Goal: Task Accomplishment & Management: Use online tool/utility

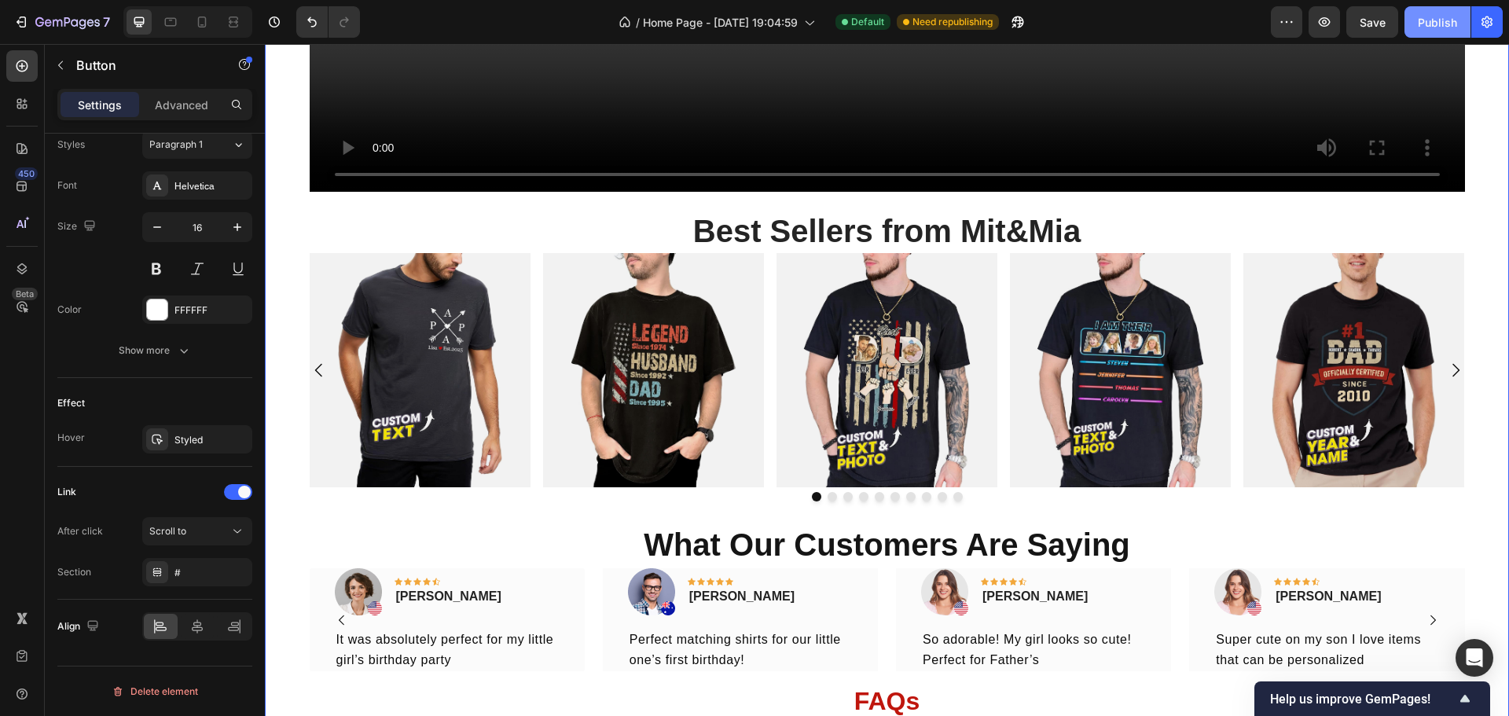
scroll to position [1237, 0]
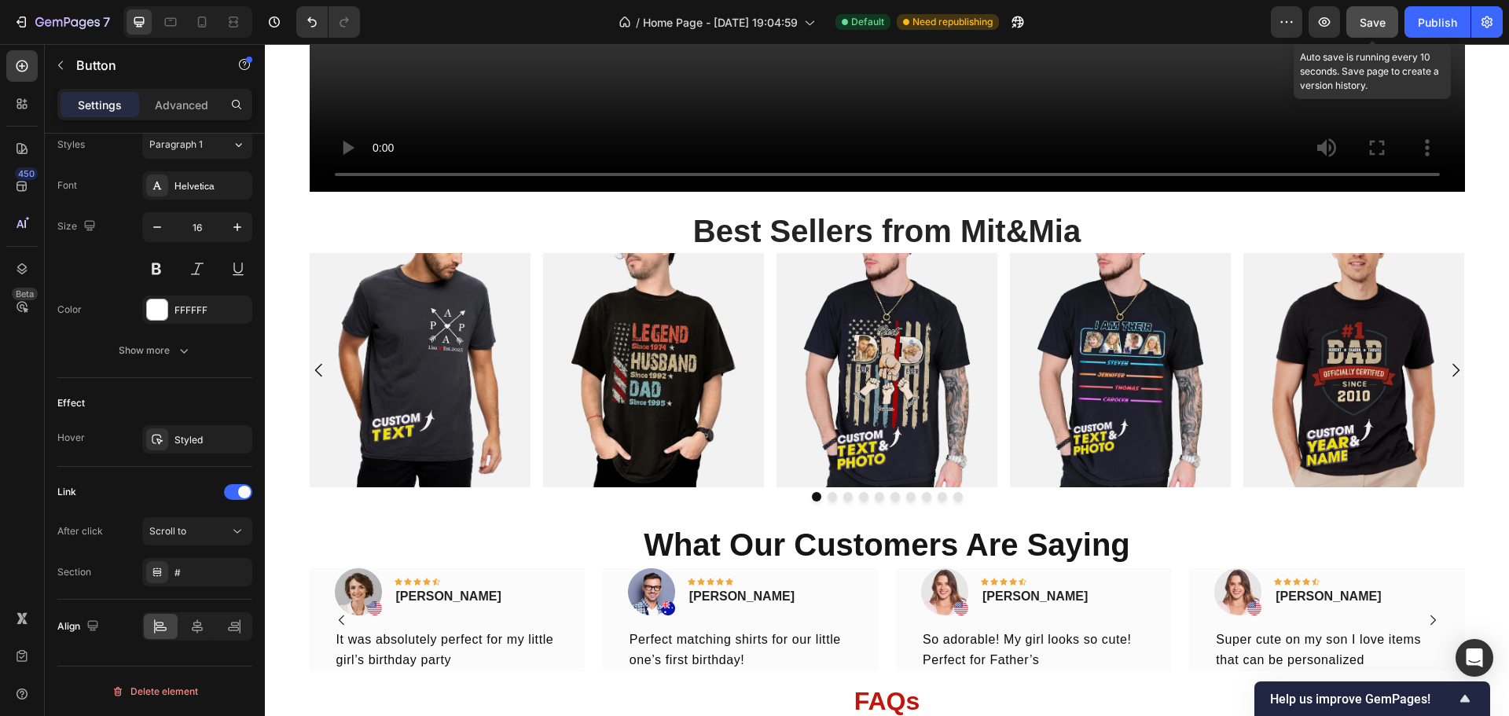
click at [1390, 19] on button "Save" at bounding box center [1372, 21] width 52 height 31
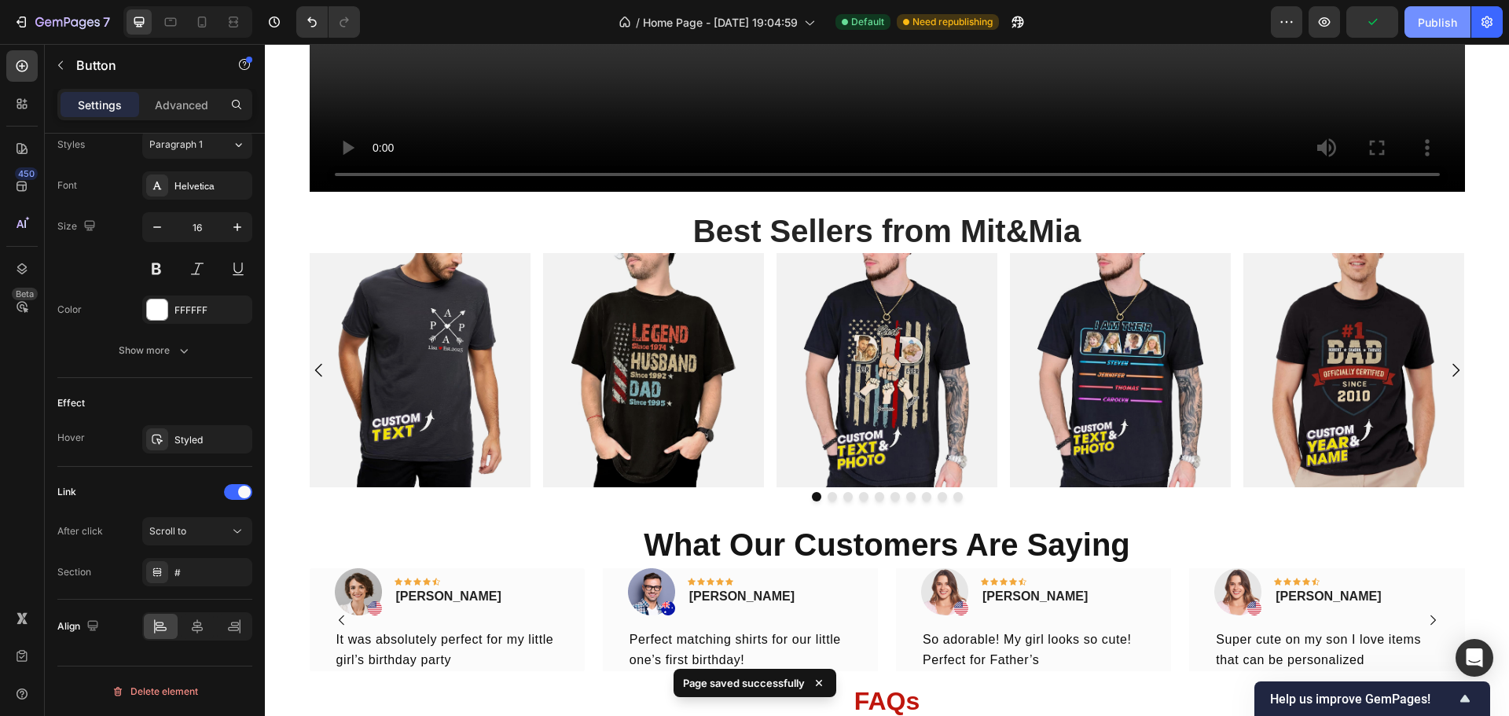
click at [1423, 15] on div "Publish" at bounding box center [1437, 22] width 39 height 17
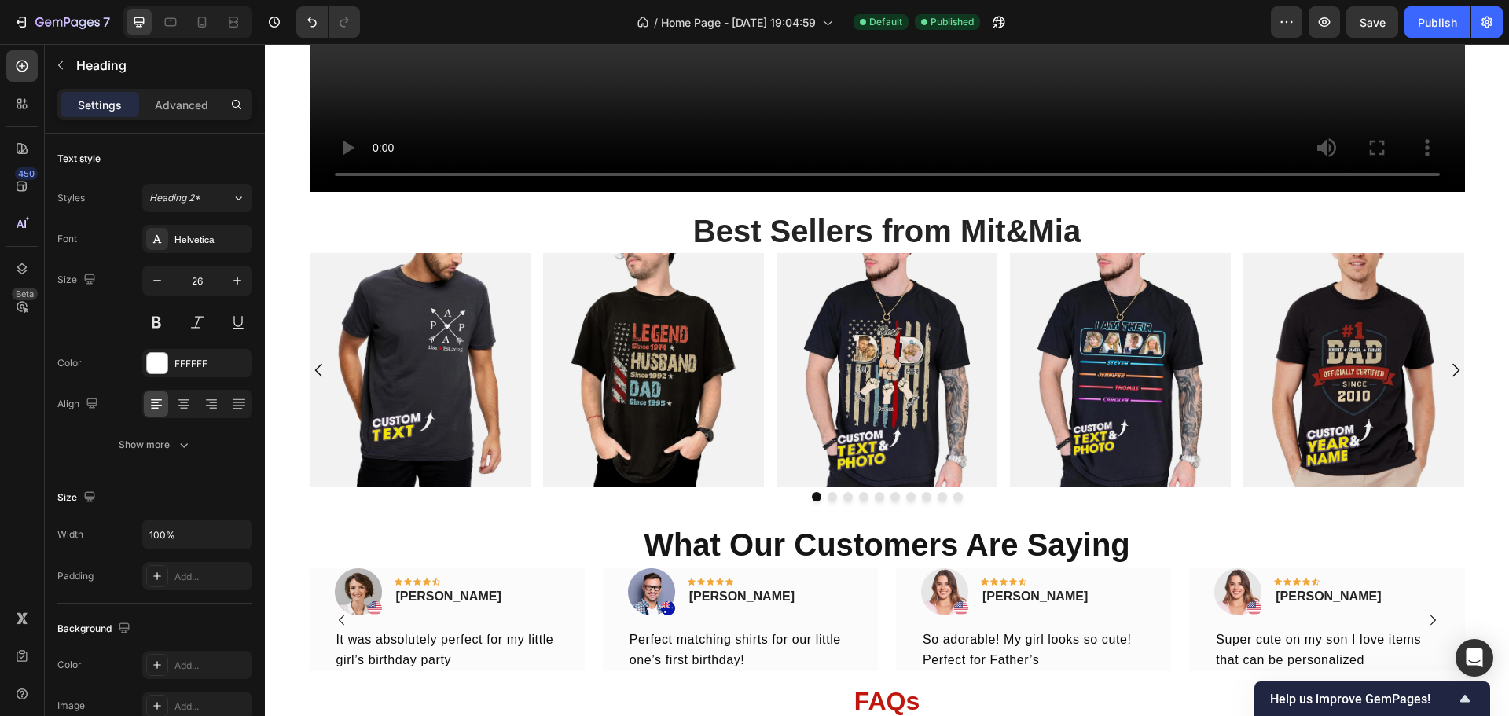
drag, startPoint x: 526, startPoint y: 542, endPoint x: 685, endPoint y: 488, distance: 168.5
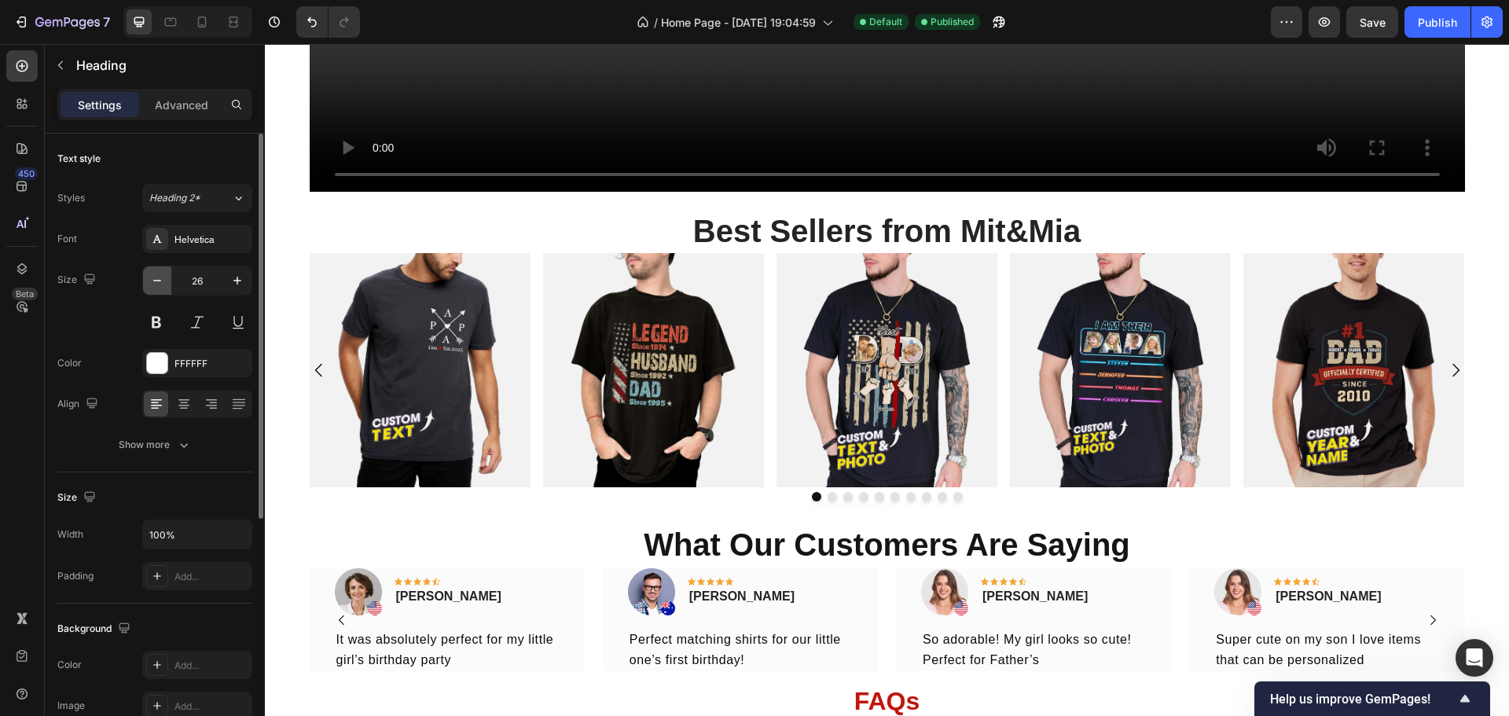
click at [167, 280] on button "button" at bounding box center [157, 280] width 28 height 28
type input "25"
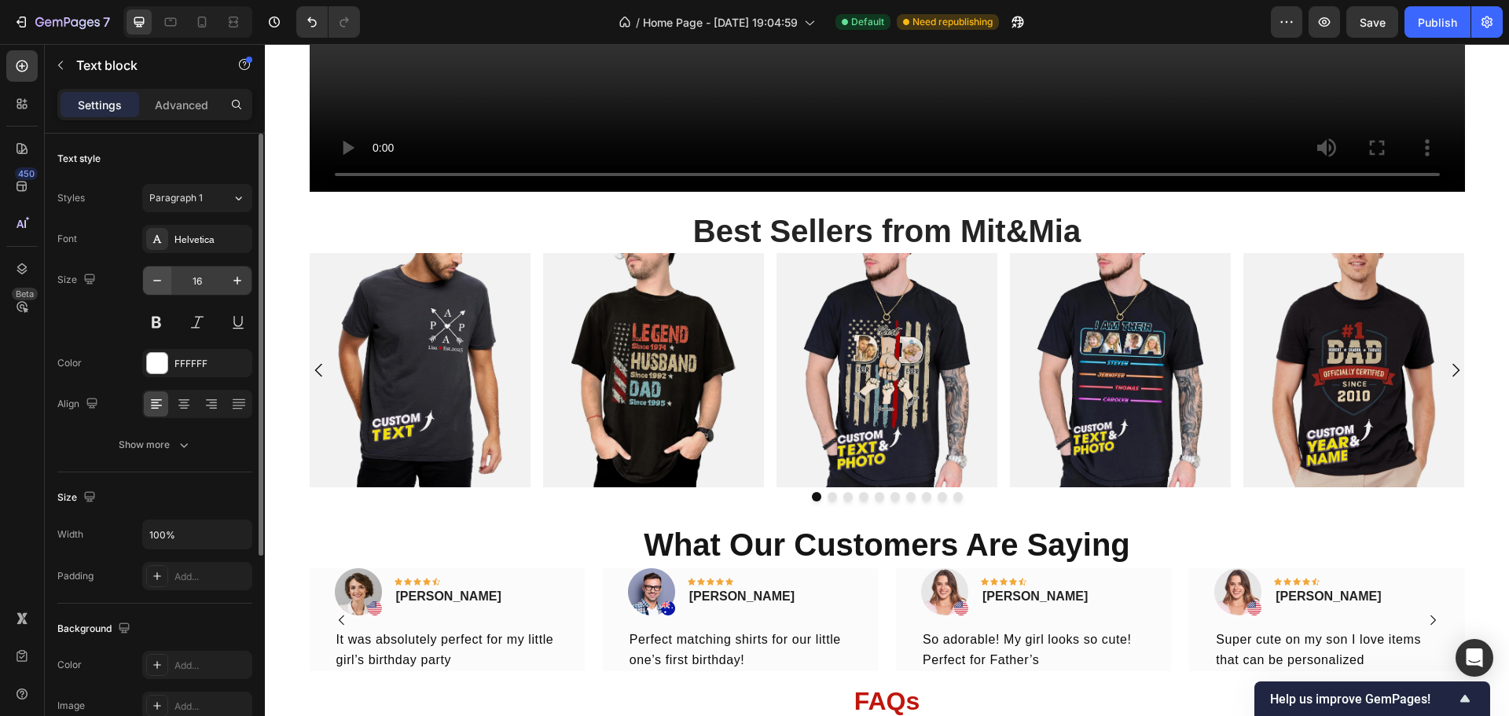
click at [163, 274] on icon "button" at bounding box center [157, 281] width 16 height 16
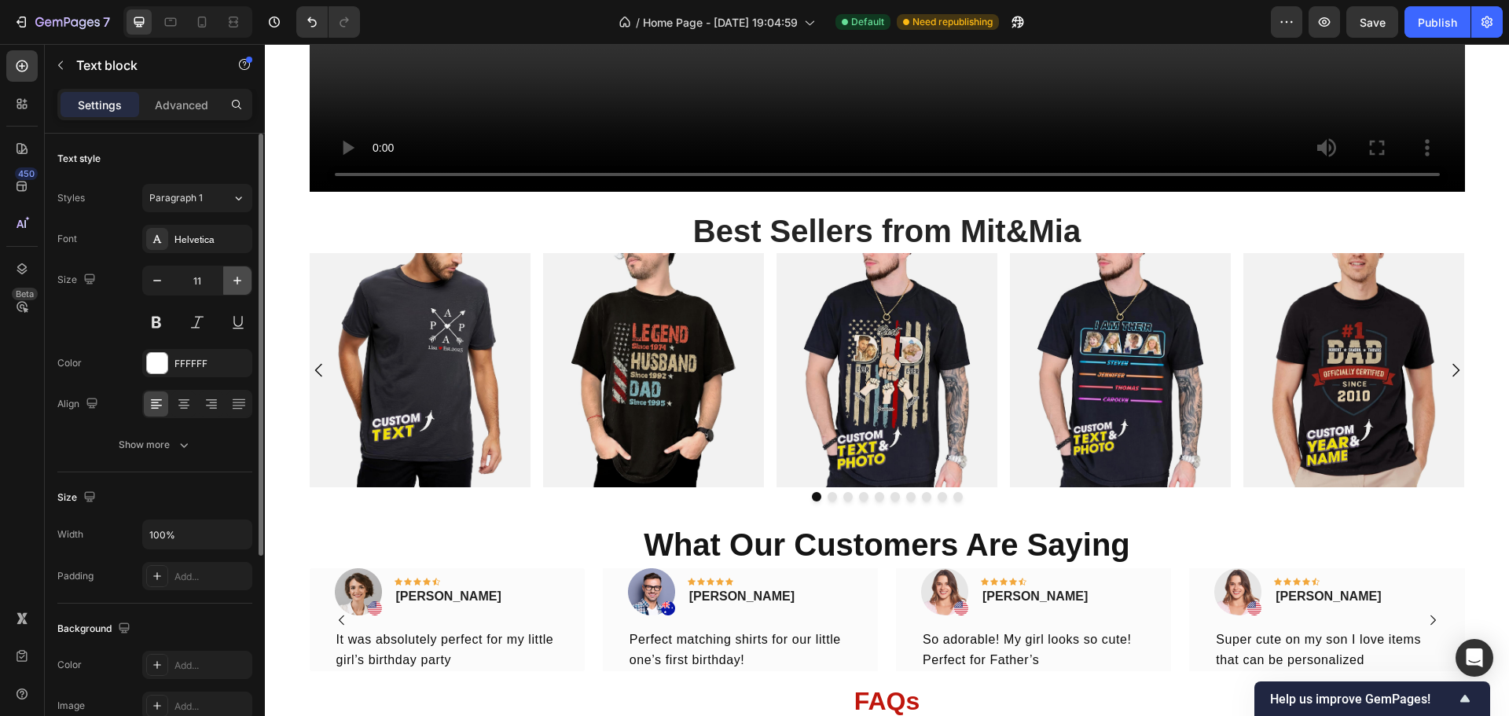
click at [235, 278] on icon "button" at bounding box center [237, 281] width 16 height 16
type input "12"
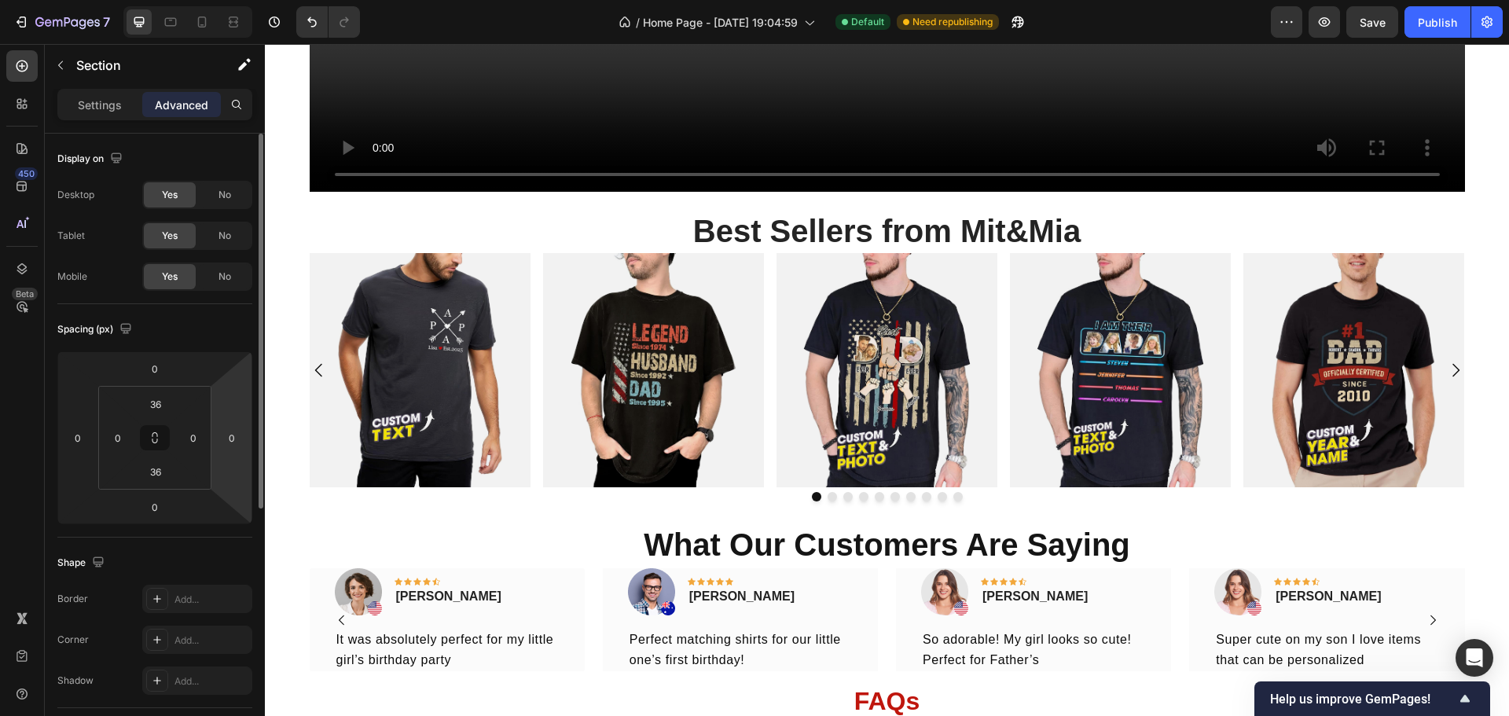
scroll to position [314, 0]
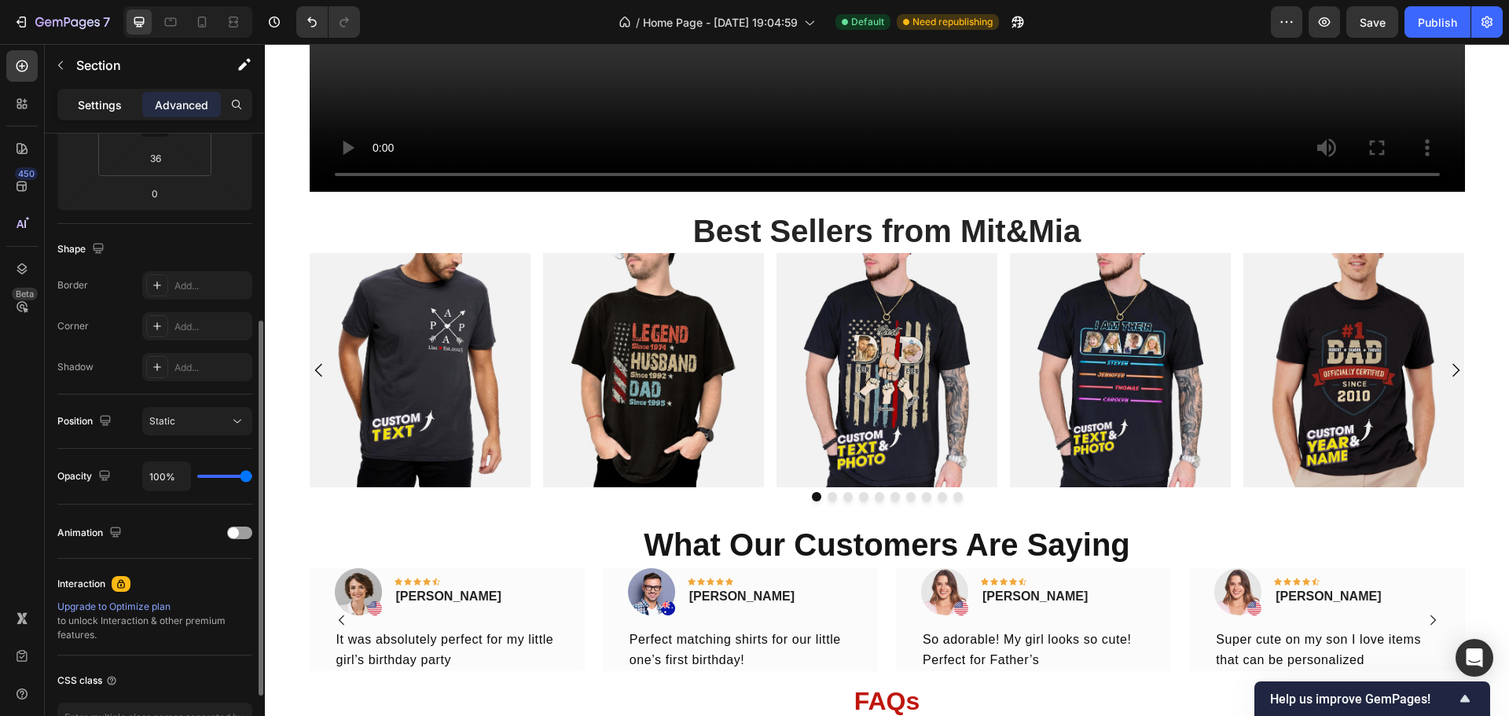
click at [119, 112] on p "Settings" at bounding box center [100, 105] width 44 height 17
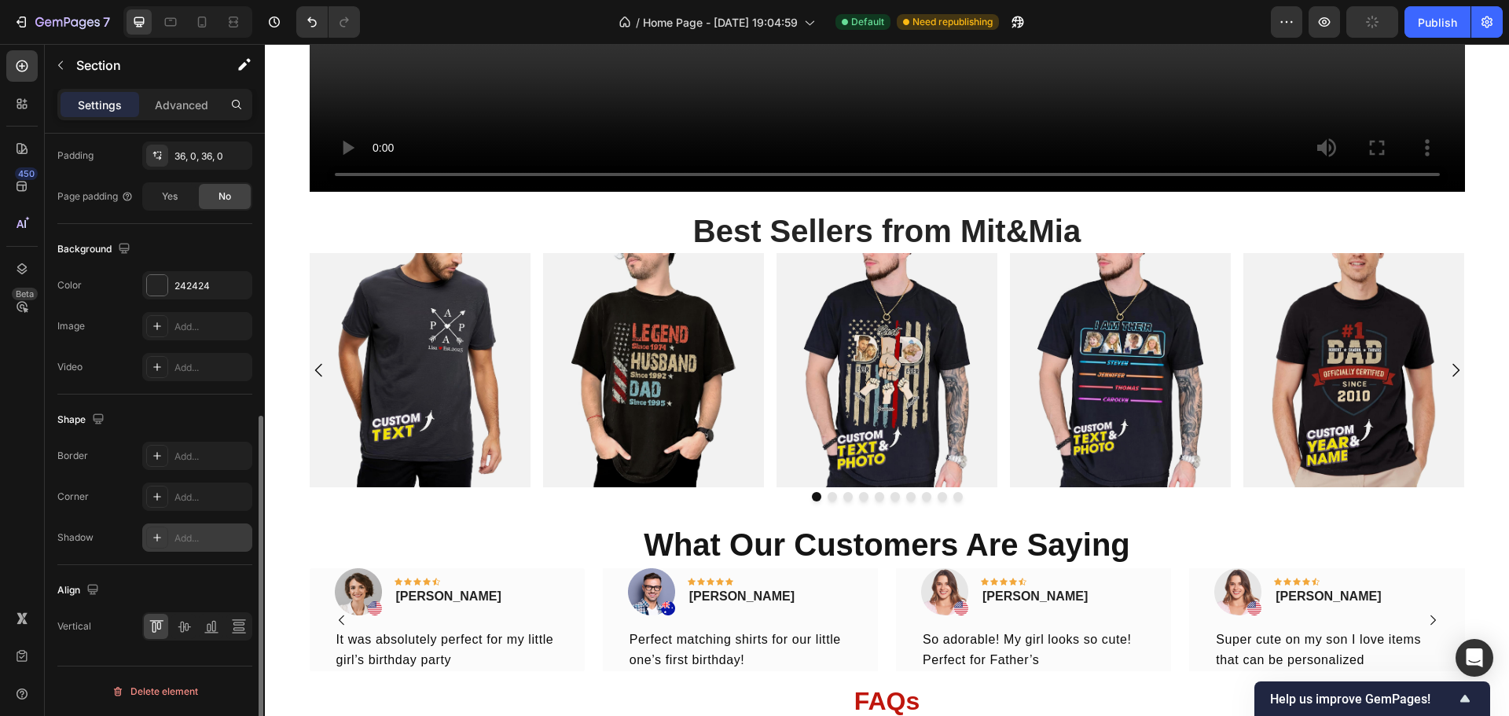
scroll to position [197, 0]
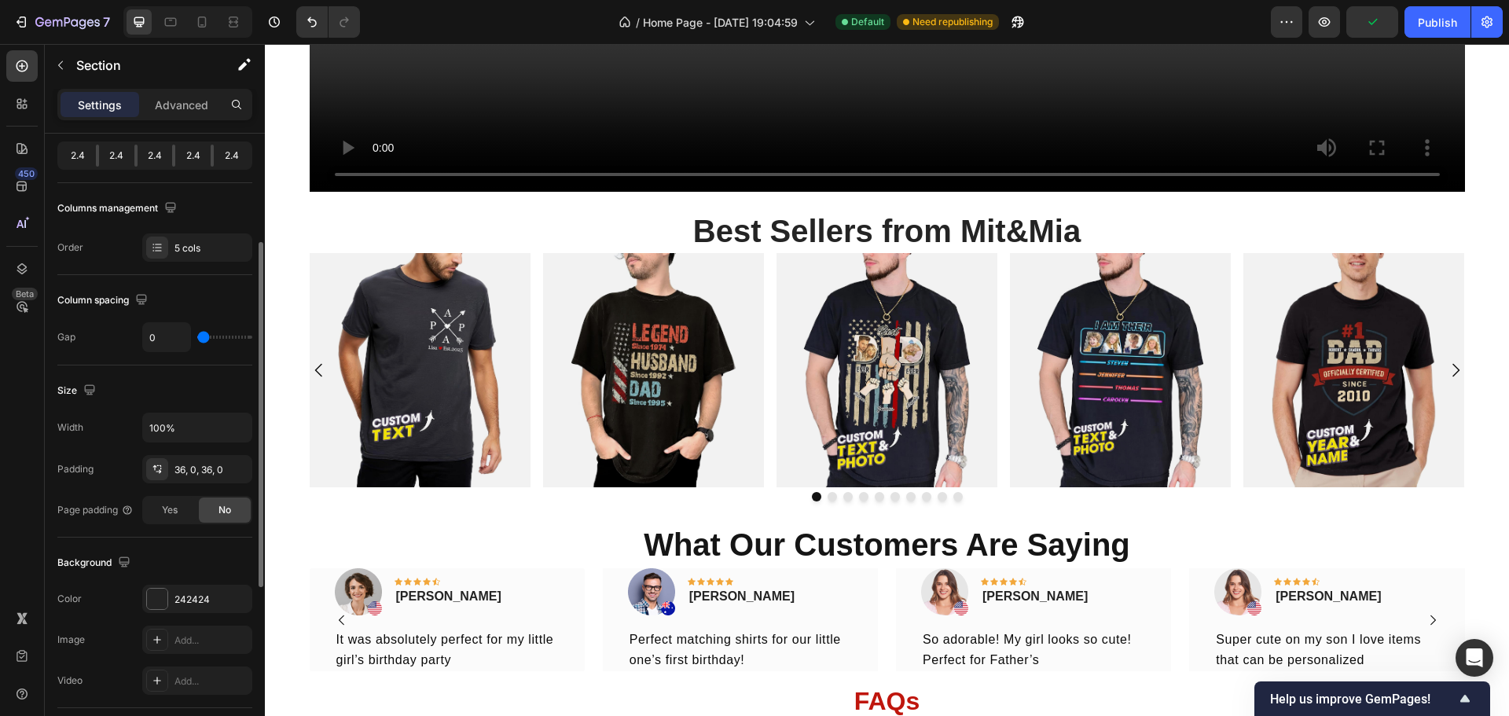
type input "49"
type input "56"
type input "44"
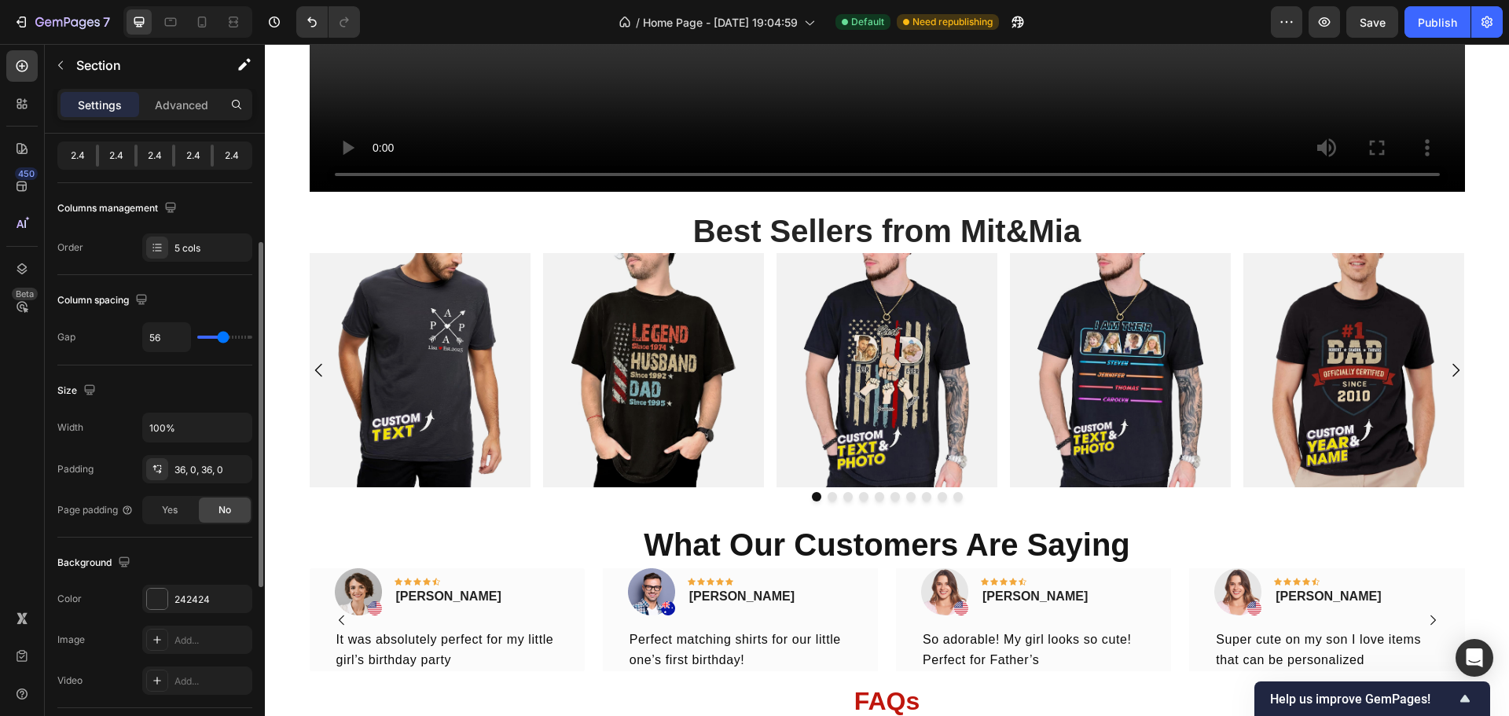
type input "44"
type input "29"
drag, startPoint x: 201, startPoint y: 334, endPoint x: 1233, endPoint y: 564, distance: 1057.1
type input "29"
click at [214, 339] on input "range" at bounding box center [224, 337] width 55 height 3
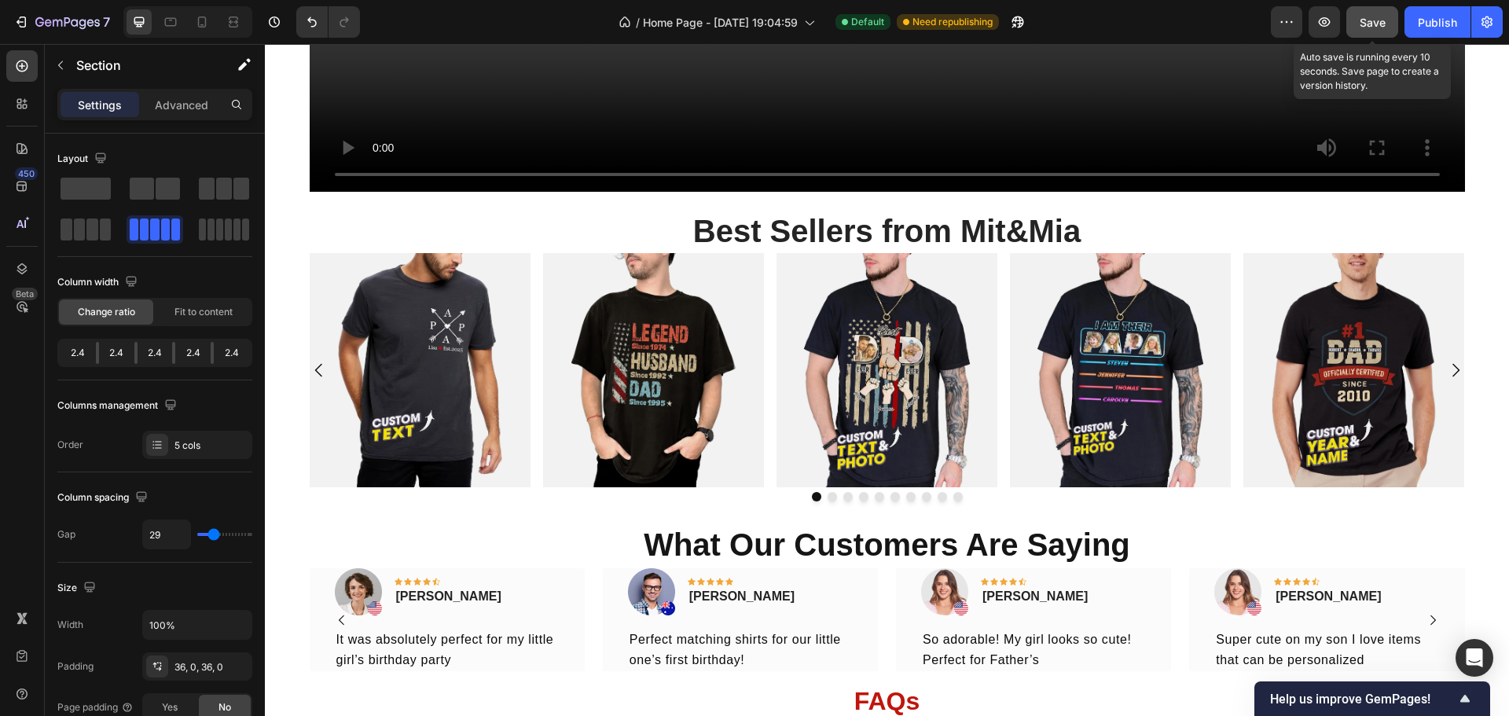
click at [1362, 28] on span "Save" at bounding box center [1373, 22] width 26 height 13
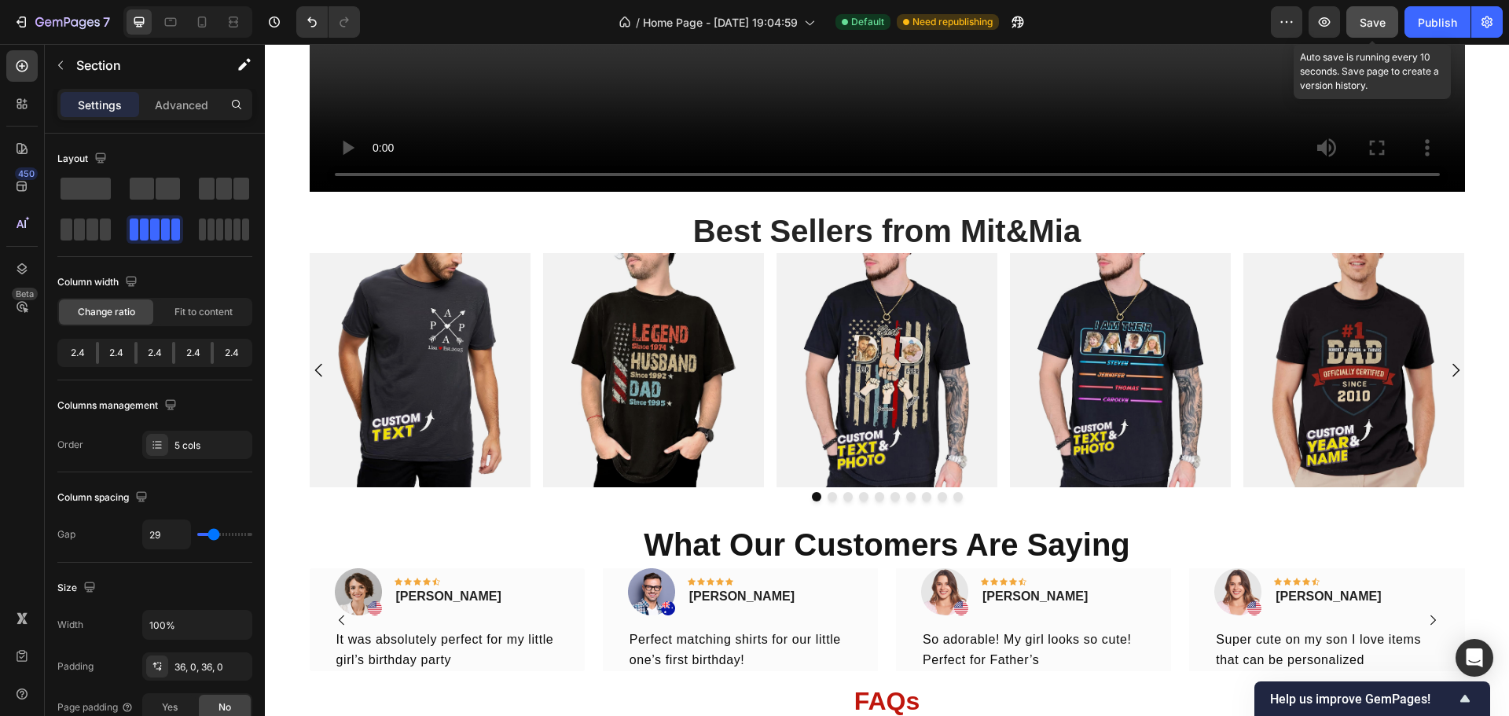
click at [1379, 23] on span "Save" at bounding box center [1373, 22] width 26 height 13
drag, startPoint x: 801, startPoint y: 406, endPoint x: 819, endPoint y: 406, distance: 18.1
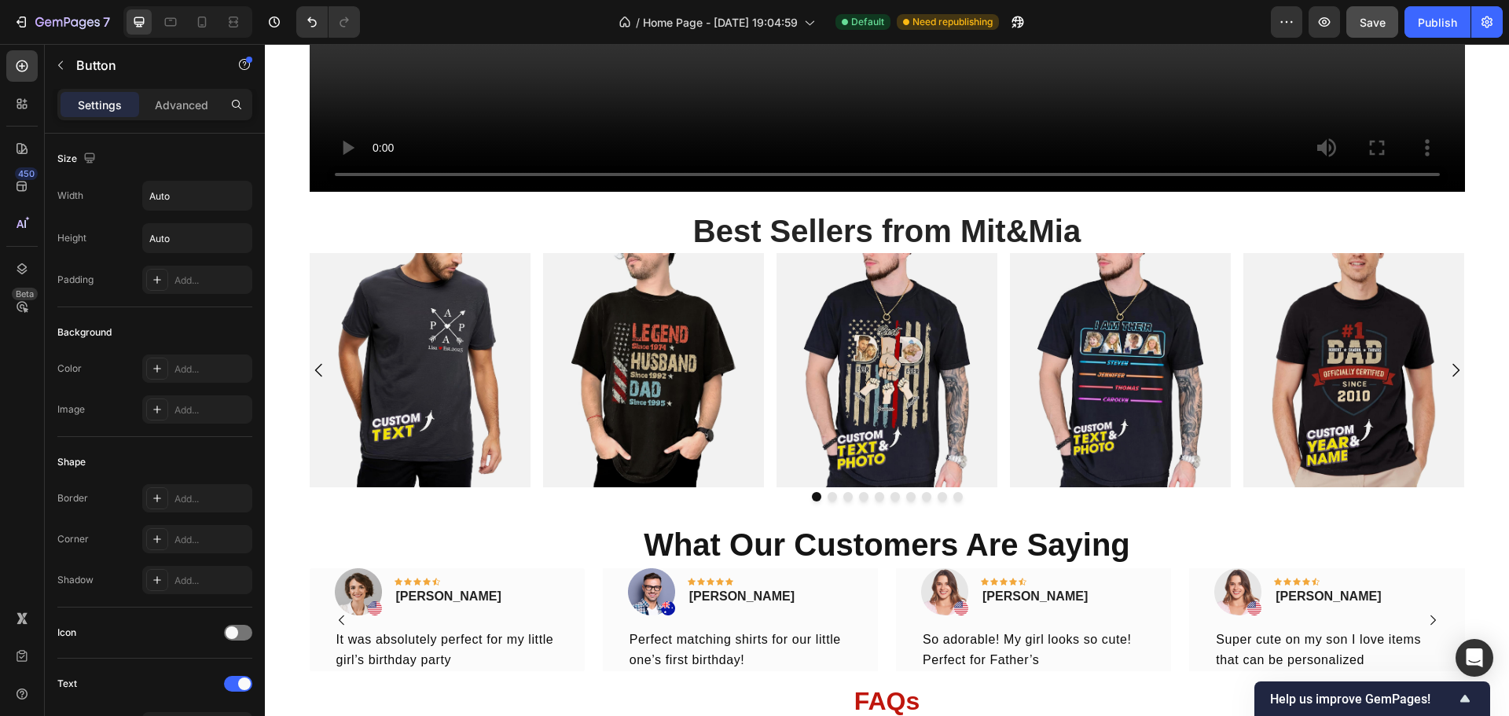
drag, startPoint x: 941, startPoint y: 404, endPoint x: 926, endPoint y: 409, distance: 15.7
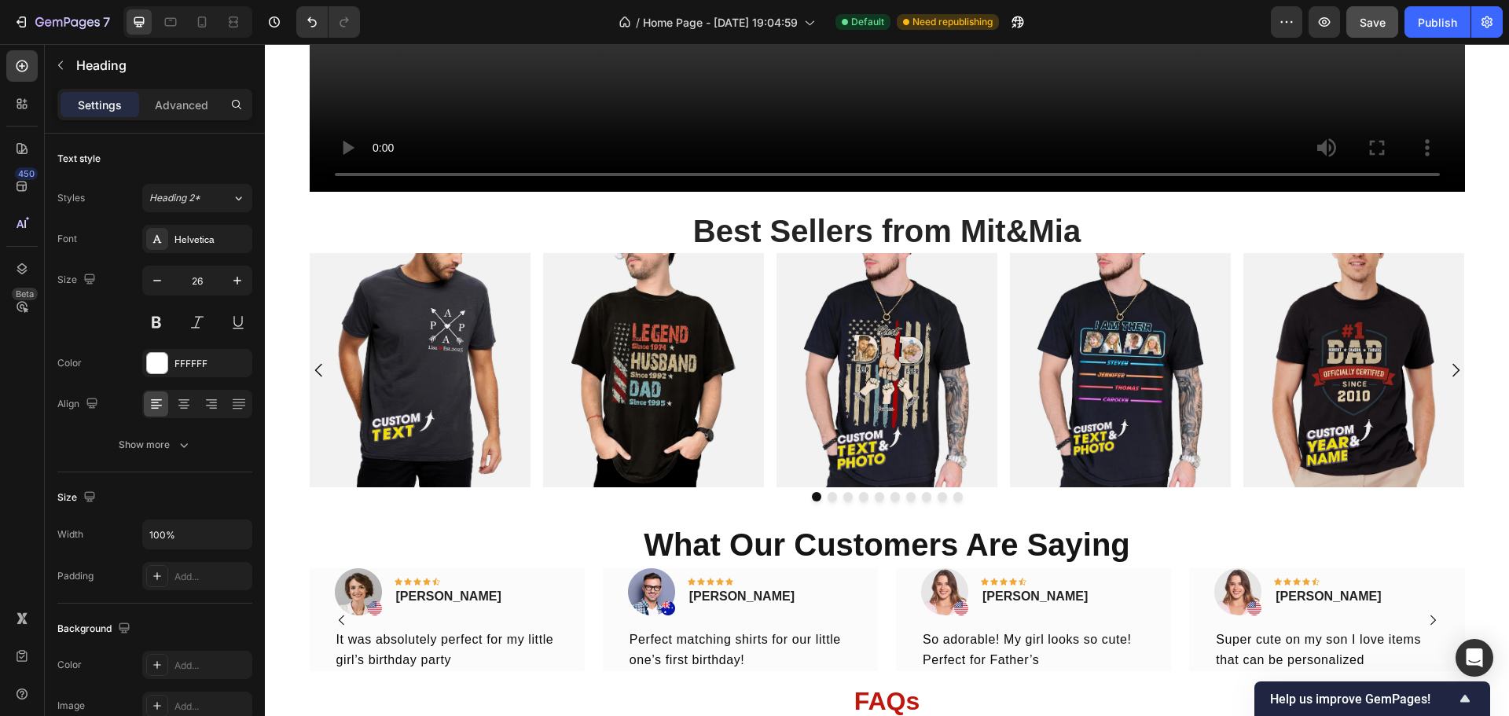
drag, startPoint x: 880, startPoint y: 418, endPoint x: 886, endPoint y: 425, distance: 9.0
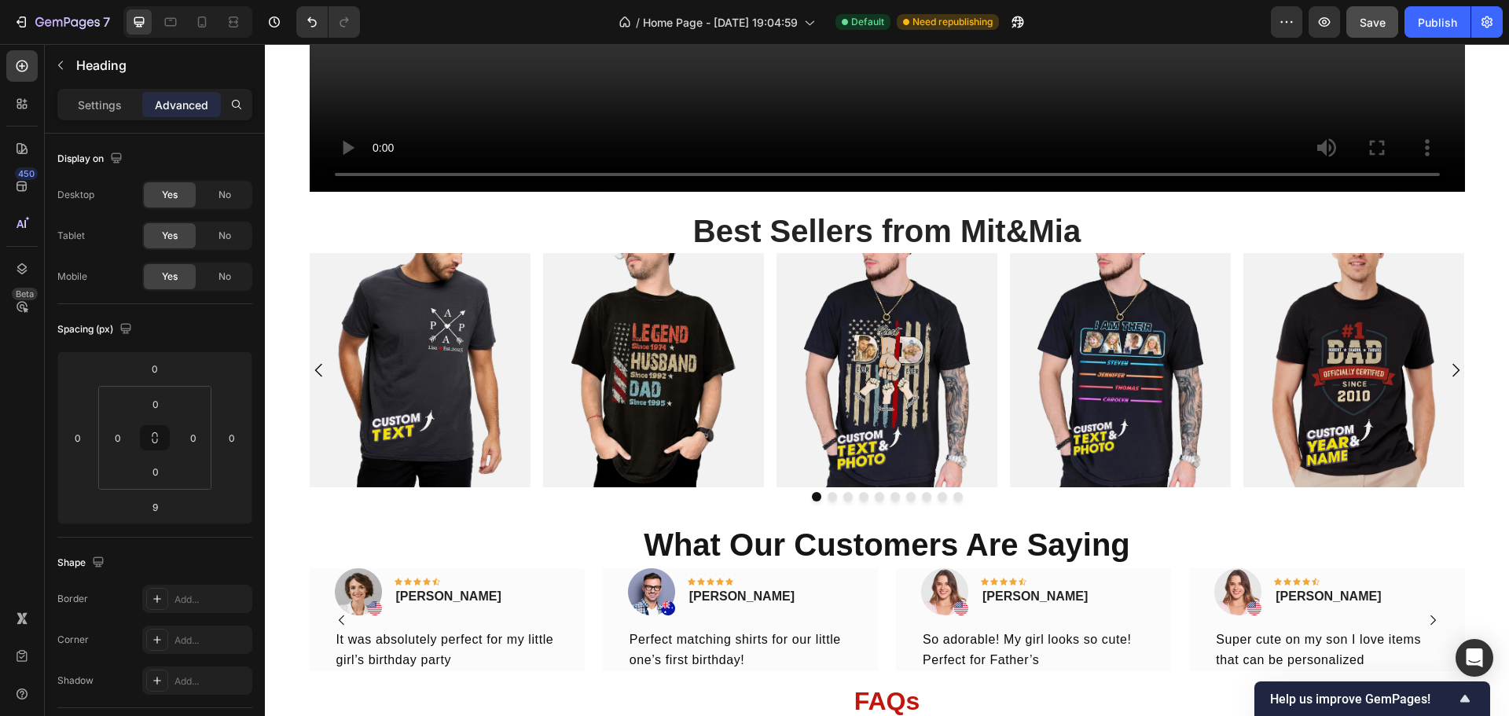
type input "9"
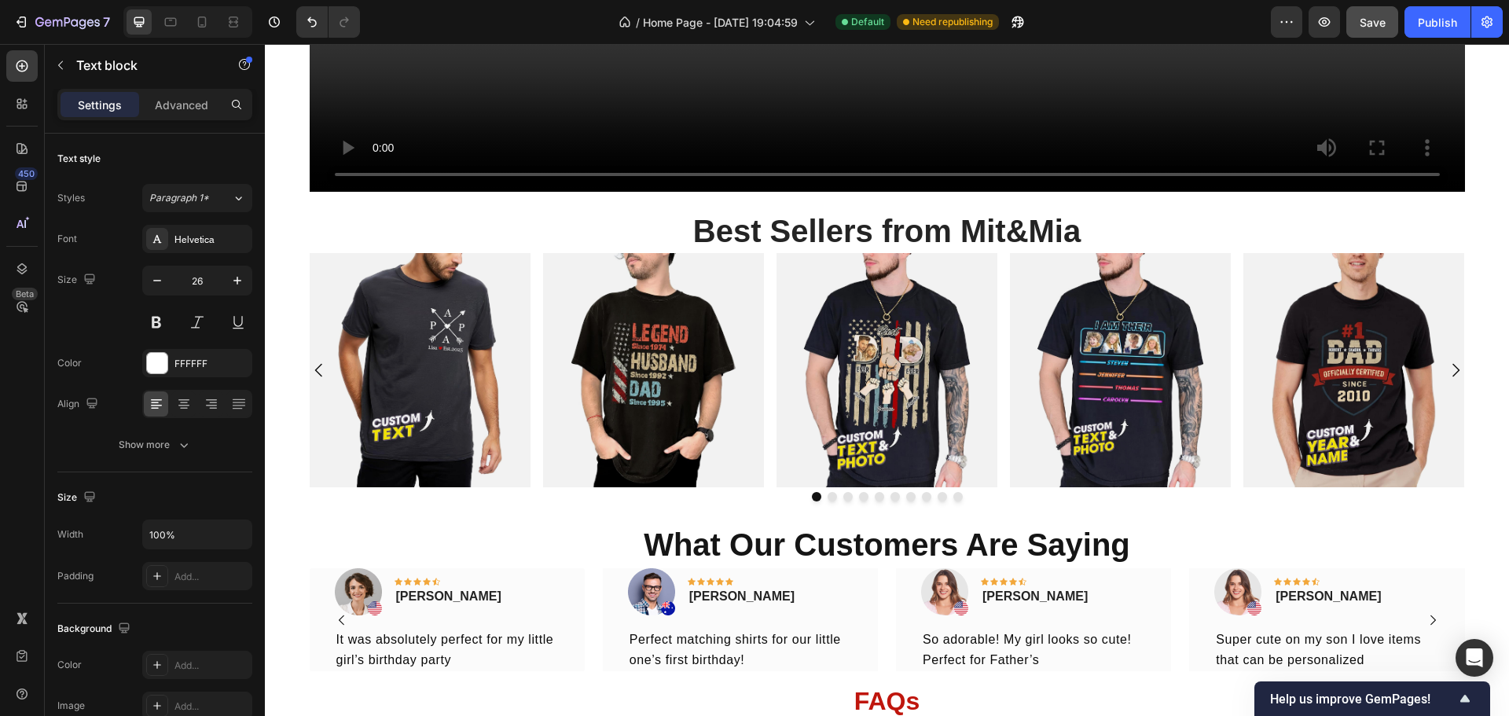
drag, startPoint x: 1374, startPoint y: 417, endPoint x: 1380, endPoint y: 424, distance: 9.5
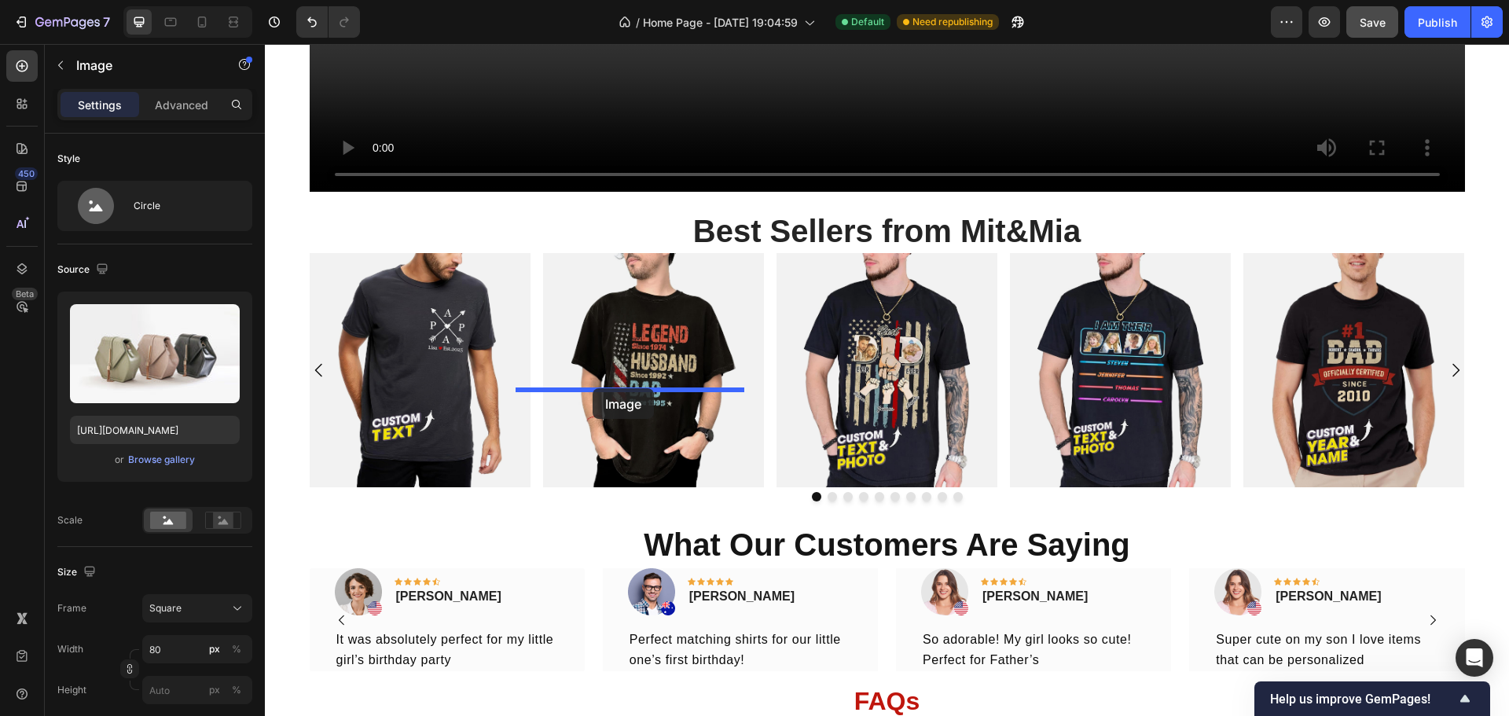
drag, startPoint x: 379, startPoint y: 413, endPoint x: 593, endPoint y: 388, distance: 215.2
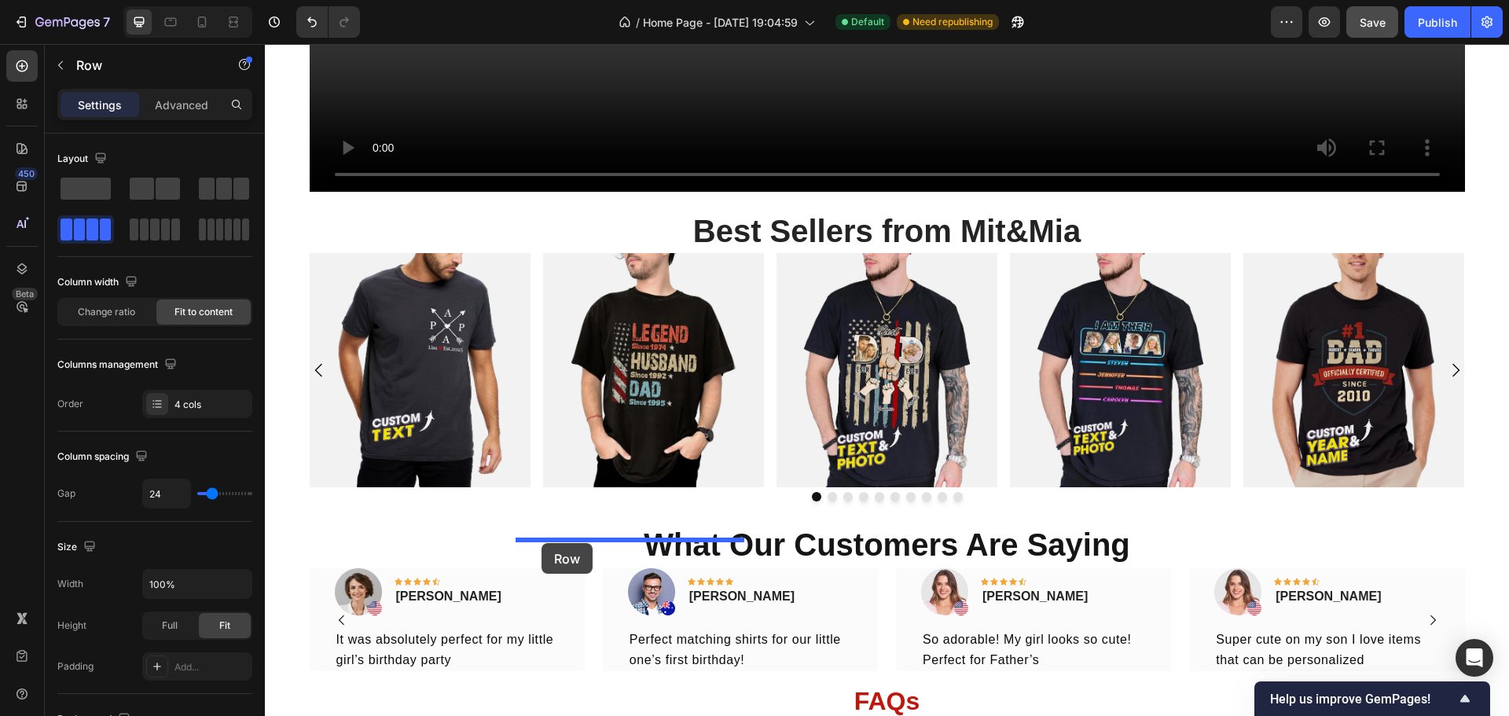
drag, startPoint x: 325, startPoint y: 408, endPoint x: 542, endPoint y: 543, distance: 255.6
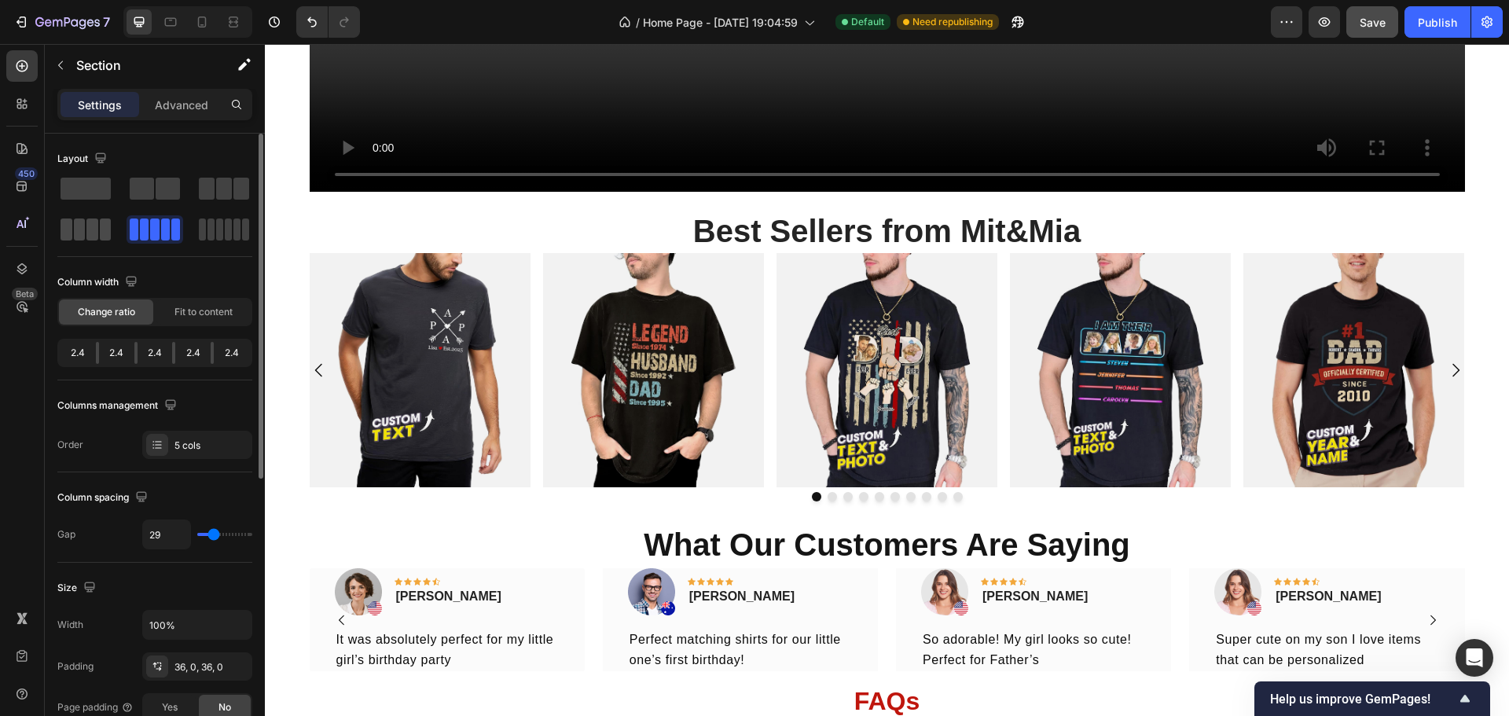
click at [94, 232] on span at bounding box center [92, 229] width 12 height 22
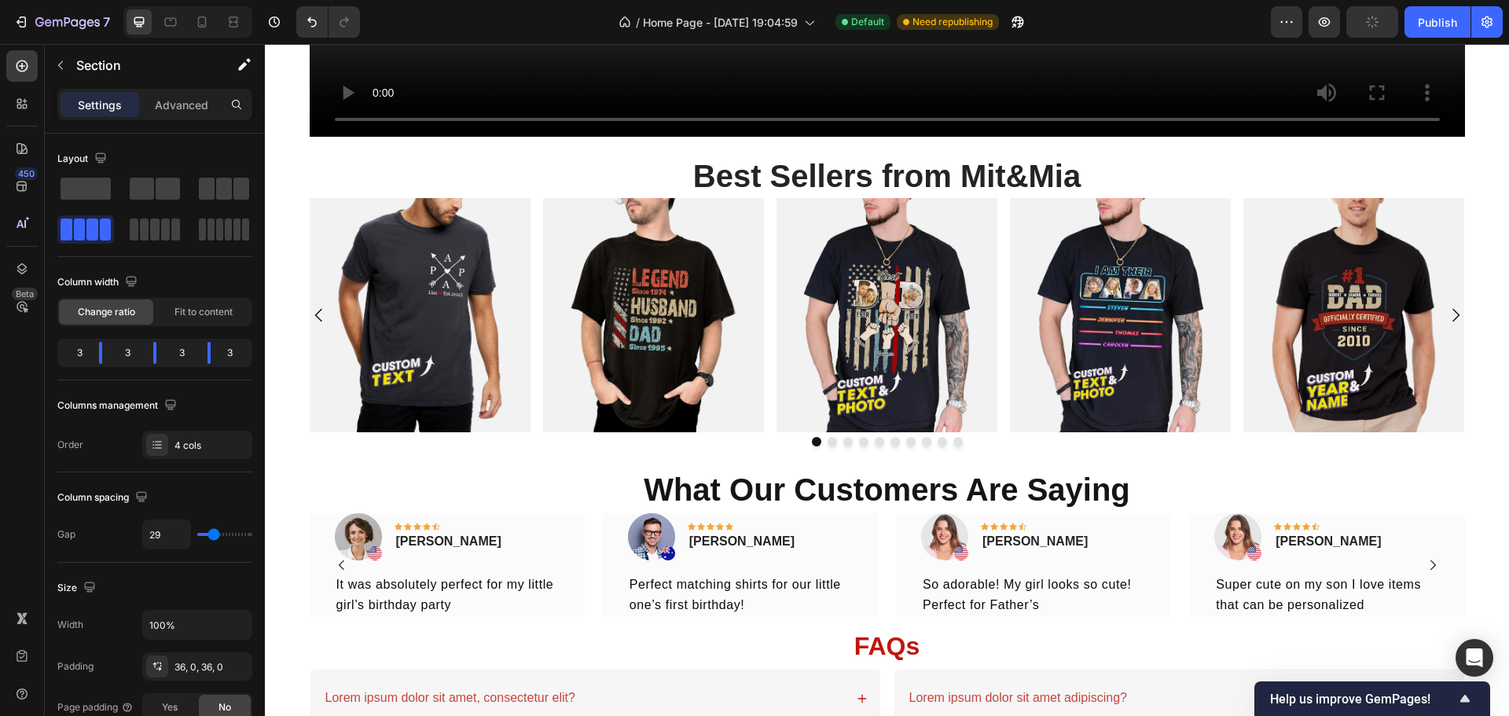
scroll to position [1247, 0]
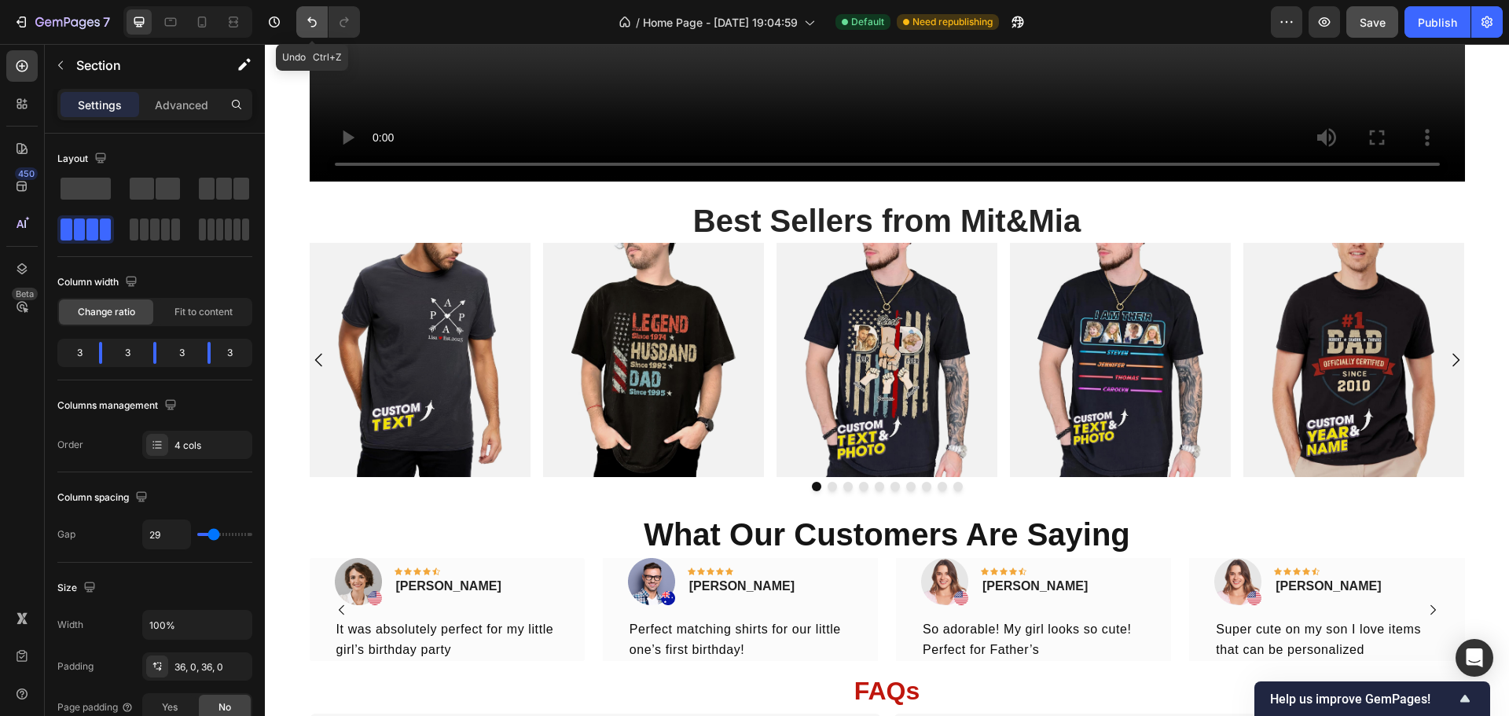
drag, startPoint x: 306, startPoint y: 17, endPoint x: 642, endPoint y: 556, distance: 634.8
click at [306, 17] on icon "Undo/Redo" at bounding box center [312, 22] width 16 height 16
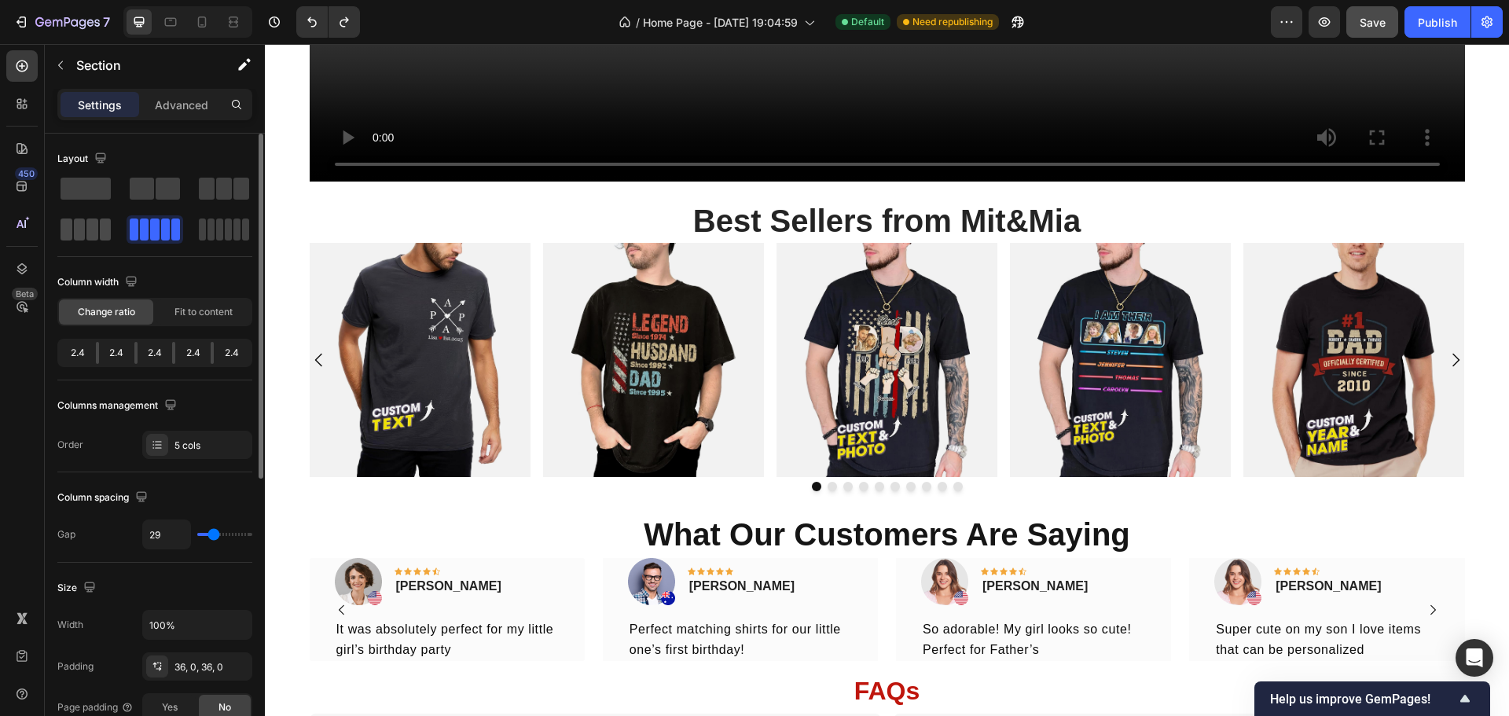
click at [100, 233] on span at bounding box center [106, 229] width 12 height 22
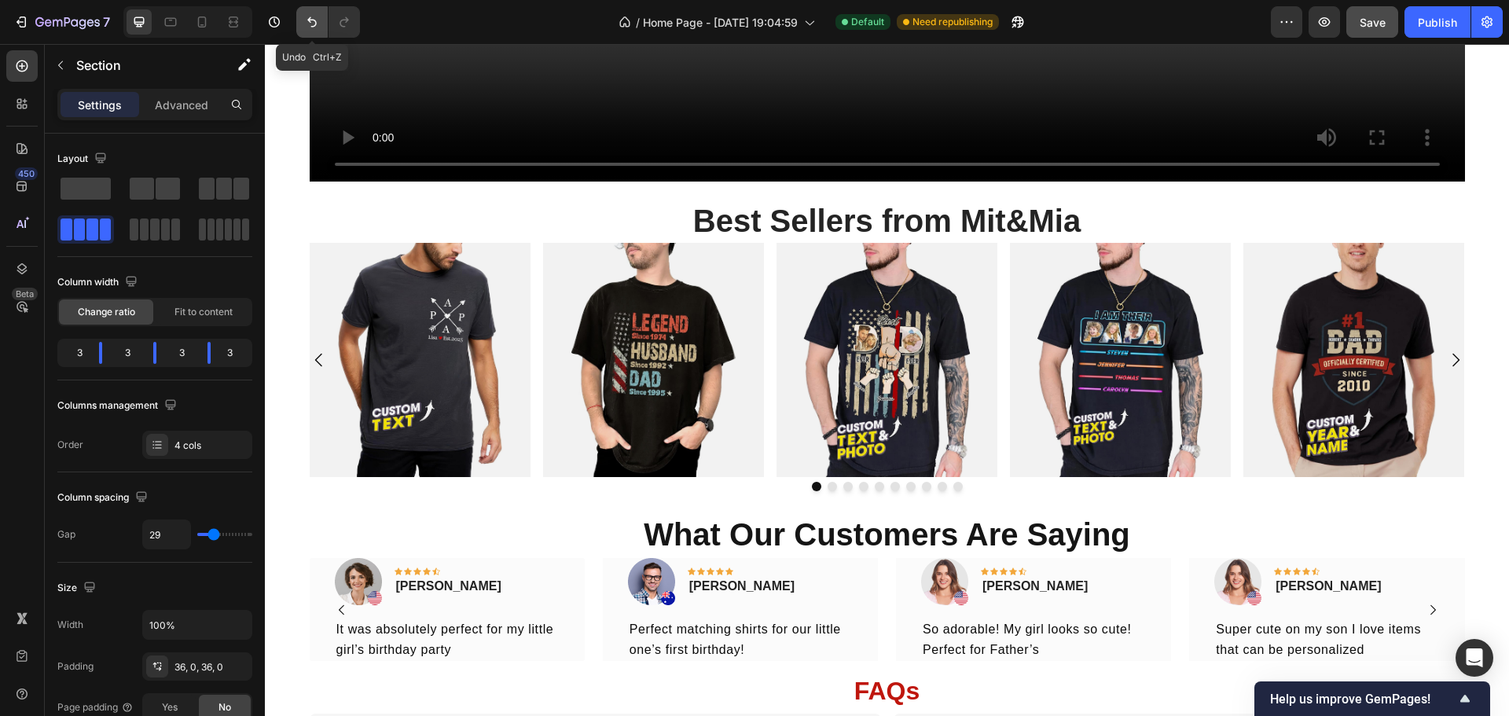
drag, startPoint x: 316, startPoint y: 30, endPoint x: 123, endPoint y: 456, distance: 467.8
click at [316, 30] on button "Undo/Redo" at bounding box center [311, 21] width 31 height 31
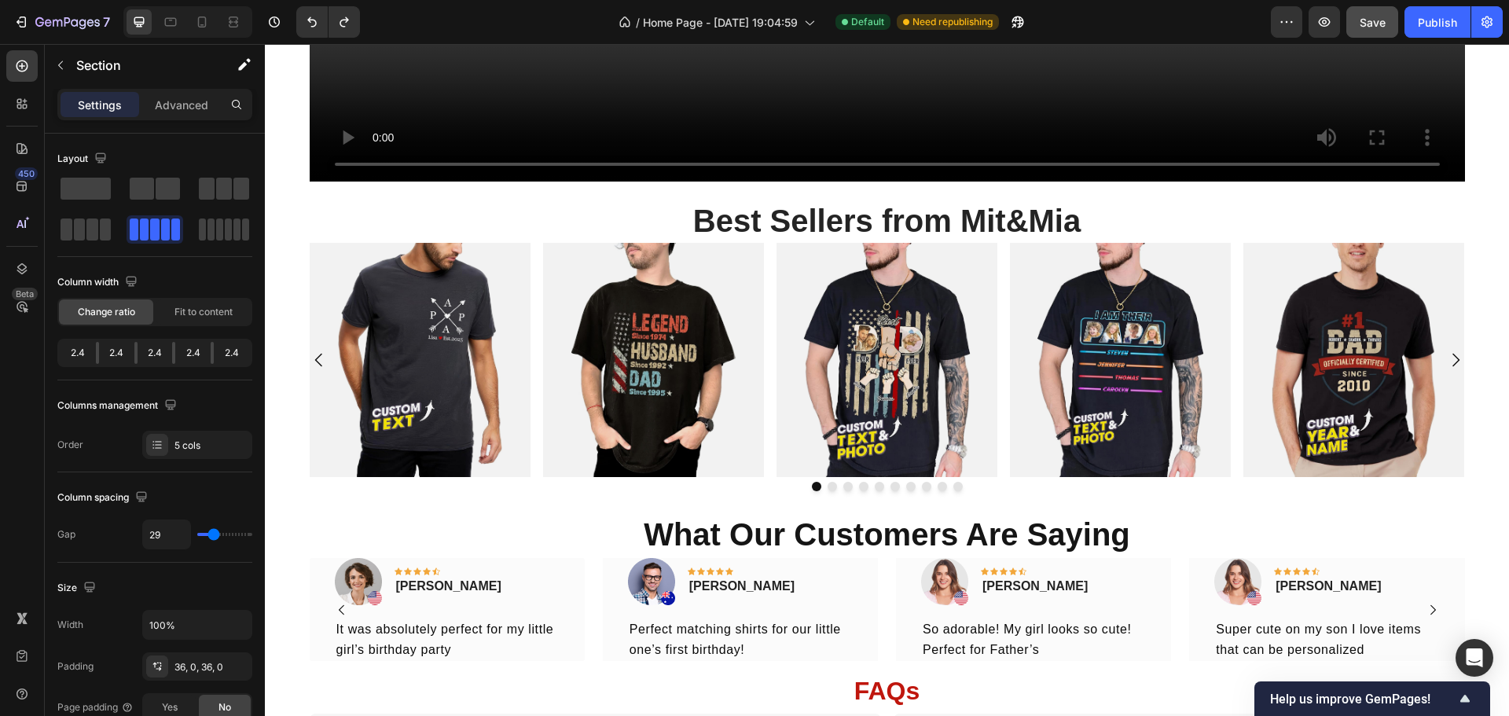
click at [101, 224] on span at bounding box center [106, 229] width 12 height 22
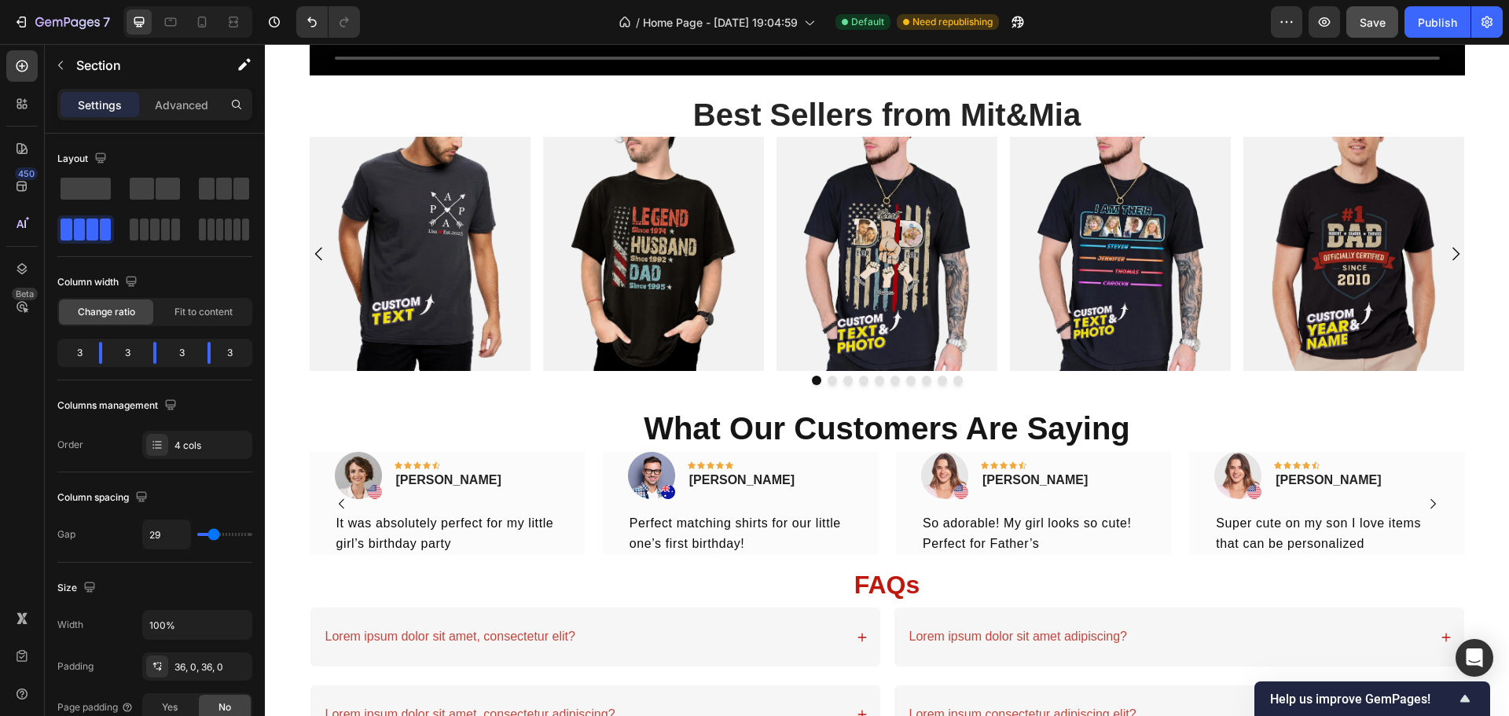
scroll to position [1353, 0]
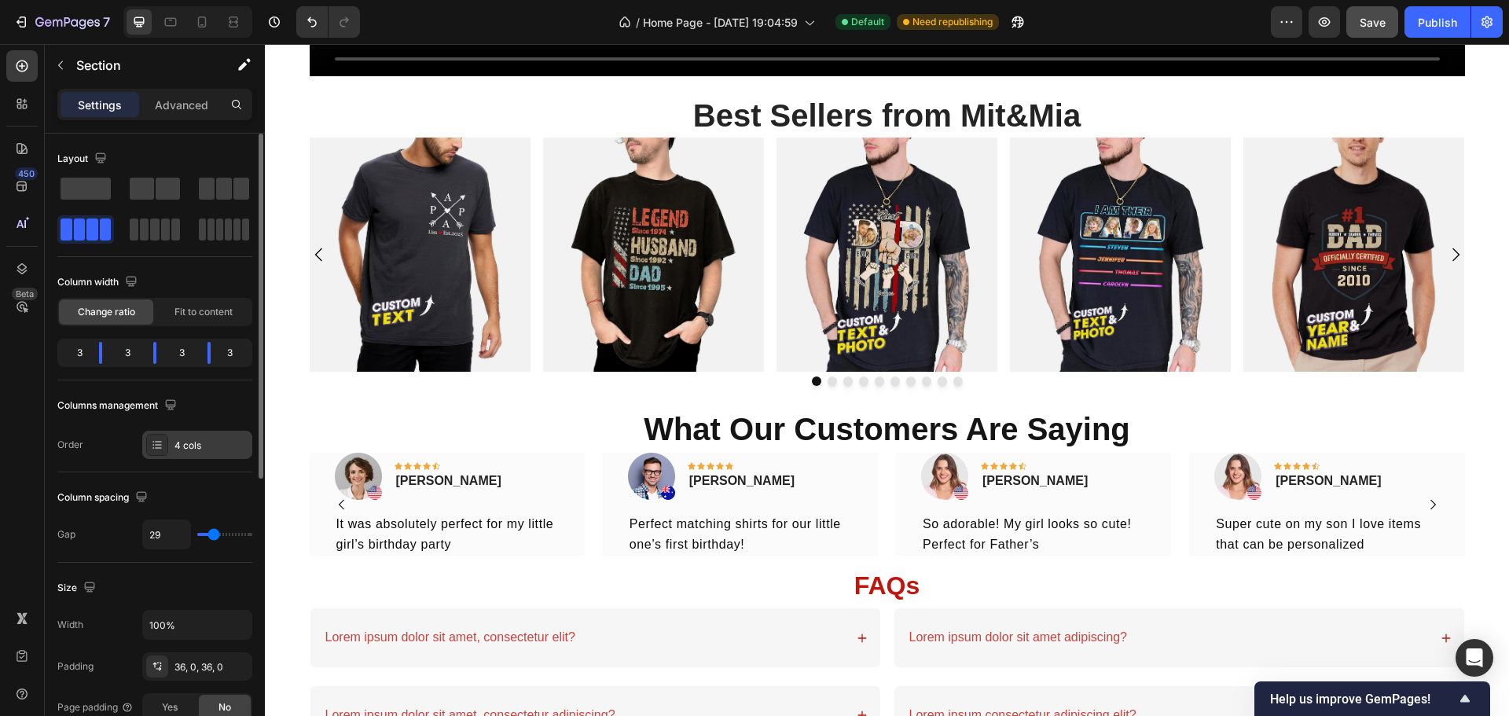
click at [193, 440] on div "4 cols" at bounding box center [211, 446] width 74 height 14
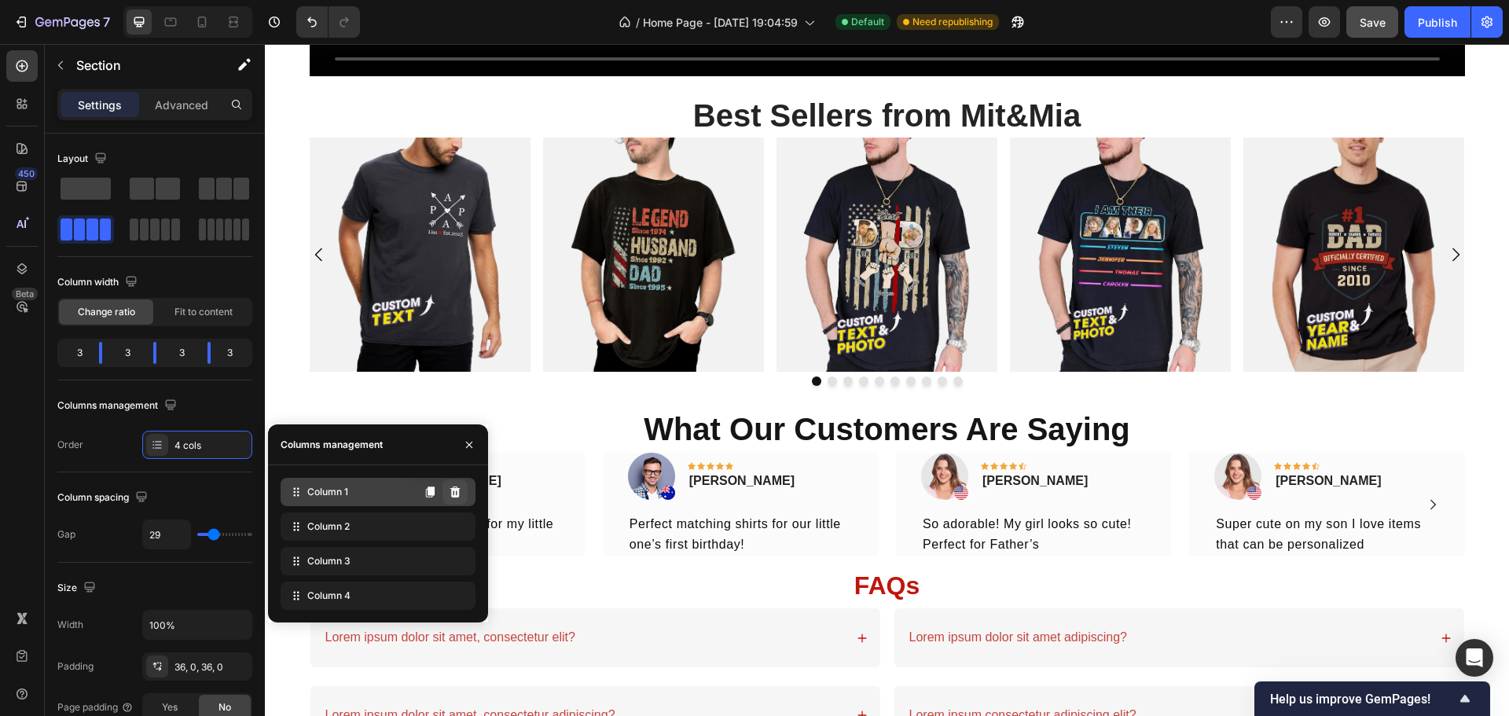
click at [451, 497] on icon at bounding box center [455, 492] width 13 height 13
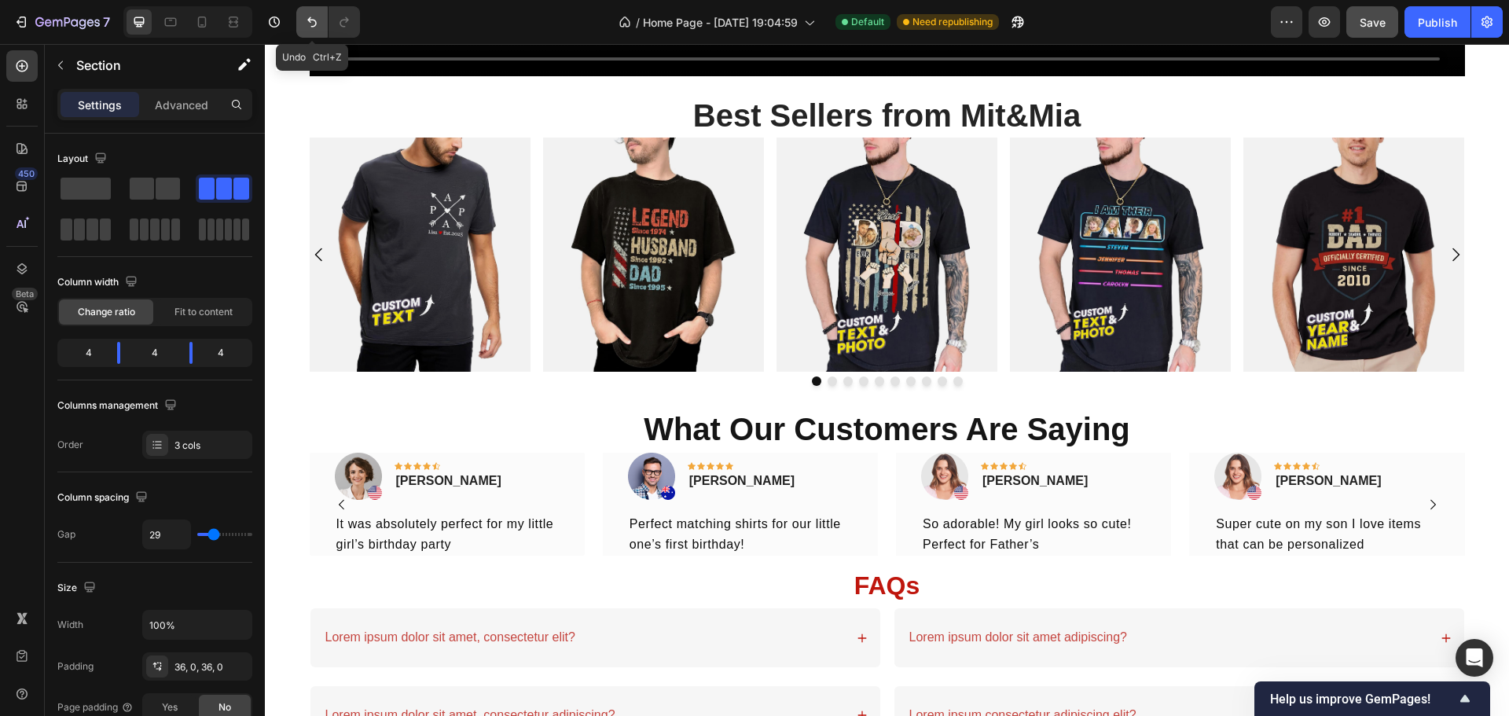
click at [310, 15] on icon "Undo/Redo" at bounding box center [312, 22] width 16 height 16
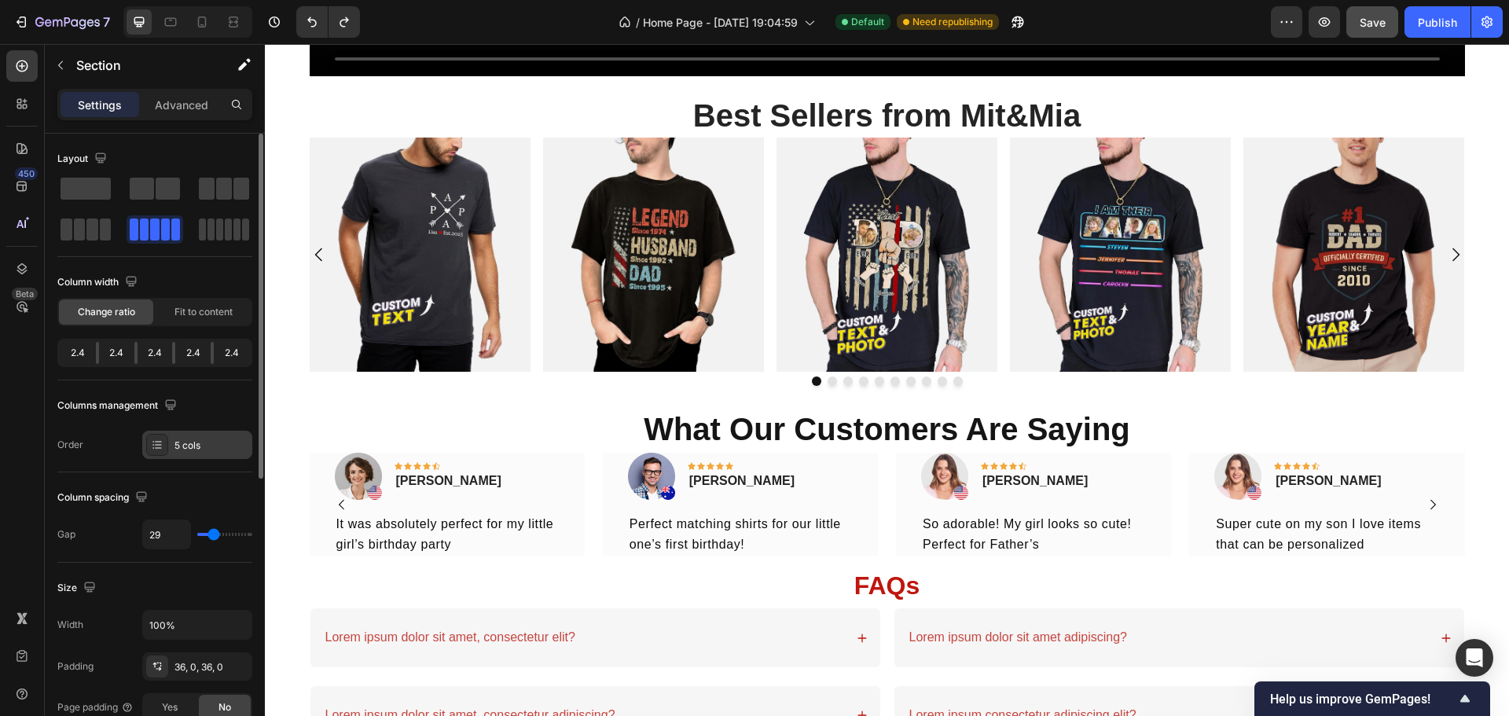
scroll to position [1321, 0]
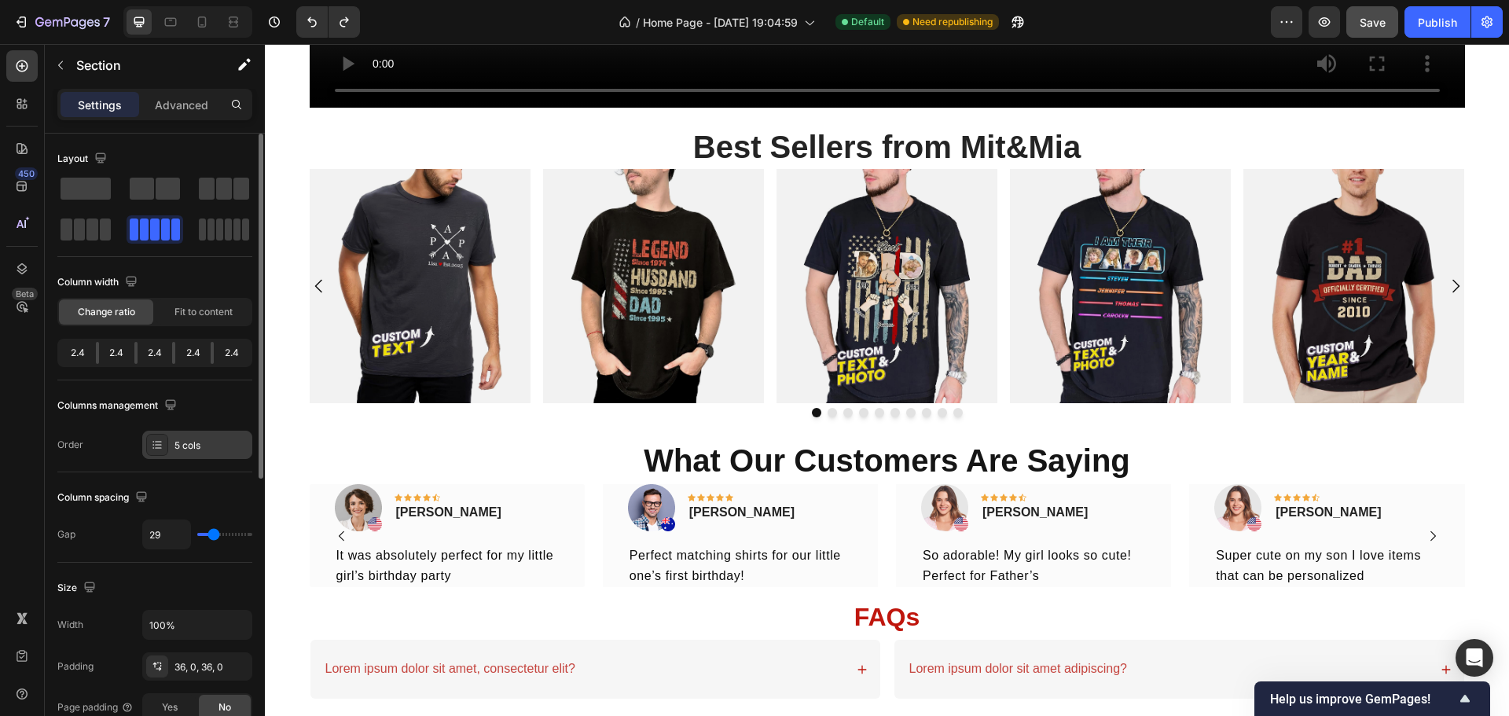
click at [196, 444] on div "5 cols" at bounding box center [211, 446] width 74 height 14
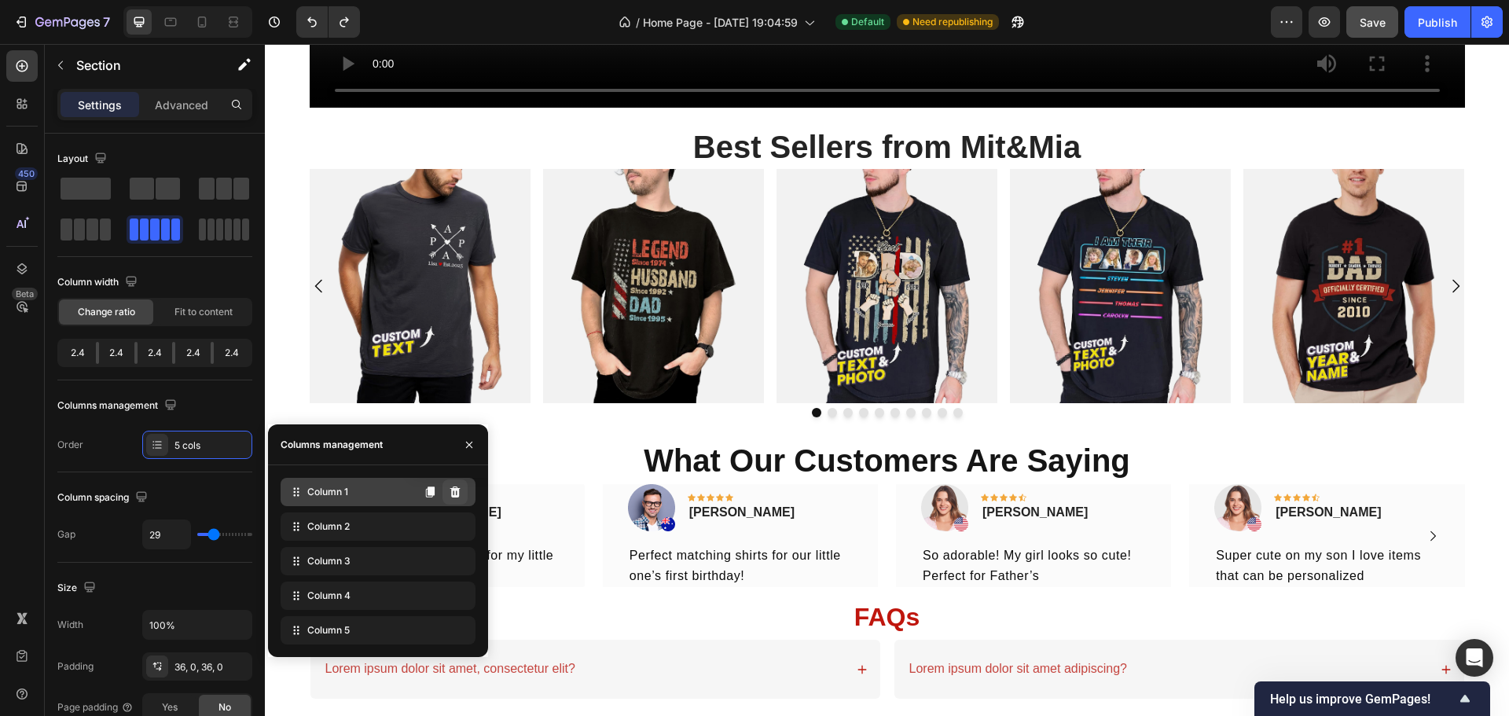
click at [458, 487] on icon at bounding box center [455, 492] width 13 height 13
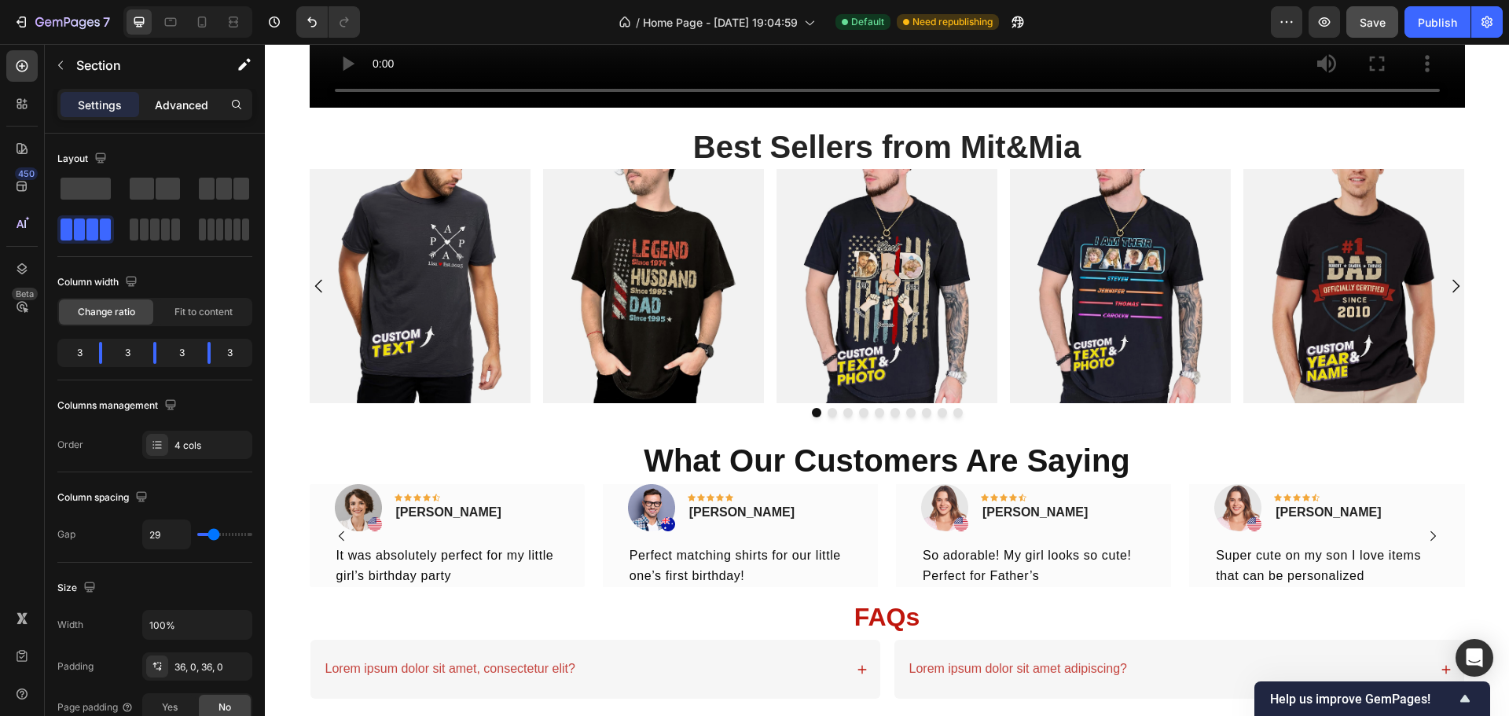
click at [207, 112] on p "Advanced" at bounding box center [181, 105] width 53 height 17
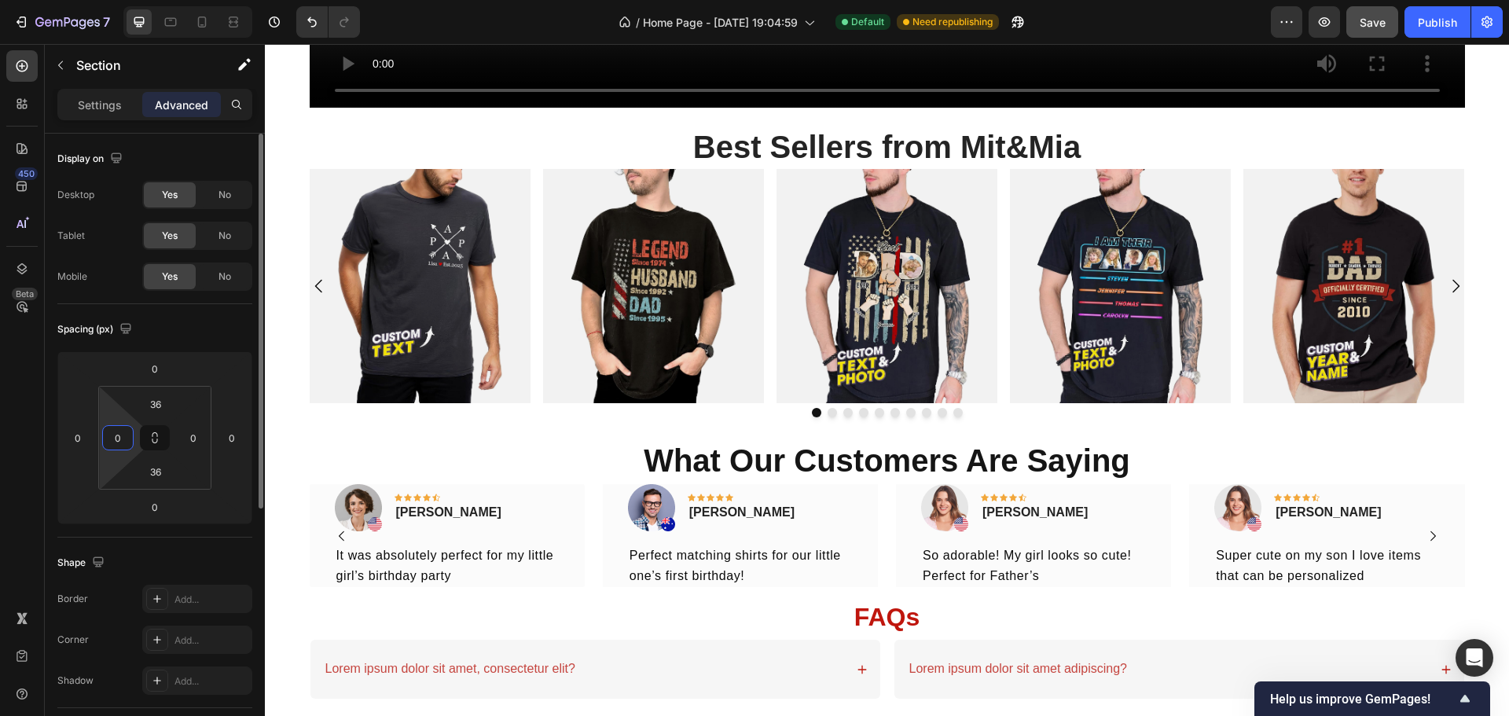
click at [120, 442] on input "0" at bounding box center [118, 438] width 24 height 24
type input "36"
click at [190, 439] on input "0" at bounding box center [194, 438] width 24 height 24
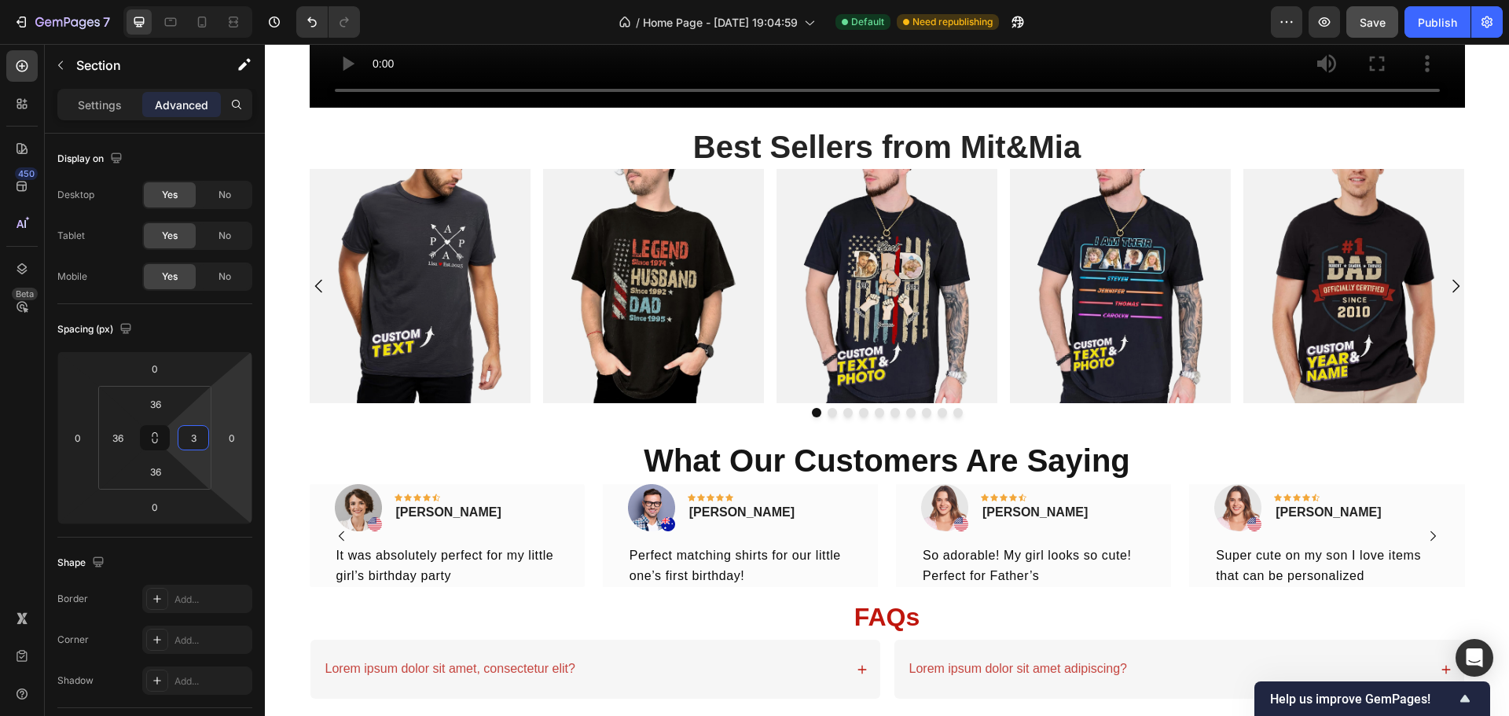
type input "36"
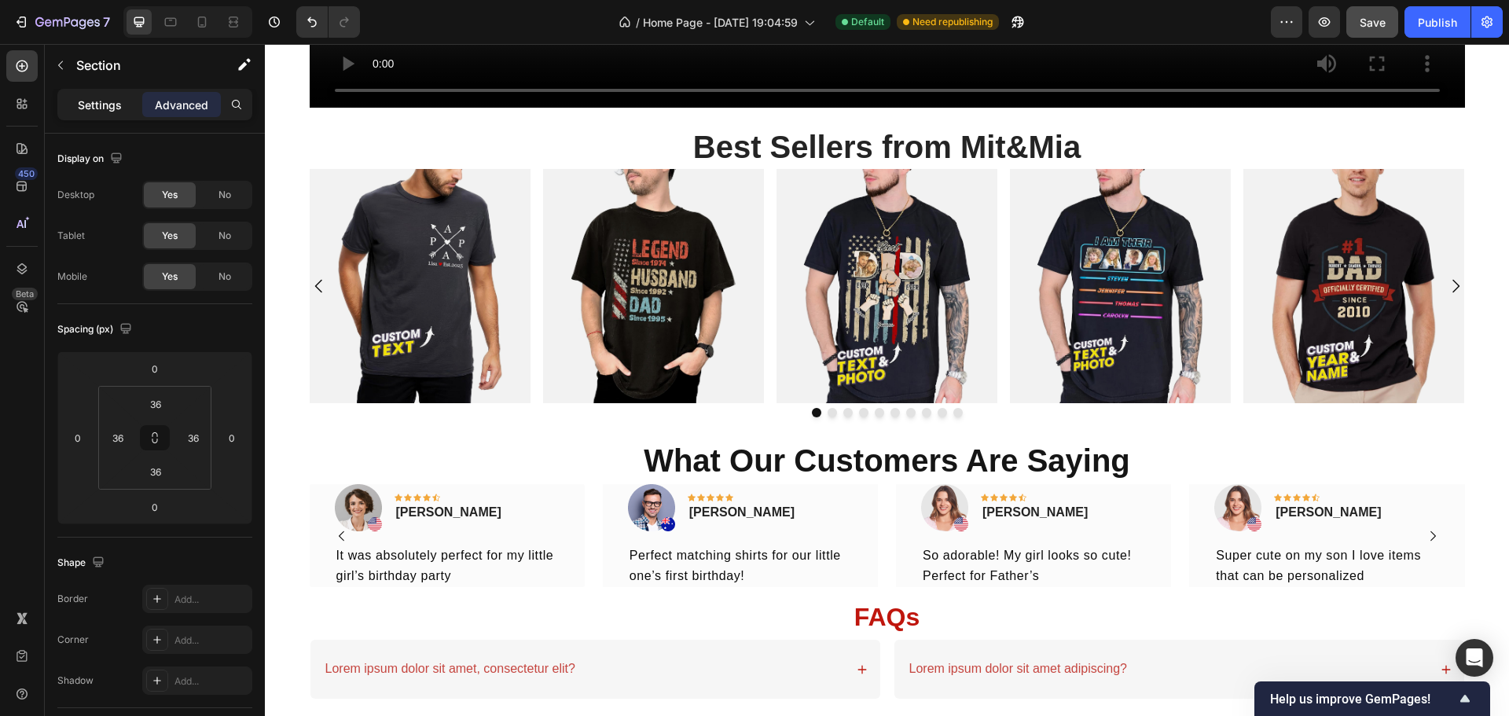
click at [128, 111] on div "Settings" at bounding box center [100, 104] width 79 height 25
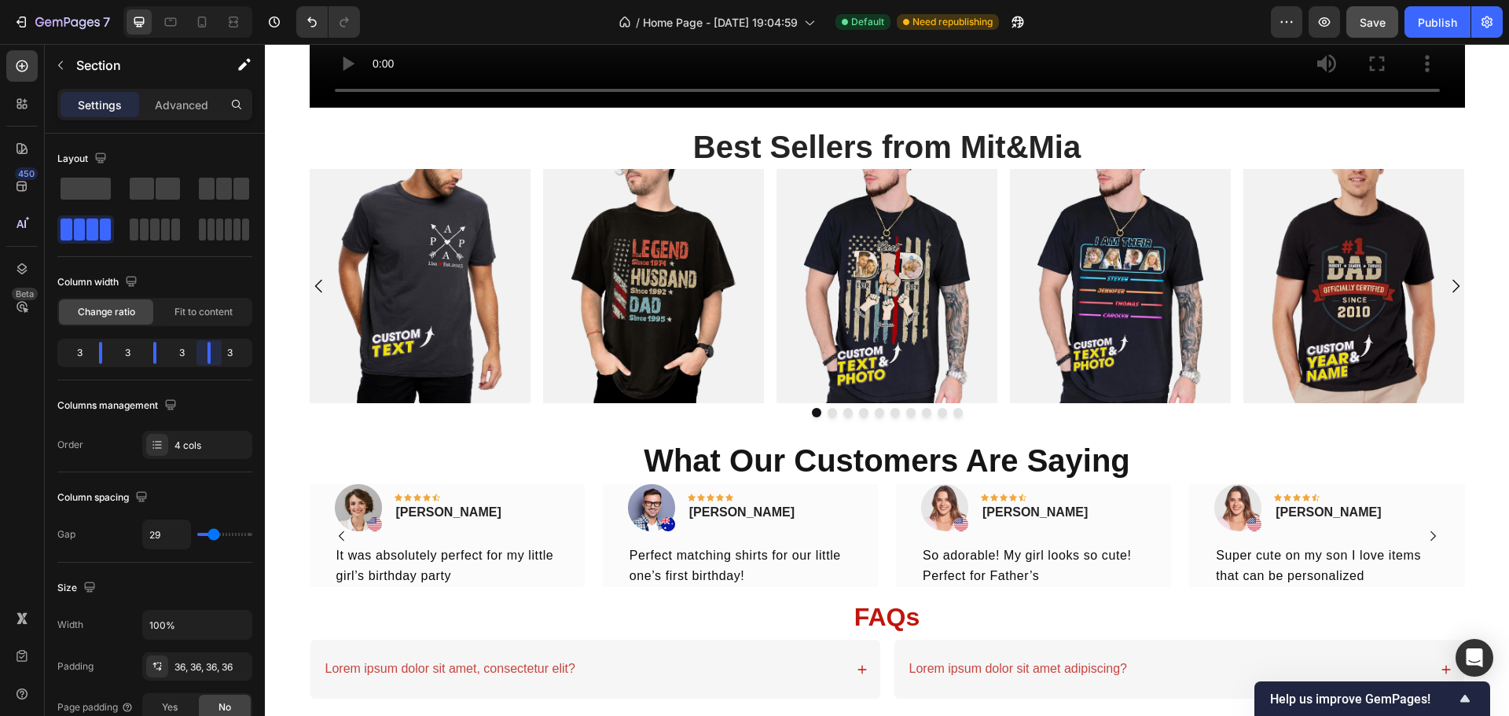
scroll to position [1305, 0]
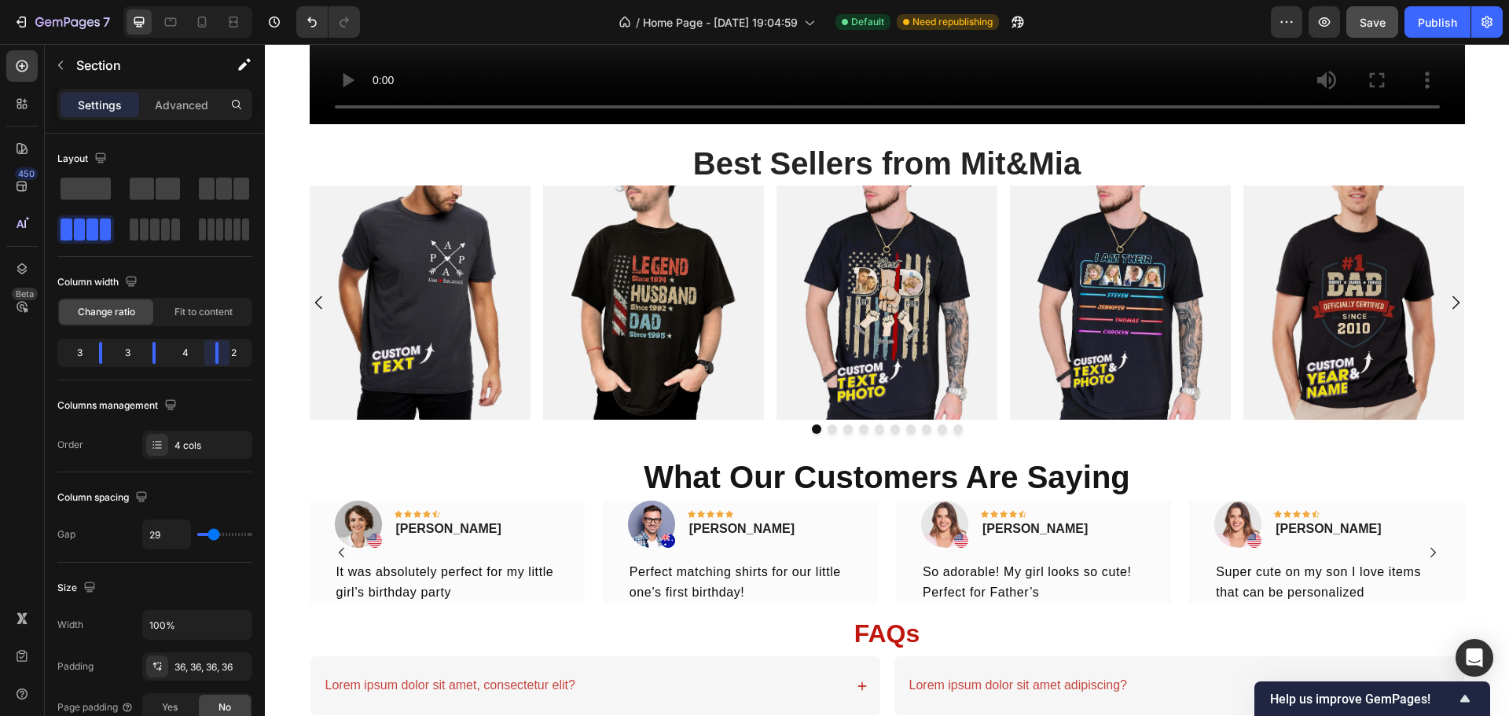
drag, startPoint x: 210, startPoint y: 358, endPoint x: 225, endPoint y: 356, distance: 15.0
click at [225, 0] on body "7 Version history / Home Page - Aug 20, 19:04:59 Default Need republishing Prev…" at bounding box center [754, 0] width 1509 height 0
drag, startPoint x: 105, startPoint y: 351, endPoint x: 116, endPoint y: 351, distance: 11.8
click at [116, 0] on body "7 Version history / Home Page - Aug 20, 19:04:59 Default Need republishing Prev…" at bounding box center [754, 0] width 1509 height 0
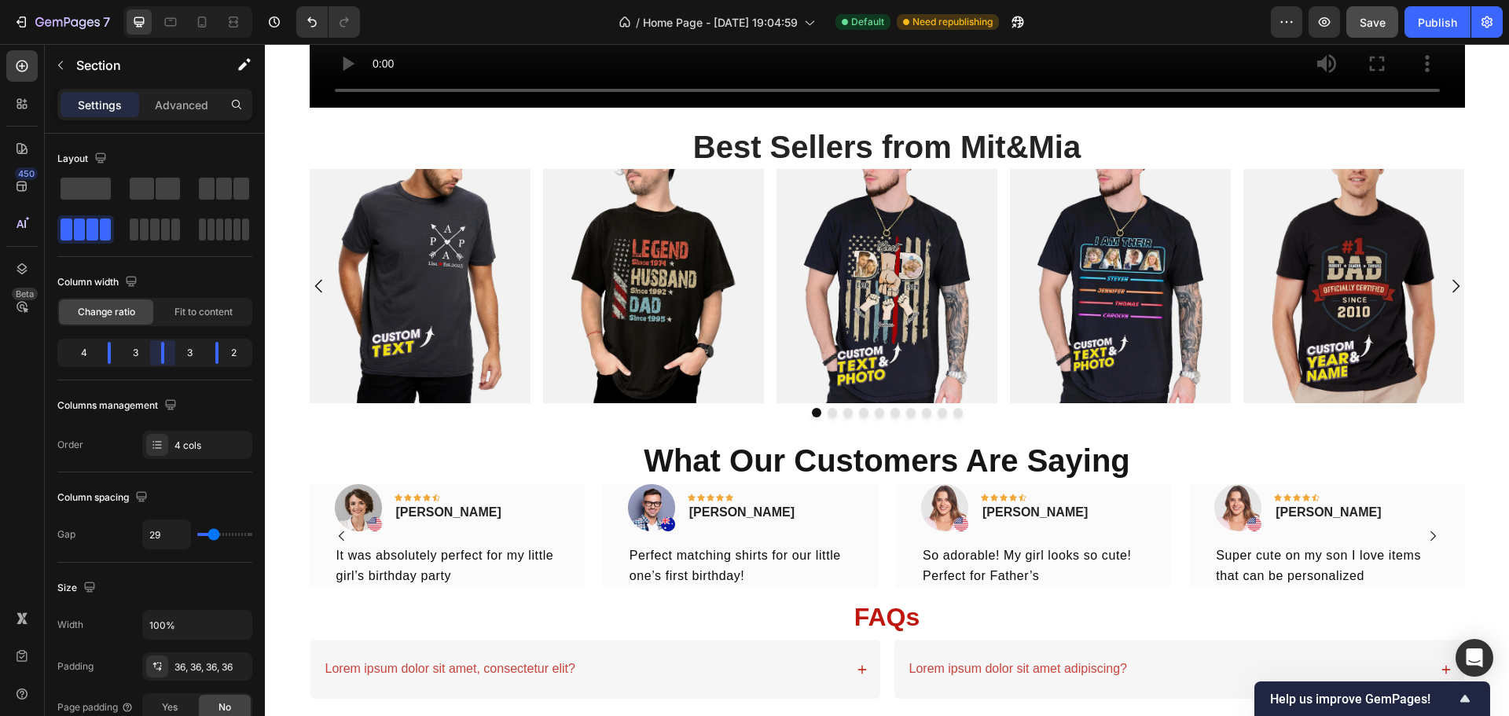
drag, startPoint x: 150, startPoint y: 346, endPoint x: 174, endPoint y: 344, distance: 23.6
click at [174, 0] on body "7 Version history / Home Page - Aug 20, 19:04:59 Default Need republishing Prev…" at bounding box center [754, 0] width 1509 height 0
click at [219, 0] on body "7 Version history / Home Page - Aug 20, 19:04:59 Default Need republishing Prev…" at bounding box center [754, 0] width 1509 height 0
click at [173, 313] on div "Fit to content" at bounding box center [203, 311] width 94 height 25
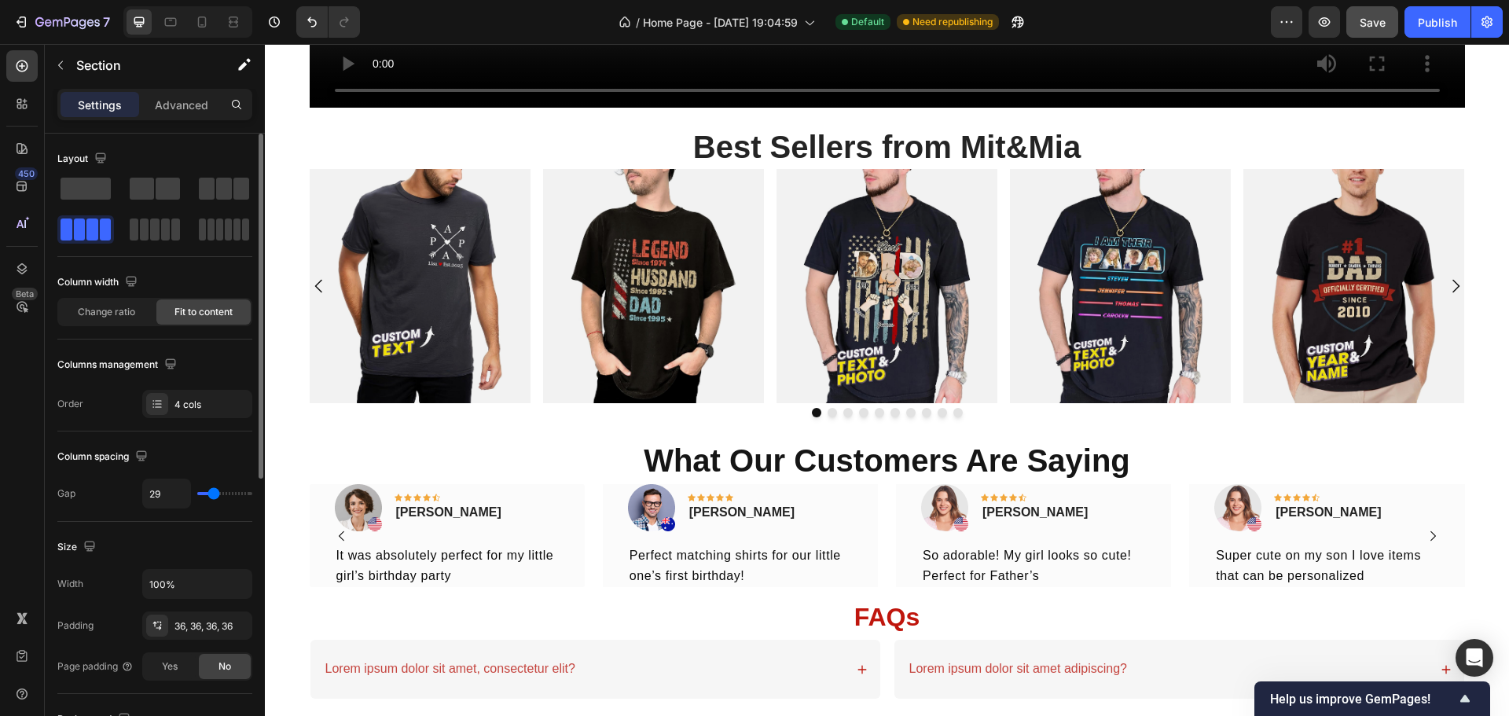
scroll to position [1305, 0]
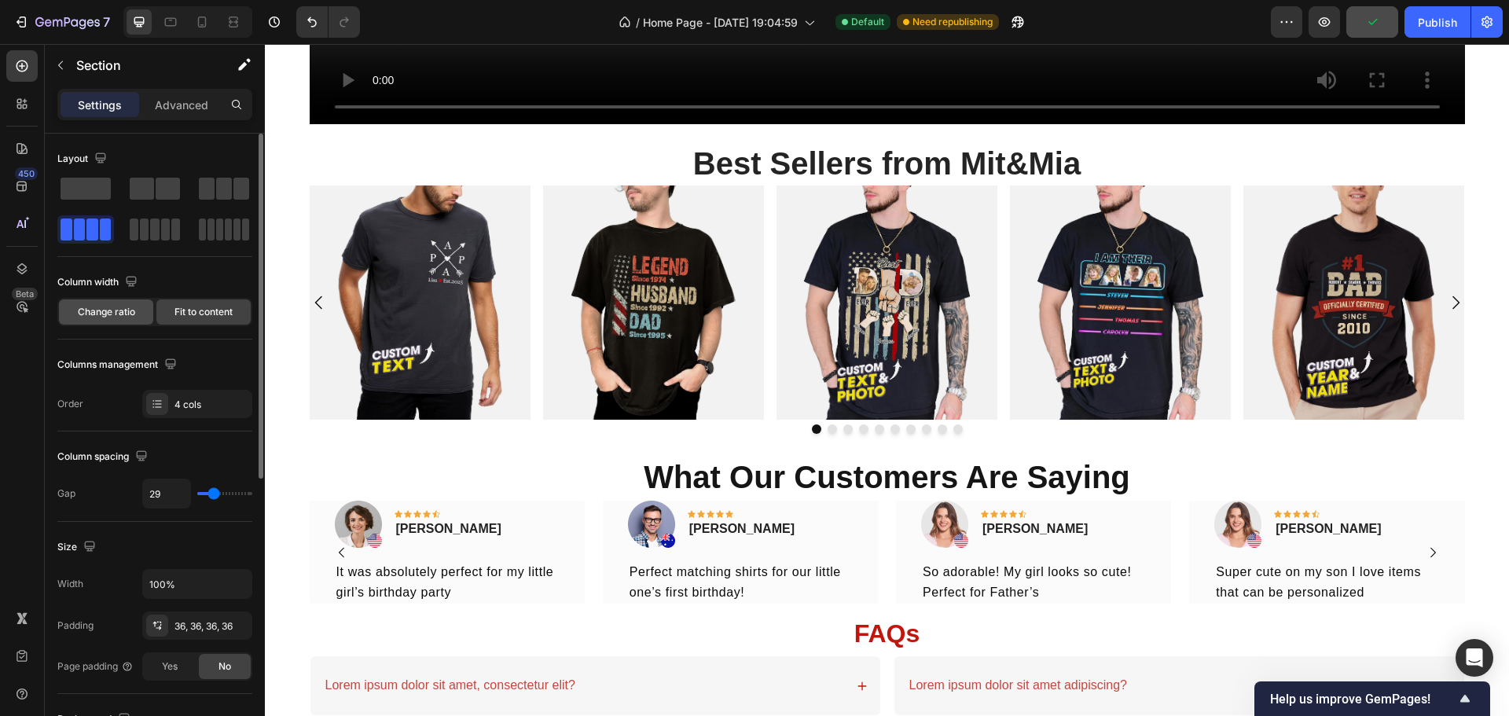
click at [132, 308] on span "Change ratio" at bounding box center [106, 312] width 57 height 14
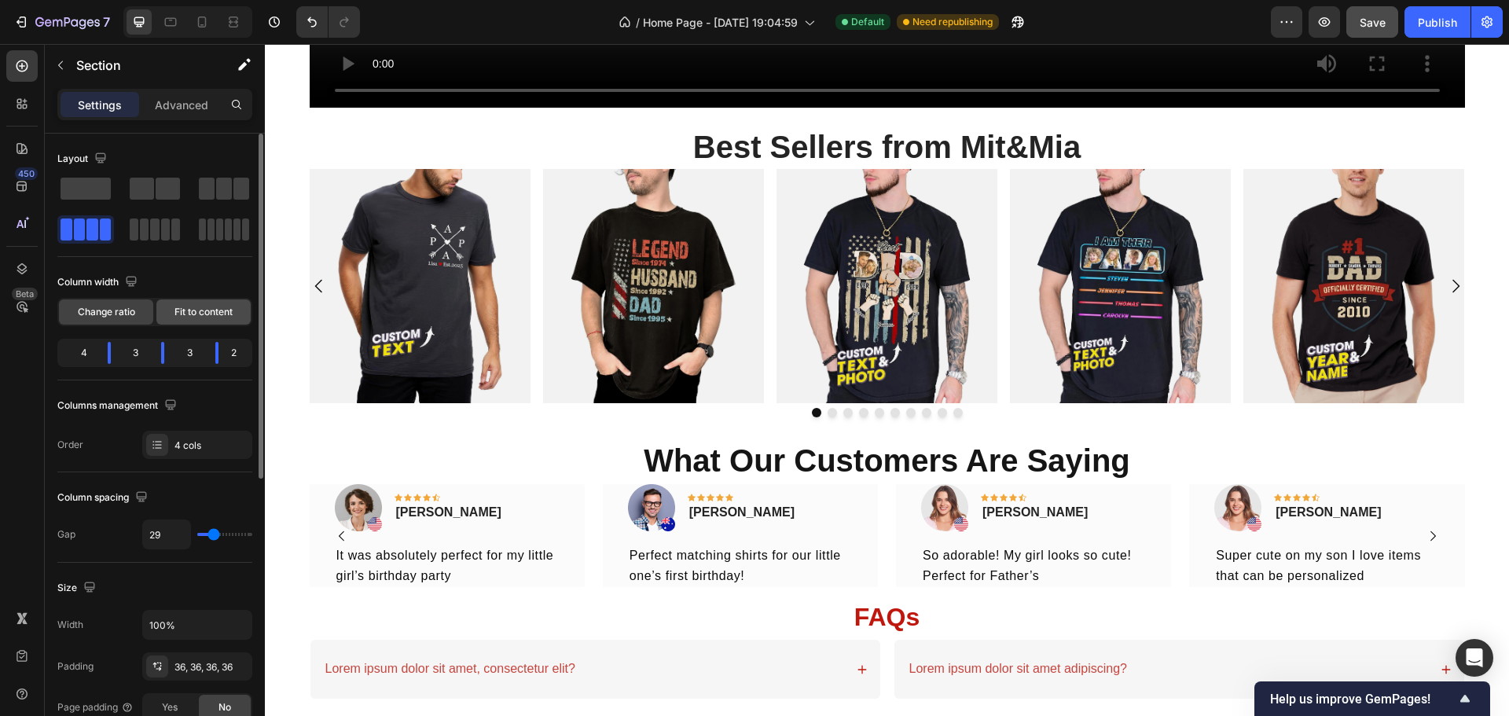
click at [200, 310] on span "Fit to content" at bounding box center [203, 312] width 58 height 14
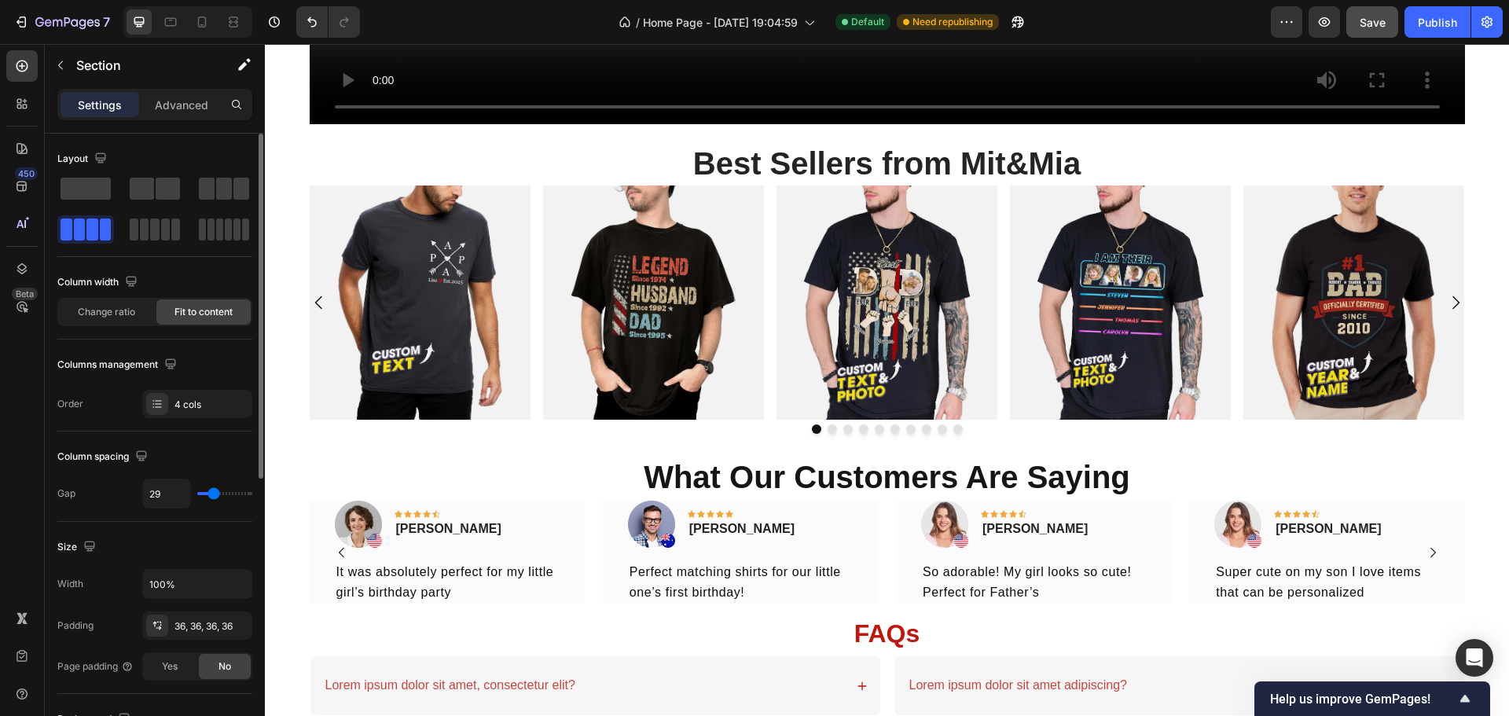
type input "38"
type input "40"
type input "51"
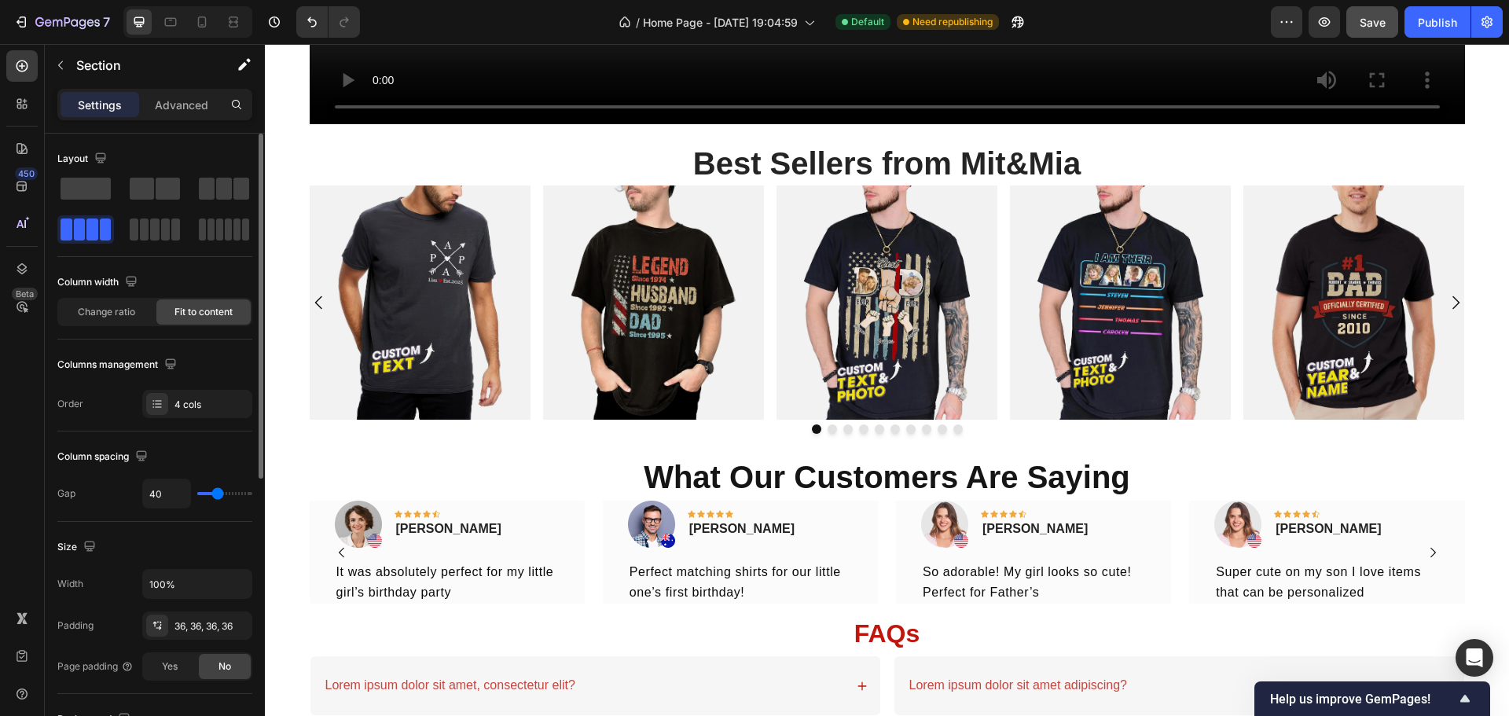
type input "51"
type input "49"
type input "42"
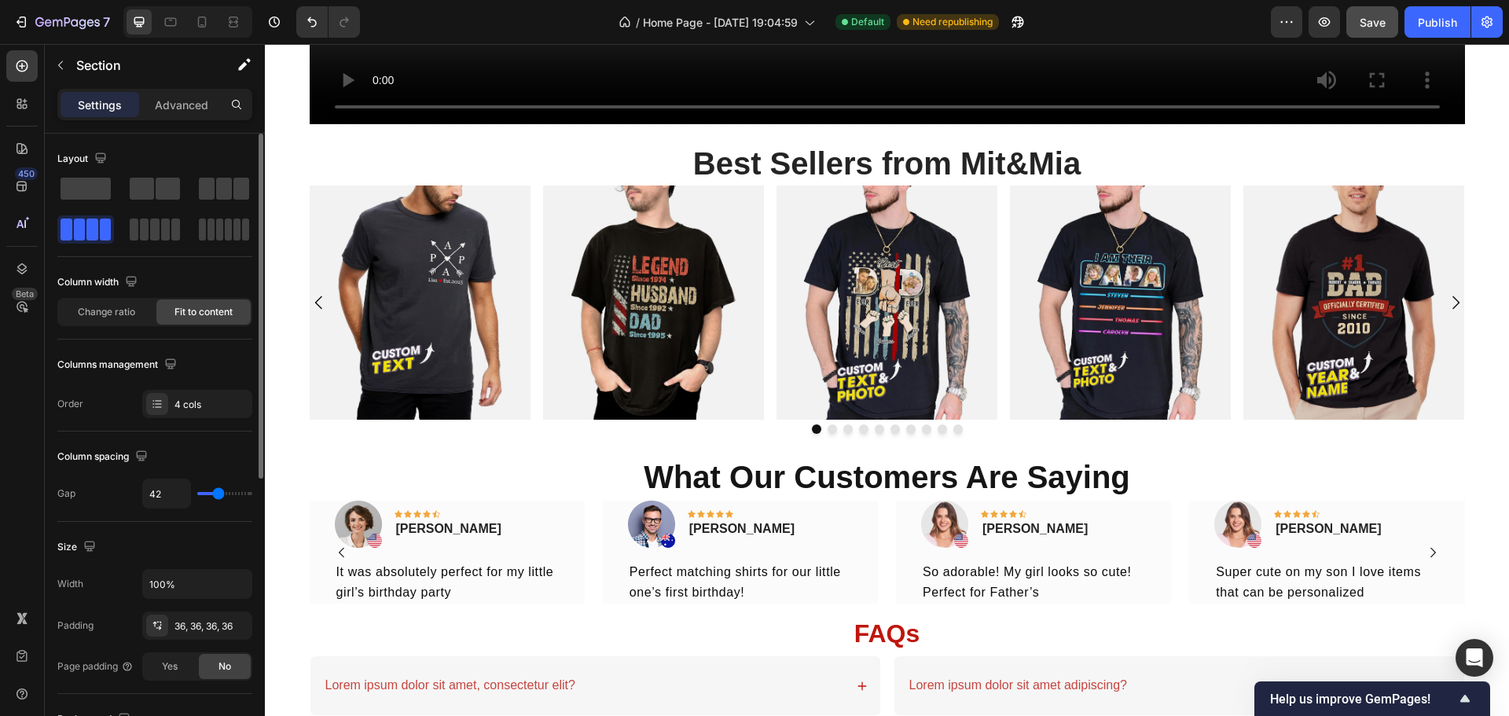
type input "40"
click at [218, 492] on input "range" at bounding box center [224, 493] width 55 height 3
click at [195, 110] on p "Advanced" at bounding box center [181, 105] width 53 height 17
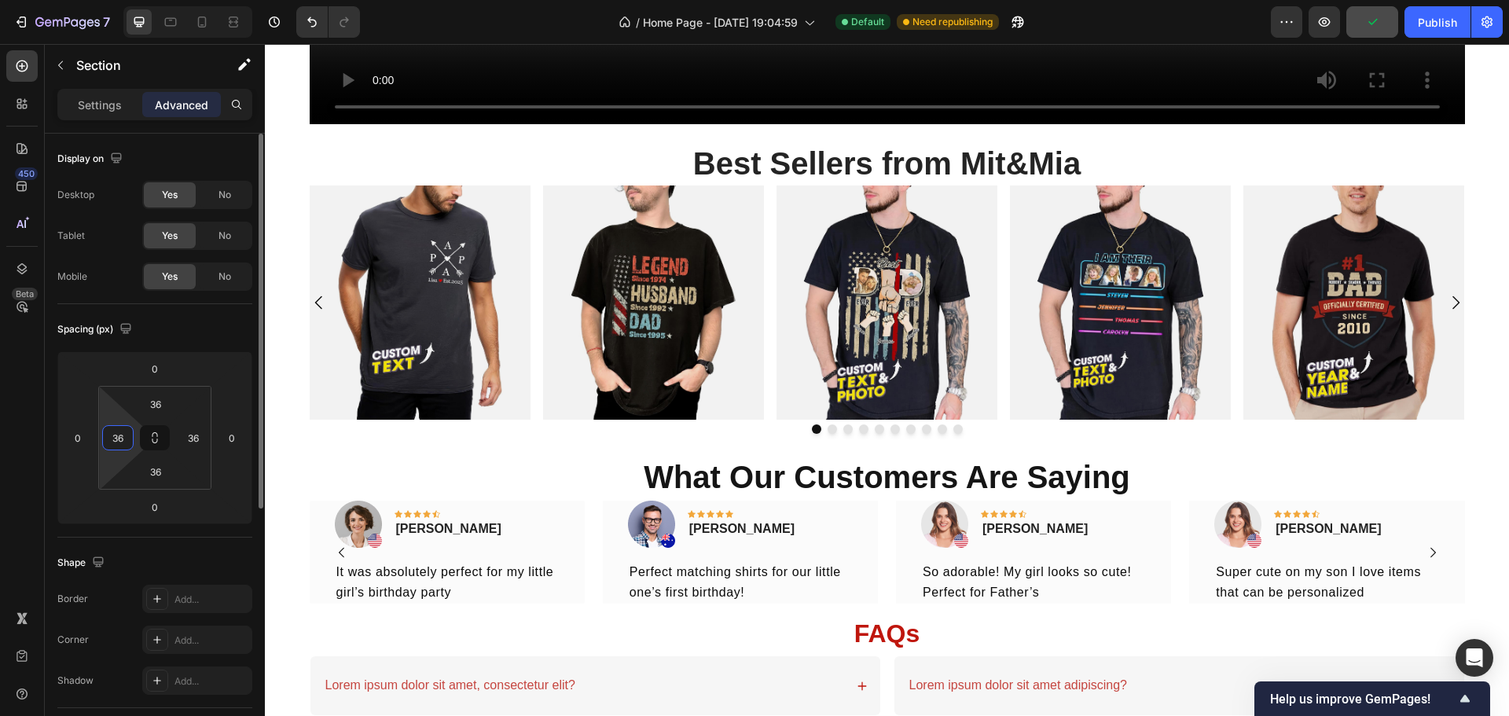
click at [128, 441] on input "36" at bounding box center [118, 438] width 24 height 24
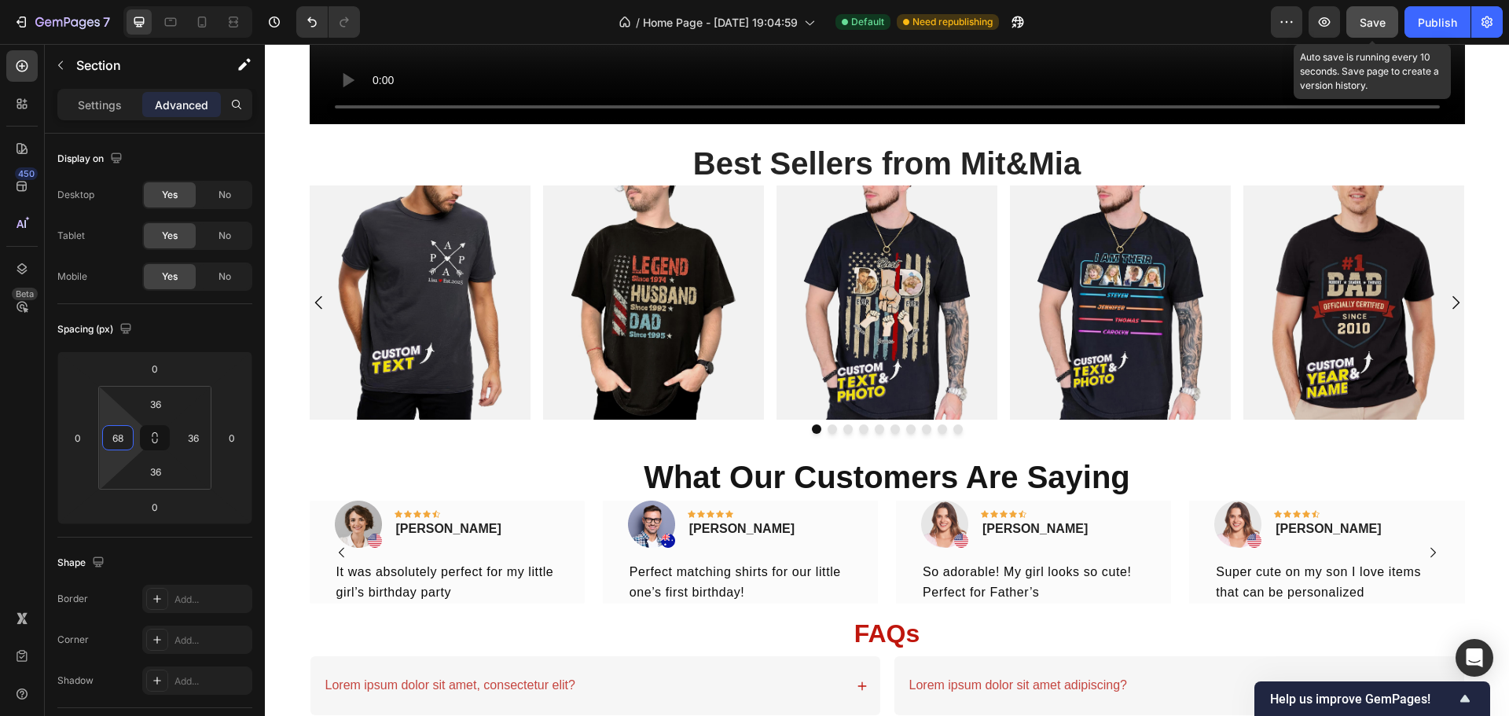
type input "68"
click at [1384, 26] on span "Save" at bounding box center [1373, 22] width 26 height 13
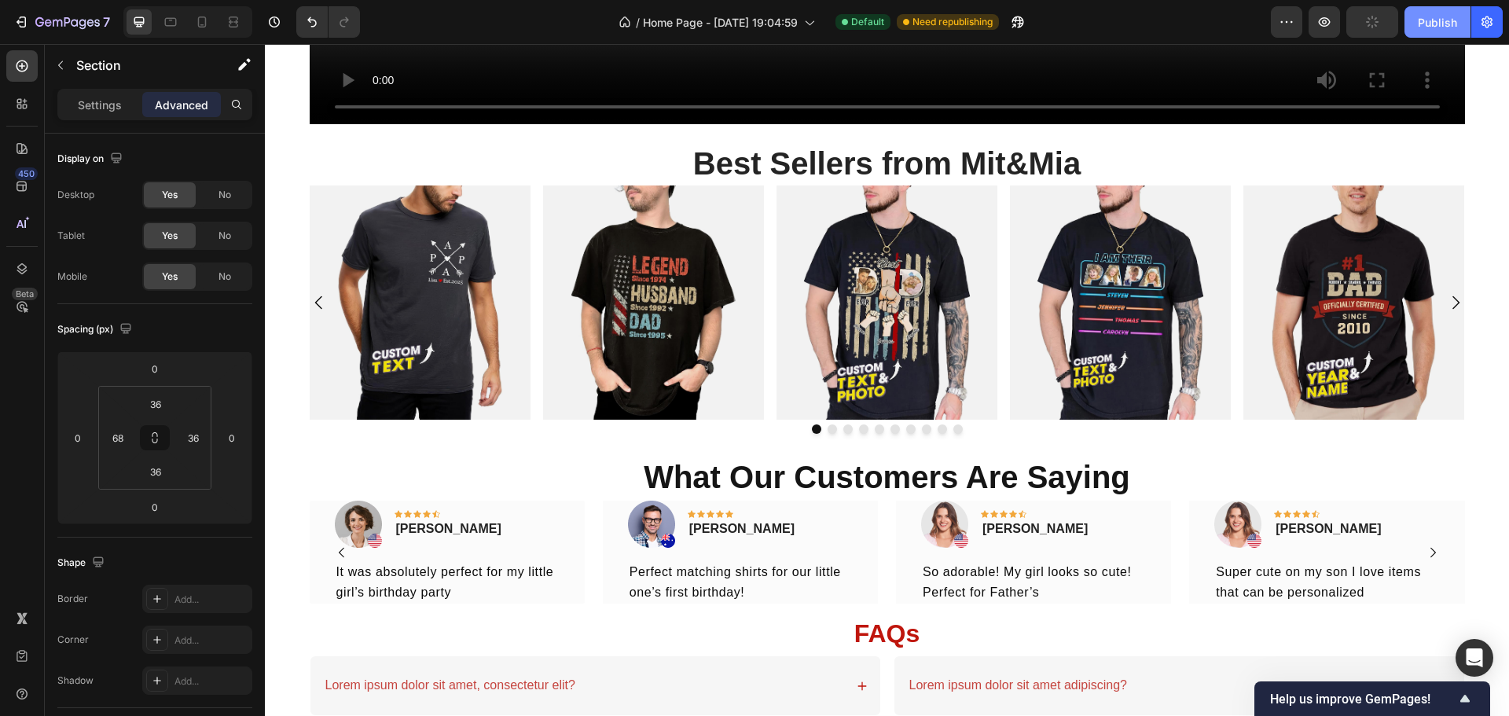
click at [1441, 24] on div "Publish" at bounding box center [1437, 22] width 39 height 17
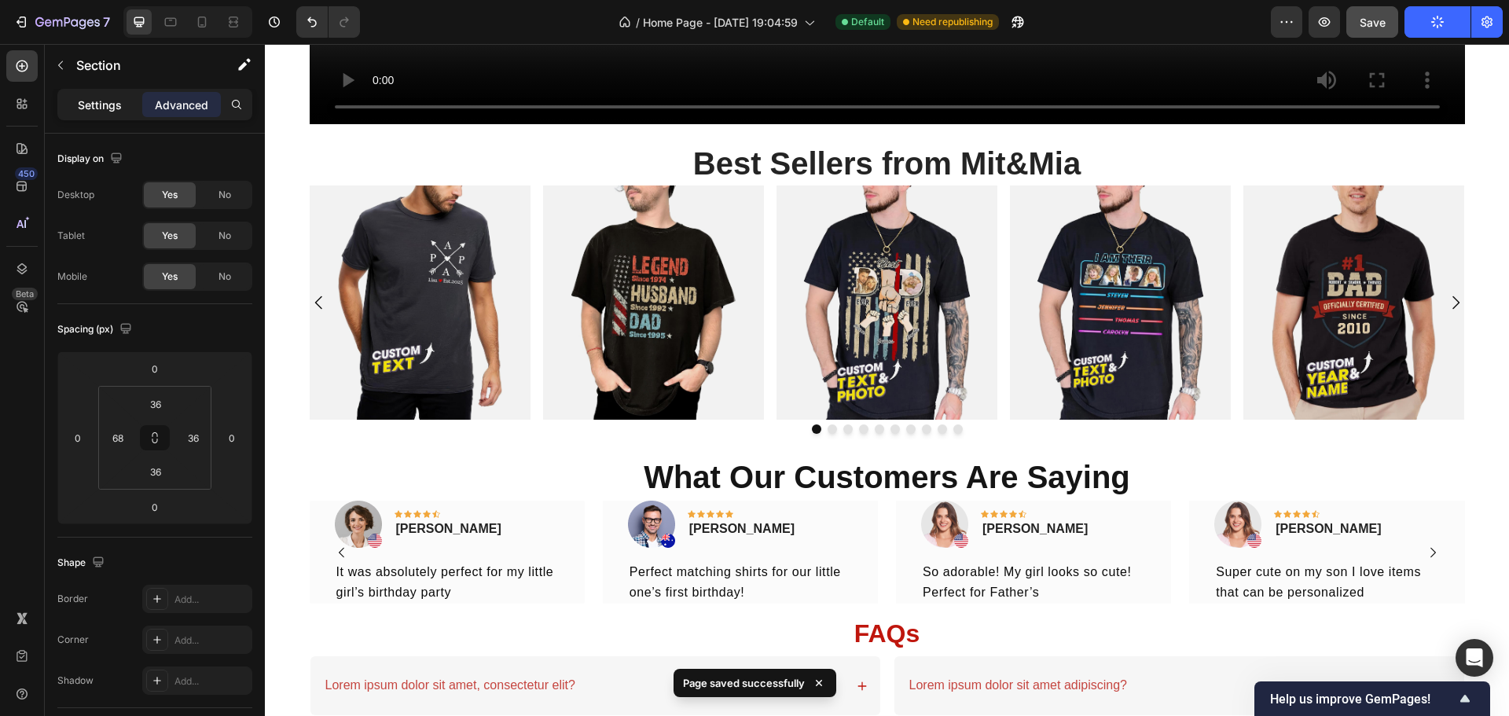
click at [94, 104] on p "Settings" at bounding box center [100, 105] width 44 height 17
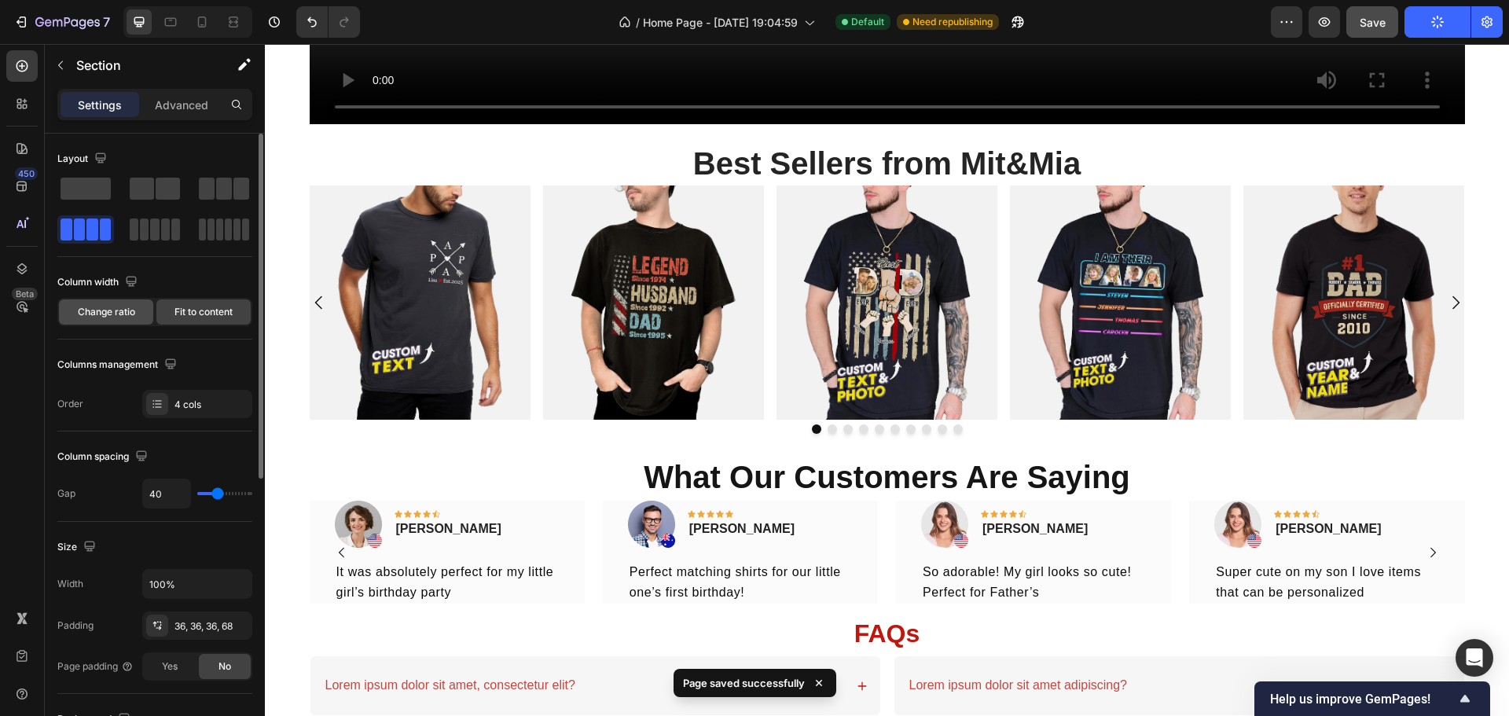
drag, startPoint x: 82, startPoint y: 304, endPoint x: 72, endPoint y: 340, distance: 37.4
click at [82, 304] on div "Change ratio" at bounding box center [106, 311] width 94 height 25
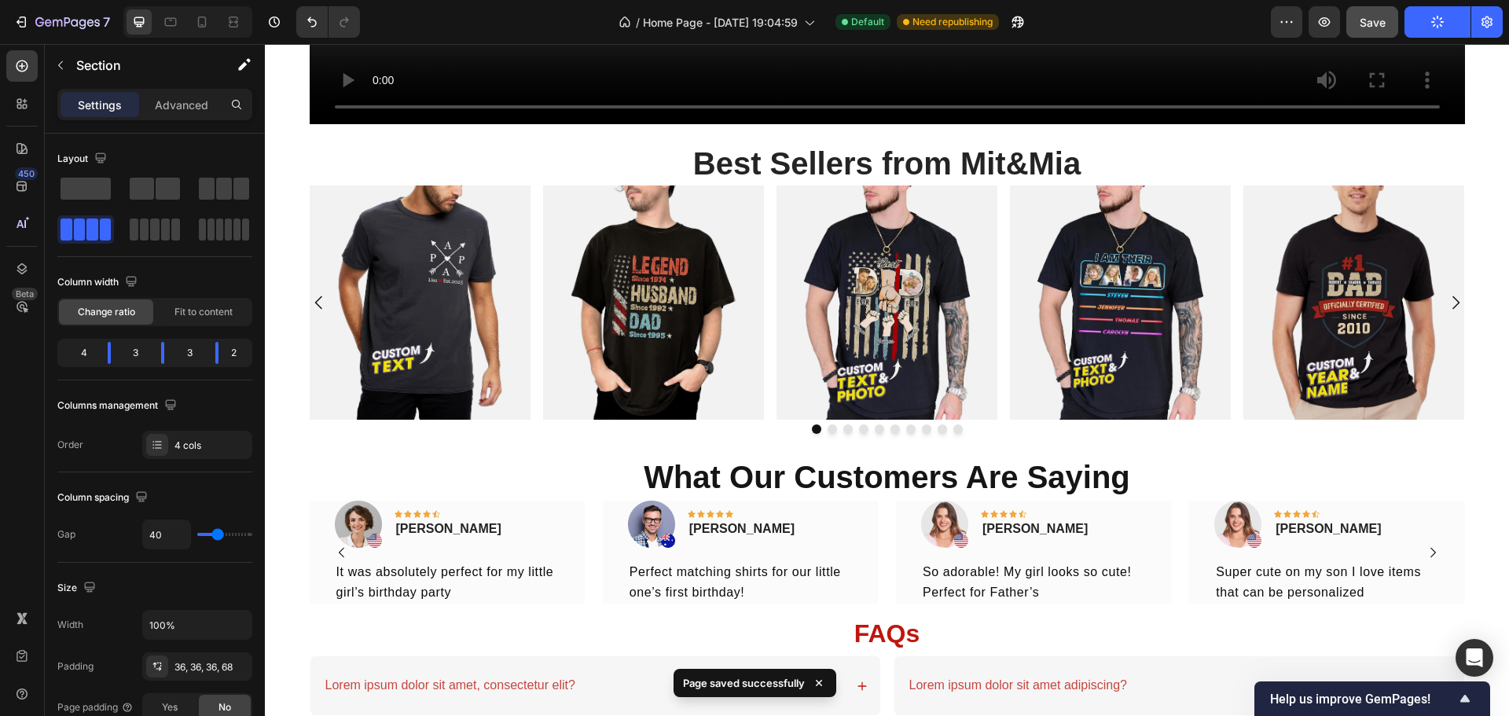
scroll to position [1321, 0]
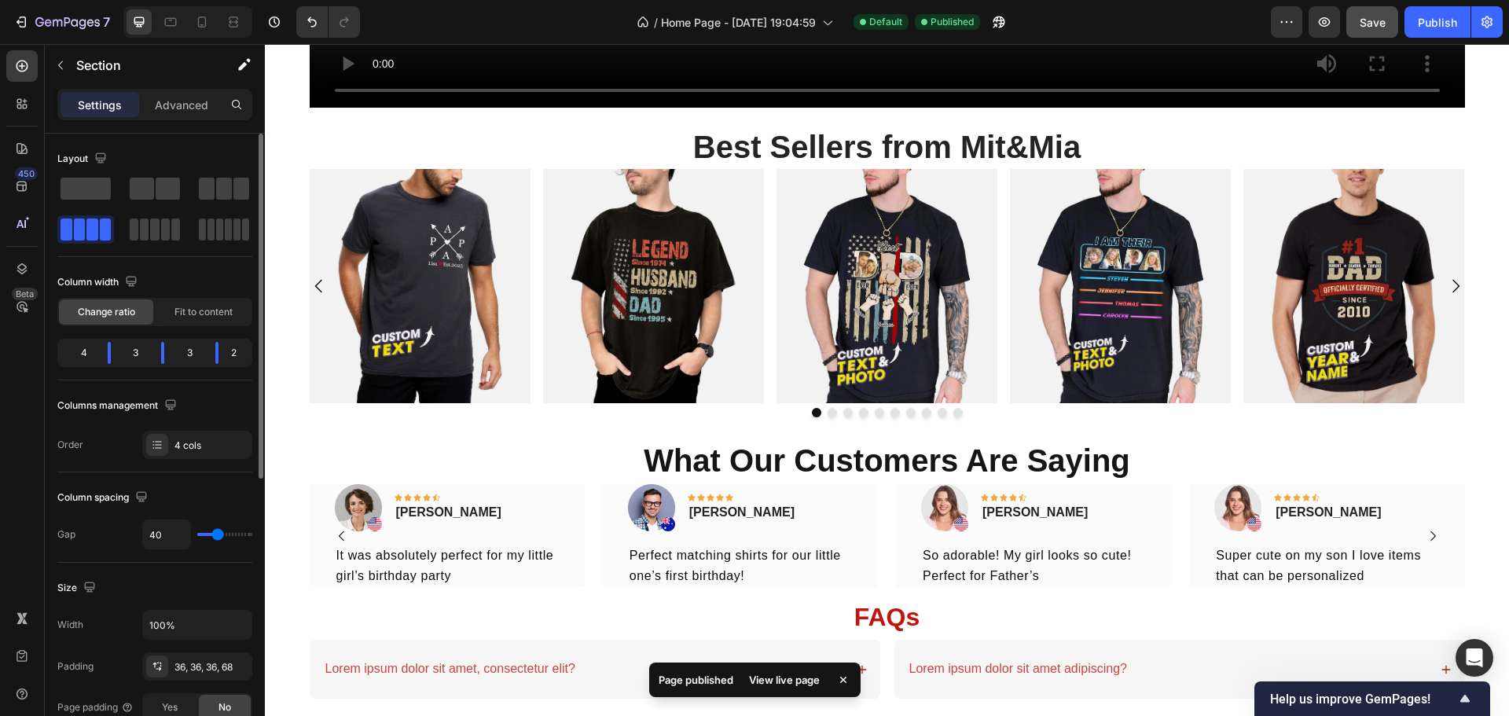
click at [86, 354] on div "4" at bounding box center [78, 353] width 35 height 22
click at [105, 0] on body "7 Version history / Home Page - Aug 20, 19:04:59 Default Published Preview Save…" at bounding box center [754, 0] width 1509 height 0
click at [155, 0] on body "7 Version history / Home Page - Aug 20, 19:04:59 Default Published Preview Save…" at bounding box center [754, 0] width 1509 height 0
drag, startPoint x: 214, startPoint y: 349, endPoint x: 204, endPoint y: 353, distance: 10.2
click at [204, 0] on body "7 Version history / Home Page - Aug 20, 19:04:59 Default Published Preview Save…" at bounding box center [754, 0] width 1509 height 0
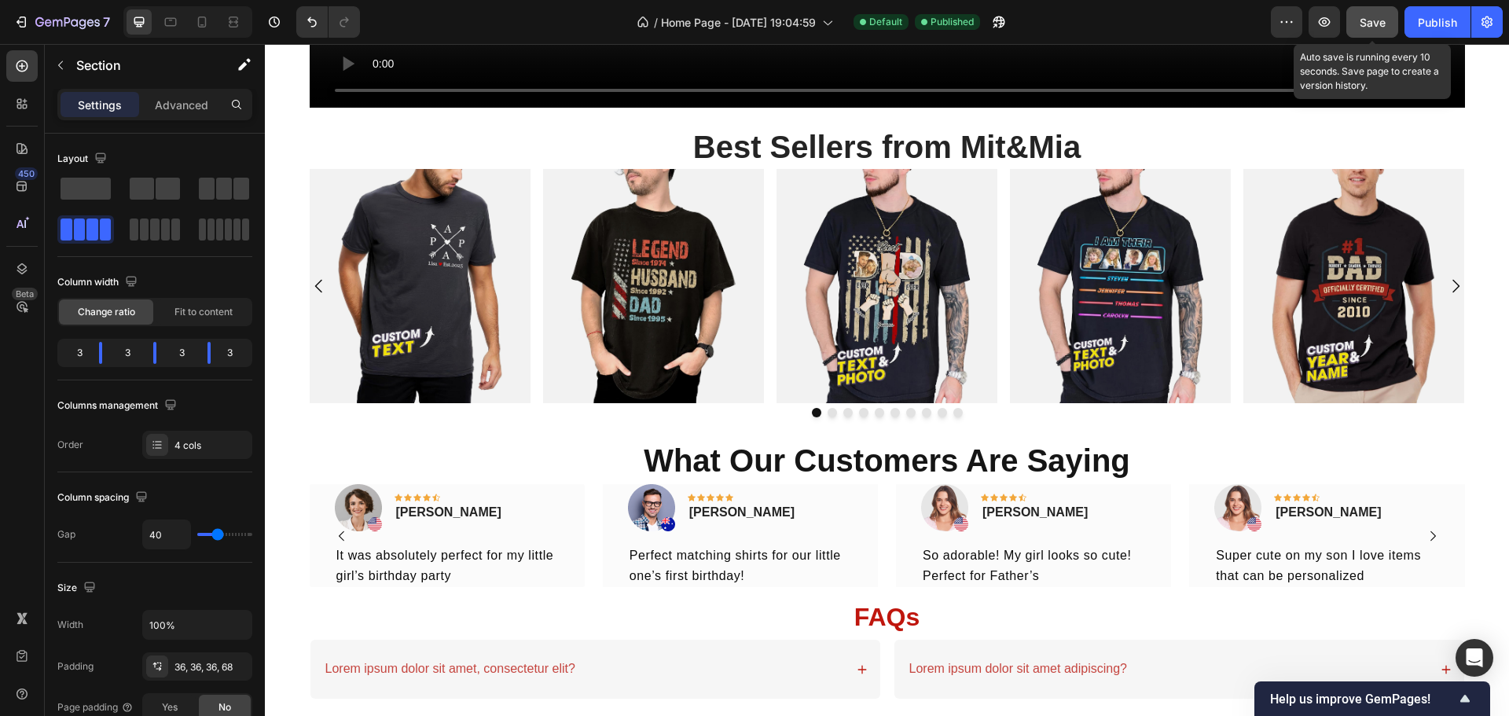
click at [1396, 10] on button "Save" at bounding box center [1372, 21] width 52 height 31
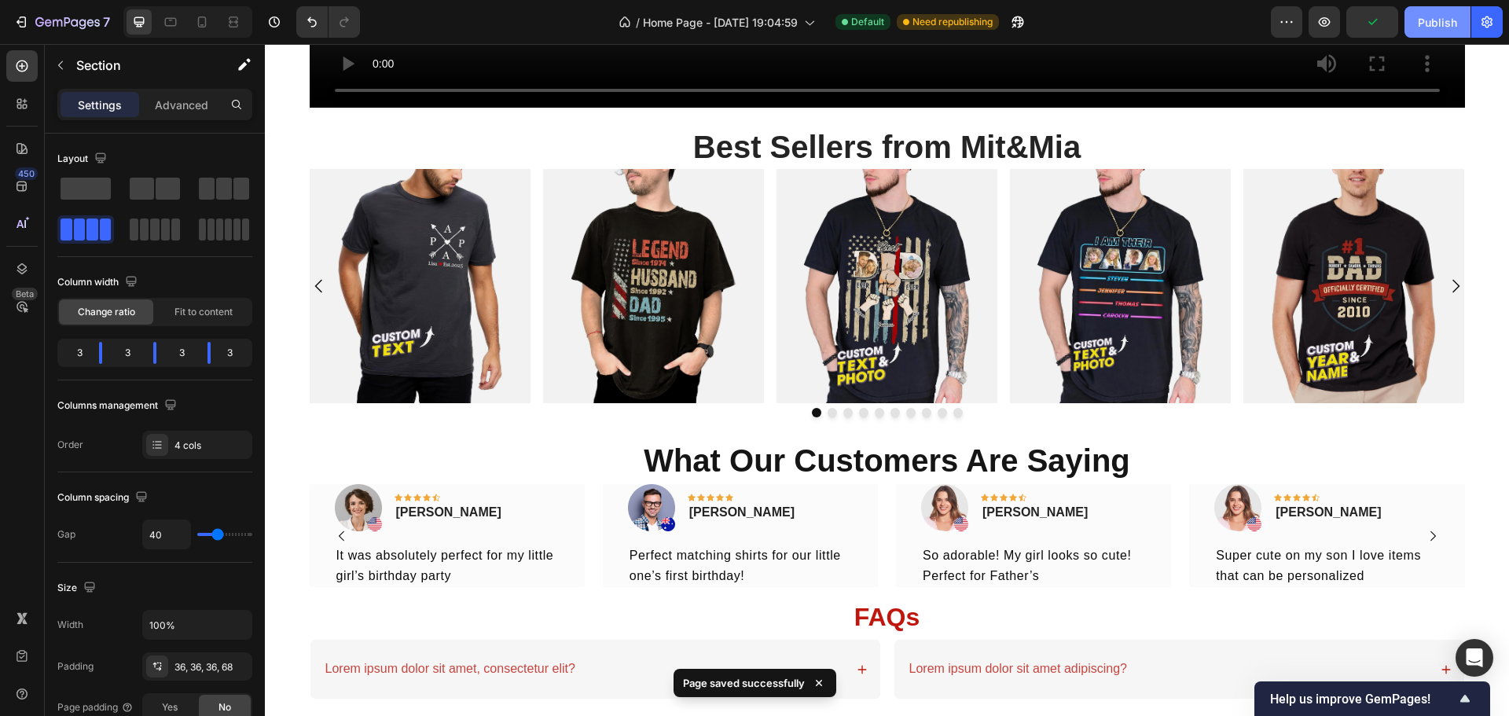
click at [1427, 20] on div "Publish" at bounding box center [1437, 22] width 39 height 17
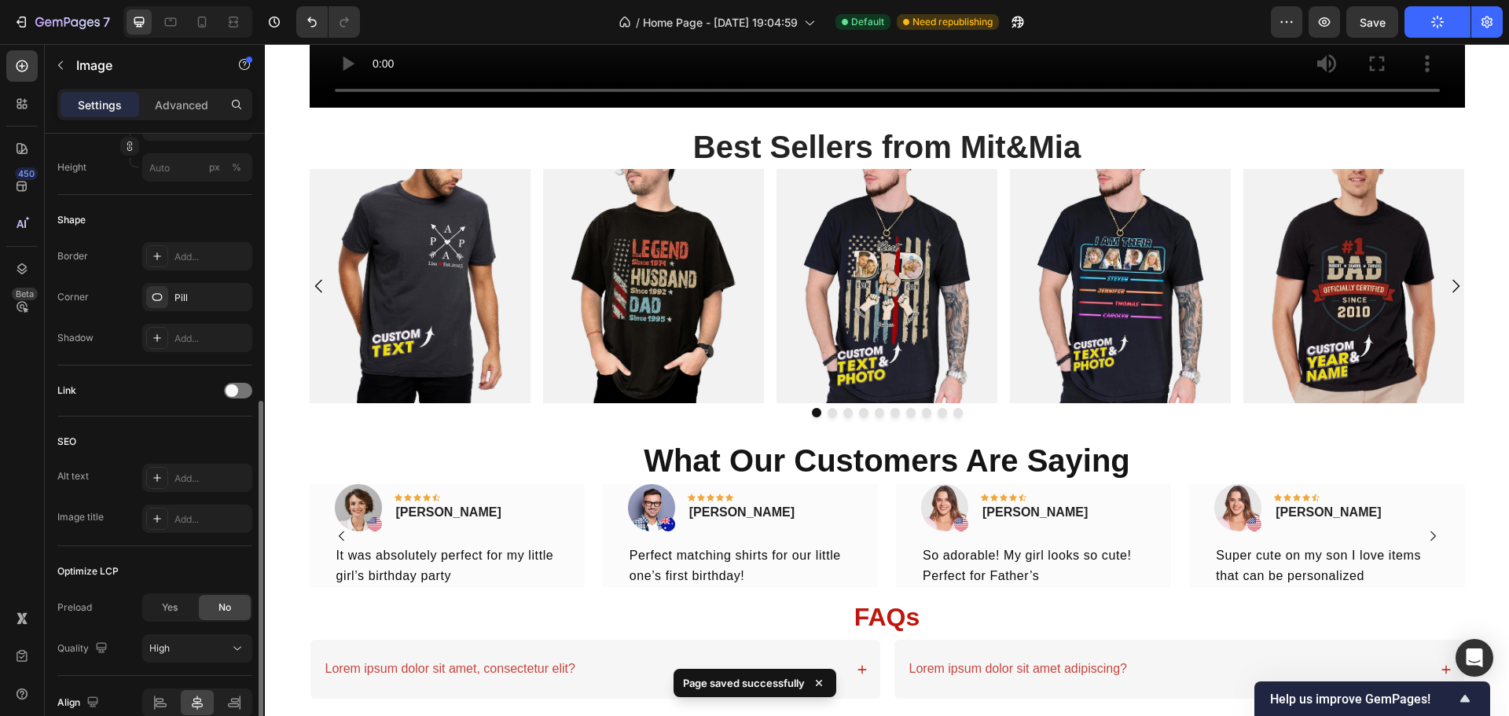
scroll to position [599, 0]
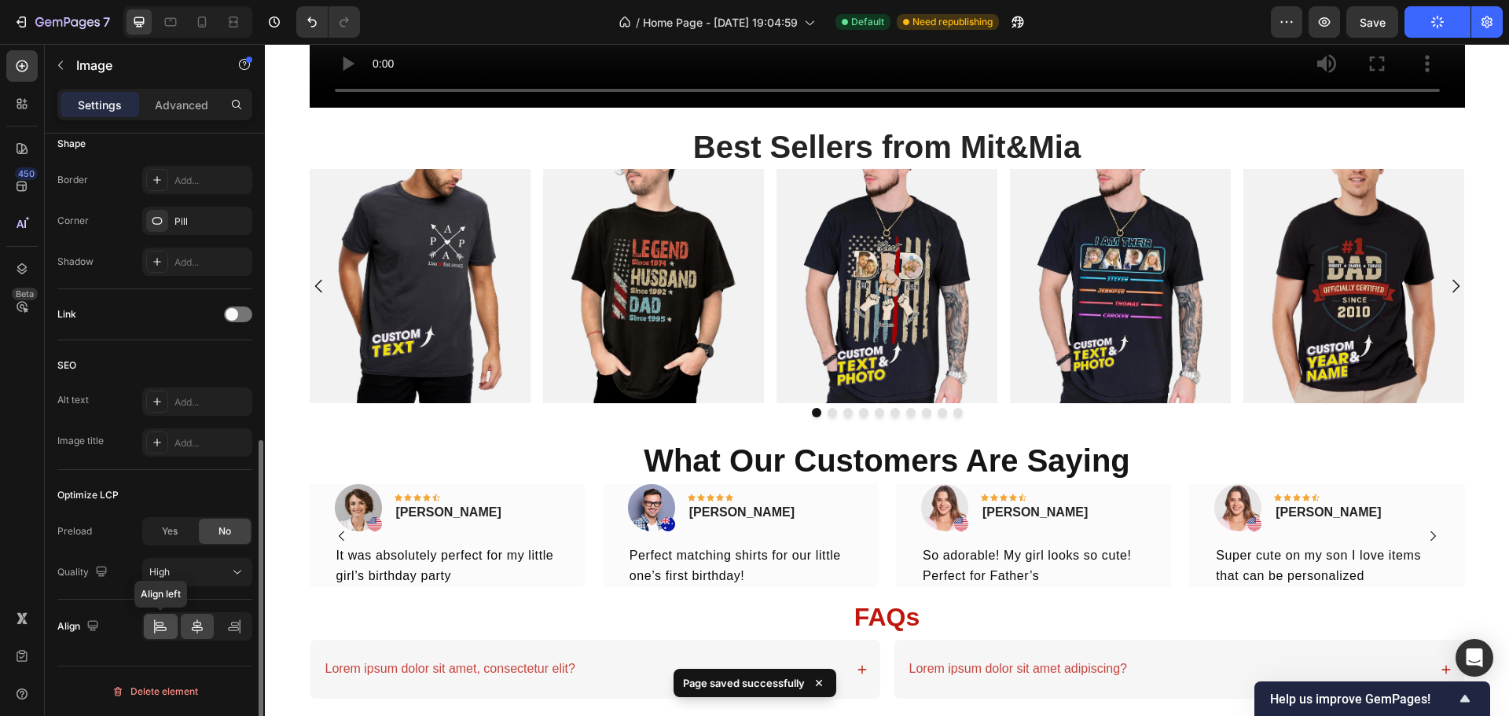
click at [161, 624] on icon at bounding box center [160, 627] width 16 height 16
click at [197, 624] on icon at bounding box center [197, 627] width 16 height 16
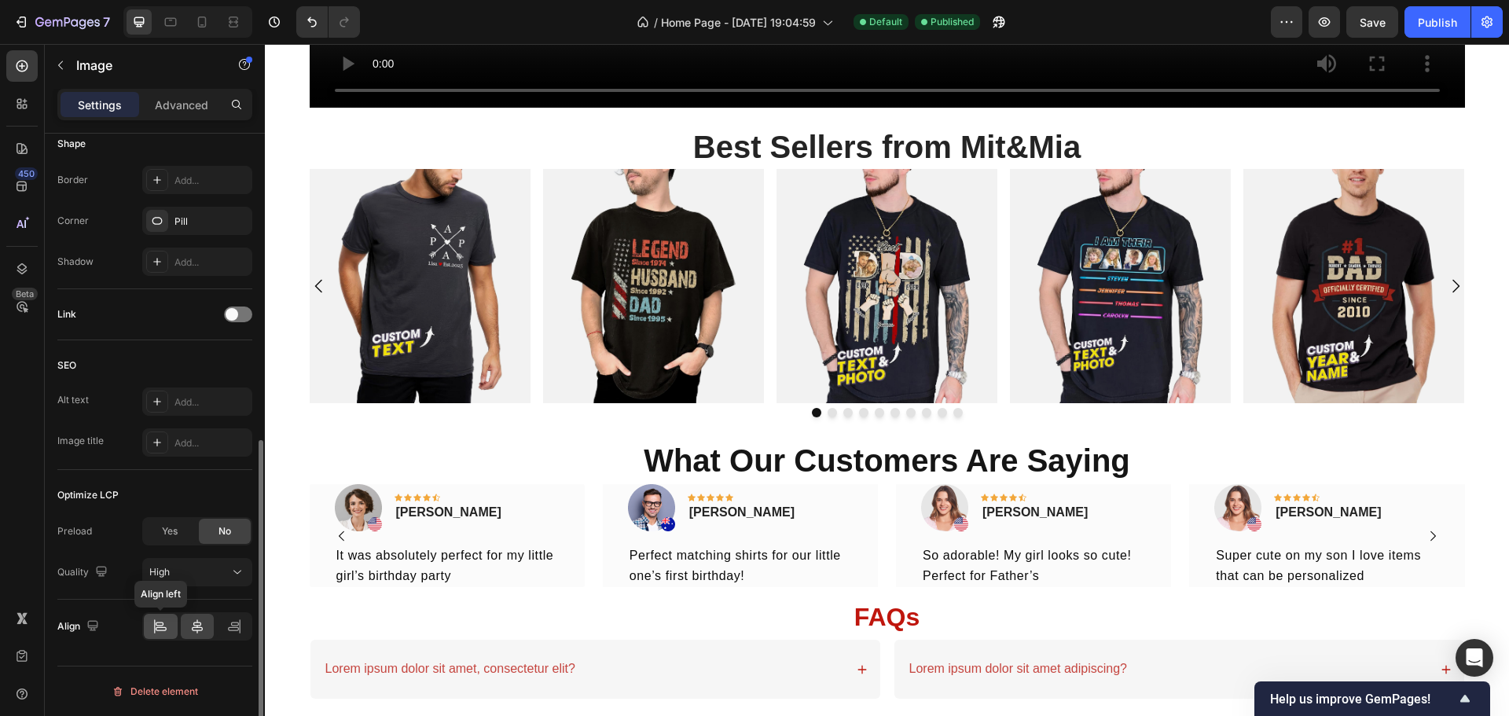
click at [159, 626] on icon at bounding box center [160, 624] width 8 height 4
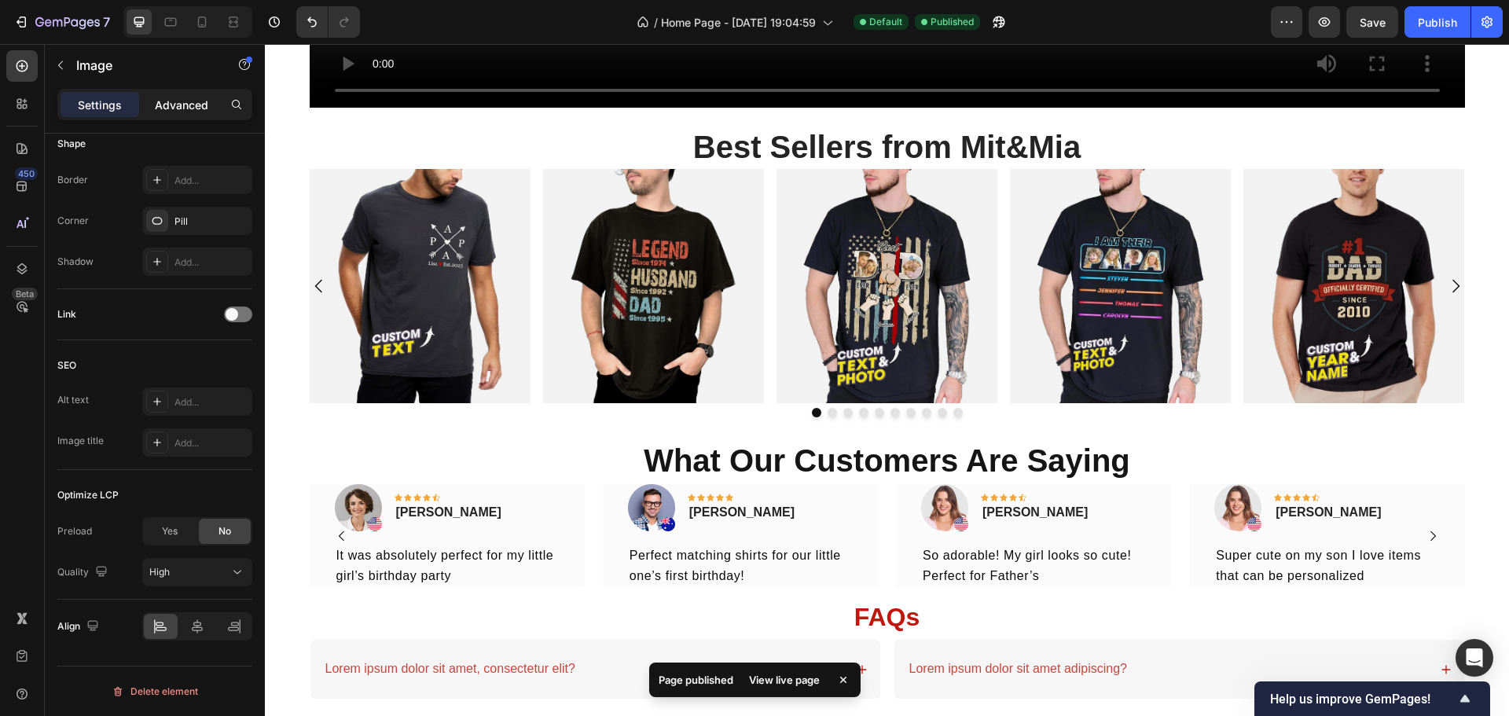
click at [195, 104] on p "Advanced" at bounding box center [181, 105] width 53 height 17
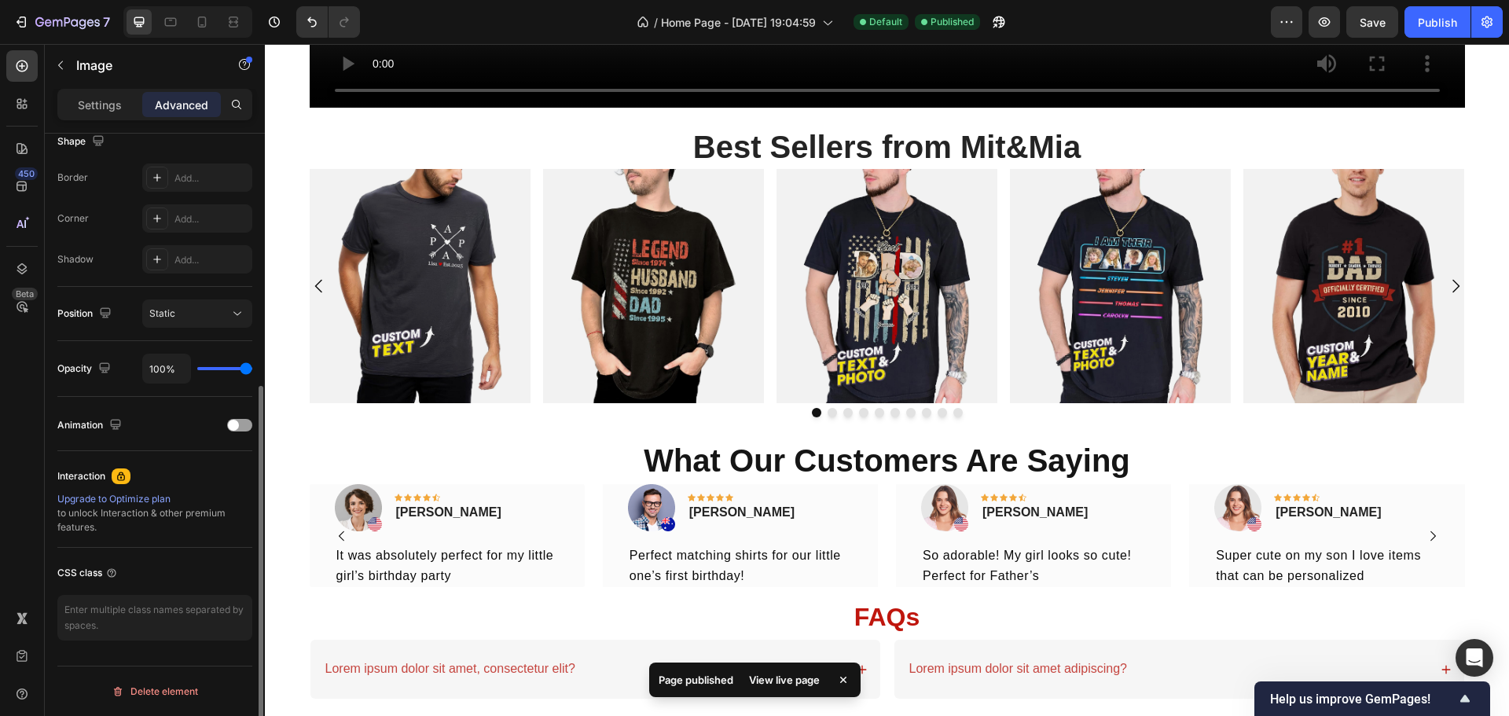
scroll to position [0, 0]
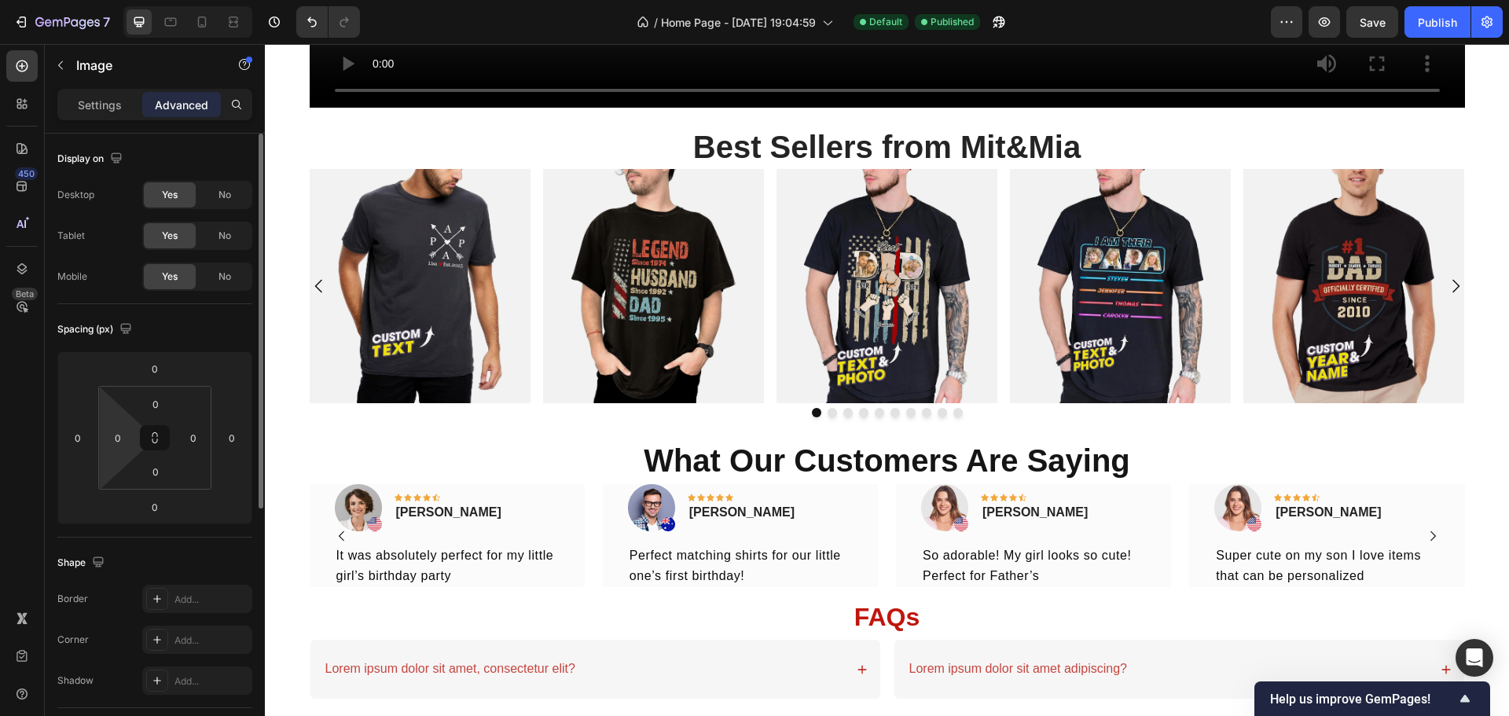
click at [123, 0] on html "7 Version history / Home Page - Aug 20, 19:04:59 Default Published Preview Save…" at bounding box center [754, 0] width 1509 height 0
click at [130, 434] on div "0" at bounding box center [117, 437] width 31 height 25
click at [131, 435] on div "0" at bounding box center [117, 437] width 31 height 25
click at [119, 435] on input "0" at bounding box center [118, 438] width 24 height 24
drag, startPoint x: 131, startPoint y: 435, endPoint x: 109, endPoint y: 439, distance: 22.2
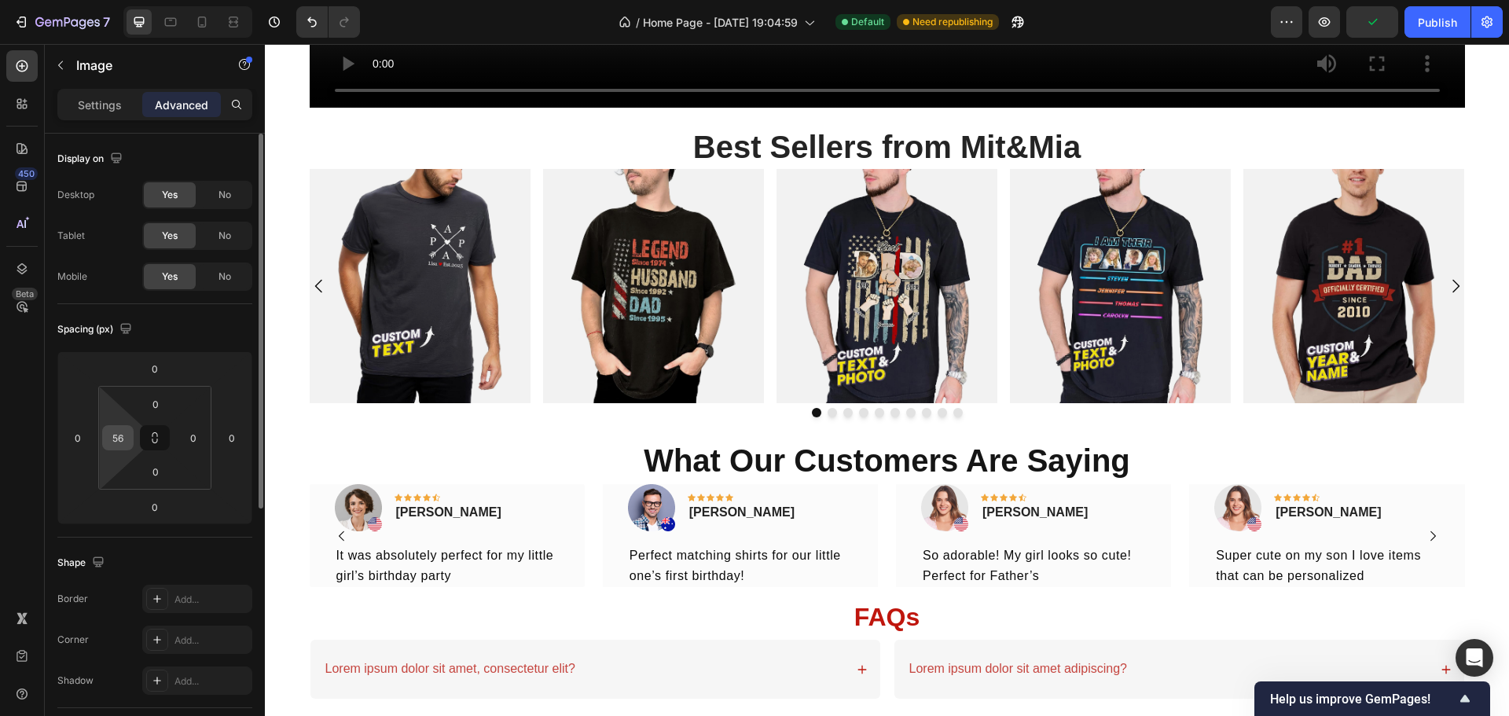
click at [109, 439] on div "56" at bounding box center [117, 437] width 31 height 25
click at [120, 439] on input "56" at bounding box center [118, 438] width 24 height 24
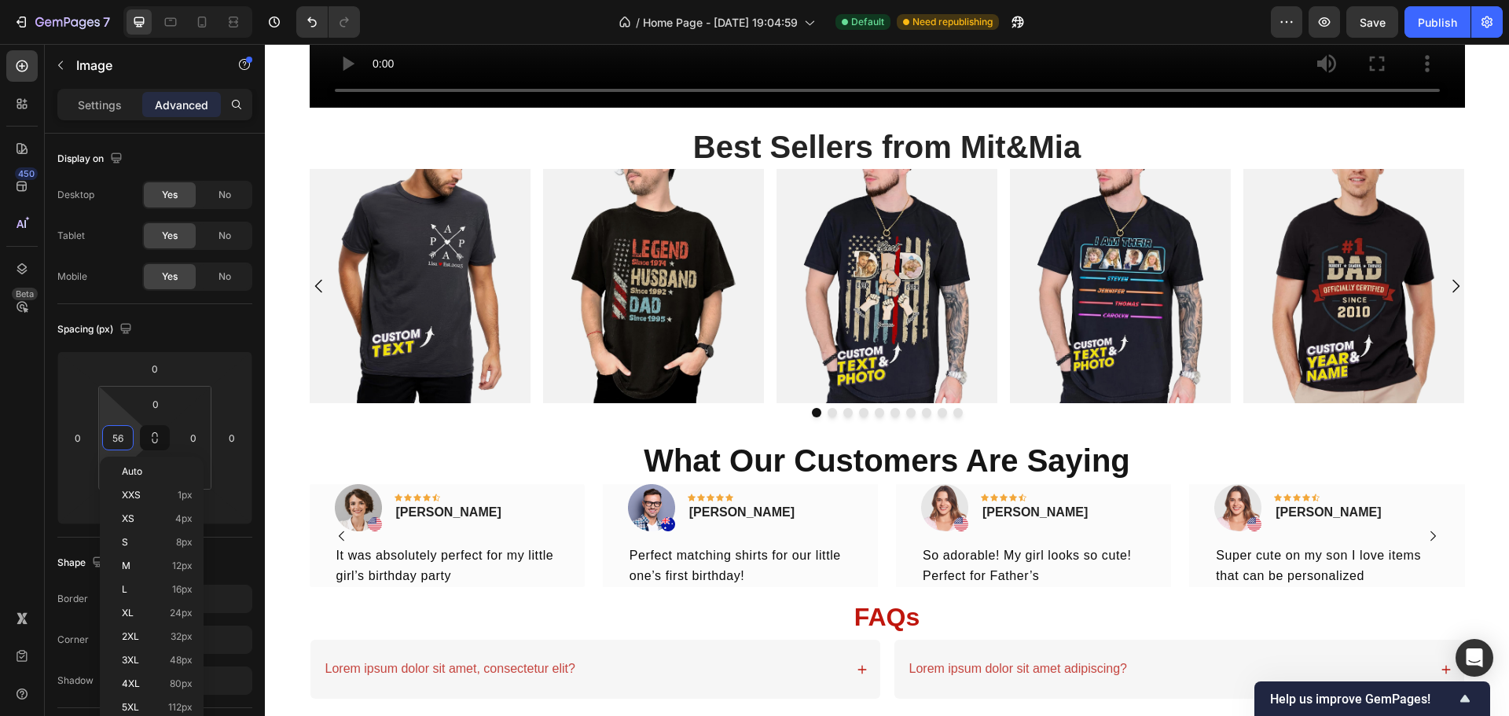
type input "9"
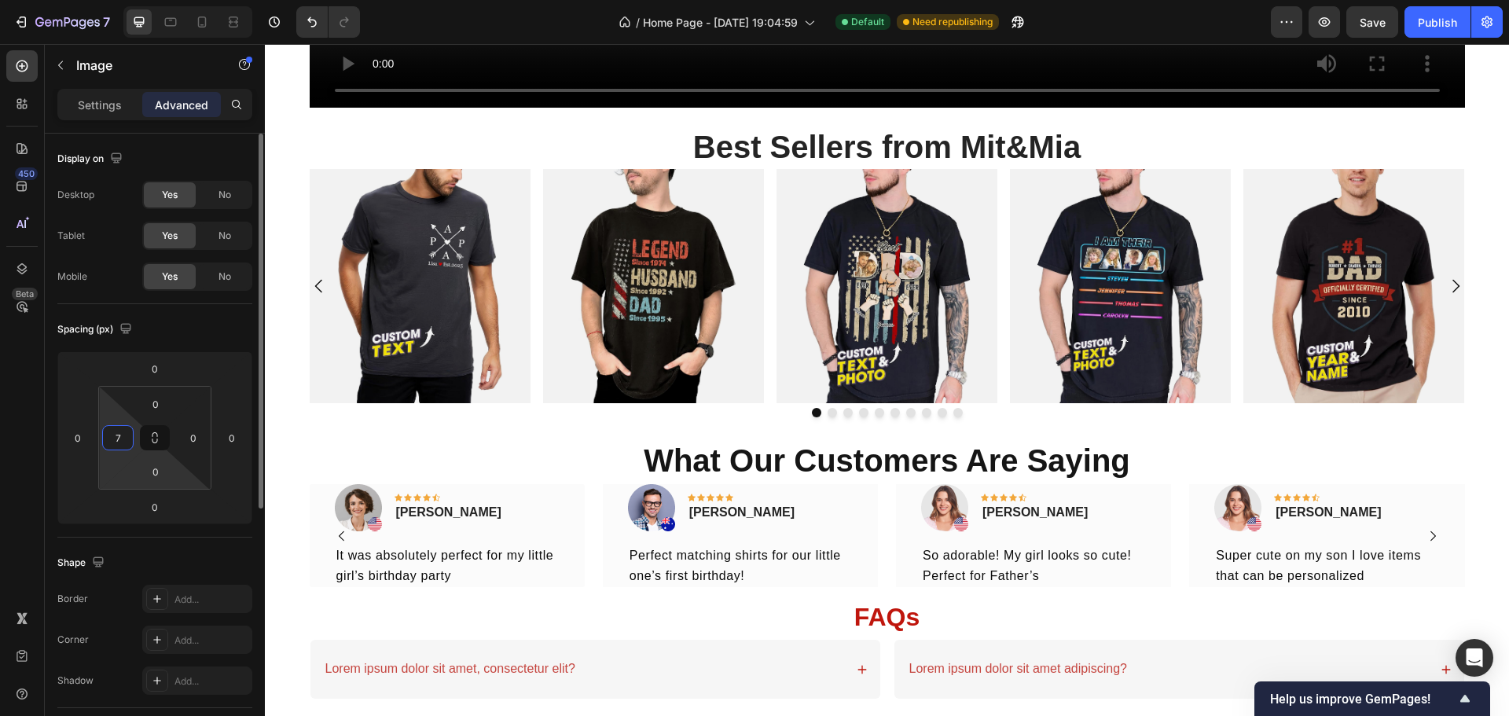
type input "79"
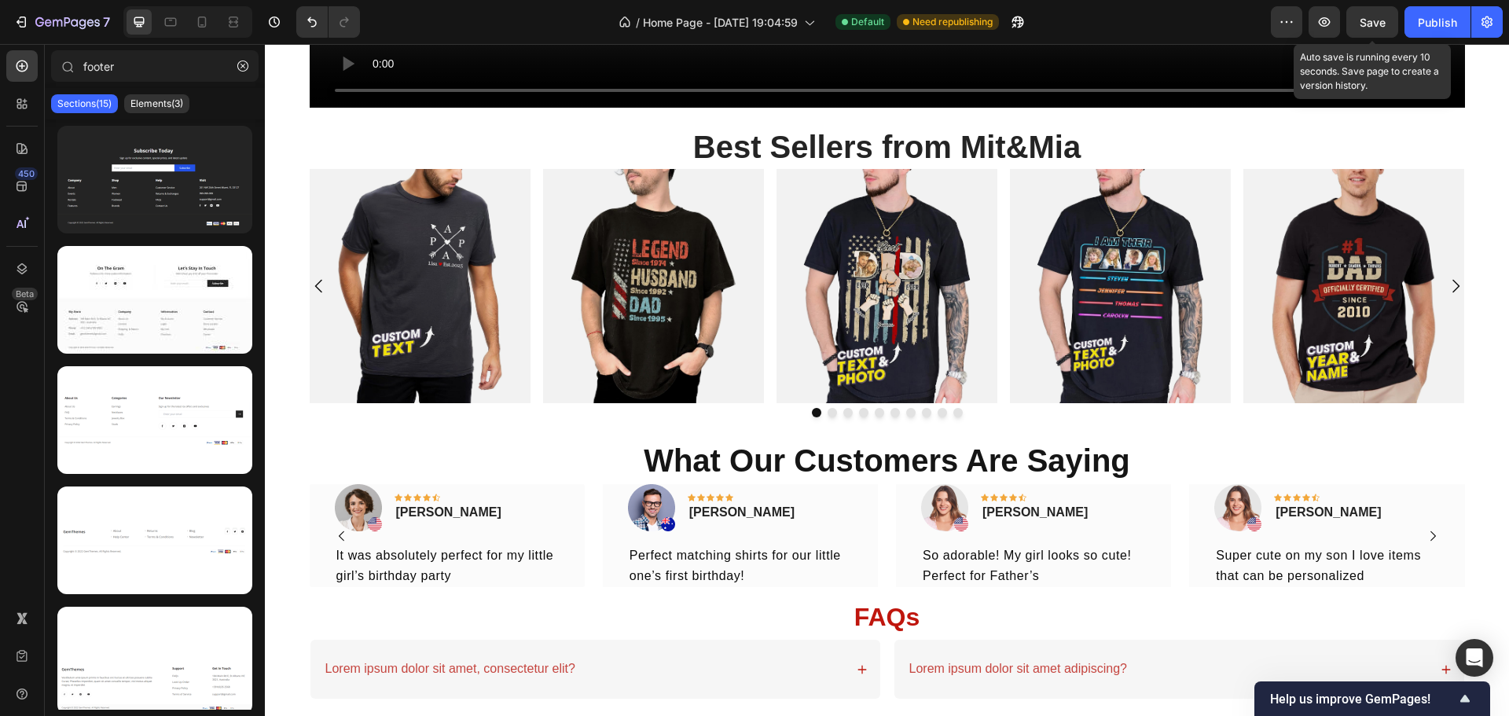
click at [1371, 28] on span "Save" at bounding box center [1373, 22] width 26 height 13
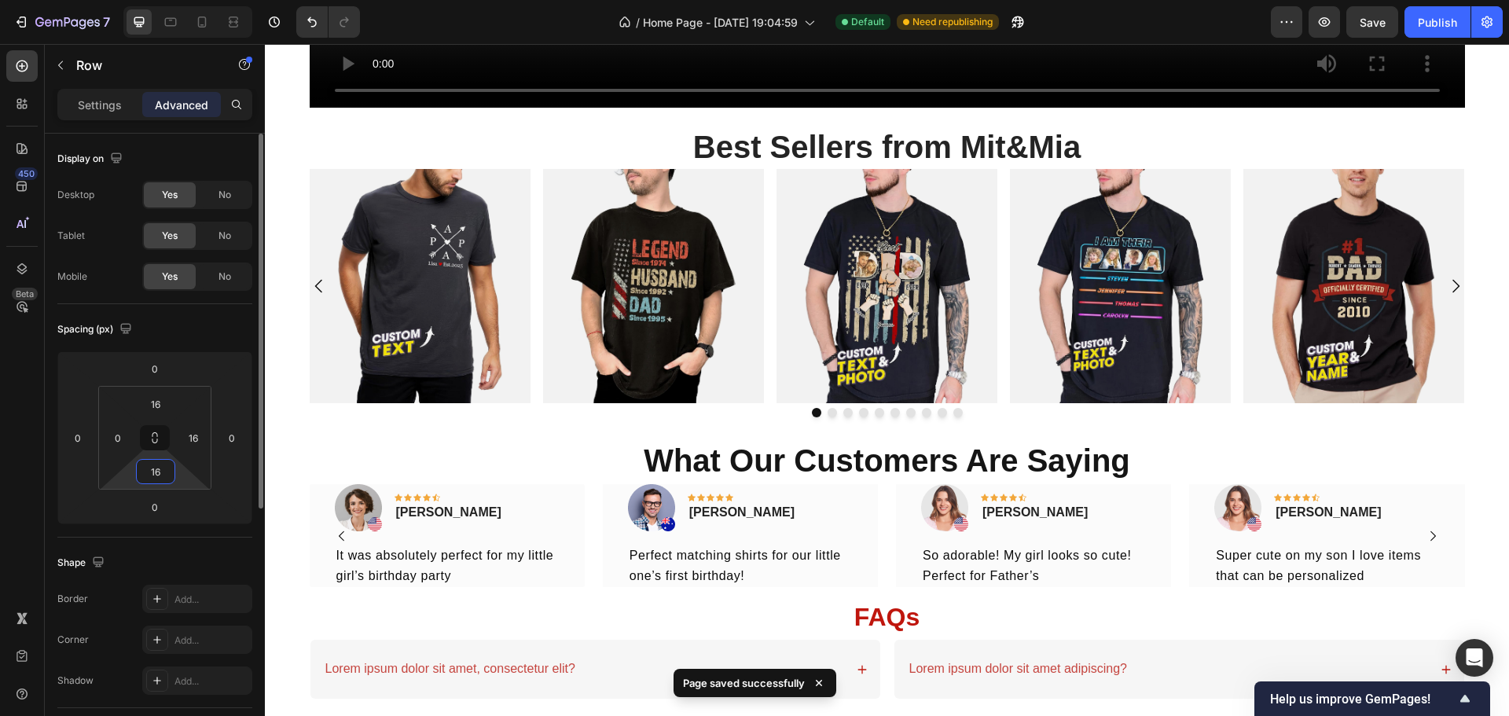
click at [160, 475] on input "16" at bounding box center [155, 472] width 31 height 24
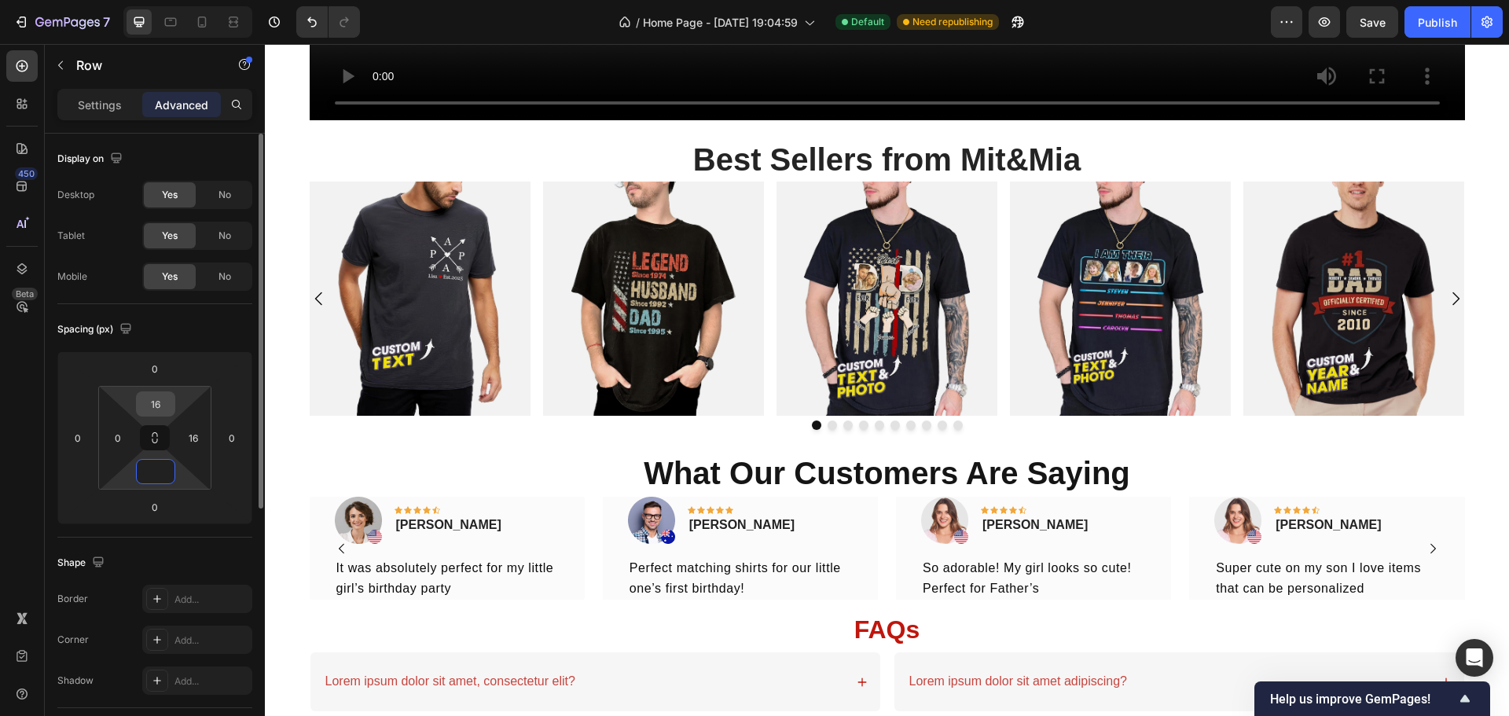
type input "0"
click at [162, 397] on input "16" at bounding box center [155, 404] width 31 height 24
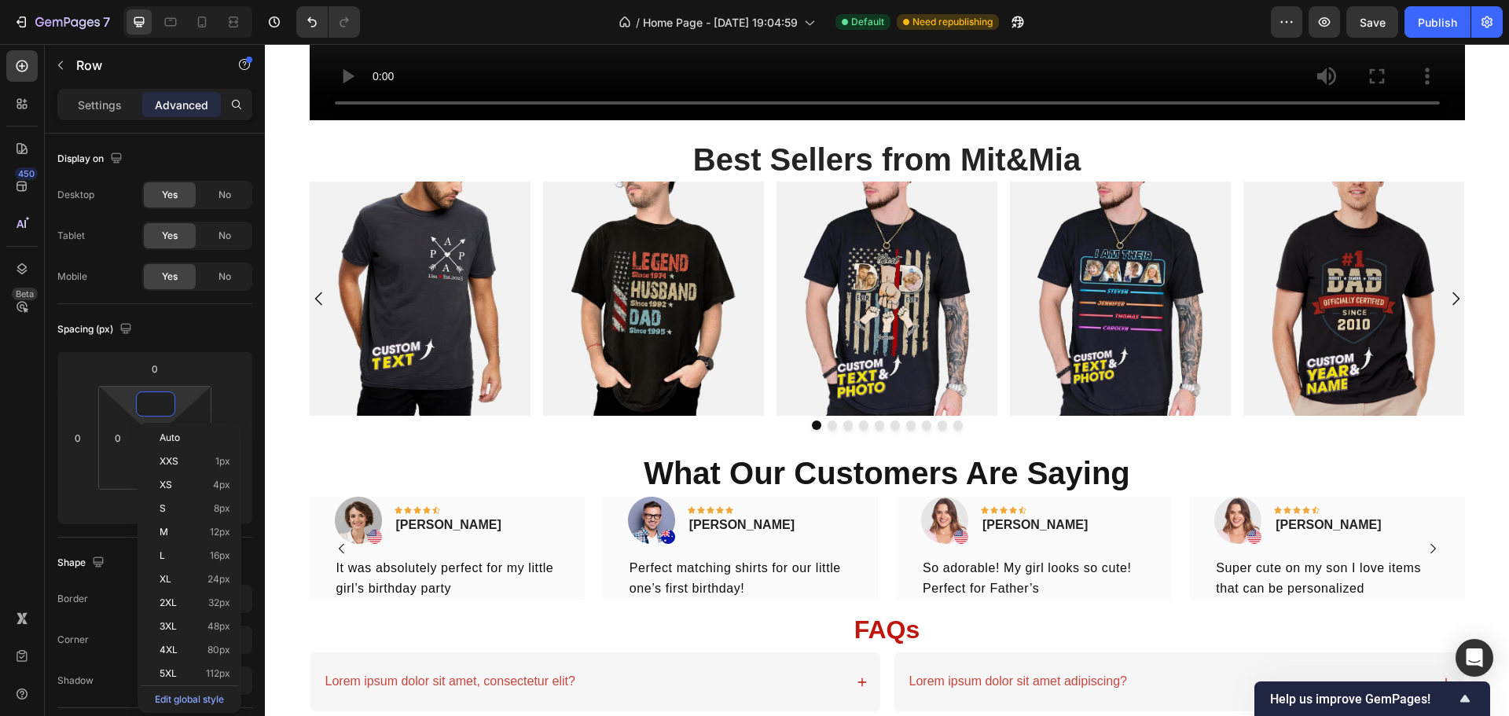
scroll to position [1296, 0]
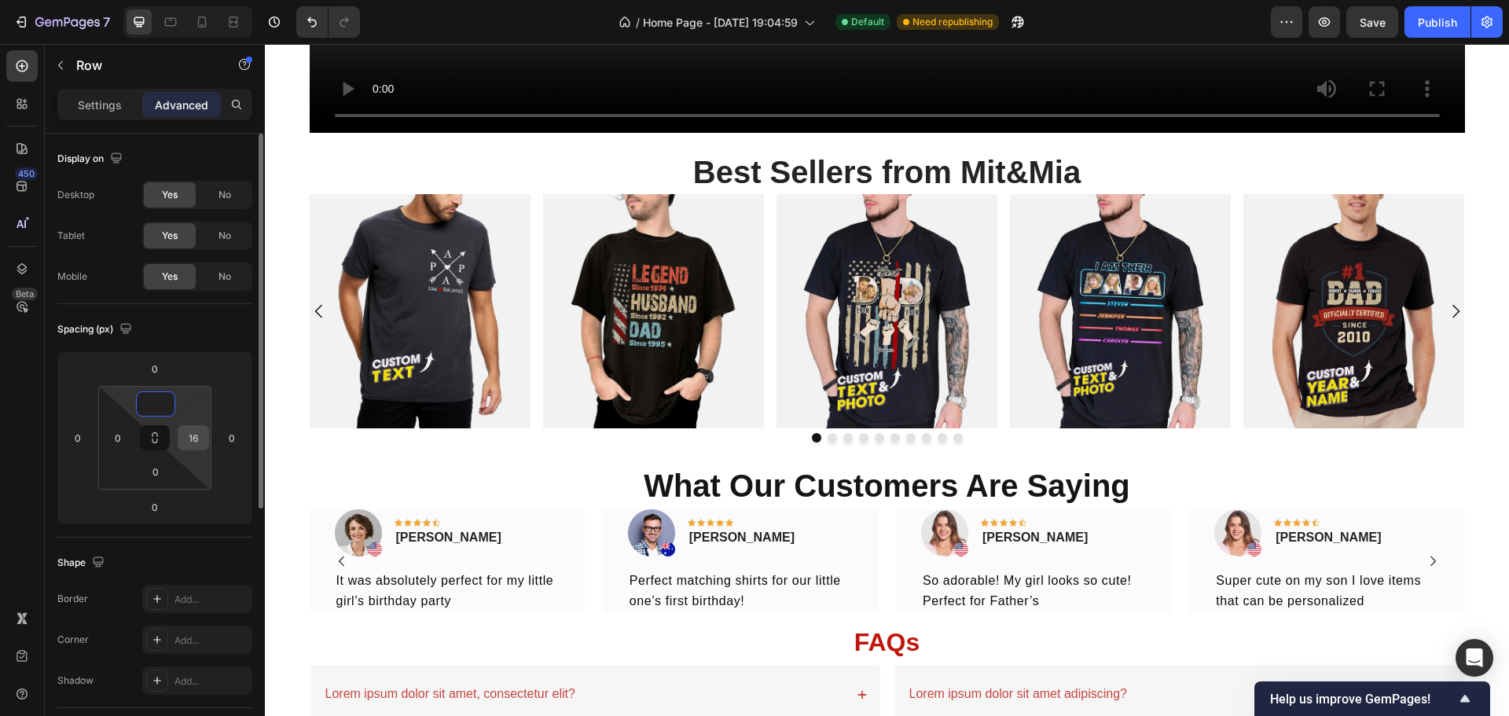
type input "0"
click at [189, 431] on input "16" at bounding box center [194, 438] width 24 height 24
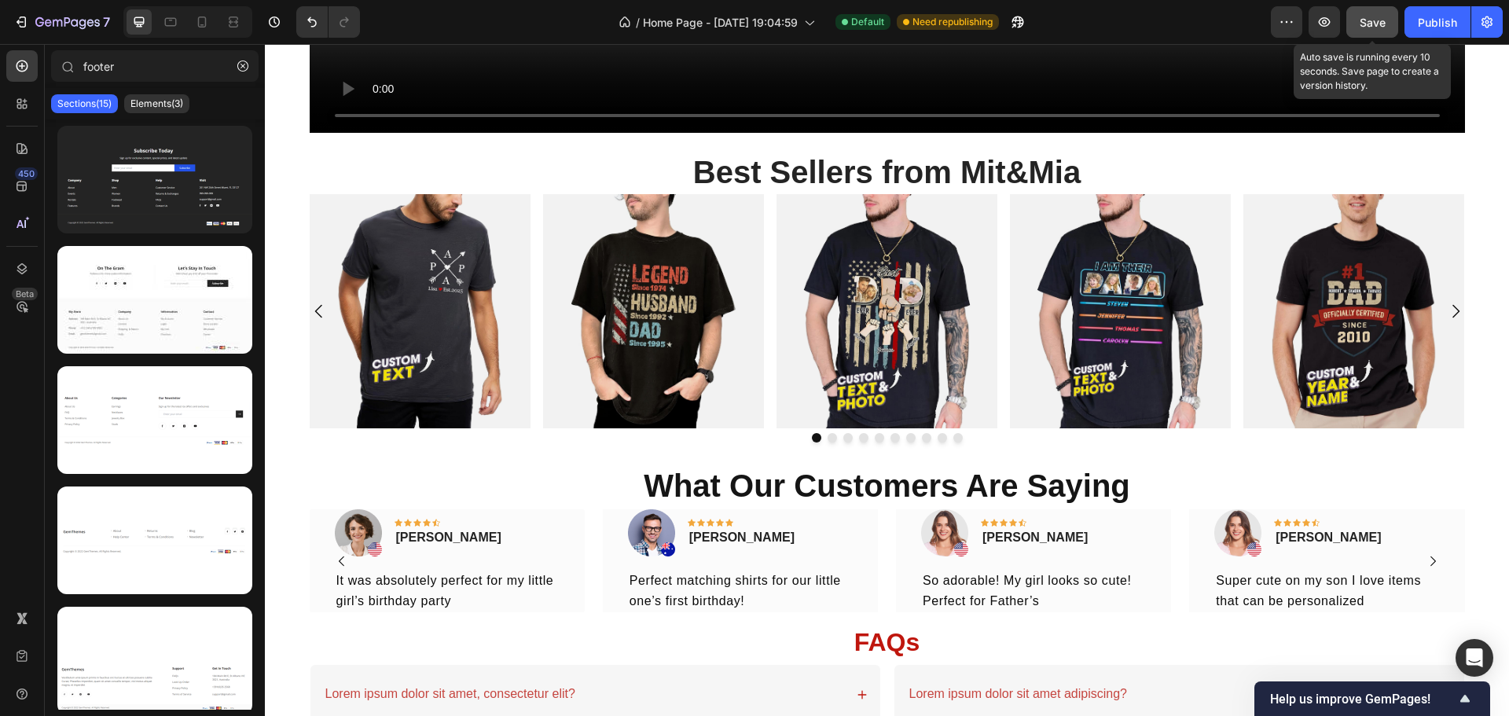
click at [1387, 13] on button "Save" at bounding box center [1372, 21] width 52 height 31
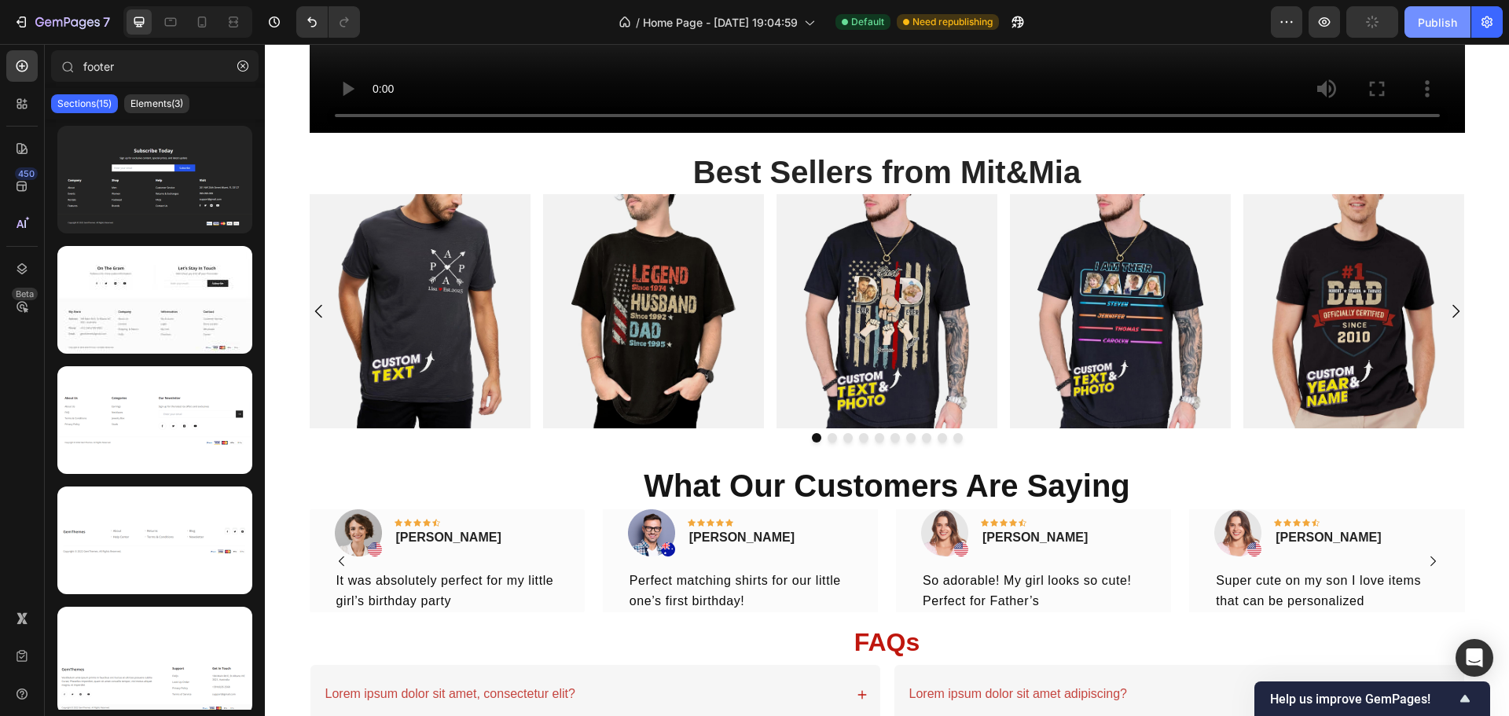
click at [1440, 17] on div "Publish" at bounding box center [1437, 22] width 39 height 17
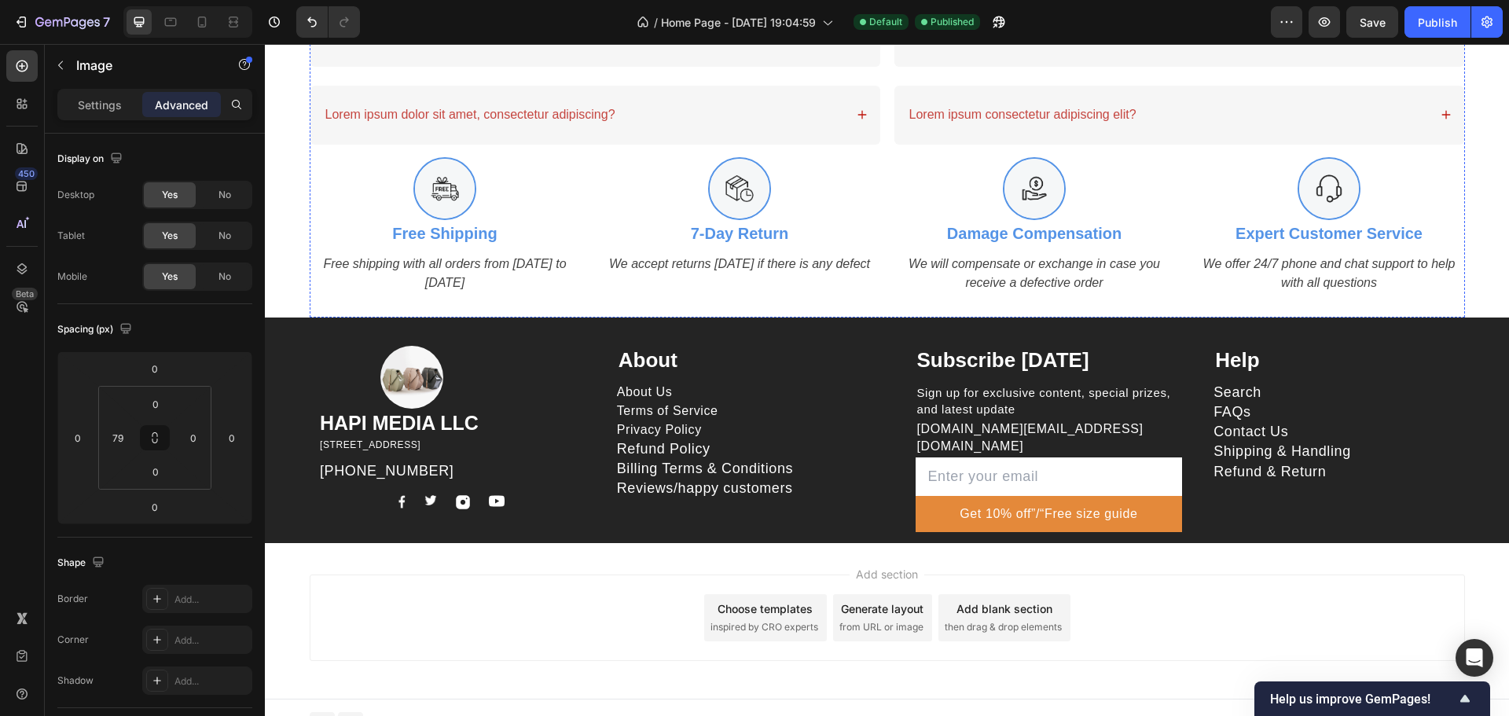
scroll to position [1969, 0]
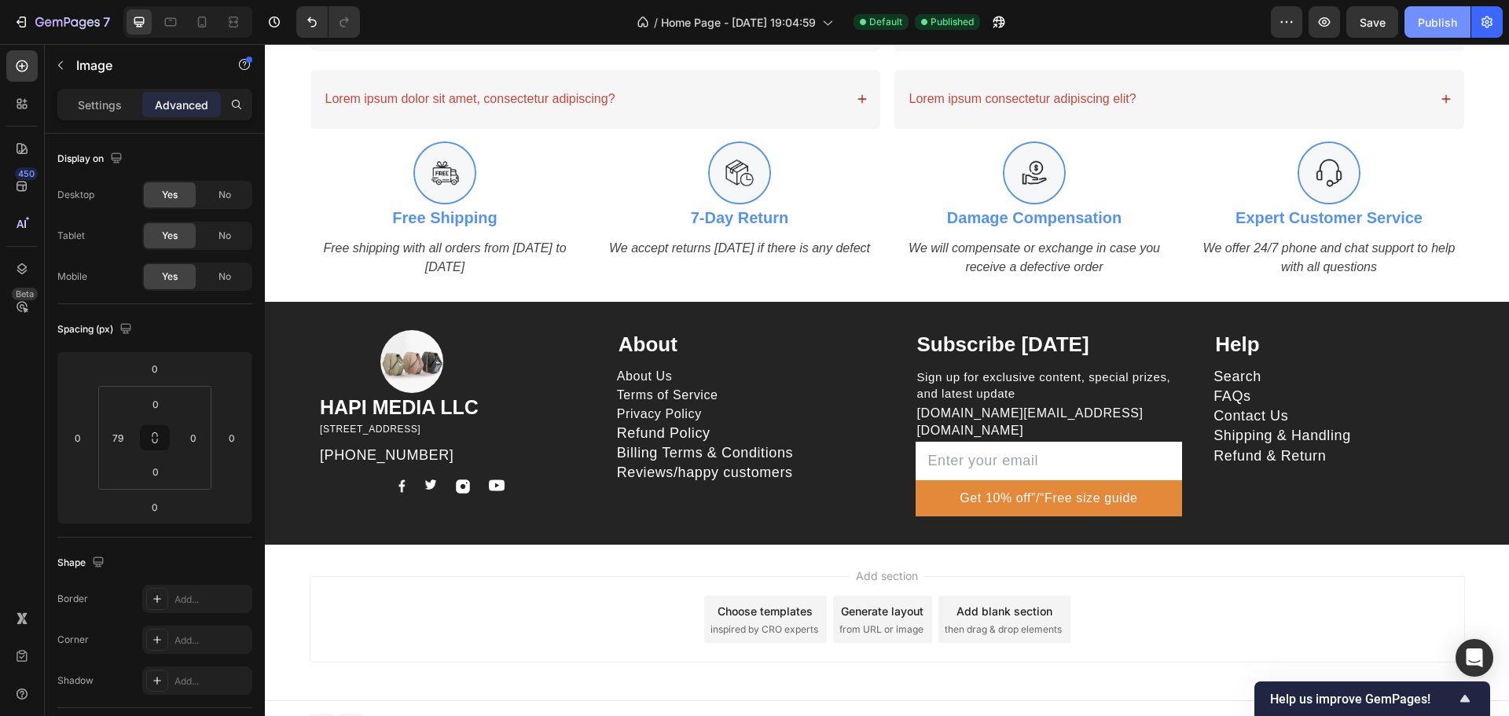
drag, startPoint x: 1422, startPoint y: 14, endPoint x: 1418, endPoint y: 26, distance: 12.4
click at [1422, 15] on div "Publish" at bounding box center [1437, 22] width 39 height 17
click at [57, 59] on icon "button" at bounding box center [60, 65] width 13 height 13
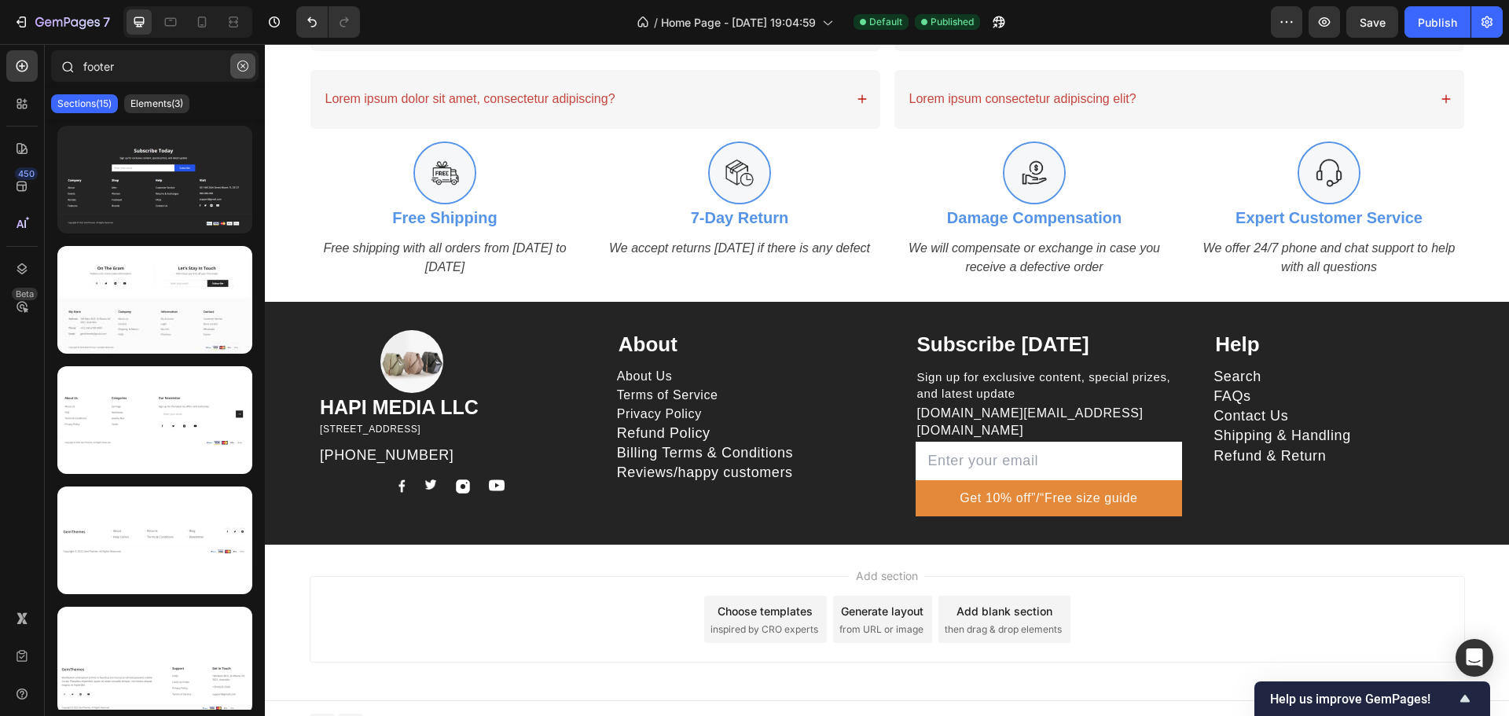
click at [250, 65] on button "button" at bounding box center [242, 65] width 25 height 25
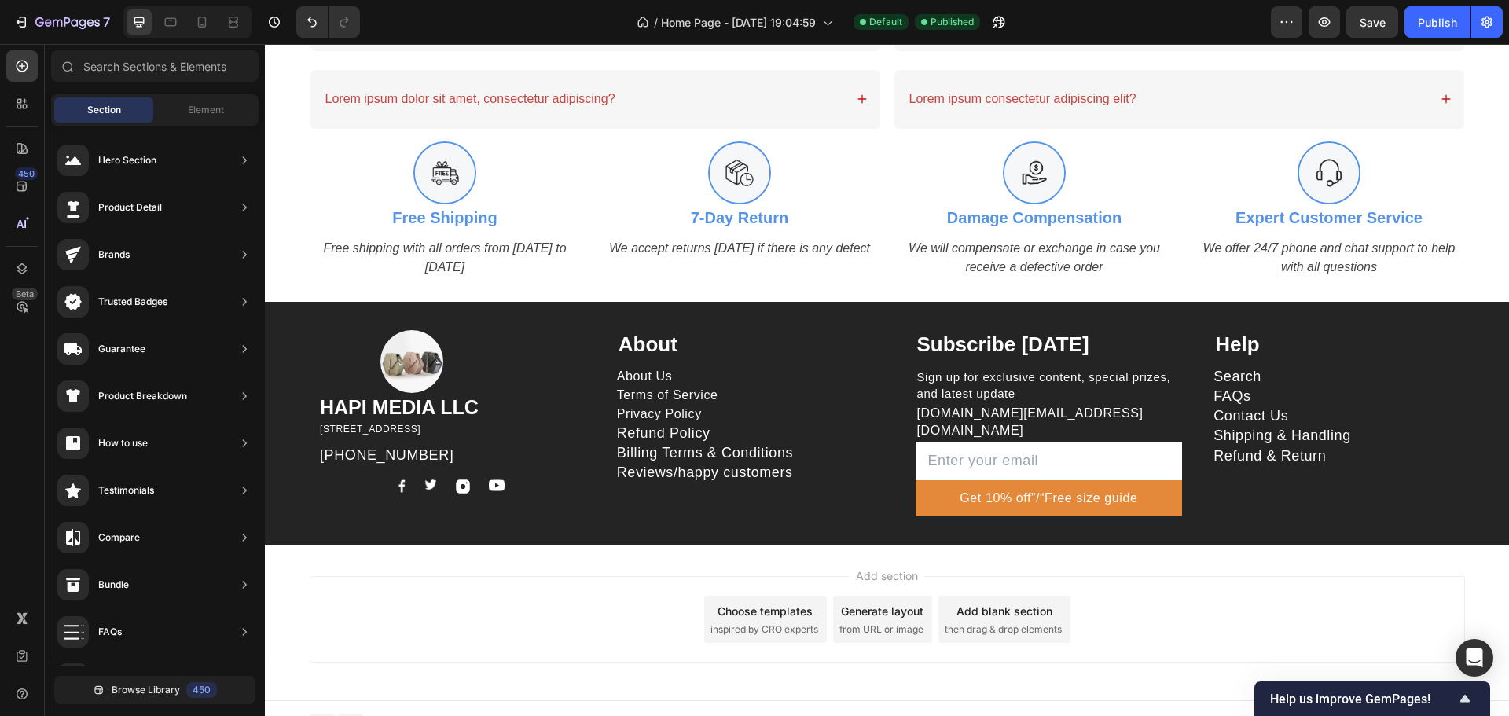
click at [236, 94] on div "Section Element" at bounding box center [154, 109] width 207 height 31
click at [214, 103] on span "Element" at bounding box center [206, 110] width 36 height 14
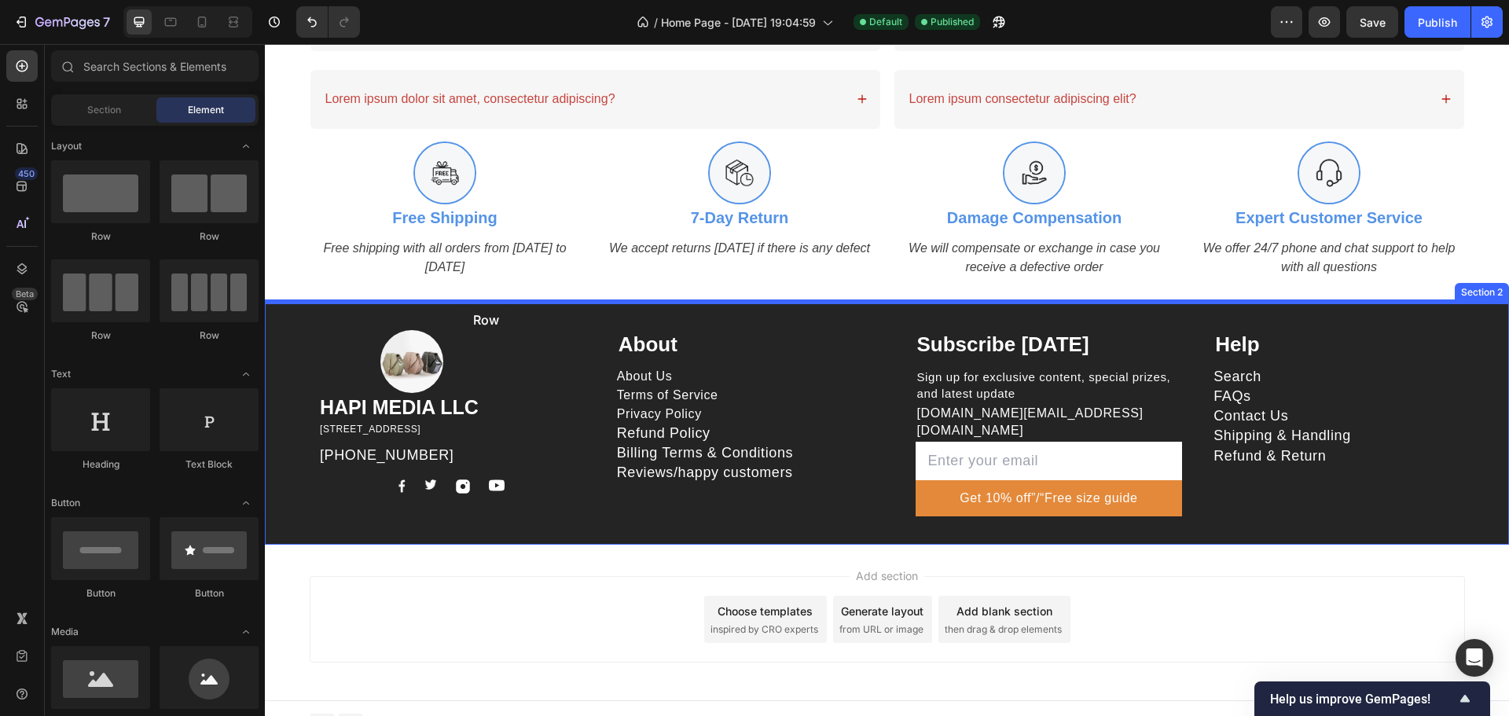
drag, startPoint x: 373, startPoint y: 235, endPoint x: 461, endPoint y: 304, distance: 111.9
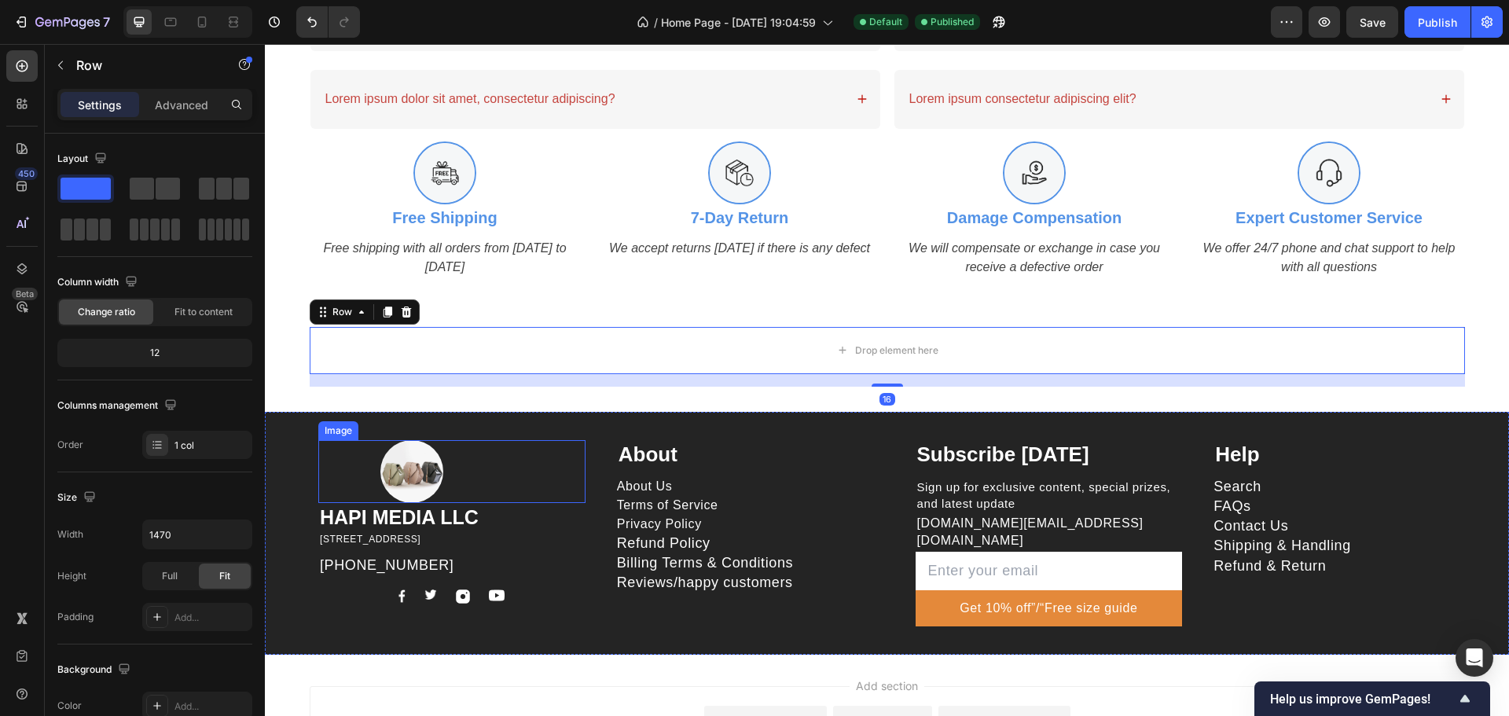
click at [547, 462] on div at bounding box center [482, 471] width 205 height 63
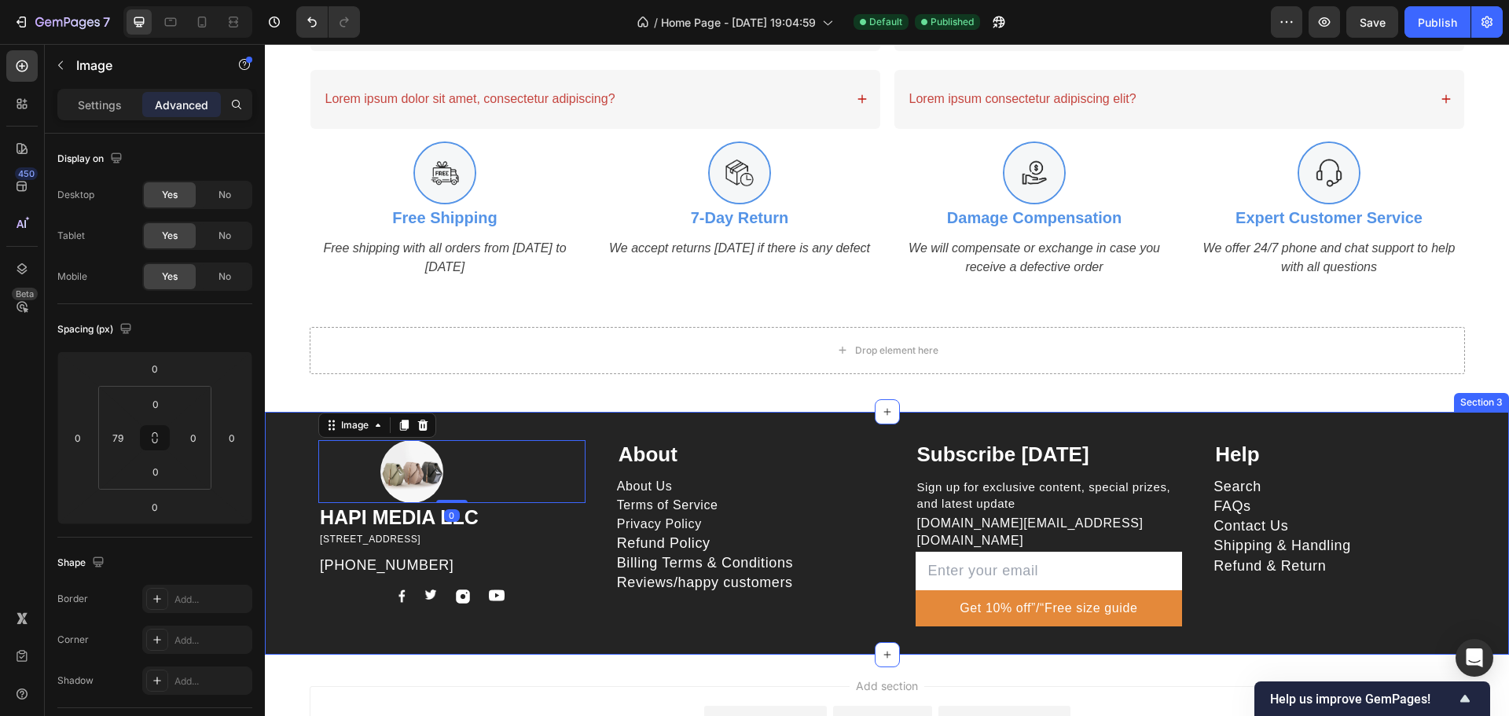
click at [546, 582] on div "Image 0 HAPI MEDIA LLC Heading 1500 N GRANT ST STE N DENVER CO 80203 US Text bl…" at bounding box center [451, 533] width 267 height 186
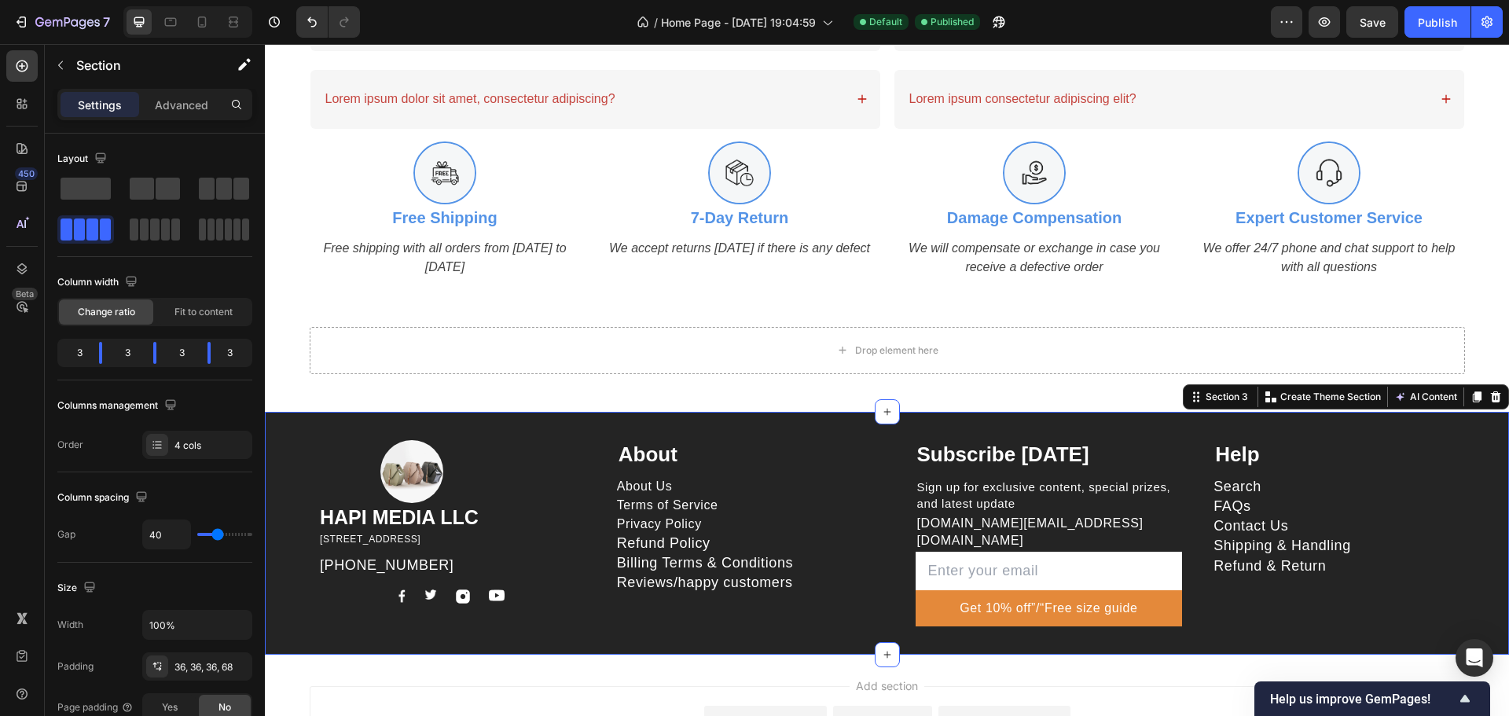
click at [1446, 456] on p "Help" at bounding box center [1347, 455] width 264 height 27
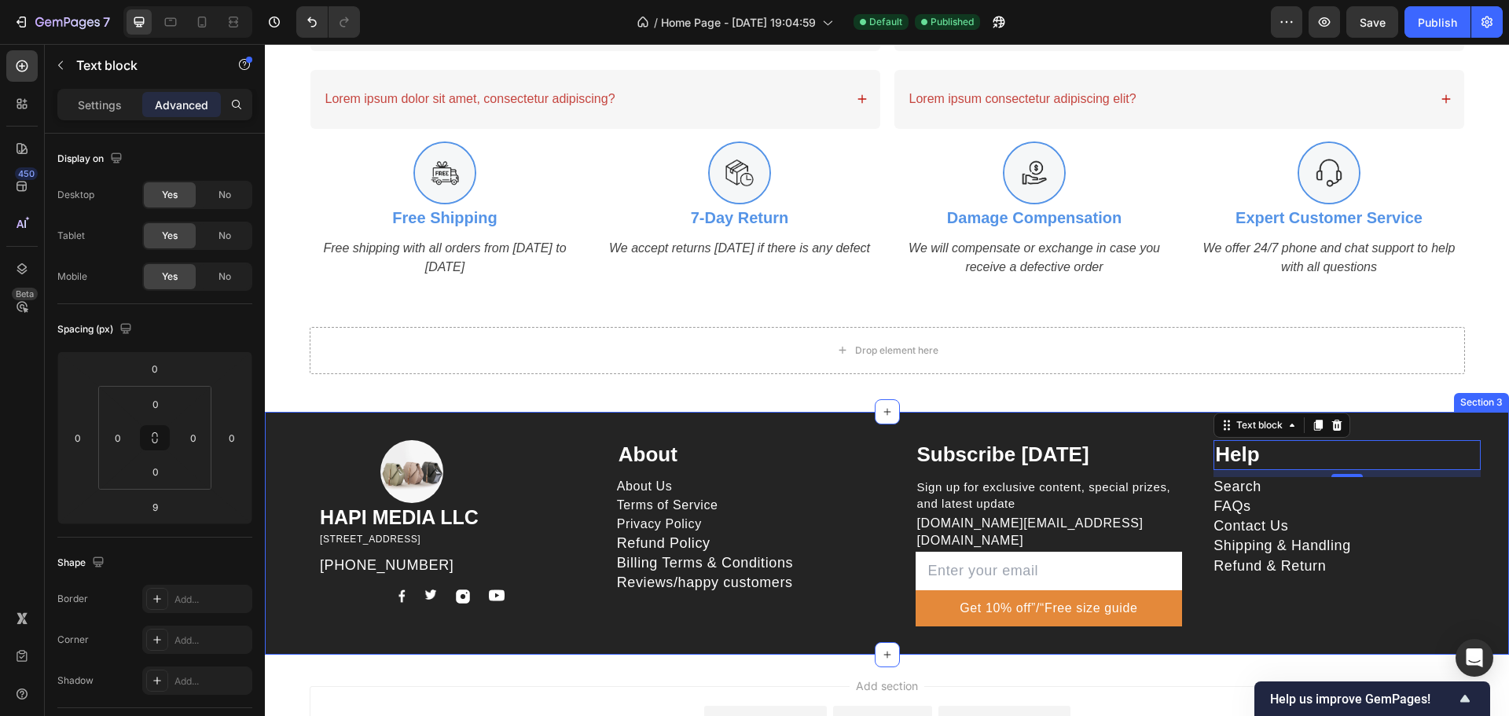
click at [1412, 617] on div "Image HAPI MEDIA LLC Heading 1500 N GRANT ST STE N DENVER CO 80203 US Text bloc…" at bounding box center [887, 533] width 1244 height 243
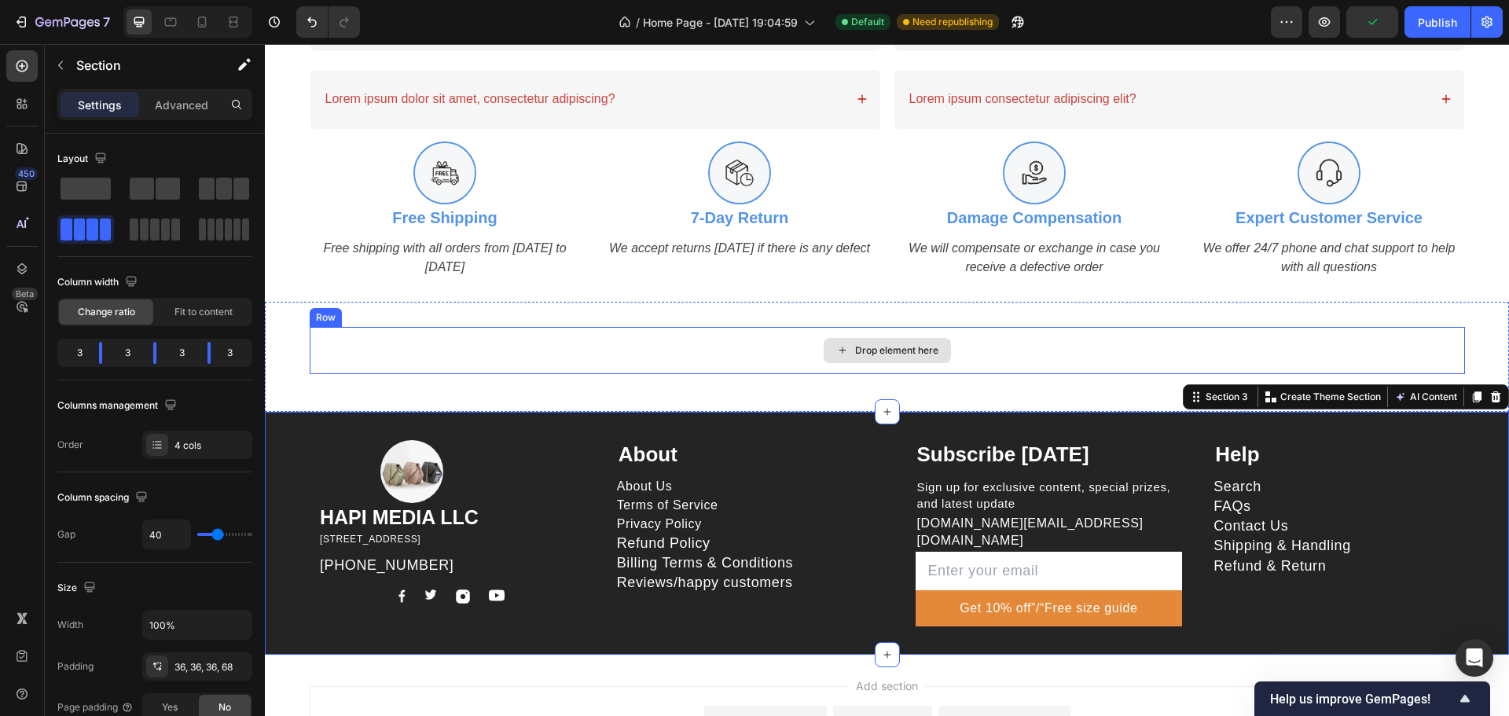
click at [753, 337] on div "Drop element here" at bounding box center [887, 350] width 1155 height 47
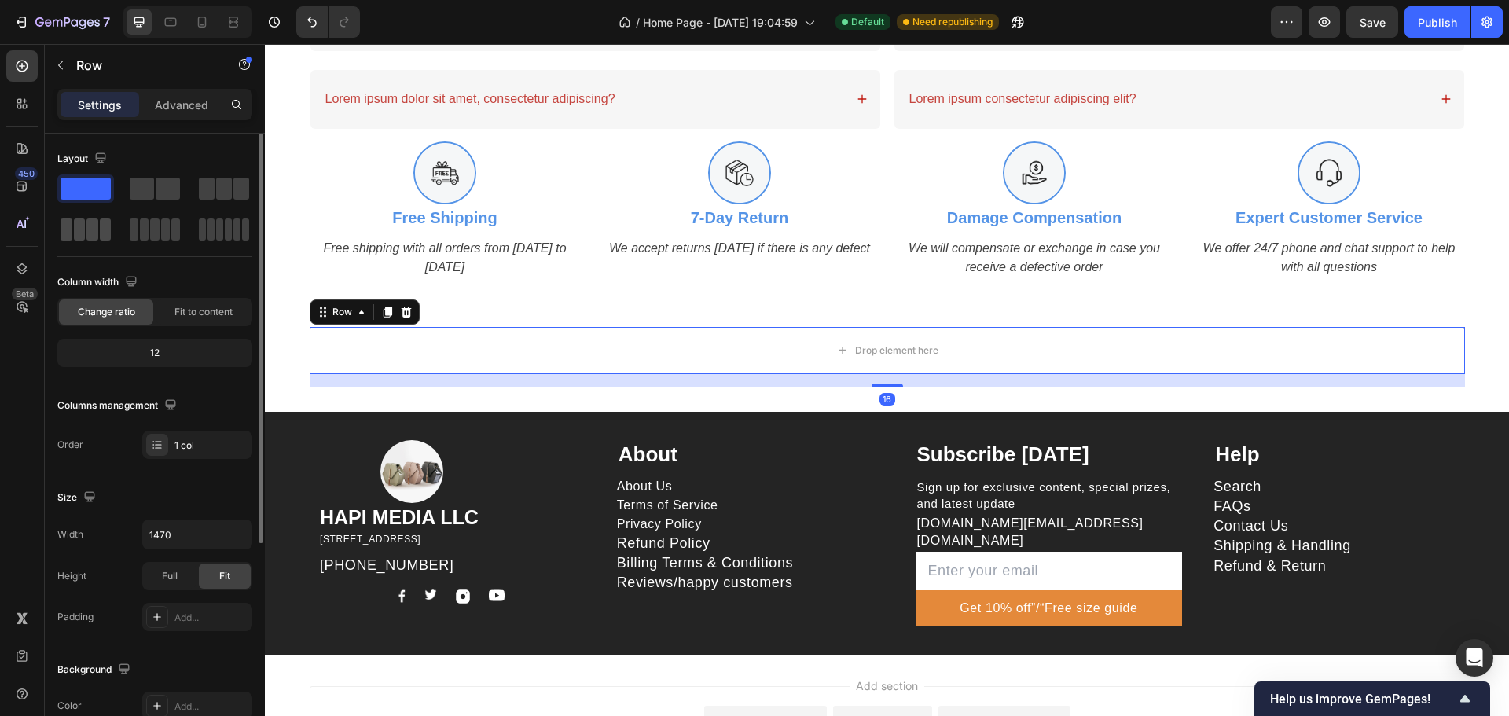
drag, startPoint x: 96, startPoint y: 223, endPoint x: 321, endPoint y: 369, distance: 268.8
click at [96, 223] on span at bounding box center [92, 229] width 12 height 22
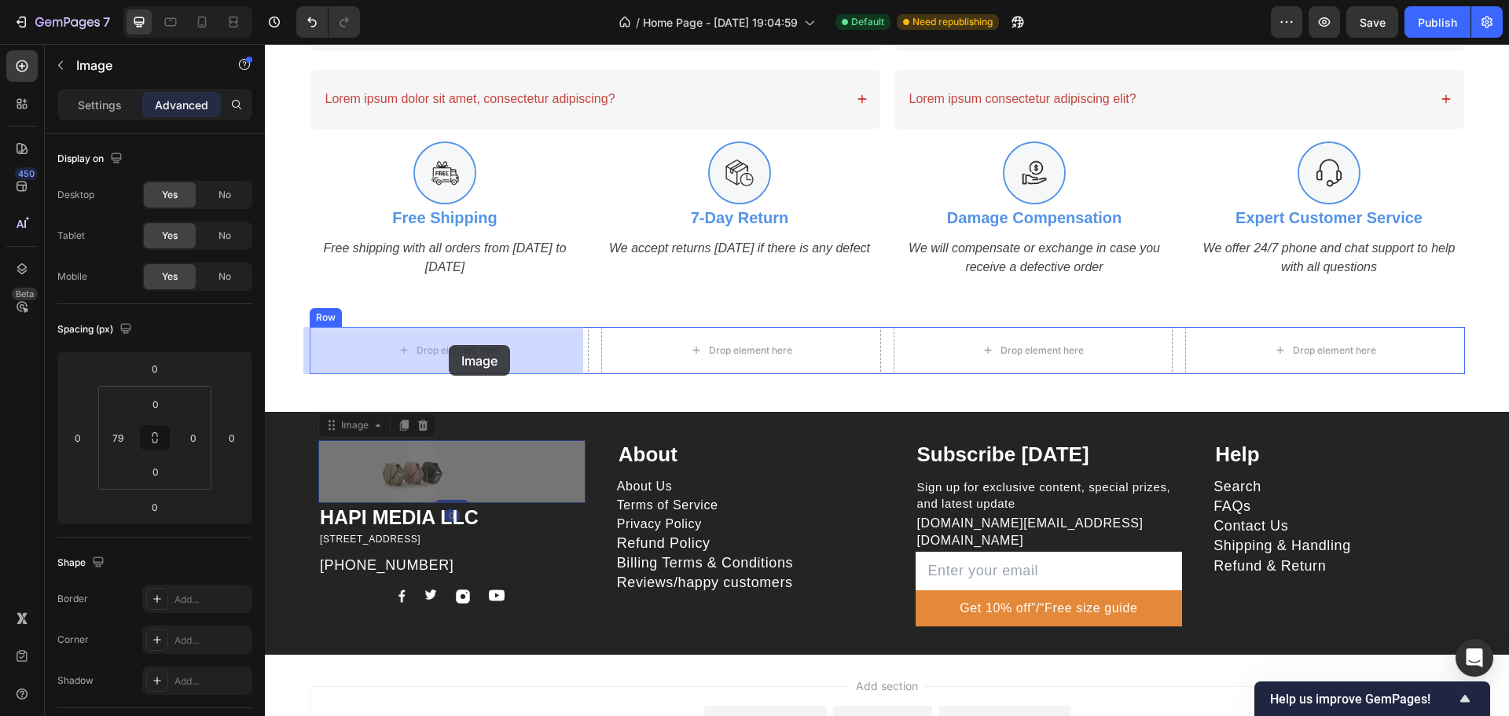
drag, startPoint x: 416, startPoint y: 455, endPoint x: 449, endPoint y: 345, distance: 114.9
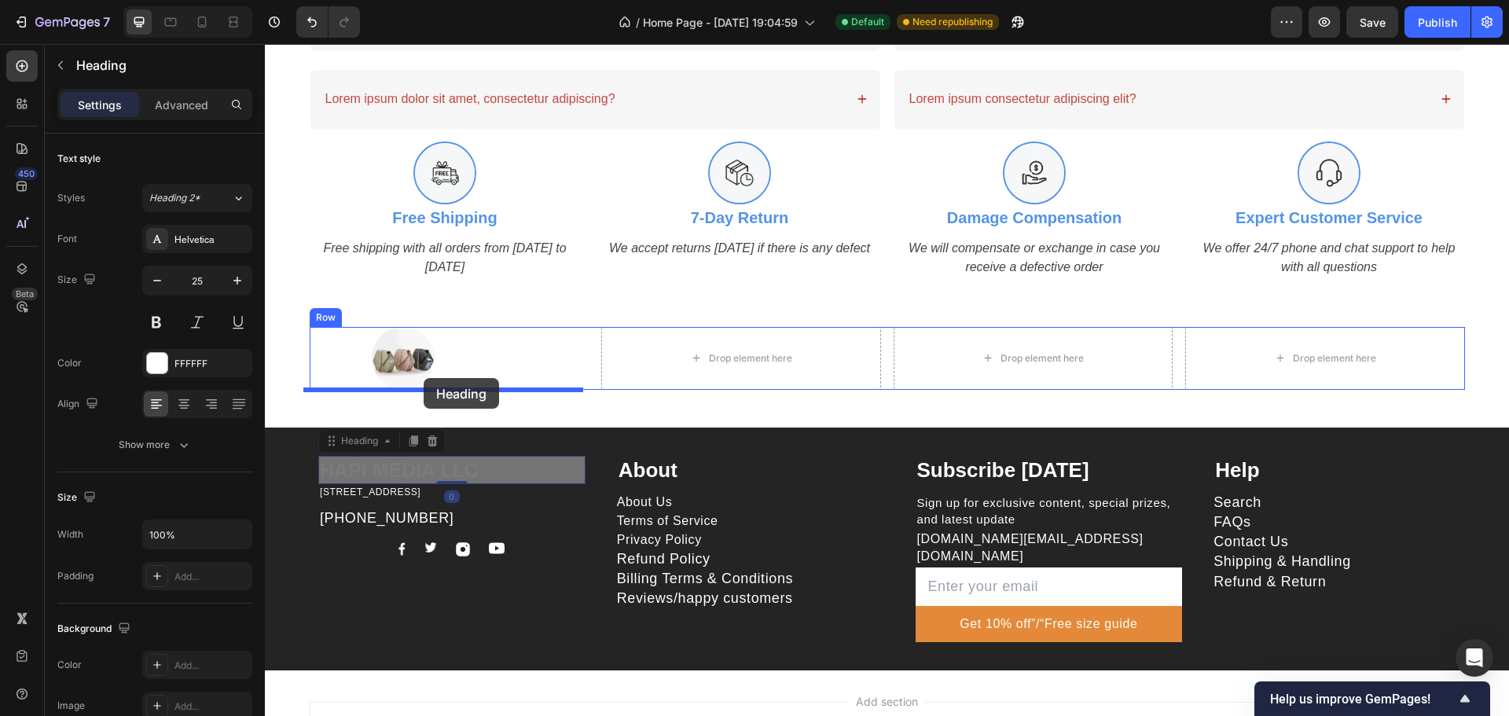
drag, startPoint x: 406, startPoint y: 466, endPoint x: 424, endPoint y: 378, distance: 89.9
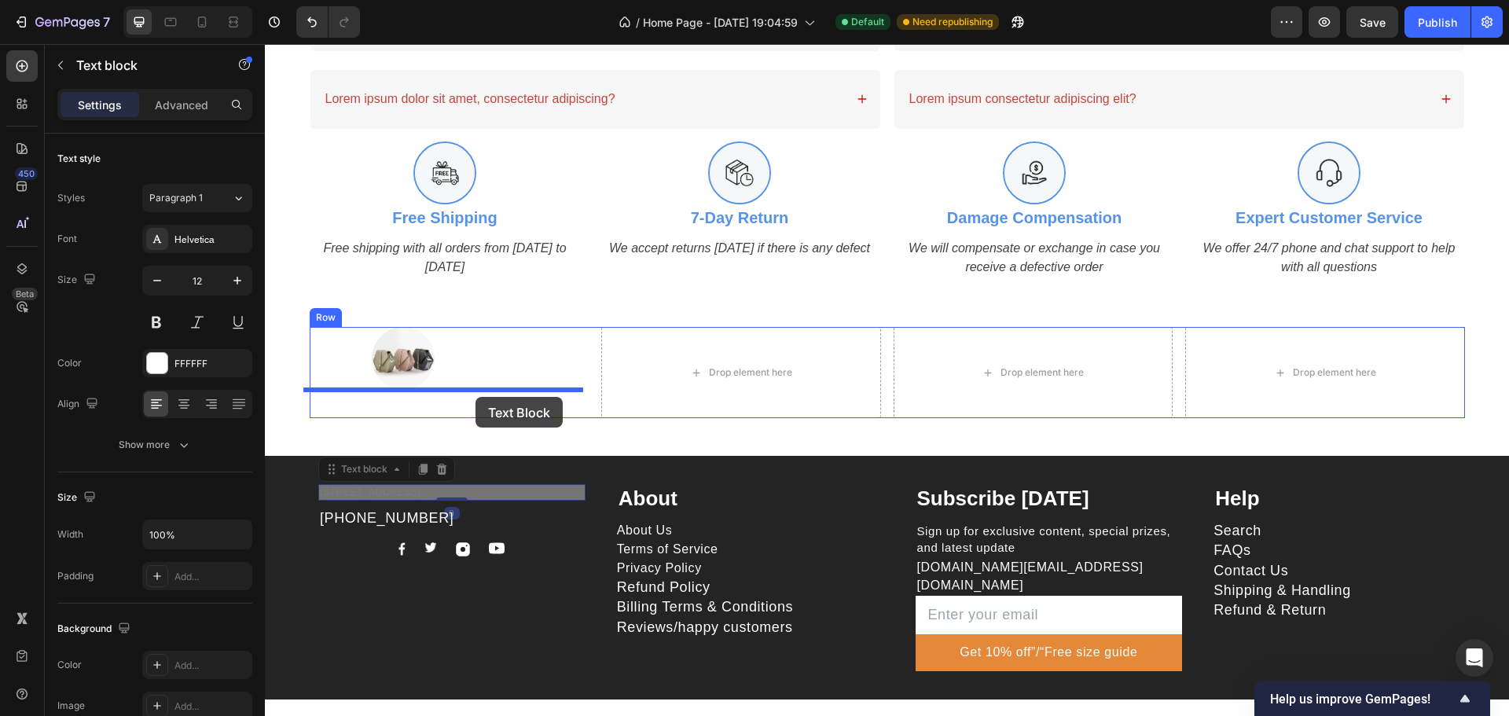
drag, startPoint x: 462, startPoint y: 491, endPoint x: 475, endPoint y: 397, distance: 95.3
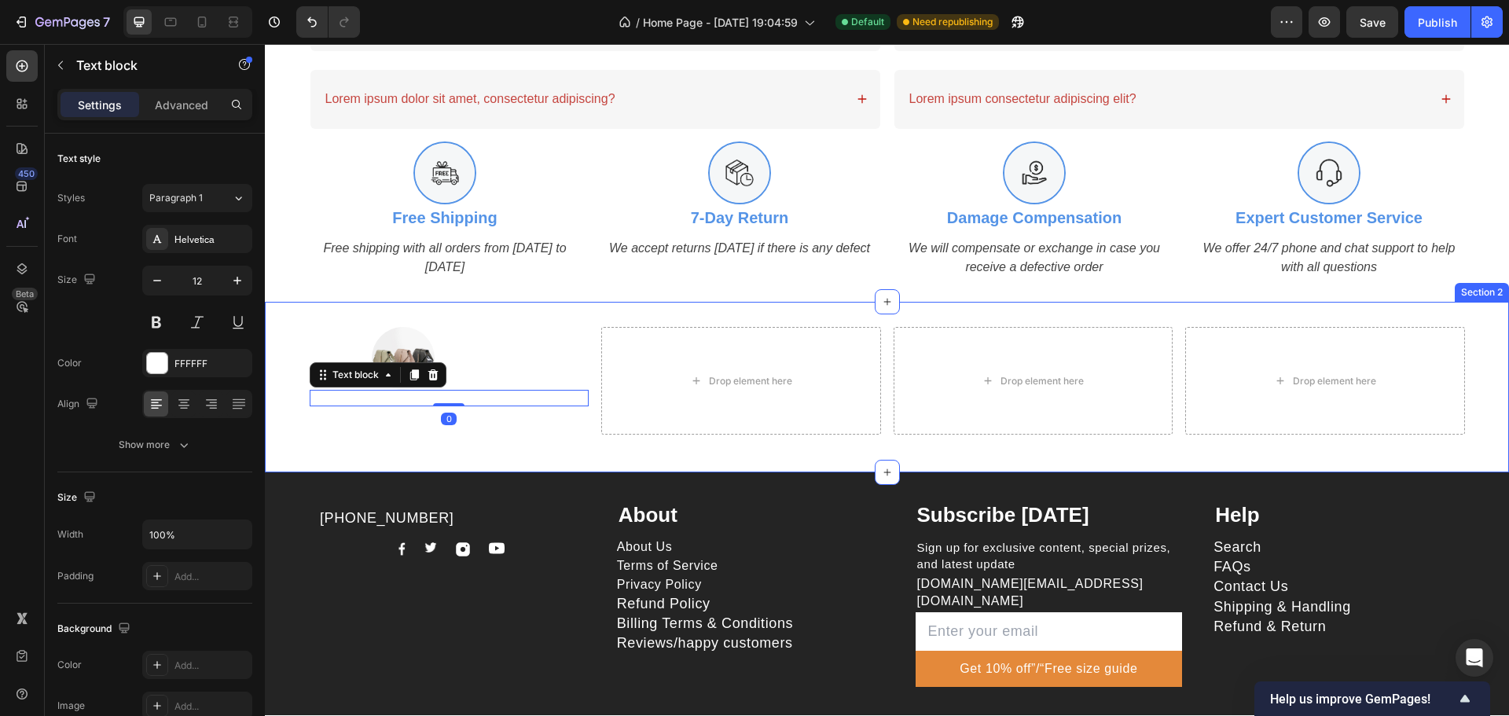
click at [531, 304] on div "Image 1500 N GRANT ST STE N DENVER CO 80203 US Text block 0 HAPI MEDIA LLC Head…" at bounding box center [887, 387] width 1244 height 171
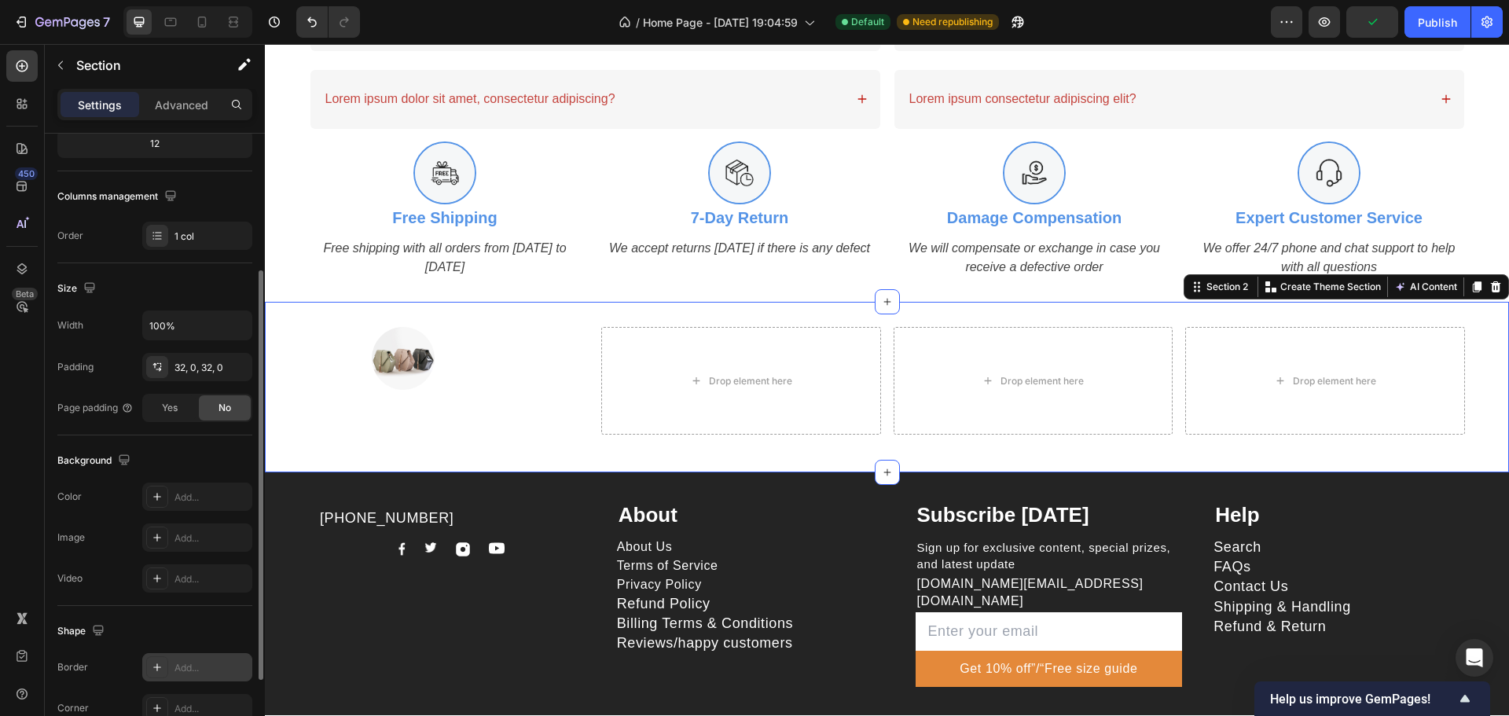
scroll to position [332, 0]
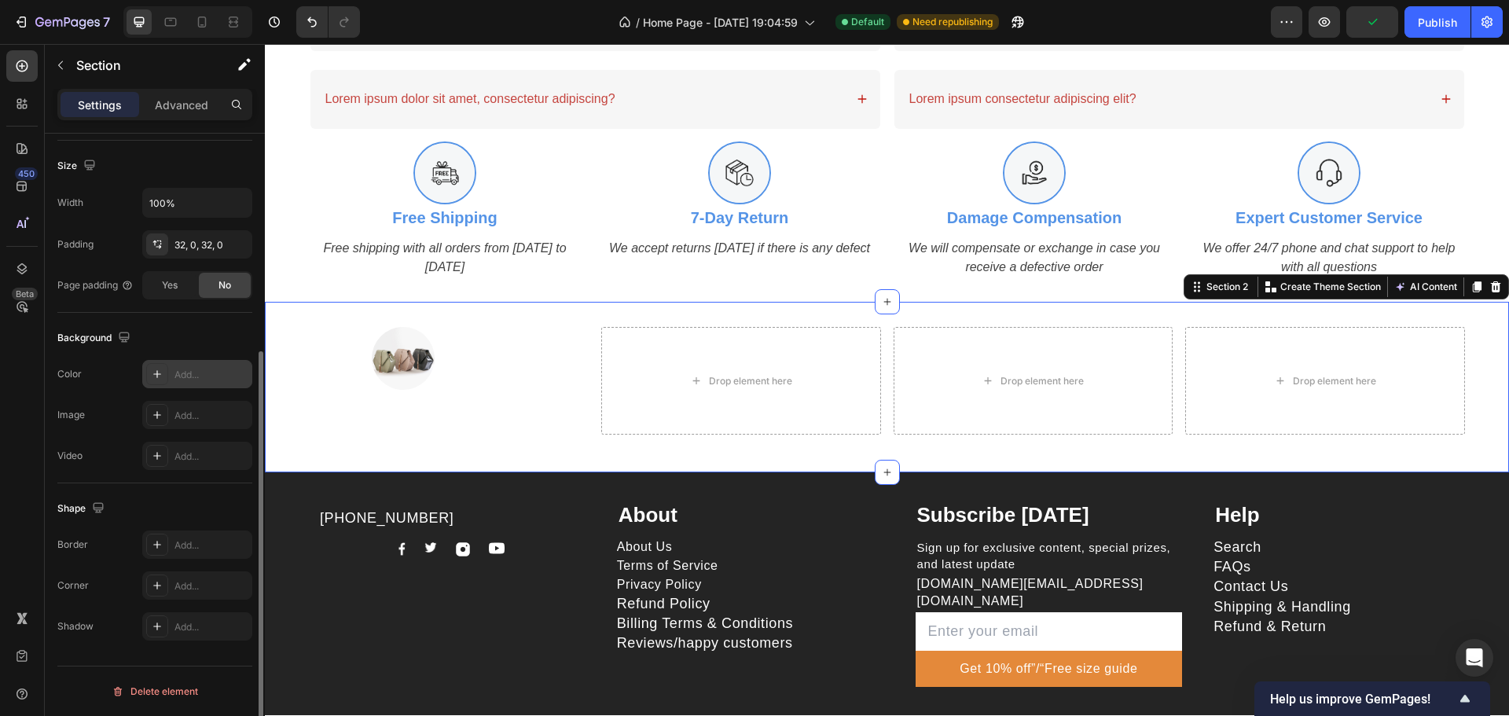
click at [197, 375] on div "Add..." at bounding box center [211, 375] width 74 height 14
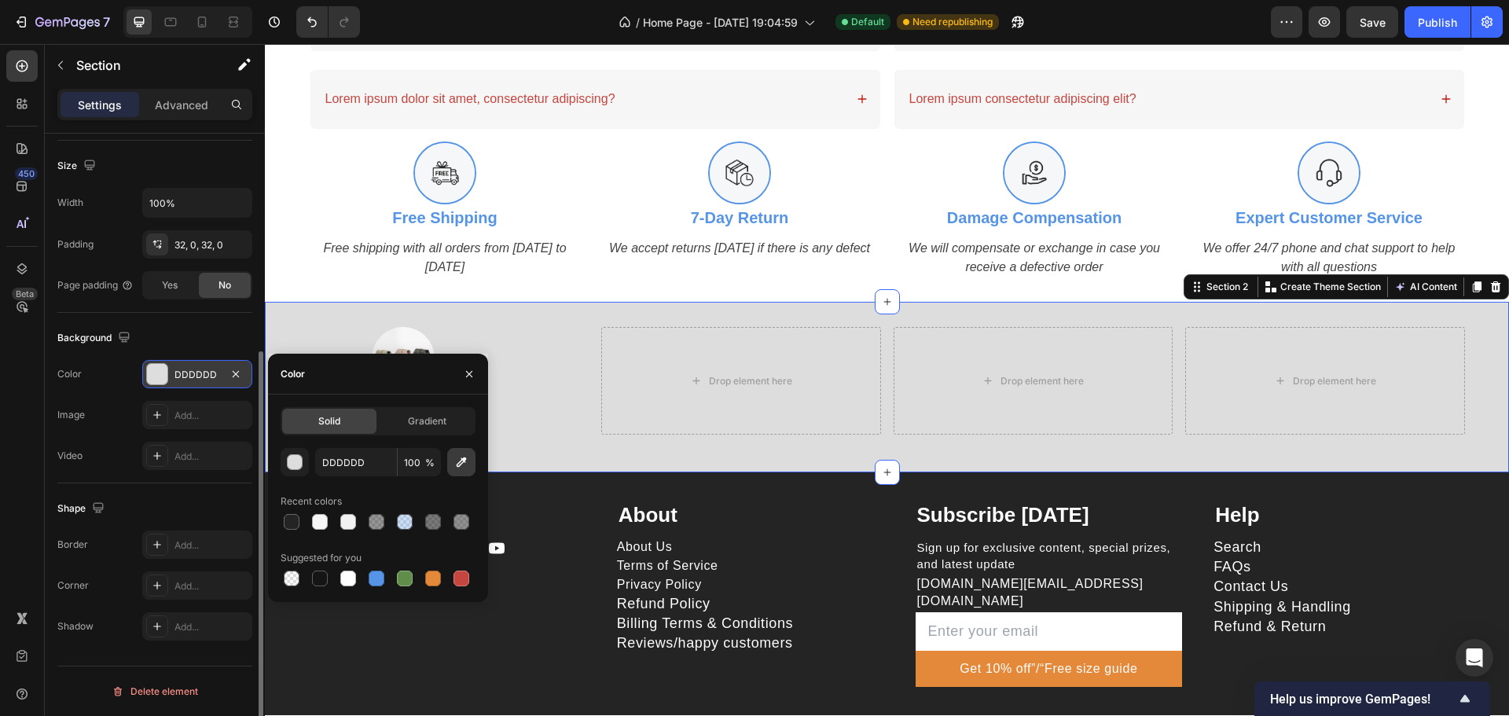
click at [464, 464] on icon "button" at bounding box center [461, 462] width 16 height 16
type input "242424"
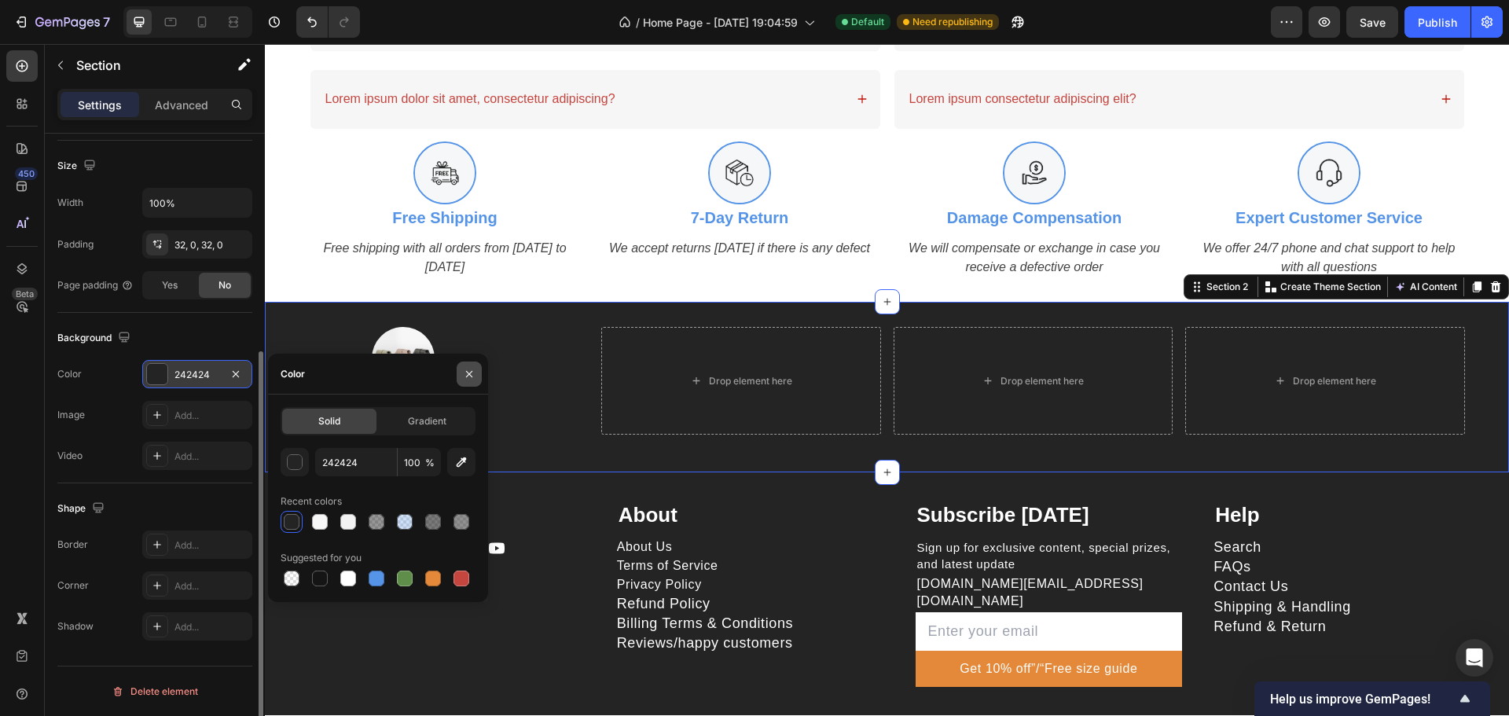
click at [472, 372] on icon "button" at bounding box center [469, 373] width 6 height 6
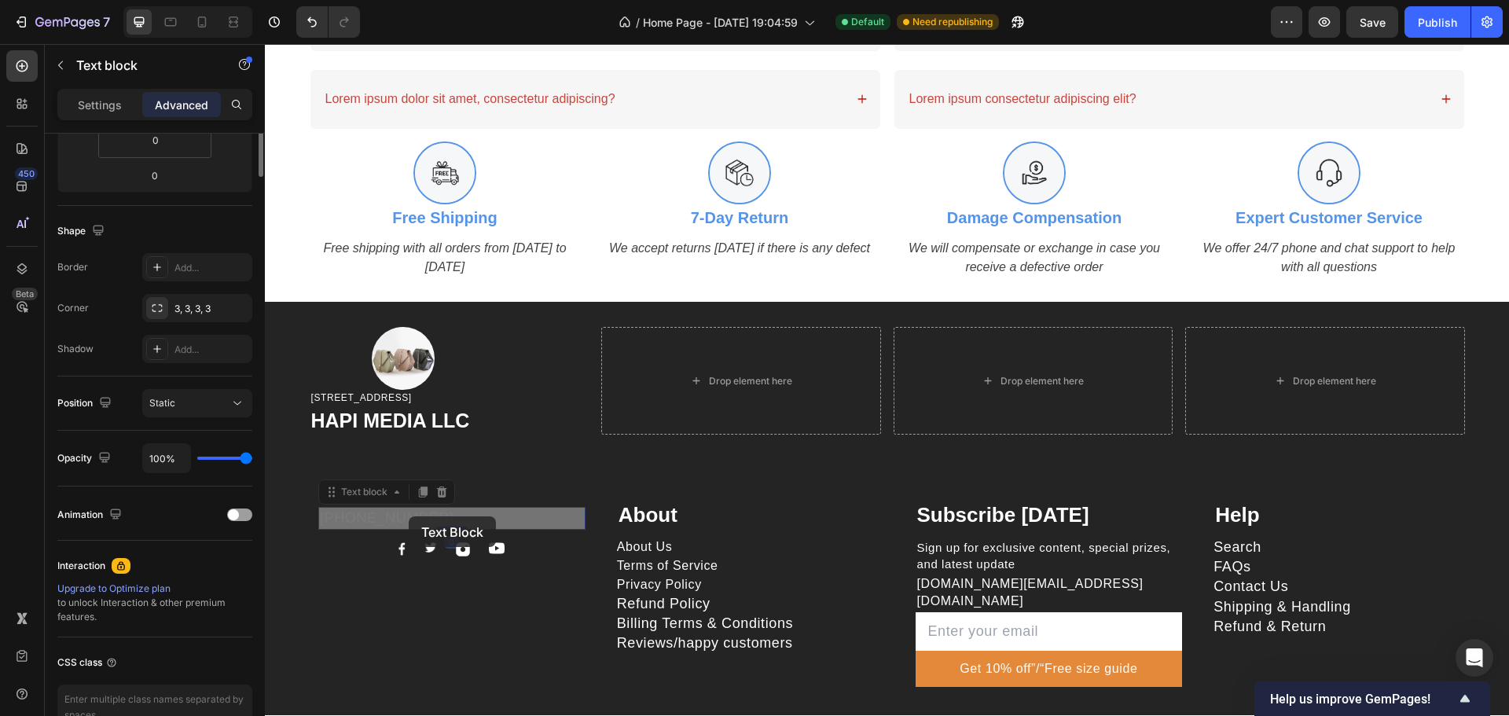
scroll to position [0, 0]
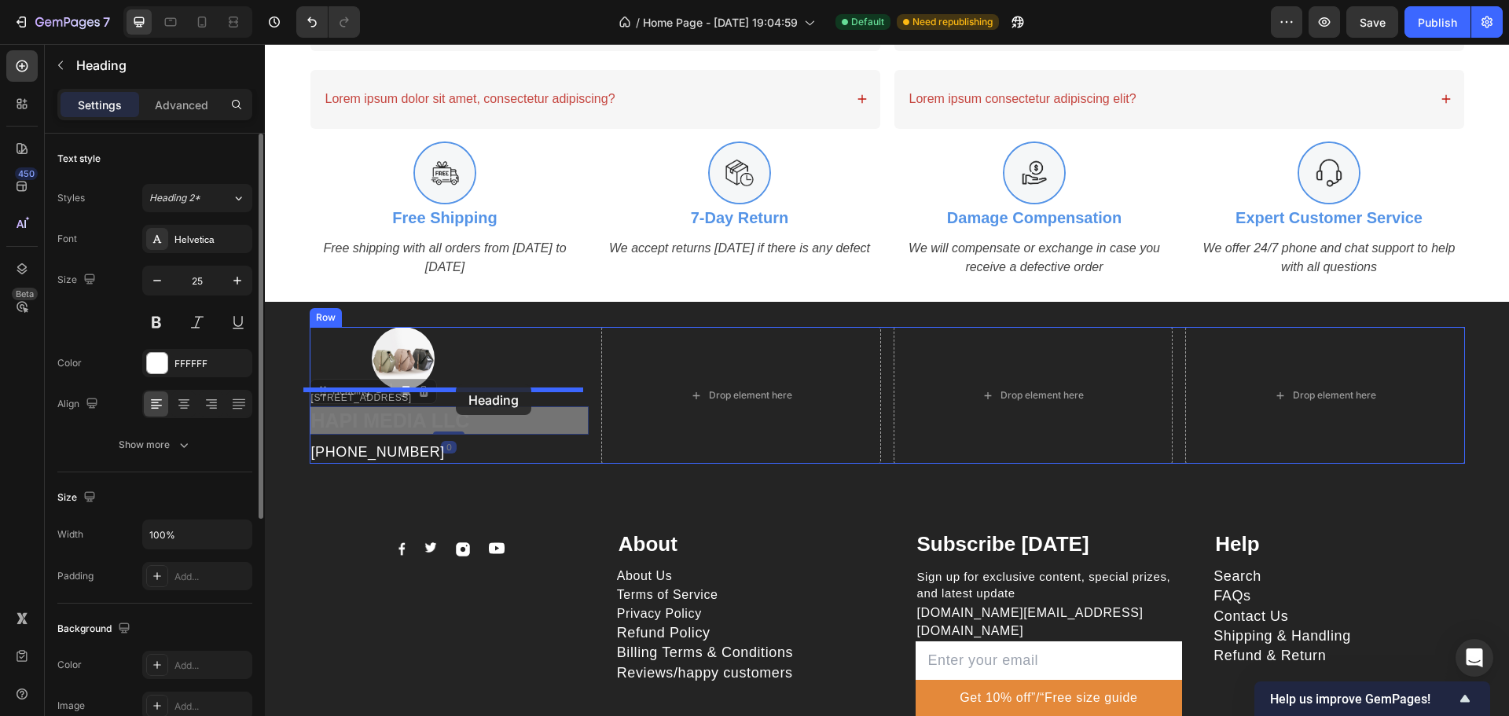
drag, startPoint x: 450, startPoint y: 393, endPoint x: 456, endPoint y: 384, distance: 10.2
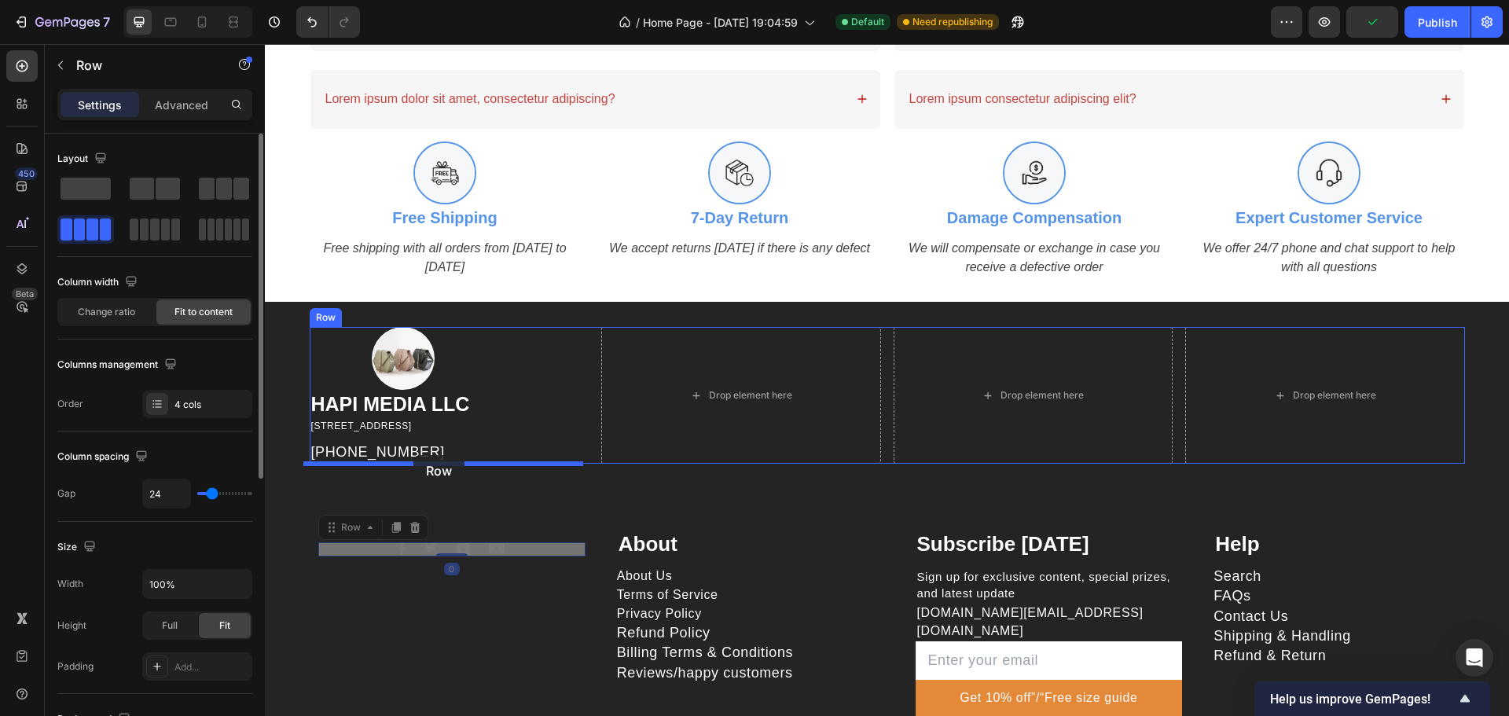
drag, startPoint x: 542, startPoint y: 542, endPoint x: 413, endPoint y: 455, distance: 155.0
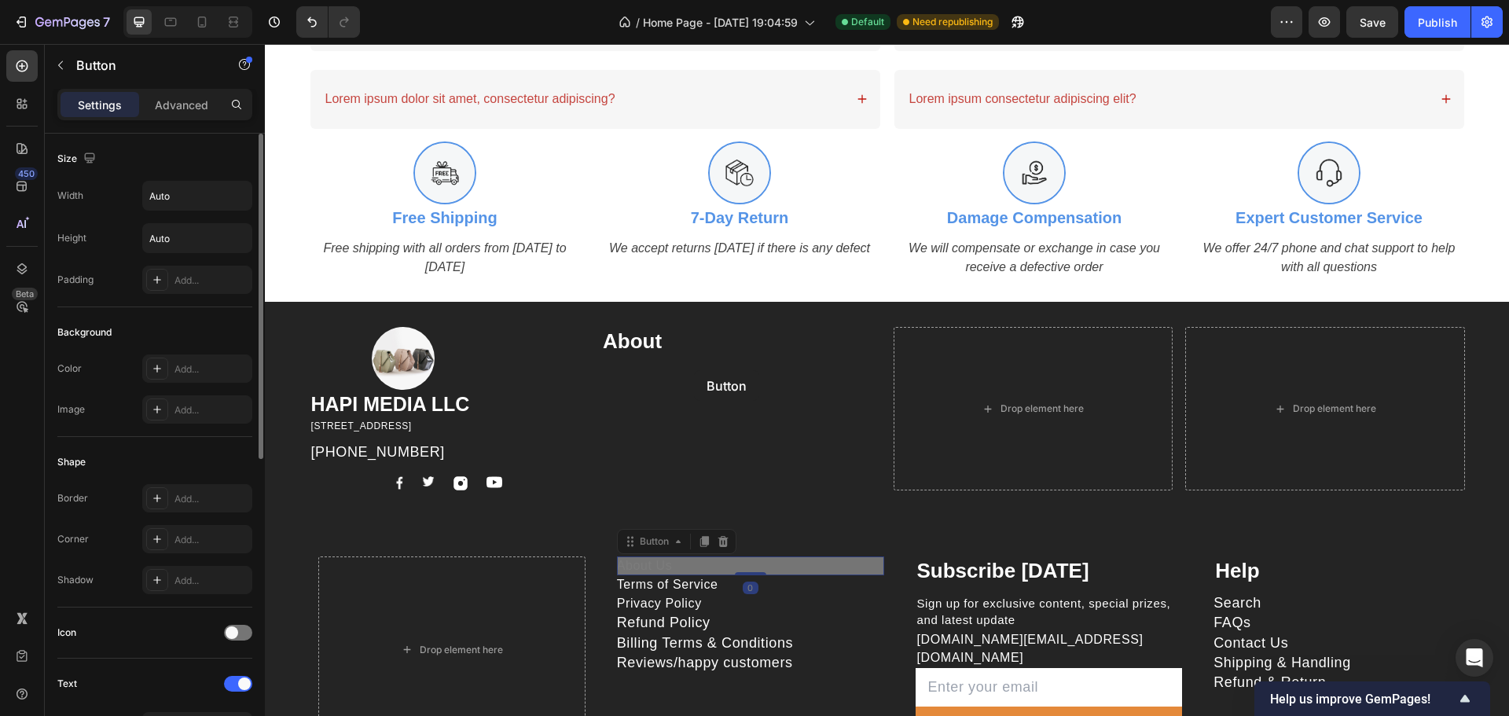
drag, startPoint x: 698, startPoint y: 391, endPoint x: 694, endPoint y: 370, distance: 21.6
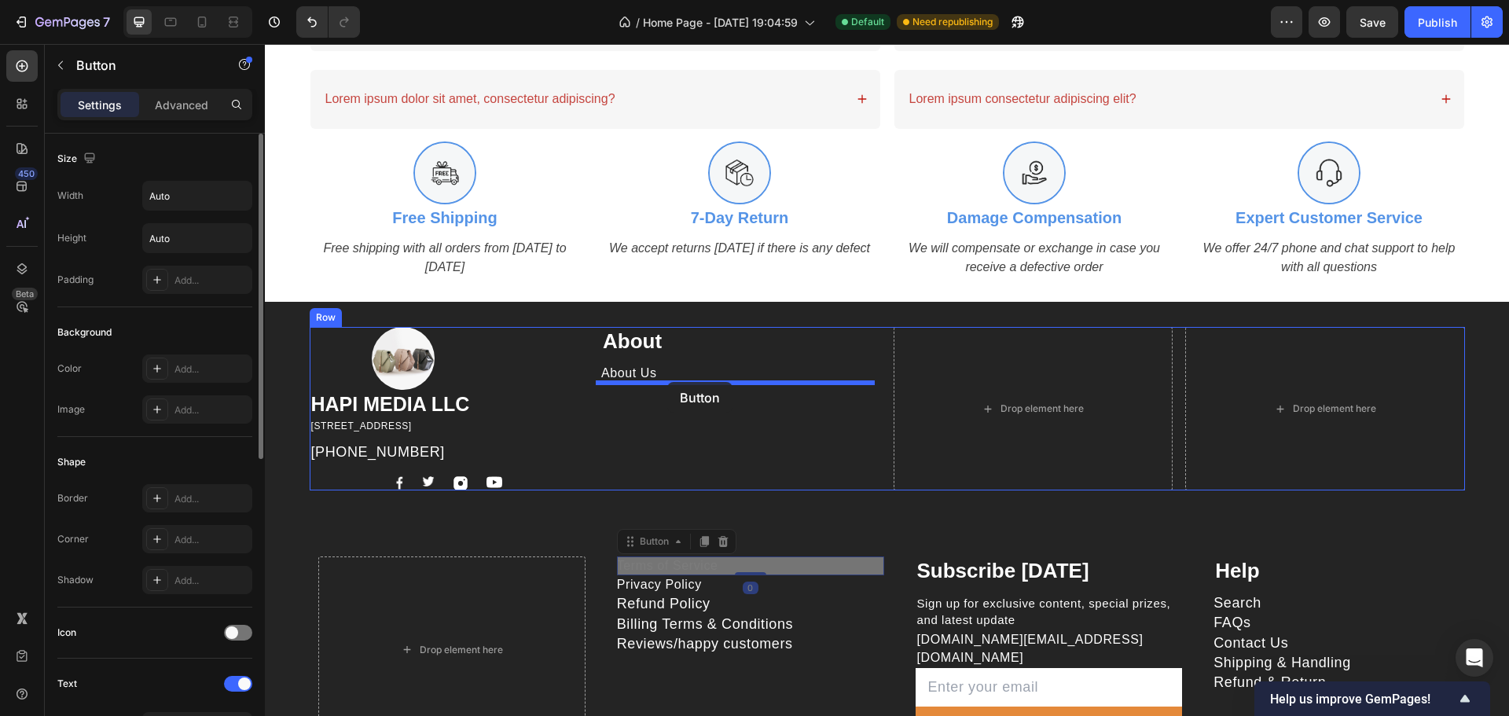
drag, startPoint x: 729, startPoint y: 567, endPoint x: 667, endPoint y: 382, distance: 194.8
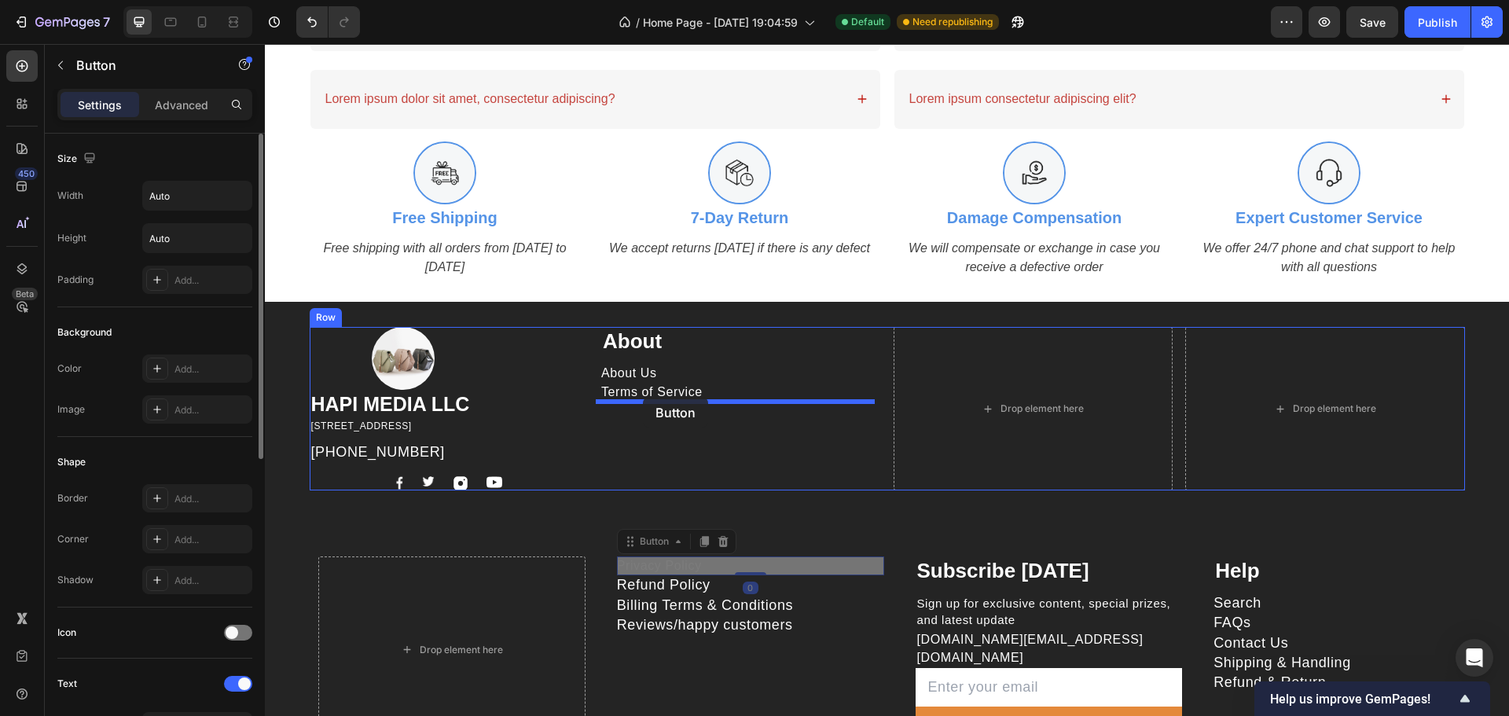
drag, startPoint x: 792, startPoint y: 562, endPoint x: 643, endPoint y: 397, distance: 222.6
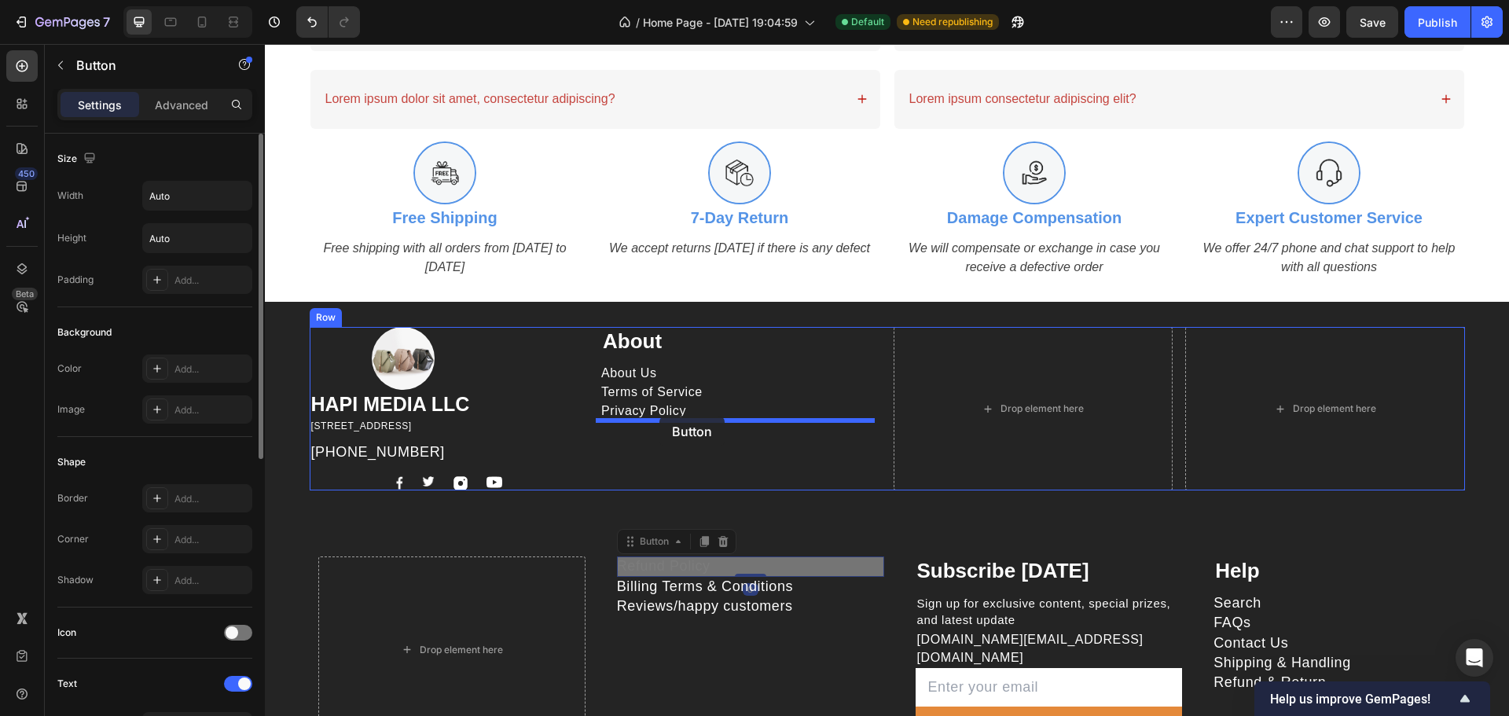
drag, startPoint x: 788, startPoint y: 565, endPoint x: 659, endPoint y: 416, distance: 197.3
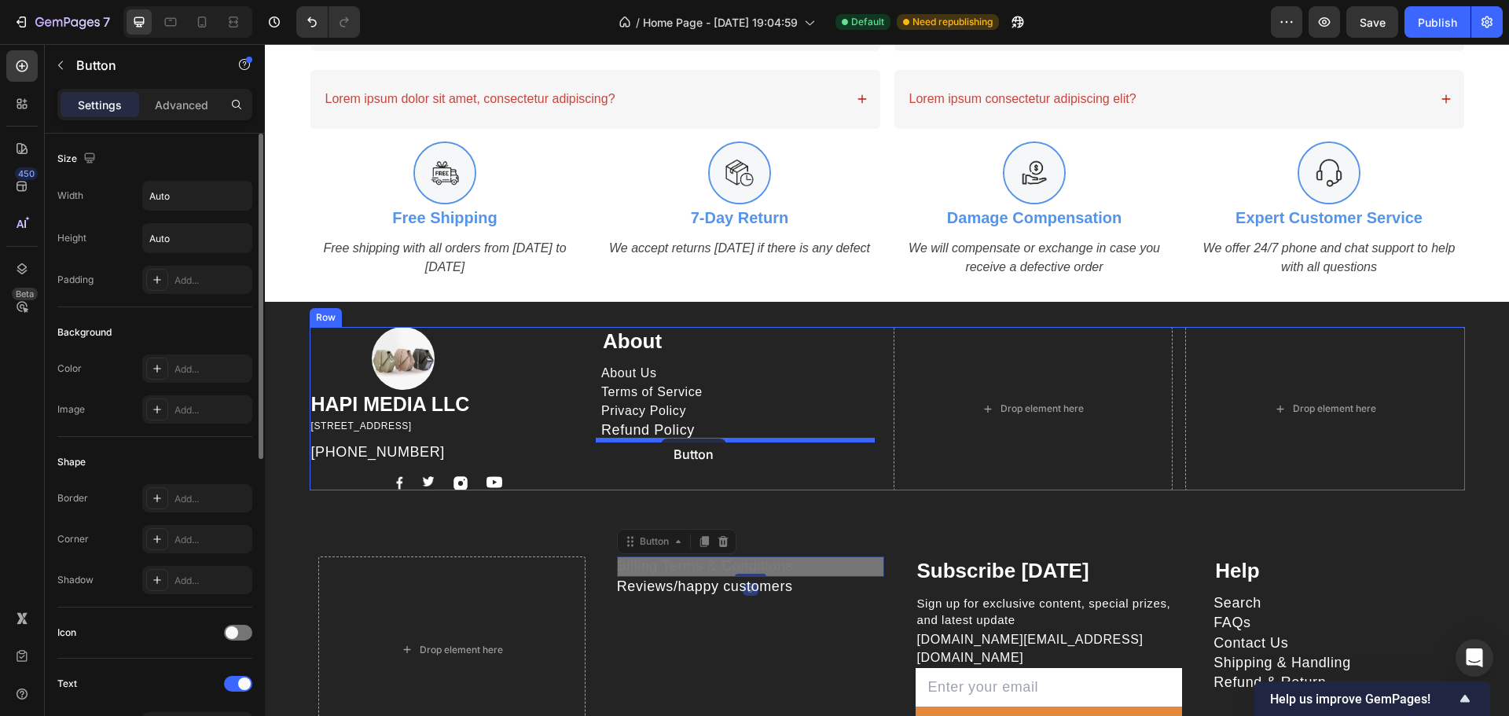
drag, startPoint x: 816, startPoint y: 567, endPoint x: 661, endPoint y: 439, distance: 201.0
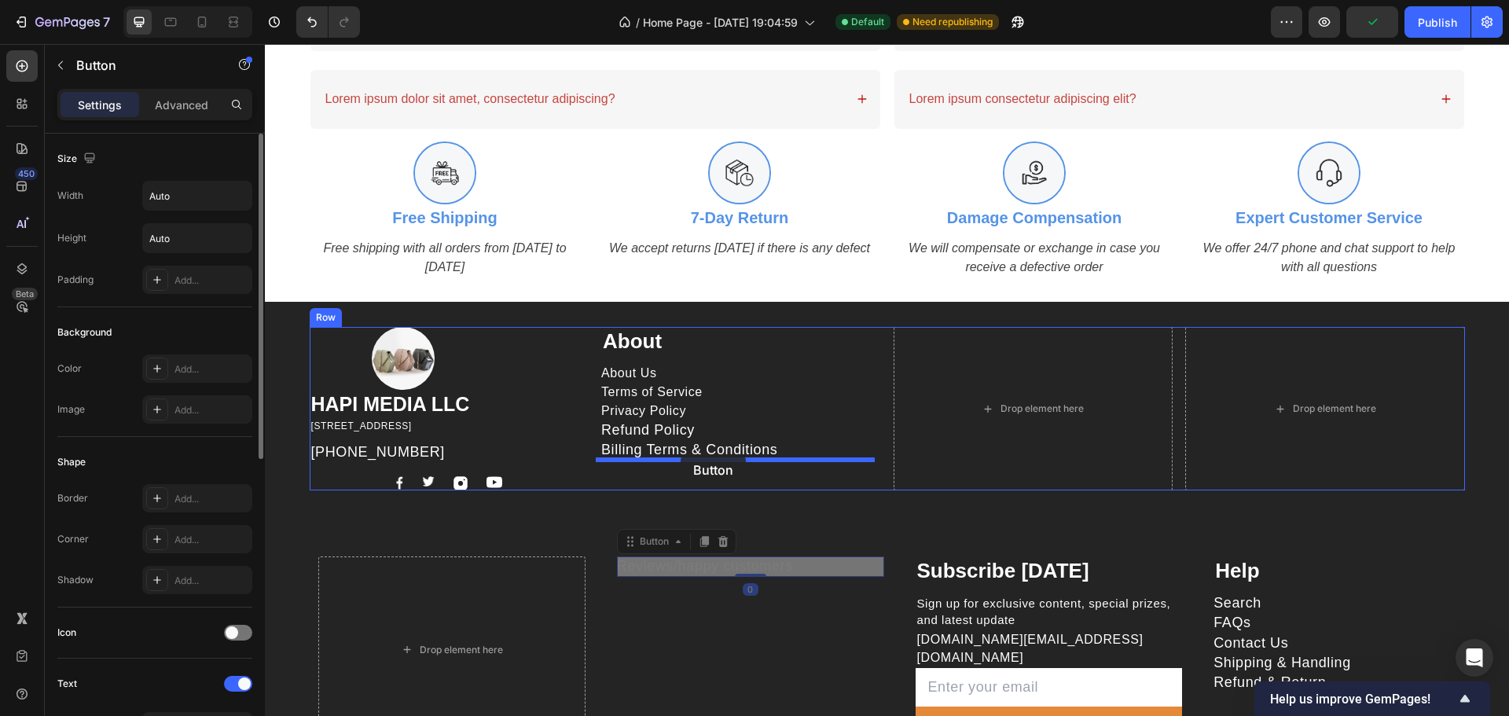
drag, startPoint x: 803, startPoint y: 561, endPoint x: 681, endPoint y: 454, distance: 162.7
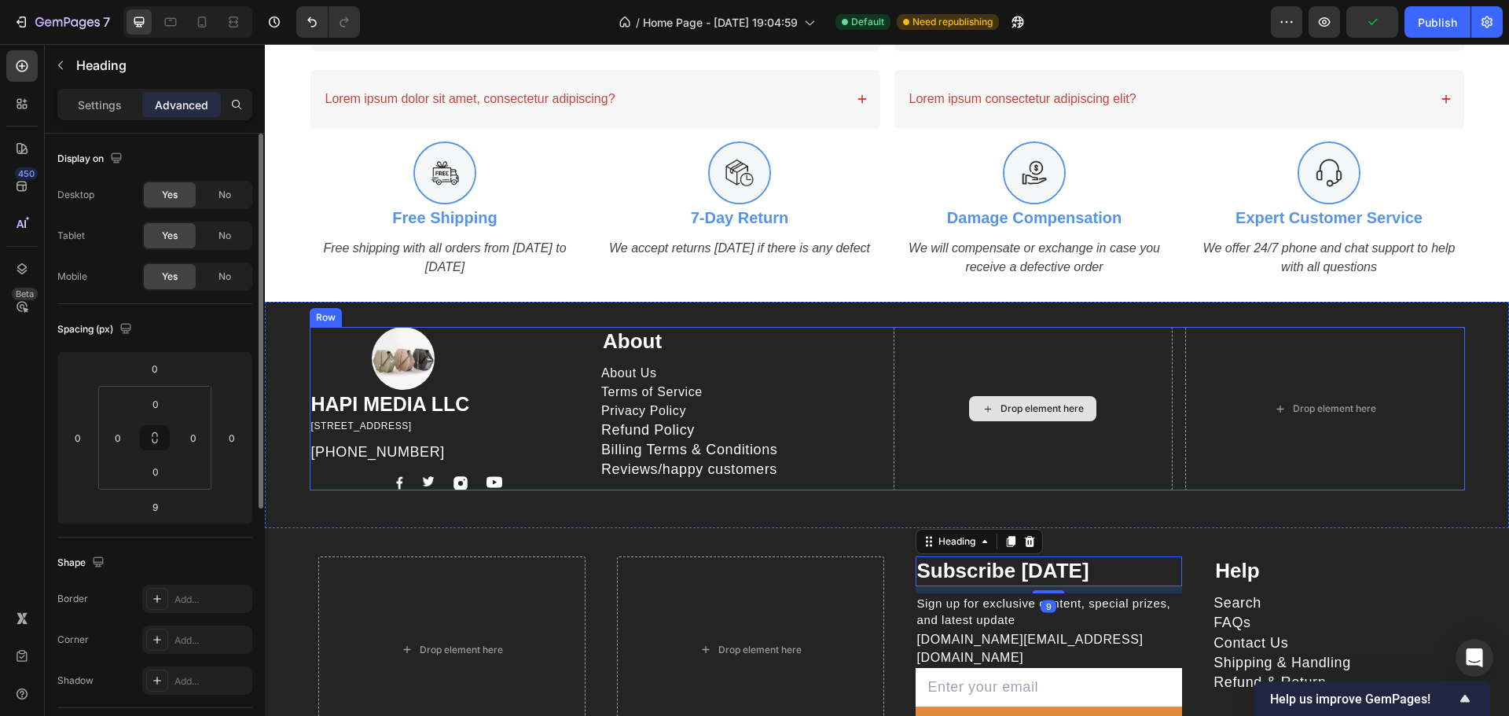
drag, startPoint x: 1033, startPoint y: 571, endPoint x: 1022, endPoint y: 347, distance: 224.3
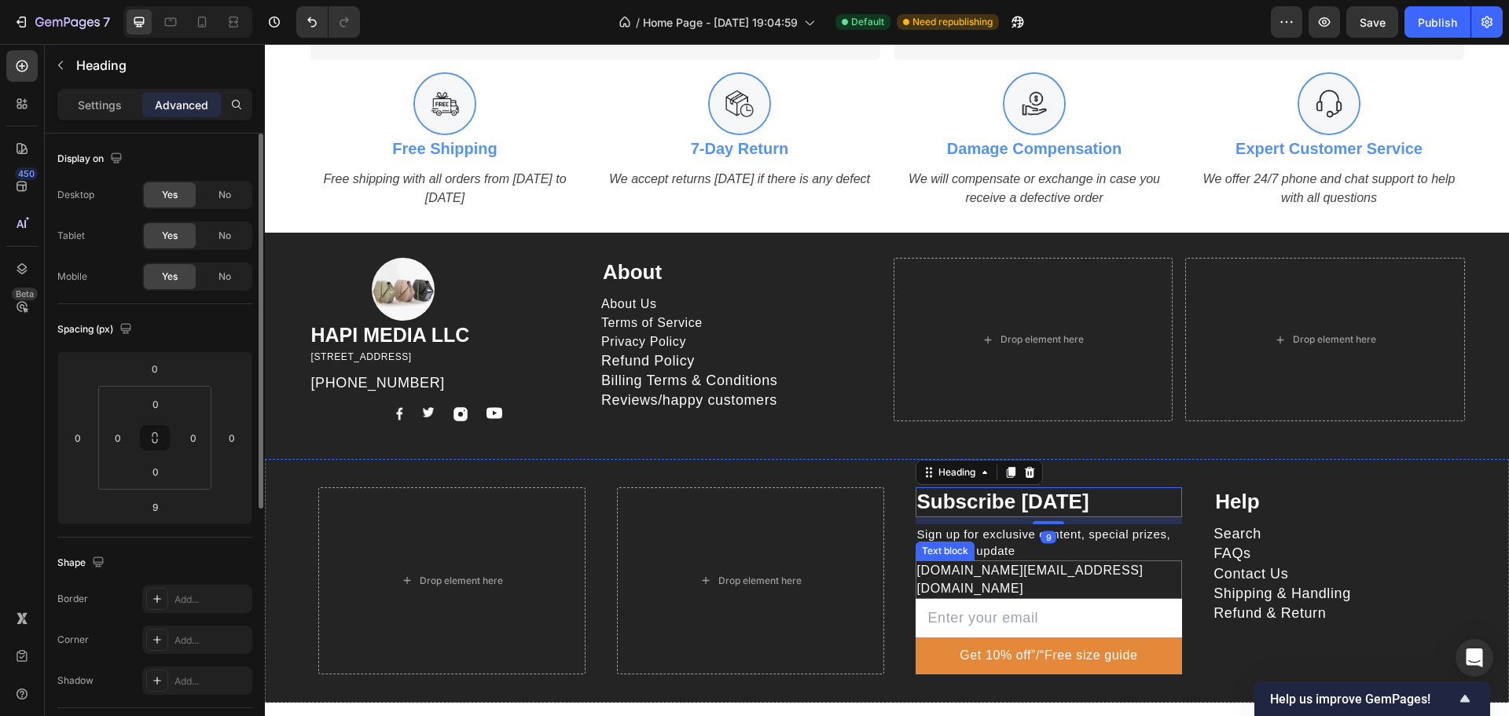
scroll to position [2073, 0]
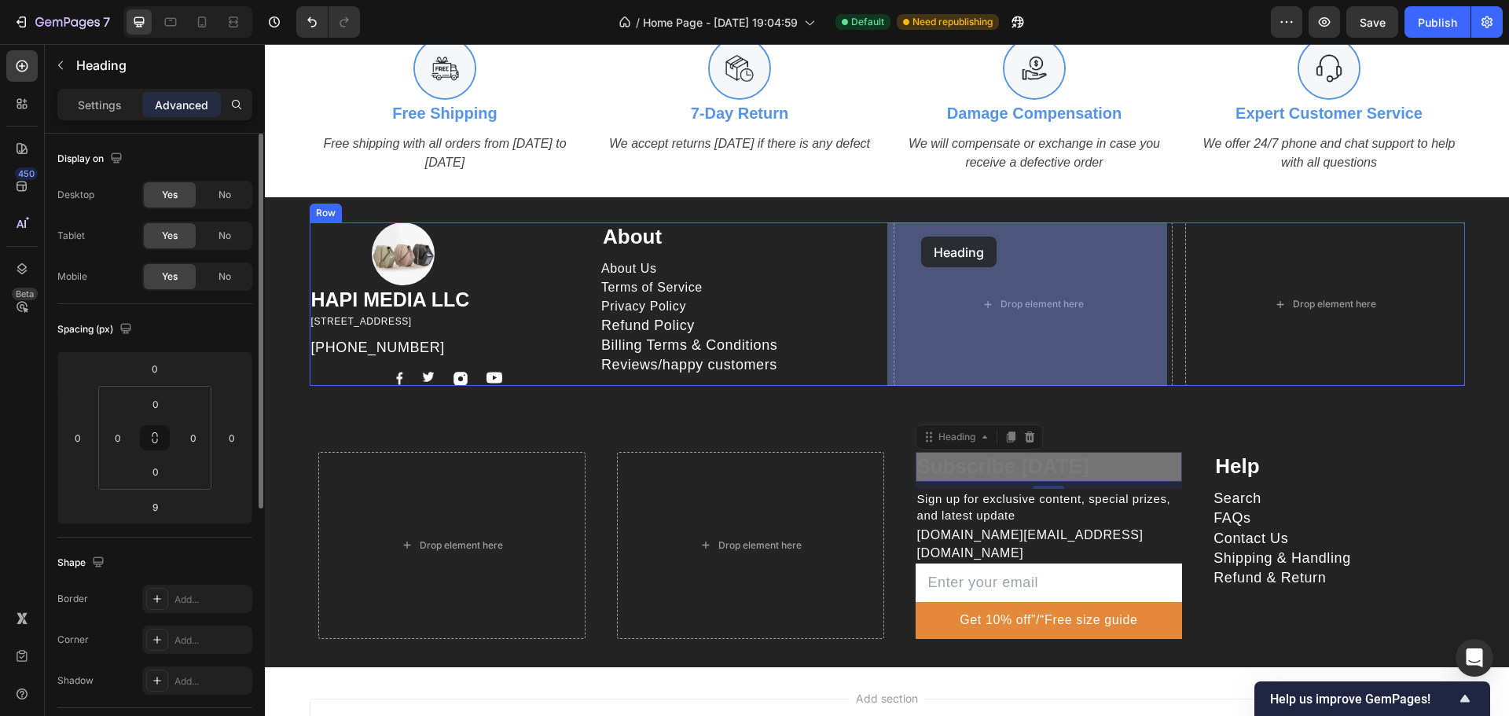
drag, startPoint x: 923, startPoint y: 438, endPoint x: 920, endPoint y: 259, distance: 179.2
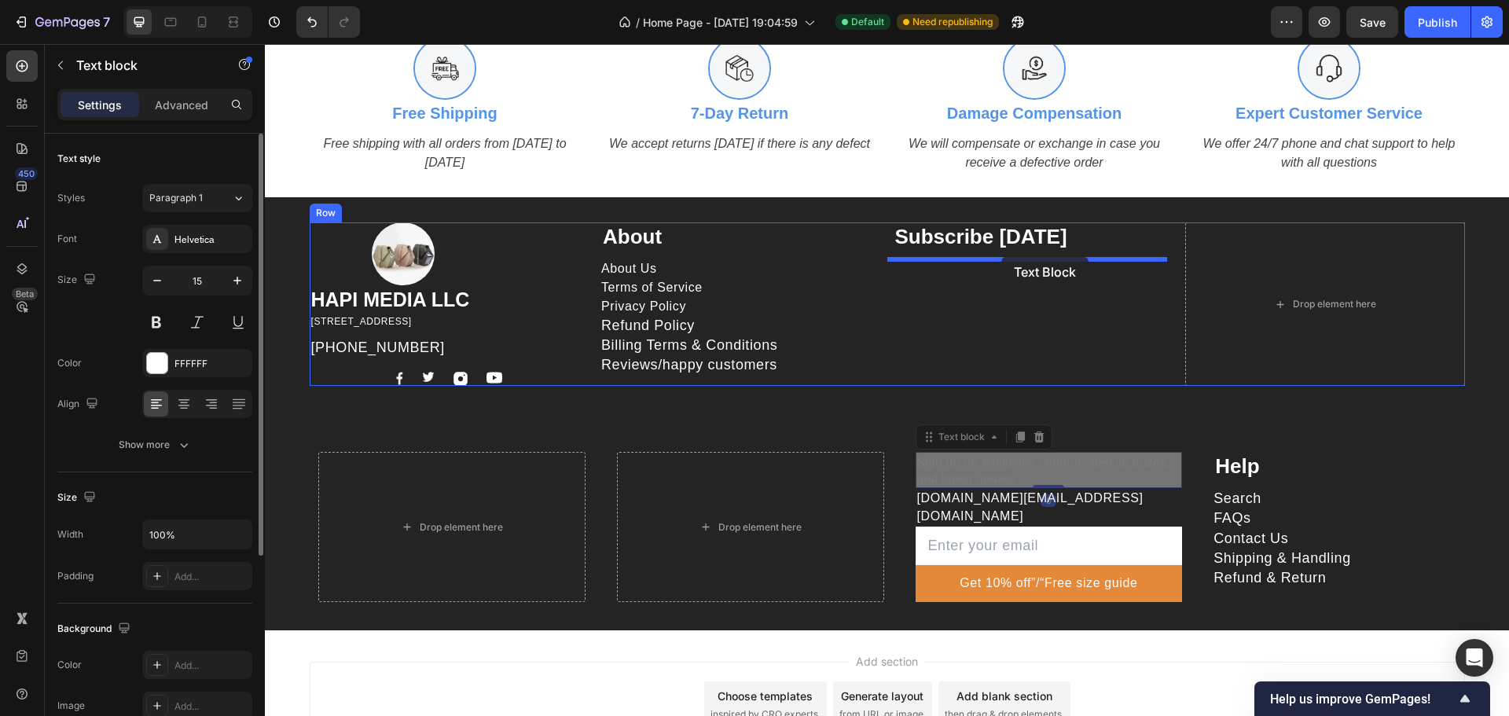
drag, startPoint x: 991, startPoint y: 468, endPoint x: 994, endPoint y: 267, distance: 201.2
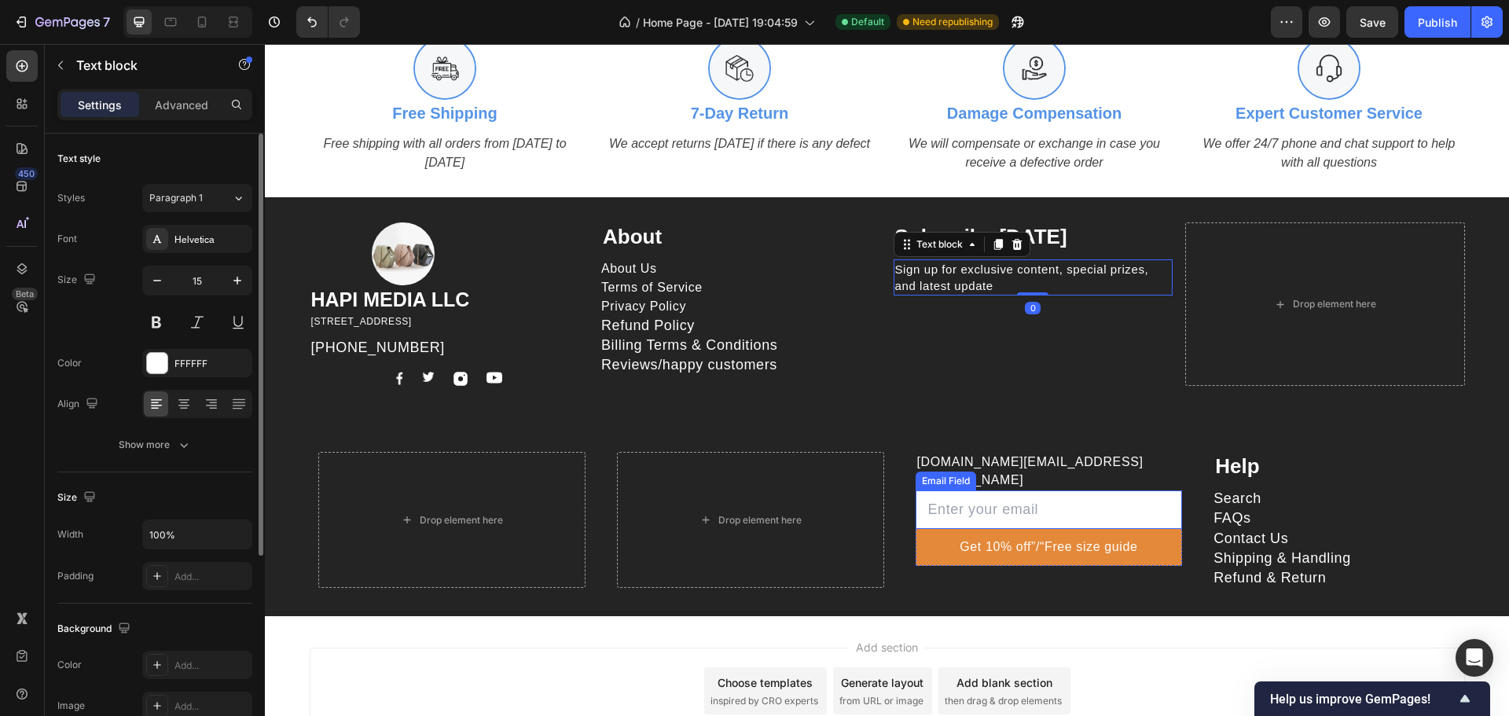
click at [1019, 464] on p "hapimitmia.support@gmail.com" at bounding box center [1049, 470] width 264 height 35
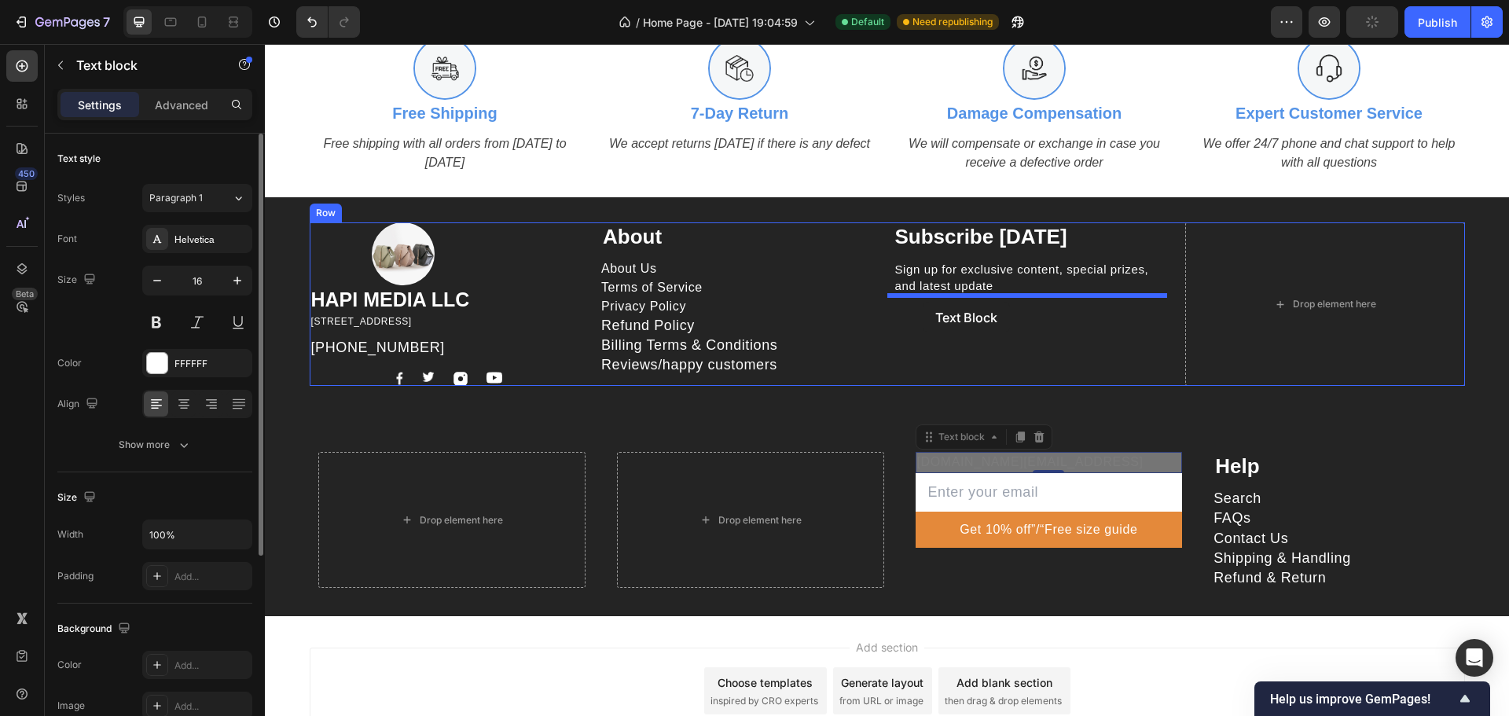
drag, startPoint x: 927, startPoint y: 437, endPoint x: 923, endPoint y: 302, distance: 135.3
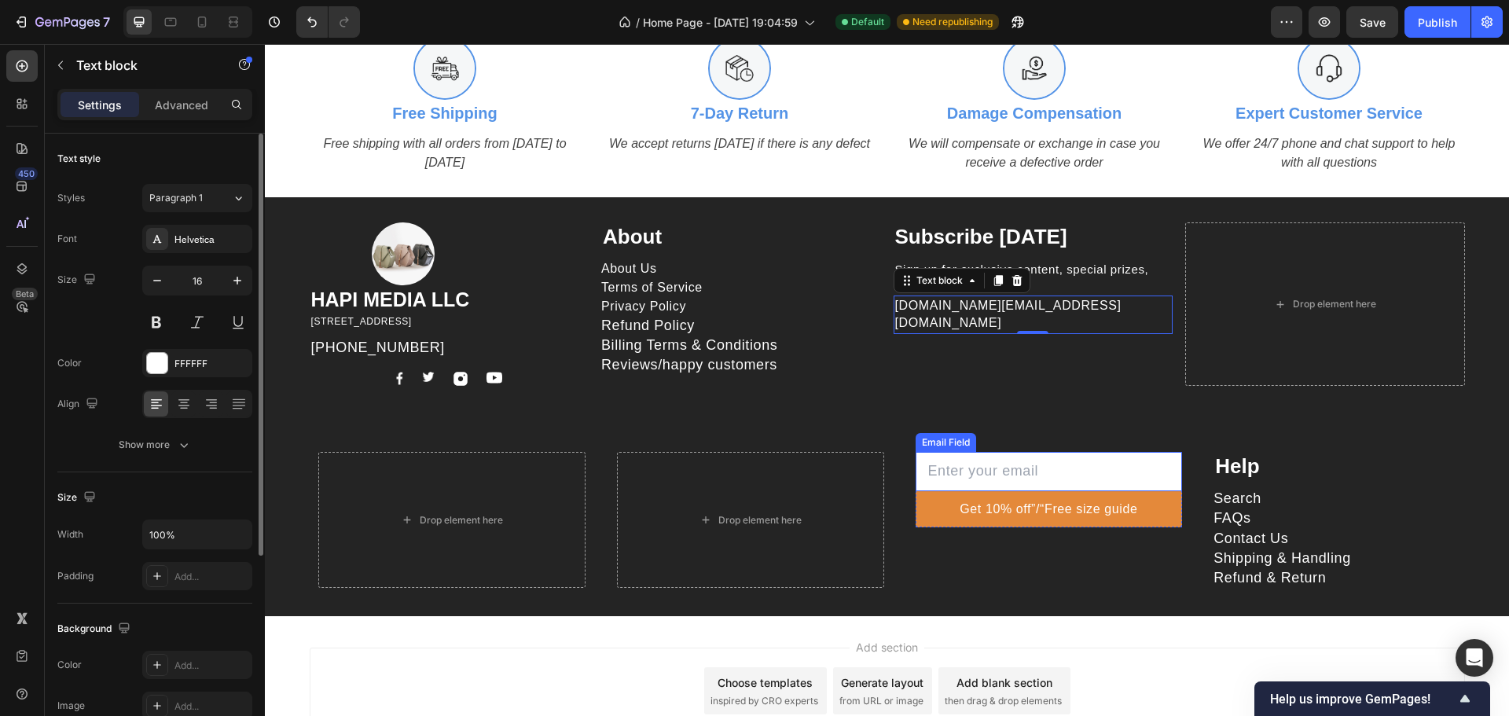
click at [1160, 475] on input "email" at bounding box center [1049, 471] width 267 height 39
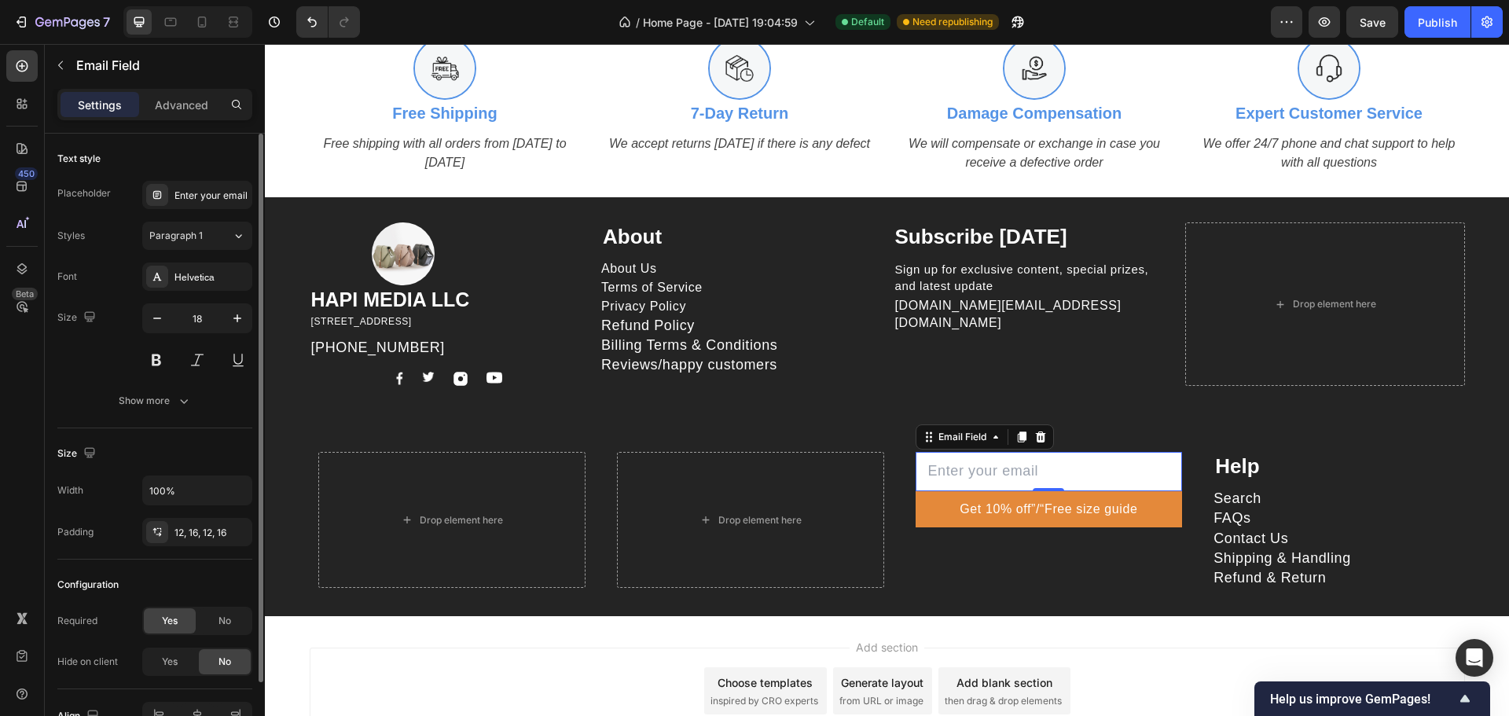
click at [1173, 489] on input "email" at bounding box center [1049, 471] width 267 height 39
click at [30, 273] on div at bounding box center [21, 268] width 31 height 31
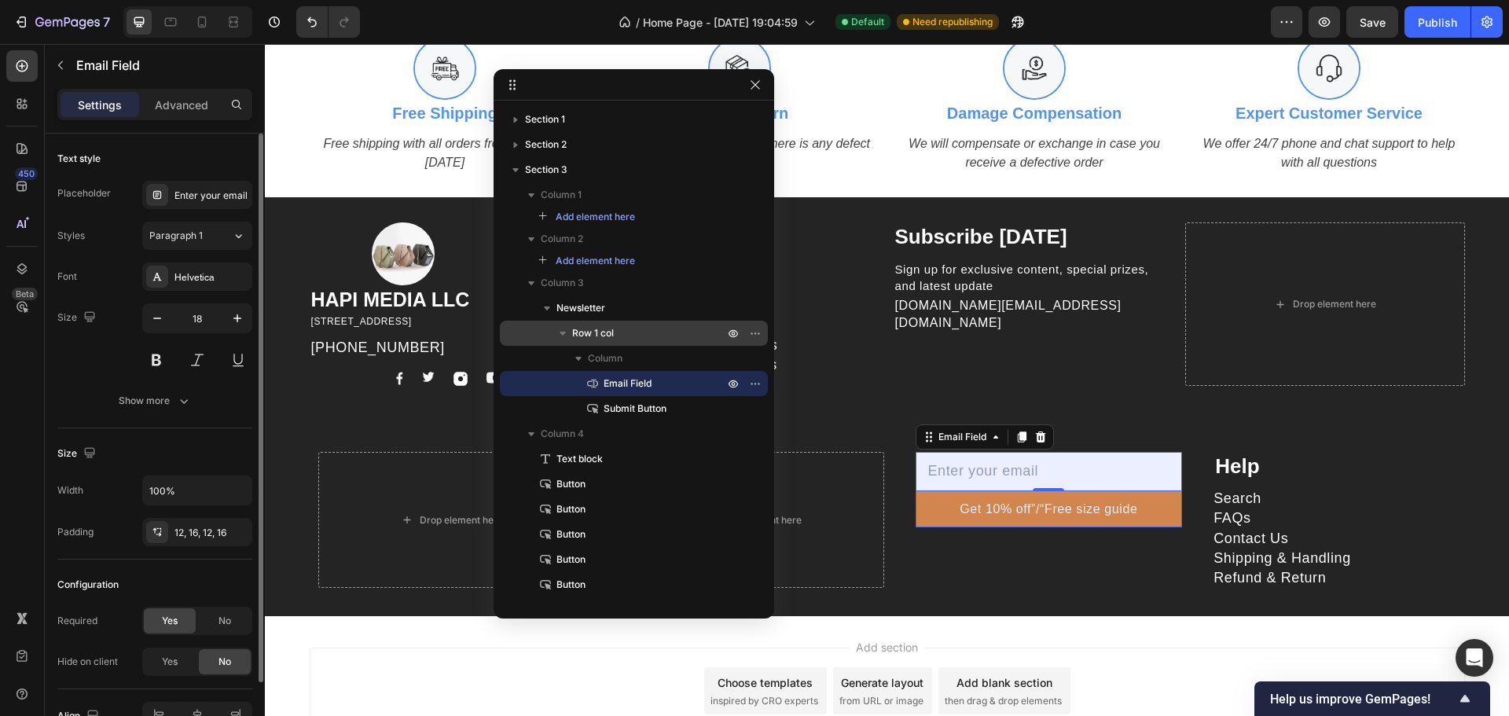
click at [625, 338] on p "Row 1 col" at bounding box center [649, 333] width 155 height 16
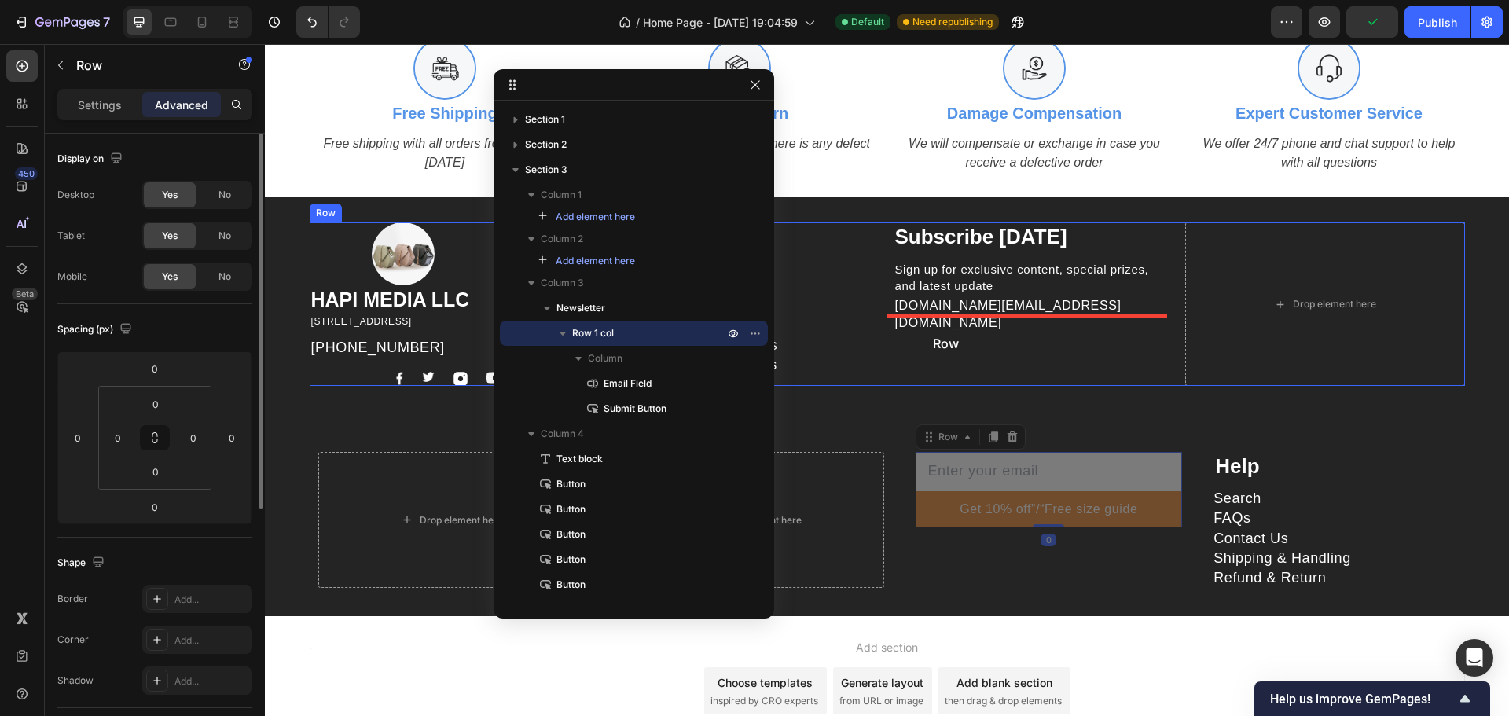
drag, startPoint x: 924, startPoint y: 440, endPoint x: 920, endPoint y: 328, distance: 112.5
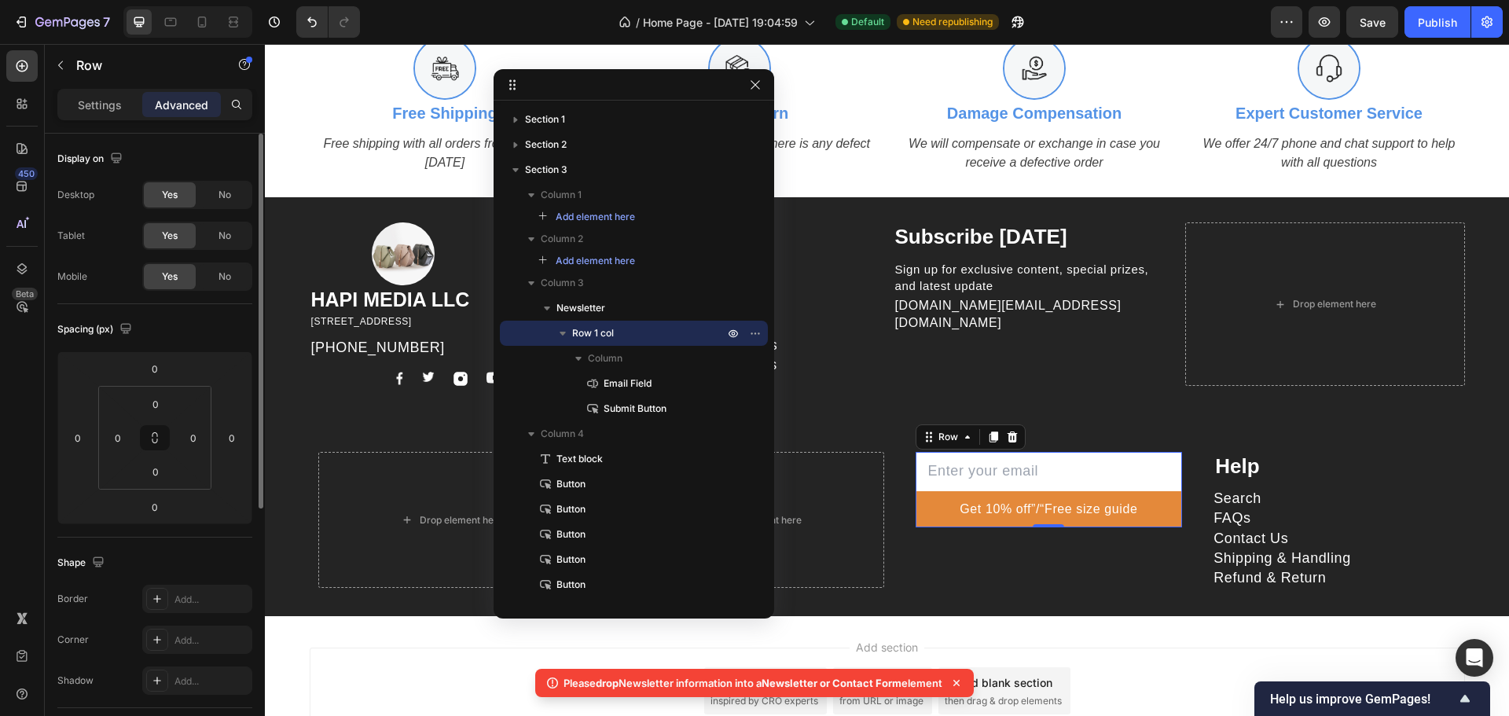
click at [1051, 626] on div "Add section Choose templates inspired by CRO experts Generate layout from URL o…" at bounding box center [887, 694] width 1244 height 156
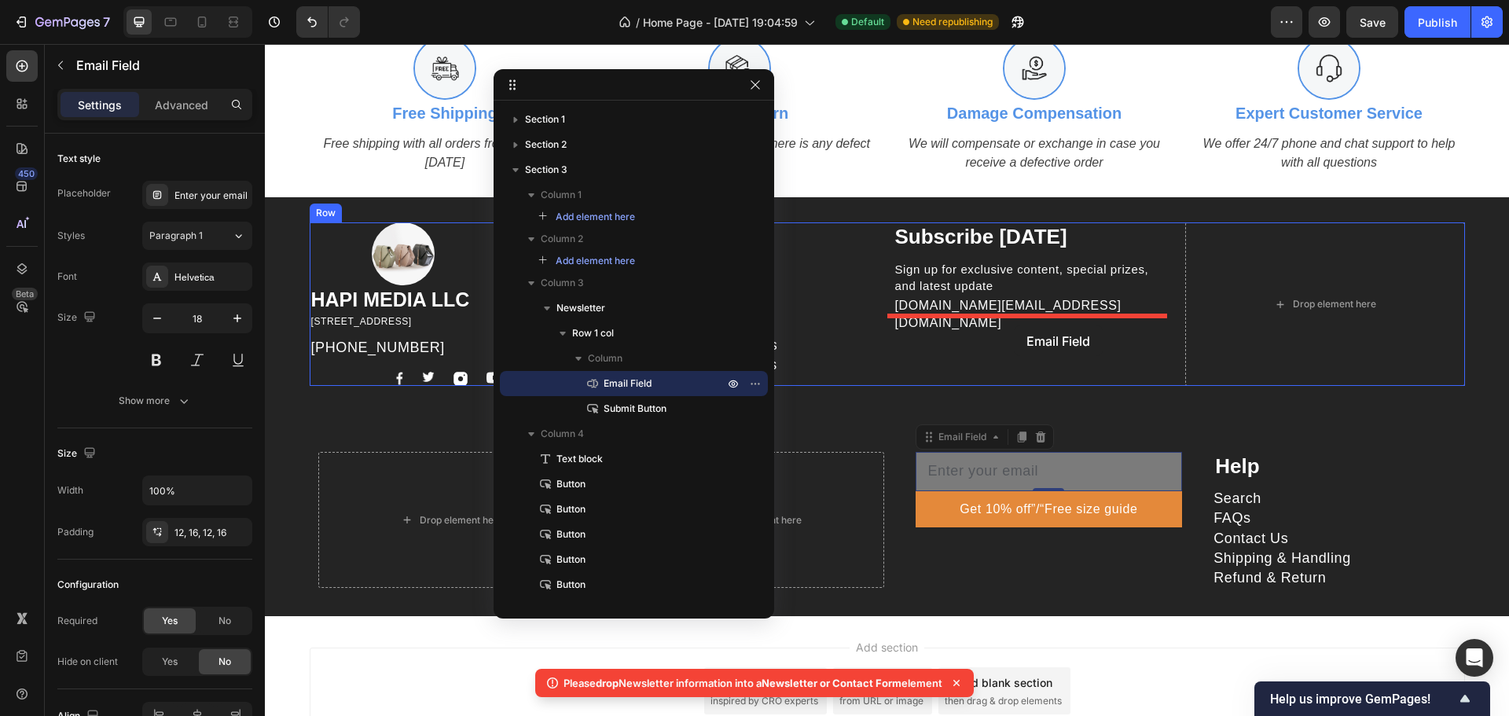
drag, startPoint x: 1066, startPoint y: 468, endPoint x: 1014, endPoint y: 325, distance: 152.2
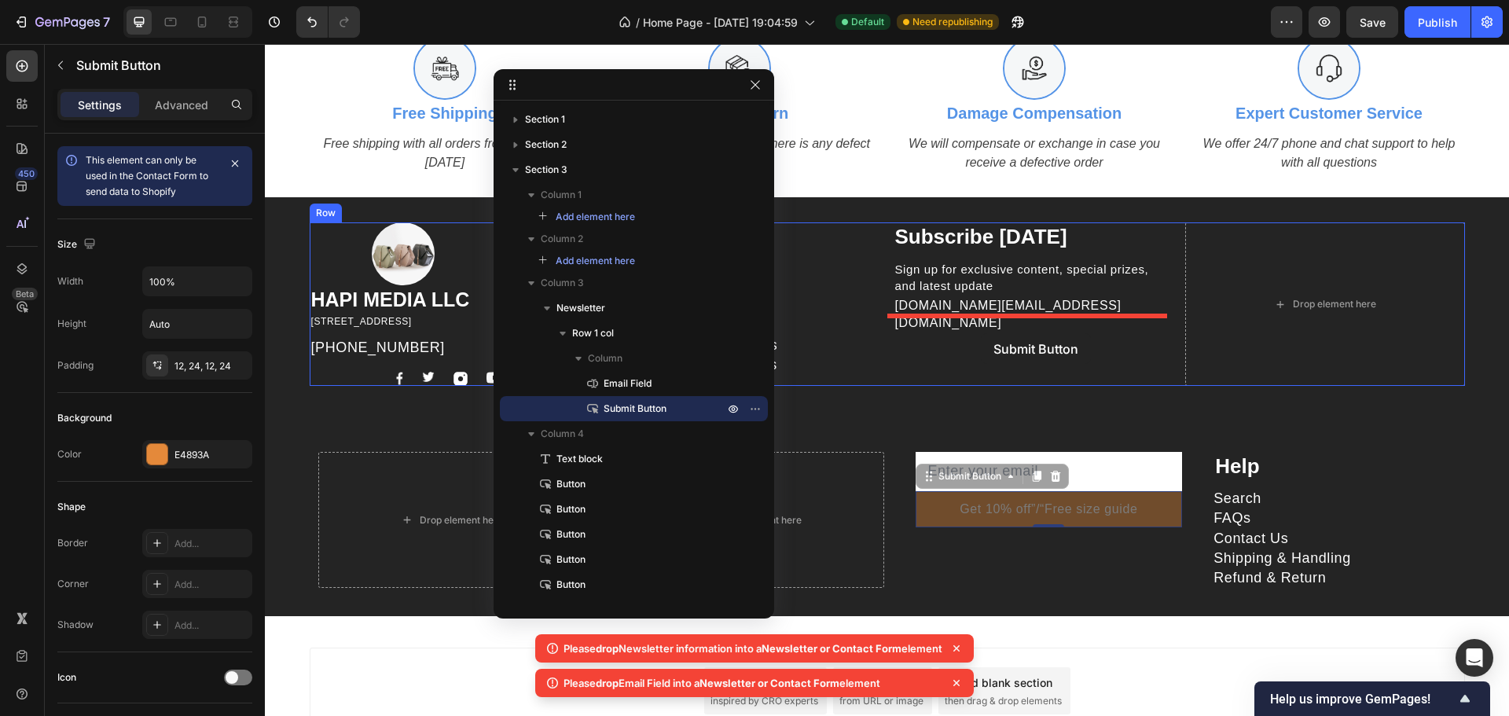
drag, startPoint x: 1048, startPoint y: 509, endPoint x: 981, endPoint y: 333, distance: 188.6
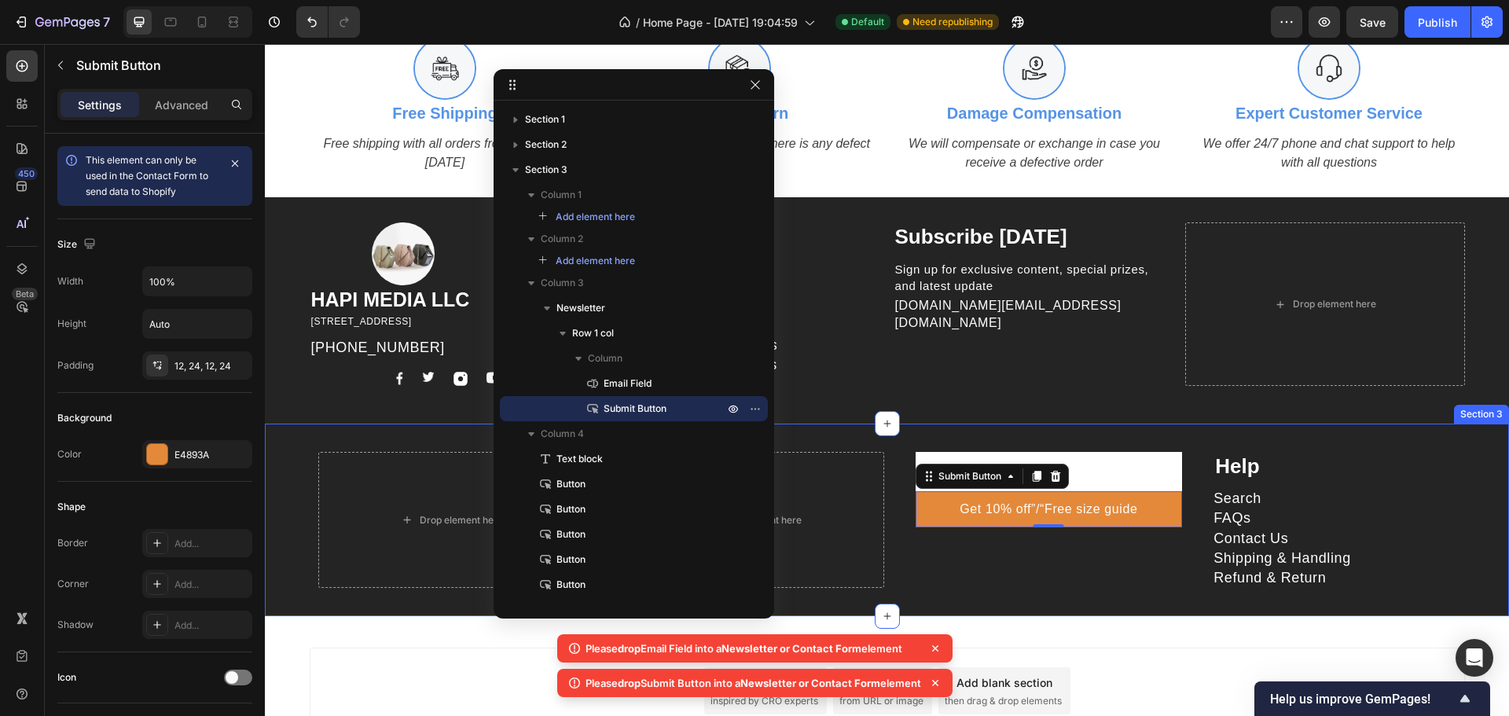
click at [1029, 603] on div "Drop element here Drop element here Email Field Get 10% off”/“Free size guide S…" at bounding box center [887, 520] width 1244 height 193
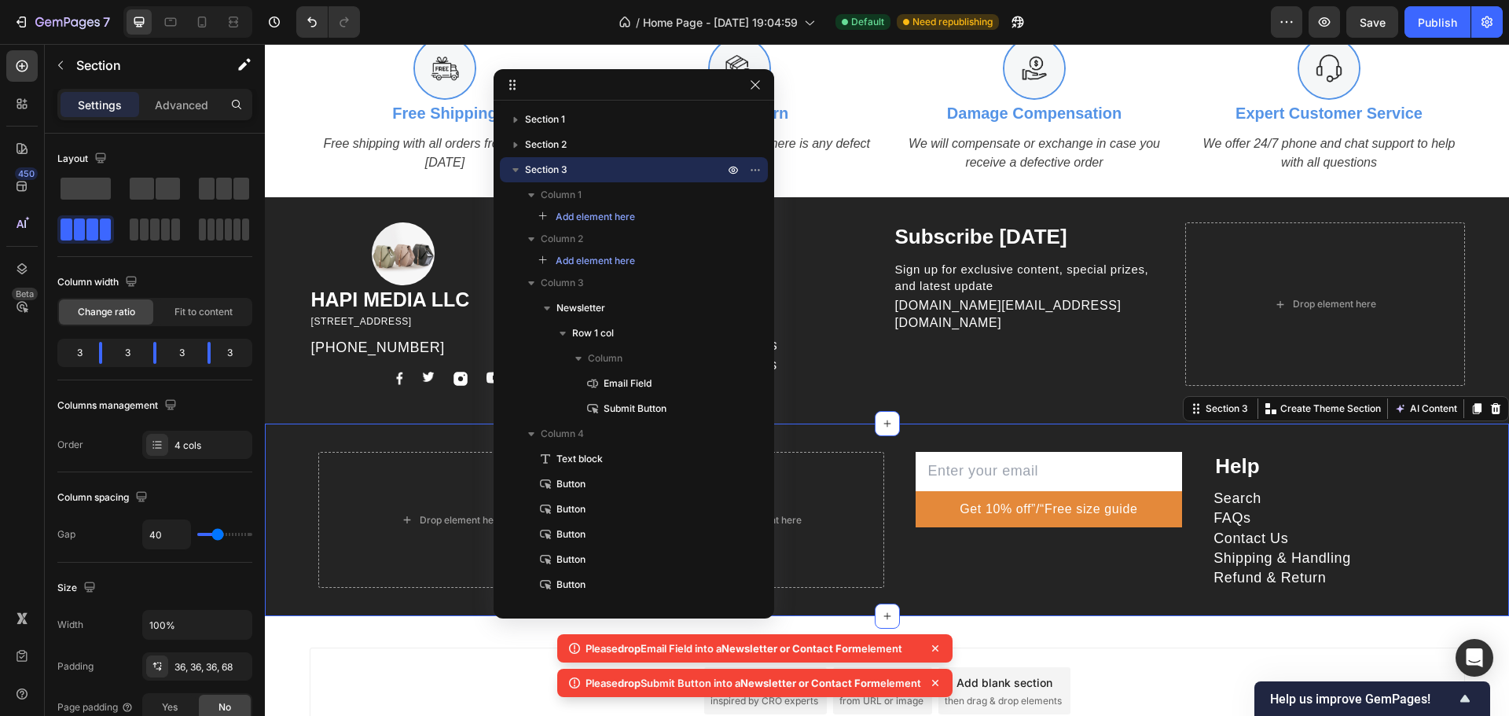
click at [1089, 562] on div "Email Field Get 10% off”/“Free size guide Submit Button Row Newsletter" at bounding box center [1049, 520] width 267 height 136
click at [756, 85] on icon "button" at bounding box center [755, 85] width 13 height 13
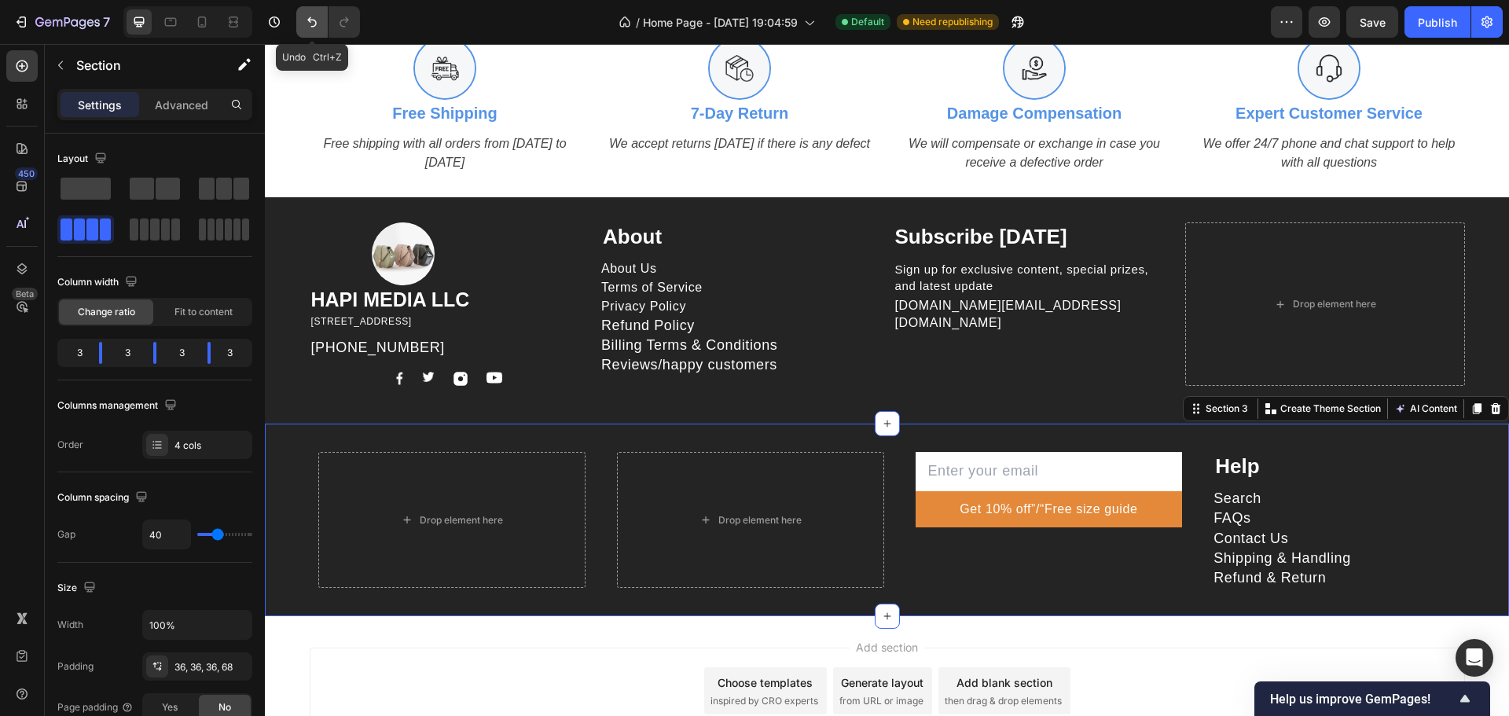
click at [310, 36] on button "Undo/Redo" at bounding box center [311, 21] width 31 height 31
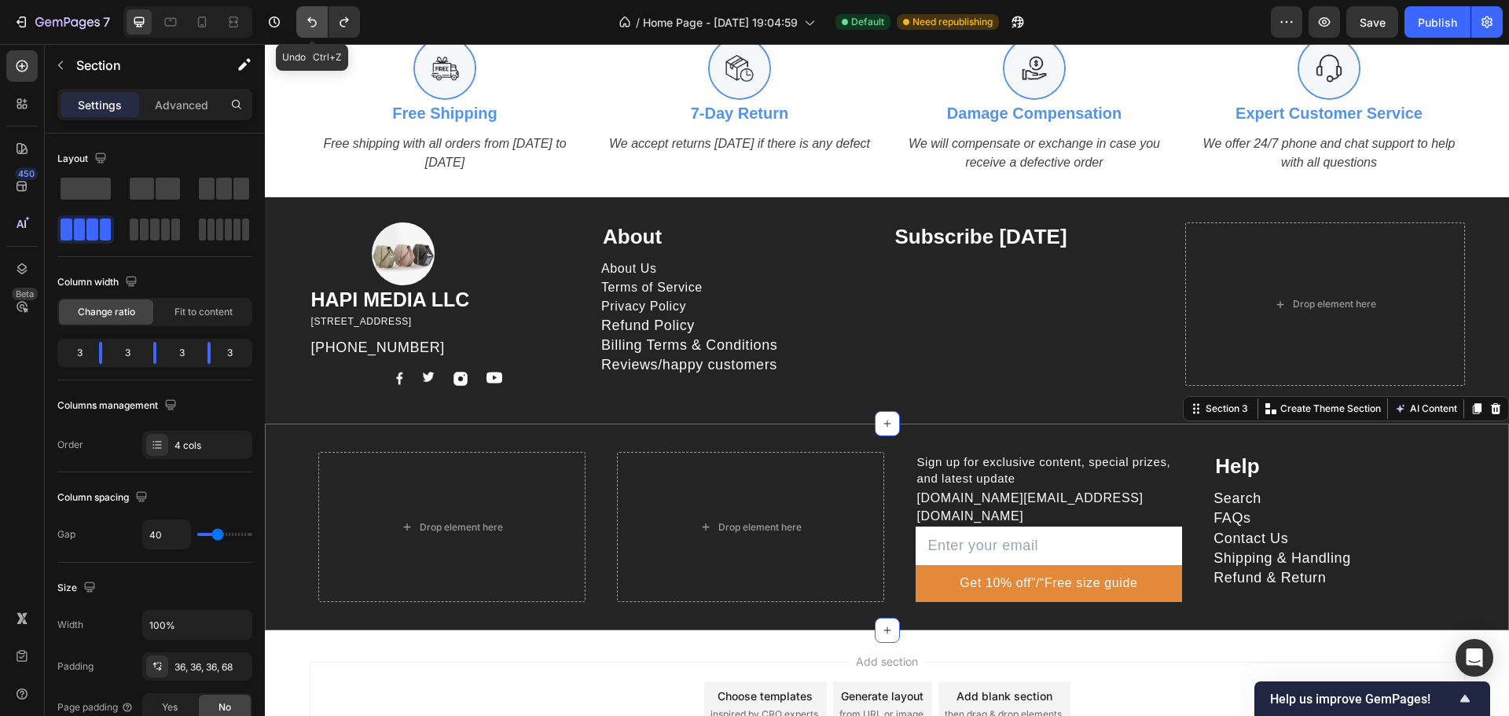
click at [310, 36] on button "Undo/Redo" at bounding box center [311, 21] width 31 height 31
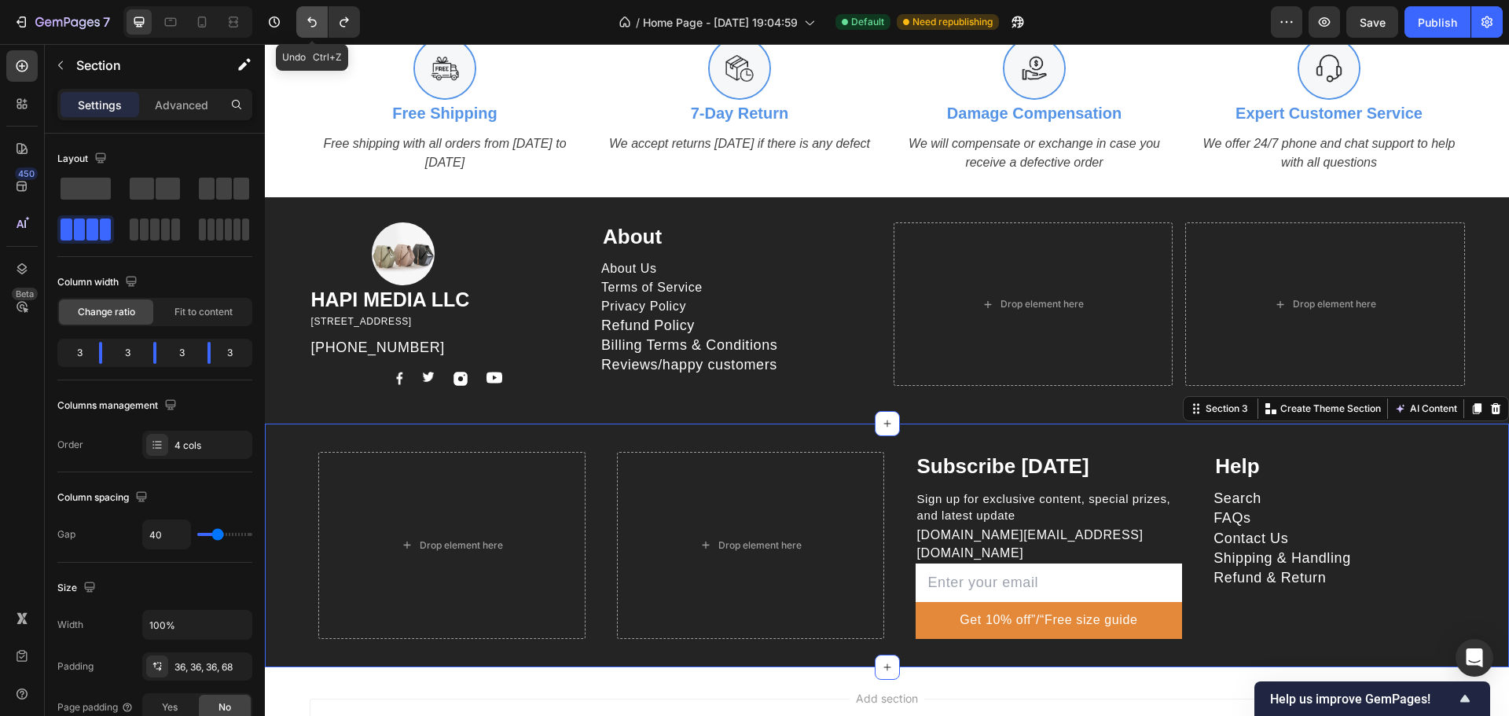
click at [310, 36] on button "Undo/Redo" at bounding box center [311, 21] width 31 height 31
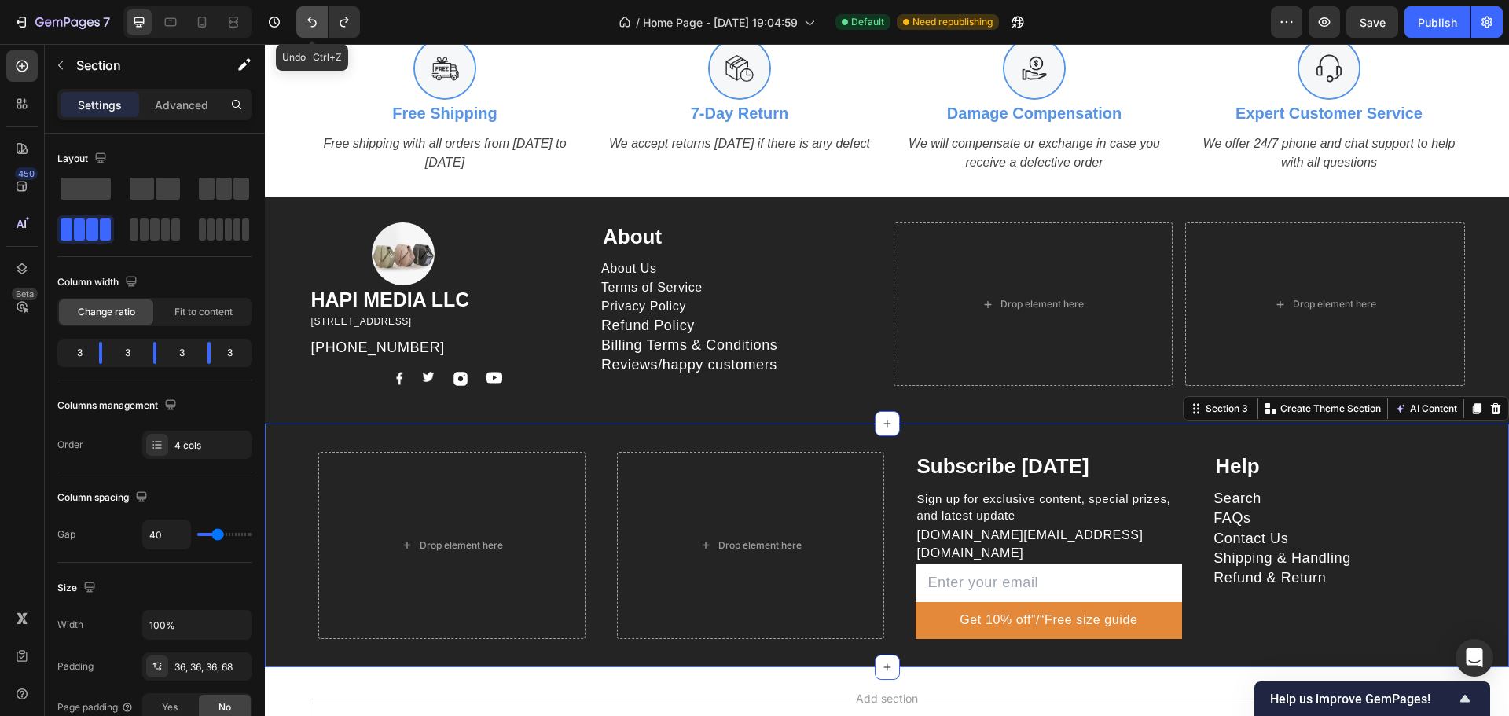
click at [310, 36] on button "Undo/Redo" at bounding box center [311, 21] width 31 height 31
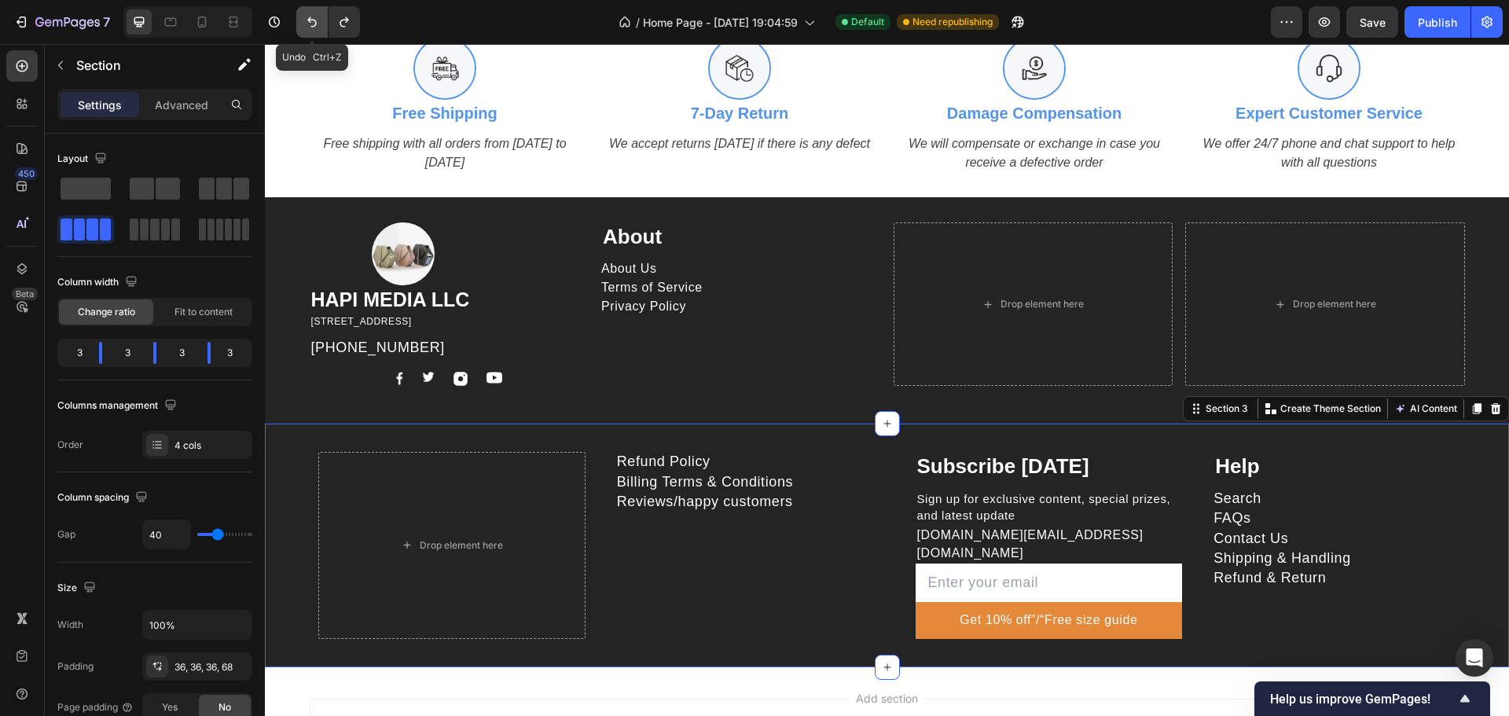
click at [313, 24] on icon "Undo/Redo" at bounding box center [312, 22] width 16 height 16
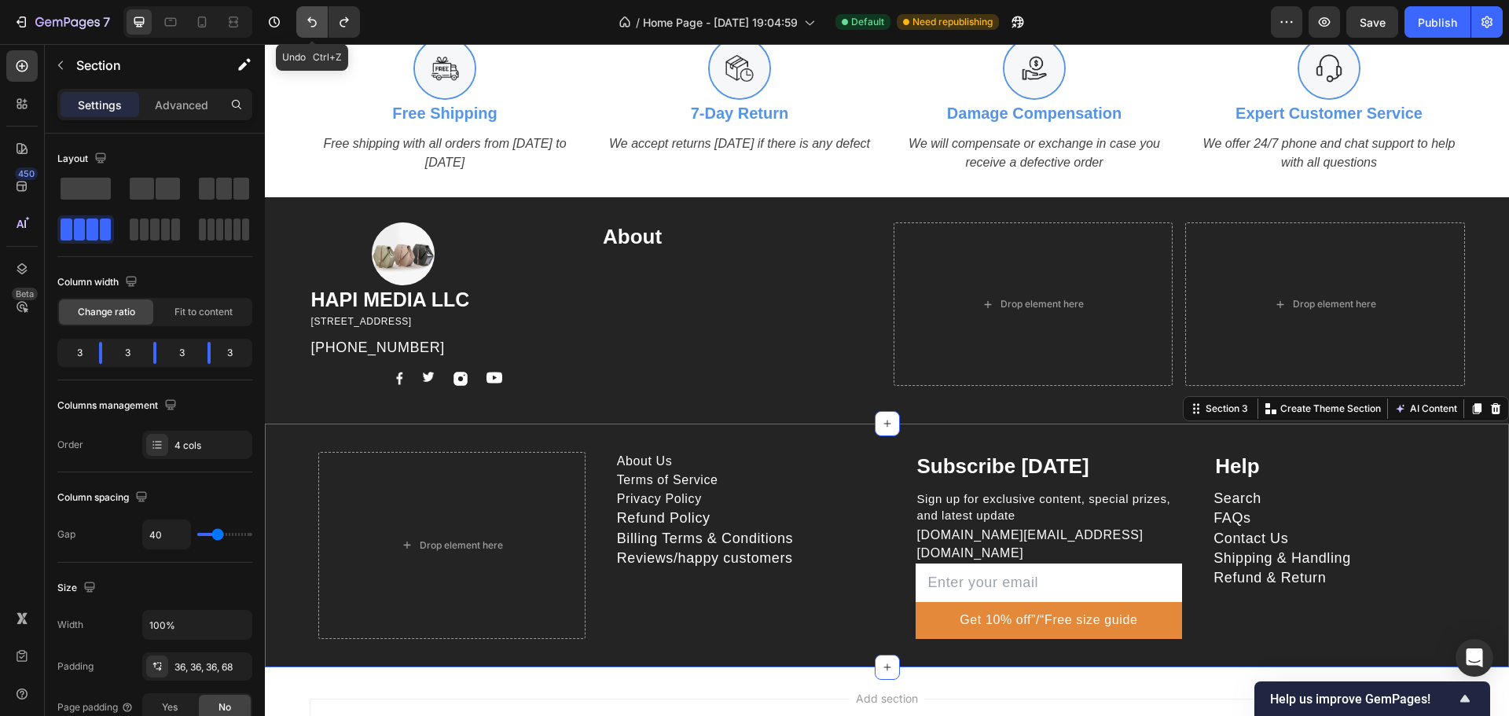
click at [313, 24] on icon "Undo/Redo" at bounding box center [312, 22] width 16 height 16
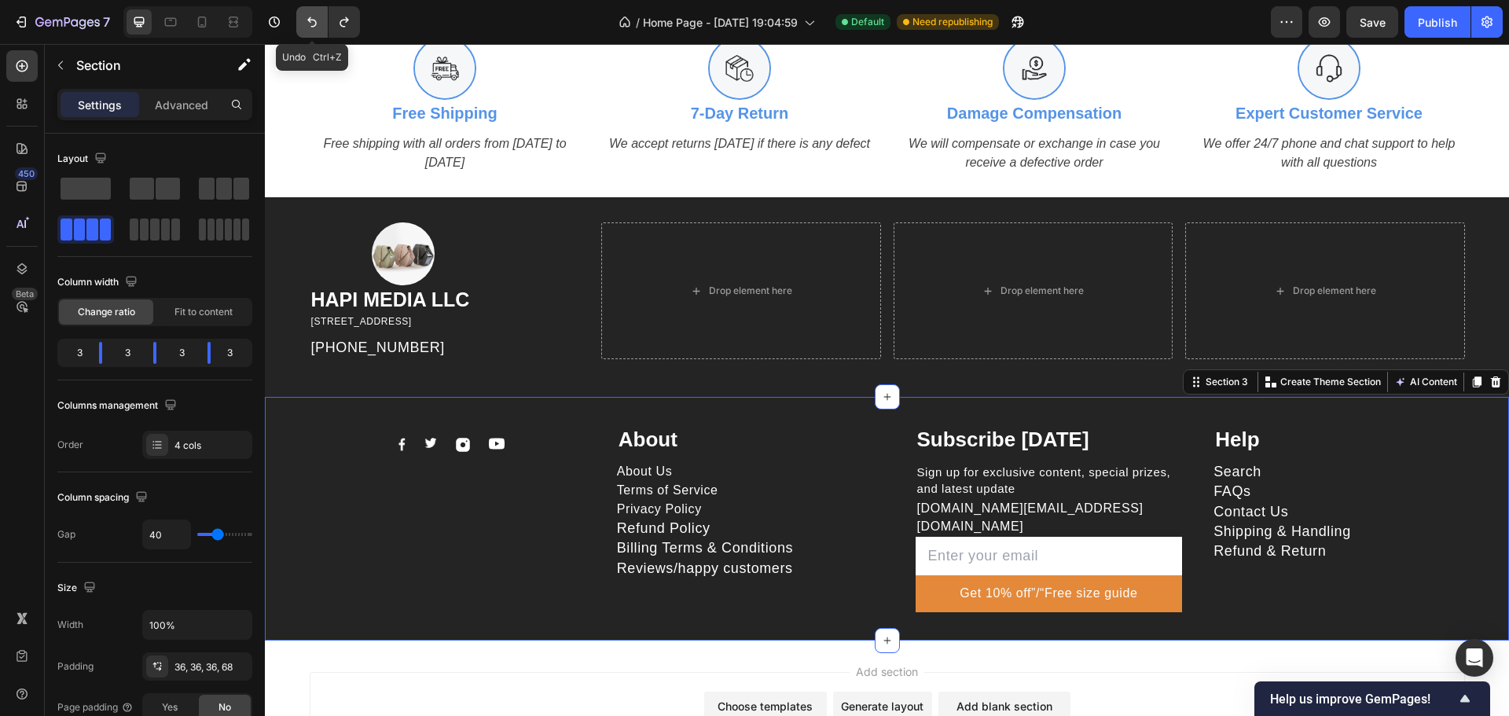
click at [313, 24] on icon "Undo/Redo" at bounding box center [312, 22] width 16 height 16
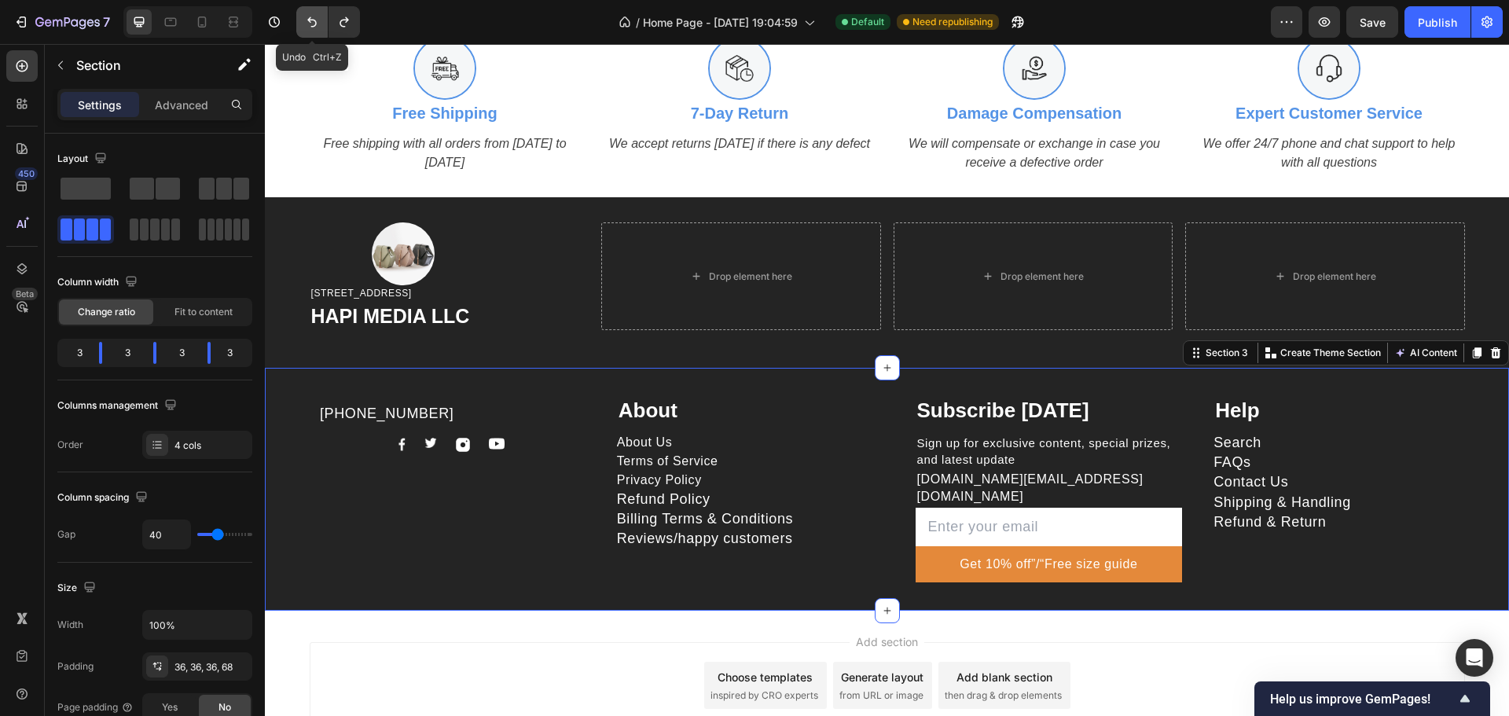
click at [313, 24] on icon "Undo/Redo" at bounding box center [312, 22] width 16 height 16
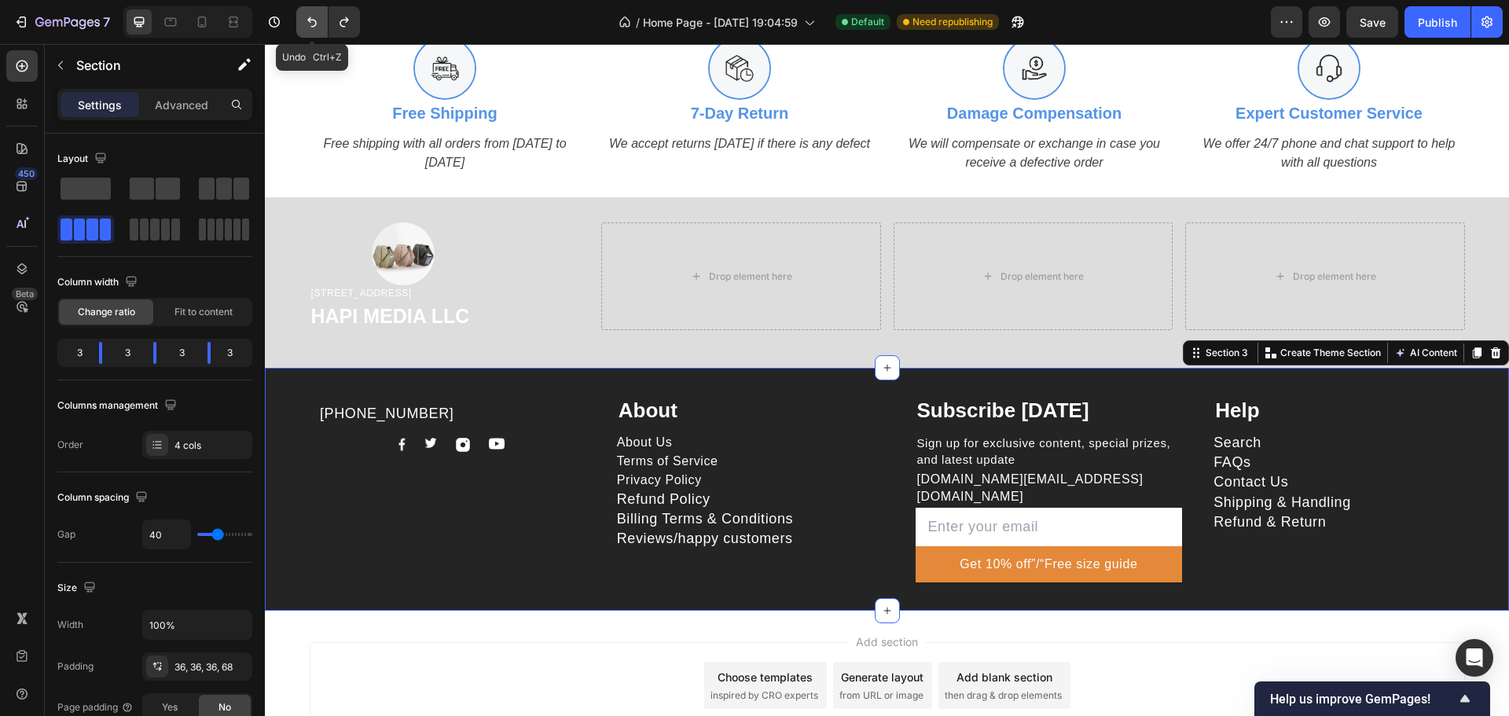
click at [313, 24] on icon "Undo/Redo" at bounding box center [312, 22] width 16 height 16
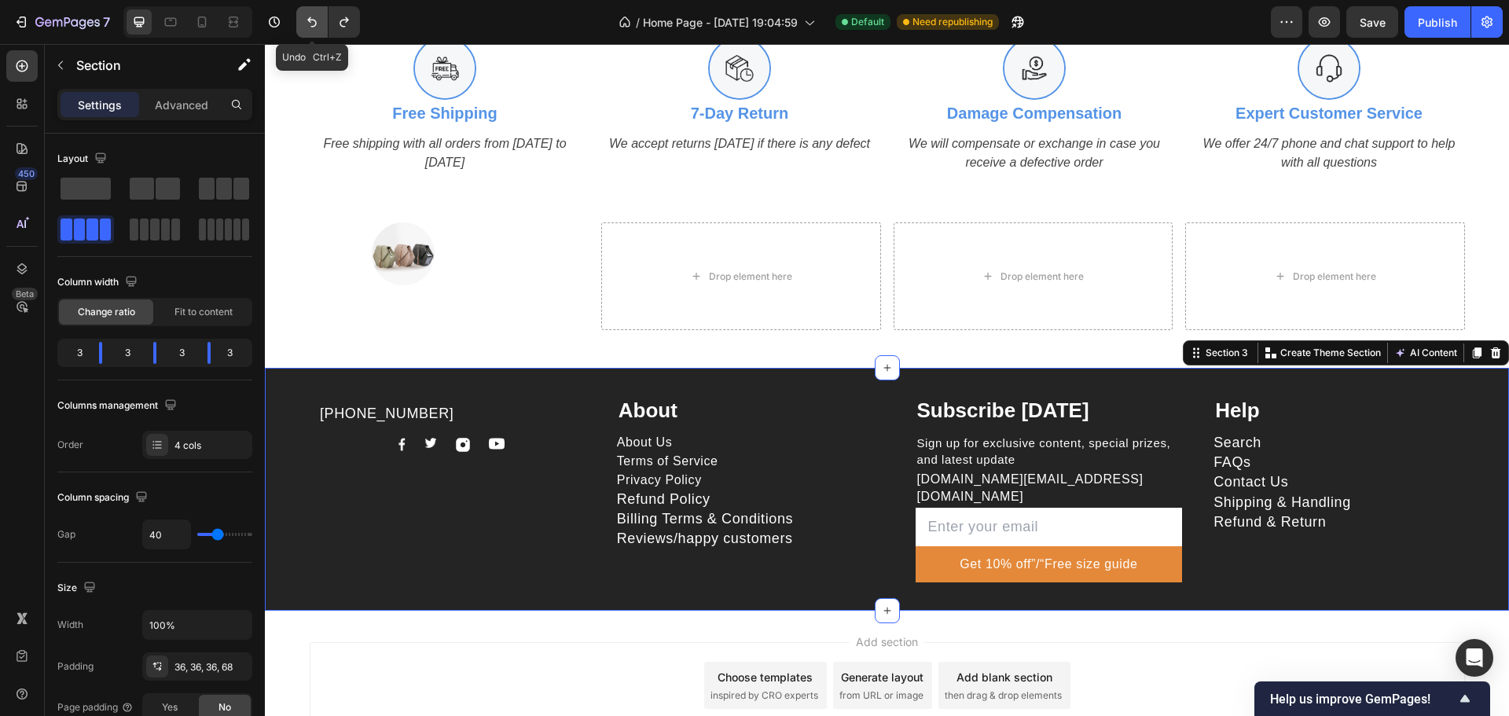
click at [323, 24] on button "Undo/Redo" at bounding box center [311, 21] width 31 height 31
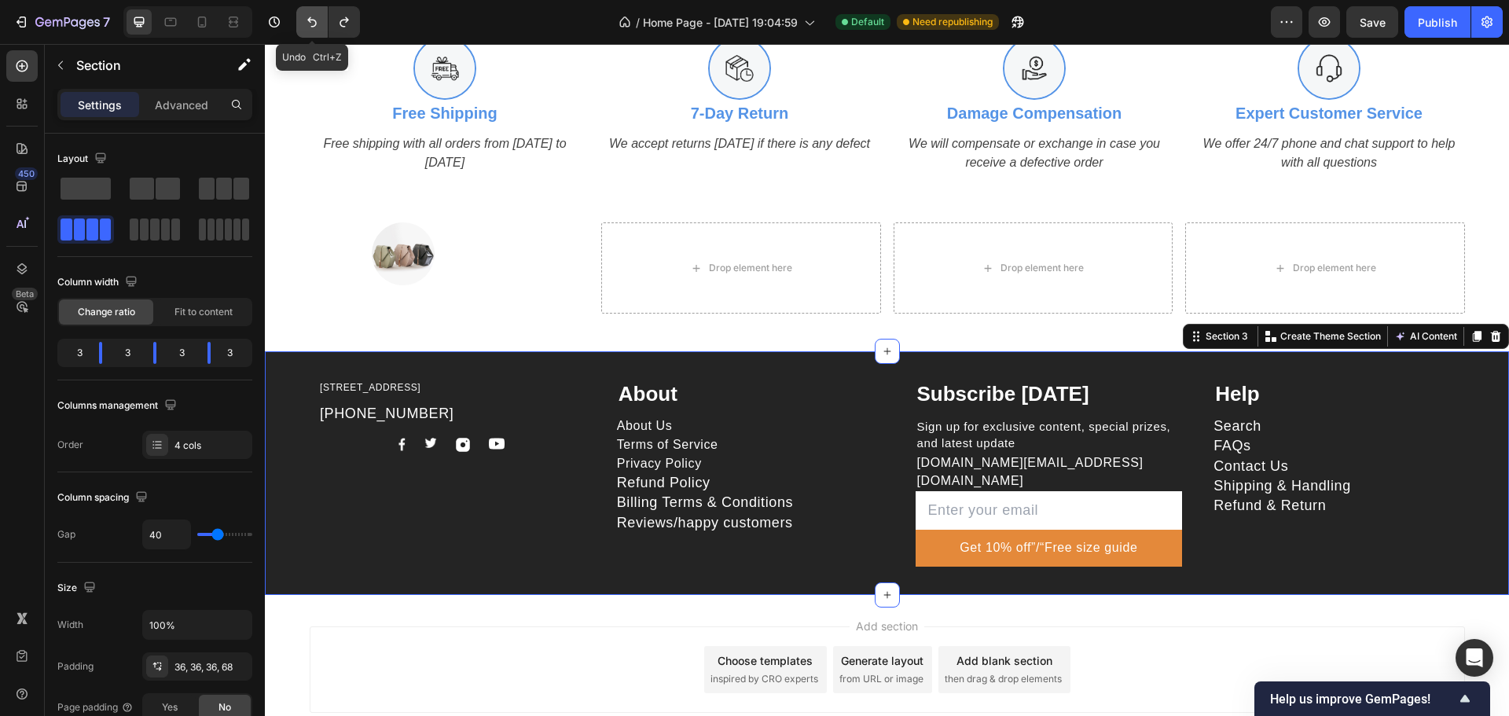
click at [322, 23] on button "Undo/Redo" at bounding box center [311, 21] width 31 height 31
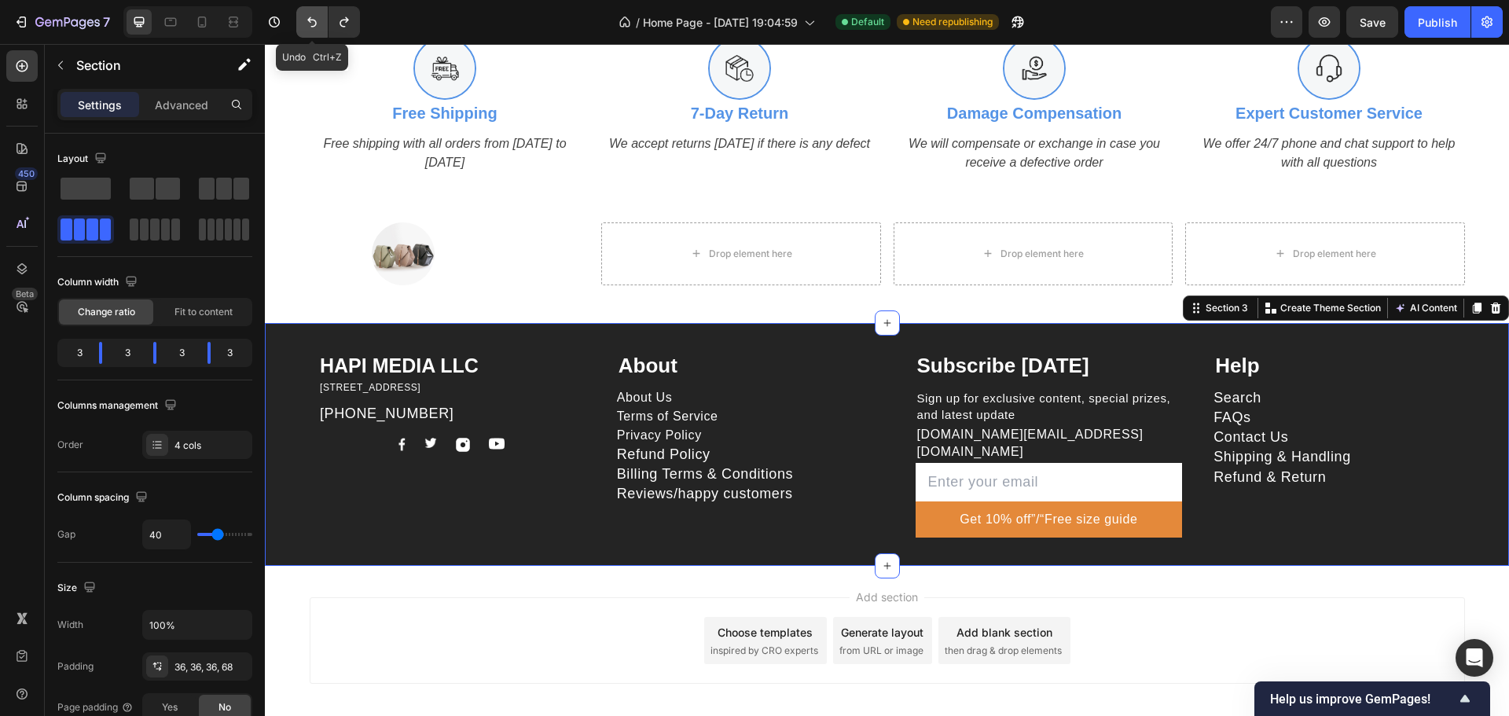
click at [322, 23] on button "Undo/Redo" at bounding box center [311, 21] width 31 height 31
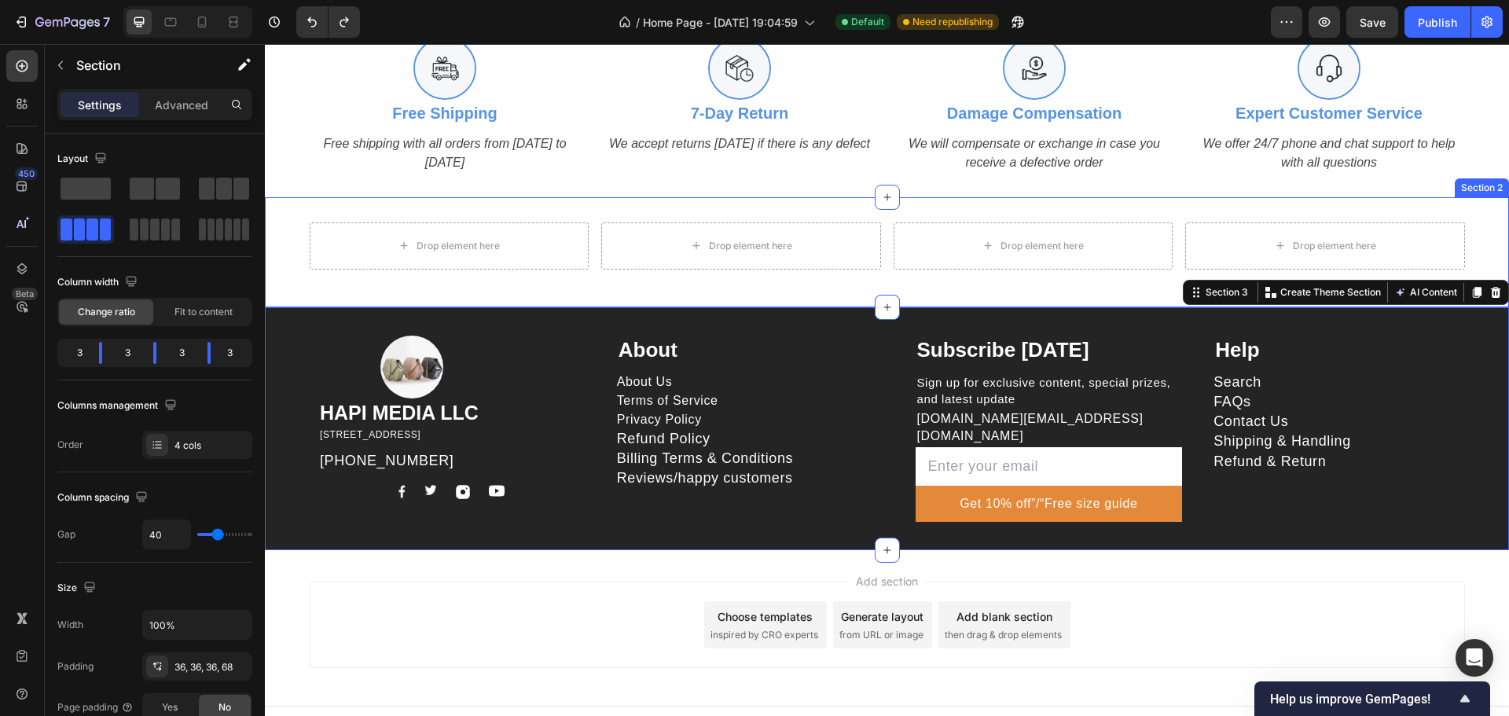
click at [483, 204] on div "Drop element here Drop element here Drop element here Drop element here Row Sec…" at bounding box center [887, 252] width 1244 height 110
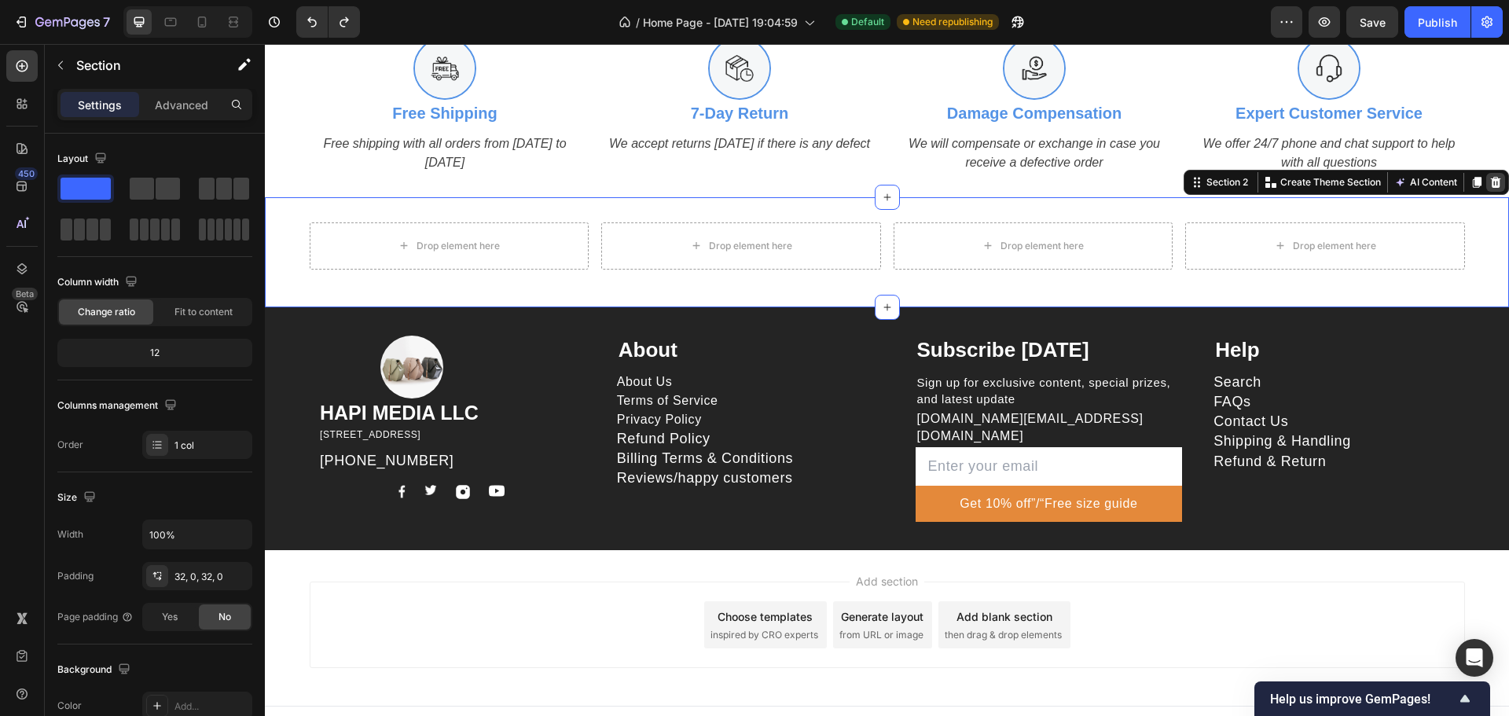
click at [1491, 178] on icon at bounding box center [1496, 182] width 10 height 11
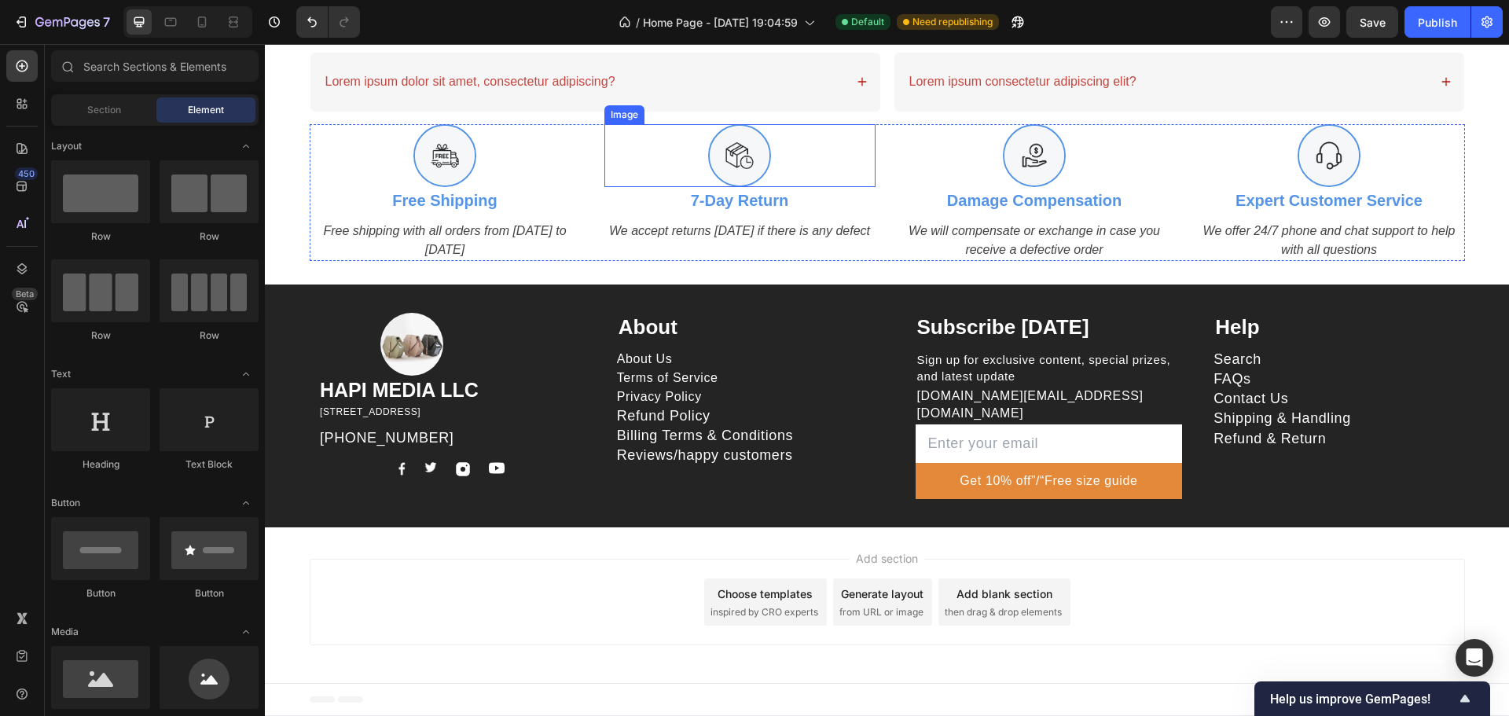
scroll to position [1969, 0]
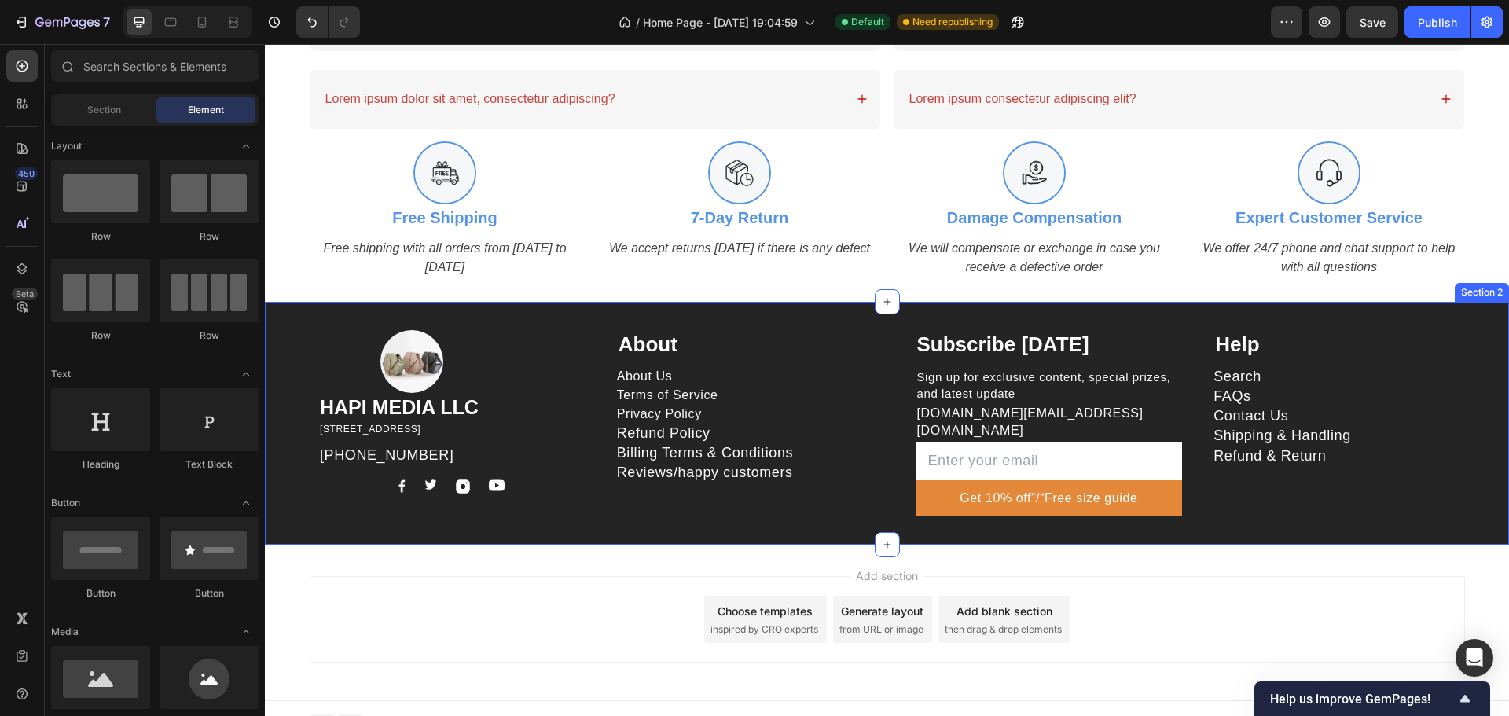
click at [557, 310] on div "Image HAPI MEDIA LLC Heading 1500 N GRANT ST STE N DENVER CO 80203 US Text bloc…" at bounding box center [887, 423] width 1244 height 243
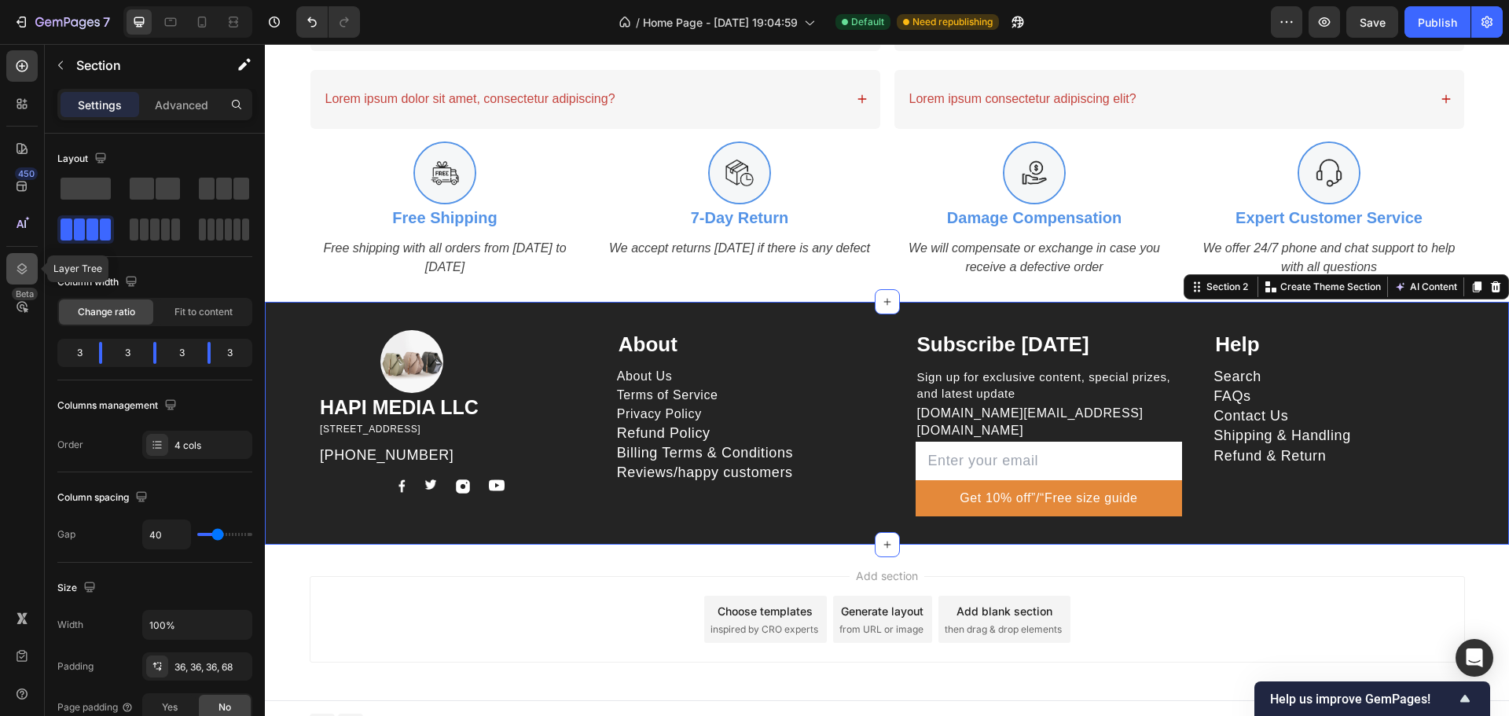
click at [30, 272] on div at bounding box center [21, 268] width 31 height 31
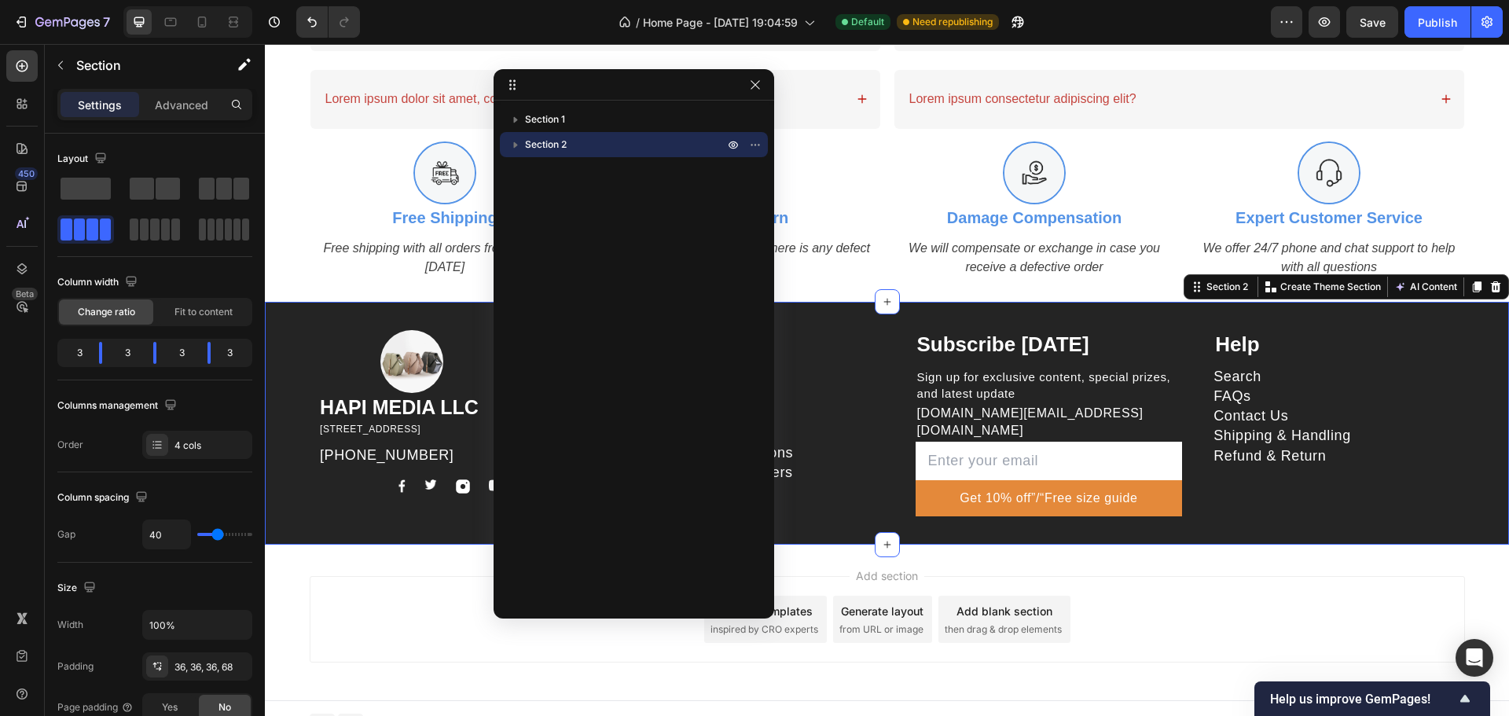
click at [521, 139] on icon "button" at bounding box center [516, 145] width 16 height 16
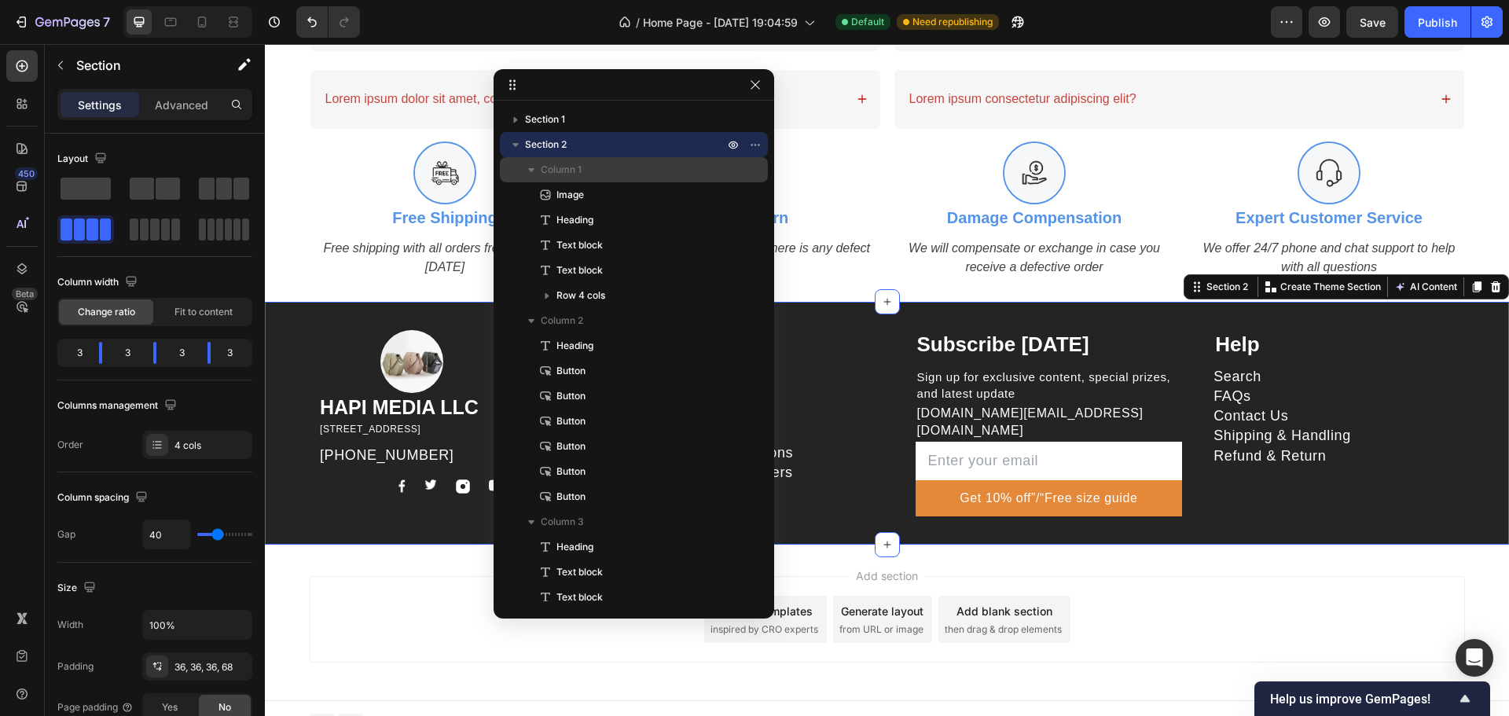
click at [527, 162] on icon "button" at bounding box center [531, 170] width 16 height 16
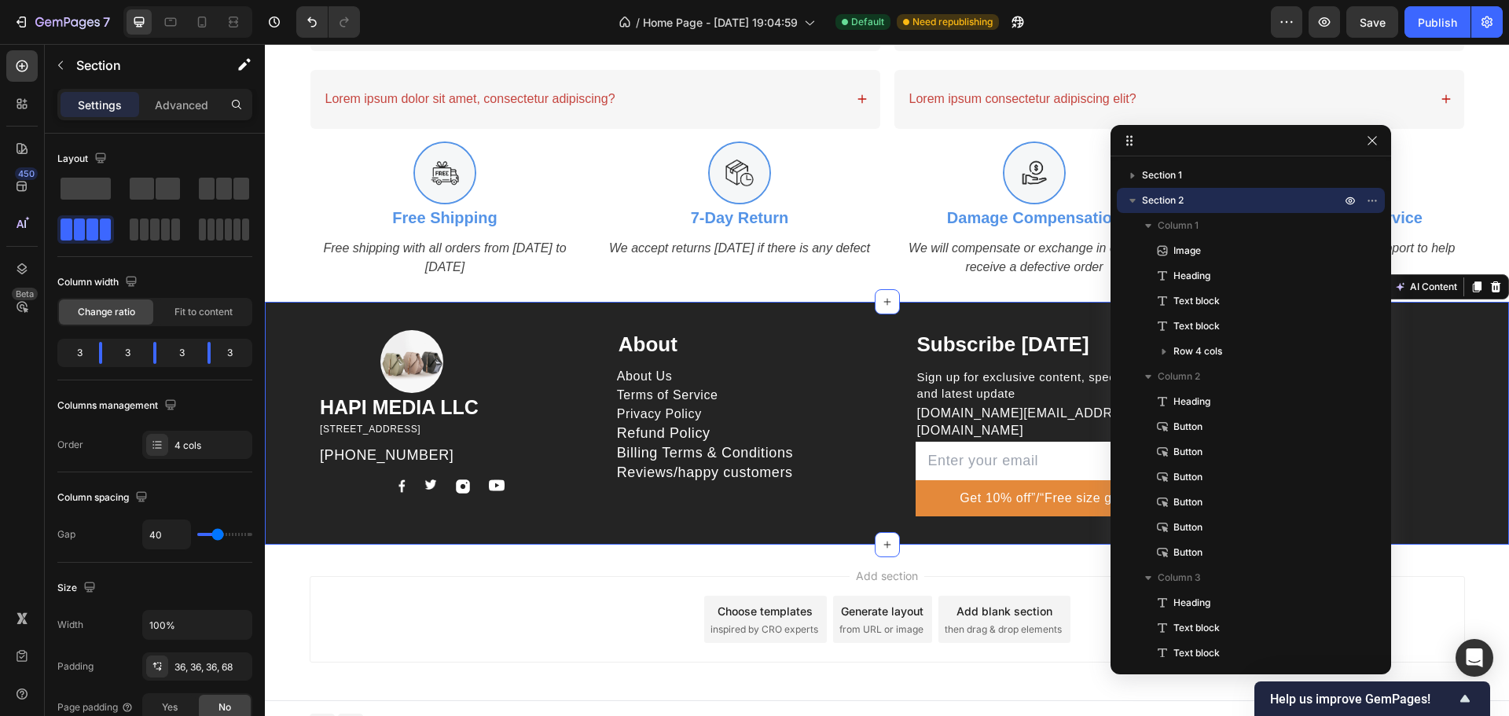
drag, startPoint x: 705, startPoint y: 84, endPoint x: 1322, endPoint y: 141, distance: 619.5
click at [308, 314] on div "Image HAPI MEDIA LLC Heading 1500 N GRANT ST STE N DENVER CO 80203 US Text bloc…" at bounding box center [887, 423] width 1244 height 243
click at [688, 397] on p "Terms of Service" at bounding box center [667, 395] width 101 height 17
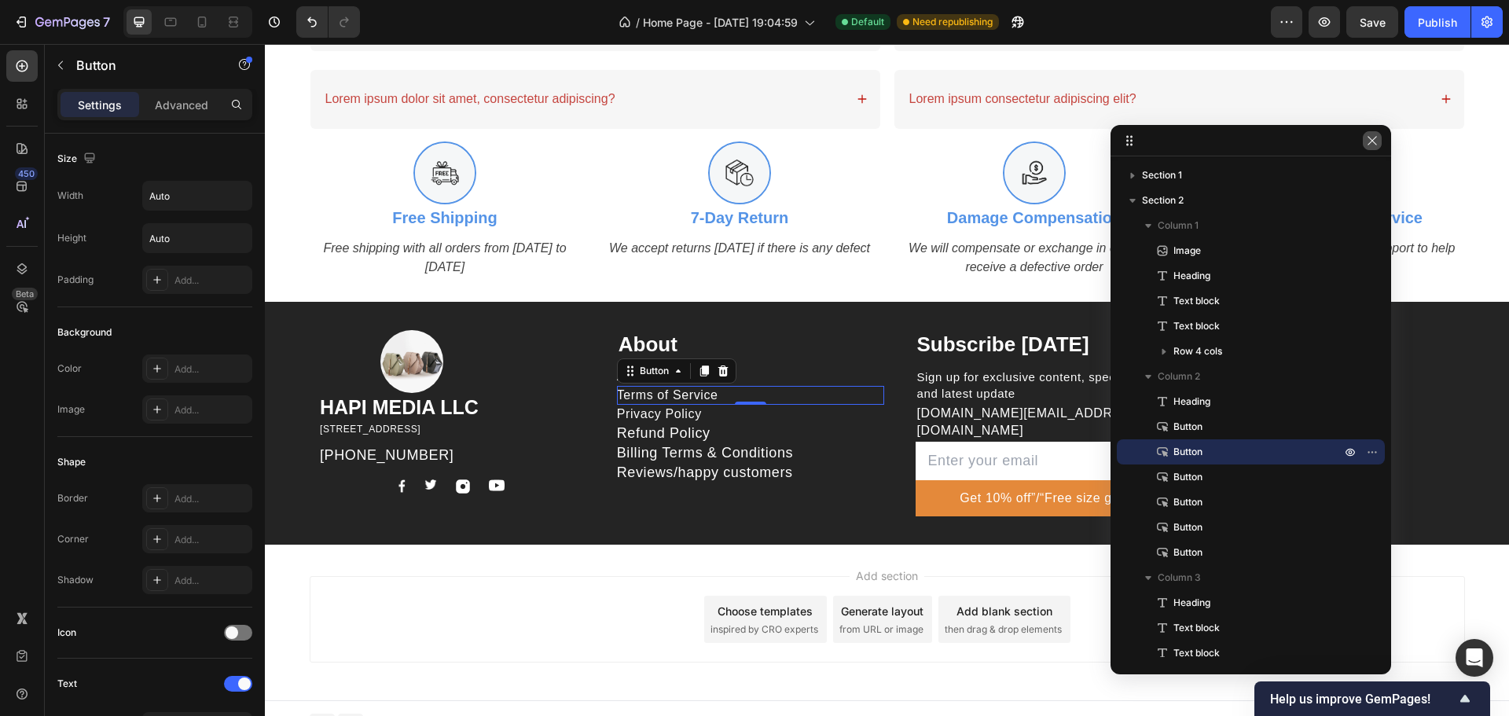
click at [1368, 138] on icon "button" at bounding box center [1372, 140] width 13 height 13
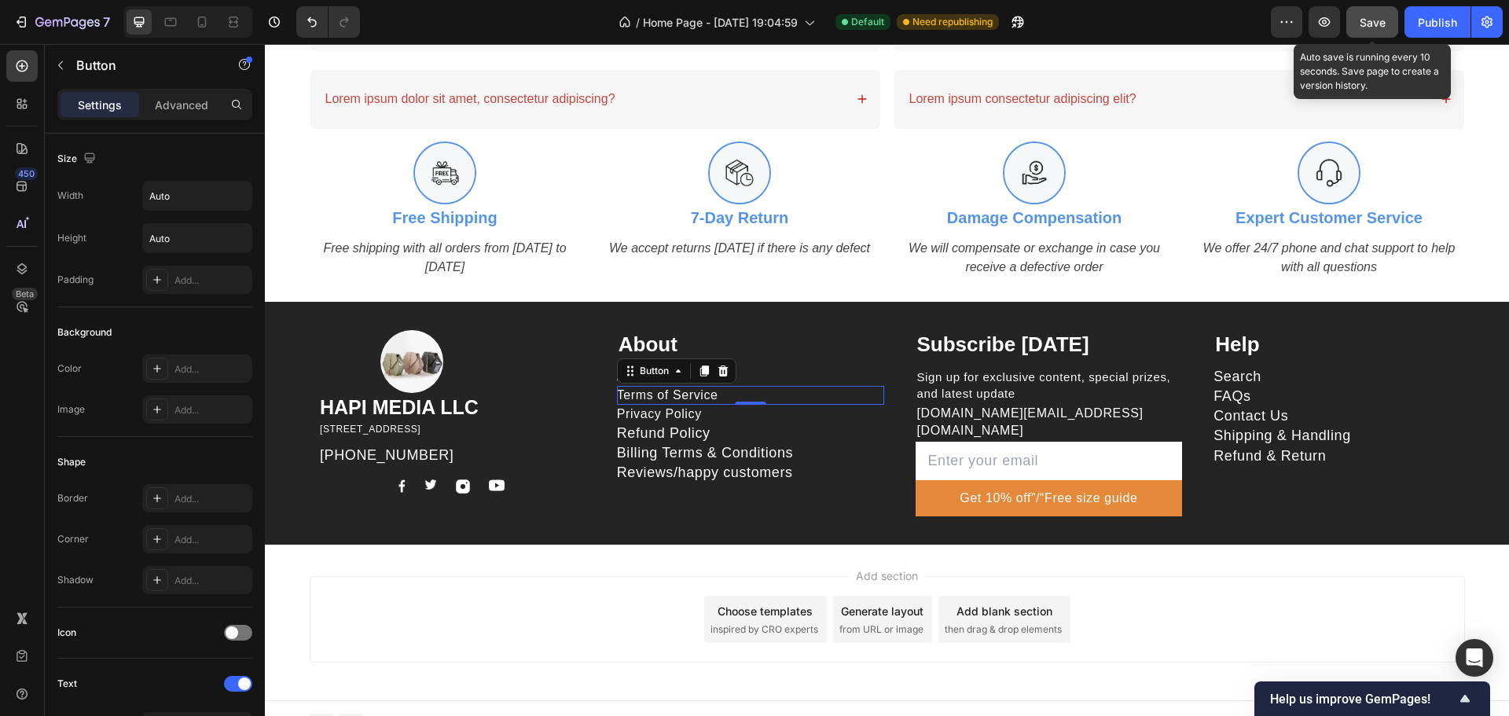
click at [1388, 19] on button "Save" at bounding box center [1372, 21] width 52 height 31
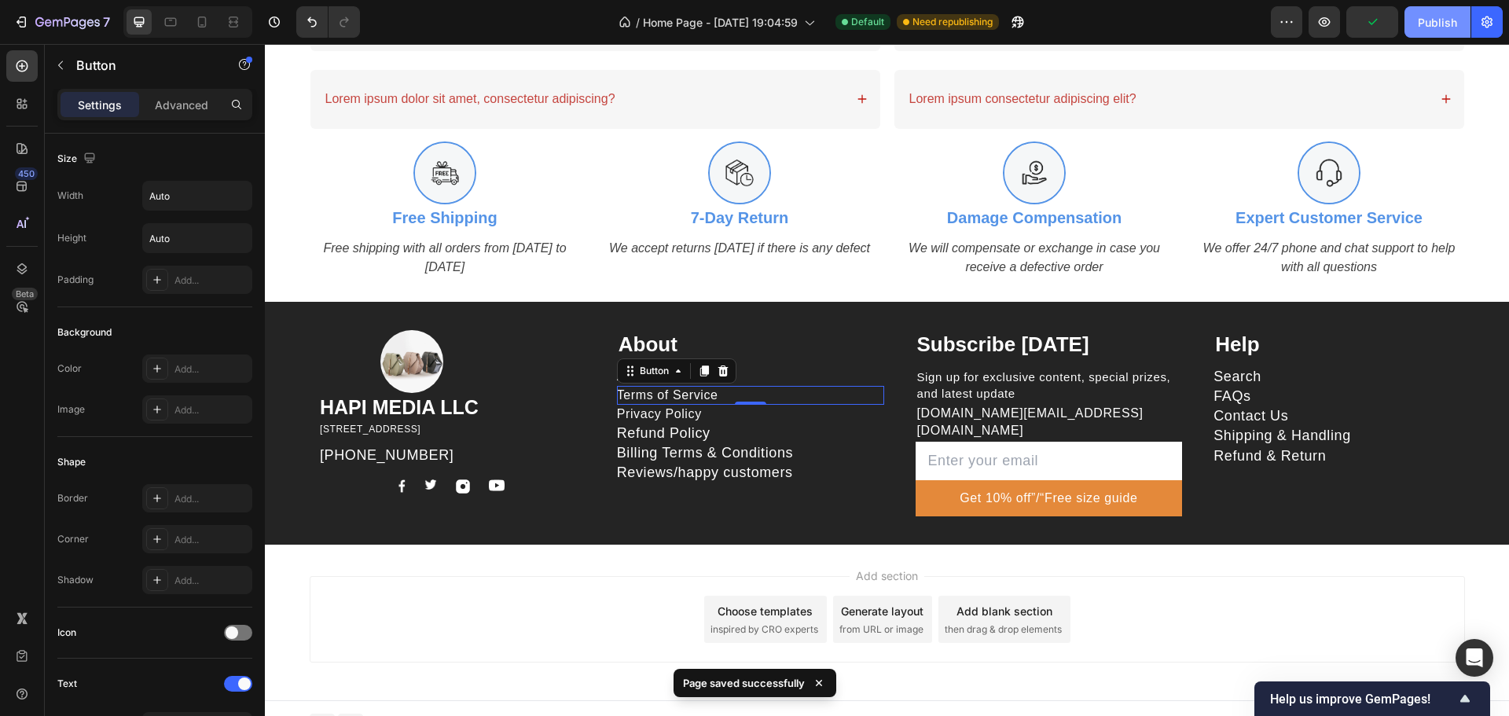
click at [1455, 20] on div "Publish" at bounding box center [1437, 22] width 39 height 17
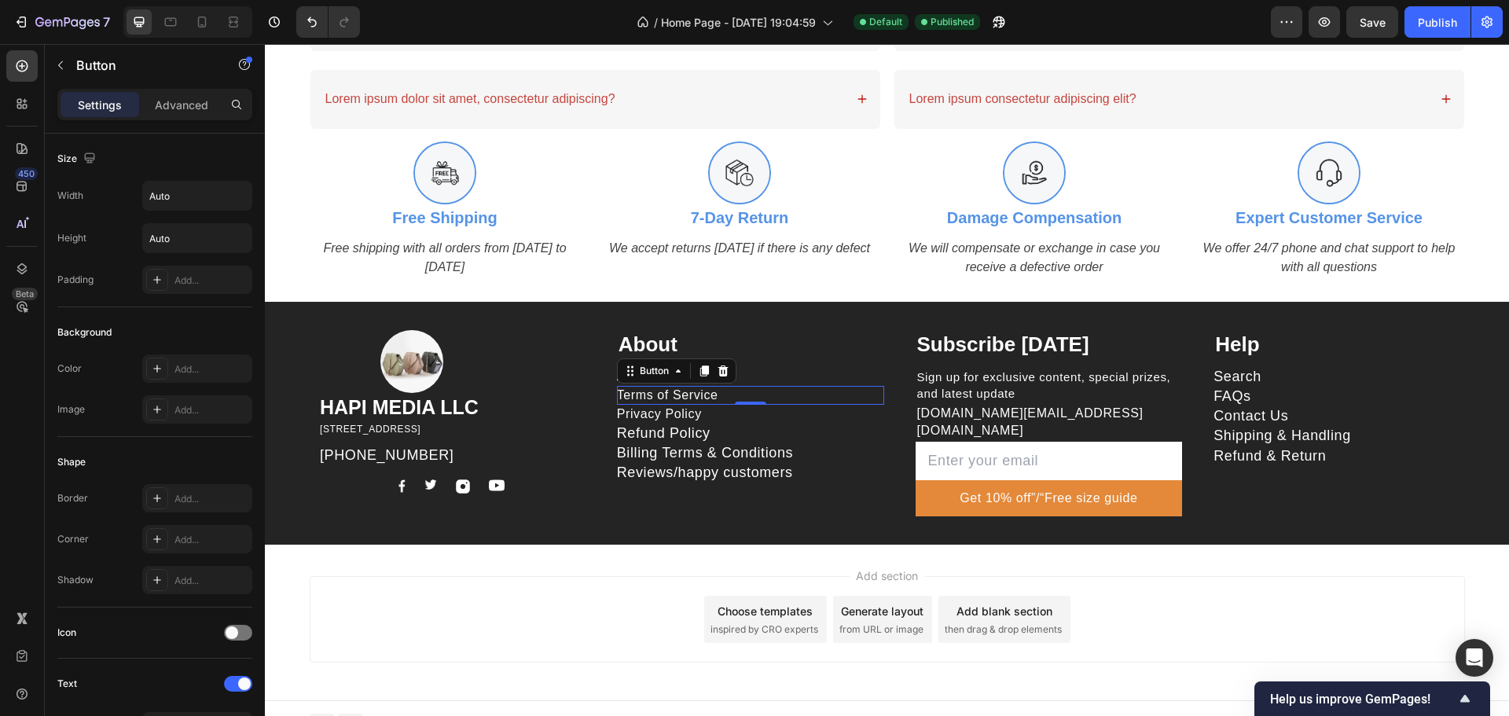
click at [555, 549] on div "Add section Choose templates inspired by CRO experts Generate layout from URL o…" at bounding box center [887, 623] width 1244 height 156
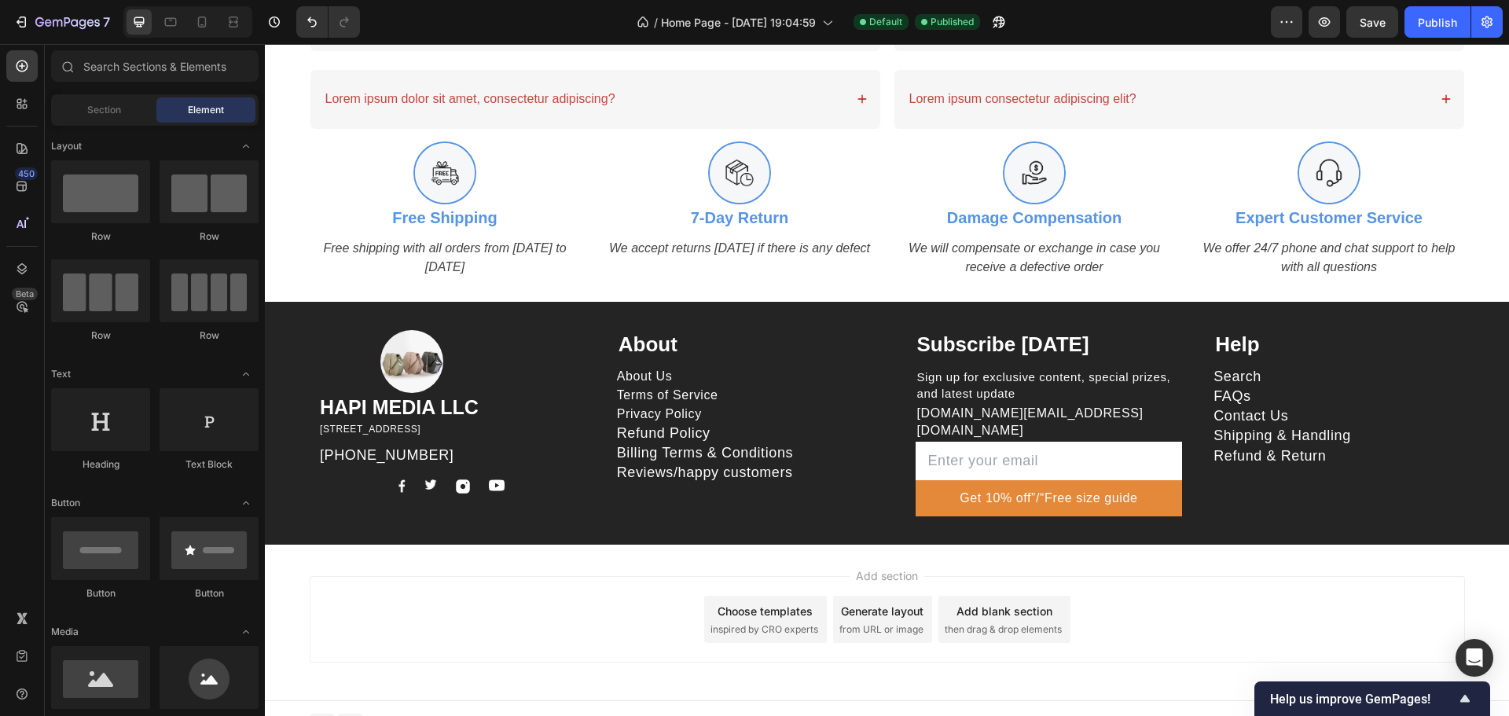
click at [553, 582] on div "Add section Choose templates inspired by CRO experts Generate layout from URL o…" at bounding box center [887, 619] width 1155 height 86
drag, startPoint x: 427, startPoint y: 406, endPoint x: 432, endPoint y: 397, distance: 10.2
click at [427, 406] on h2 "HAPI MEDIA LLC" at bounding box center [451, 407] width 267 height 29
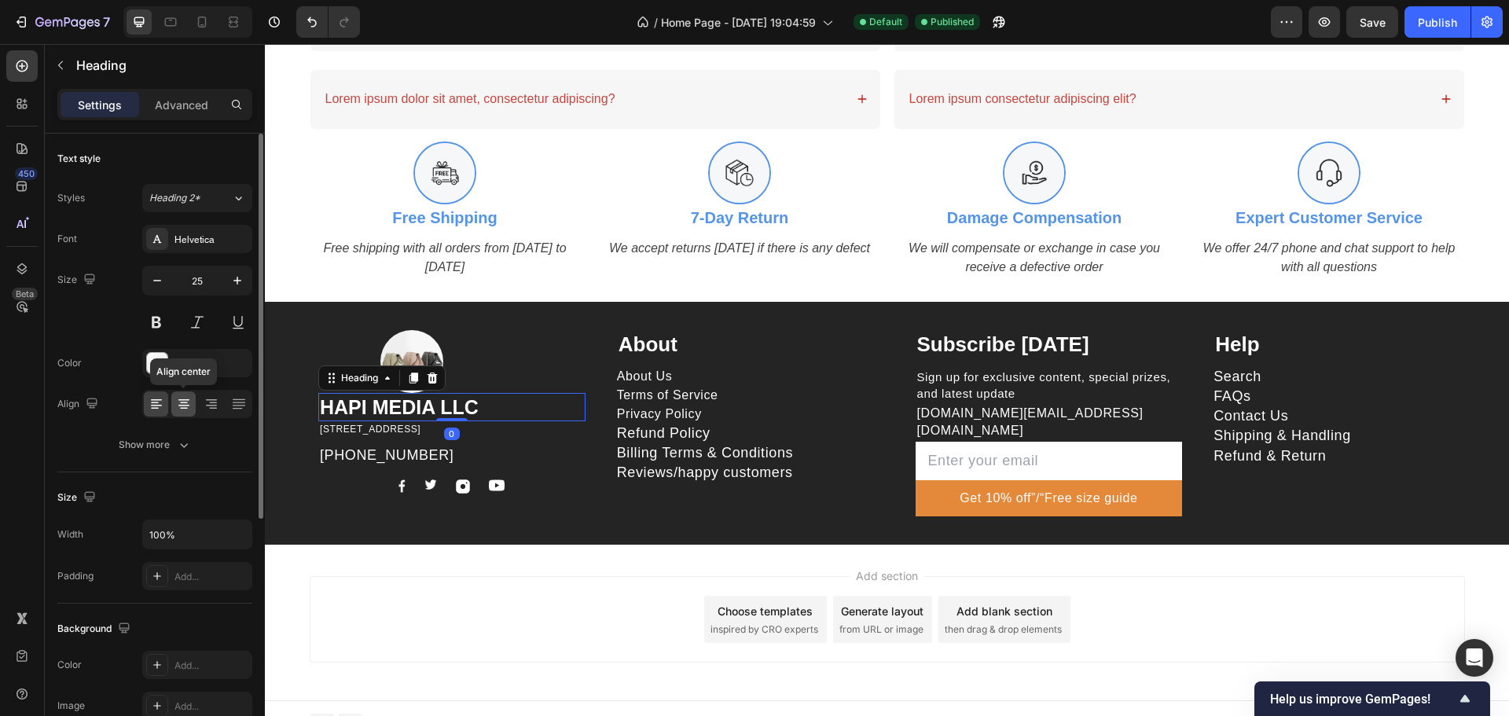
click at [185, 403] on icon at bounding box center [184, 403] width 8 height 2
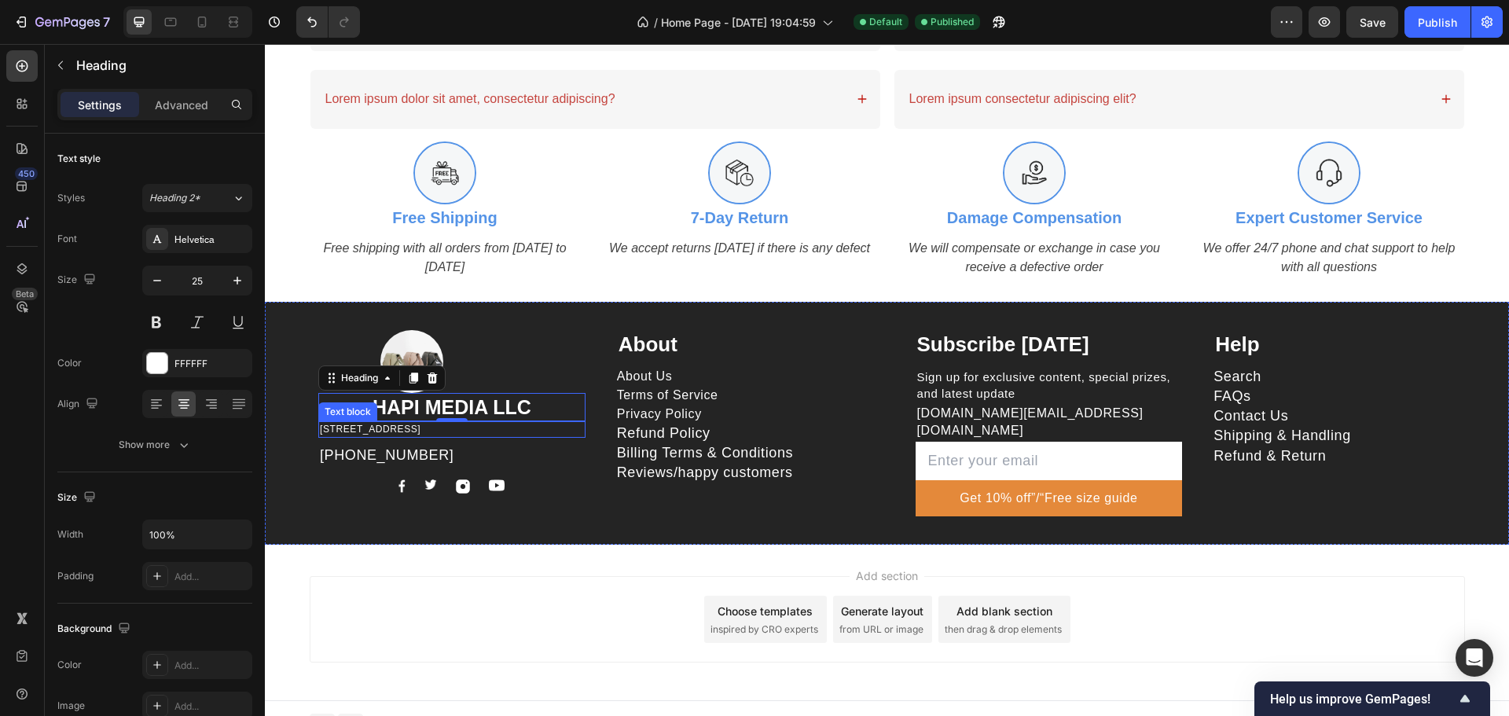
click at [408, 428] on p "[STREET_ADDRESS]" at bounding box center [452, 429] width 264 height 13
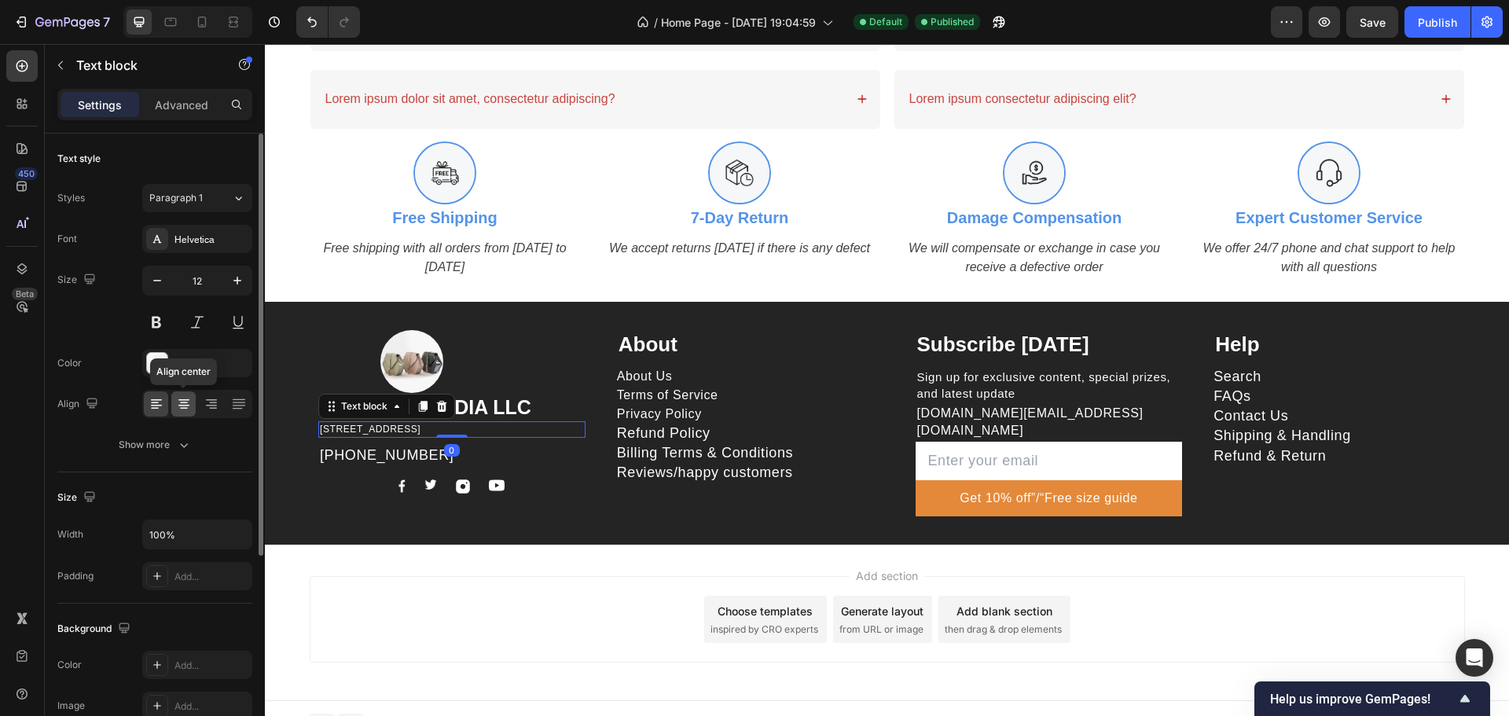
click at [189, 398] on icon at bounding box center [184, 404] width 16 height 16
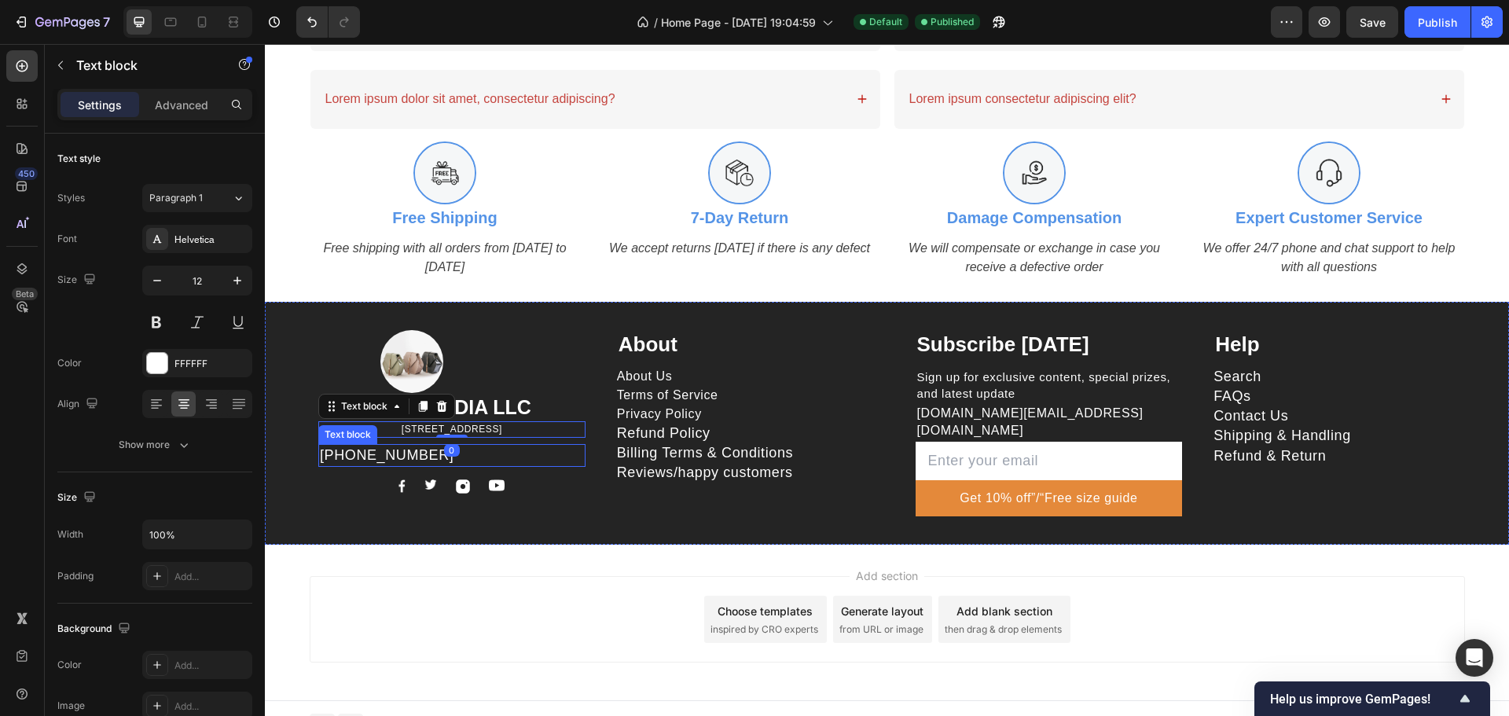
click at [416, 450] on p "[PHONE_NUMBER]" at bounding box center [452, 456] width 264 height 20
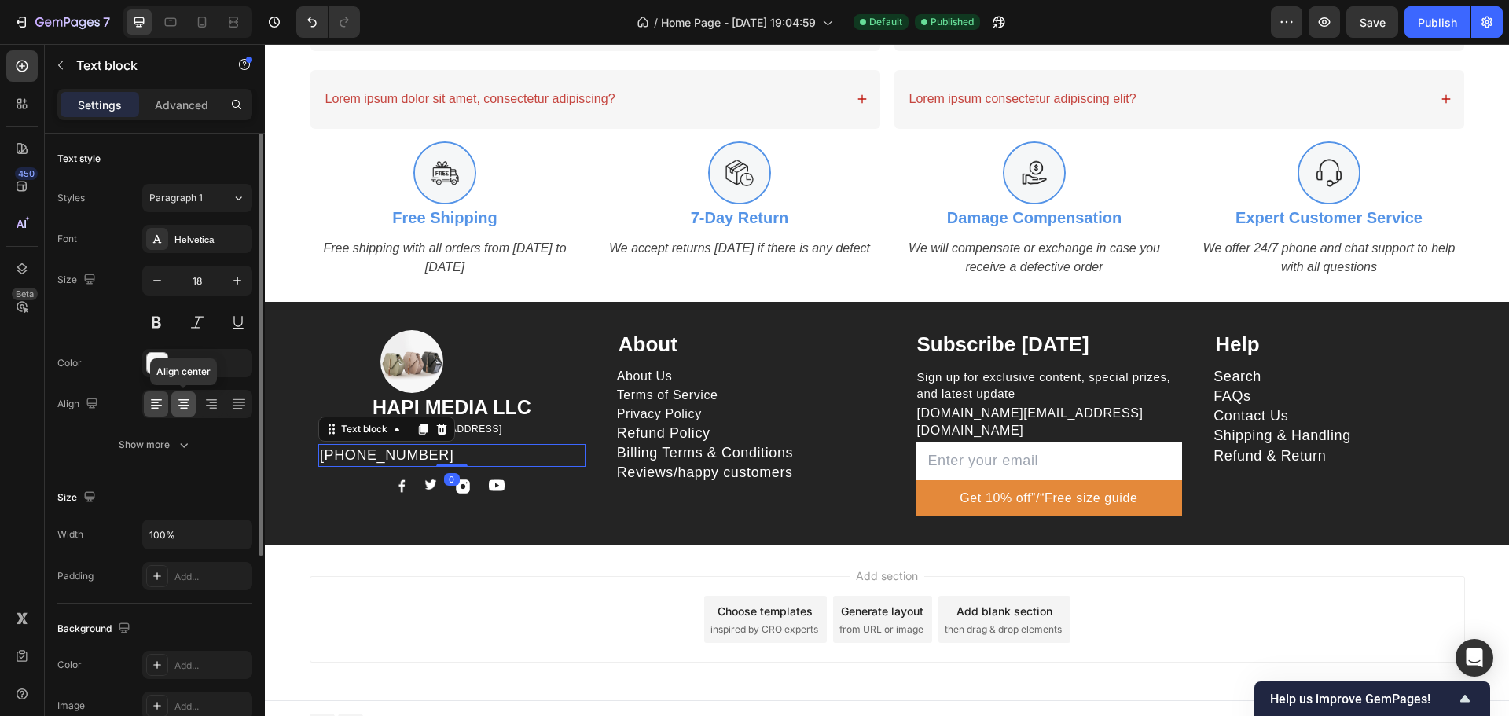
click at [185, 402] on icon at bounding box center [184, 403] width 8 height 2
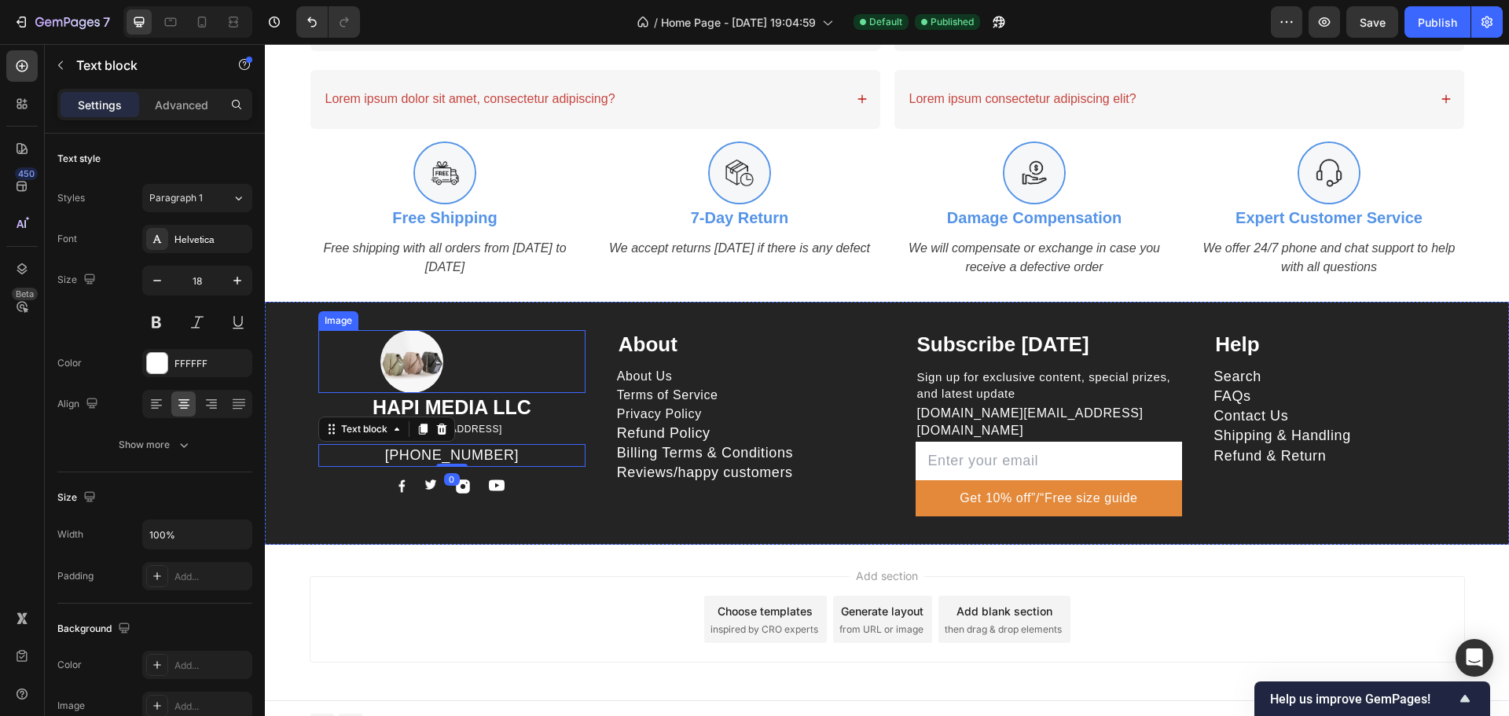
click at [478, 363] on div at bounding box center [482, 361] width 205 height 63
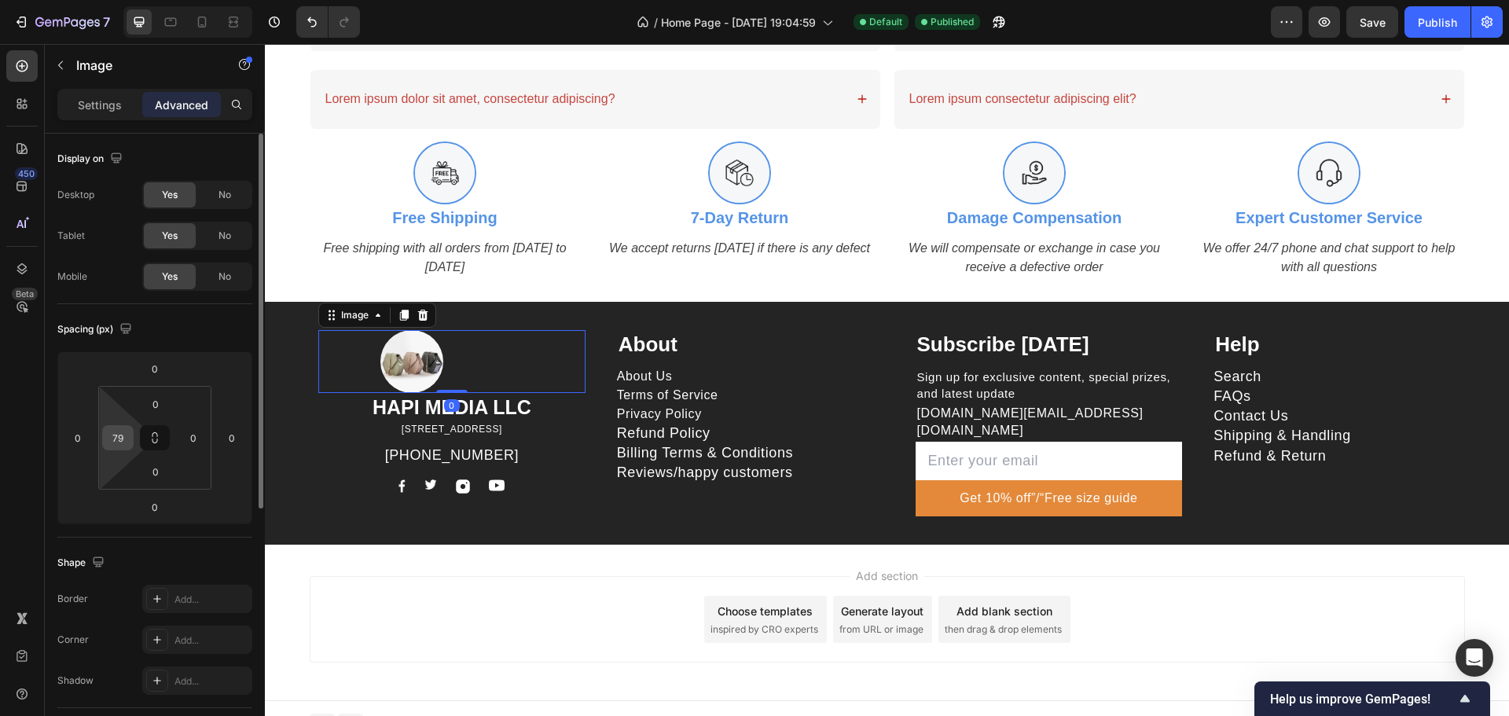
click at [132, 435] on div "79" at bounding box center [117, 437] width 31 height 25
click at [117, 439] on input "79" at bounding box center [118, 438] width 24 height 24
click at [516, 545] on div "Add section Choose templates inspired by CRO experts Generate layout from URL o…" at bounding box center [887, 623] width 1244 height 156
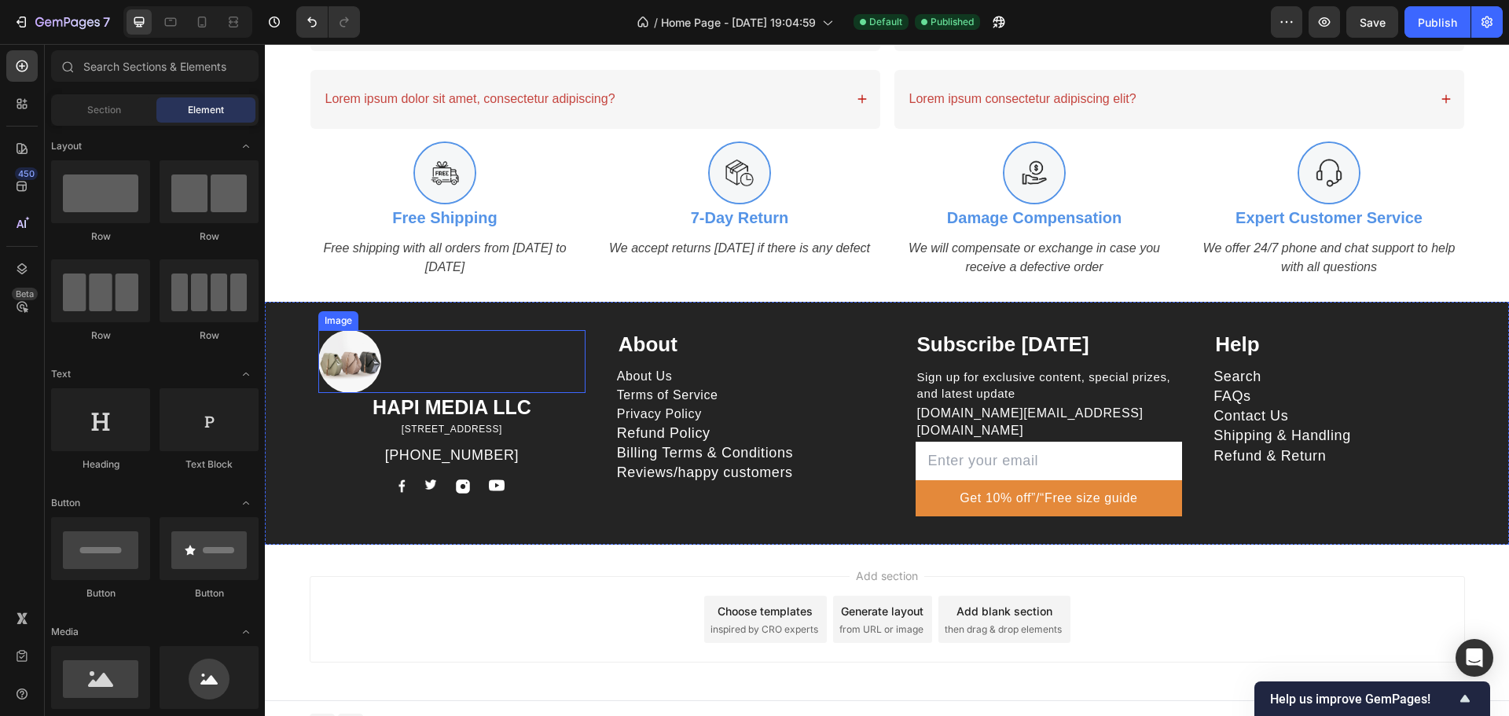
click at [472, 369] on div at bounding box center [451, 361] width 267 height 63
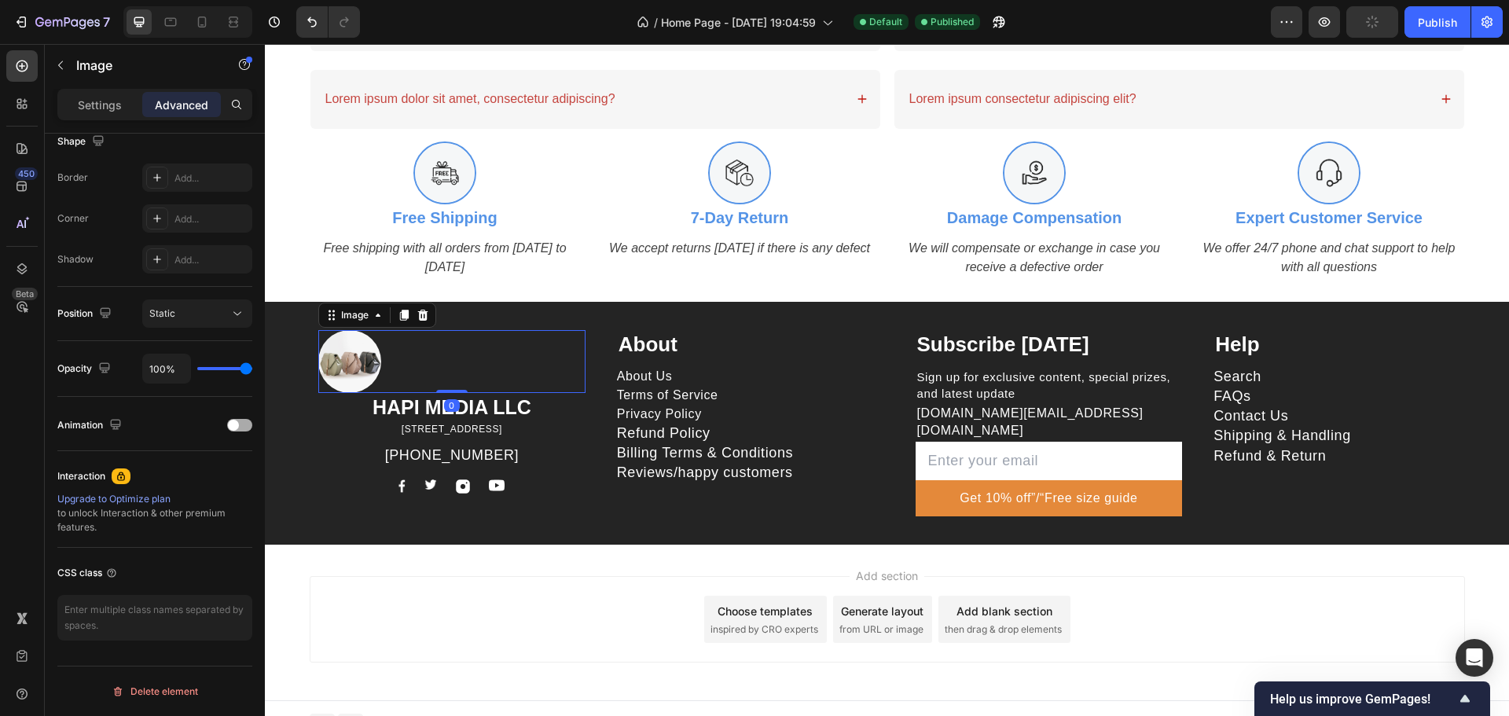
scroll to position [0, 0]
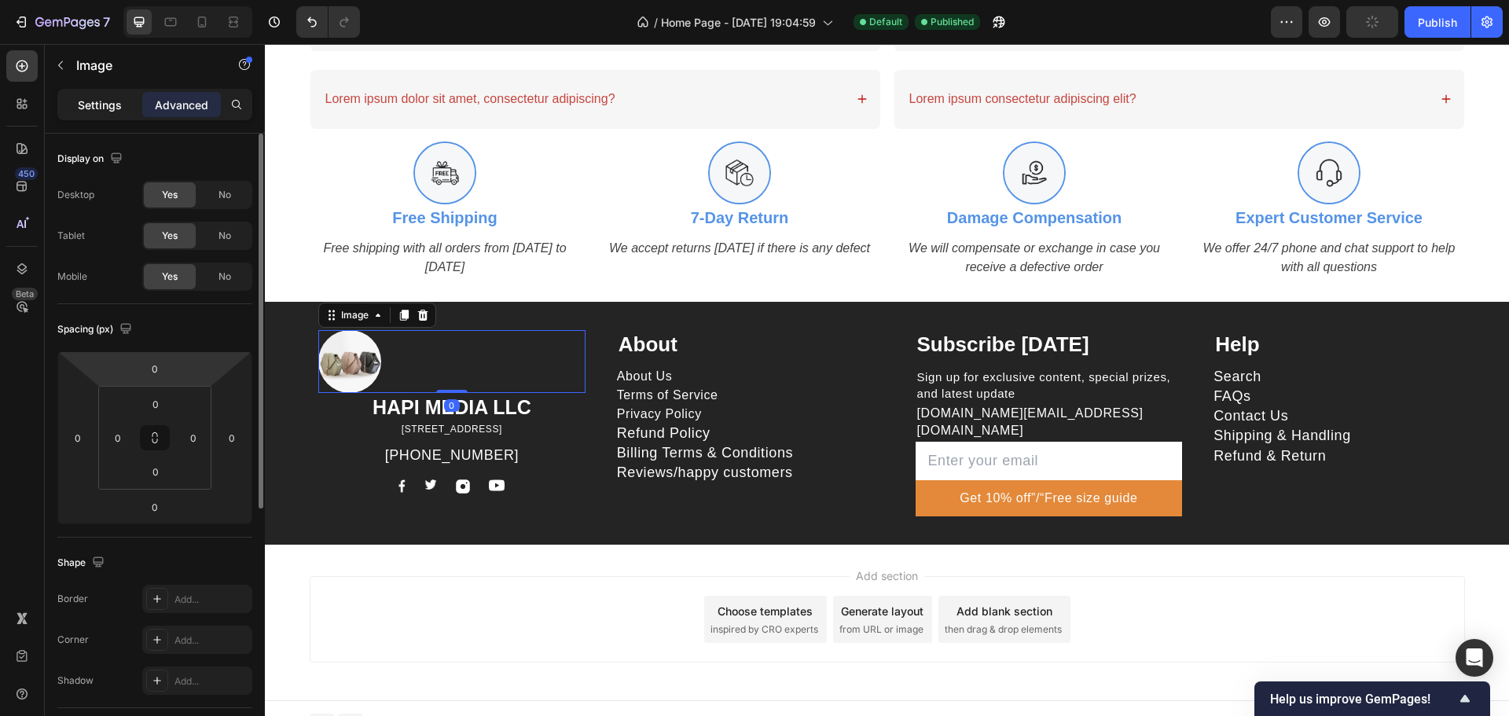
click at [90, 107] on p "Settings" at bounding box center [100, 105] width 44 height 17
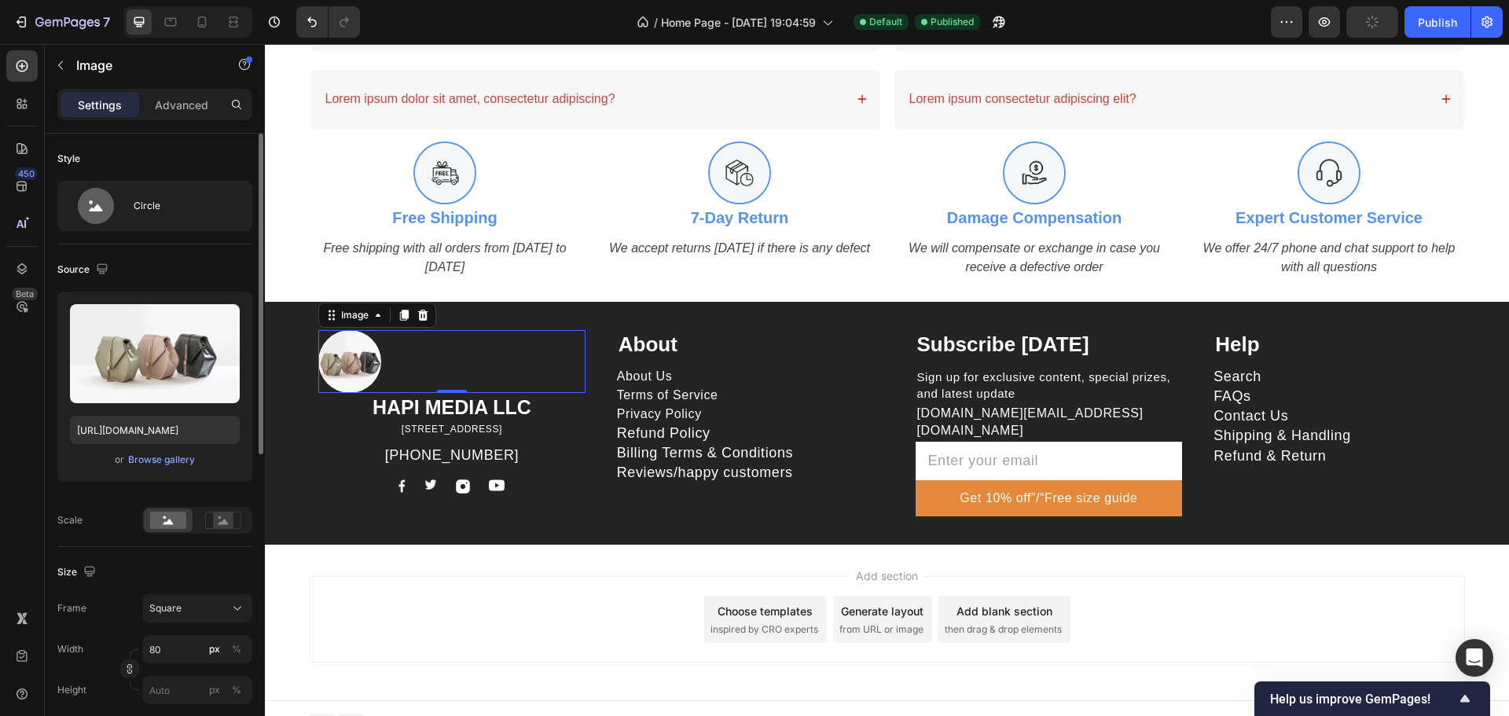
scroll to position [523, 0]
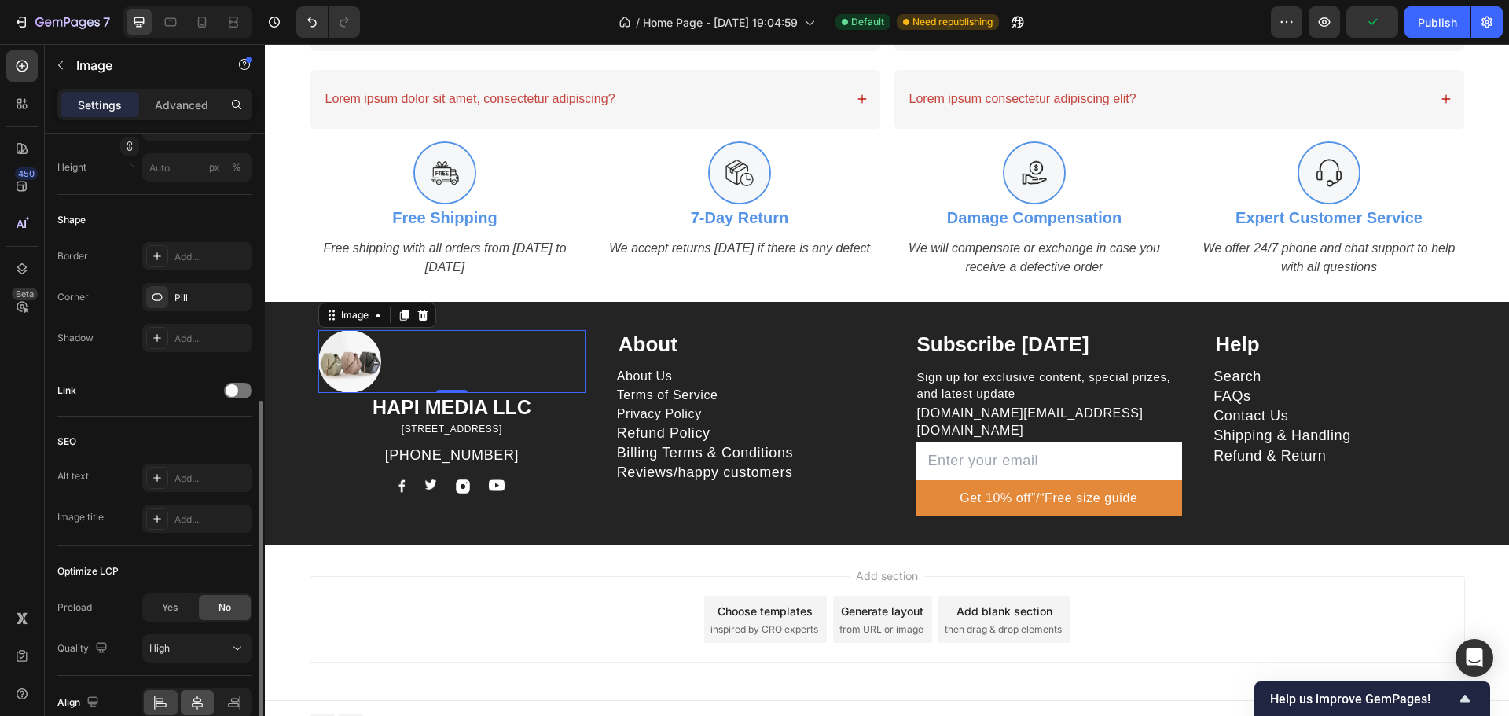
drag, startPoint x: 196, startPoint y: 688, endPoint x: 198, endPoint y: 698, distance: 10.3
click at [196, 690] on div "Align" at bounding box center [154, 702] width 195 height 53
click at [198, 698] on icon at bounding box center [197, 703] width 16 height 16
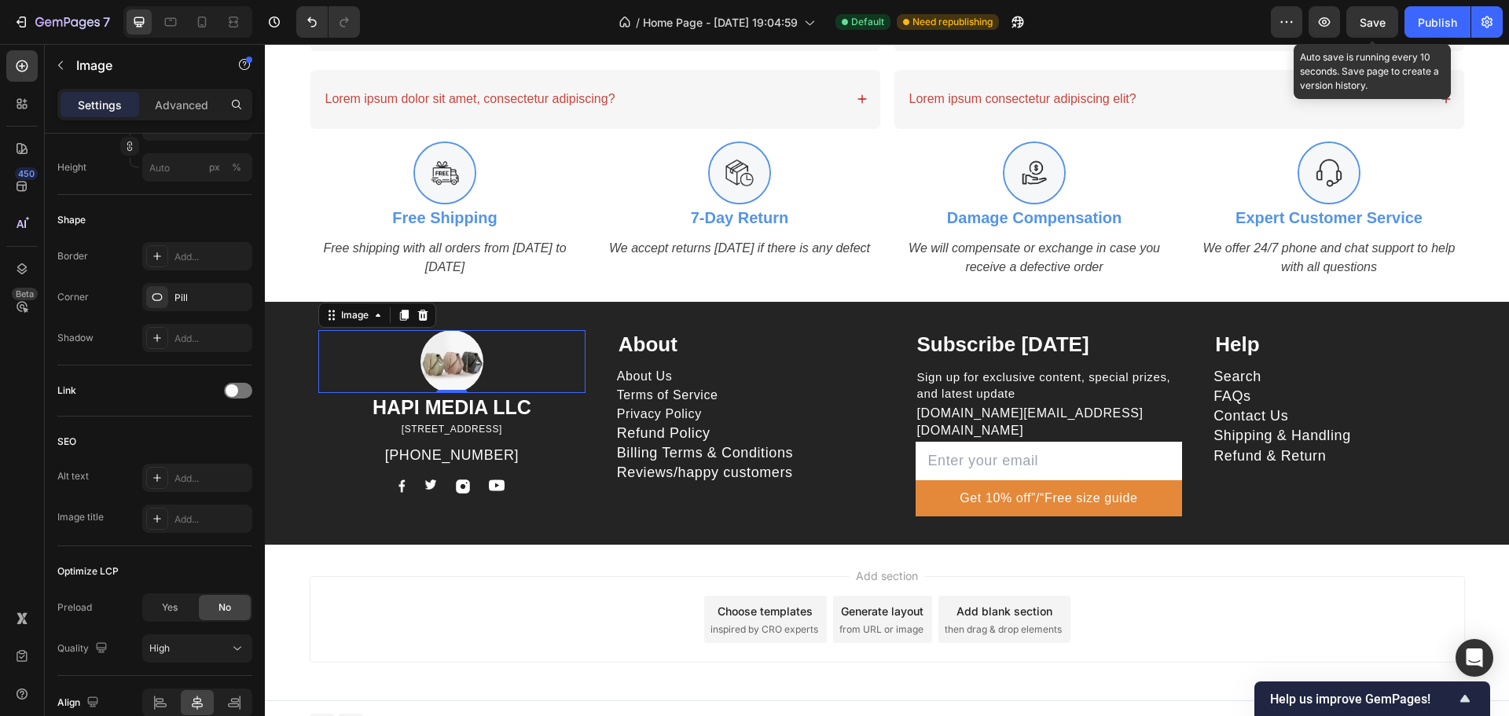
drag, startPoint x: 1372, startPoint y: 16, endPoint x: 1381, endPoint y: 16, distance: 8.6
click at [1372, 16] on span "Save" at bounding box center [1373, 22] width 26 height 13
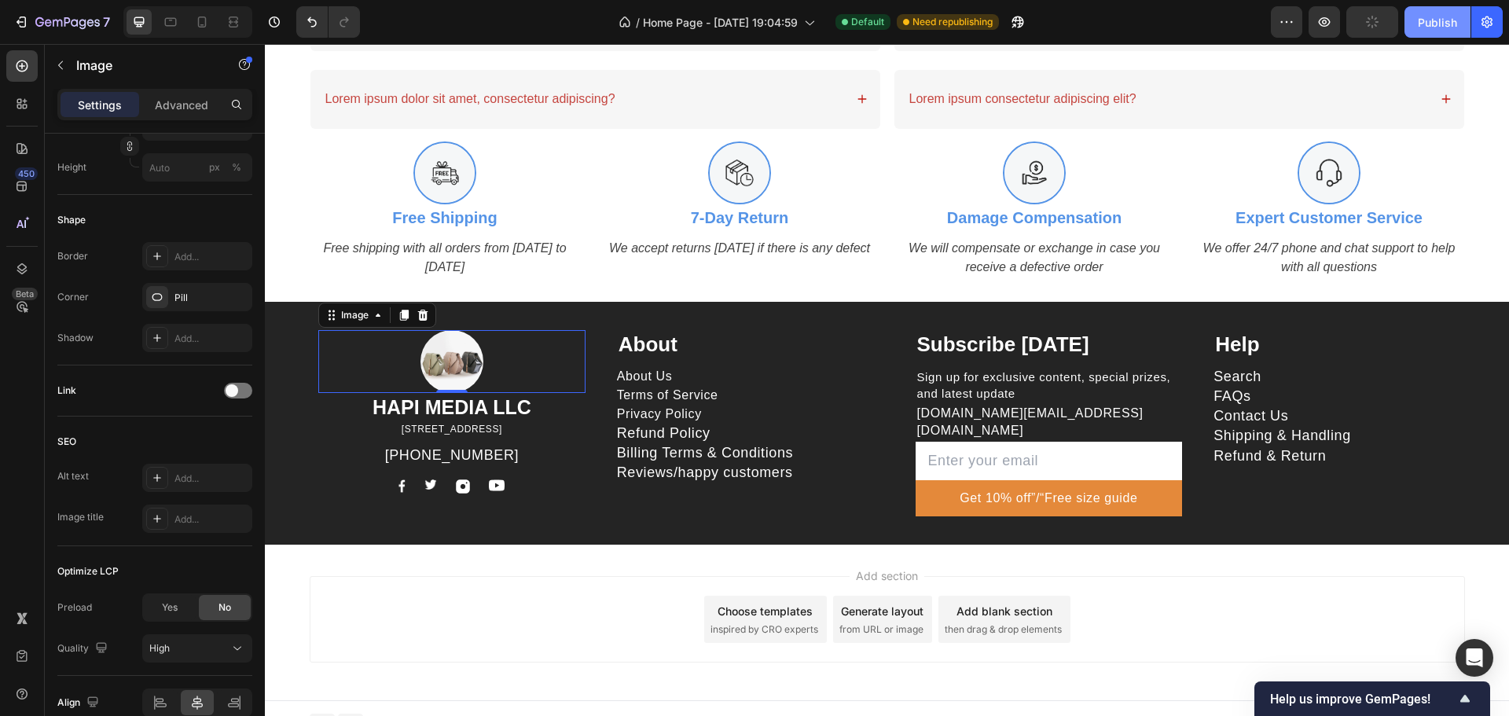
click at [1418, 18] on div "Publish" at bounding box center [1437, 22] width 39 height 17
click at [689, 341] on h2 "About" at bounding box center [750, 345] width 267 height 30
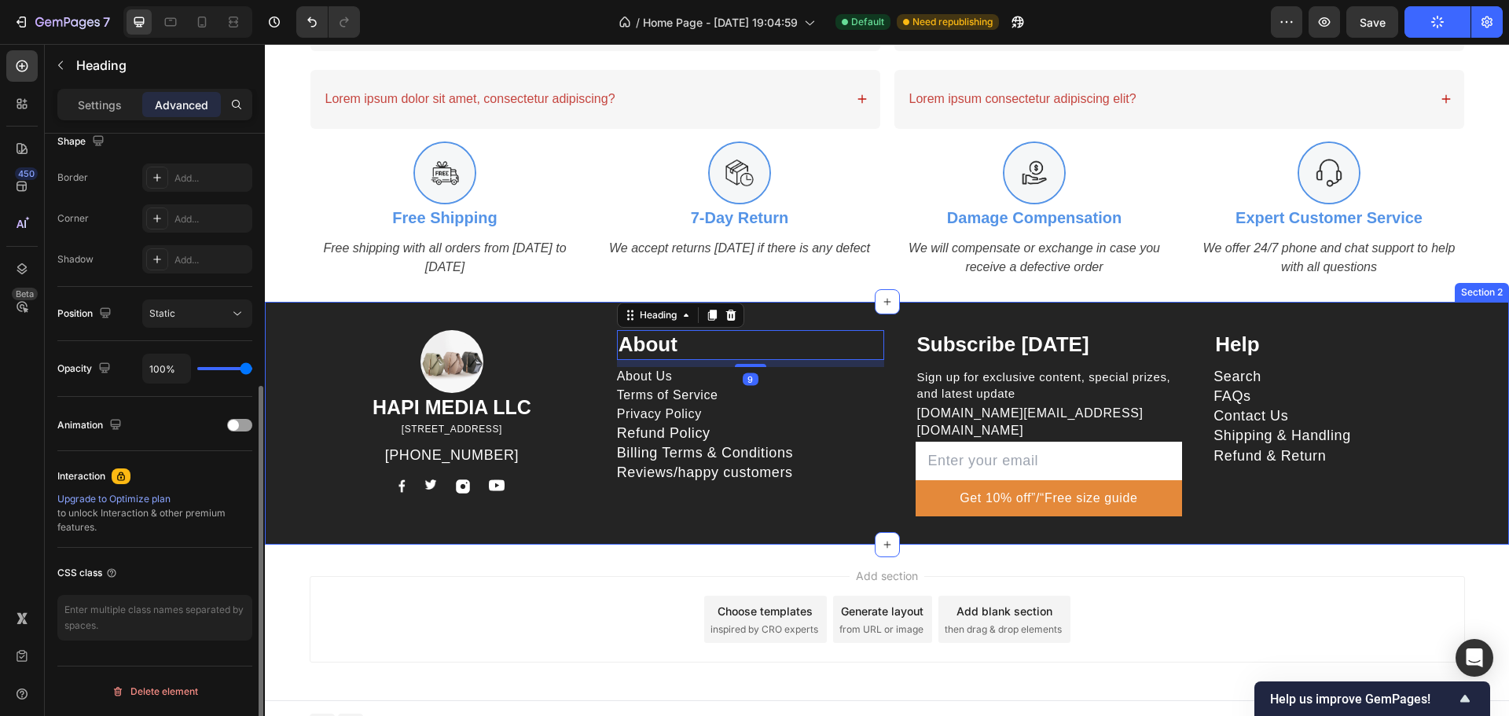
scroll to position [0, 0]
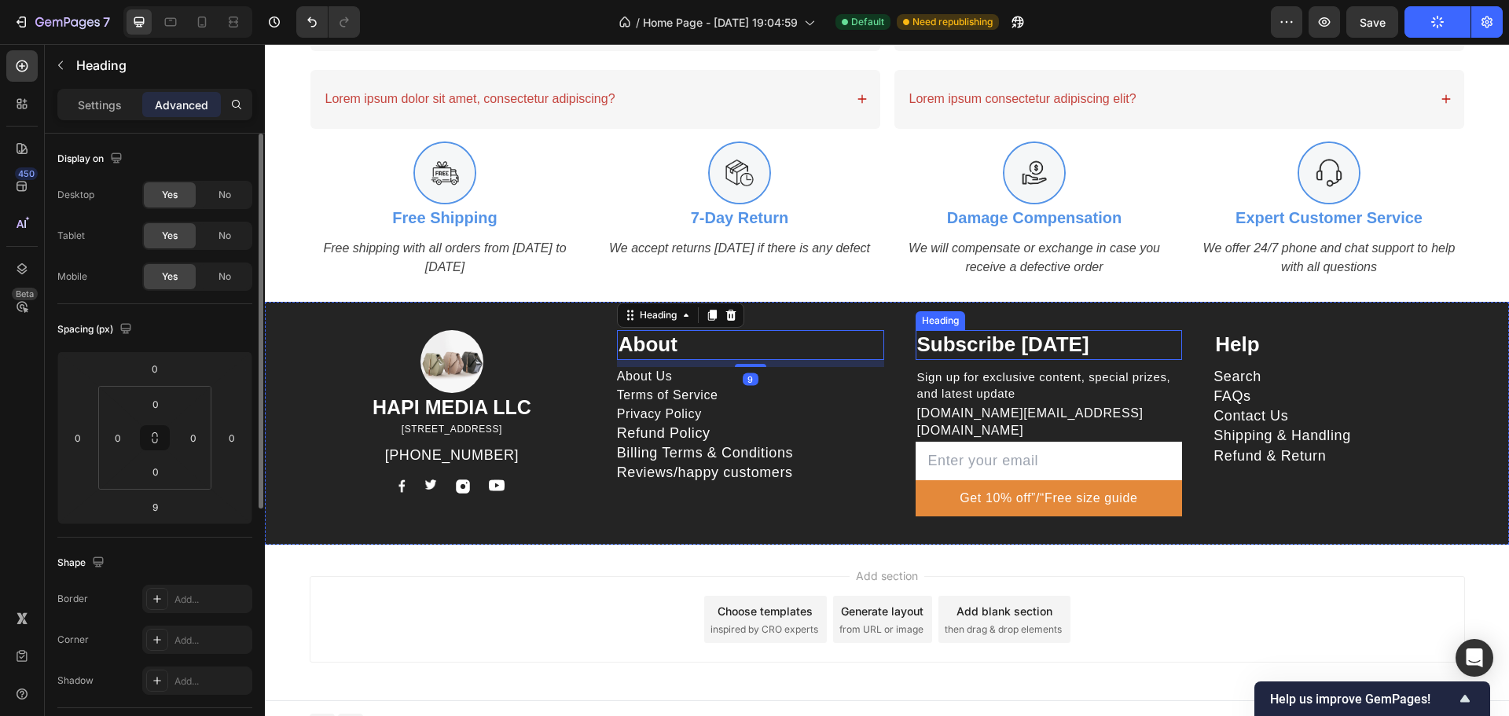
click at [956, 333] on p "Subscribe [DATE]" at bounding box center [1049, 345] width 264 height 27
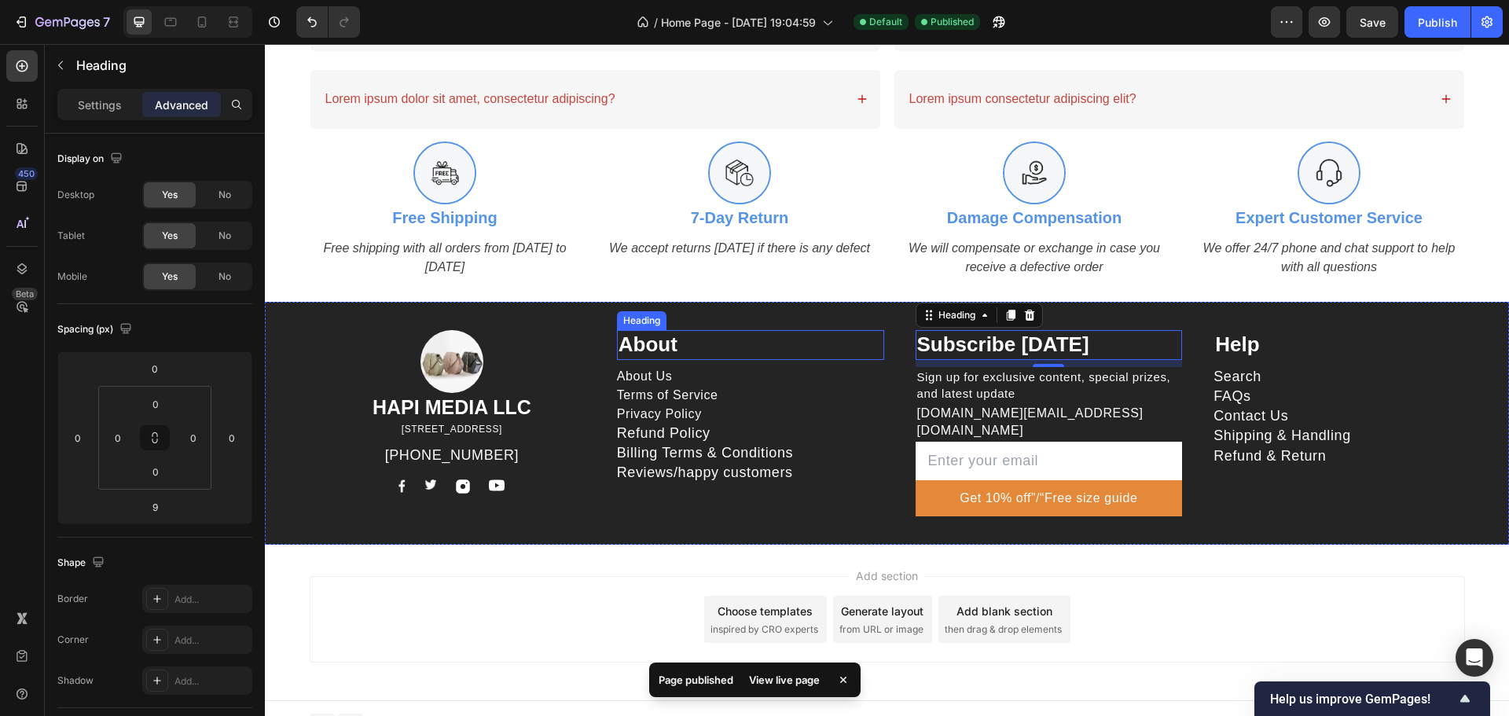
click at [805, 346] on h2 "About" at bounding box center [750, 345] width 267 height 30
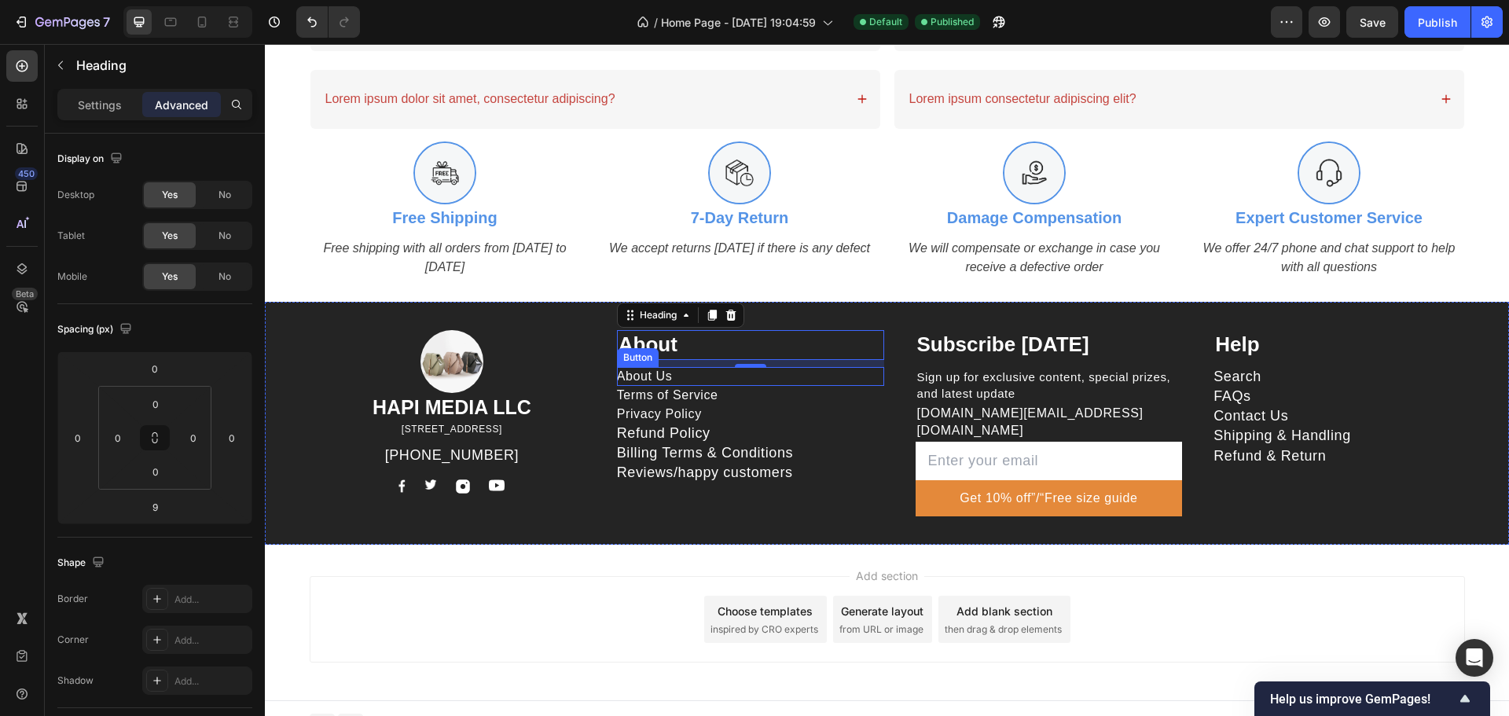
drag, startPoint x: 360, startPoint y: 414, endPoint x: 481, endPoint y: 371, distance: 128.5
click at [675, 375] on div "About Us Button" at bounding box center [750, 376] width 267 height 19
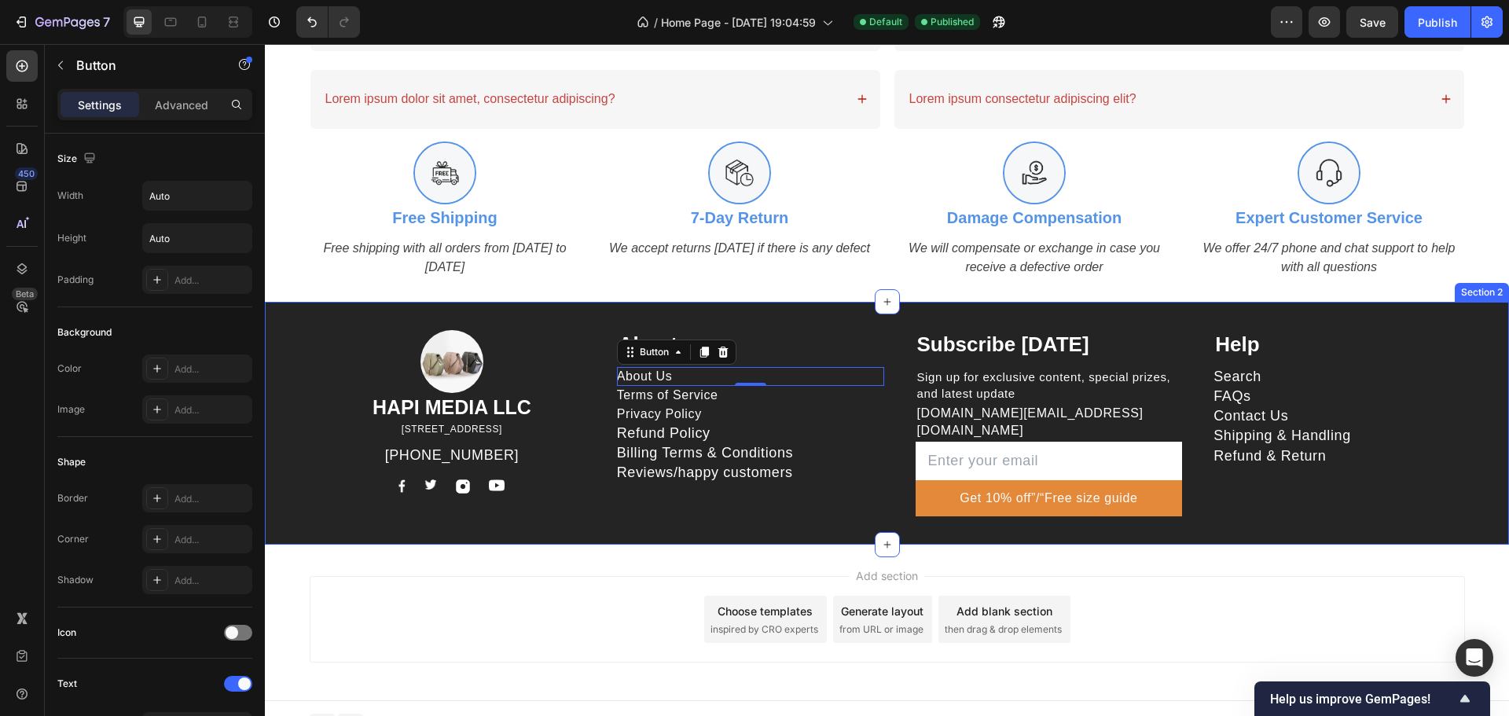
click at [316, 350] on div "Image HAPI MEDIA LLC Heading 1500 N GRANT ST STE N DENVER CO 80203 US Text bloc…" at bounding box center [887, 423] width 1244 height 243
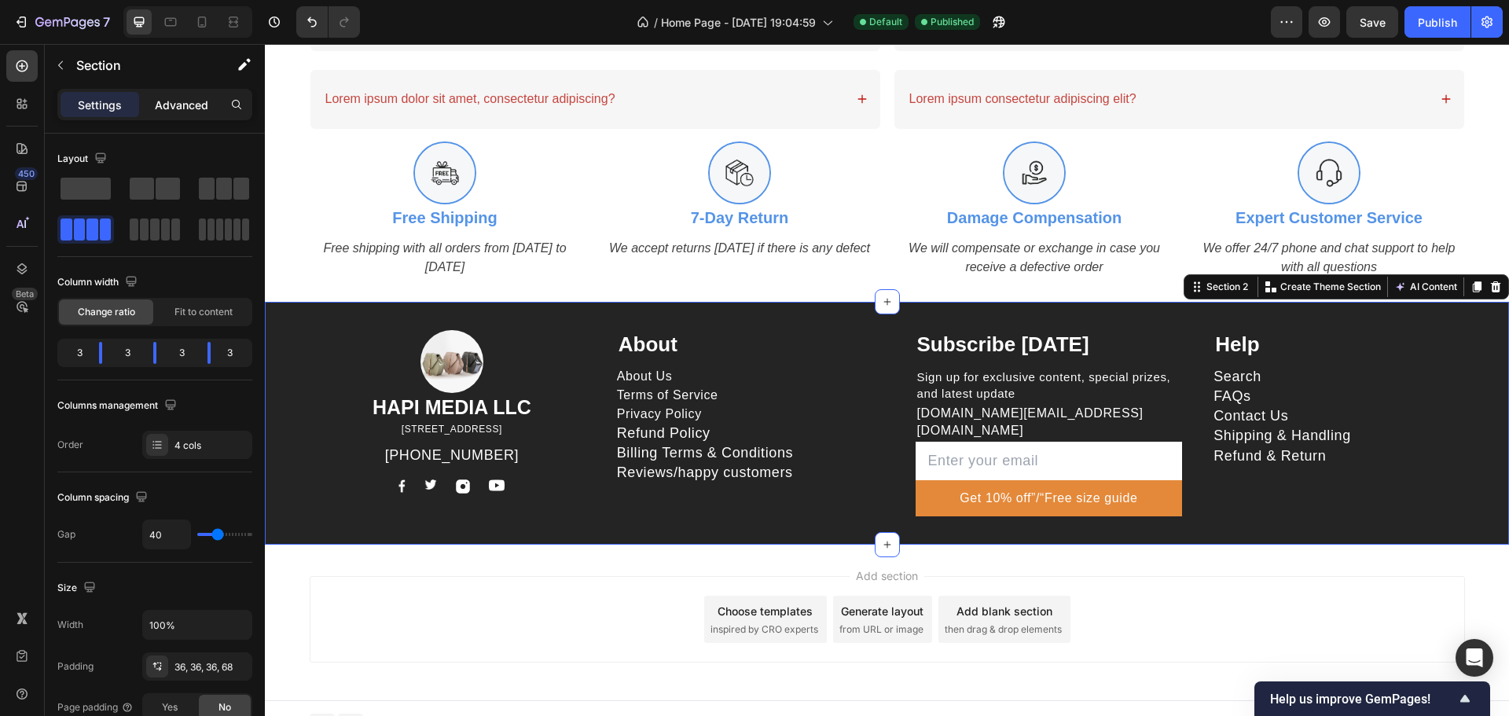
click at [171, 101] on p "Advanced" at bounding box center [181, 105] width 53 height 17
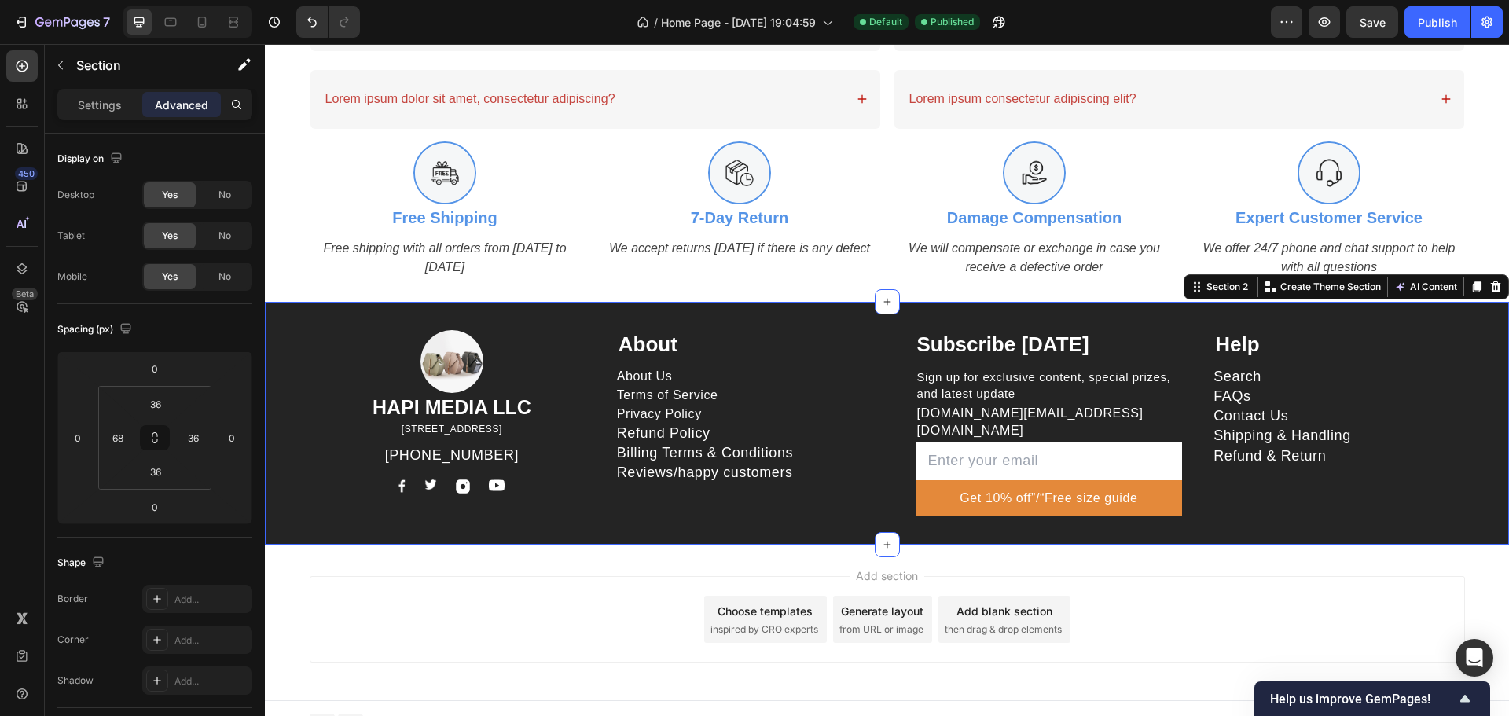
click at [305, 403] on div "Image HAPI MEDIA LLC Heading 1500 N GRANT ST STE N DENVER CO 80203 US Text bloc…" at bounding box center [887, 423] width 1244 height 243
click at [1488, 334] on div "Image HAPI MEDIA LLC Heading 1500 N GRANT ST STE N DENVER CO 80203 US Text bloc…" at bounding box center [887, 423] width 1244 height 243
click at [60, 64] on icon "button" at bounding box center [60, 65] width 5 height 9
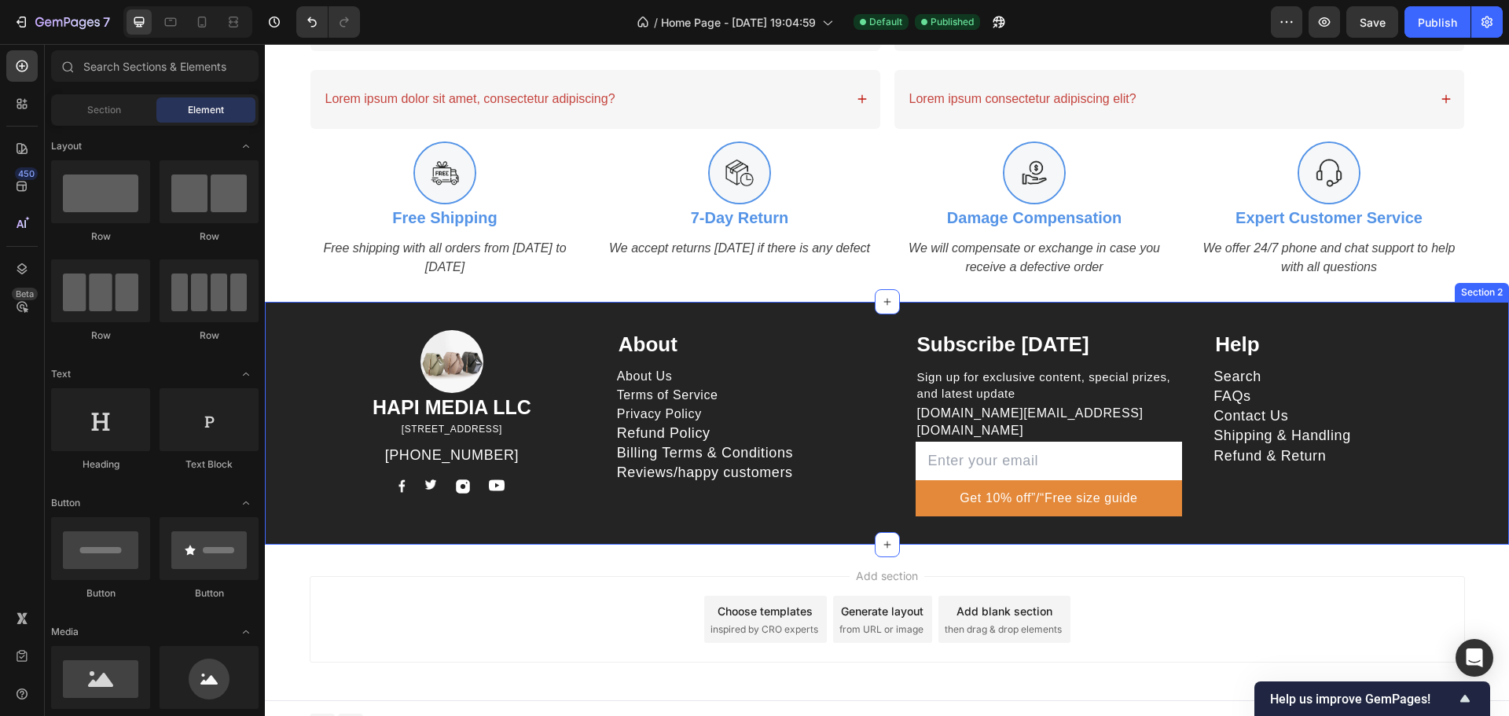
click at [783, 307] on div "Image HAPI MEDIA LLC Heading 1500 N GRANT ST STE N DENVER CO 80203 US Text bloc…" at bounding box center [887, 423] width 1244 height 243
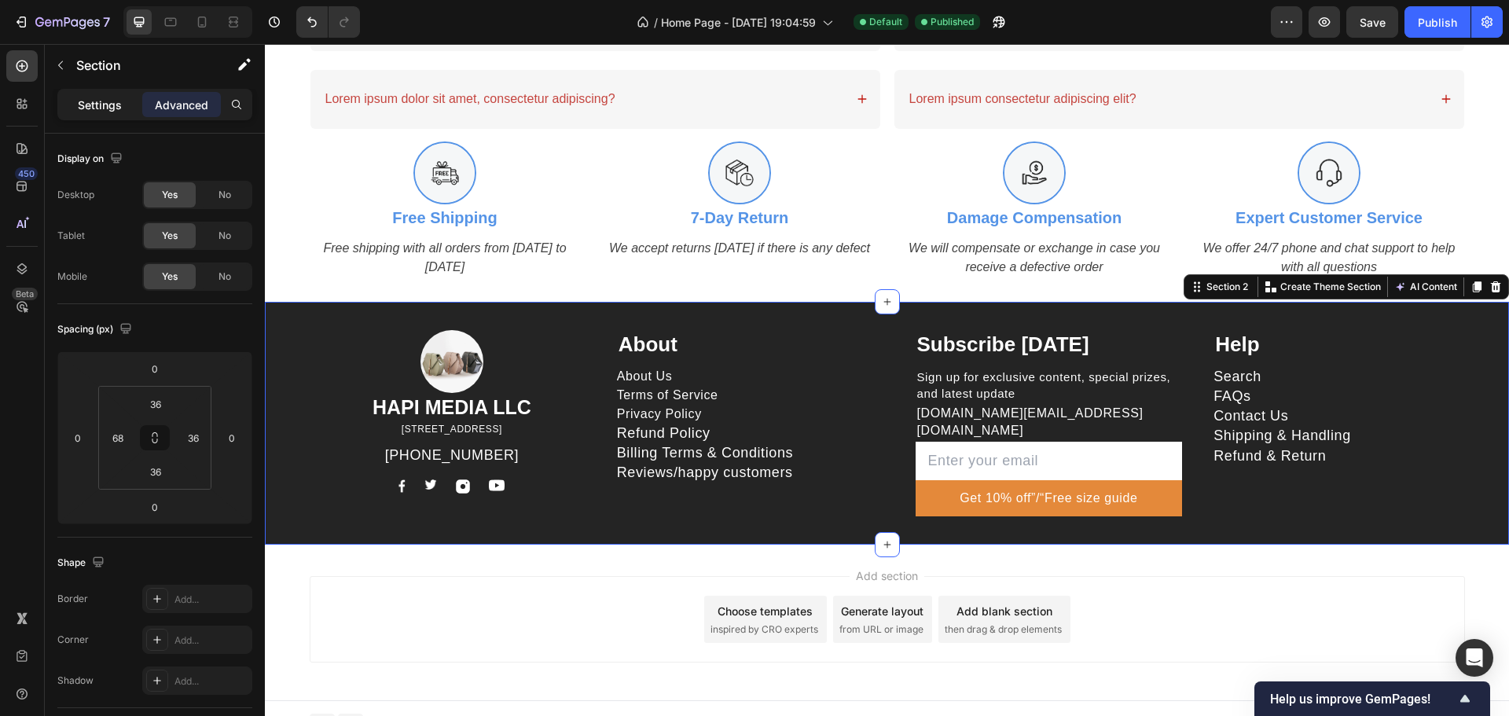
click at [108, 109] on p "Settings" at bounding box center [100, 105] width 44 height 17
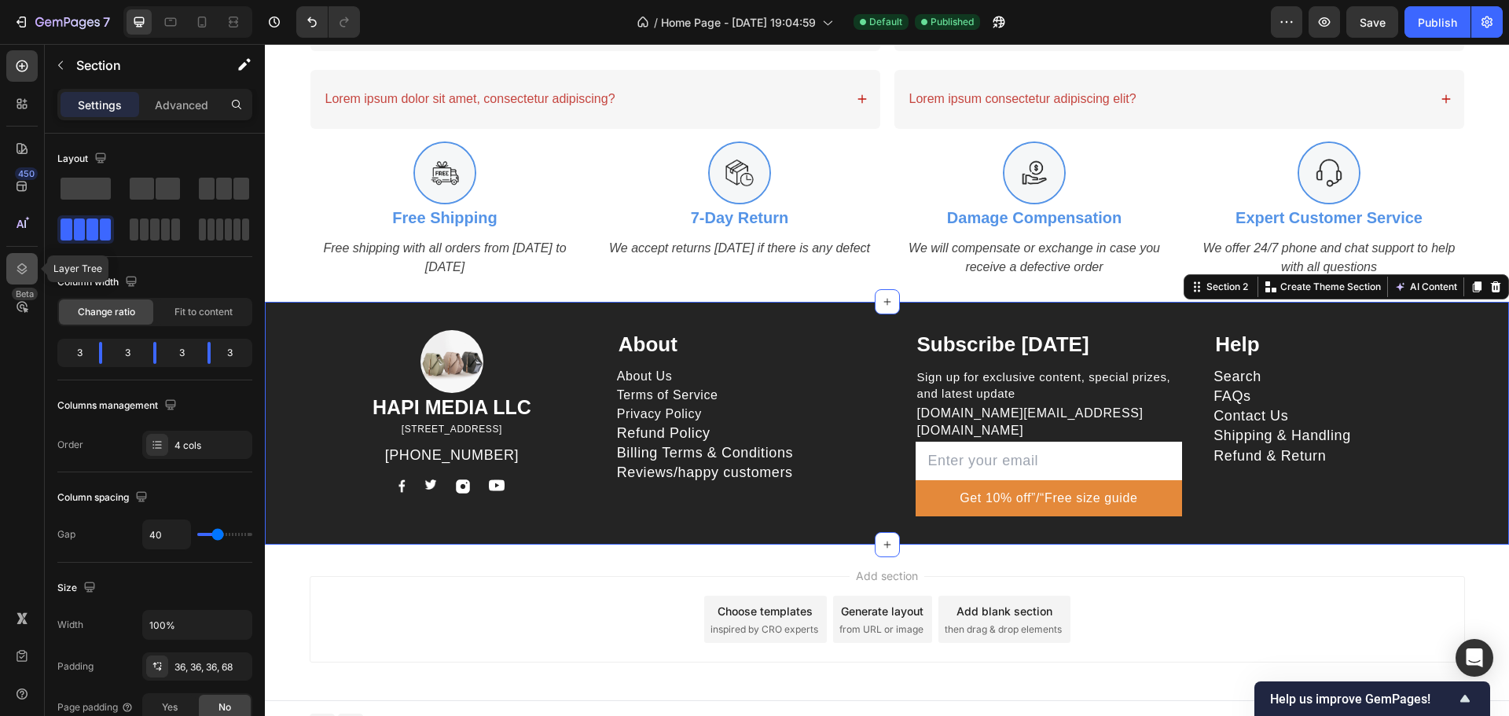
click at [24, 265] on icon at bounding box center [22, 268] width 10 height 11
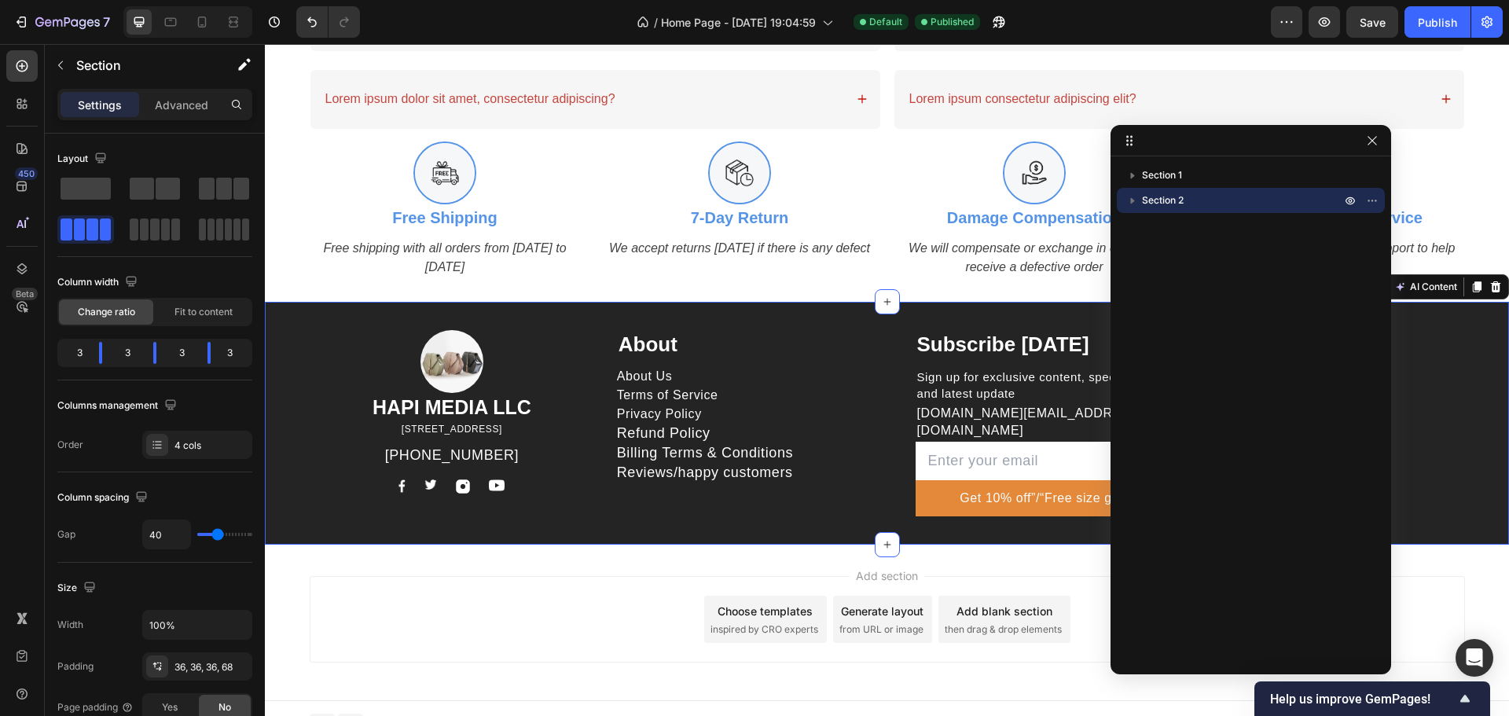
click at [1133, 203] on icon "button" at bounding box center [1133, 201] width 16 height 16
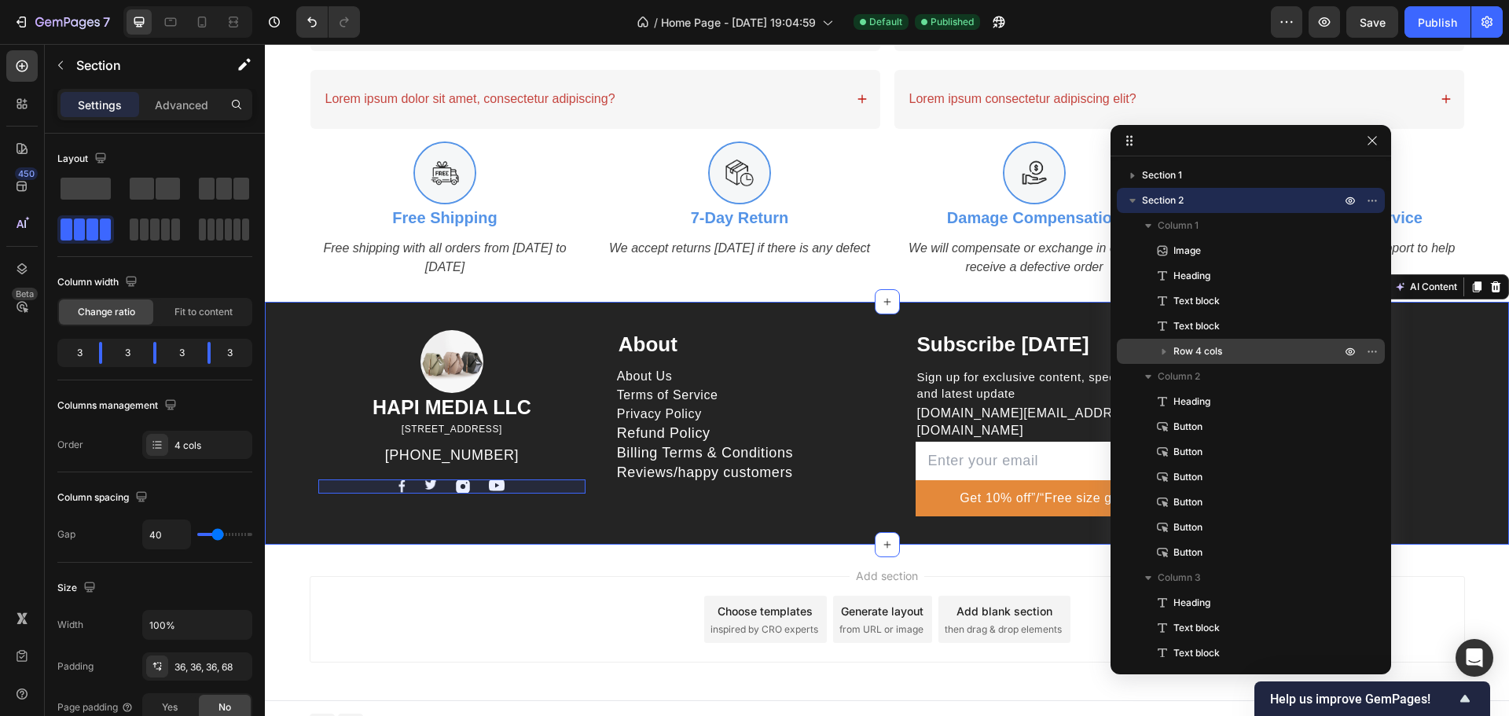
click at [1206, 353] on span "Row 4 cols" at bounding box center [1197, 351] width 49 height 16
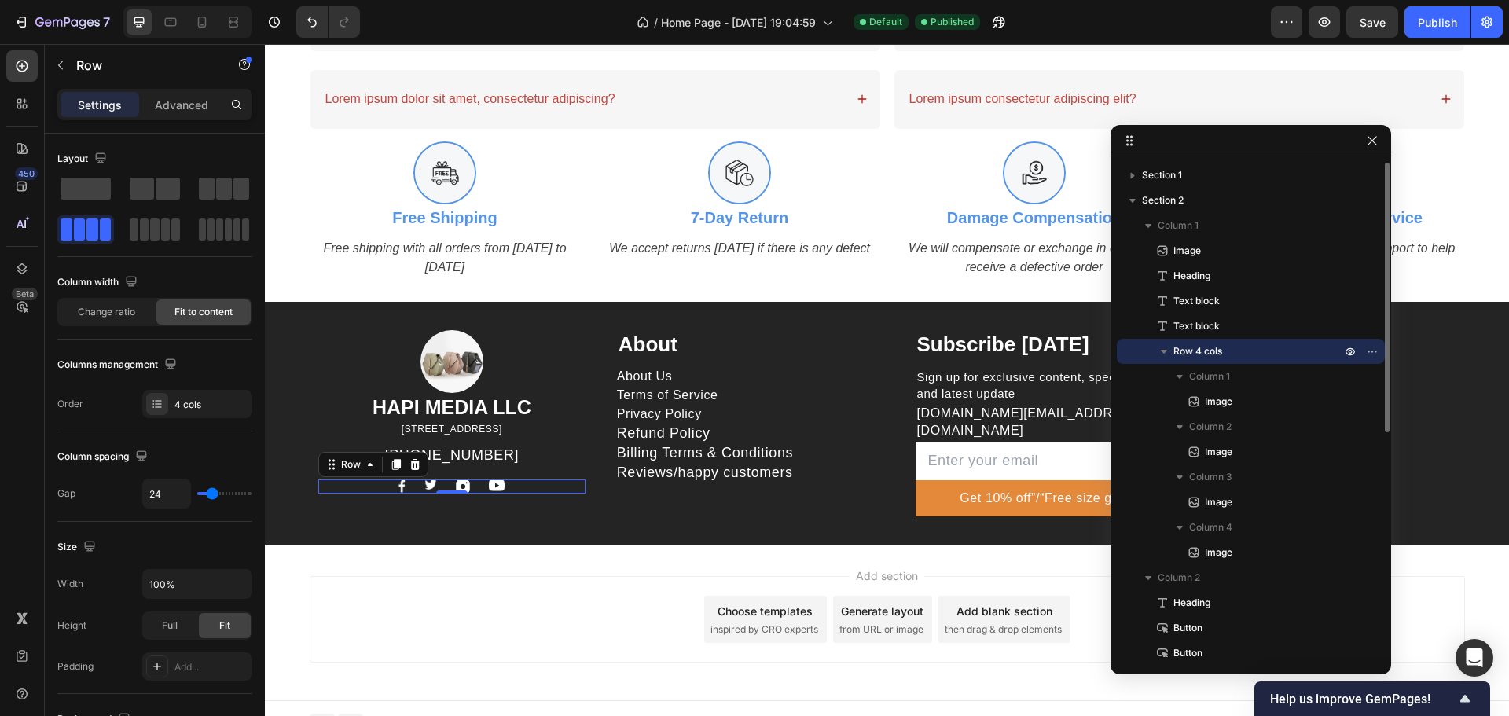
click at [1173, 350] on span "Row 4 cols" at bounding box center [1197, 351] width 49 height 16
click at [1353, 357] on icon "button" at bounding box center [1350, 351] width 13 height 13
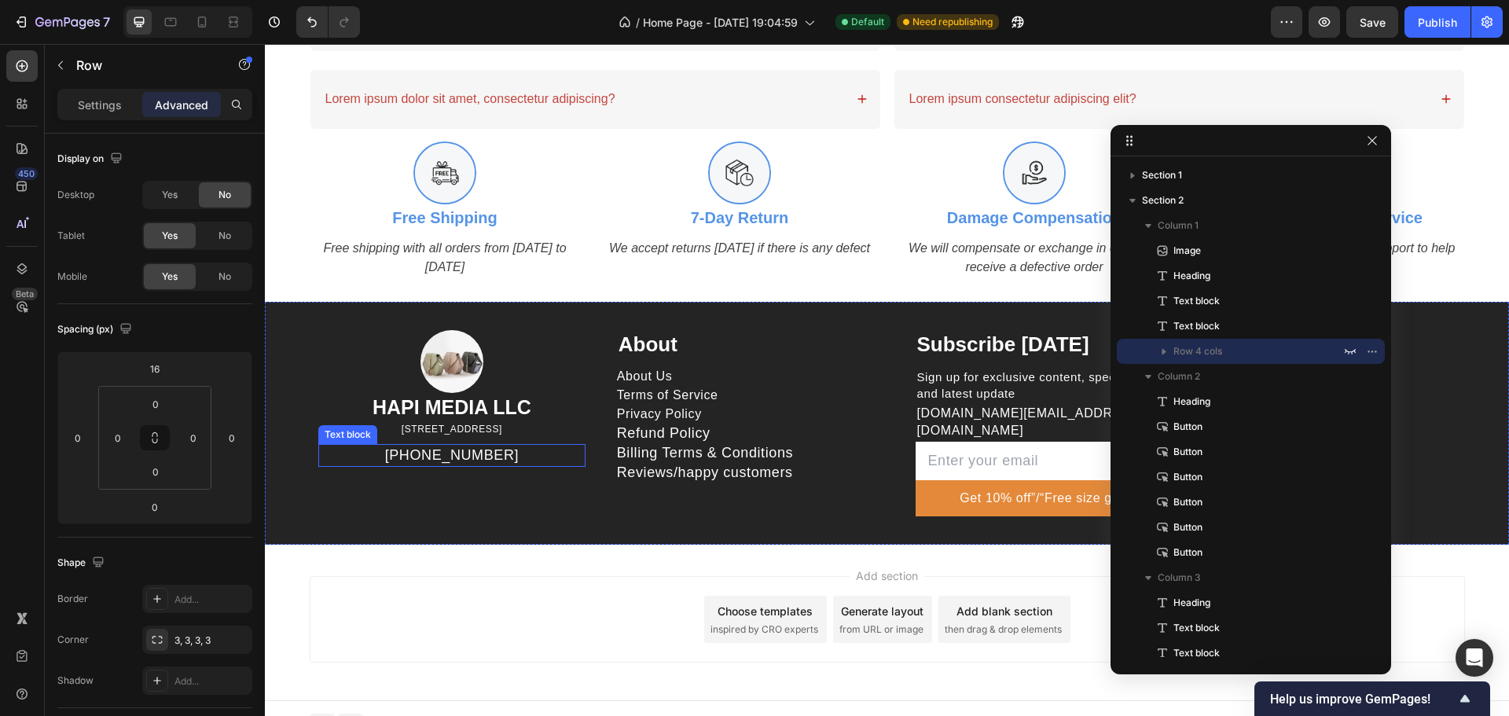
click at [479, 450] on p "[PHONE_NUMBER]" at bounding box center [452, 456] width 264 height 20
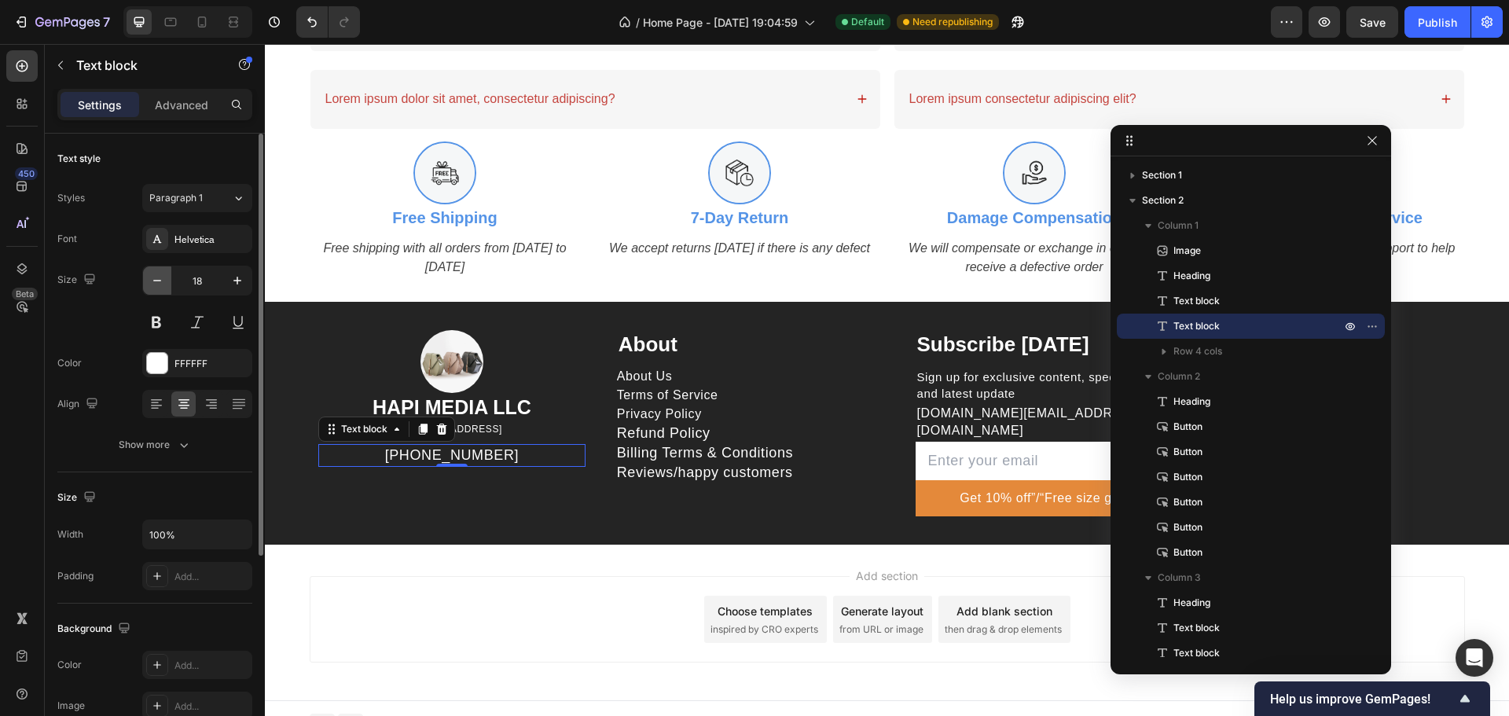
click at [157, 288] on button "button" at bounding box center [157, 280] width 28 height 28
type input "16"
click at [566, 439] on div "Image HAPI MEDIA LLC Heading 1500 N GRANT ST STE N DENVER CO 80203 US Text bloc…" at bounding box center [451, 423] width 267 height 186
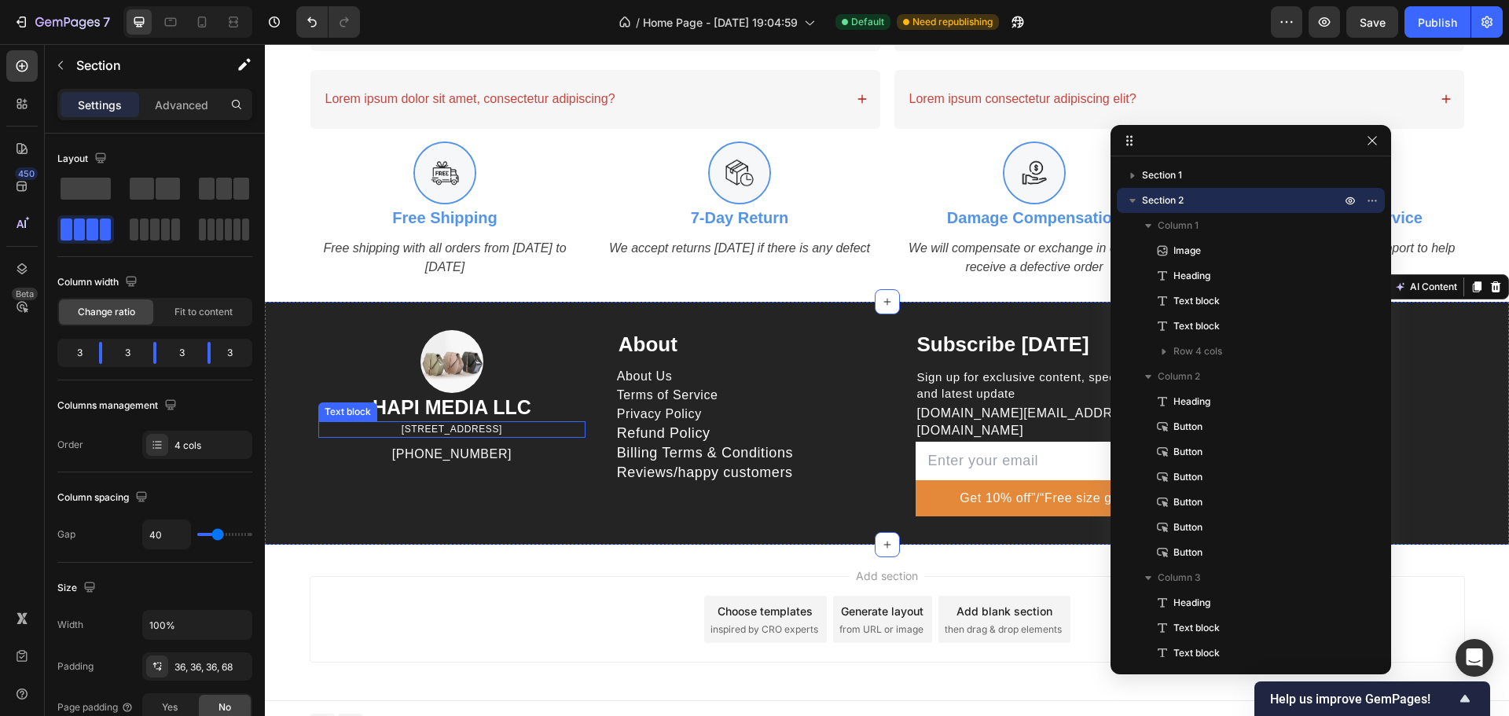
click at [566, 431] on p "[STREET_ADDRESS]" at bounding box center [452, 429] width 264 height 13
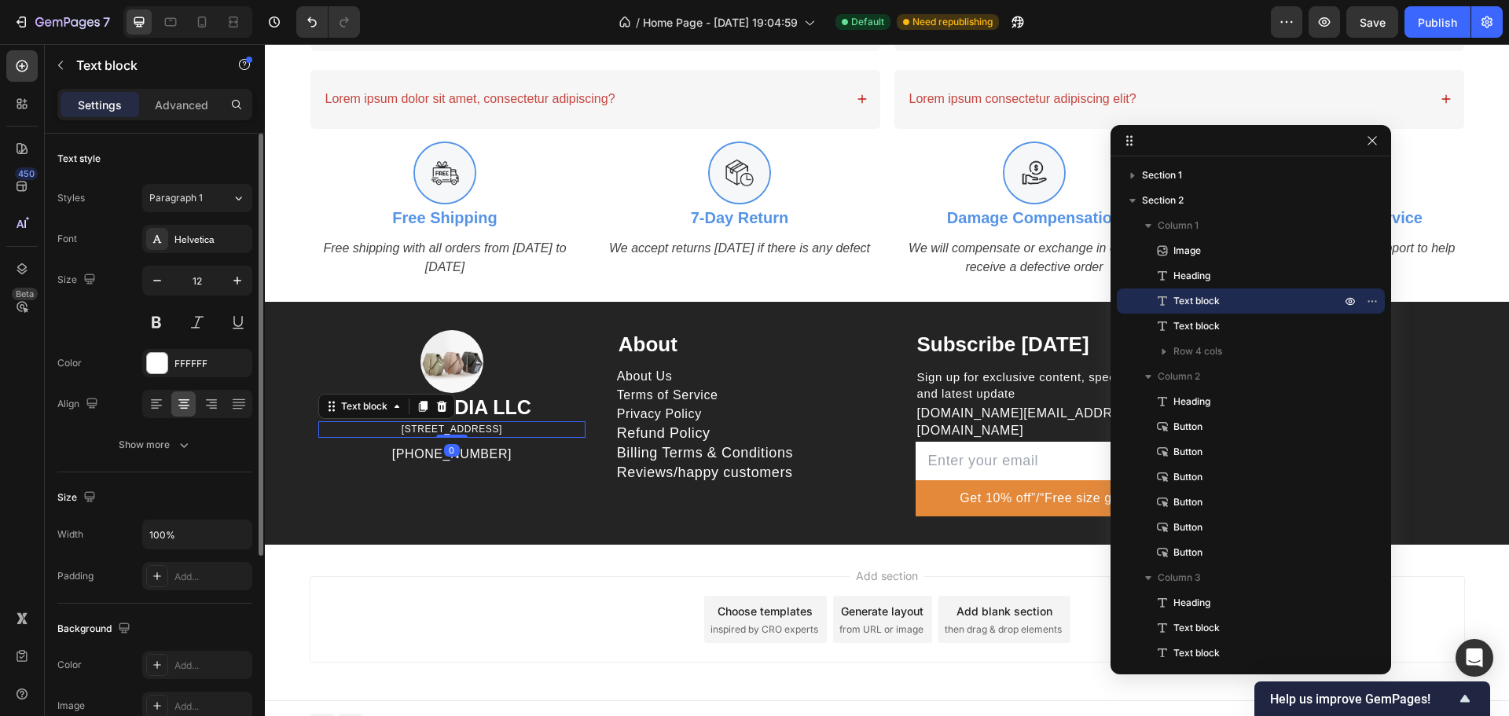
drag, startPoint x: 187, startPoint y: 112, endPoint x: 186, endPoint y: 165, distance: 52.7
click at [187, 112] on p "Advanced" at bounding box center [181, 105] width 53 height 17
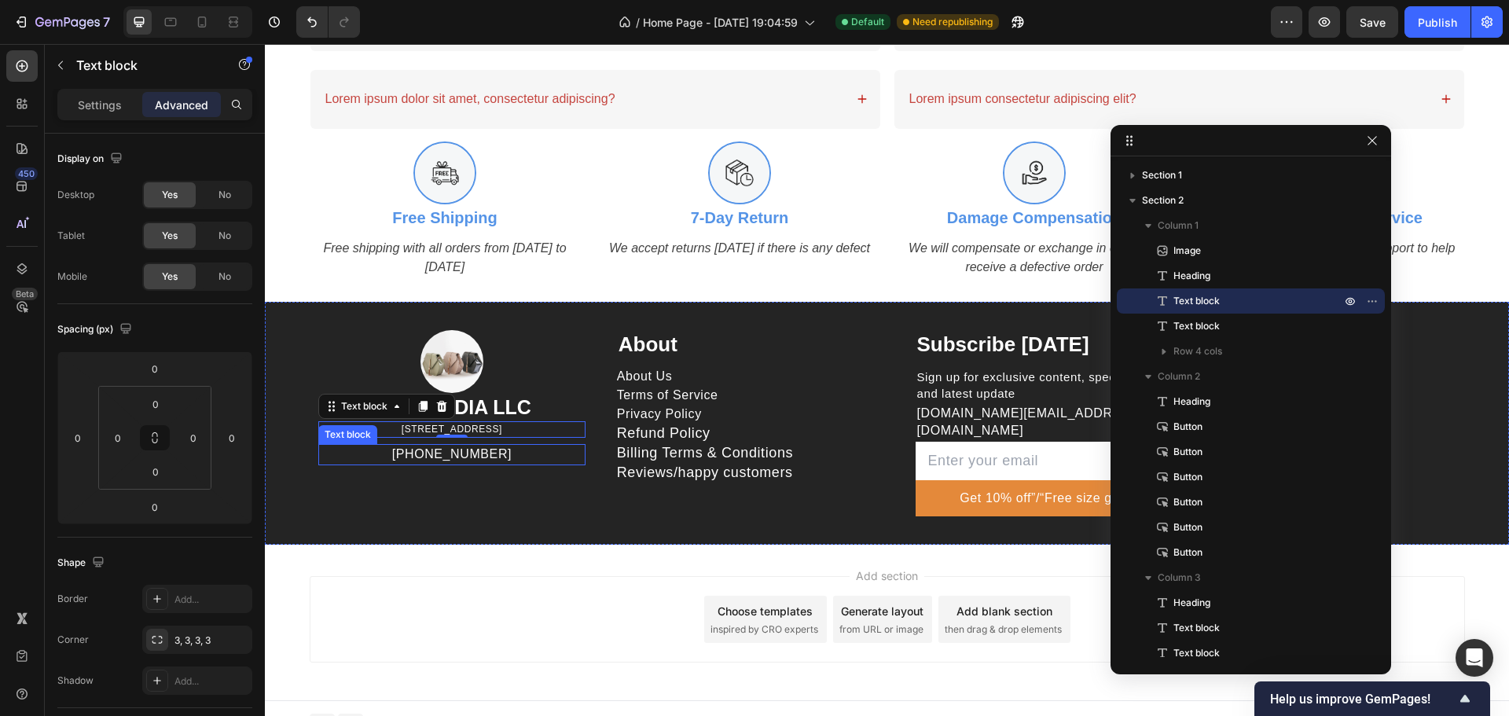
click at [521, 450] on p "[PHONE_NUMBER]" at bounding box center [452, 454] width 264 height 17
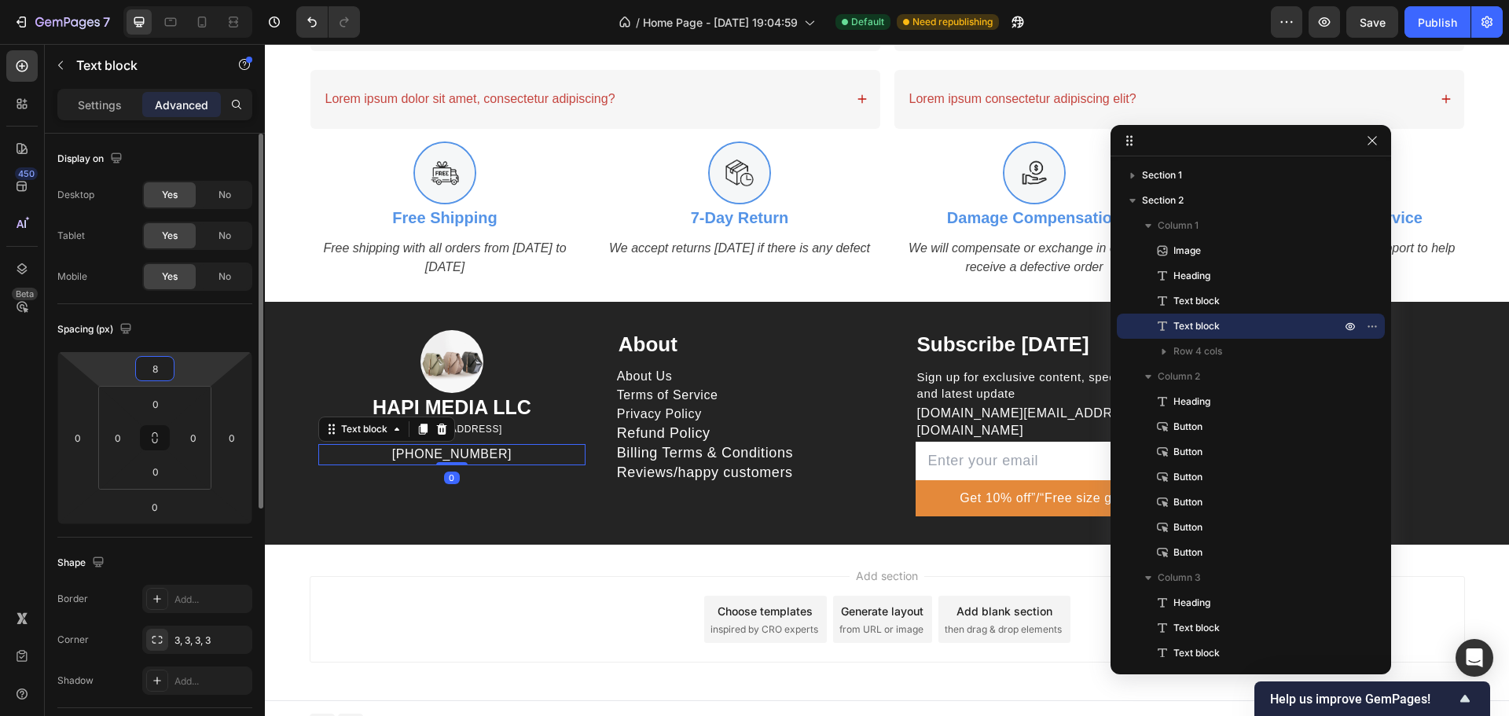
click at [165, 368] on input "8" at bounding box center [154, 369] width 31 height 24
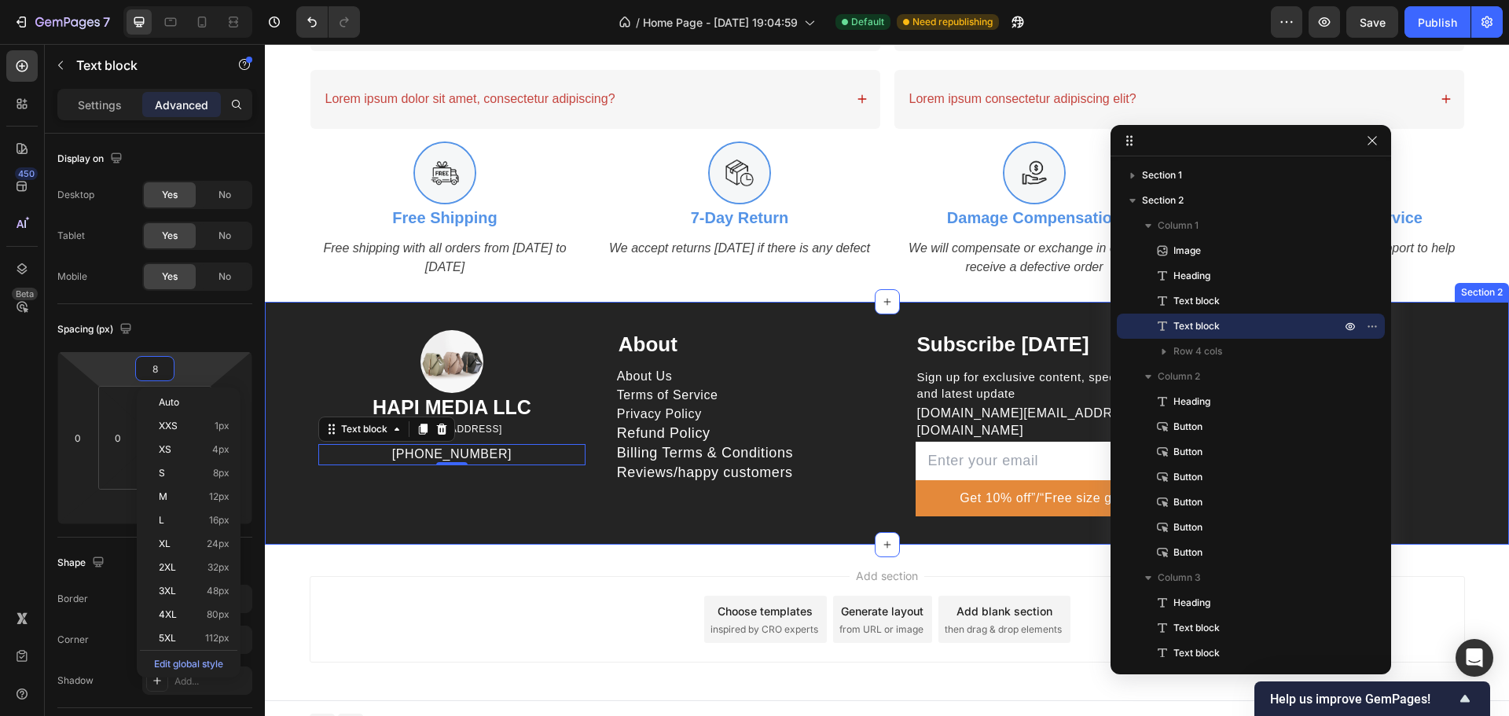
type input "0"
click at [555, 517] on div "Image HAPI MEDIA LLC Heading 1500 N GRANT ST STE N DENVER CO 80203 US Text bloc…" at bounding box center [887, 423] width 1244 height 243
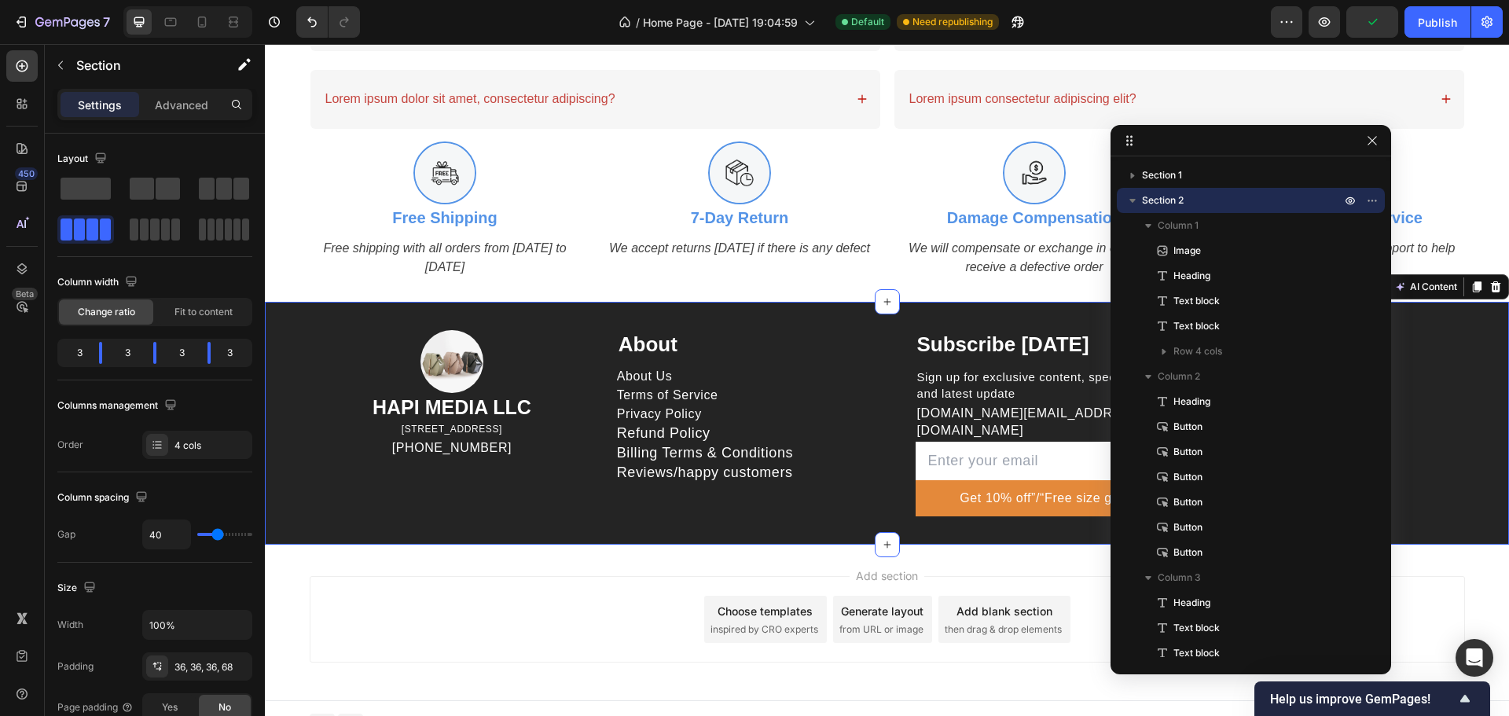
click at [289, 318] on div "Image HAPI MEDIA LLC Heading 1500 N GRANT ST STE N DENVER CO 80203 US Text bloc…" at bounding box center [887, 423] width 1244 height 243
click at [201, 102] on p "Advanced" at bounding box center [181, 105] width 53 height 17
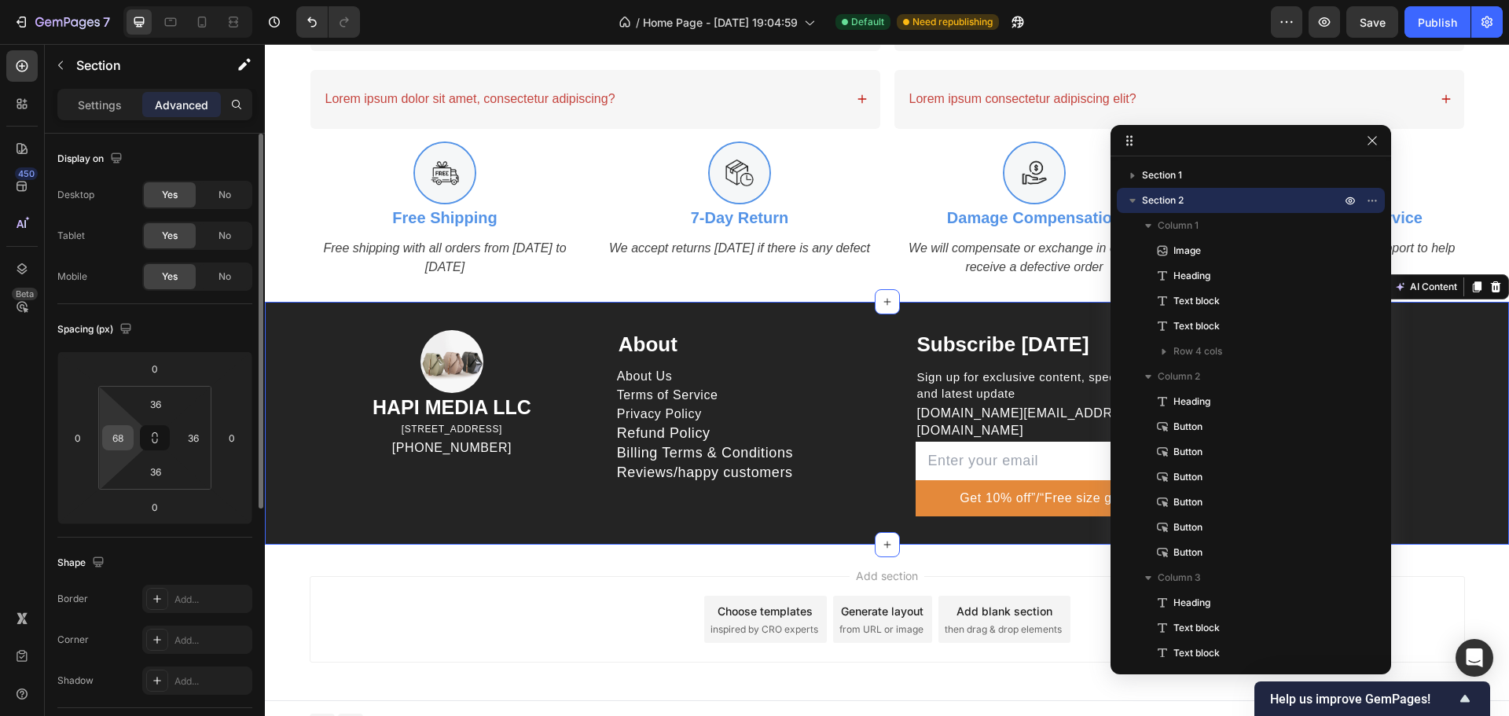
click at [121, 437] on input "68" at bounding box center [118, 438] width 24 height 24
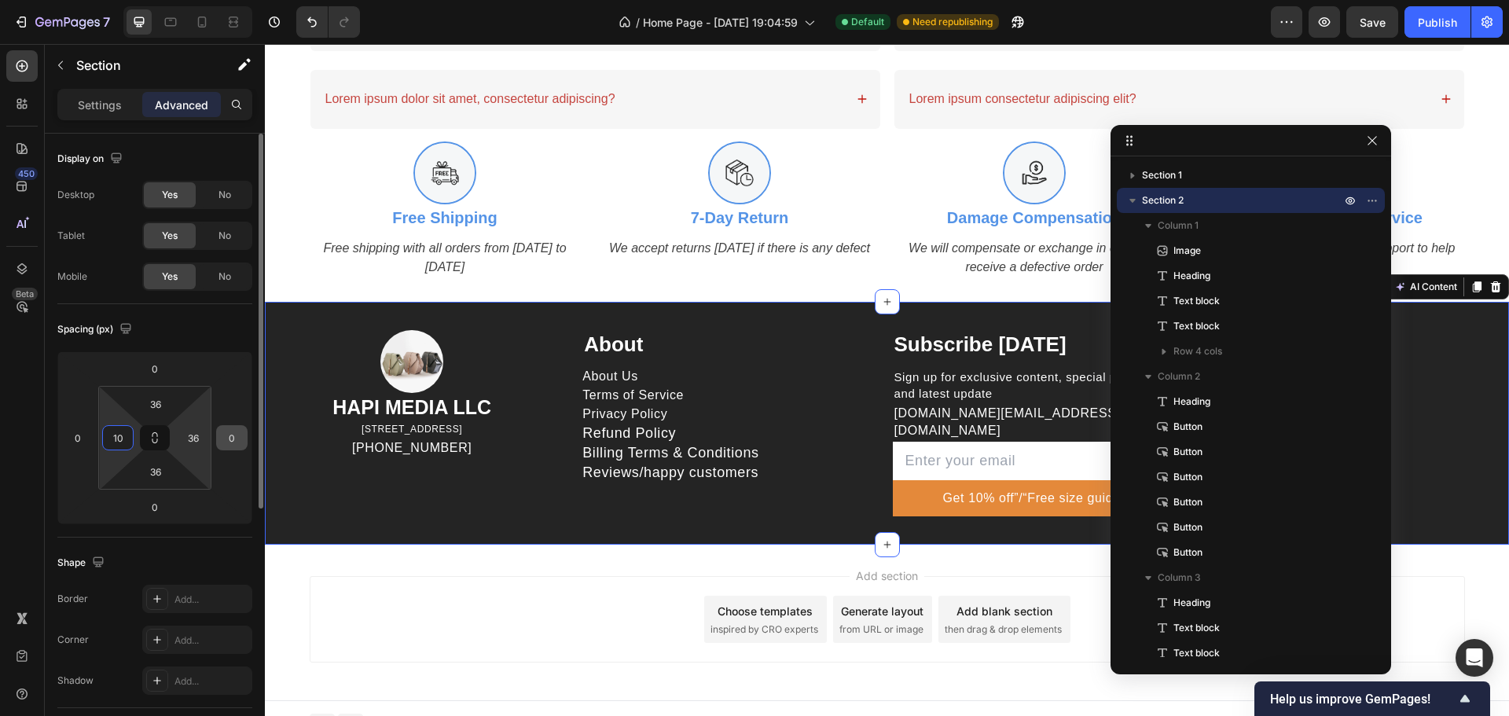
type input "1"
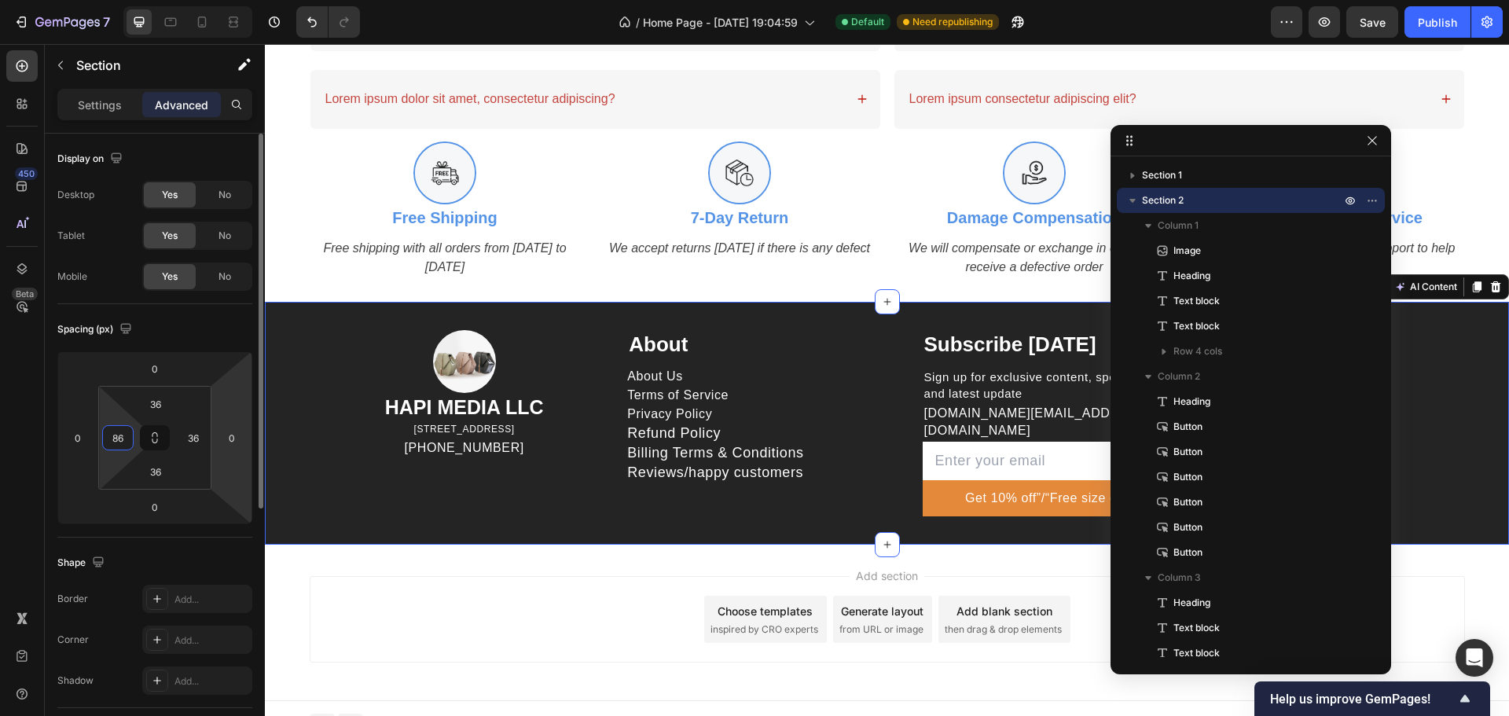
type input "8"
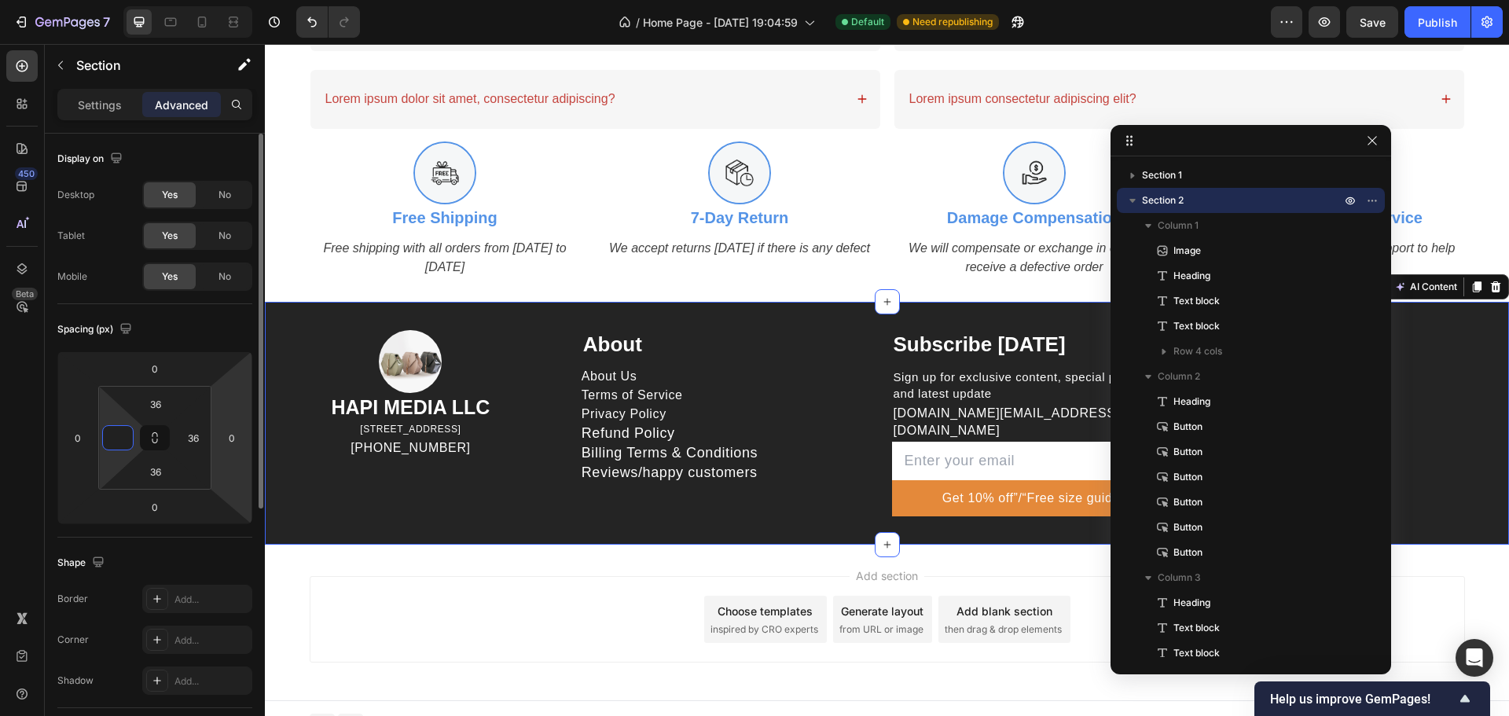
type input "9"
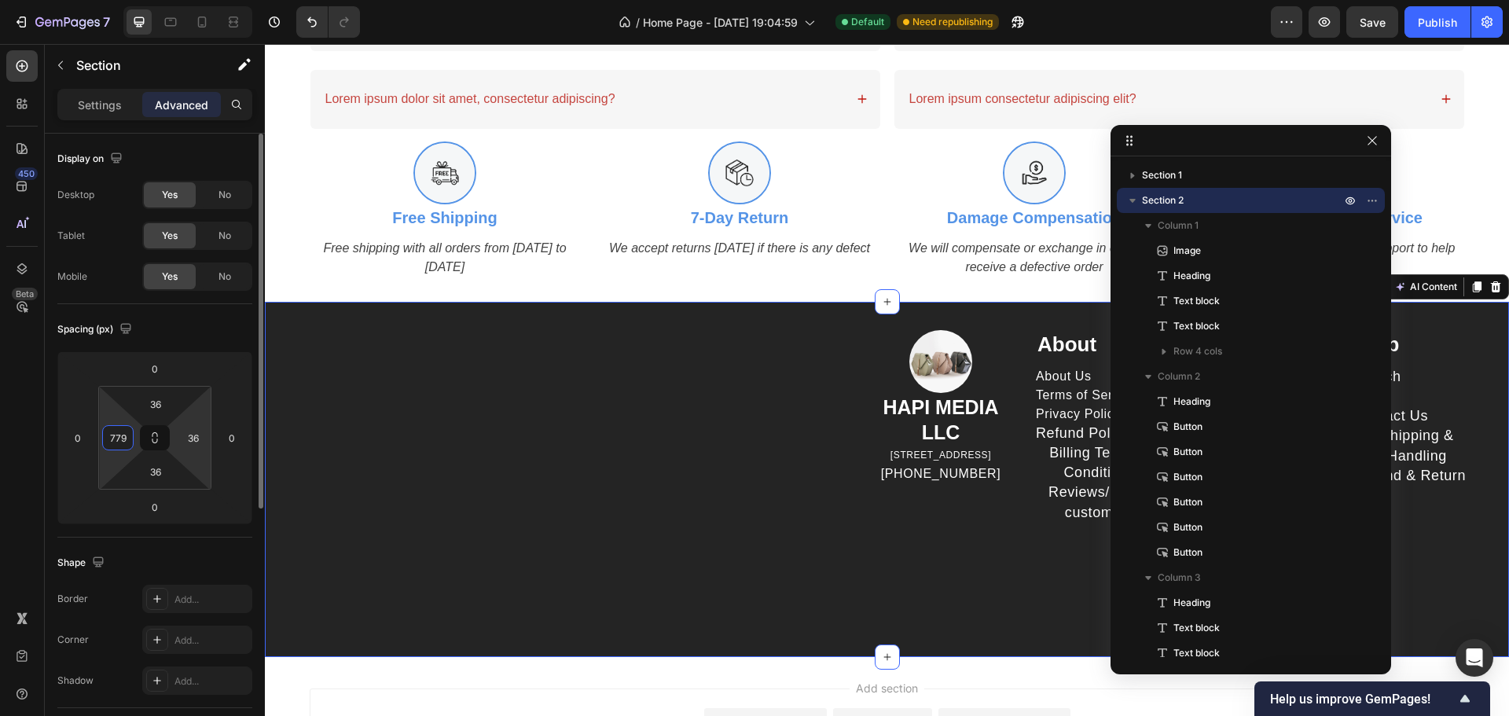
type input "77"
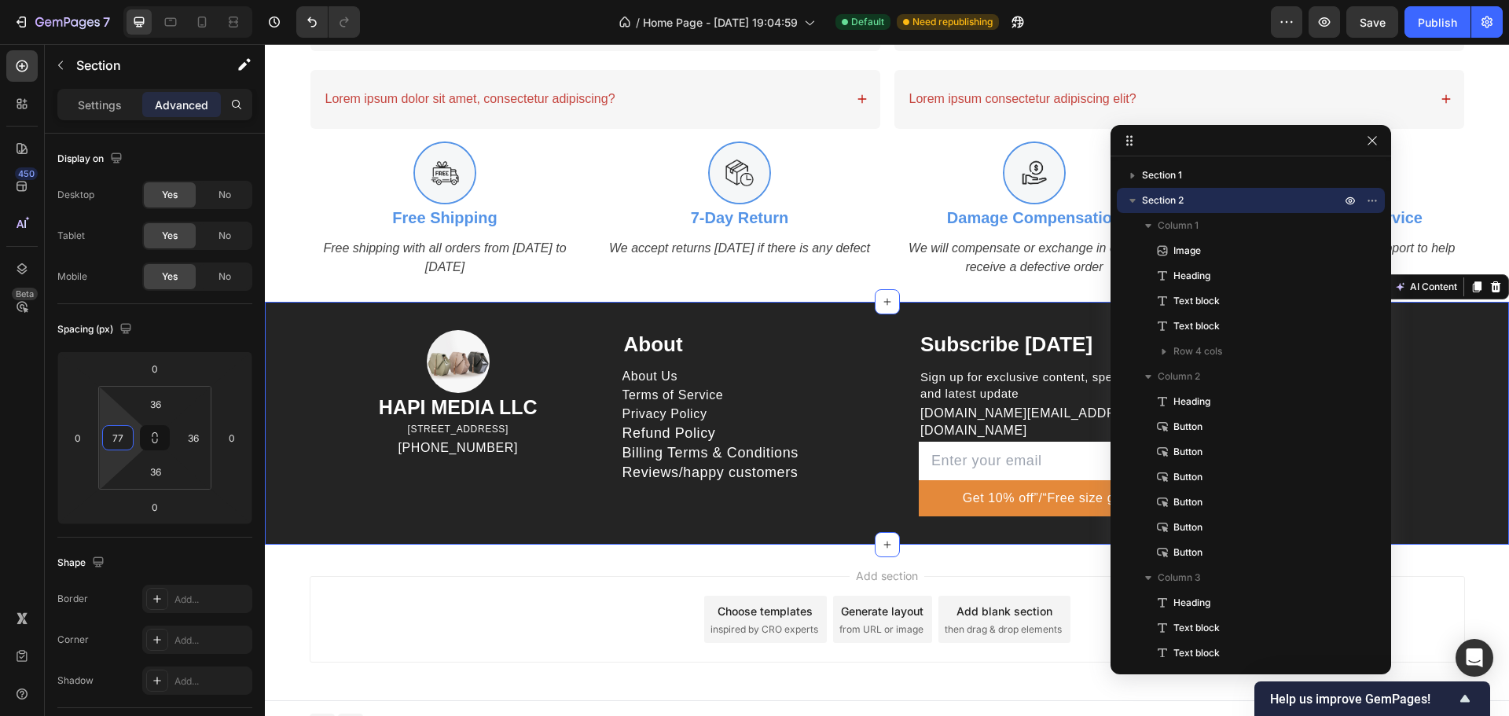
click at [388, 549] on div "Add section Choose templates inspired by CRO experts Generate layout from URL o…" at bounding box center [887, 623] width 1244 height 156
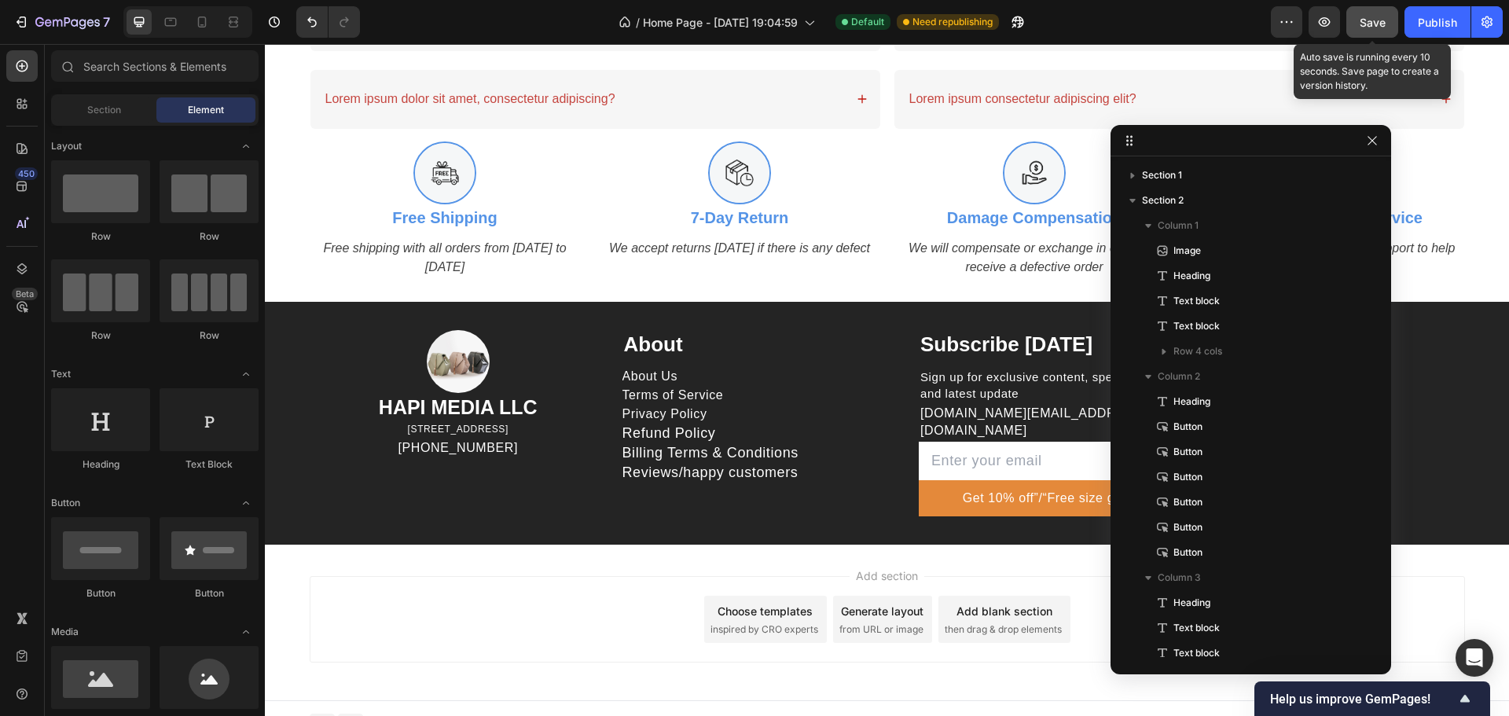
click at [1373, 24] on span "Save" at bounding box center [1373, 22] width 26 height 13
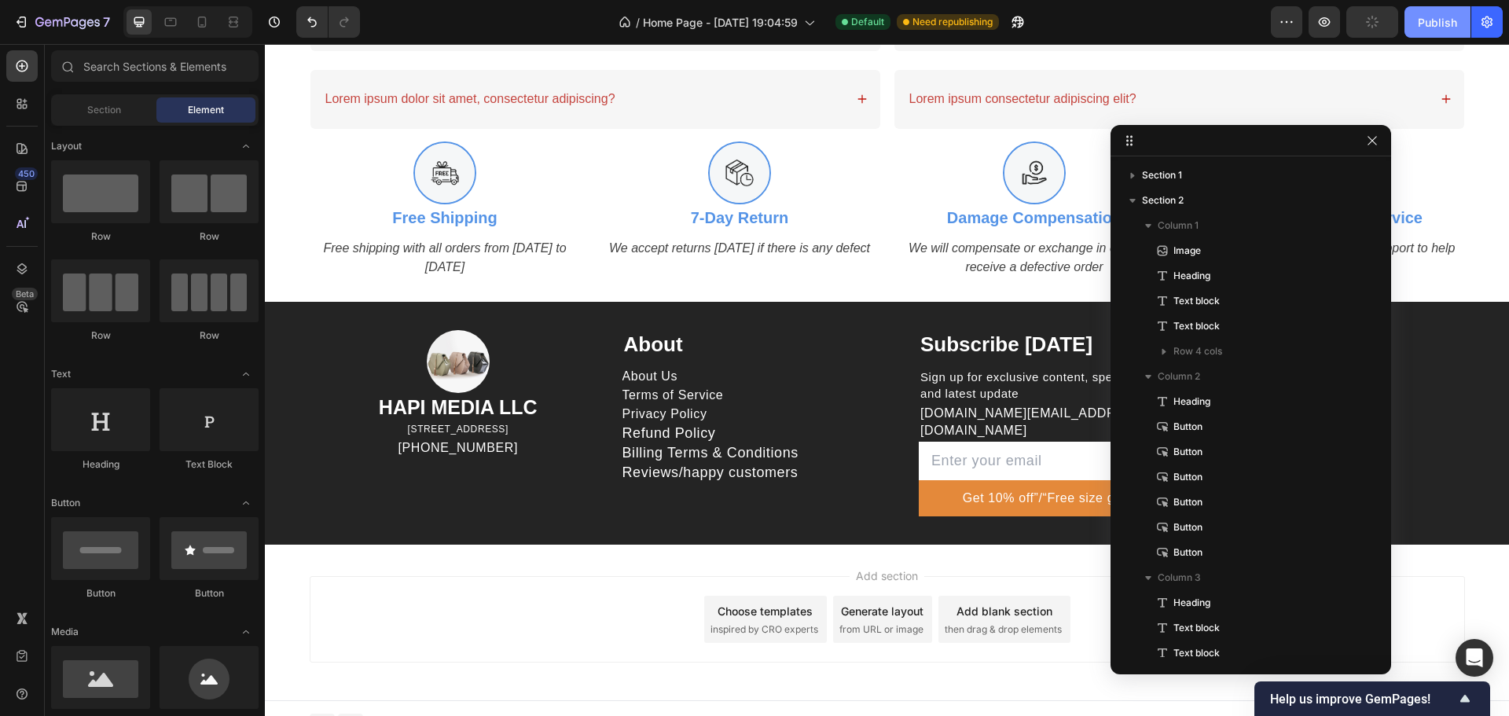
click at [1445, 22] on div "Publish" at bounding box center [1437, 22] width 39 height 17
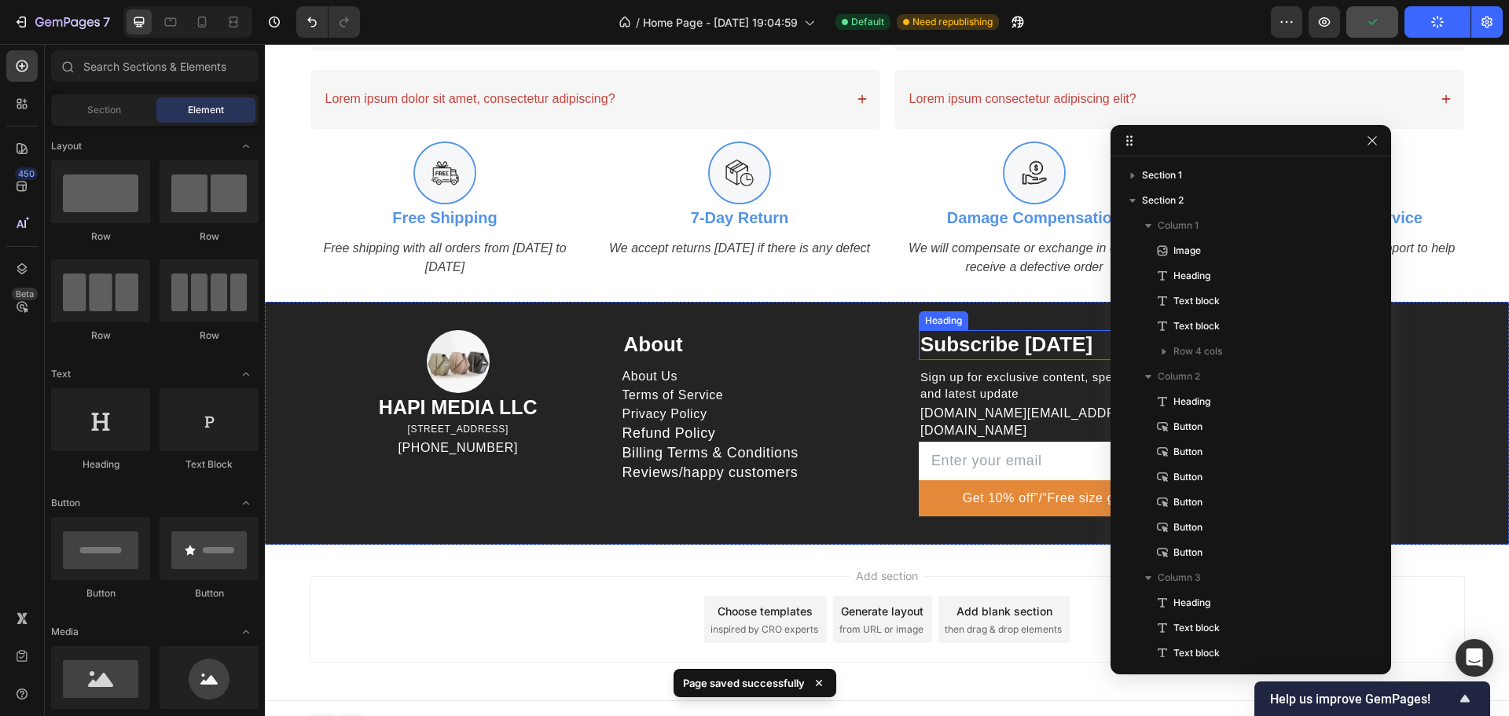
click at [949, 339] on p "Subscribe [DATE]" at bounding box center [1051, 345] width 262 height 27
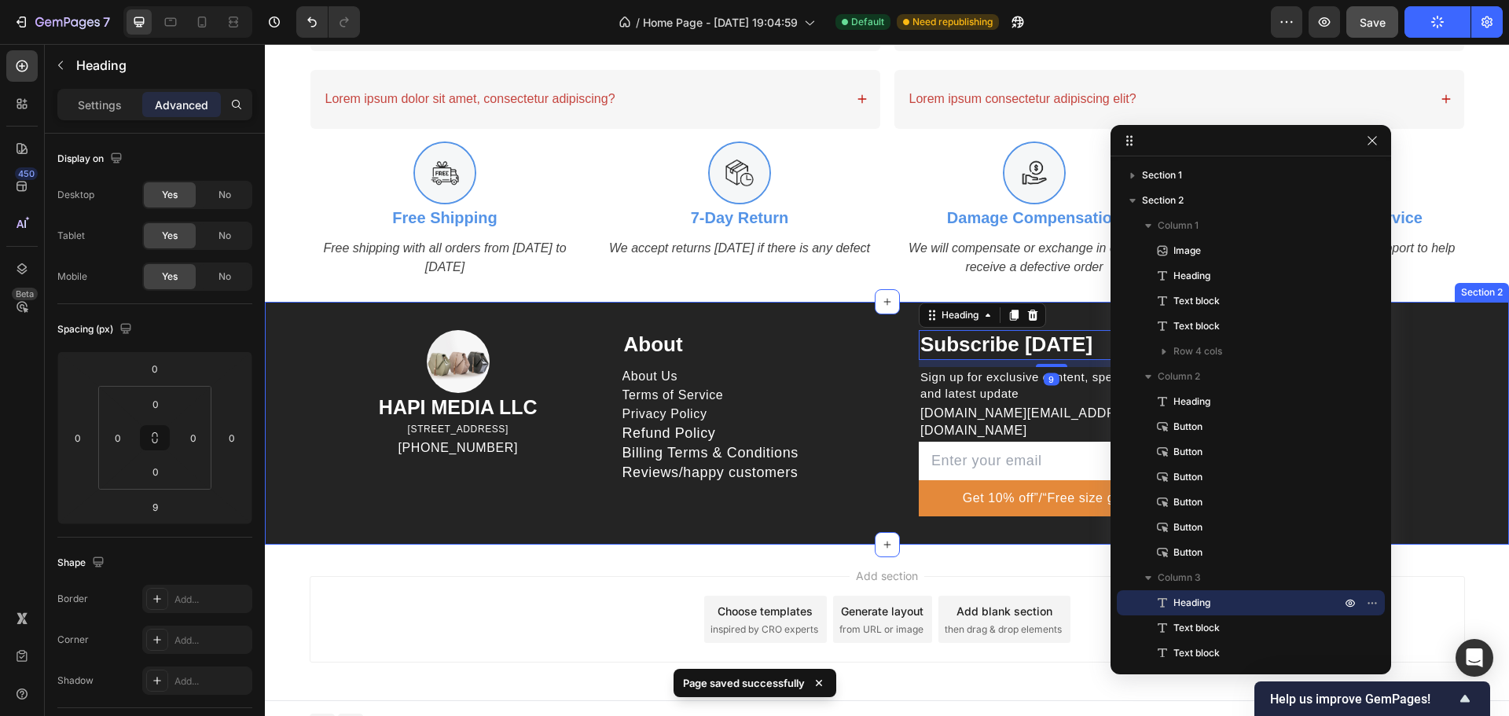
click at [288, 409] on div "Image HAPI MEDIA LLC Heading 1500 N GRANT ST STE N DENVER CO 80203 US Text bloc…" at bounding box center [887, 423] width 1244 height 243
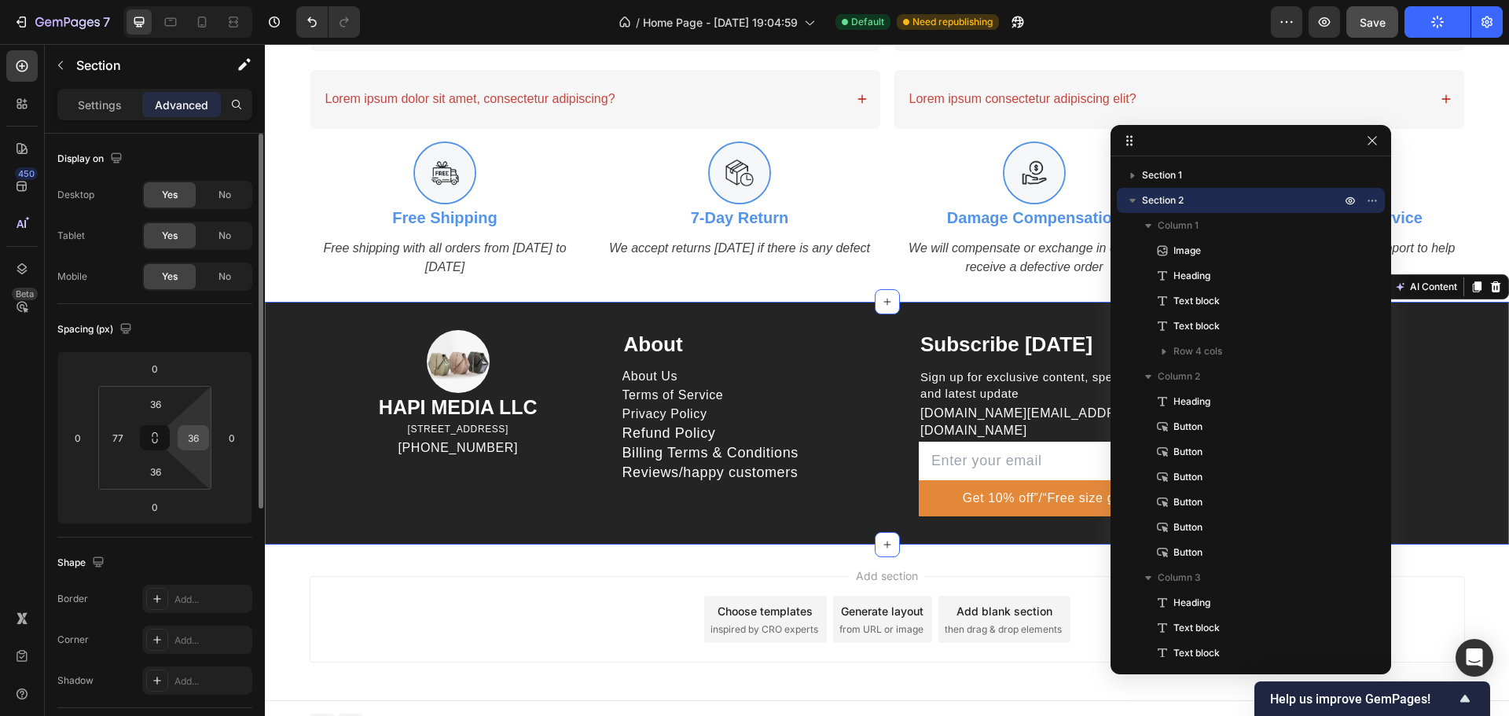
click at [201, 436] on input "36" at bounding box center [194, 438] width 24 height 24
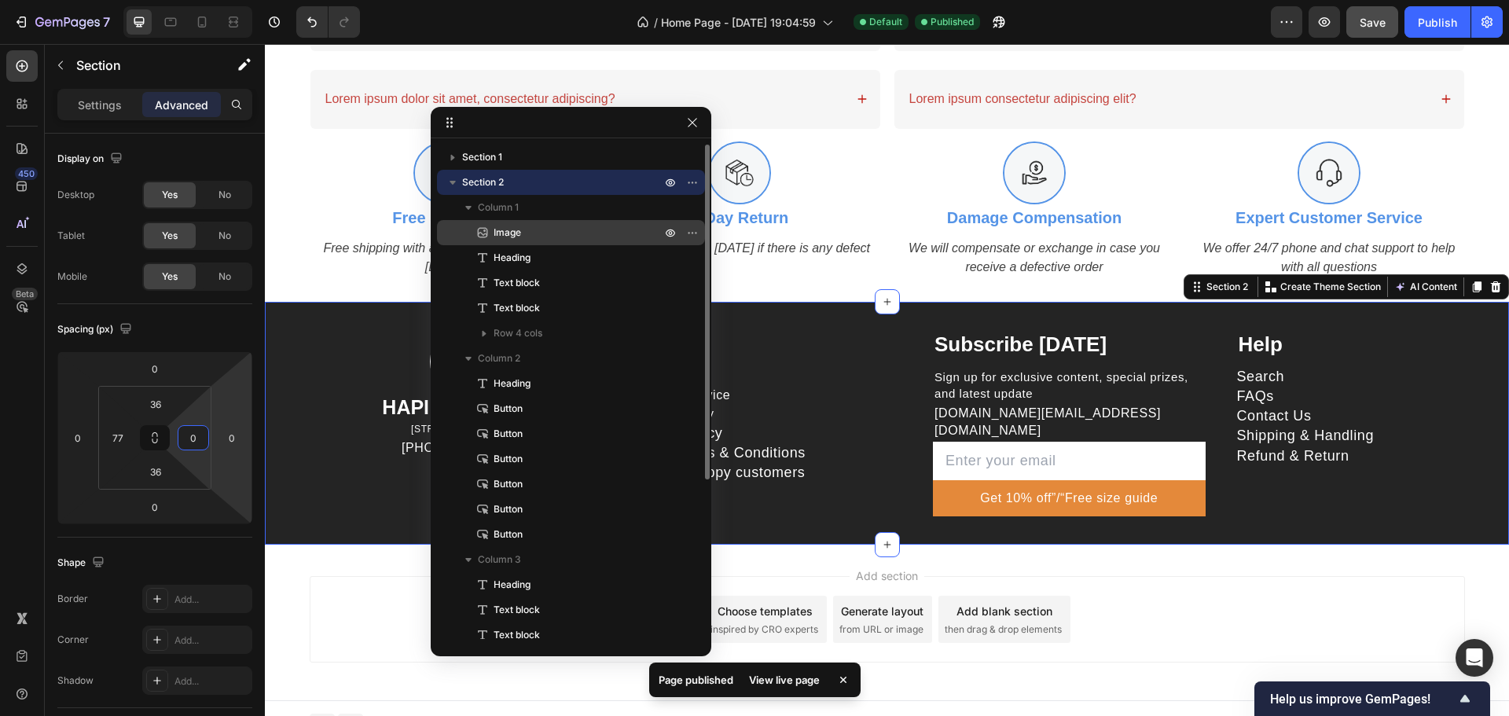
drag, startPoint x: 1225, startPoint y: 152, endPoint x: 441, endPoint y: 241, distance: 789.5
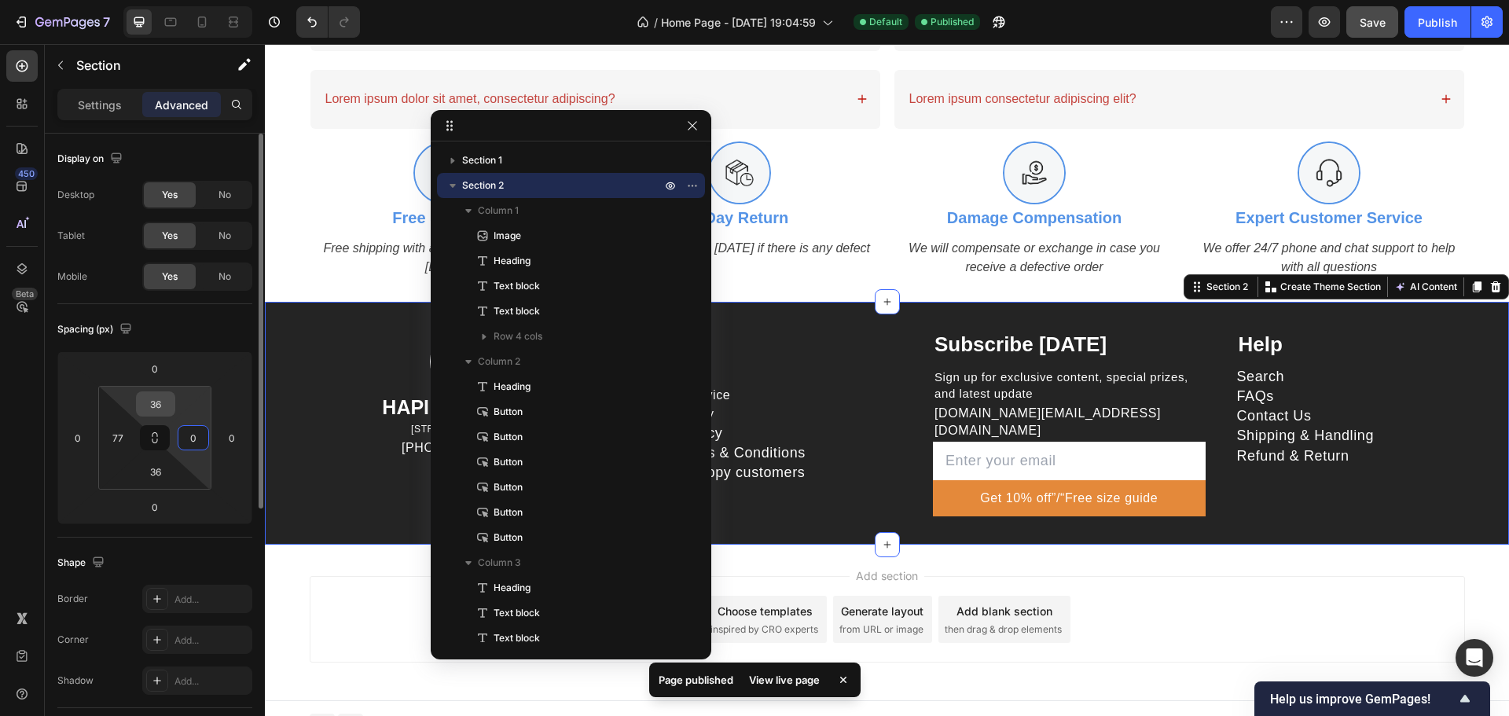
type input "0"
click at [159, 409] on input "36" at bounding box center [155, 404] width 31 height 24
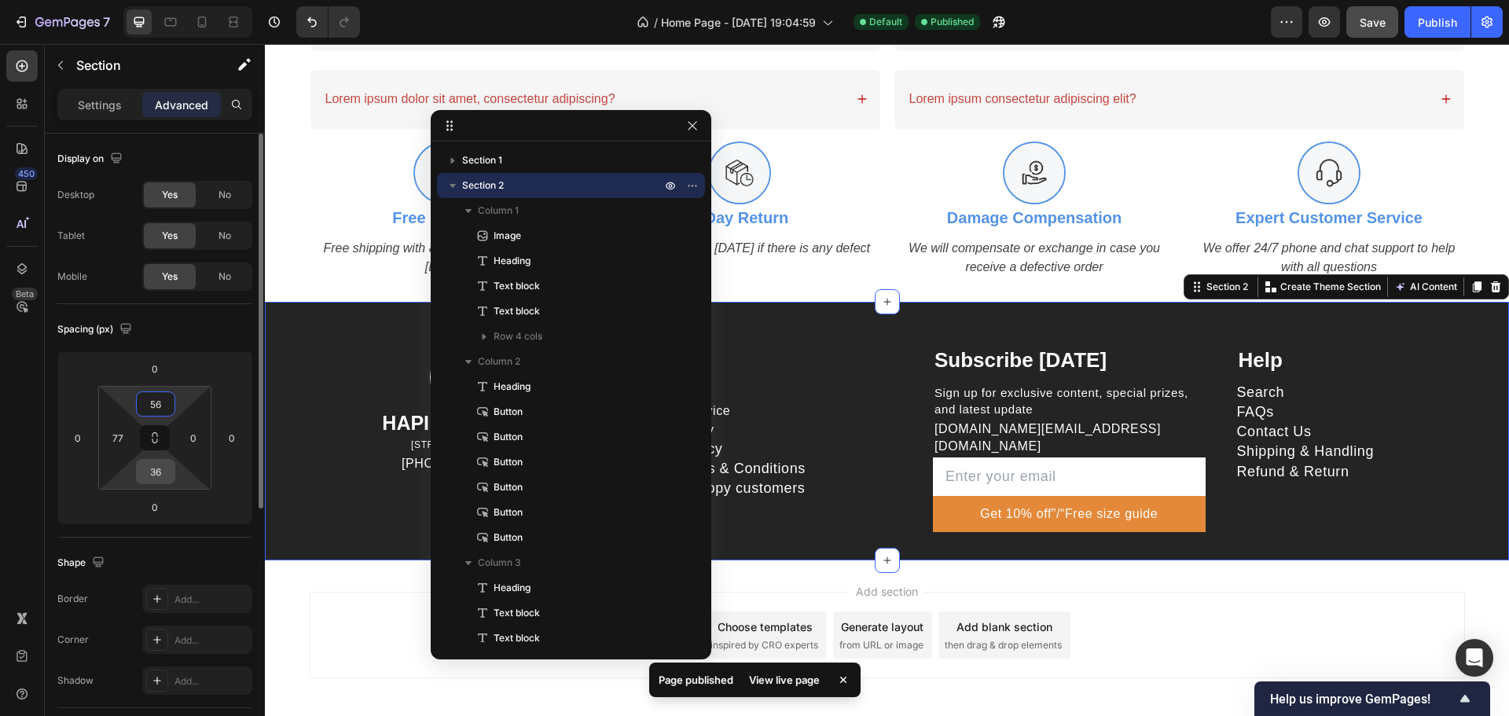
type input "56"
click at [169, 479] on input "36" at bounding box center [155, 472] width 31 height 24
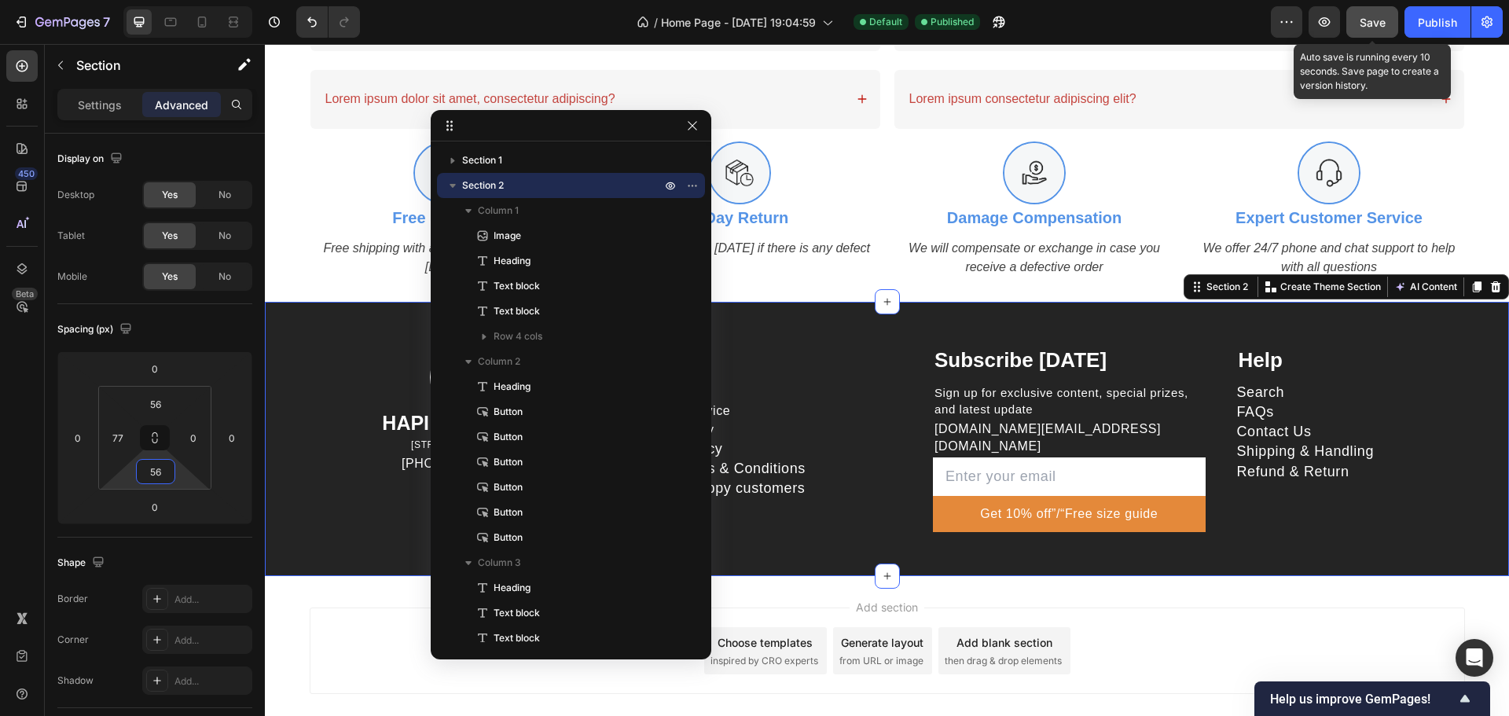
type input "56"
click at [1393, 23] on button "Save" at bounding box center [1372, 21] width 52 height 31
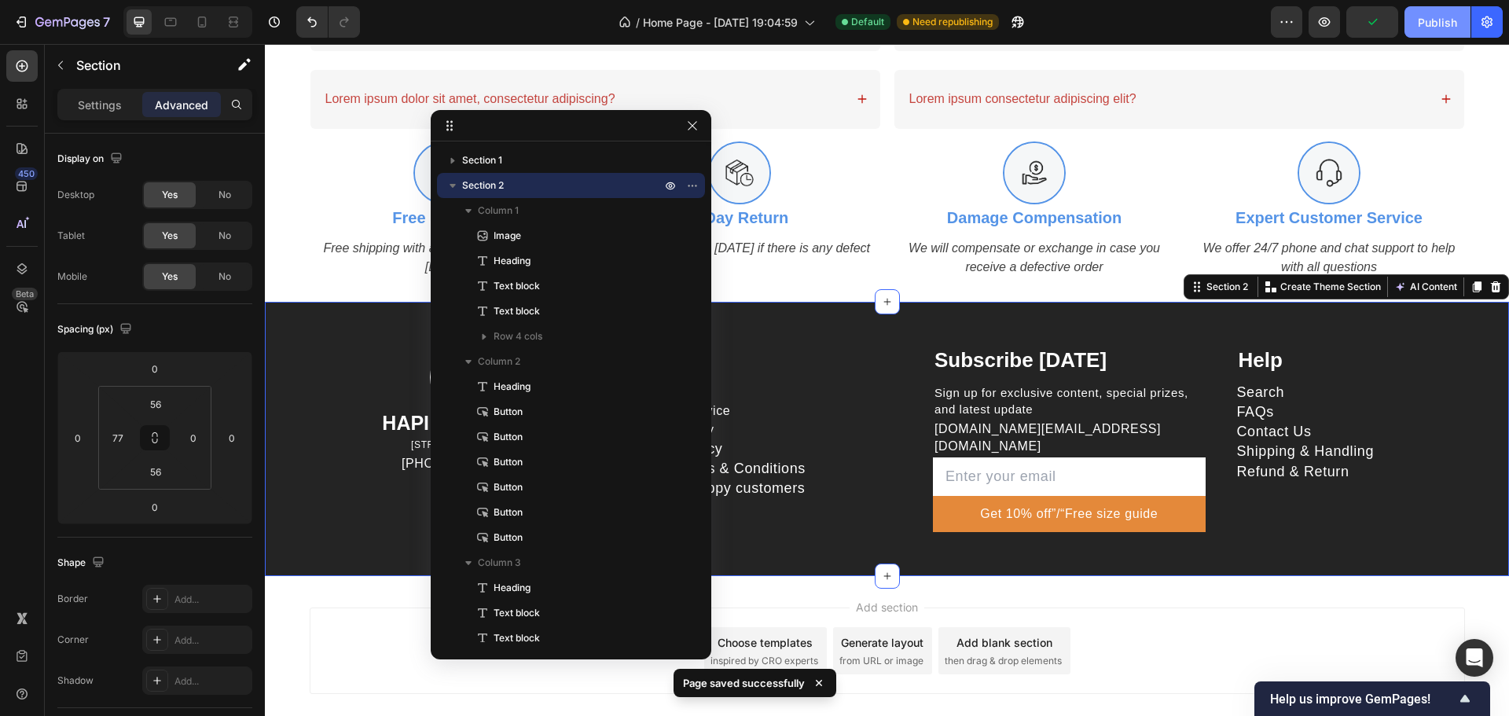
click at [1464, 21] on button "Publish" at bounding box center [1437, 21] width 66 height 31
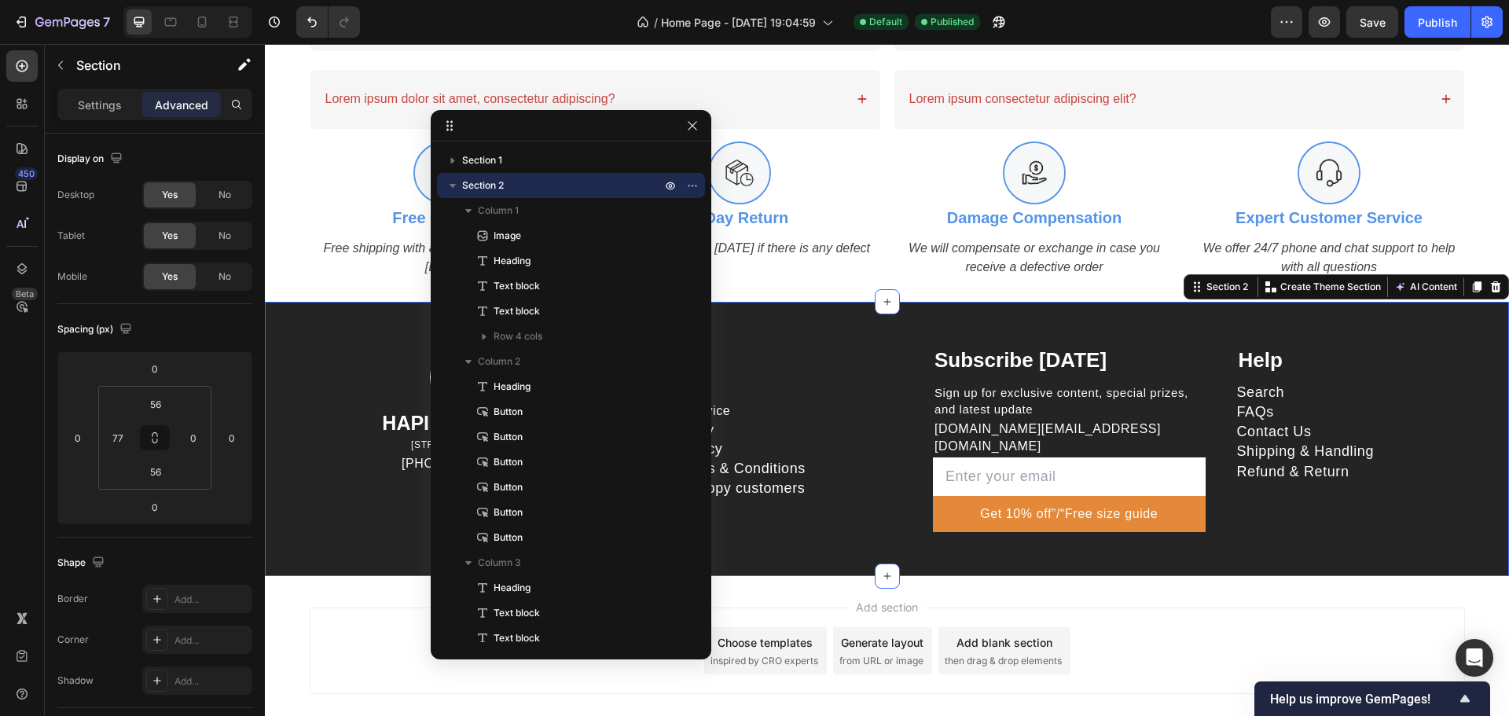
click at [294, 582] on div "Add section Choose templates inspired by CRO experts Generate layout from URL o…" at bounding box center [887, 654] width 1244 height 156
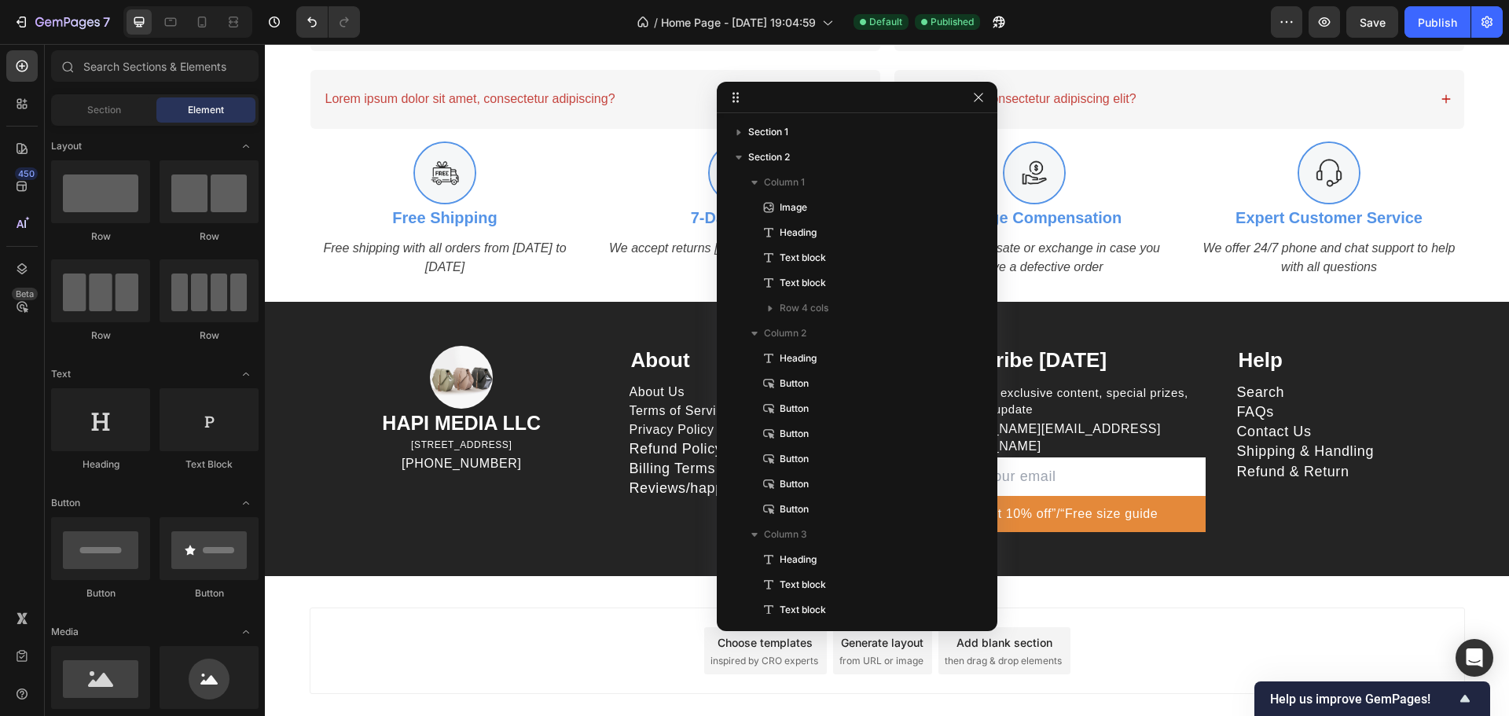
drag, startPoint x: 552, startPoint y: 129, endPoint x: 756, endPoint y: 101, distance: 206.3
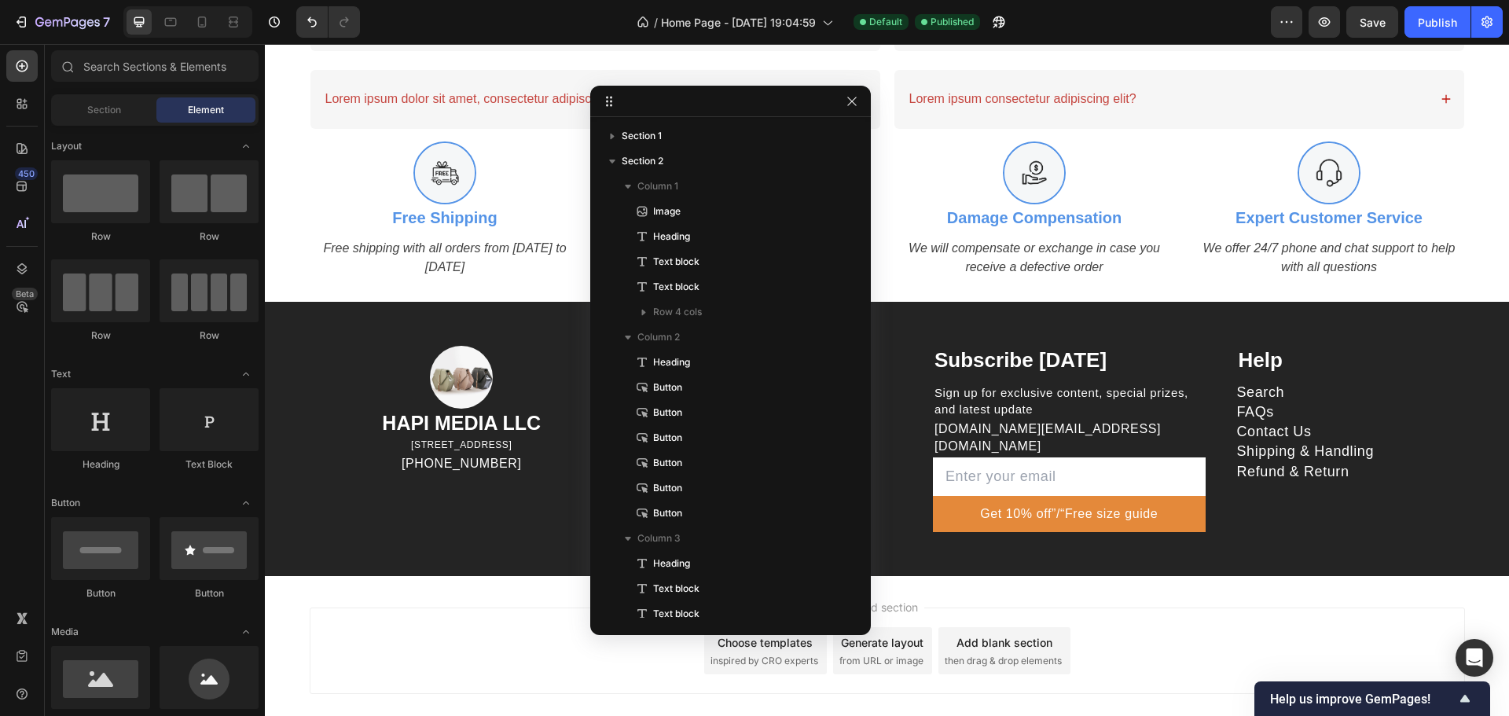
drag, startPoint x: 862, startPoint y: 94, endPoint x: 732, endPoint y: 98, distance: 129.8
click at [1023, 423] on p "hapimitmia.support@gmail.com" at bounding box center [1069, 437] width 270 height 35
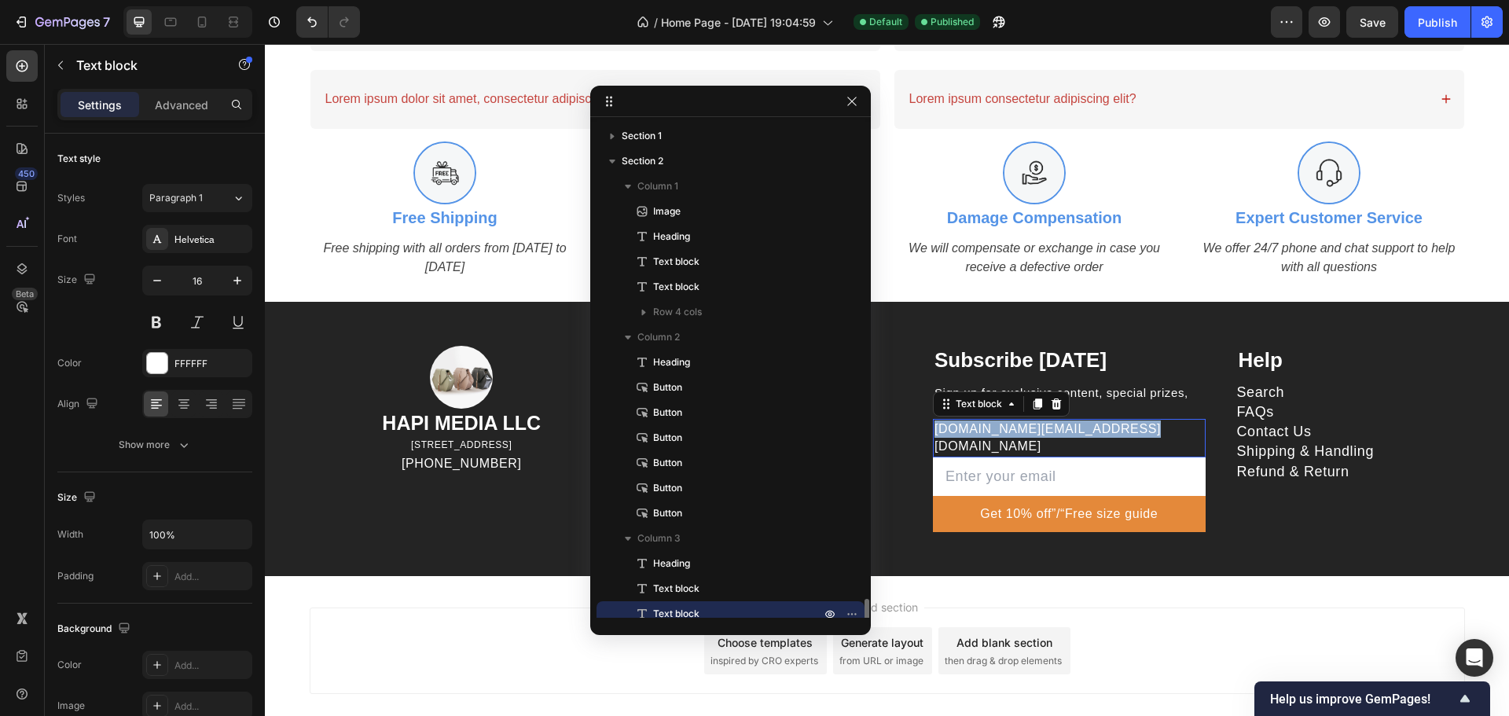
scroll to position [295, 0]
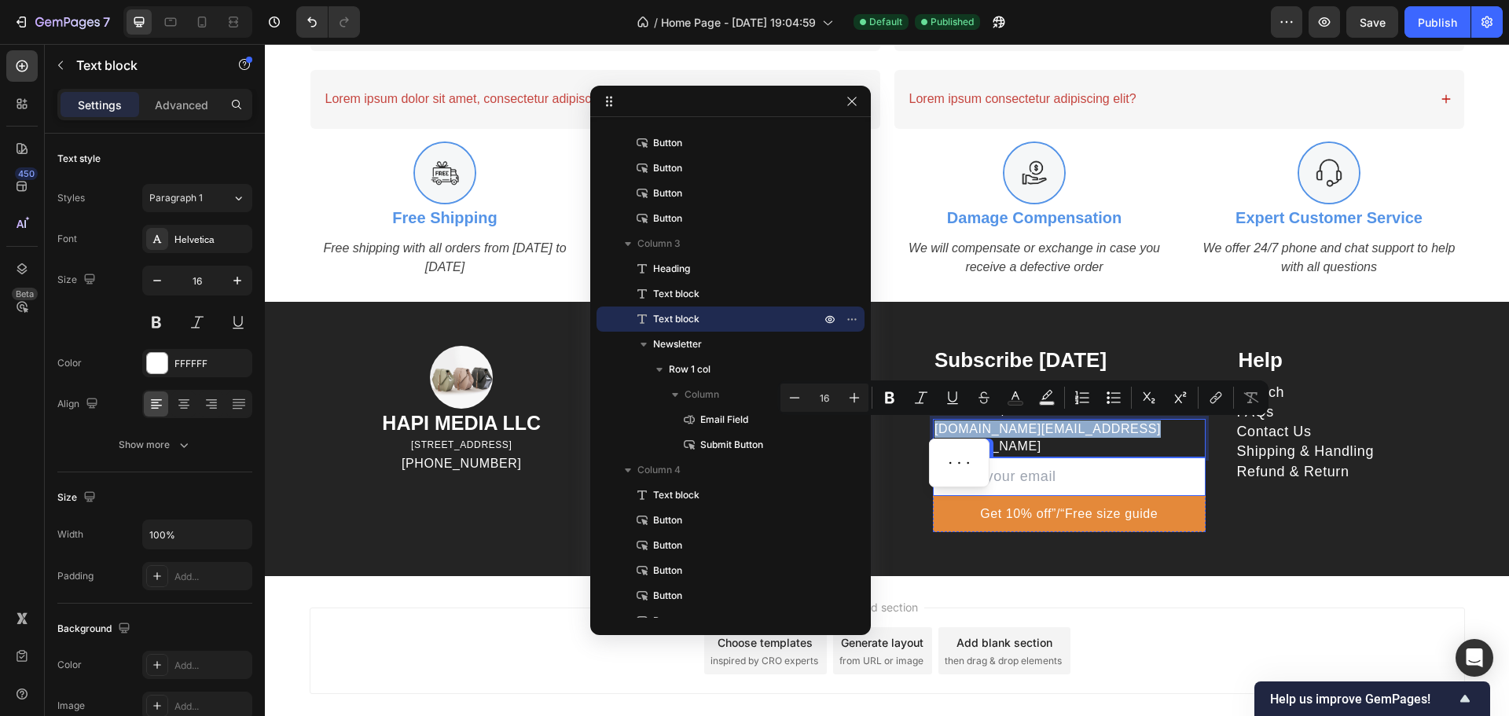
copy p "hapimitmia.support@gmail.com"
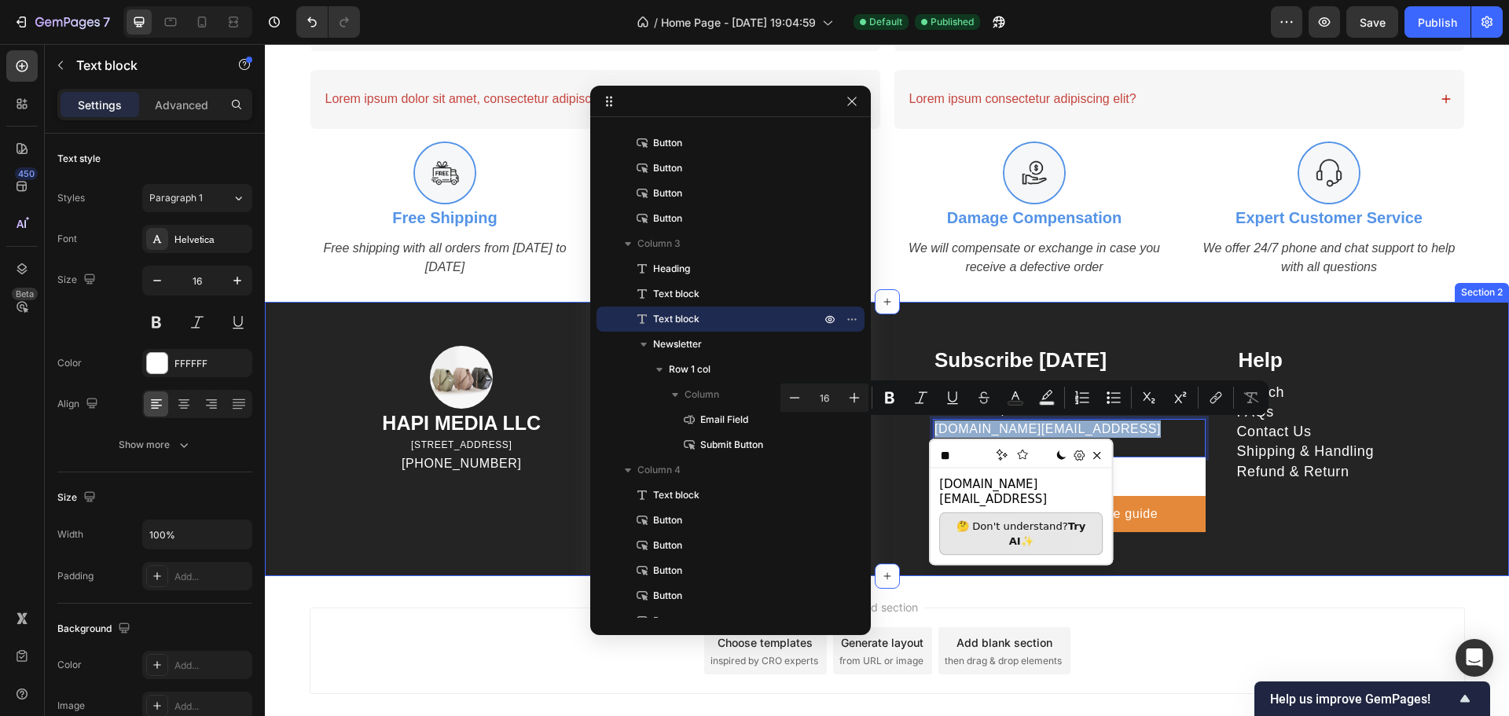
click at [1299, 549] on div "Image HAPI MEDIA LLC Heading 1500 N GRANT ST STE N DENVER CO 80203 US Text bloc…" at bounding box center [887, 439] width 1244 height 274
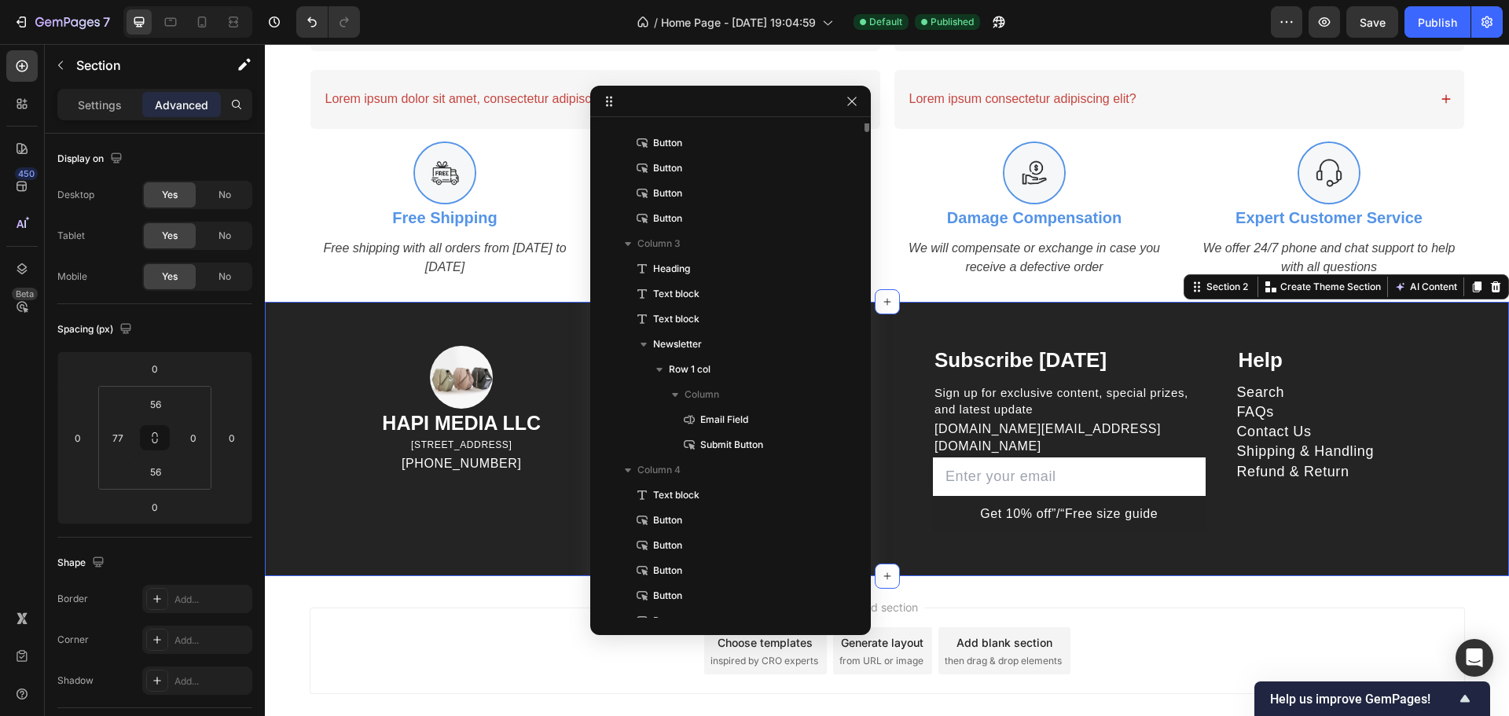
scroll to position [0, 0]
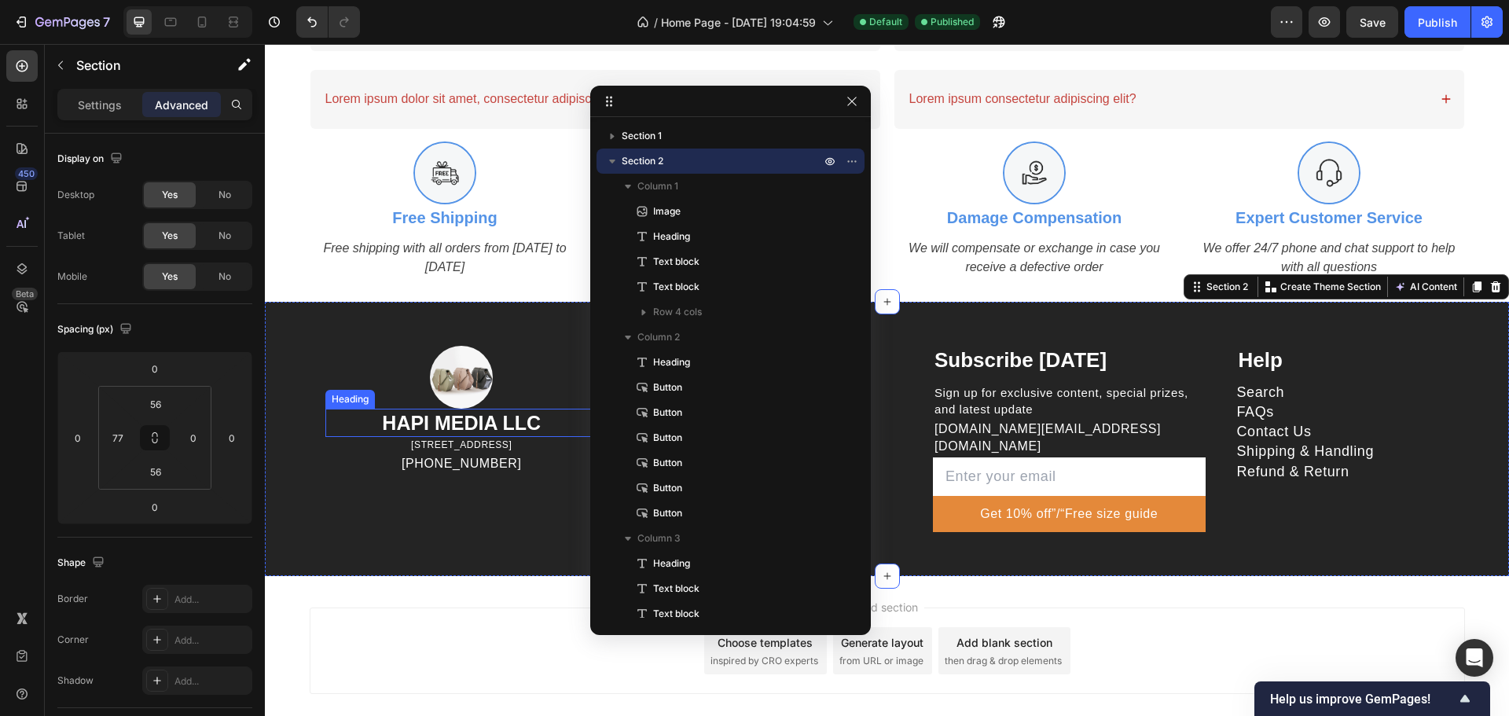
click at [471, 428] on h2 "HAPI MEDIA LLC" at bounding box center [461, 423] width 273 height 29
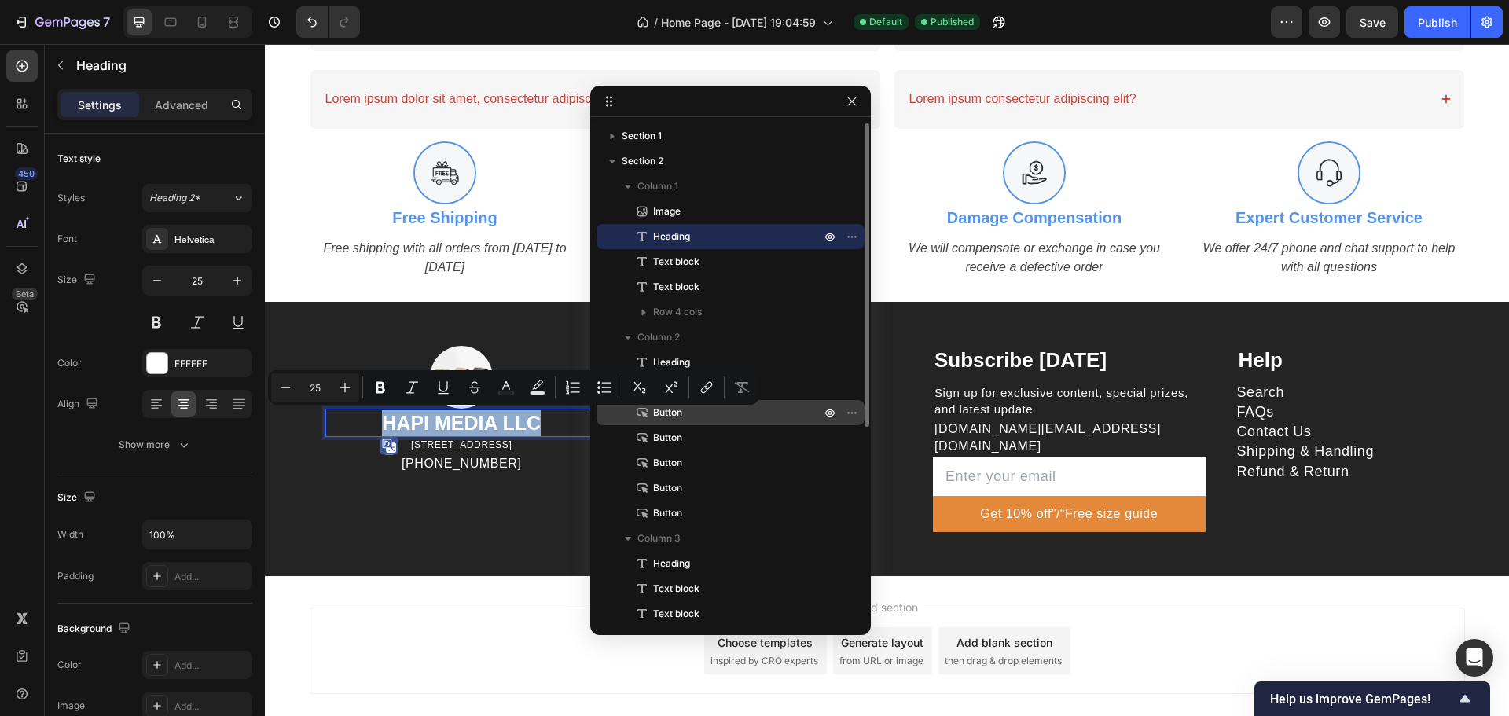
copy p "HAPI MEDIA LLC"
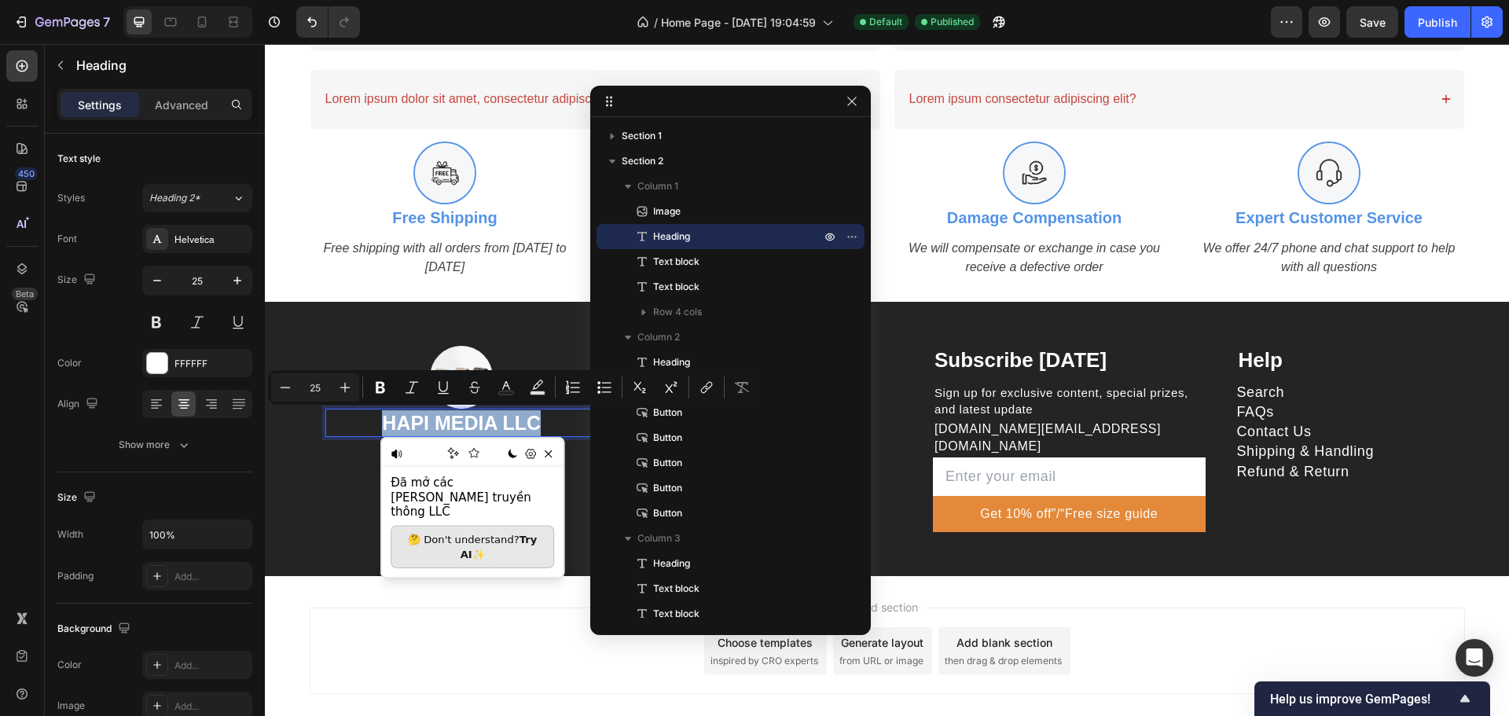
click at [367, 576] on div "Add section Choose templates inspired by CRO experts Generate layout from URL o…" at bounding box center [887, 654] width 1244 height 156
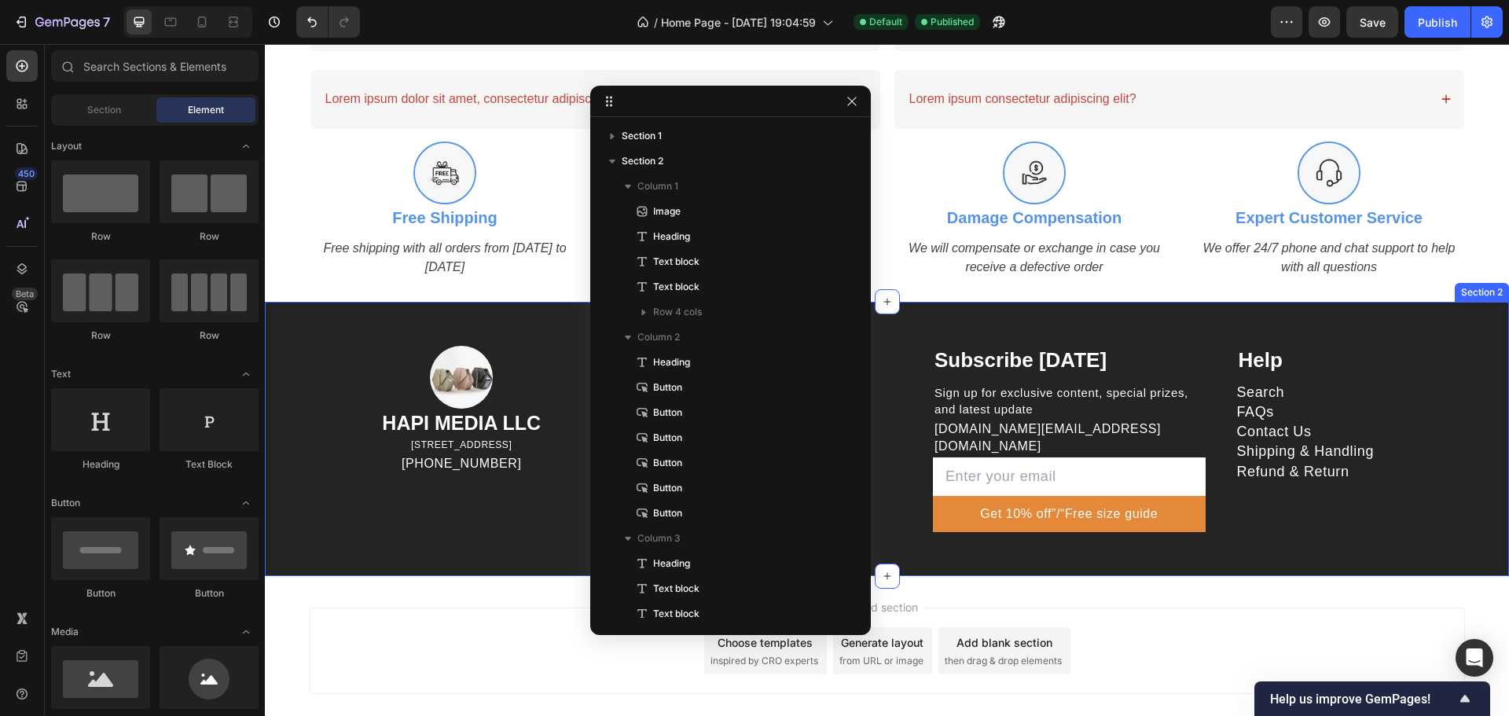
click at [514, 539] on div "Image HAPI MEDIA LLC Heading 1500 N GRANT ST STE N DENVER CO 80203 US Text bloc…" at bounding box center [887, 439] width 1244 height 274
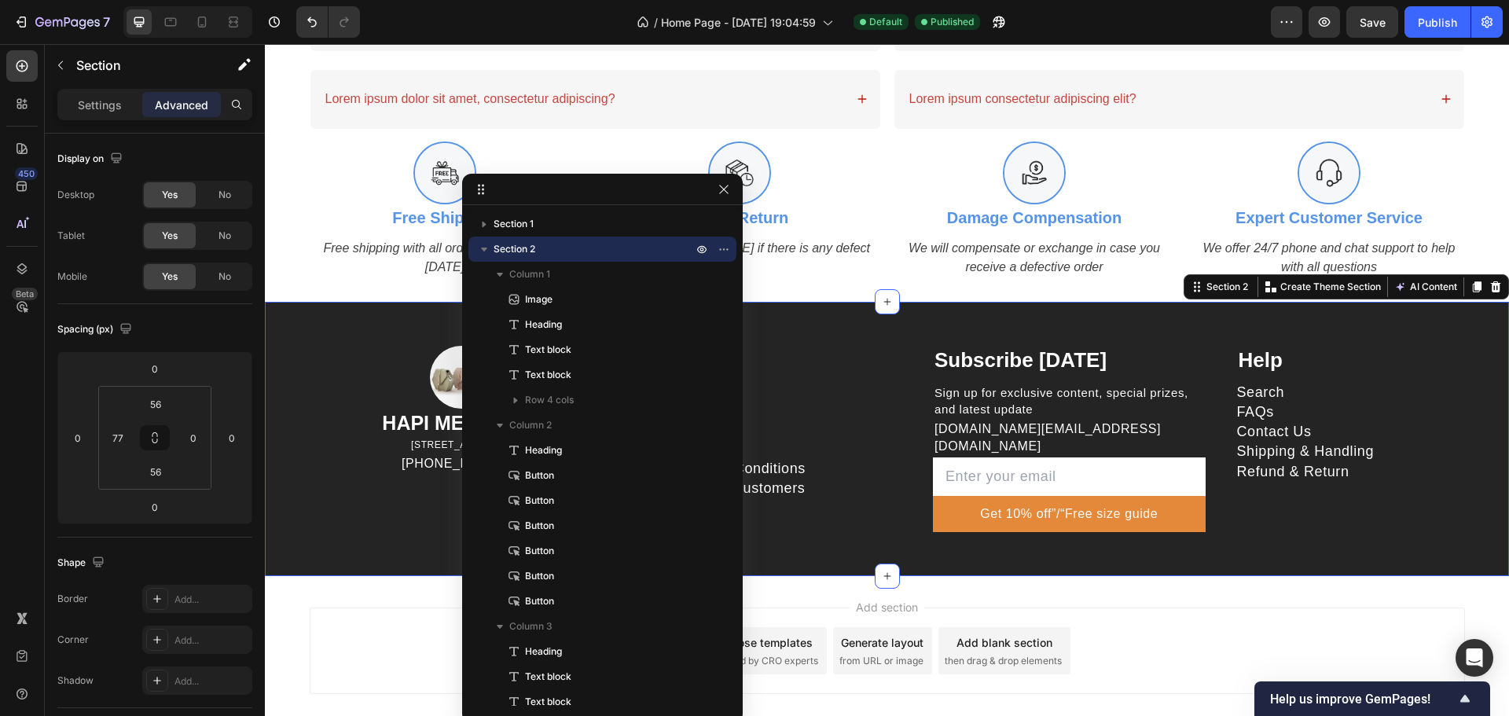
drag, startPoint x: 687, startPoint y: 109, endPoint x: 726, endPoint y: 189, distance: 88.6
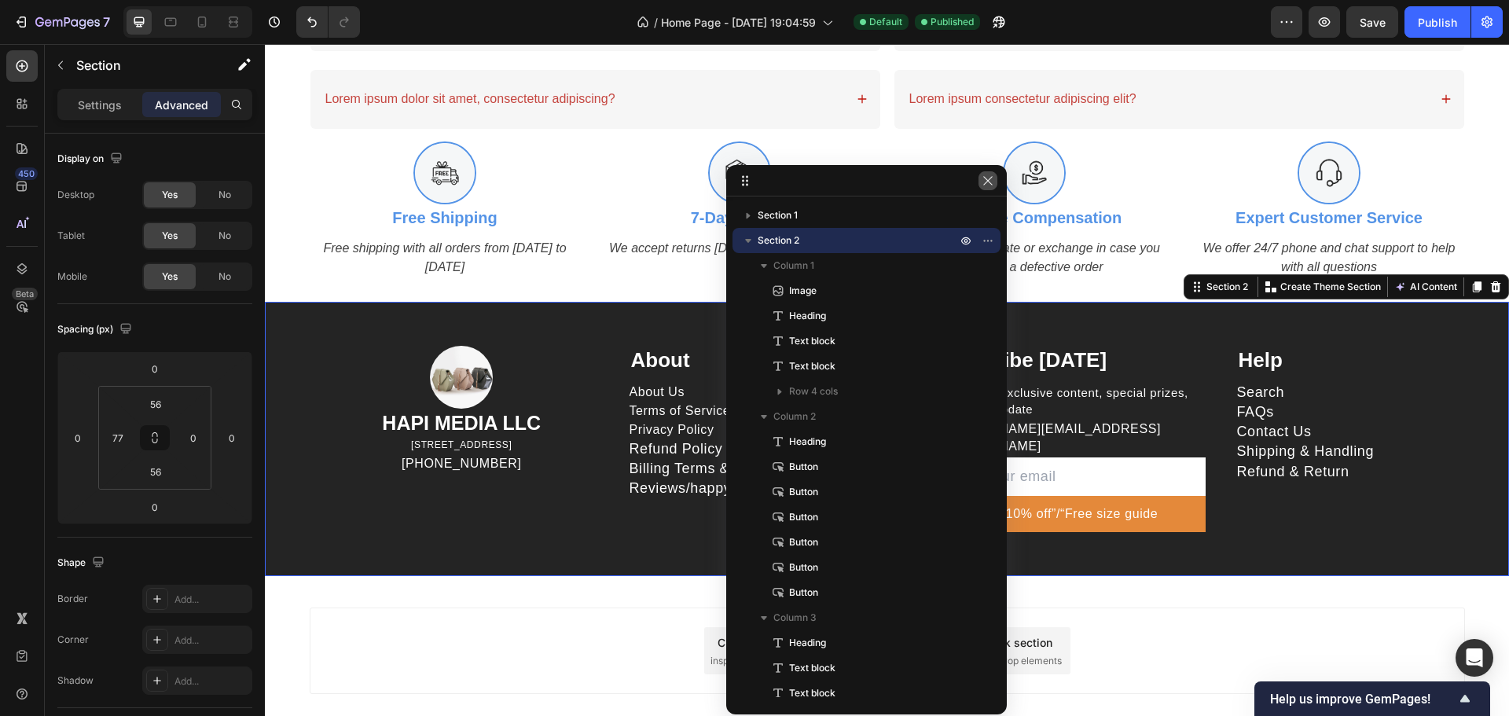
click at [990, 185] on icon "button" at bounding box center [988, 180] width 13 height 13
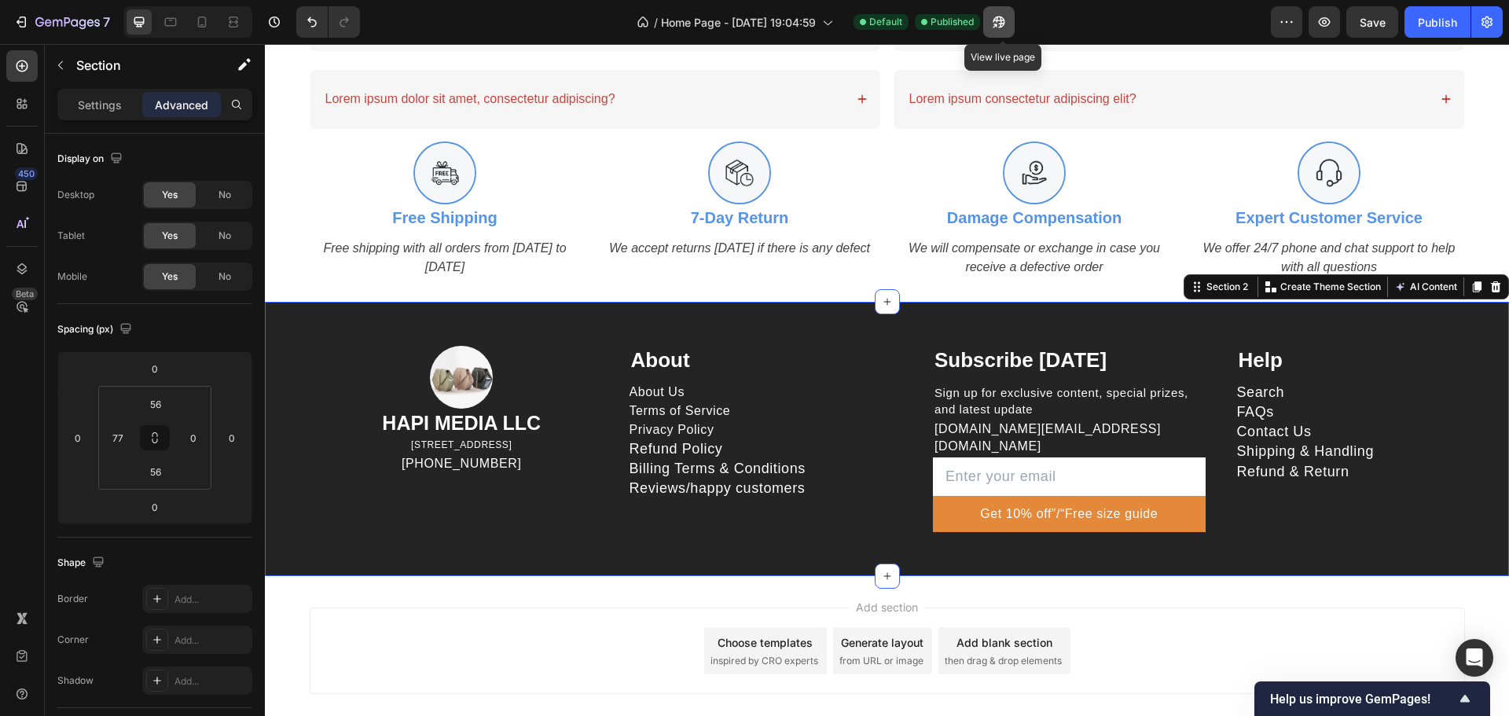
click at [993, 24] on button "button" at bounding box center [998, 21] width 31 height 31
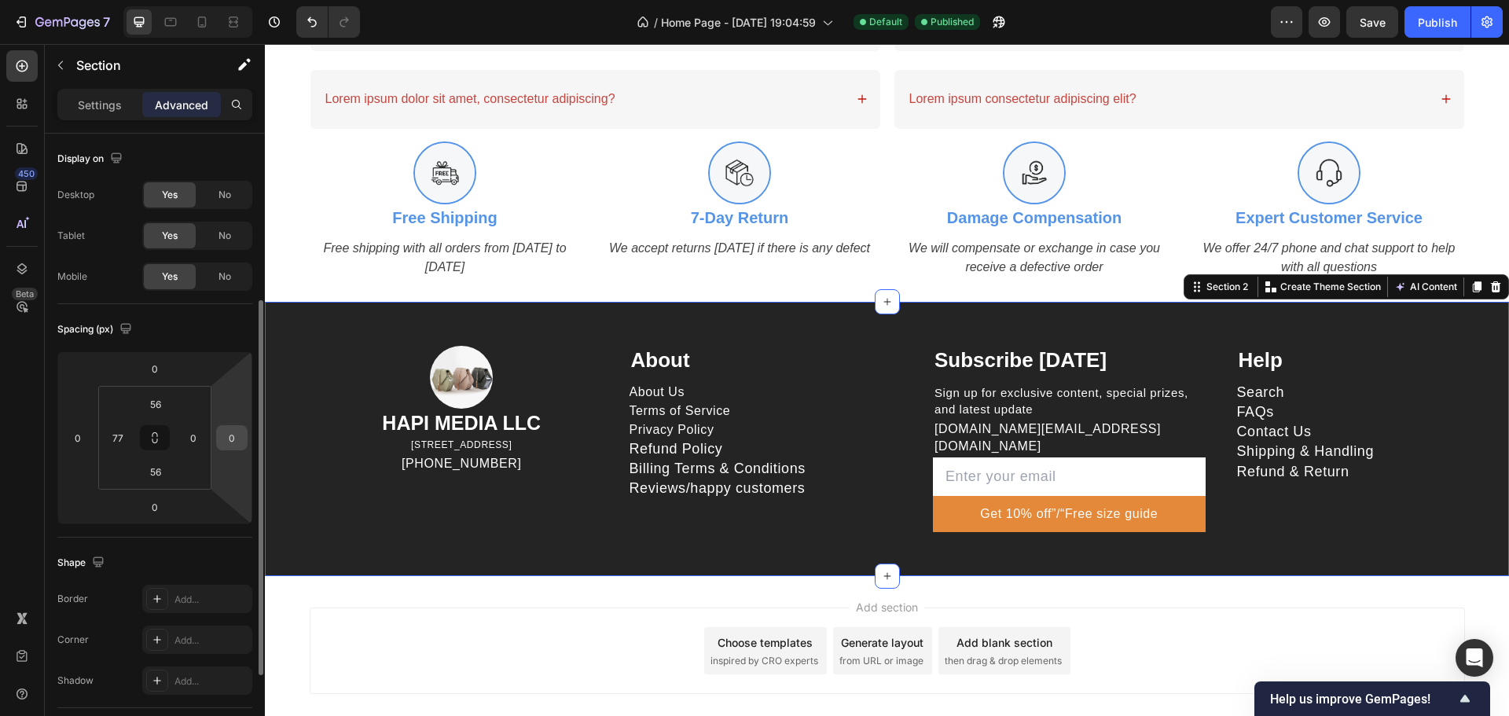
scroll to position [209, 0]
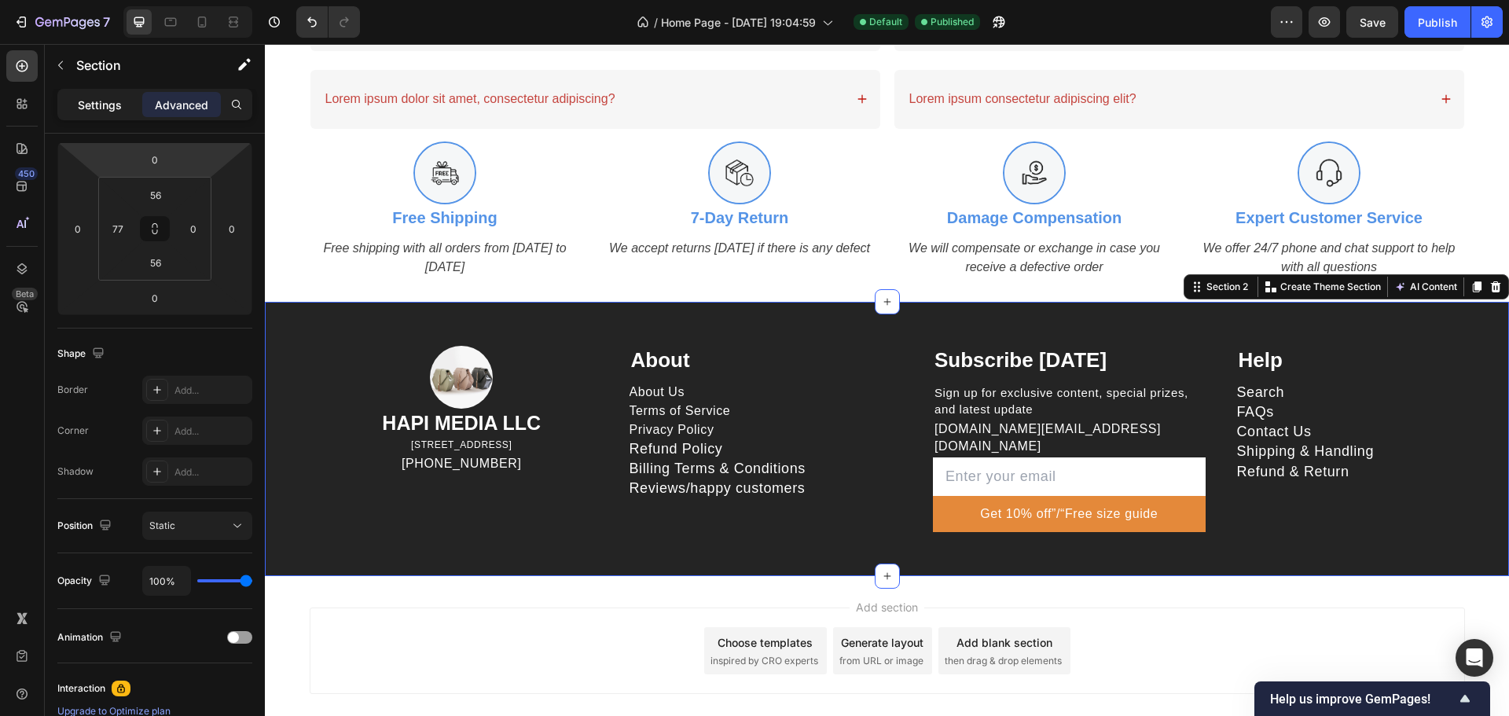
click at [98, 101] on p "Settings" at bounding box center [100, 105] width 44 height 17
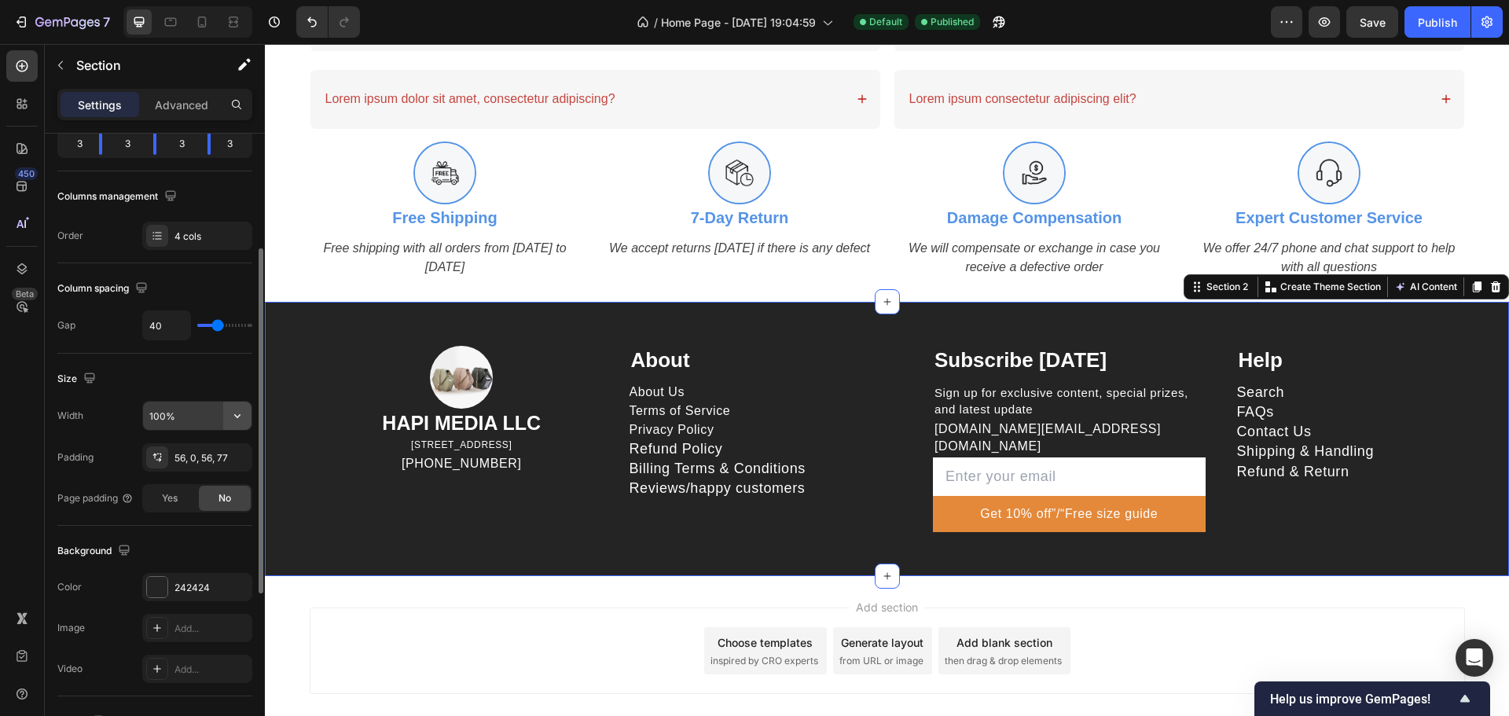
click at [233, 413] on icon "button" at bounding box center [237, 416] width 16 height 16
click at [198, 475] on div "Default 1470px" at bounding box center [180, 486] width 129 height 30
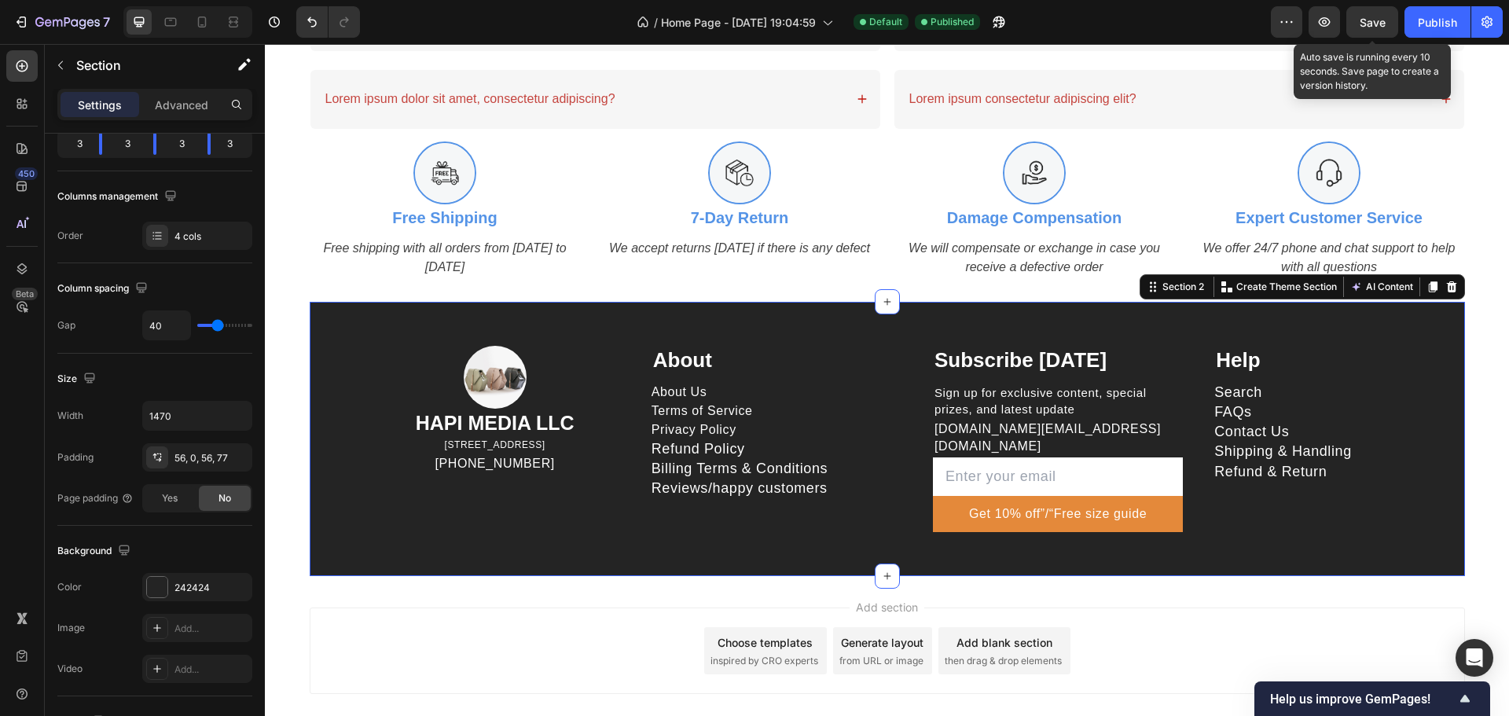
click at [1372, 27] on span "Save" at bounding box center [1373, 22] width 26 height 13
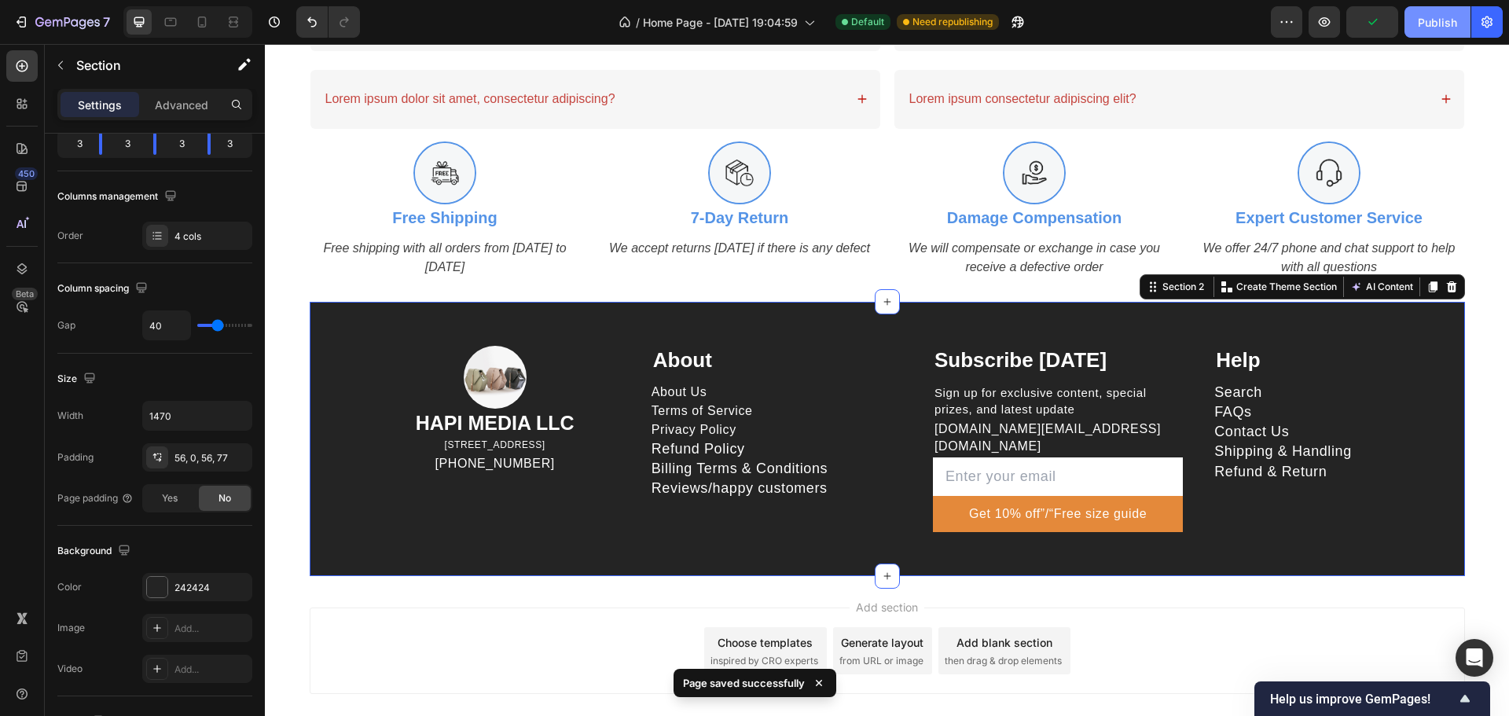
click at [1419, 28] on div "Publish" at bounding box center [1437, 22] width 39 height 17
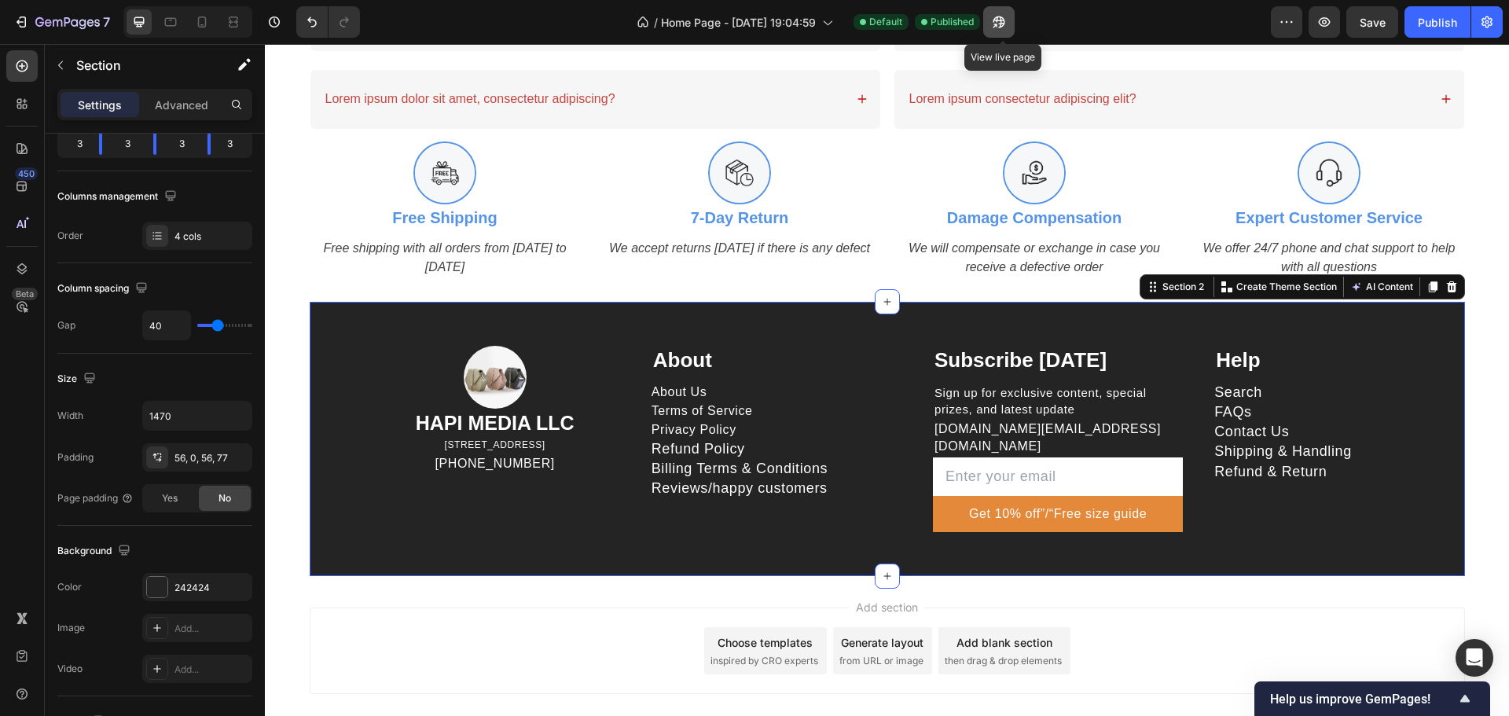
click at [1007, 16] on icon "button" at bounding box center [999, 22] width 16 height 16
click at [362, 398] on div "Image HAPI MEDIA LLC Heading 1500 N GRANT ST STE N DENVER CO 80203 US Text bloc…" at bounding box center [887, 439] width 1155 height 274
click at [237, 415] on icon "button" at bounding box center [237, 416] width 16 height 16
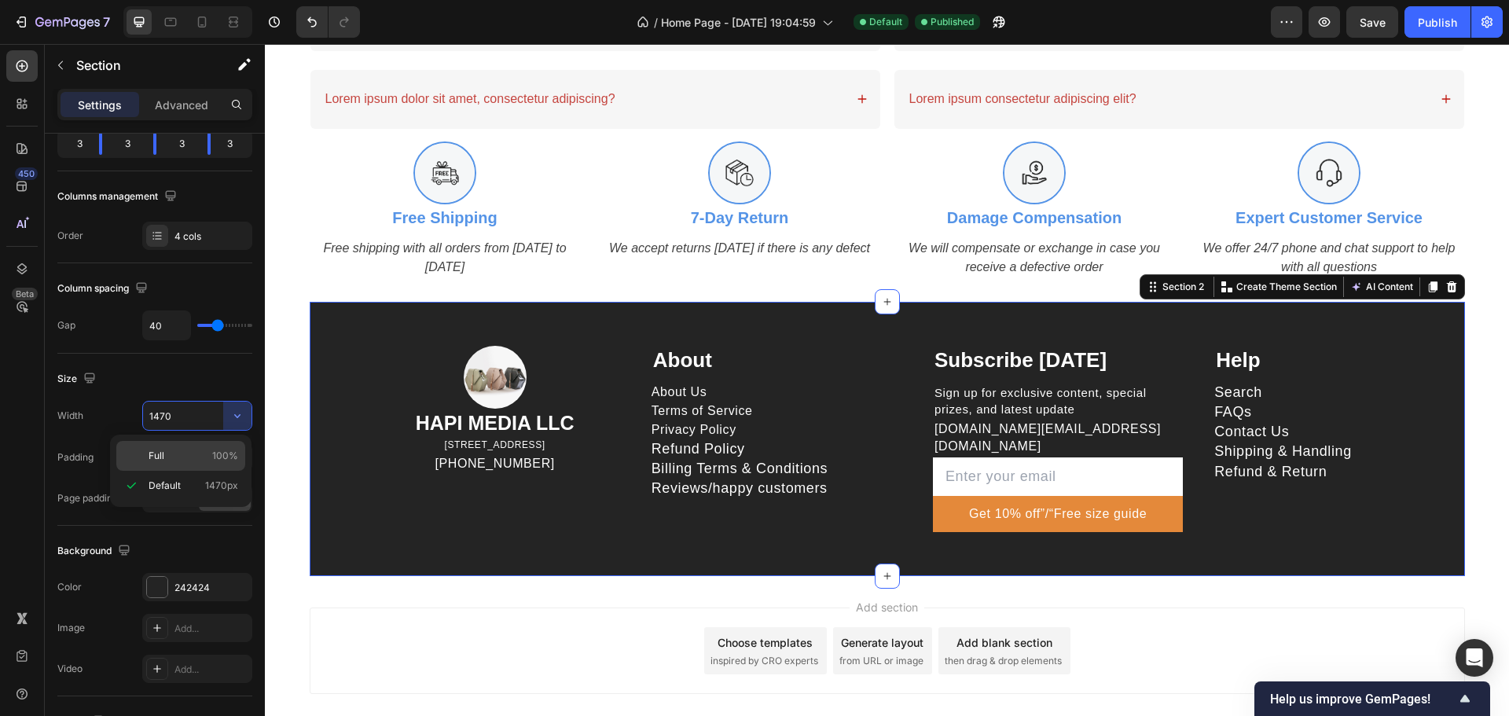
click at [176, 445] on div "Full 100%" at bounding box center [180, 456] width 129 height 30
type input "100%"
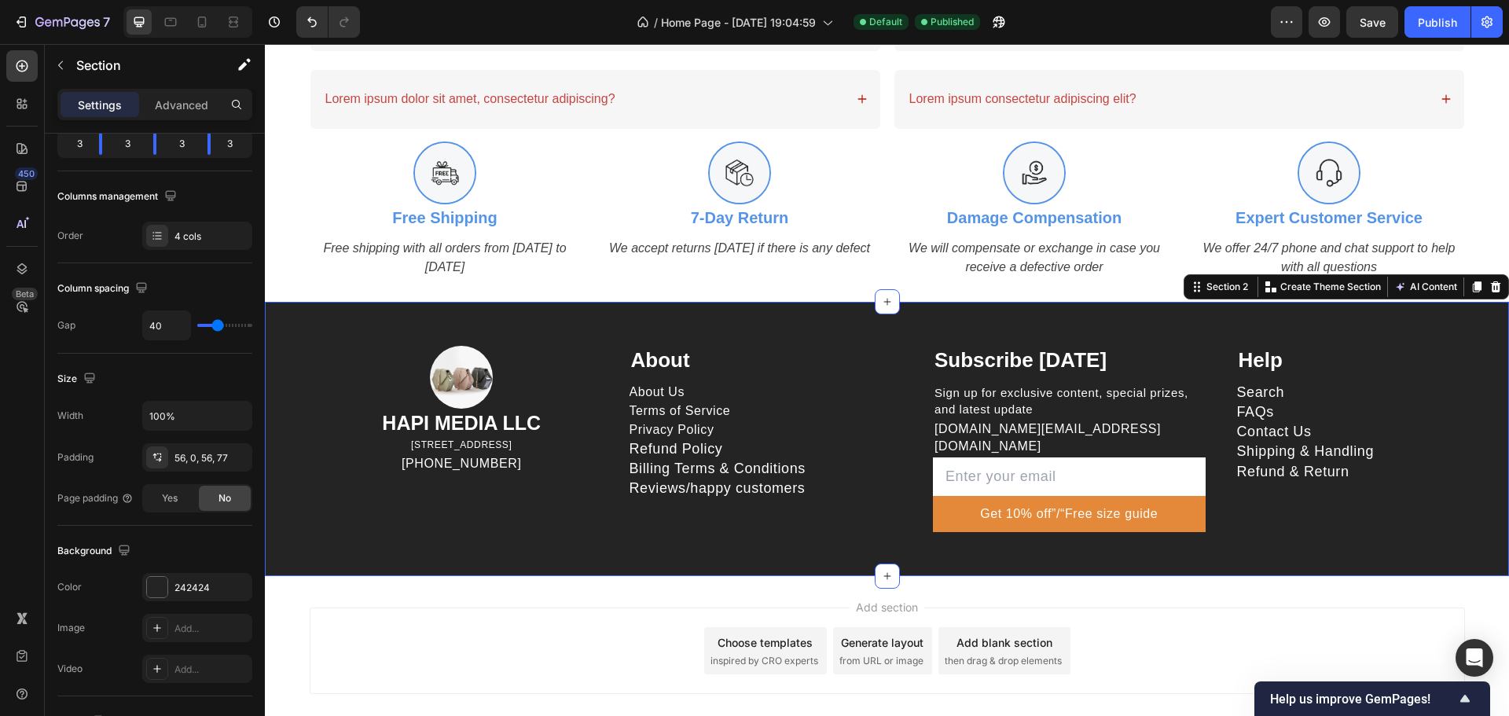
click at [310, 324] on div "Image HAPI MEDIA LLC Heading 1500 N GRANT ST STE N DENVER CO 80203 US Text bloc…" at bounding box center [887, 439] width 1244 height 274
click at [168, 97] on p "Advanced" at bounding box center [181, 105] width 53 height 17
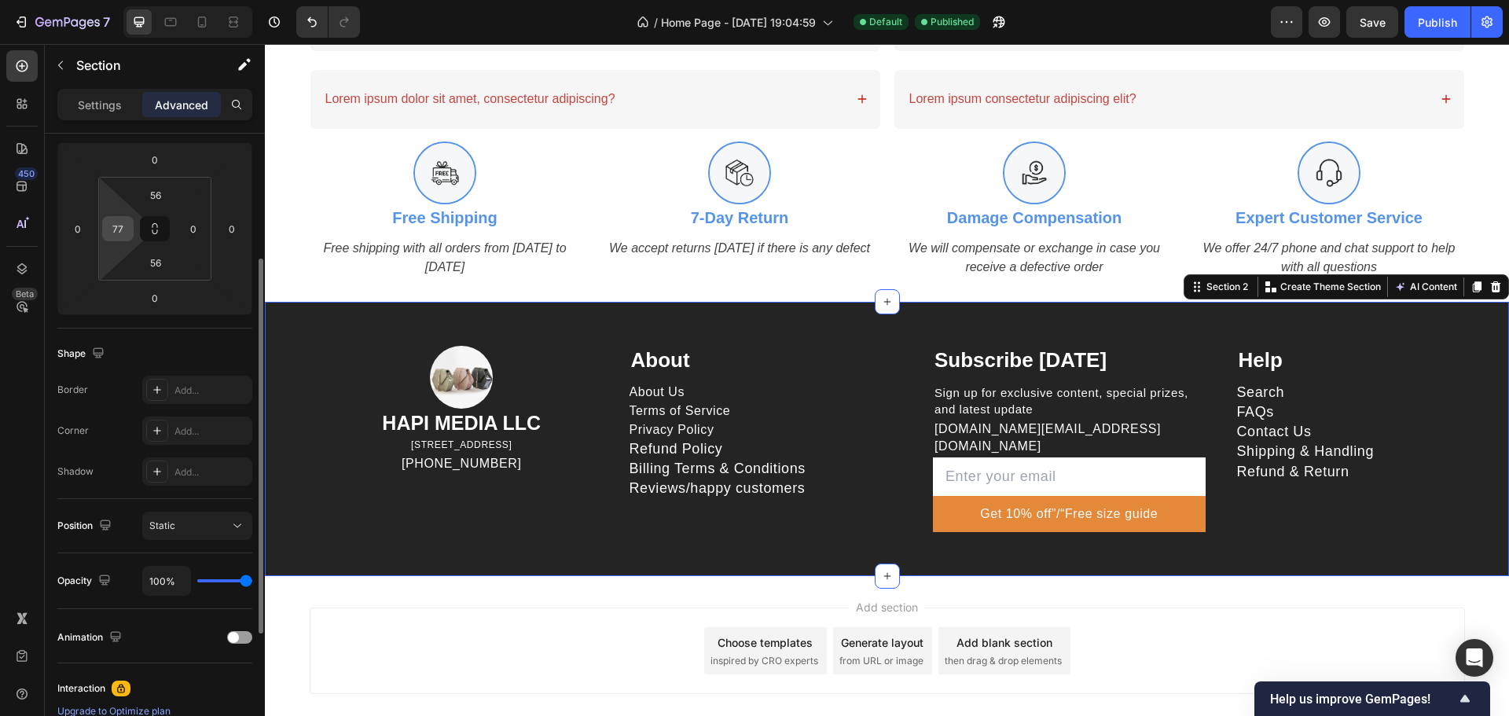
click at [127, 228] on input "77" at bounding box center [118, 229] width 24 height 24
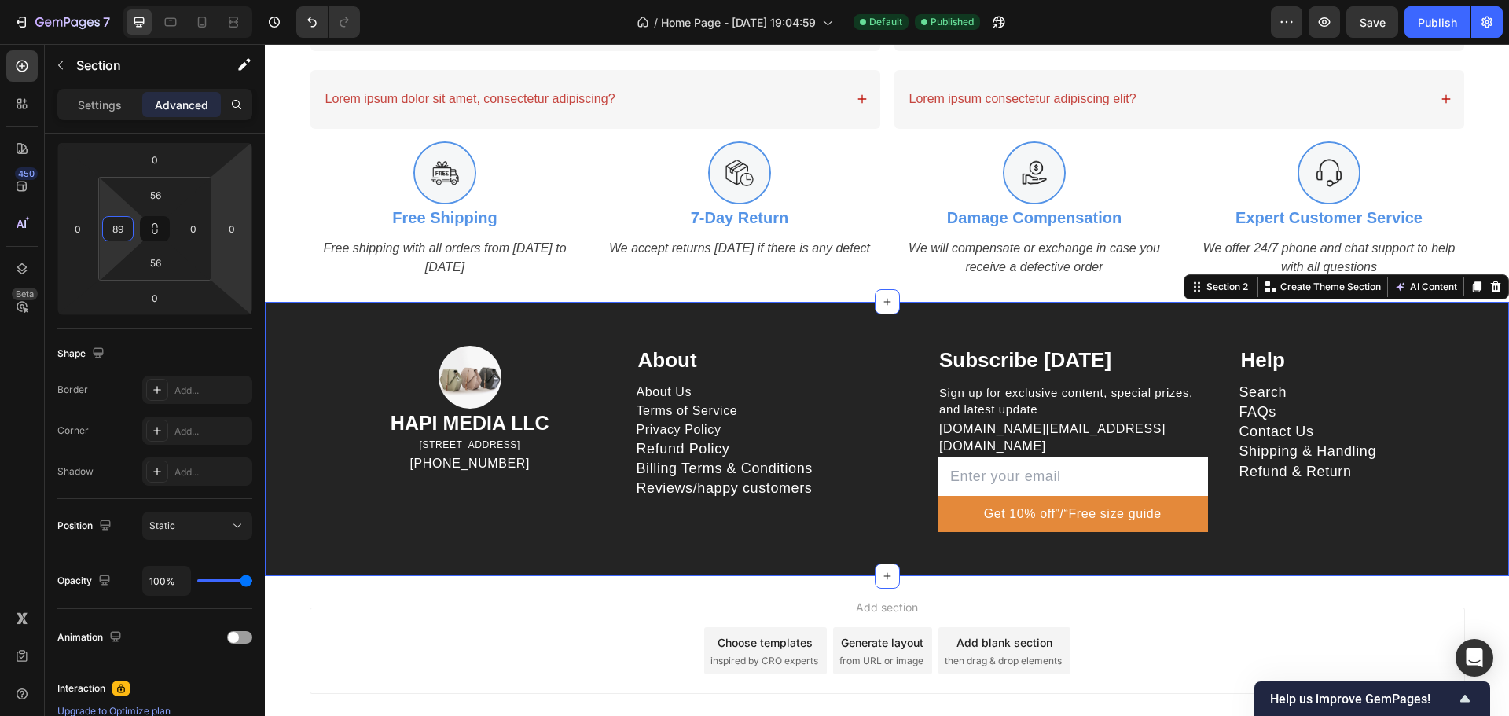
type input "89"
click at [1372, 24] on span "Save" at bounding box center [1373, 22] width 26 height 13
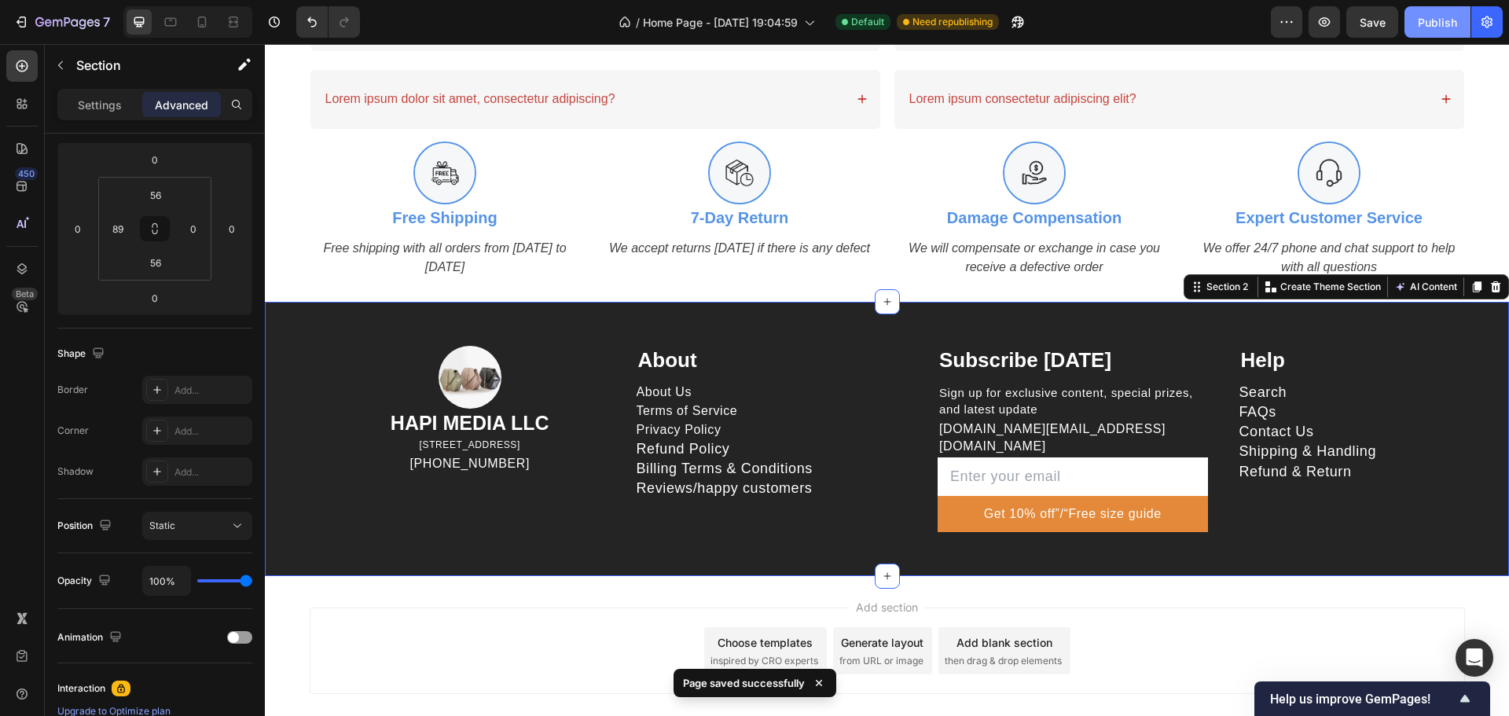
click at [1429, 19] on div "Publish" at bounding box center [1437, 22] width 39 height 17
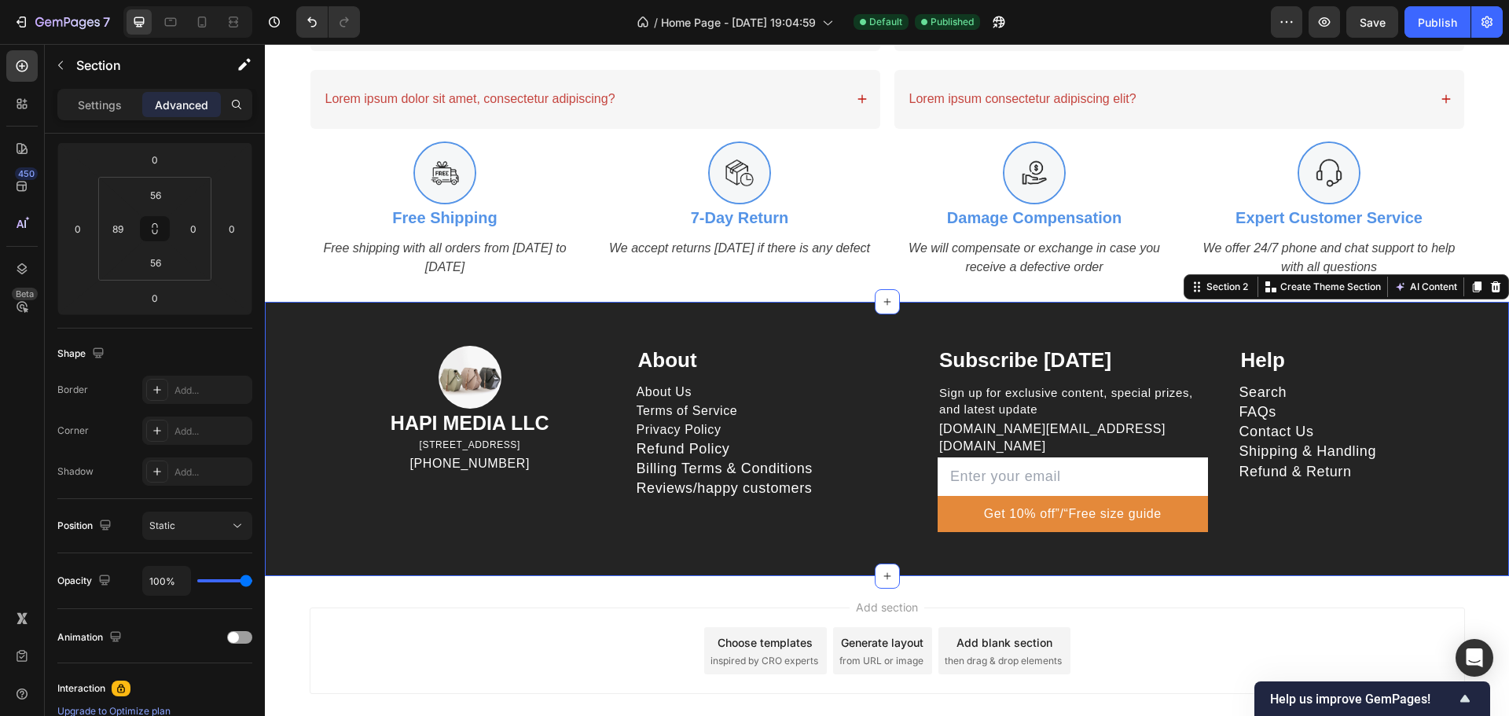
click at [912, 341] on div "Image HAPI MEDIA LLC Heading 1500 N GRANT ST STE N DENVER CO 80203 US Text bloc…" at bounding box center [887, 439] width 1244 height 274
click at [997, 30] on button "button" at bounding box center [998, 21] width 31 height 31
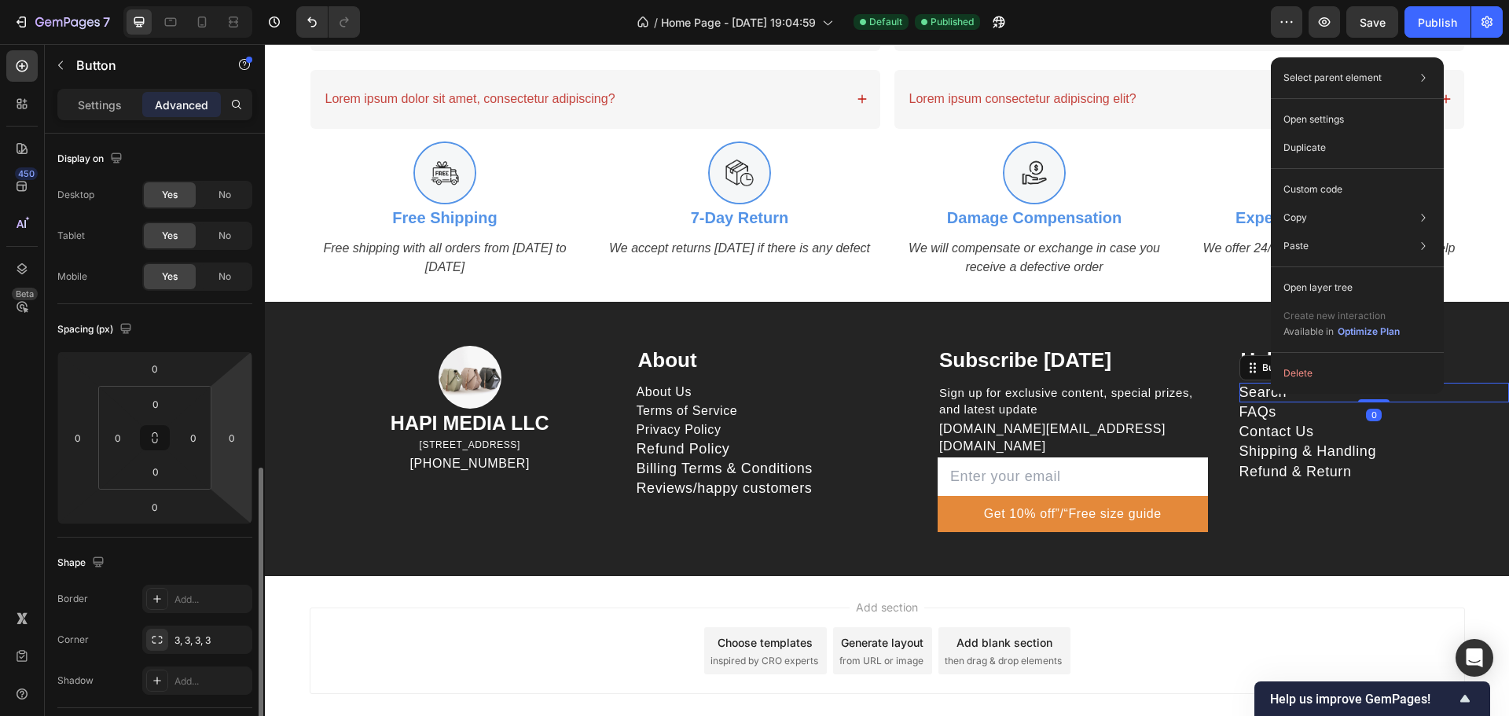
scroll to position [314, 0]
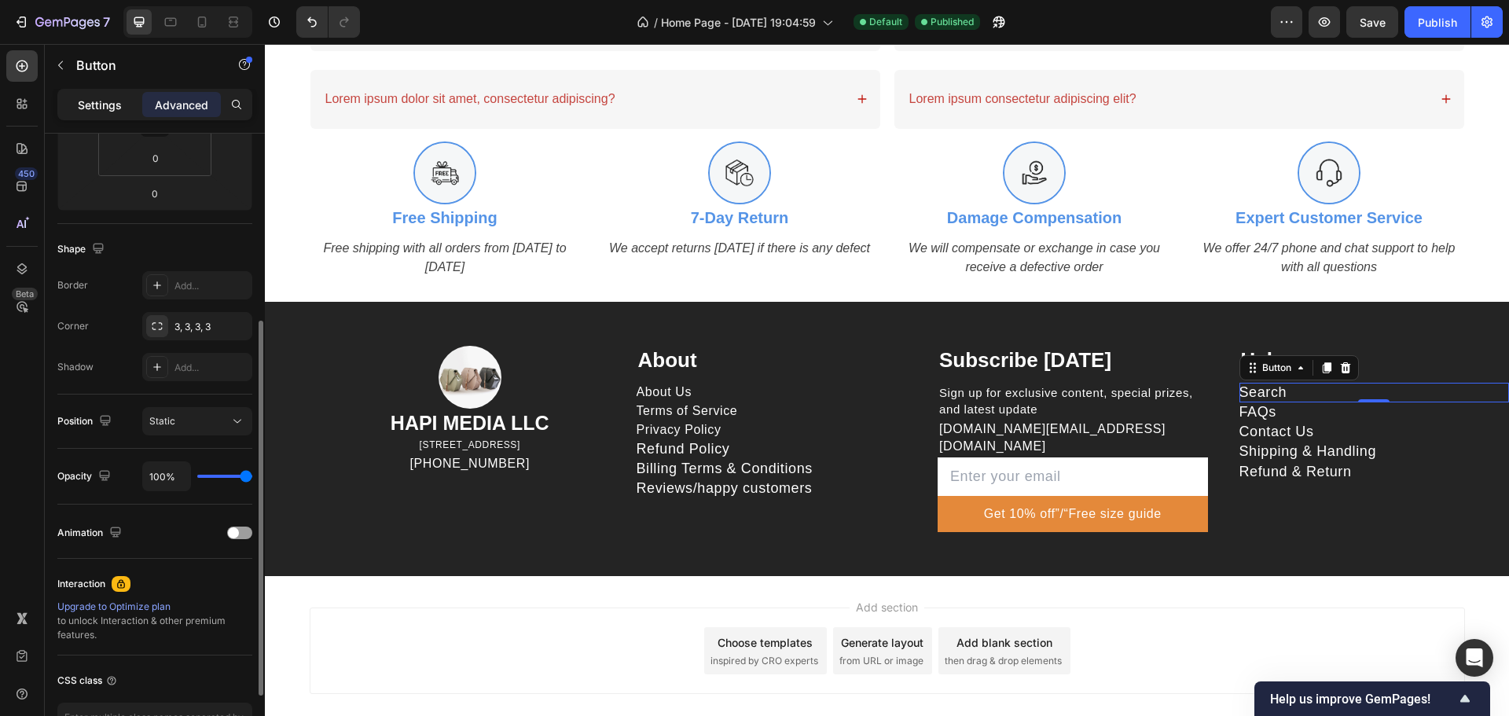
click at [105, 105] on p "Settings" at bounding box center [100, 105] width 44 height 17
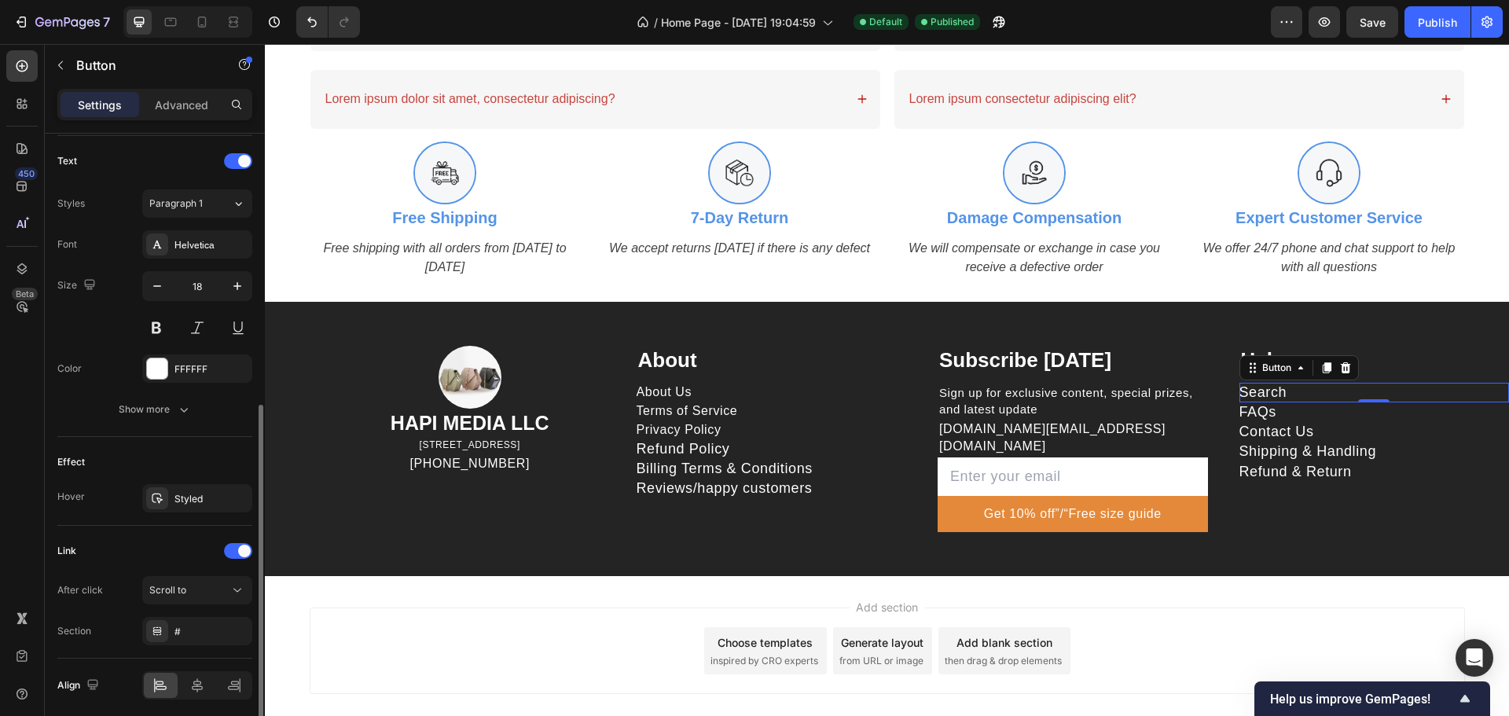
scroll to position [582, 0]
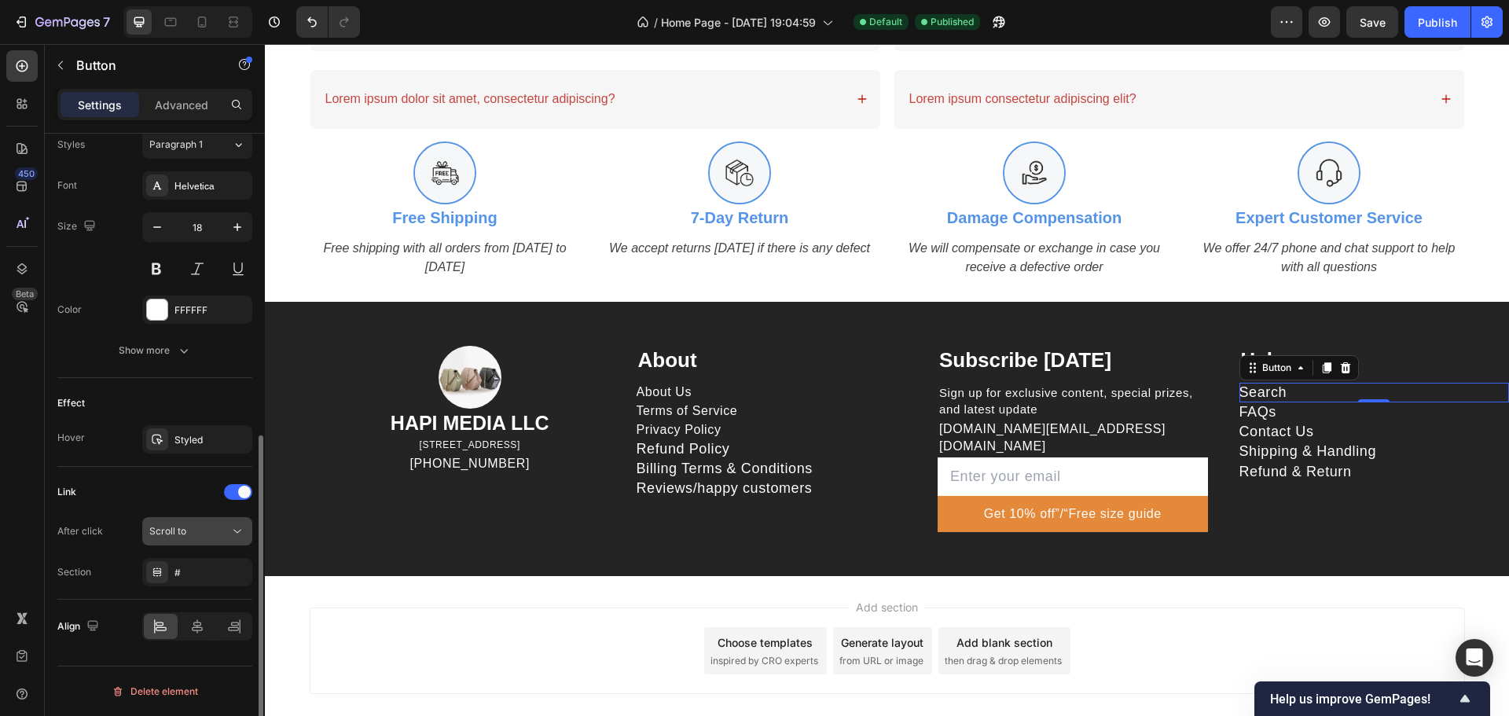
click at [238, 530] on icon at bounding box center [237, 531] width 16 height 16
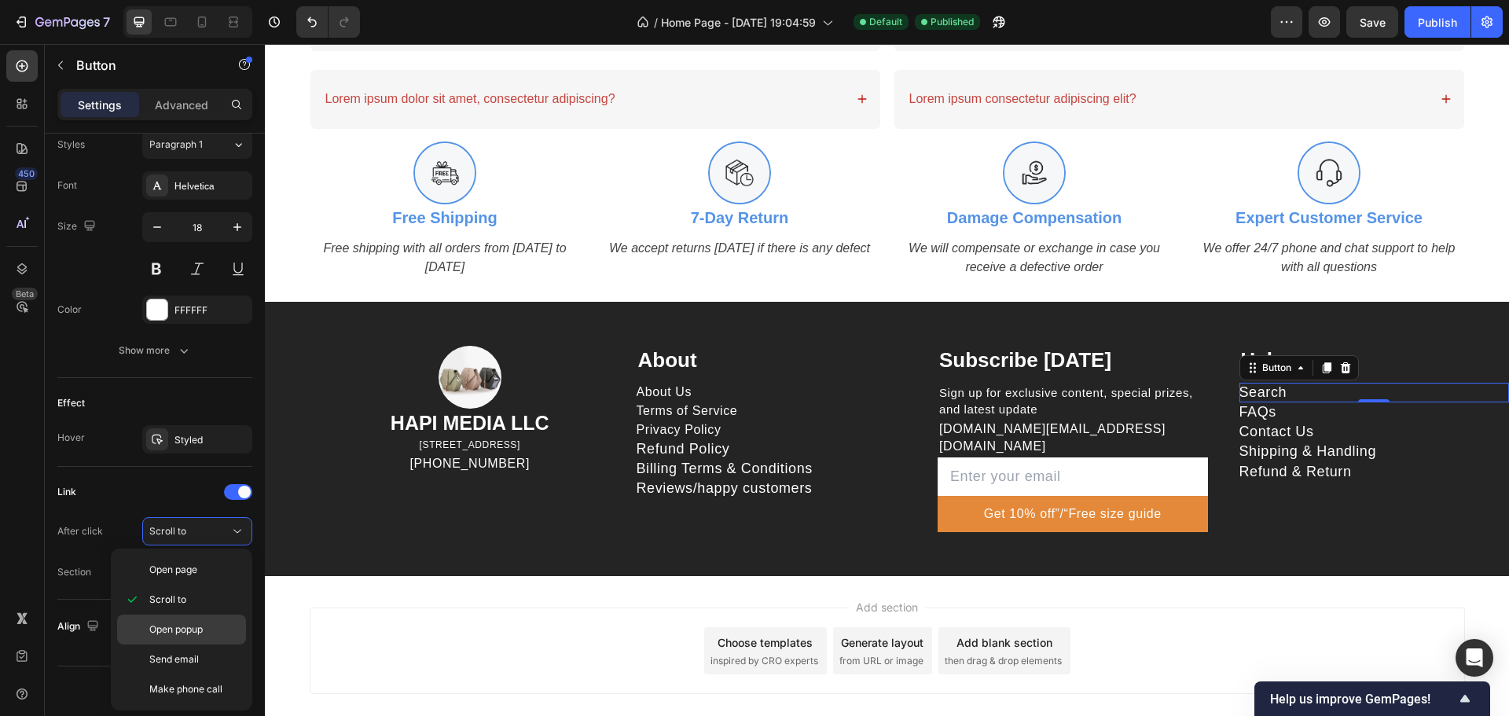
click at [196, 621] on div "Open popup" at bounding box center [181, 630] width 129 height 30
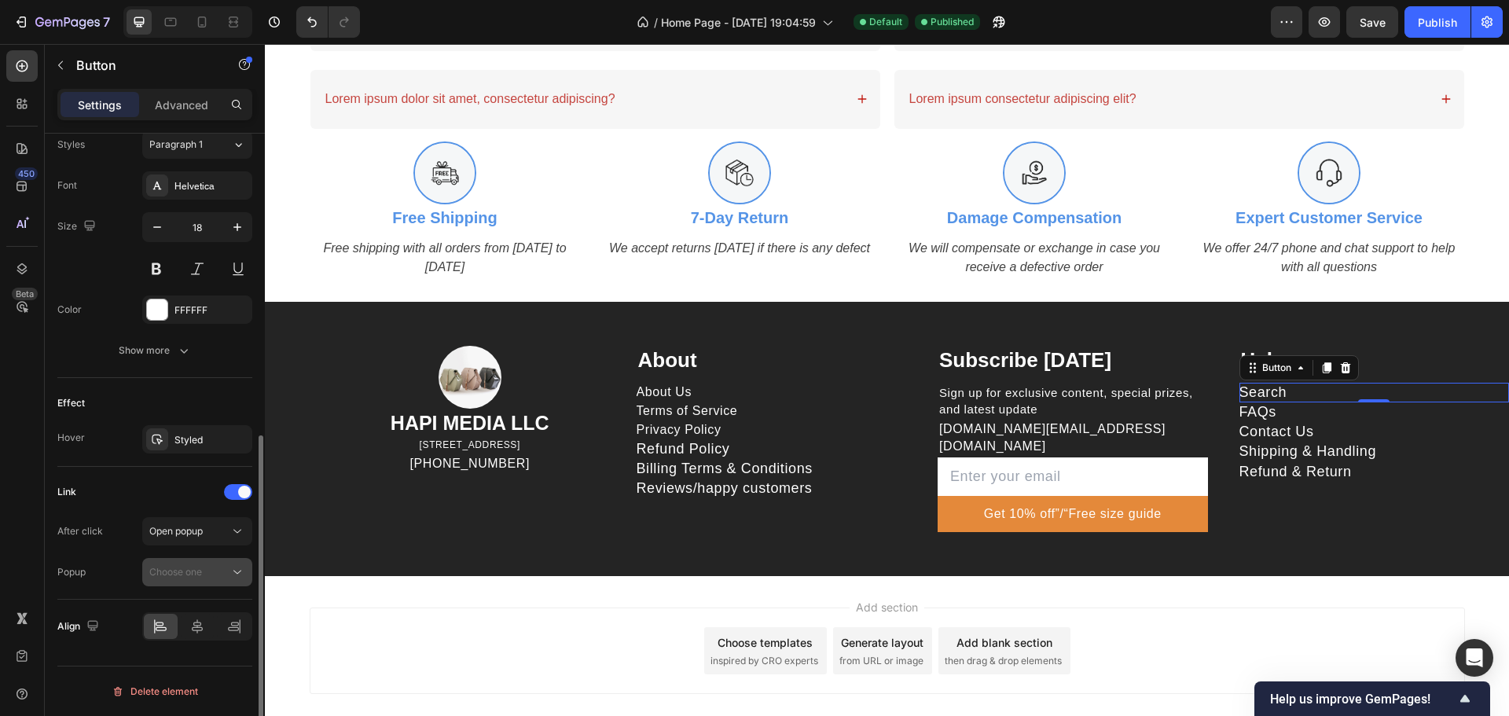
click at [226, 571] on div "Choose one" at bounding box center [189, 572] width 80 height 14
click at [228, 522] on button "Open popup" at bounding box center [197, 531] width 110 height 28
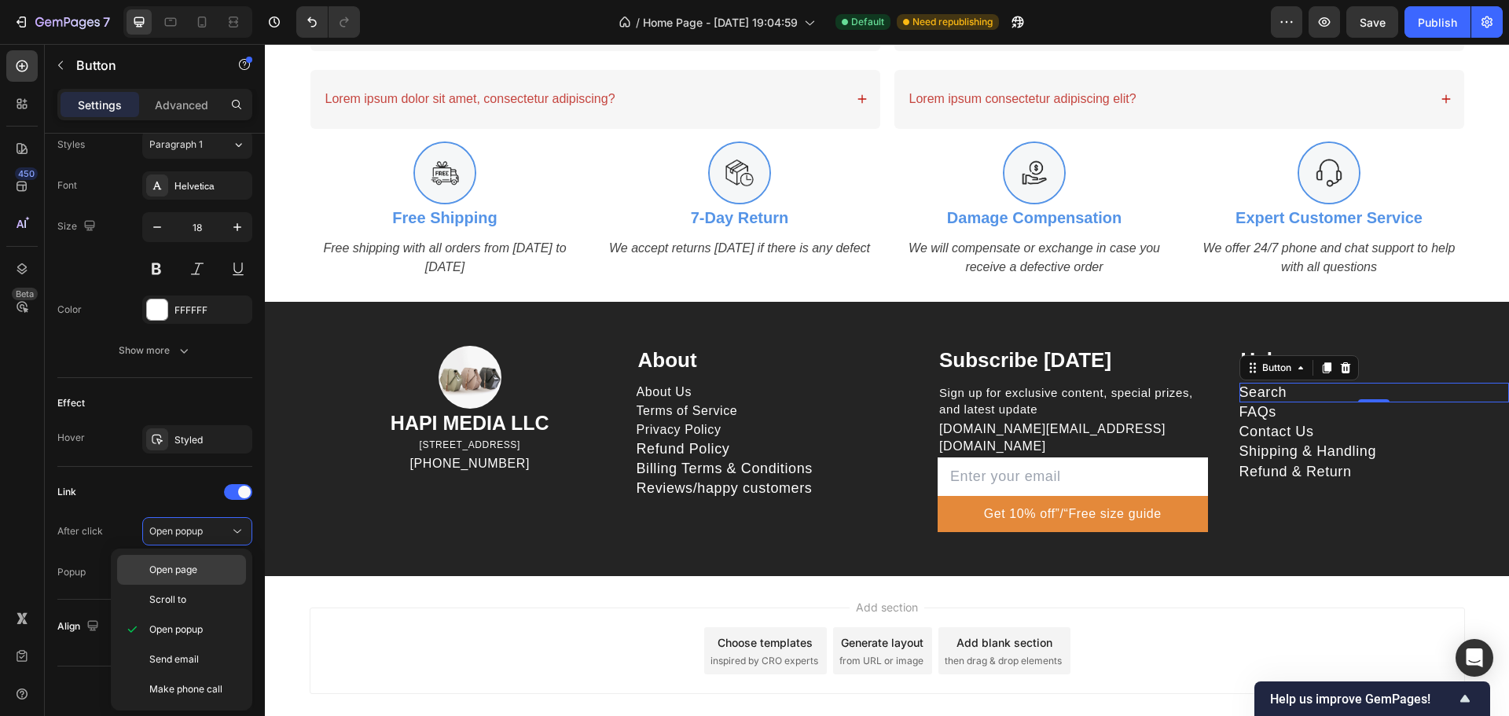
click at [196, 567] on span "Open page" at bounding box center [173, 570] width 48 height 14
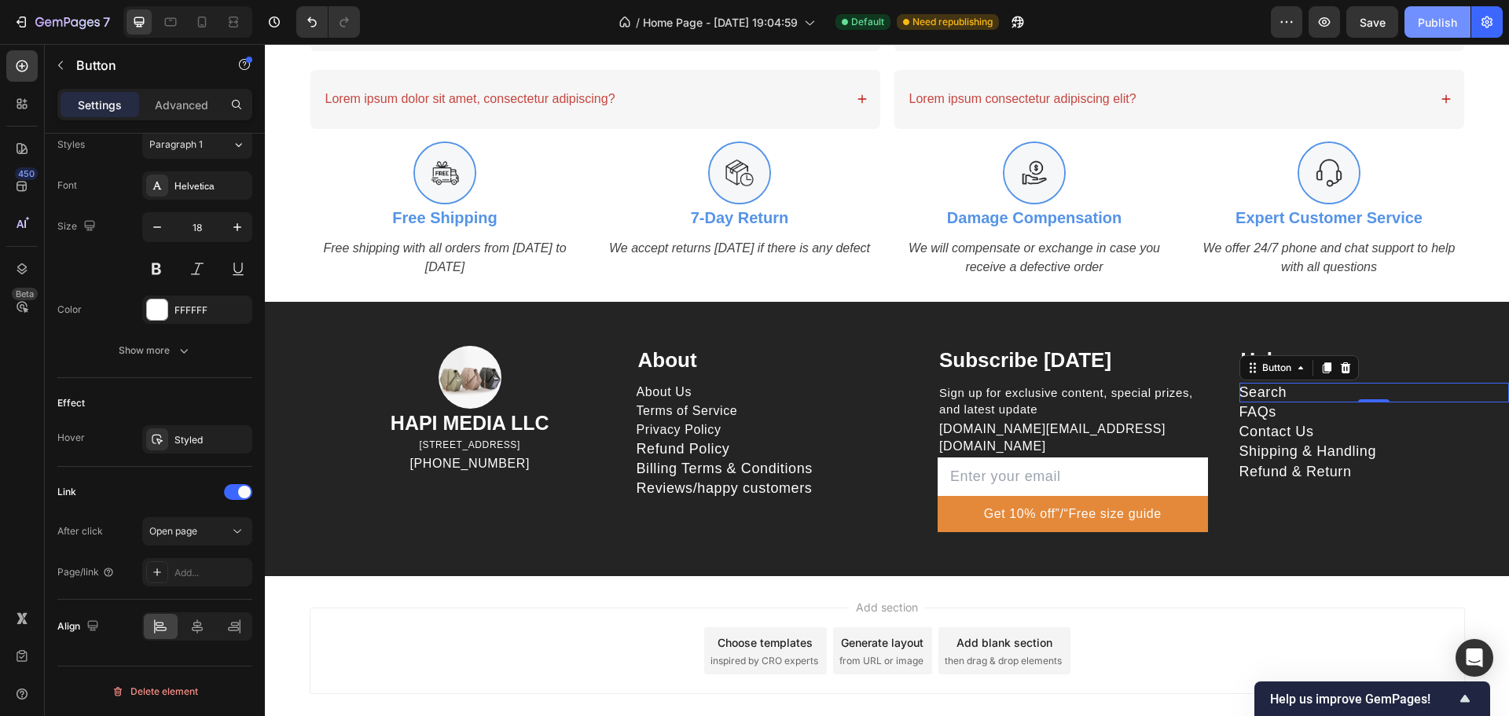
click at [1401, 15] on div "Preview Save Publish" at bounding box center [1387, 21] width 232 height 31
click at [1423, 13] on button "Publish" at bounding box center [1437, 21] width 66 height 31
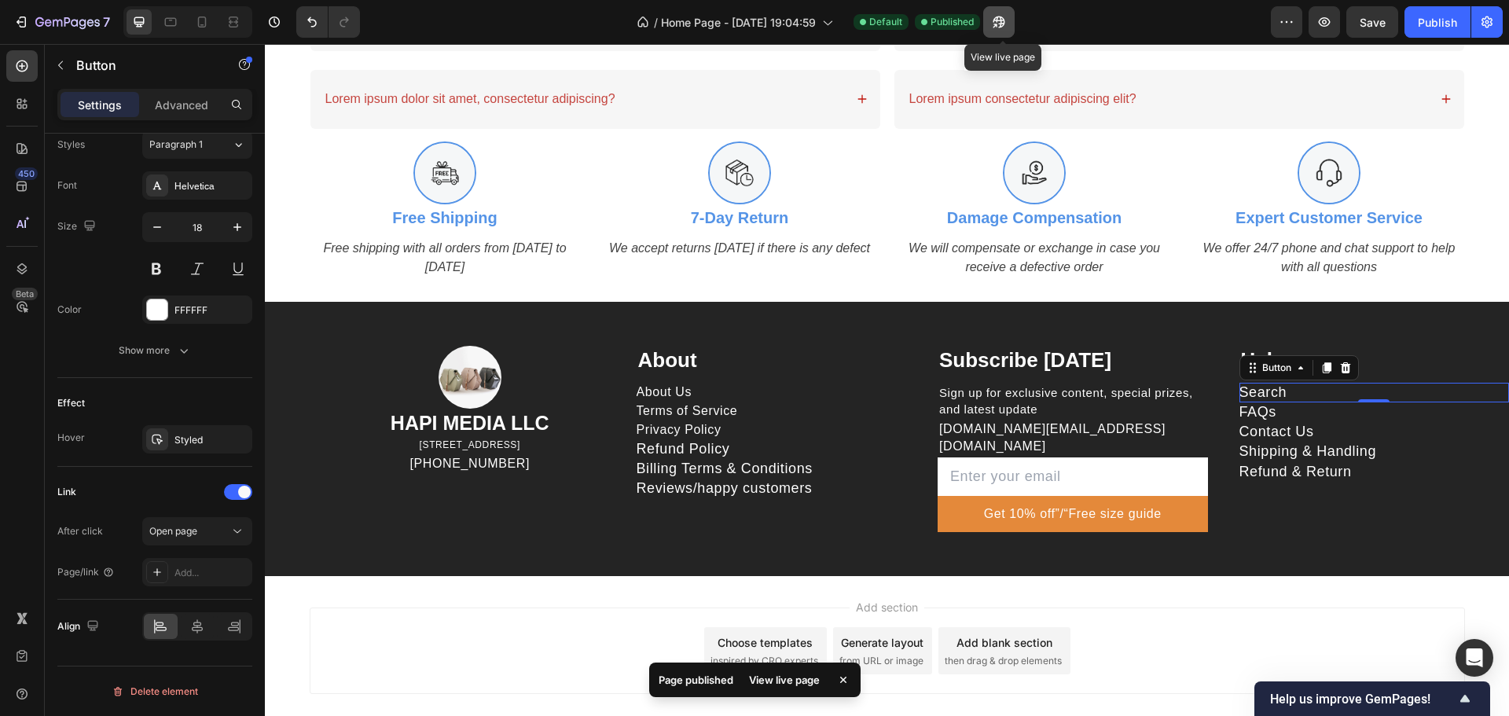
click at [1001, 20] on icon "button" at bounding box center [999, 23] width 12 height 12
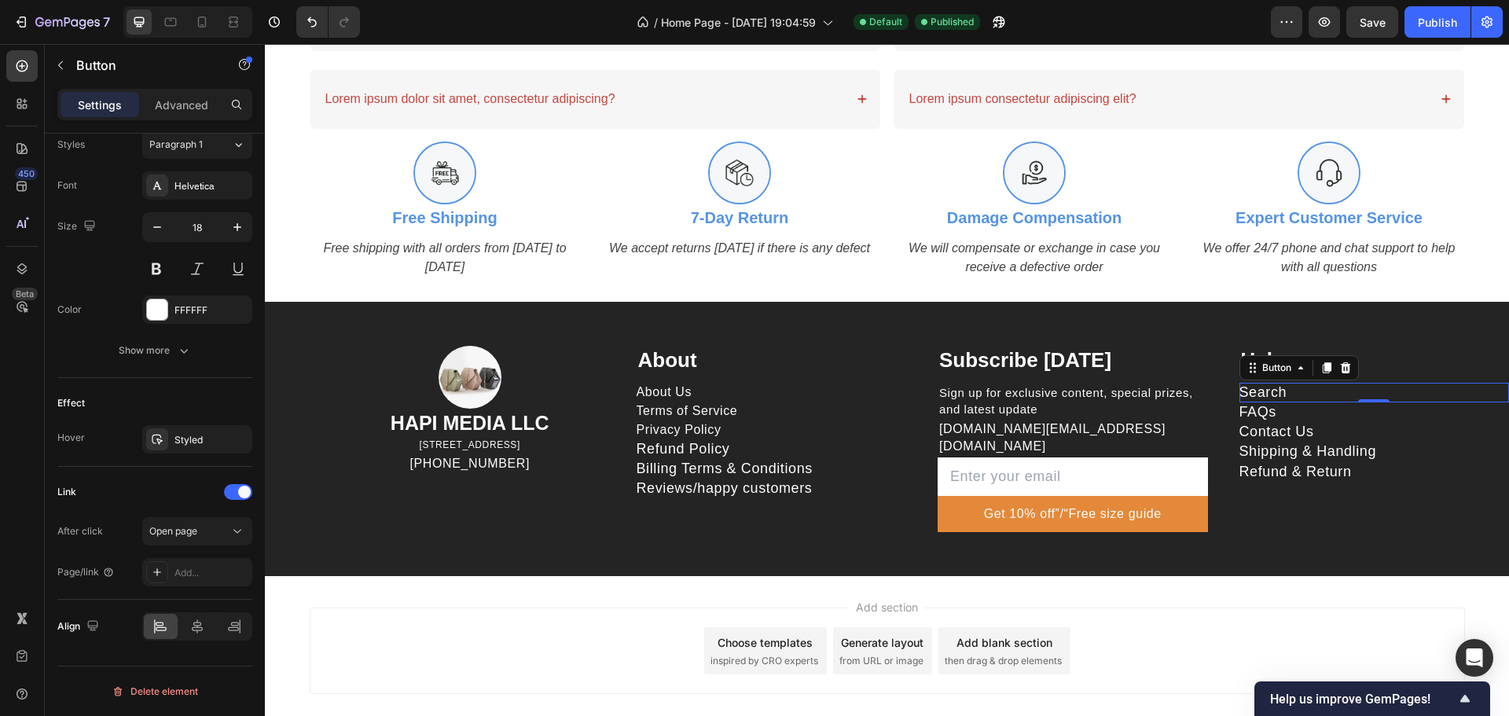
click at [193, 118] on div "Settings Advanced" at bounding box center [154, 104] width 195 height 31
click at [198, 106] on p "Advanced" at bounding box center [181, 105] width 53 height 17
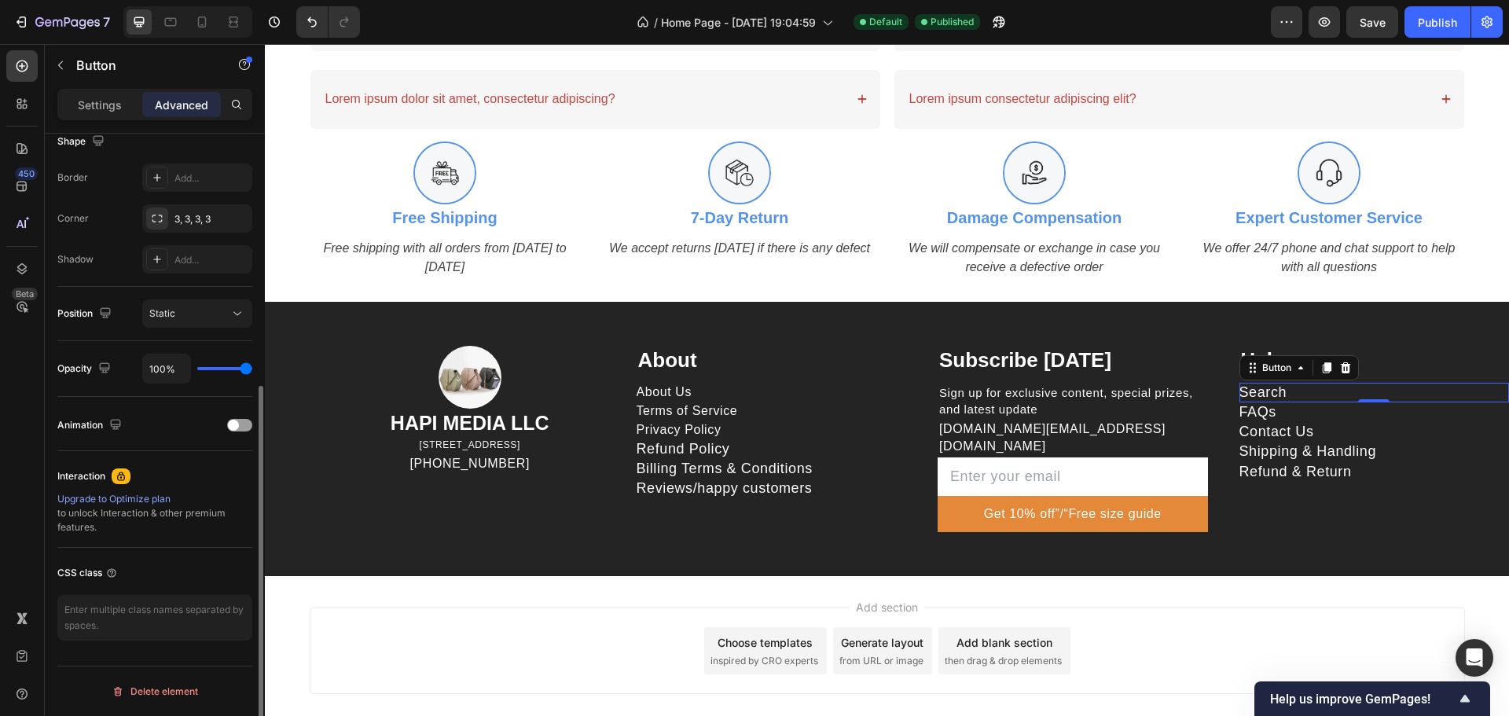
scroll to position [421, 0]
drag, startPoint x: 468, startPoint y: 168, endPoint x: 281, endPoint y: 251, distance: 205.5
click at [331, 312] on div "Image HAPI MEDIA LLC Heading 1500 N GRANT ST STE N DENVER CO 80203 US Text bloc…" at bounding box center [887, 439] width 1244 height 274
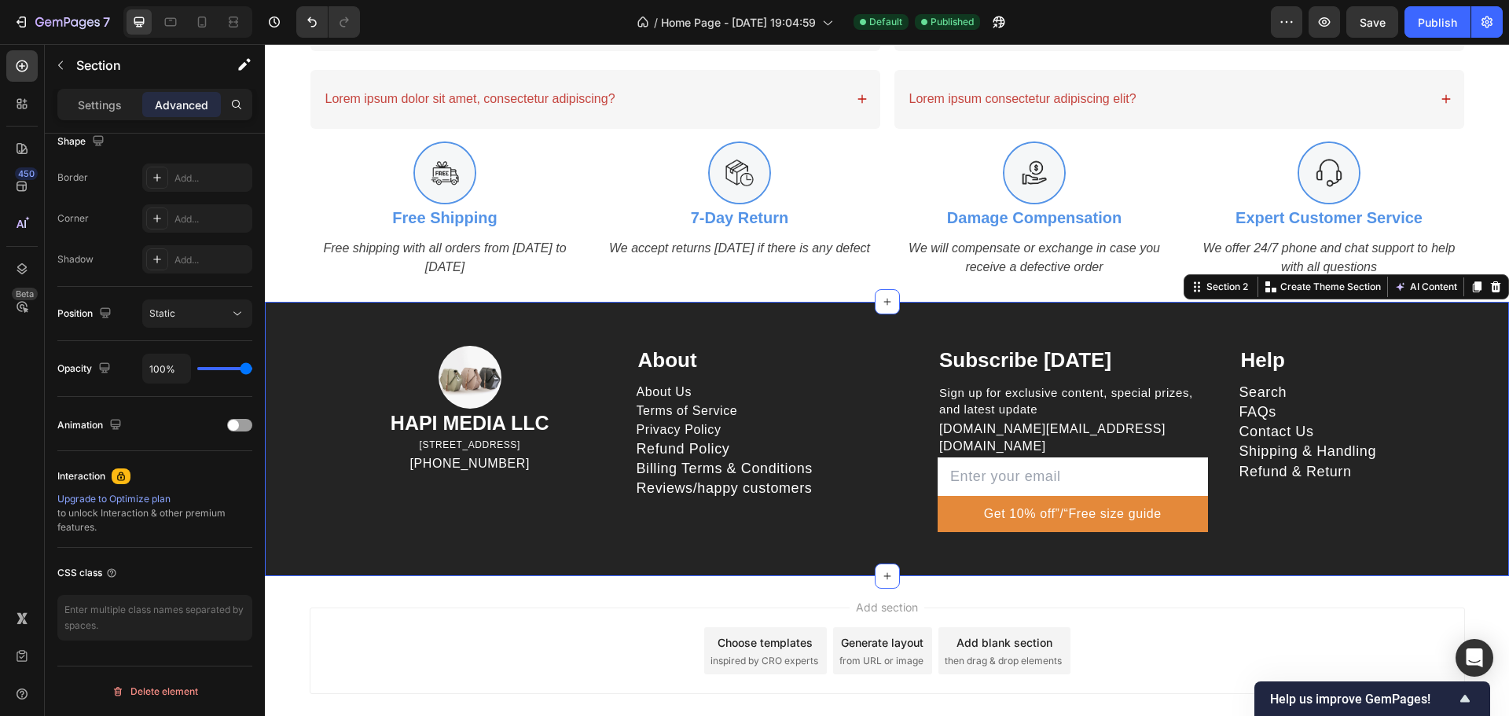
scroll to position [0, 0]
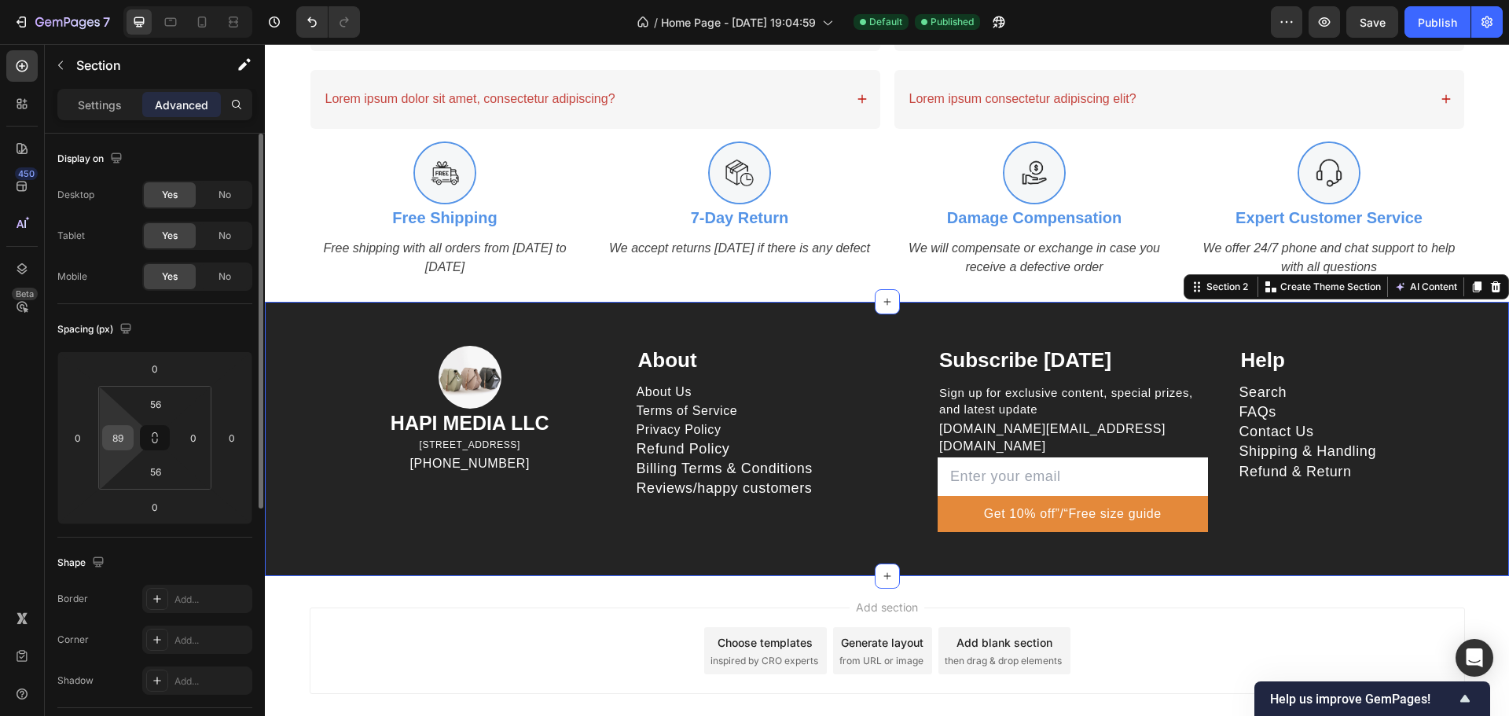
click at [125, 443] on input "89" at bounding box center [118, 438] width 24 height 24
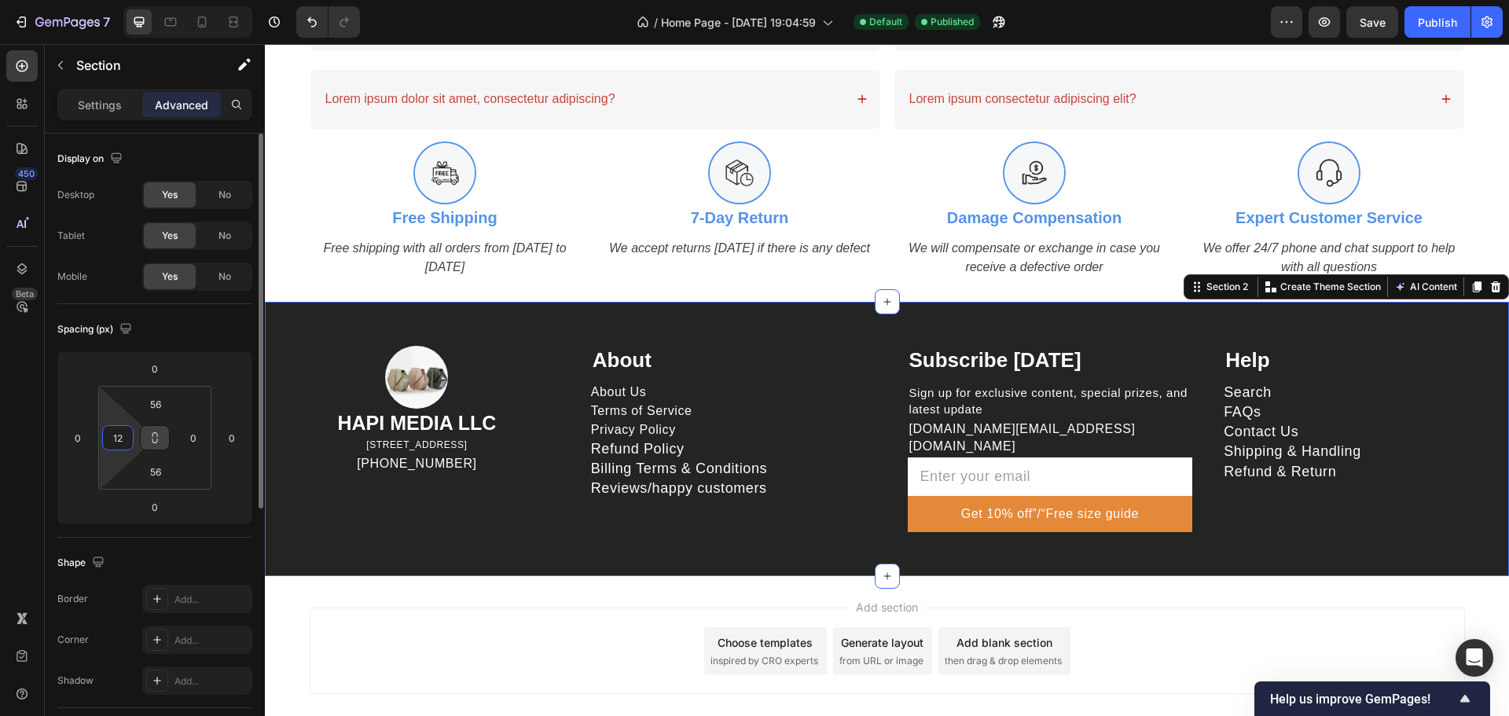
type input "120"
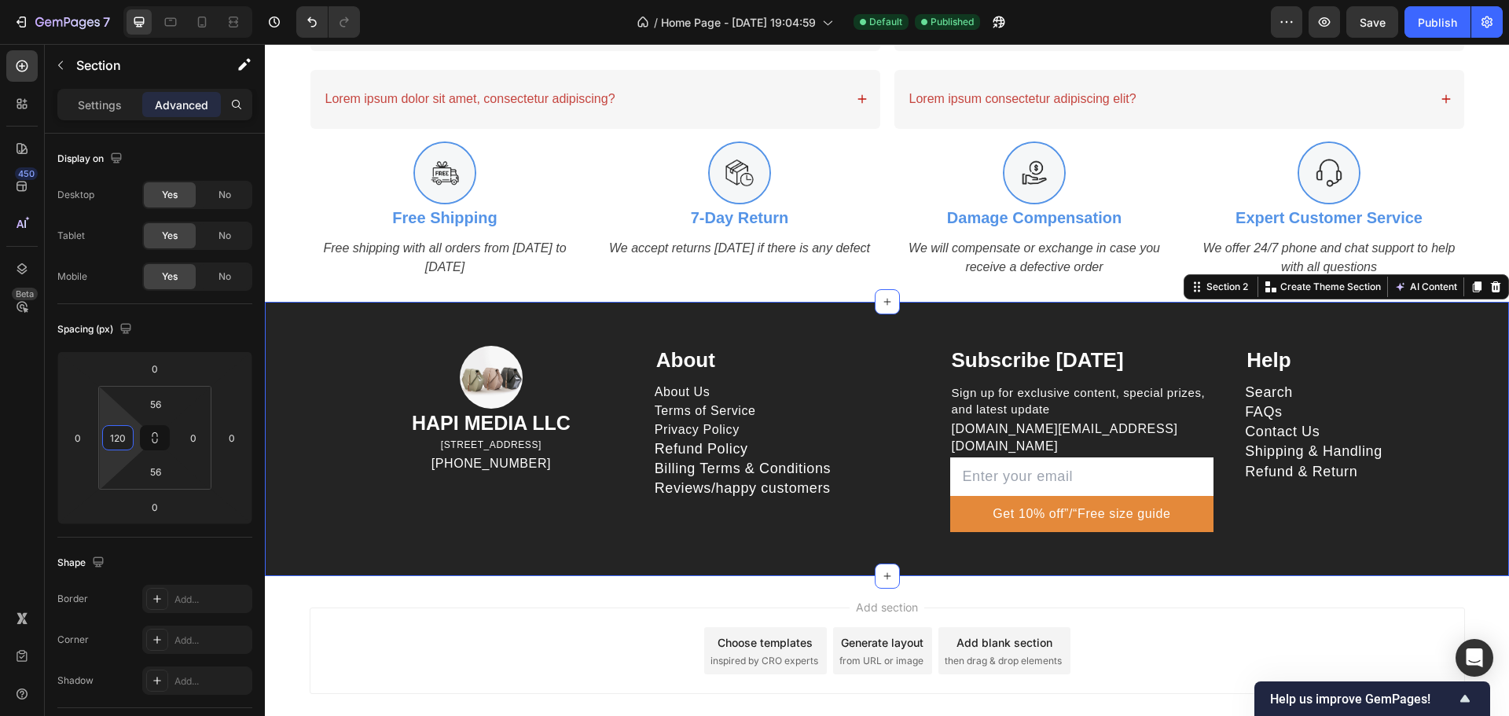
click at [441, 608] on div "Add section Choose templates inspired by CRO experts Generate layout from URL o…" at bounding box center [887, 651] width 1155 height 86
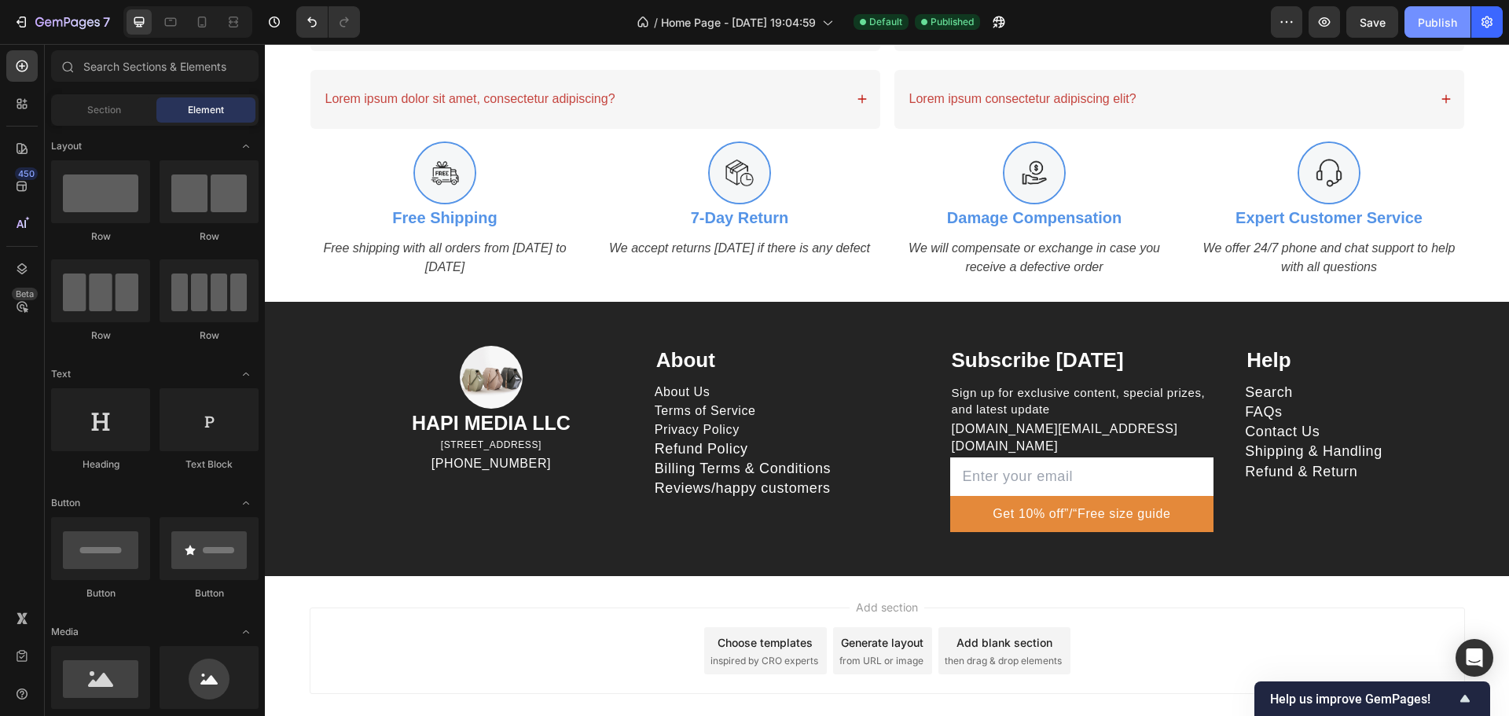
click at [1415, 17] on button "Publish" at bounding box center [1437, 21] width 66 height 31
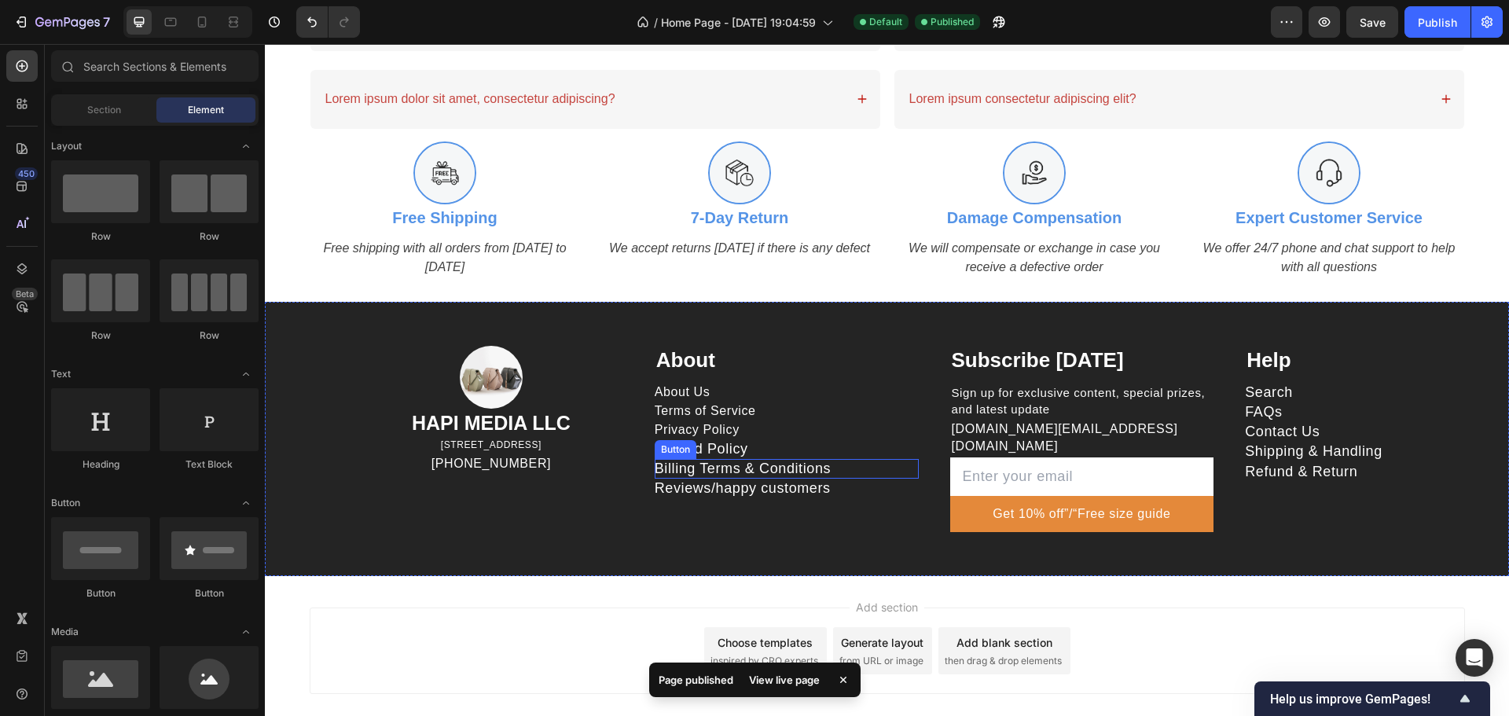
click at [872, 462] on div "Billing Terms & Conditions Button" at bounding box center [787, 469] width 264 height 20
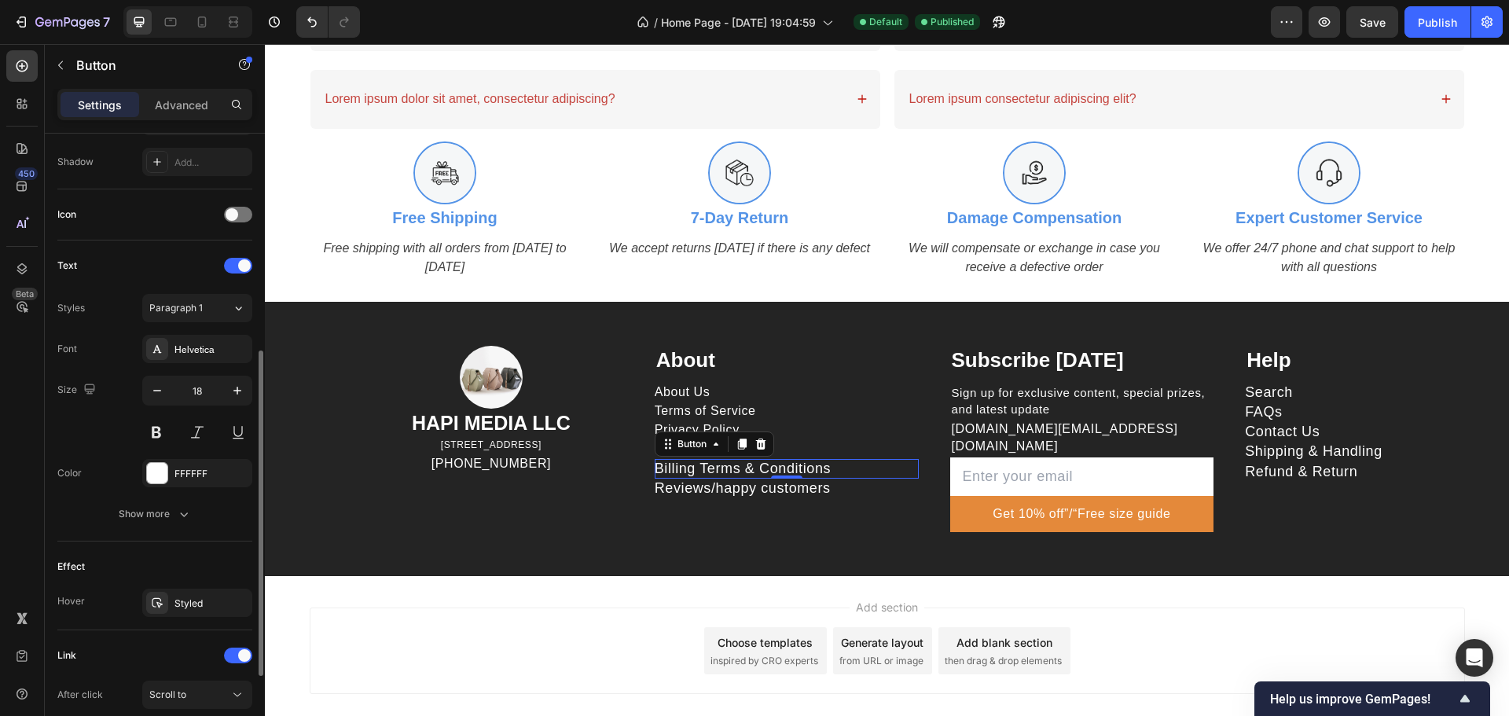
scroll to position [582, 0]
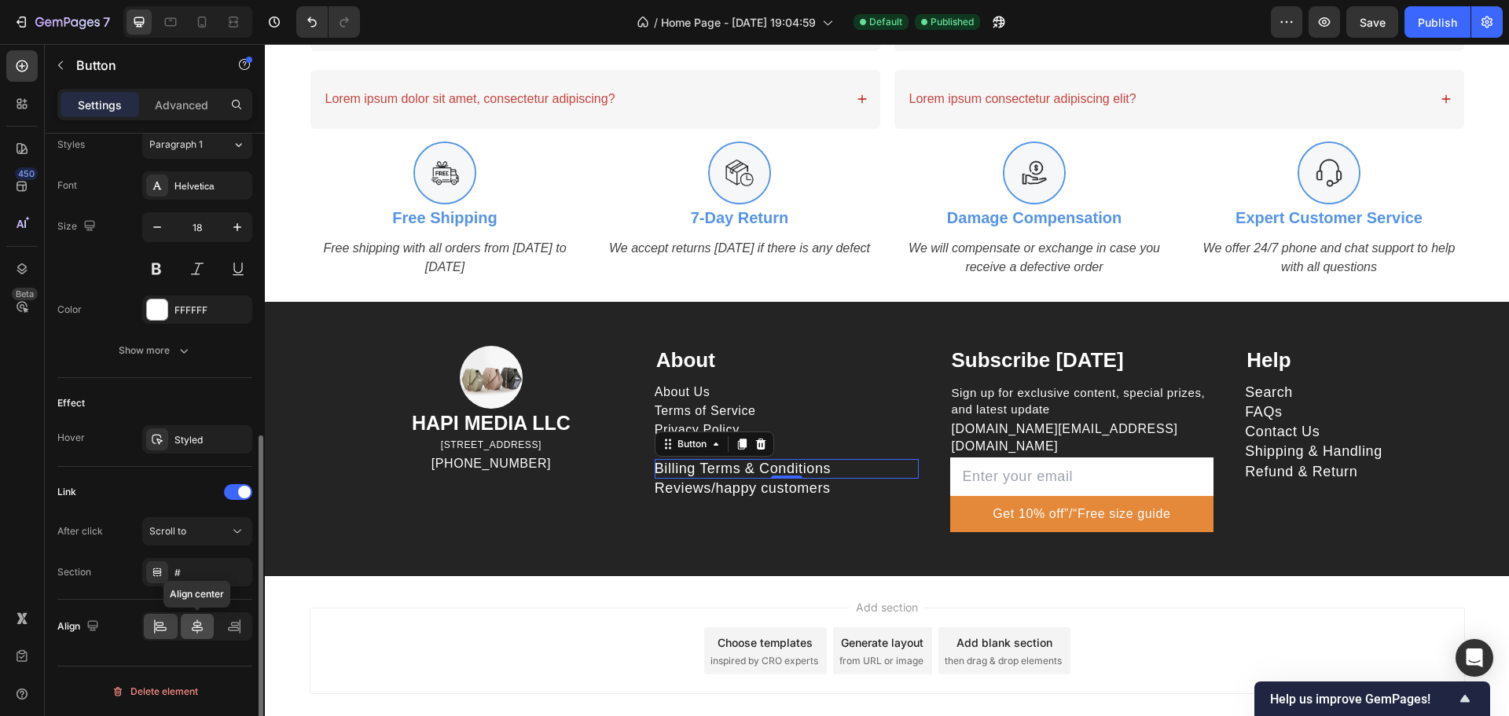
click at [200, 626] on icon at bounding box center [197, 626] width 11 height 14
click at [168, 627] on icon at bounding box center [160, 627] width 16 height 16
click at [524, 424] on p "HAPI MEDIA LLC" at bounding box center [491, 423] width 261 height 26
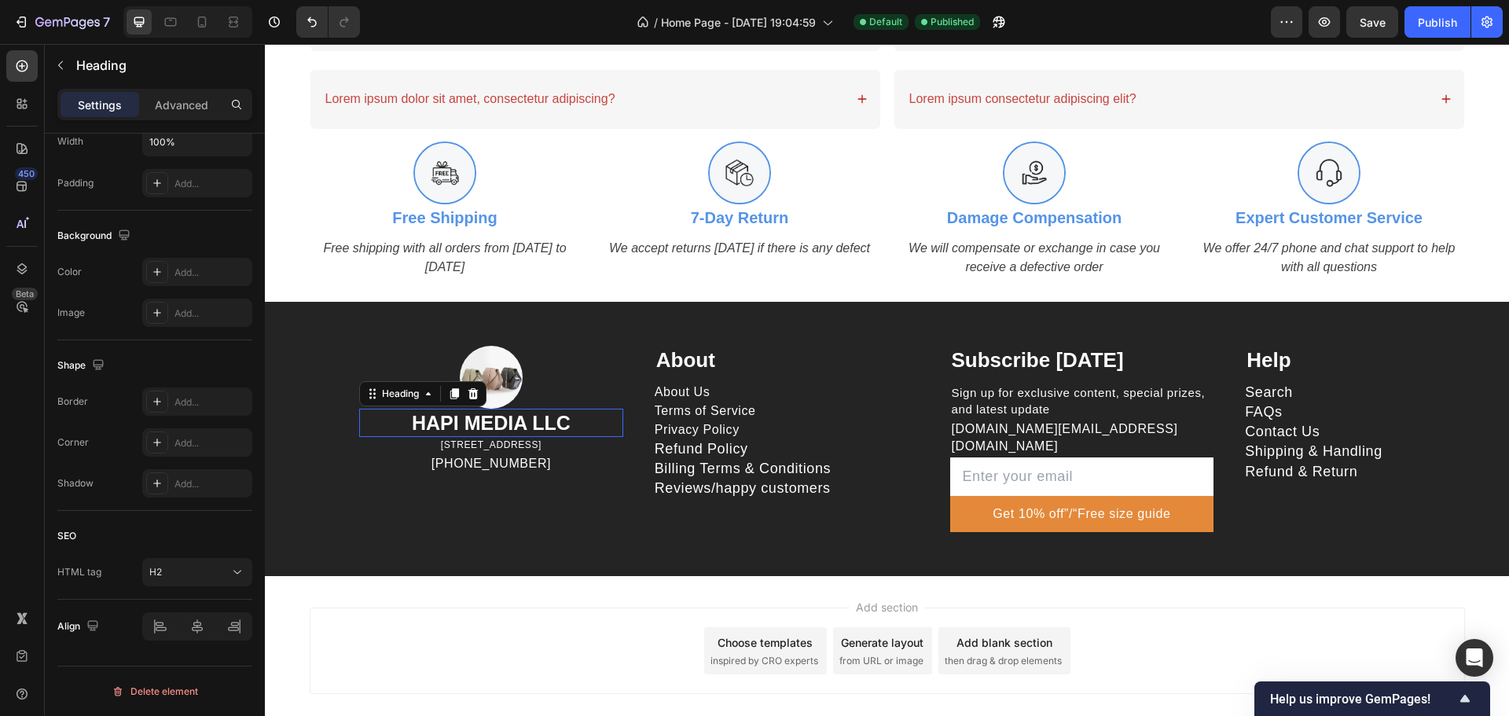
scroll to position [0, 0]
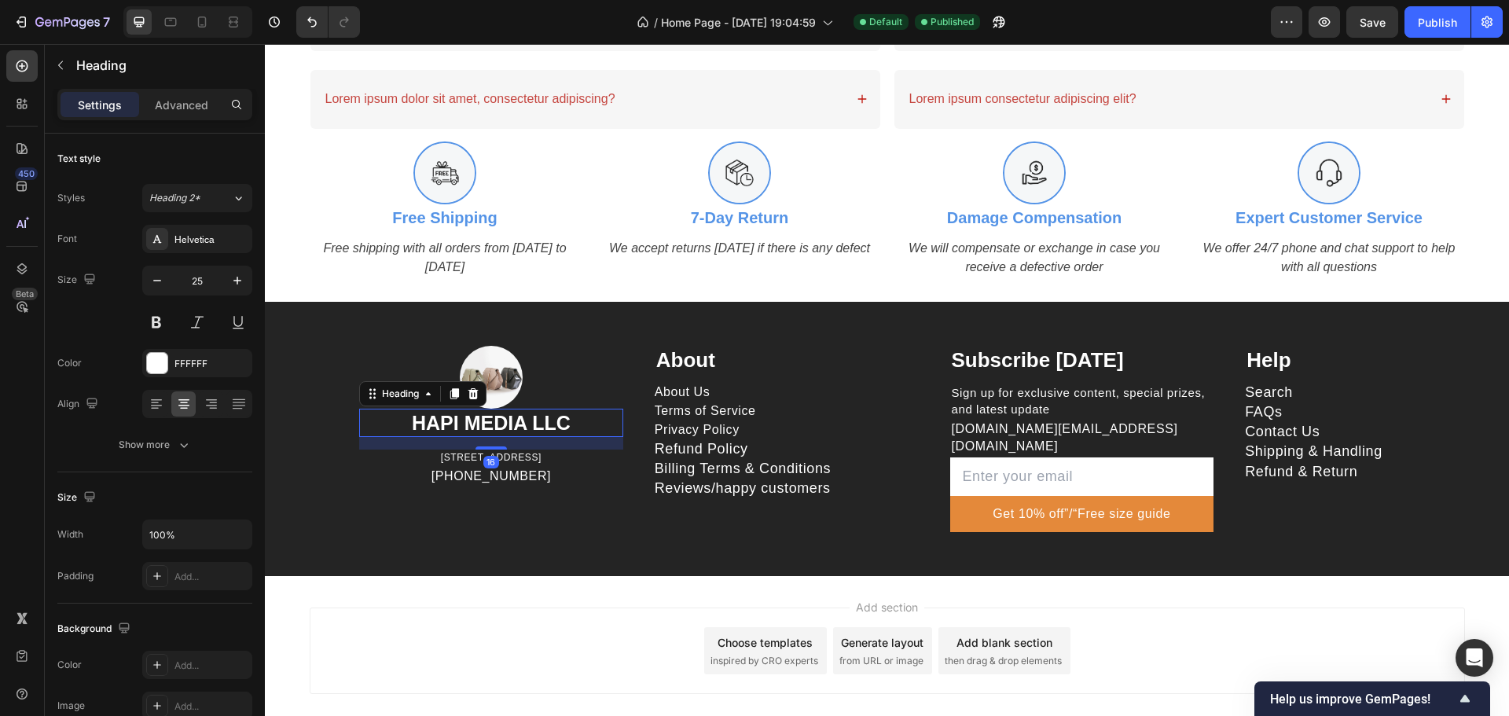
drag, startPoint x: 496, startPoint y: 435, endPoint x: 496, endPoint y: 448, distance: 12.6
click at [496, 448] on div at bounding box center [490, 447] width 31 height 3
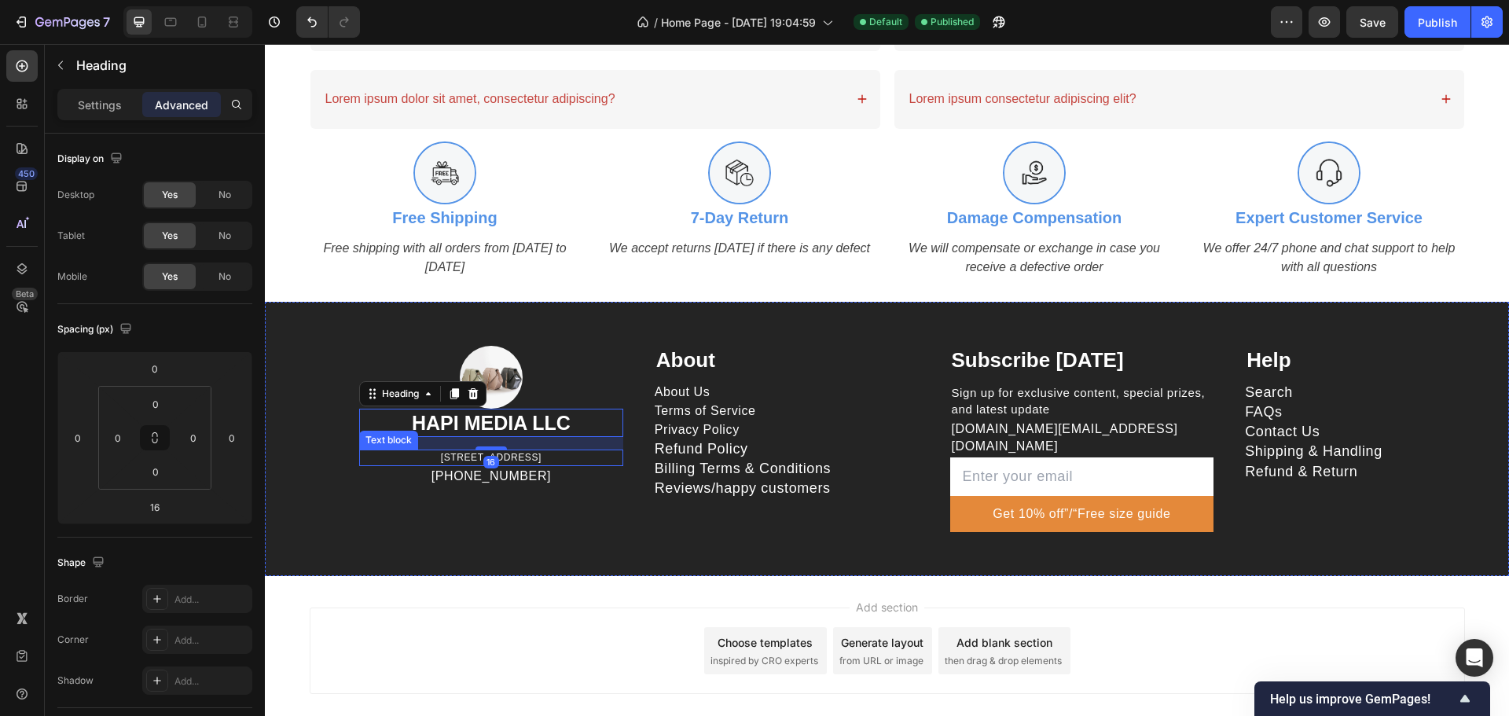
click at [549, 456] on p "[STREET_ADDRESS]" at bounding box center [491, 457] width 261 height 13
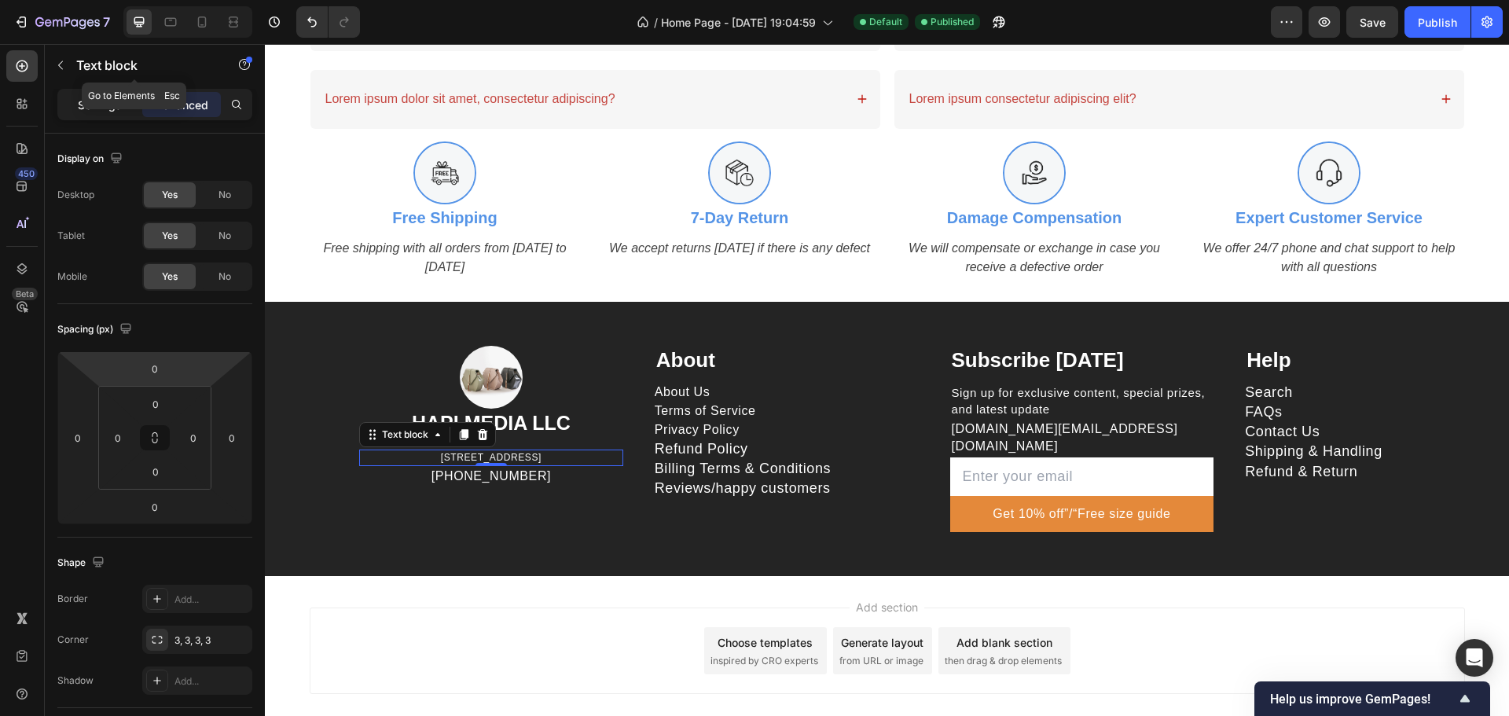
click at [93, 105] on p "Settings" at bounding box center [100, 105] width 44 height 17
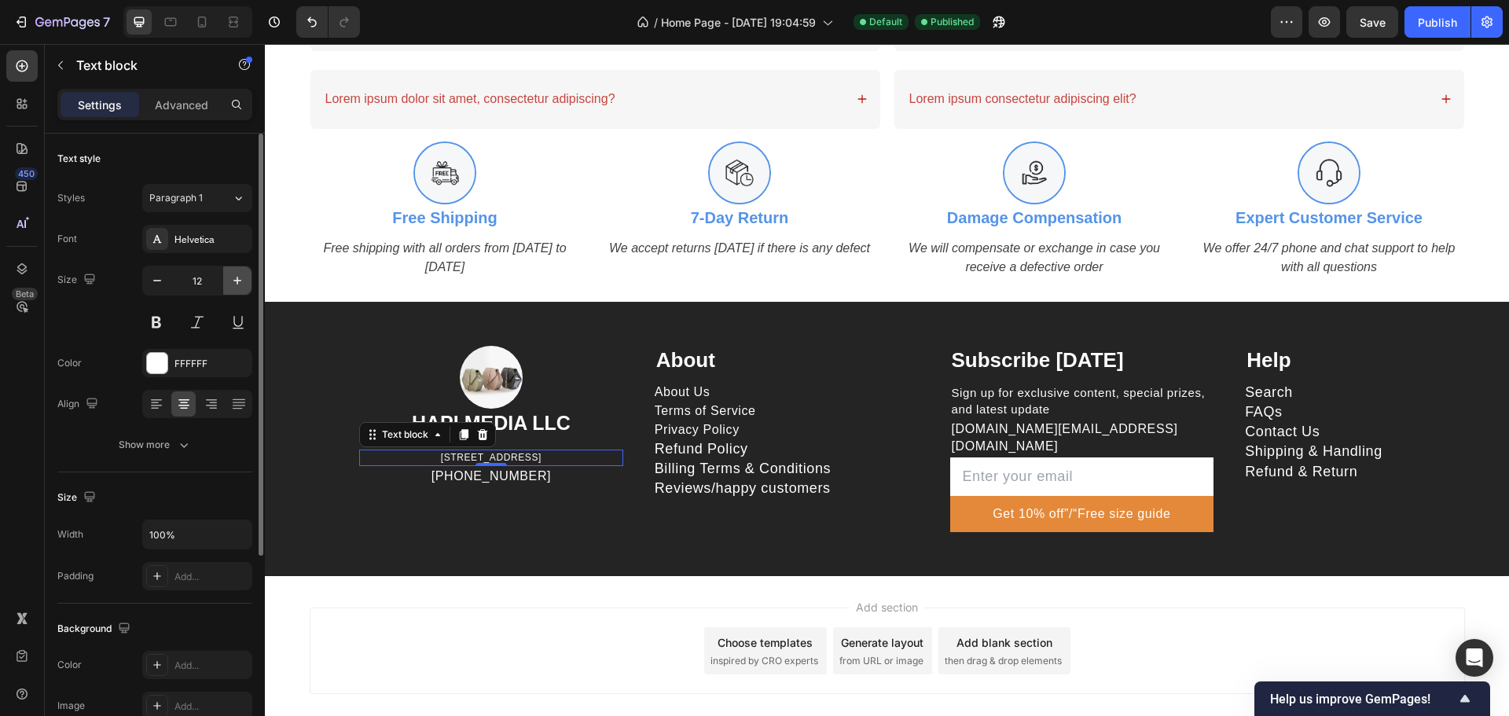
click at [243, 278] on icon "button" at bounding box center [237, 281] width 16 height 16
type input "13"
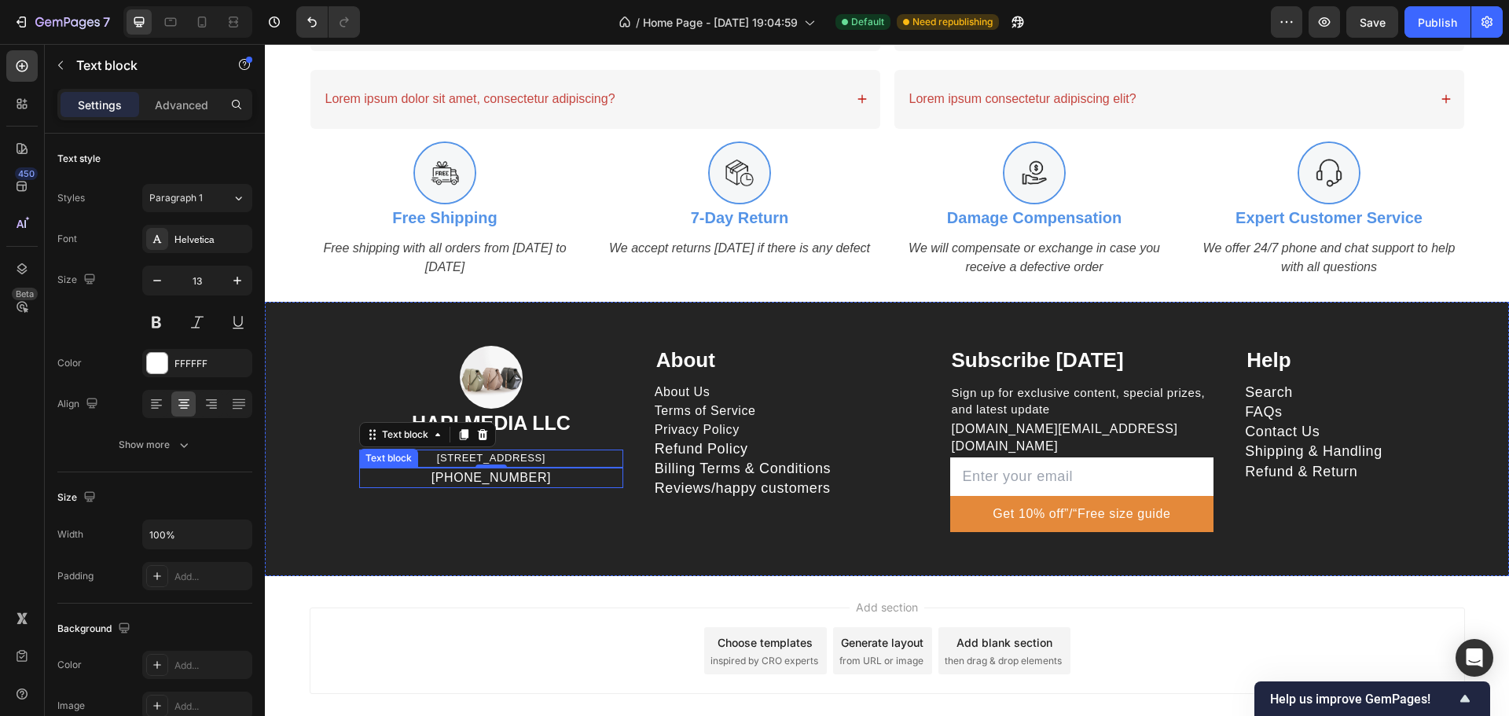
click at [531, 476] on p "[PHONE_NUMBER]" at bounding box center [491, 477] width 261 height 17
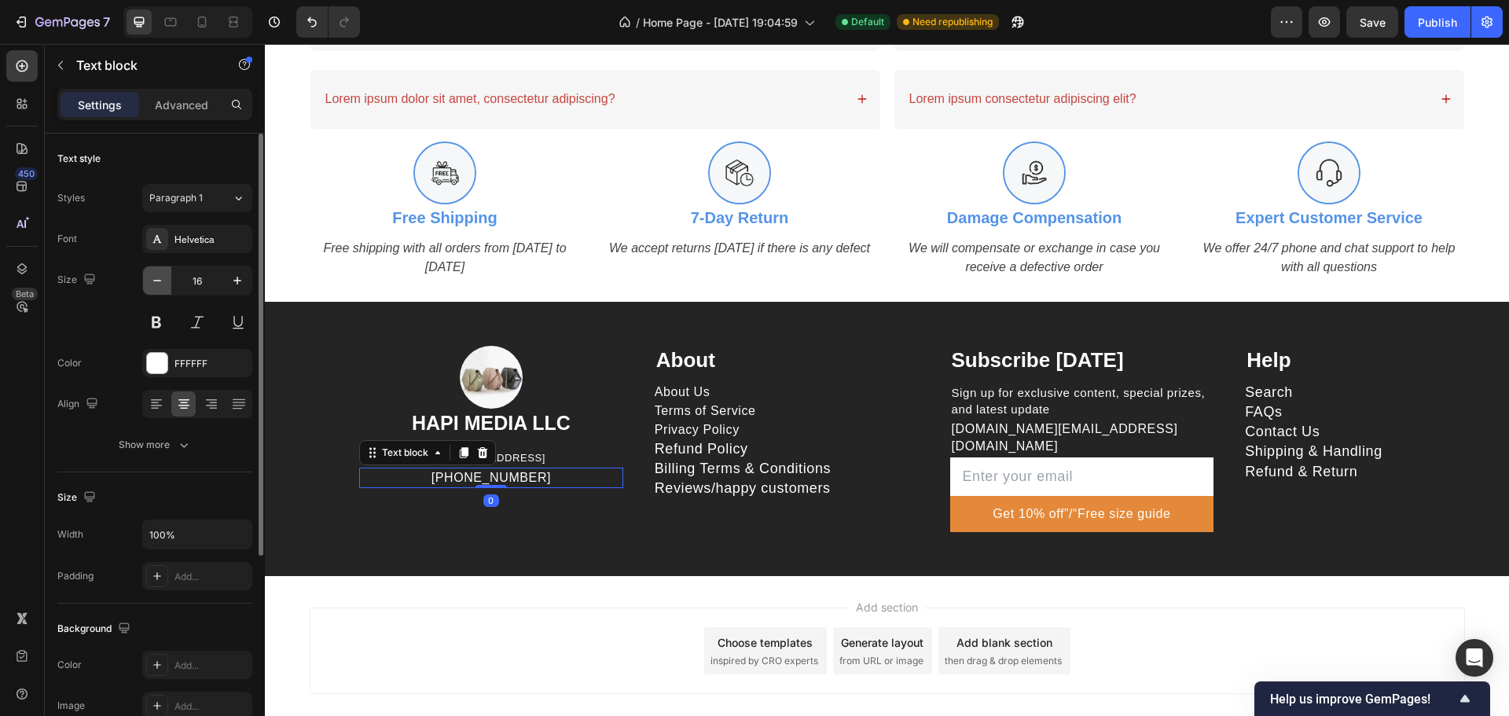
click at [166, 281] on button "button" at bounding box center [157, 280] width 28 height 28
type input "15"
click at [560, 457] on p "[STREET_ADDRESS]" at bounding box center [491, 458] width 261 height 14
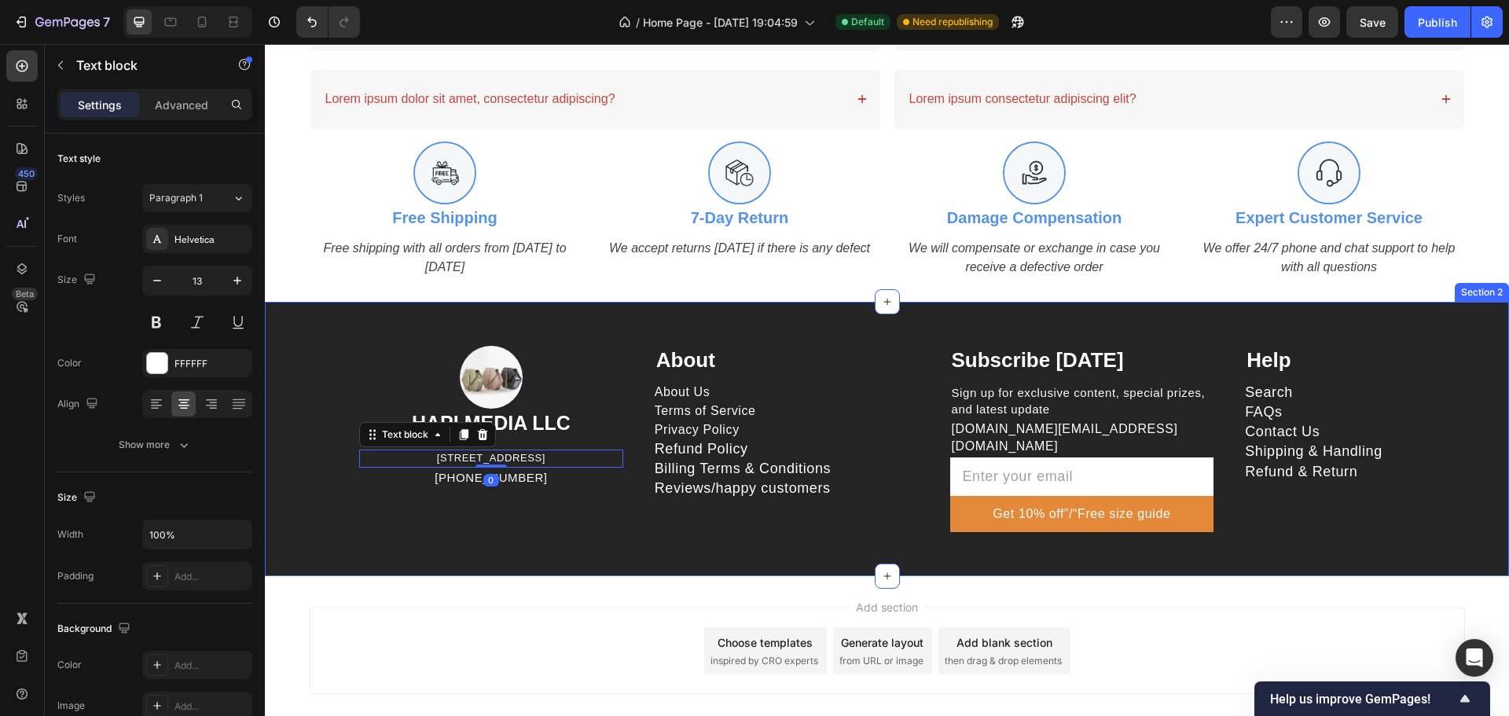
click at [549, 532] on div "Image HAPI MEDIA LLC Heading 1500 N GRANT ST STE N DENVER CO 80203 US Text bloc…" at bounding box center [887, 439] width 1244 height 274
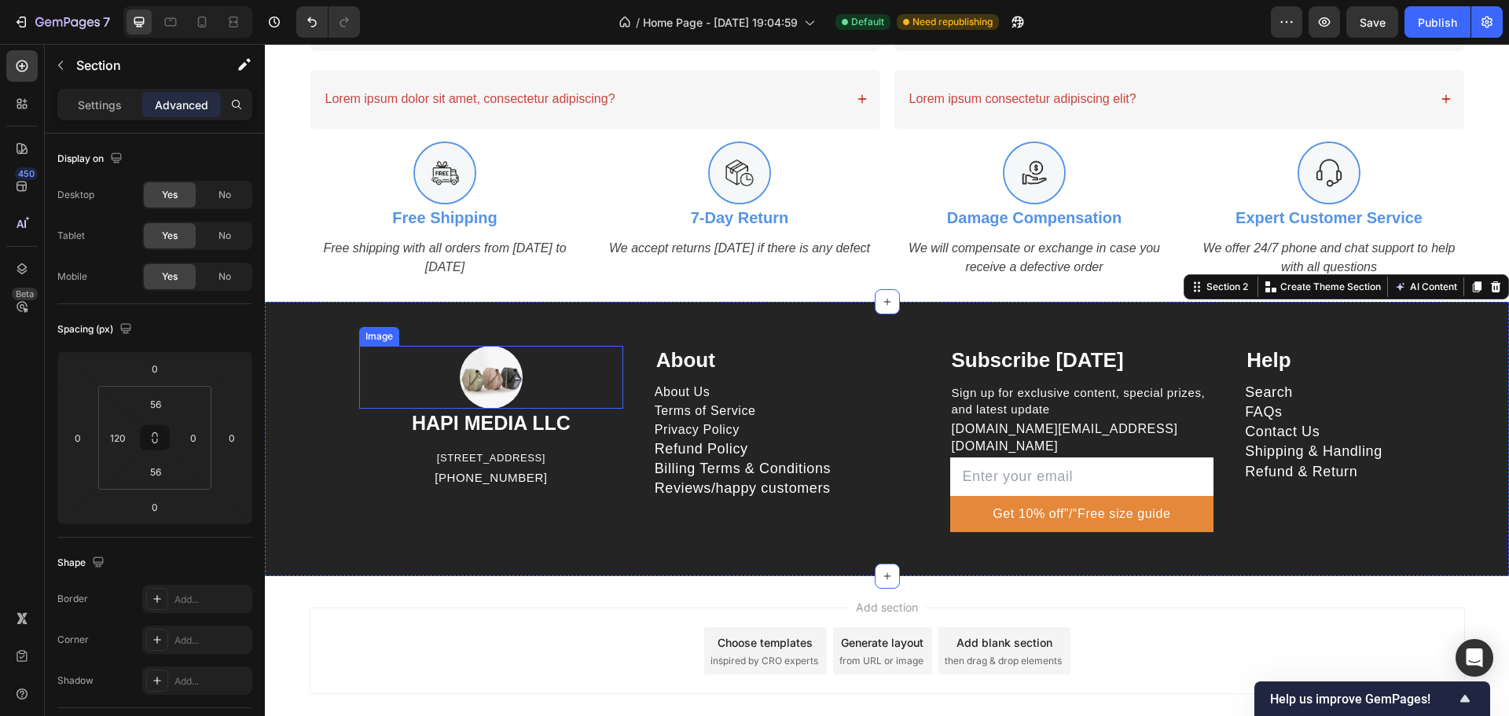
drag, startPoint x: 493, startPoint y: 367, endPoint x: 491, endPoint y: 396, distance: 29.1
click at [493, 367] on img at bounding box center [491, 377] width 63 height 63
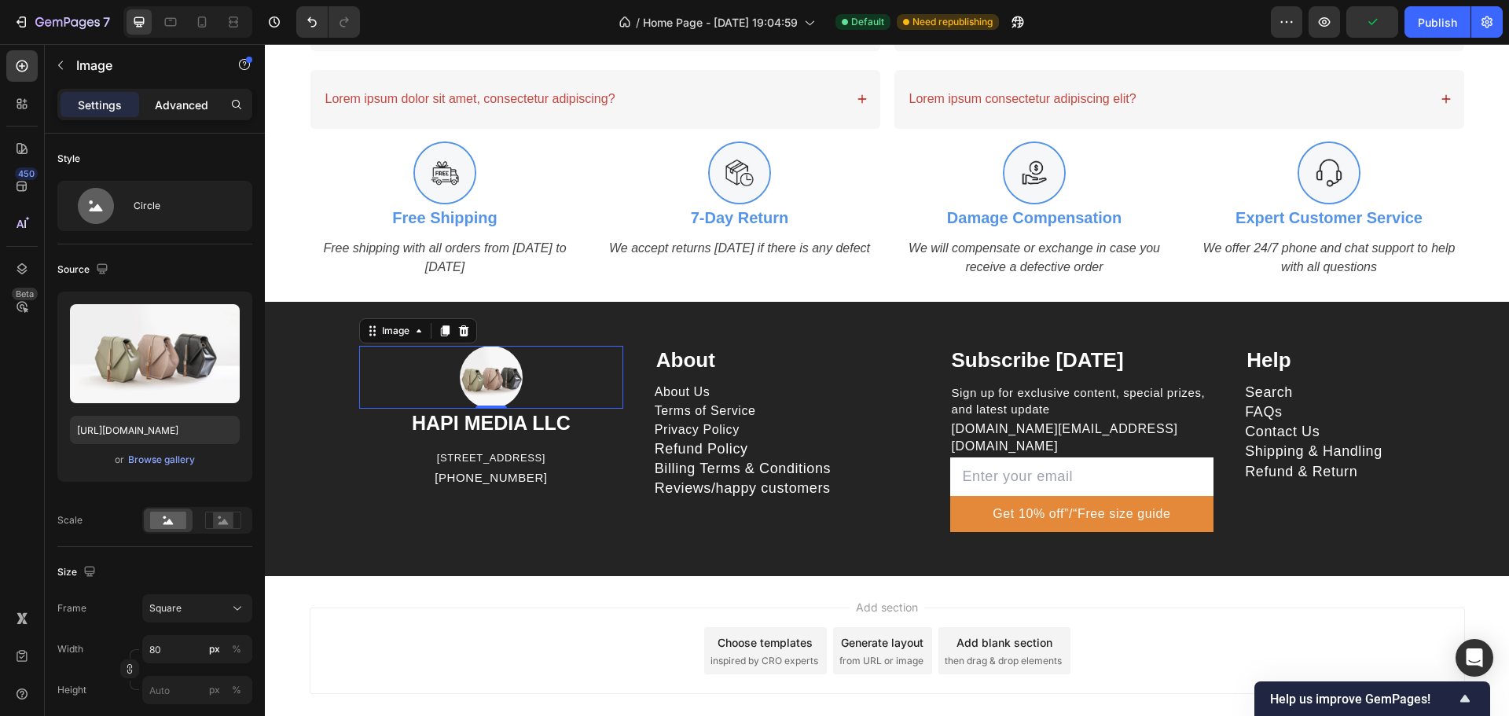
click at [193, 106] on p "Advanced" at bounding box center [181, 105] width 53 height 17
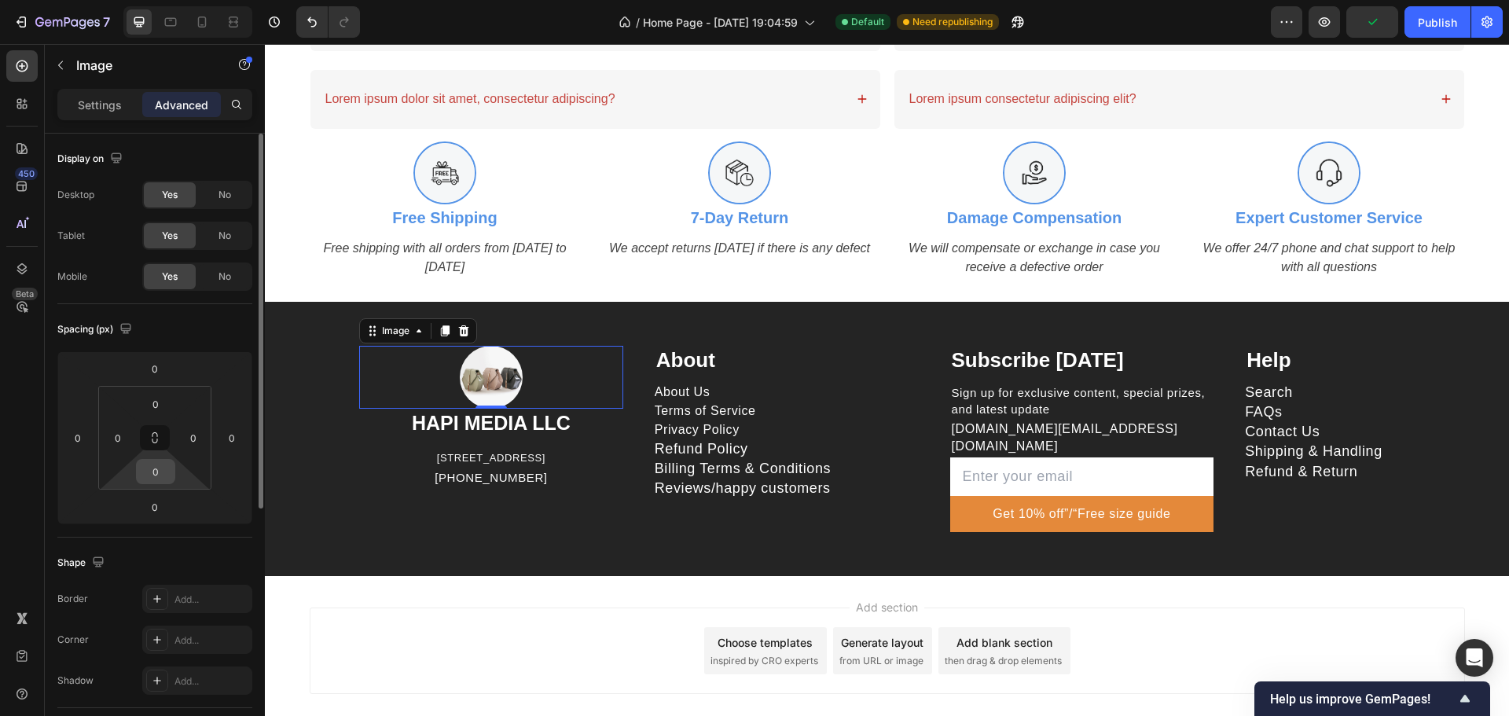
click at [156, 476] on input "0" at bounding box center [155, 472] width 31 height 24
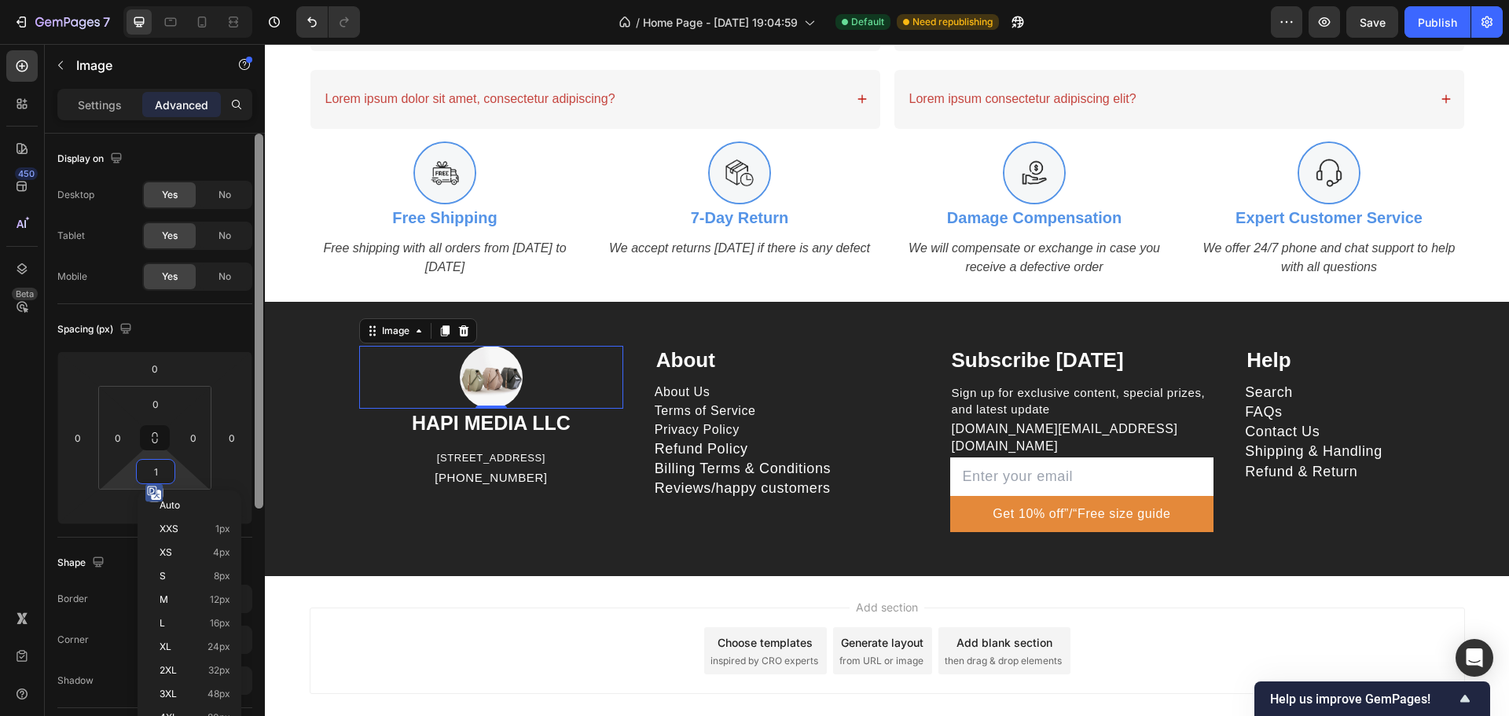
type input "12"
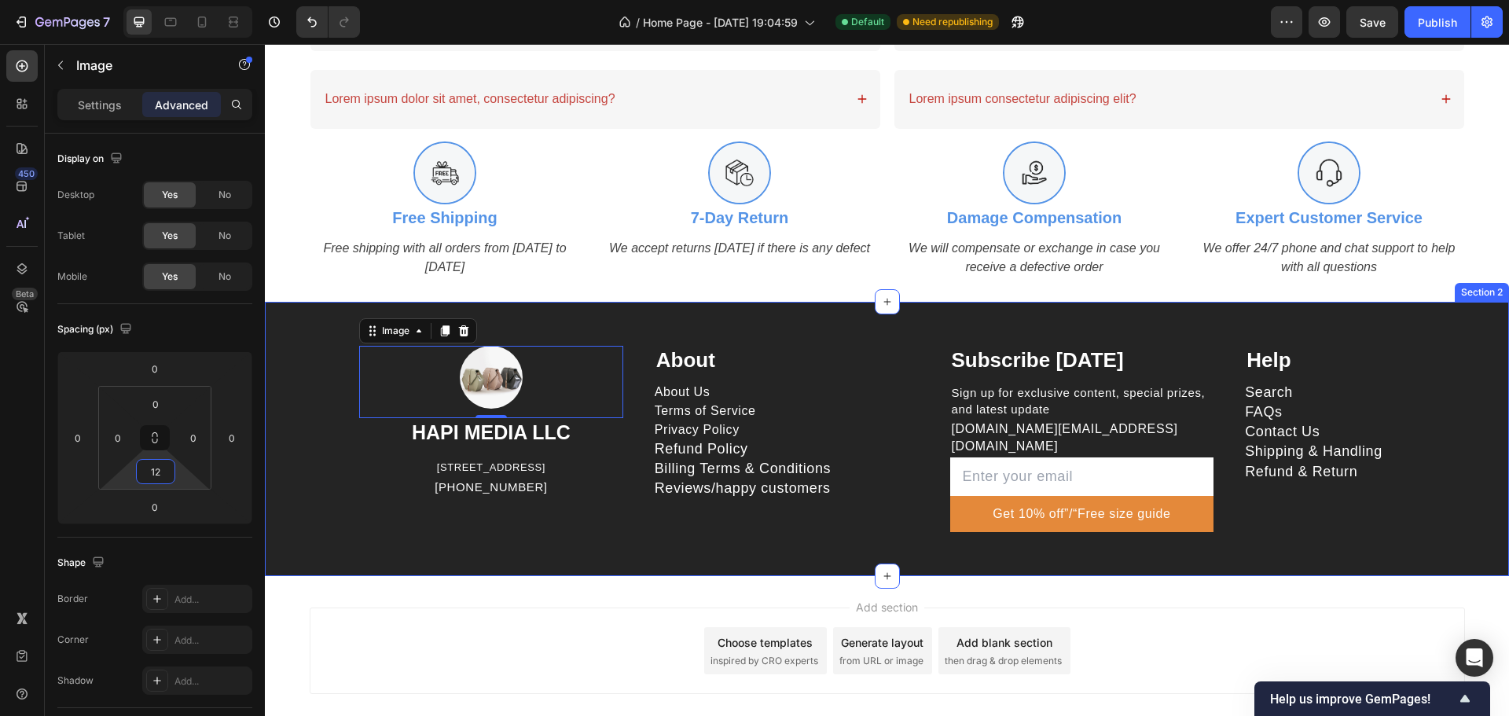
click at [511, 546] on div "Image 0 HAPI MEDIA LLC Heading 1500 N GRANT ST STE N DENVER CO 80203 US Text bl…" at bounding box center [887, 439] width 1244 height 274
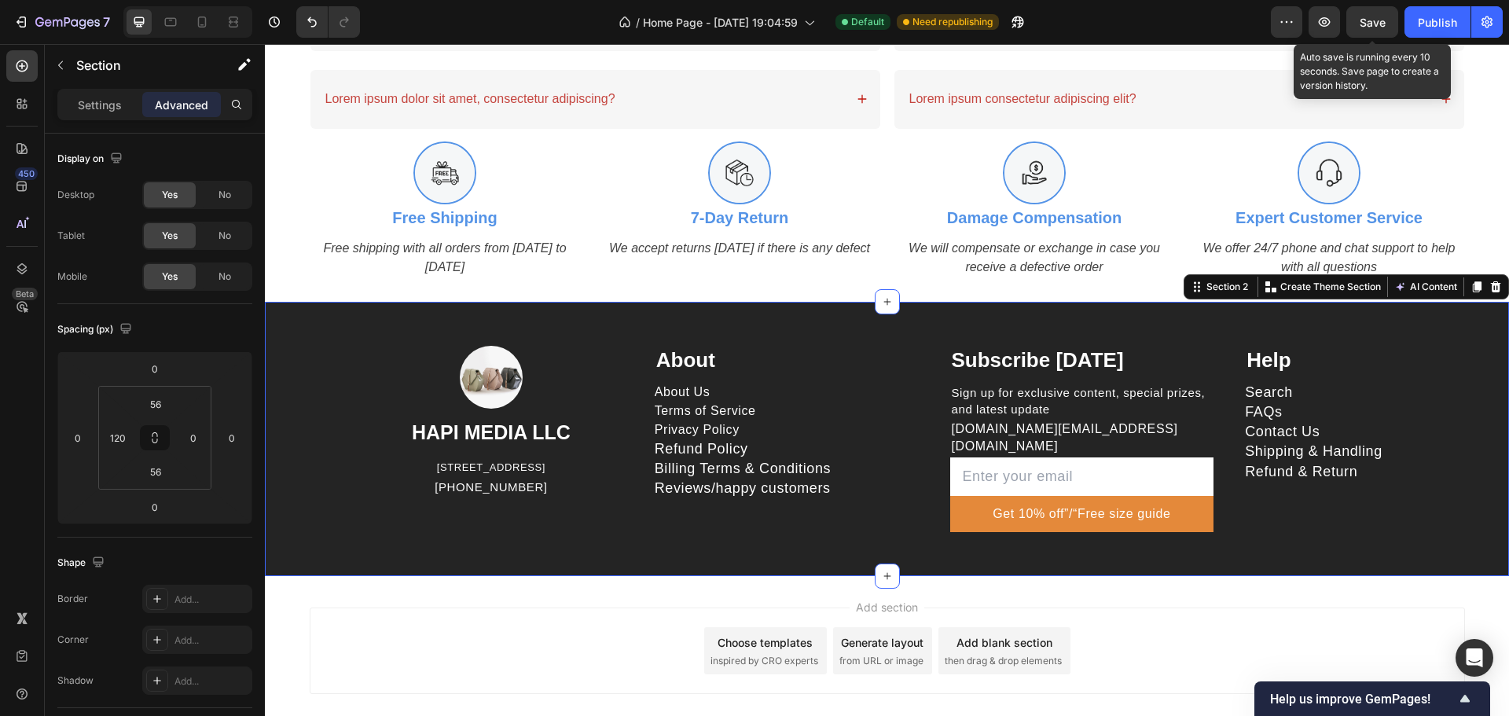
click at [1369, 14] on div "Save" at bounding box center [1373, 22] width 26 height 17
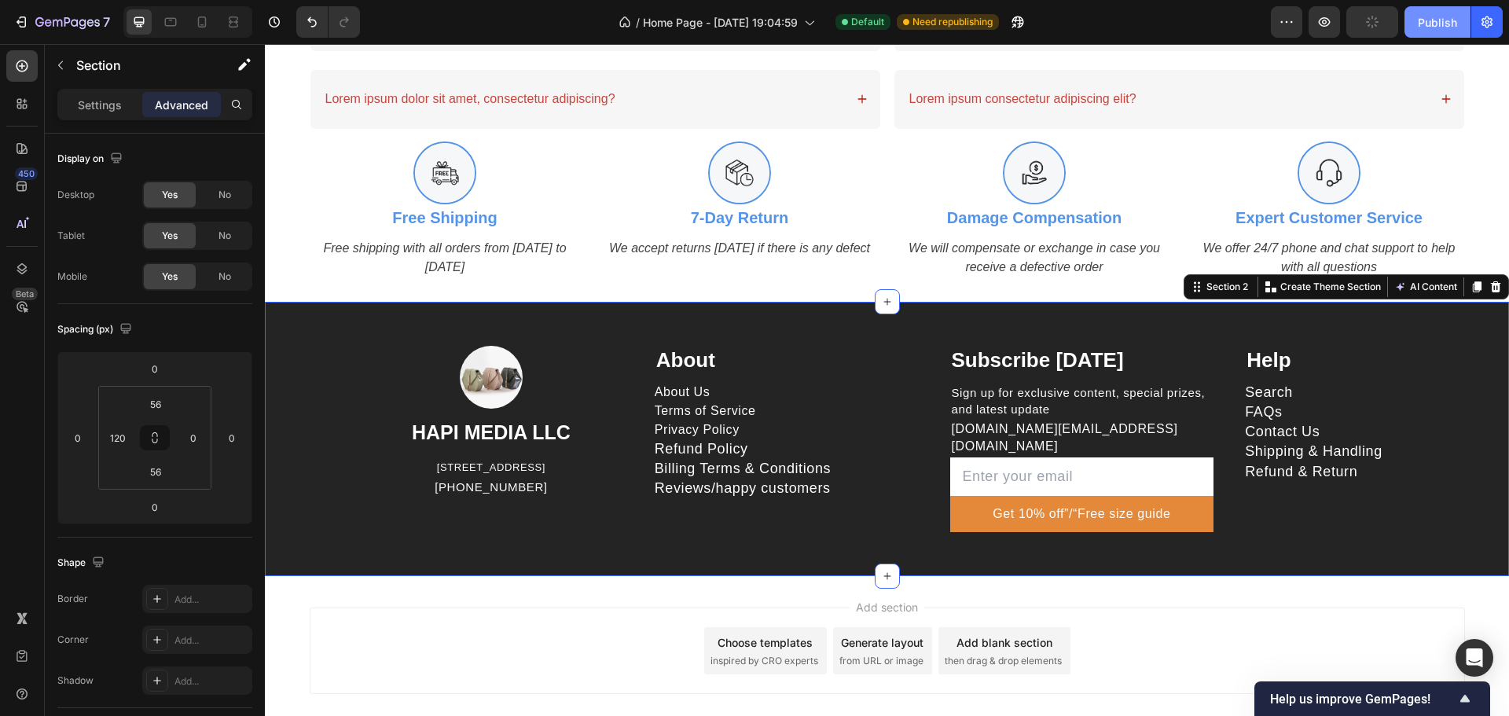
click at [1448, 11] on button "Publish" at bounding box center [1437, 21] width 66 height 31
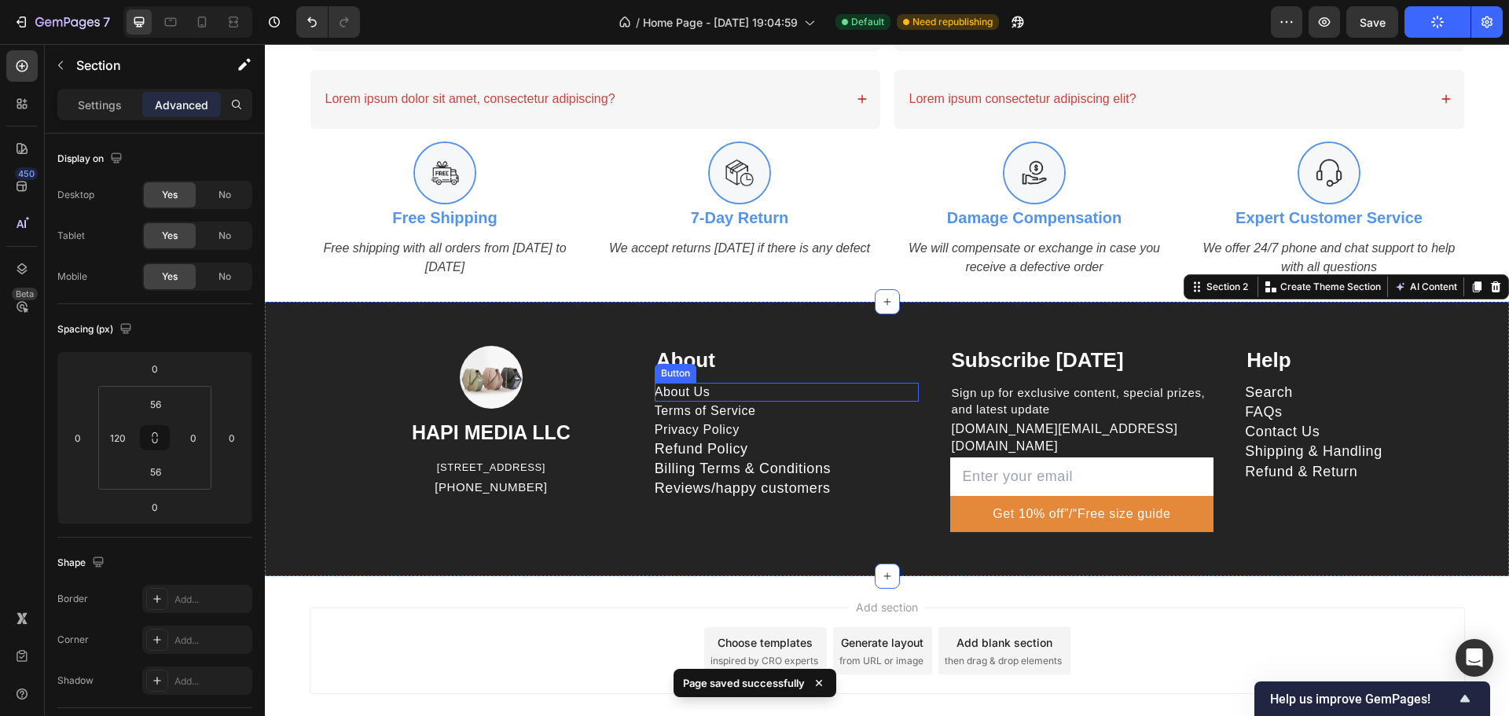
click at [703, 391] on p "About Us" at bounding box center [683, 392] width 56 height 17
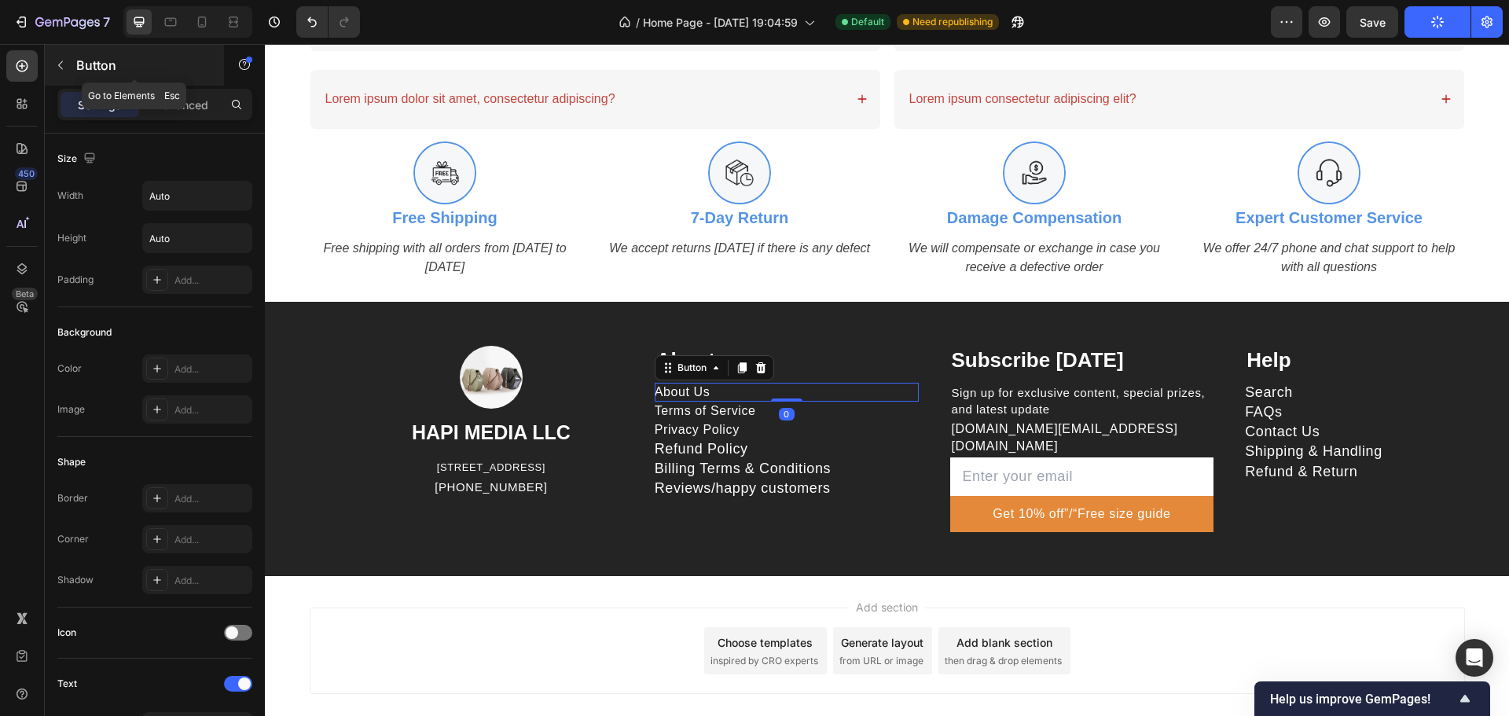
click at [68, 61] on button "button" at bounding box center [60, 65] width 25 height 25
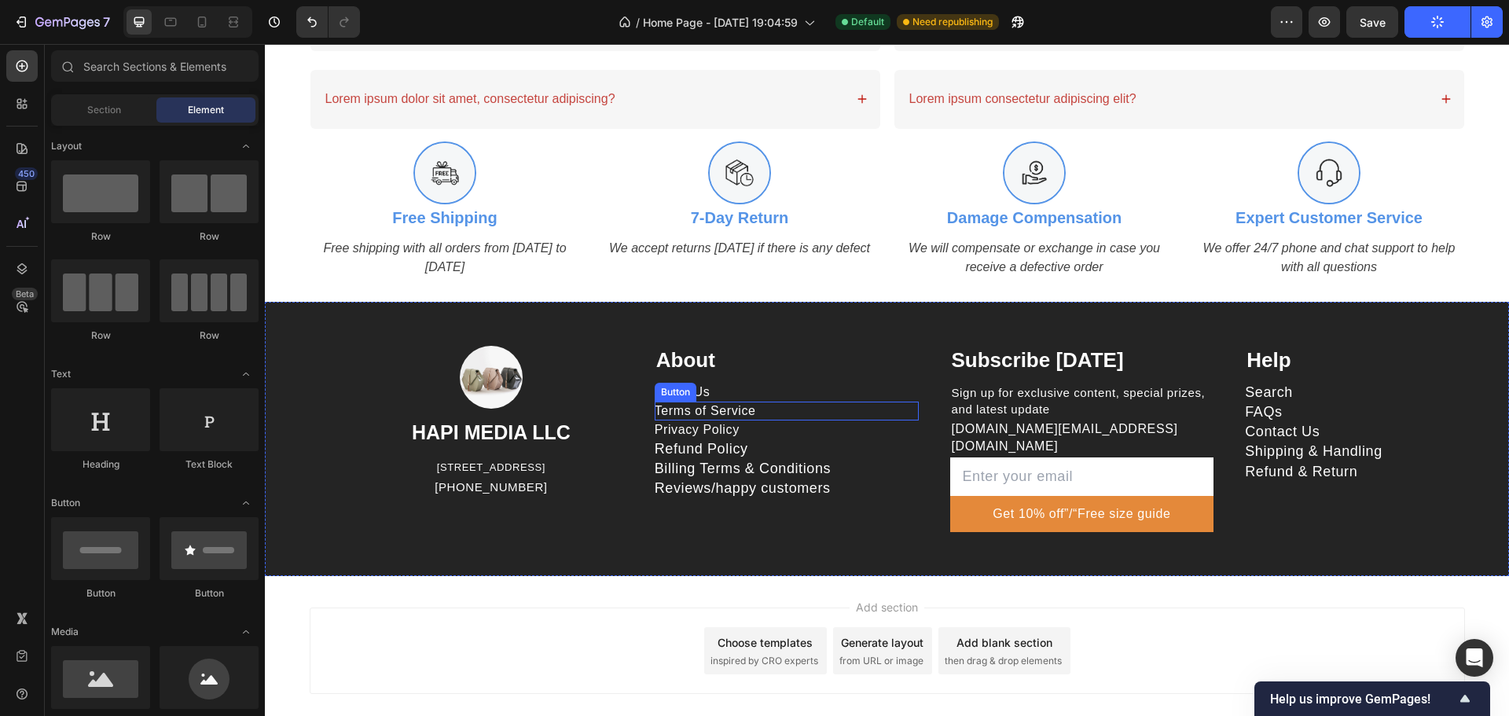
drag, startPoint x: 685, startPoint y: 393, endPoint x: 677, endPoint y: 392, distance: 8.7
click at [685, 393] on div "Button" at bounding box center [675, 392] width 35 height 14
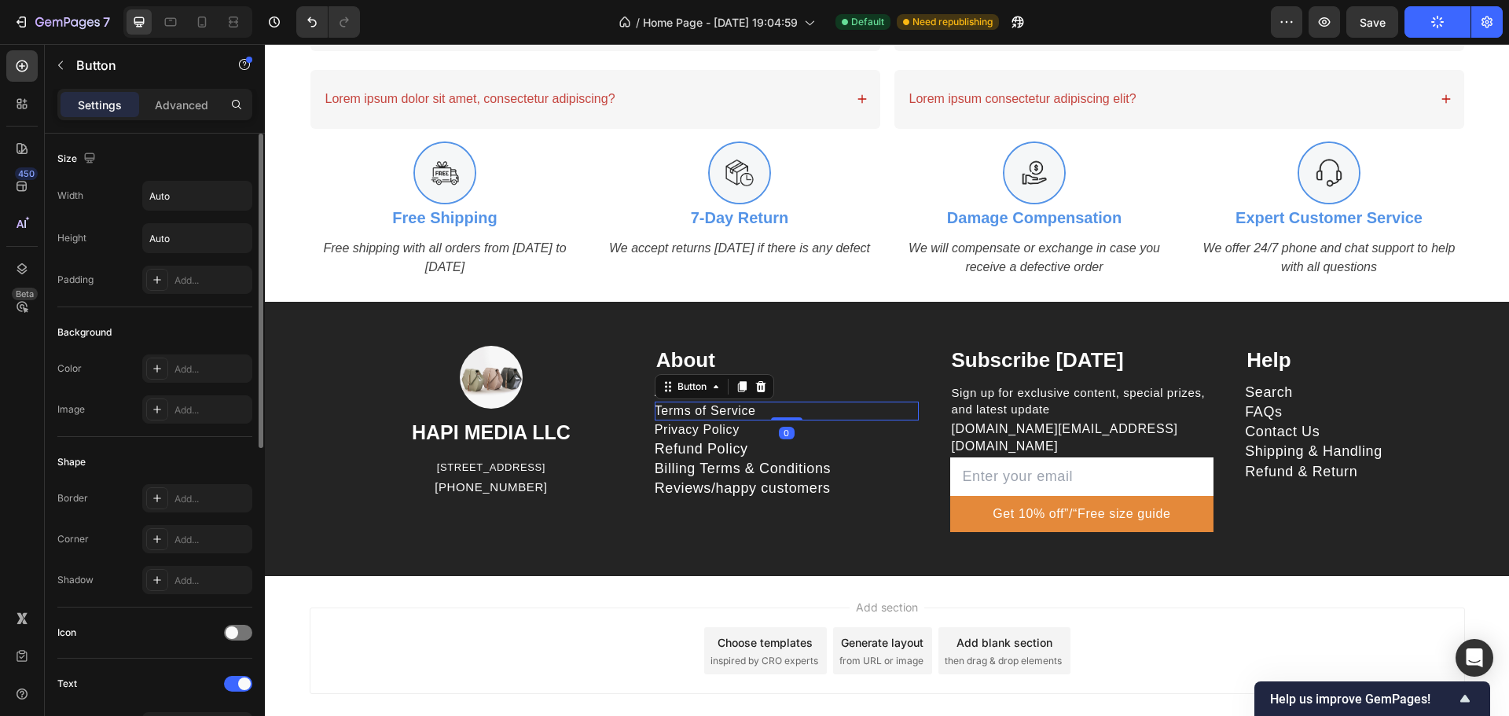
scroll to position [523, 0]
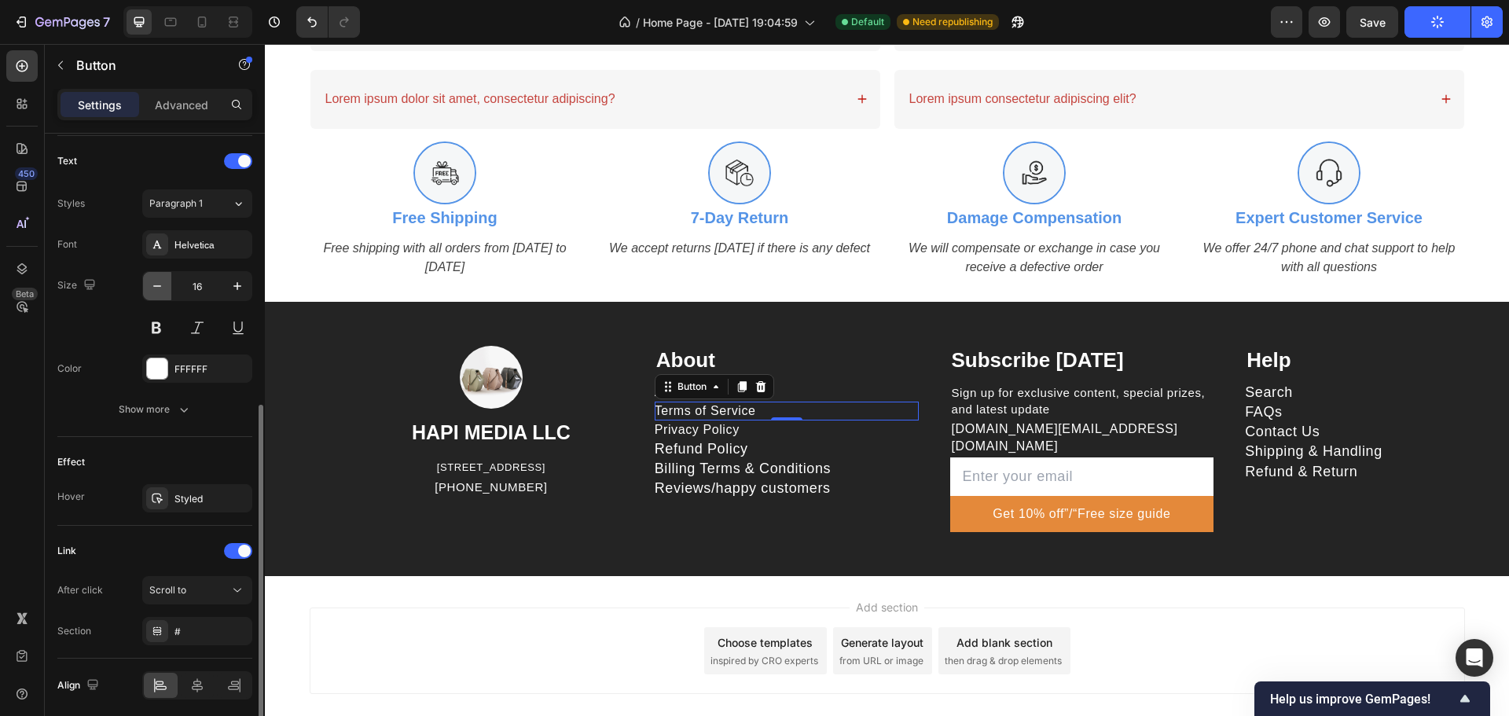
click at [154, 291] on icon "button" at bounding box center [157, 286] width 16 height 16
type input "15"
click at [712, 426] on p "Privacy Policy" at bounding box center [697, 429] width 85 height 17
drag, startPoint x: 156, startPoint y: 288, endPoint x: 227, endPoint y: 310, distance: 74.1
click at [156, 289] on icon "button" at bounding box center [157, 286] width 16 height 16
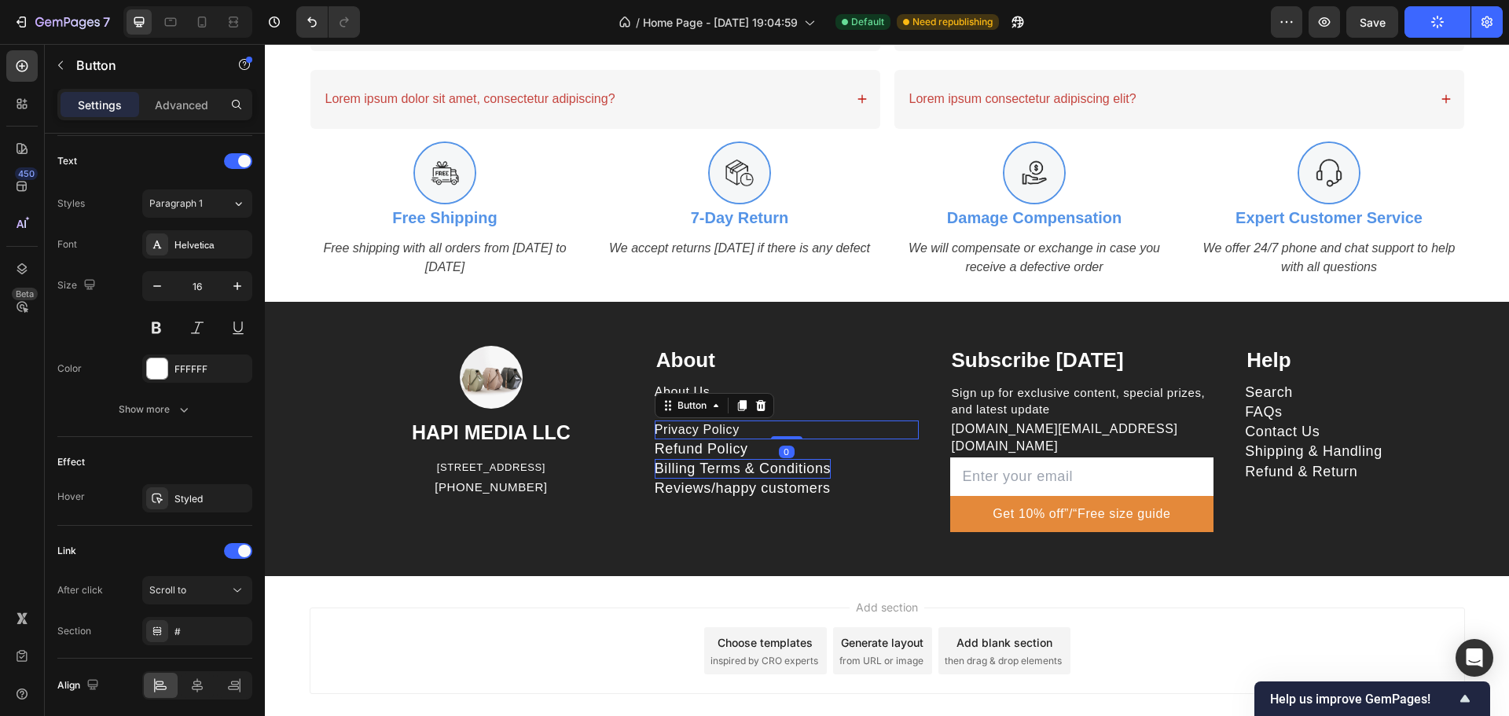
type input "15"
click at [718, 450] on p "Refund Policy" at bounding box center [702, 449] width 94 height 20
click at [164, 285] on icon "button" at bounding box center [157, 286] width 16 height 16
click at [153, 287] on icon "button" at bounding box center [157, 286] width 16 height 16
type input "16"
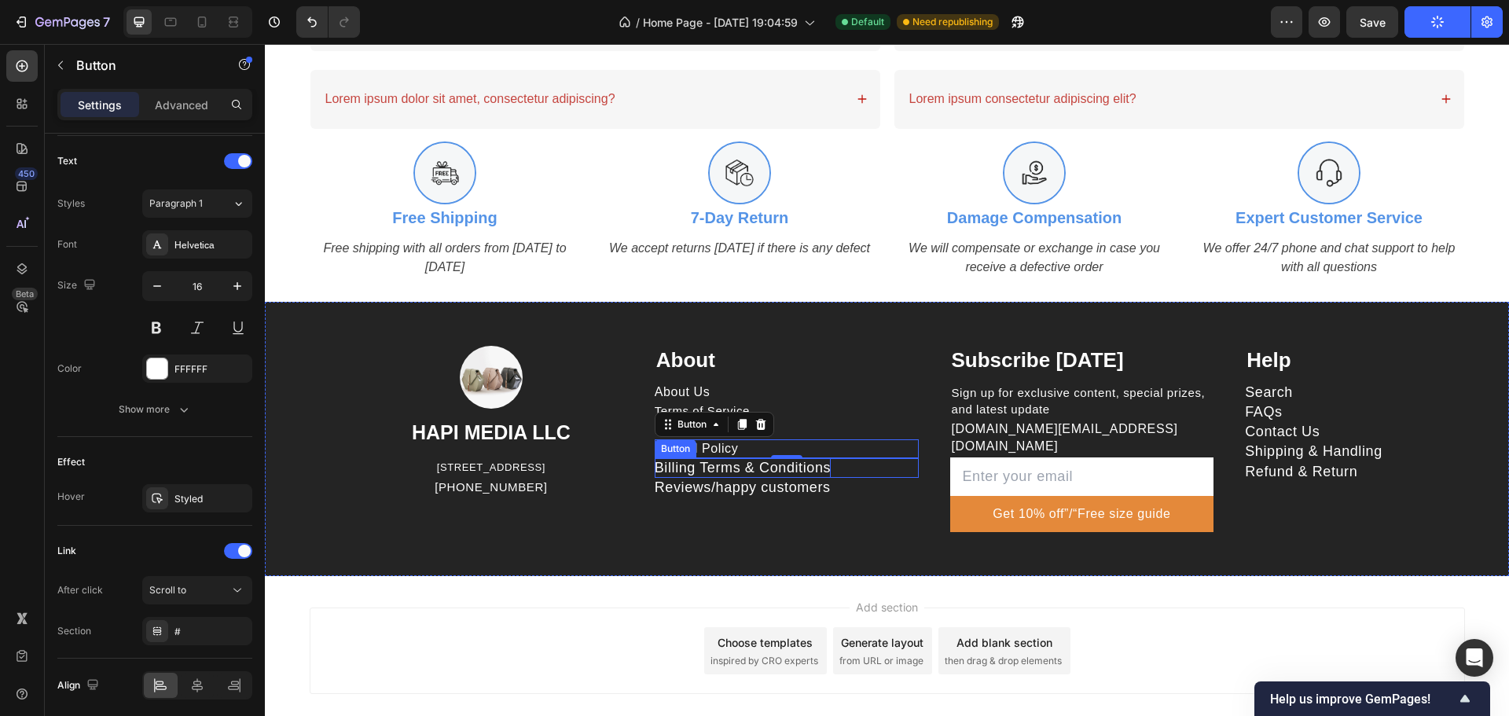
click at [813, 470] on p "Billing Terms & Conditions" at bounding box center [743, 468] width 176 height 20
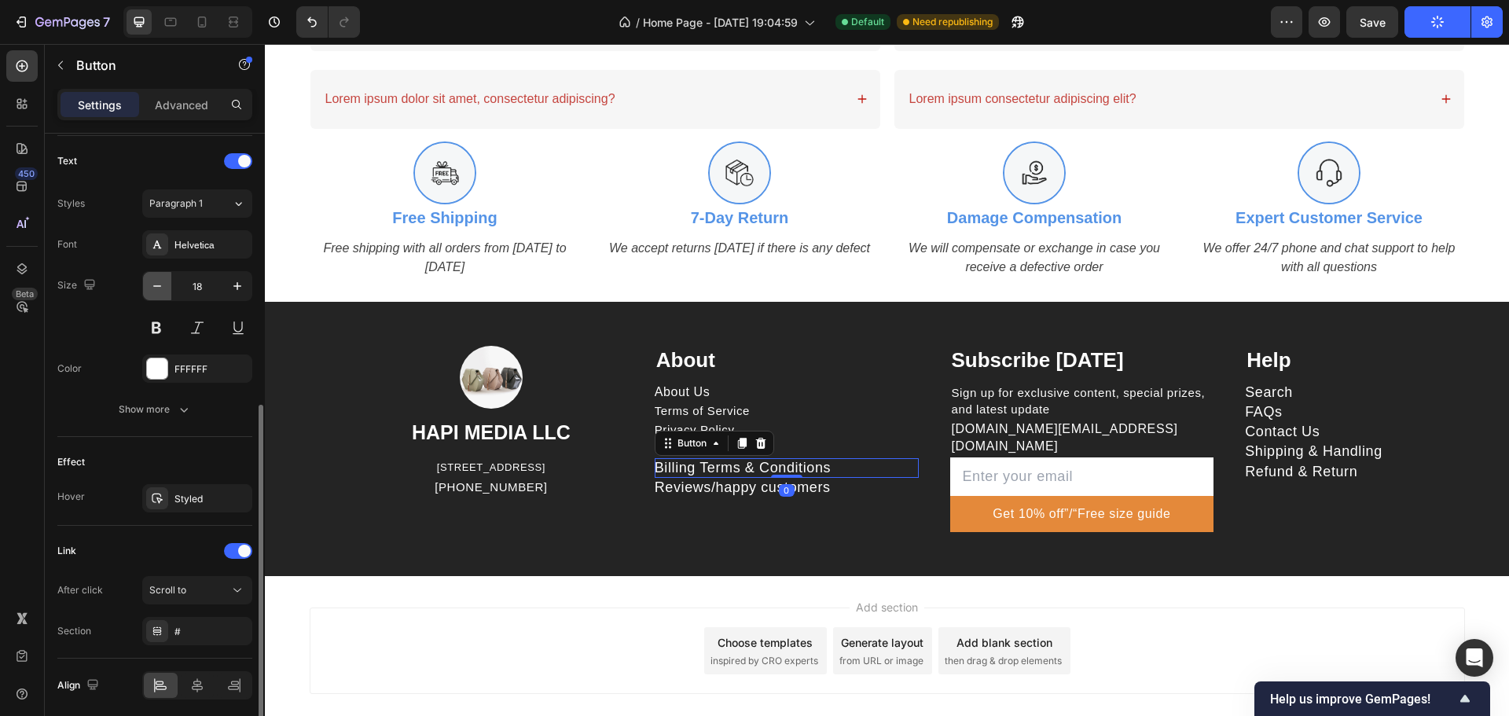
click at [156, 291] on icon "button" at bounding box center [157, 286] width 16 height 16
click at [156, 290] on icon "button" at bounding box center [157, 286] width 16 height 16
type input "16"
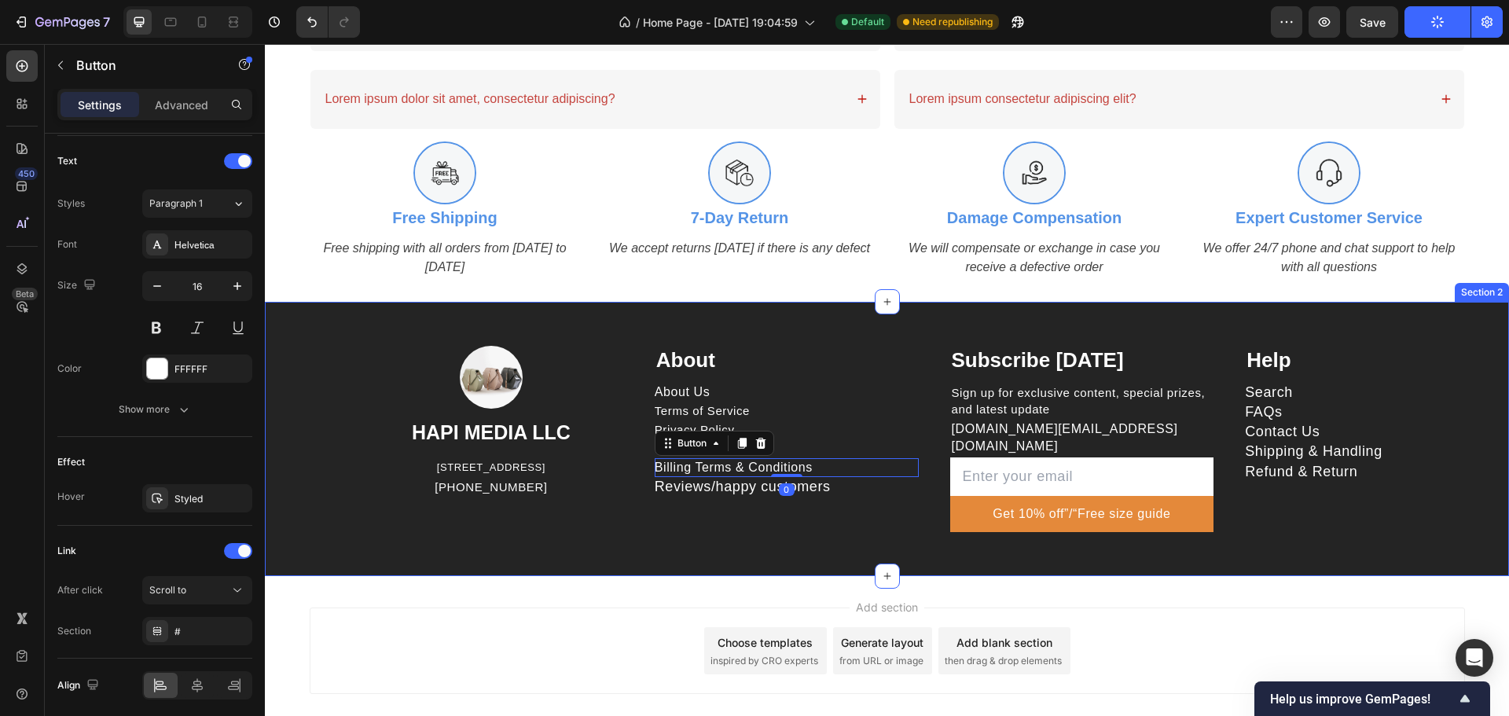
click at [834, 486] on div "Reviews/happy customers Button" at bounding box center [787, 487] width 264 height 20
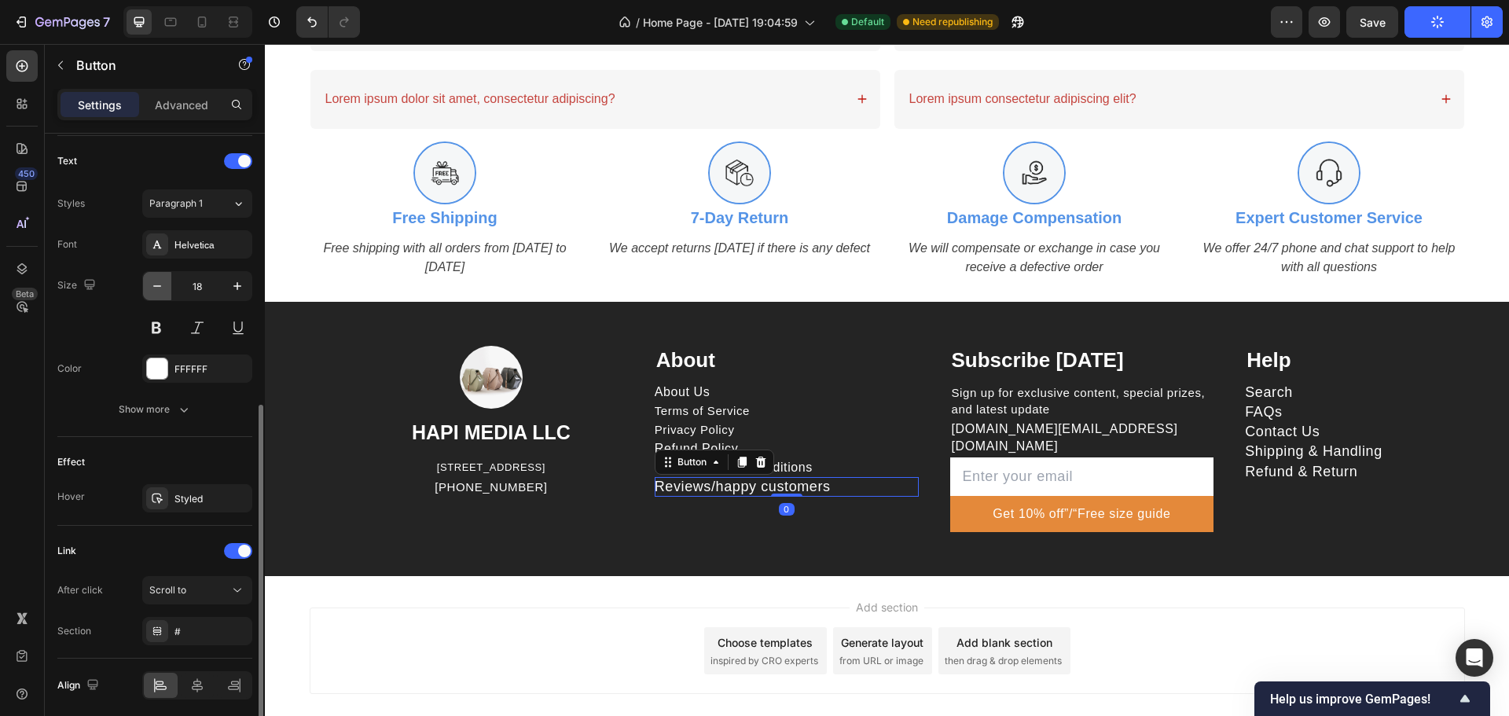
click at [160, 295] on button "button" at bounding box center [157, 286] width 28 height 28
type input "16"
click at [744, 395] on div "About Us Button" at bounding box center [787, 392] width 264 height 19
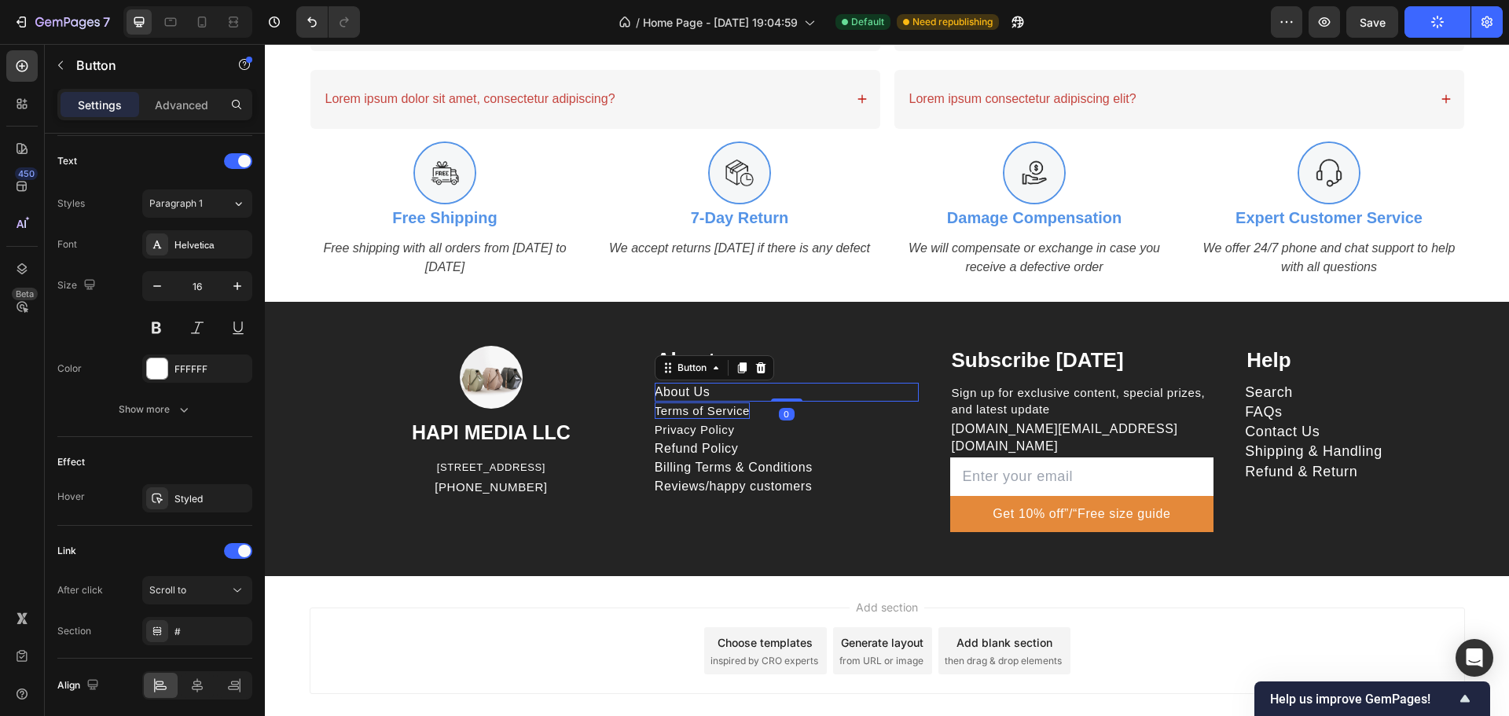
click at [728, 409] on p "Terms of Service" at bounding box center [702, 410] width 95 height 17
click at [240, 288] on icon "button" at bounding box center [237, 286] width 16 height 16
type input "16"
click at [743, 431] on div "Privacy Policy Button" at bounding box center [787, 429] width 264 height 19
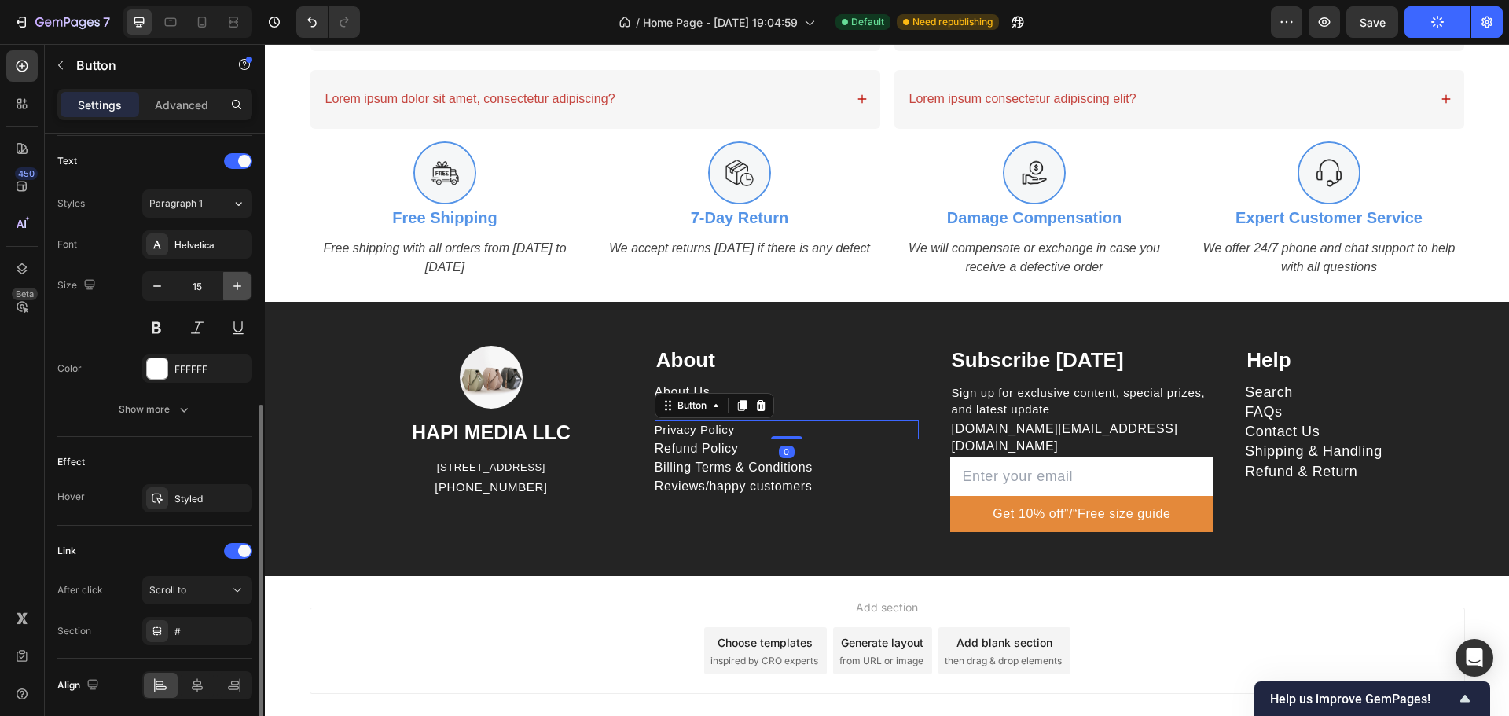
click at [237, 292] on icon "button" at bounding box center [237, 286] width 16 height 16
type input "16"
click at [748, 451] on div "Refund Policy Button" at bounding box center [787, 448] width 264 height 19
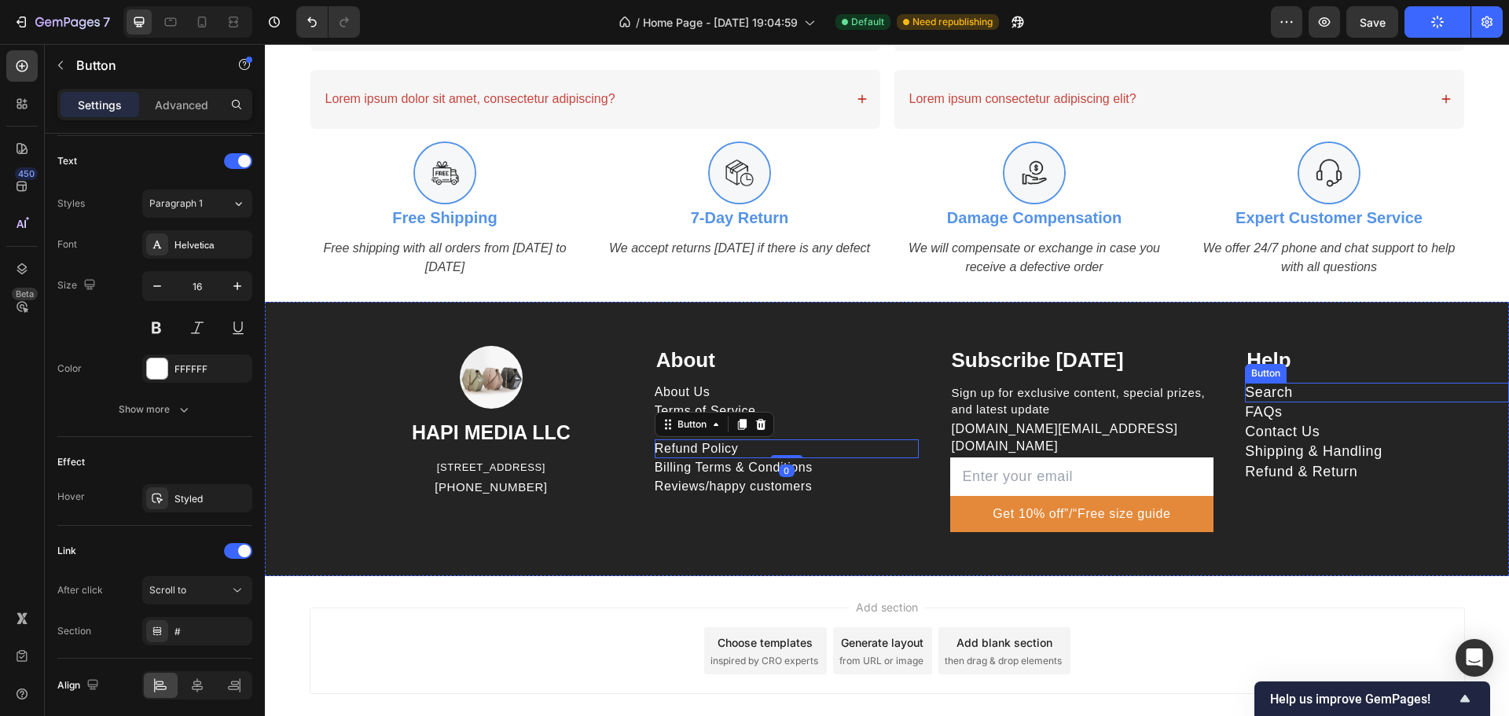
click at [1287, 384] on div "Search Button" at bounding box center [1377, 393] width 264 height 20
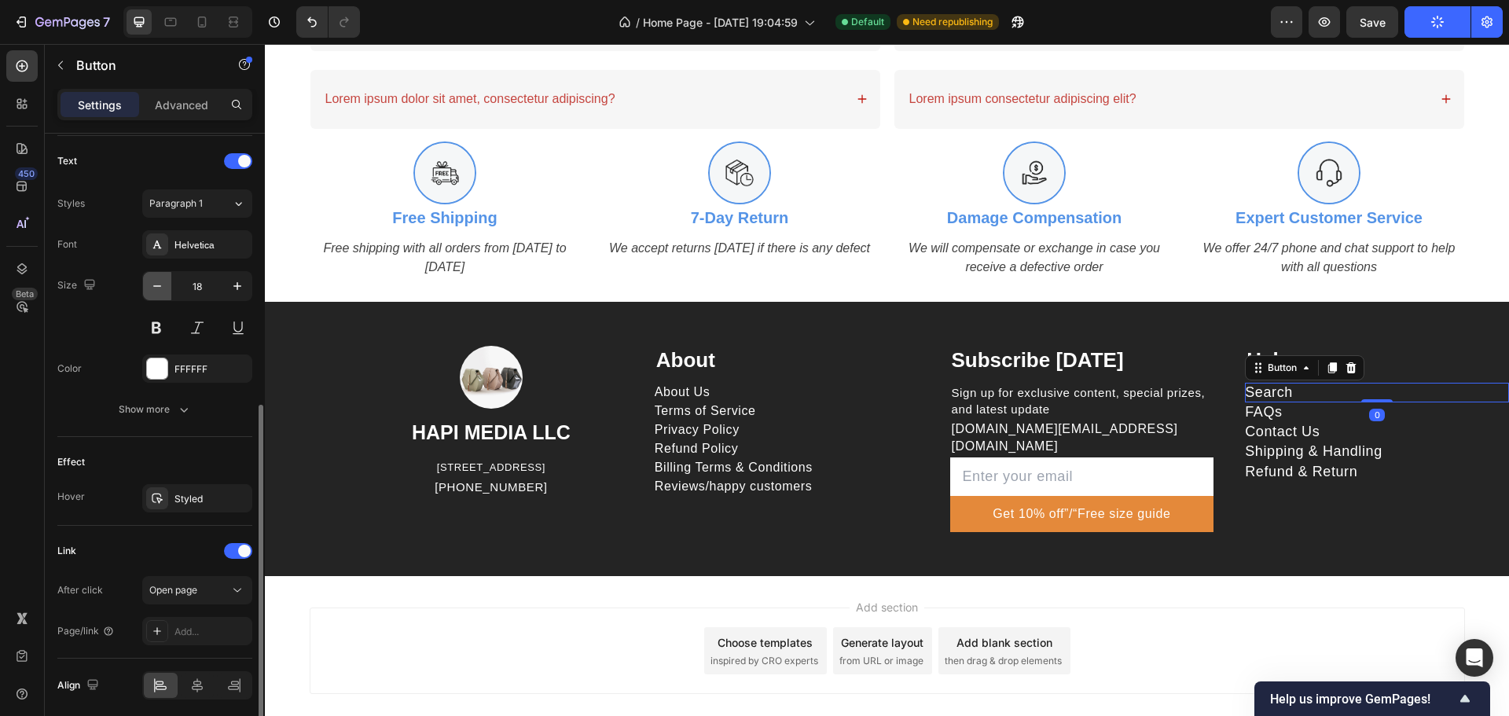
click at [161, 282] on icon "button" at bounding box center [157, 286] width 16 height 16
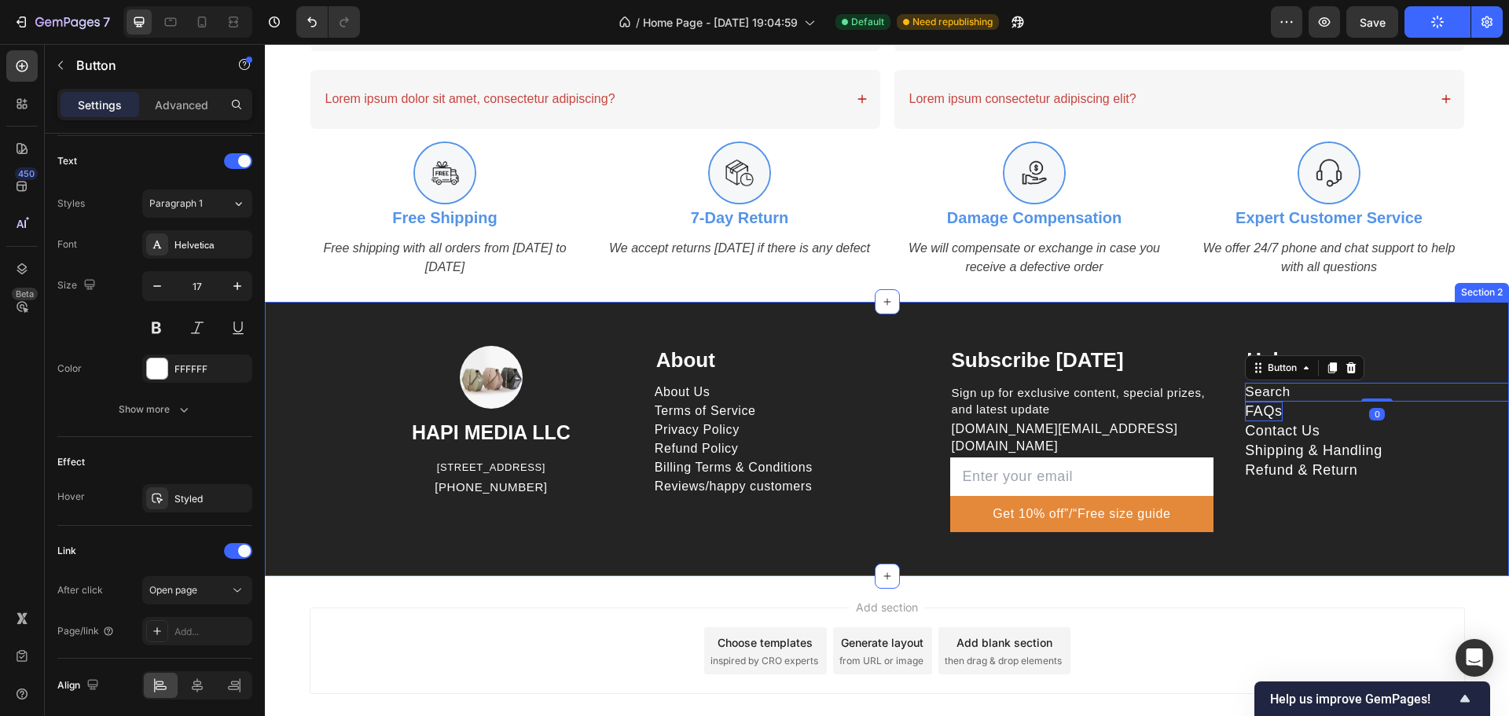
type input "16"
click at [1307, 418] on div "FAQs Button" at bounding box center [1377, 412] width 264 height 20
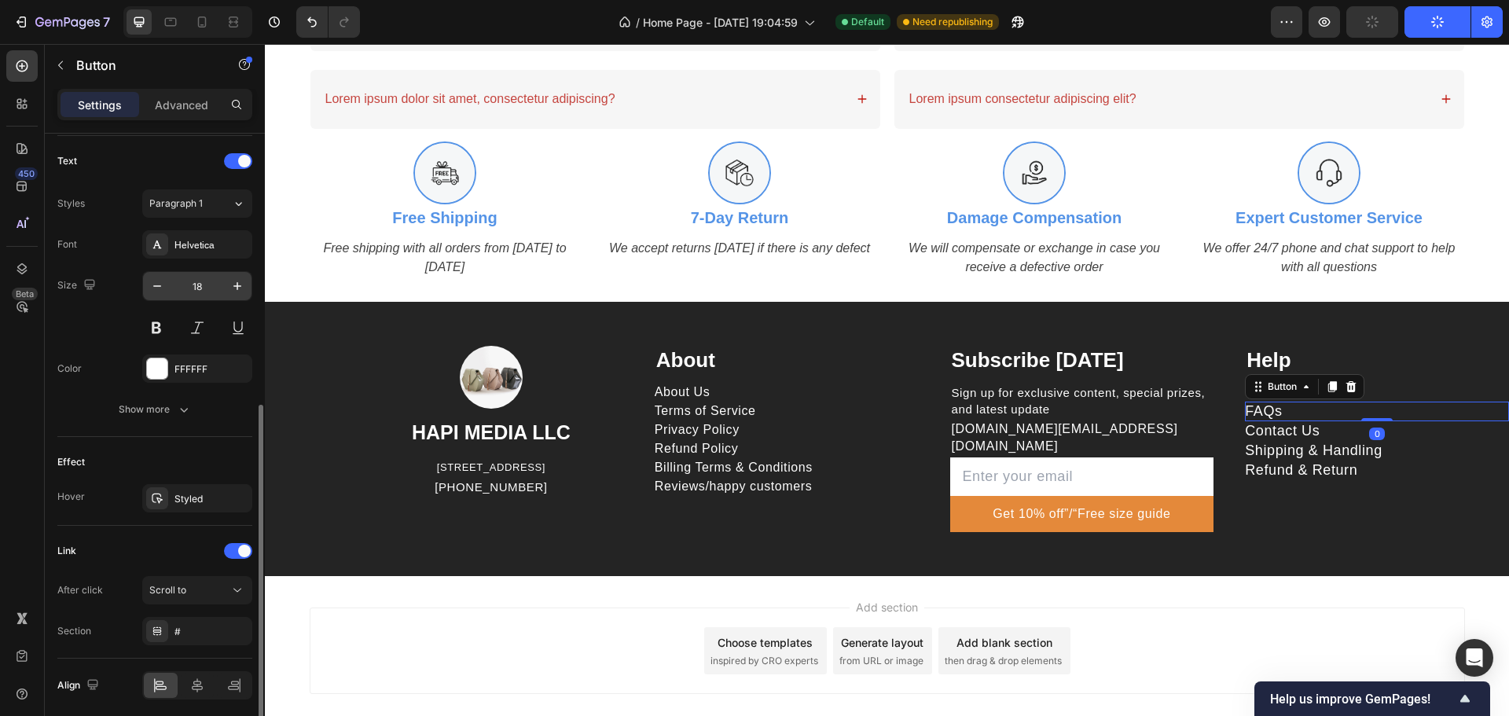
click at [142, 281] on div "18" at bounding box center [197, 286] width 110 height 30
click at [144, 281] on div "18" at bounding box center [197, 286] width 110 height 30
click at [156, 285] on icon "button" at bounding box center [157, 286] width 16 height 16
drag, startPoint x: 156, startPoint y: 285, endPoint x: 259, endPoint y: 298, distance: 103.8
click at [157, 285] on icon "button" at bounding box center [157, 286] width 16 height 16
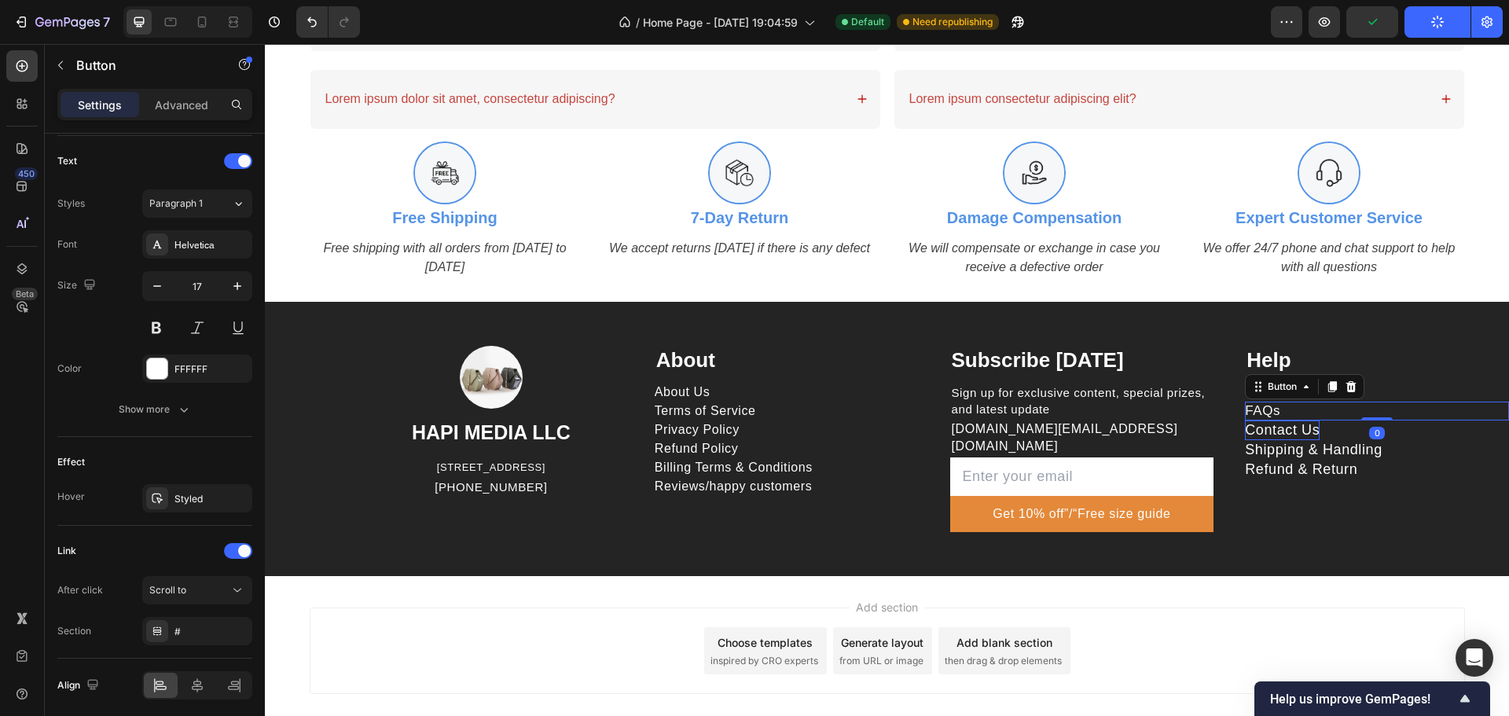
type input "16"
click at [1411, 432] on div "Contact Us Button" at bounding box center [1377, 430] width 264 height 20
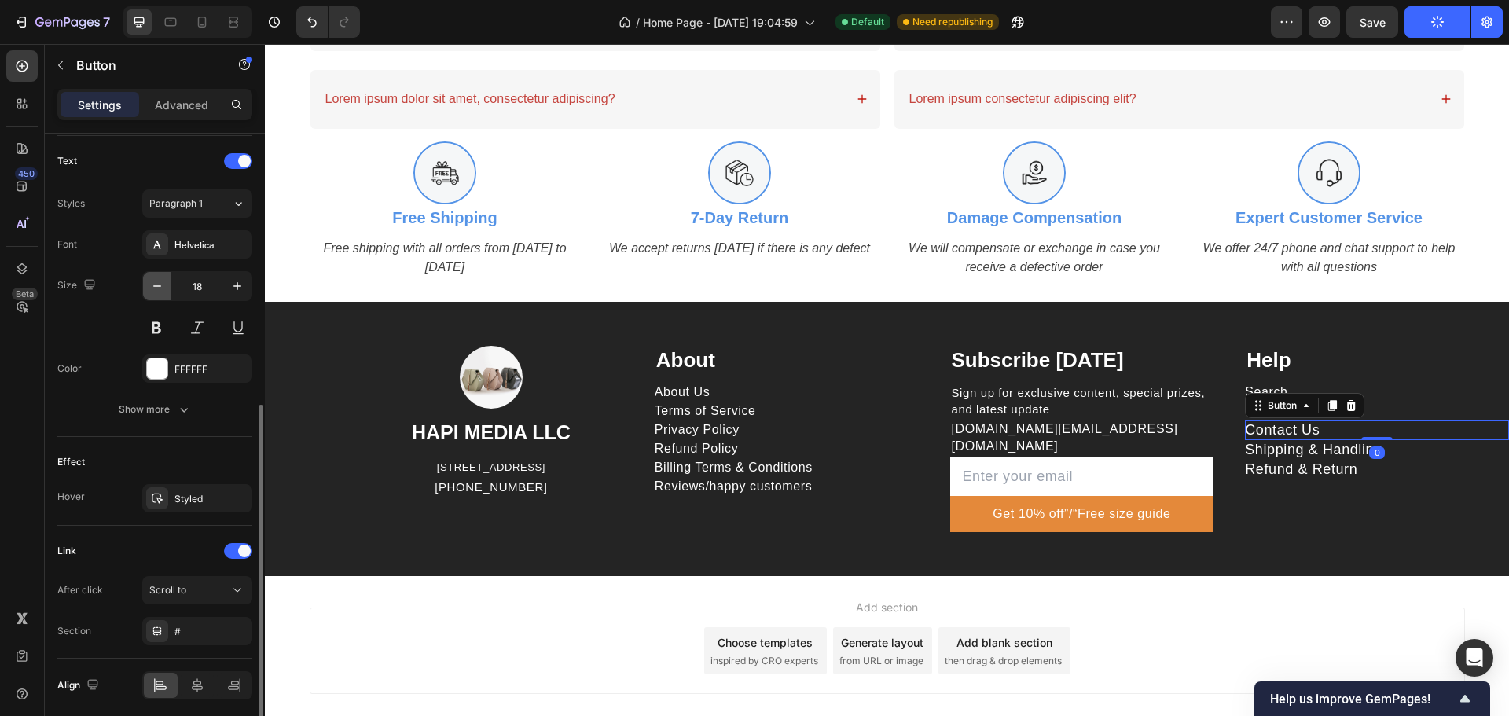
click at [162, 285] on icon "button" at bounding box center [157, 286] width 16 height 16
type input "16"
click at [1306, 447] on p "Shipping & Handling" at bounding box center [1314, 449] width 138 height 20
click at [160, 285] on icon "button" at bounding box center [157, 286] width 16 height 16
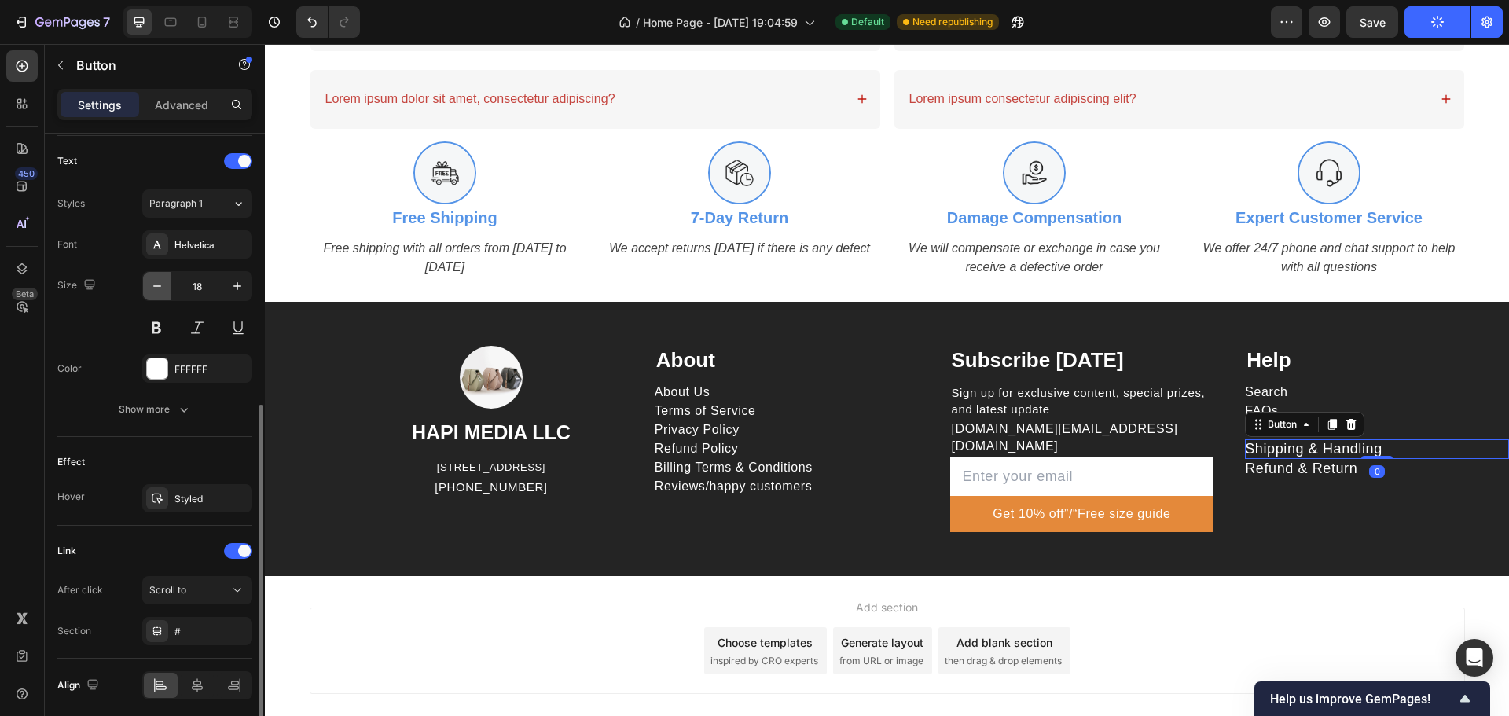
click at [160, 285] on icon "button" at bounding box center [157, 286] width 16 height 16
type input "16"
click at [1413, 473] on div "Refund & Return Button" at bounding box center [1377, 468] width 264 height 20
click at [156, 292] on icon "button" at bounding box center [157, 286] width 16 height 16
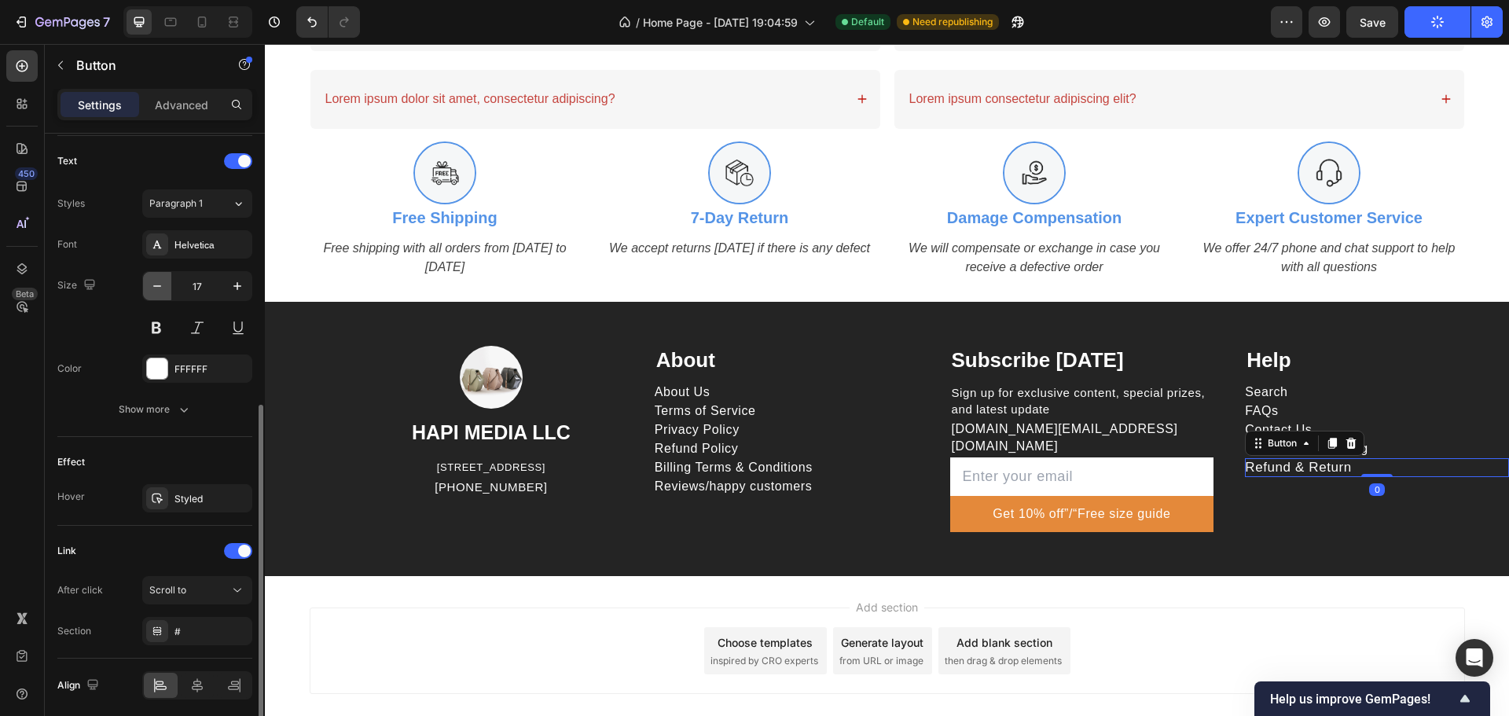
type input "16"
click at [1031, 409] on p "Sign up for exclusive content, special prizes, and latest update" at bounding box center [1082, 400] width 261 height 33
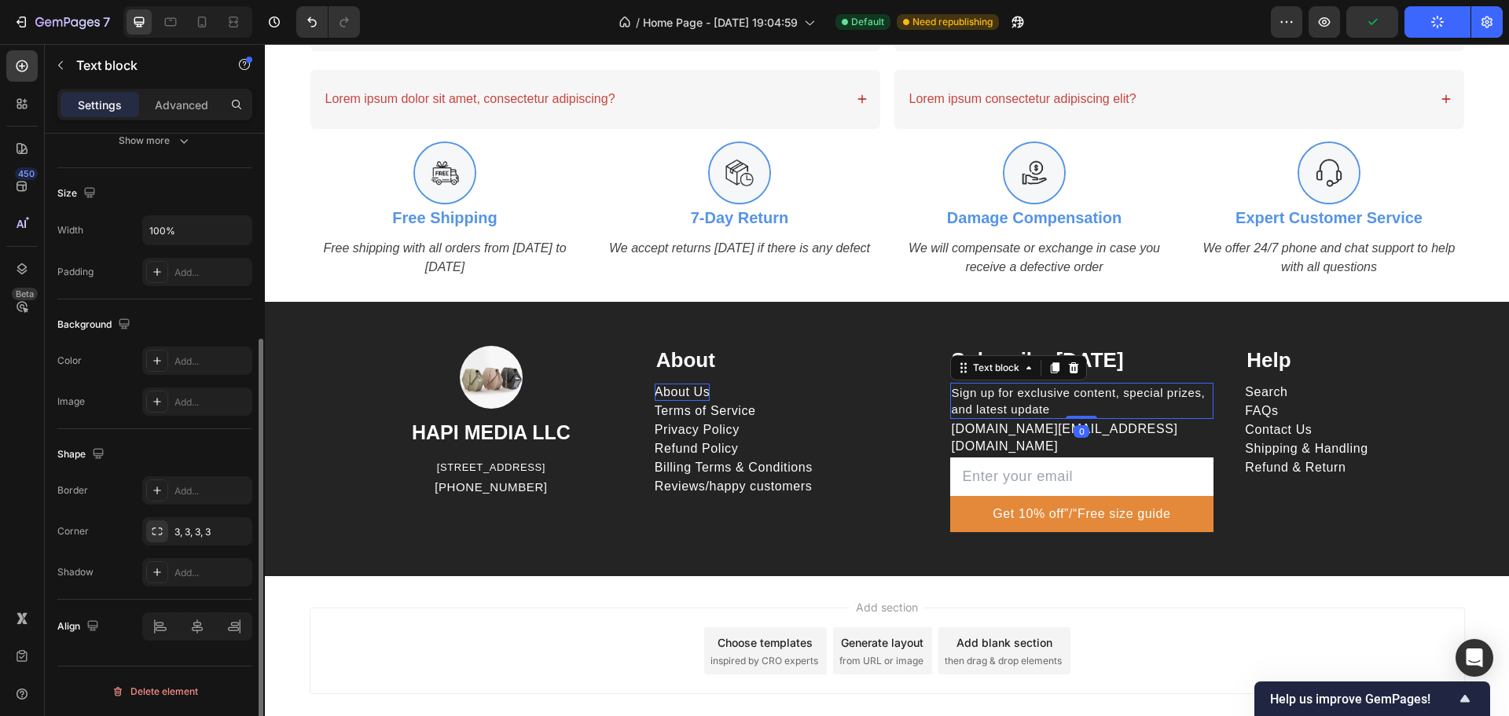
scroll to position [0, 0]
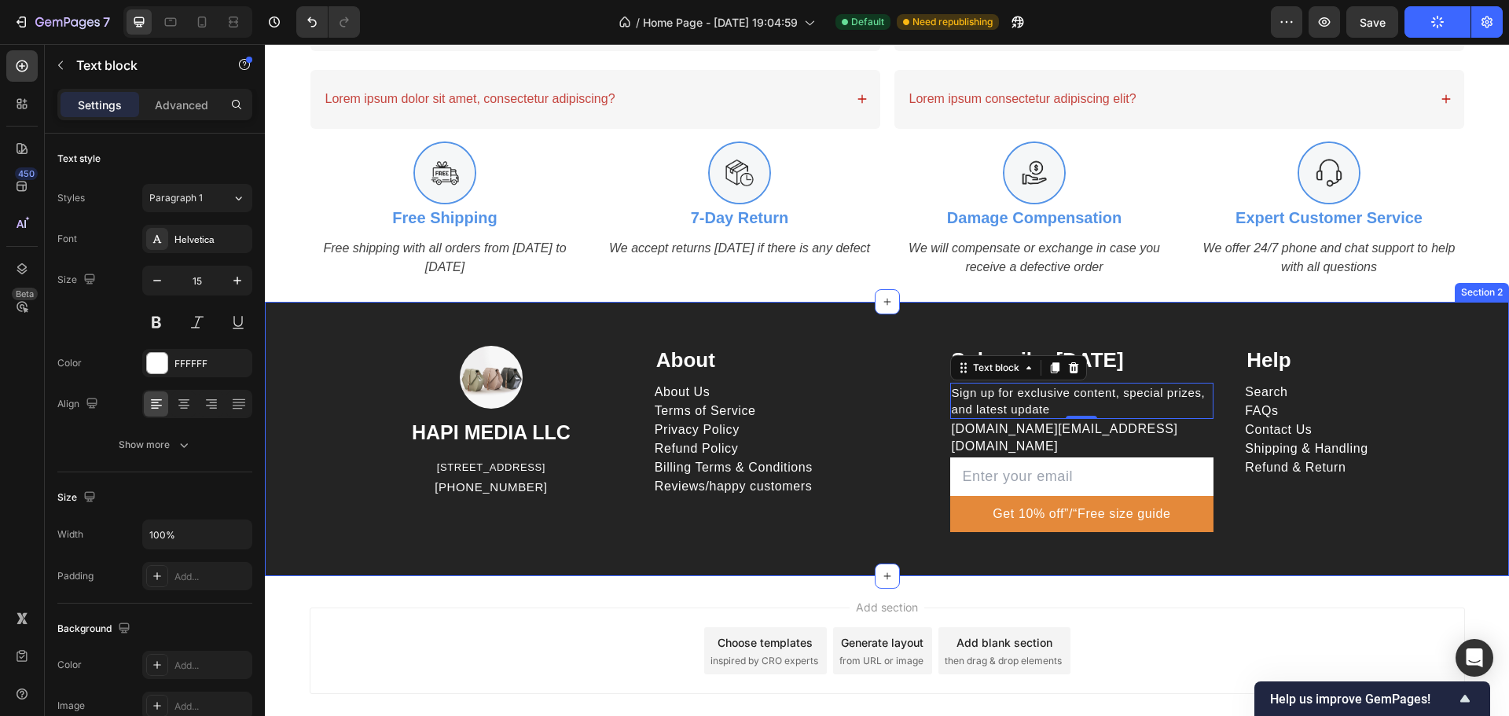
click at [840, 312] on div "Image HAPI MEDIA LLC Heading 1500 N GRANT ST STE N DENVER CO 80203 US Text bloc…" at bounding box center [887, 439] width 1244 height 274
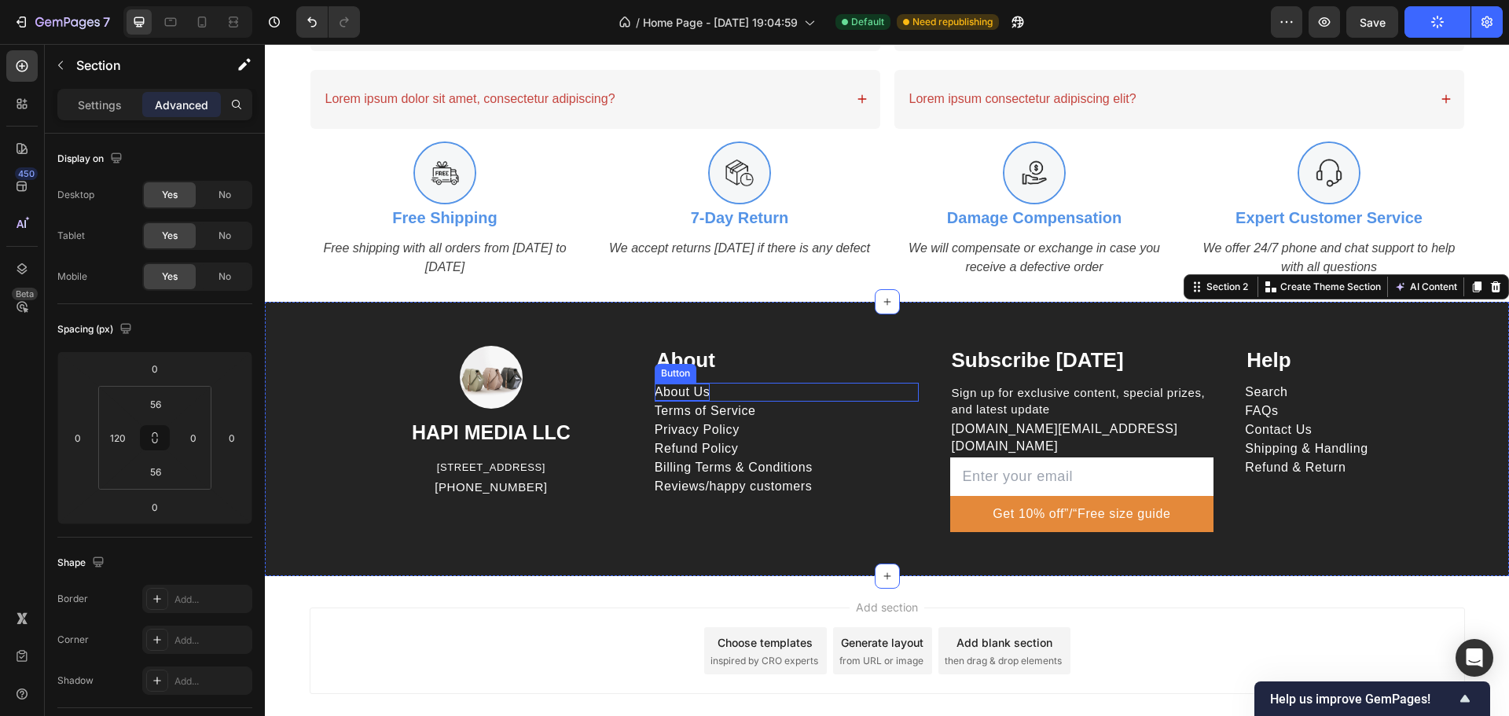
click at [688, 385] on p "About Us" at bounding box center [683, 392] width 56 height 17
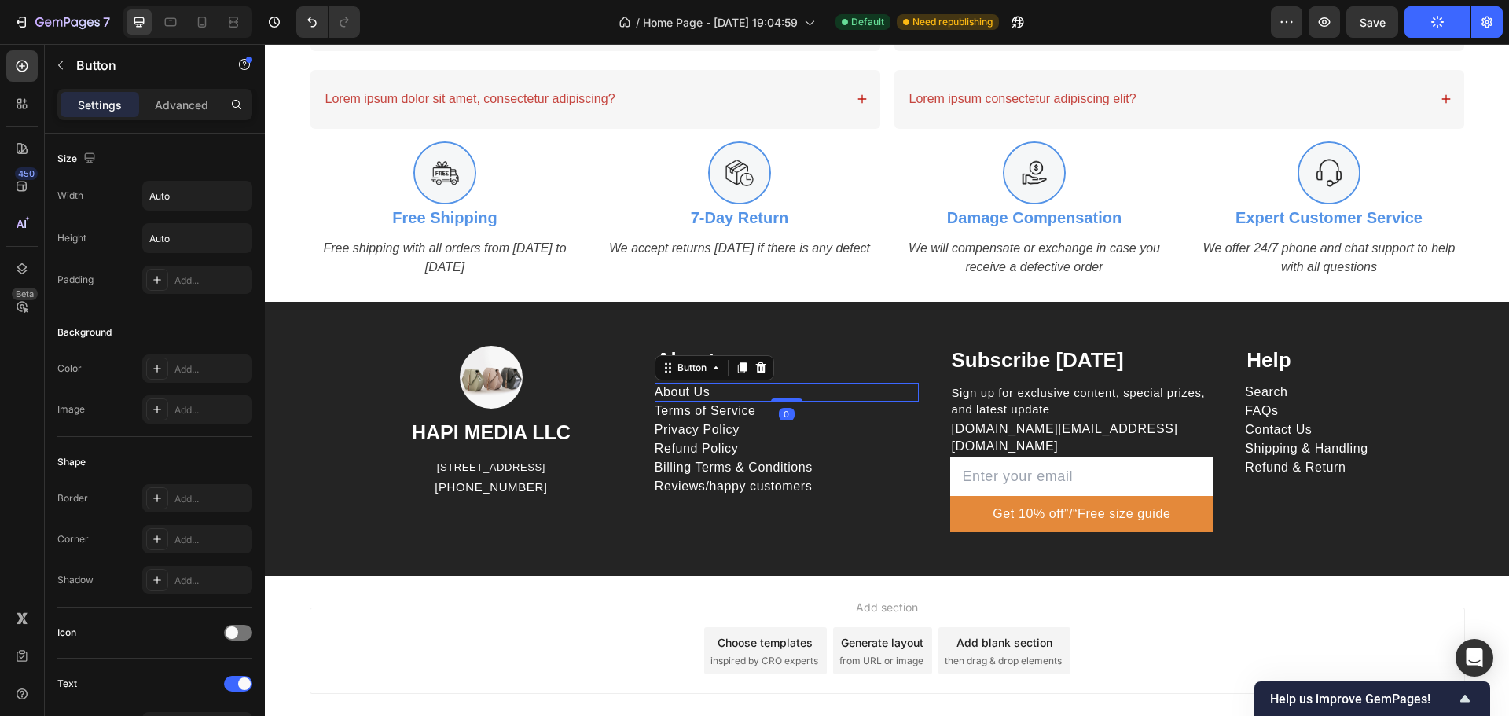
click at [173, 89] on div "Settings Advanced" at bounding box center [154, 104] width 195 height 31
click at [175, 105] on p "Advanced" at bounding box center [181, 105] width 53 height 17
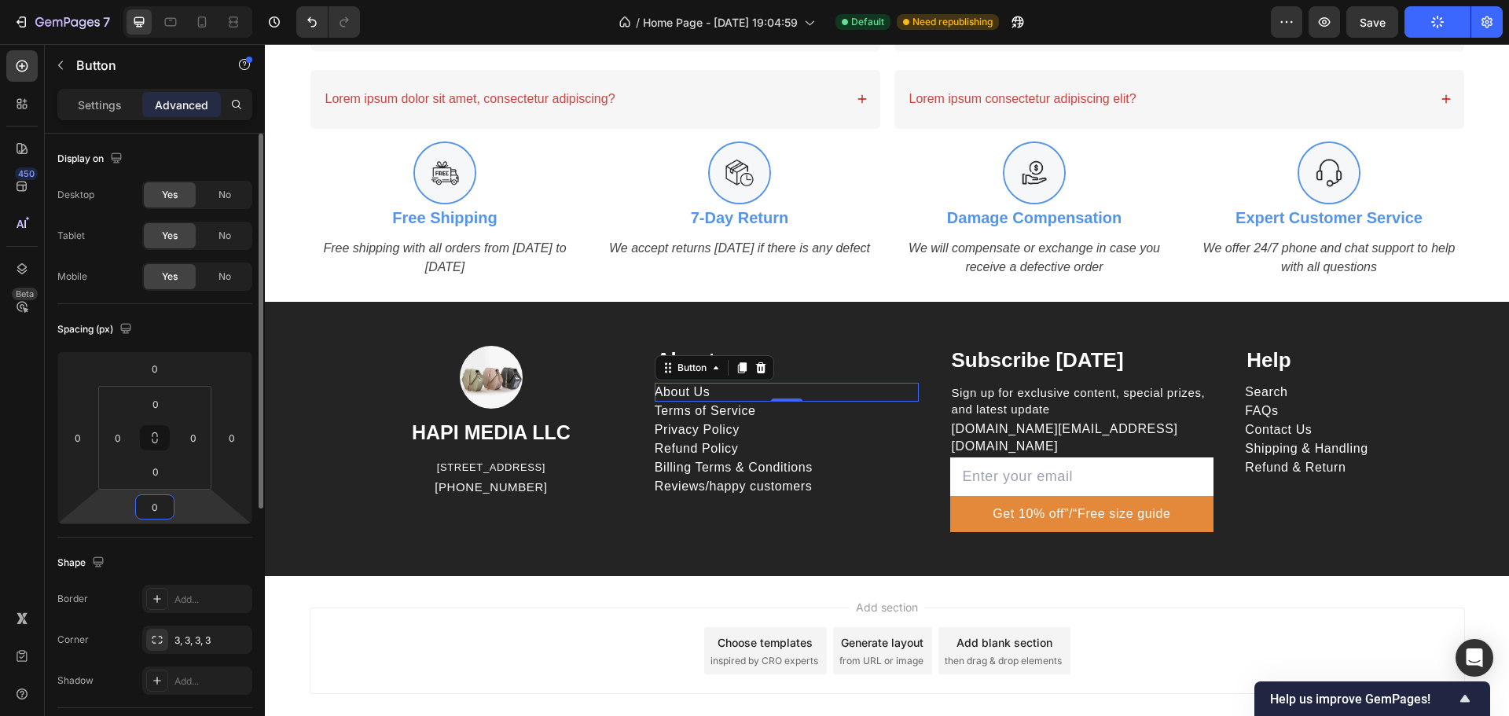
click at [156, 512] on input "0" at bounding box center [154, 507] width 31 height 24
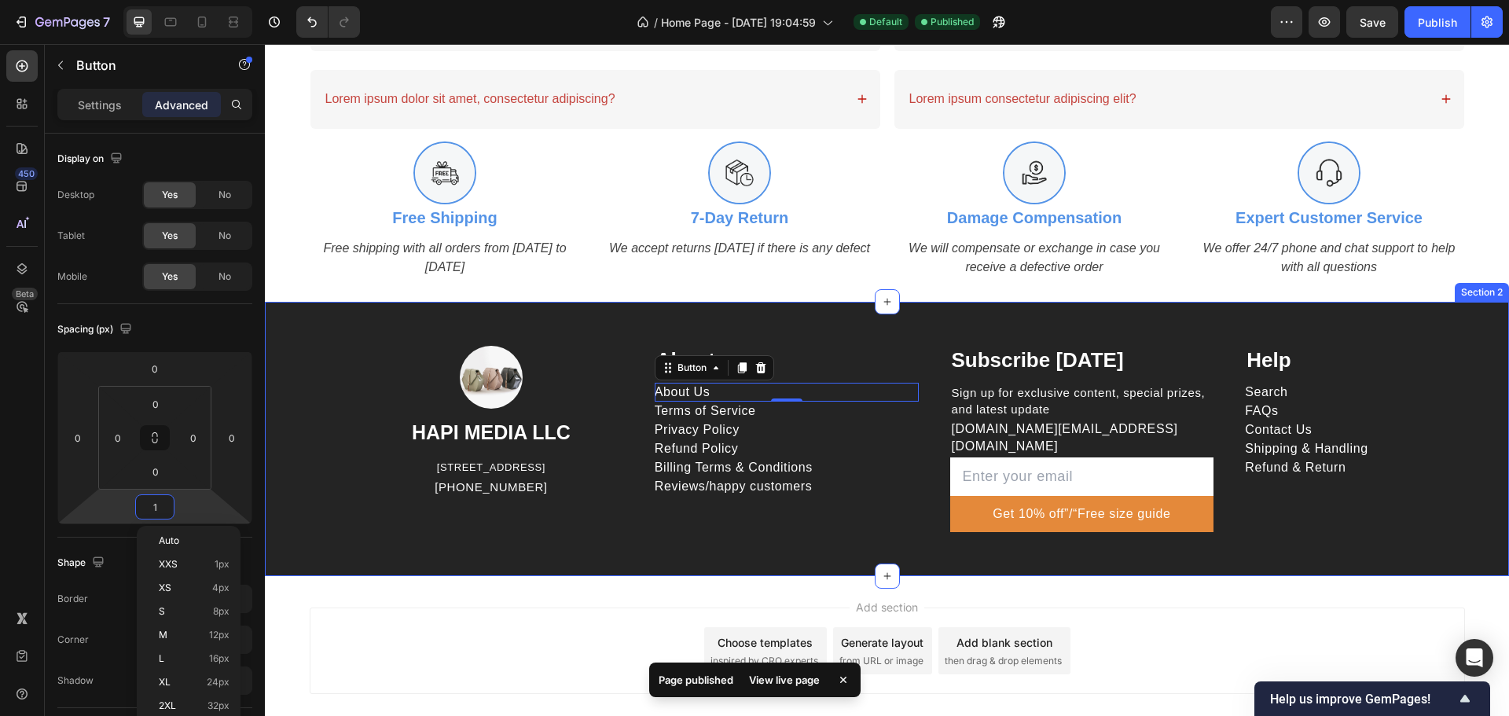
type input "12"
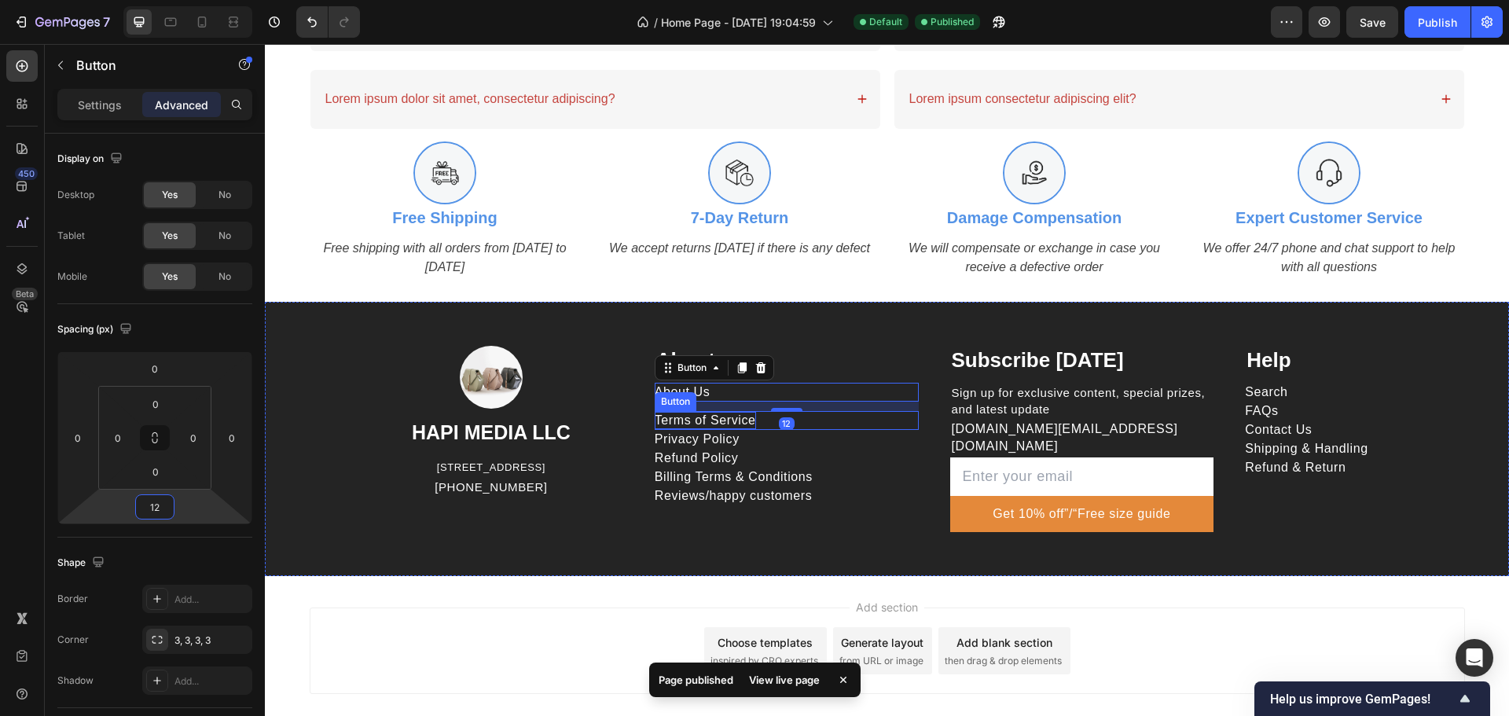
click at [729, 420] on p "Terms of Service" at bounding box center [705, 420] width 101 height 17
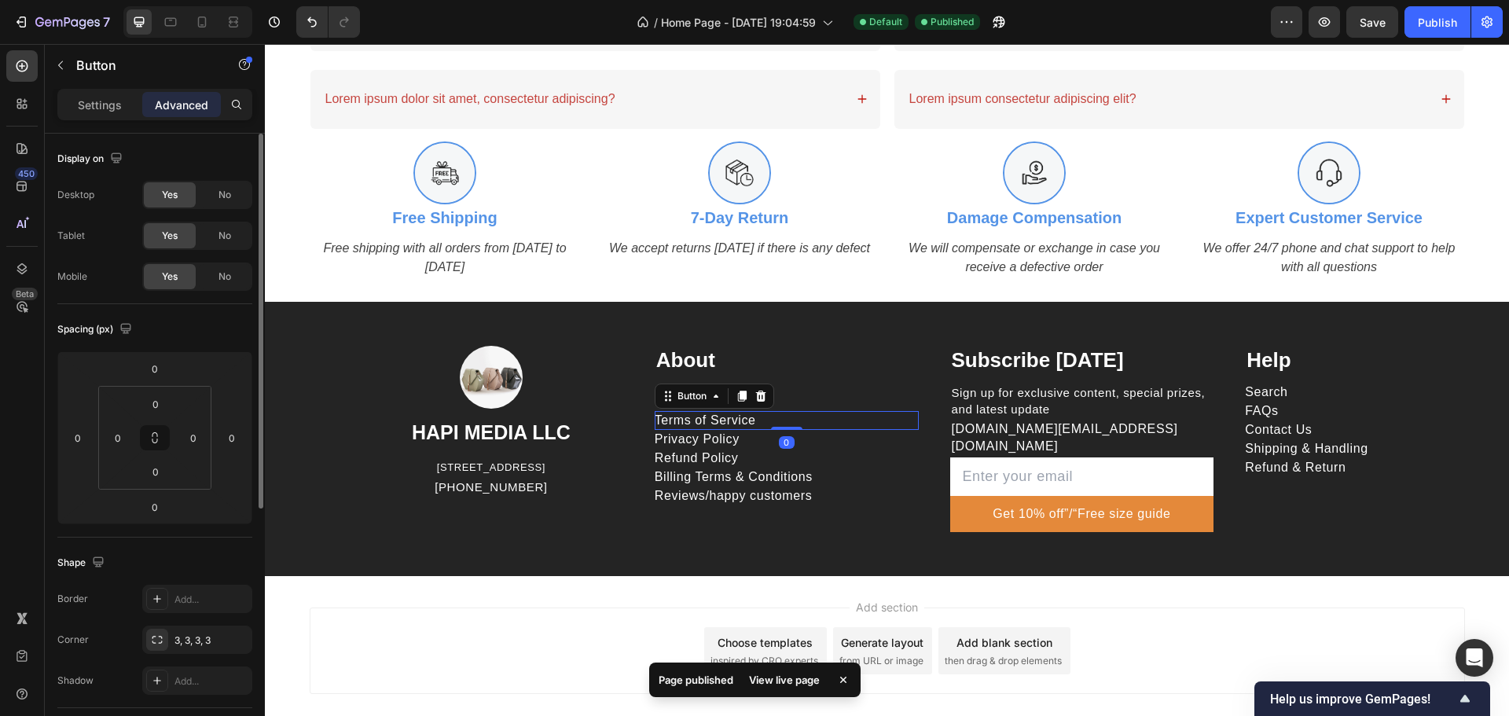
click at [157, 525] on div "Spacing (px) 0 0 0 0 0 0 0 0" at bounding box center [154, 420] width 195 height 233
click at [176, 0] on html "7 Version history / Home Page - Aug 20, 19:04:59 Default Published Preview Save…" at bounding box center [754, 0] width 1509 height 0
drag, startPoint x: 163, startPoint y: 508, endPoint x: 112, endPoint y: 513, distance: 51.3
click at [112, 512] on div "0 0 1 0" at bounding box center [154, 437] width 195 height 173
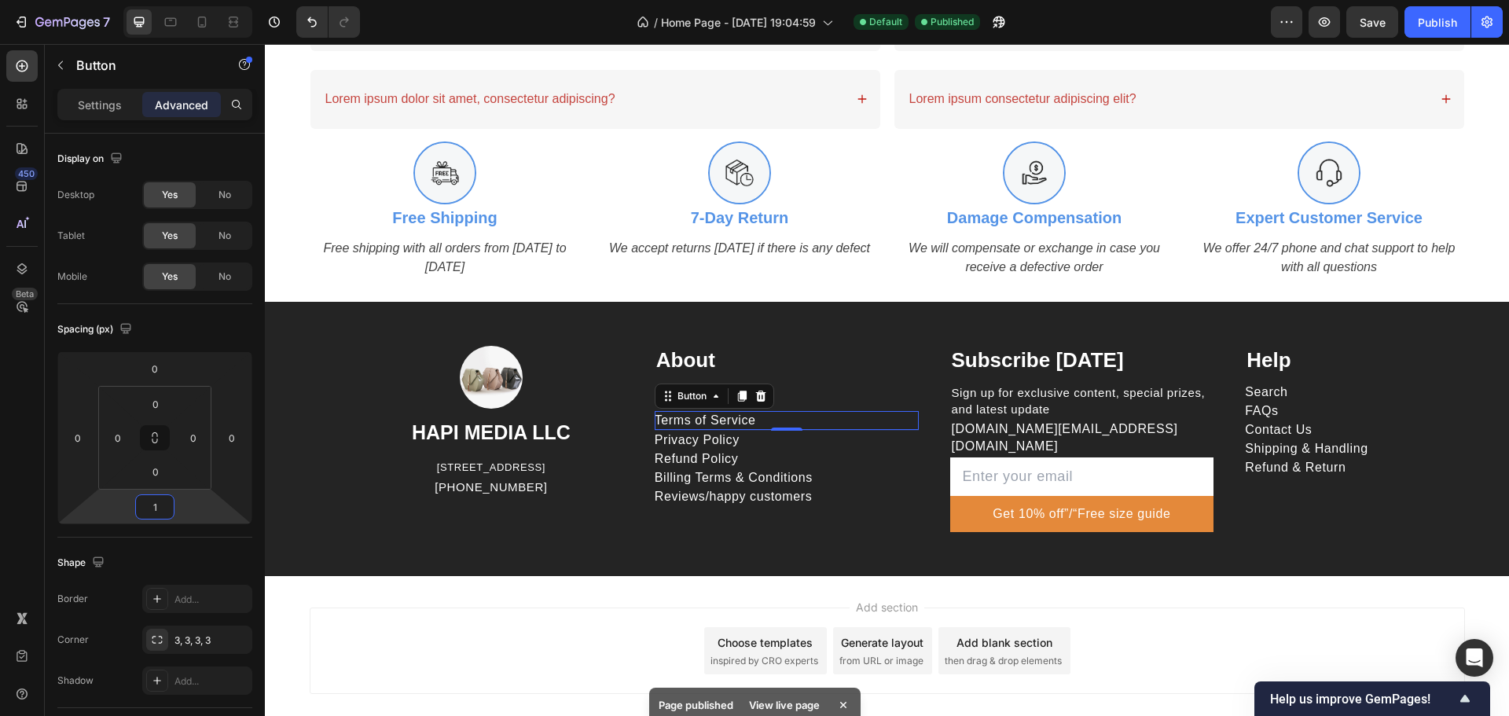
type input "12"
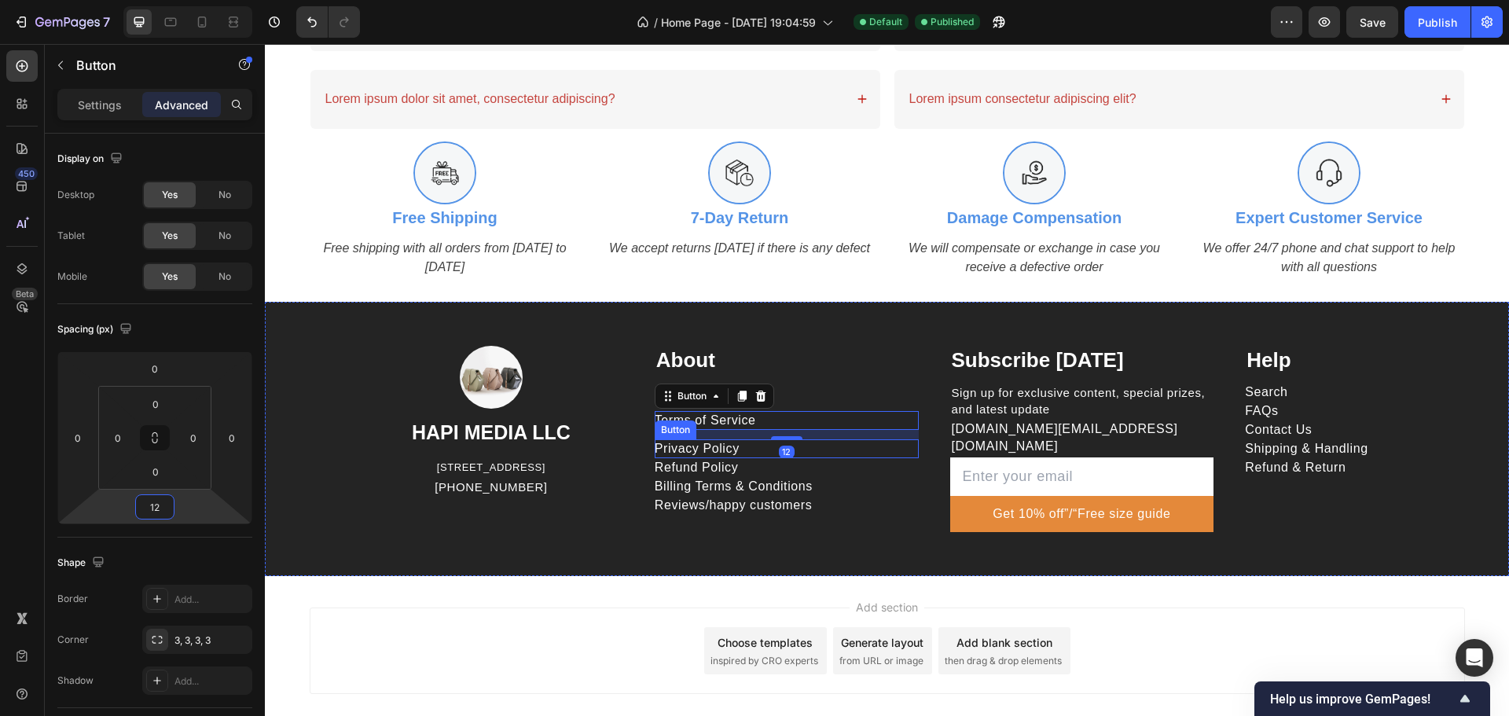
click at [707, 450] on p "Privacy Policy" at bounding box center [697, 448] width 85 height 17
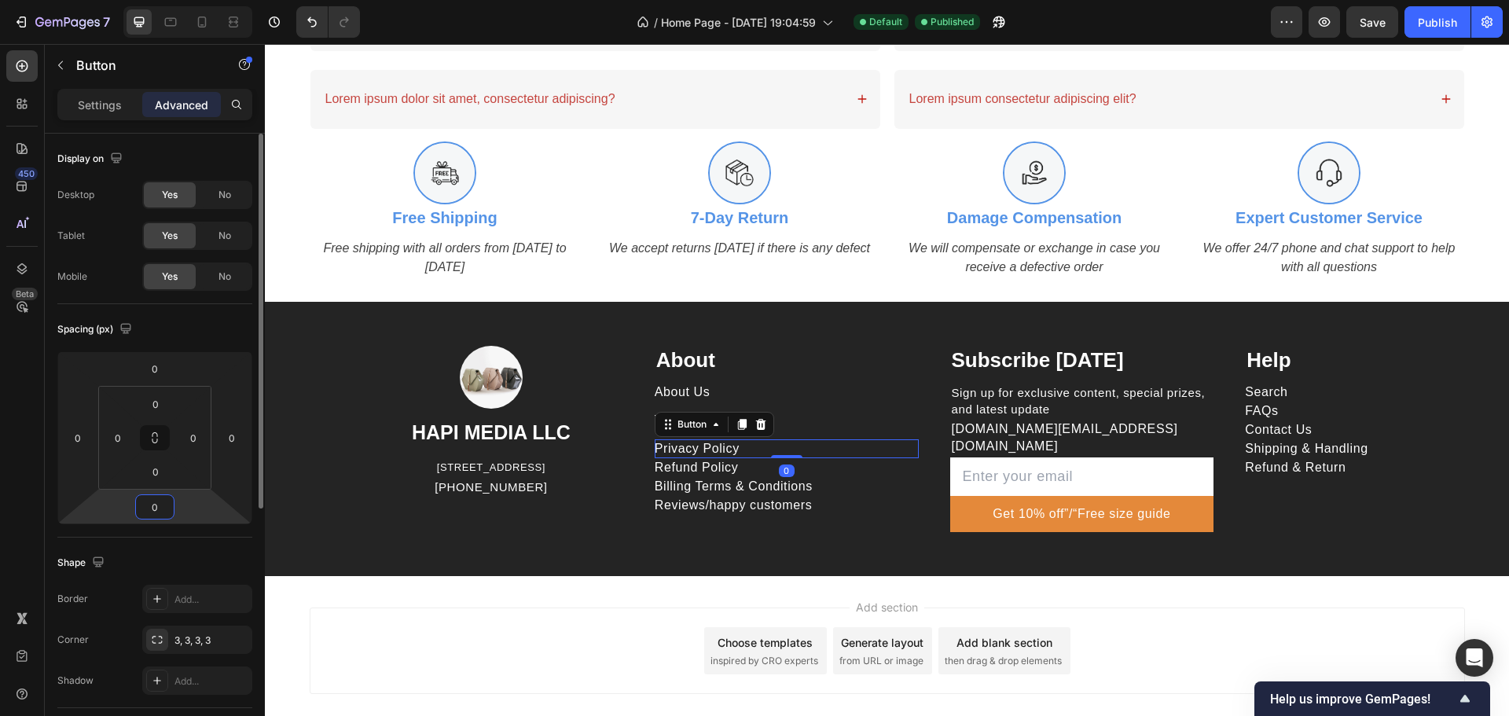
click at [163, 506] on input "0" at bounding box center [154, 507] width 31 height 24
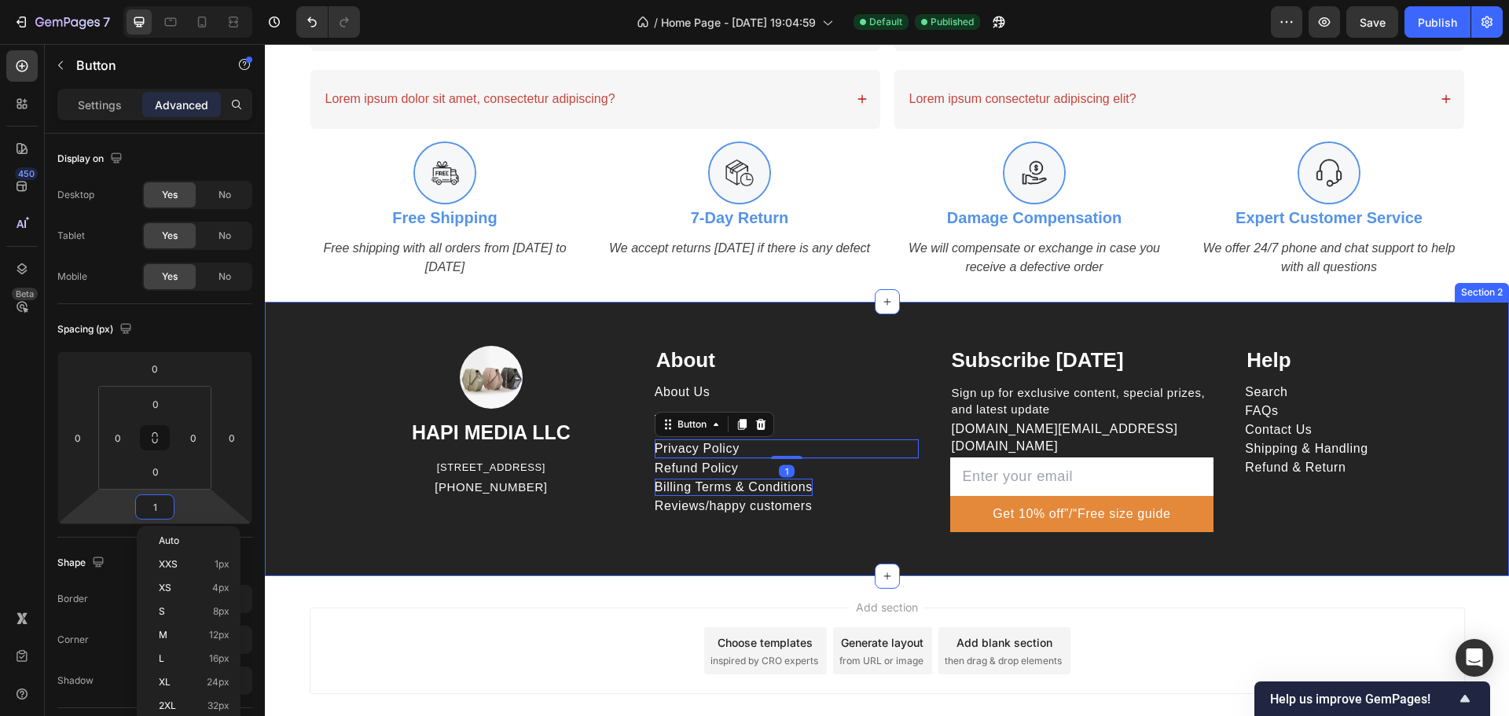
type input "12"
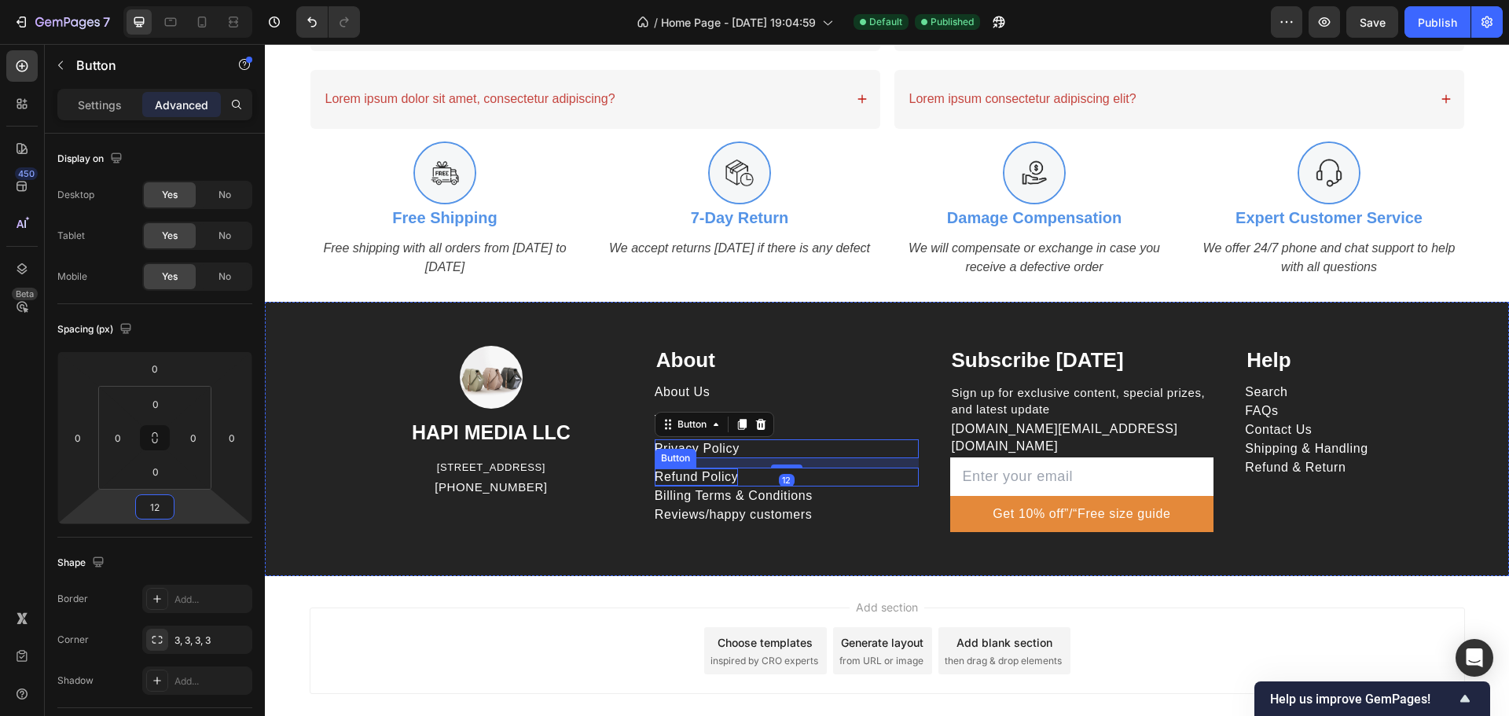
click at [730, 479] on p "Refund Policy" at bounding box center [697, 476] width 84 height 17
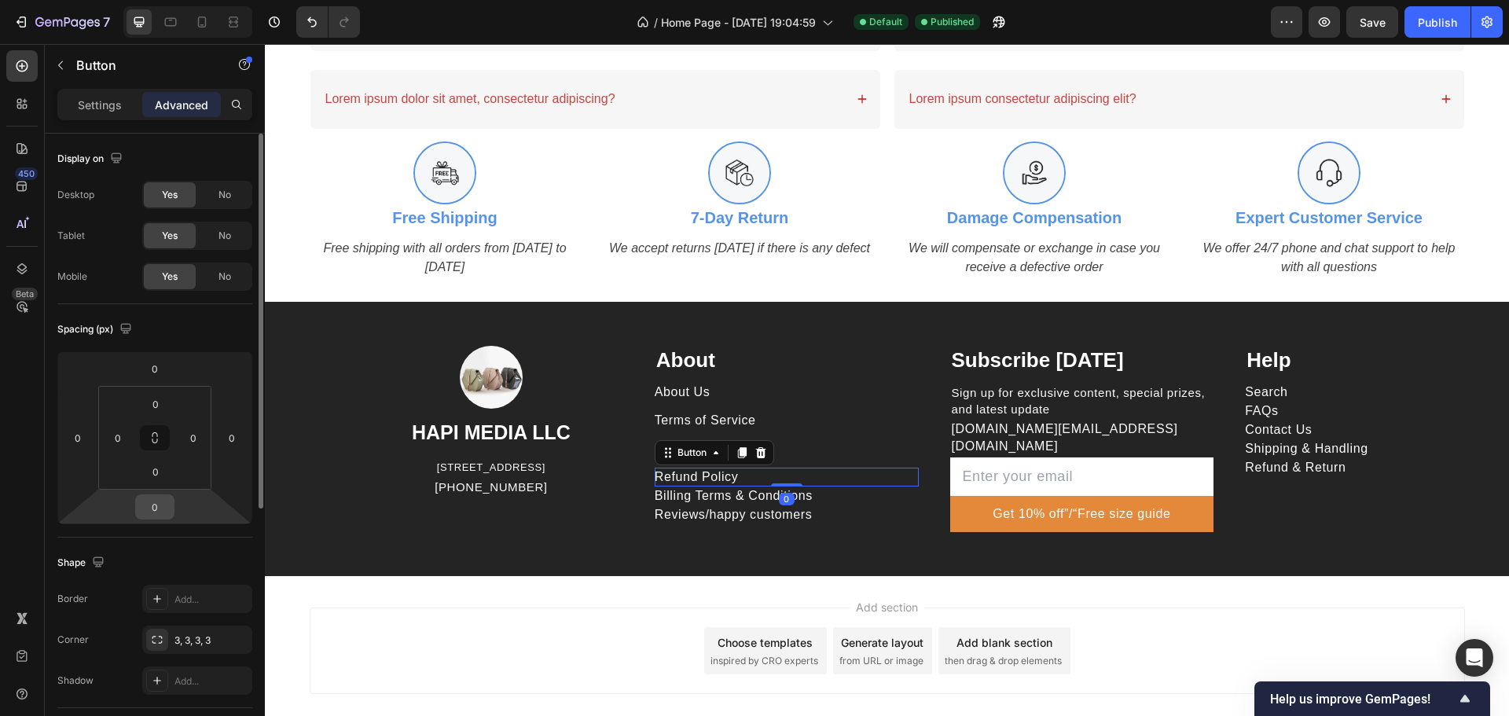
click at [153, 504] on input "0" at bounding box center [154, 507] width 31 height 24
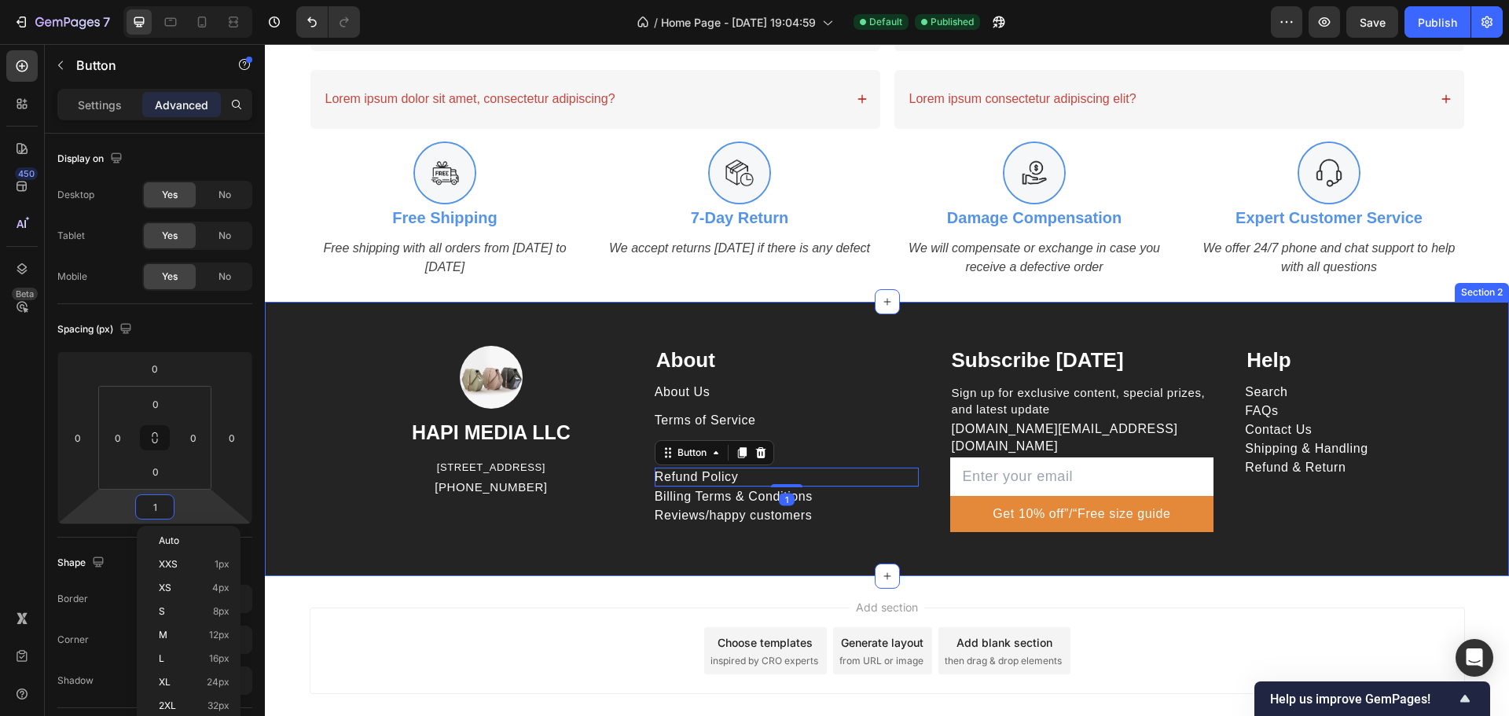
type input "12"
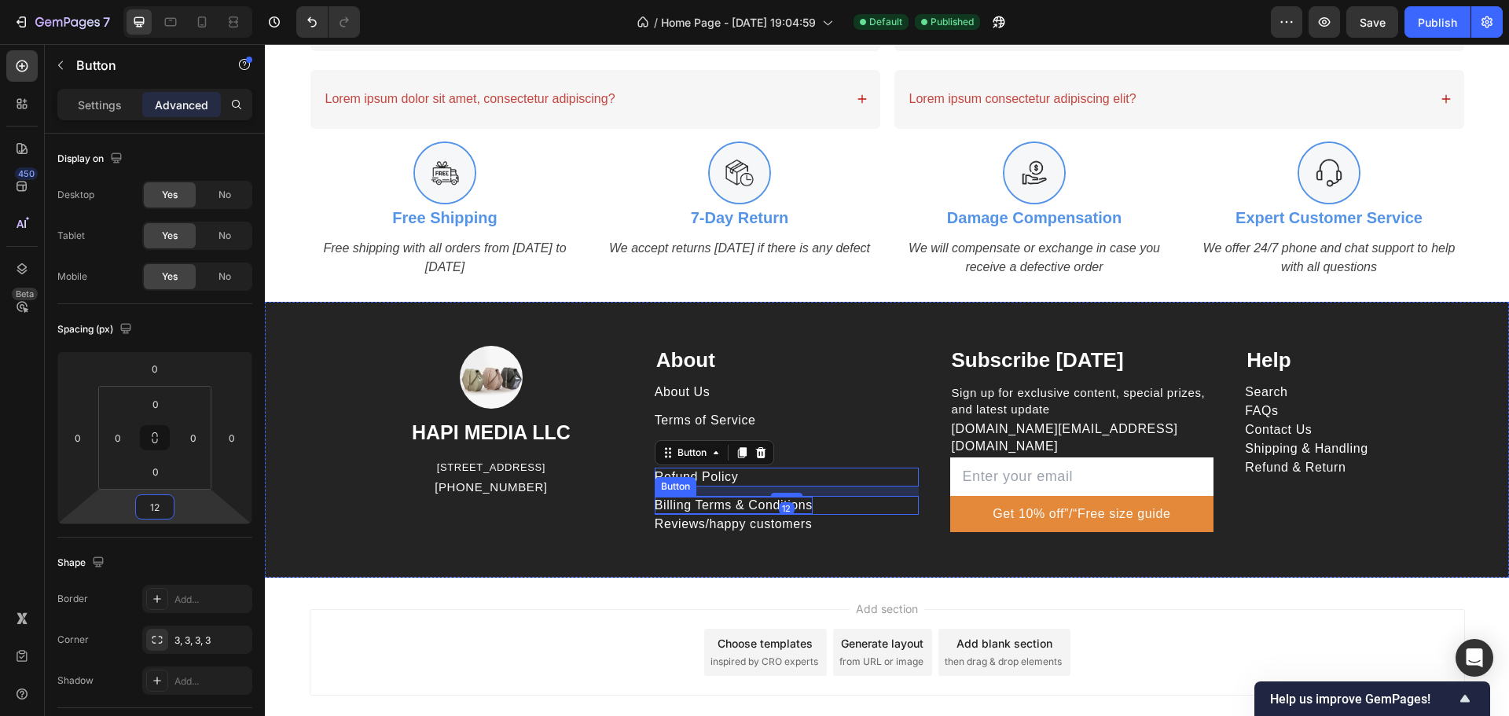
click at [743, 500] on p "Billing Terms & Conditions" at bounding box center [734, 505] width 158 height 17
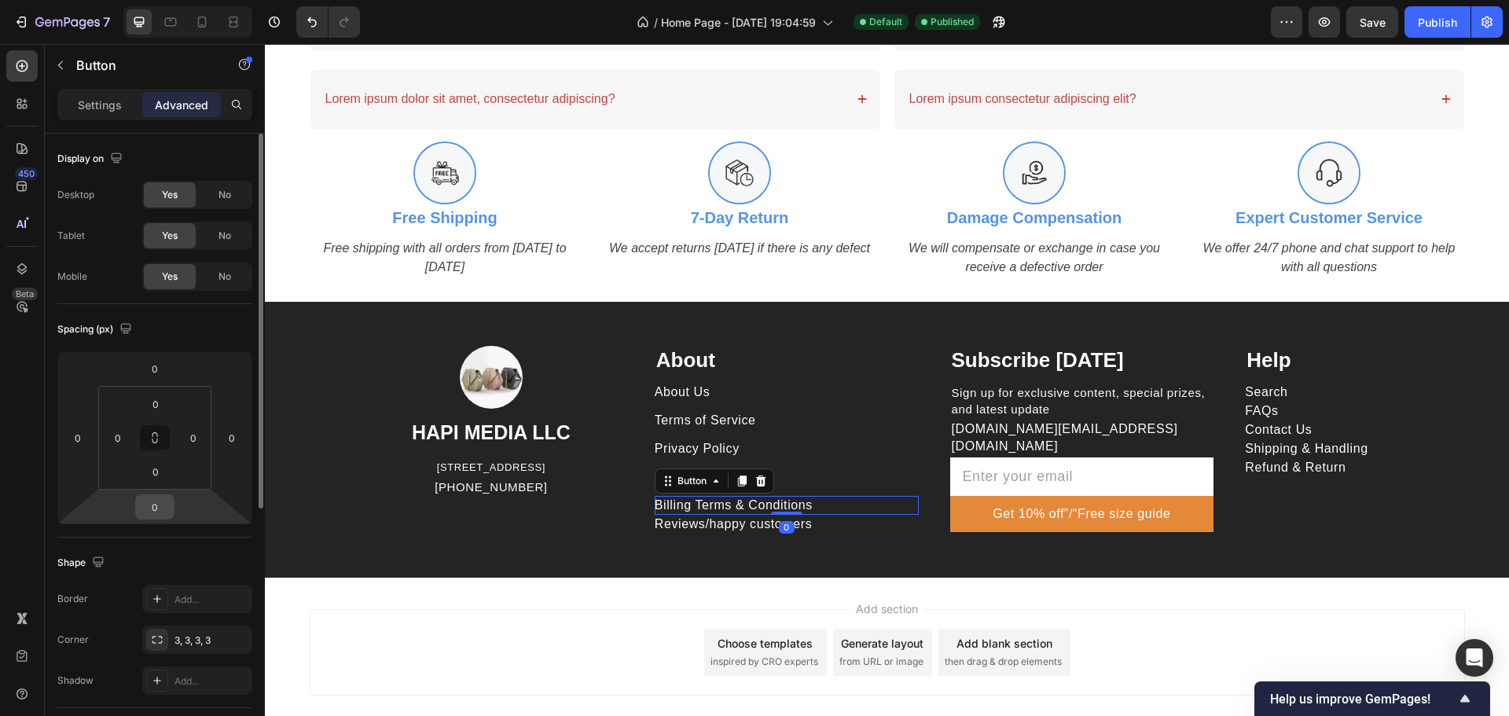
click at [139, 506] on input "0" at bounding box center [154, 507] width 31 height 24
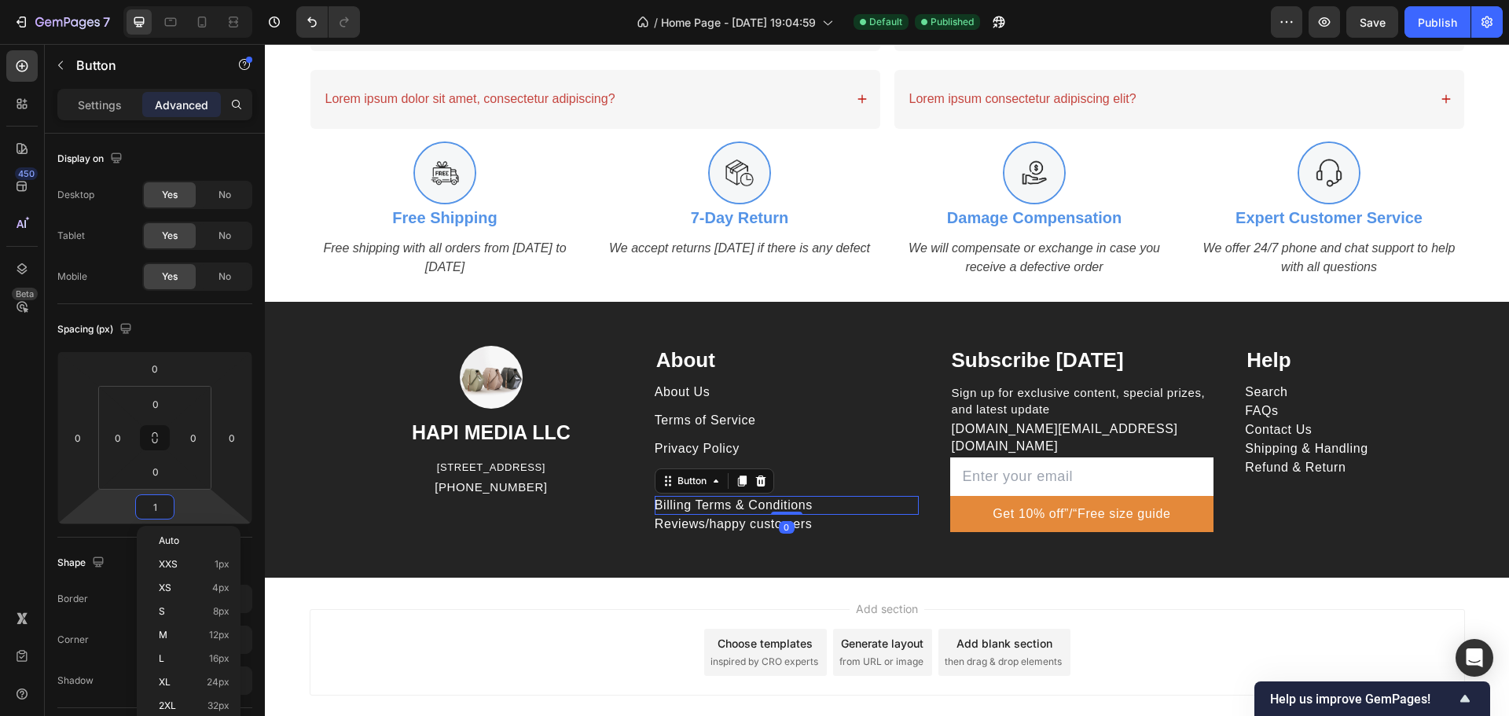
type input "12"
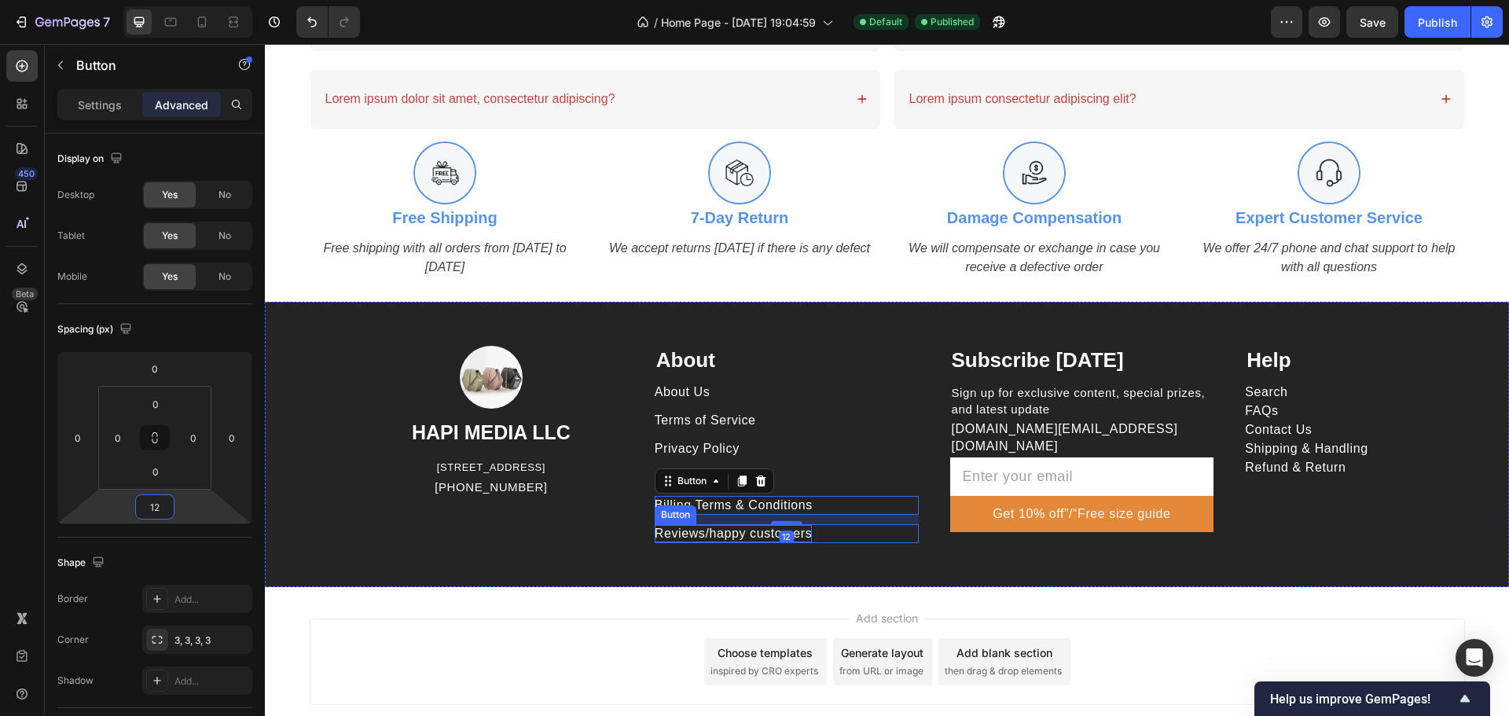
click at [744, 532] on p "Reviews/happy customers" at bounding box center [734, 533] width 158 height 17
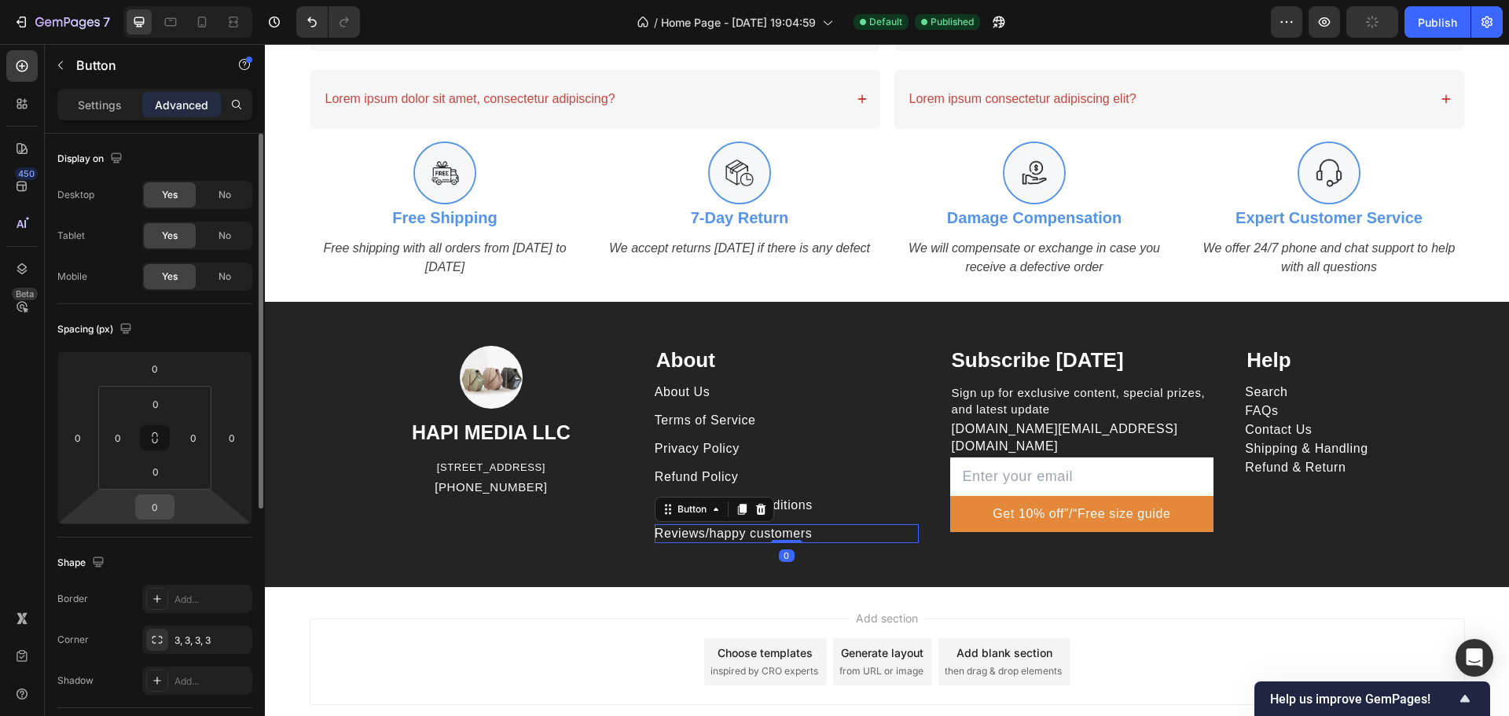
click at [159, 502] on input "0" at bounding box center [154, 507] width 31 height 24
type input "12"
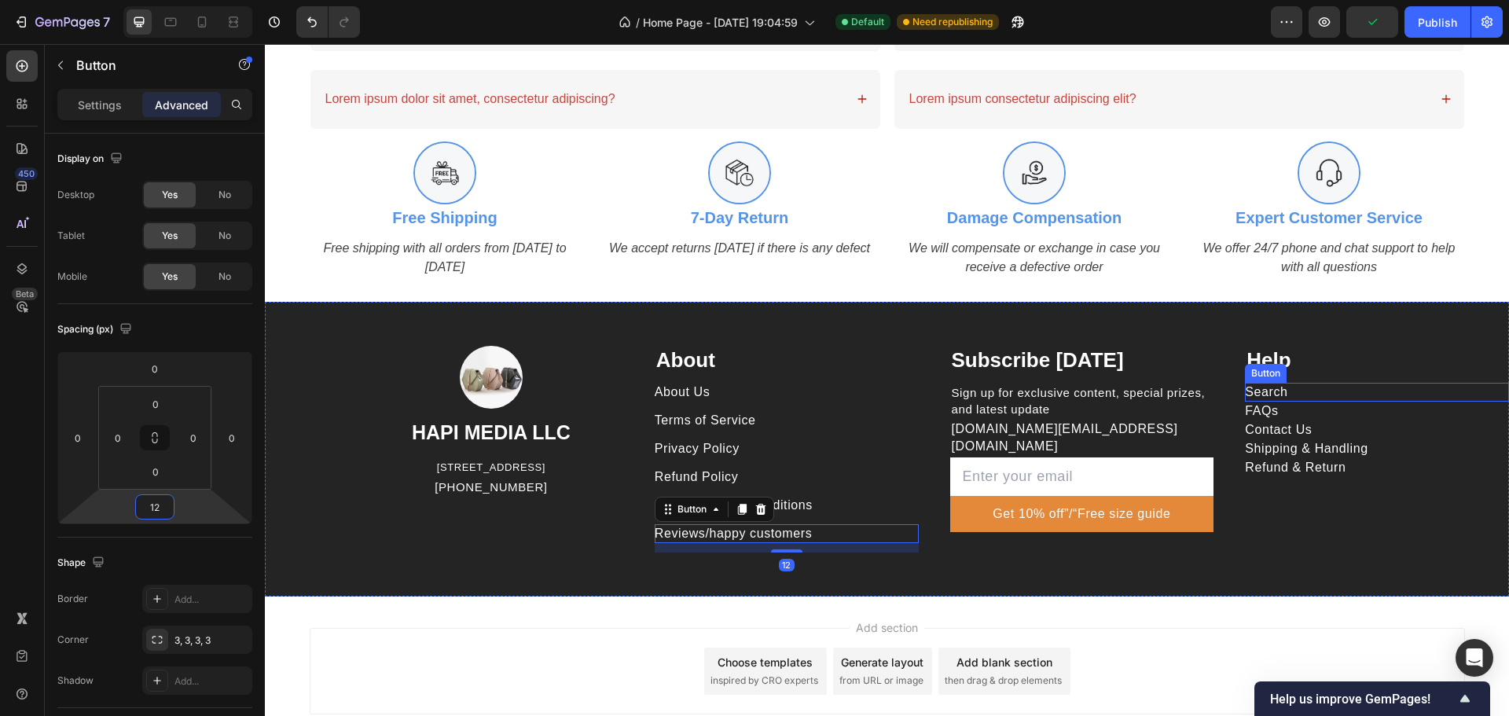
click at [1299, 389] on div "Search Button" at bounding box center [1377, 392] width 264 height 19
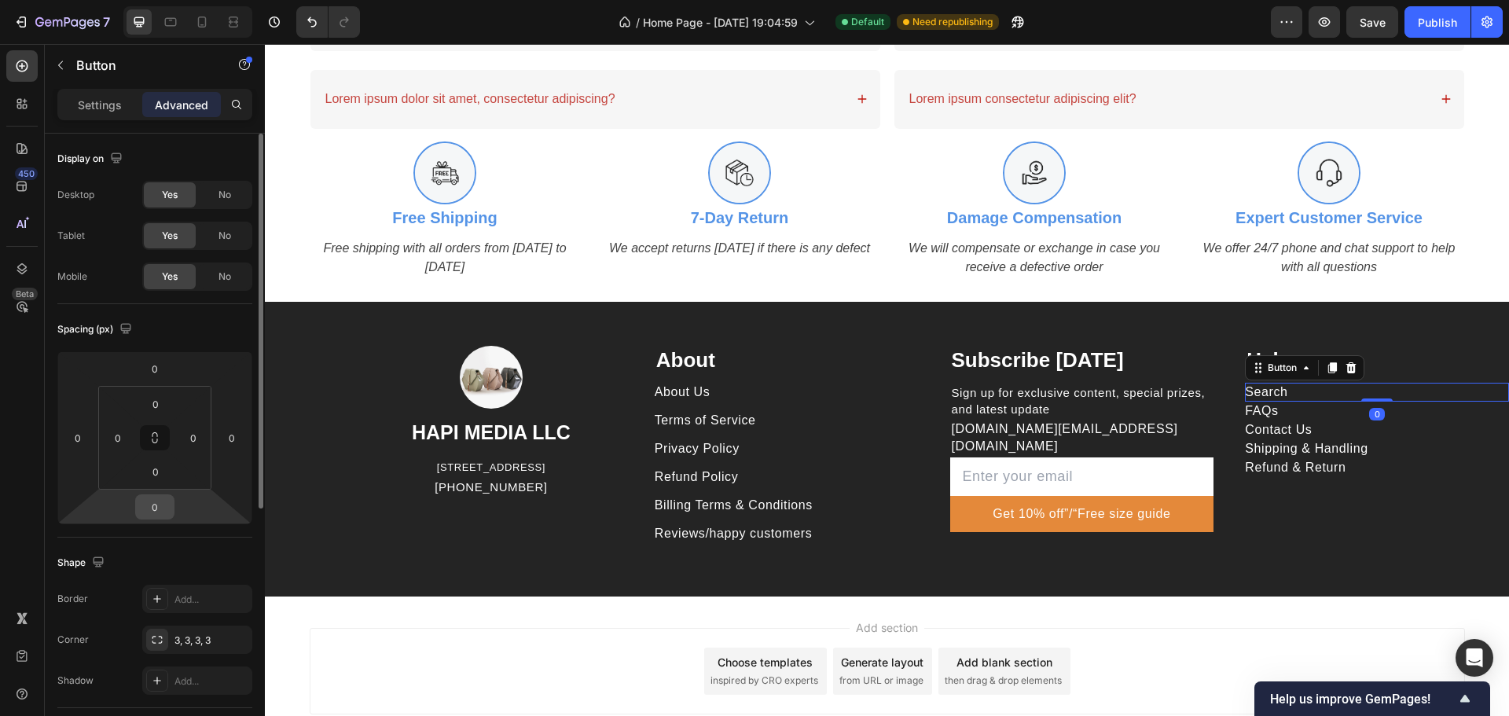
drag, startPoint x: 160, startPoint y: 514, endPoint x: 164, endPoint y: 504, distance: 10.9
click at [161, 514] on input "0" at bounding box center [154, 507] width 31 height 24
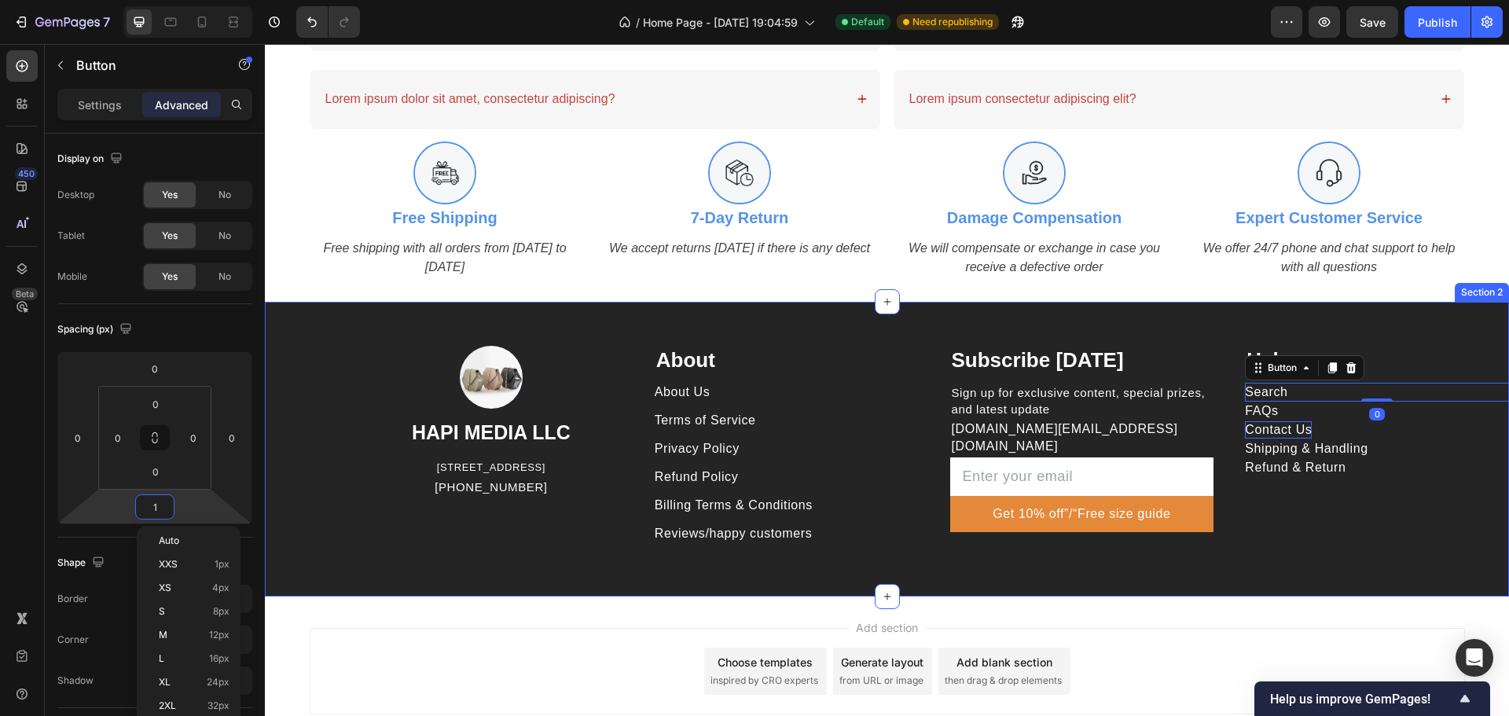
type input "12"
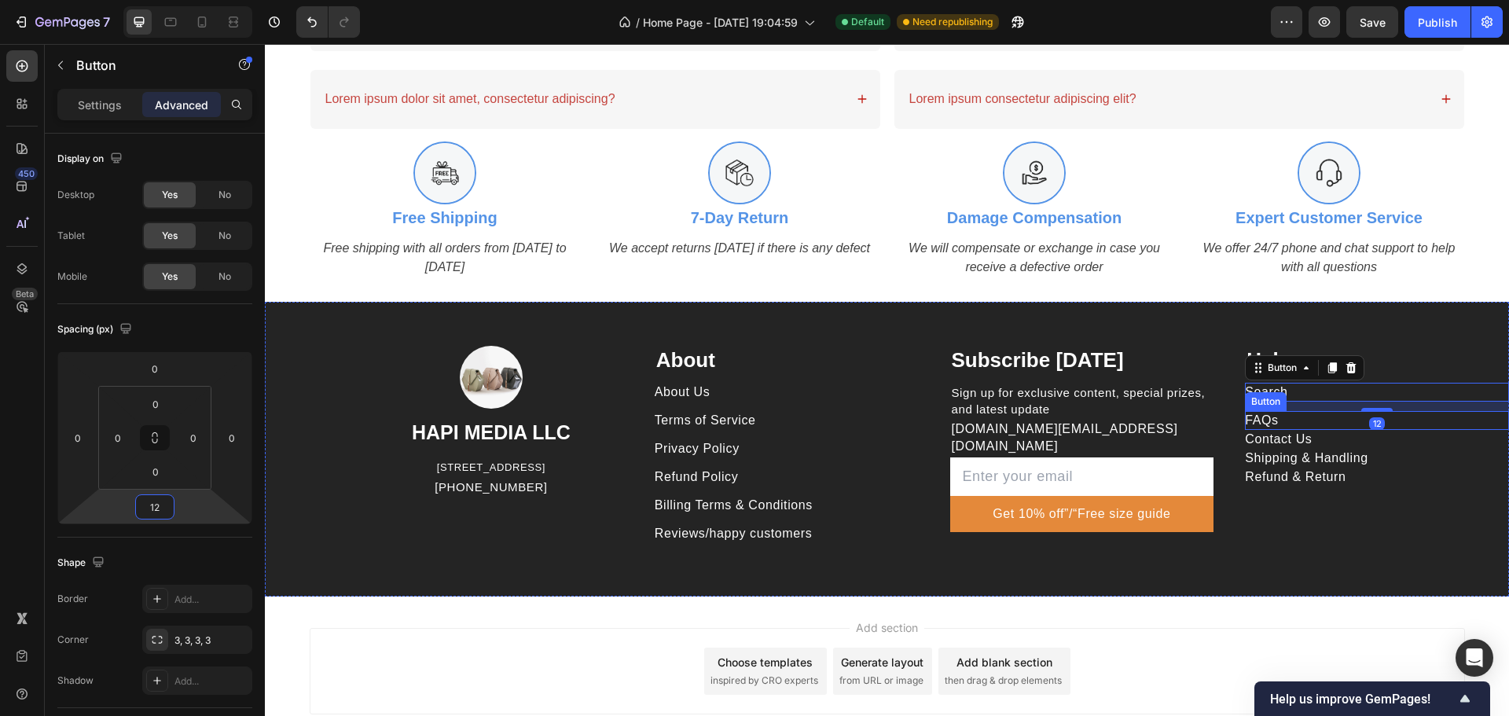
drag, startPoint x: 1310, startPoint y: 419, endPoint x: 838, endPoint y: 413, distance: 472.4
click at [1310, 418] on div "FAQs Button" at bounding box center [1377, 420] width 264 height 19
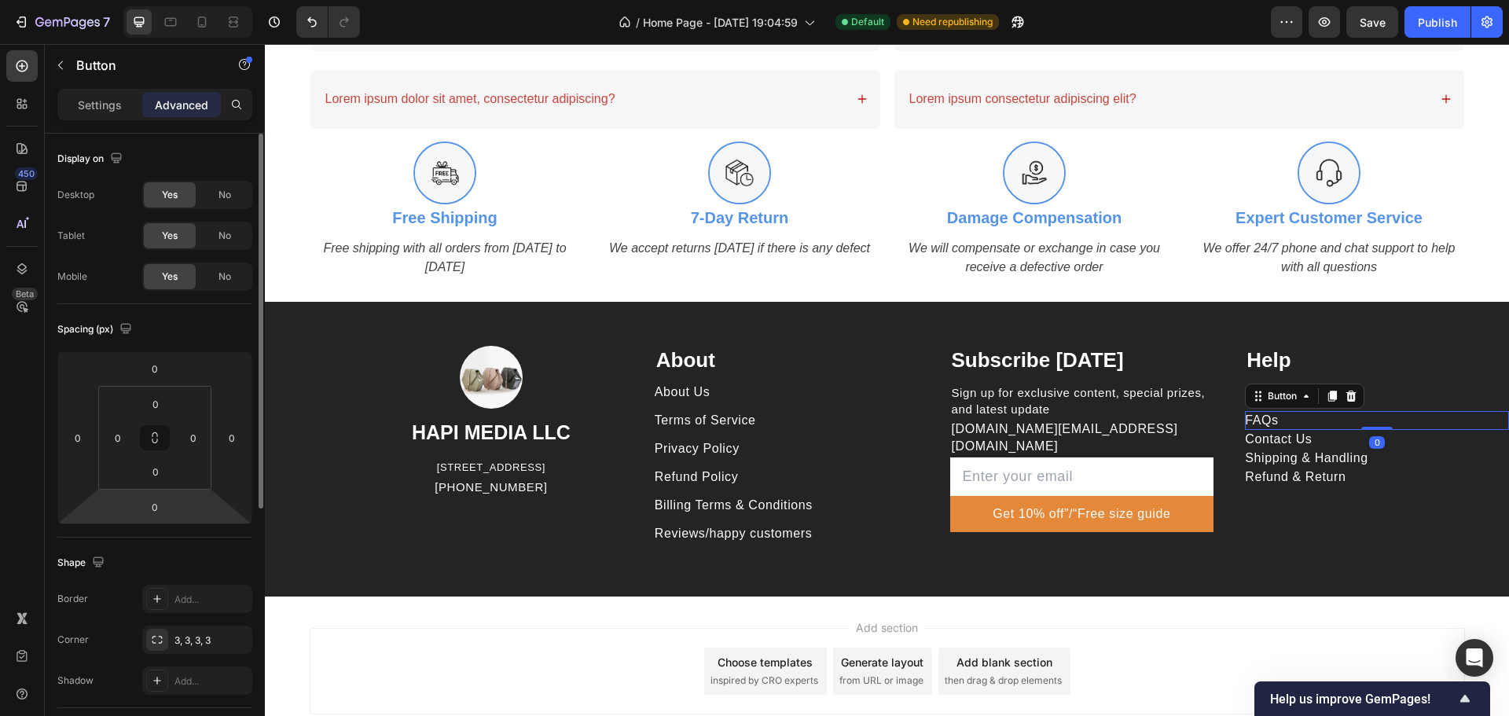
click at [156, 0] on html "7 Version history / Home Page - Aug 20, 19:04:59 Default Need republishing Prev…" at bounding box center [754, 0] width 1509 height 0
click at [162, 506] on input "0" at bounding box center [154, 507] width 31 height 24
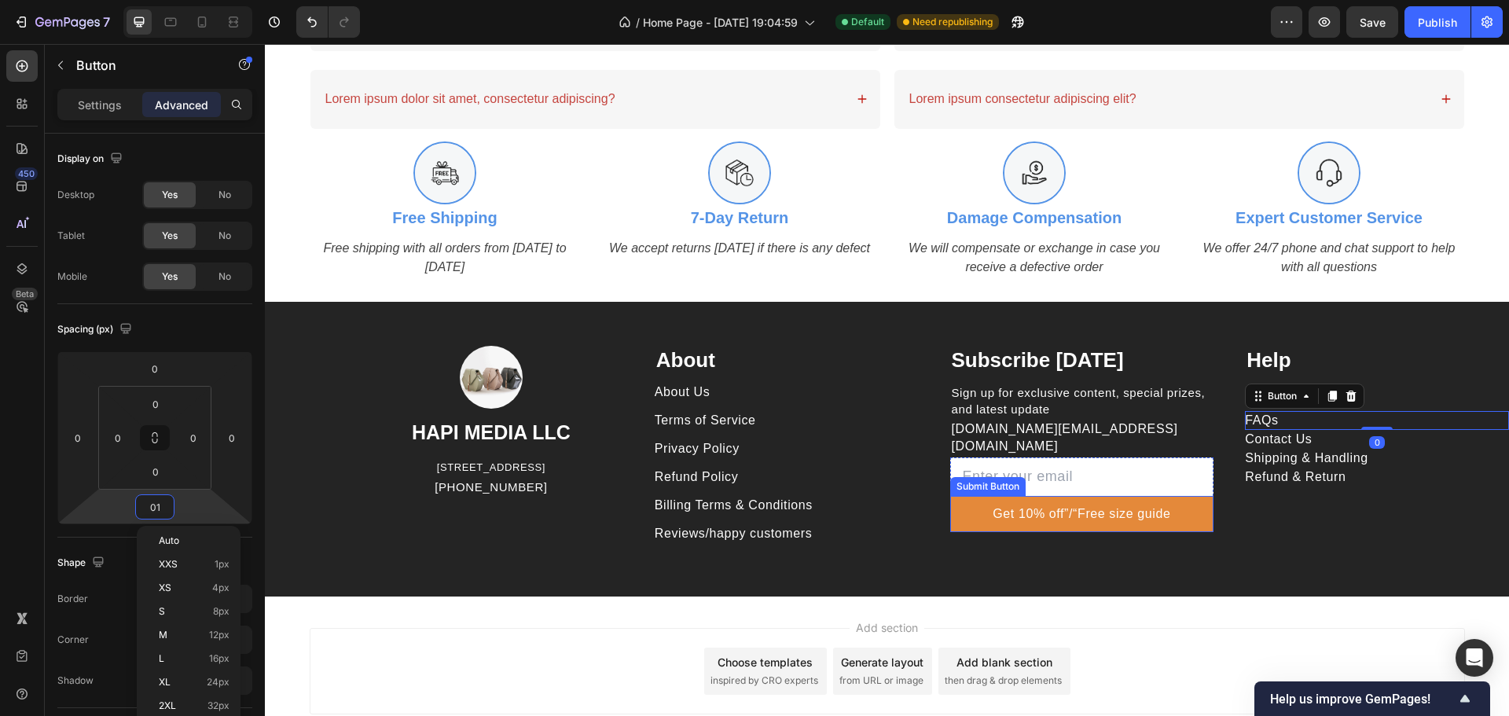
type input "012"
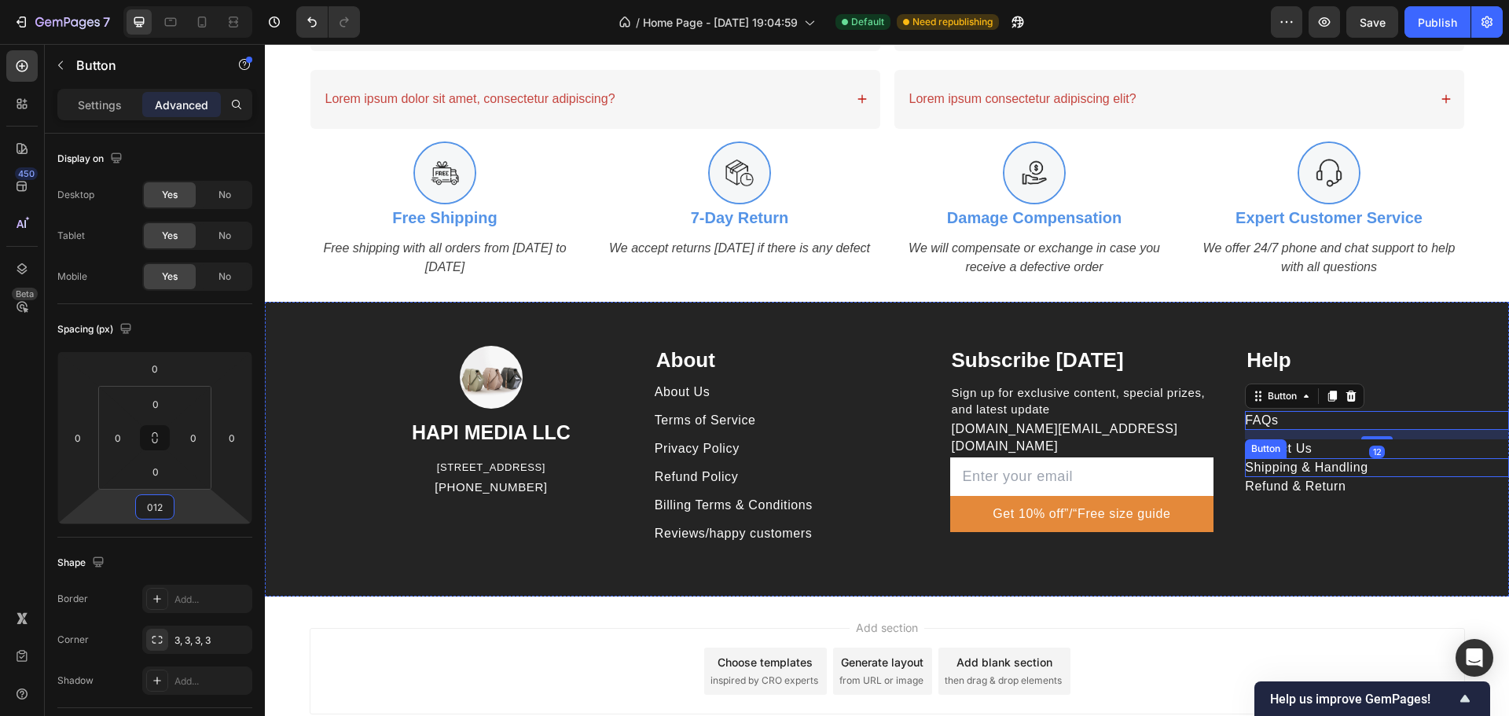
click at [1305, 458] on div "Shipping & Handling Button" at bounding box center [1377, 467] width 264 height 19
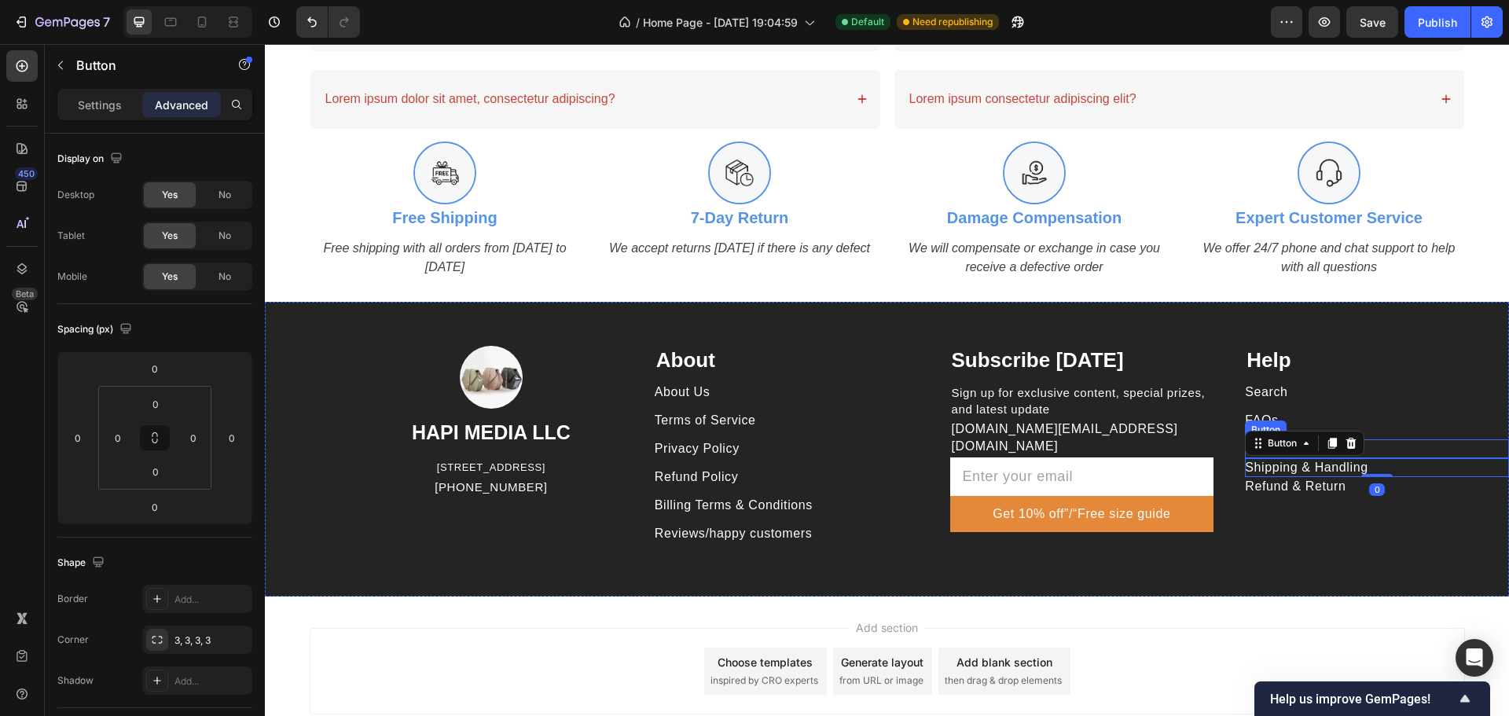
click at [1441, 446] on div "Contact Us Button" at bounding box center [1377, 448] width 264 height 19
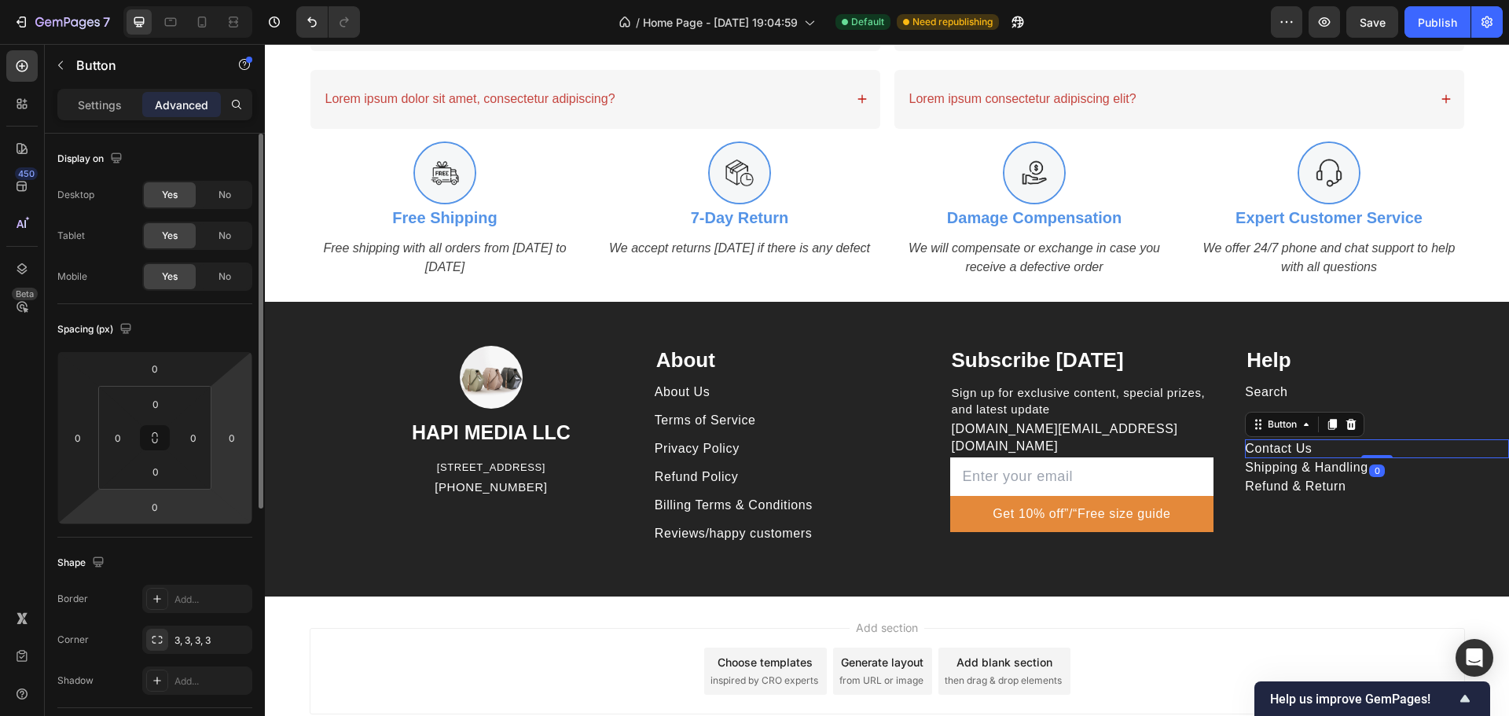
drag, startPoint x: 162, startPoint y: 503, endPoint x: 248, endPoint y: 514, distance: 87.1
click at [163, 502] on input "0" at bounding box center [154, 507] width 31 height 24
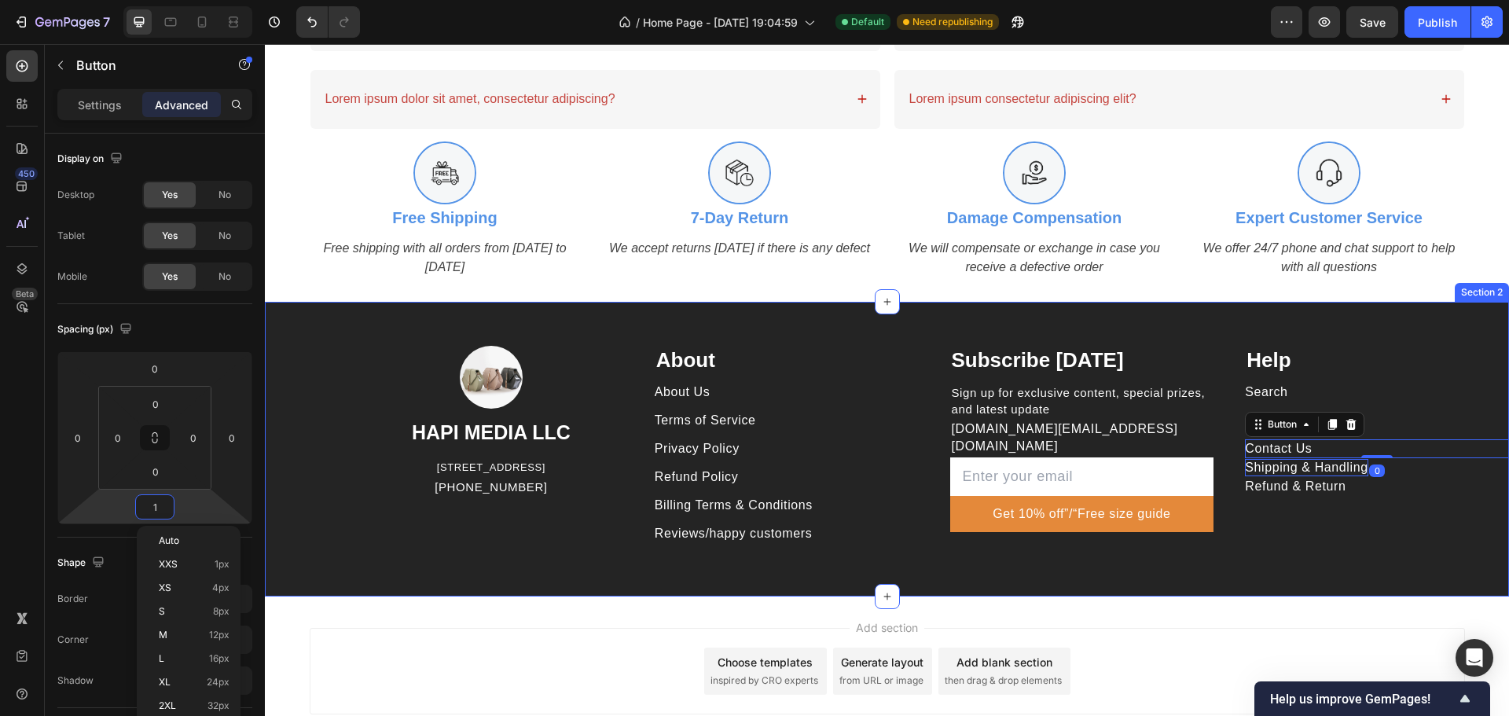
type input "12"
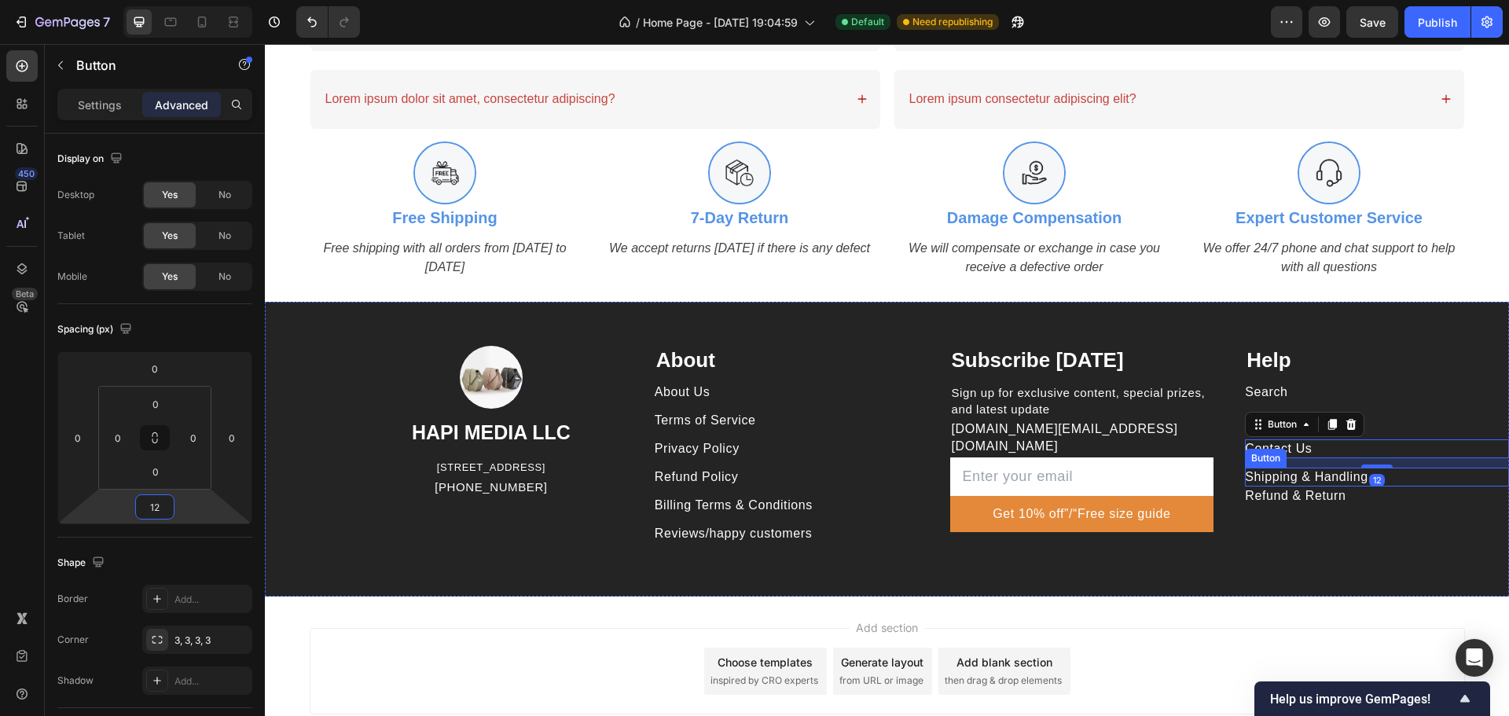
click at [1430, 468] on div "Shipping & Handling Button" at bounding box center [1377, 477] width 264 height 19
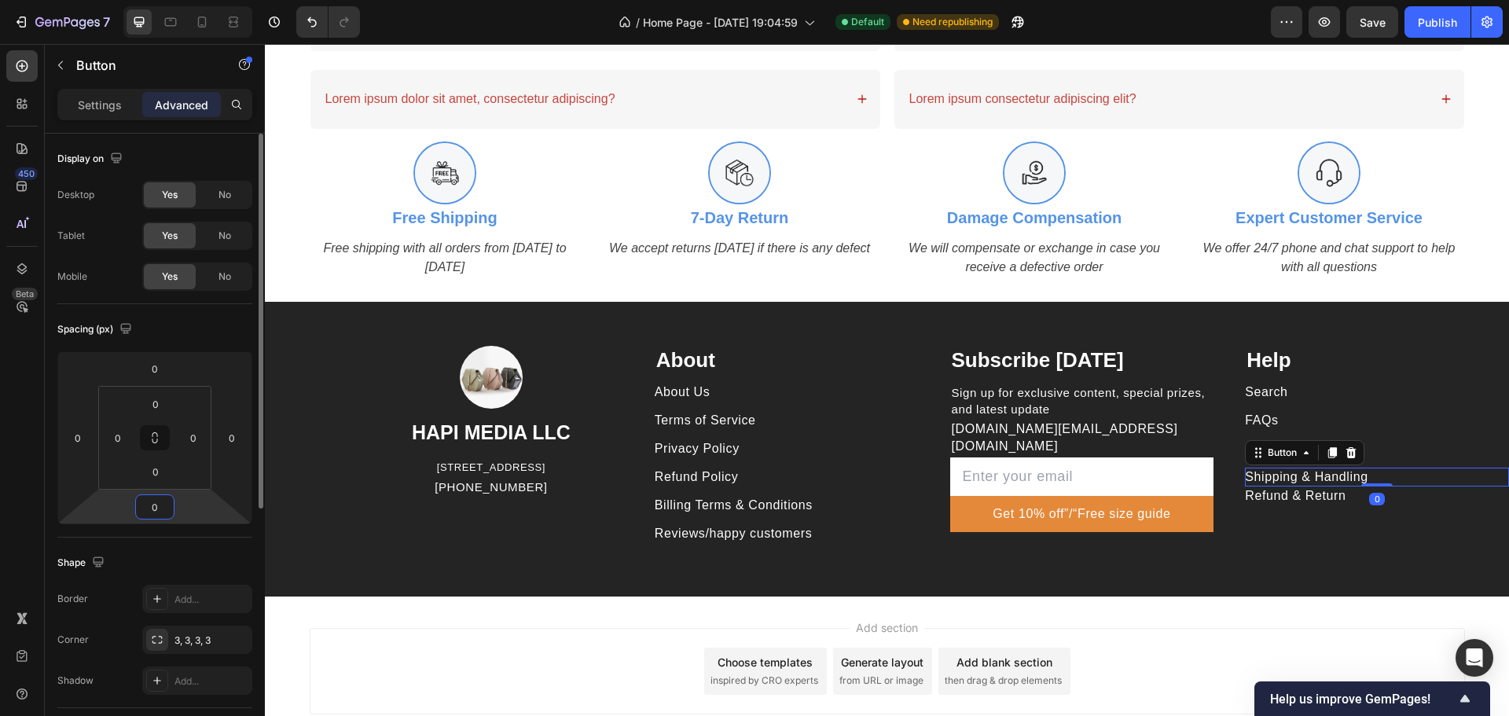
click at [160, 512] on input "0" at bounding box center [154, 507] width 31 height 24
type input "12"
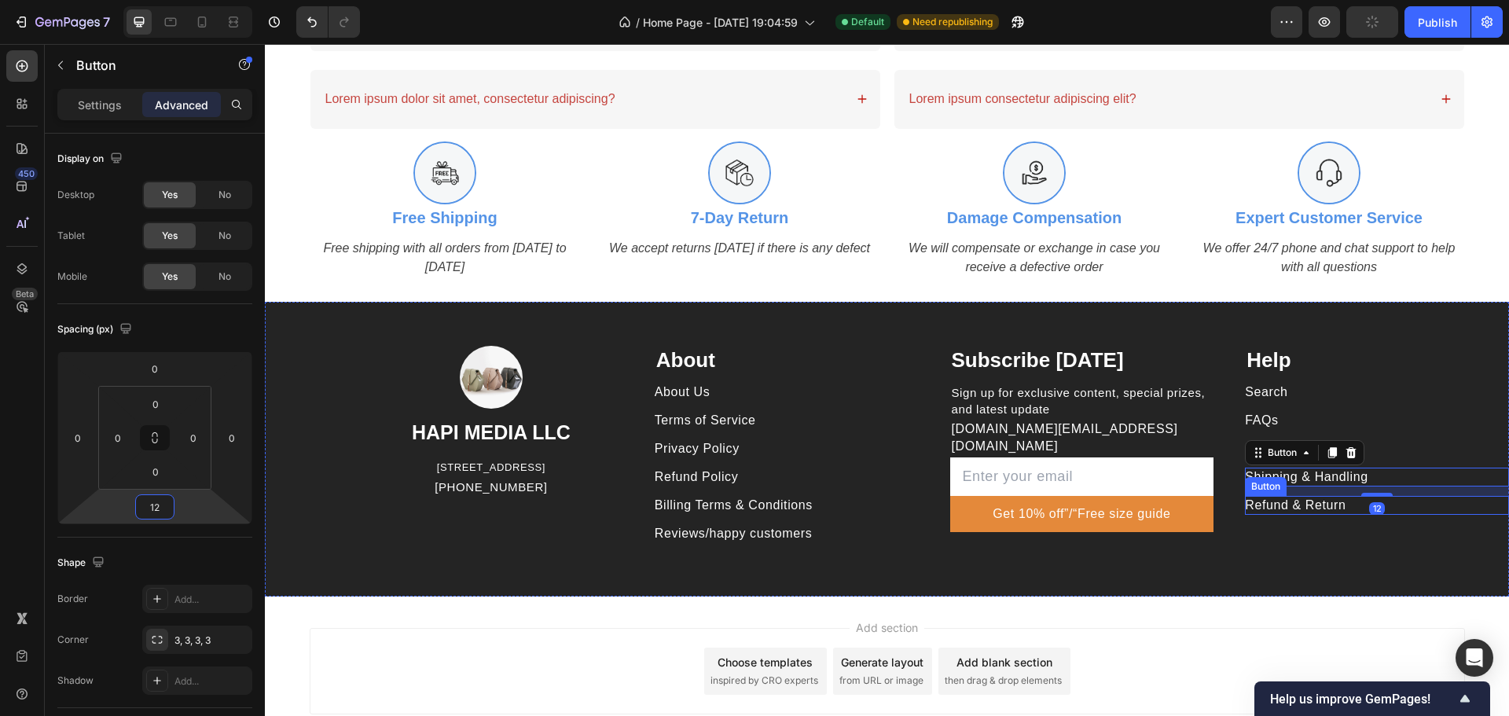
drag, startPoint x: 1412, startPoint y: 512, endPoint x: 636, endPoint y: 534, distance: 776.8
click at [1412, 511] on div "Refund & Return Button" at bounding box center [1377, 505] width 264 height 19
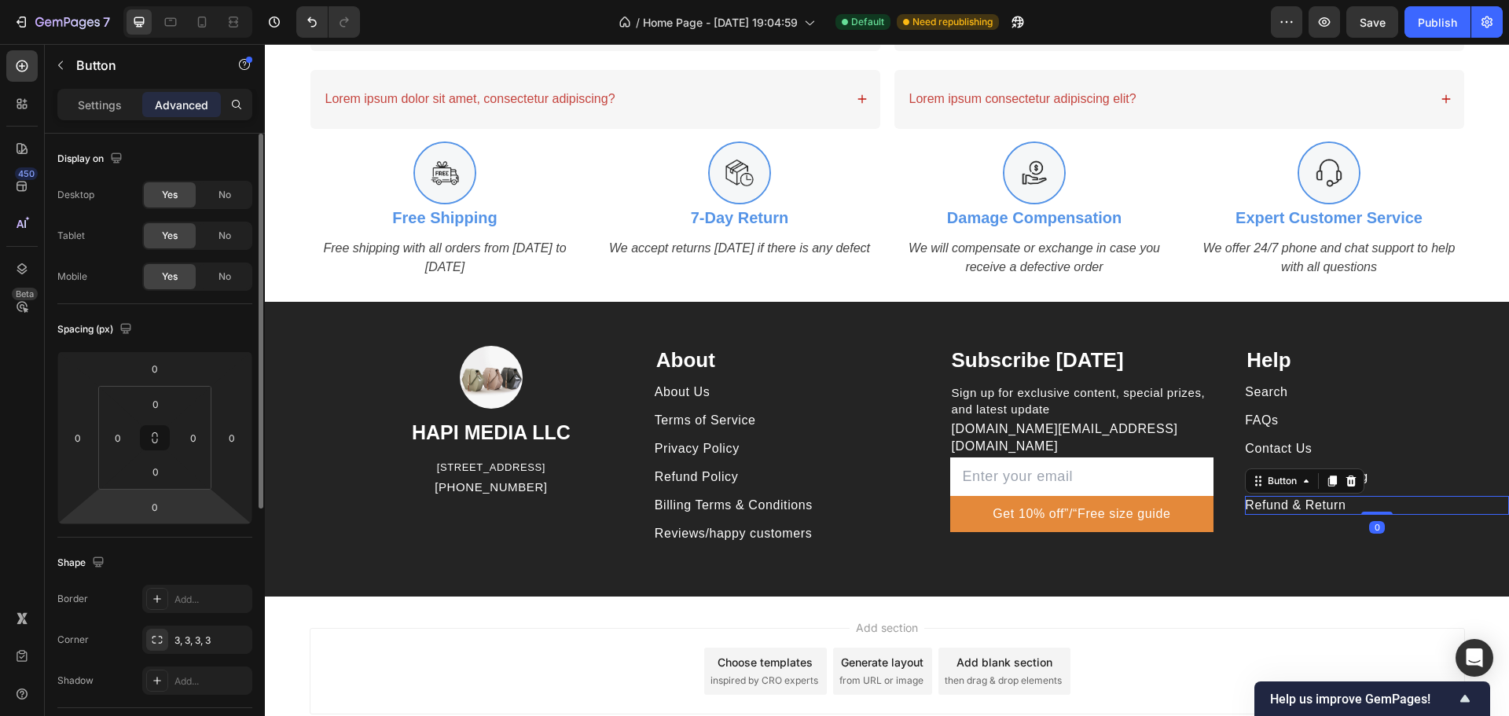
click at [152, 505] on input "0" at bounding box center [154, 507] width 31 height 24
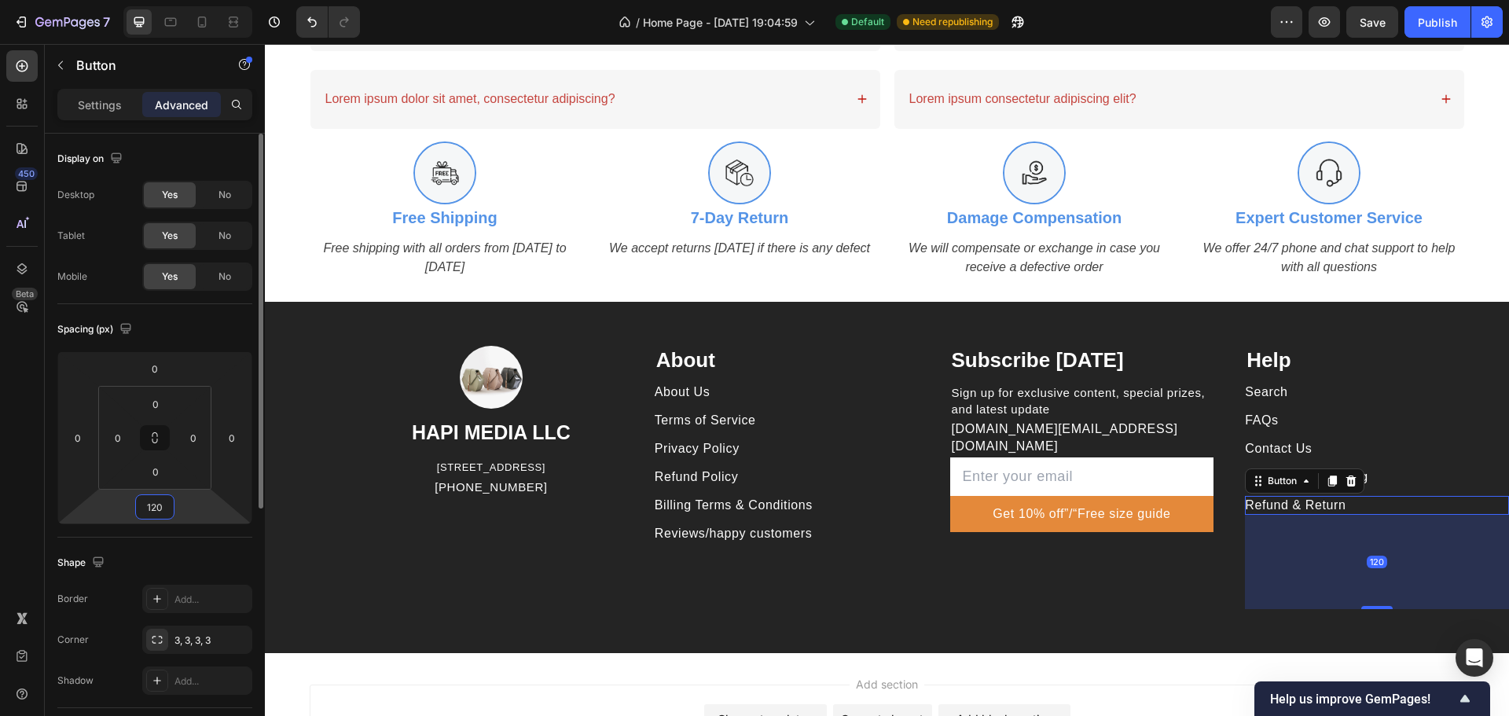
drag, startPoint x: 163, startPoint y: 509, endPoint x: 65, endPoint y: 525, distance: 99.5
click at [78, 520] on div "0 0 120 0" at bounding box center [154, 437] width 195 height 173
type input "12"
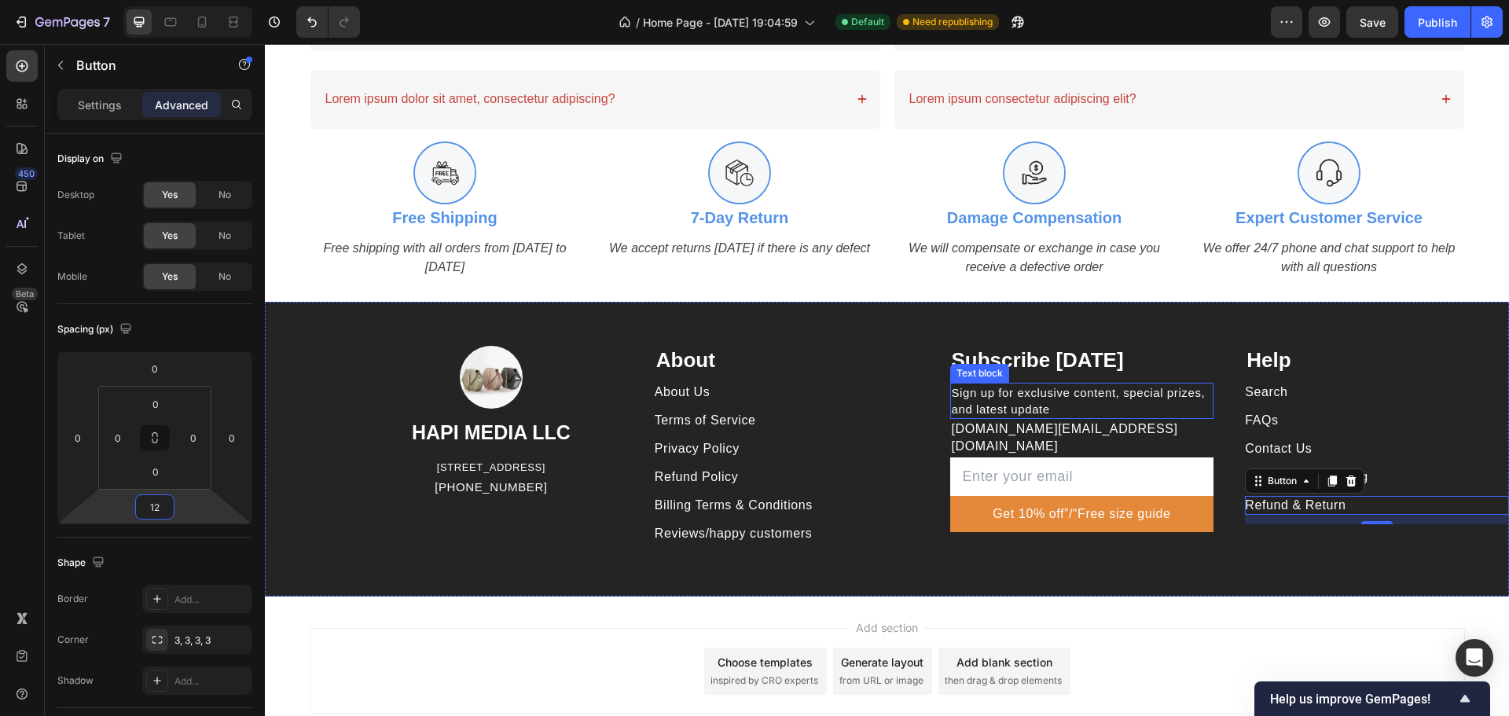
click at [1077, 406] on p "Sign up for exclusive content, special prizes, and latest update" at bounding box center [1082, 400] width 261 height 33
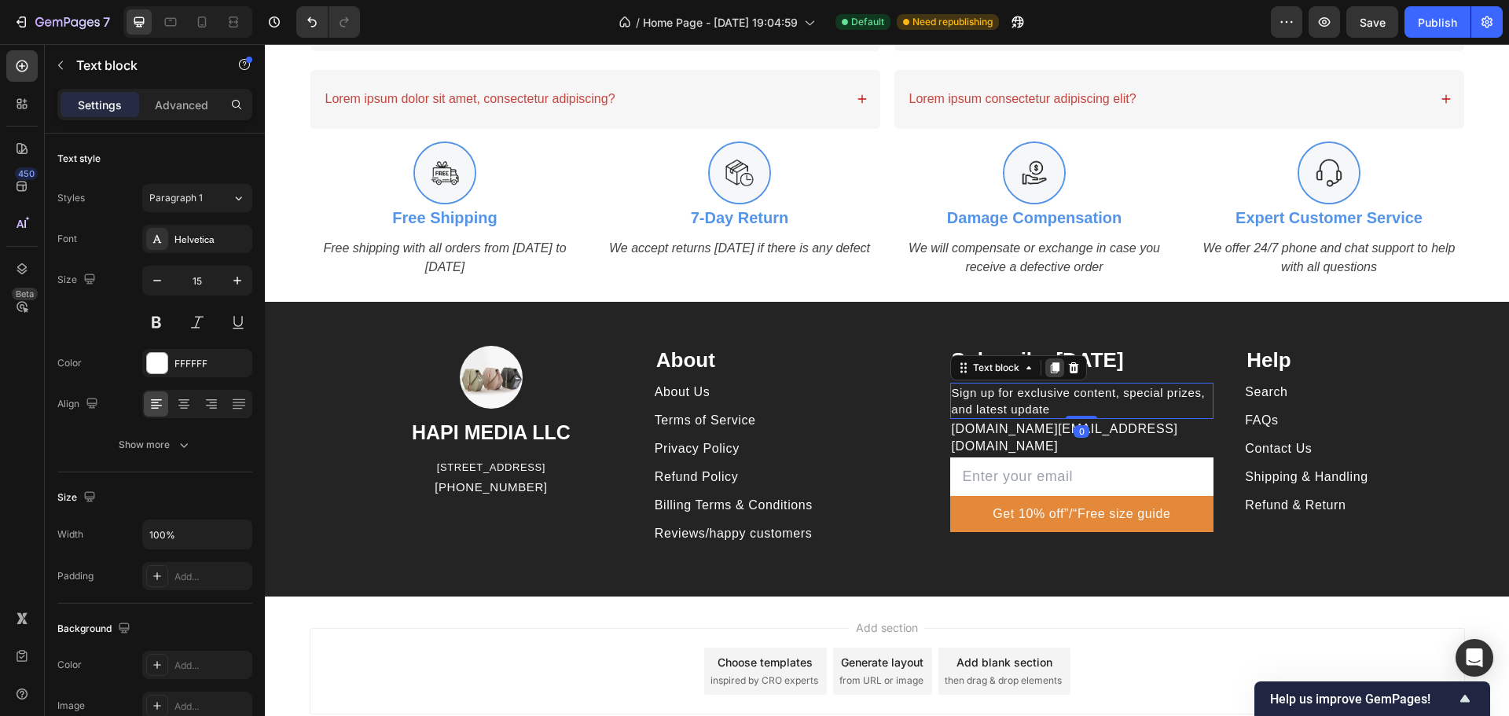
click at [1050, 362] on icon at bounding box center [1054, 367] width 9 height 11
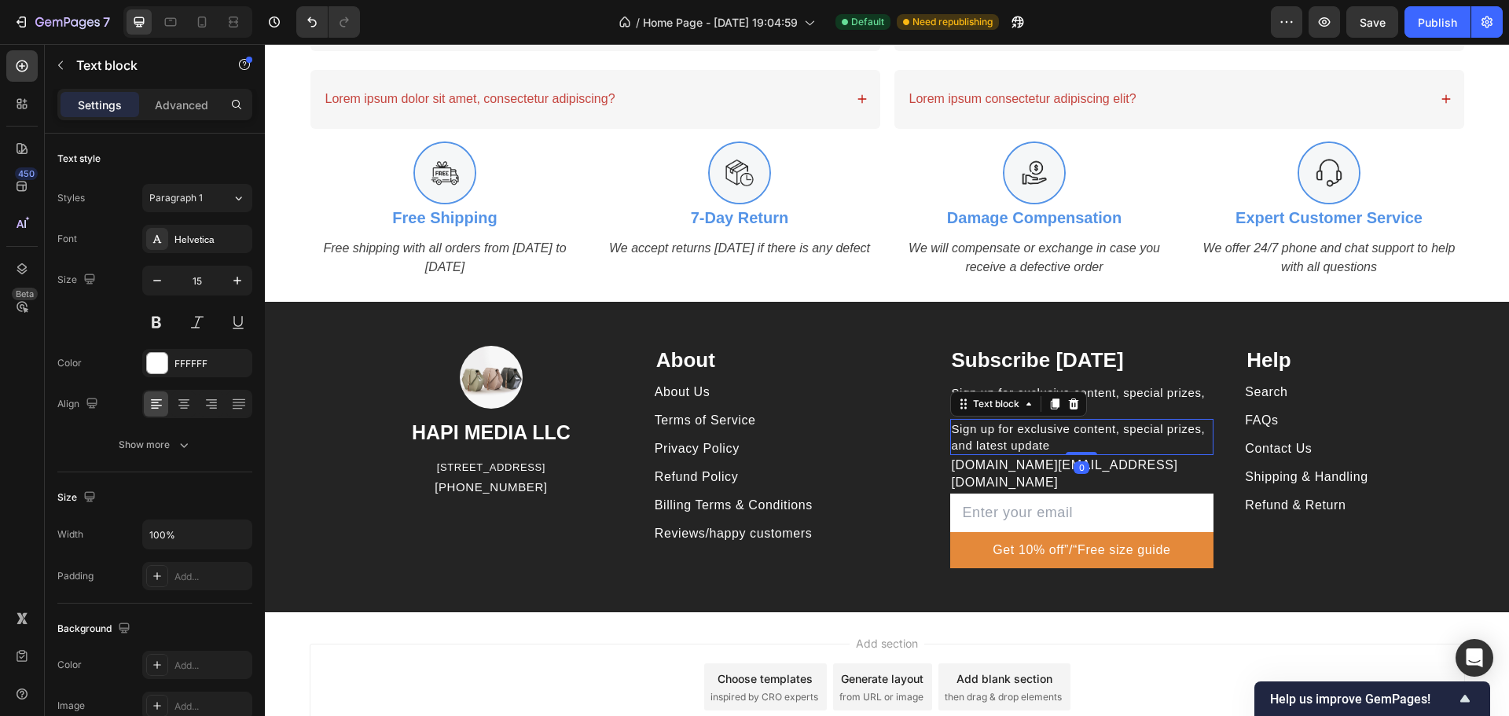
click at [1035, 438] on p "Sign up for exclusive content, special prizes, and latest update" at bounding box center [1082, 436] width 261 height 33
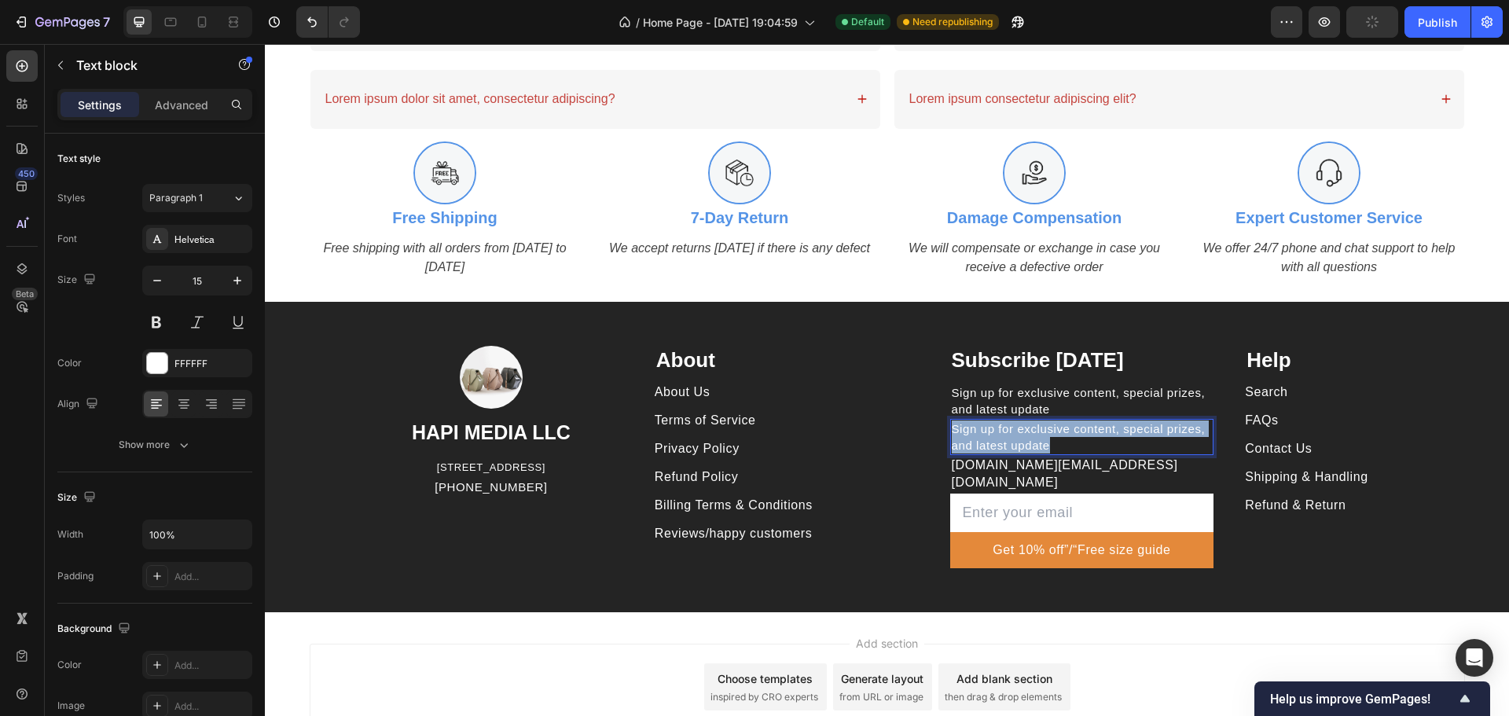
click at [1035, 438] on p "Sign up for exclusive content, special prizes, and latest update" at bounding box center [1082, 436] width 261 height 33
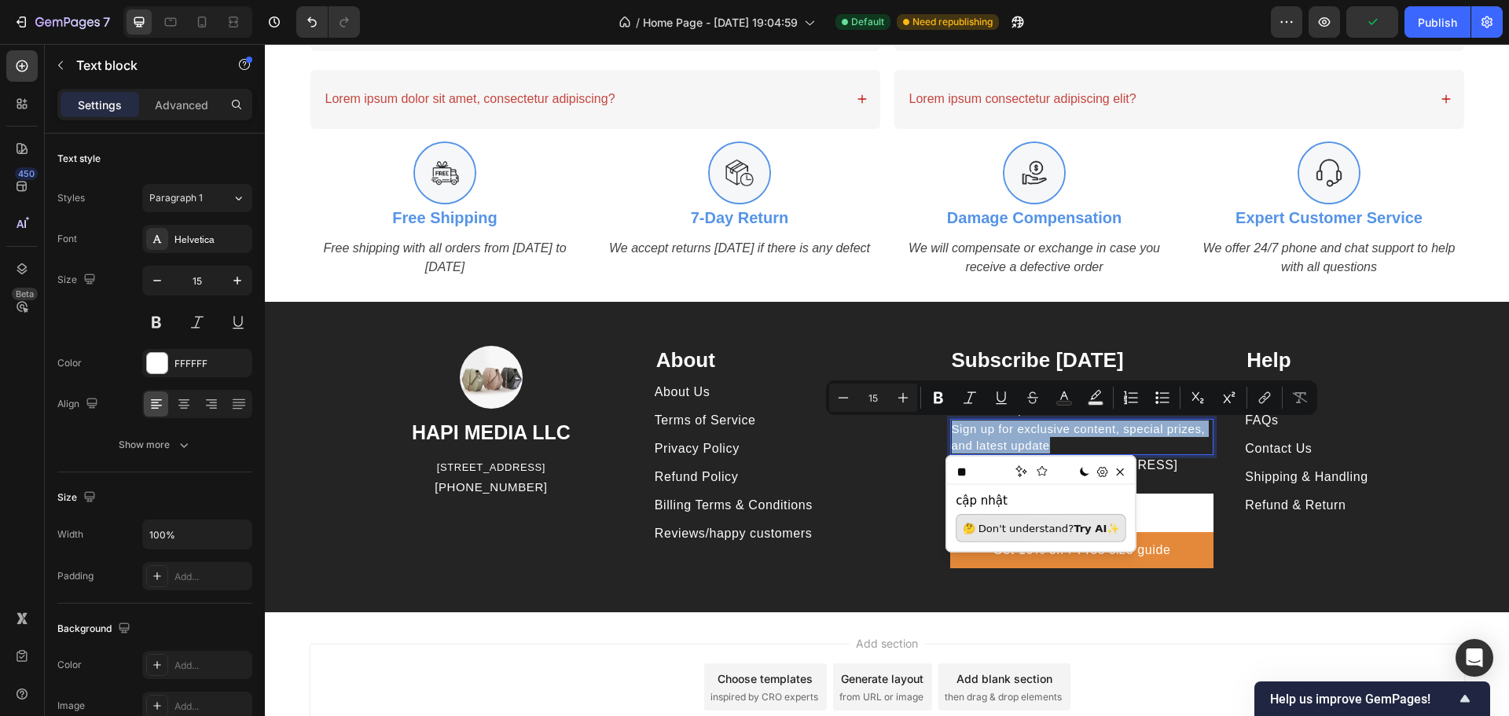
type input "16"
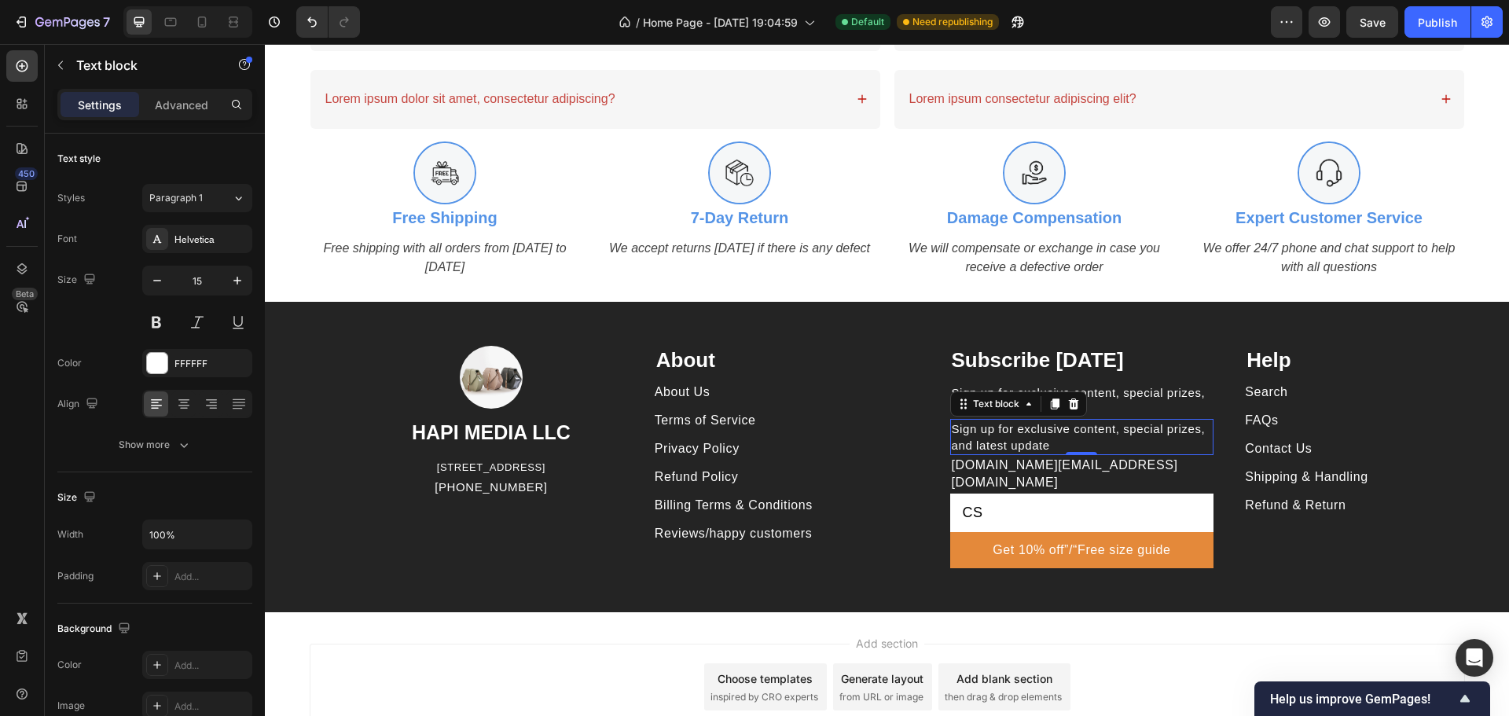
click at [1035, 438] on p "Sign up for exclusive content, special prizes, and latest update" at bounding box center [1082, 436] width 261 height 33
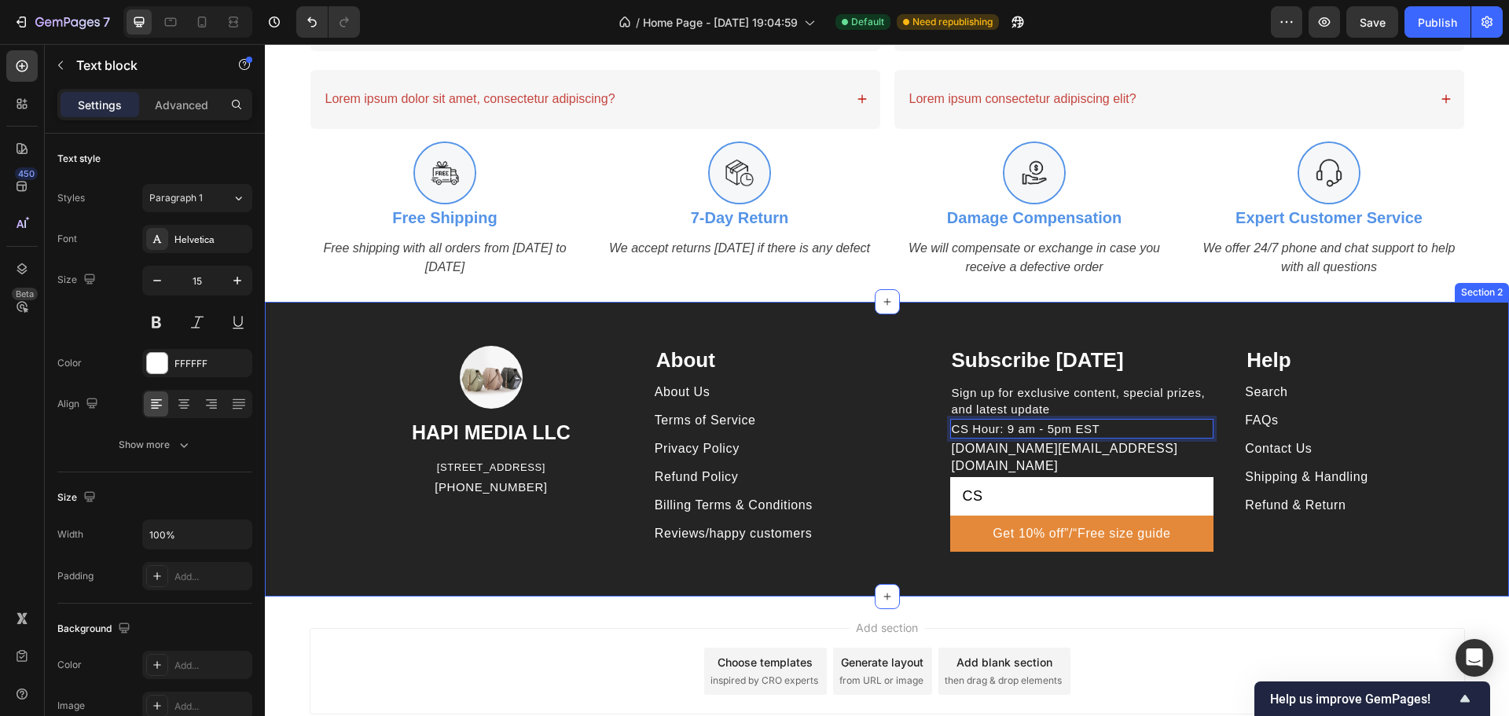
click at [1170, 575] on div "Image HAPI MEDIA LLC Heading 1500 N GRANT ST STE N DENVER CO 80203 US Text bloc…" at bounding box center [887, 449] width 1244 height 295
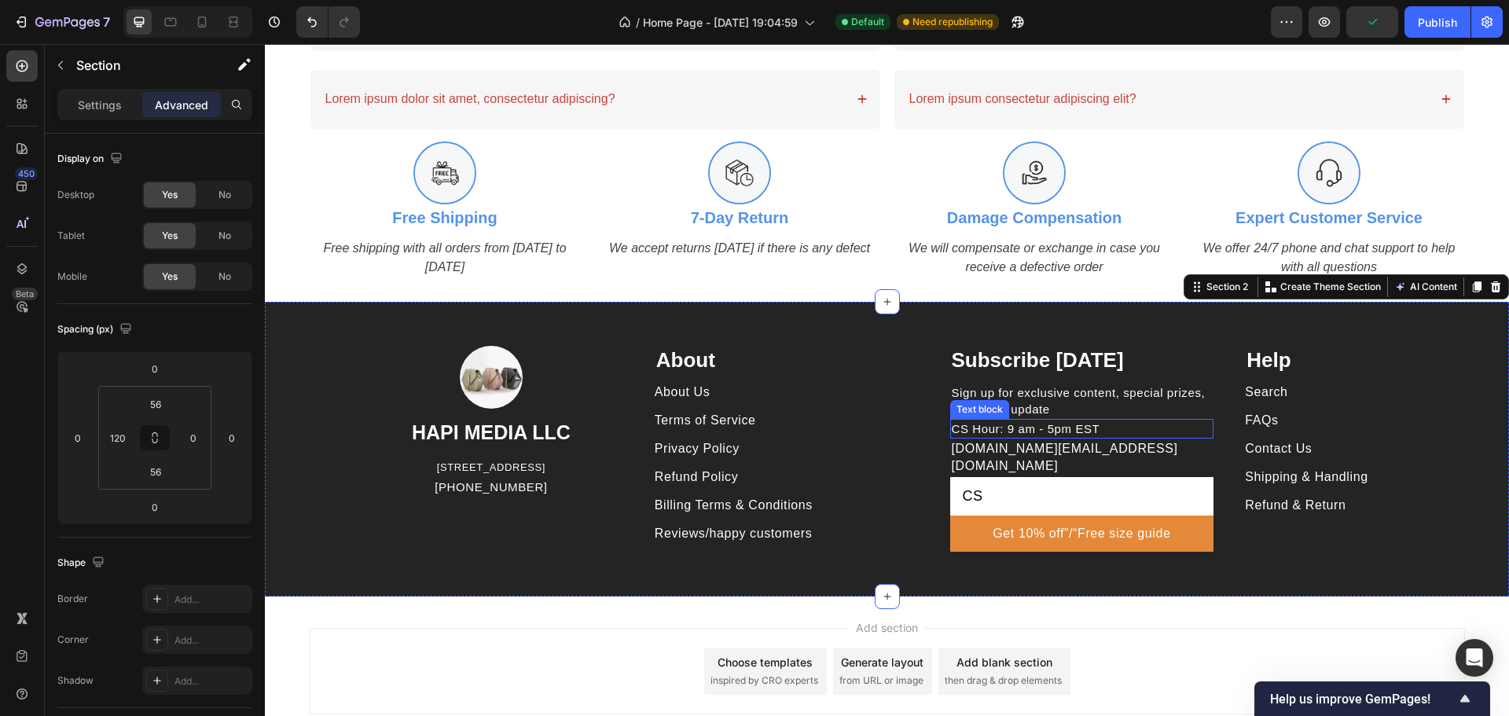
click at [1048, 423] on p "CS Hour: 9 am - 5pm EST" at bounding box center [1082, 428] width 261 height 17
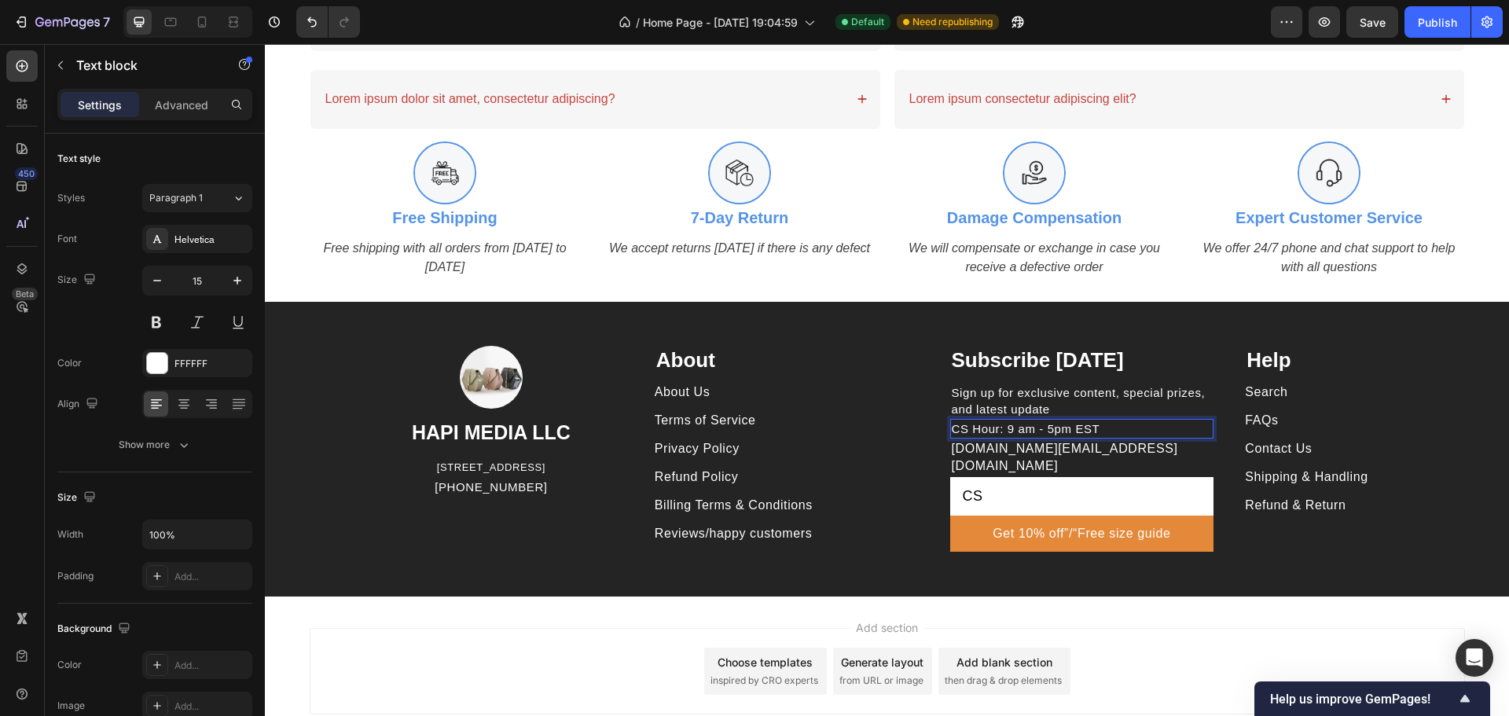
click at [1048, 427] on p "CS Hour: 9 am - 5pm EST" at bounding box center [1082, 428] width 261 height 17
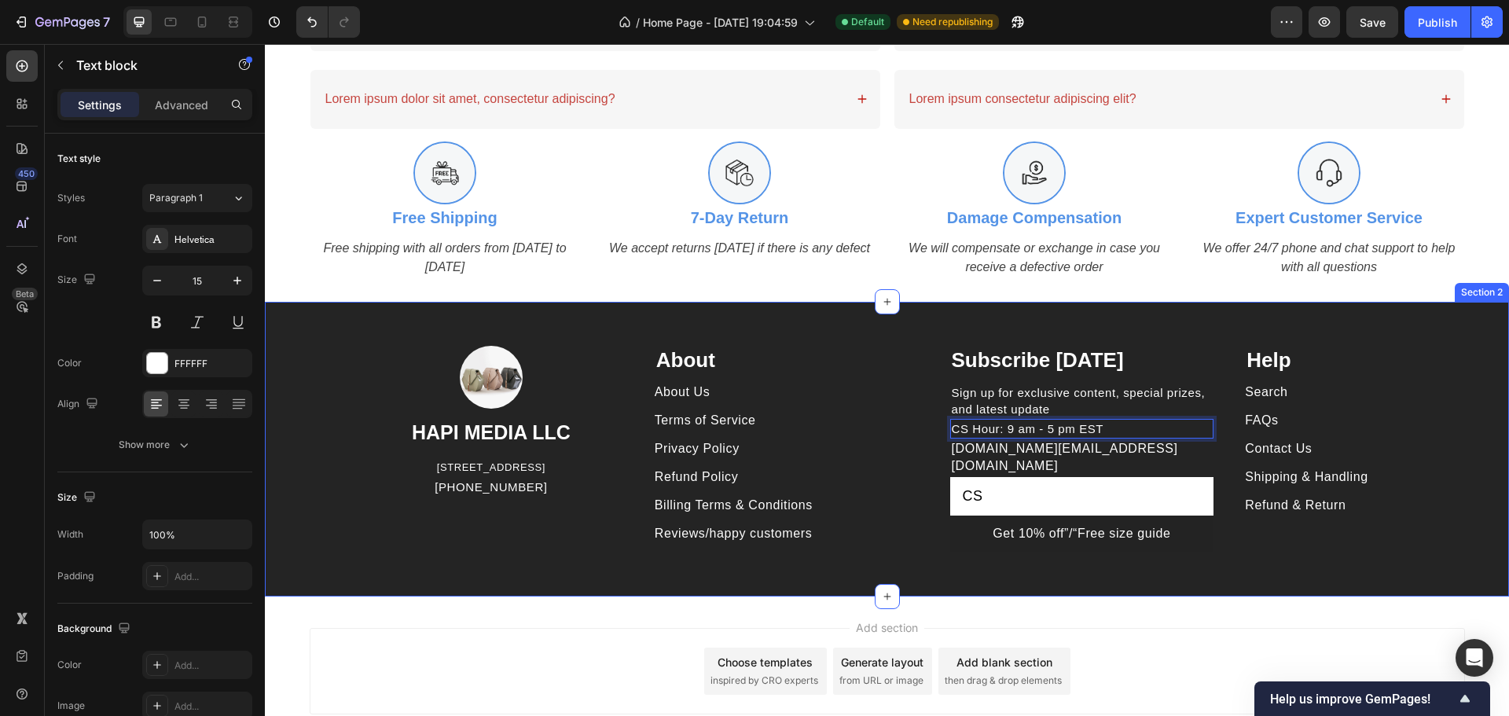
click at [1158, 575] on div "Image HAPI MEDIA LLC Heading 1500 N GRANT ST STE N DENVER CO 80203 US Text bloc…" at bounding box center [887, 449] width 1244 height 295
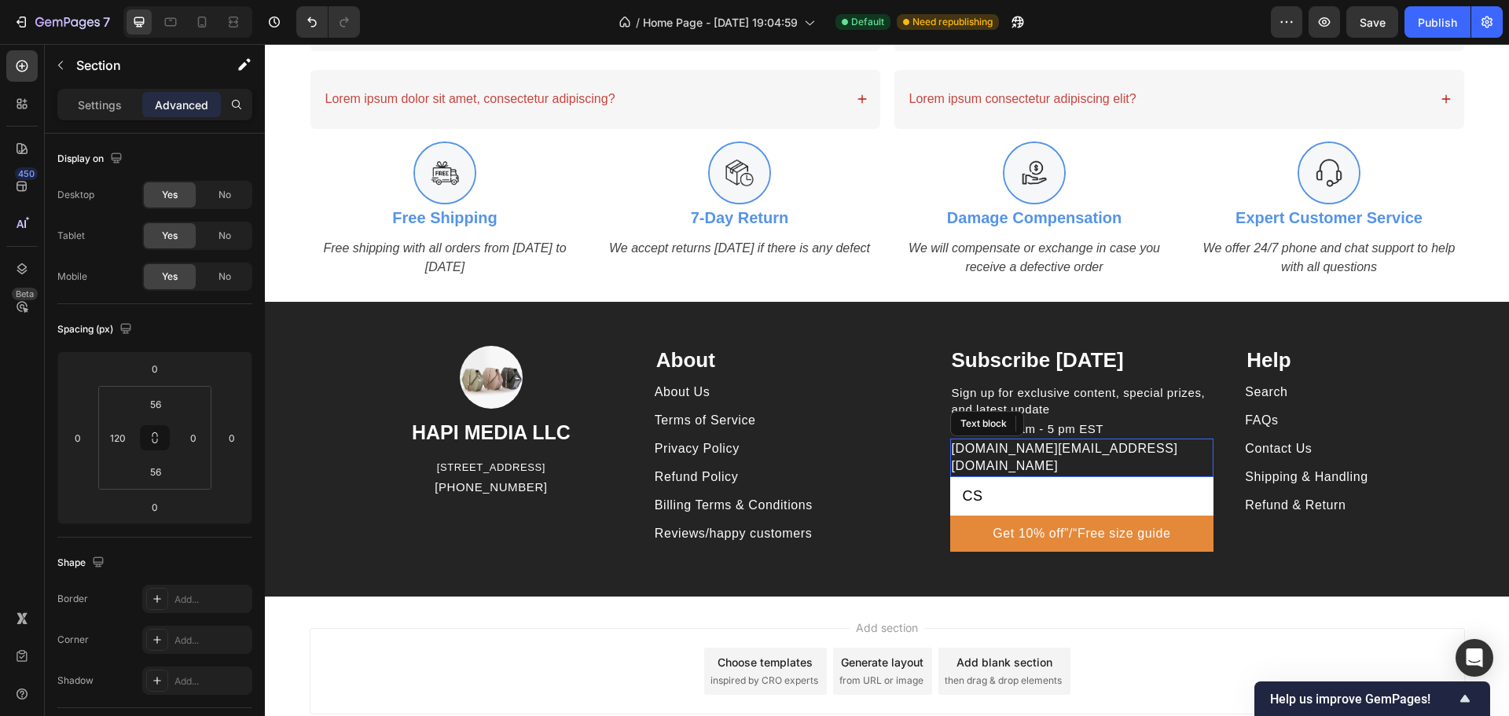
click at [1135, 450] on p "hapimitmia.support@gmail.com" at bounding box center [1082, 457] width 261 height 35
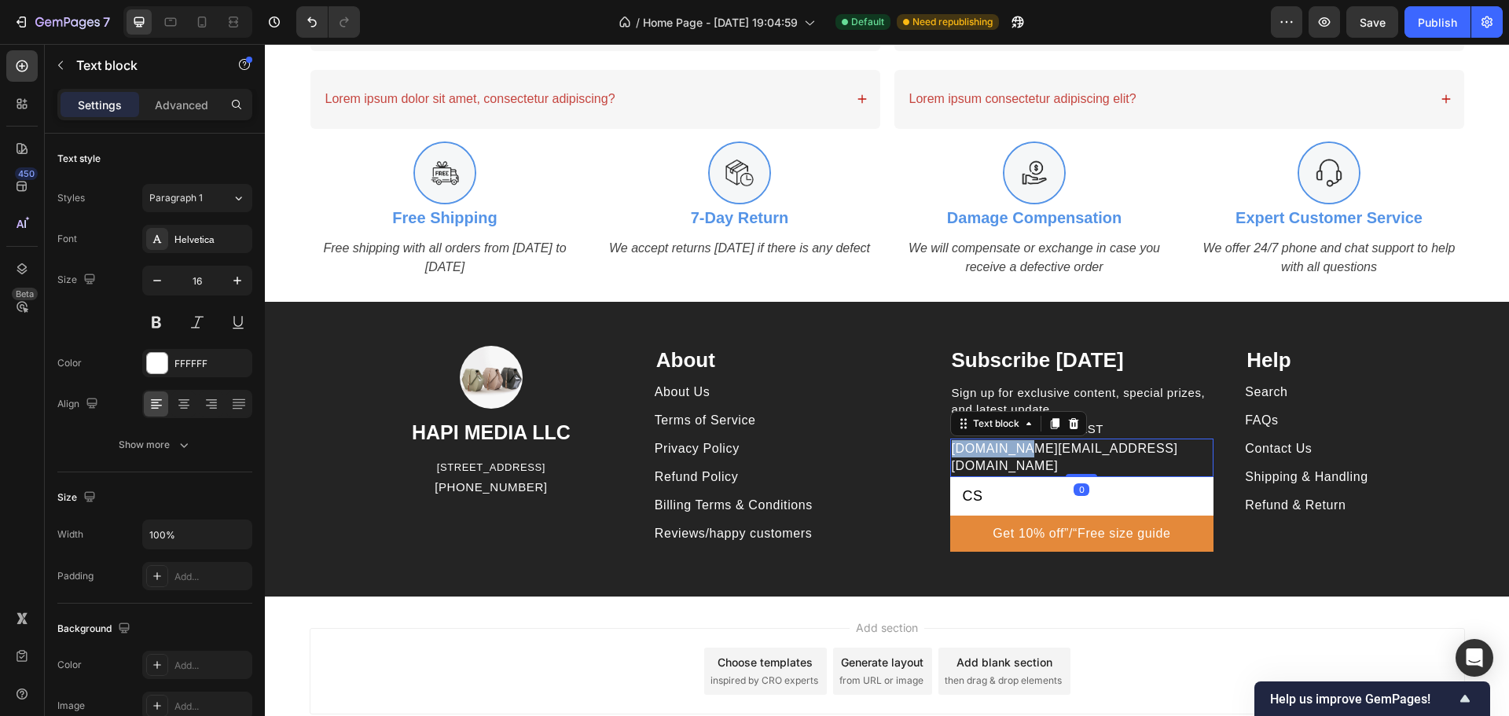
click at [952, 443] on p "hapimitmia.support@gmail.com" at bounding box center [1082, 457] width 261 height 35
click at [952, 448] on p "hapimitmia.support@gmail.com" at bounding box center [1082, 457] width 261 height 35
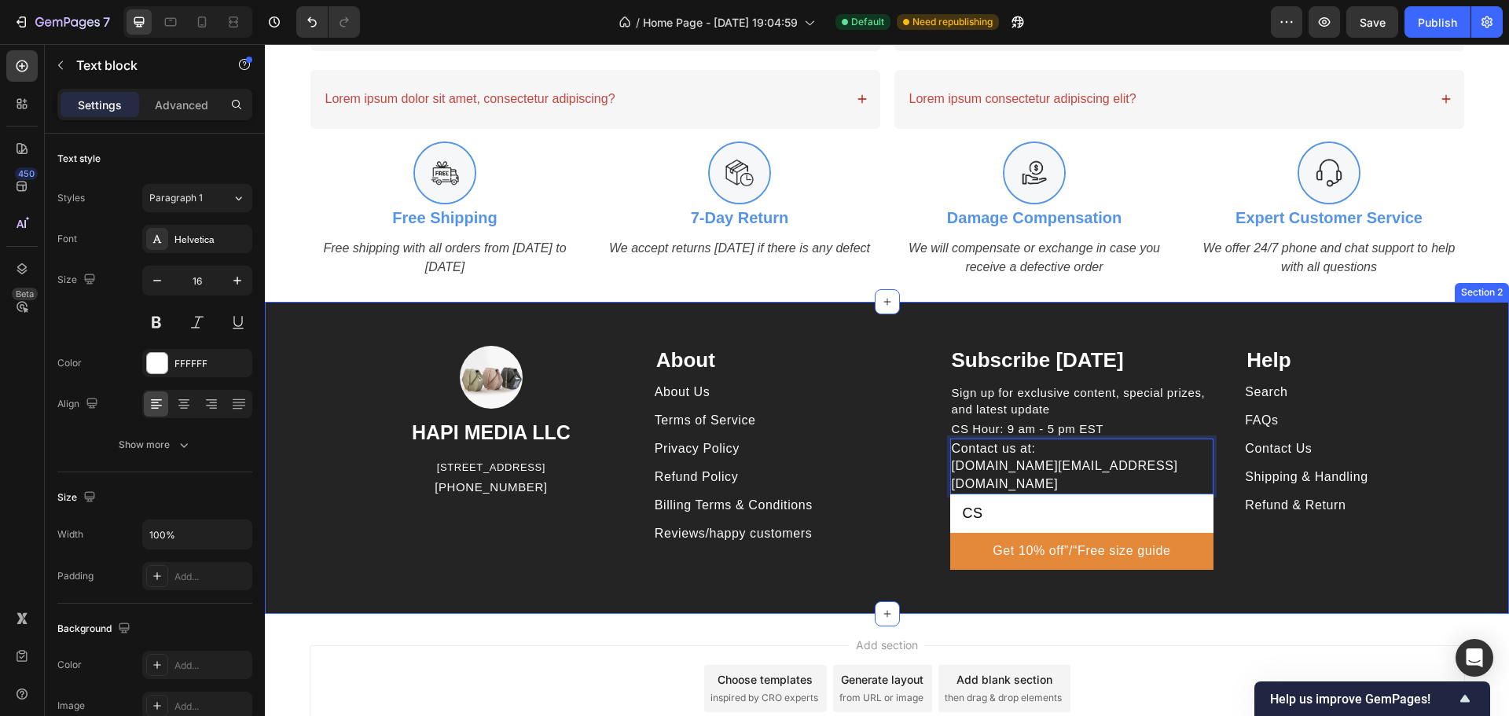
click at [1269, 592] on div "Image HAPI MEDIA LLC Heading 1500 N GRANT ST STE N DENVER CO 80203 US Text bloc…" at bounding box center [887, 458] width 1244 height 312
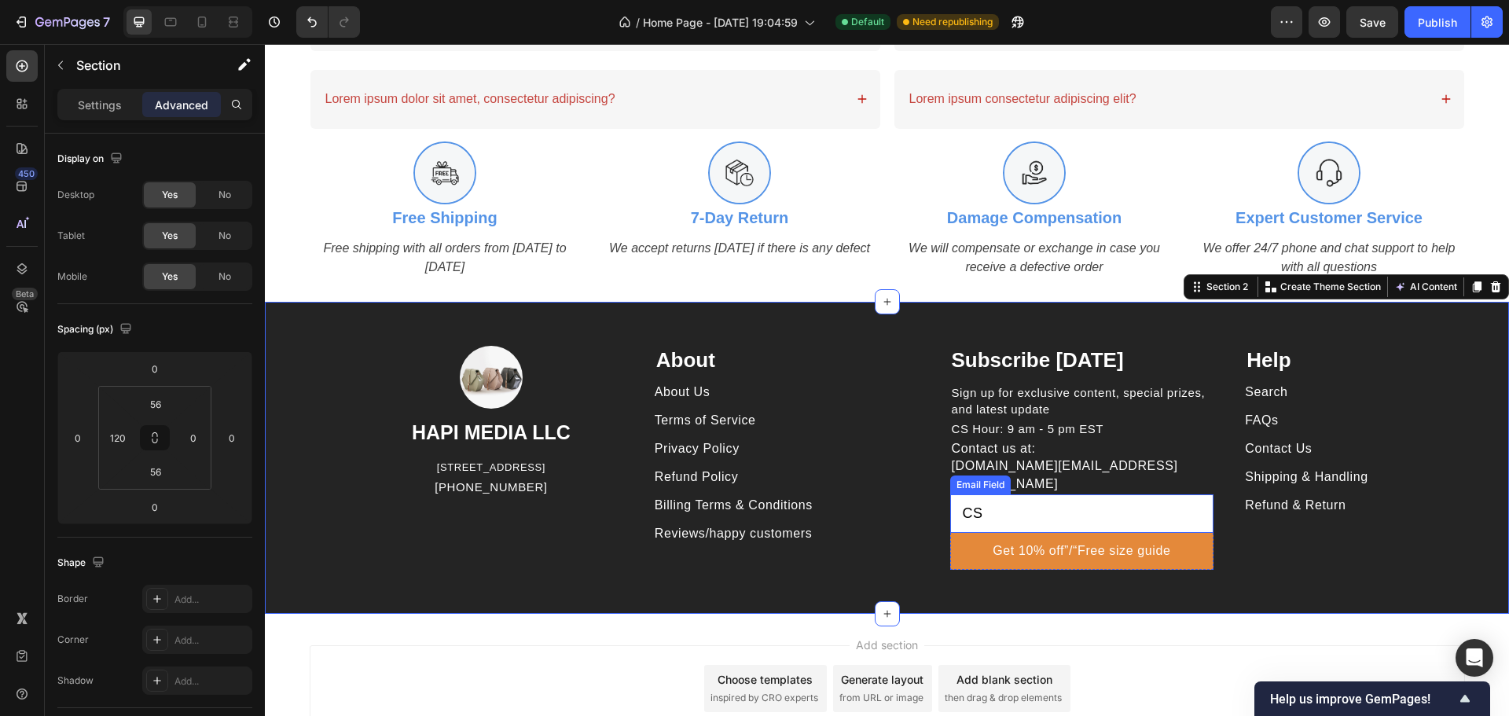
click at [1199, 501] on input "CS" at bounding box center [1082, 513] width 264 height 39
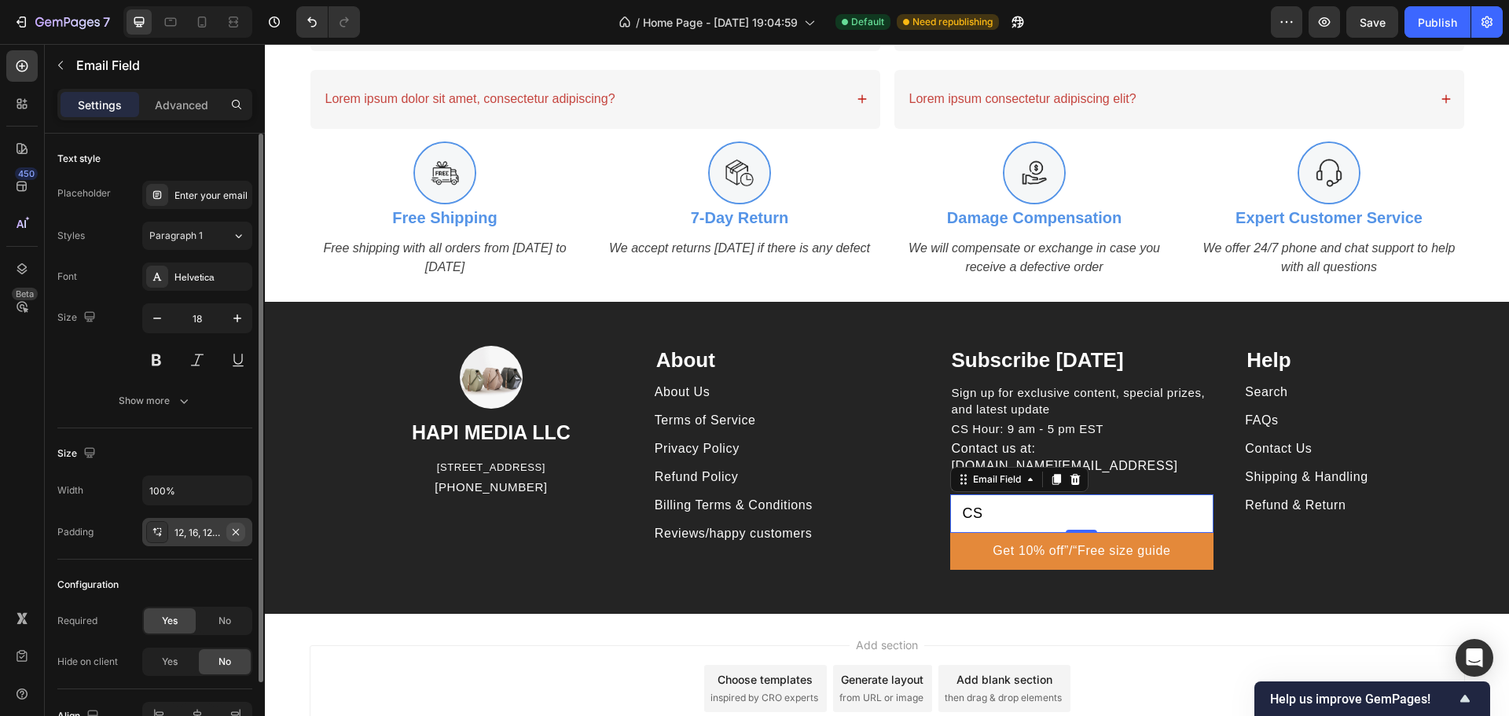
click at [240, 529] on icon "button" at bounding box center [235, 532] width 13 height 13
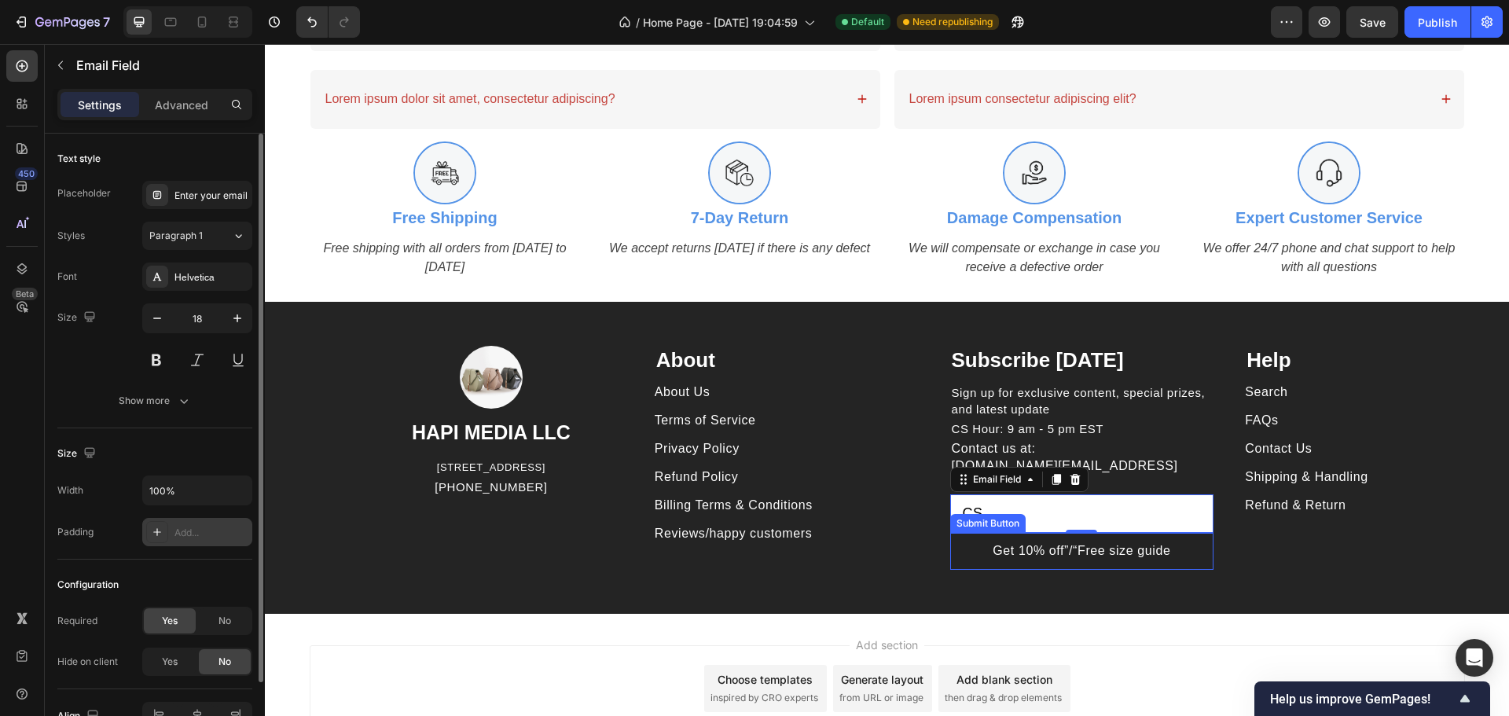
click at [1184, 533] on button "Get 10% off”/“Free size guide" at bounding box center [1082, 551] width 264 height 36
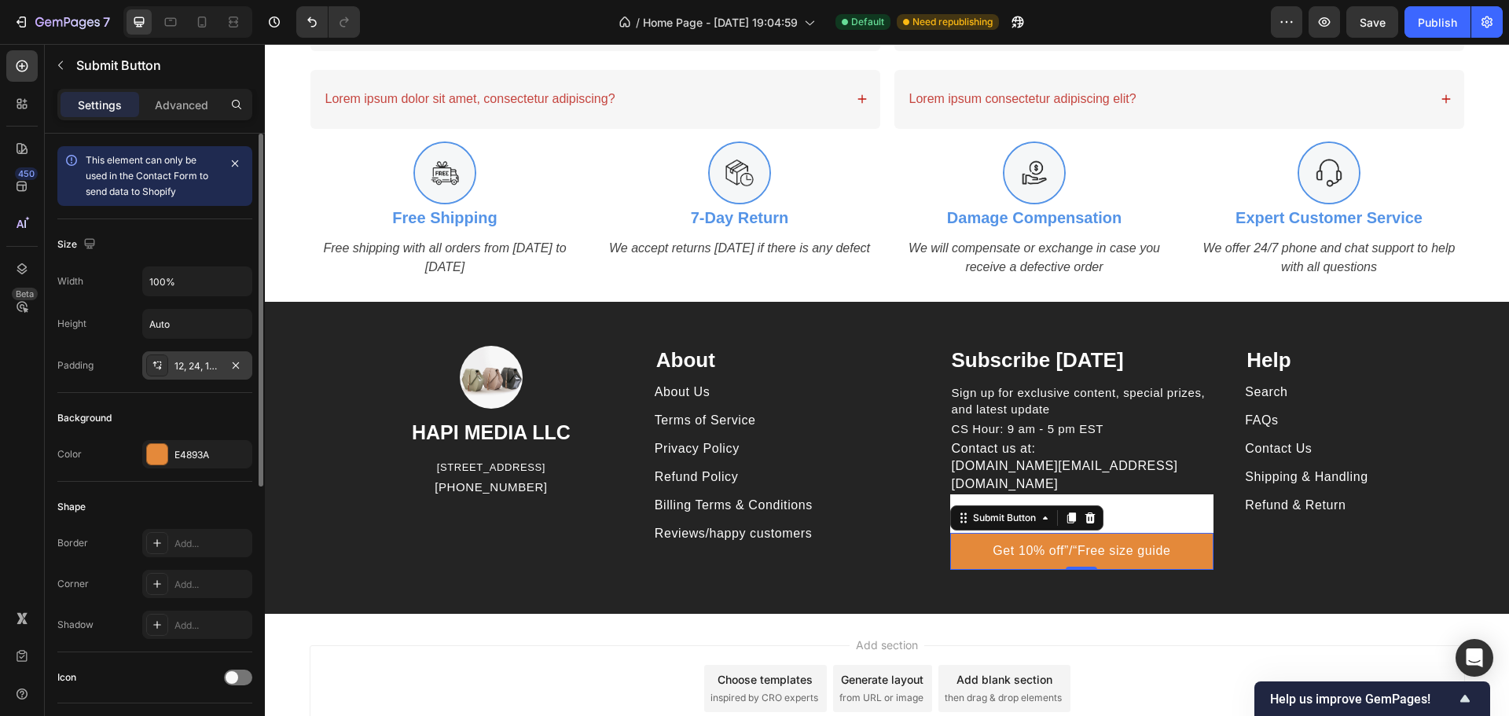
click at [246, 365] on div "12, 24, 12, 24" at bounding box center [197, 365] width 110 height 28
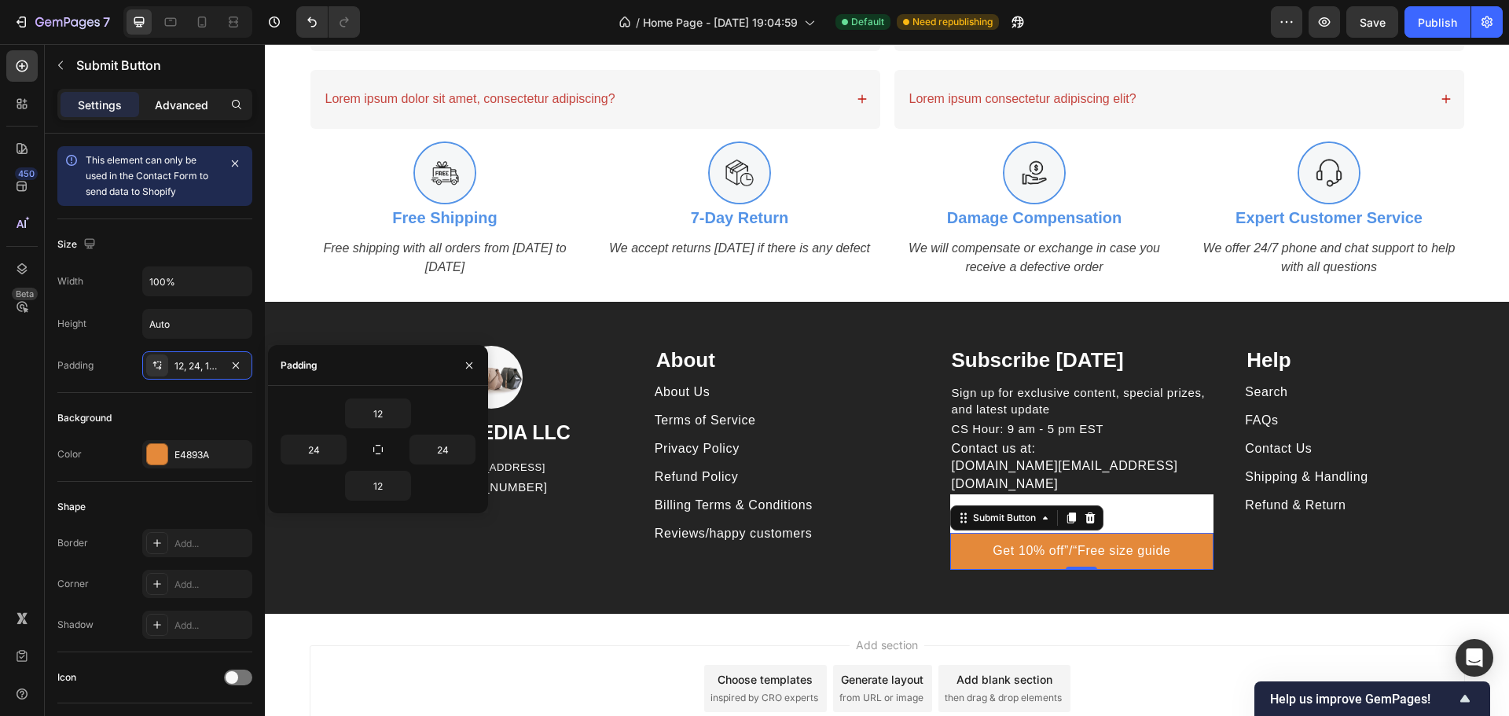
click at [178, 93] on div "Advanced" at bounding box center [181, 104] width 79 height 25
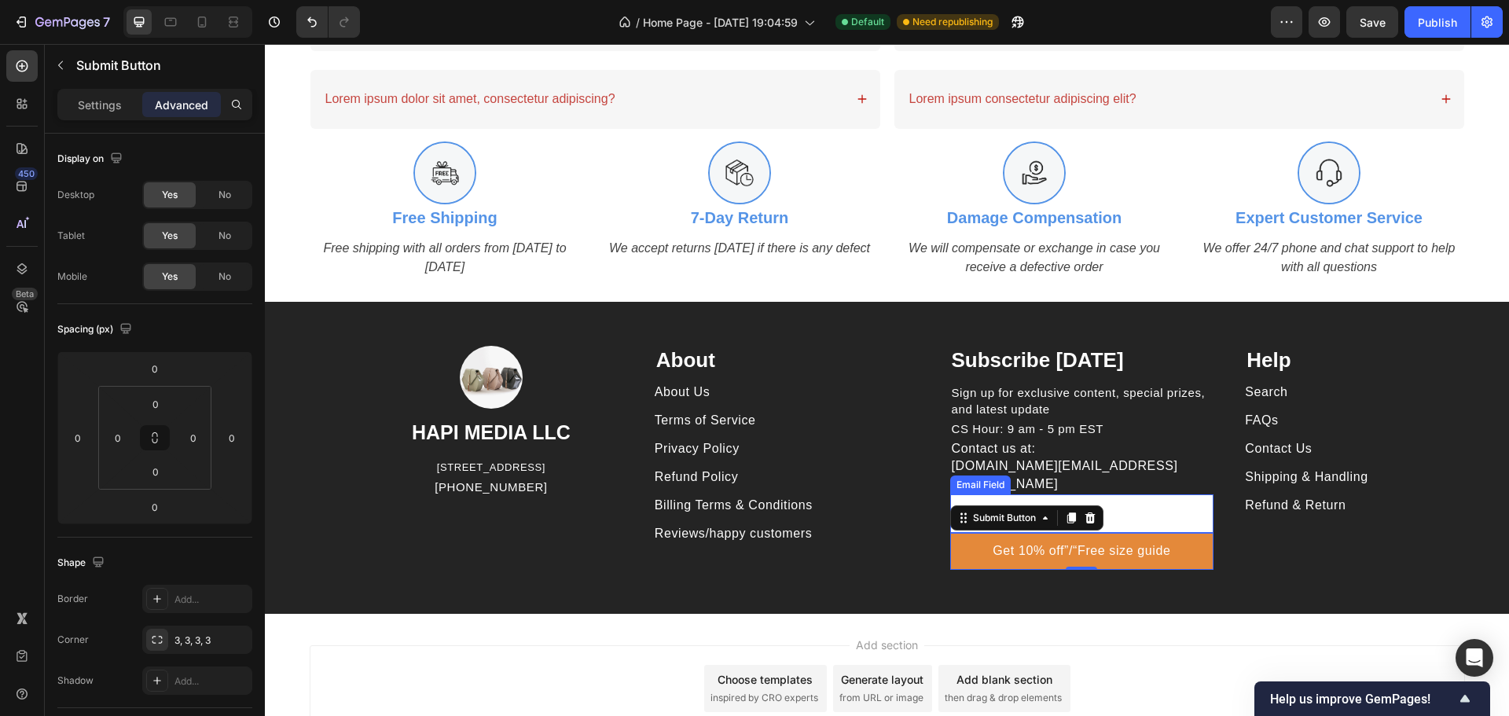
click at [1151, 503] on input "CS" at bounding box center [1082, 513] width 264 height 39
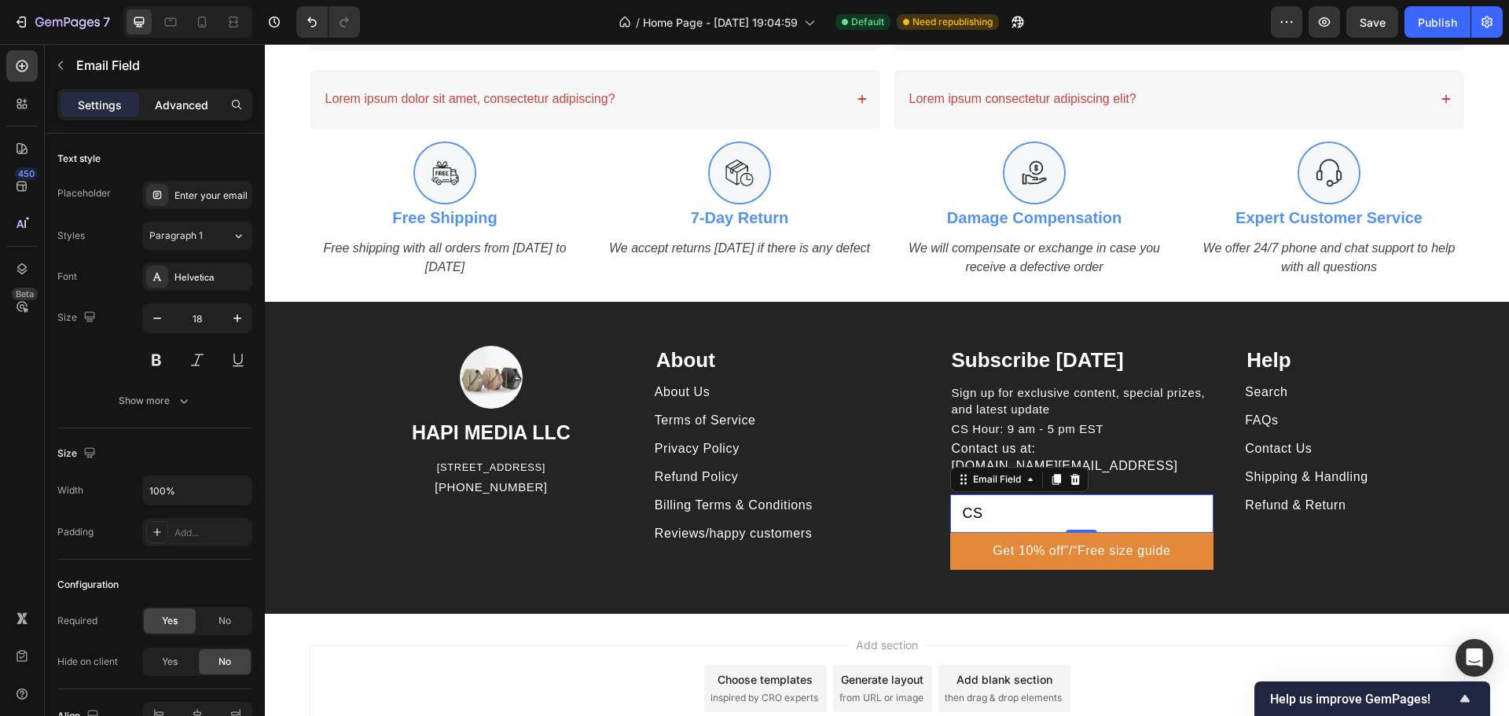
click at [196, 109] on p "Advanced" at bounding box center [181, 105] width 53 height 17
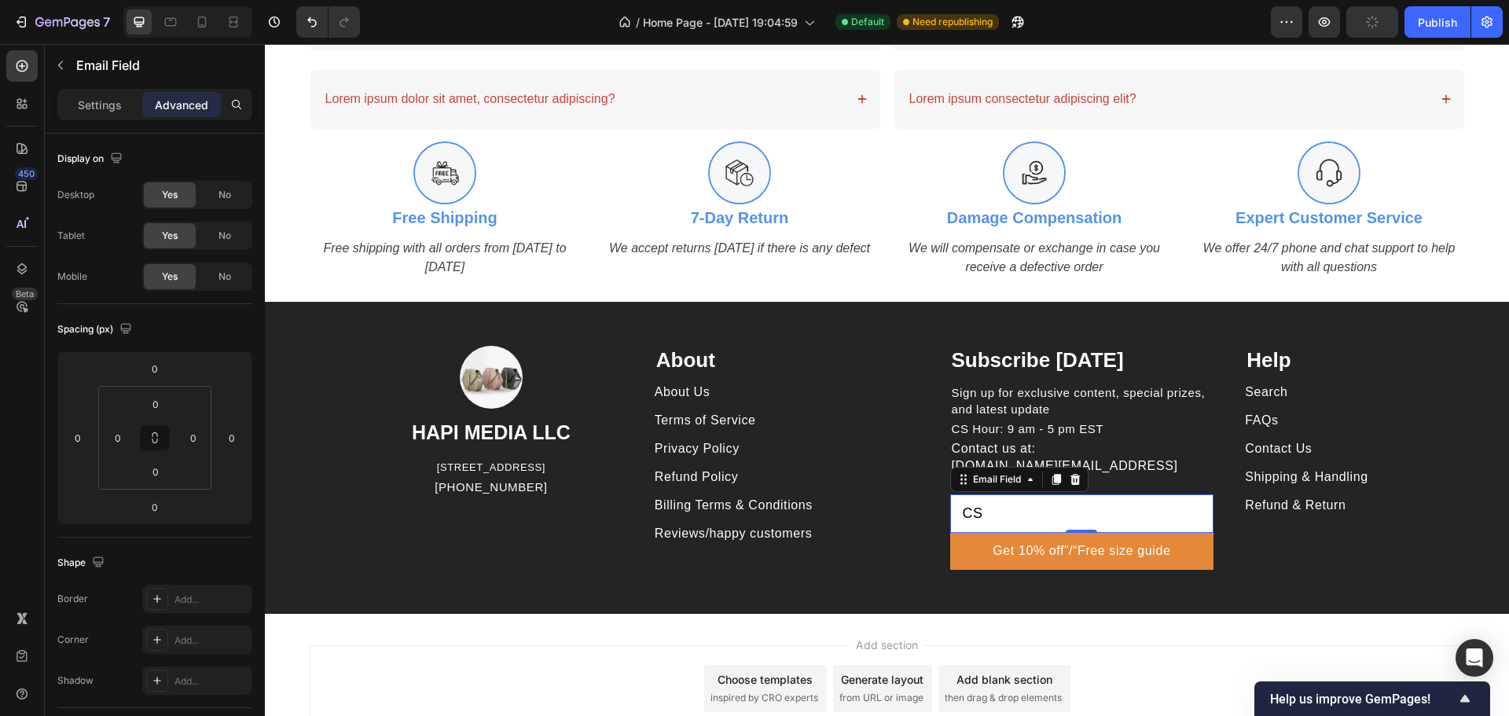
click at [1081, 502] on div "CS Email Field 0" at bounding box center [1082, 513] width 264 height 39
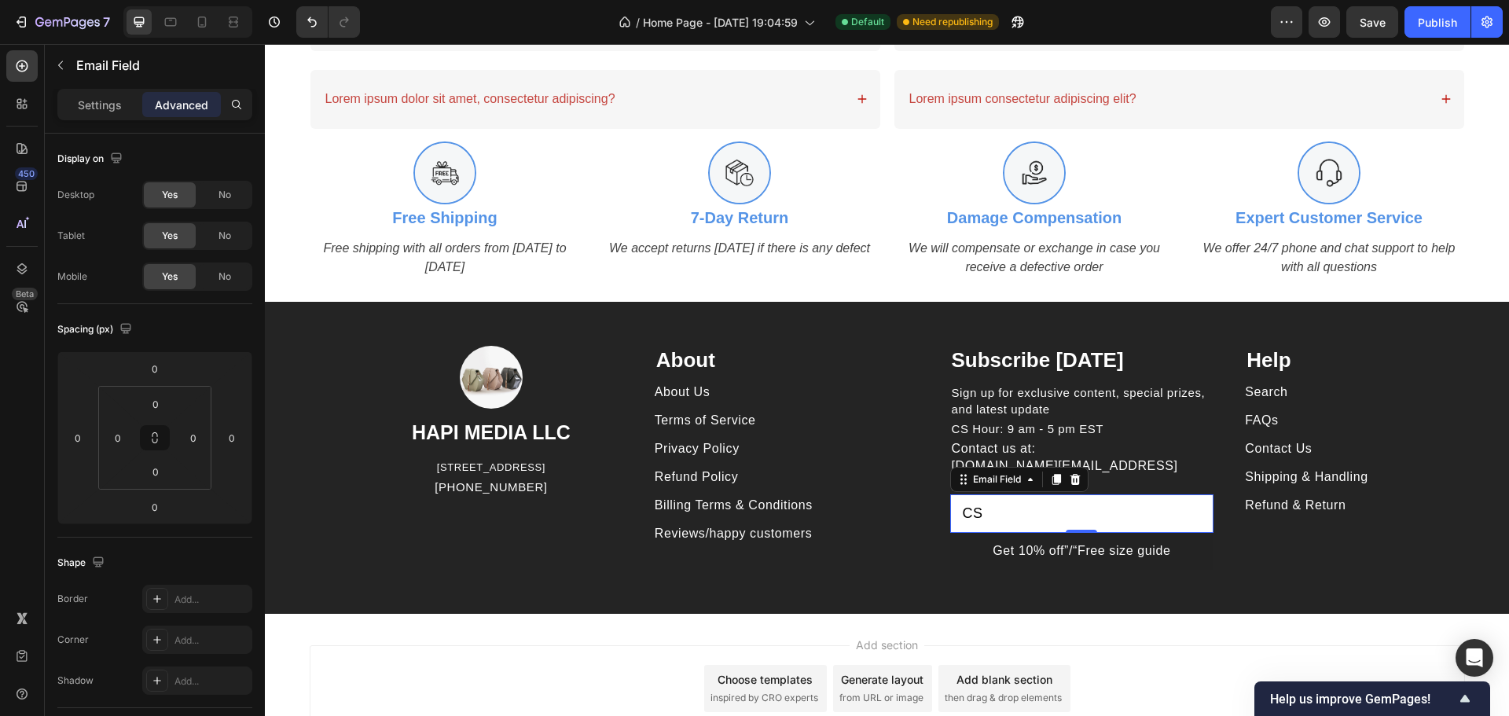
click at [1179, 533] on button "Get 10% off”/“Free size guide" at bounding box center [1082, 551] width 264 height 36
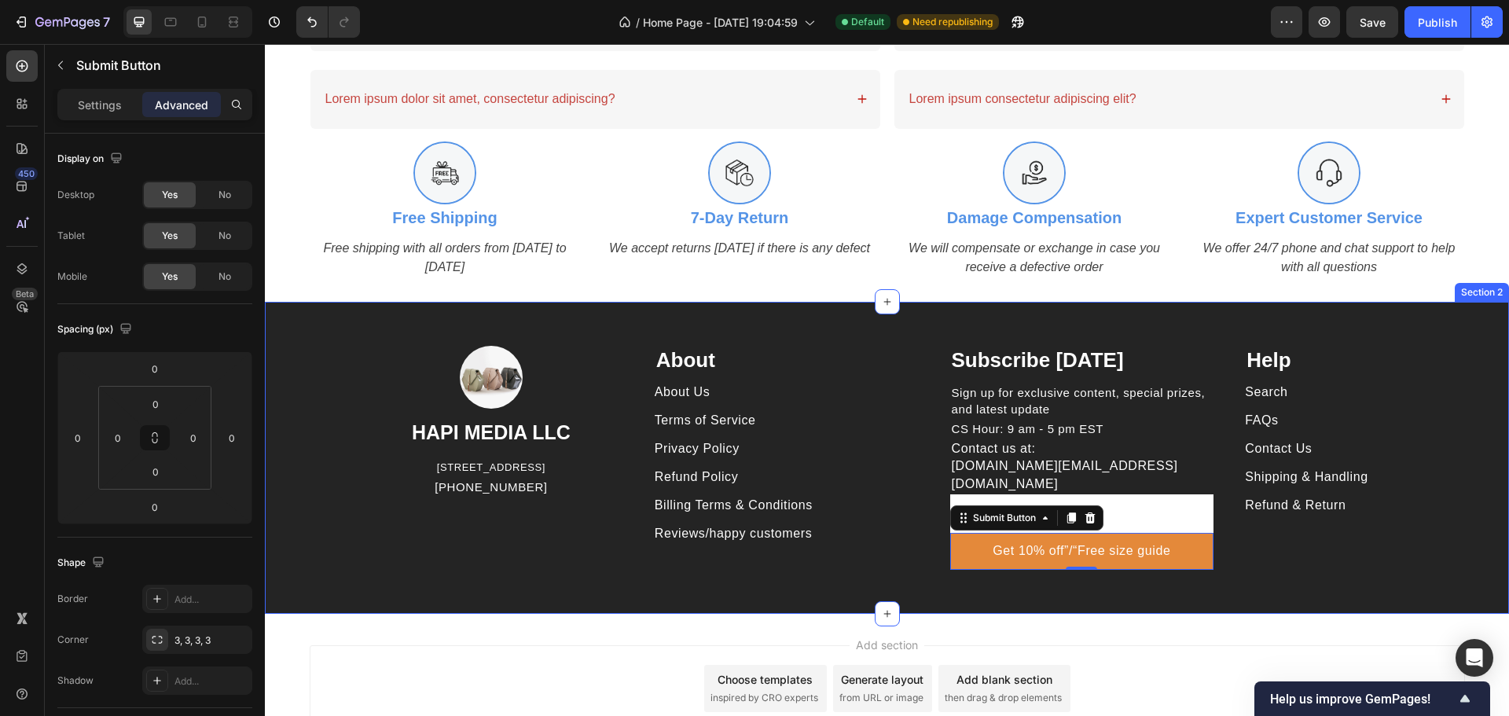
click at [934, 561] on div "Image HAPI MEDIA LLC Heading 1500 N GRANT ST STE N DENVER CO 80203 US Text bloc…" at bounding box center [887, 458] width 1244 height 312
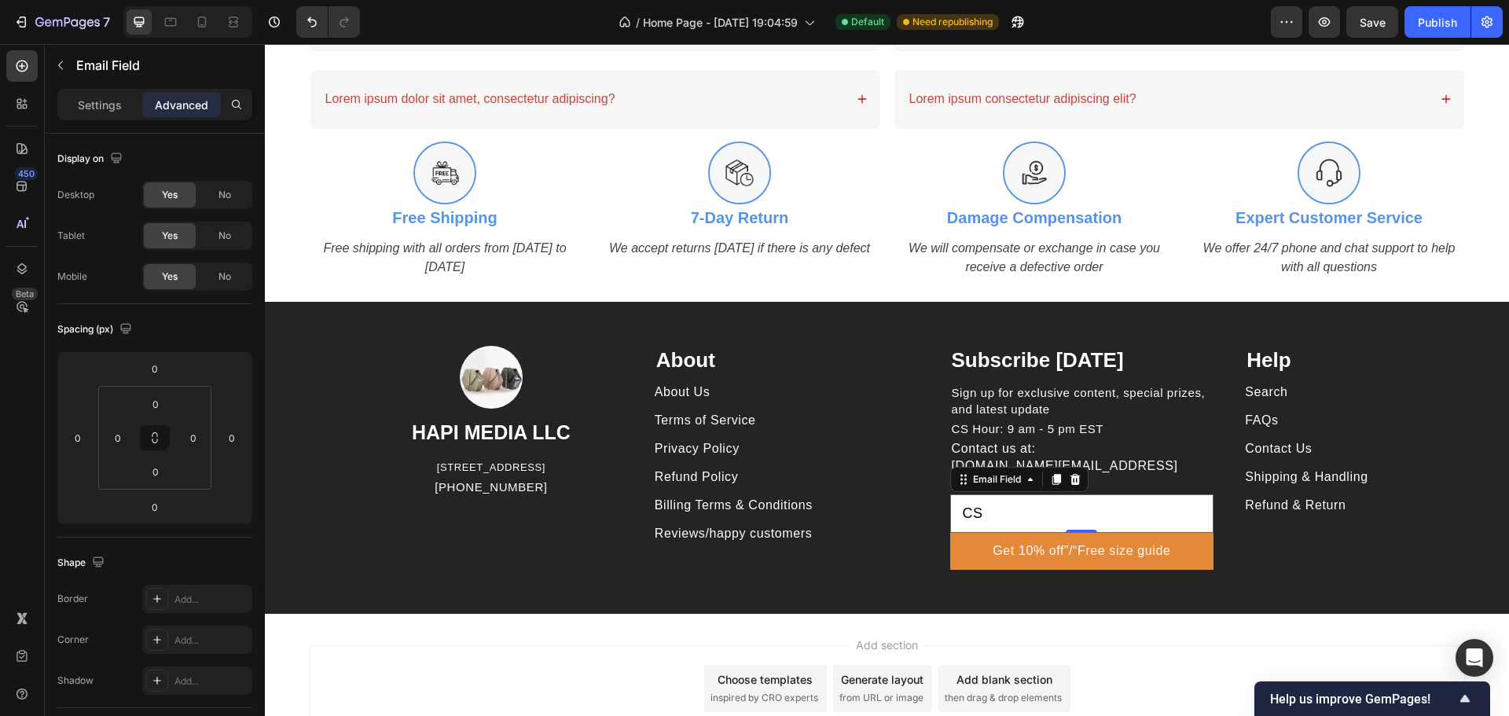
drag, startPoint x: 1009, startPoint y: 501, endPoint x: 930, endPoint y: 604, distance: 130.0
click at [821, 492] on div "Image HAPI MEDIA LLC Heading 1500 N GRANT ST STE N DENVER CO 80203 US Text bloc…" at bounding box center [887, 458] width 1244 height 312
click at [991, 495] on input "CS" at bounding box center [1082, 513] width 264 height 39
type input "C"
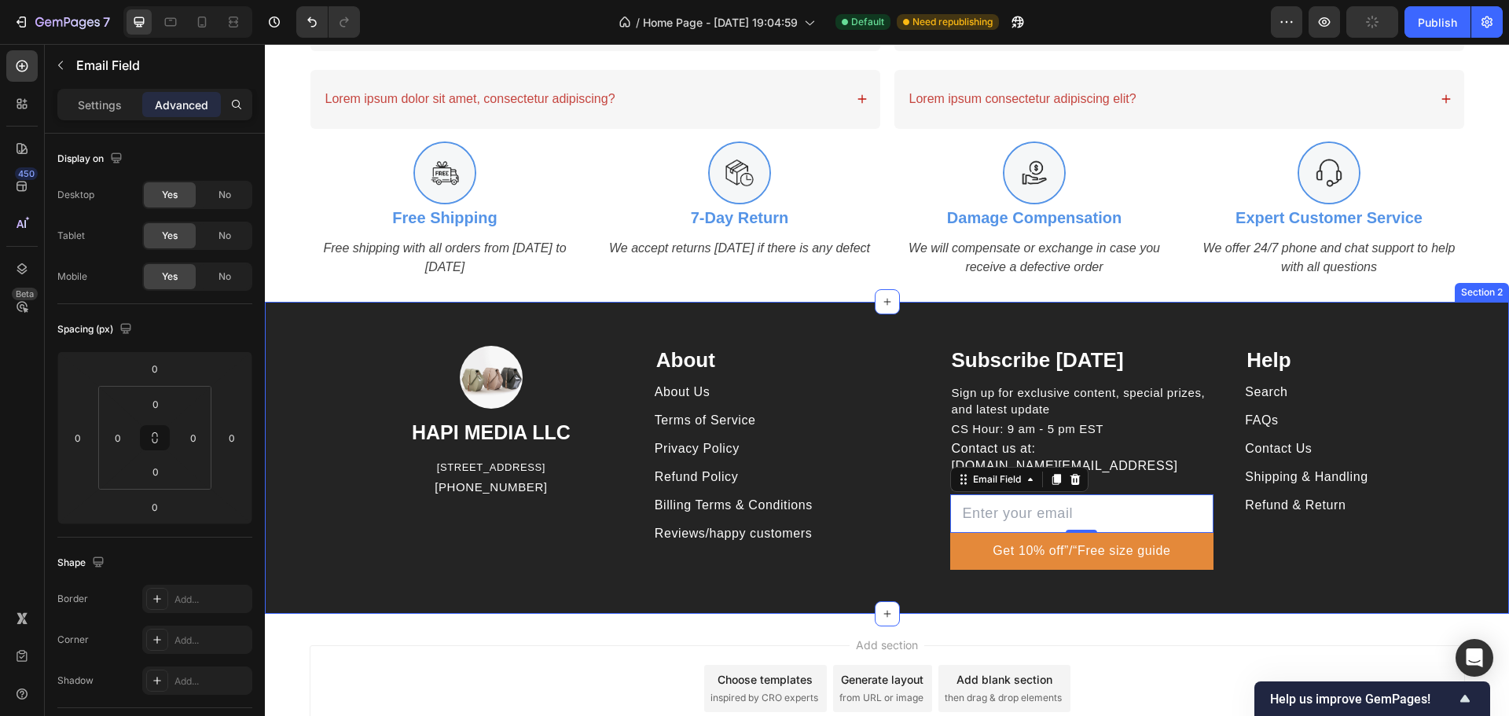
click at [986, 577] on div "Image HAPI MEDIA LLC Heading 1500 N GRANT ST STE N DENVER CO 80203 US Text bloc…" at bounding box center [887, 458] width 1244 height 312
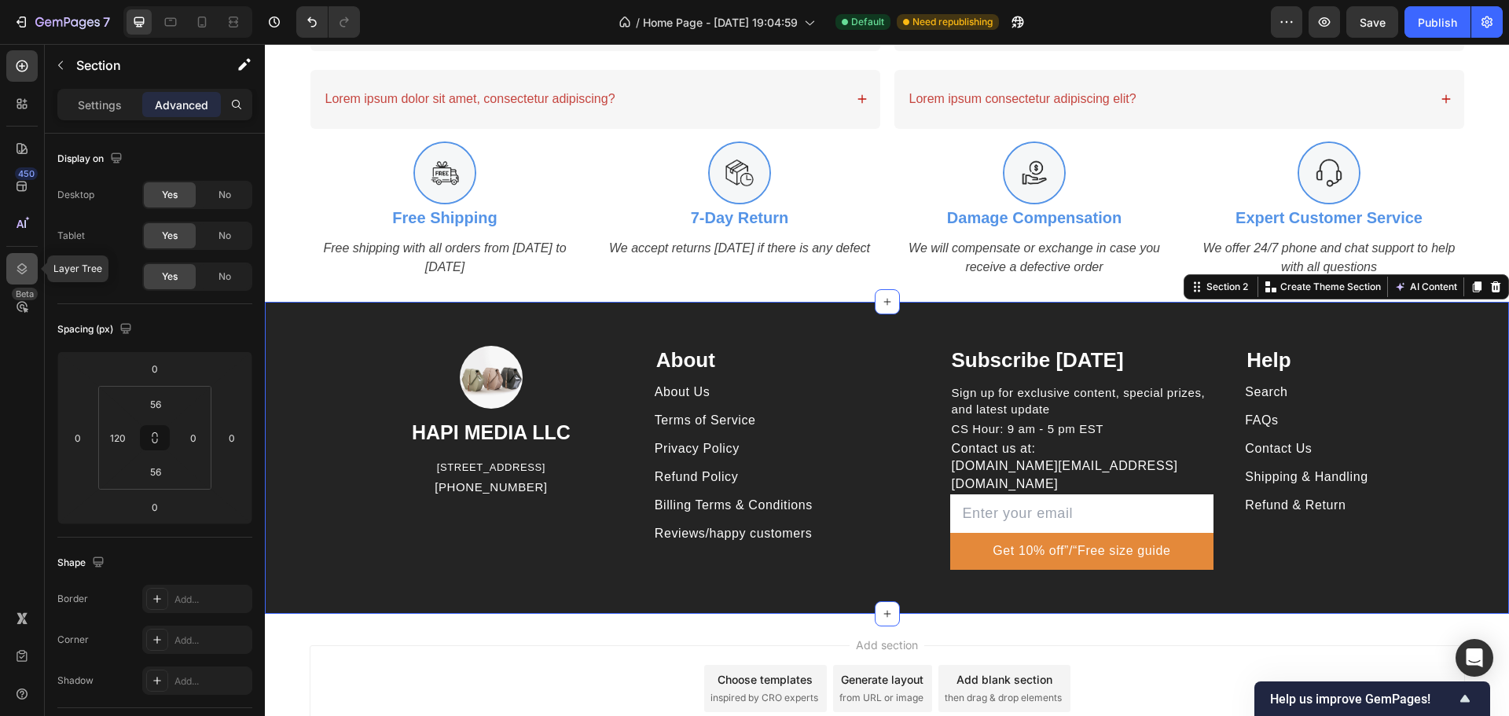
click at [20, 256] on div at bounding box center [21, 268] width 31 height 31
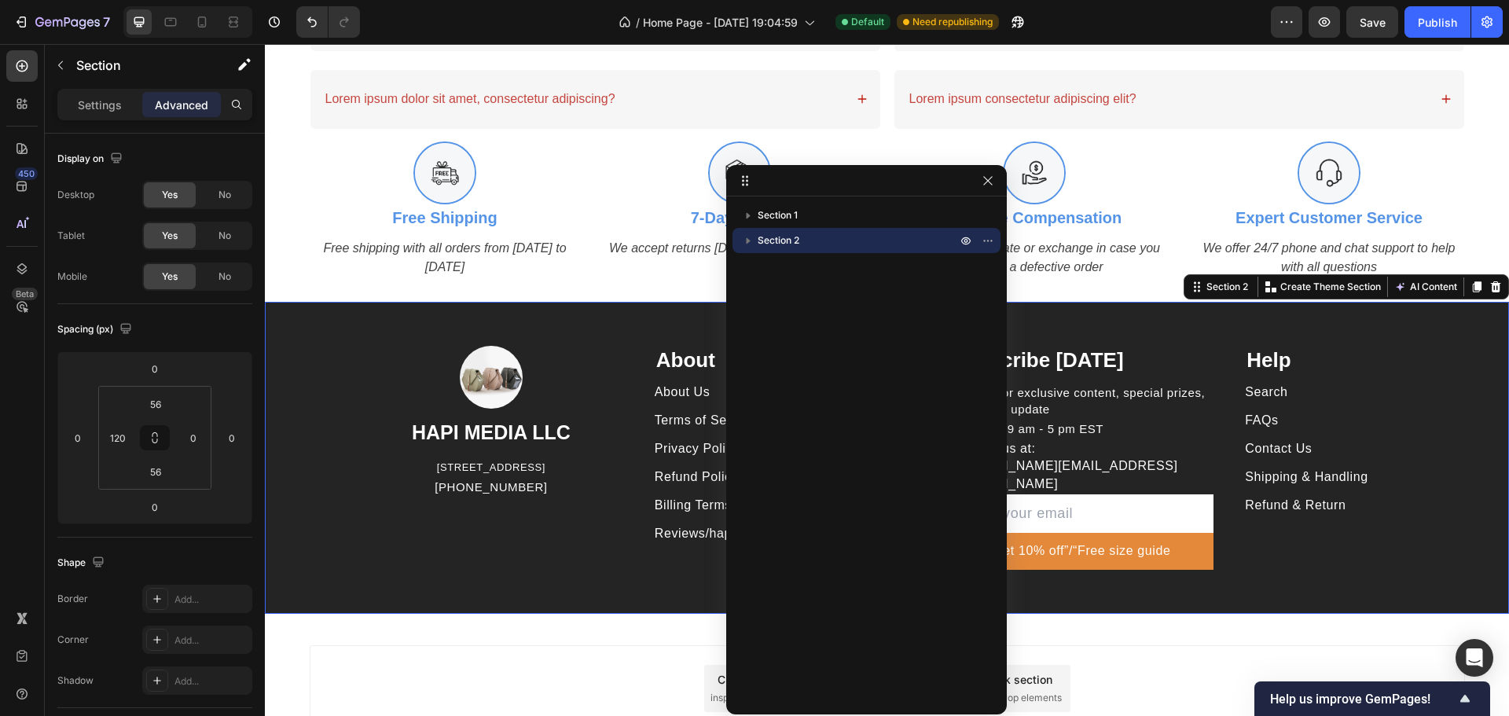
click at [750, 240] on icon "button" at bounding box center [749, 241] width 4 height 6
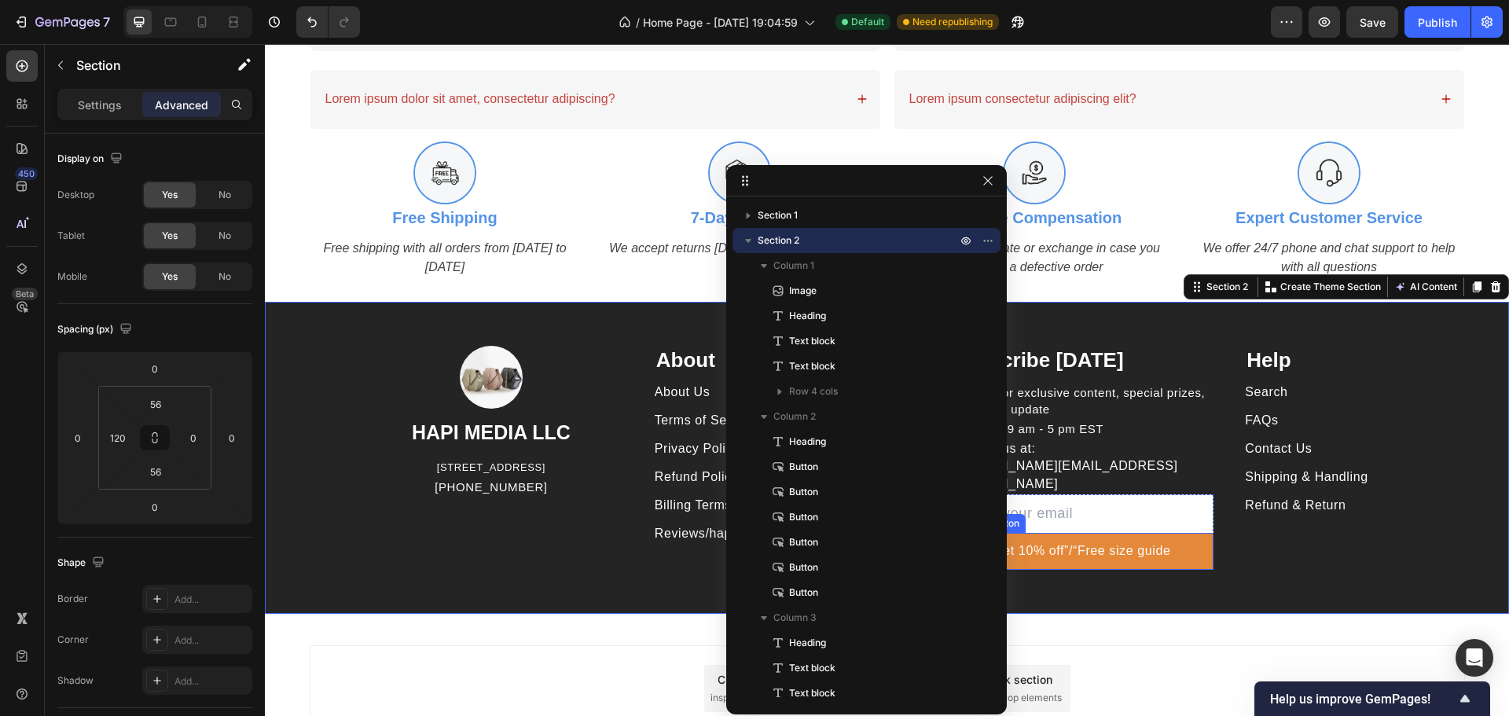
click at [1167, 505] on input "email" at bounding box center [1082, 513] width 264 height 39
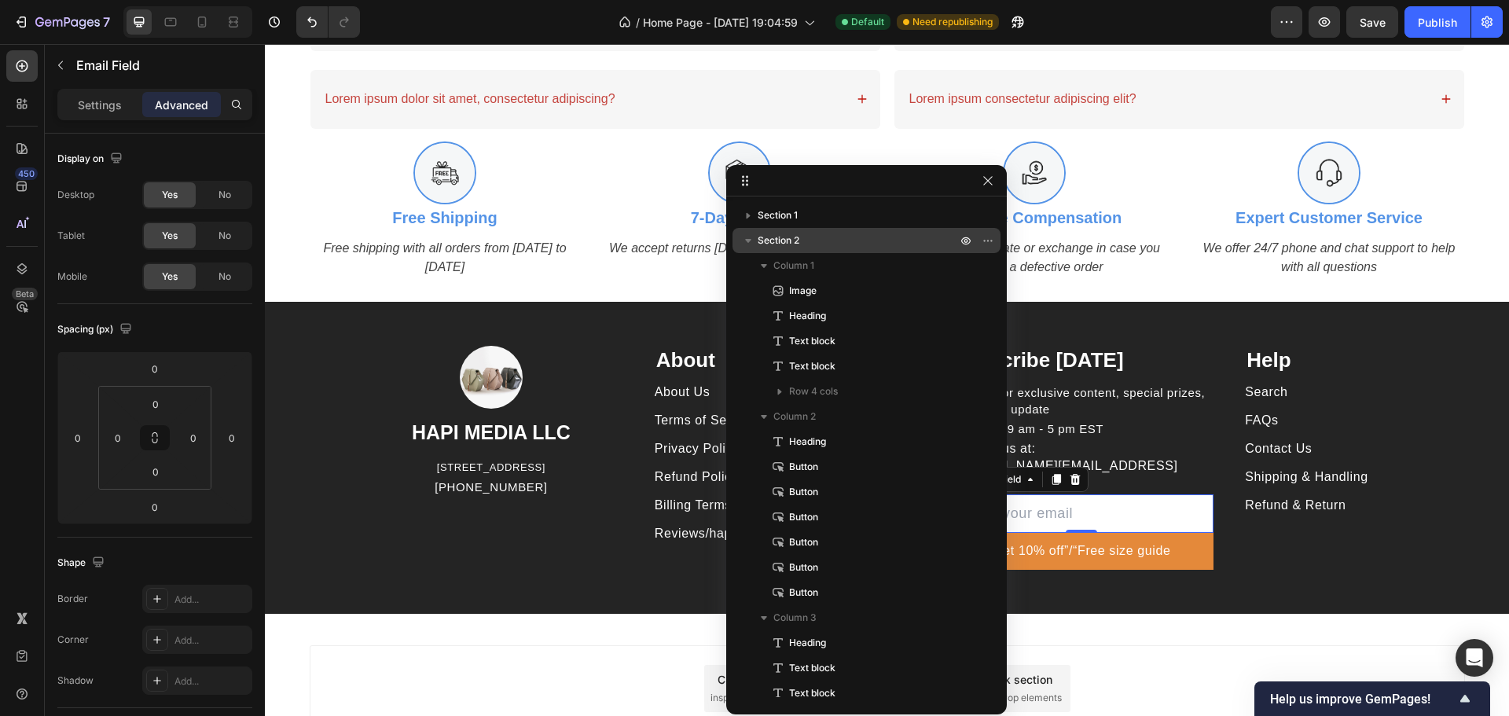
scroll to position [336, 0]
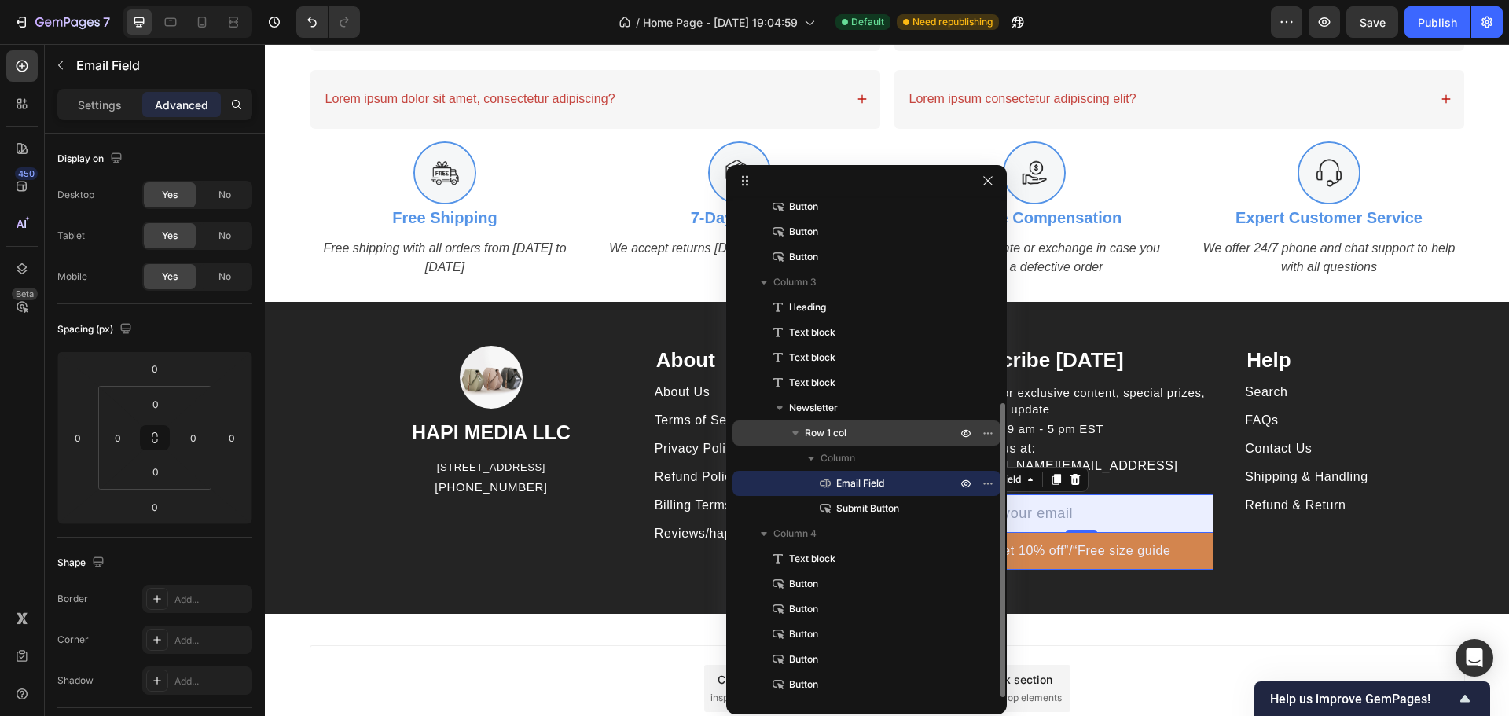
click at [828, 434] on span "Row 1 col" at bounding box center [826, 433] width 42 height 16
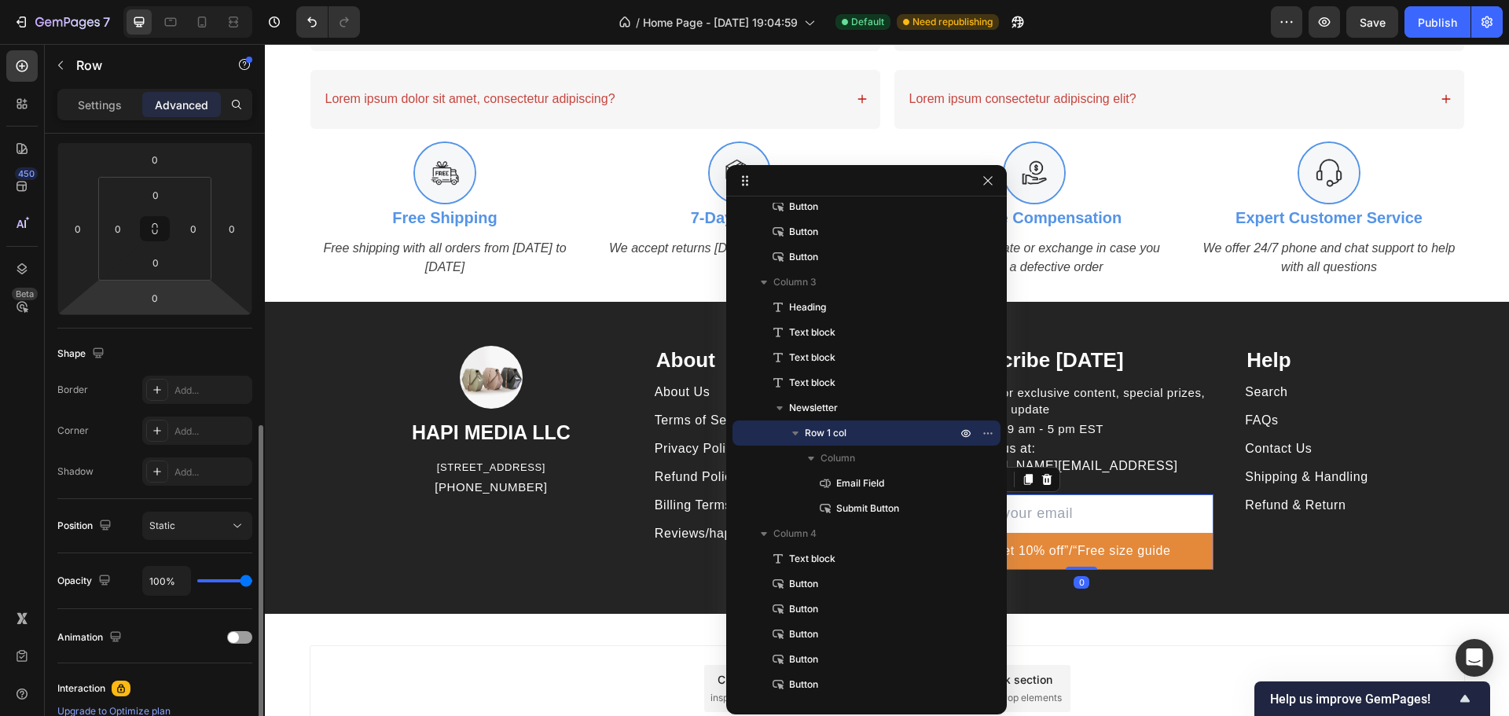
scroll to position [314, 0]
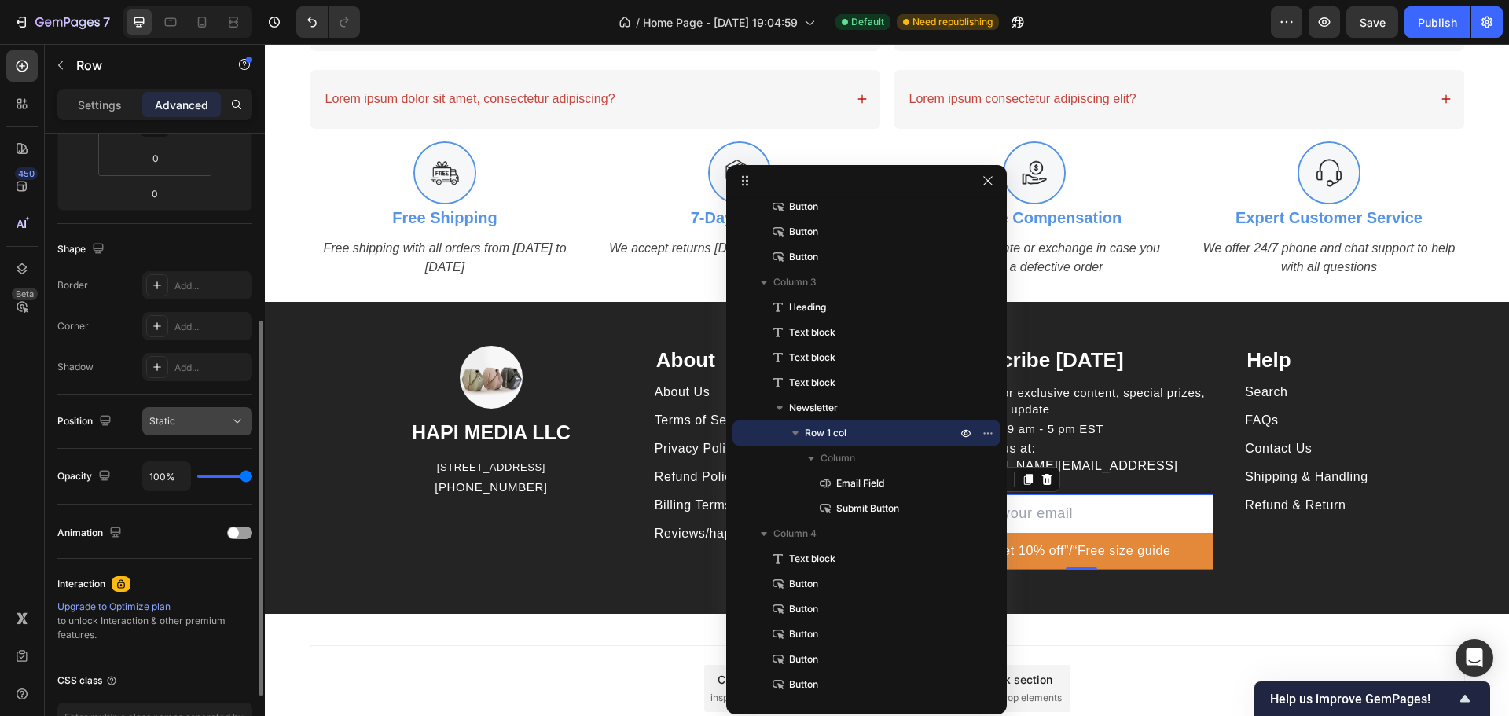
click at [227, 420] on div "Static" at bounding box center [189, 421] width 80 height 14
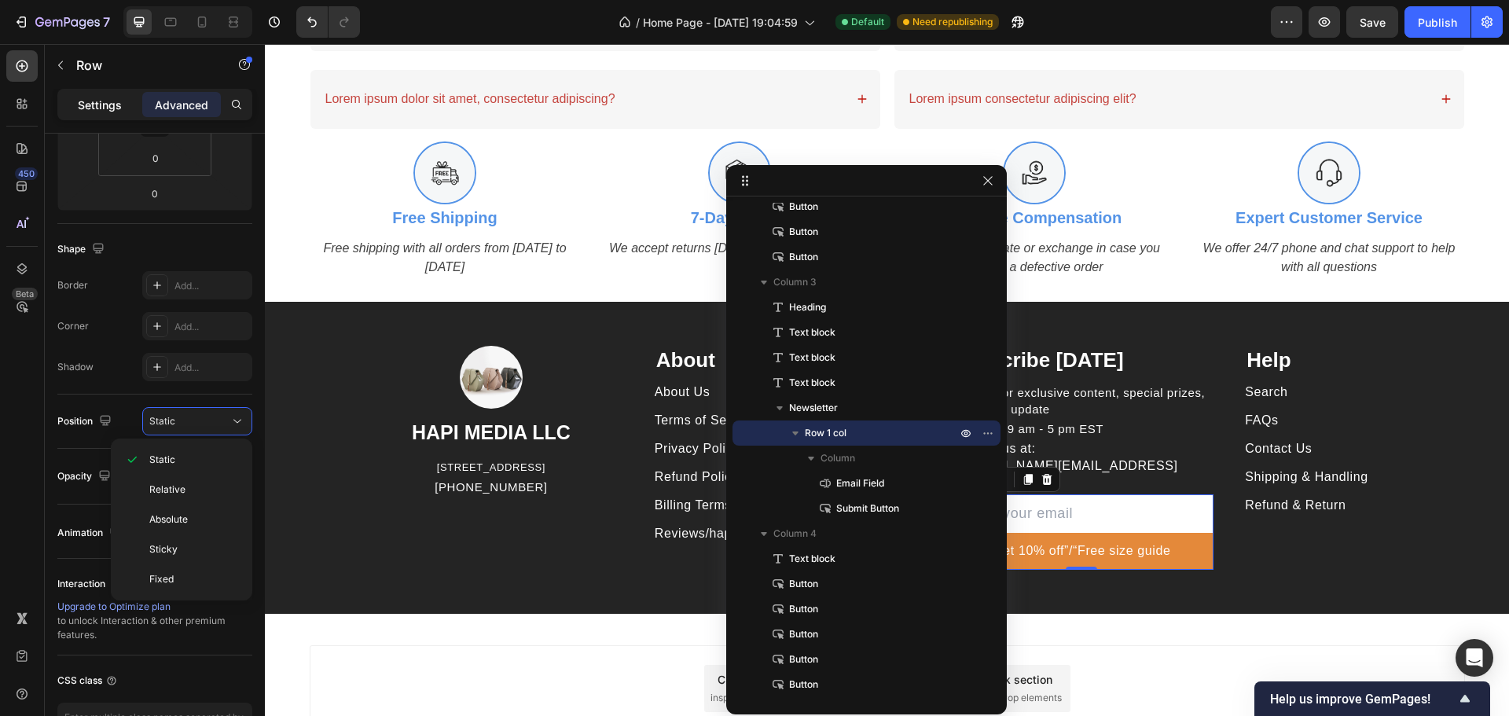
click at [120, 101] on p "Settings" at bounding box center [100, 105] width 44 height 17
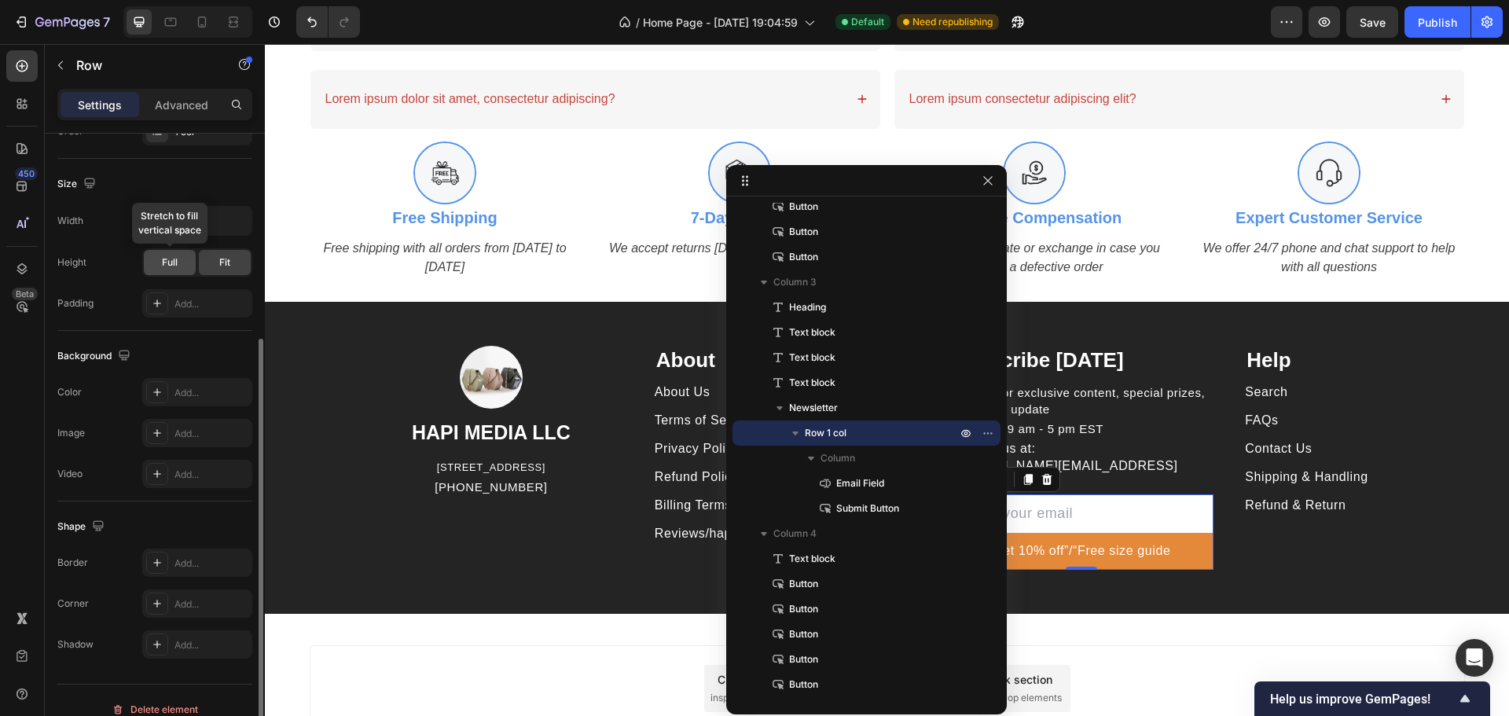
click at [173, 258] on span "Full" at bounding box center [170, 262] width 16 height 14
click at [213, 258] on div "Fit" at bounding box center [225, 262] width 52 height 25
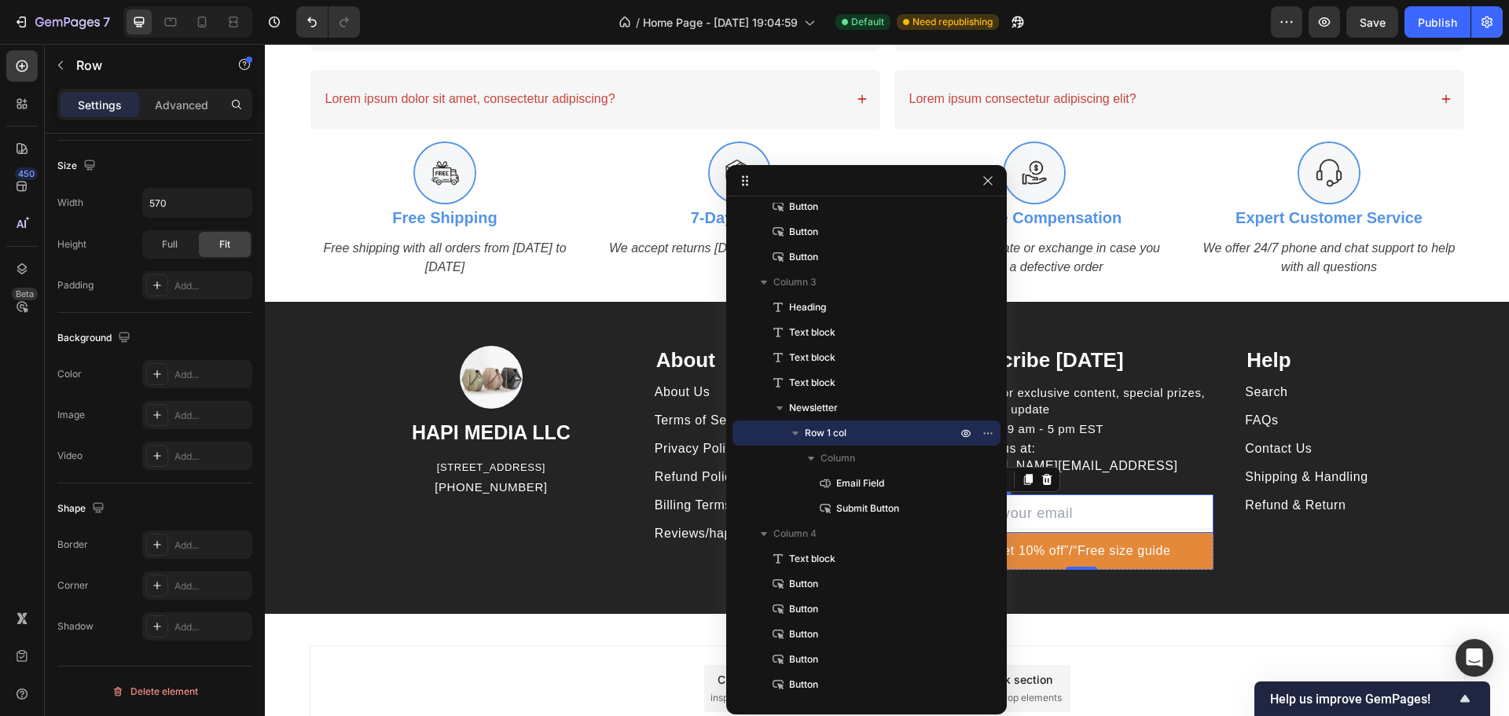
click at [1191, 496] on input "email" at bounding box center [1082, 513] width 264 height 39
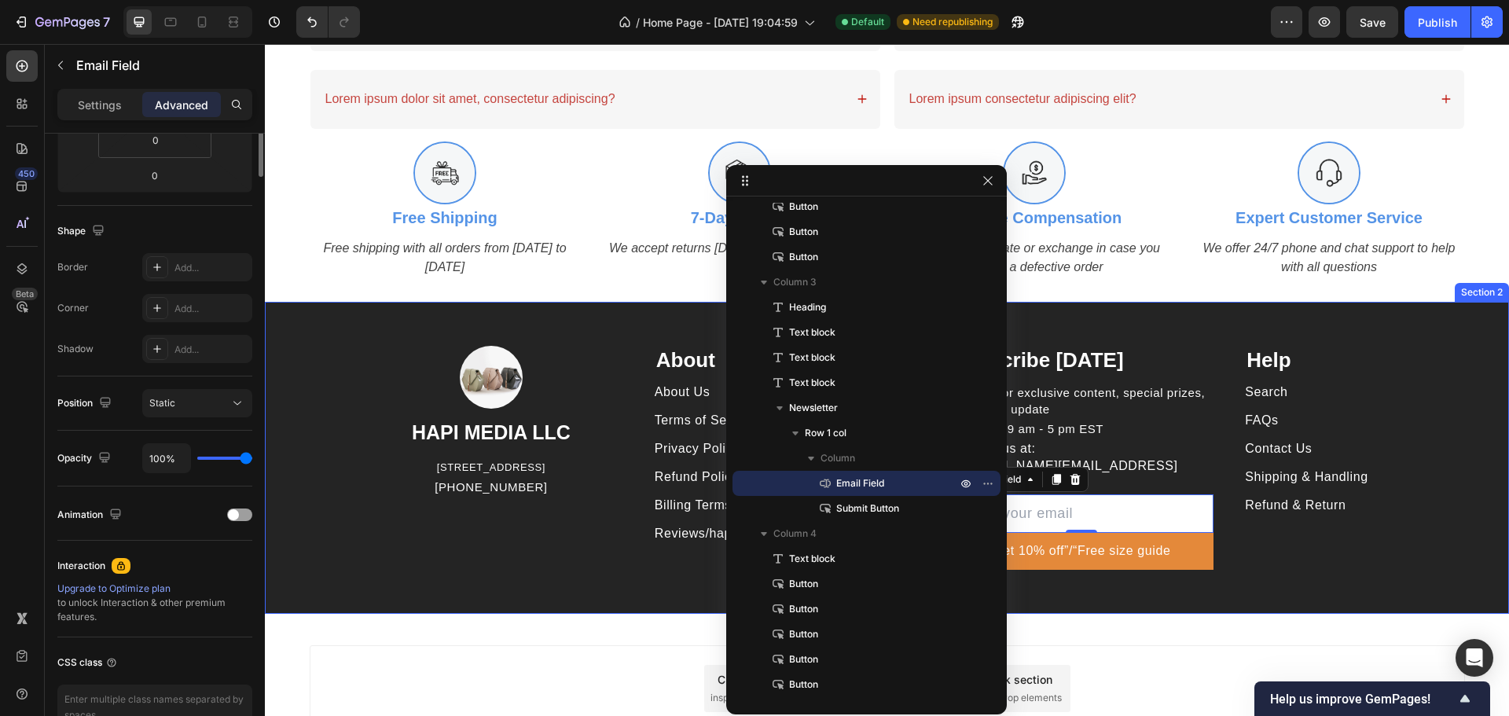
scroll to position [0, 0]
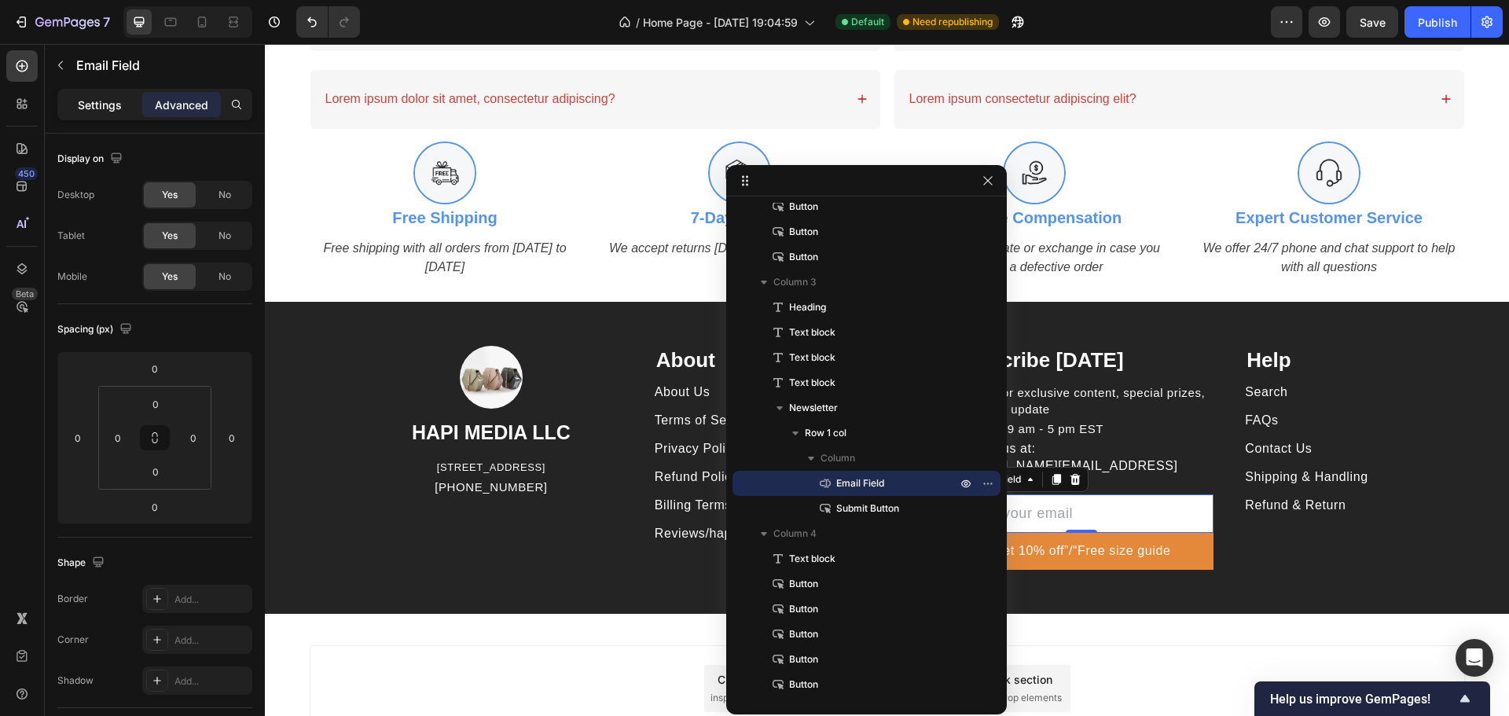
drag, startPoint x: 100, startPoint y: 105, endPoint x: 108, endPoint y: 116, distance: 12.9
click at [100, 105] on p "Settings" at bounding box center [100, 105] width 44 height 17
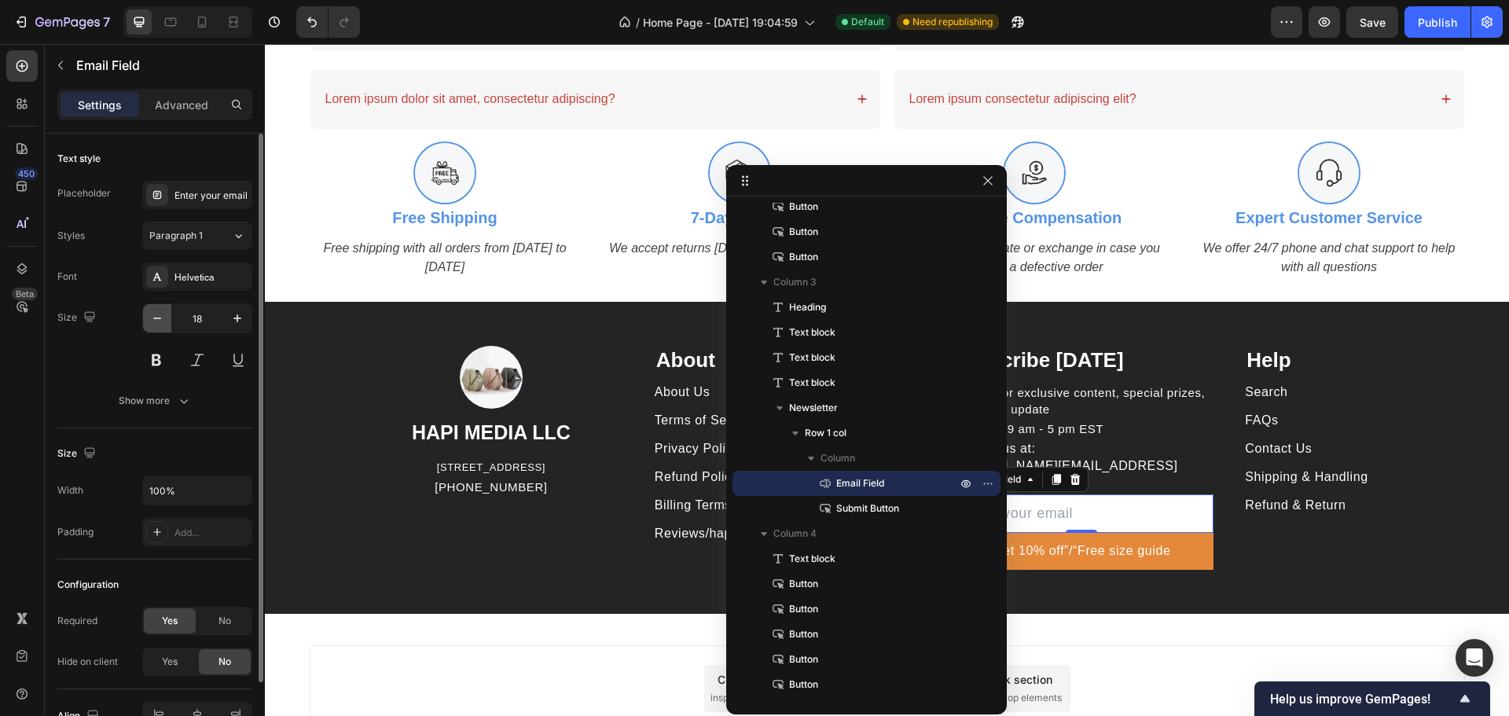
click at [160, 311] on icon "button" at bounding box center [157, 318] width 16 height 16
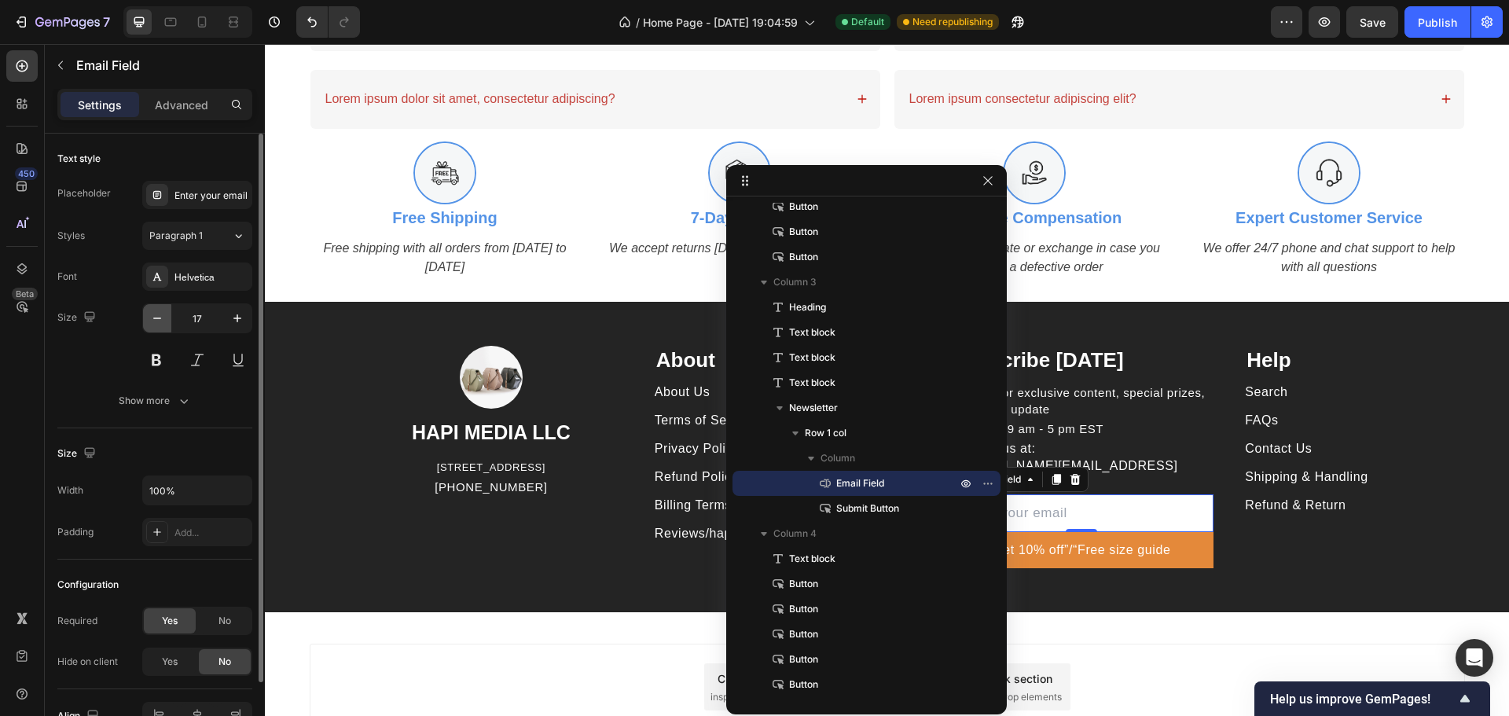
click at [160, 311] on icon "button" at bounding box center [157, 318] width 16 height 16
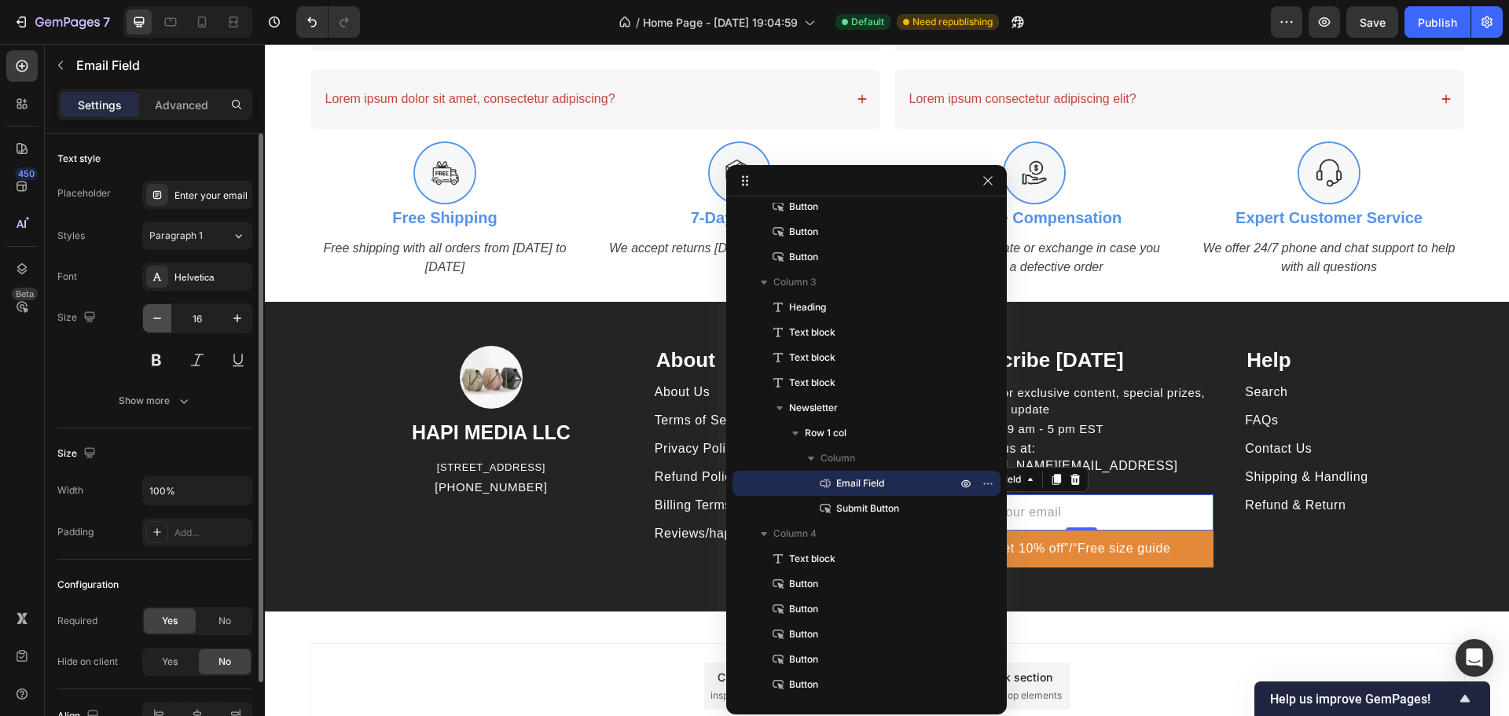
click at [160, 311] on icon "button" at bounding box center [157, 318] width 16 height 16
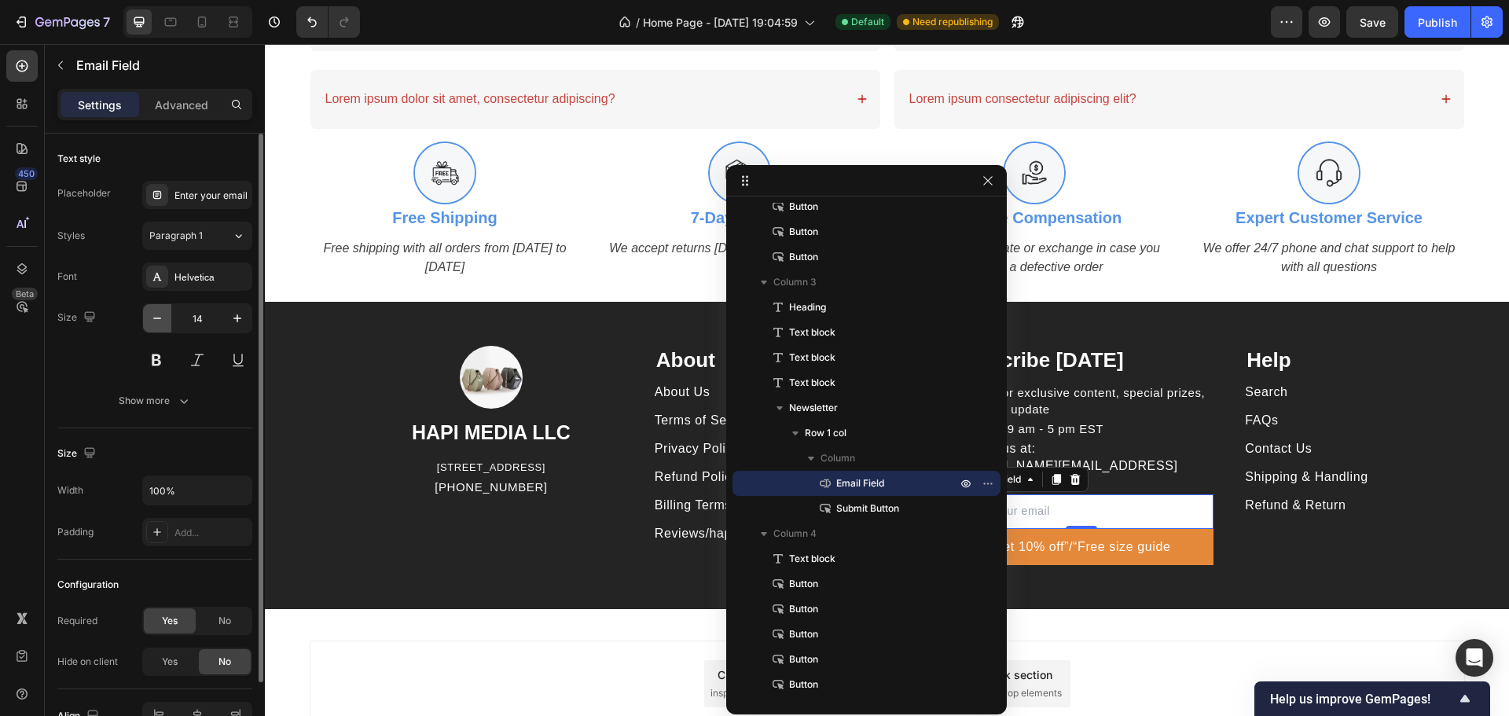
type input "13"
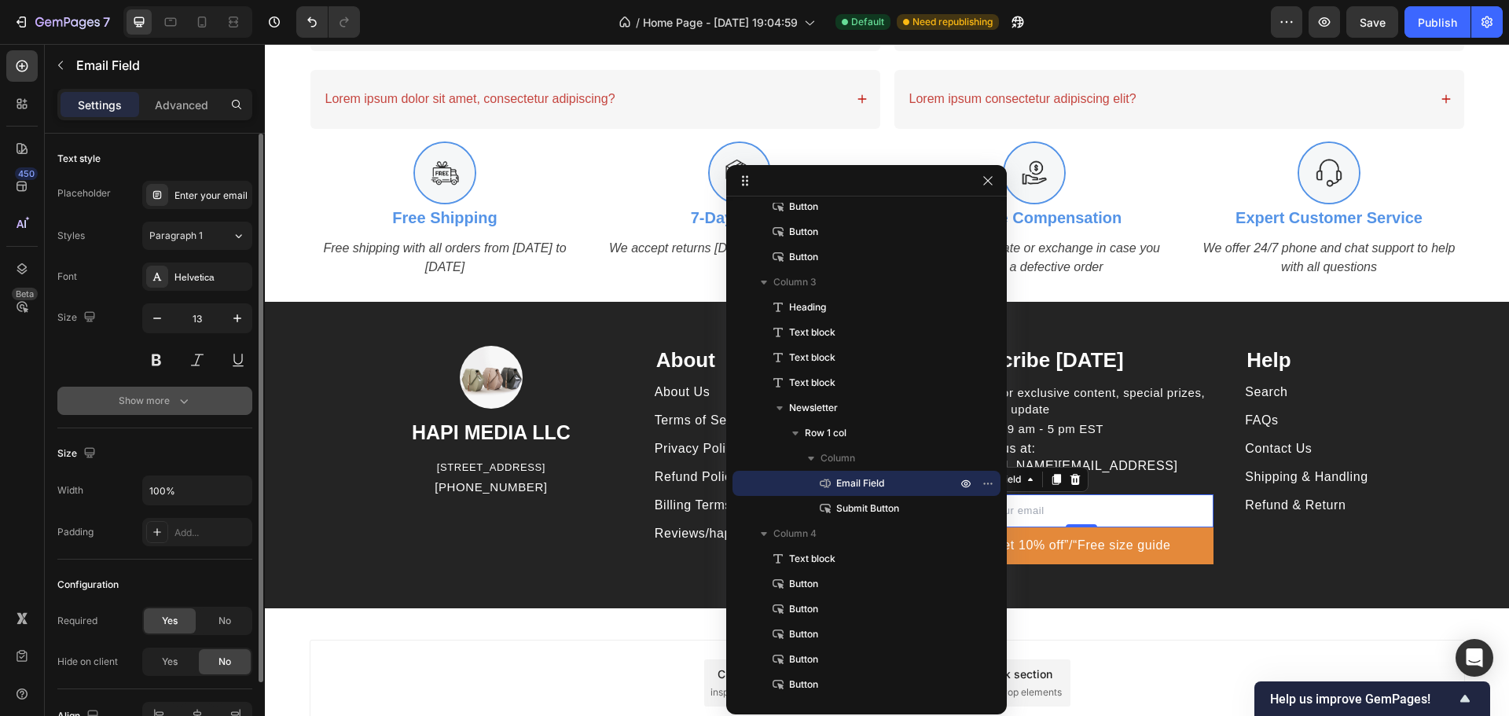
click at [184, 391] on button "Show more" at bounding box center [154, 401] width 195 height 28
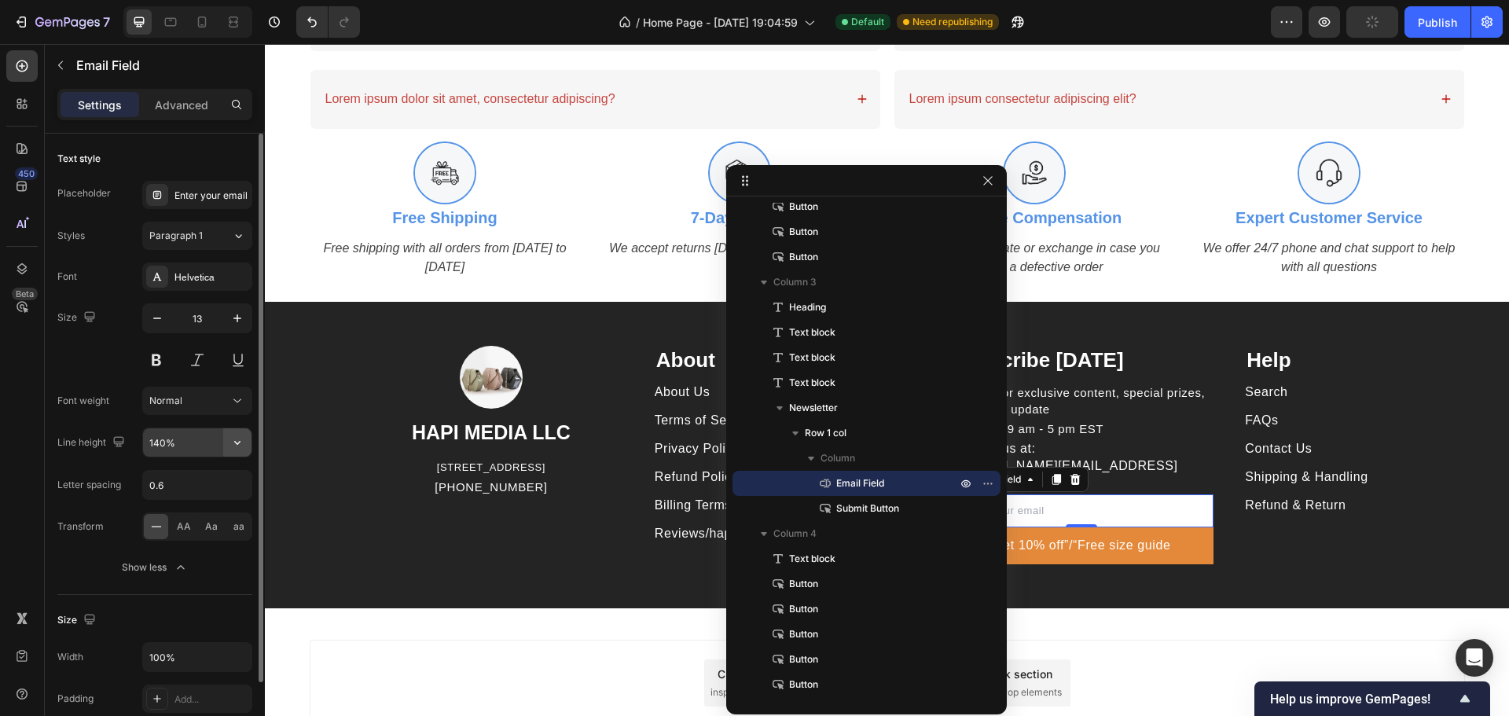
click at [251, 445] on button "button" at bounding box center [237, 442] width 28 height 28
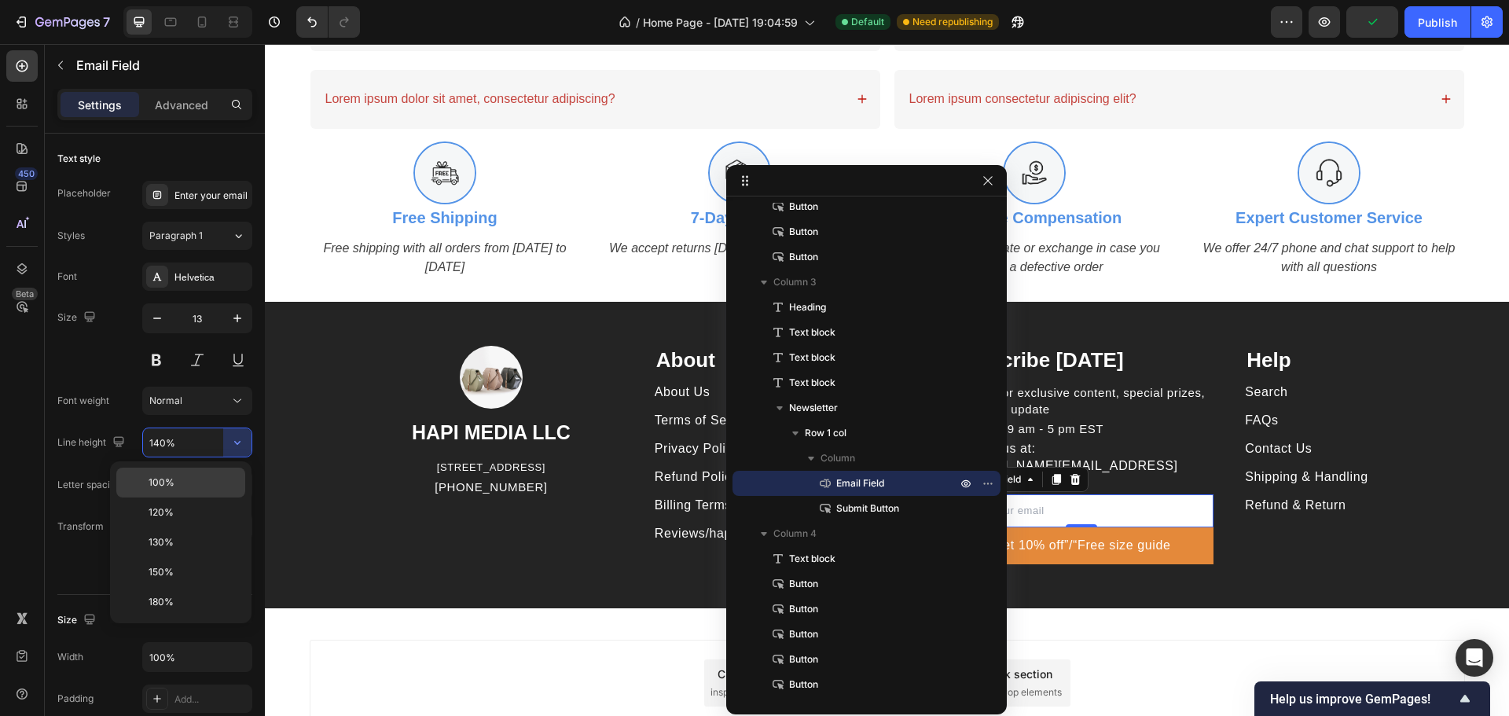
click at [181, 471] on div "100%" at bounding box center [180, 483] width 129 height 30
type input "100%"
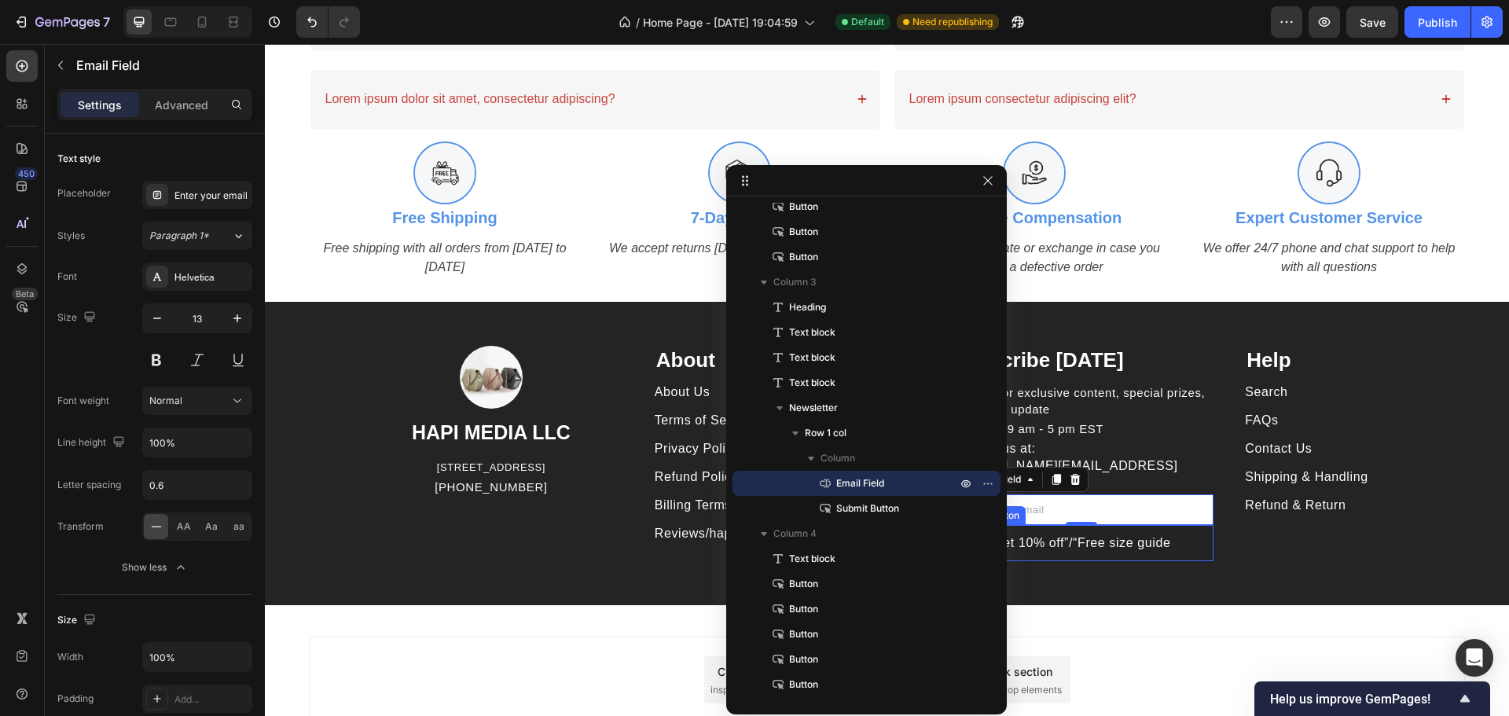
click at [1199, 525] on button "Get 10% off”/“Free size guide" at bounding box center [1082, 543] width 264 height 36
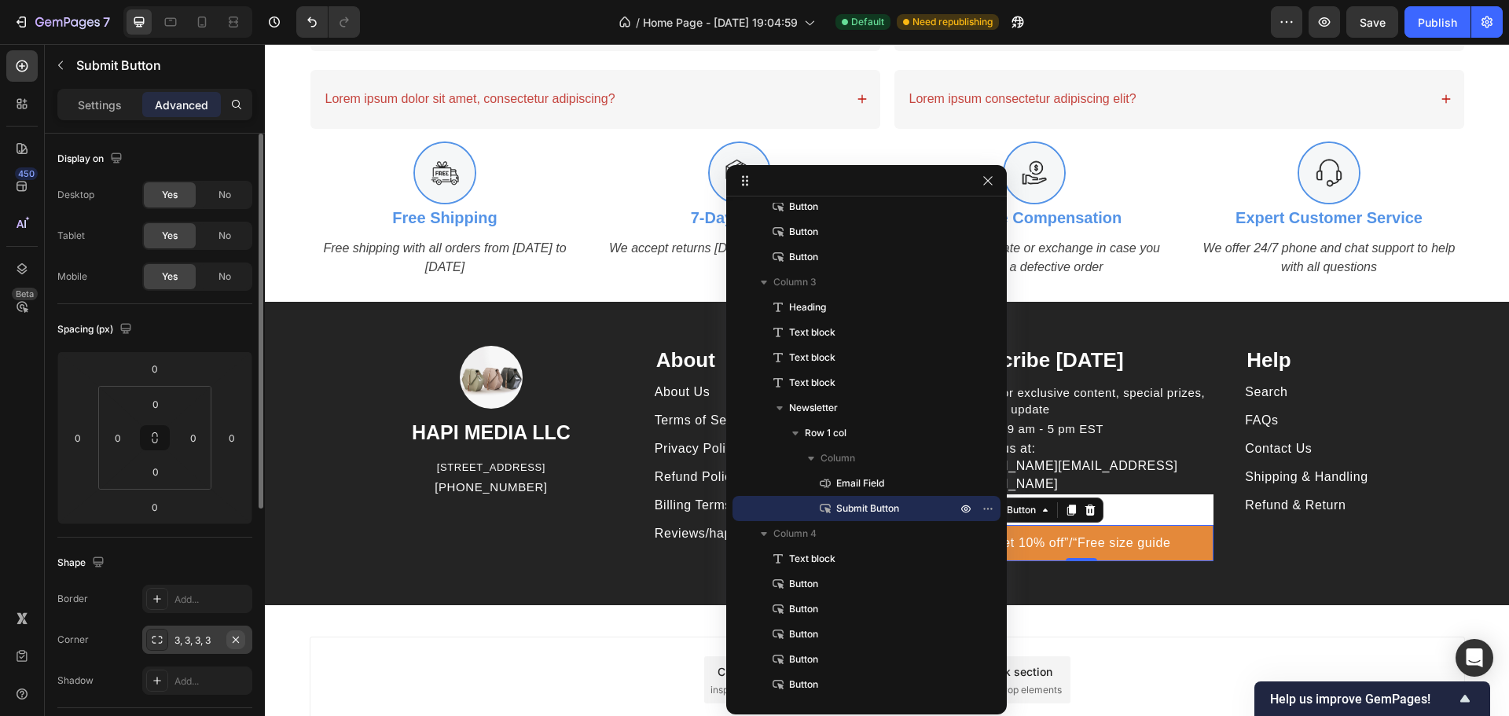
click at [236, 634] on icon "button" at bounding box center [235, 639] width 13 height 13
click at [101, 94] on div "Settings" at bounding box center [100, 104] width 79 height 25
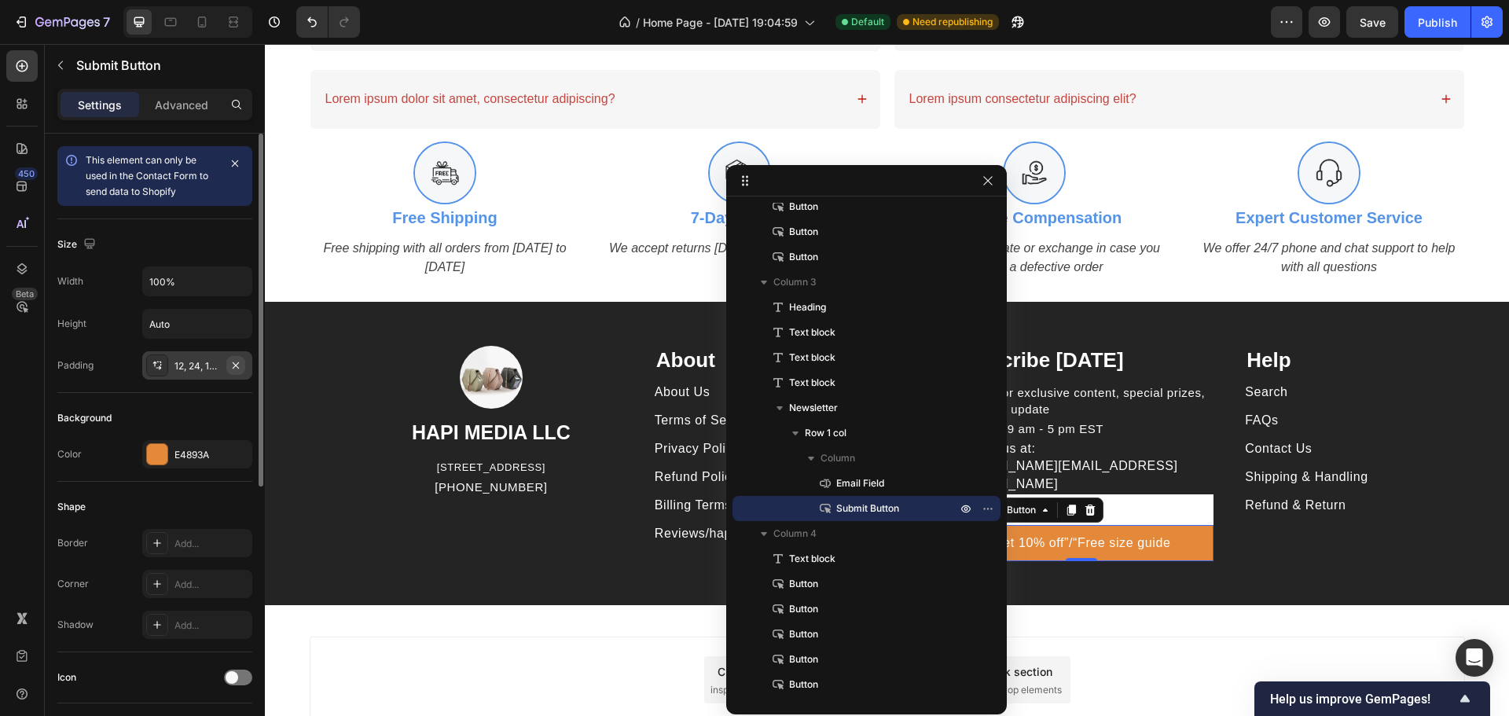
click at [234, 365] on icon "button" at bounding box center [235, 365] width 13 height 13
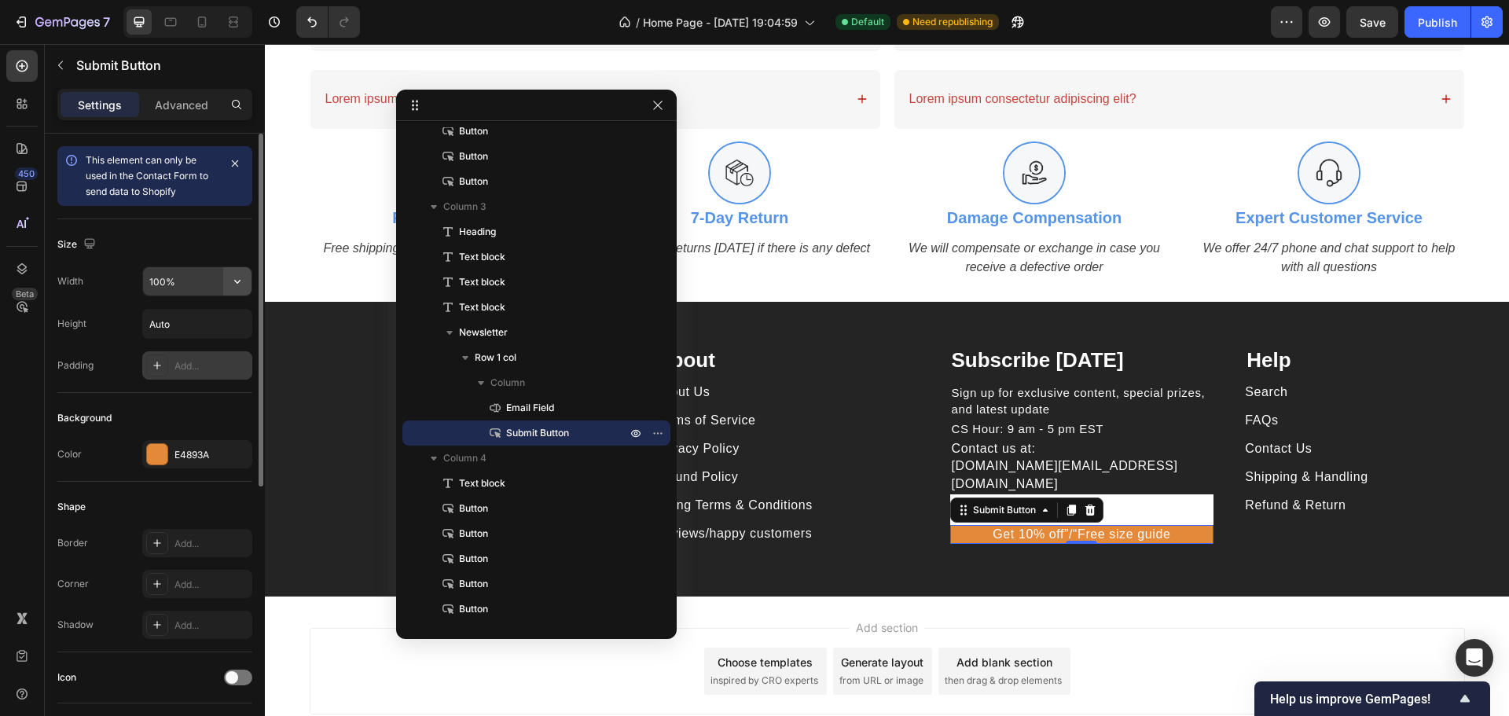
click at [233, 285] on icon "button" at bounding box center [237, 282] width 16 height 16
click at [251, 284] on div "100%" at bounding box center [197, 281] width 110 height 30
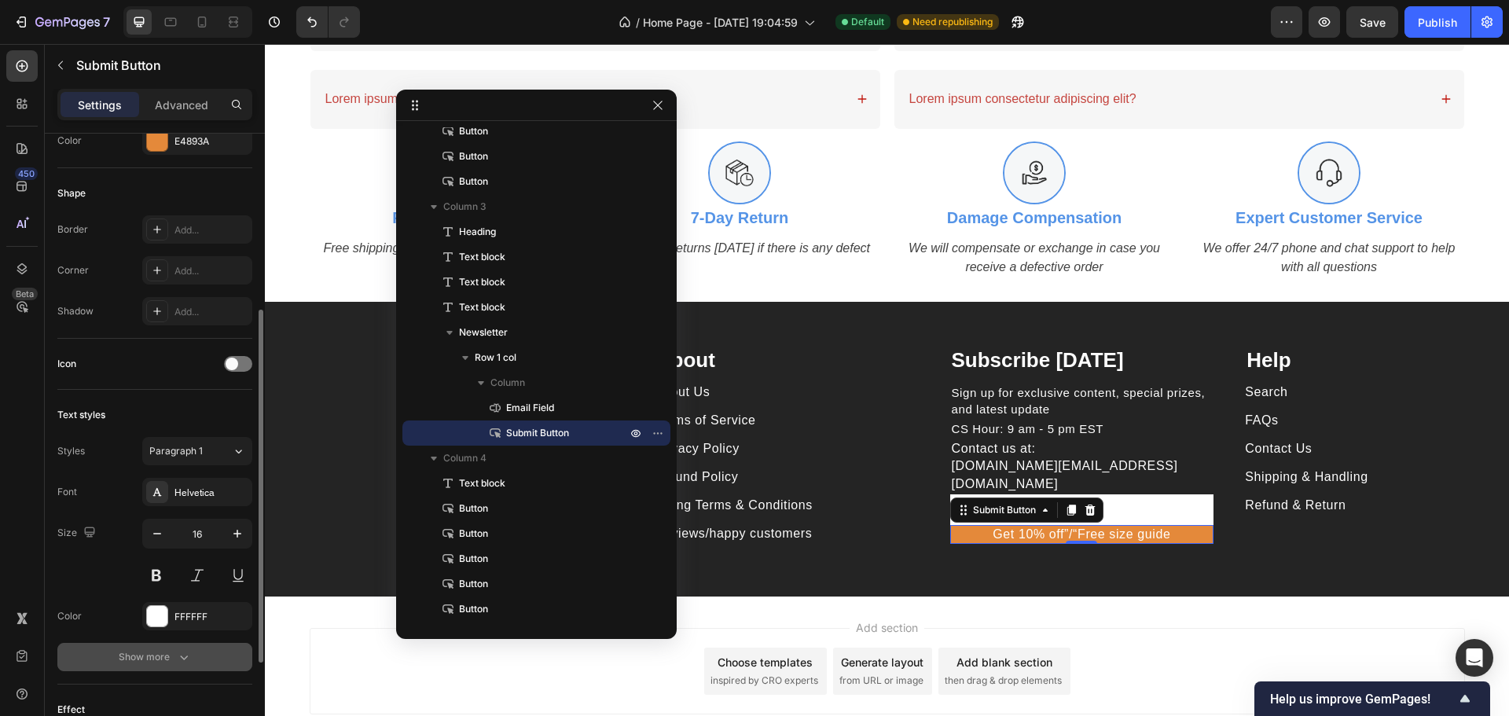
click at [180, 654] on icon "button" at bounding box center [184, 657] width 16 height 16
click at [239, 692] on icon "button" at bounding box center [237, 699] width 16 height 16
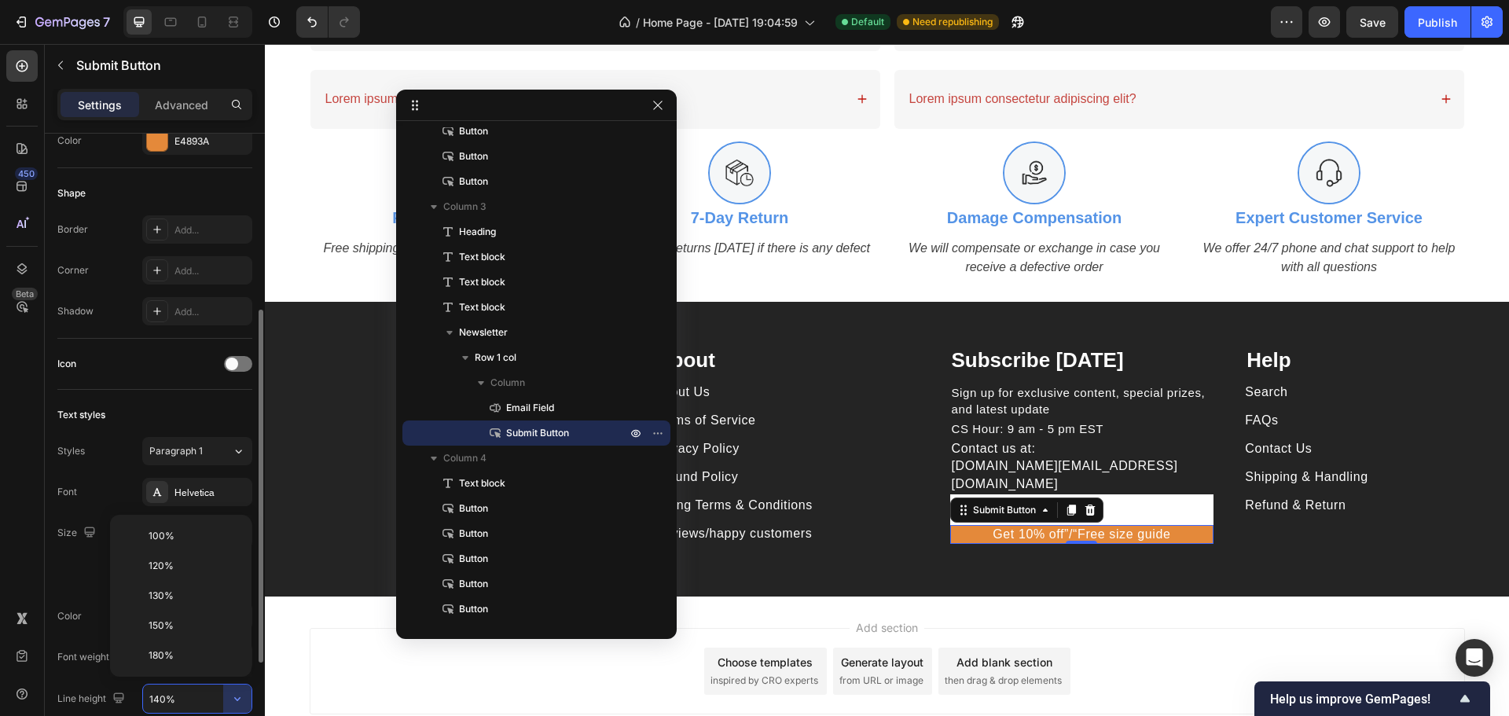
drag, startPoint x: 178, startPoint y: 530, endPoint x: 188, endPoint y: 531, distance: 10.3
click at [178, 528] on div "100%" at bounding box center [180, 536] width 129 height 30
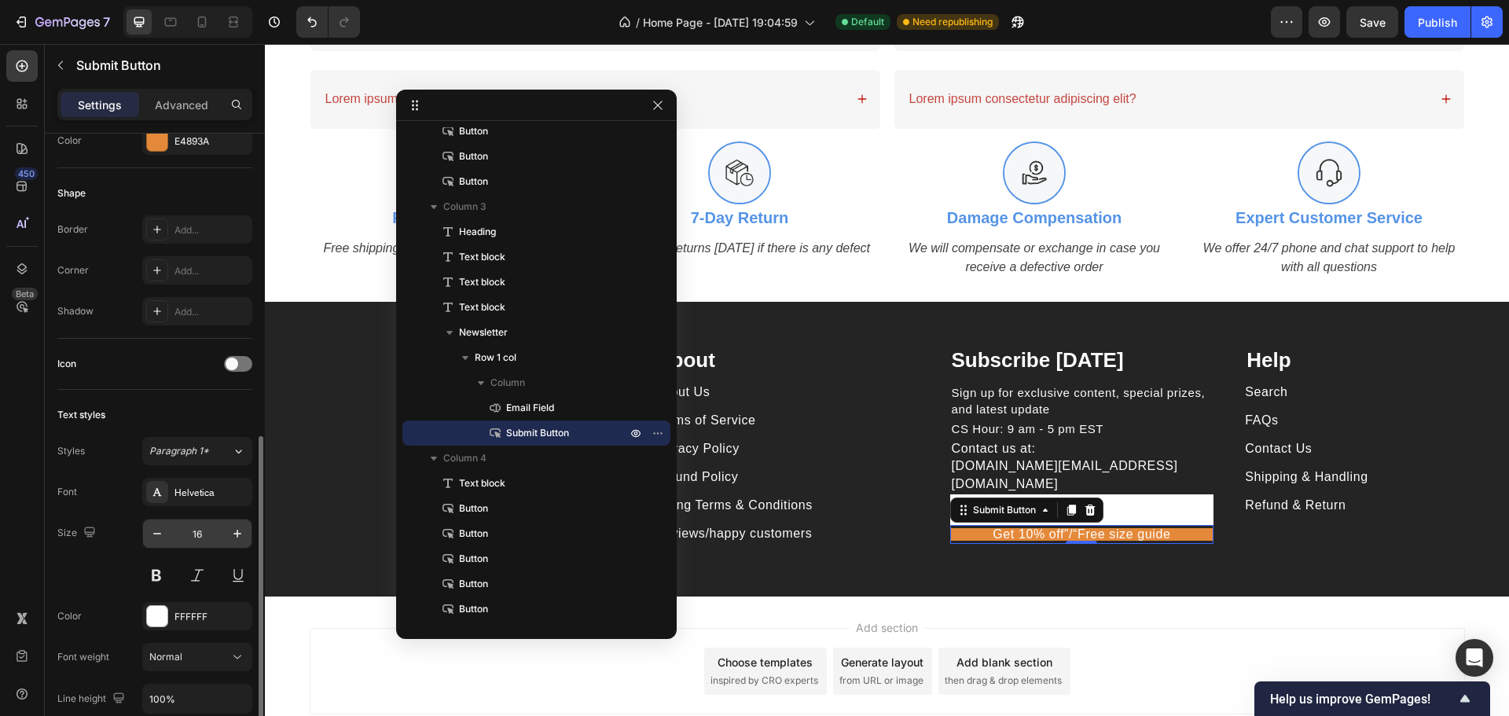
scroll to position [418, 0]
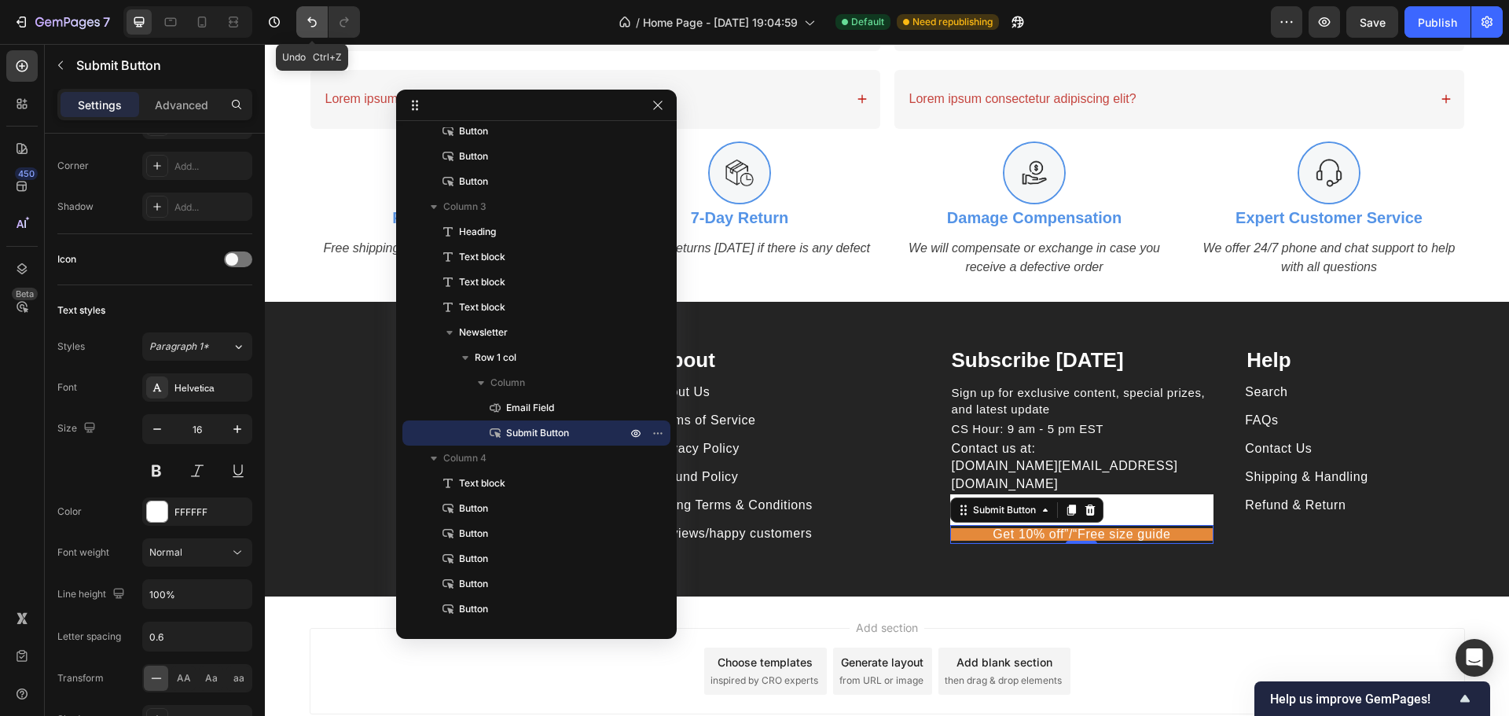
drag, startPoint x: 319, startPoint y: 16, endPoint x: 23, endPoint y: 28, distance: 296.5
click at [319, 16] on icon "Undo/Redo" at bounding box center [312, 22] width 16 height 16
type input "140%"
click at [315, 20] on icon "Undo/Redo" at bounding box center [311, 22] width 9 height 10
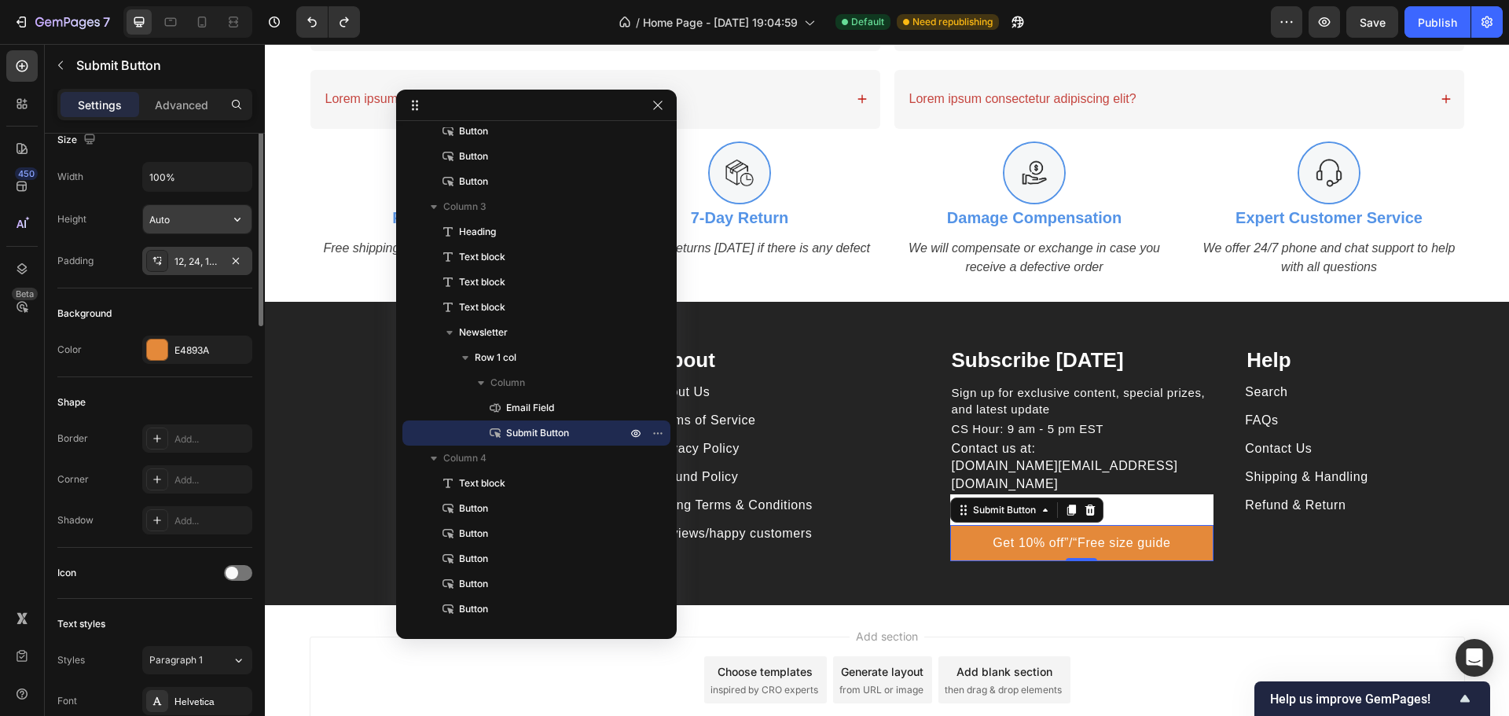
scroll to position [0, 0]
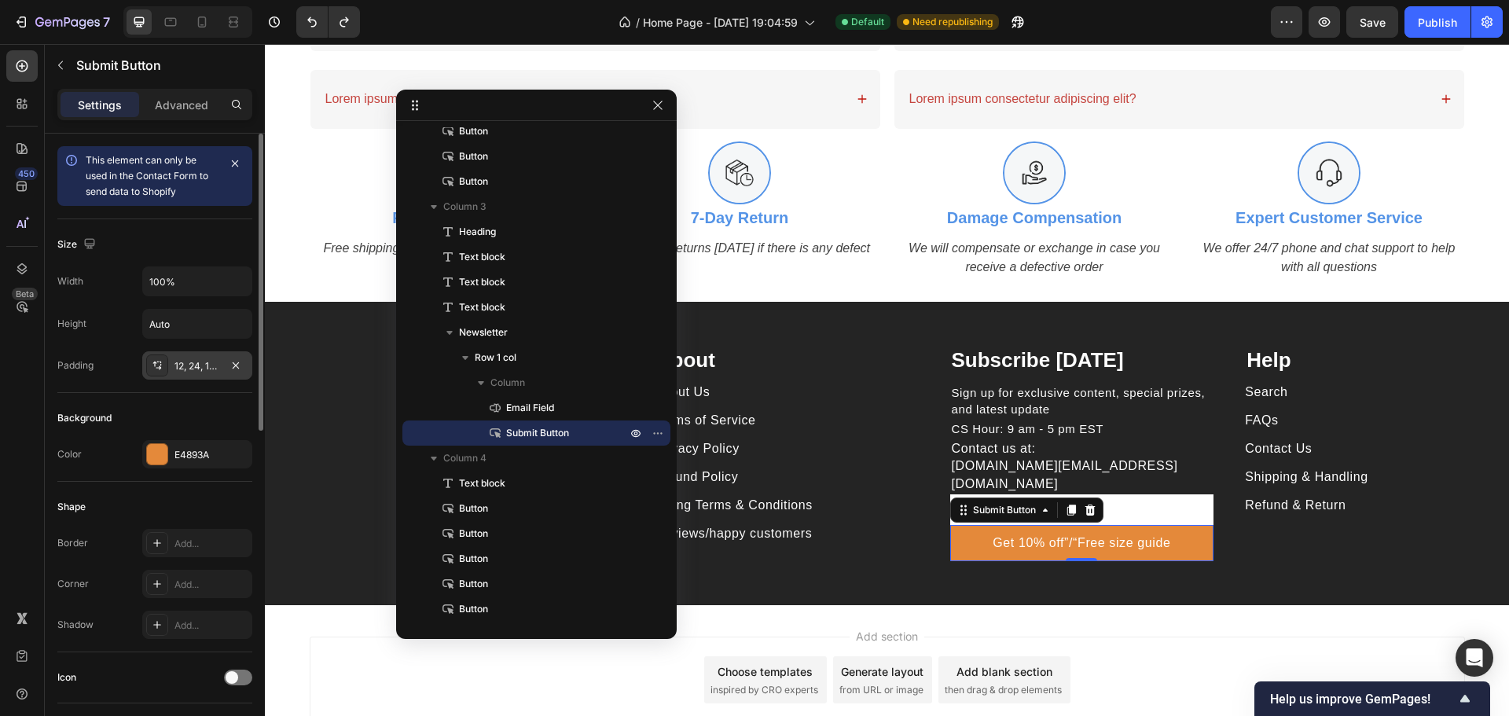
click at [198, 361] on div "12, 24, 12, 24" at bounding box center [197, 366] width 46 height 14
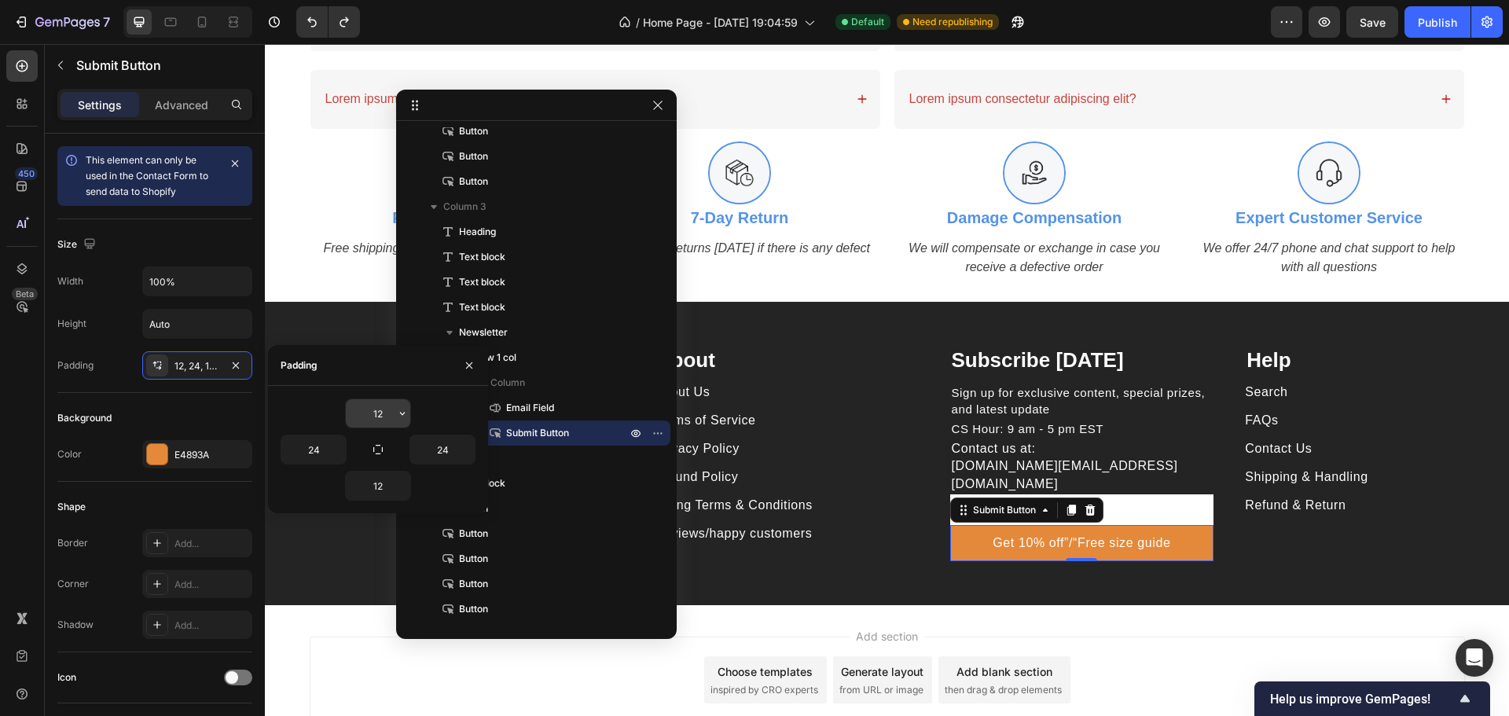
click at [385, 416] on input "12" at bounding box center [378, 413] width 64 height 28
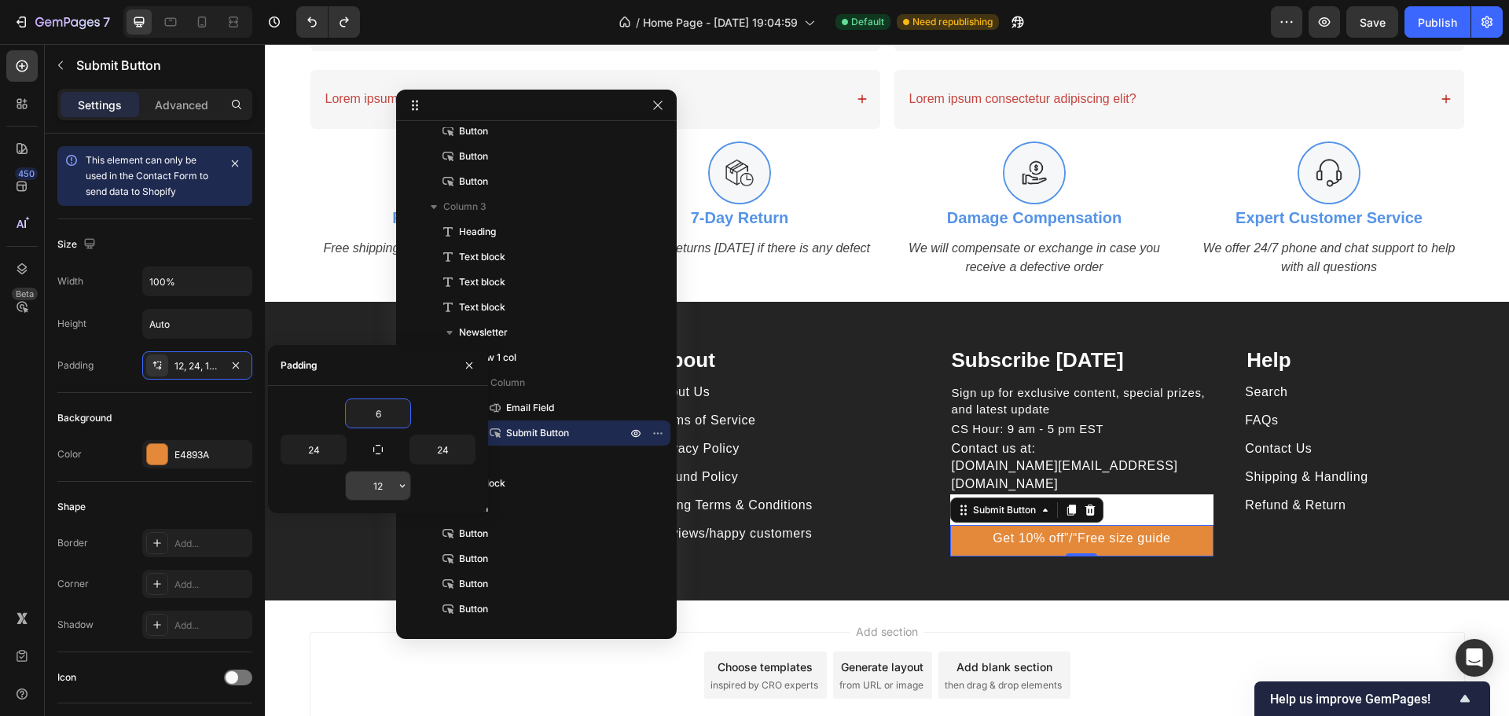
type input "6"
click at [384, 487] on input "12" at bounding box center [378, 486] width 64 height 28
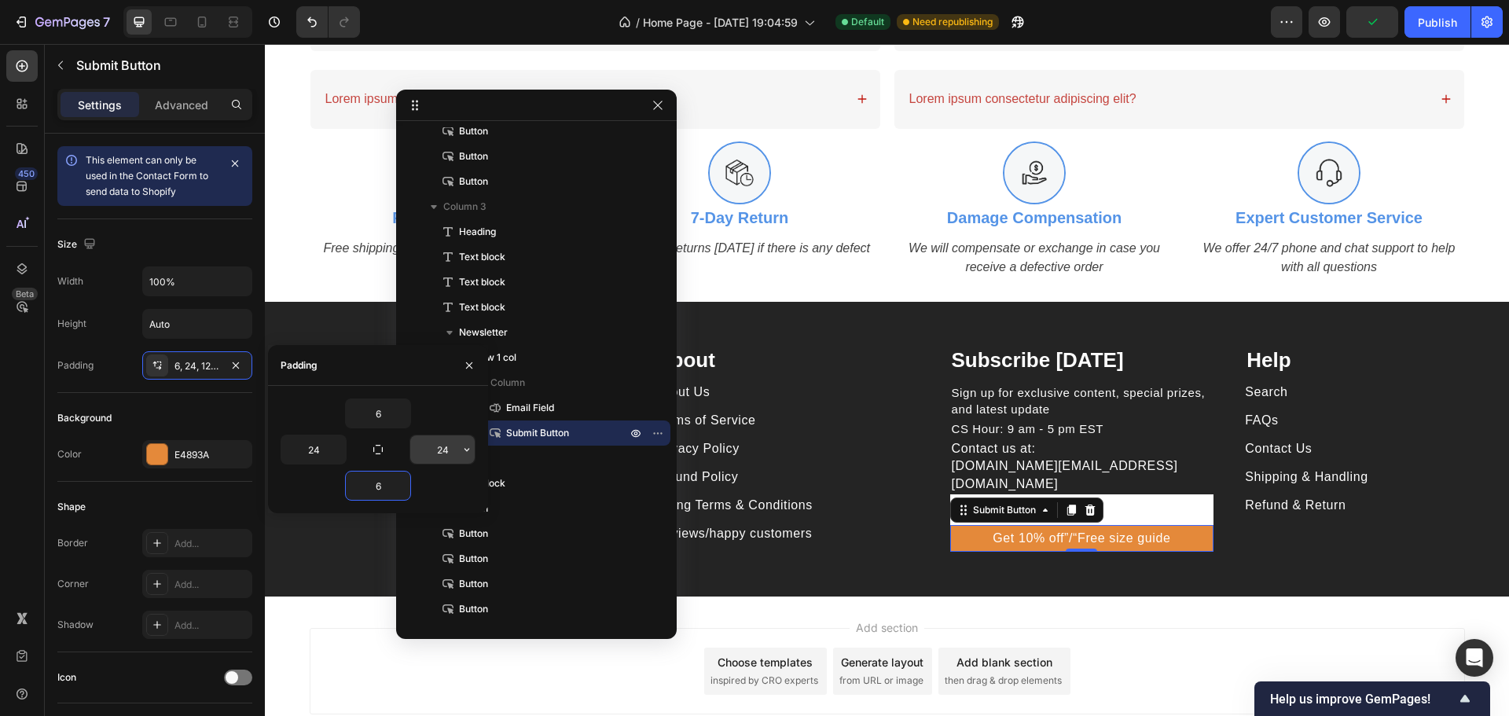
type input "6"
click at [453, 453] on input "24" at bounding box center [442, 449] width 64 height 28
type input "12"
click at [310, 445] on input "24" at bounding box center [313, 449] width 64 height 28
type input "12"
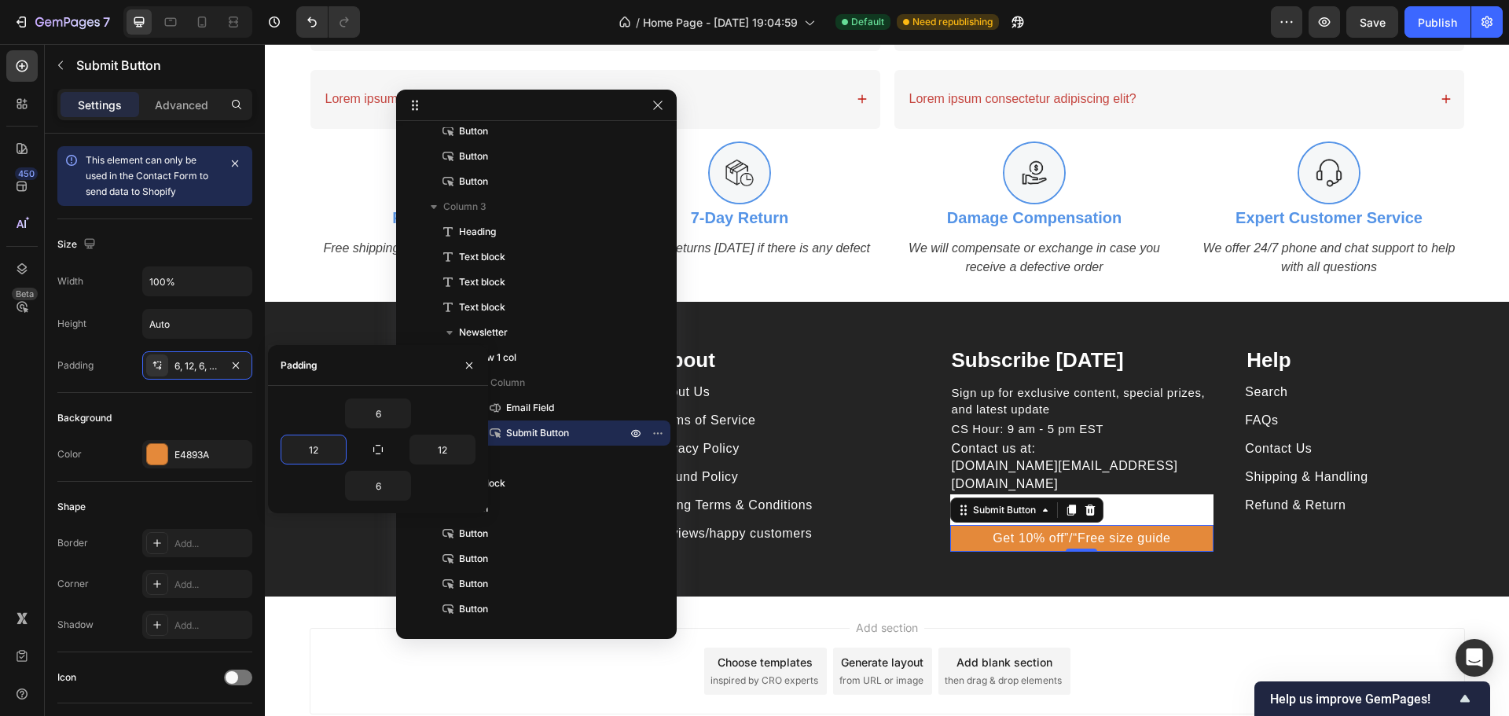
click at [1122, 618] on div "Add section Choose templates inspired by CRO experts Generate layout from URL o…" at bounding box center [887, 675] width 1244 height 156
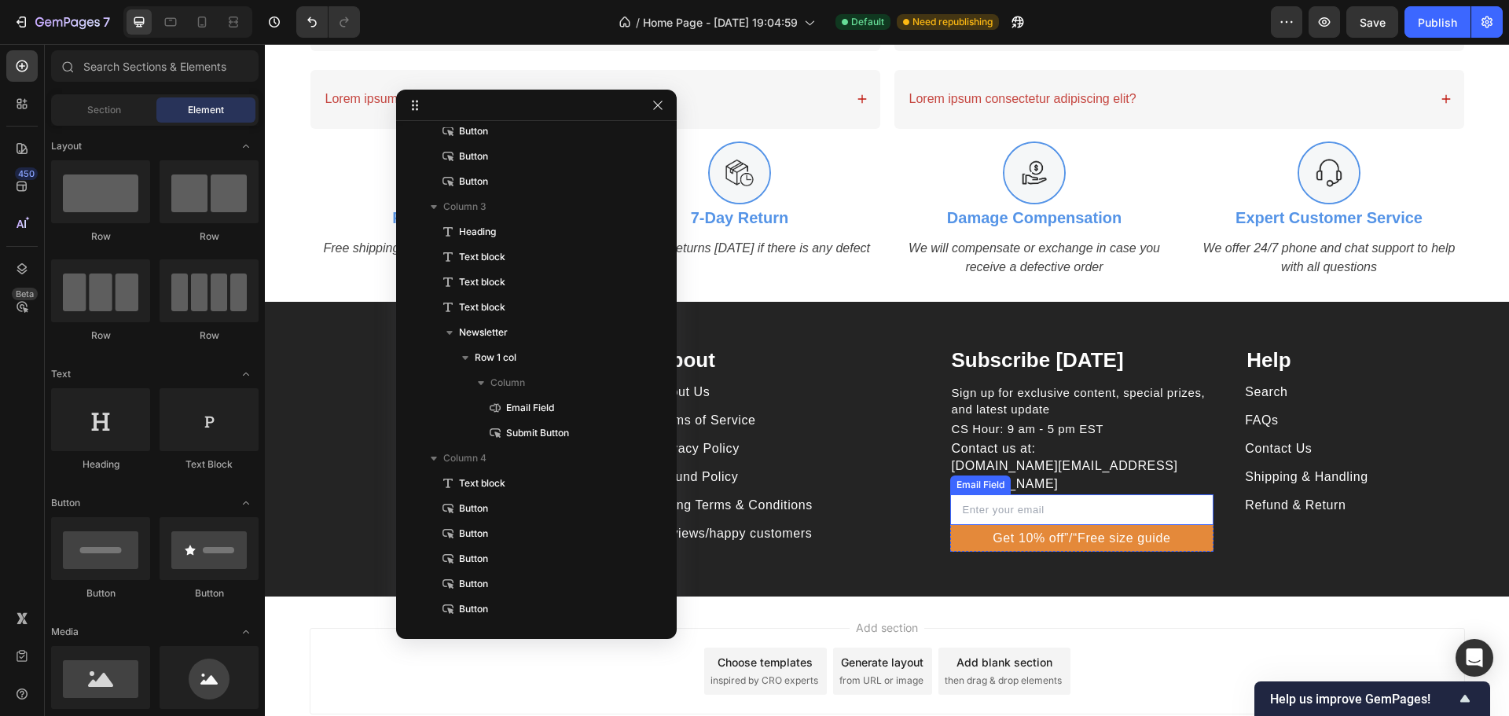
click at [1100, 494] on input "email" at bounding box center [1082, 509] width 264 height 31
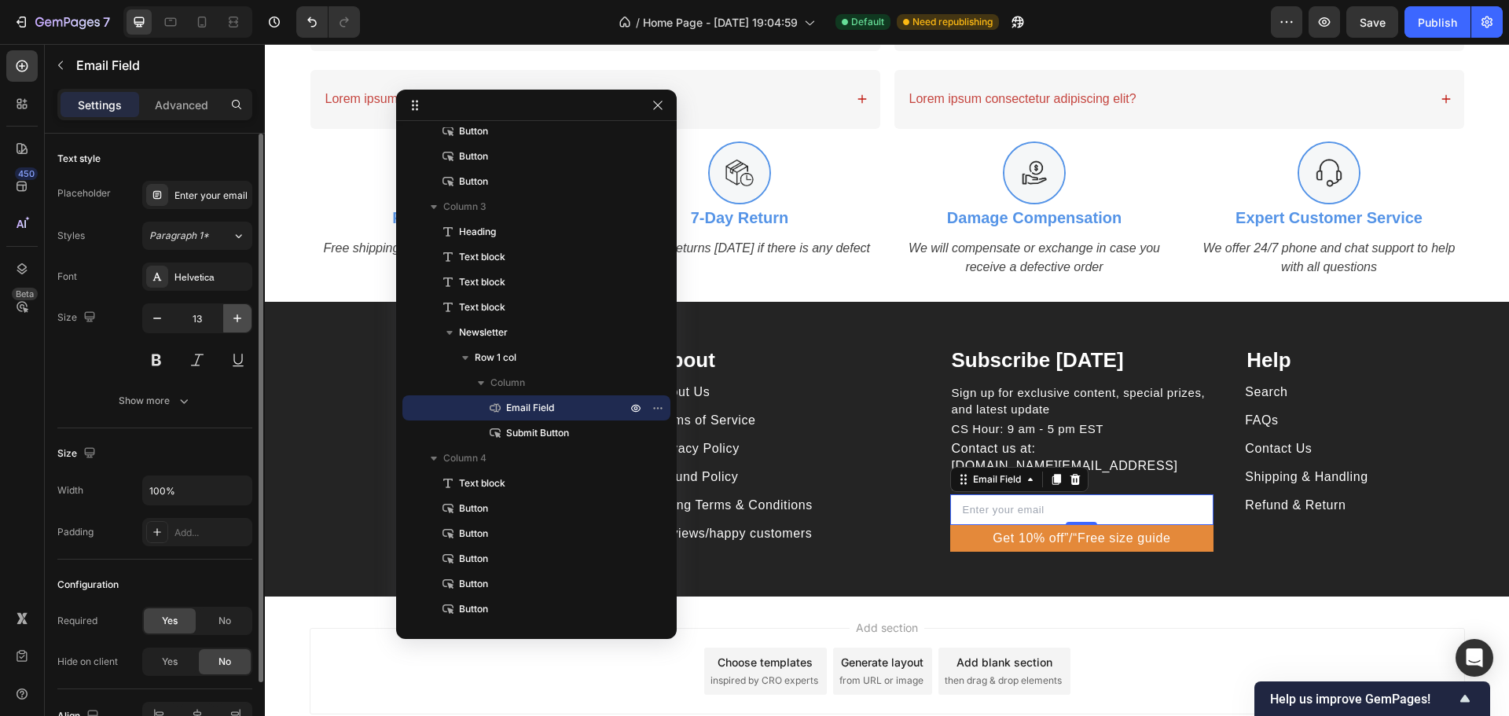
click at [229, 321] on icon "button" at bounding box center [237, 318] width 16 height 16
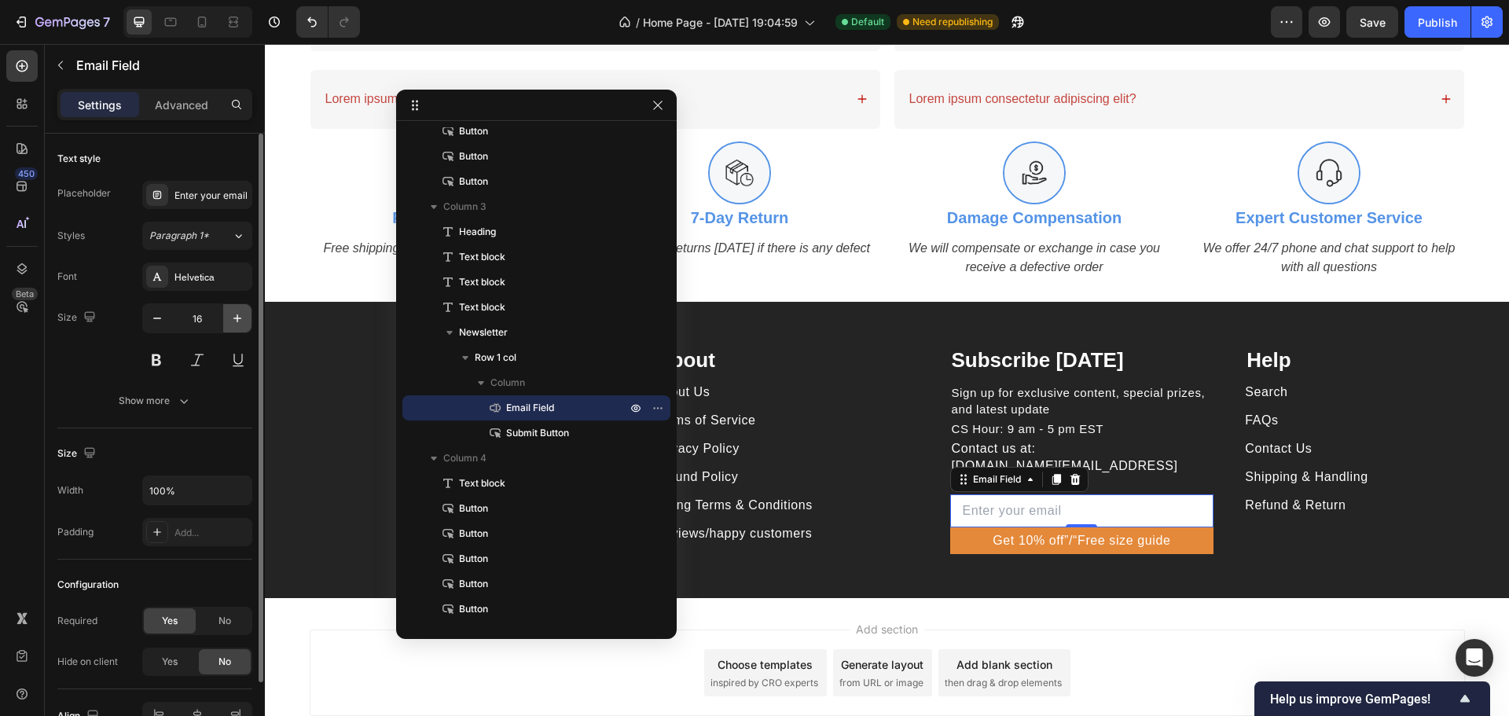
click at [229, 321] on icon "button" at bounding box center [237, 318] width 16 height 16
type input "17"
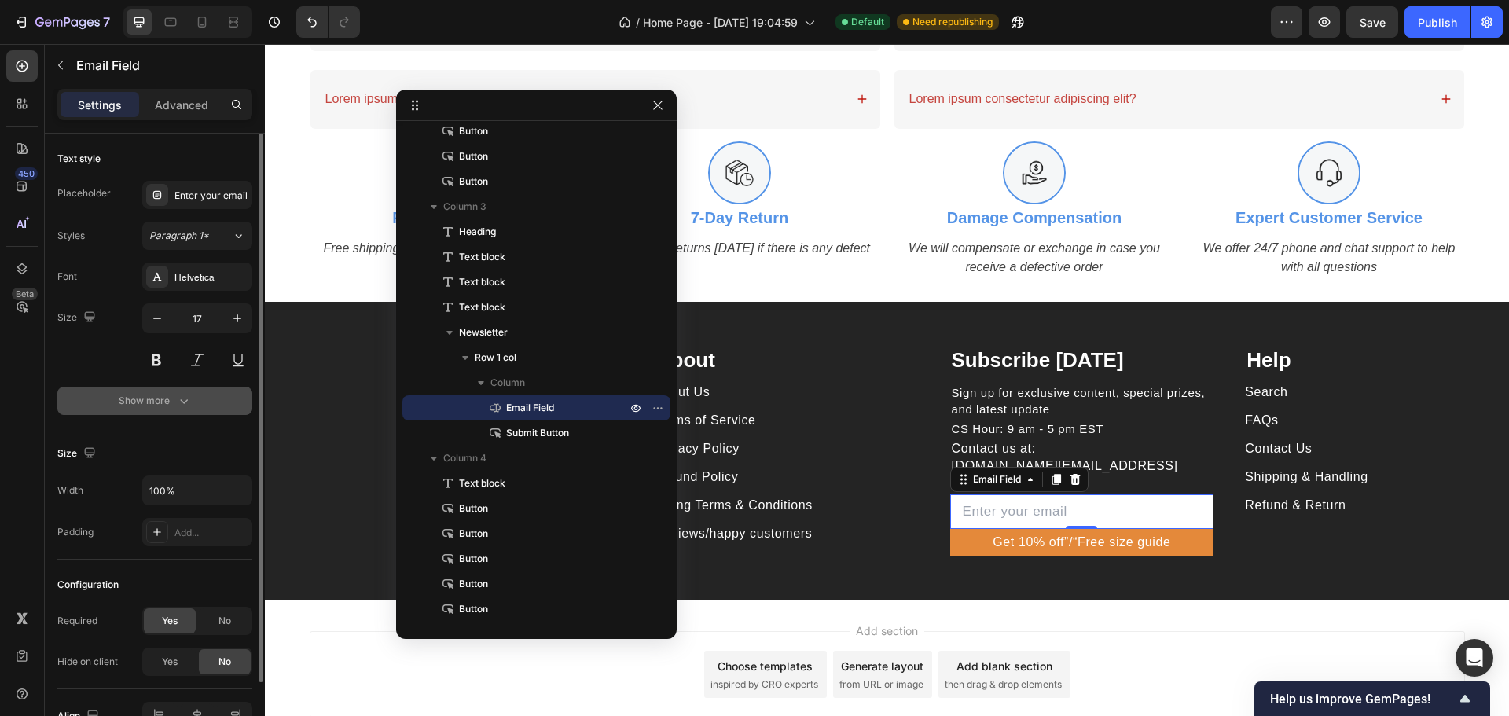
click at [180, 396] on icon "button" at bounding box center [184, 401] width 16 height 16
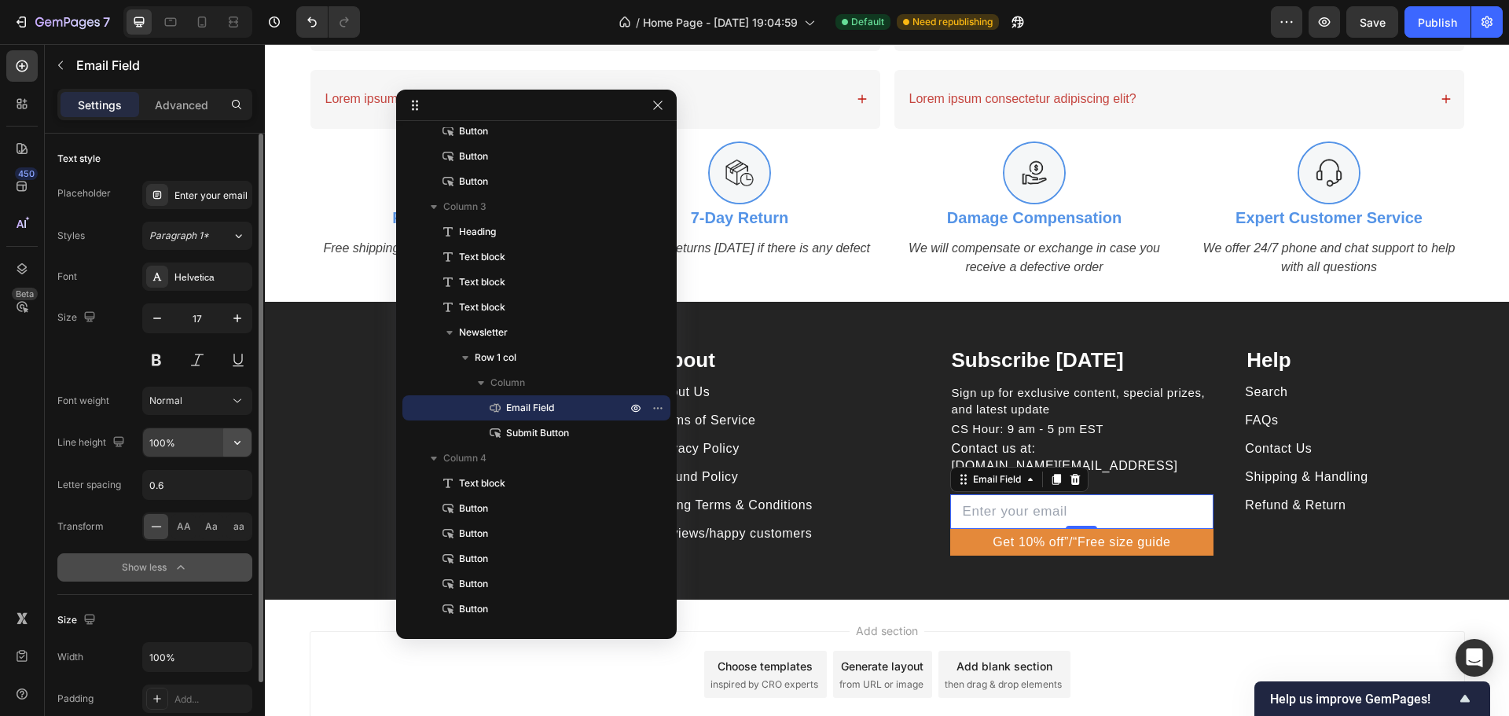
click at [231, 443] on icon "button" at bounding box center [237, 443] width 16 height 16
click at [174, 108] on p "Advanced" at bounding box center [181, 105] width 53 height 17
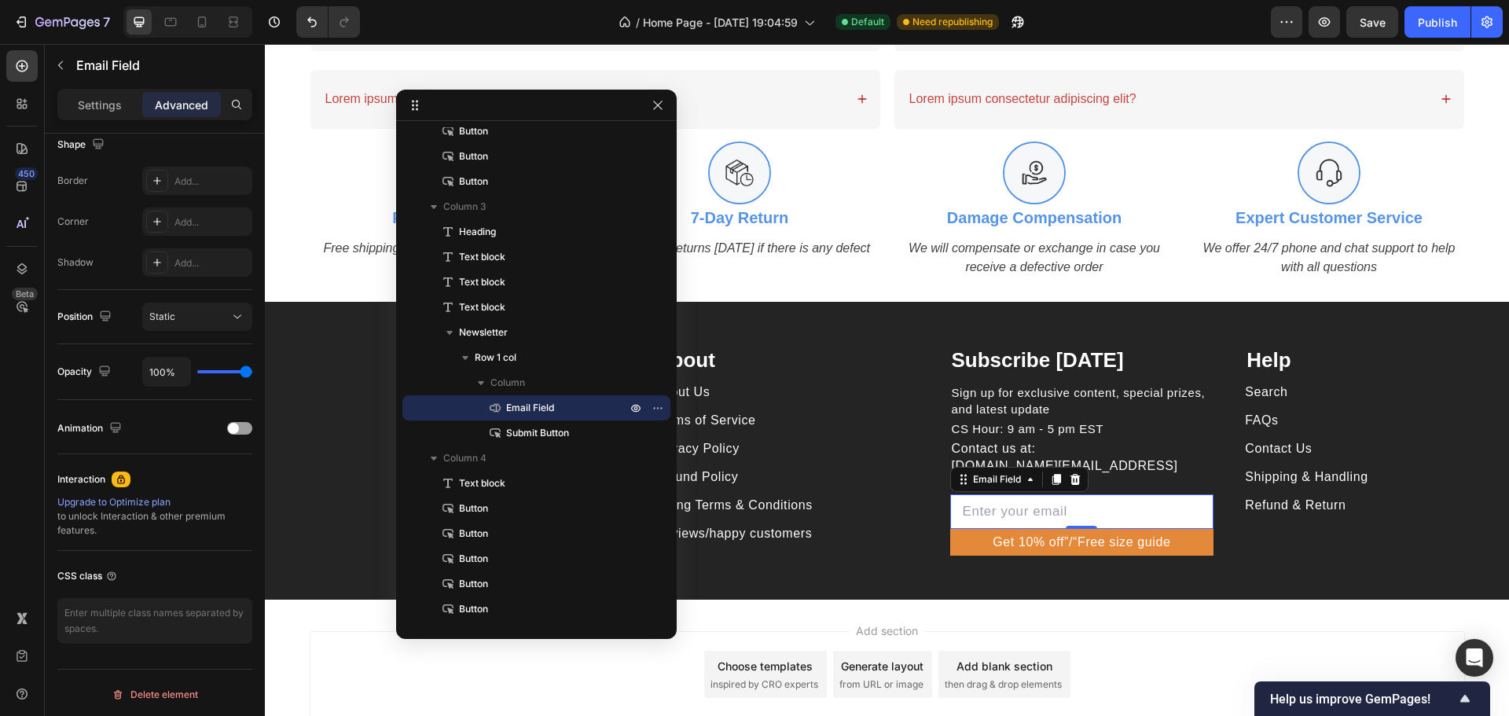
scroll to position [421, 0]
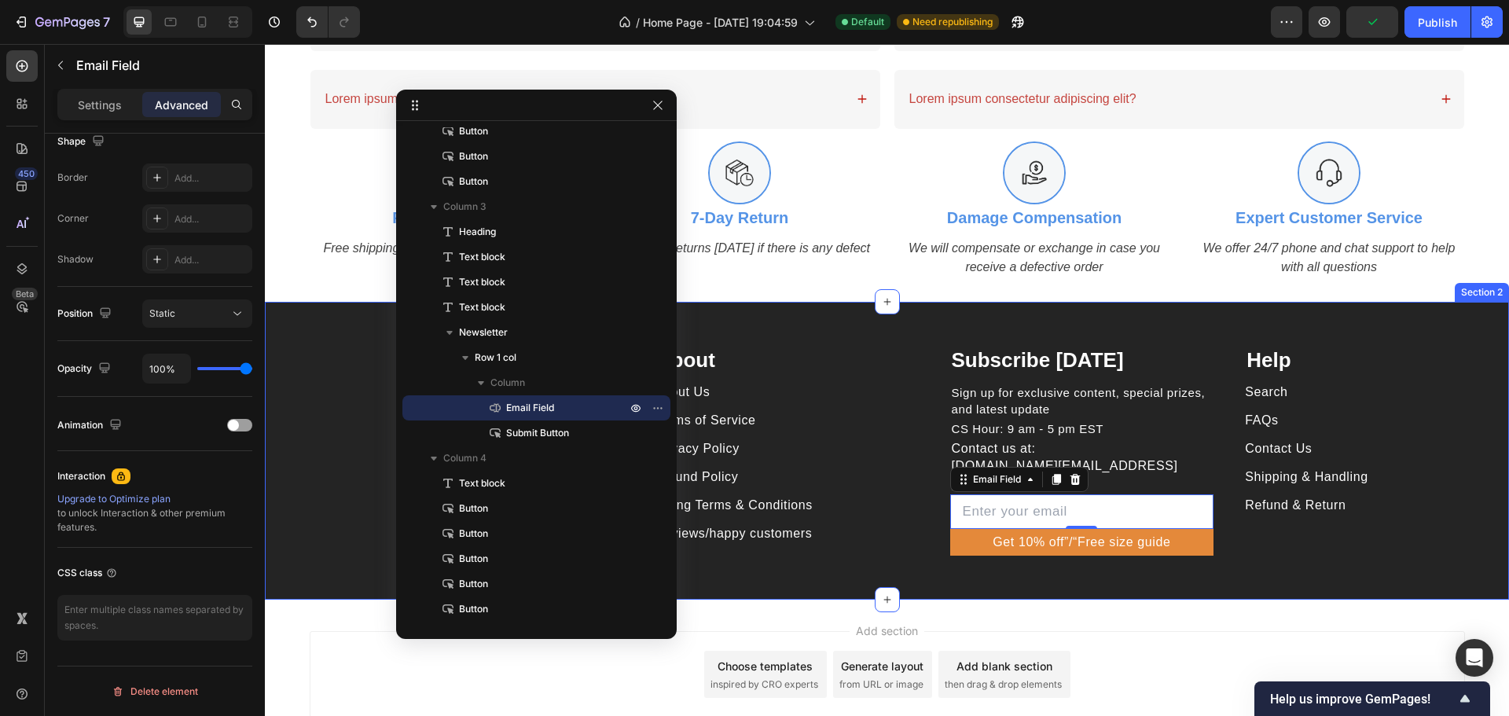
click at [1261, 571] on div "Image HAPI MEDIA LLC Heading 1500 N GRANT ST STE N DENVER CO 80203 US Text bloc…" at bounding box center [887, 451] width 1244 height 298
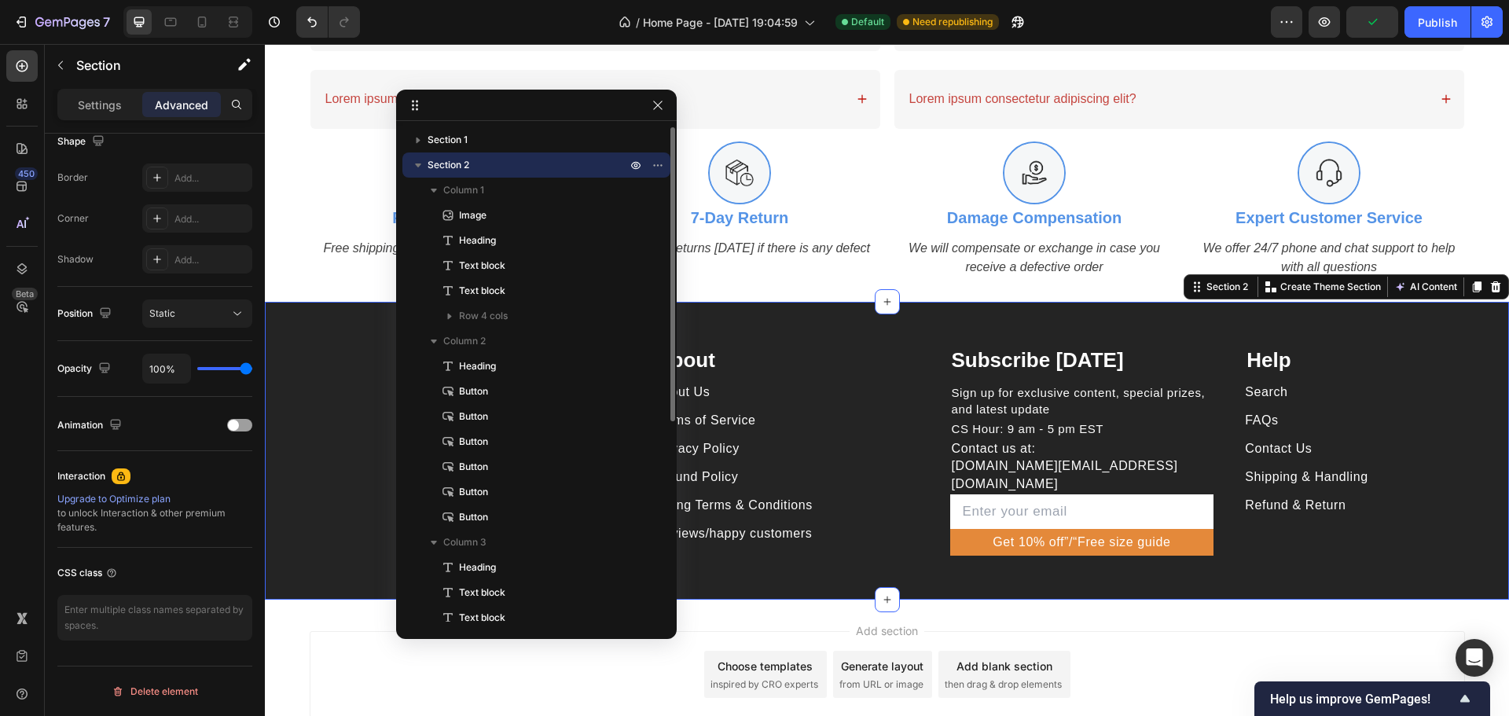
scroll to position [0, 0]
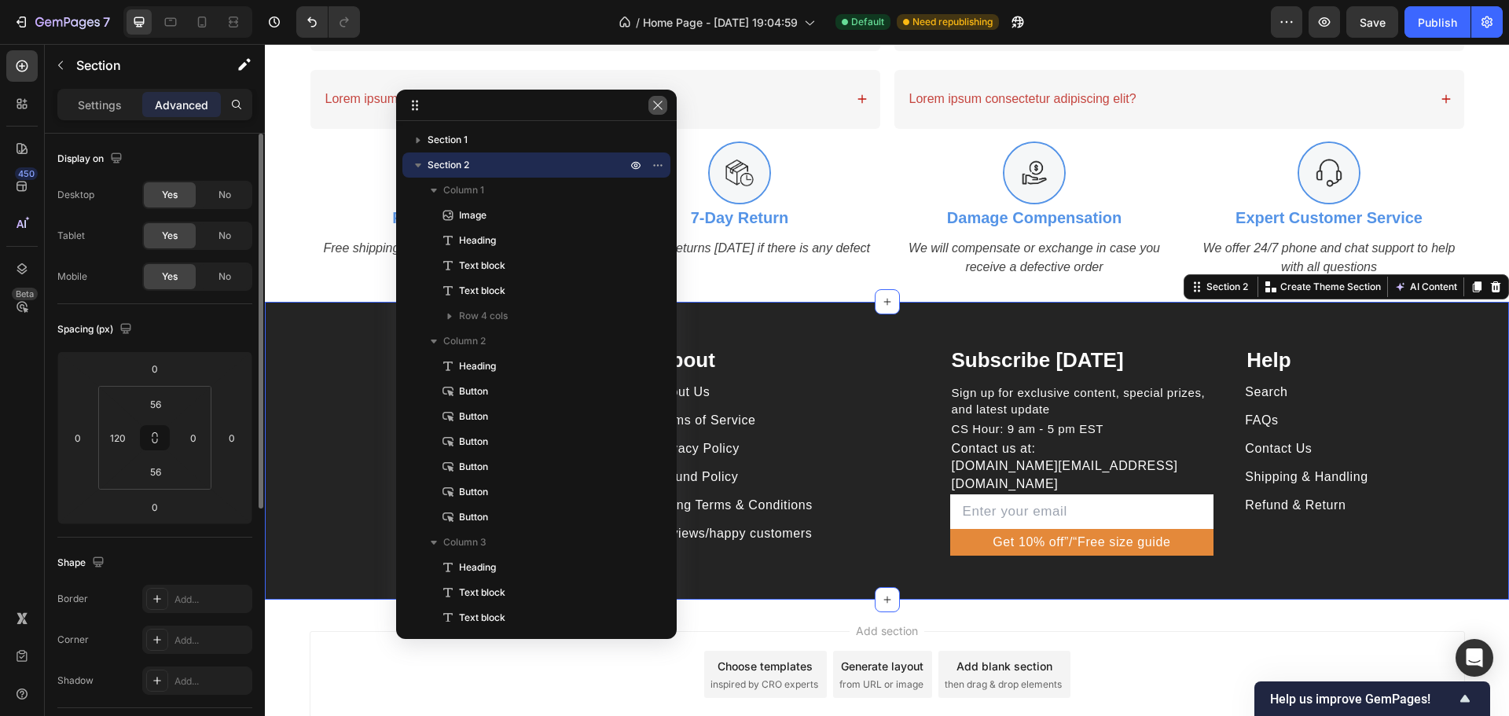
click at [652, 102] on icon "button" at bounding box center [658, 105] width 13 height 13
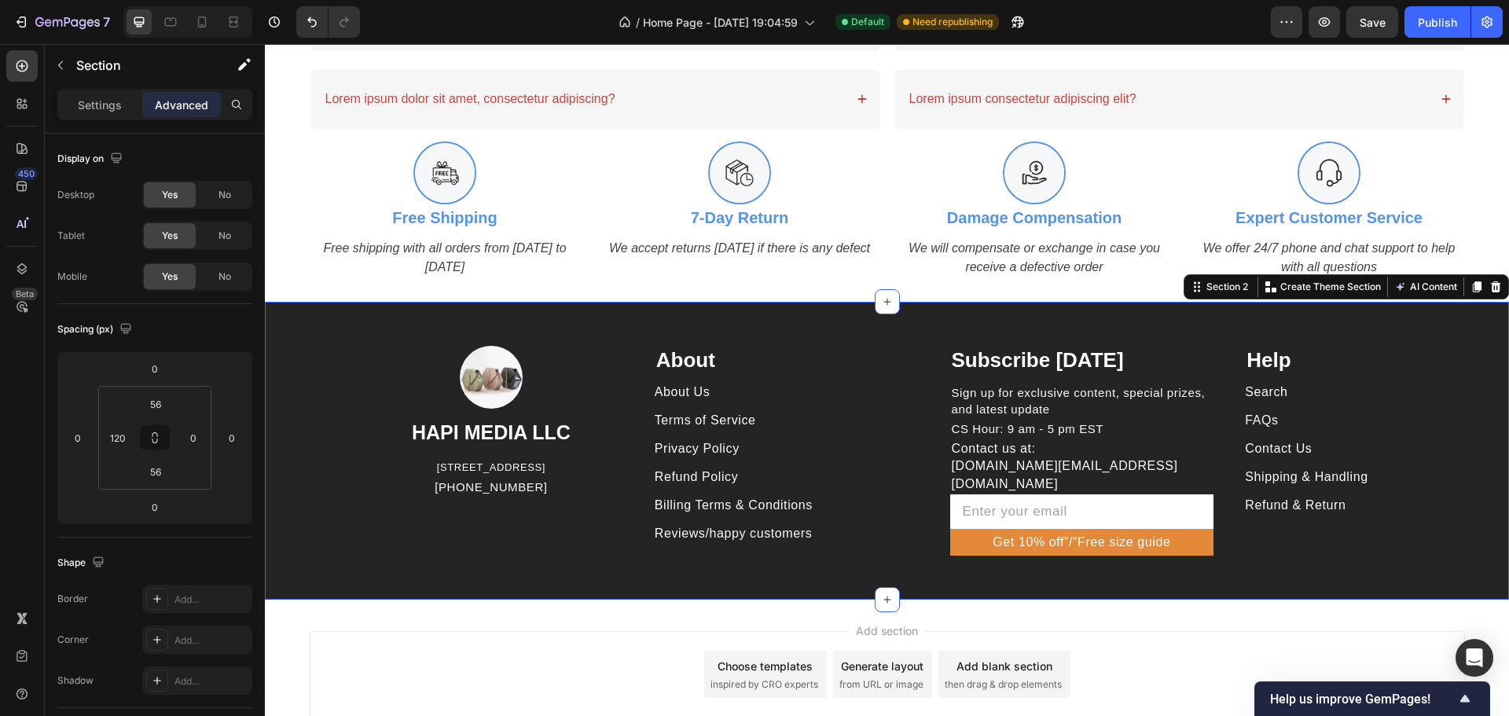
click at [1279, 435] on div "FAQs Button" at bounding box center [1377, 425] width 264 height 28
click at [1277, 442] on div "Contact Us" at bounding box center [1278, 448] width 67 height 17
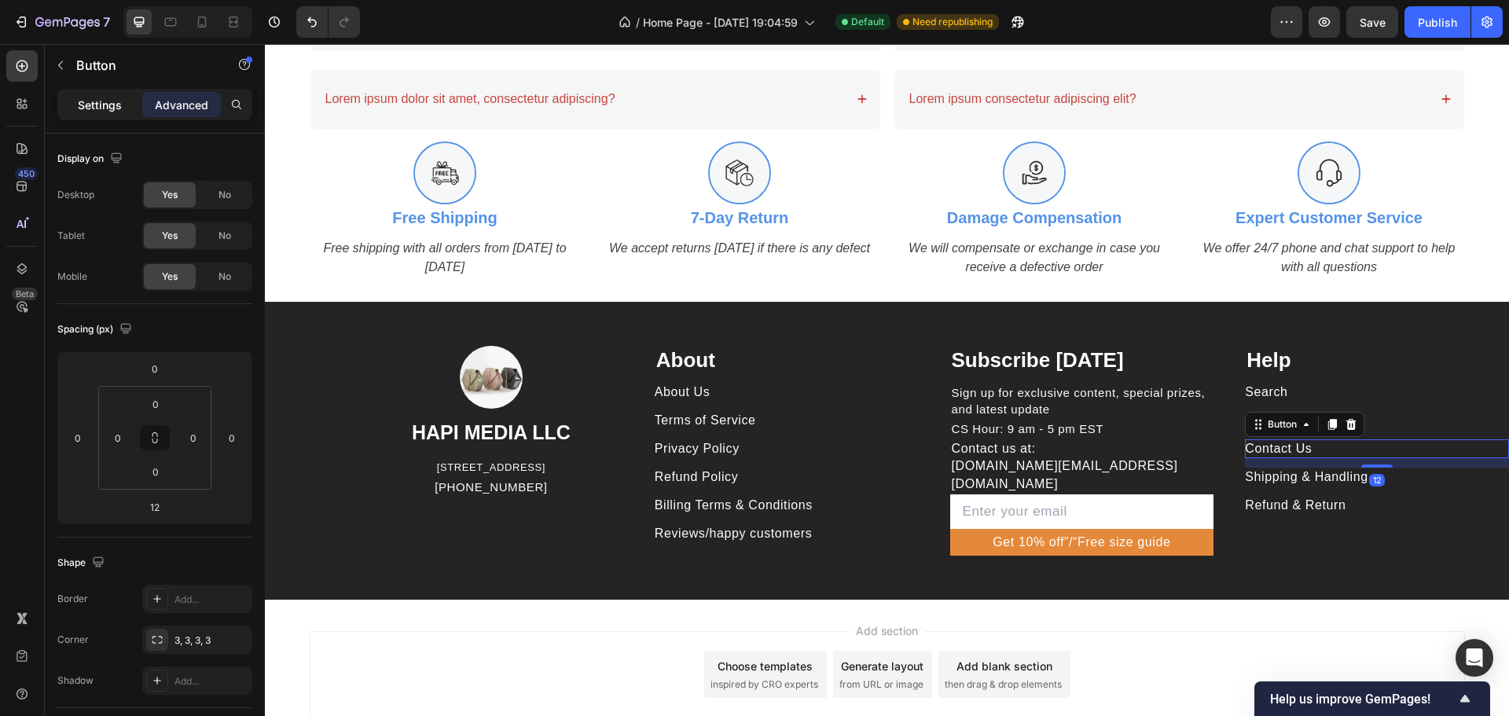
click at [95, 105] on p "Settings" at bounding box center [100, 105] width 44 height 17
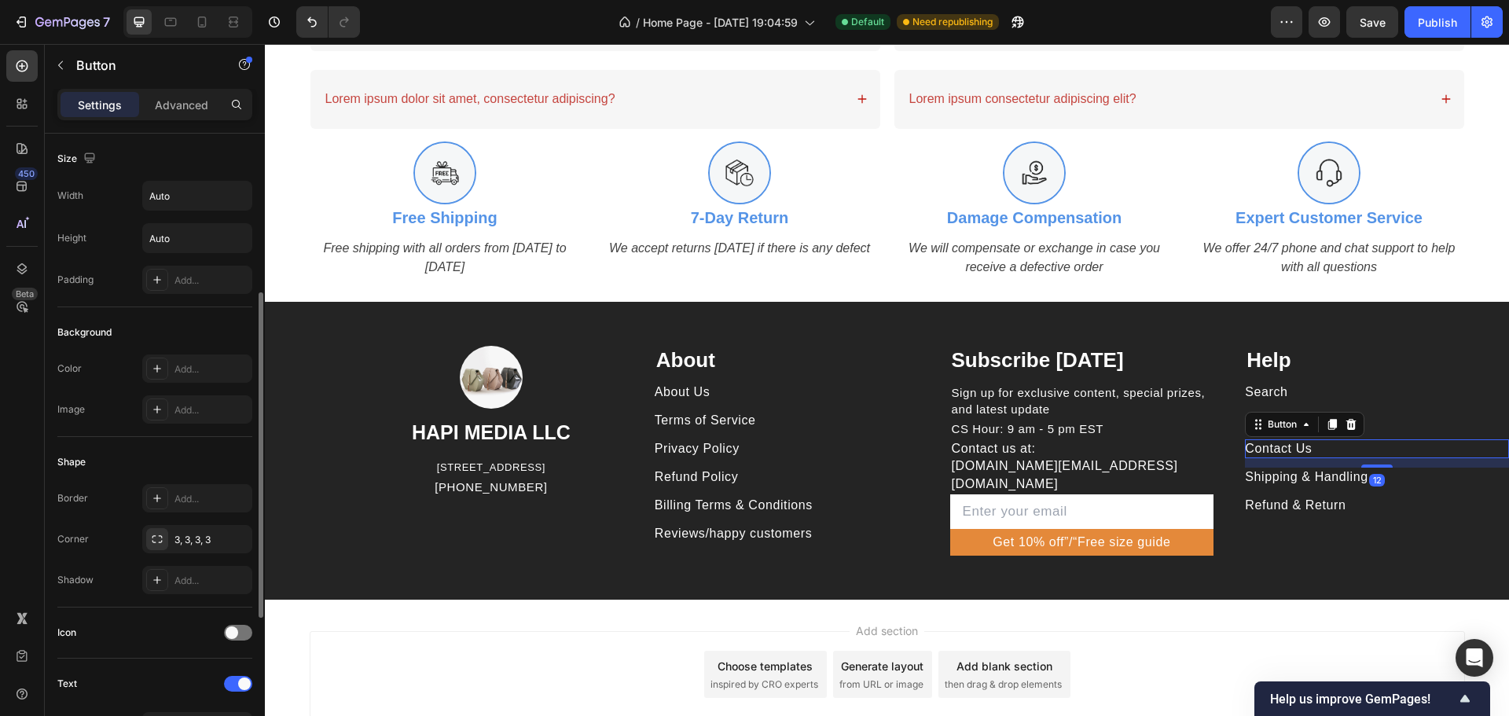
scroll to position [314, 0]
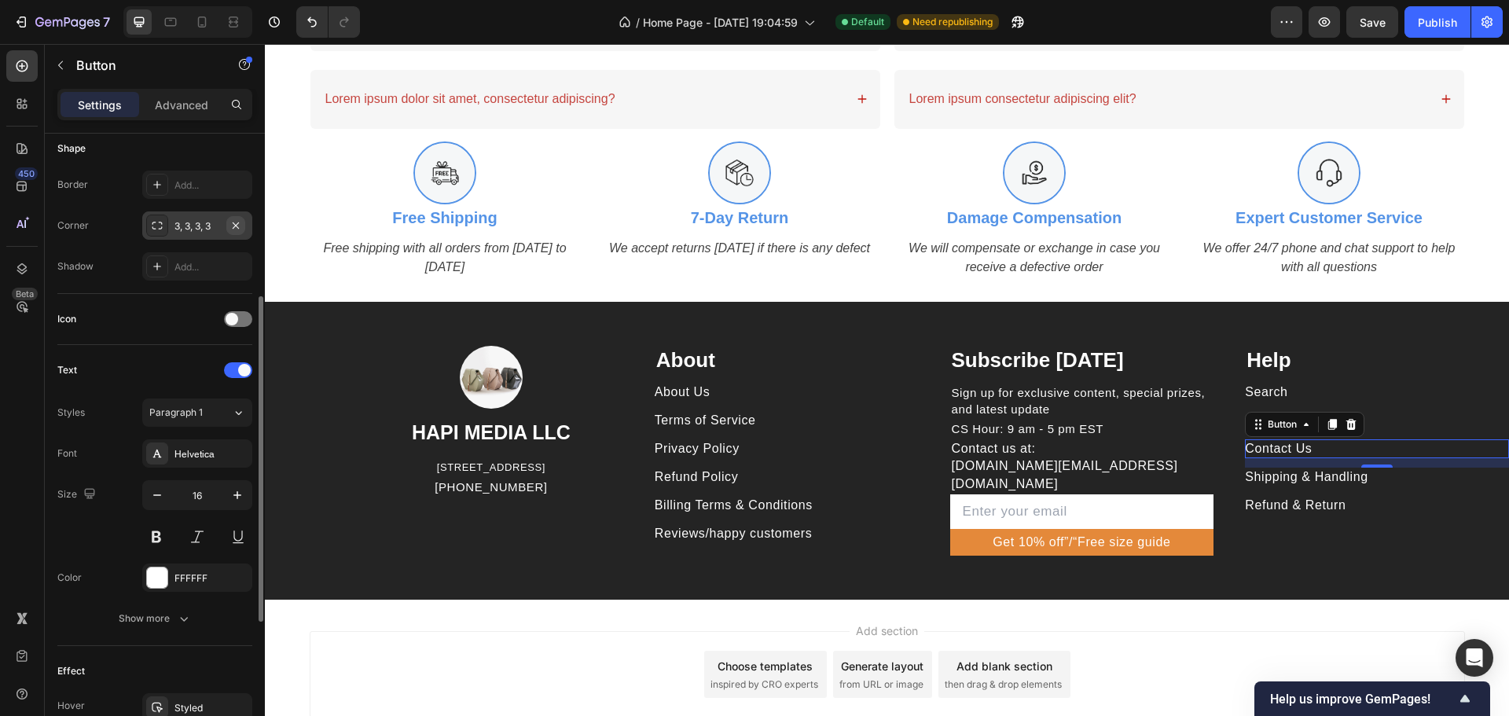
click at [237, 225] on icon "button" at bounding box center [235, 225] width 13 height 13
click at [1326, 475] on p "Shipping & Handling" at bounding box center [1306, 476] width 123 height 17
drag, startPoint x: 234, startPoint y: 223, endPoint x: 711, endPoint y: 237, distance: 477.3
click at [234, 223] on icon "button" at bounding box center [236, 225] width 6 height 6
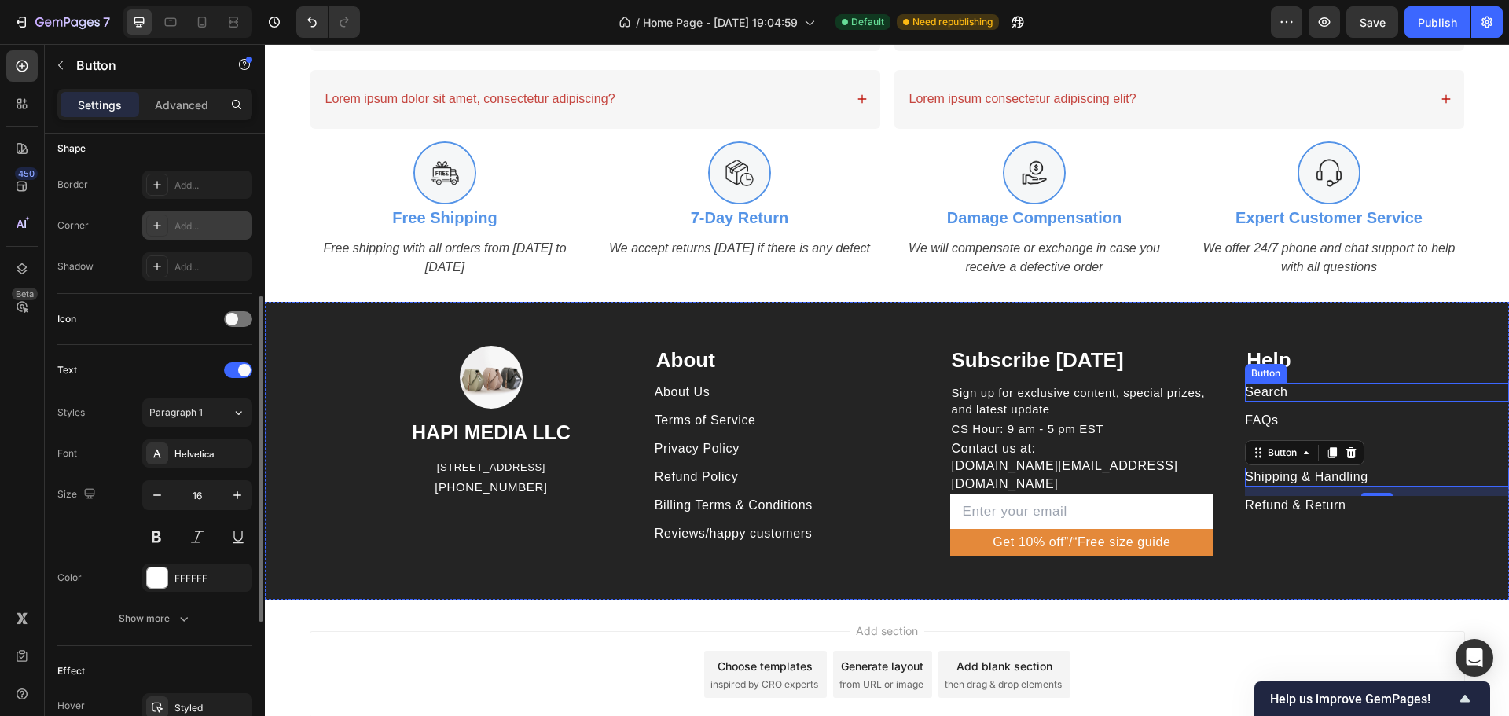
click at [1299, 391] on div "Search Button" at bounding box center [1377, 392] width 264 height 19
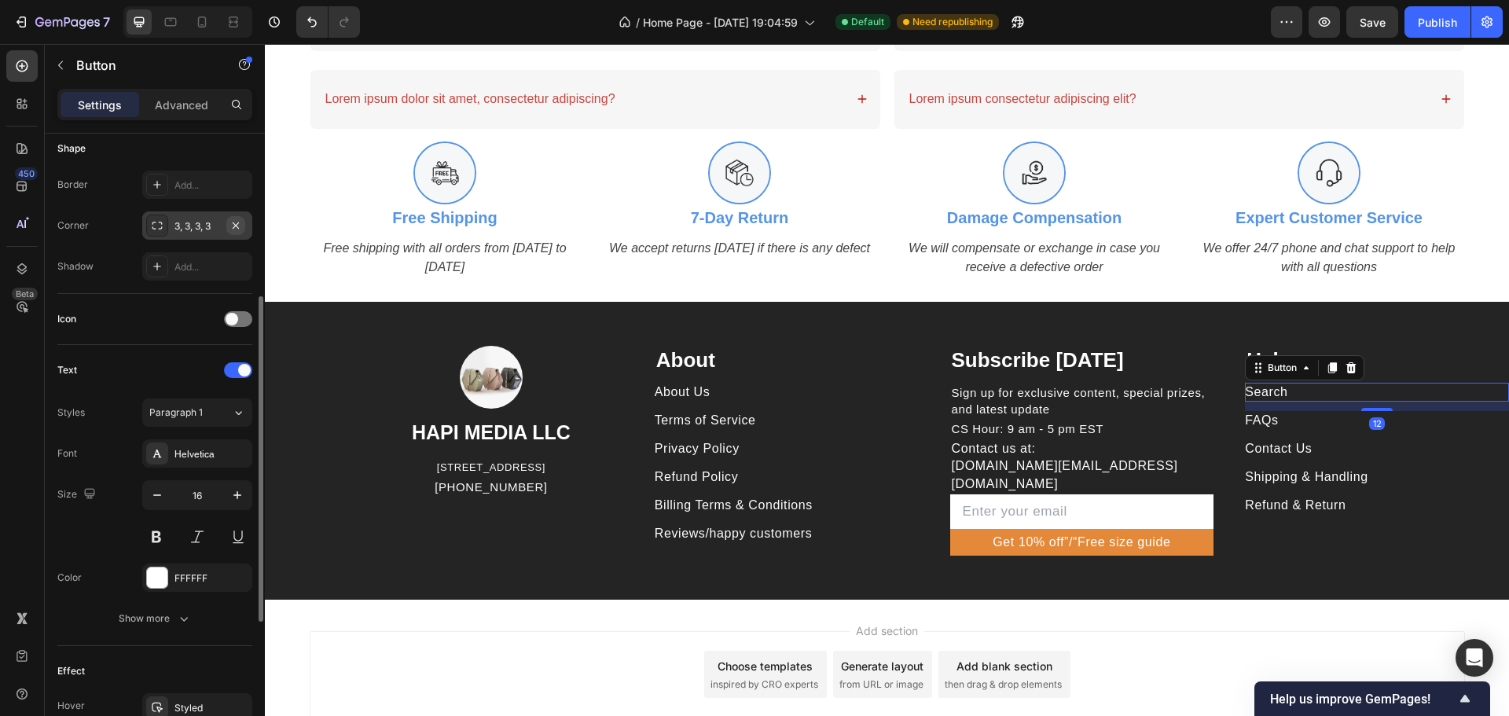
click at [243, 219] on button "button" at bounding box center [235, 225] width 19 height 19
click at [1307, 424] on div "FAQs Button" at bounding box center [1377, 420] width 264 height 19
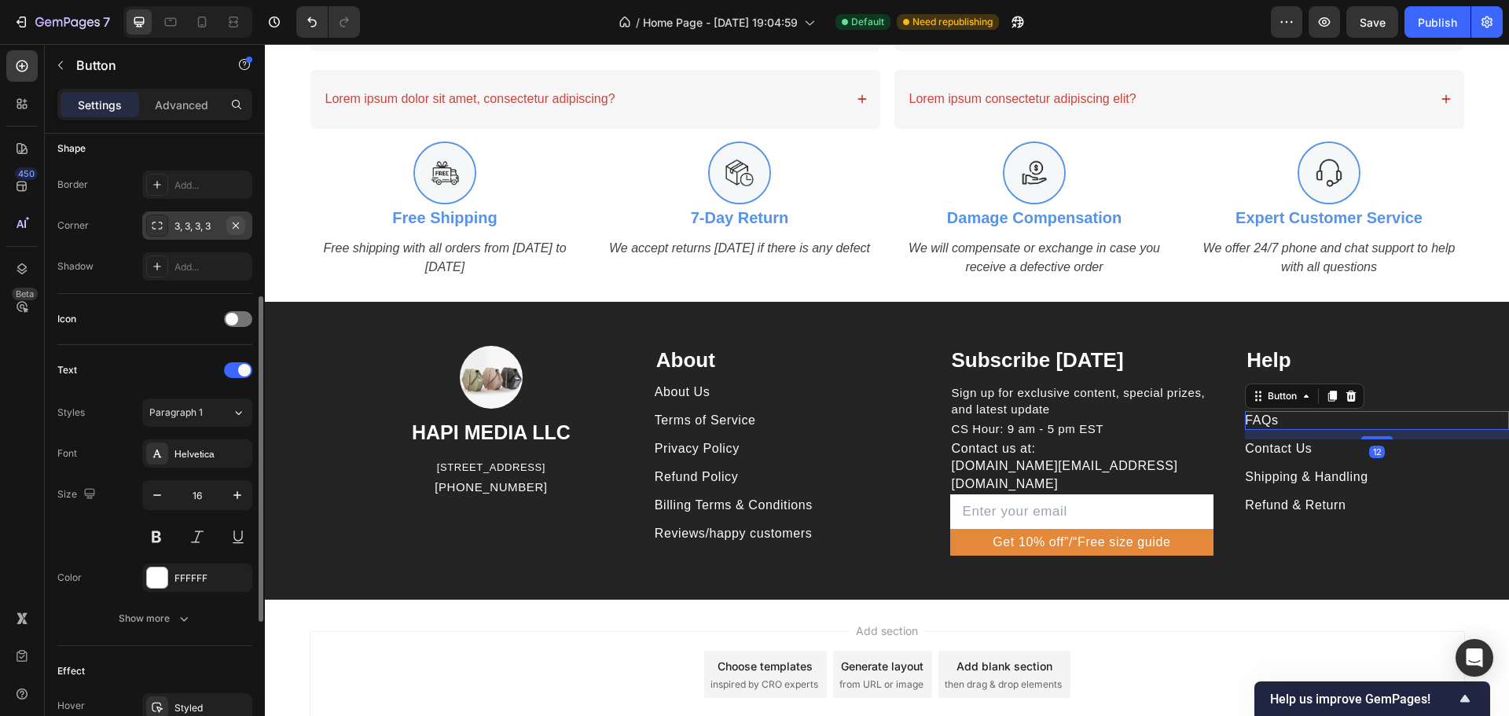
drag, startPoint x: 231, startPoint y: 225, endPoint x: 678, endPoint y: 359, distance: 467.0
click at [231, 225] on icon "button" at bounding box center [235, 225] width 13 height 13
click at [1307, 481] on p "Shipping & Handling" at bounding box center [1306, 476] width 123 height 17
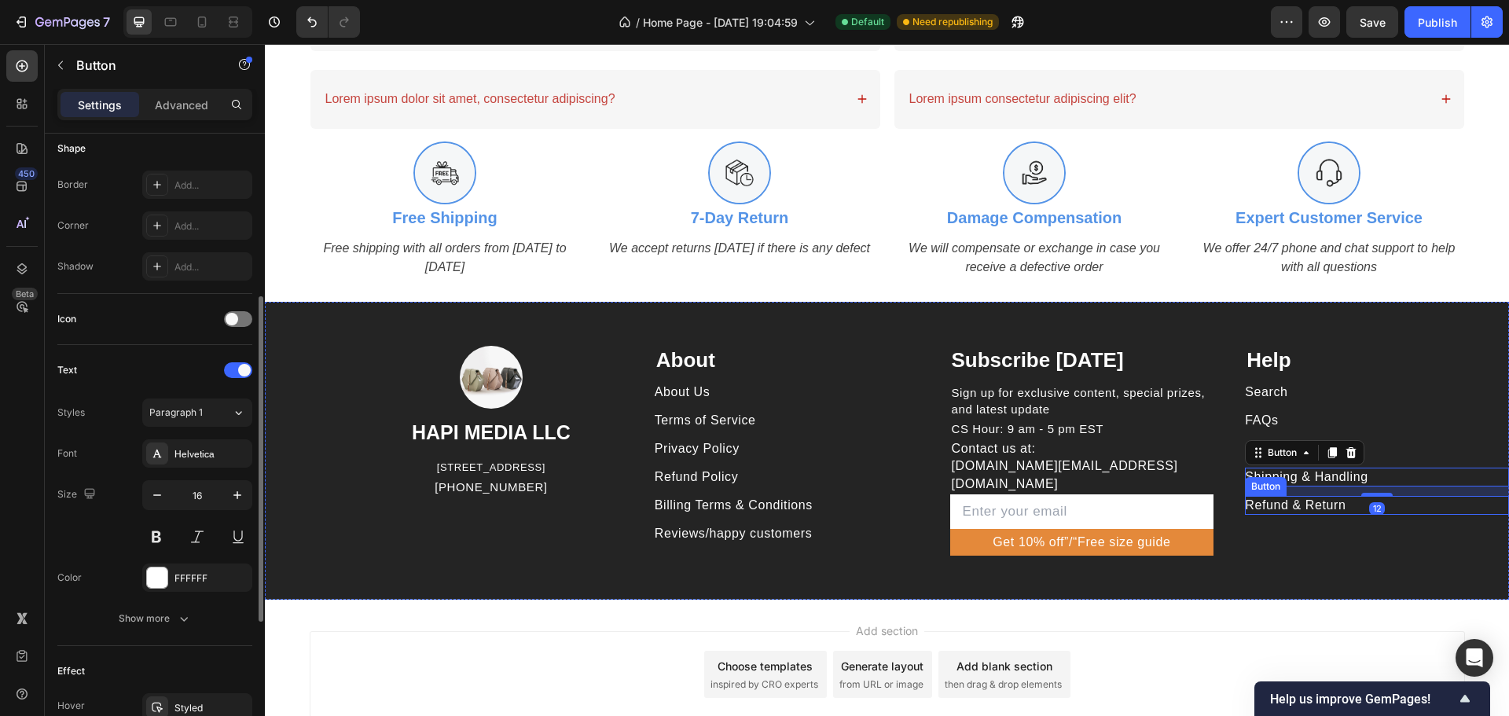
click at [1297, 508] on p "Refund & Return" at bounding box center [1295, 505] width 101 height 17
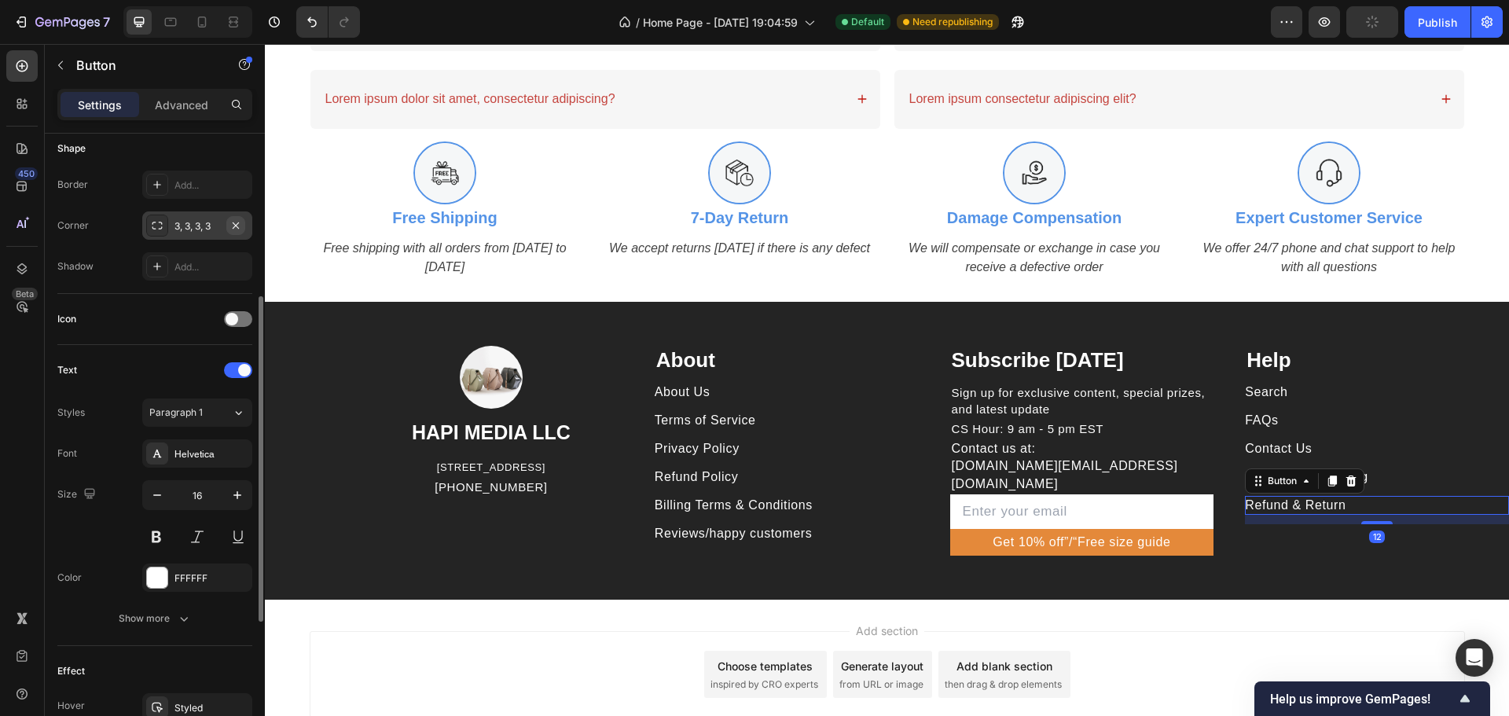
click at [234, 227] on icon "button" at bounding box center [236, 225] width 6 height 6
click at [1043, 398] on p "Sign up for exclusive content, special prizes, and latest update" at bounding box center [1082, 400] width 261 height 33
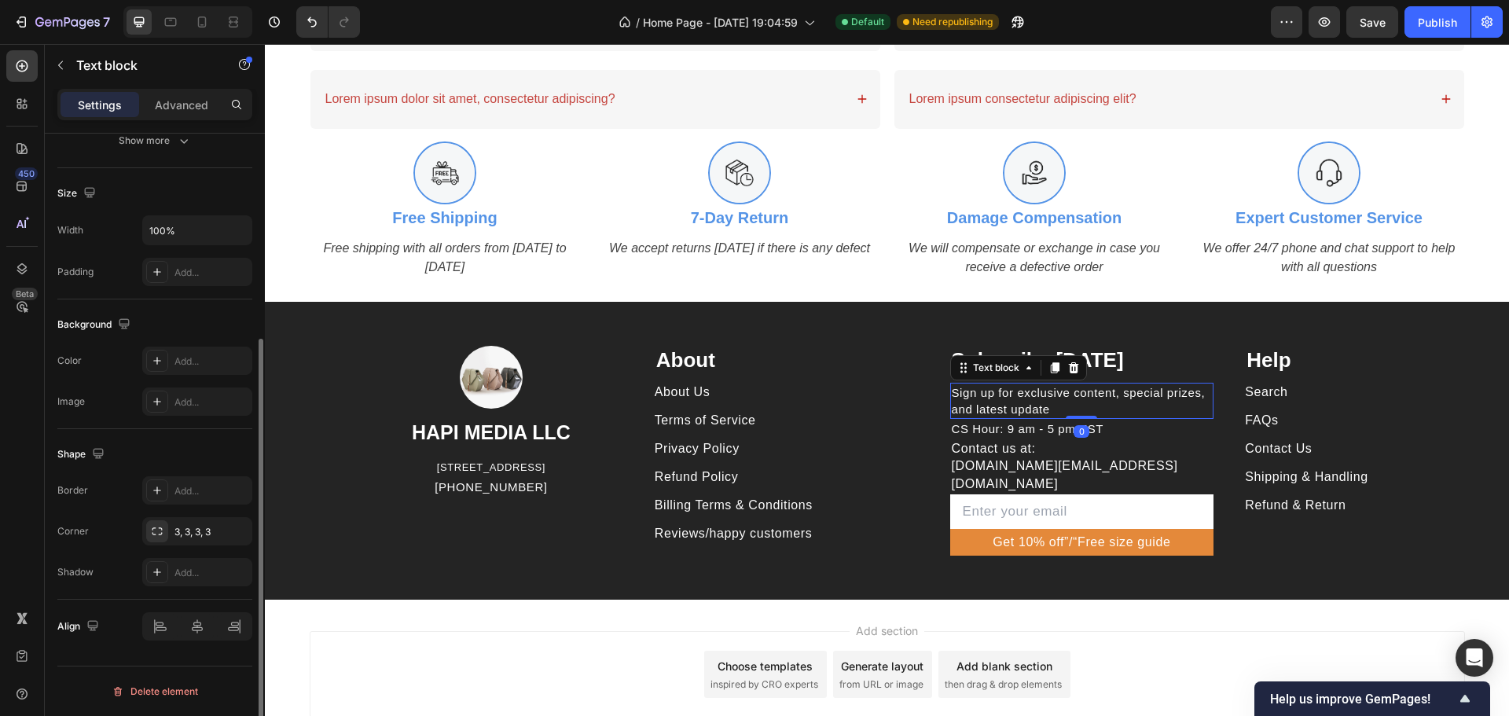
scroll to position [0, 0]
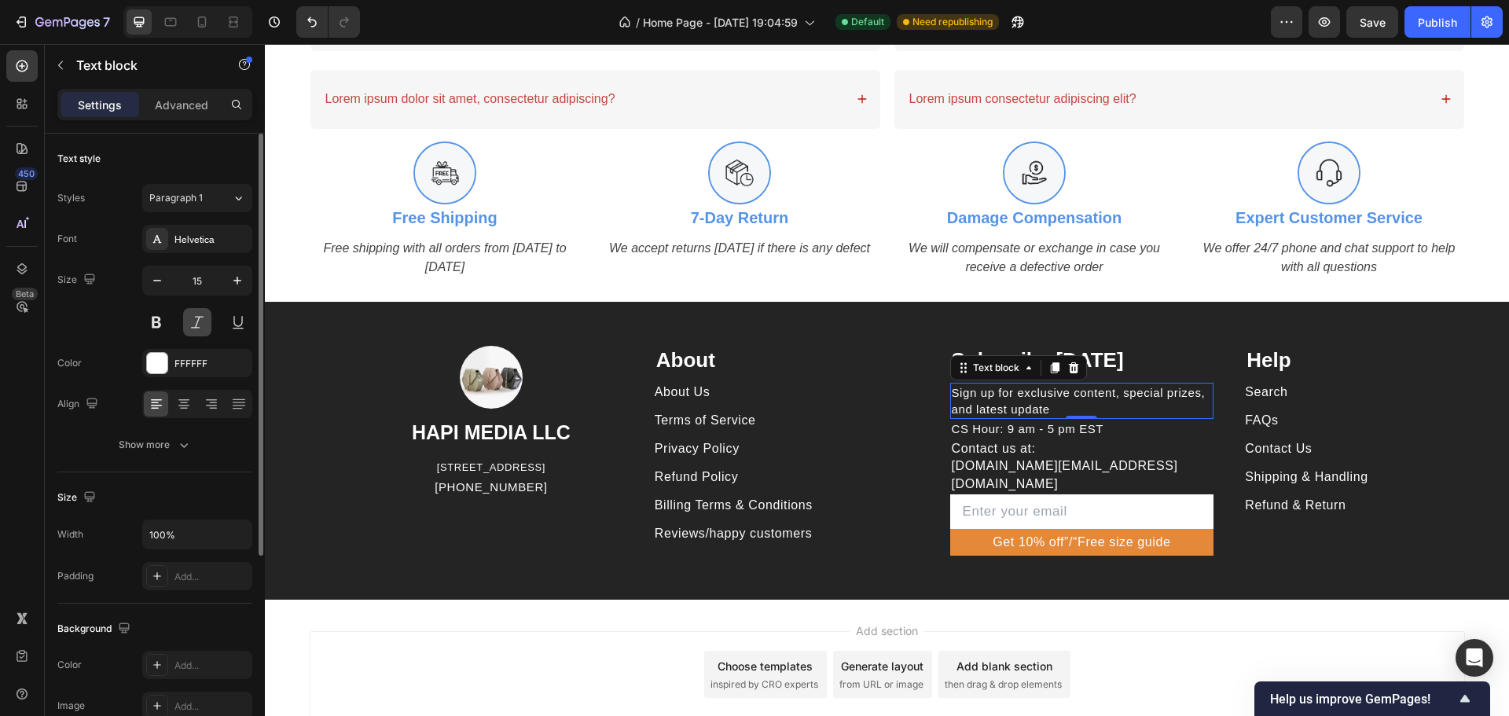
click at [197, 321] on button at bounding box center [197, 322] width 28 height 28
click at [1144, 430] on p "CS Hour: 9 am - 5 pm EST" at bounding box center [1082, 428] width 261 height 17
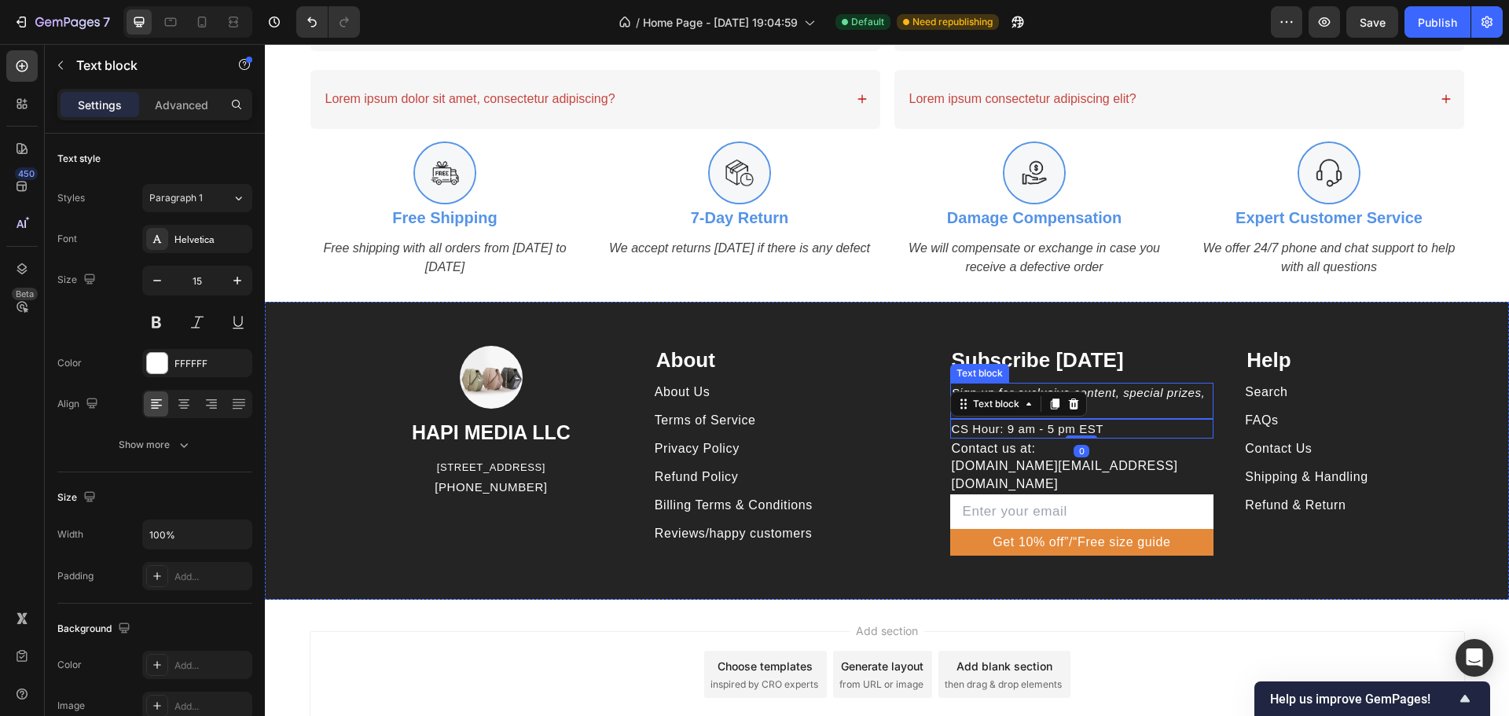
click at [1096, 362] on p "Subscribe [DATE]" at bounding box center [1082, 360] width 261 height 27
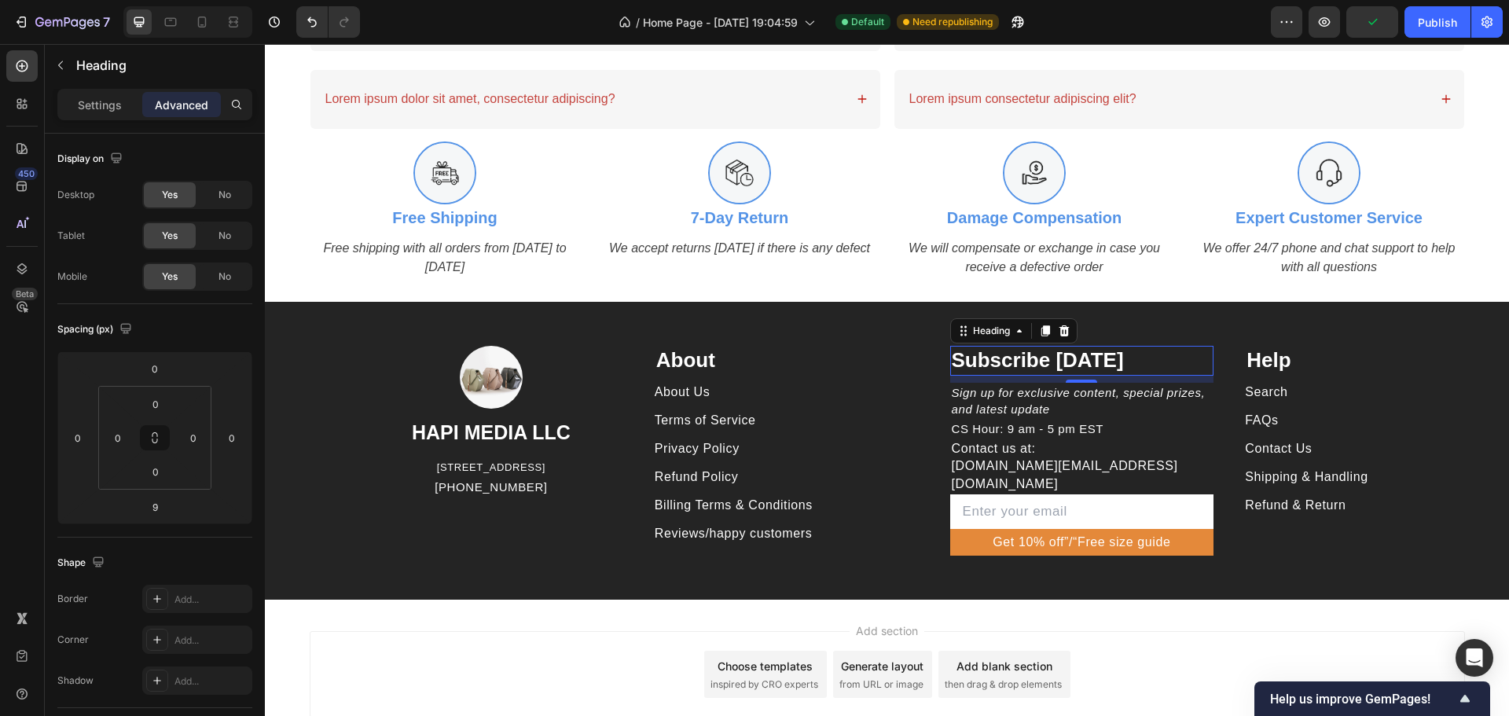
click at [1432, 31] on button "Publish" at bounding box center [1437, 21] width 66 height 31
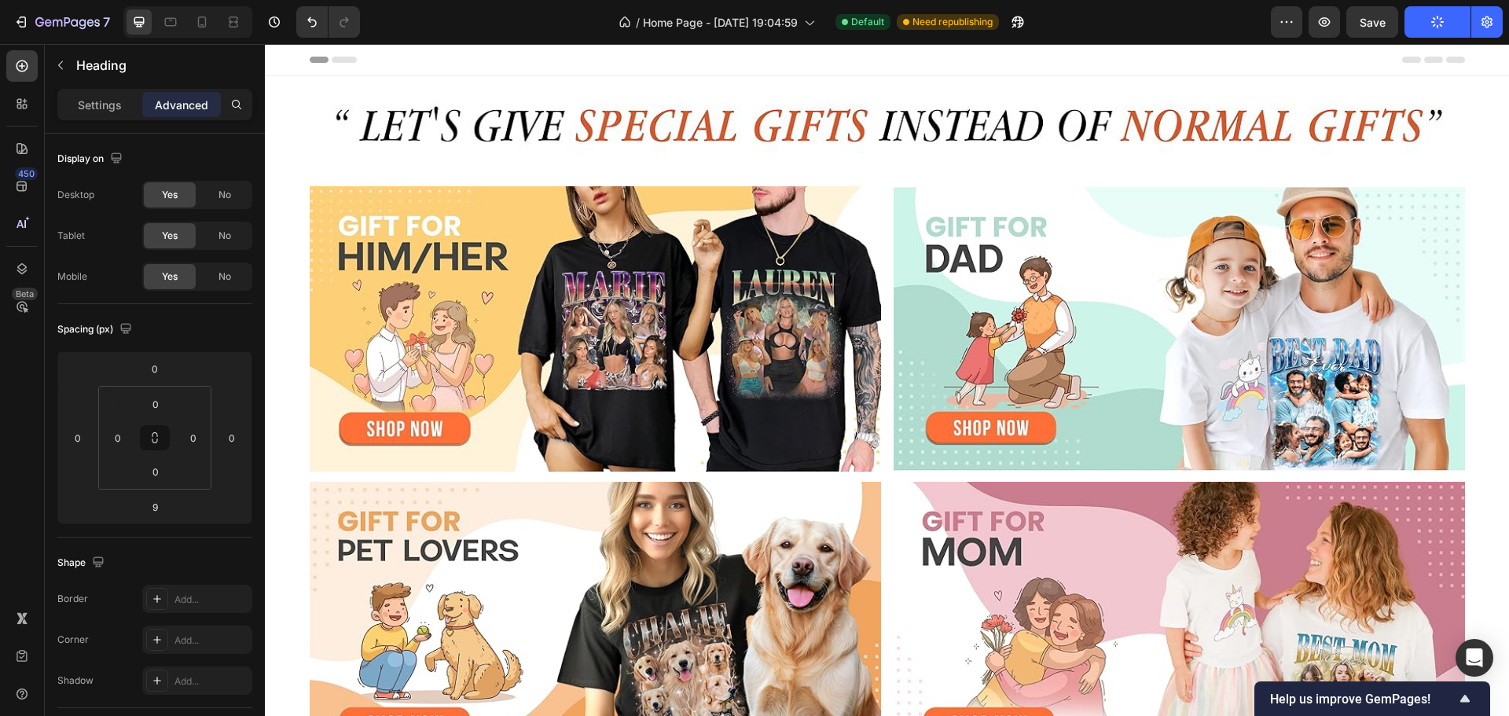
scroll to position [1969, 0]
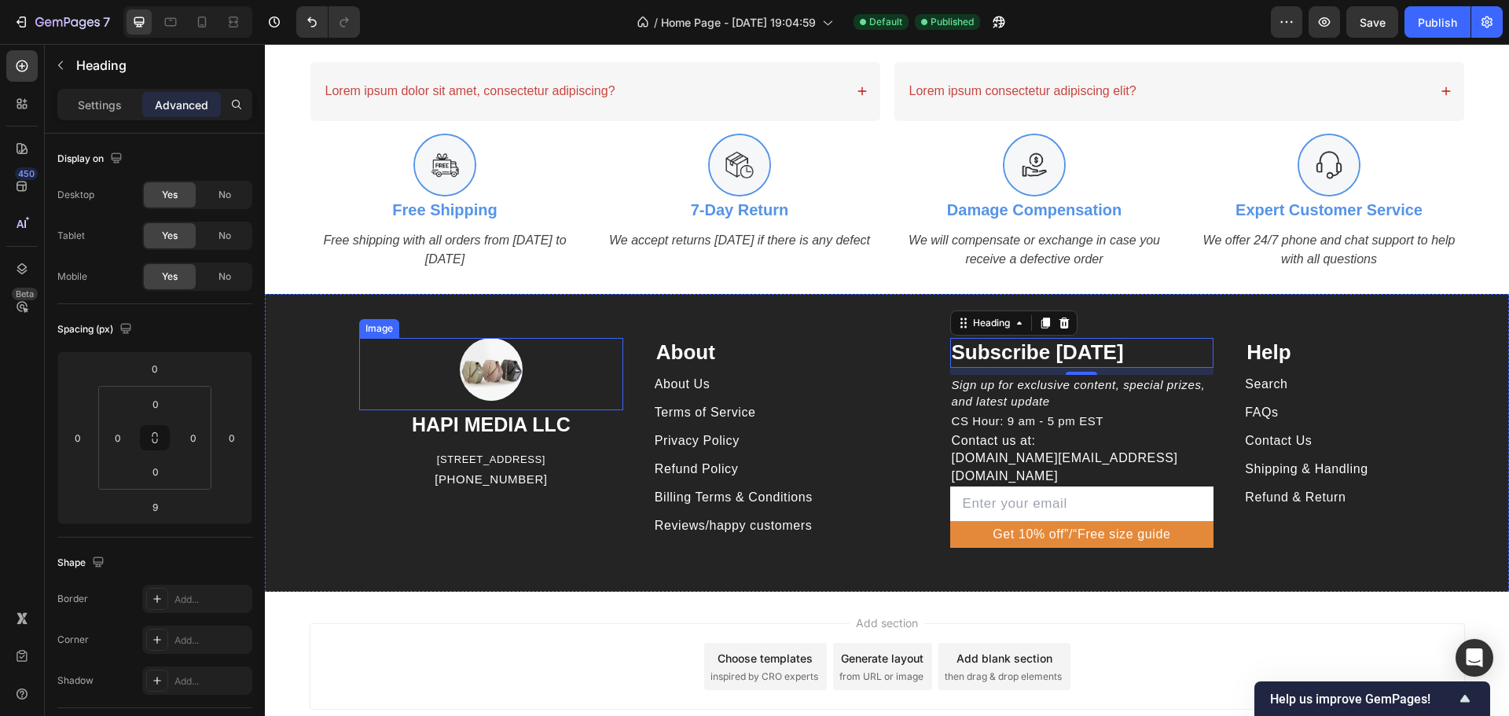
drag, startPoint x: 486, startPoint y: 378, endPoint x: 365, endPoint y: 398, distance: 121.8
click at [486, 378] on img at bounding box center [491, 369] width 63 height 63
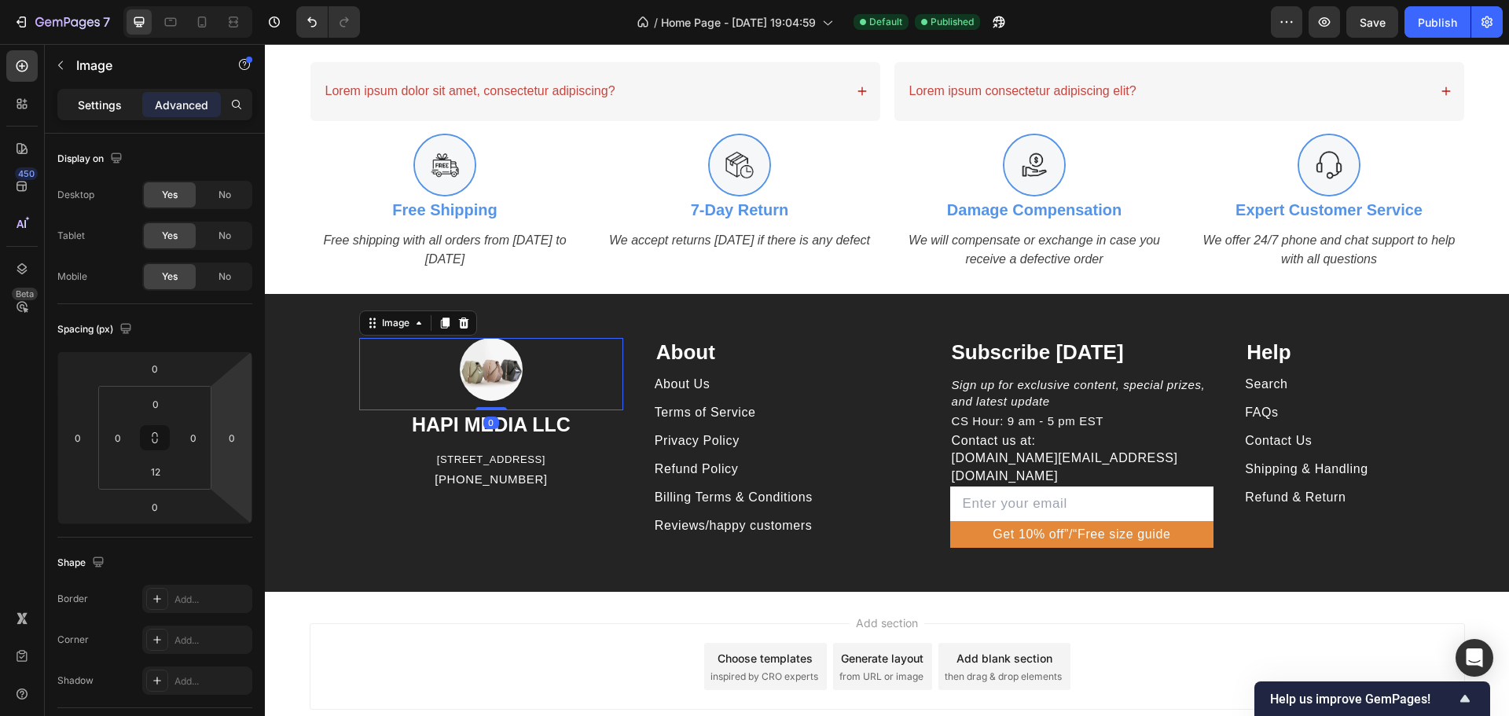
drag, startPoint x: 97, startPoint y: 108, endPoint x: 113, endPoint y: 127, distance: 24.6
click at [97, 108] on p "Settings" at bounding box center [100, 105] width 44 height 17
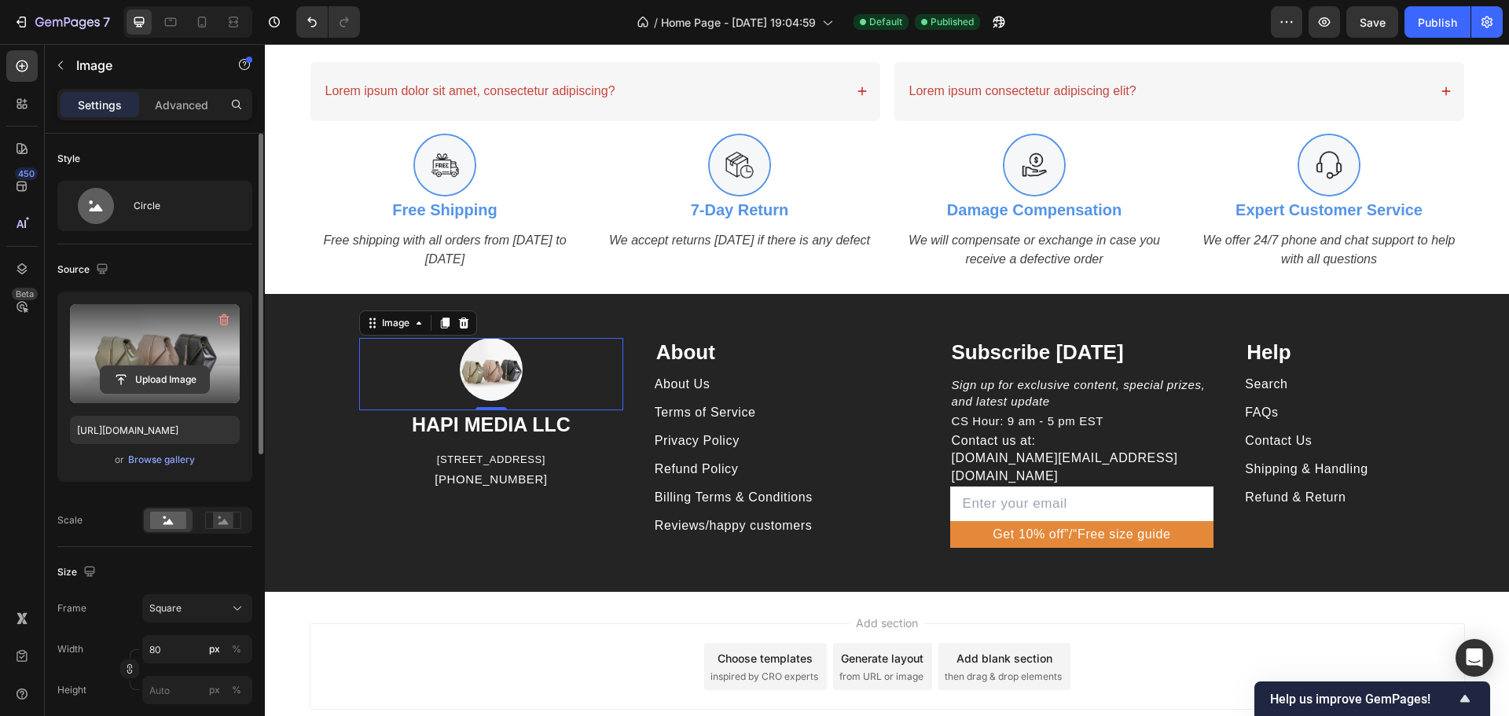
click at [162, 376] on input "file" at bounding box center [155, 379] width 108 height 27
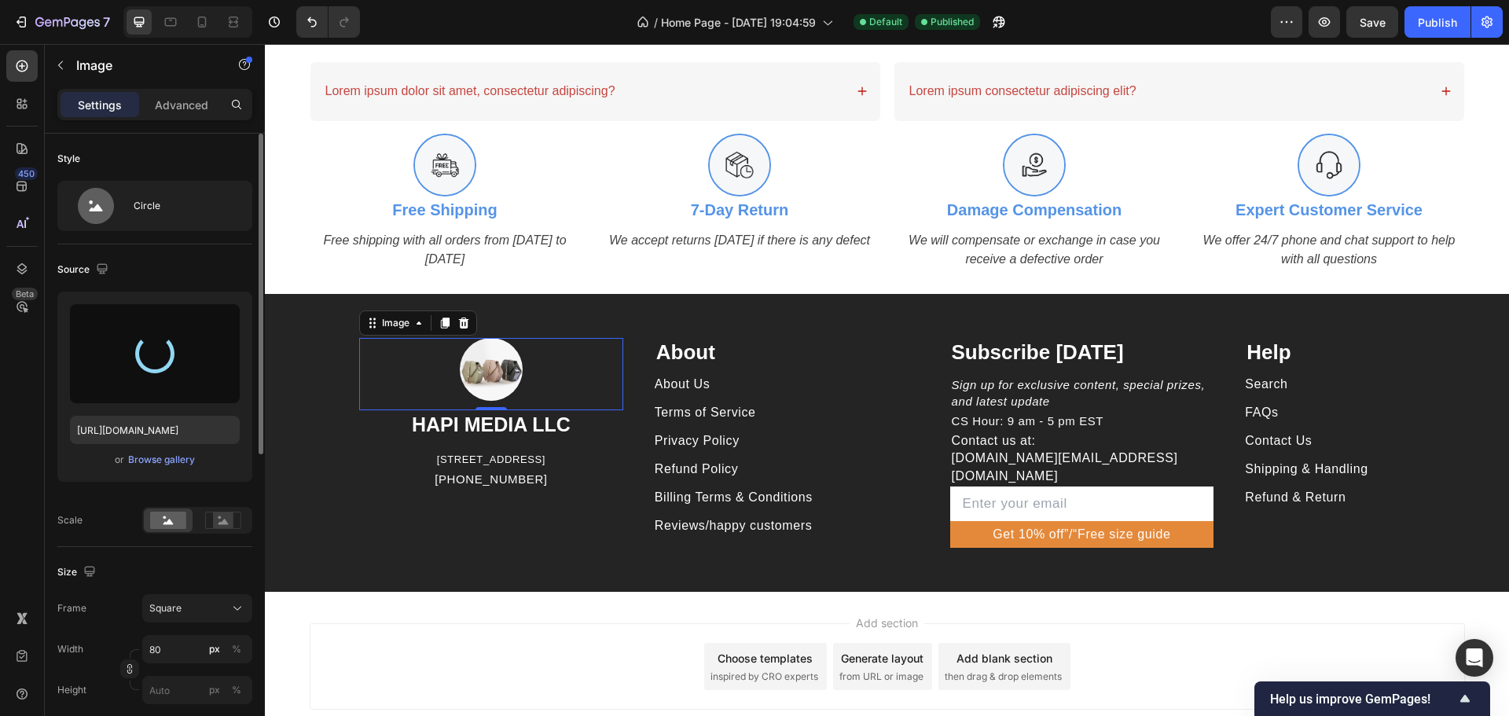
type input "https://cdn.shopify.com/s/files/1/0710/7706/8963/files/gempages_580584489084781…"
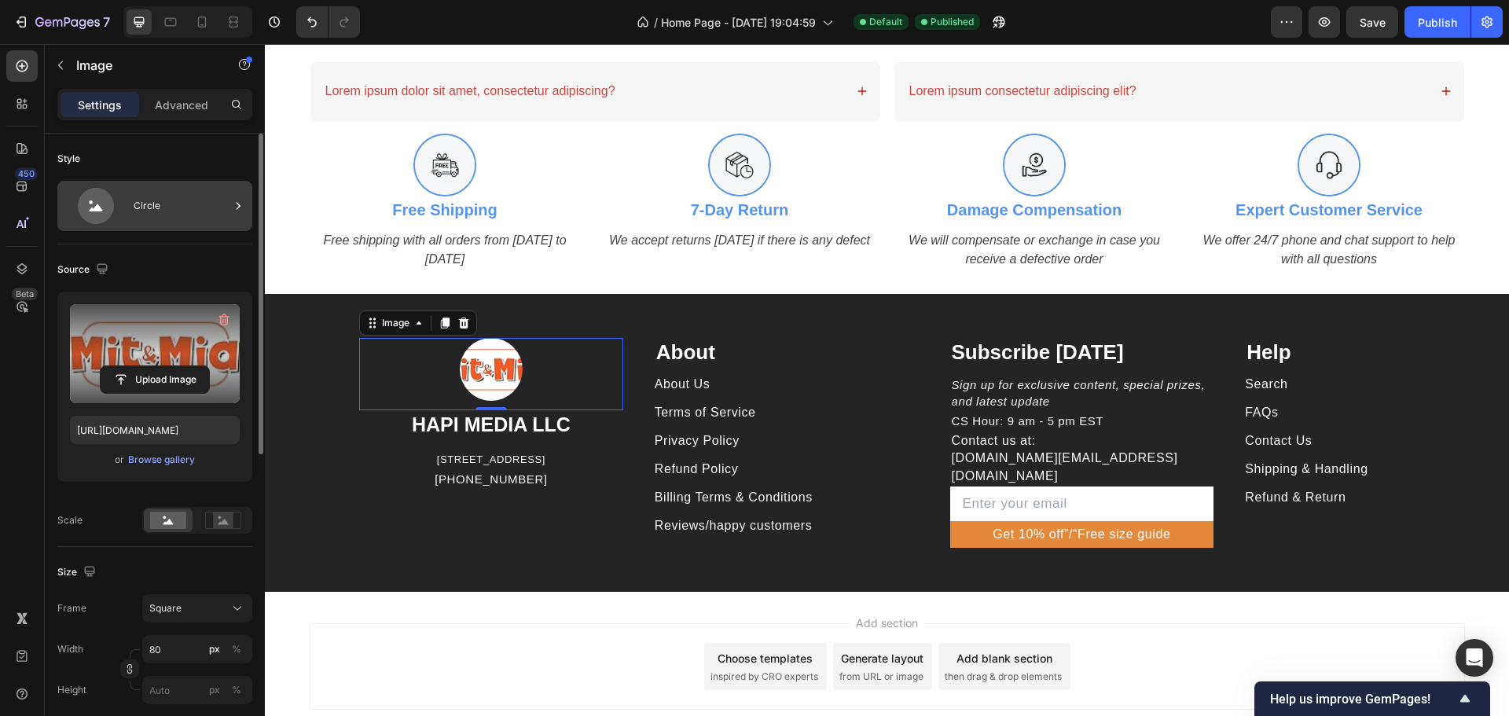
click at [112, 204] on icon at bounding box center [96, 206] width 36 height 36
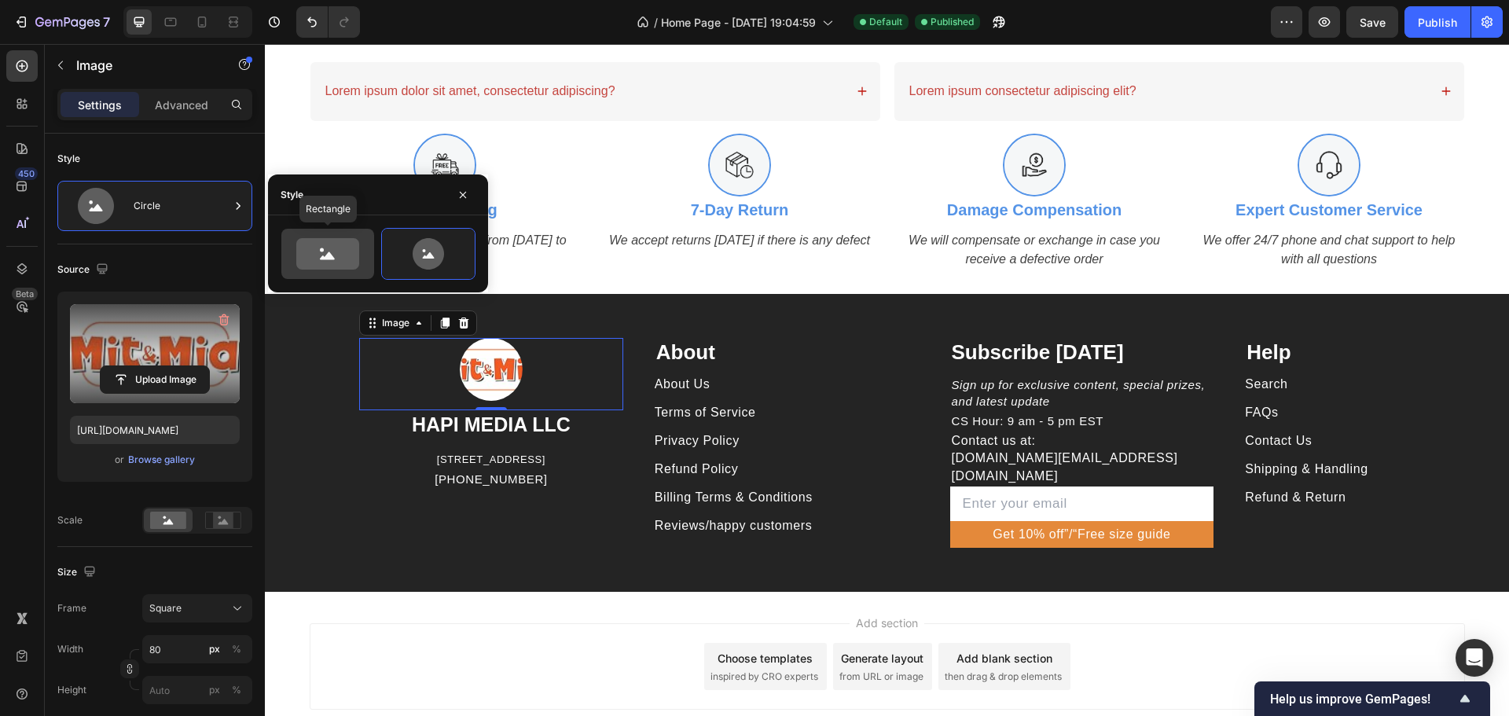
drag, startPoint x: 298, startPoint y: 244, endPoint x: 342, endPoint y: 252, distance: 44.7
click at [299, 244] on icon at bounding box center [327, 253] width 63 height 31
type input "100"
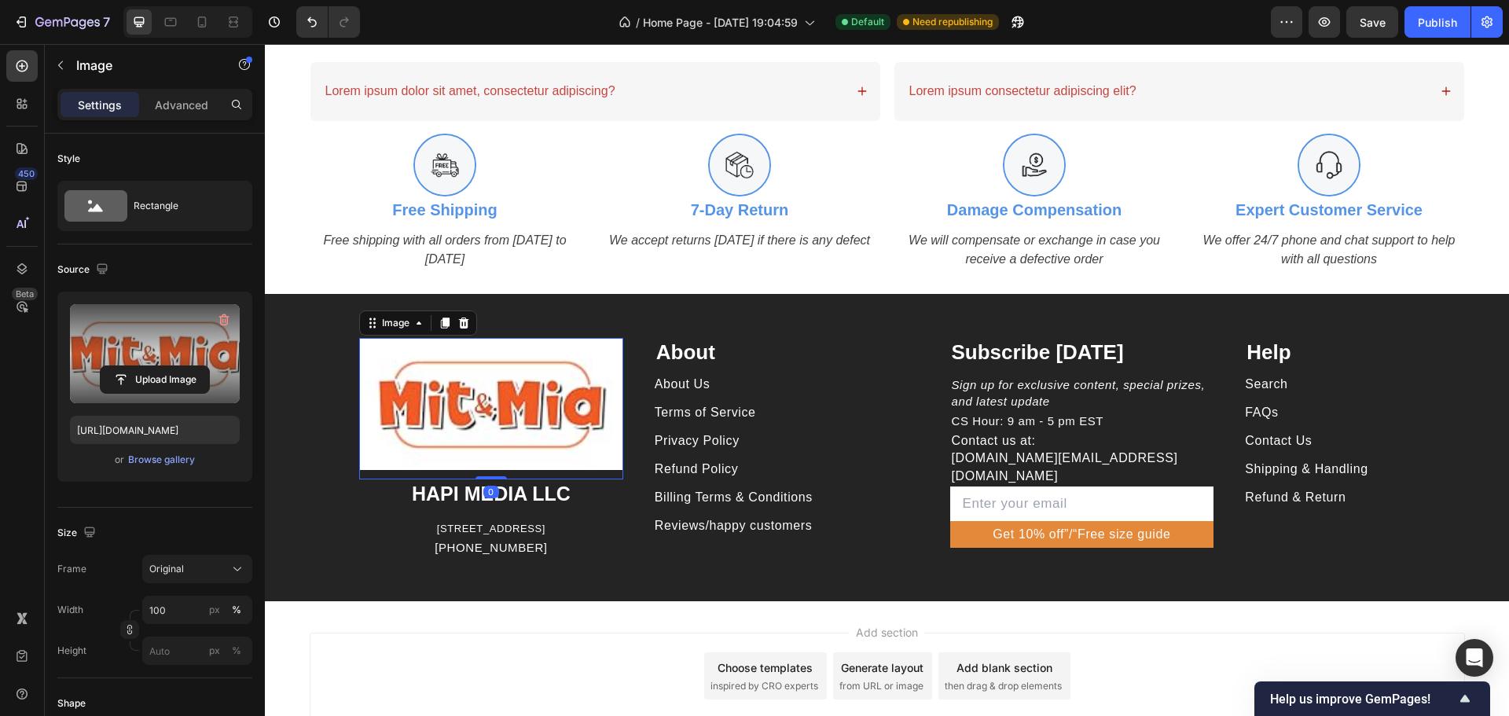
drag, startPoint x: 488, startPoint y: 485, endPoint x: 491, endPoint y: 470, distance: 15.3
click at [491, 470] on div "Image 0" at bounding box center [491, 408] width 264 height 141
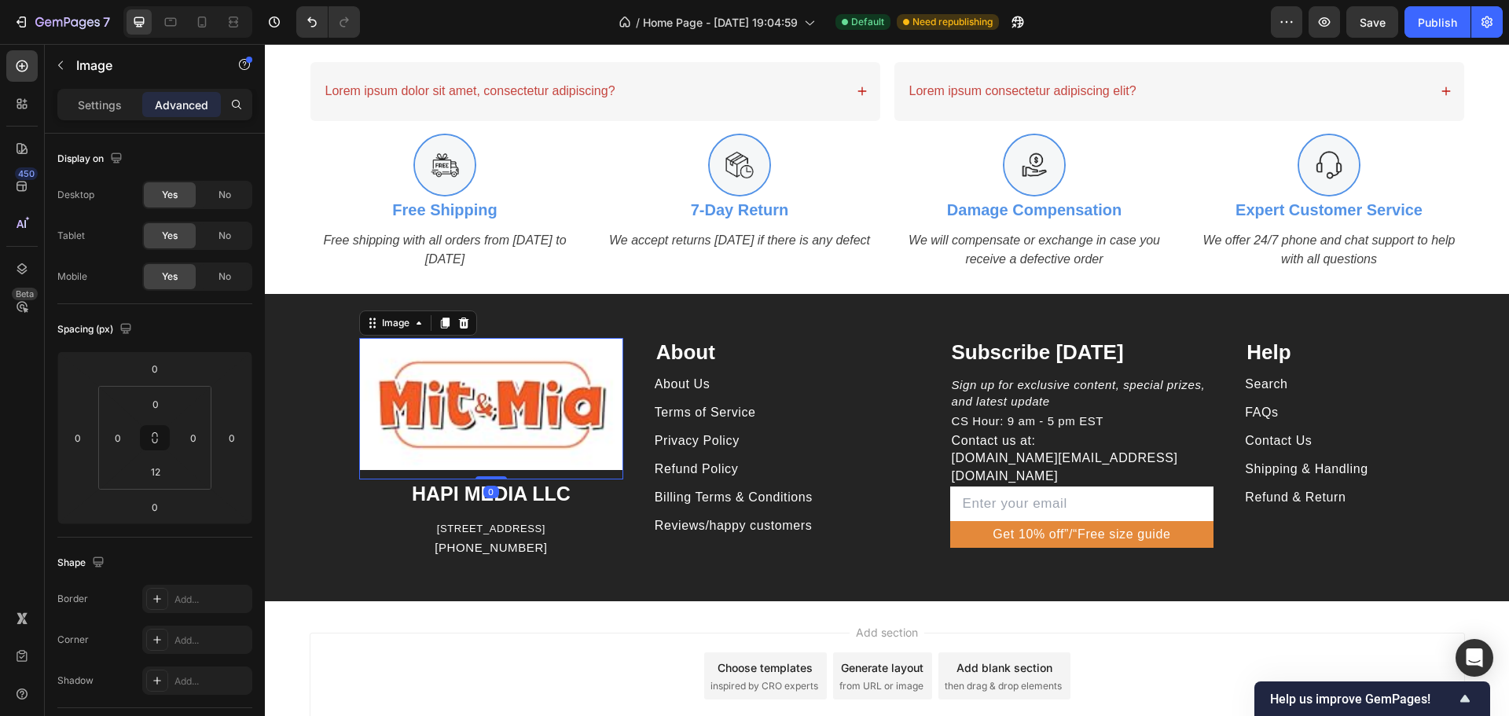
click at [483, 448] on img at bounding box center [491, 404] width 264 height 132
click at [160, 473] on input "12" at bounding box center [155, 472] width 31 height 24
click at [174, 475] on div "12" at bounding box center [155, 471] width 39 height 25
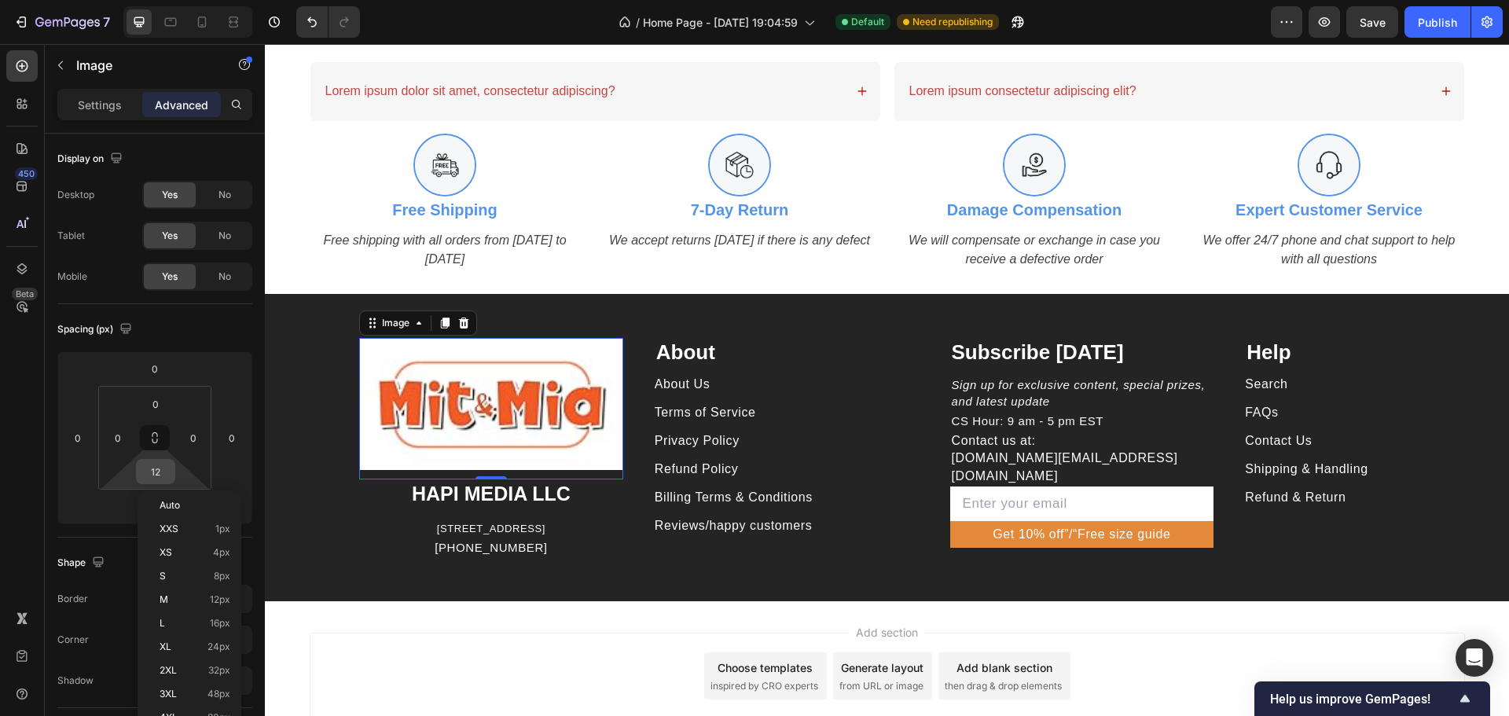
click at [165, 469] on input "12" at bounding box center [155, 472] width 31 height 24
type input "1"
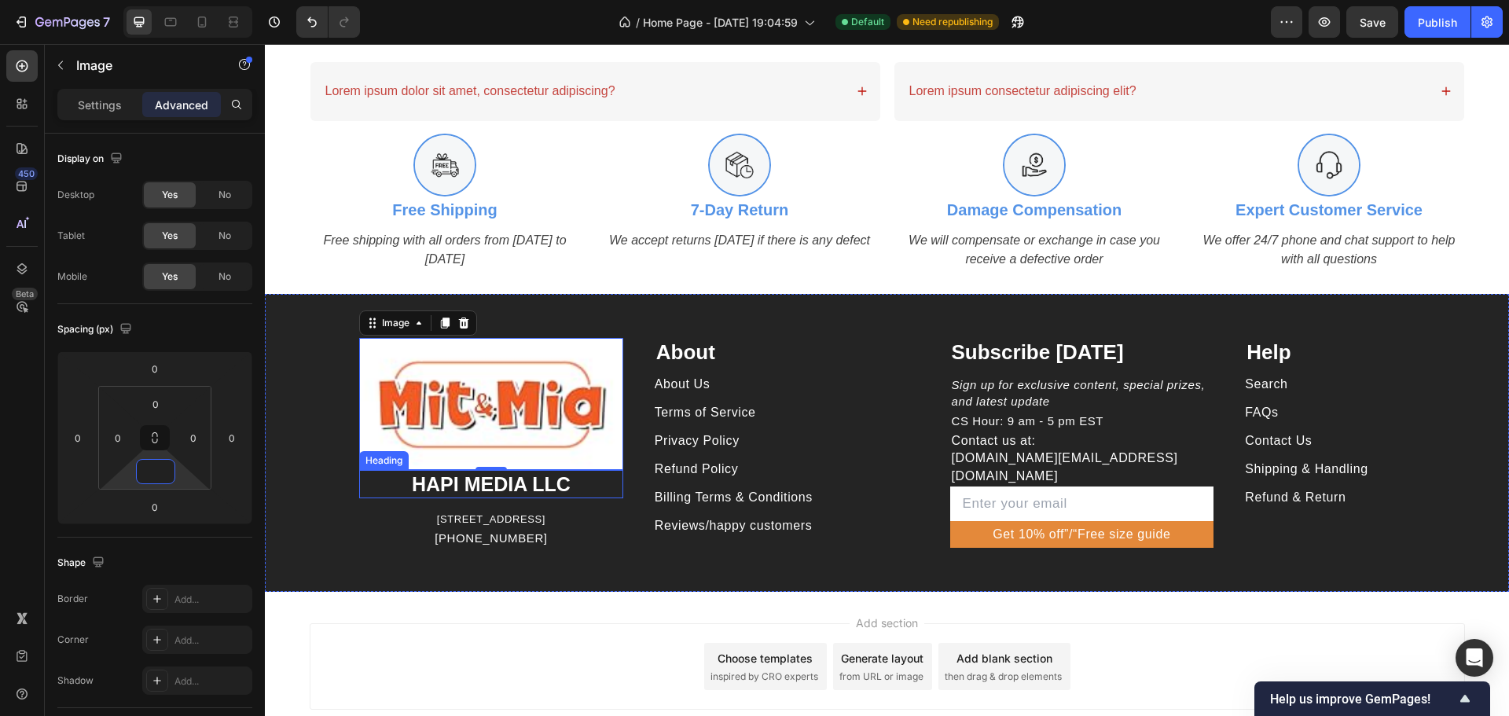
click at [575, 428] on img at bounding box center [491, 404] width 264 height 132
type input "0"
click at [102, 106] on p "Settings" at bounding box center [100, 105] width 44 height 17
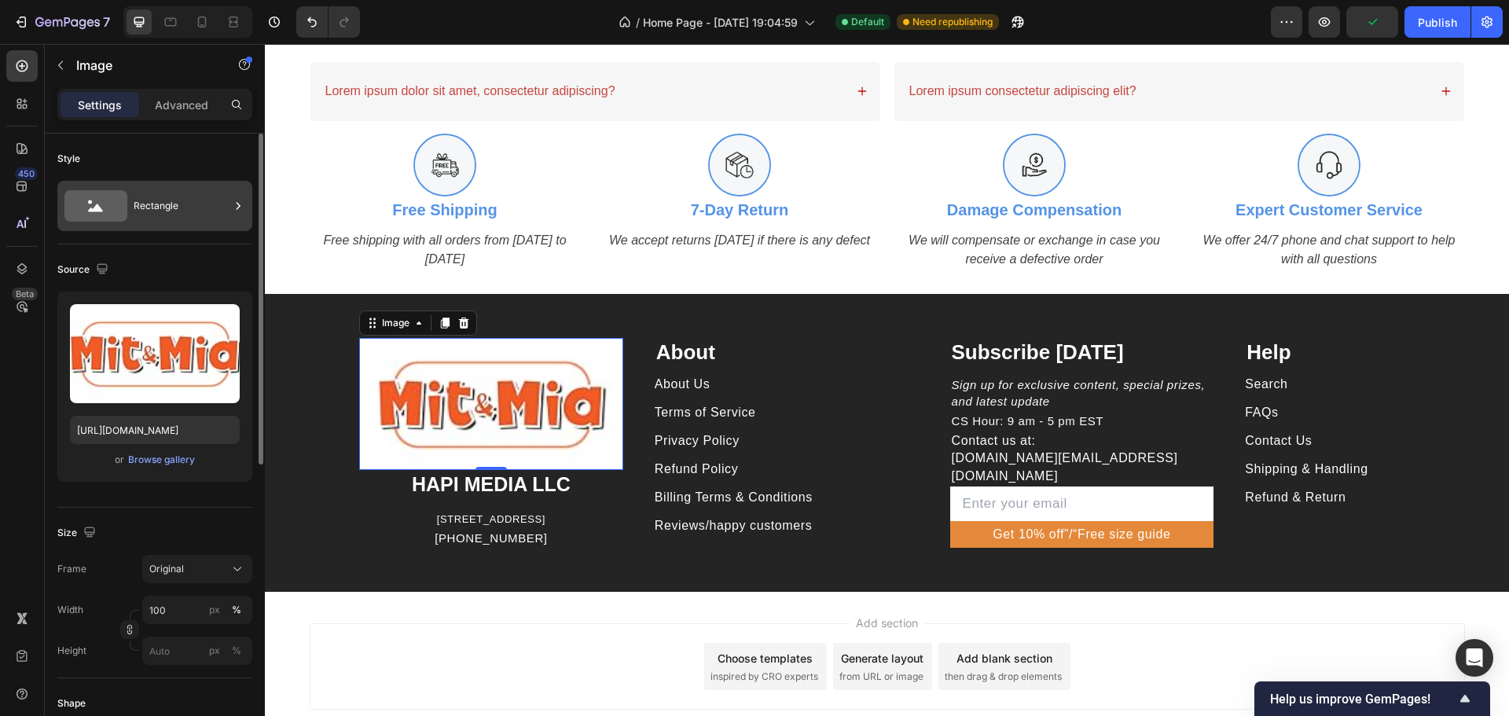
click at [167, 201] on div "Rectangle" at bounding box center [182, 206] width 96 height 36
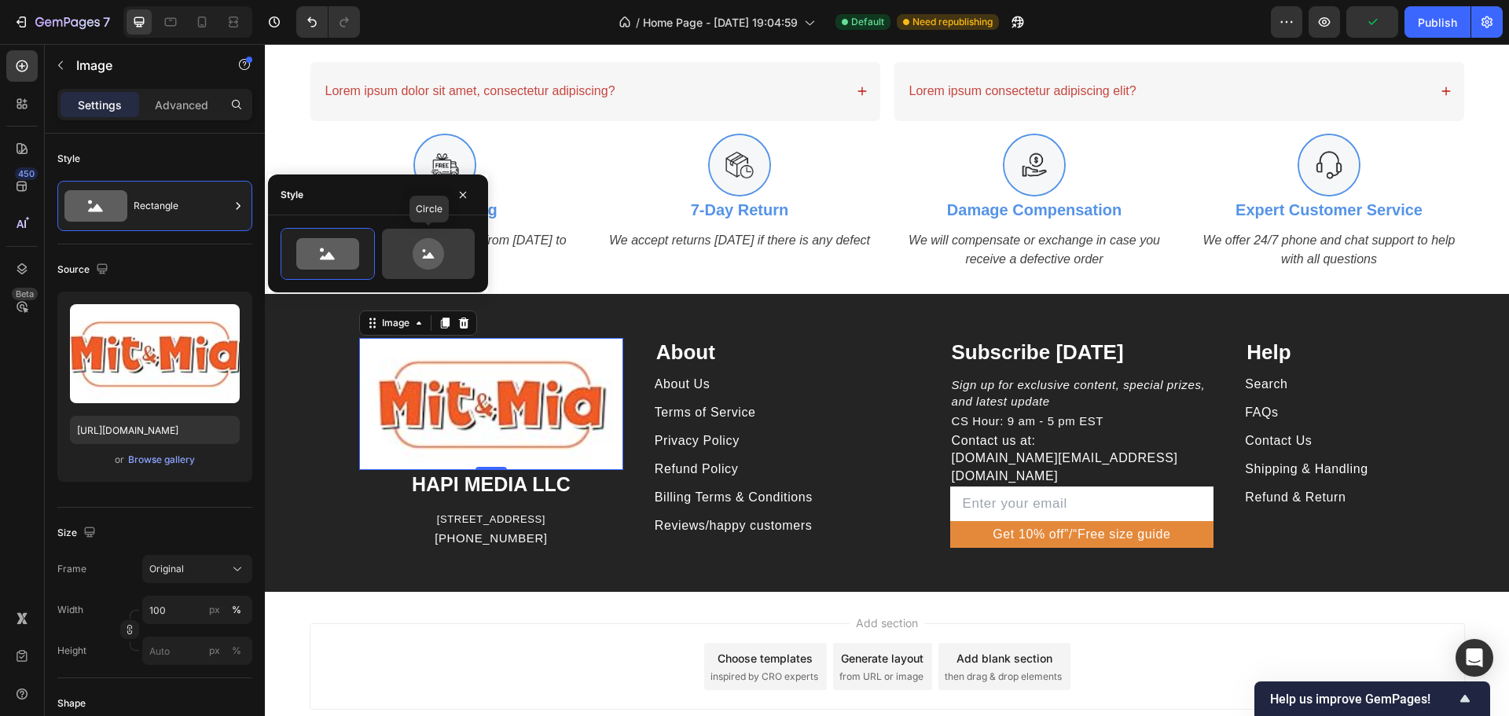
click at [409, 246] on icon at bounding box center [428, 253] width 74 height 31
type input "80"
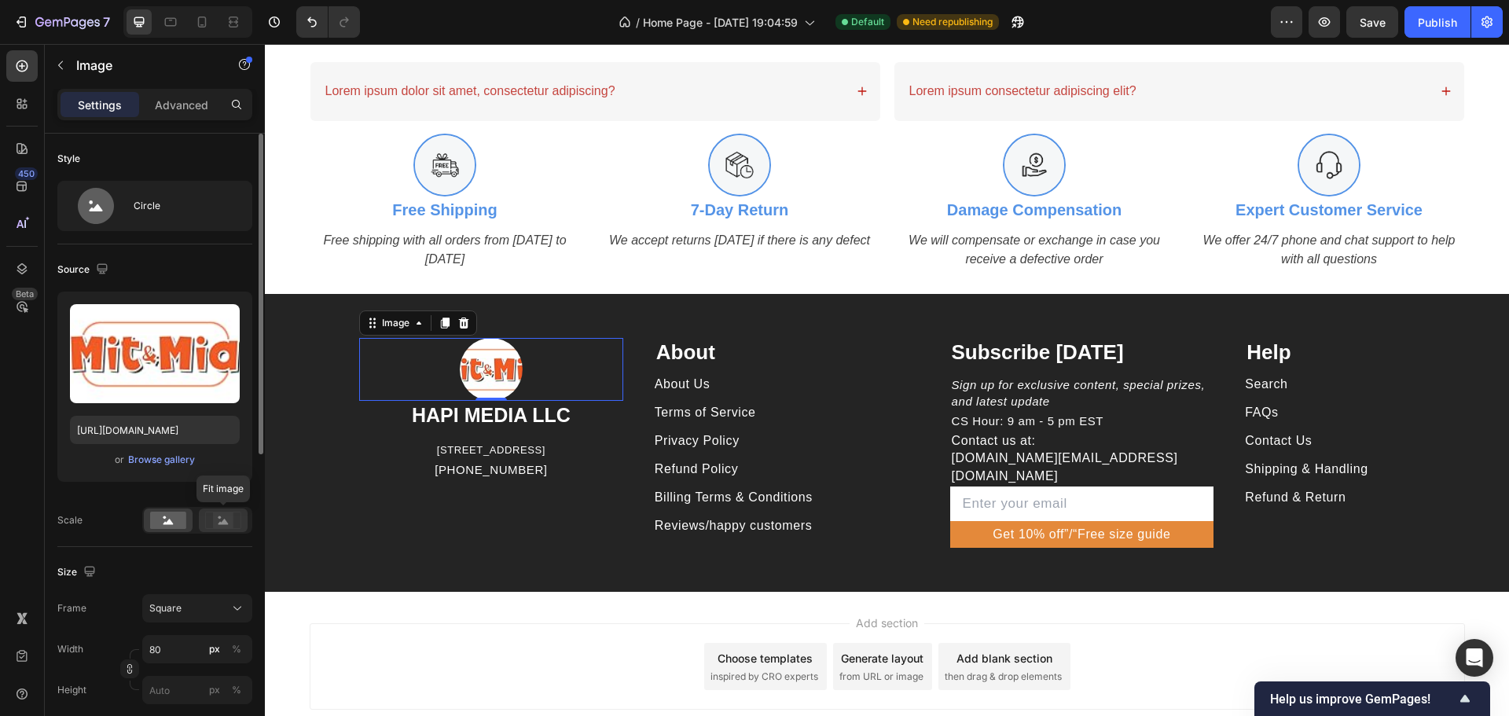
click at [217, 518] on rect at bounding box center [223, 520] width 20 height 16
click at [159, 519] on rect at bounding box center [168, 520] width 36 height 17
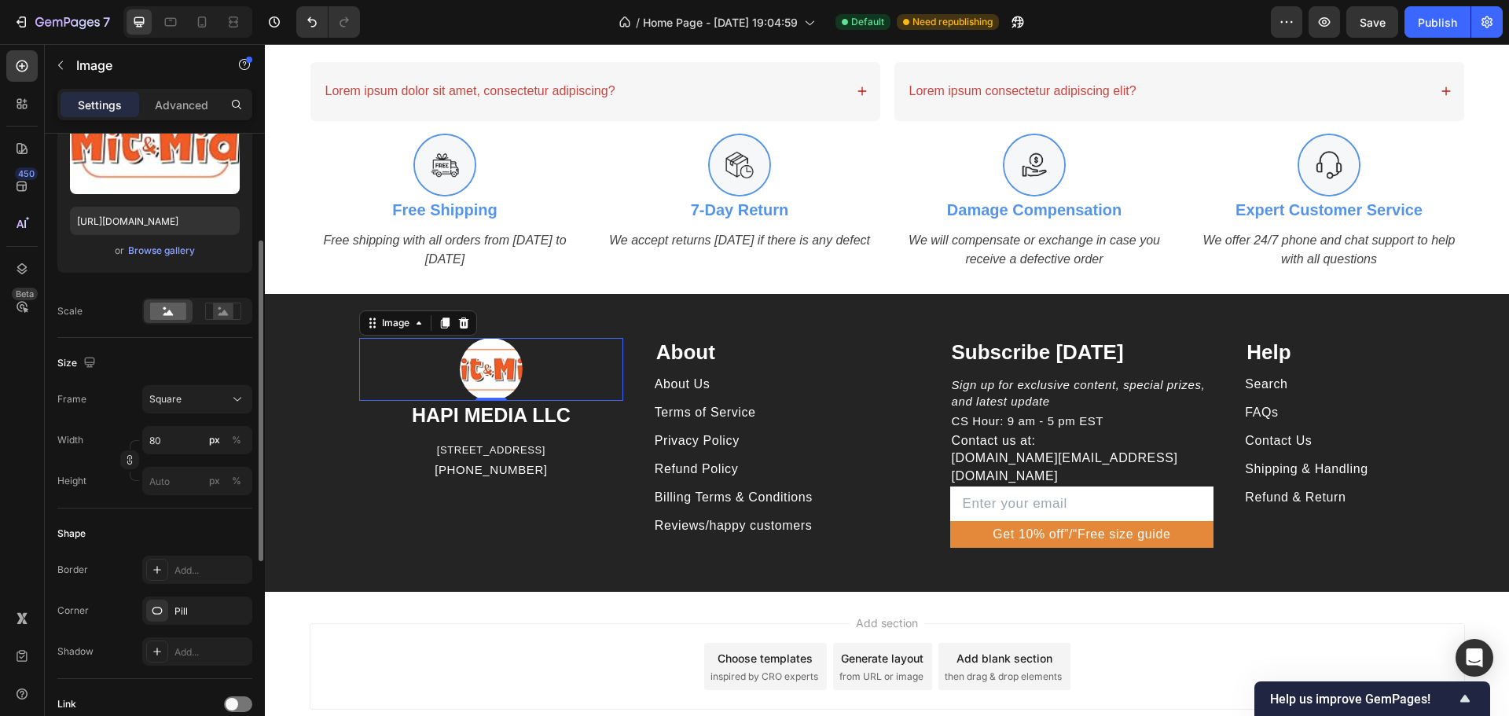
click at [578, 380] on div at bounding box center [491, 369] width 264 height 63
click at [228, 301] on div at bounding box center [223, 311] width 49 height 24
click at [478, 357] on img at bounding box center [491, 369] width 63 height 63
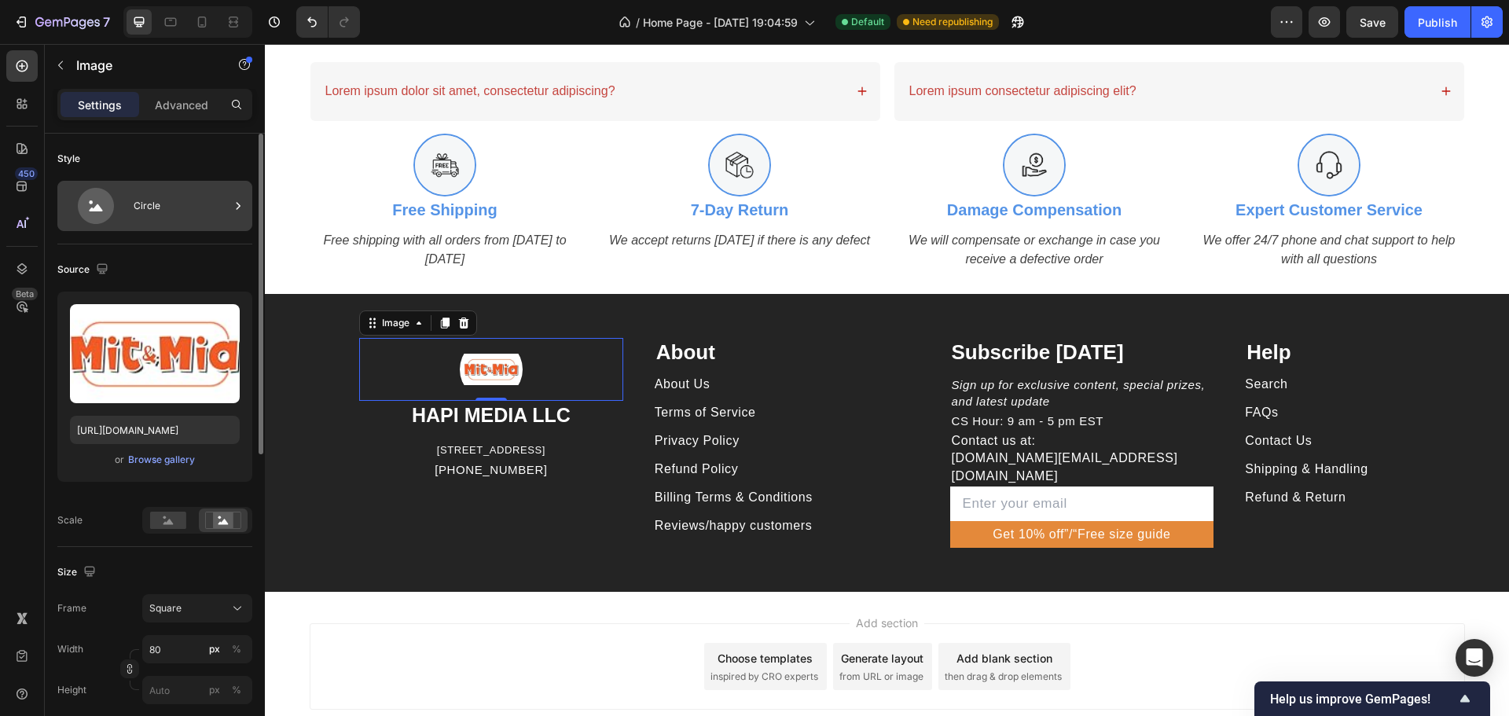
click at [176, 210] on div "Circle" at bounding box center [182, 206] width 96 height 36
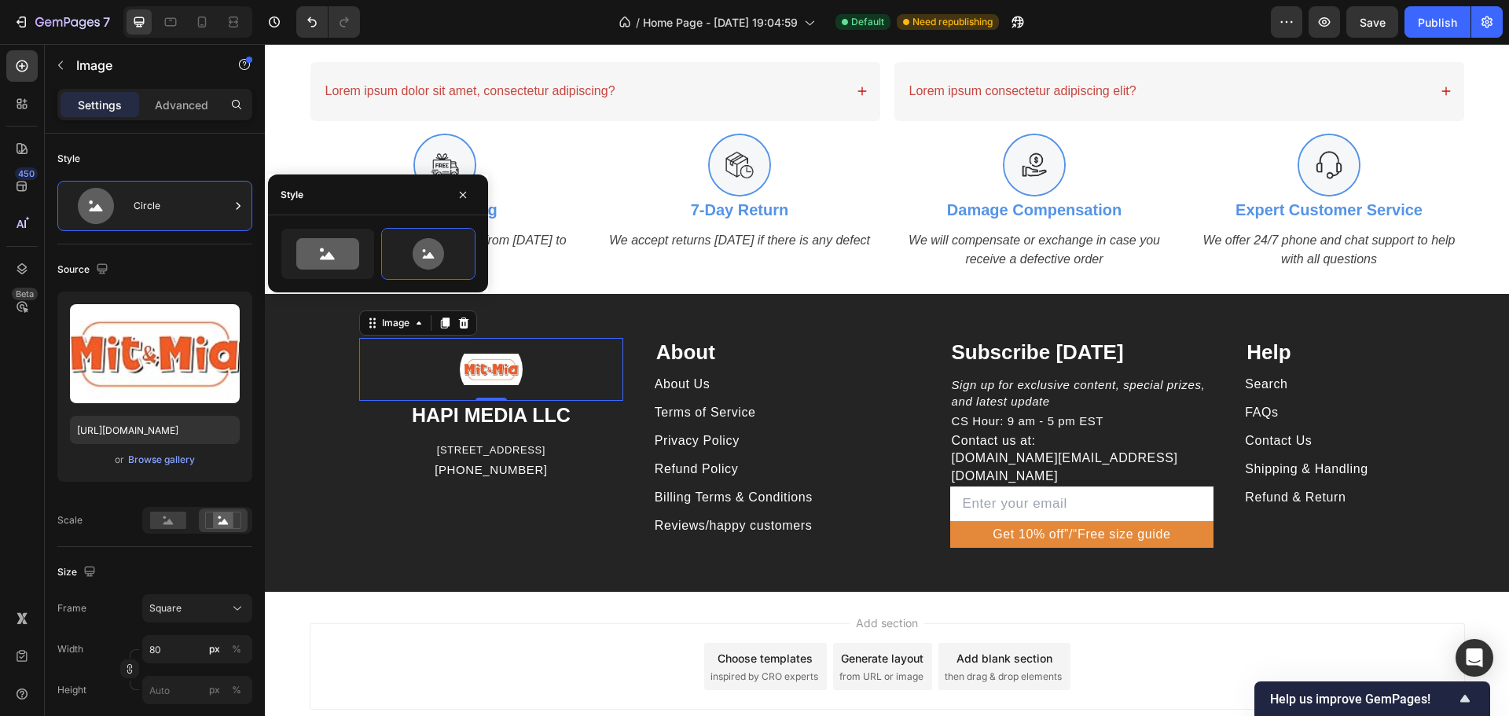
click at [501, 385] on img at bounding box center [491, 369] width 63 height 63
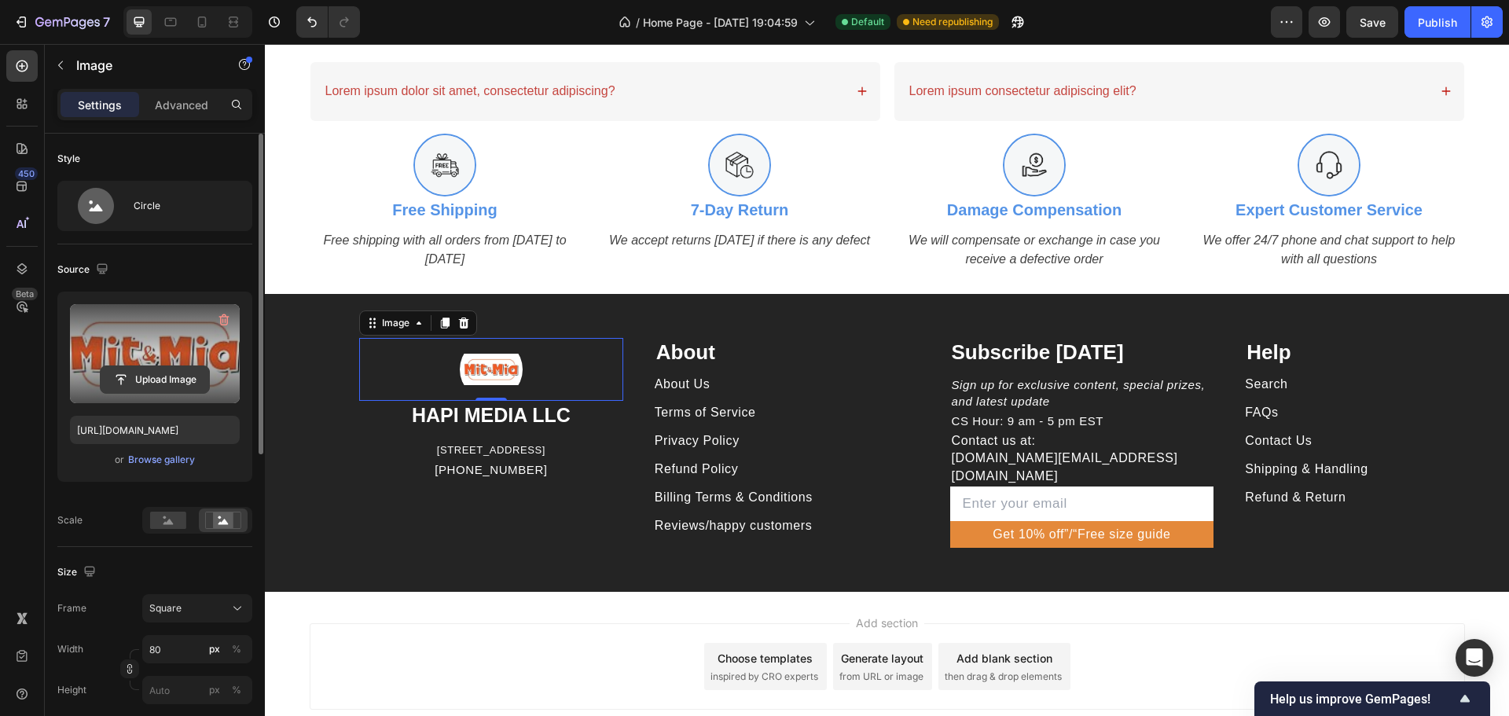
click at [153, 376] on input "file" at bounding box center [155, 379] width 108 height 27
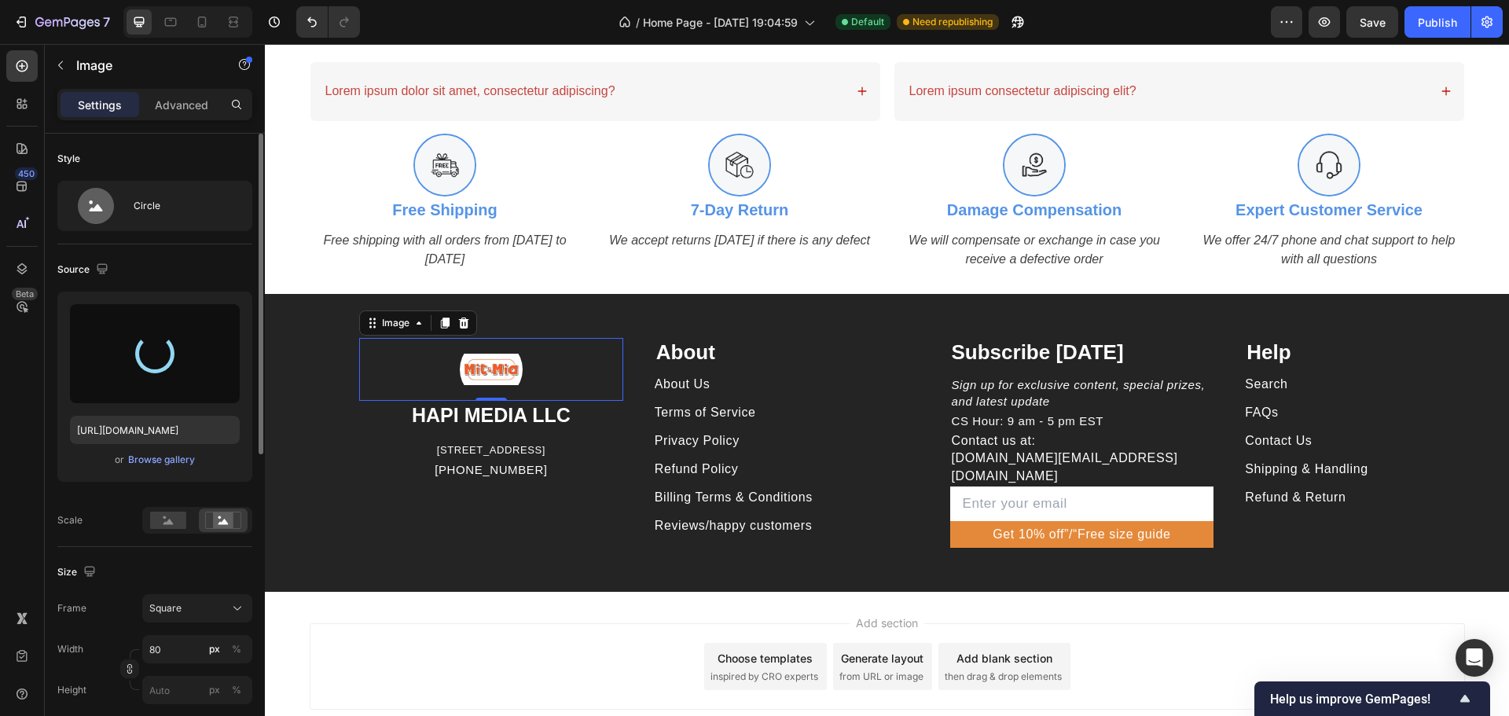
type input "https://cdn.shopify.com/s/files/1/0710/7706/8963/files/gempages_580584489084781…"
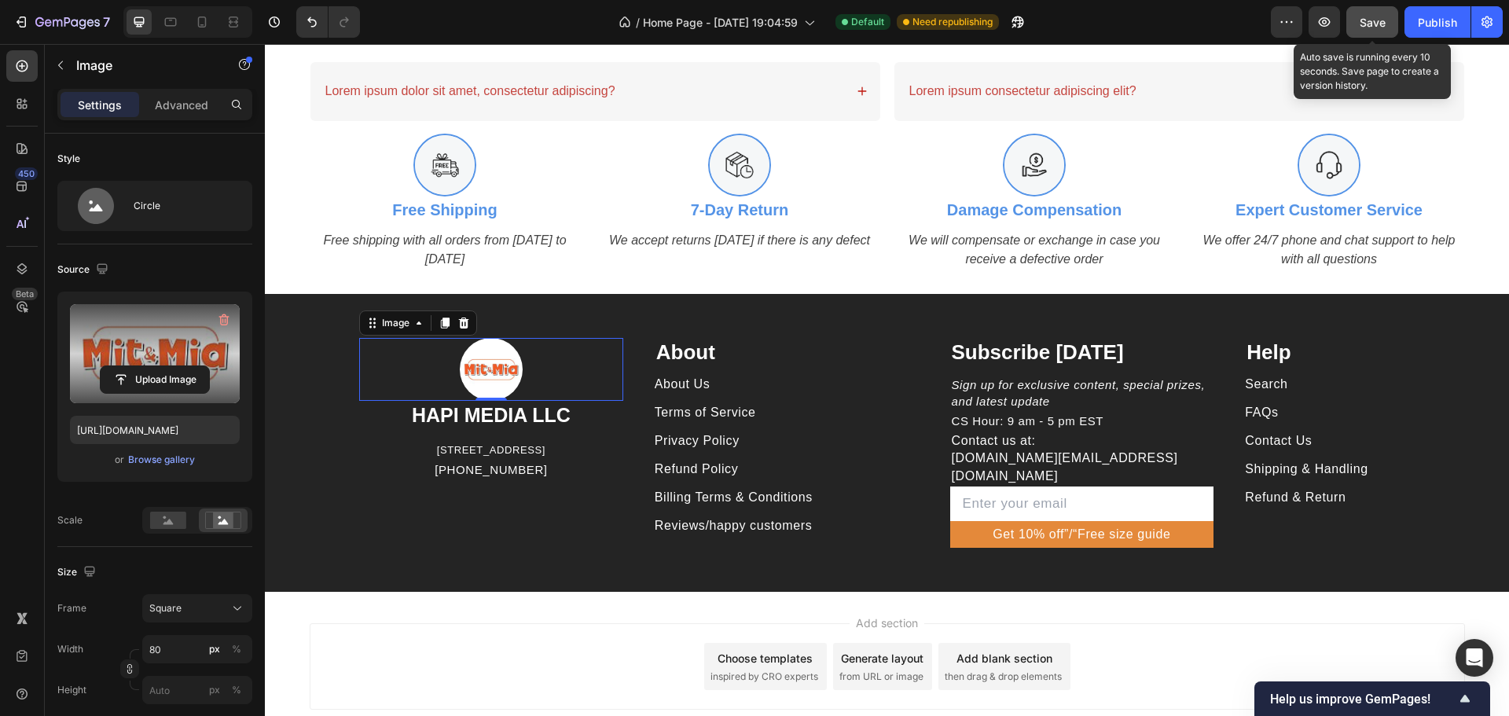
click at [1383, 18] on span "Save" at bounding box center [1373, 22] width 26 height 13
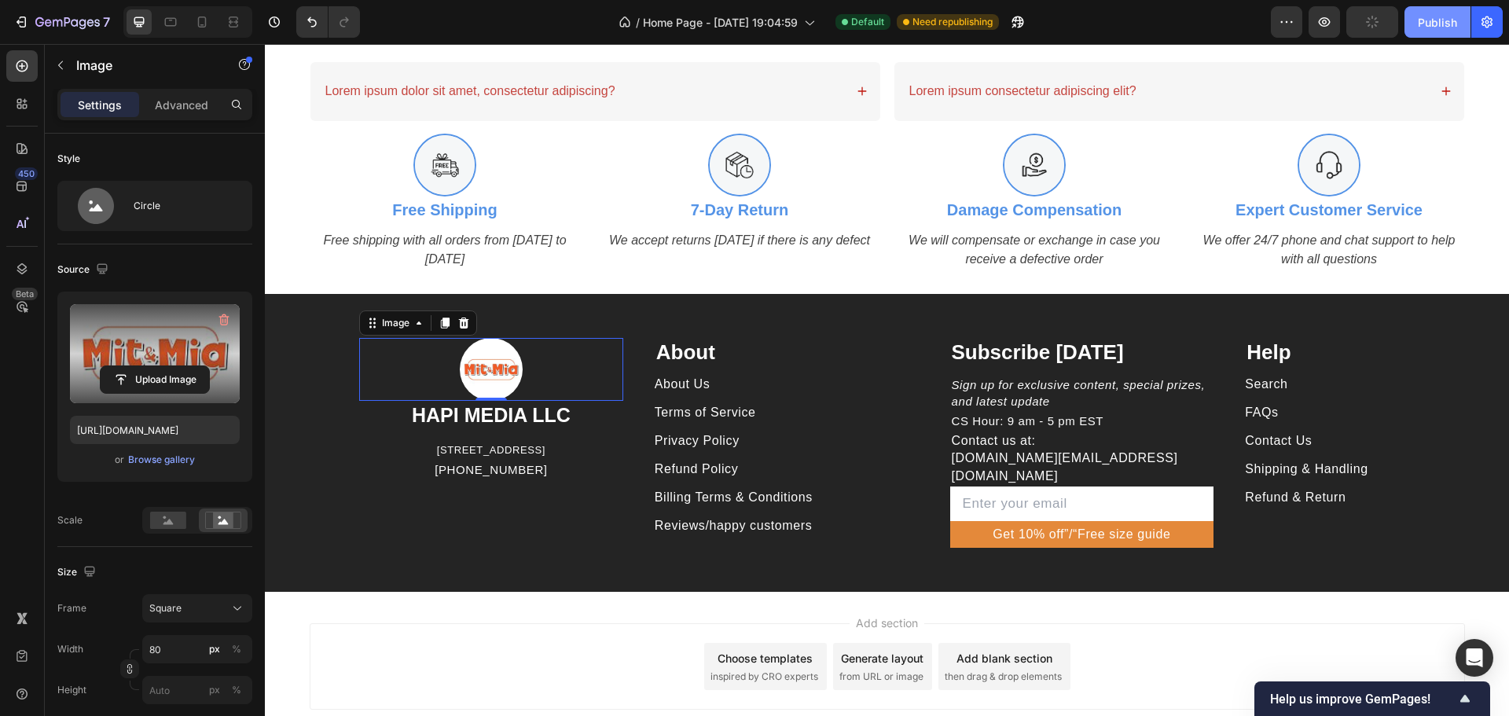
click at [1417, 13] on button "Publish" at bounding box center [1437, 21] width 66 height 31
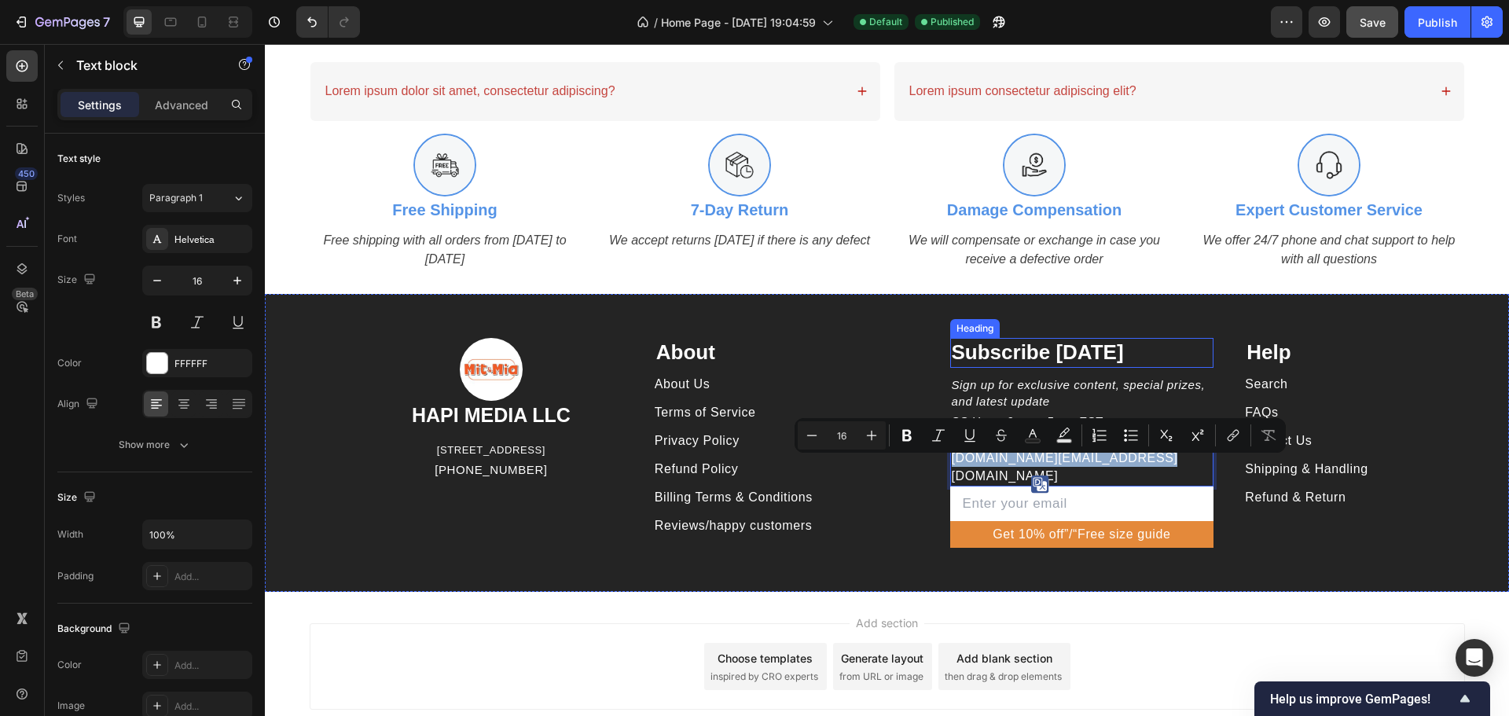
click at [1187, 332] on div "Image HAPI MEDIA LLC Heading 1500 N GRANT ST STE N DENVER CO 80203 US Text bloc…" at bounding box center [887, 443] width 1244 height 298
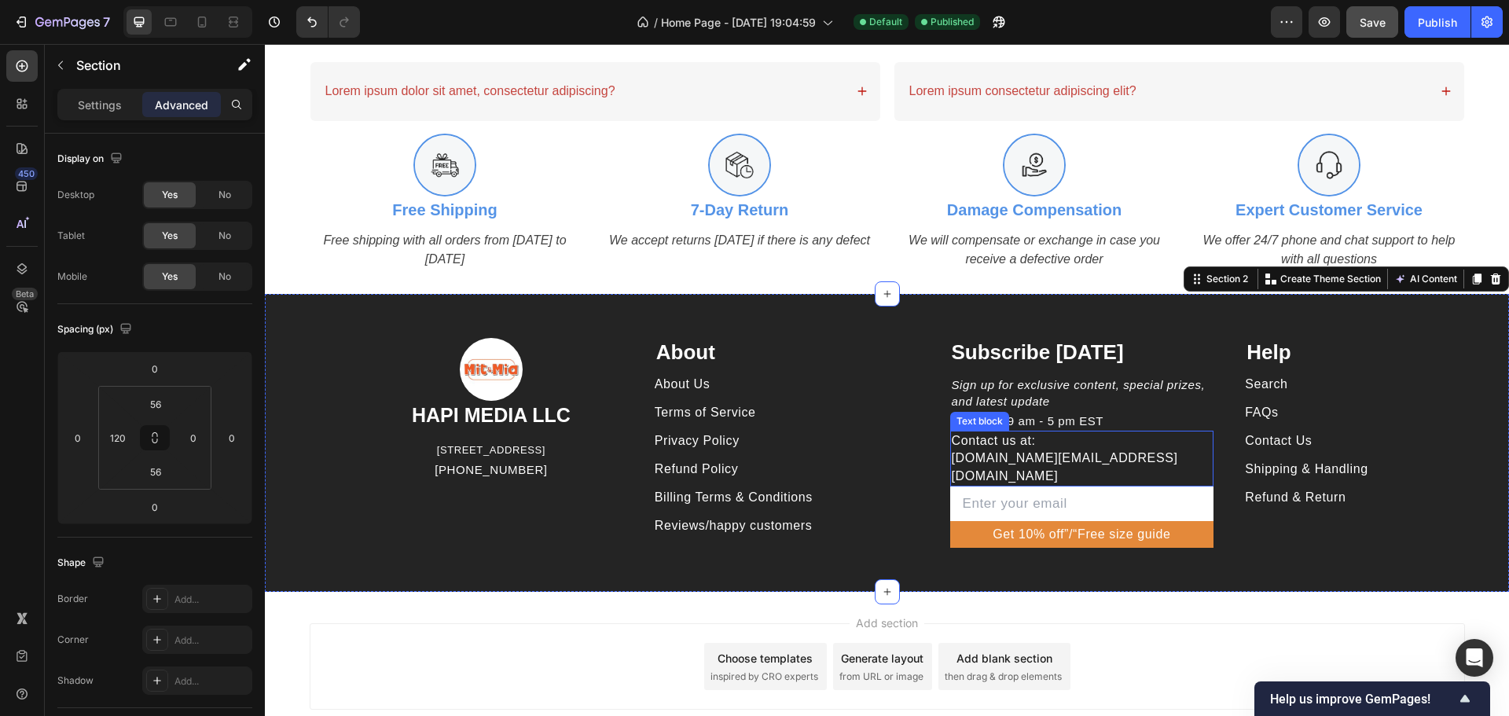
click at [1046, 468] on p "Contact us at: hapimitmia.support@gmail.com" at bounding box center [1082, 458] width 261 height 53
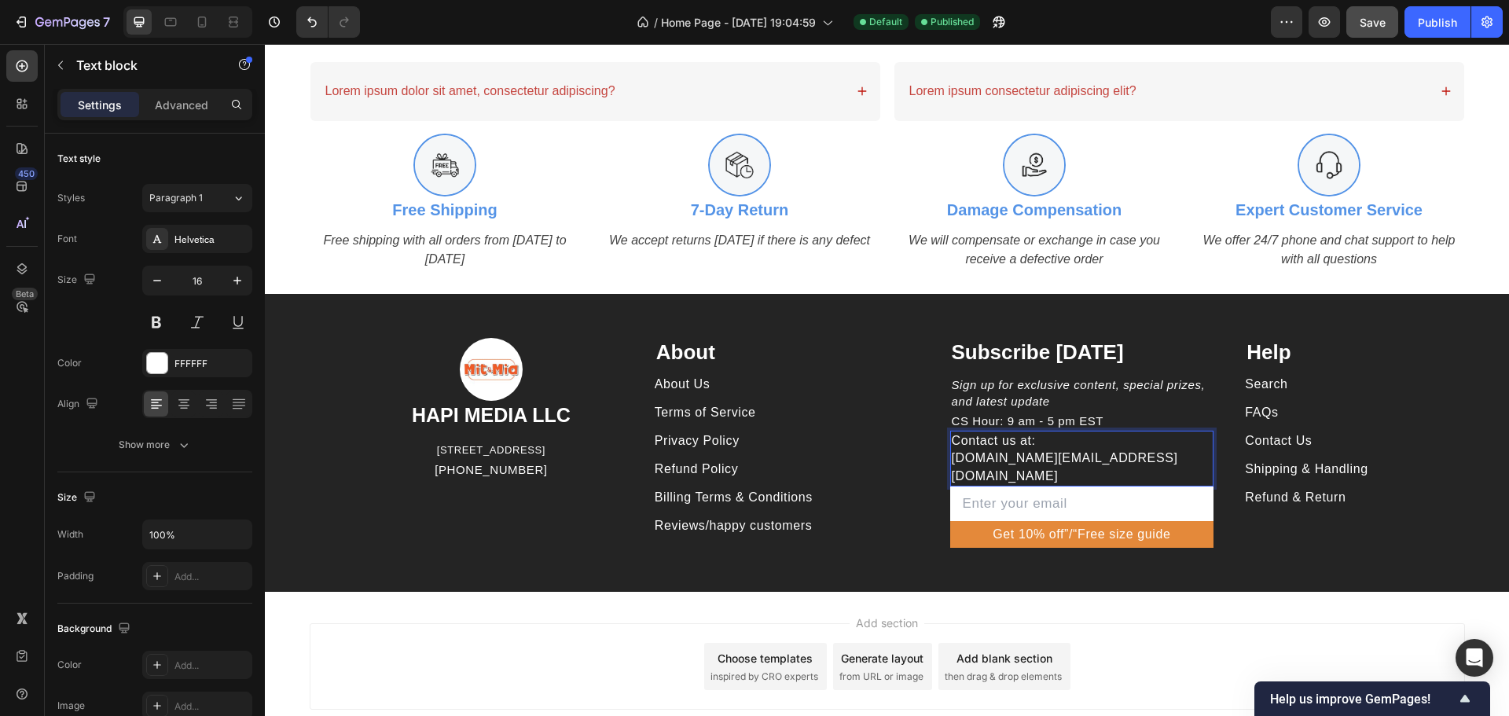
click at [1048, 463] on p "Contact us at: hapimitmia.support@gmail.com" at bounding box center [1082, 458] width 261 height 53
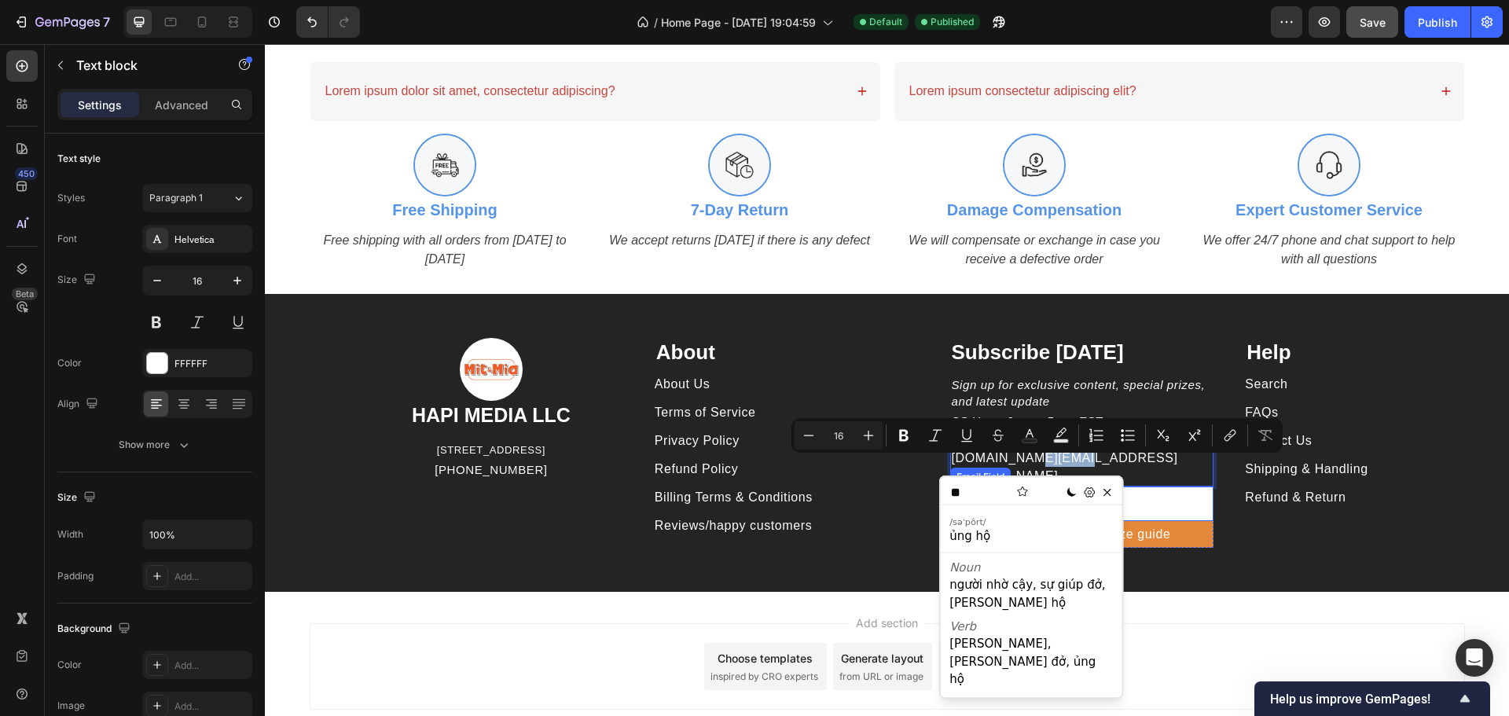
copy p "support"
click at [1059, 464] on p "Contact us at: hapimitmia.support@gmail.com" at bounding box center [1082, 458] width 261 height 53
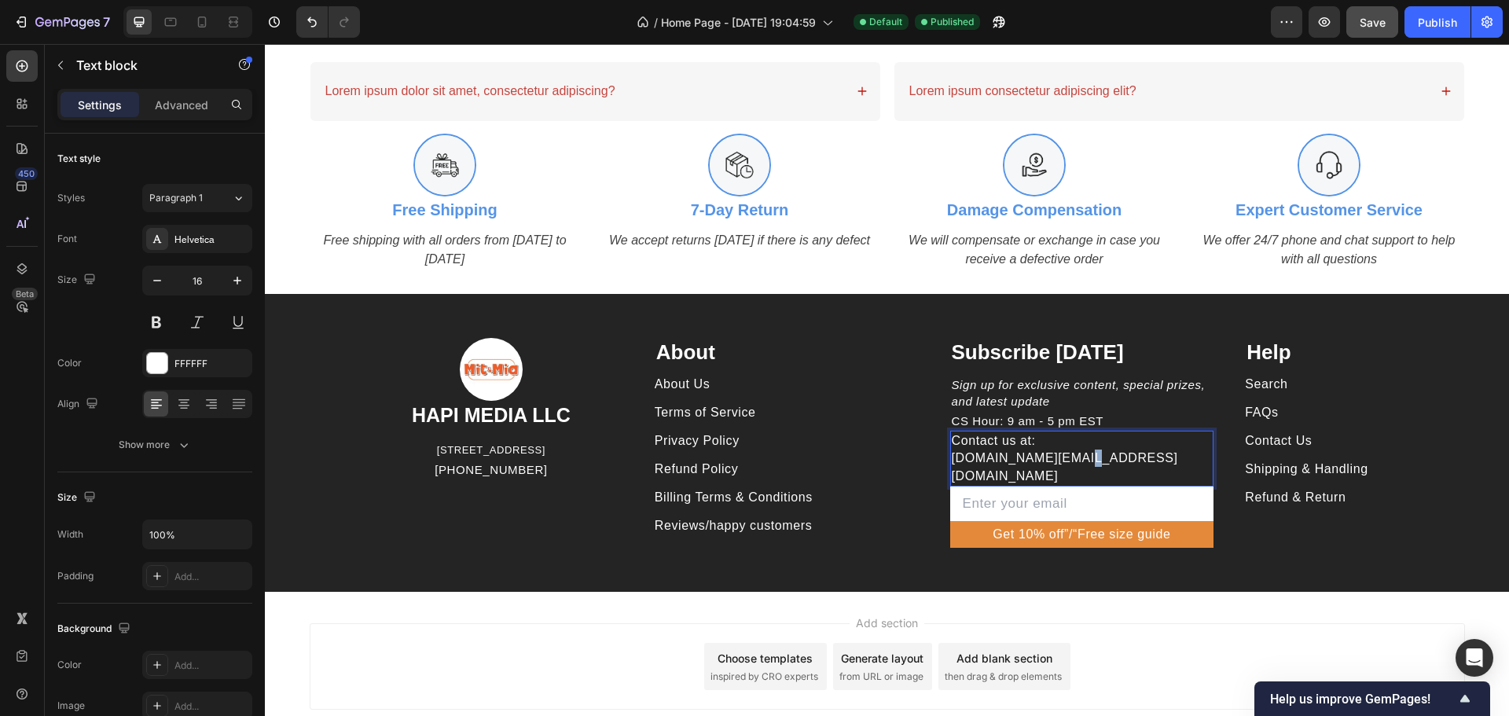
click at [1059, 464] on p "Contact us at: hapimitmia.support@gmail.com" at bounding box center [1082, 458] width 261 height 53
click at [1060, 464] on p "Contact us at: hapimitmia.support@gmail.com" at bounding box center [1082, 458] width 261 height 53
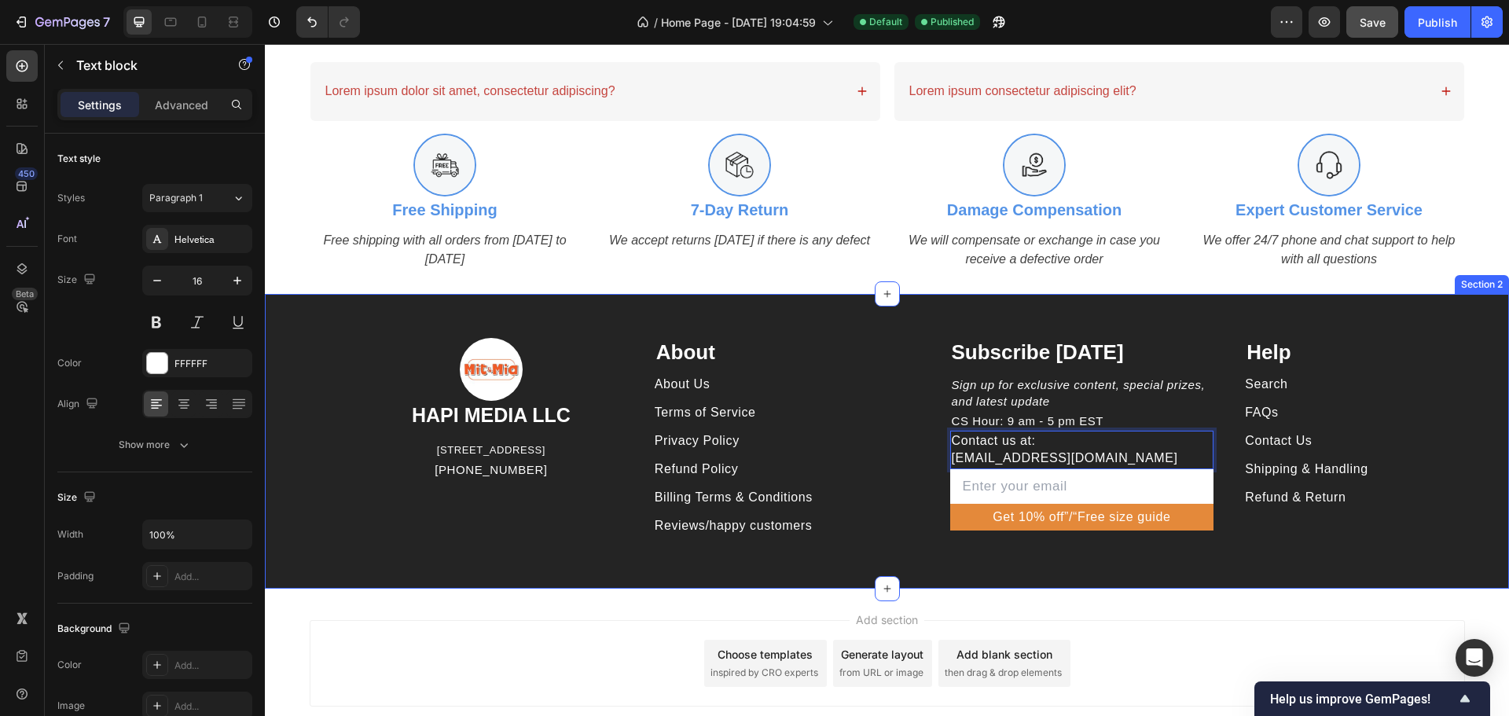
drag, startPoint x: 1372, startPoint y: 571, endPoint x: 1449, endPoint y: 359, distance: 225.7
click at [1373, 571] on div "Image HAPI MEDIA LLC Heading 1500 N GRANT ST STE N DENVER CO 80203 US Text bloc…" at bounding box center [887, 441] width 1244 height 295
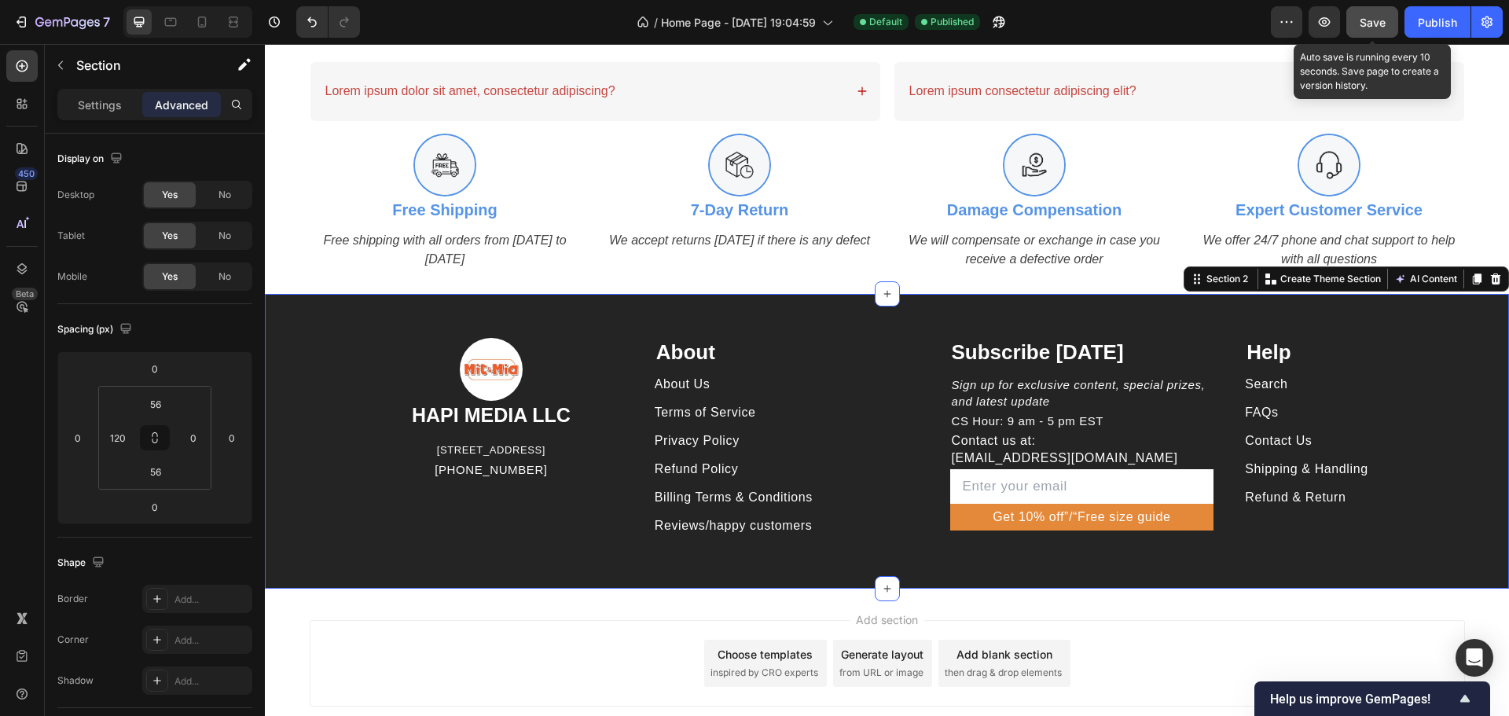
click at [1367, 23] on span "Save" at bounding box center [1373, 22] width 26 height 13
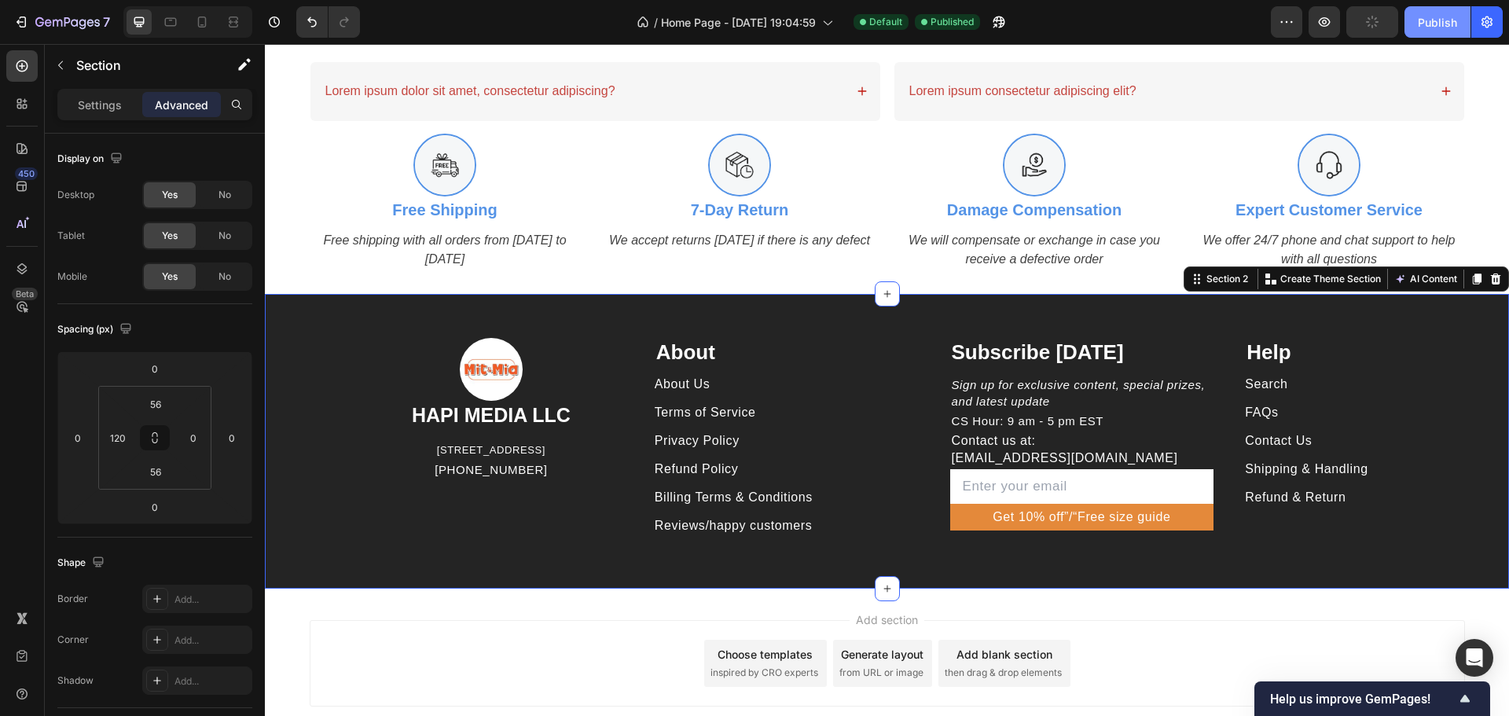
click at [1446, 15] on div "Publish" at bounding box center [1437, 22] width 39 height 17
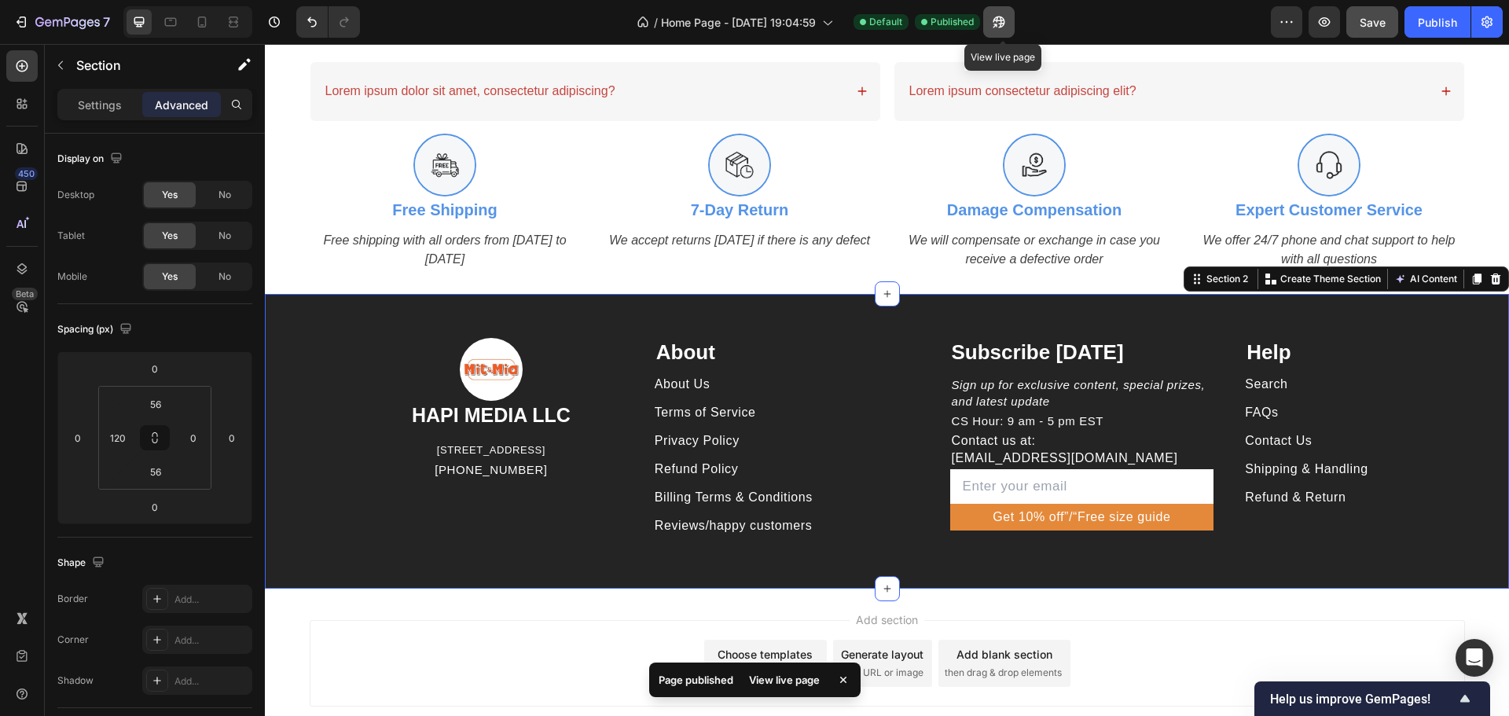
click at [997, 26] on icon "button" at bounding box center [995, 26] width 4 height 4
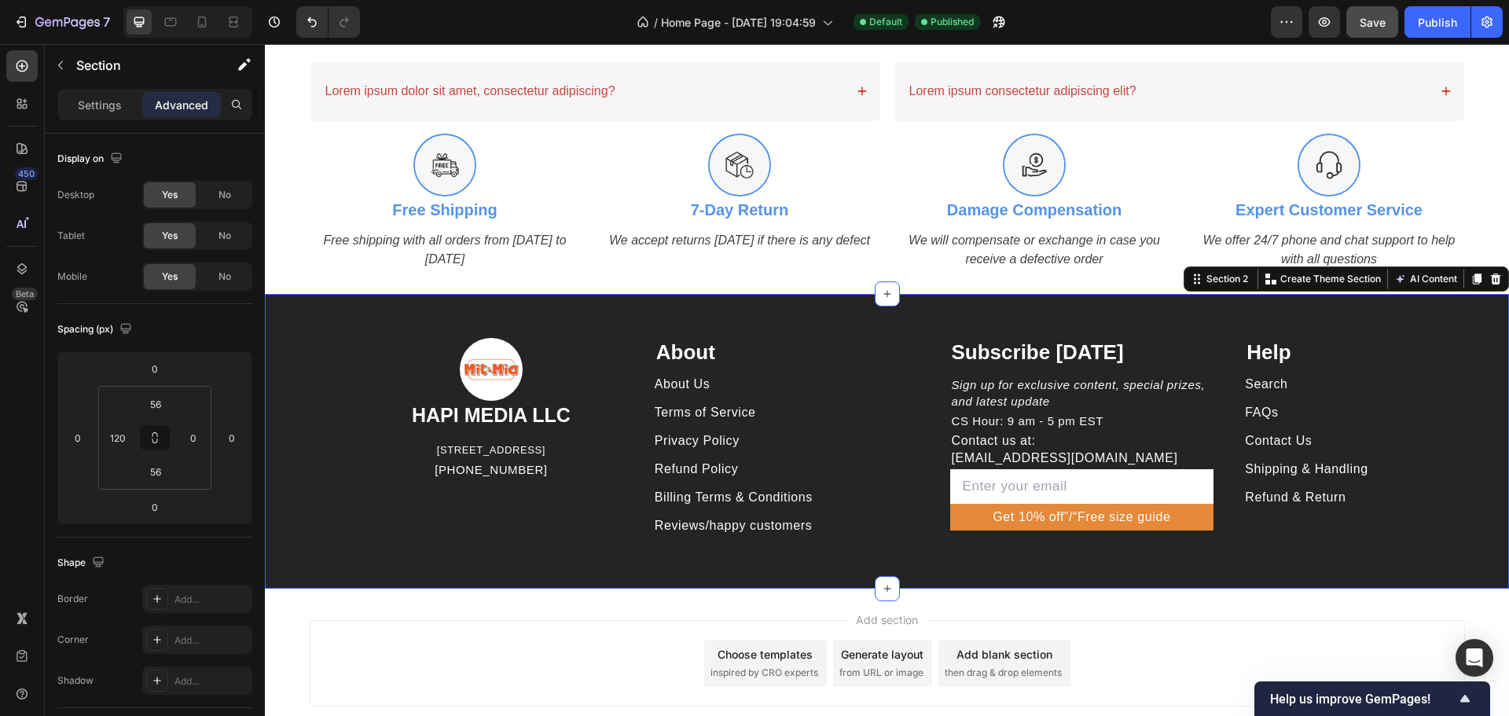
click at [189, 98] on p "Advanced" at bounding box center [181, 105] width 53 height 17
click at [161, 475] on input "56" at bounding box center [155, 472] width 31 height 24
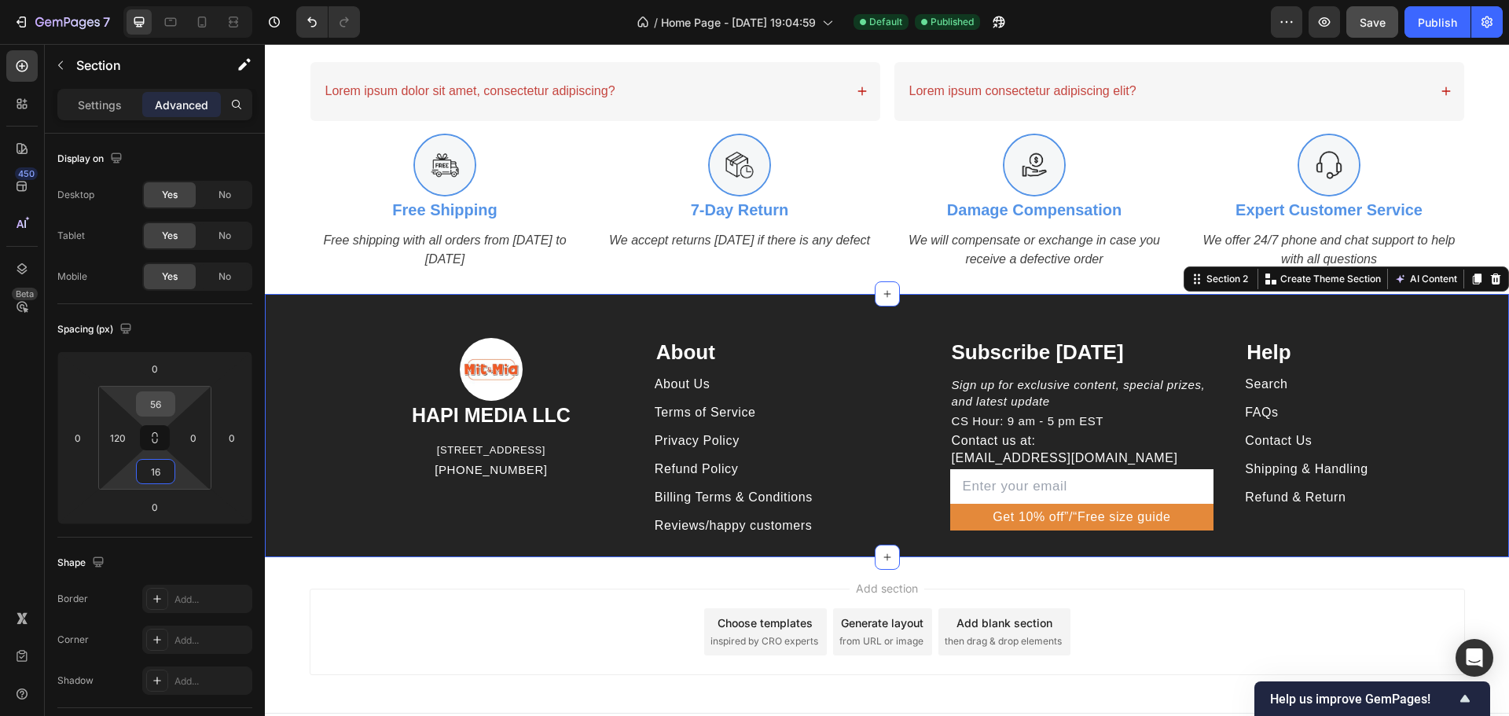
type input "16"
click at [161, 408] on input "56" at bounding box center [155, 404] width 31 height 24
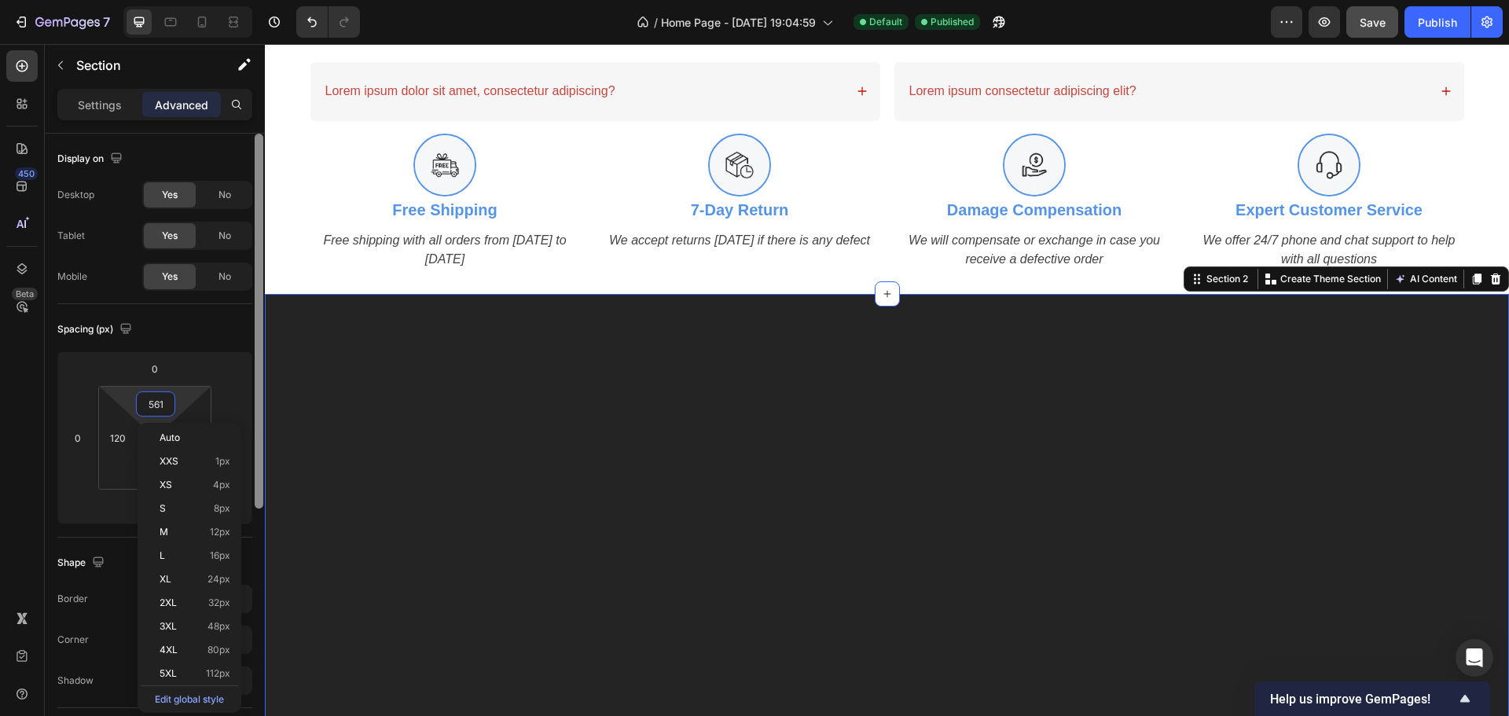
type input "6"
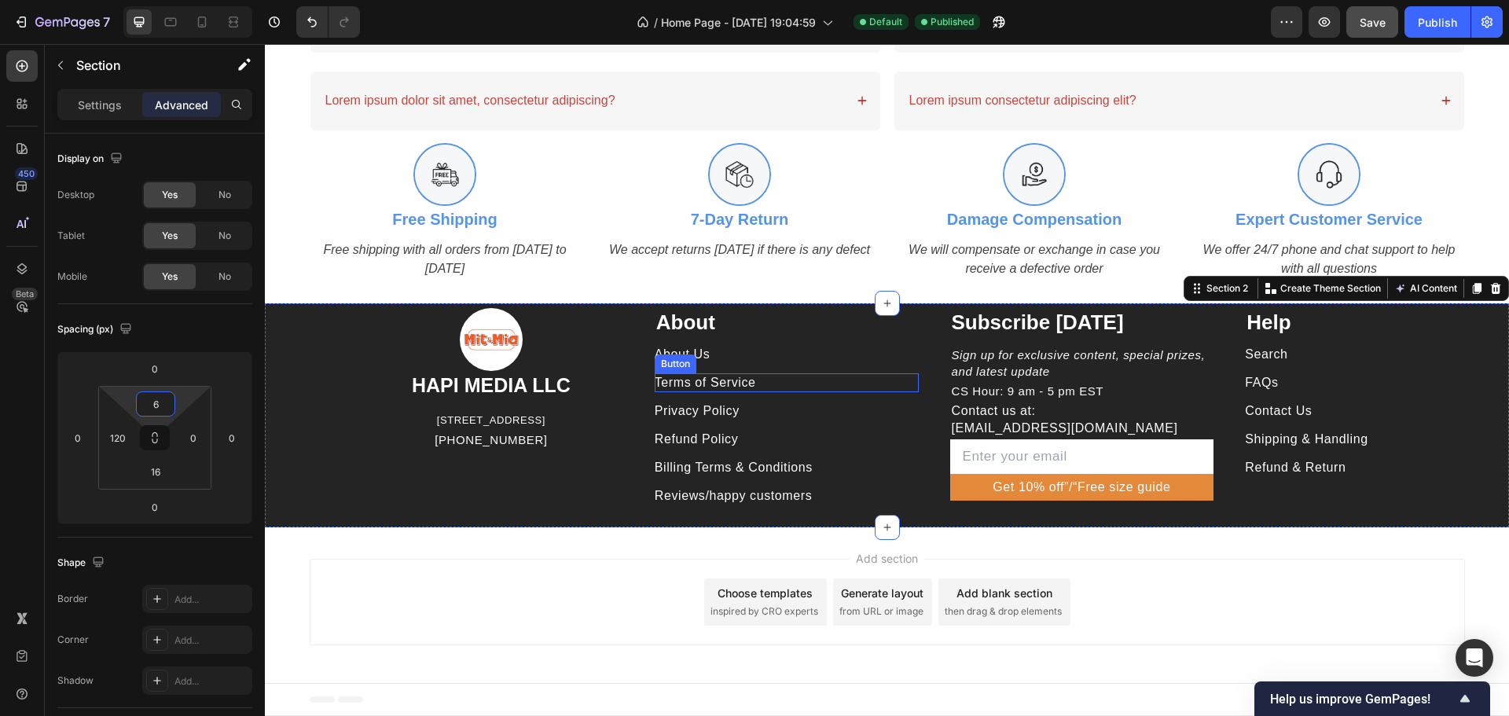
drag, startPoint x: 787, startPoint y: 382, endPoint x: 380, endPoint y: 206, distance: 443.5
click at [787, 382] on div "Terms of Service Button" at bounding box center [787, 382] width 264 height 19
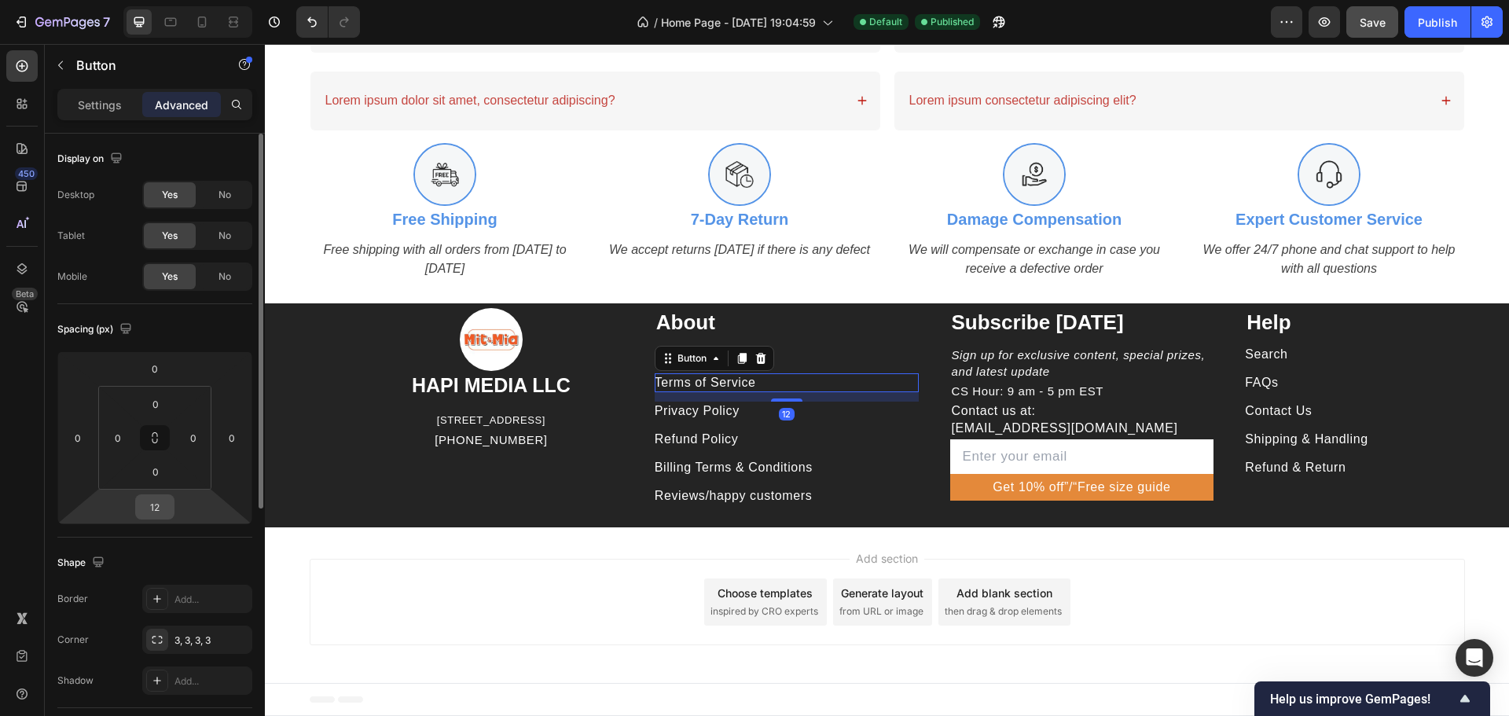
click at [159, 508] on input "12" at bounding box center [154, 507] width 31 height 24
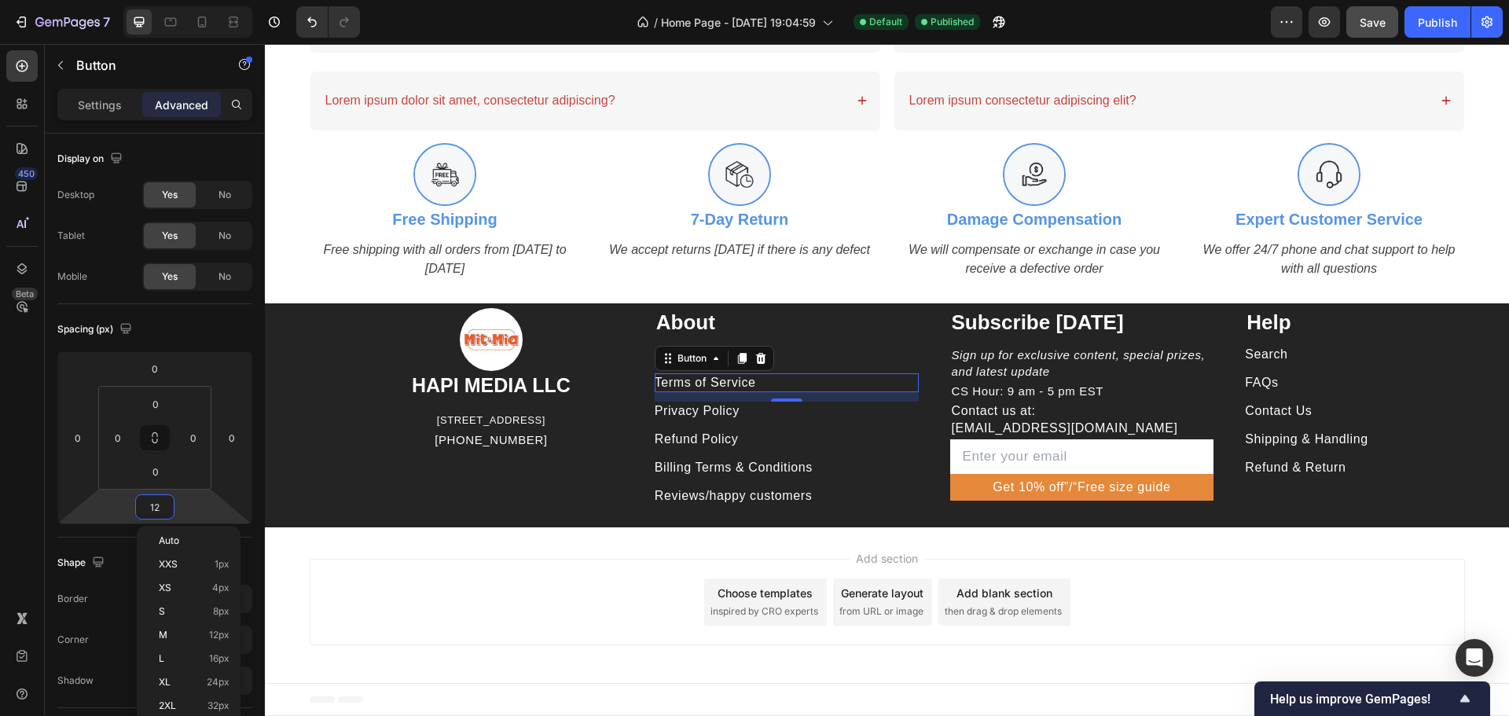
type input "6"
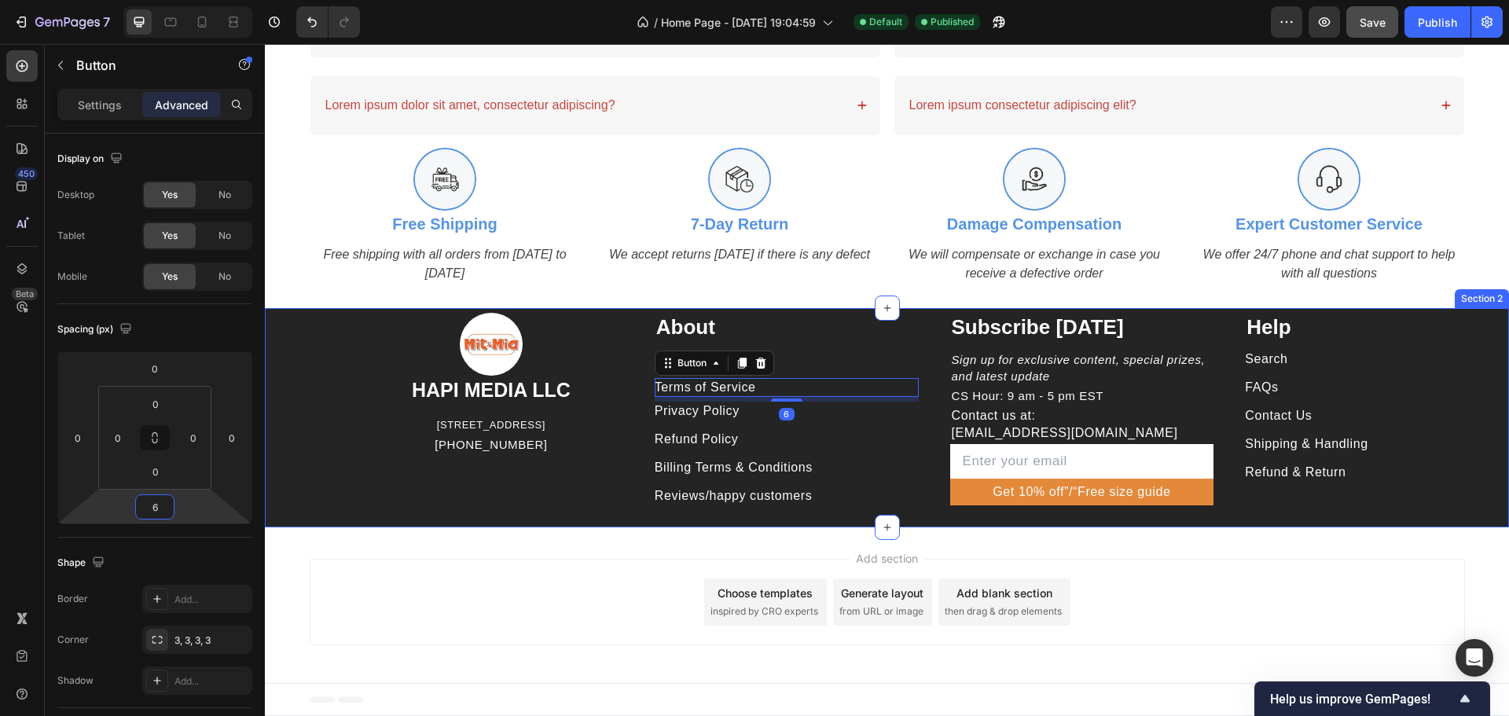
scroll to position [1962, 0]
click at [740, 409] on div "Privacy Policy Button" at bounding box center [787, 411] width 264 height 19
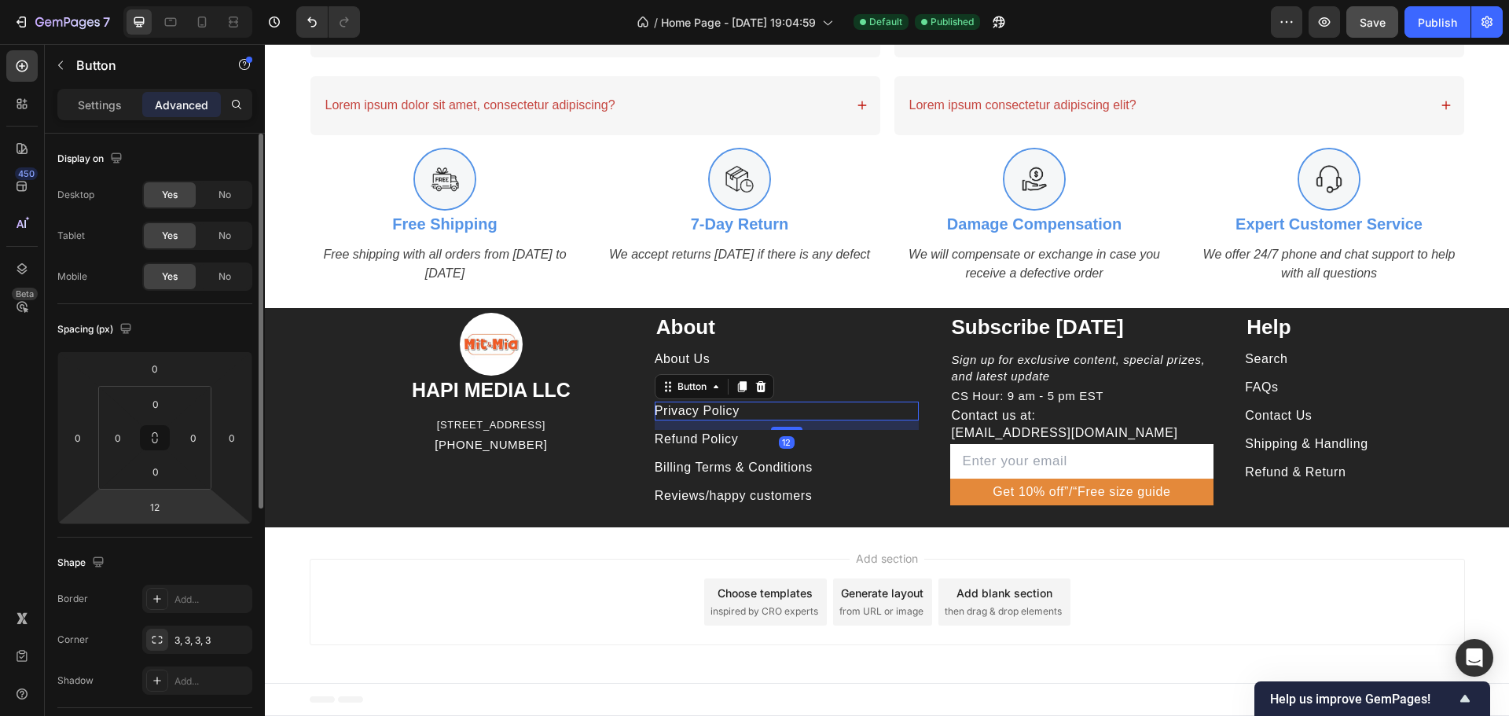
drag, startPoint x: 170, startPoint y: 512, endPoint x: 229, endPoint y: 506, distance: 59.3
click at [171, 512] on div "12" at bounding box center [154, 506] width 39 height 25
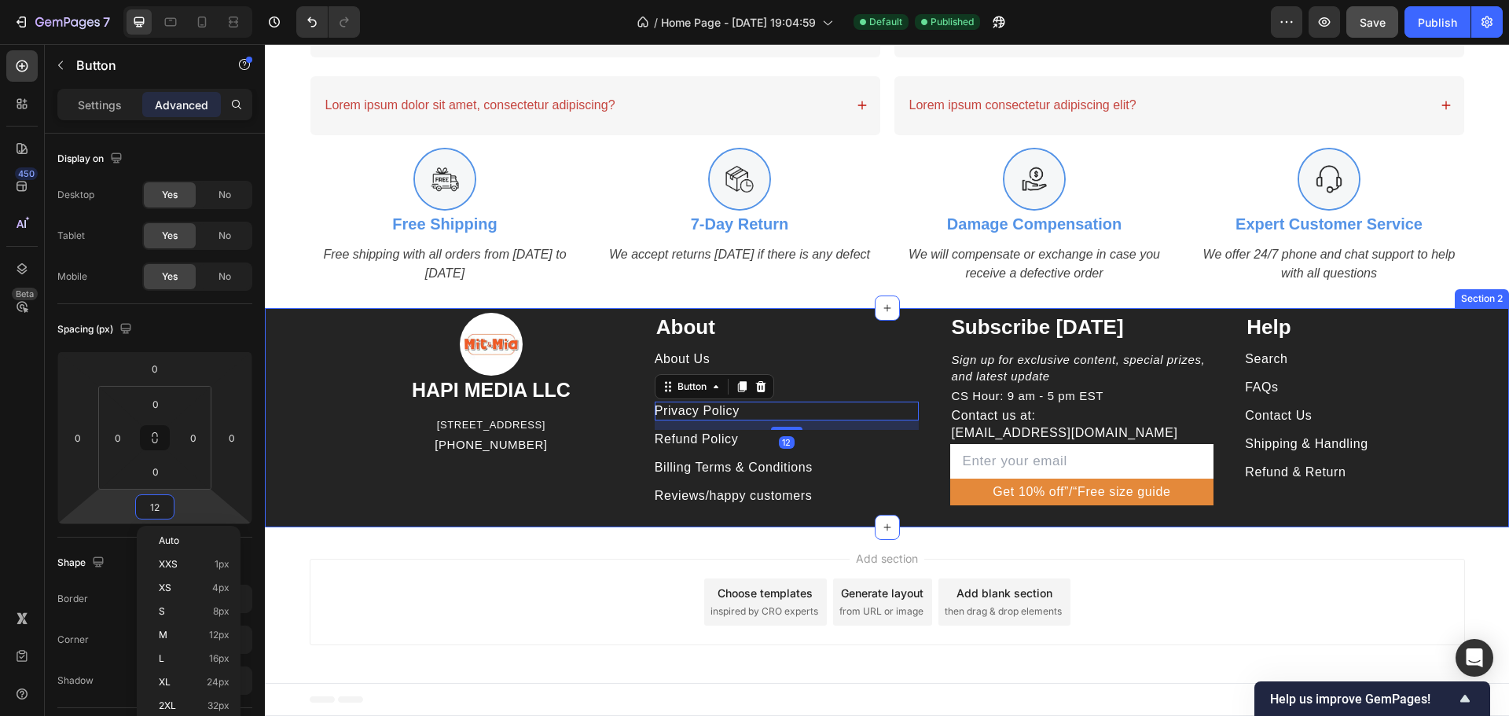
type input "6"
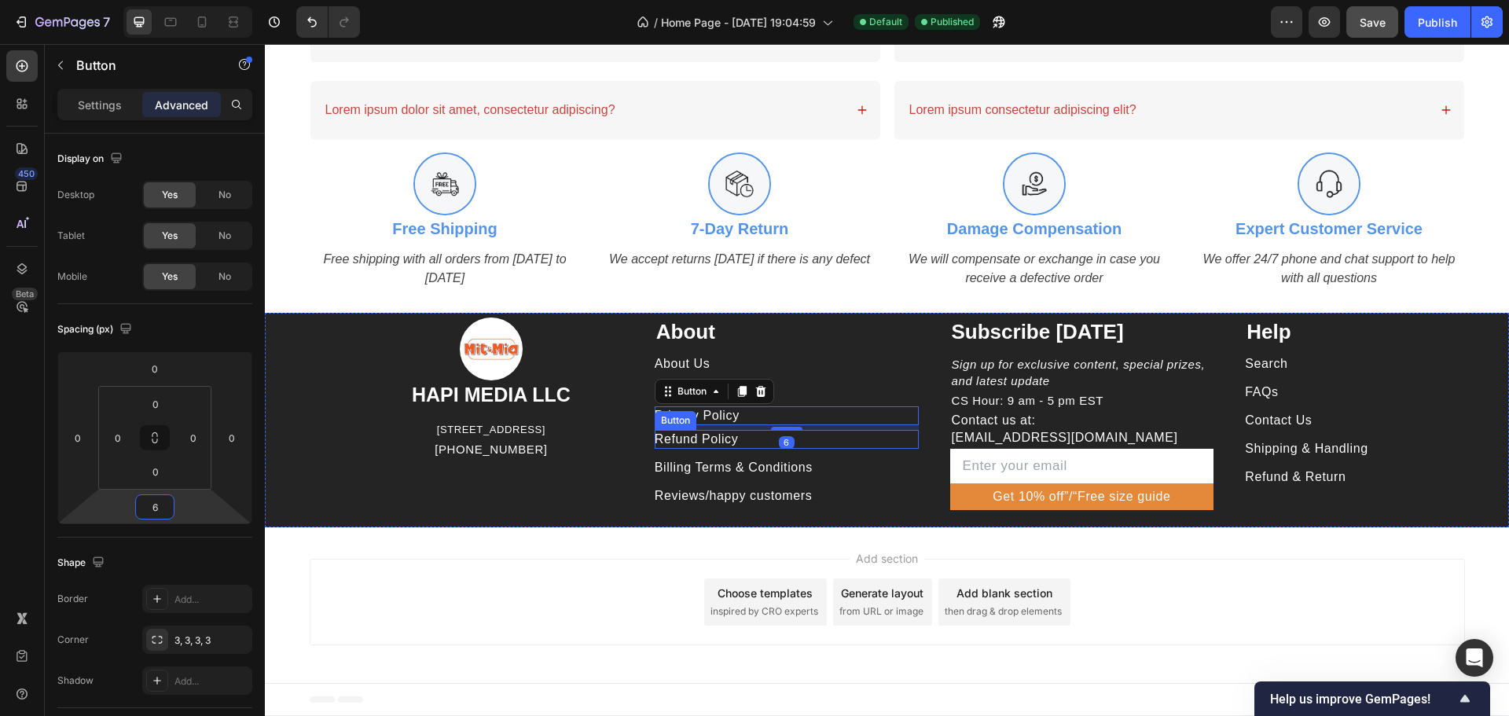
click at [739, 437] on div "Refund Policy Button" at bounding box center [787, 439] width 264 height 19
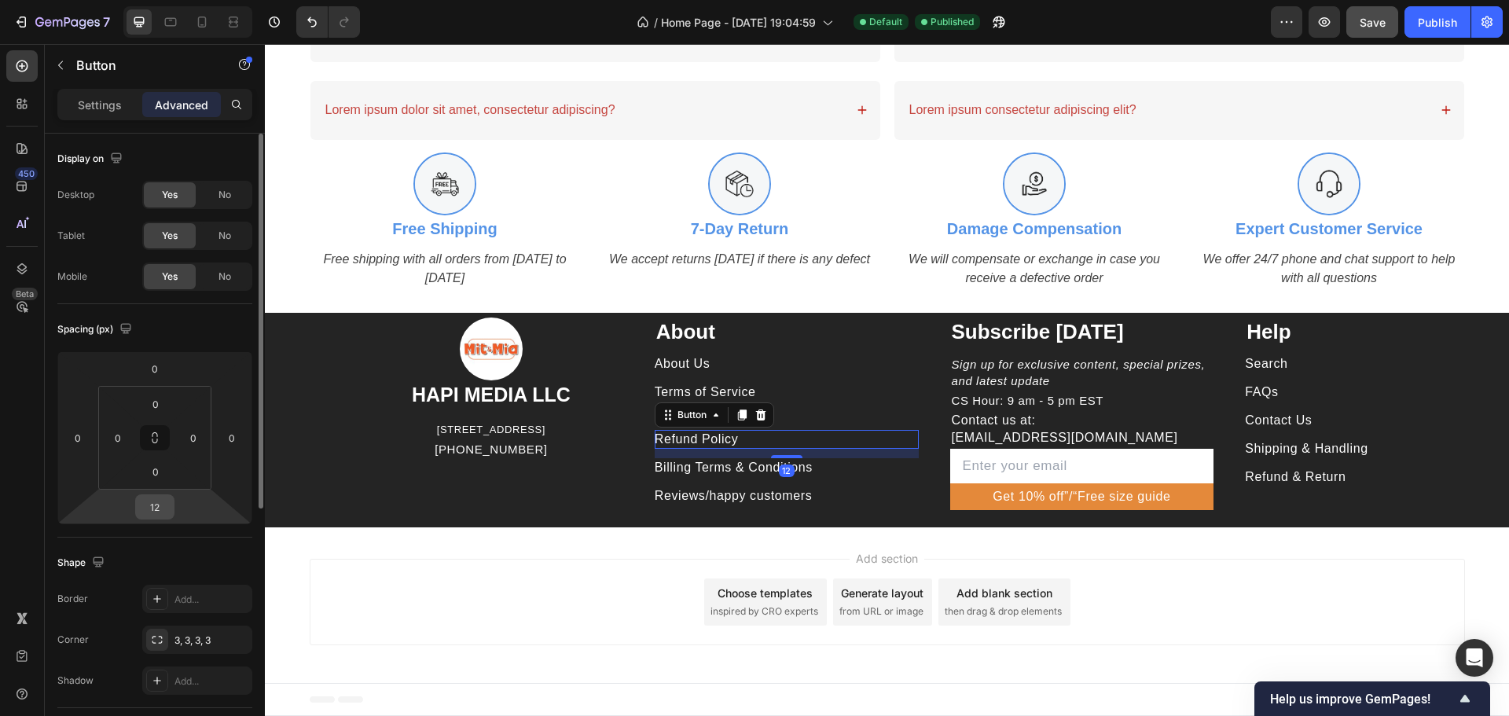
click at [152, 507] on input "12" at bounding box center [154, 507] width 31 height 24
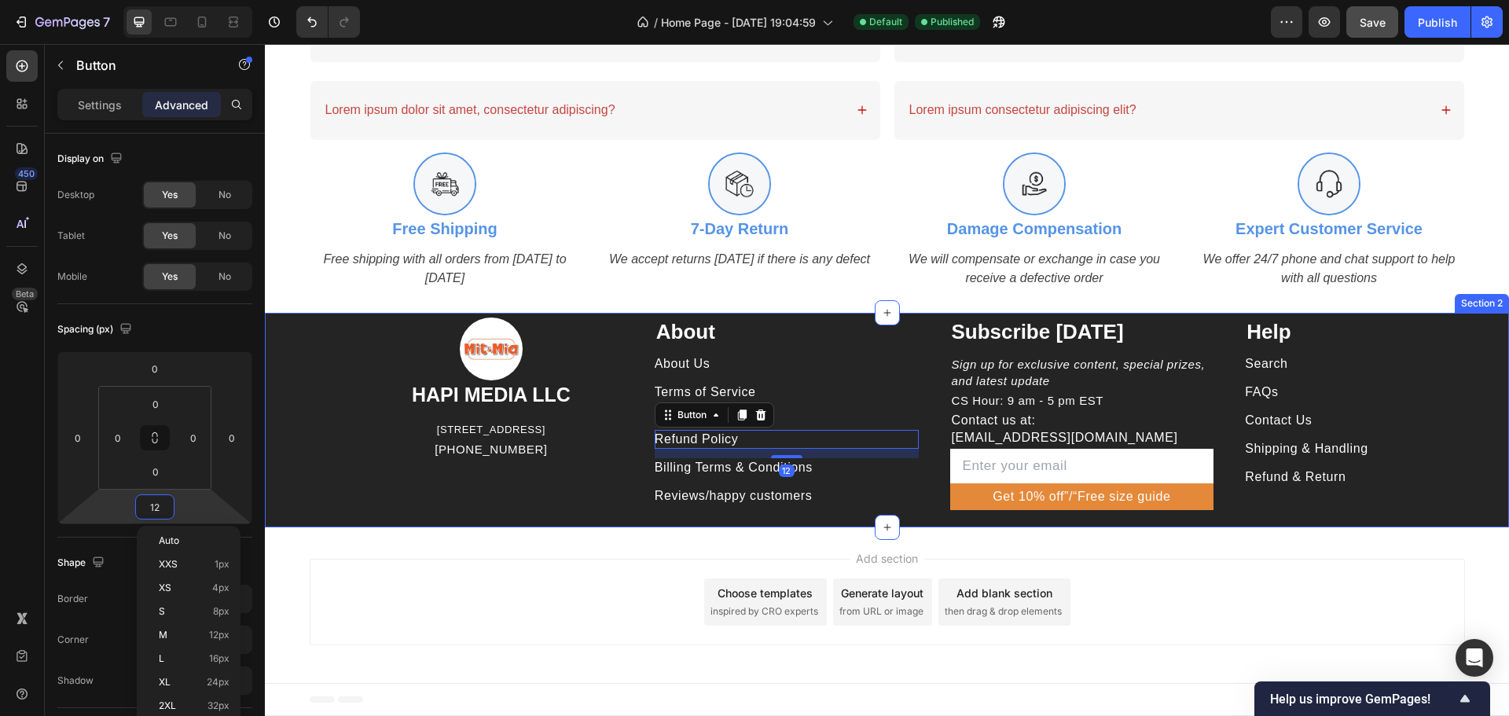
type input "6"
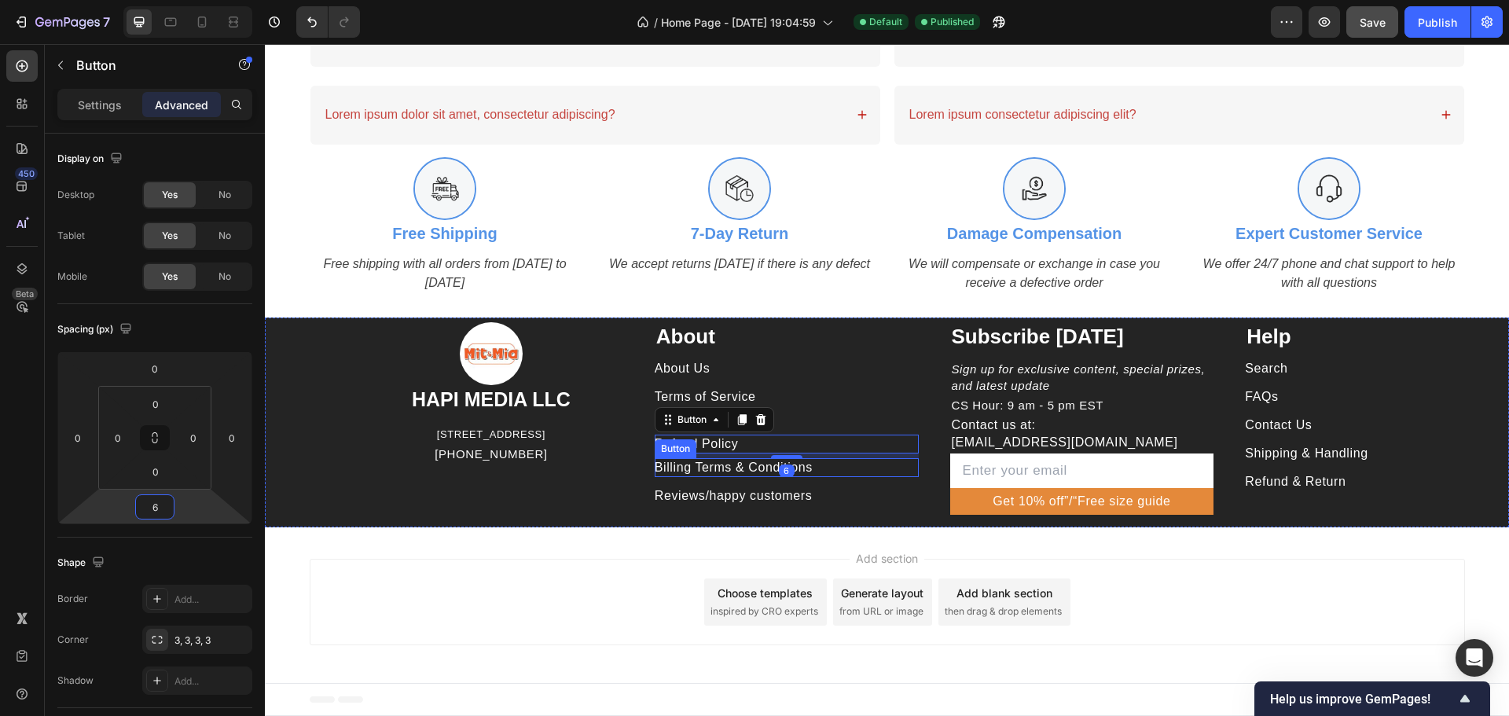
click at [737, 472] on p "Billing Terms & Conditions" at bounding box center [734, 467] width 158 height 17
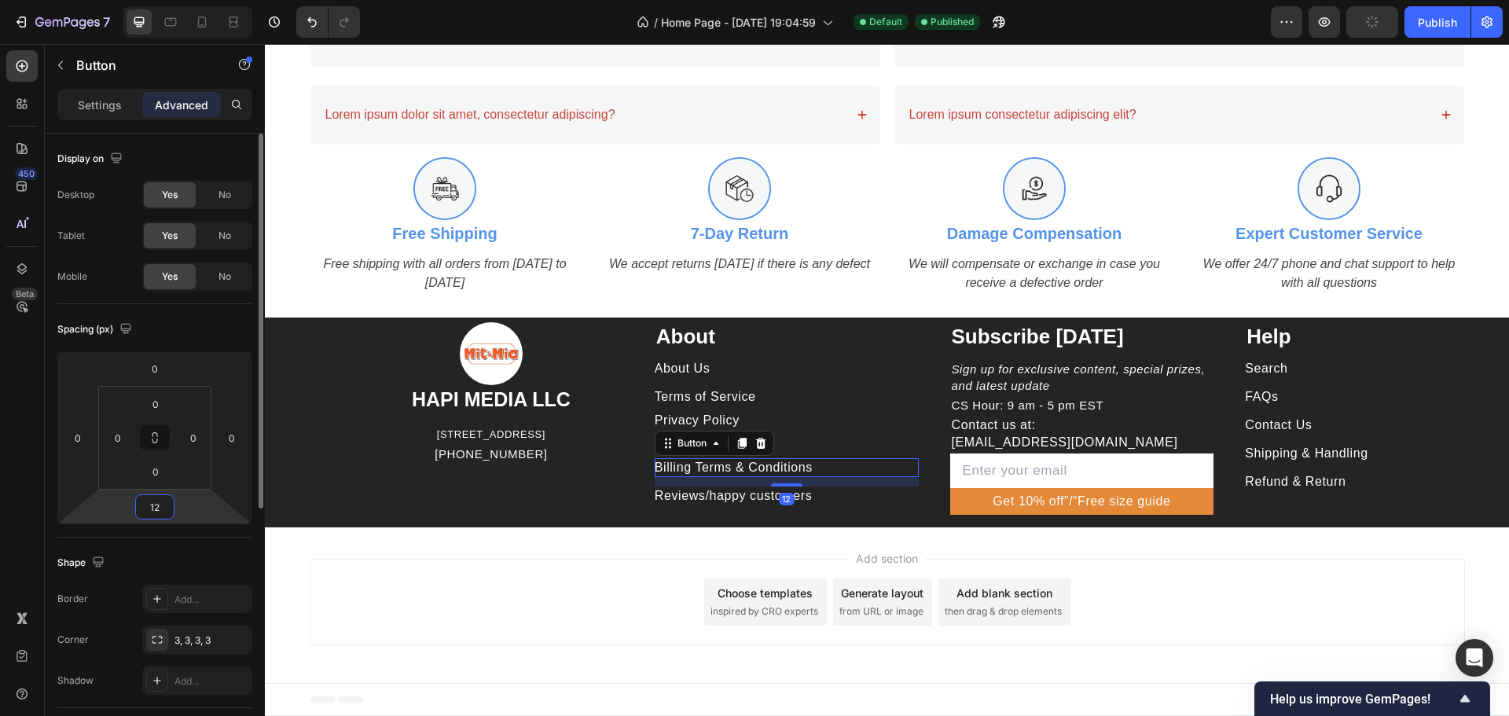
click at [163, 512] on input "12" at bounding box center [154, 507] width 31 height 24
type input "6"
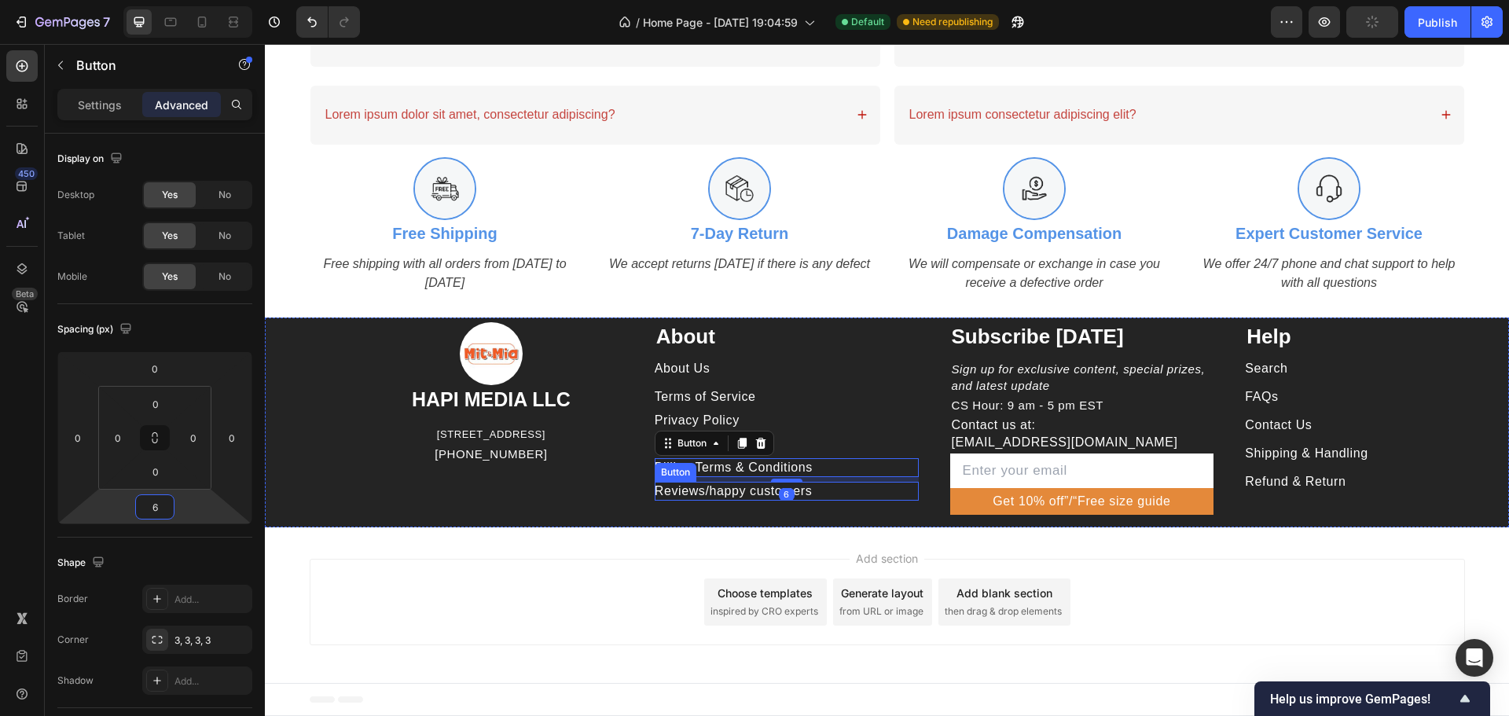
click at [736, 493] on p "Reviews/happy customers" at bounding box center [734, 491] width 158 height 17
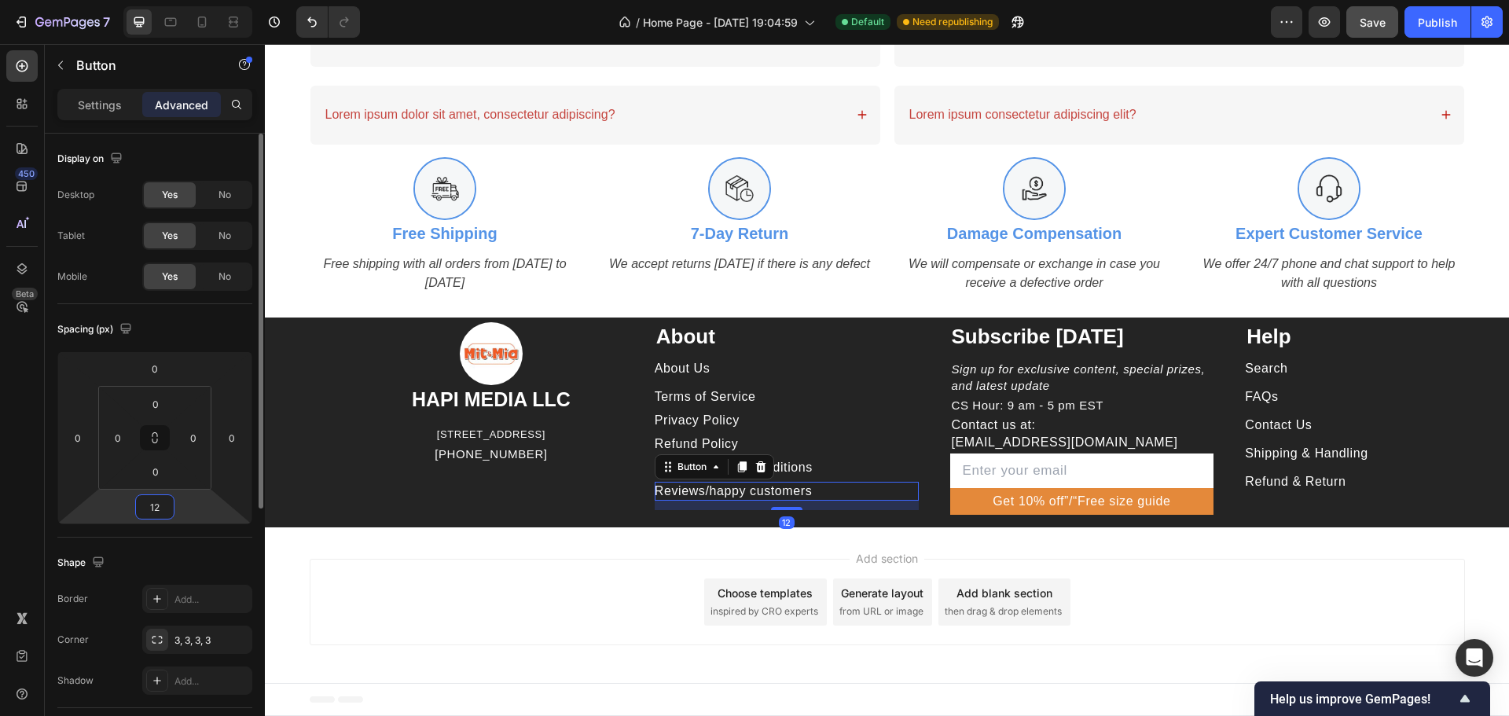
click at [161, 509] on input "12" at bounding box center [154, 507] width 31 height 24
type input "6"
click at [735, 369] on div "About Us Button" at bounding box center [787, 368] width 264 height 19
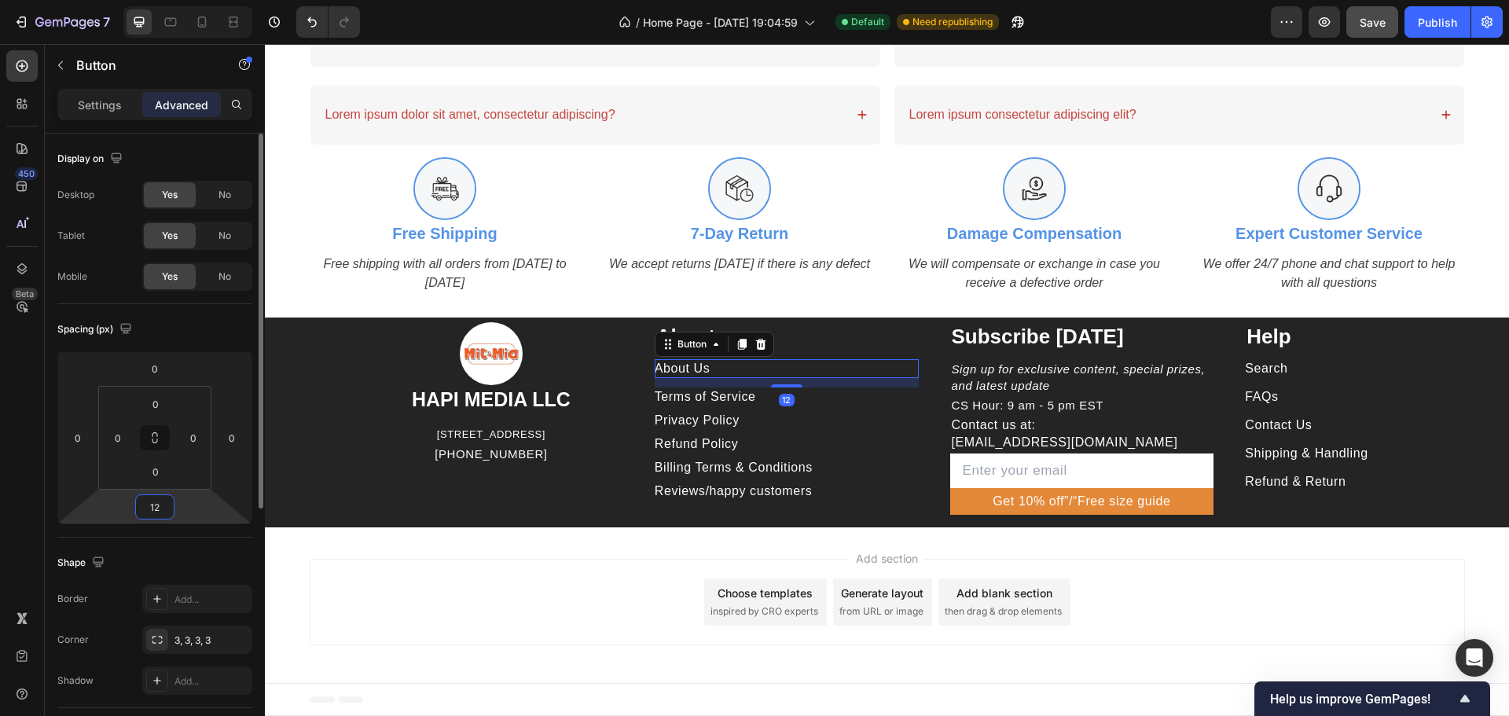
click at [152, 505] on input "12" at bounding box center [154, 507] width 31 height 24
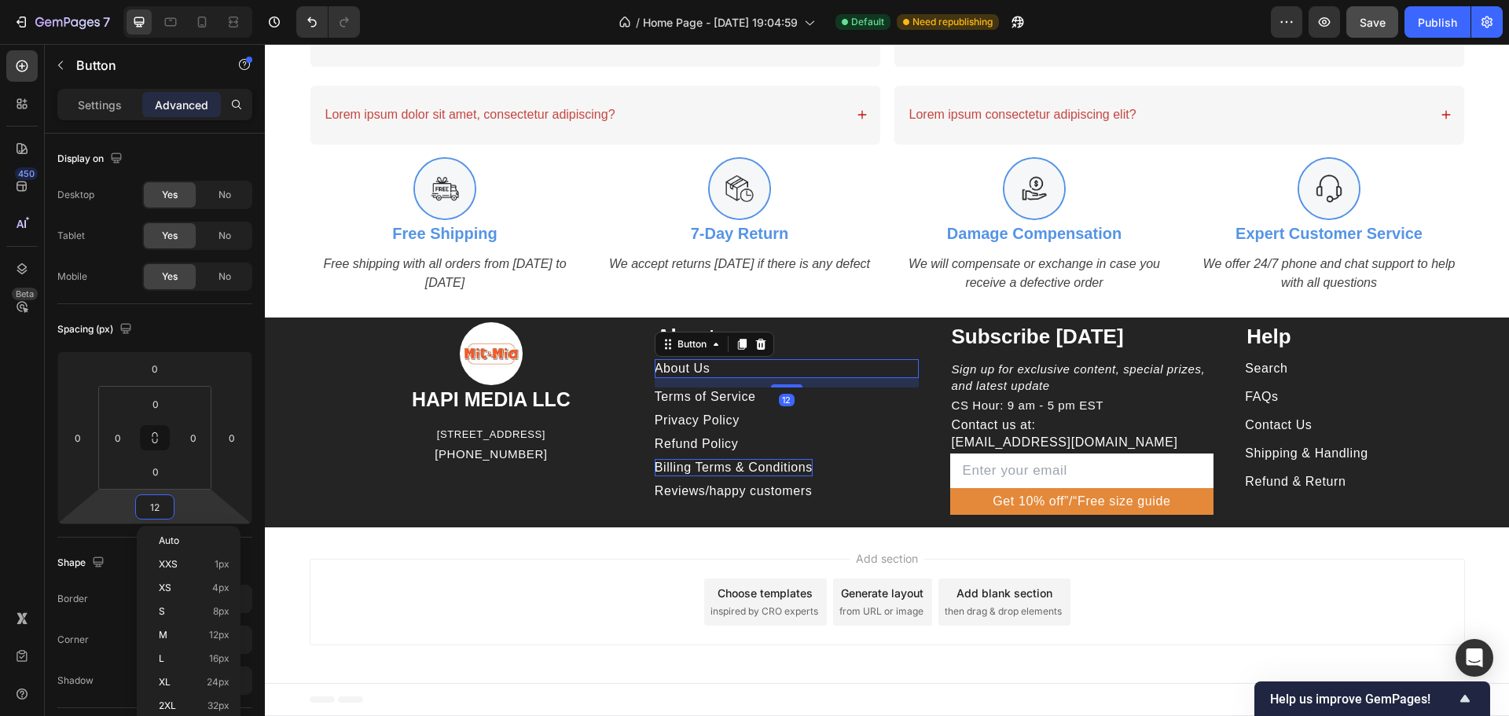
type input "6"
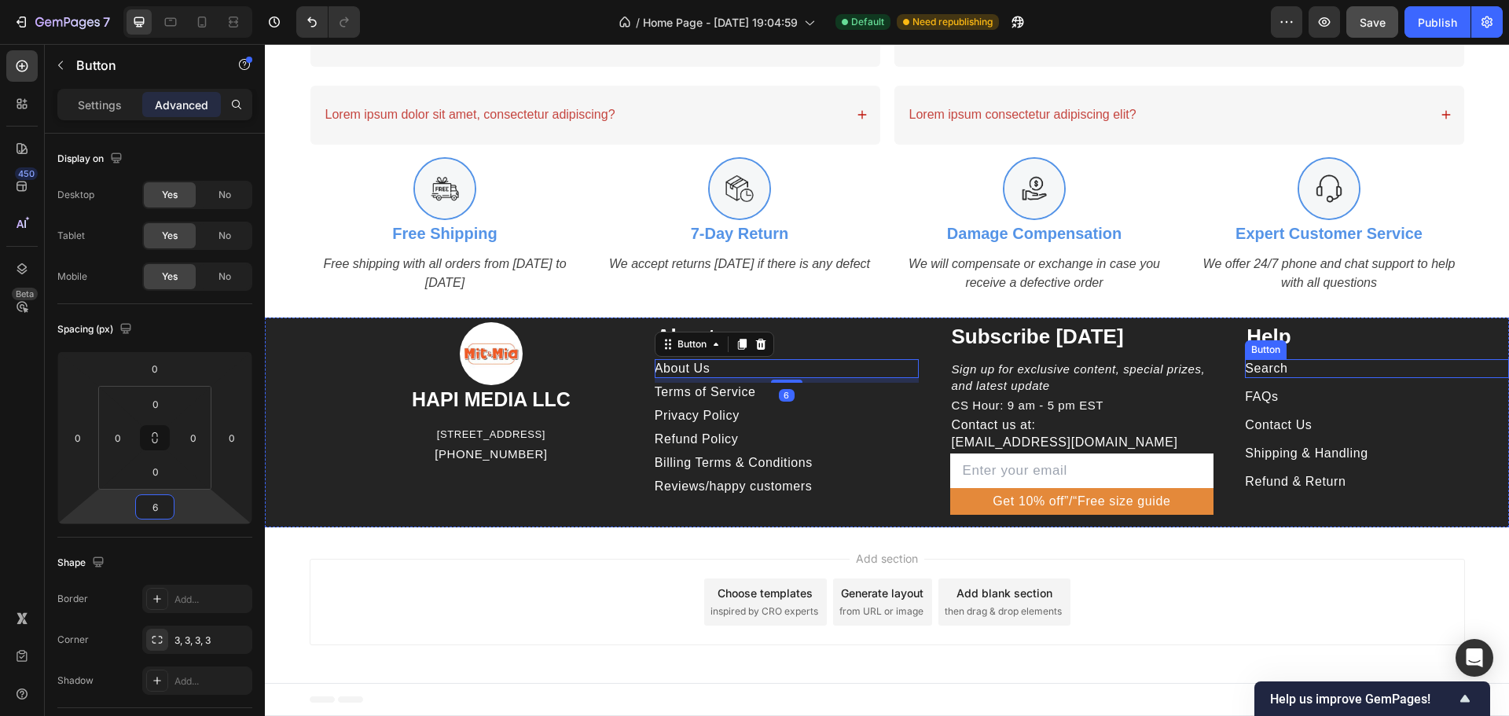
click at [1344, 371] on div "Search Button" at bounding box center [1377, 368] width 264 height 19
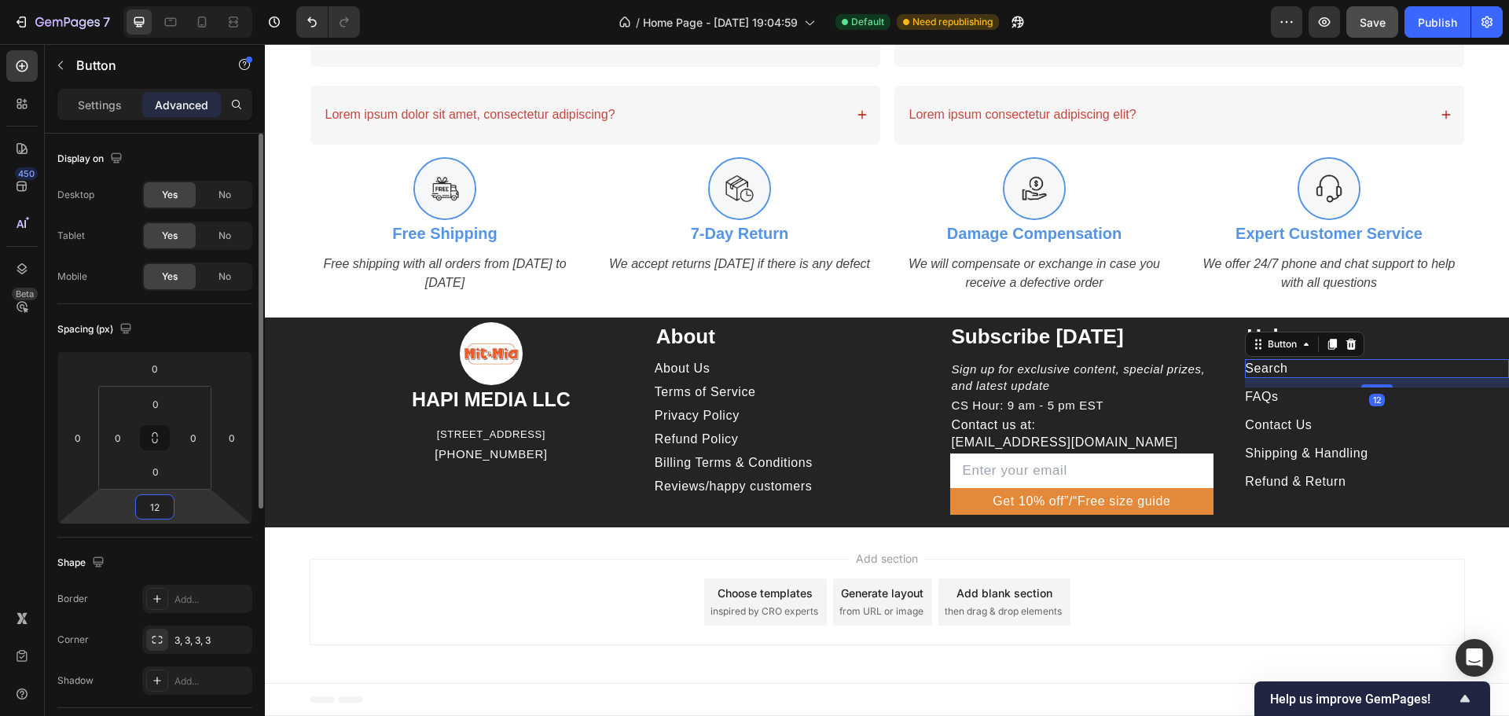
click at [164, 511] on input "12" at bounding box center [154, 507] width 31 height 24
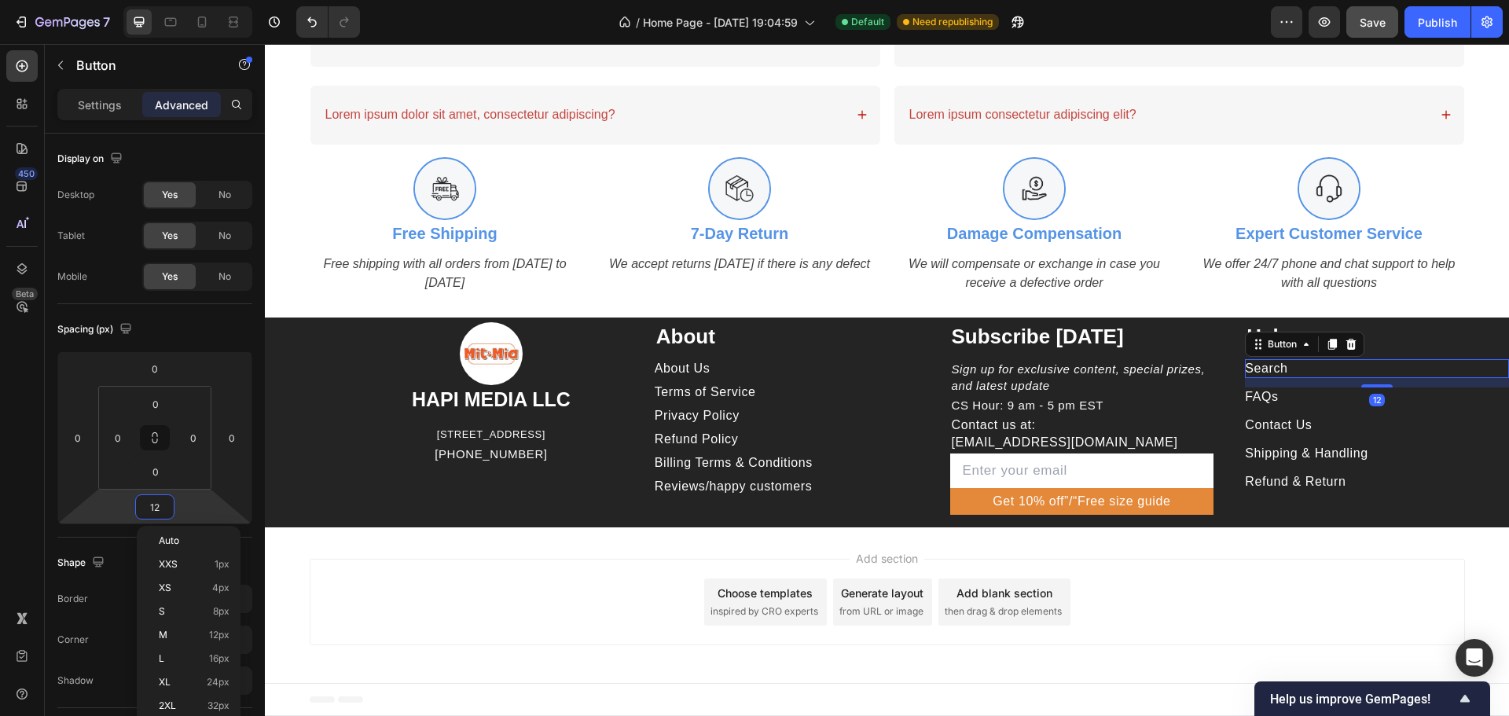
type input "6"
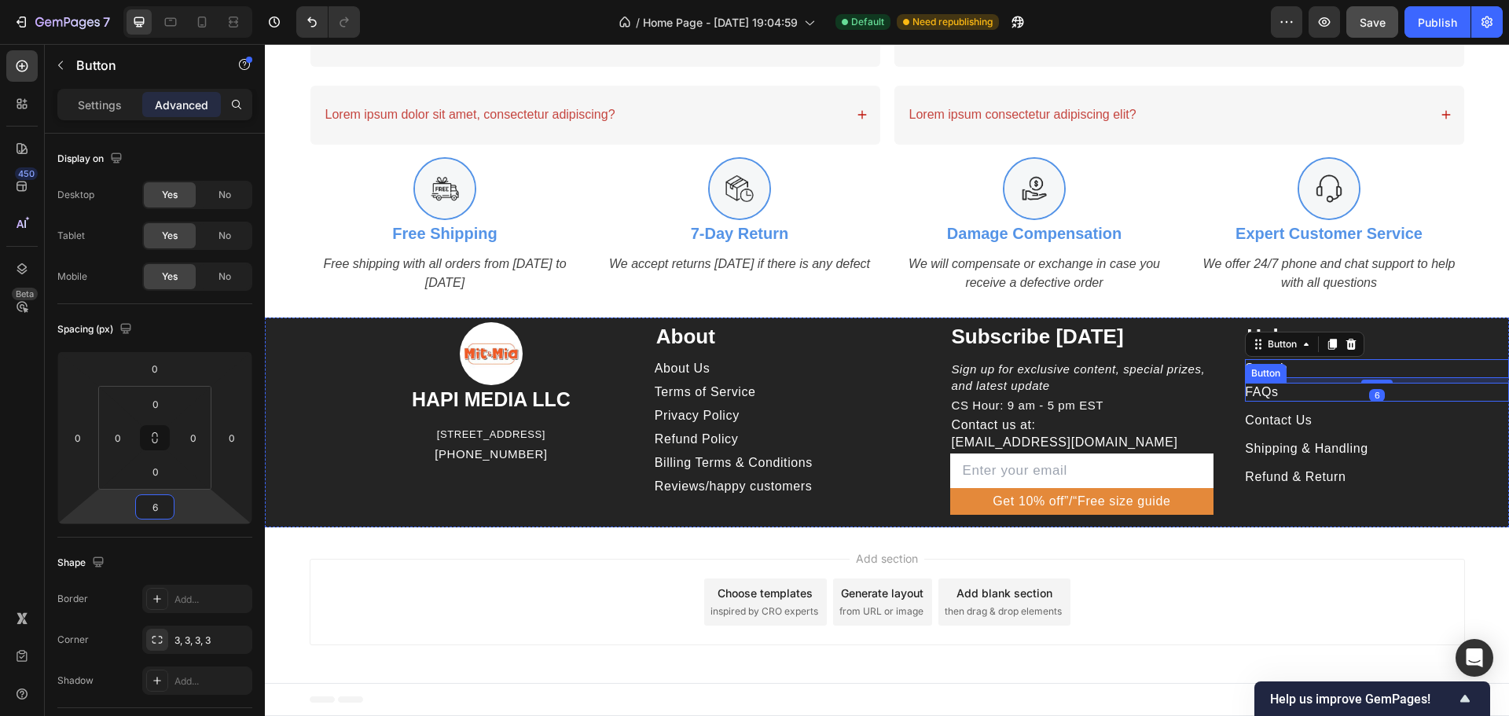
click at [1320, 394] on div "FAQs Button" at bounding box center [1377, 392] width 264 height 19
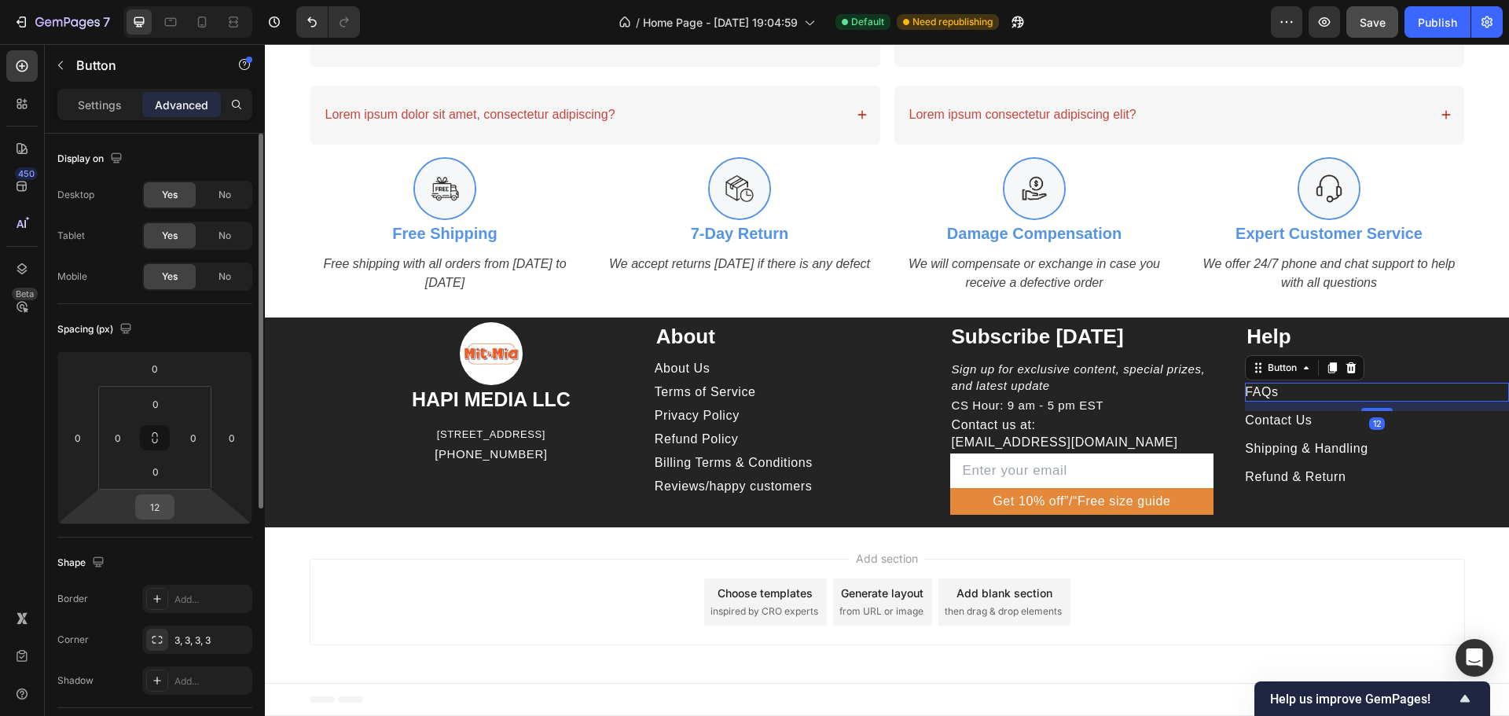
click at [149, 505] on input "12" at bounding box center [154, 507] width 31 height 24
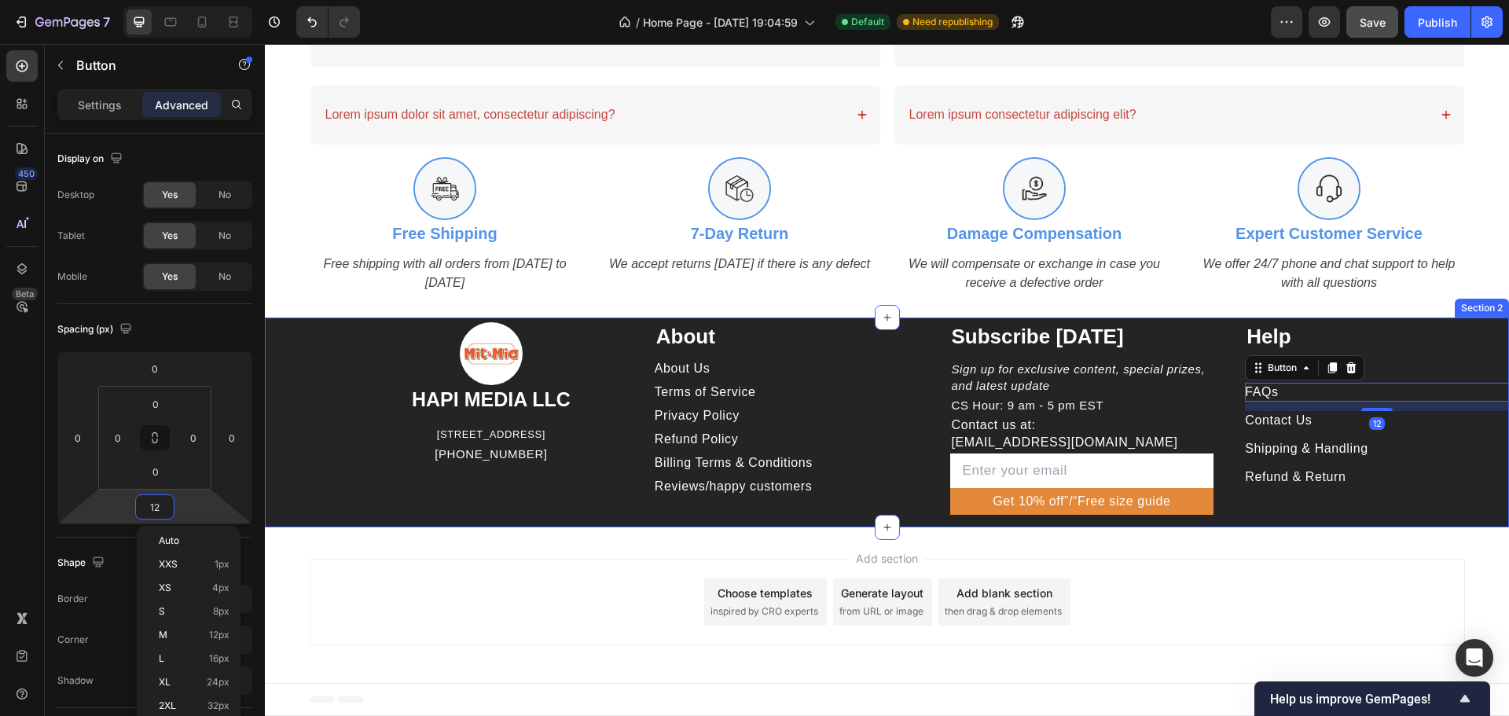
type input "6"
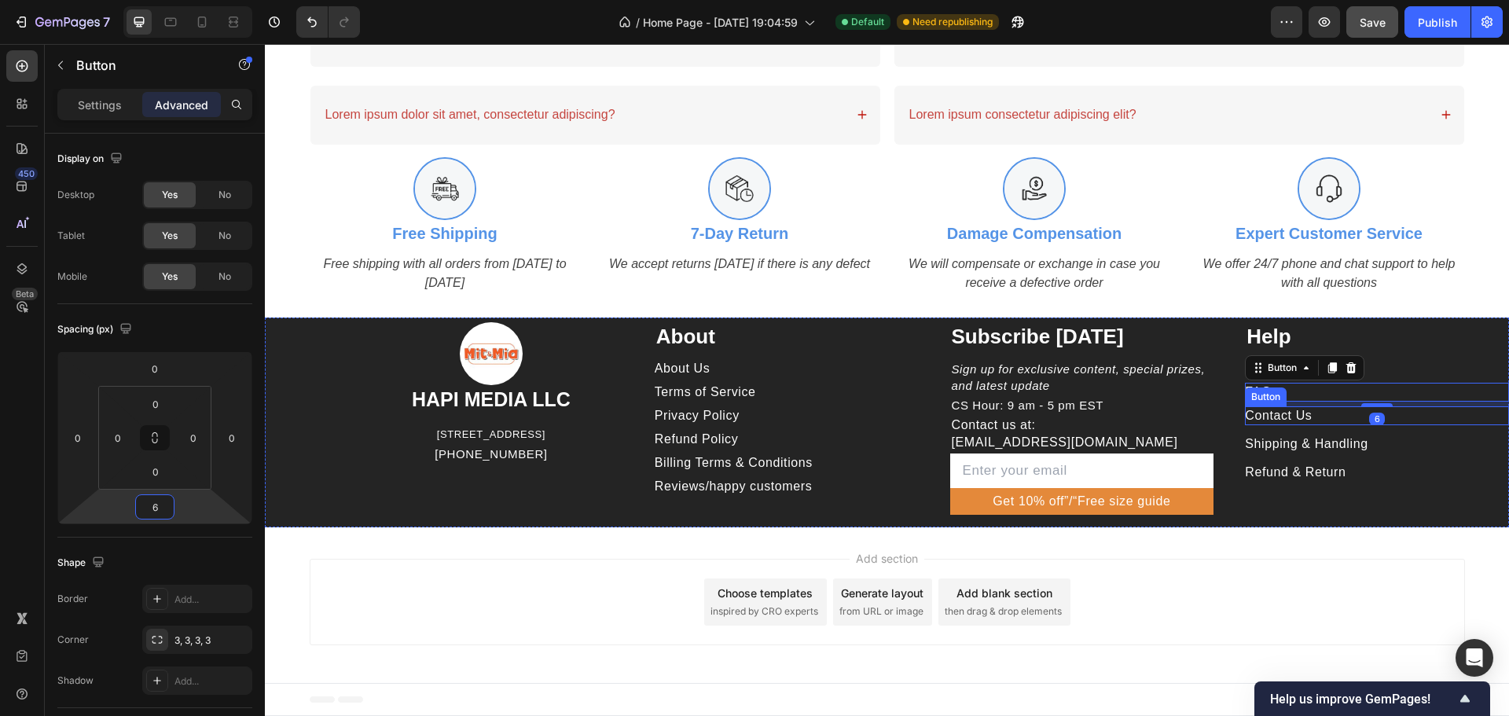
click at [1330, 420] on div "Contact Us Button" at bounding box center [1377, 415] width 264 height 19
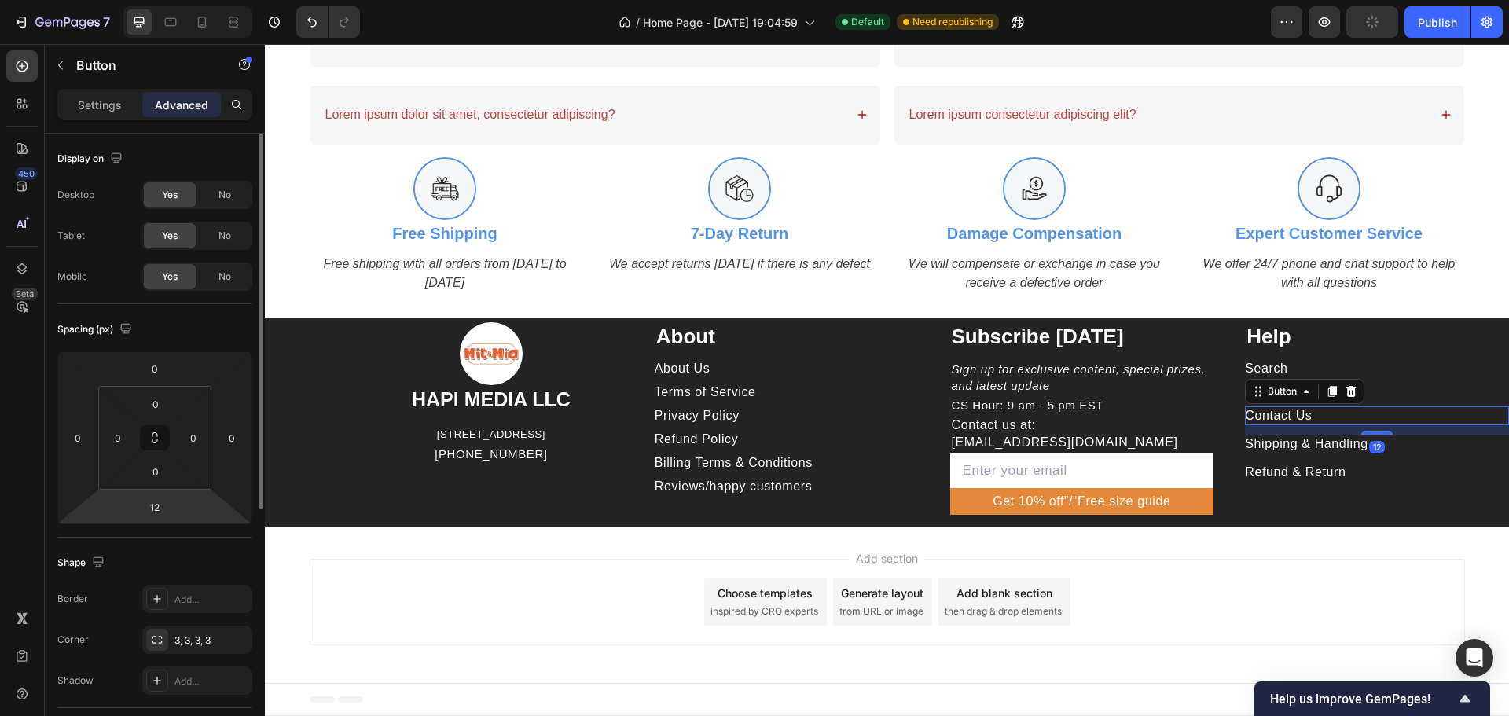
drag, startPoint x: 163, startPoint y: 514, endPoint x: 226, endPoint y: 511, distance: 62.2
click at [165, 514] on input "12" at bounding box center [154, 507] width 31 height 24
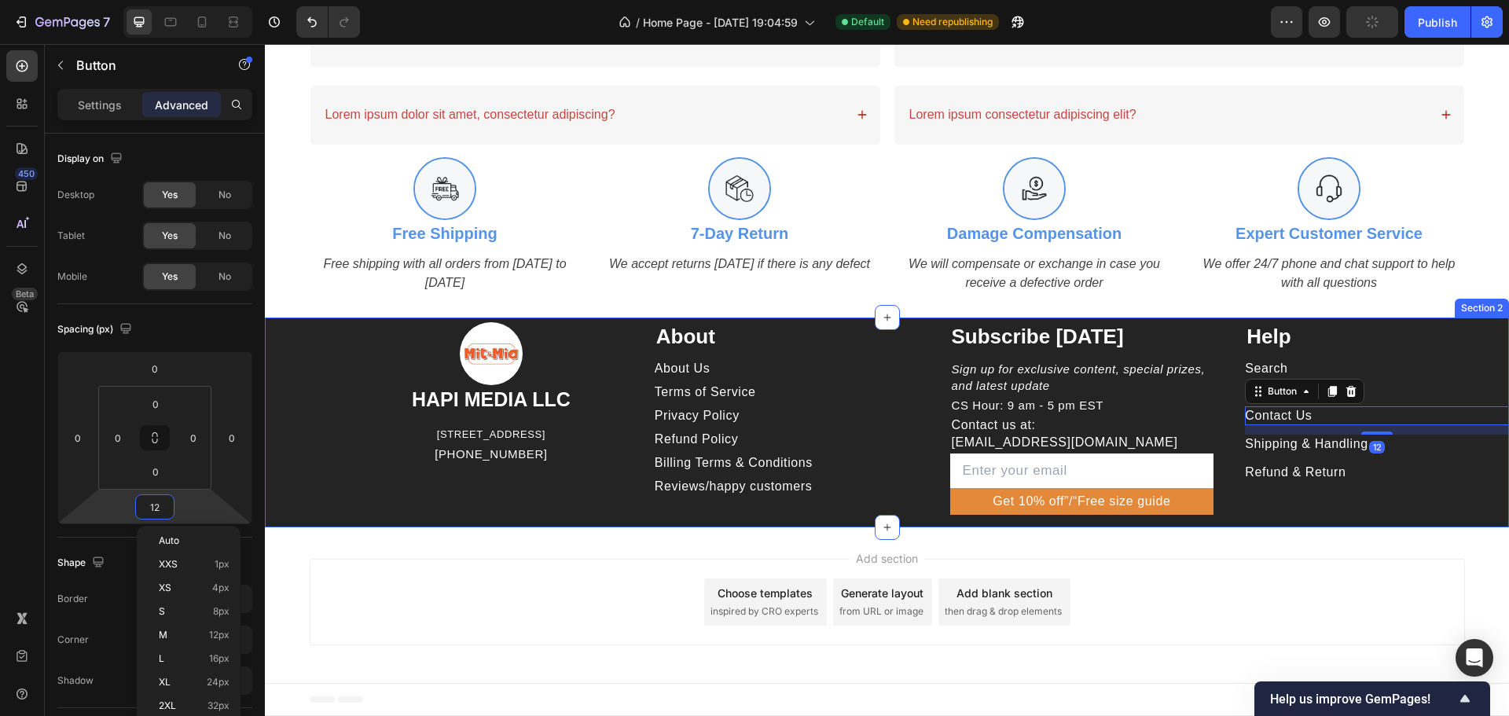
type input "6"
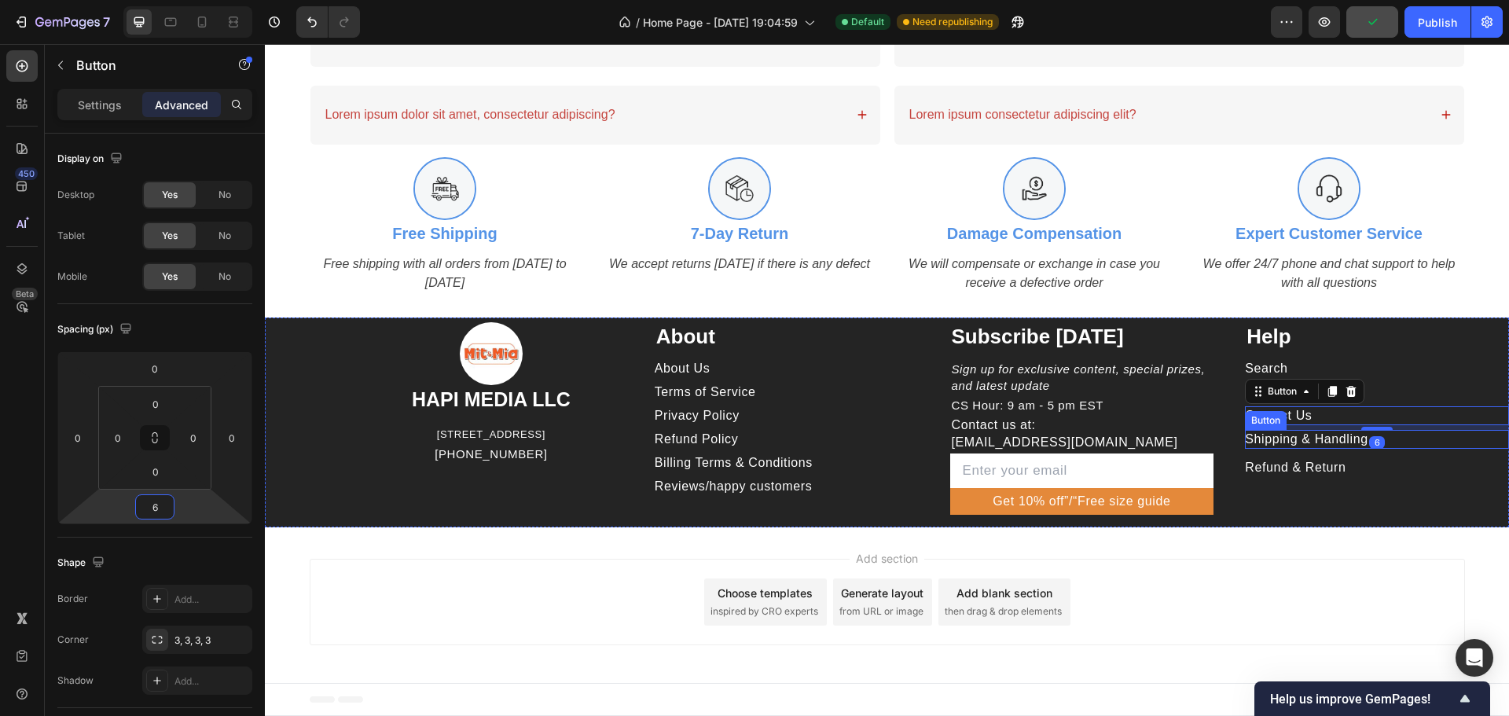
click at [1335, 440] on p "Shipping & Handling" at bounding box center [1306, 439] width 123 height 17
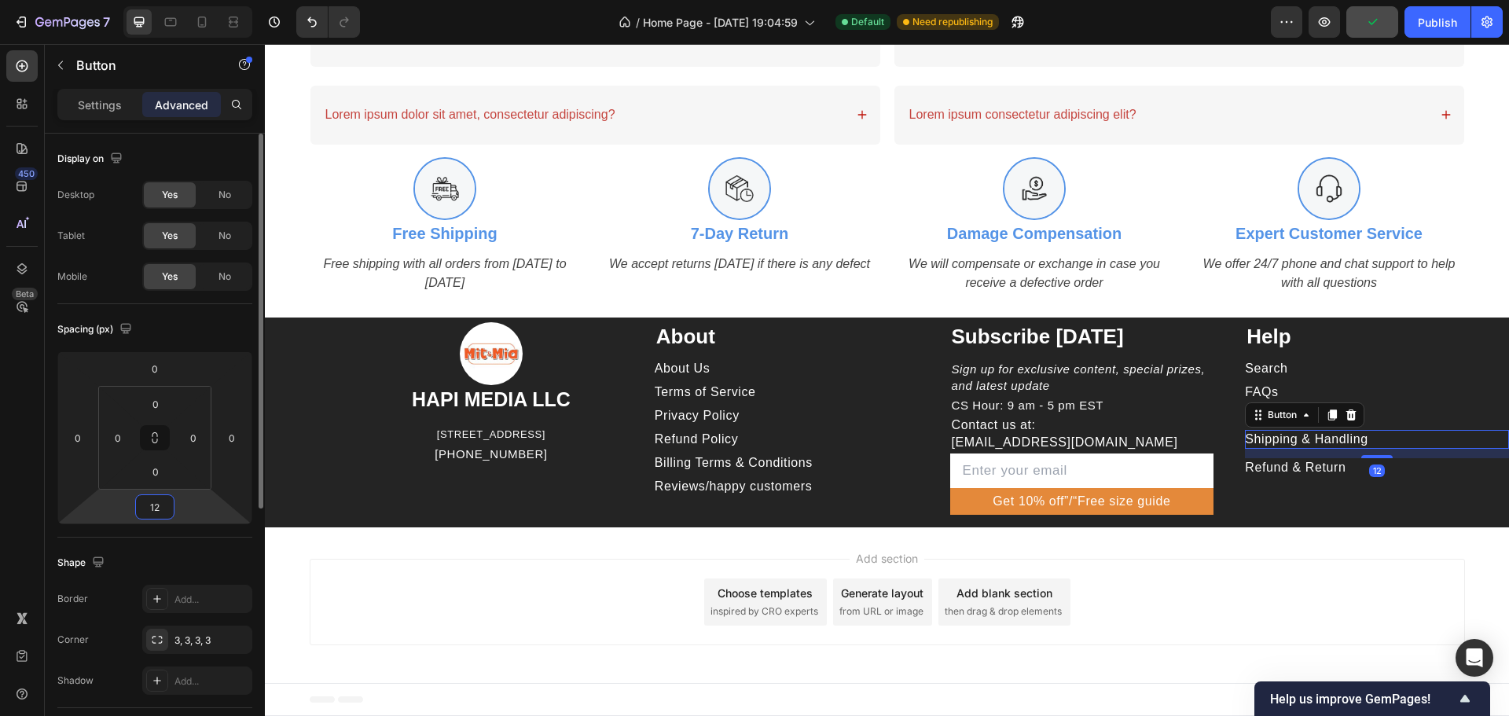
click at [163, 505] on input "12" at bounding box center [154, 507] width 31 height 24
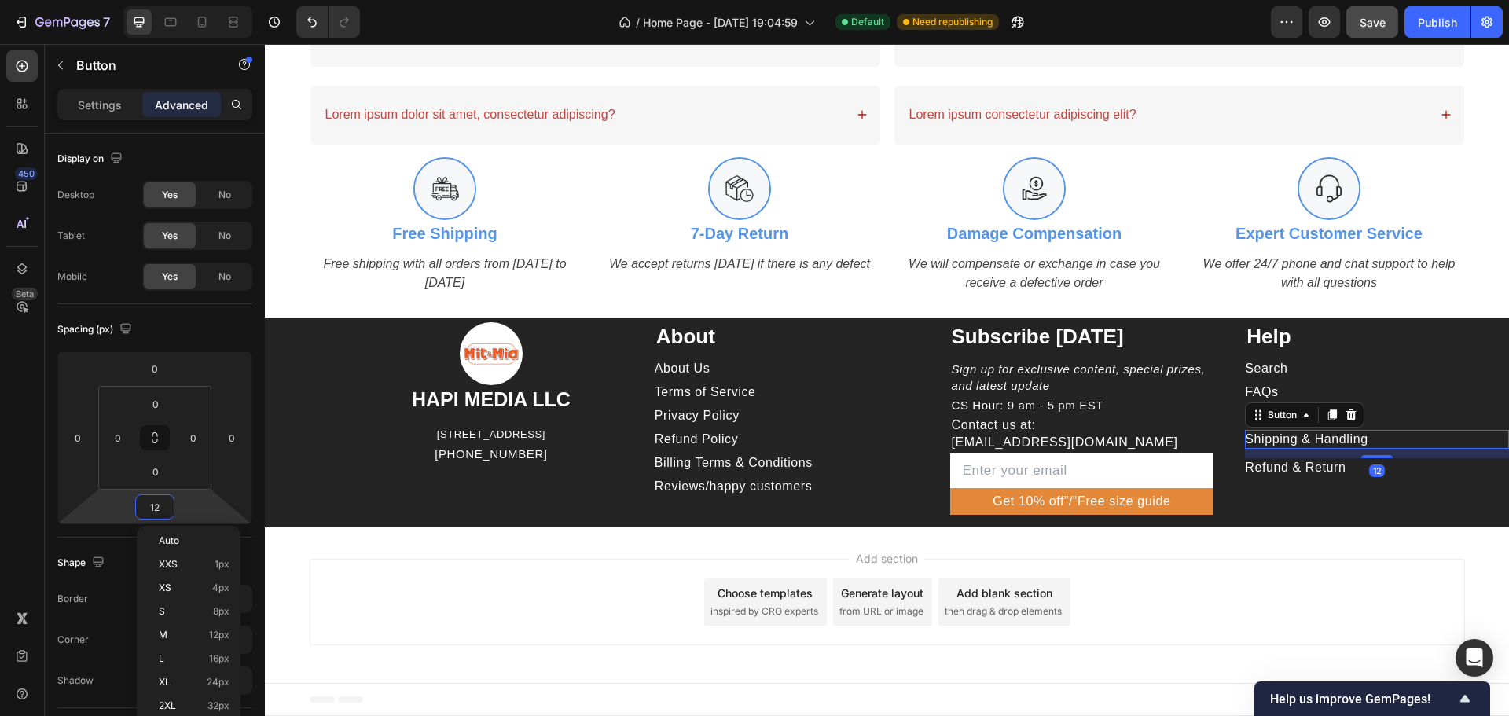
type input "6"
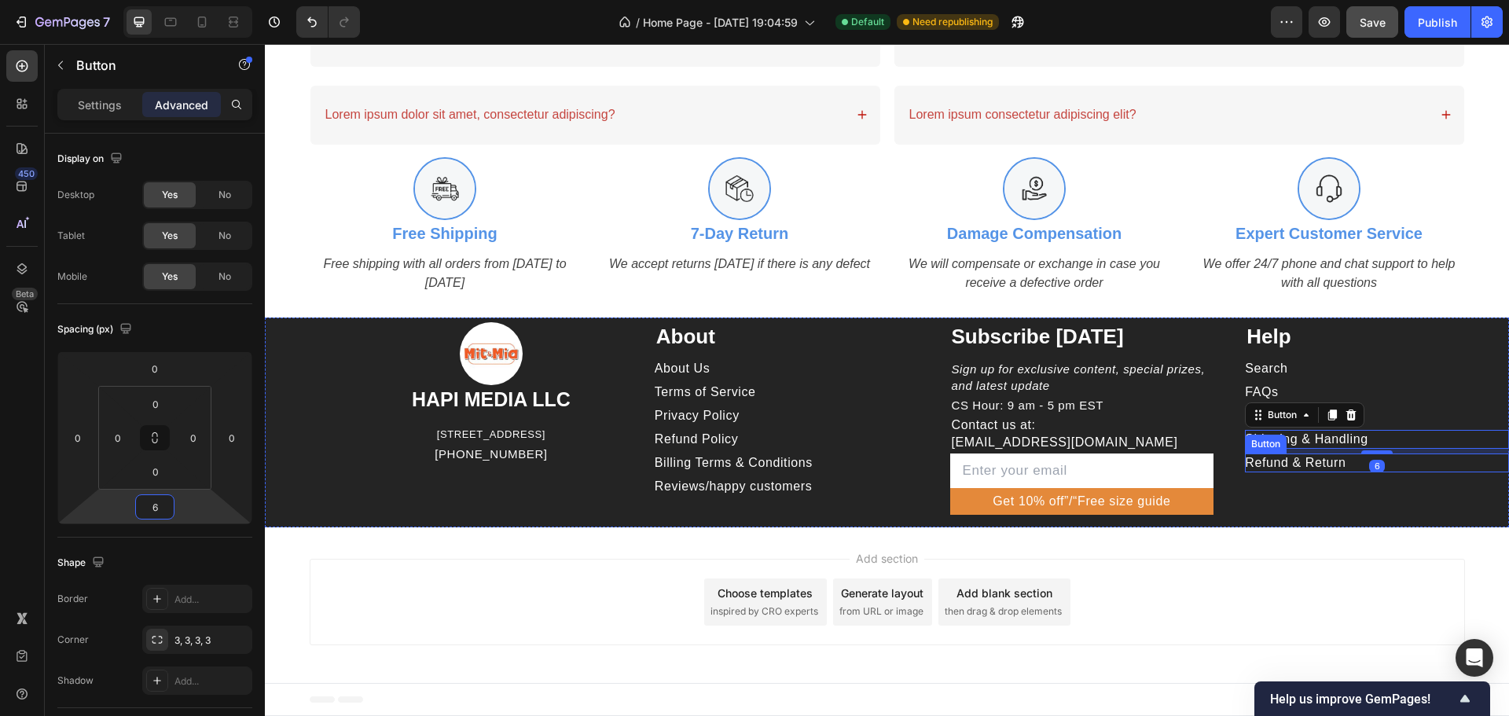
click at [1447, 468] on div "Refund & Return Button" at bounding box center [1377, 462] width 264 height 19
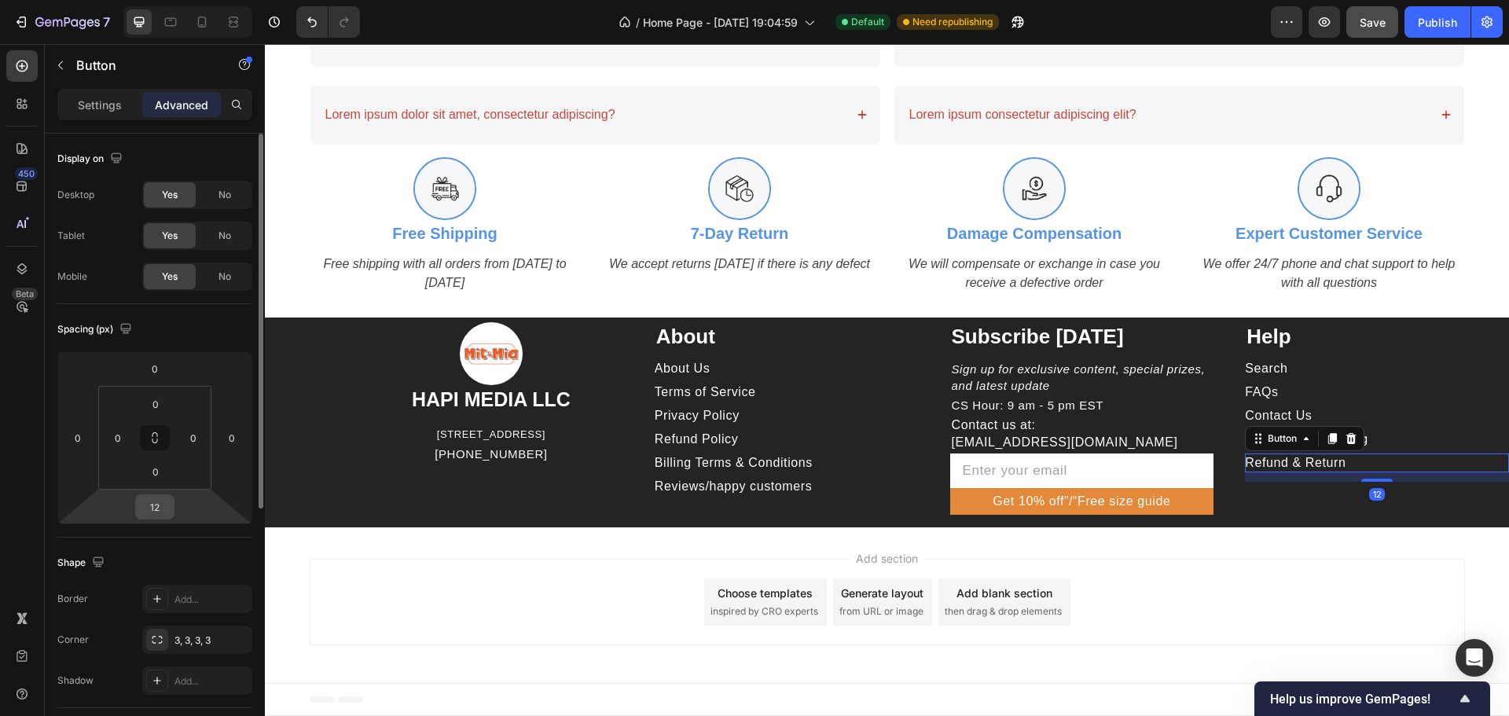
click at [151, 511] on input "12" at bounding box center [154, 507] width 31 height 24
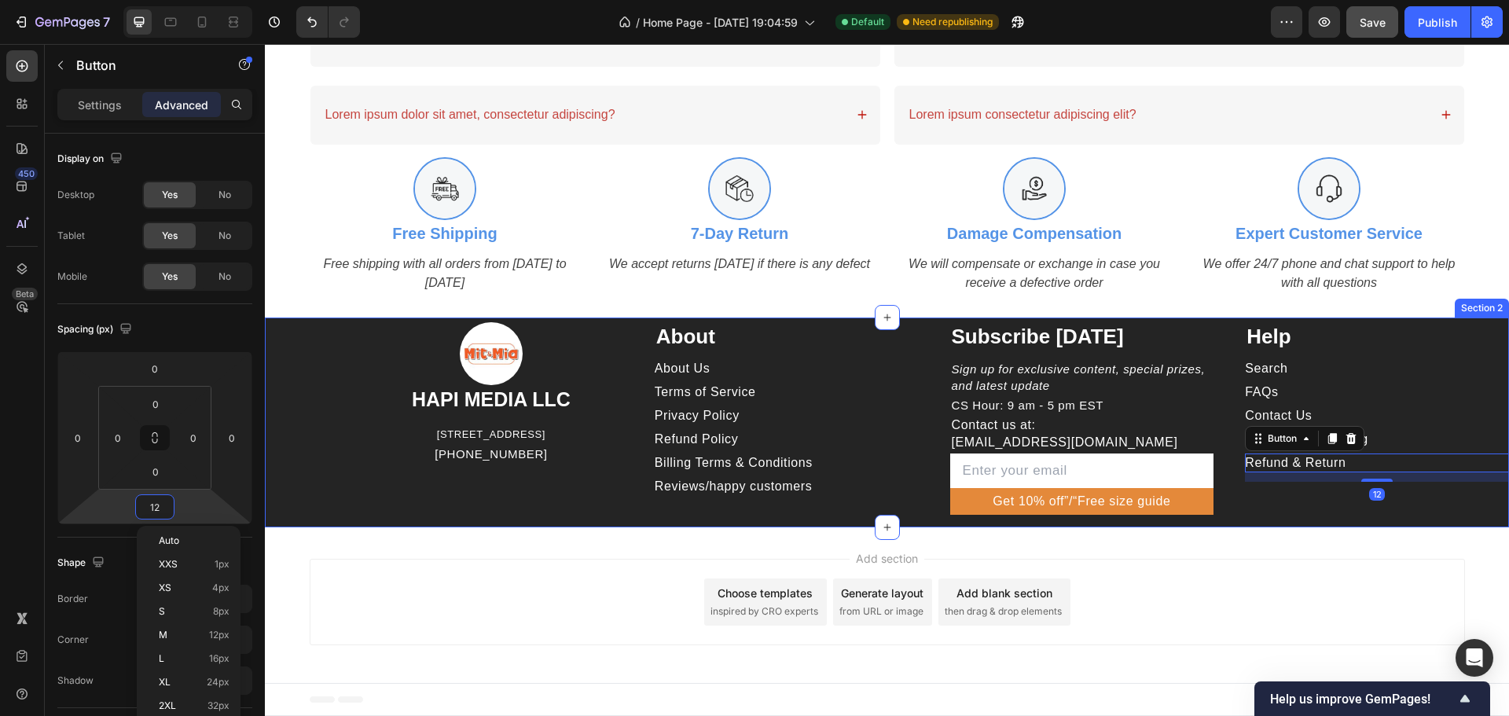
type input "6"
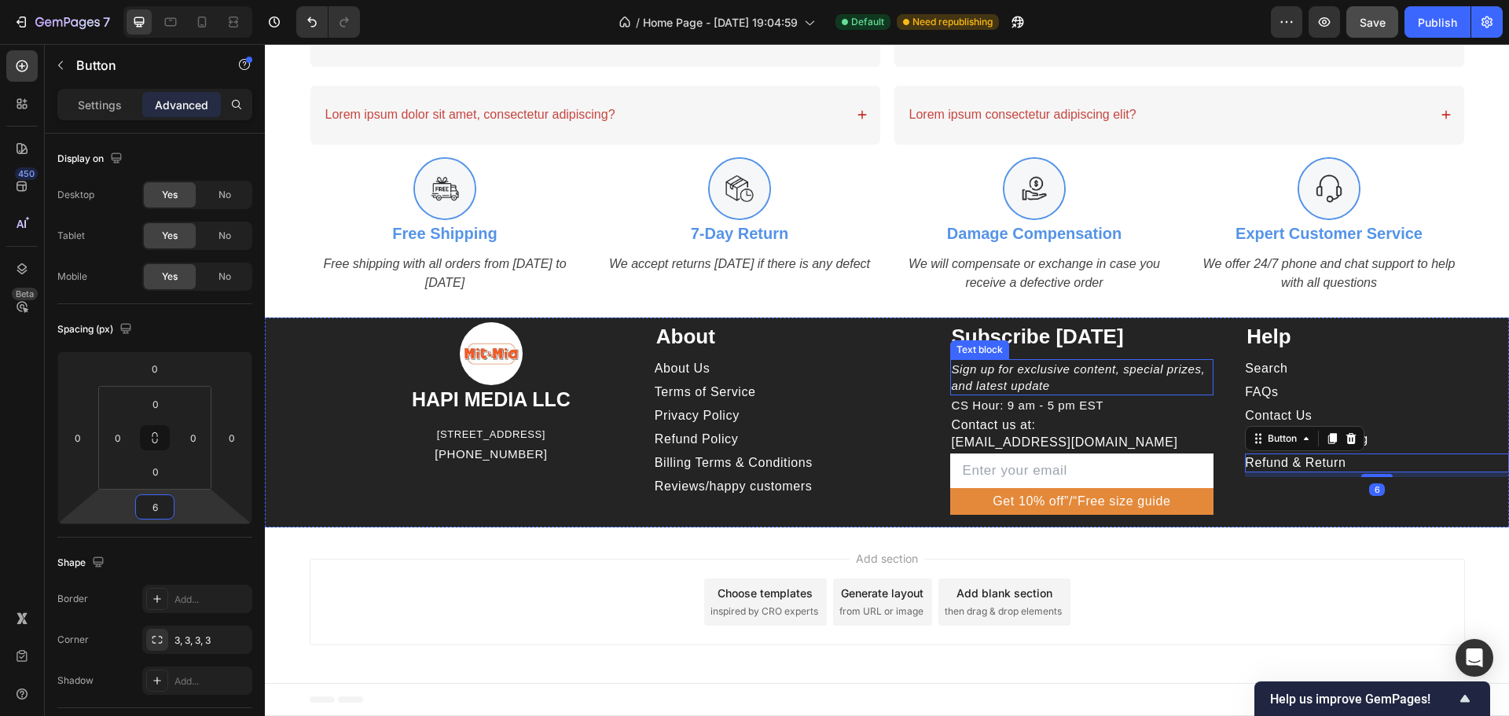
click at [1068, 384] on p "Sign up for exclusive content, special prizes, and latest update" at bounding box center [1082, 377] width 261 height 33
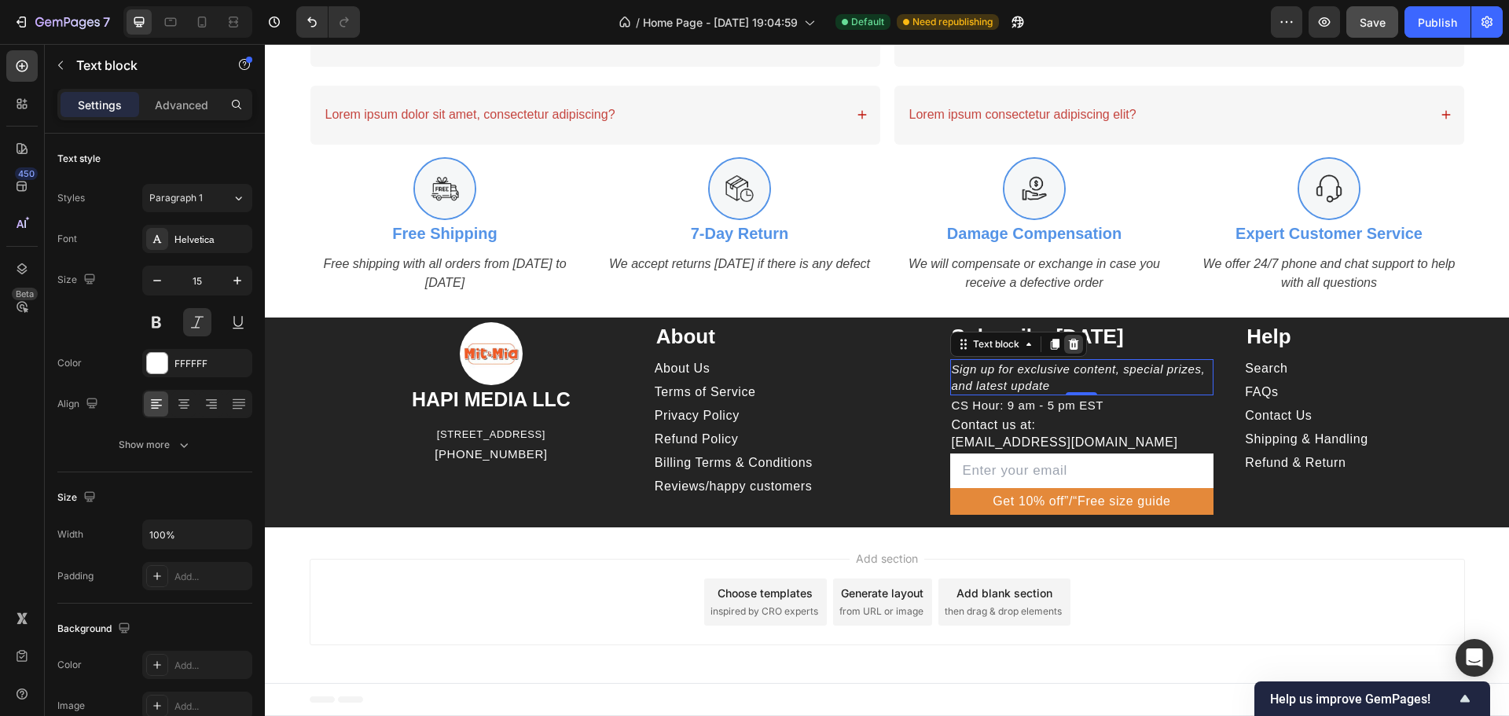
click at [1070, 342] on icon at bounding box center [1073, 344] width 10 height 11
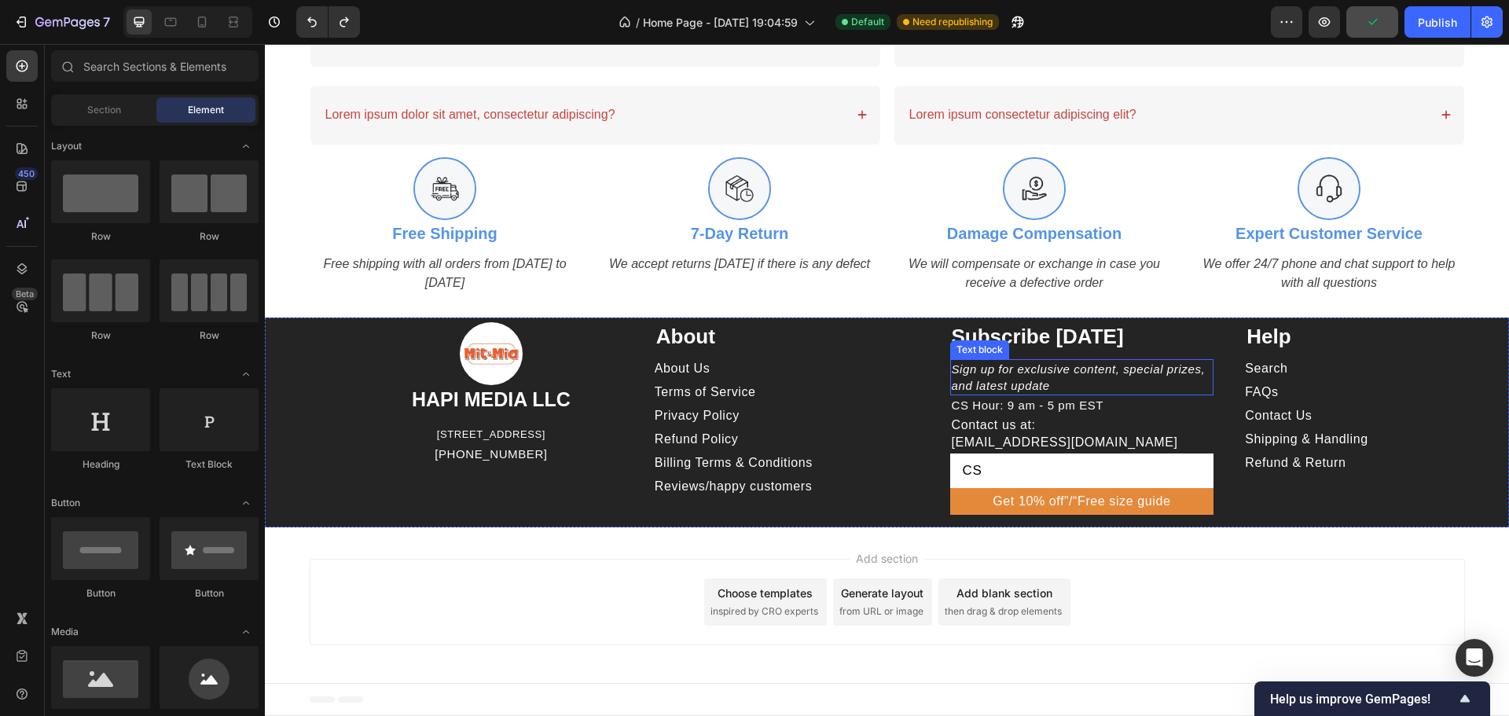
click at [1144, 377] on p "Sign up for exclusive content, special prizes, and latest update" at bounding box center [1082, 377] width 261 height 33
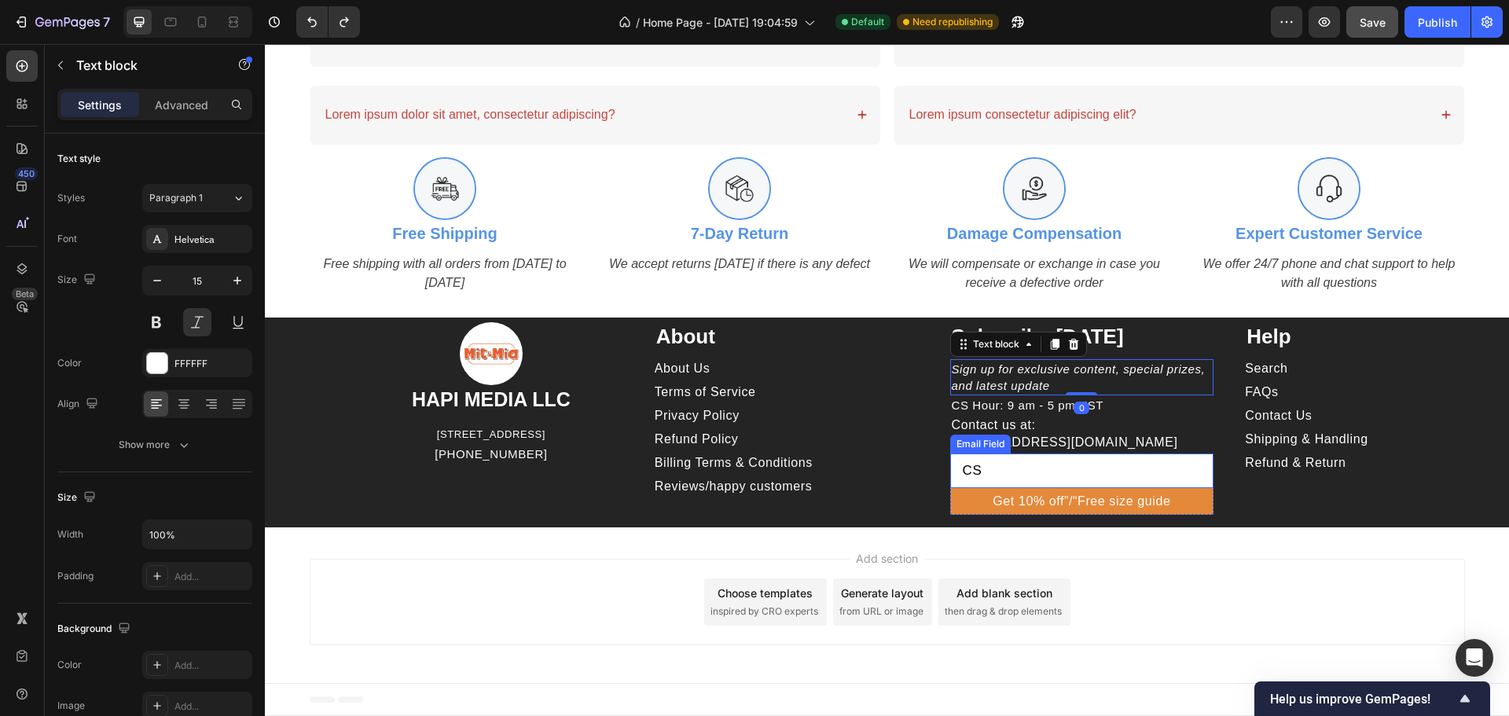
click at [1024, 468] on input "CS" at bounding box center [1082, 470] width 264 height 35
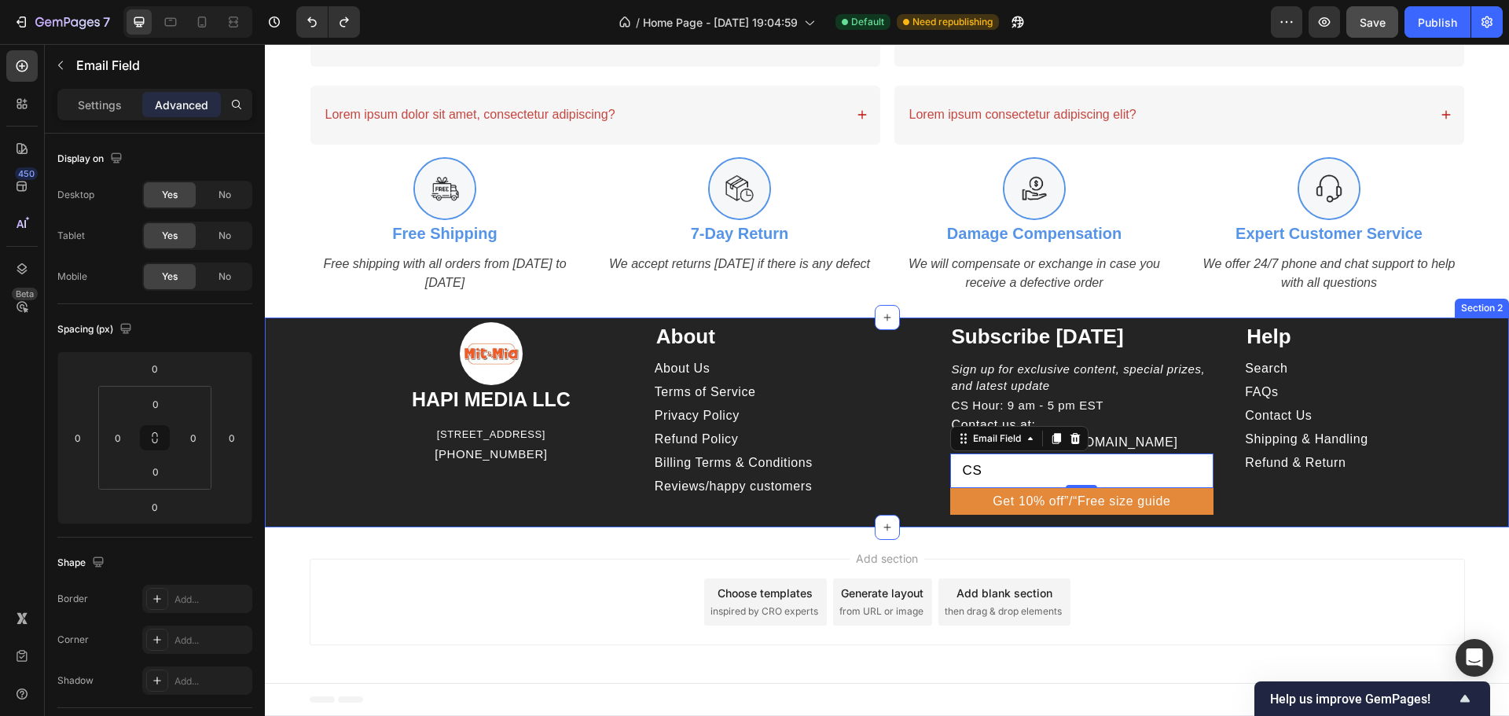
type input "C"
click at [1294, 523] on div "Image HAPI MEDIA LLC Heading 1500 N GRANT ST STE N DENVER CO 80203 US Text bloc…" at bounding box center [887, 423] width 1244 height 210
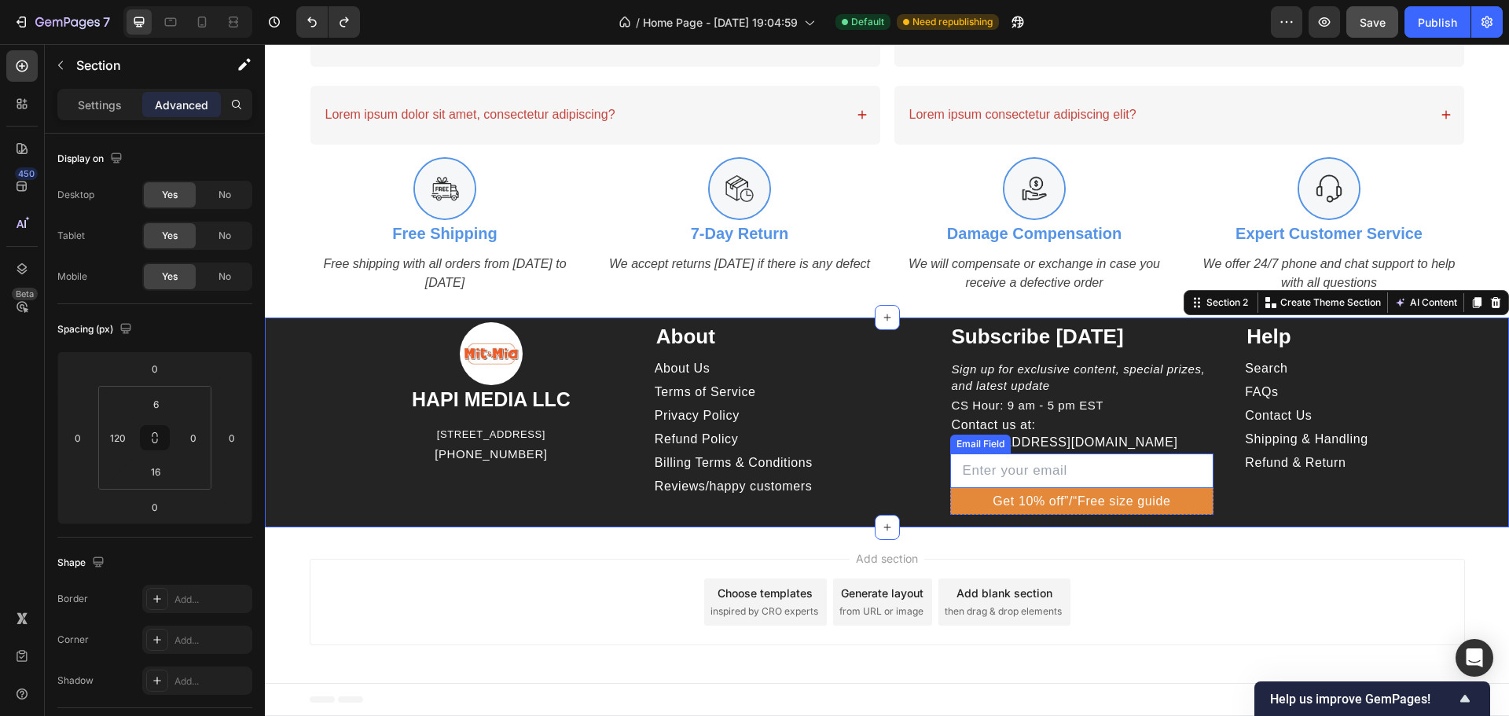
click at [1151, 470] on input "email" at bounding box center [1082, 470] width 264 height 35
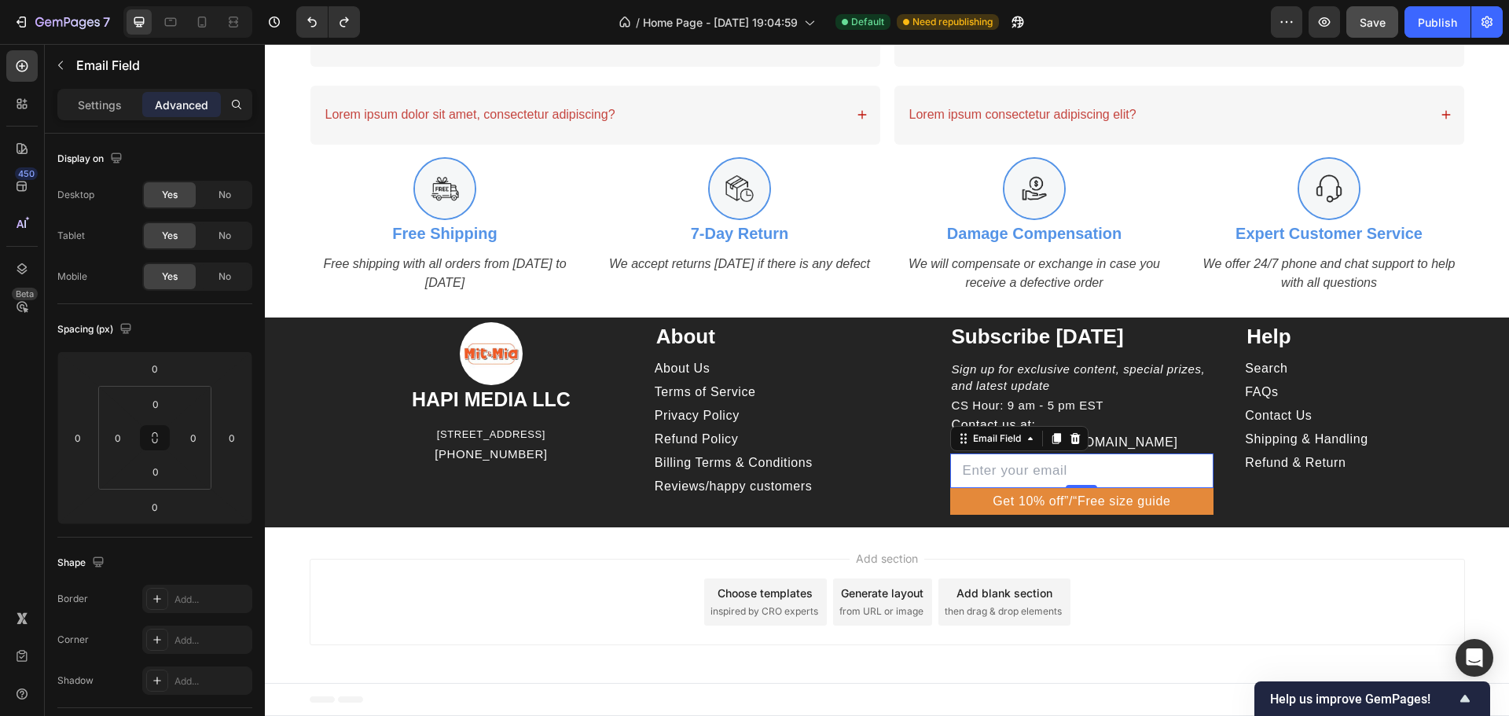
click at [1264, 549] on div "Add section Choose templates inspired by CRO experts Generate layout from URL o…" at bounding box center [887, 605] width 1244 height 156
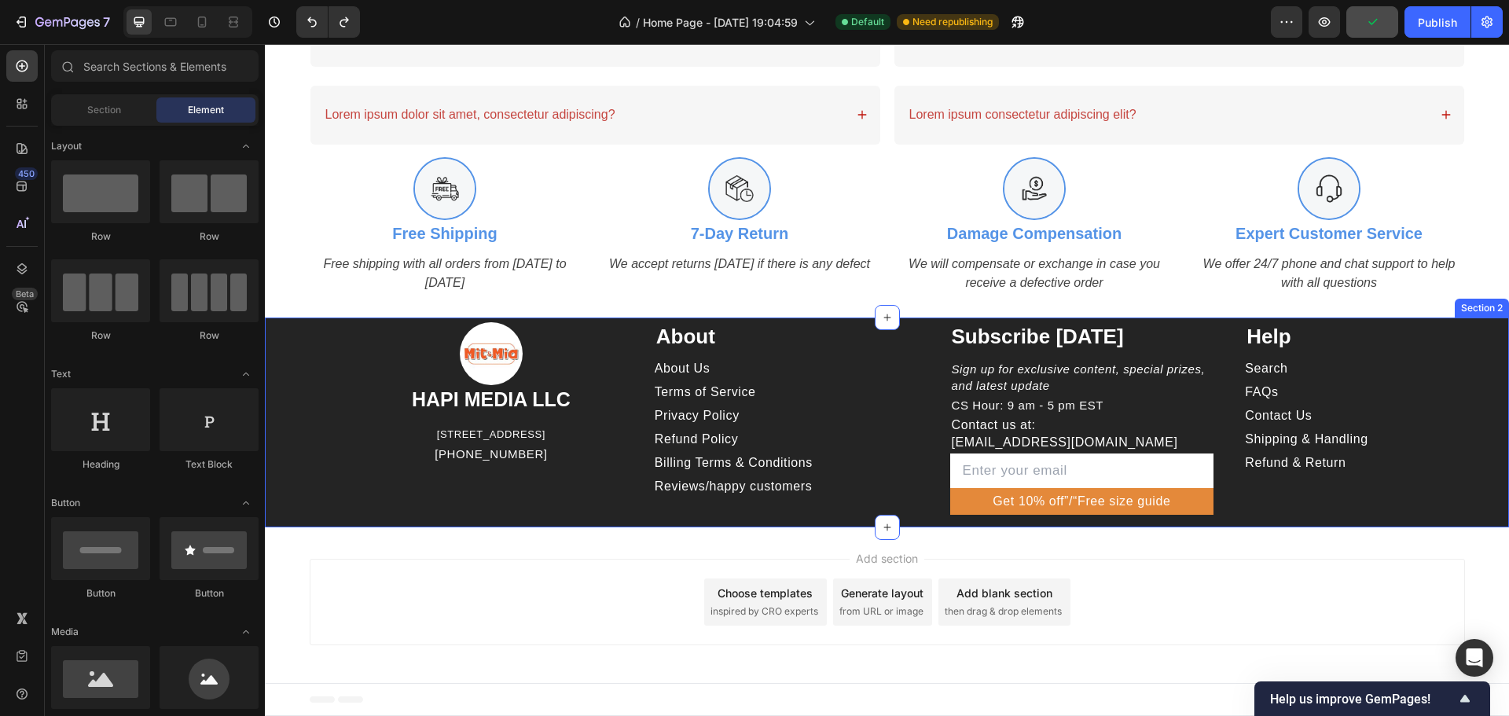
click at [1199, 466] on input "email" at bounding box center [1082, 470] width 264 height 35
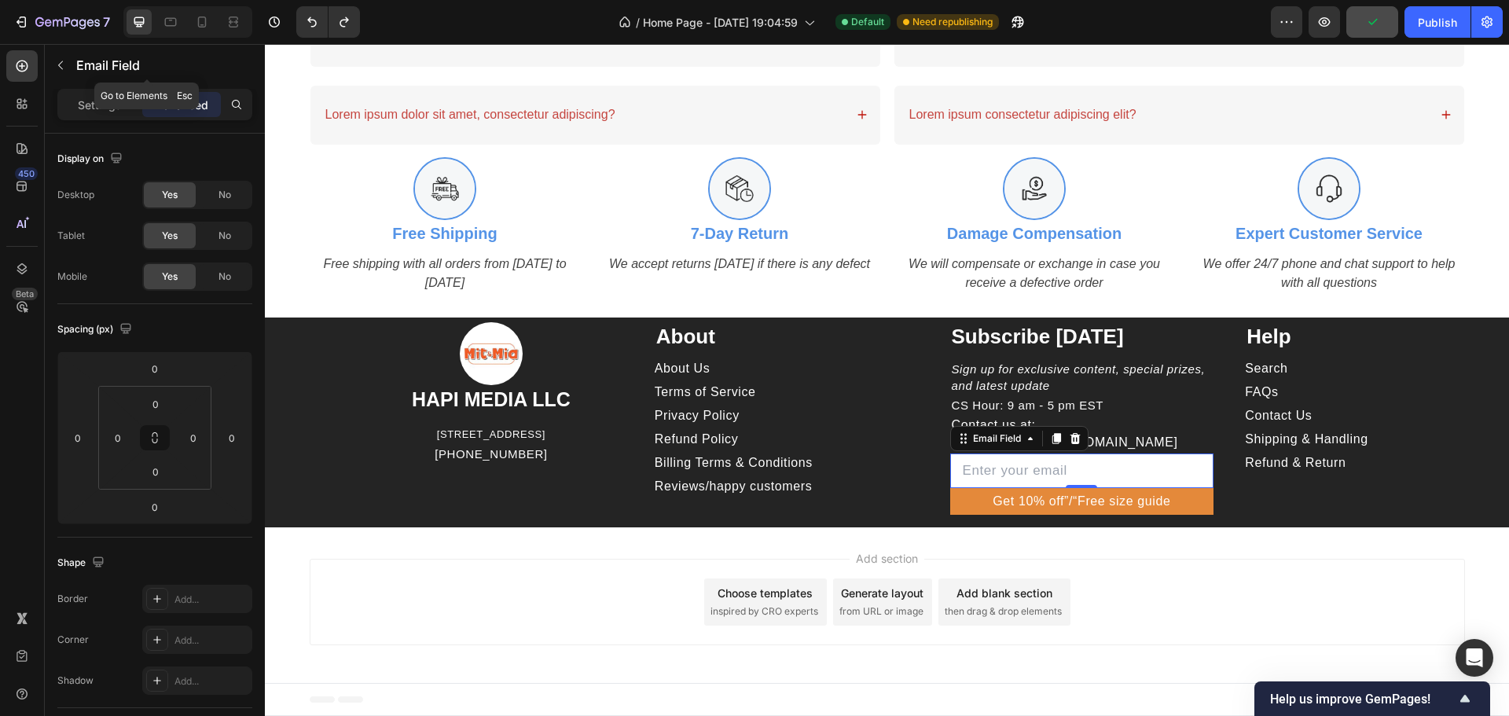
drag, startPoint x: 66, startPoint y: 61, endPoint x: 72, endPoint y: 68, distance: 8.4
click at [66, 61] on icon "button" at bounding box center [60, 65] width 13 height 13
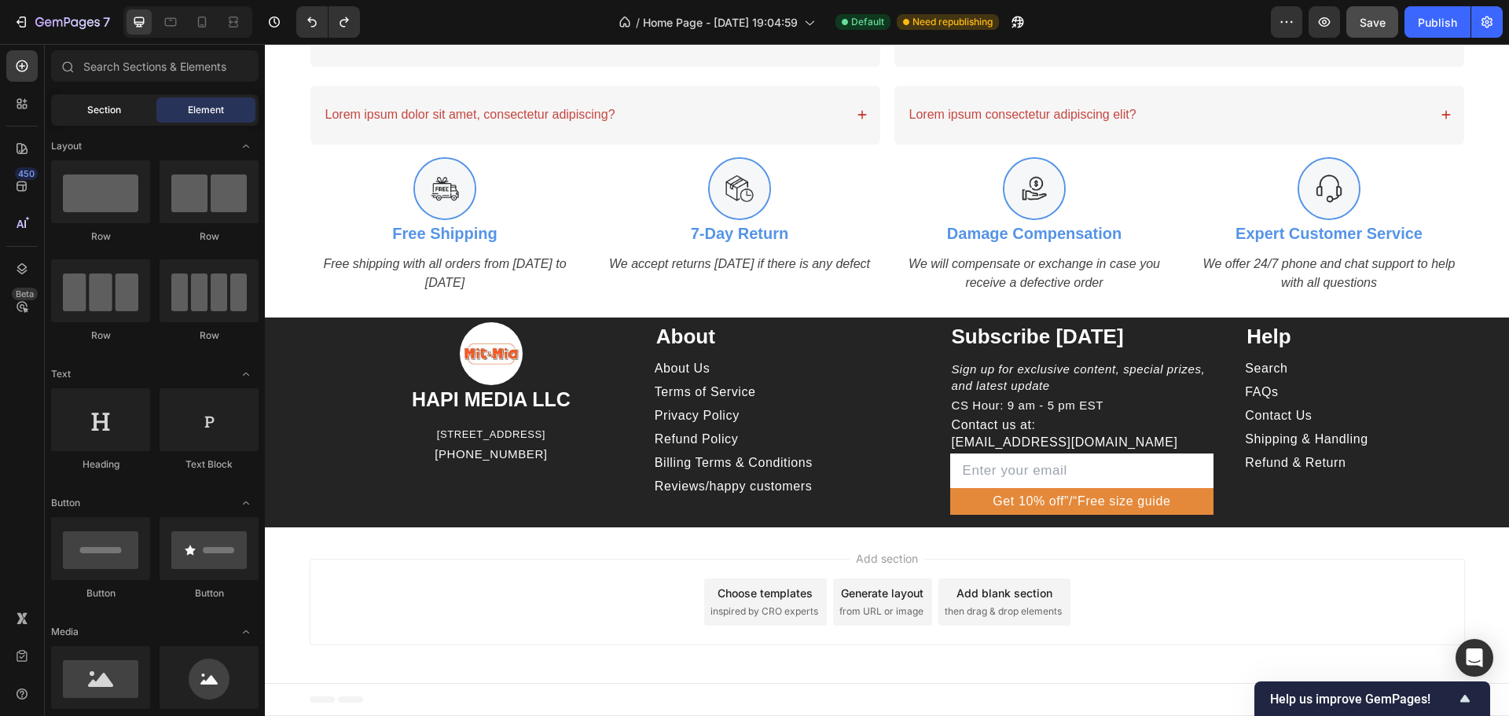
click at [125, 121] on div "Section" at bounding box center [103, 109] width 99 height 25
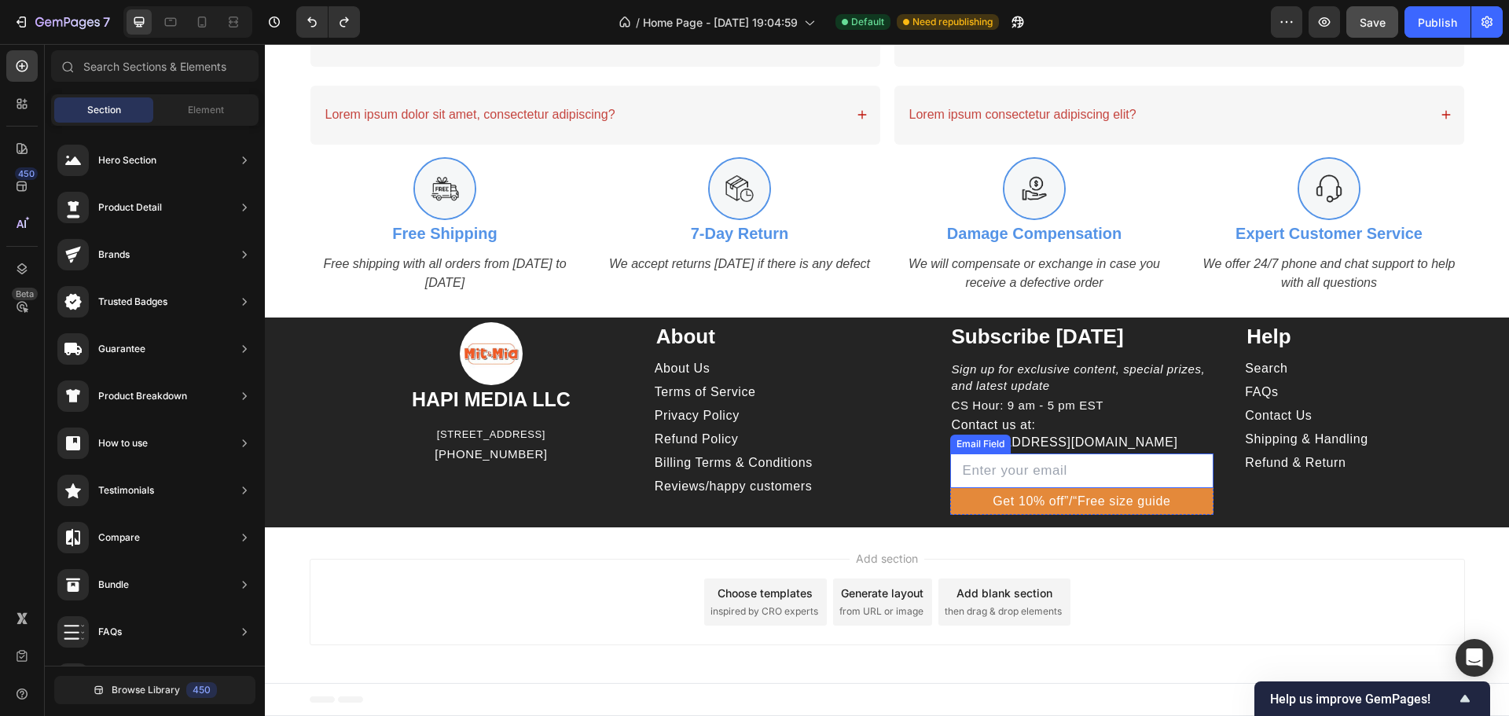
click at [1173, 475] on input "email" at bounding box center [1082, 470] width 264 height 35
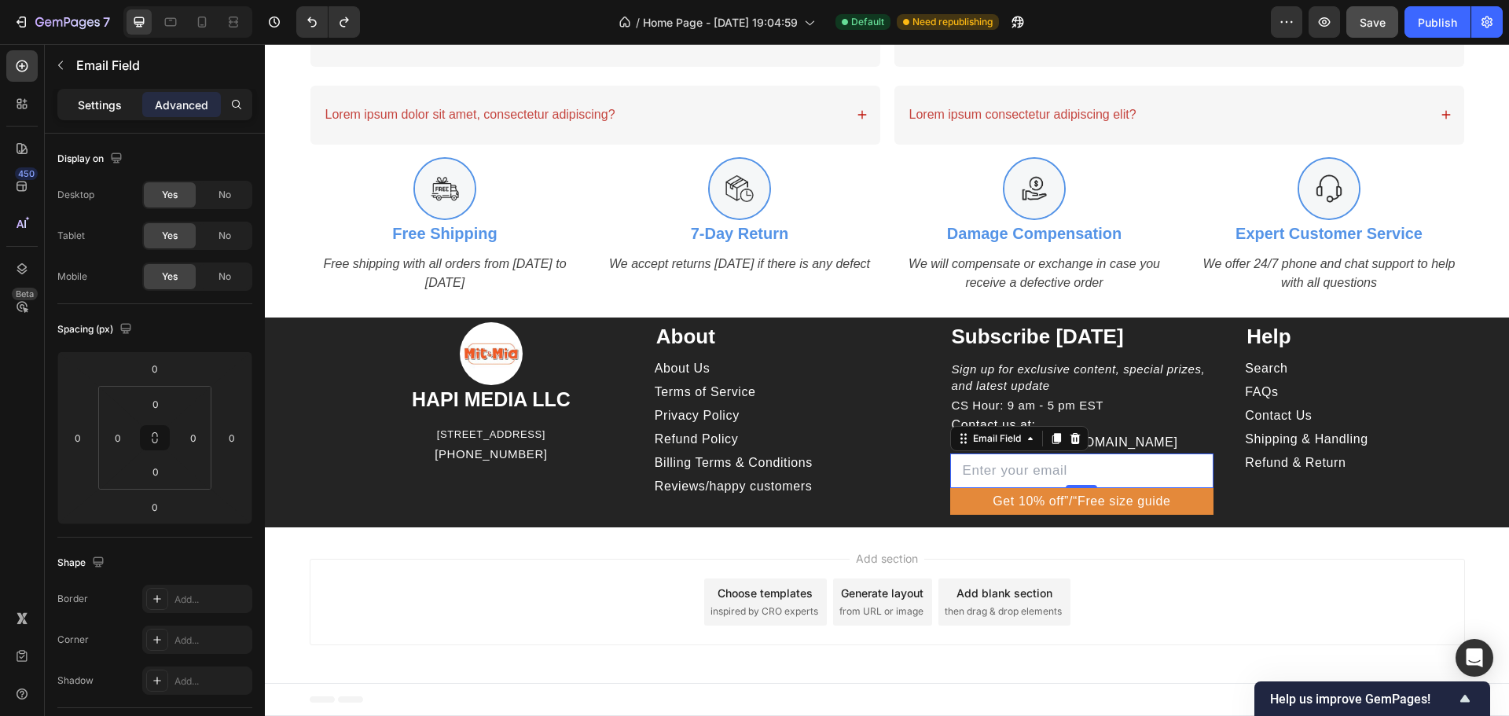
drag, startPoint x: 99, startPoint y: 105, endPoint x: 108, endPoint y: 111, distance: 10.9
click at [99, 105] on p "Settings" at bounding box center [100, 105] width 44 height 17
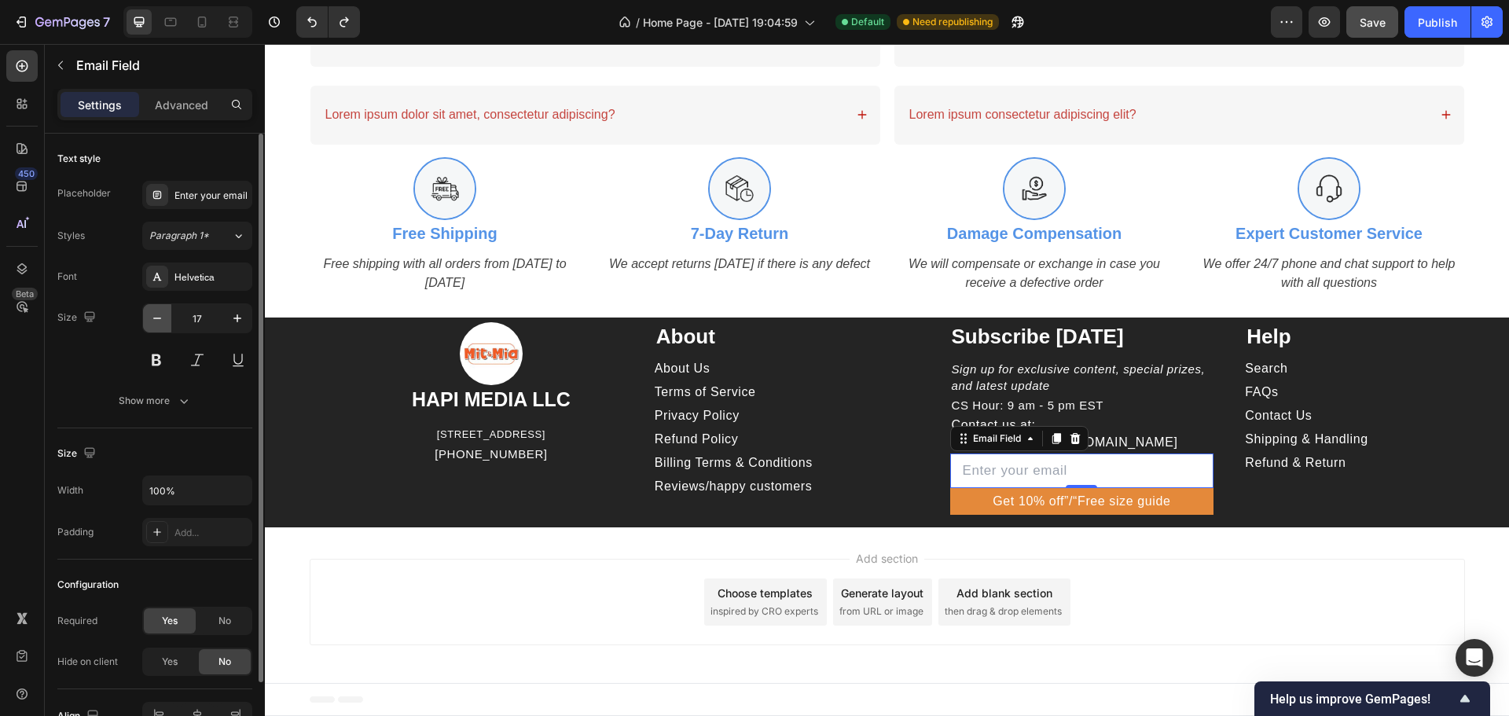
click at [155, 313] on icon "button" at bounding box center [157, 318] width 16 height 16
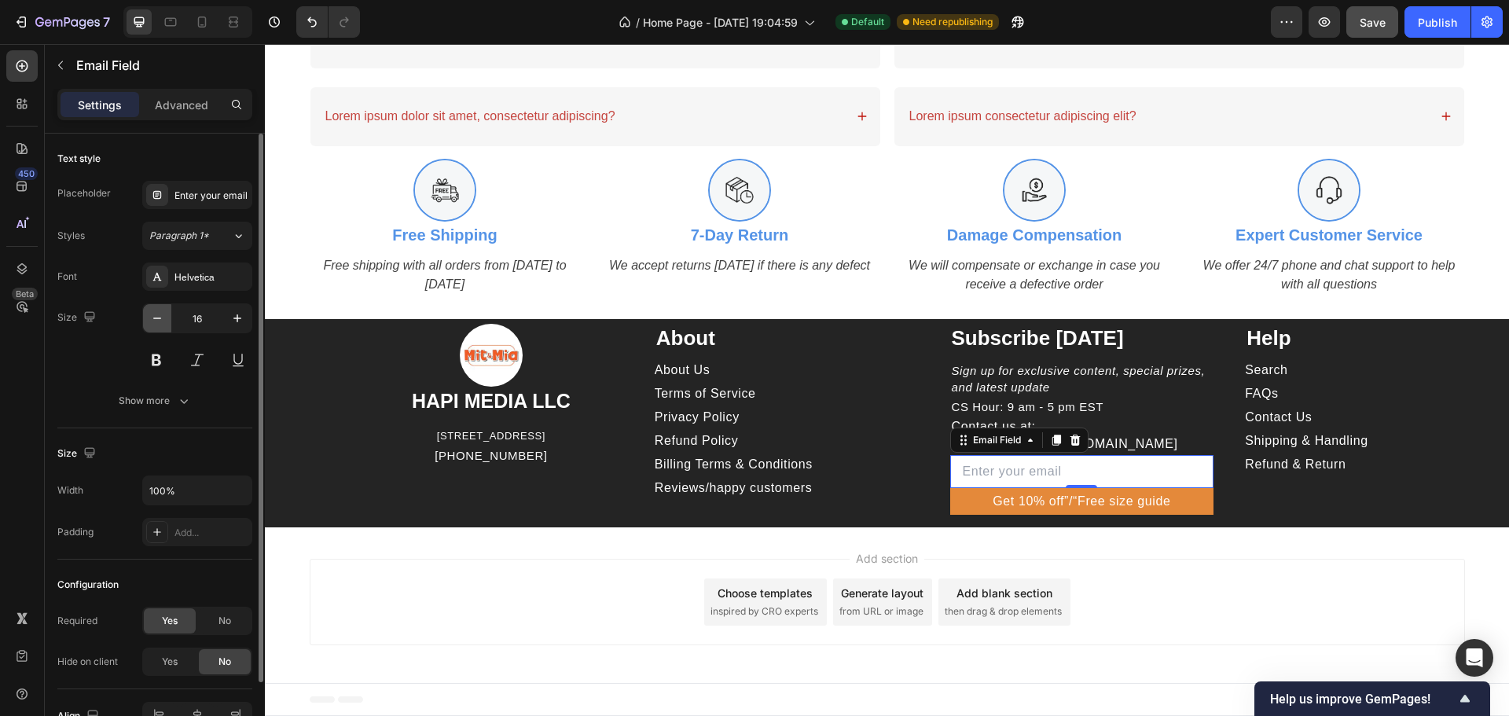
click at [155, 313] on icon "button" at bounding box center [157, 318] width 16 height 16
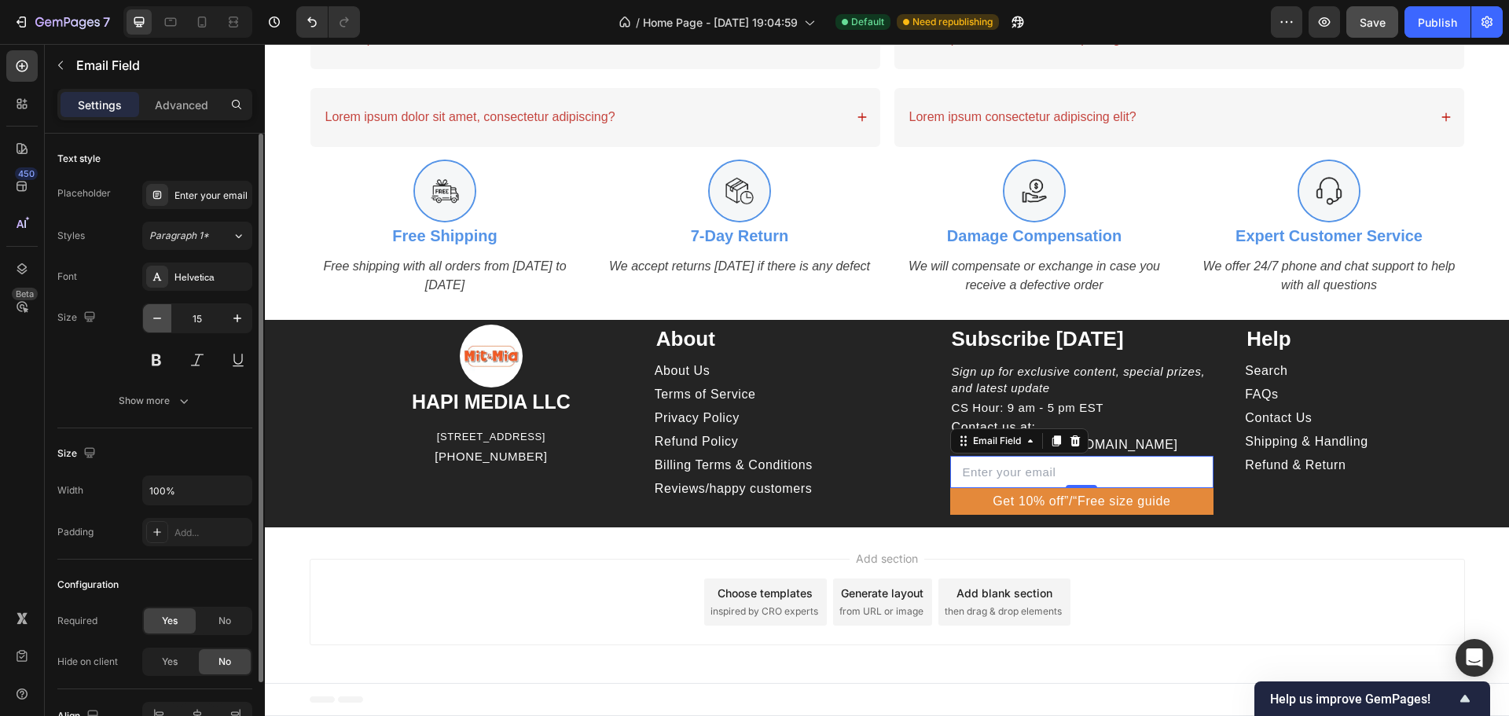
click at [155, 313] on icon "button" at bounding box center [157, 318] width 16 height 16
type input "14"
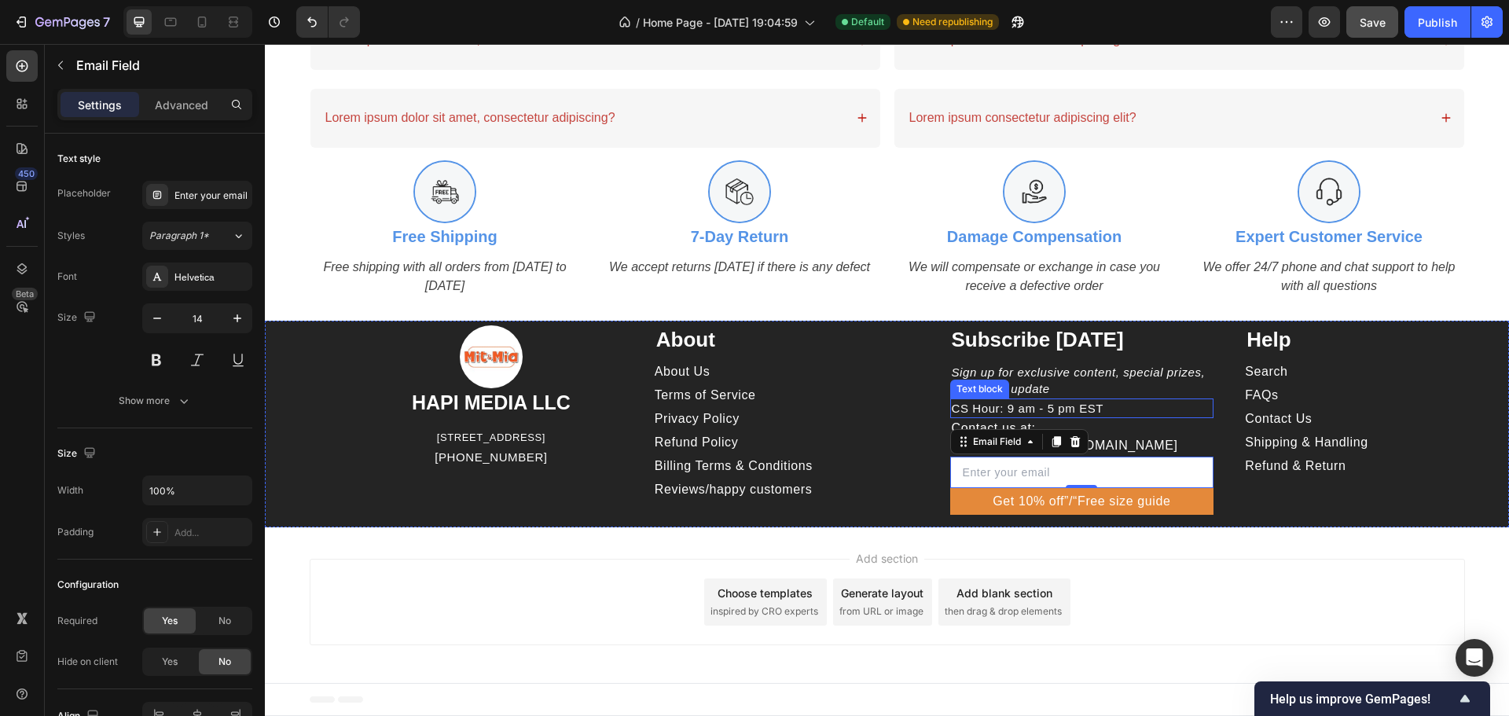
click at [1111, 409] on p "CS Hour: 9 am - 5 pm EST" at bounding box center [1082, 408] width 261 height 17
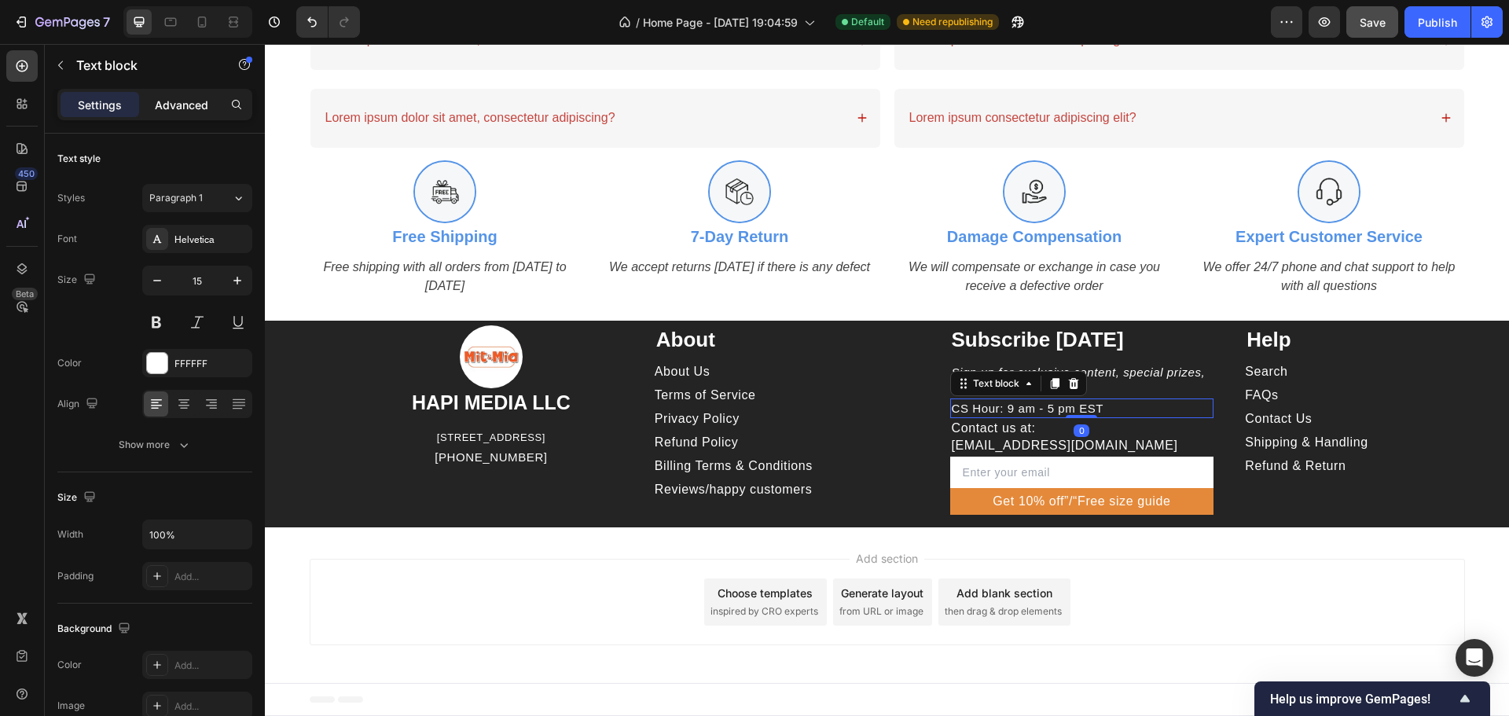
click at [175, 103] on p "Advanced" at bounding box center [181, 105] width 53 height 17
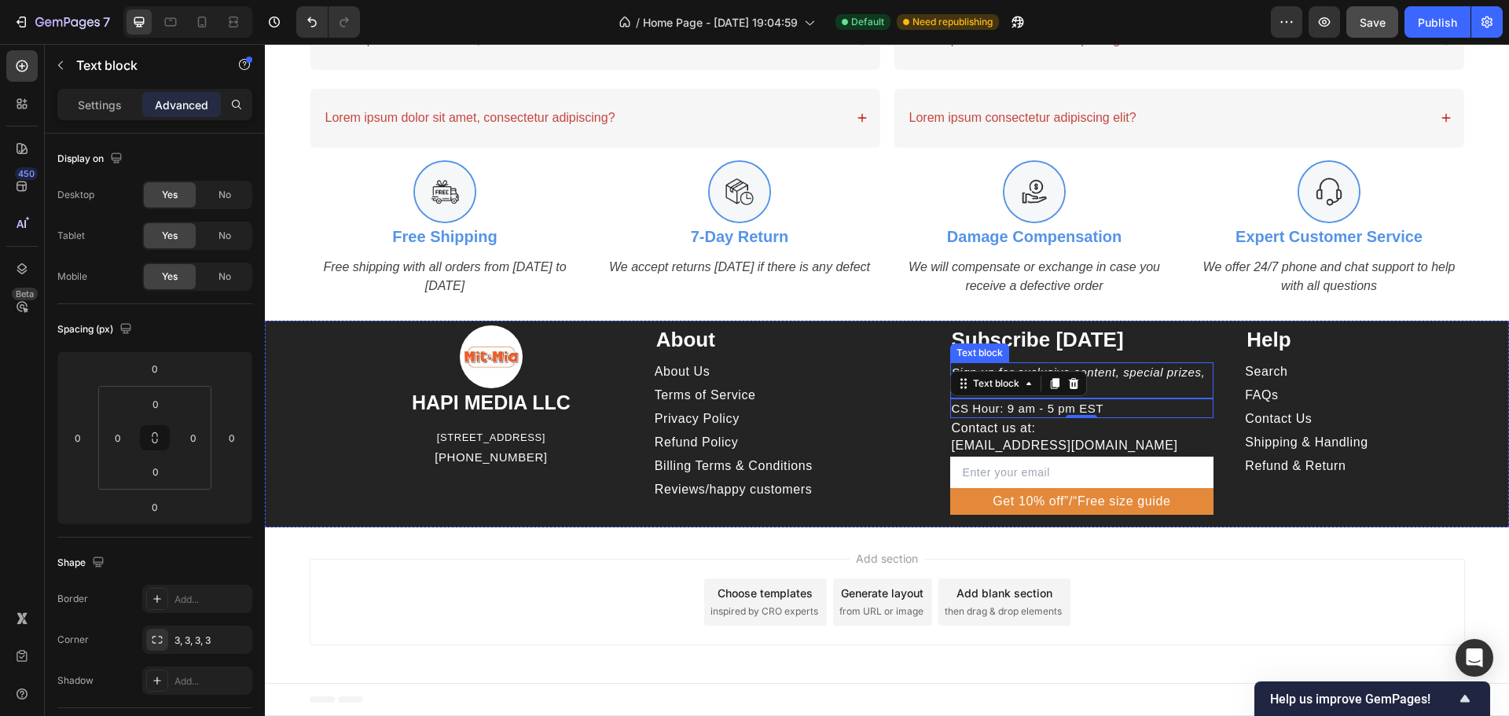
click at [1181, 374] on p "Sign up for exclusive content, special prizes, and latest update" at bounding box center [1082, 380] width 261 height 33
click at [1149, 387] on p "Sign up for exclusive content, special prizes, and latest update" at bounding box center [1082, 380] width 261 height 33
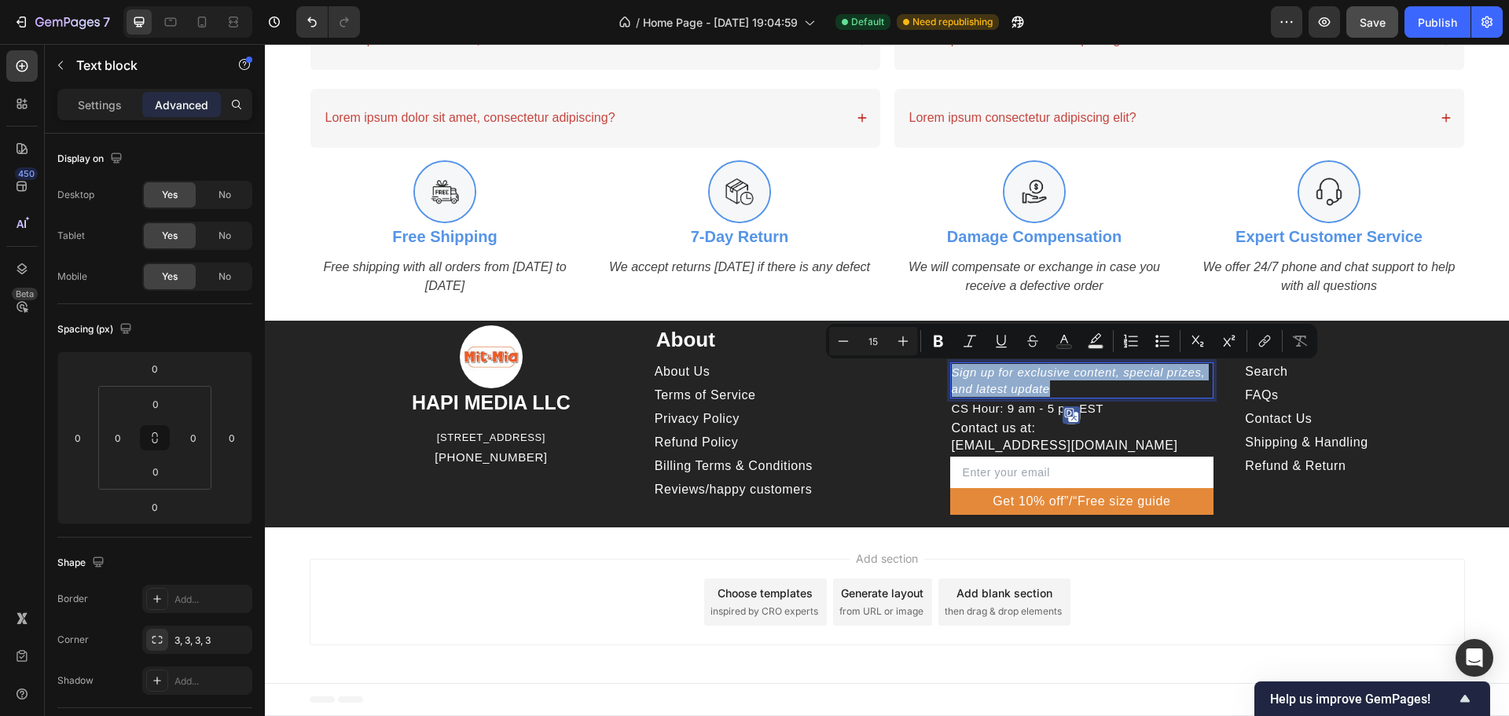
copy p "Sign up for exclusive content, special prizes, and latest update"
click at [982, 387] on p "Sign up for exclusive content, special prizes, and latest update" at bounding box center [1082, 380] width 261 height 33
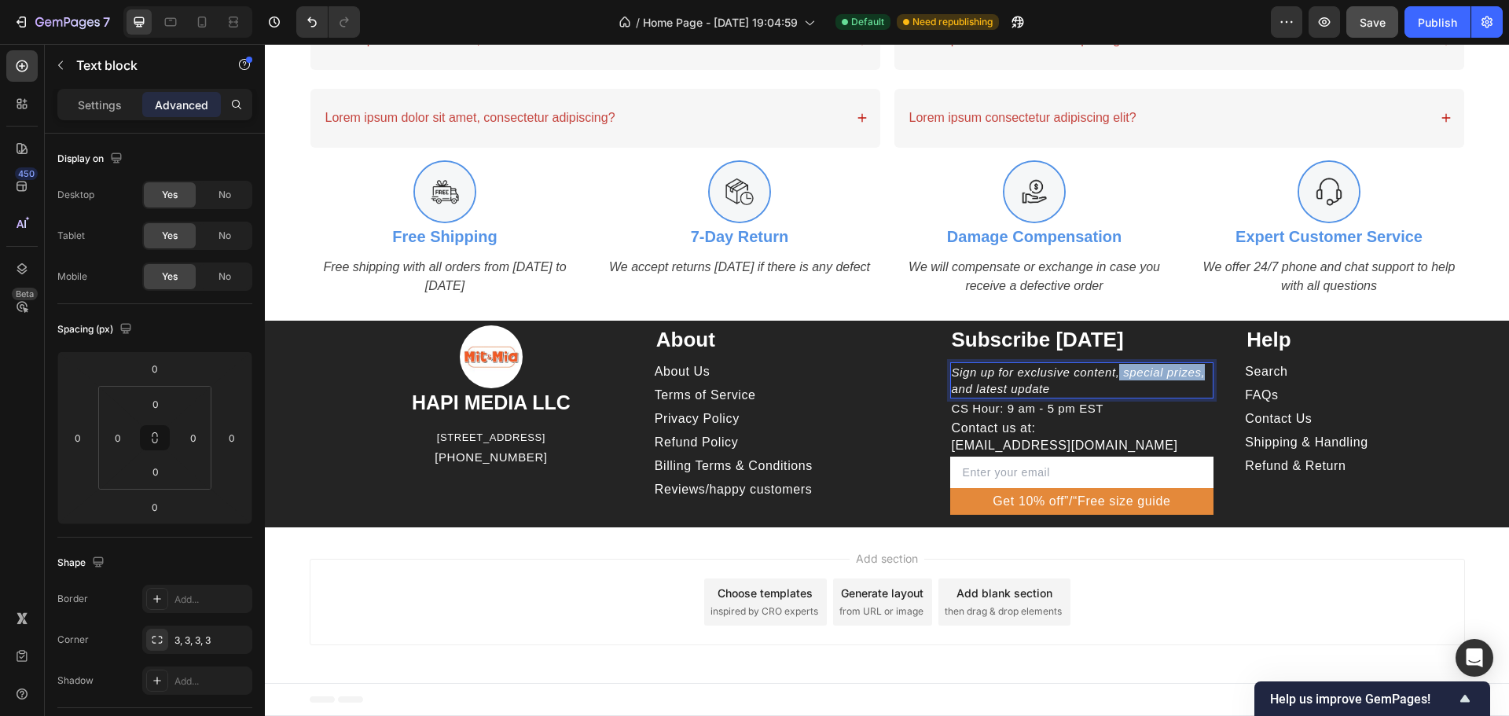
drag, startPoint x: 1112, startPoint y: 370, endPoint x: 1198, endPoint y: 376, distance: 85.9
click at [1198, 376] on p "Sign up for exclusive content, special prizes, and latest update" at bounding box center [1082, 380] width 261 height 33
drag, startPoint x: 1107, startPoint y: 373, endPoint x: 1064, endPoint y: 376, distance: 43.3
click at [1064, 376] on p "Sign up for exclusive content, and latest update" at bounding box center [1082, 380] width 261 height 33
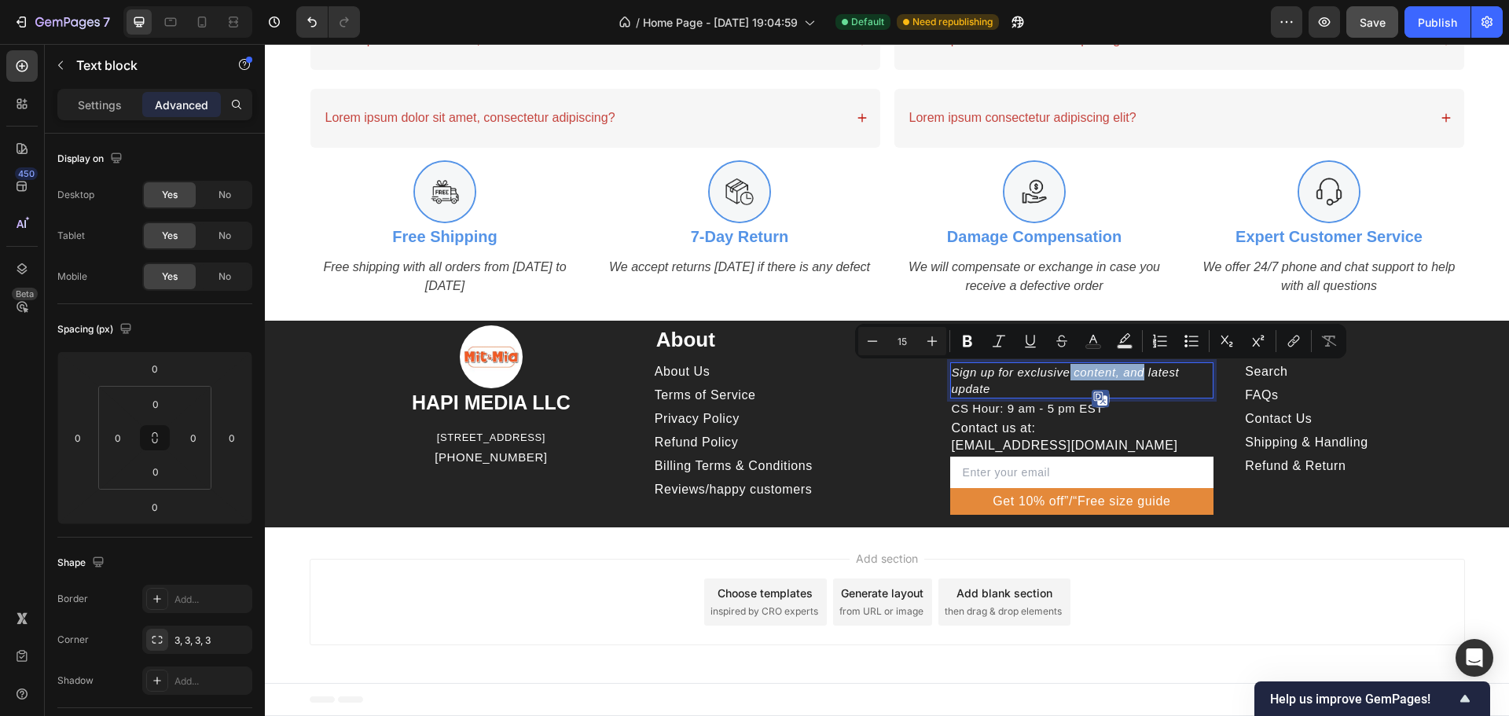
scroll to position [1939, 0]
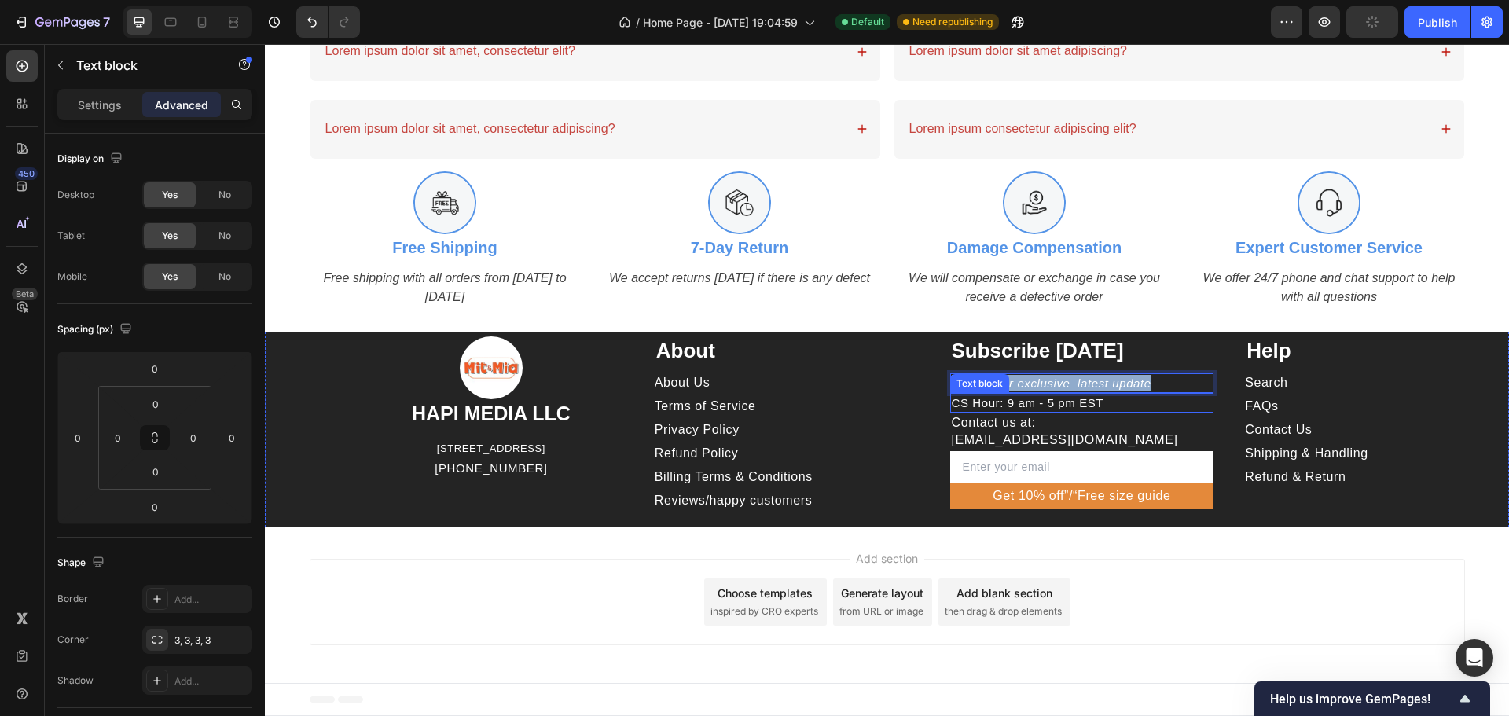
copy p "Sign up for exclusive latest update"
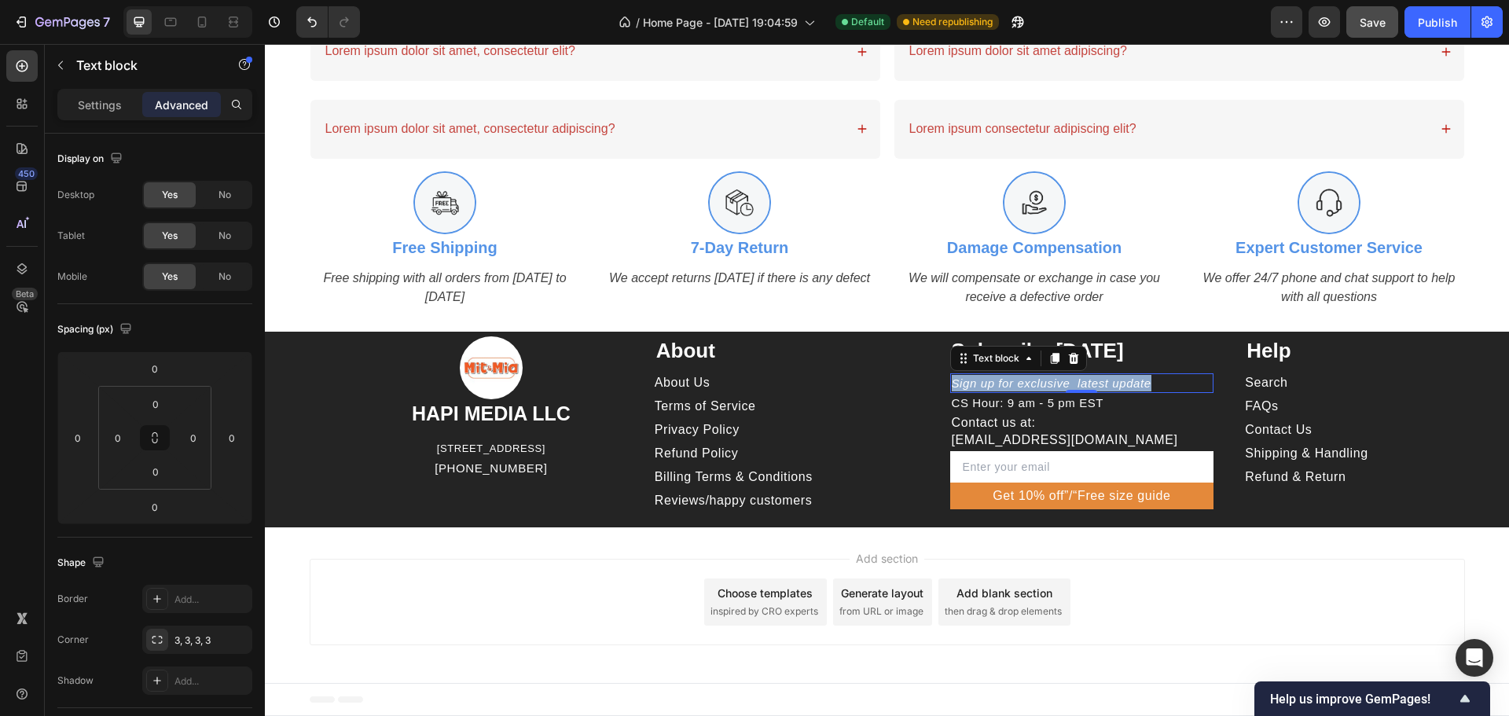
click at [1166, 375] on p "Sign up for exclusive latest update" at bounding box center [1082, 383] width 261 height 17
click at [1169, 390] on p "Sign up for exclusive latest update" at bounding box center [1082, 383] width 261 height 17
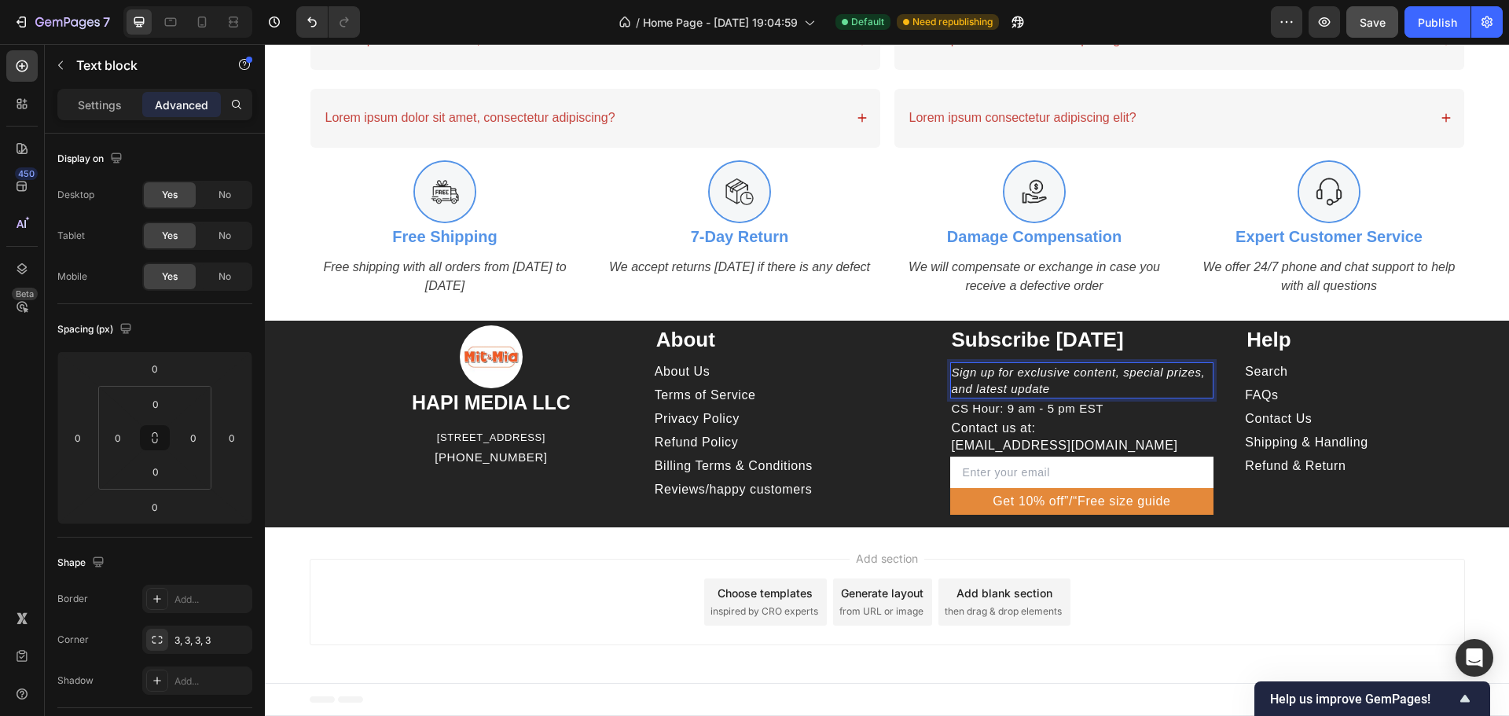
click at [1103, 386] on p "Sign up for exclusive content, special prizes, and latest update" at bounding box center [1082, 380] width 261 height 33
copy p "Sign up for exclusive content, special prizes, and latest update"
drag, startPoint x: 1099, startPoint y: 388, endPoint x: 1113, endPoint y: 385, distance: 14.5
click at [1100, 387] on p "Sign up for exclusive content, special prizes, and latest update" at bounding box center [1082, 380] width 261 height 33
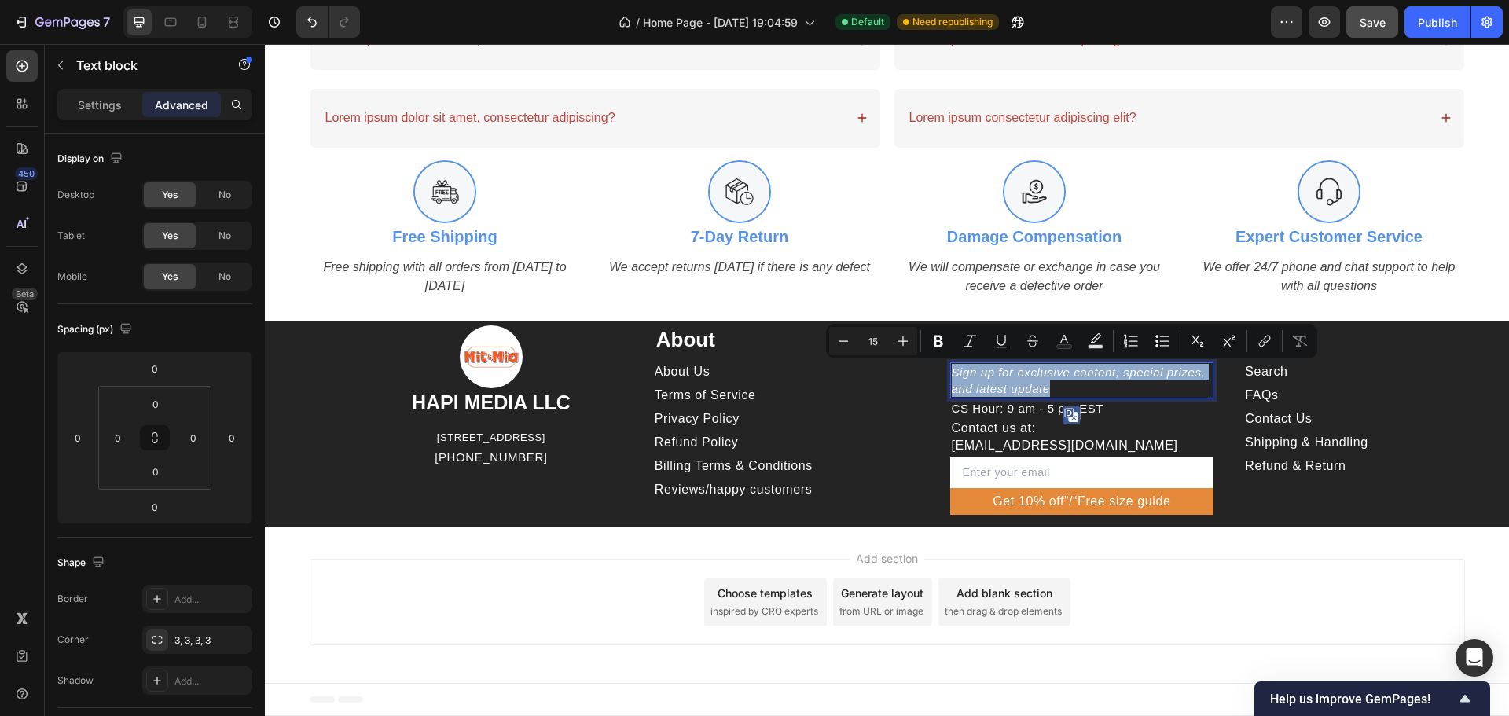
click at [1173, 376] on p "Sign up for exclusive content, special prizes, and latest update" at bounding box center [1082, 380] width 261 height 33
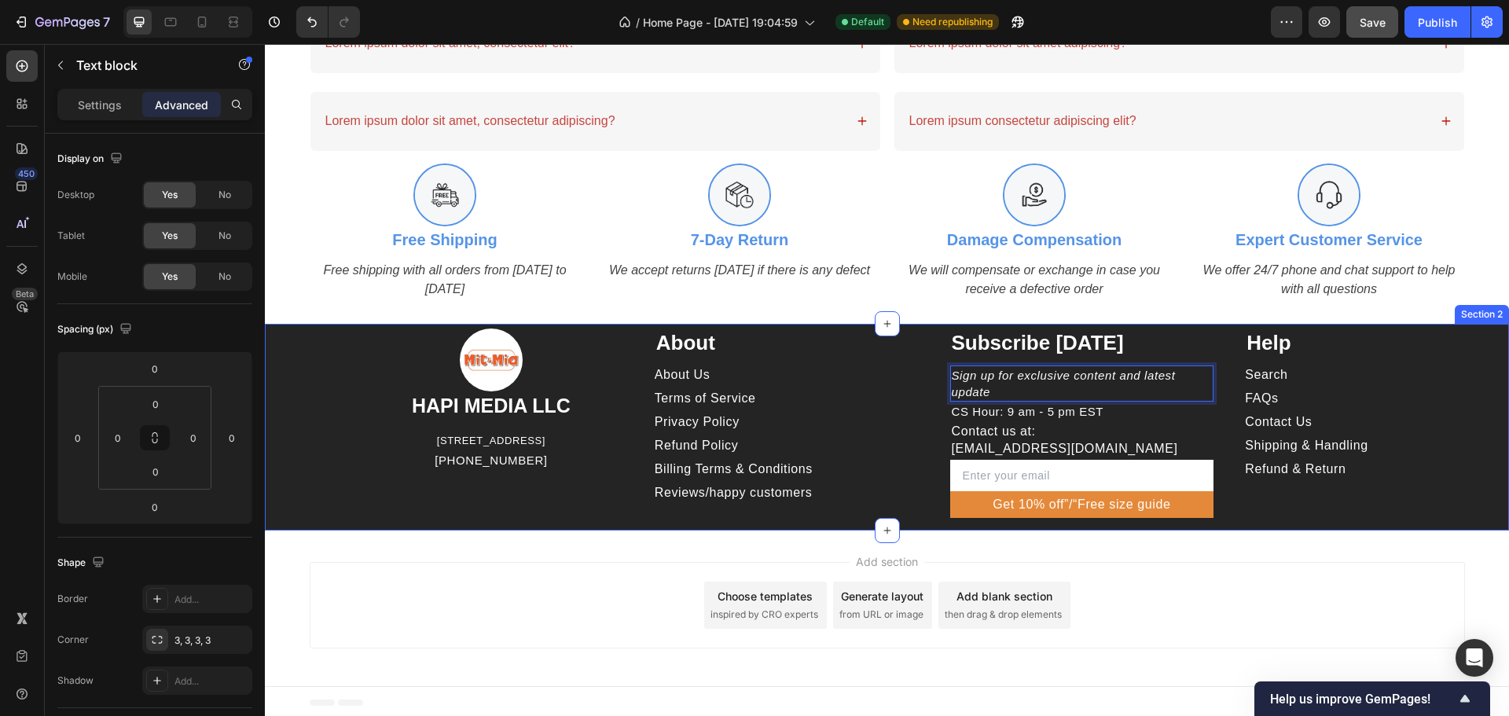
click at [787, 517] on div "About Heading About Us Button Terms of Service Button Privacy Policy Button Ref…" at bounding box center [787, 423] width 264 height 189
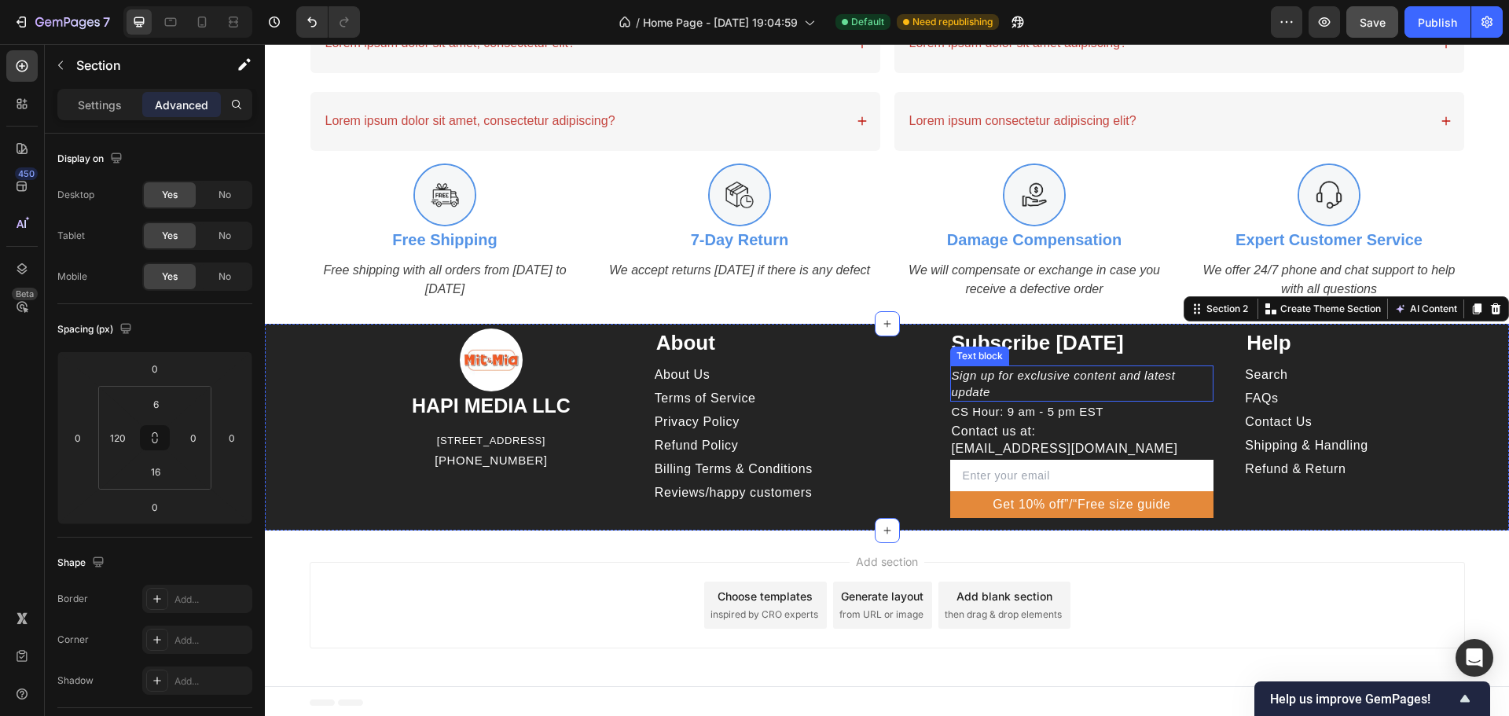
click at [1127, 374] on p "Sign up for exclusive content and latest update" at bounding box center [1082, 383] width 261 height 33
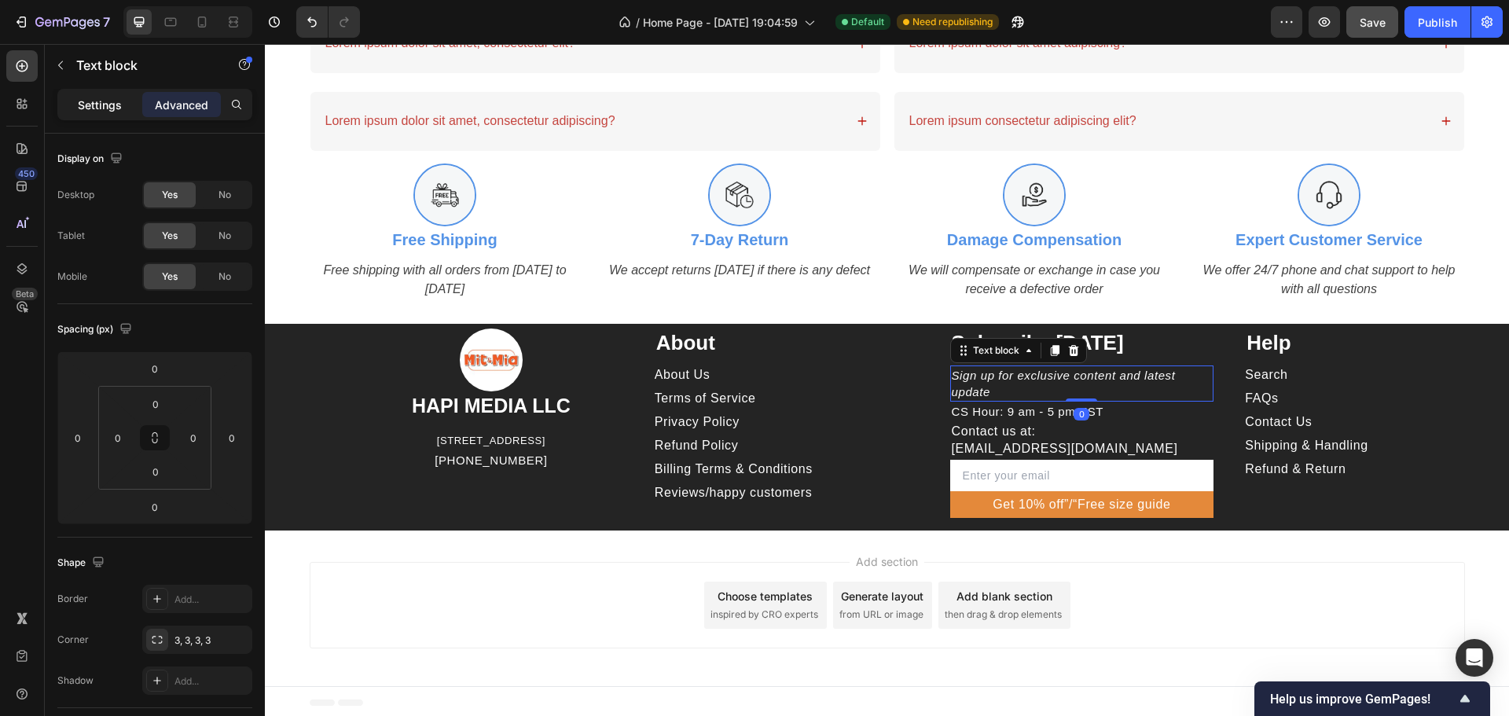
click at [96, 101] on p "Settings" at bounding box center [100, 105] width 44 height 17
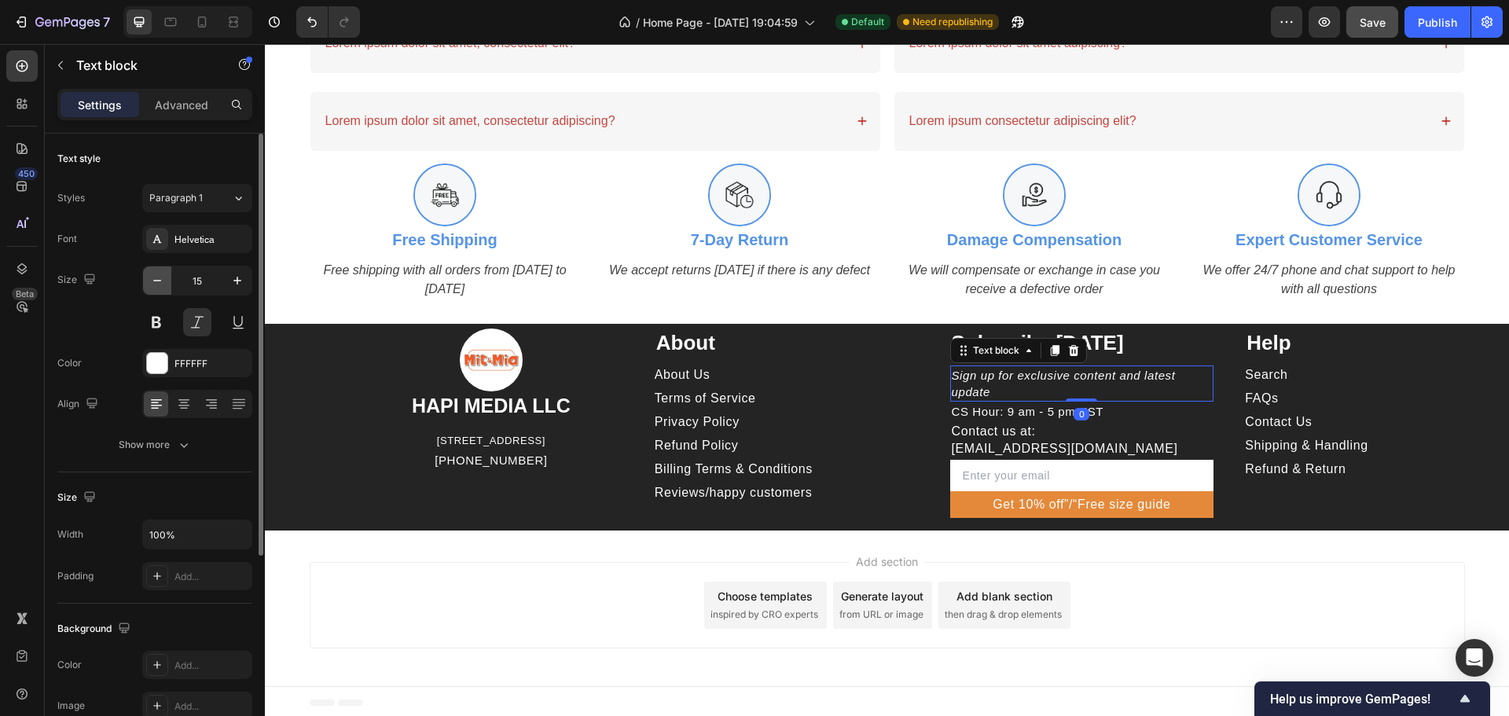
click at [150, 277] on icon "button" at bounding box center [157, 281] width 16 height 16
type input "14"
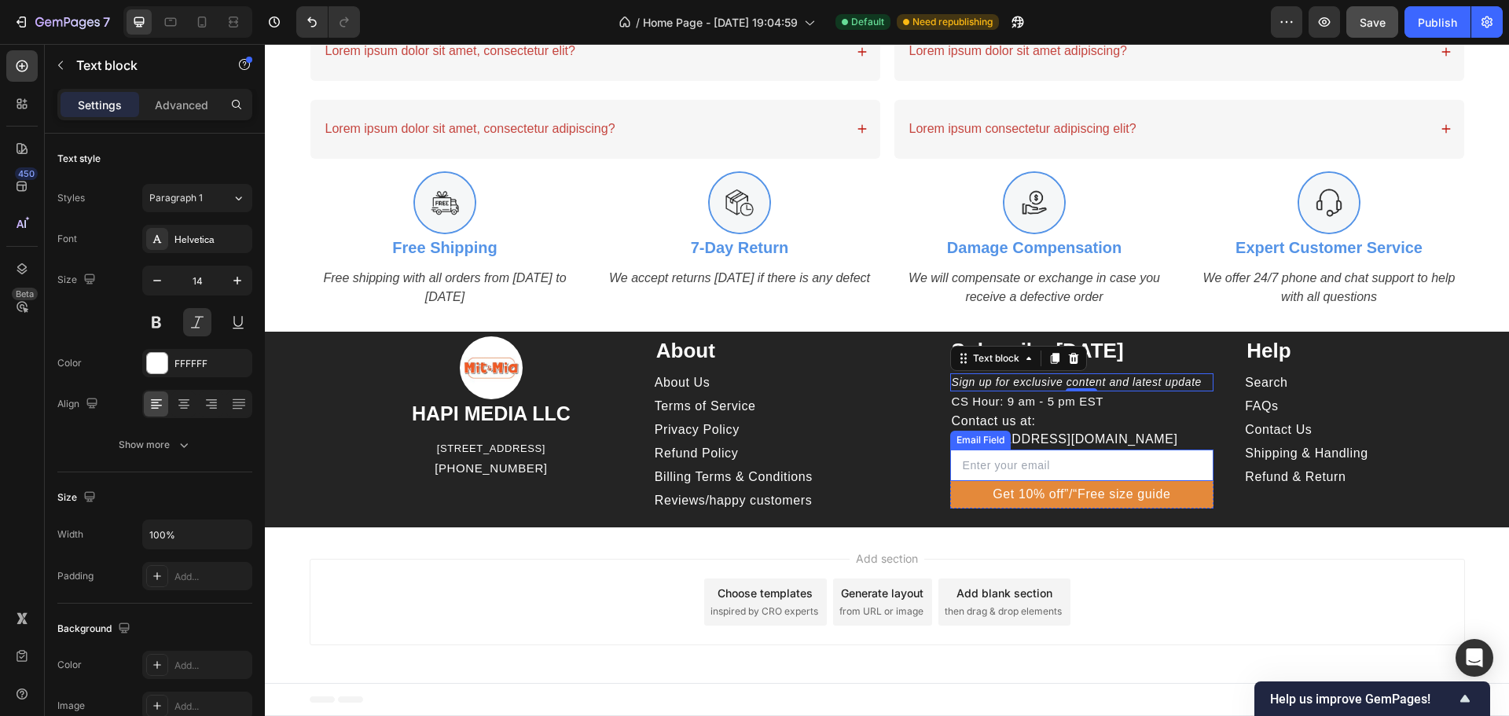
click at [1139, 455] on input "email" at bounding box center [1082, 465] width 264 height 31
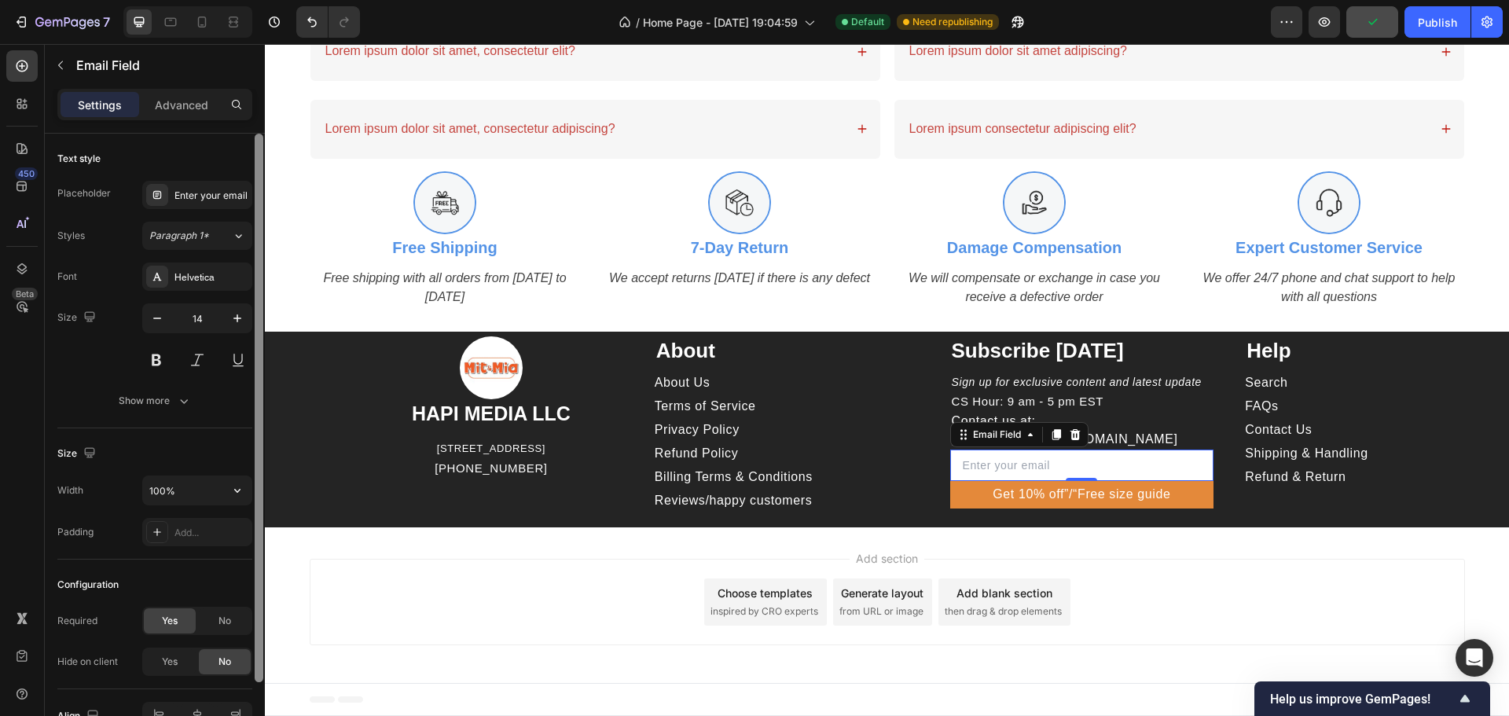
click at [258, 496] on div at bounding box center [259, 408] width 9 height 549
drag, startPoint x: 248, startPoint y: 497, endPoint x: 236, endPoint y: 494, distance: 12.8
click at [236, 494] on icon "button" at bounding box center [237, 491] width 16 height 16
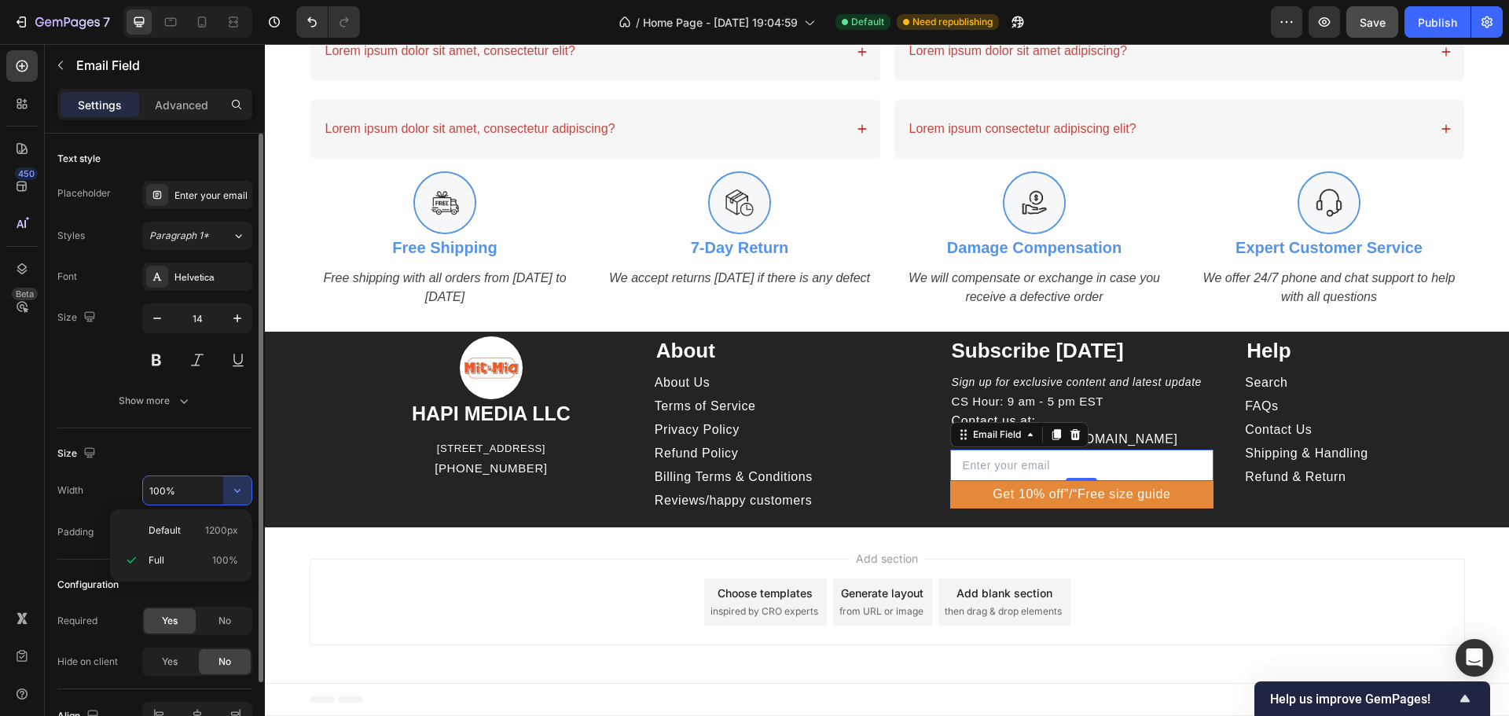
scroll to position [90, 0]
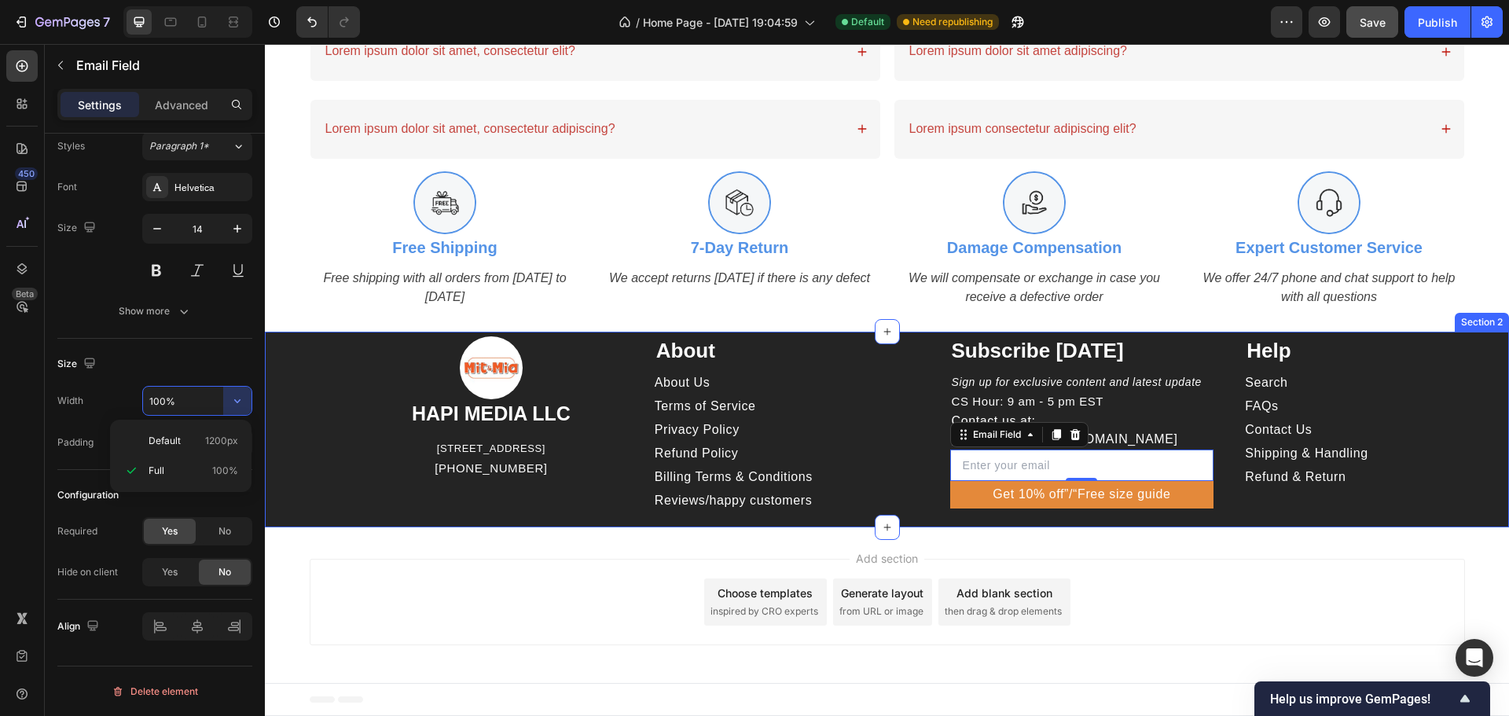
click at [1246, 526] on div "Image HAPI MEDIA LLC Heading 1500 N GRANT ST STE N DENVER CO 80203 US Text bloc…" at bounding box center [887, 430] width 1244 height 196
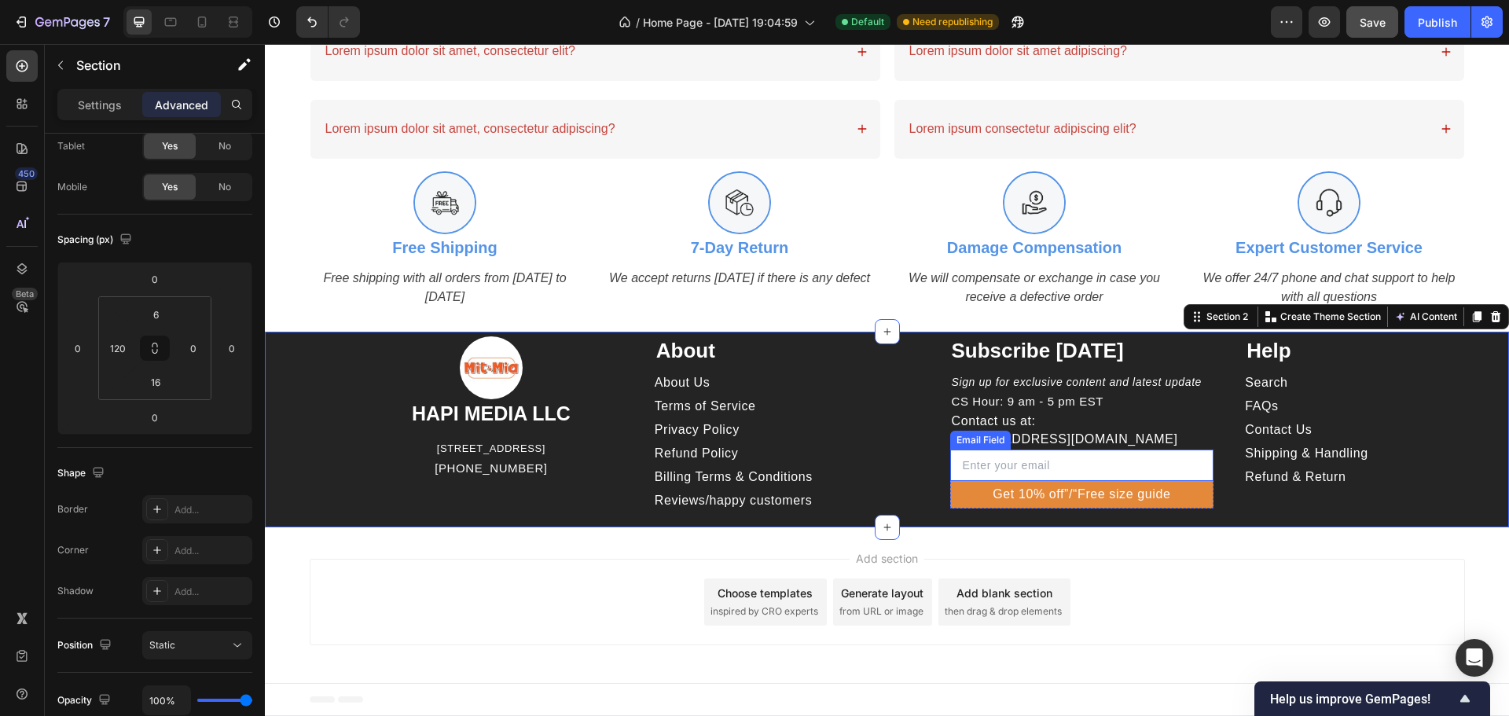
click at [1192, 464] on input "email" at bounding box center [1082, 465] width 264 height 31
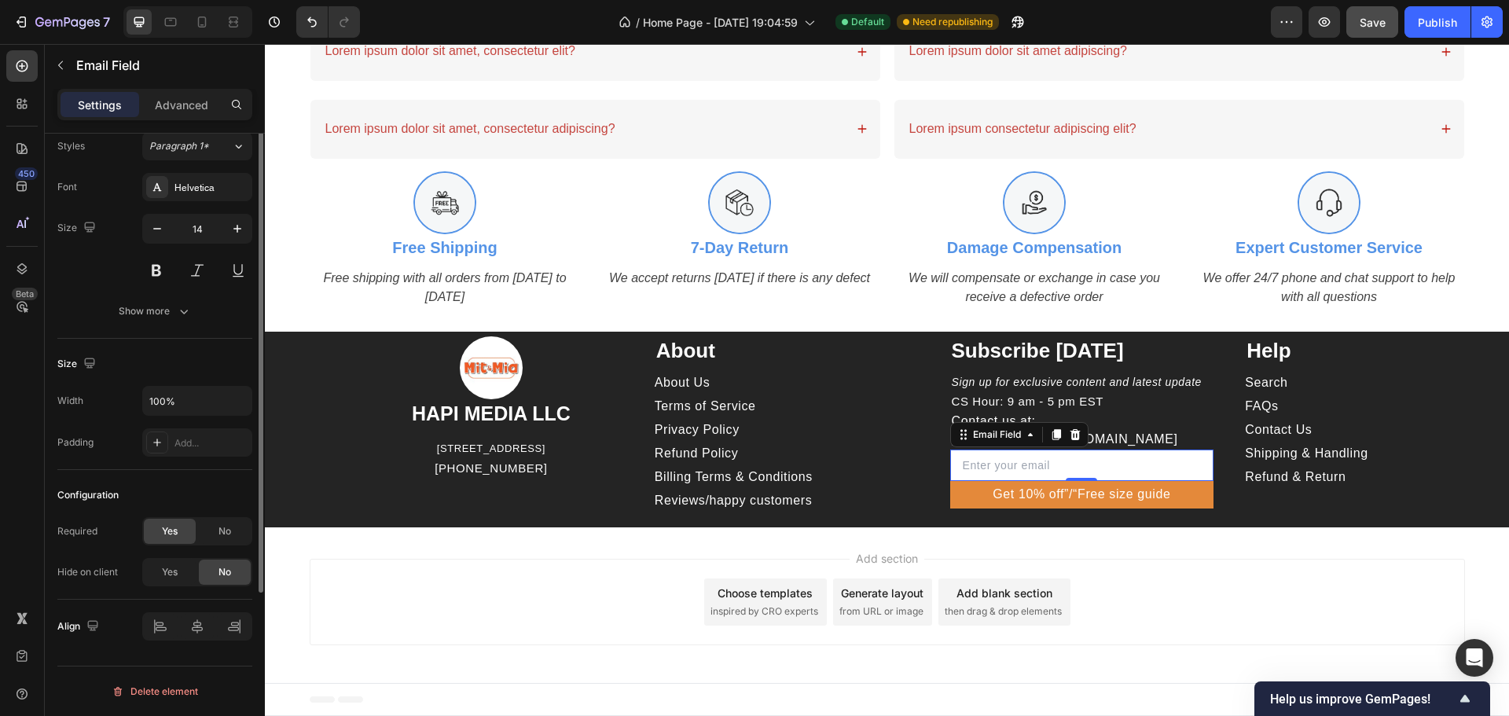
scroll to position [0, 0]
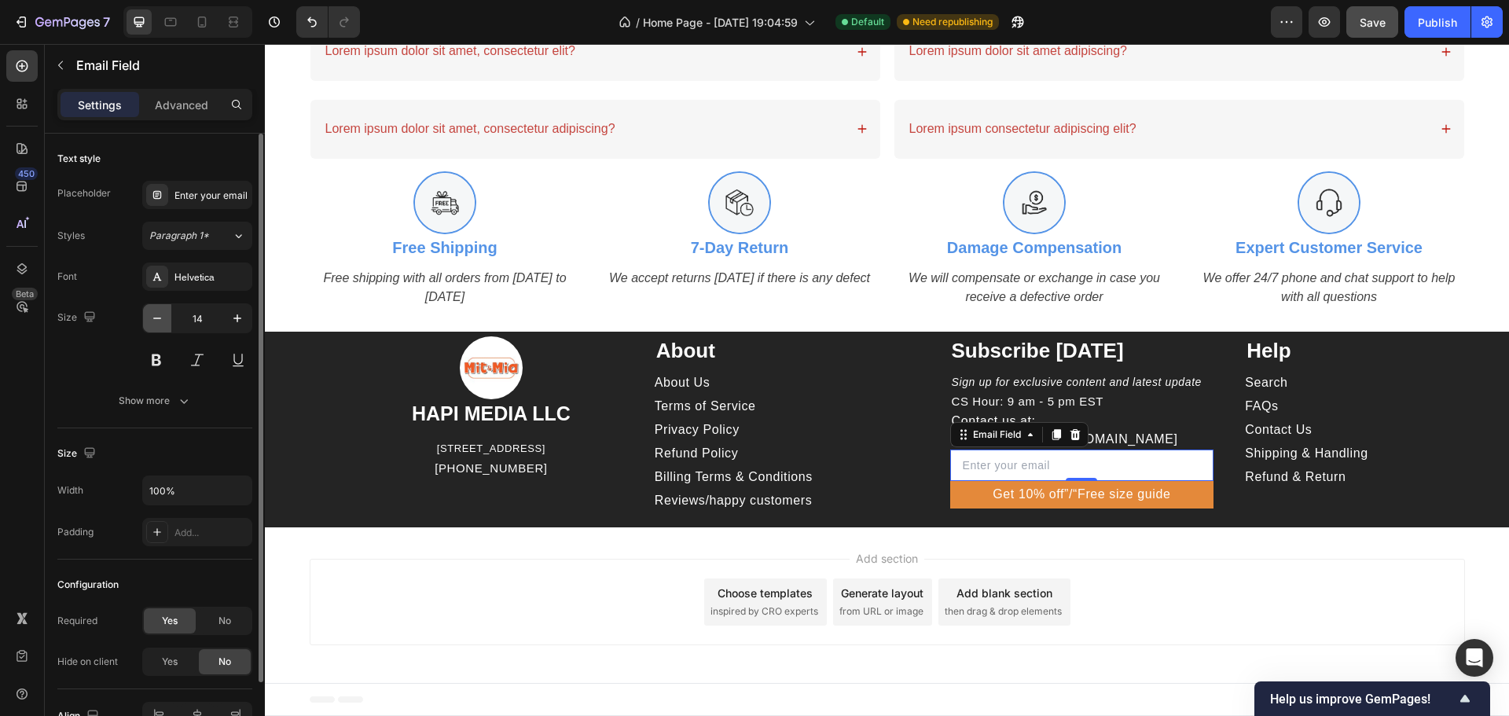
click at [165, 314] on button "button" at bounding box center [157, 318] width 28 height 28
type input "13"
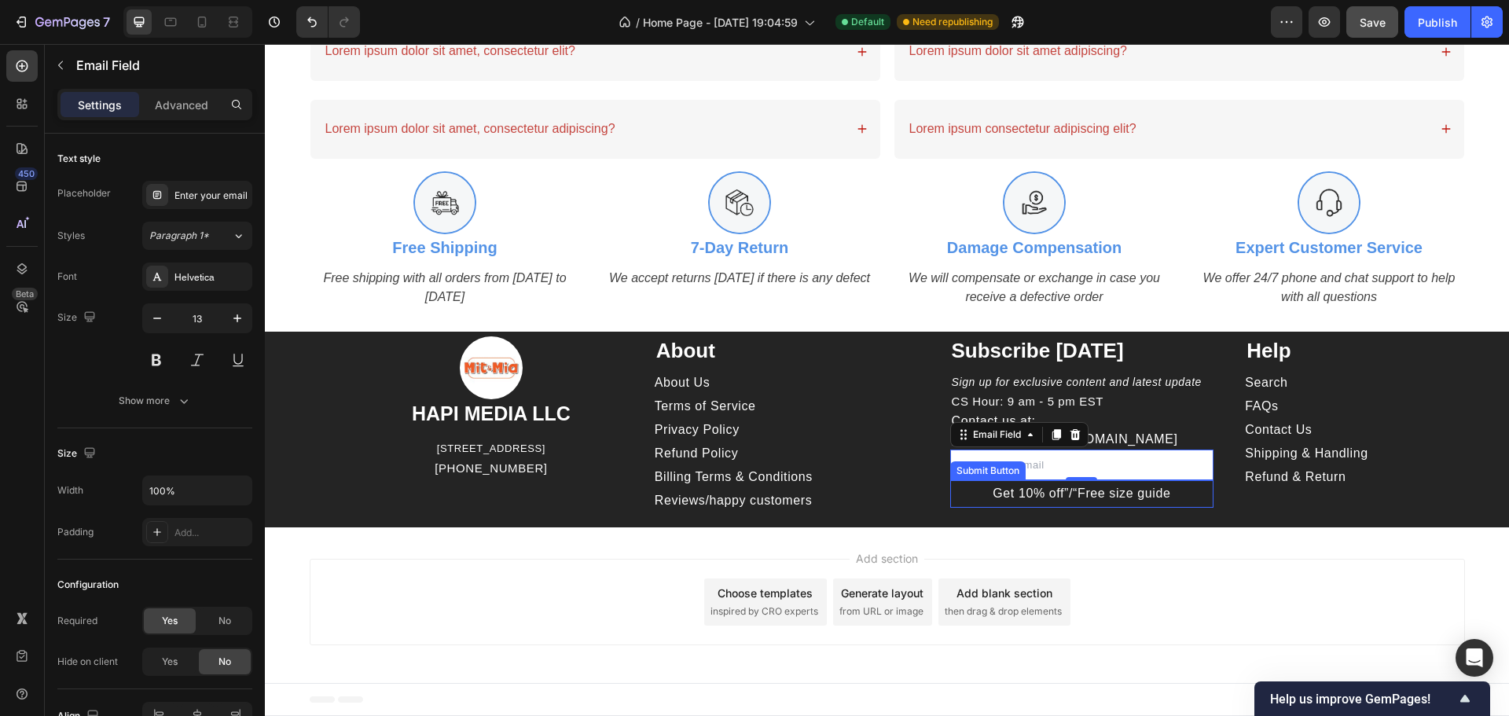
click at [1188, 498] on button "Get 10% off”/“Free size guide" at bounding box center [1082, 493] width 264 height 27
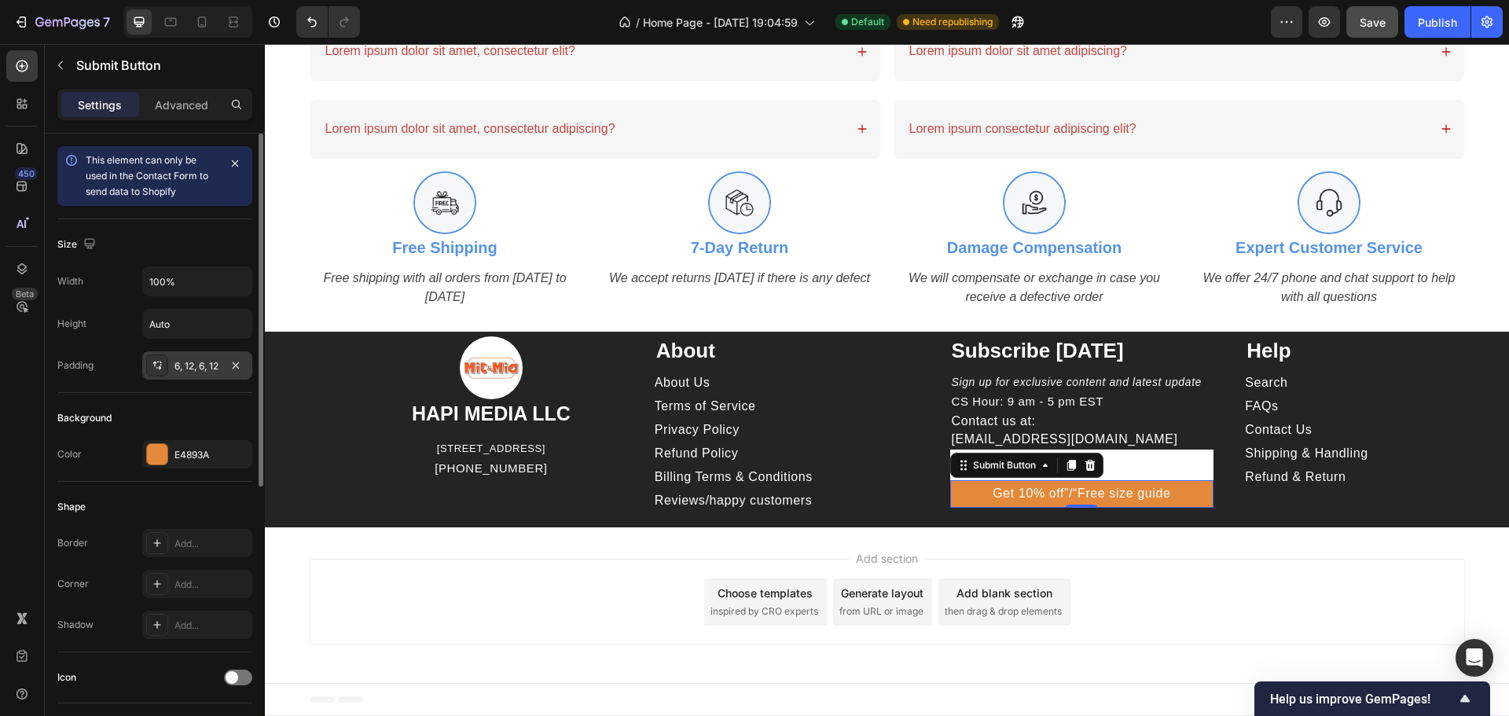
click at [208, 367] on div "6, 12, 6, 12" at bounding box center [197, 366] width 46 height 14
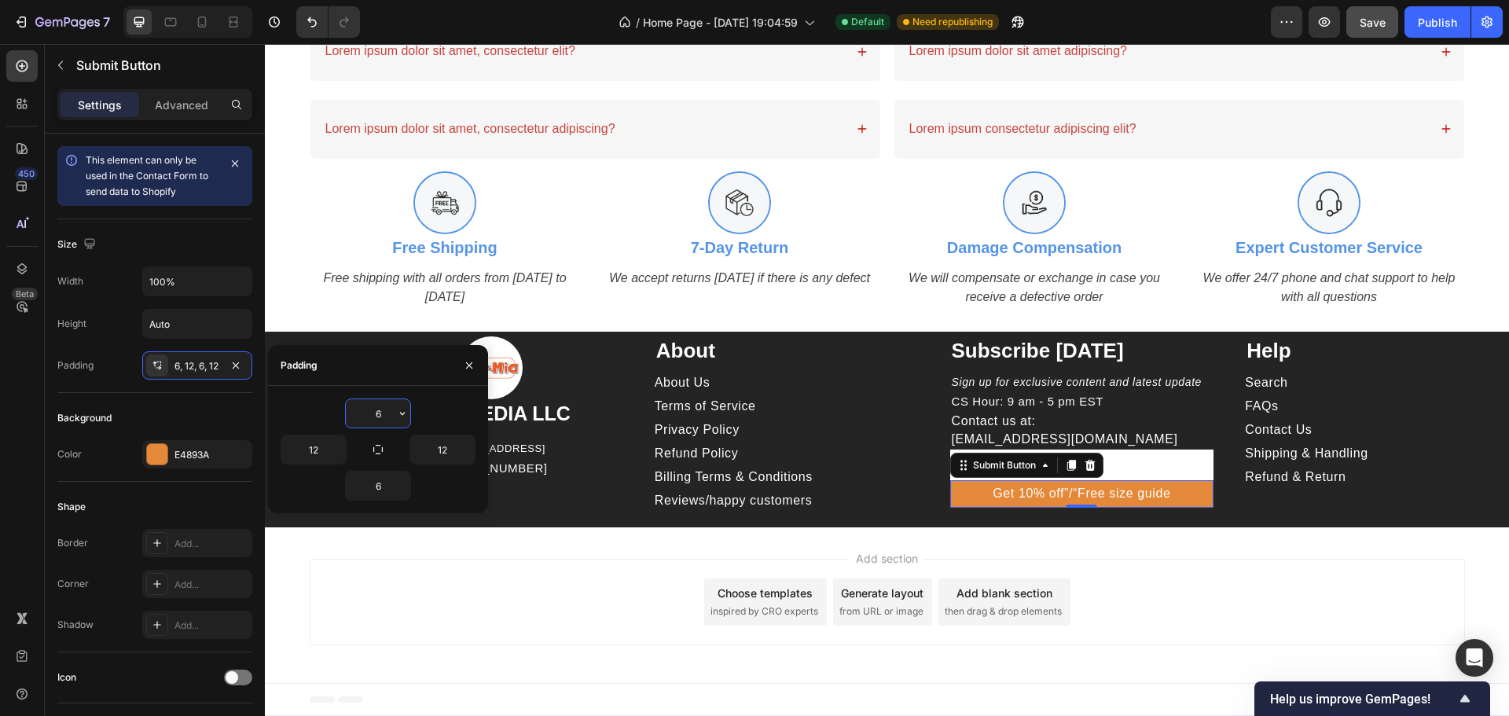
click at [380, 419] on input "6" at bounding box center [378, 413] width 64 height 28
type input "3"
click at [376, 483] on input "6" at bounding box center [378, 486] width 64 height 28
type input "3"
type input "6"
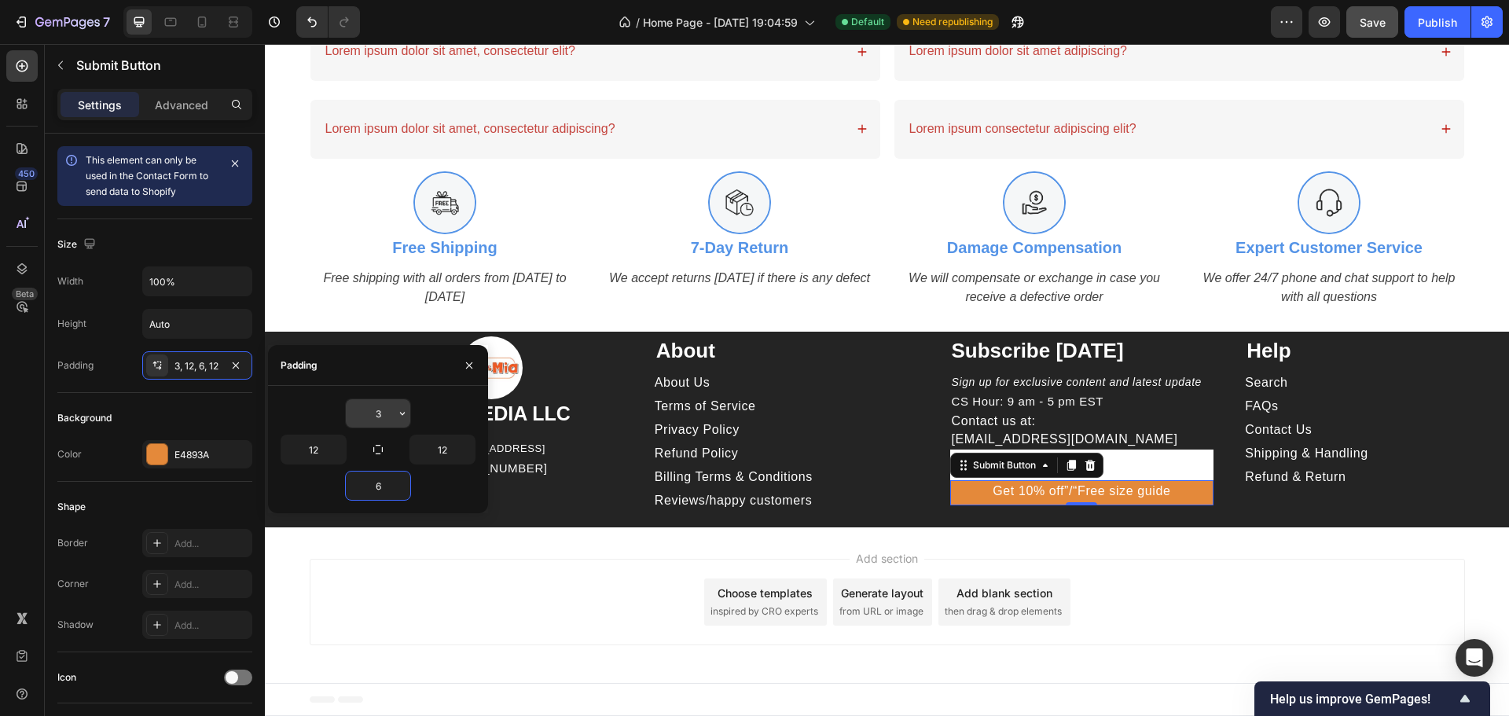
click at [377, 409] on input "3" at bounding box center [378, 413] width 64 height 28
type input "6"
click at [1351, 513] on div "Help Text block Search Button FAQs Button Contact Us Button Shipping & Handling…" at bounding box center [1377, 425] width 264 height 178
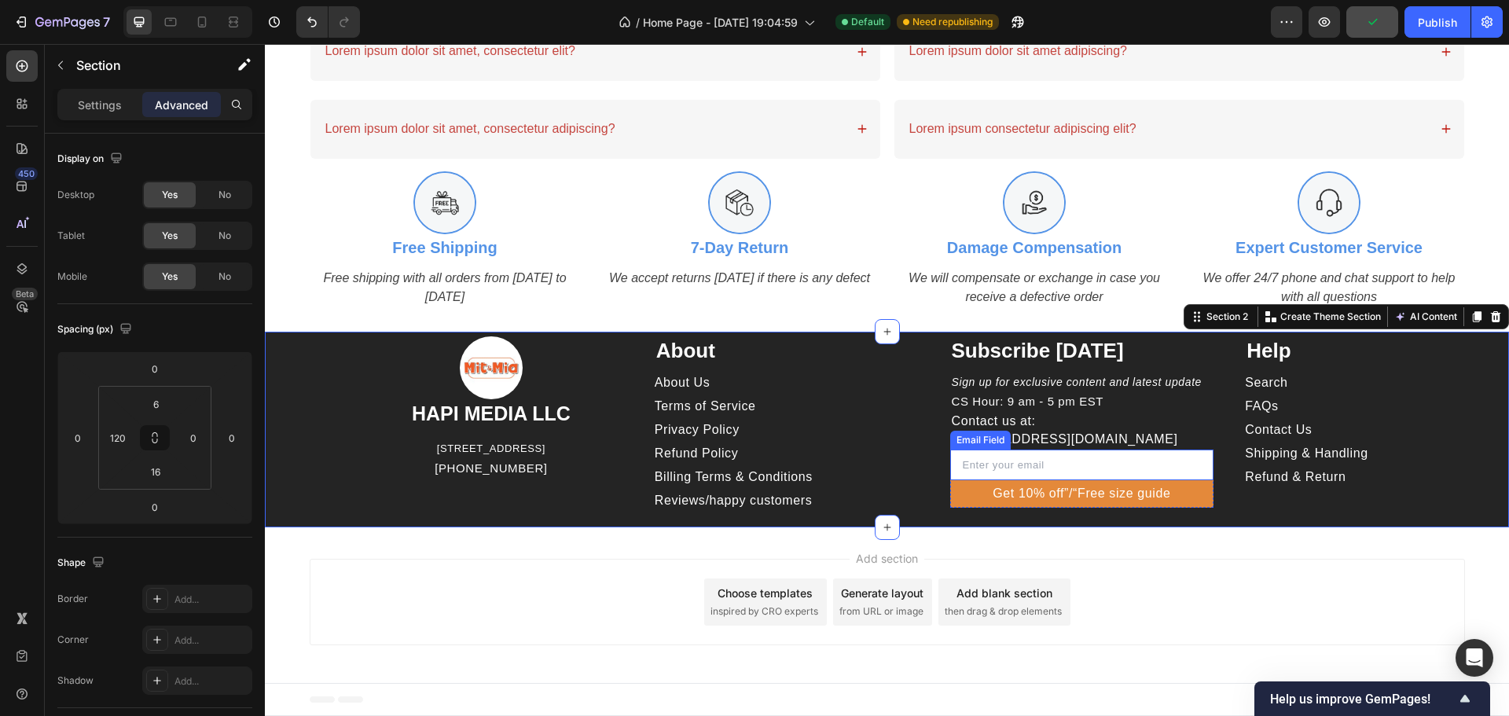
click at [1181, 463] on input "email" at bounding box center [1082, 465] width 264 height 31
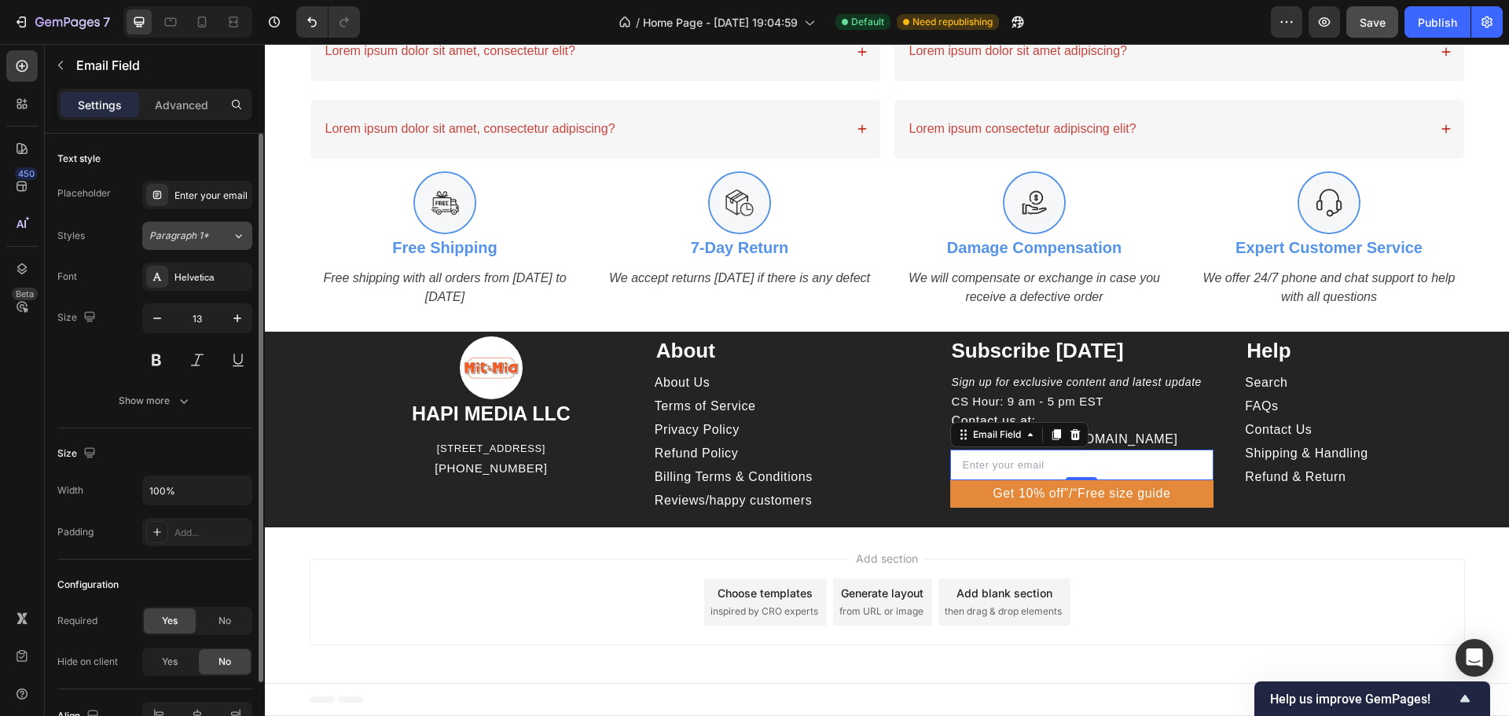
click at [218, 234] on div "Paragraph 1*" at bounding box center [190, 236] width 83 height 14
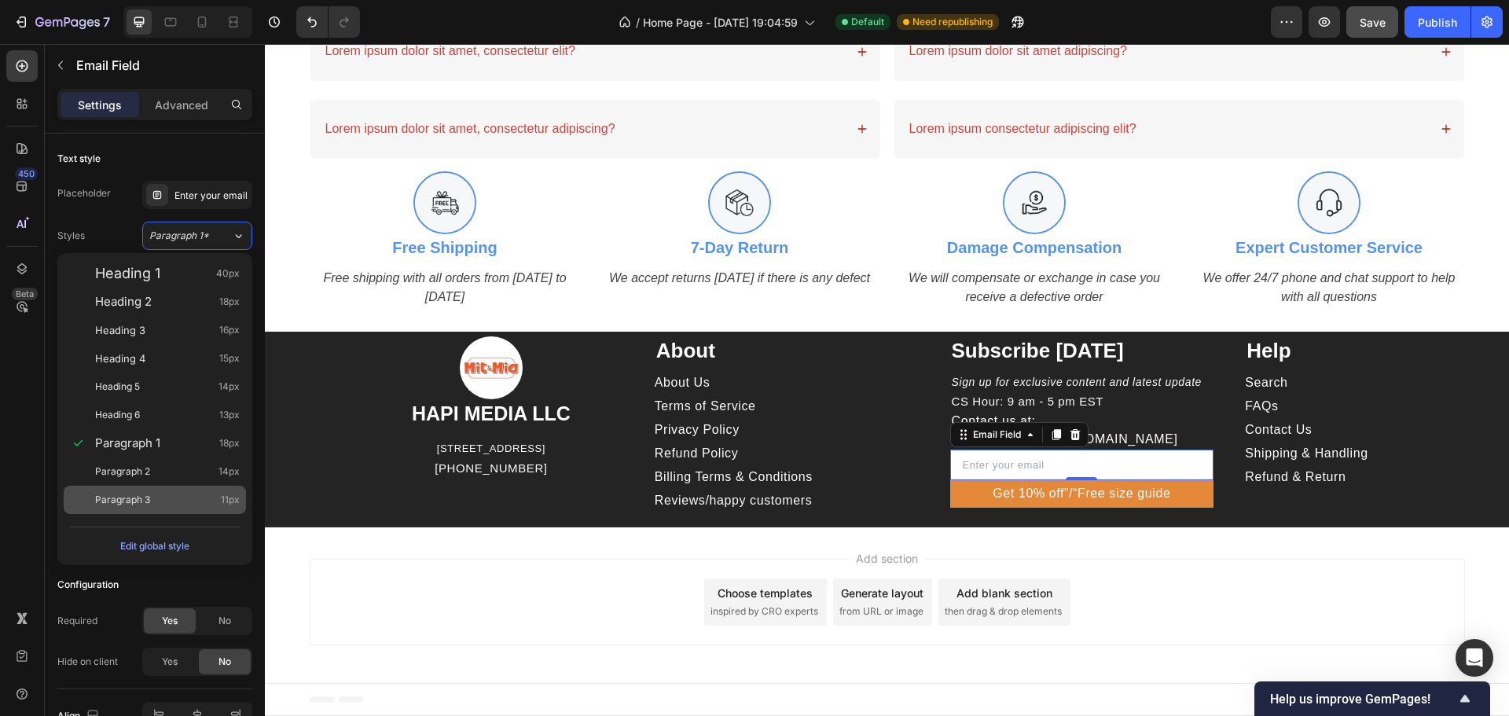
click at [141, 497] on span "Paragraph 3" at bounding box center [122, 500] width 55 height 16
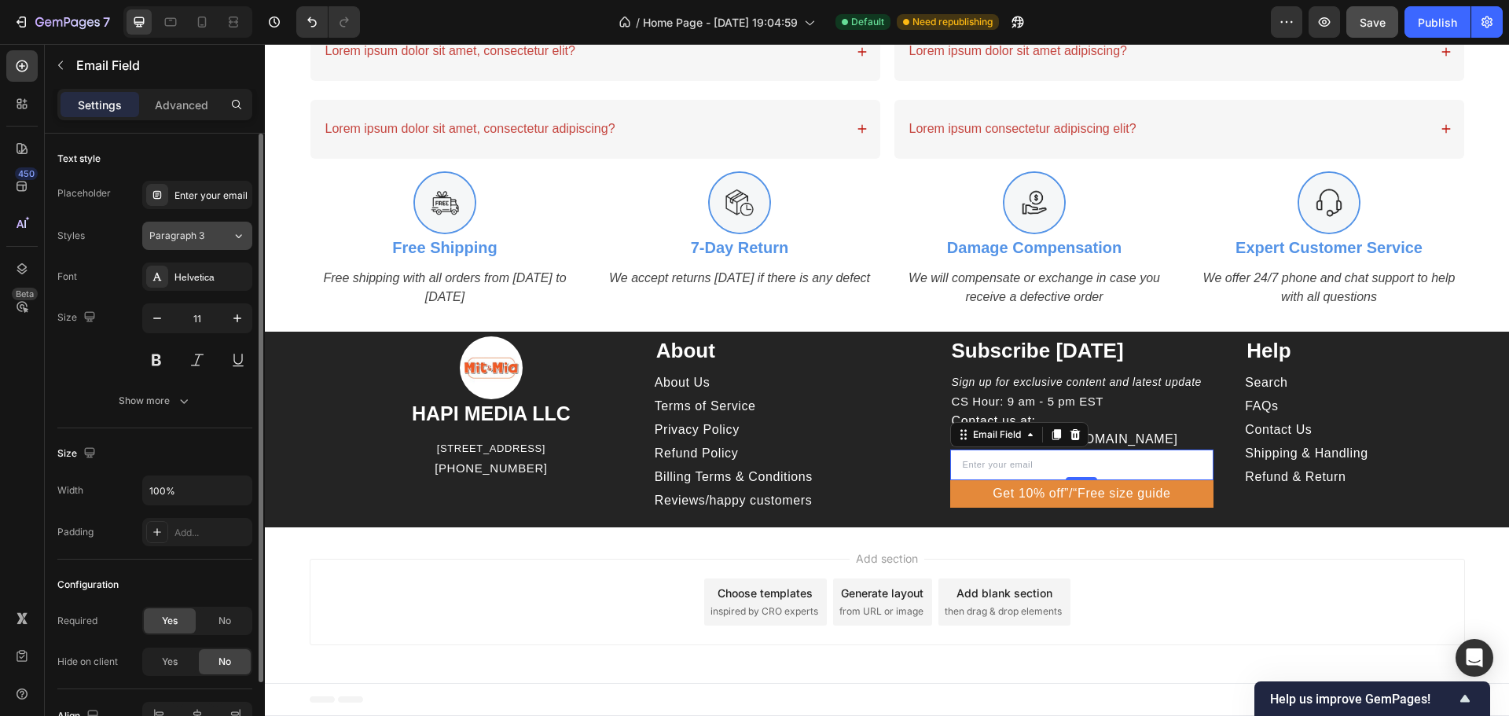
click at [233, 237] on icon at bounding box center [238, 236] width 13 height 16
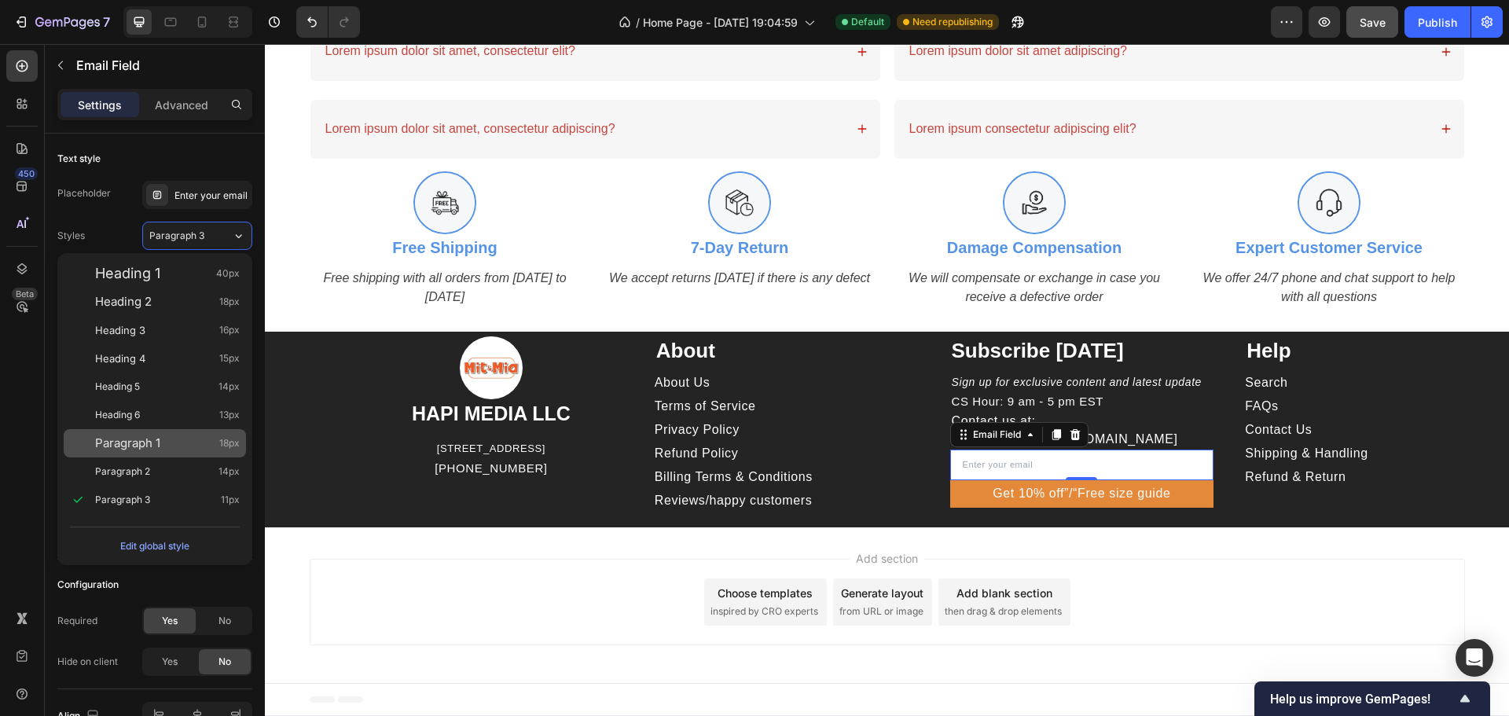
click at [157, 439] on span "Paragraph 1" at bounding box center [127, 443] width 65 height 16
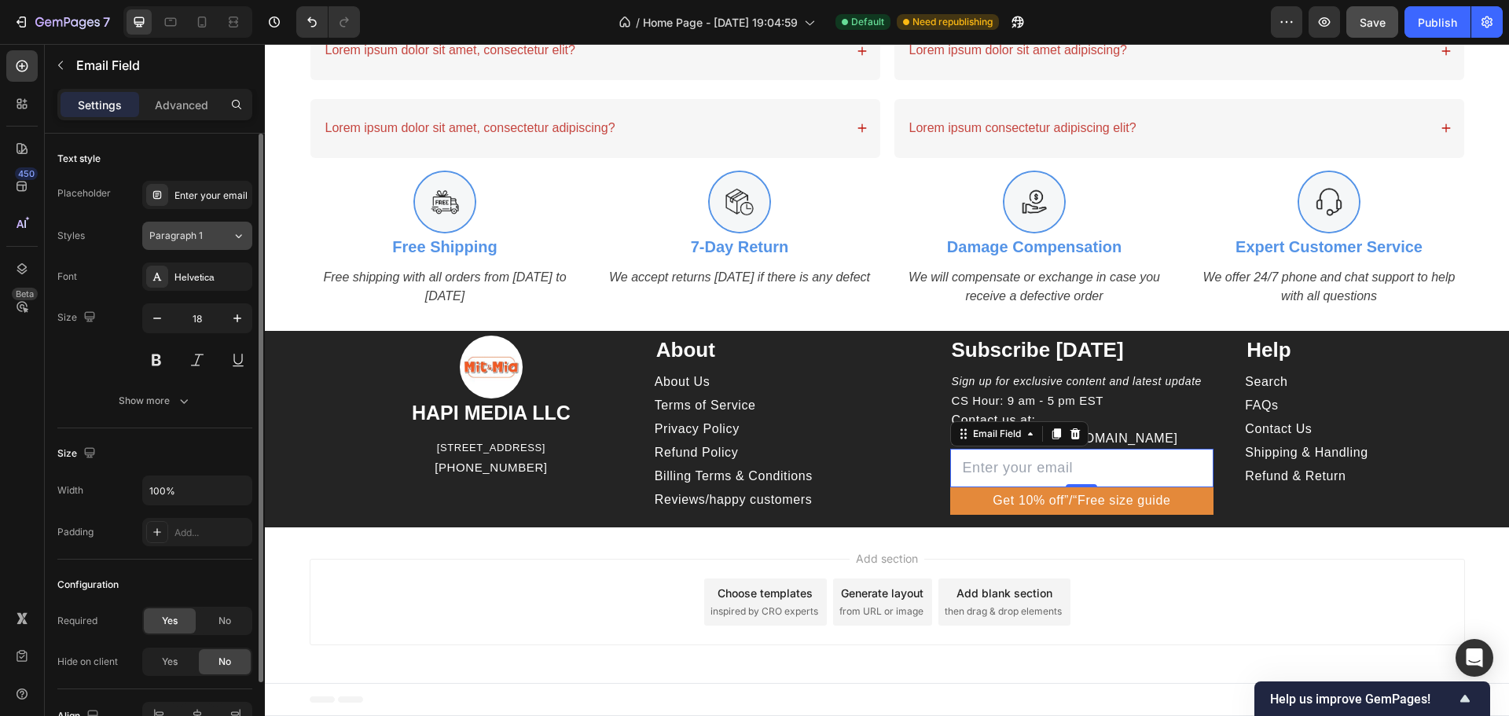
click at [244, 237] on icon at bounding box center [238, 236] width 13 height 16
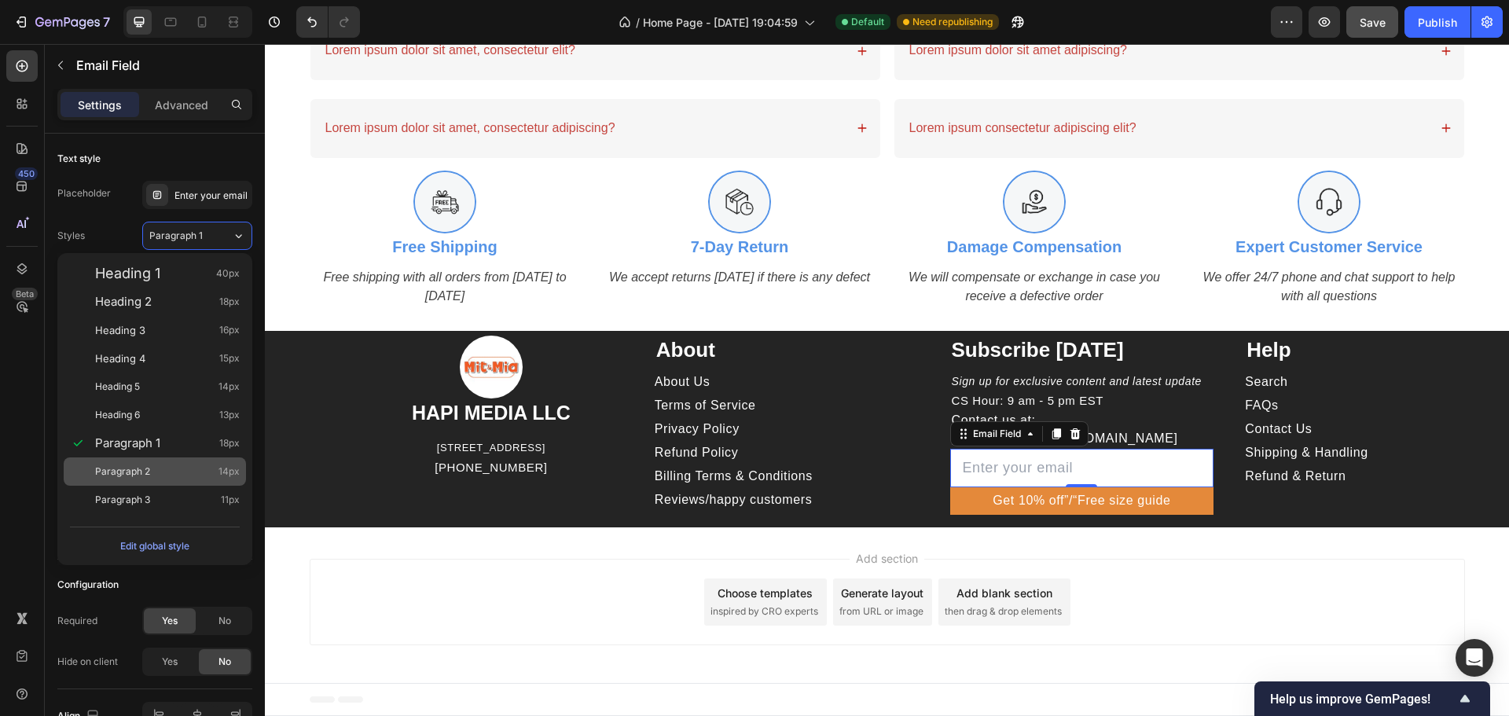
click at [156, 475] on div "Paragraph 2 14px" at bounding box center [167, 472] width 145 height 16
type input "14"
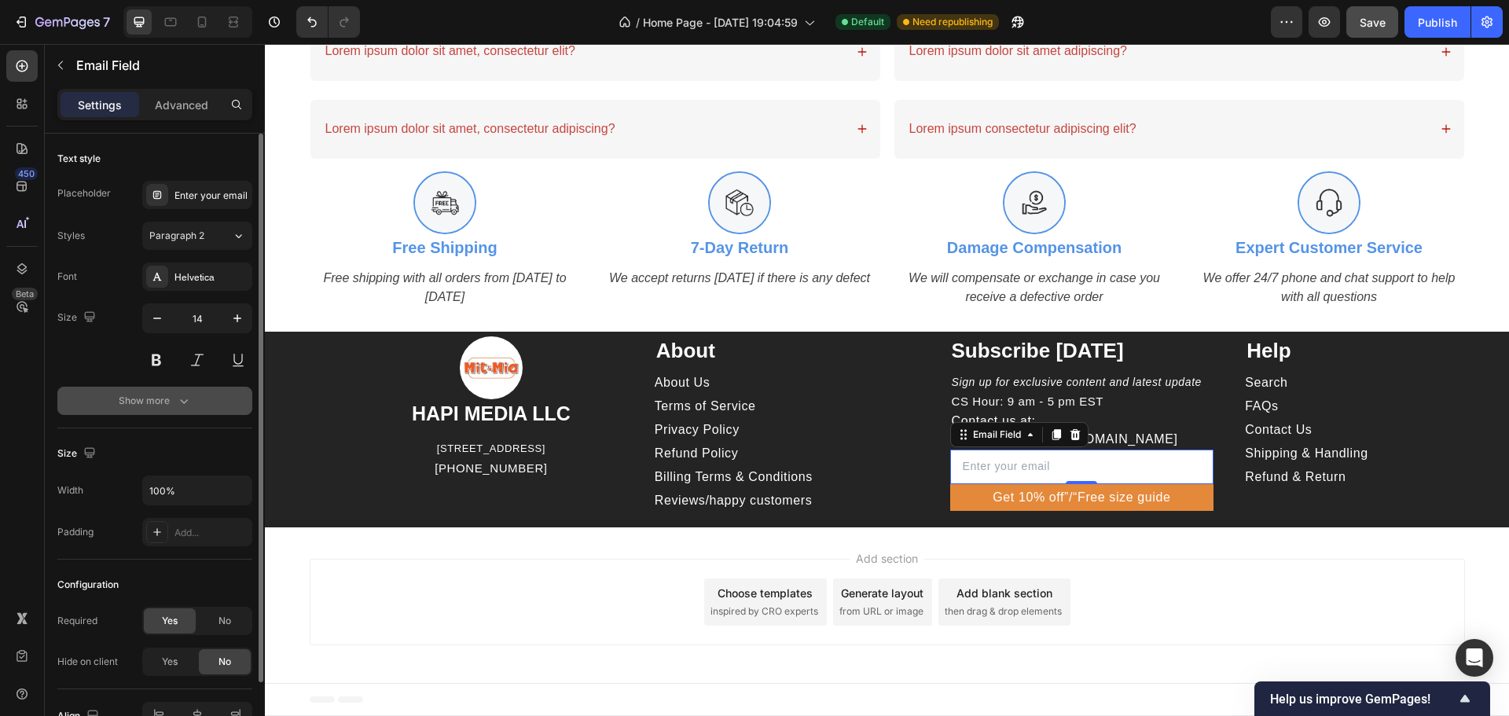
click at [184, 409] on button "Show more" at bounding box center [154, 401] width 195 height 28
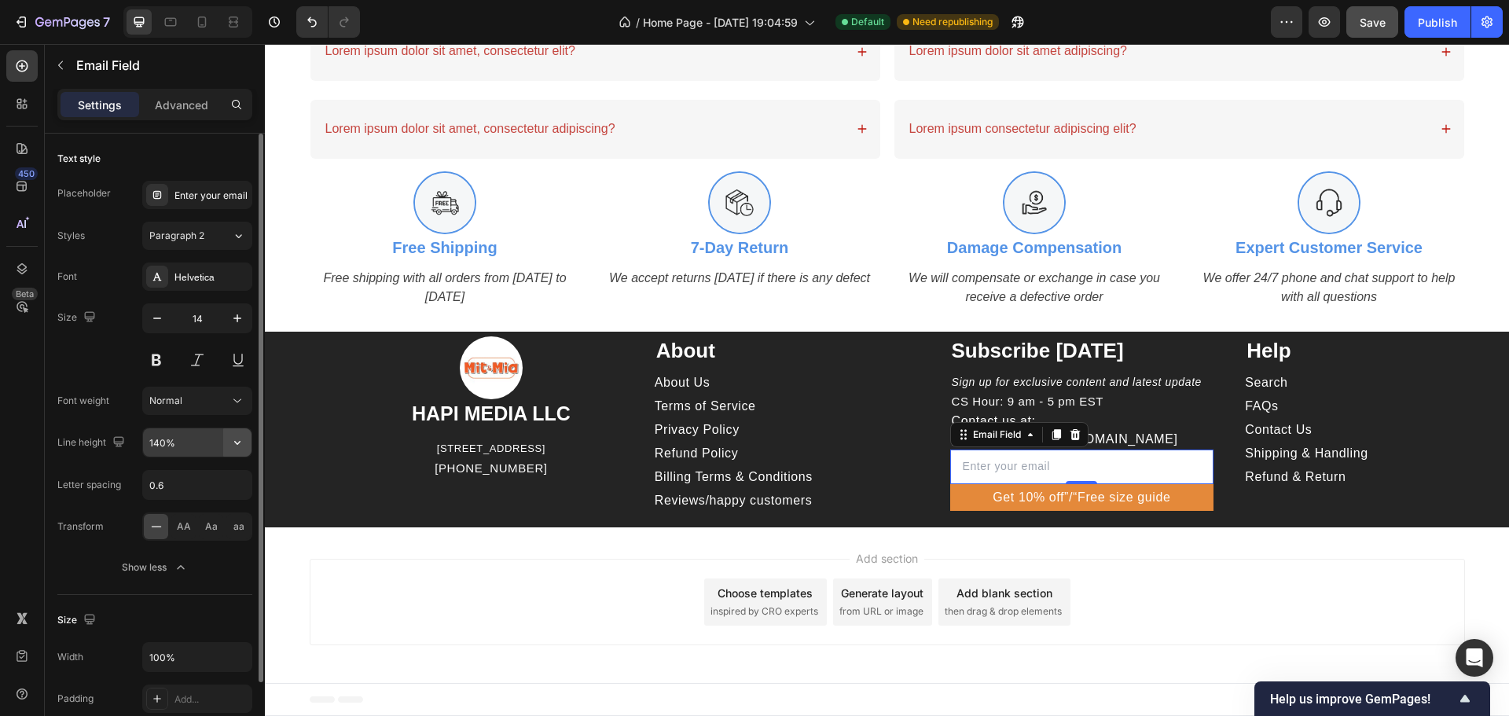
click at [239, 444] on icon "button" at bounding box center [237, 443] width 16 height 16
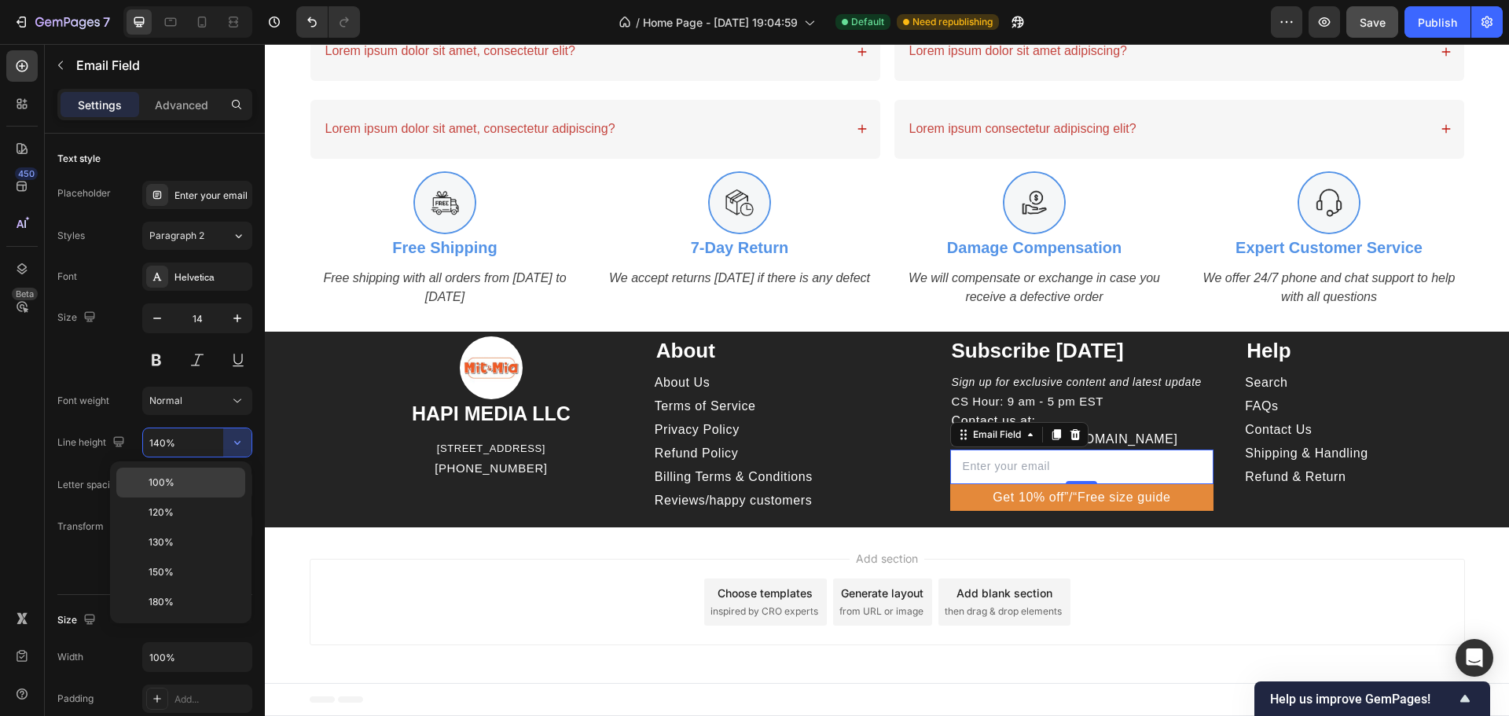
click at [191, 474] on div "100%" at bounding box center [180, 483] width 129 height 30
type input "100%"
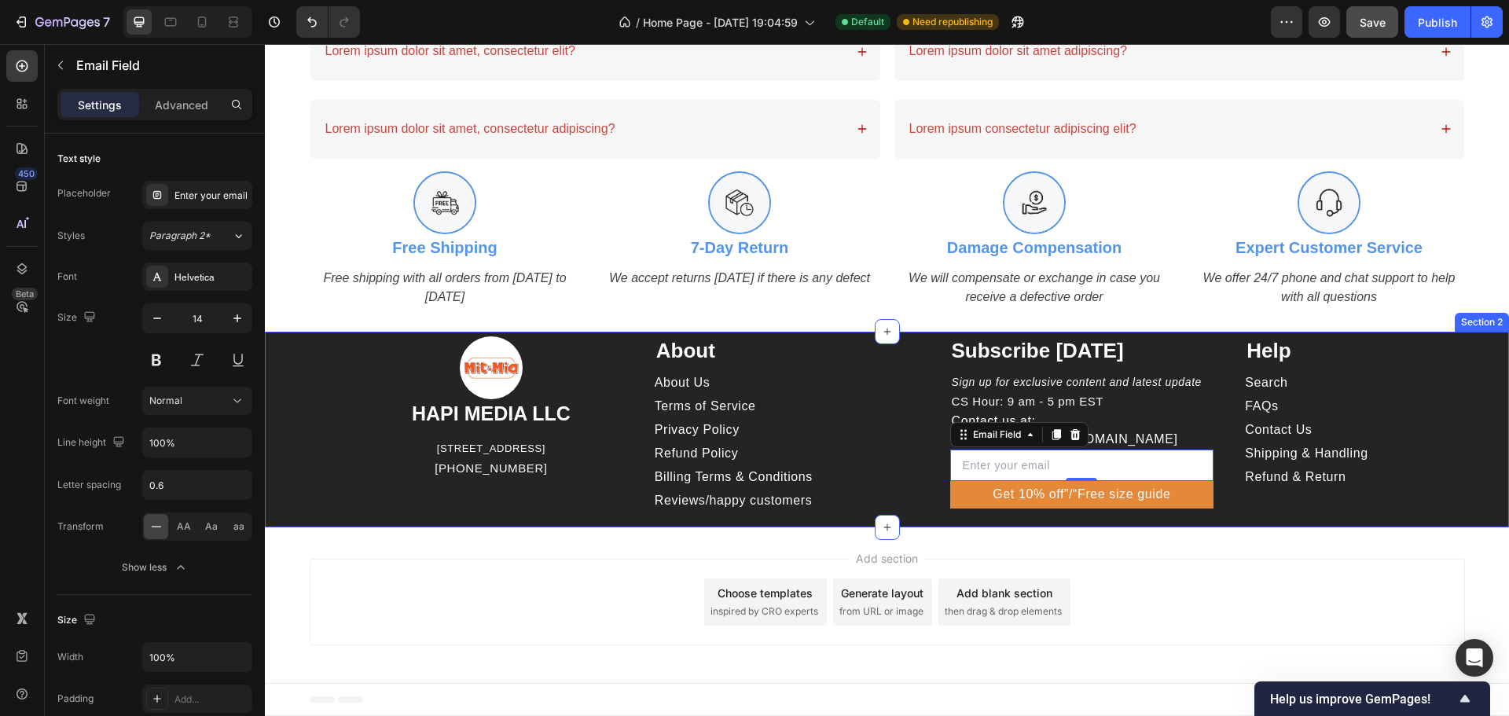
drag, startPoint x: 1350, startPoint y: 516, endPoint x: 1338, endPoint y: 512, distance: 13.0
click at [1351, 515] on div "Image HAPI MEDIA LLC Heading 1500 N GRANT ST STE N DENVER CO 80203 US Text bloc…" at bounding box center [887, 430] width 1244 height 196
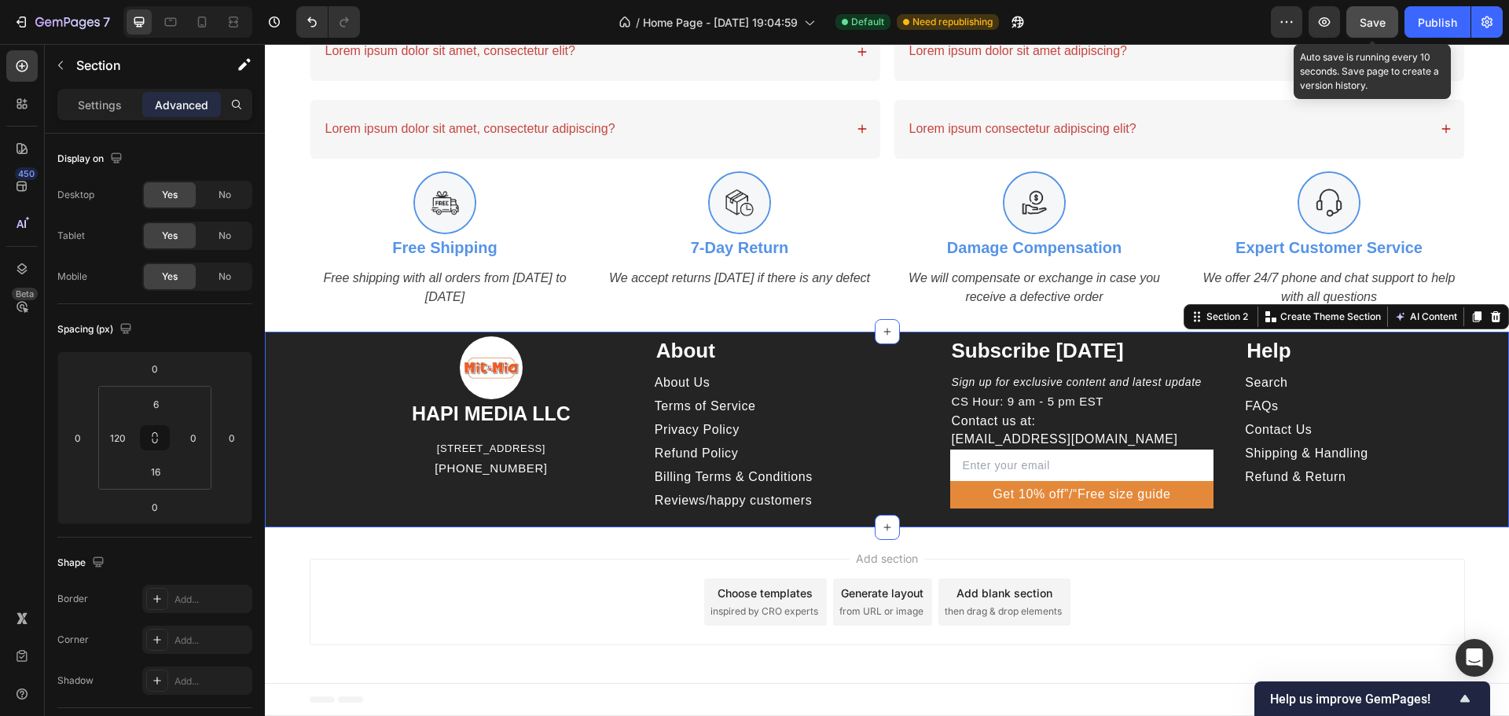
click at [1384, 20] on span "Save" at bounding box center [1373, 22] width 26 height 13
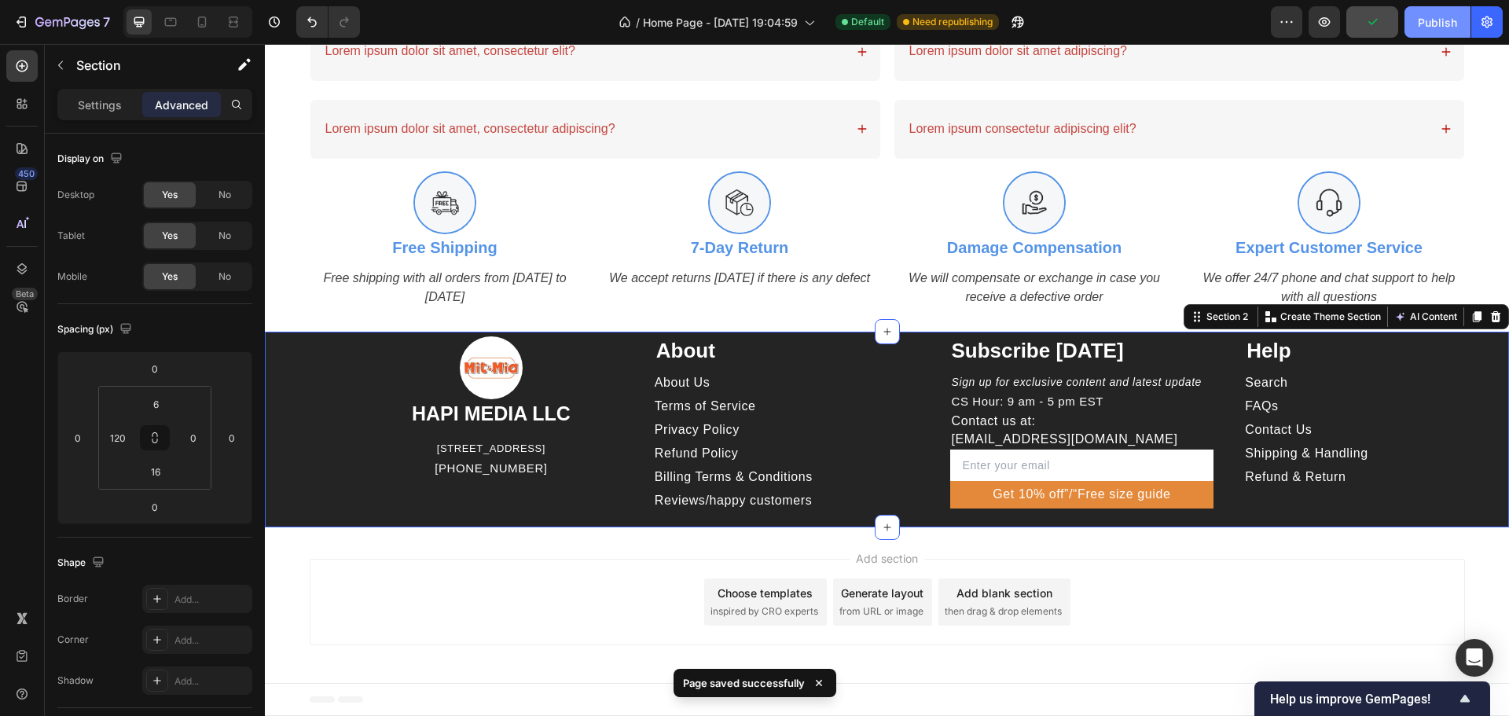
click at [1429, 20] on div "Publish" at bounding box center [1437, 22] width 39 height 17
click at [292, 361] on div "Image HAPI MEDIA LLC Heading 1500 N GRANT ST STE N DENVER CO 80203 US Text bloc…" at bounding box center [887, 430] width 1244 height 196
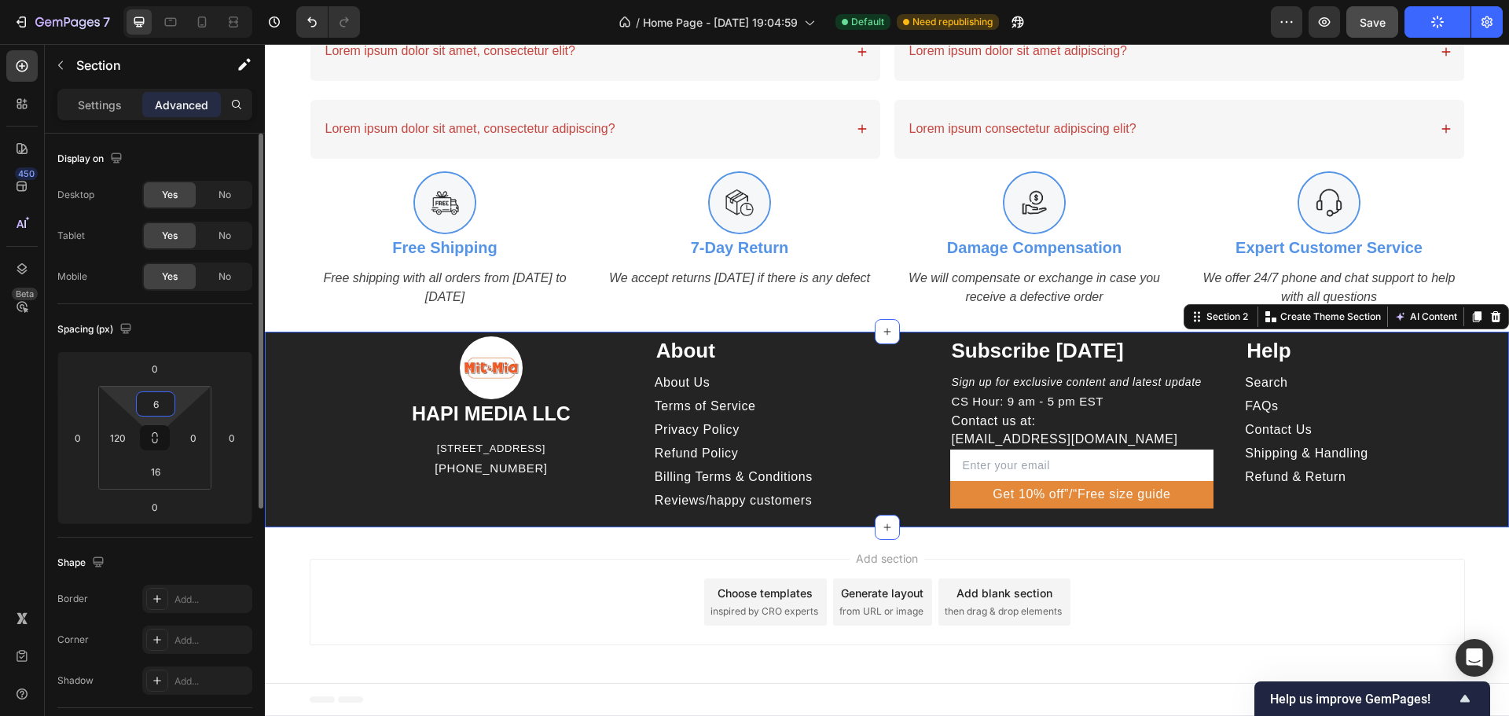
click at [160, 408] on input "6" at bounding box center [155, 404] width 31 height 24
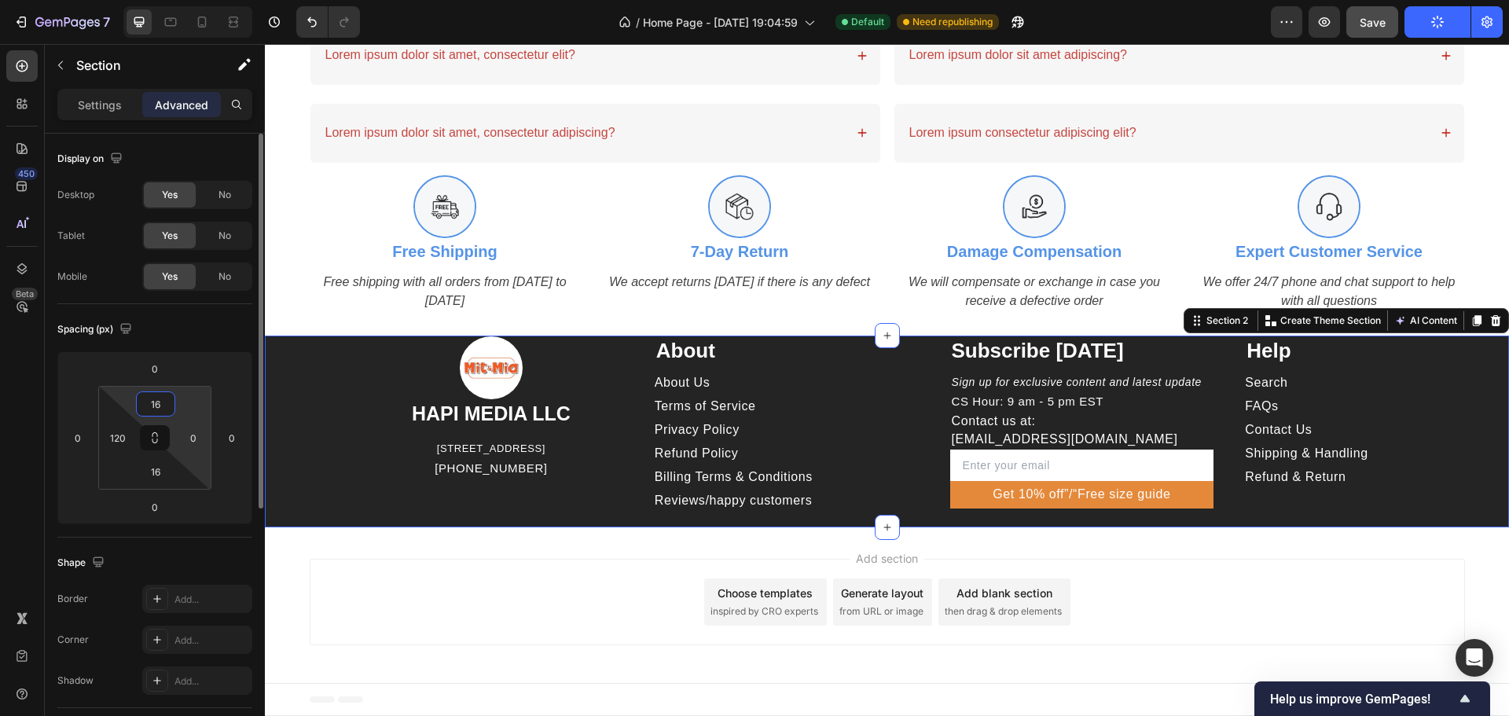
scroll to position [1939, 0]
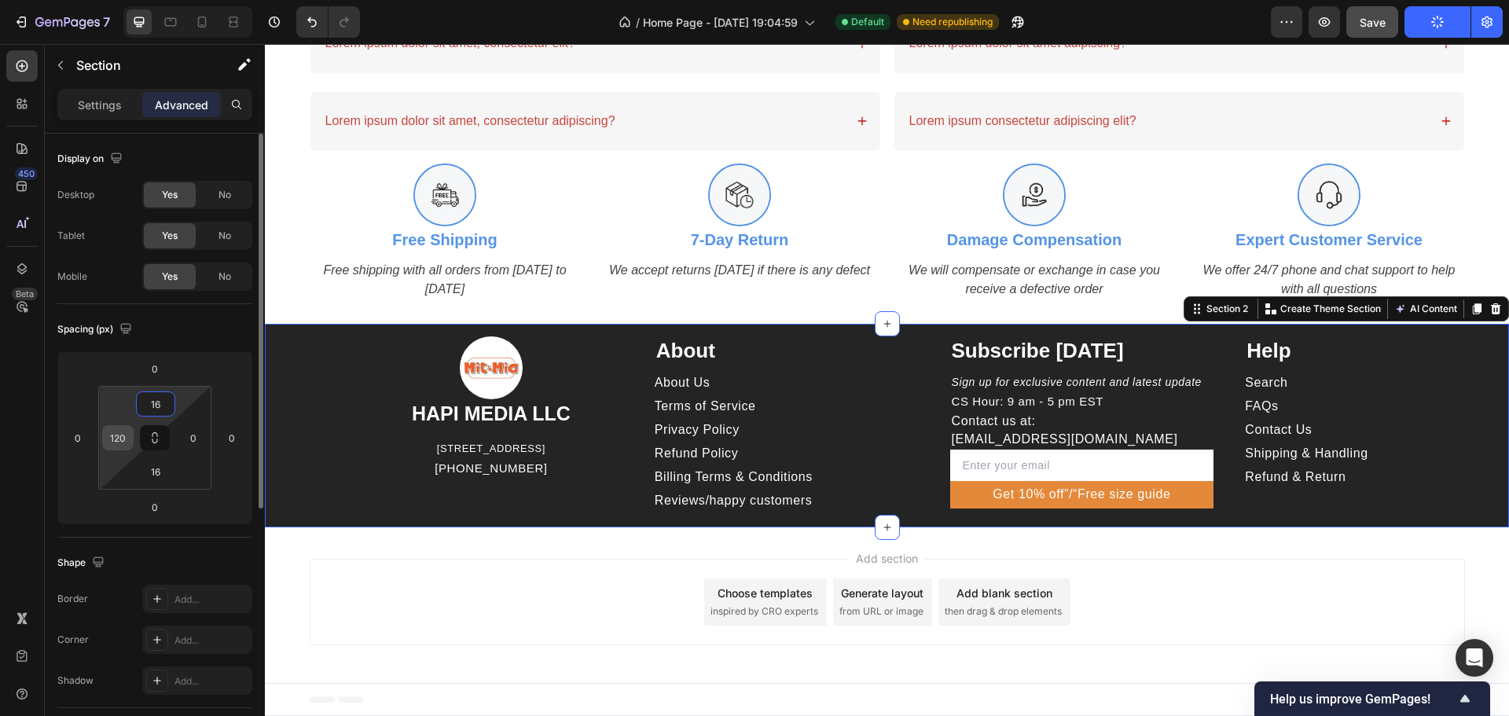
type input "16"
click at [127, 438] on input "120" at bounding box center [118, 438] width 24 height 24
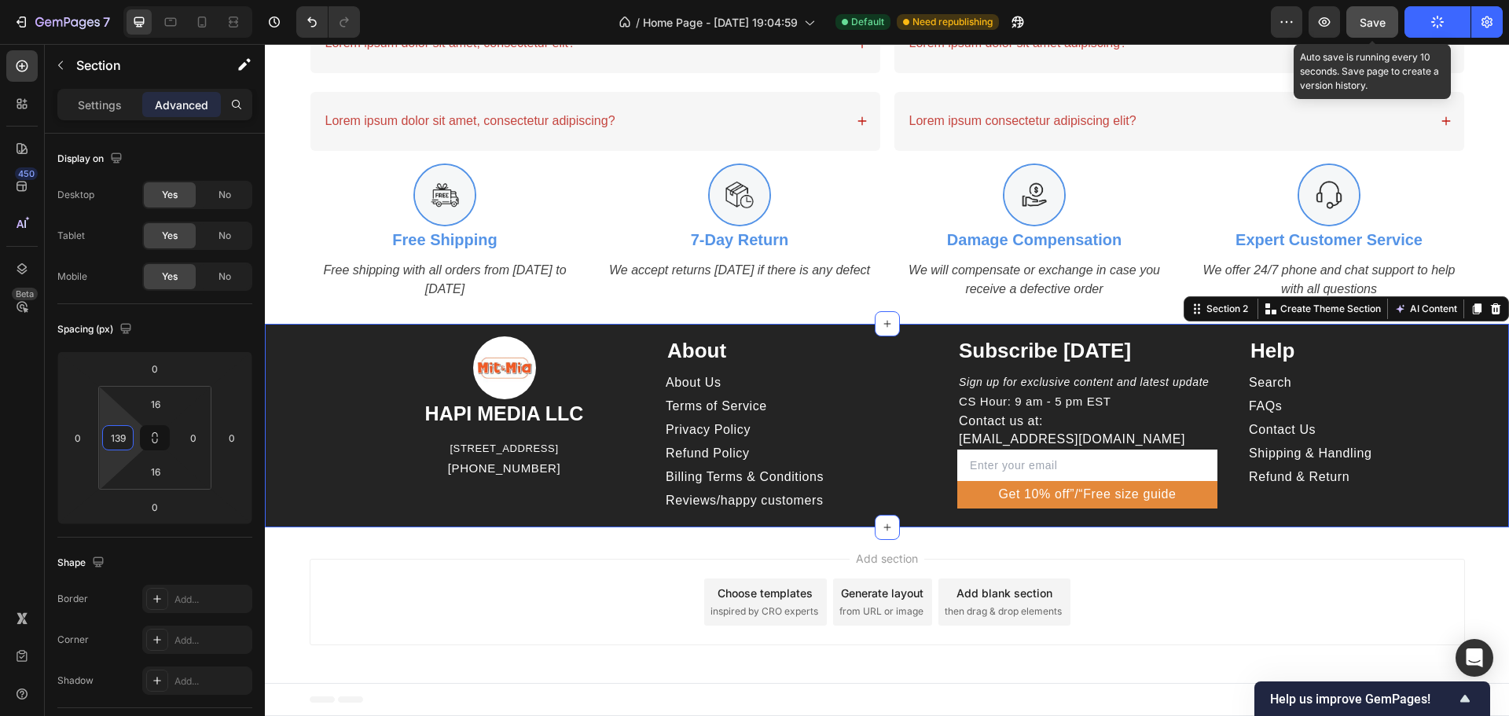
type input "139"
click at [1374, 10] on button "Save" at bounding box center [1372, 21] width 52 height 31
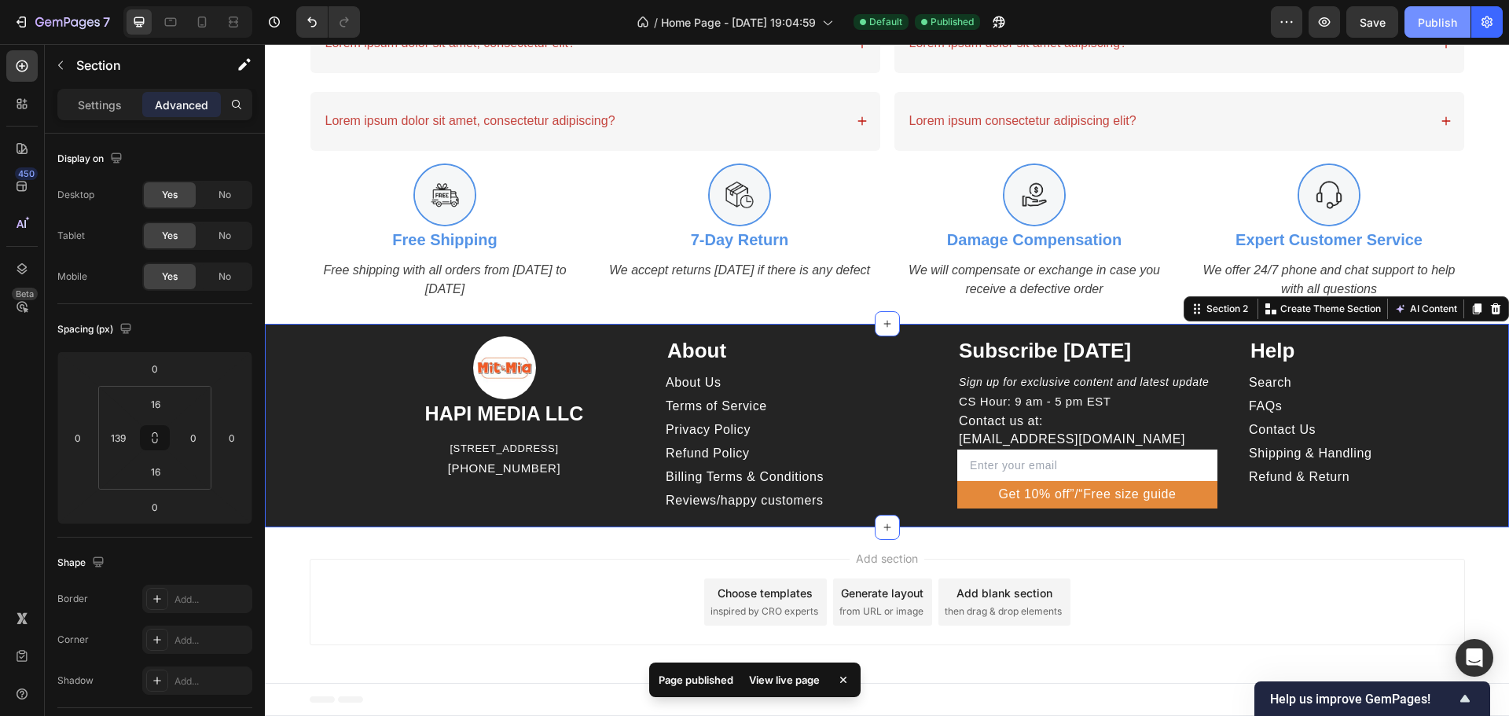
click at [1424, 11] on button "Publish" at bounding box center [1437, 21] width 66 height 31
click at [1007, 26] on icon "button" at bounding box center [999, 22] width 16 height 16
click at [1128, 448] on p "Contact us at: hapi.staff01@gmail.com" at bounding box center [1087, 430] width 257 height 35
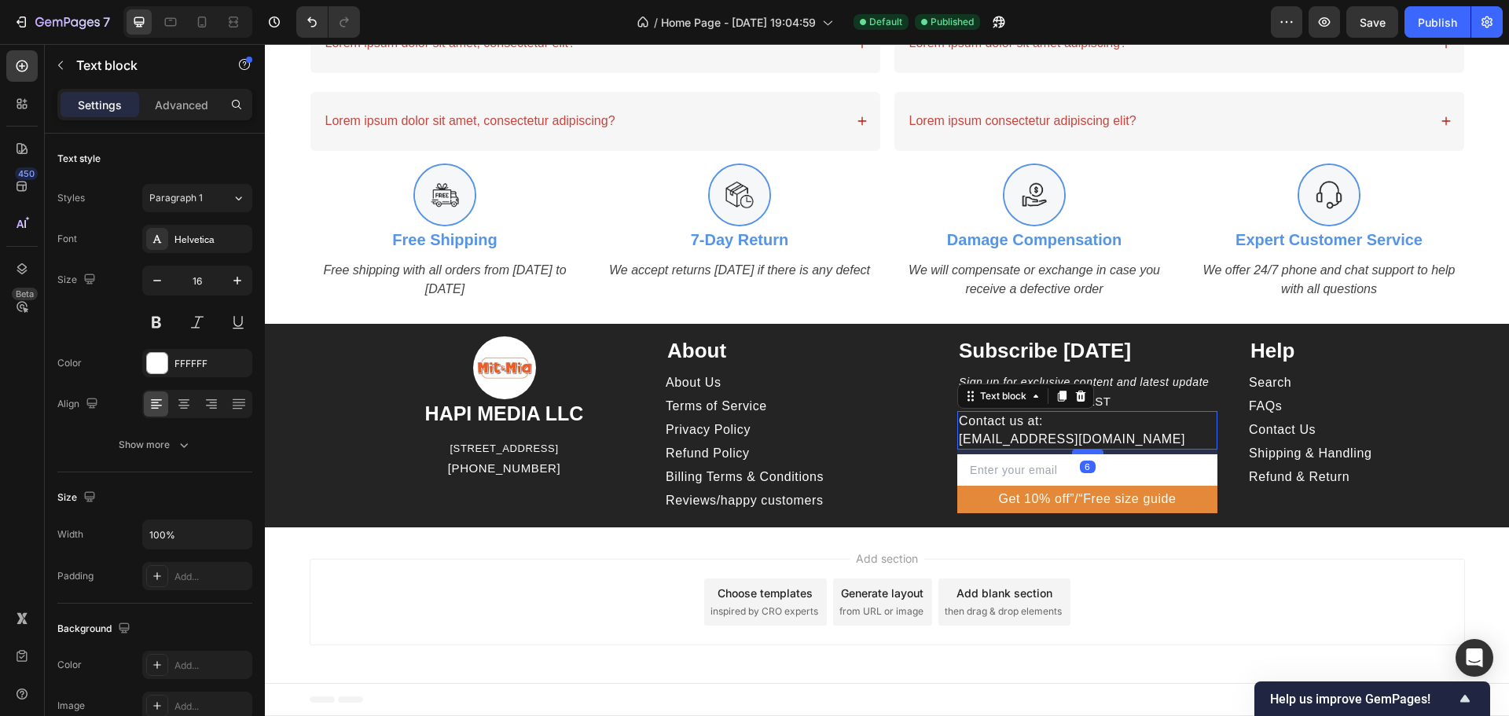
click at [1077, 454] on div at bounding box center [1087, 452] width 31 height 5
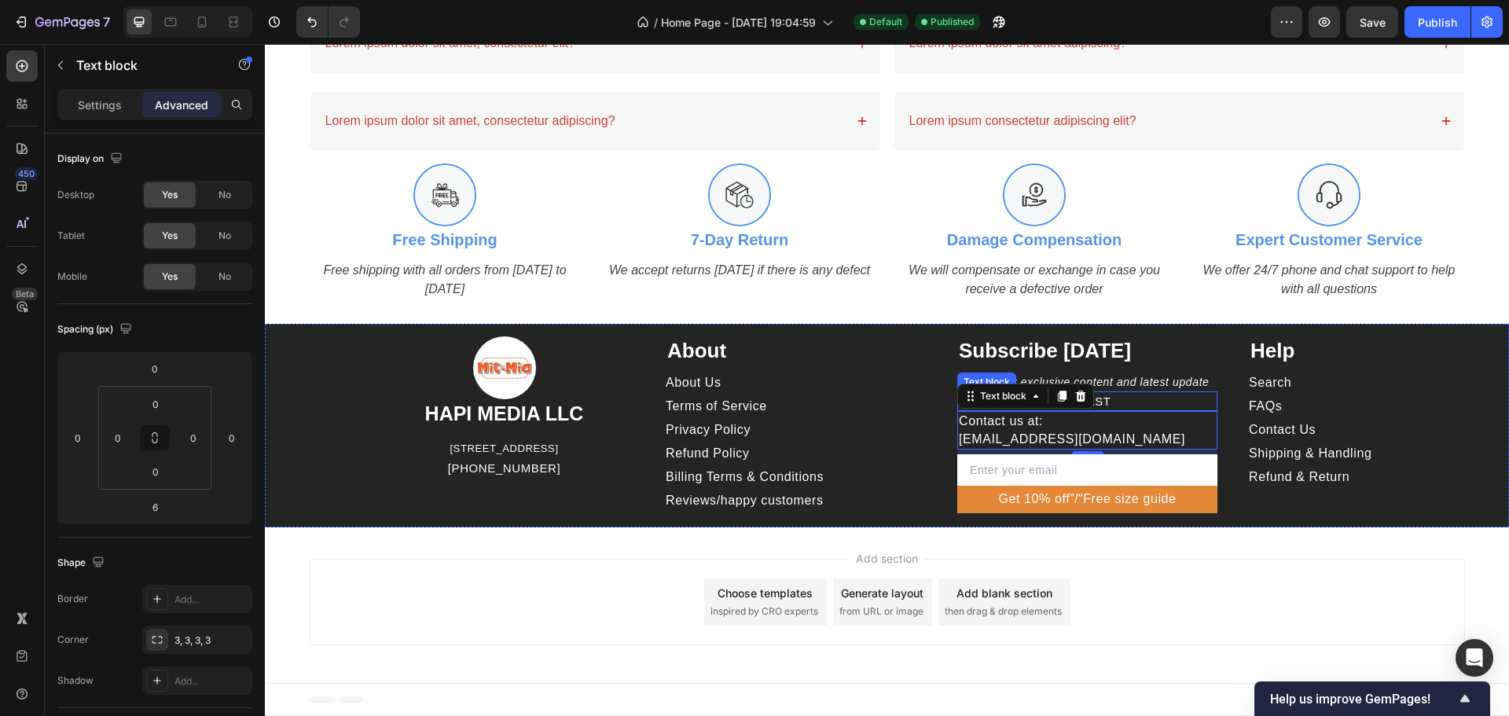
drag, startPoint x: 1164, startPoint y: 407, endPoint x: 296, endPoint y: 363, distance: 868.8
click at [1165, 407] on p "CS Hour: 9 am - 5 pm EST" at bounding box center [1087, 401] width 257 height 17
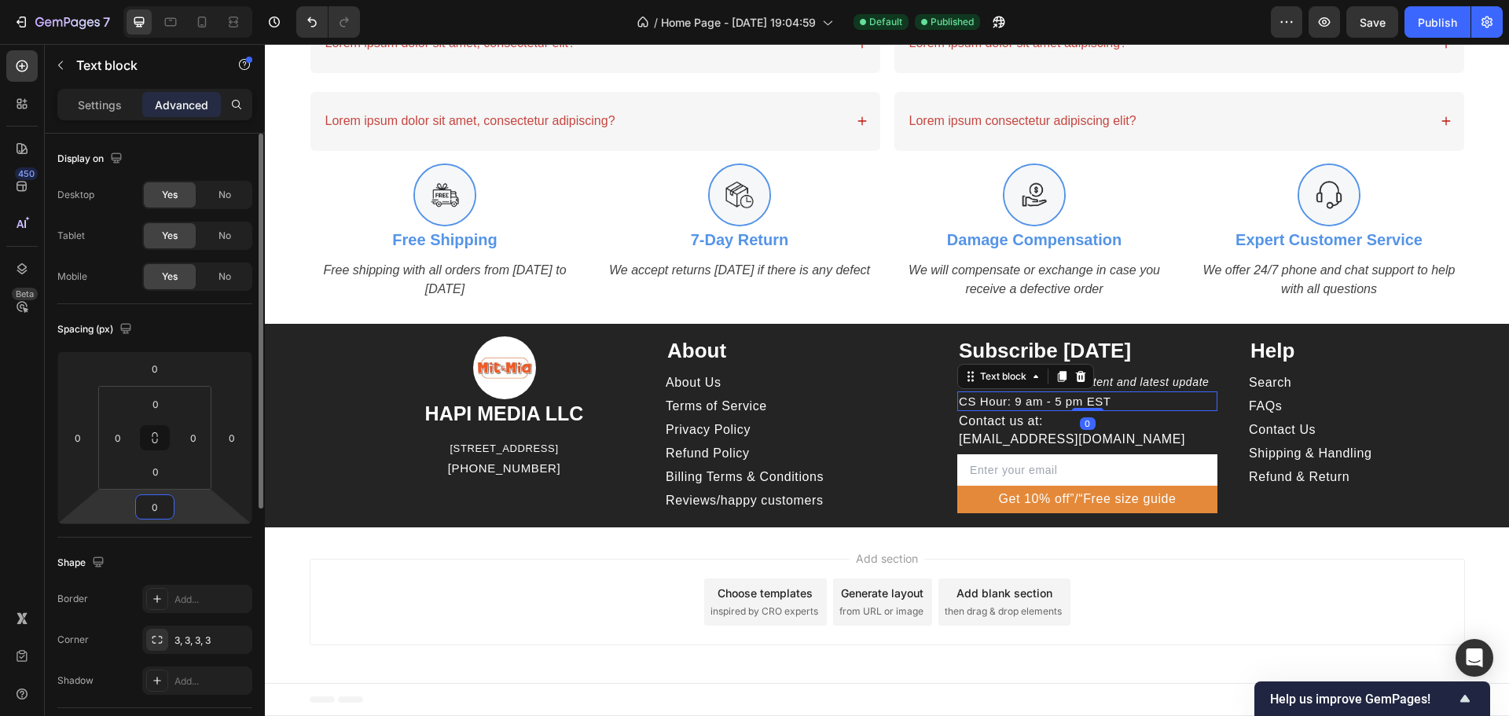
click at [163, 512] on input "0" at bounding box center [154, 507] width 31 height 24
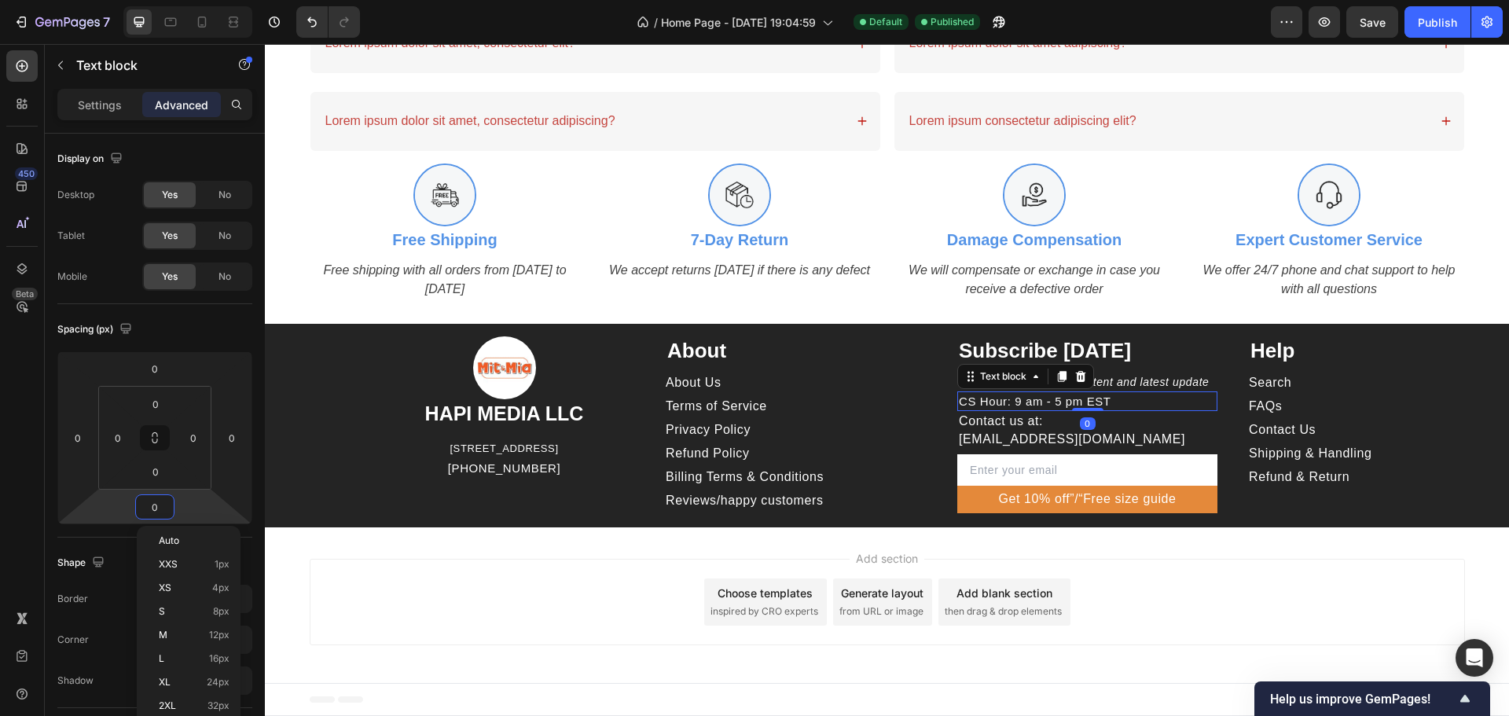
type input "6"
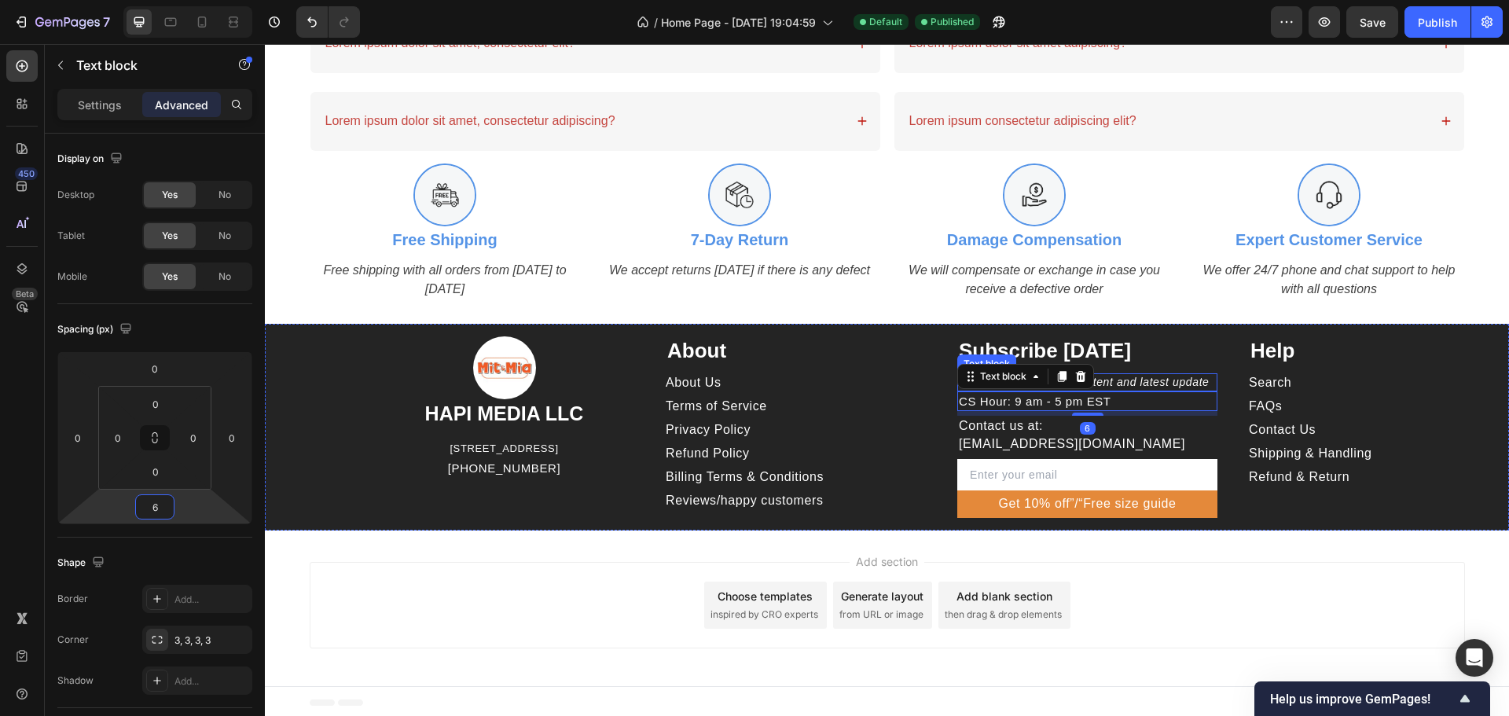
drag, startPoint x: 1203, startPoint y: 385, endPoint x: 292, endPoint y: 381, distance: 911.7
click at [1204, 385] on p "Sign up for exclusive content and latest update" at bounding box center [1087, 383] width 257 height 16
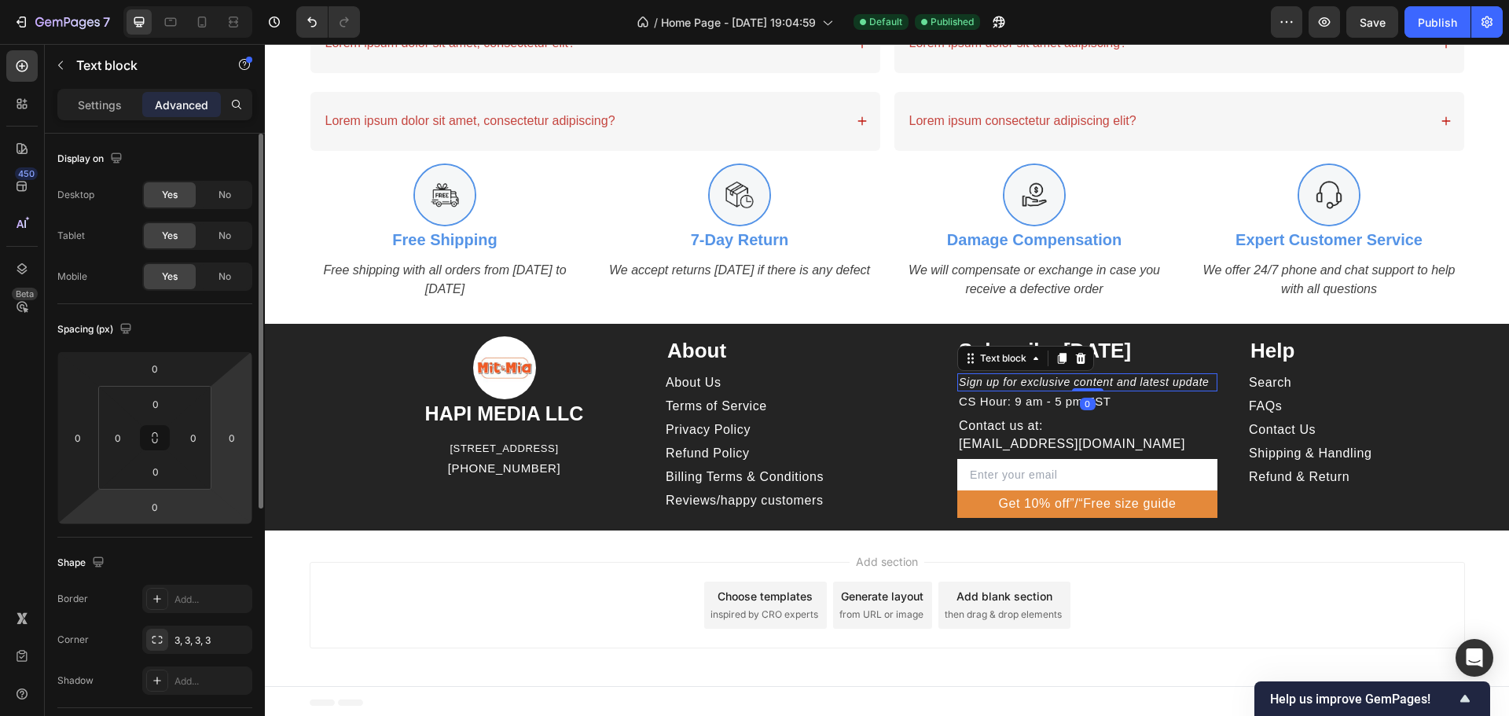
drag, startPoint x: 154, startPoint y: 503, endPoint x: 248, endPoint y: 513, distance: 94.9
click at [155, 503] on input "0" at bounding box center [154, 507] width 31 height 24
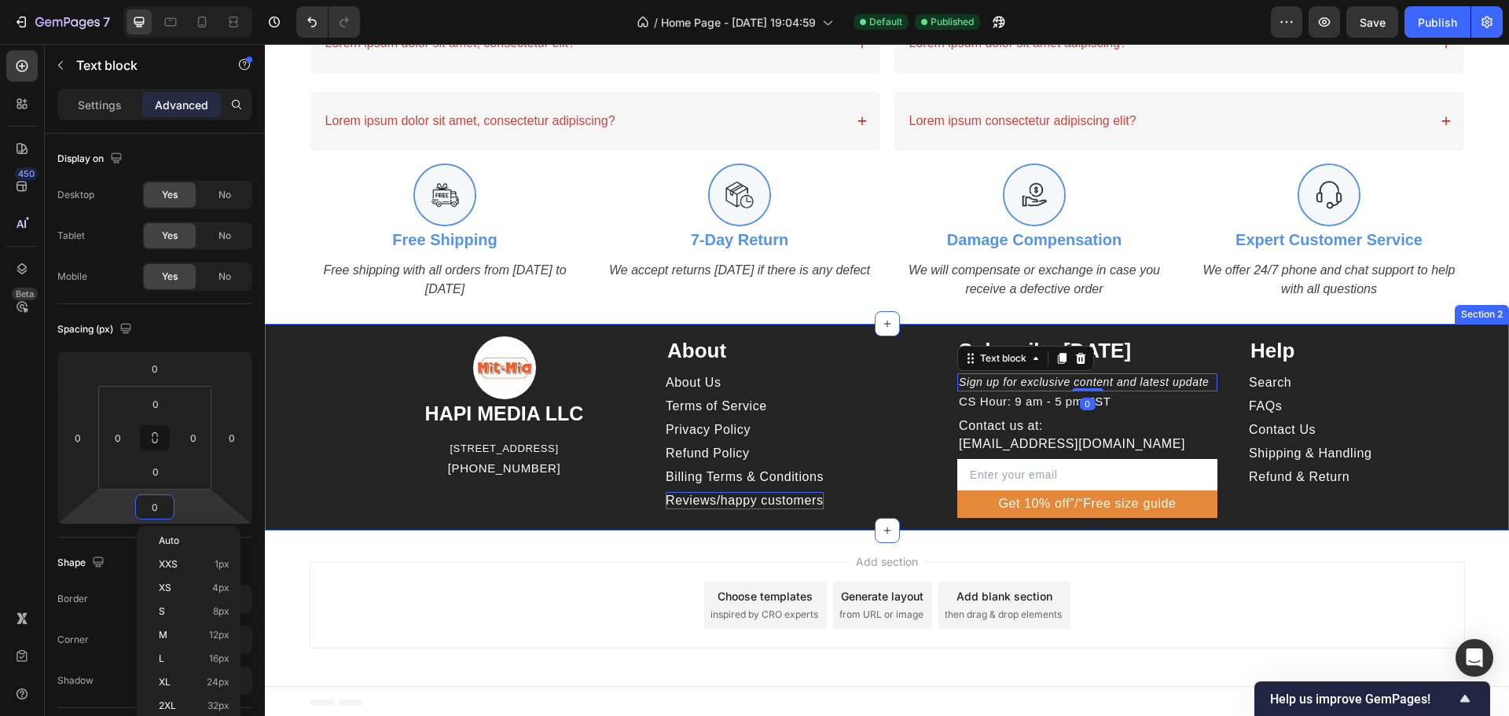
type input "6"
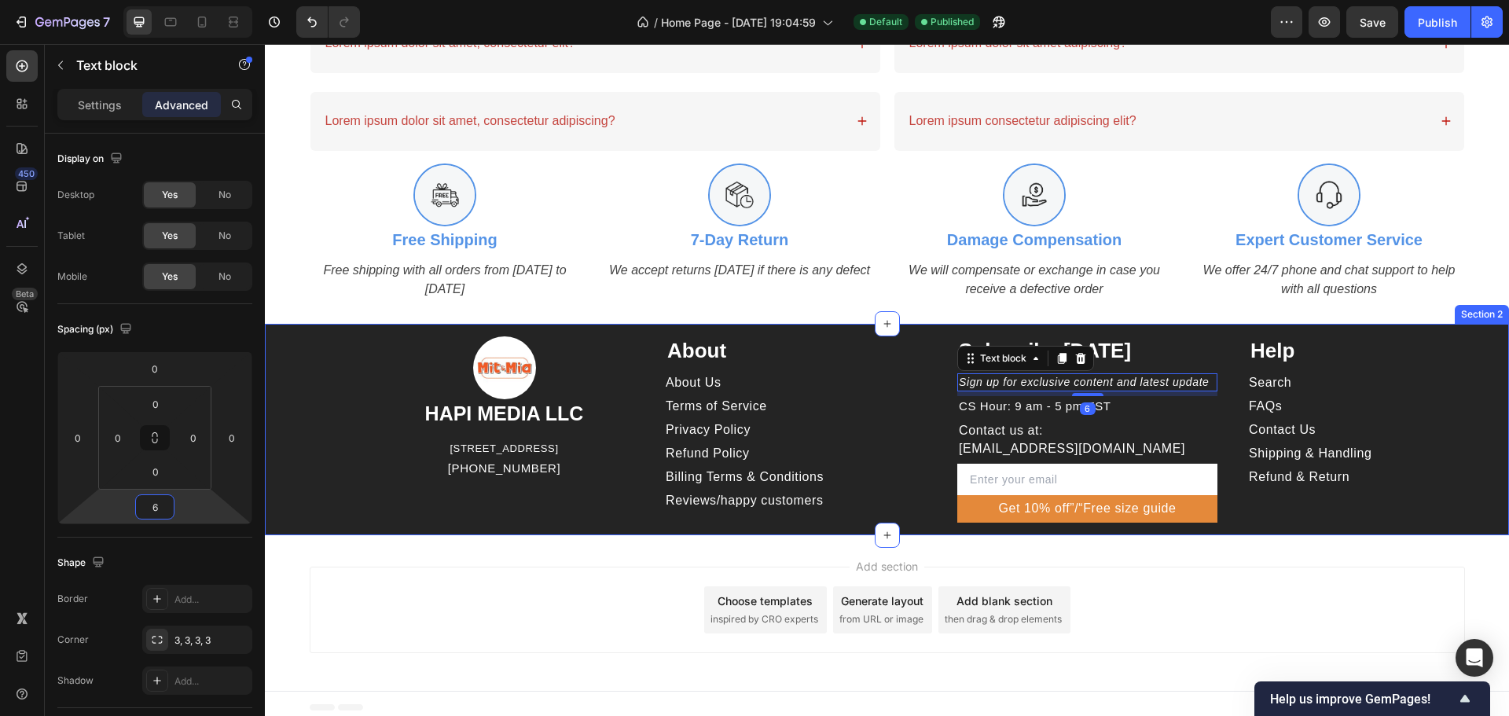
click at [1423, 531] on div "Image HAPI MEDIA LLC Heading 1500 N GRANT ST STE N DENVER CO 80203 US Text bloc…" at bounding box center [887, 429] width 1244 height 211
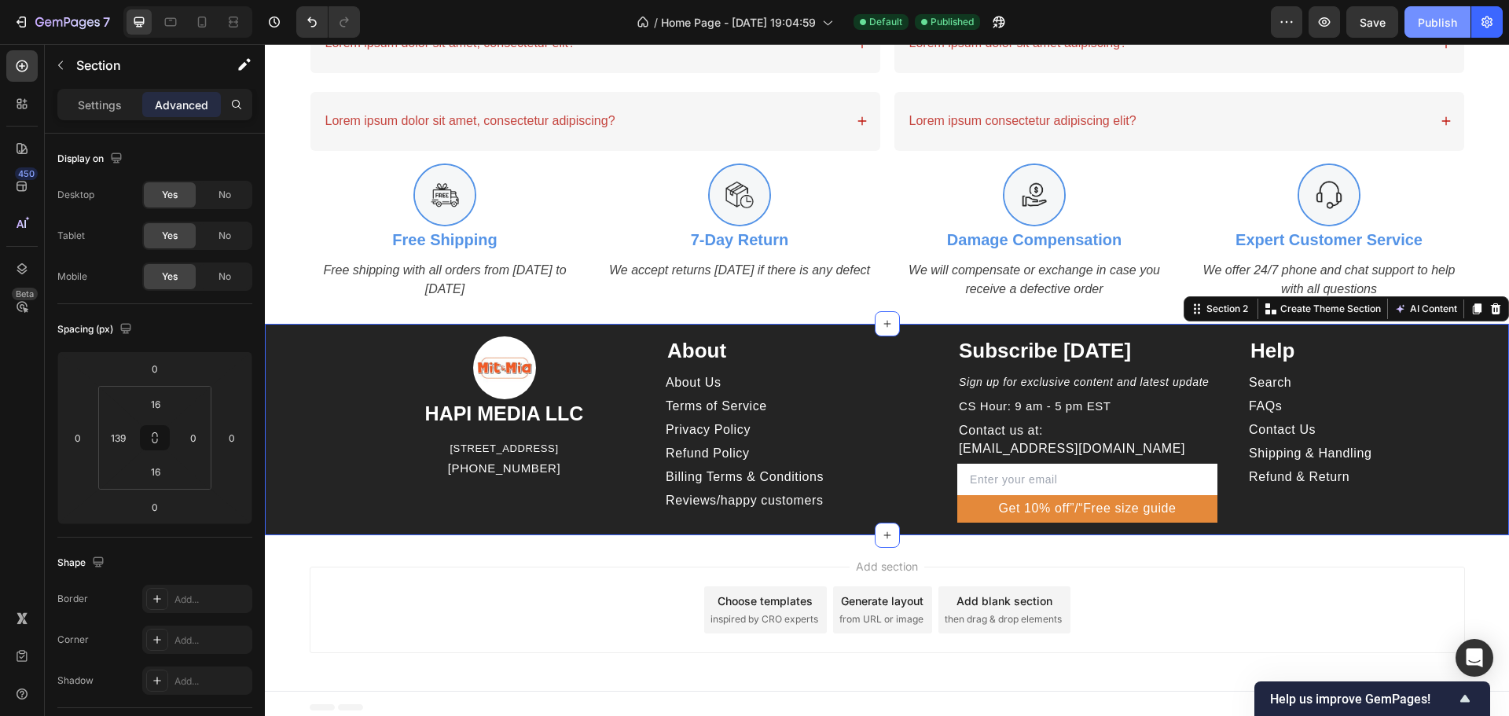
click at [1440, 19] on div "Publish" at bounding box center [1437, 22] width 39 height 17
click at [1050, 457] on p "Contact us at: hapi.staff01@gmail.com" at bounding box center [1087, 439] width 257 height 35
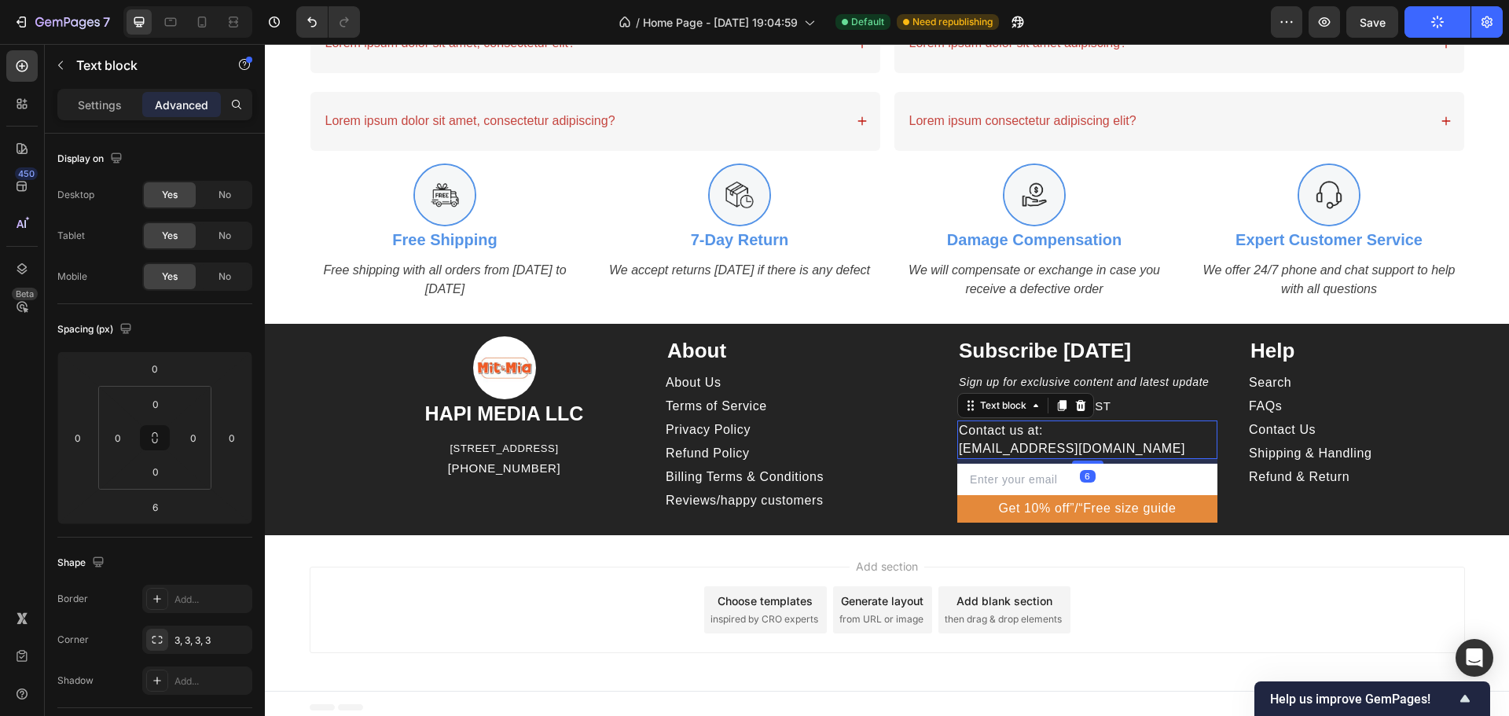
click at [100, 99] on p "Settings" at bounding box center [100, 105] width 44 height 17
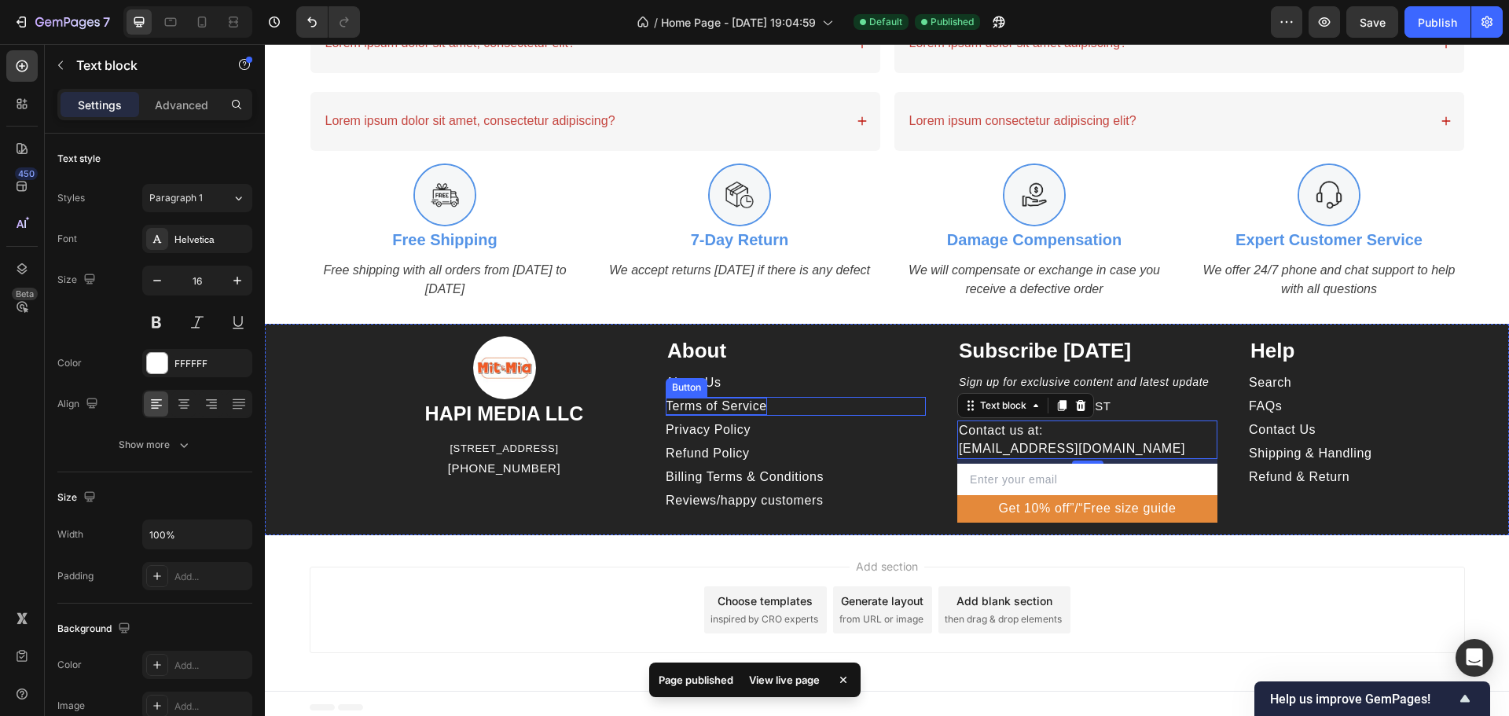
click at [673, 415] on p "Terms of Service" at bounding box center [716, 406] width 101 height 17
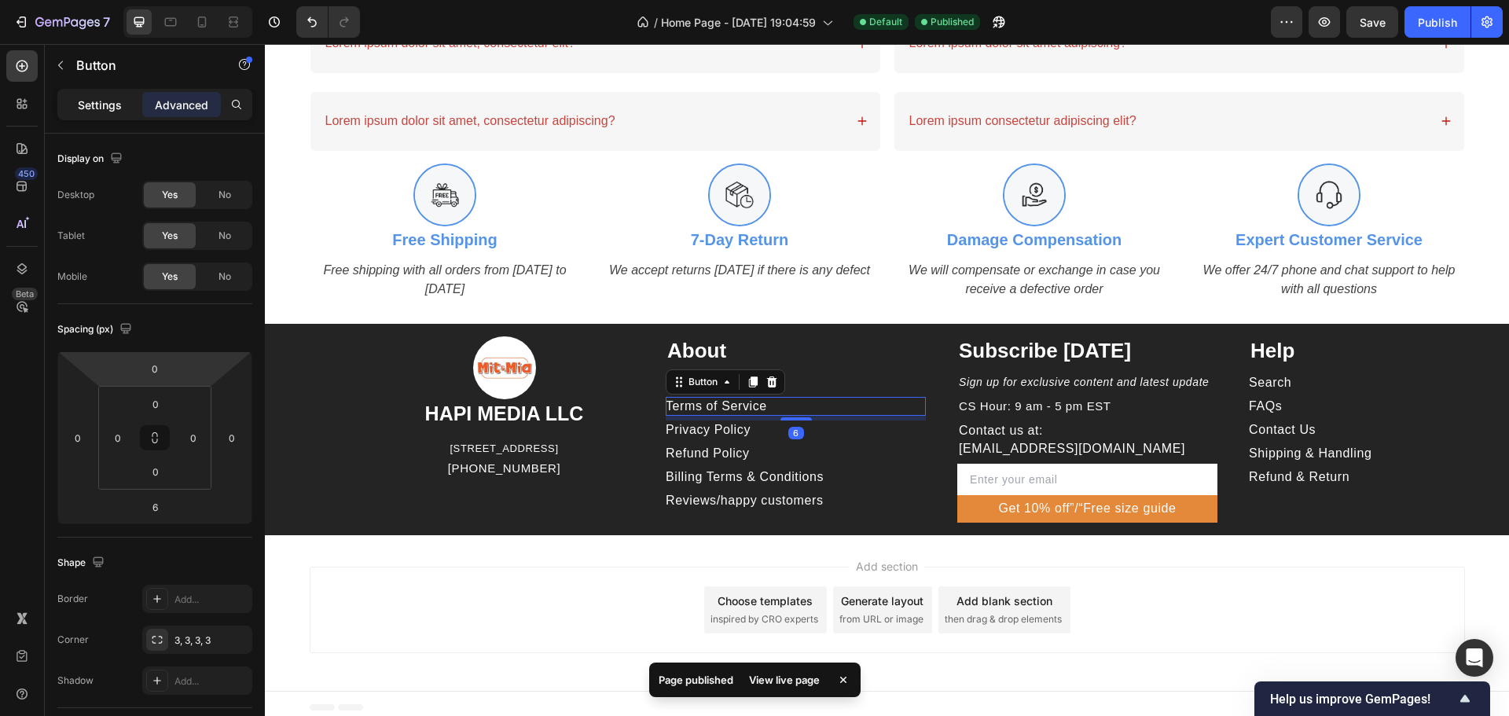
click at [116, 108] on p "Settings" at bounding box center [100, 105] width 44 height 17
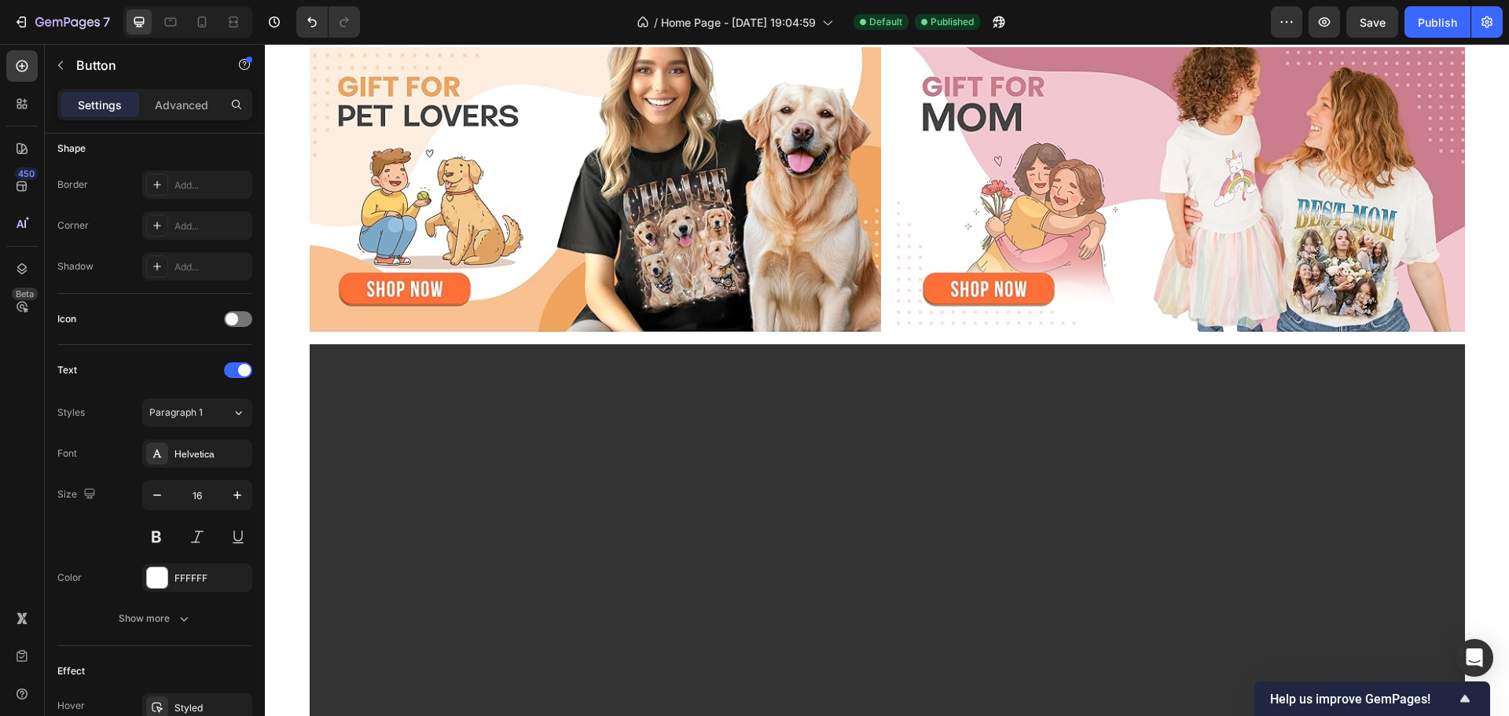
scroll to position [262, 0]
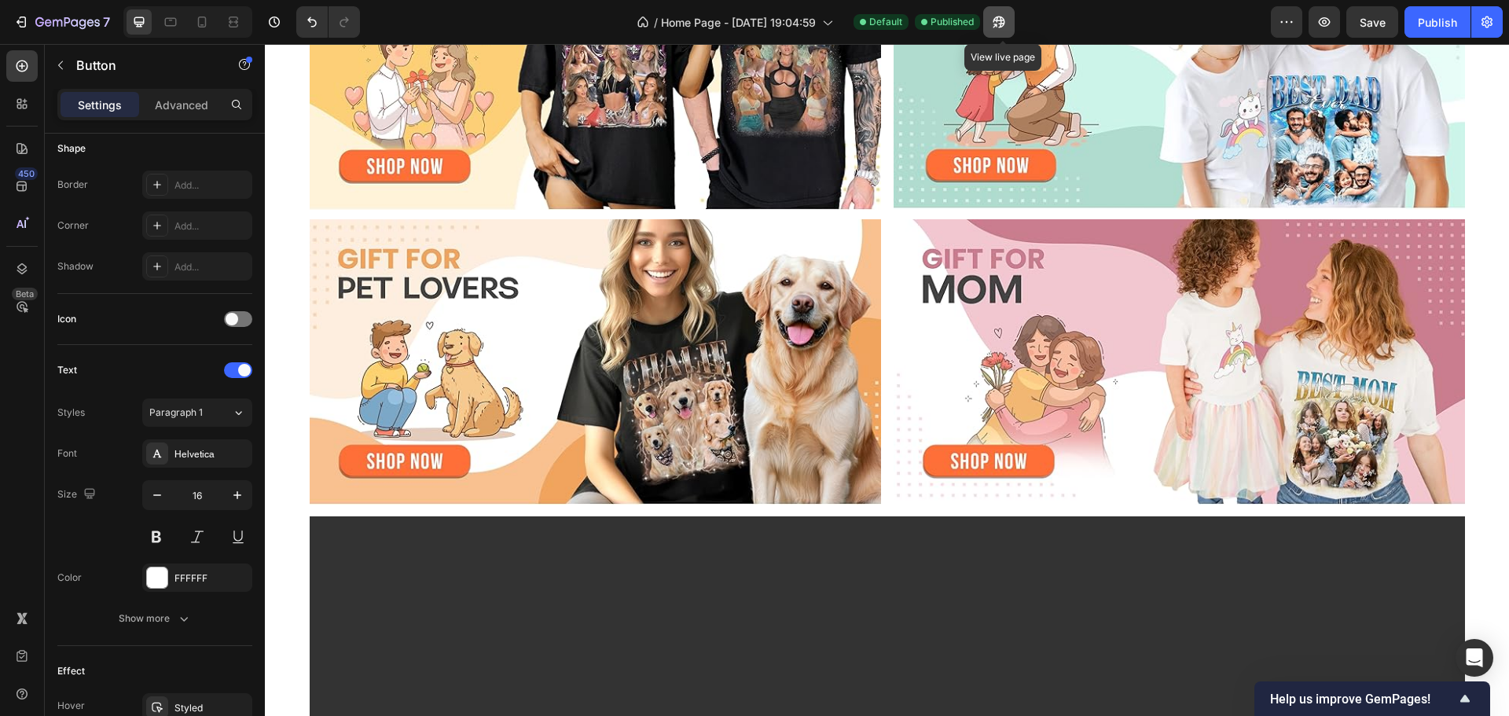
click at [1006, 31] on button "button" at bounding box center [998, 21] width 31 height 31
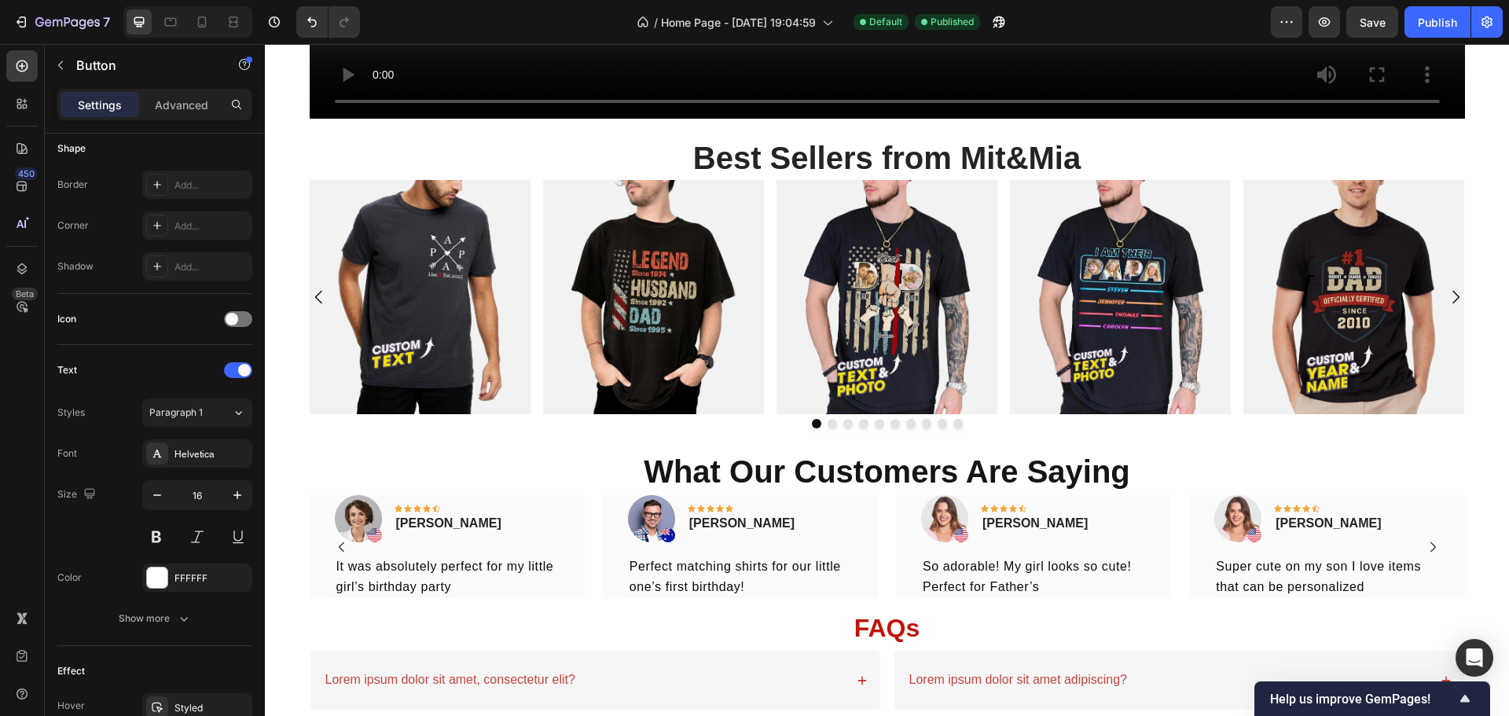
scroll to position [1955, 0]
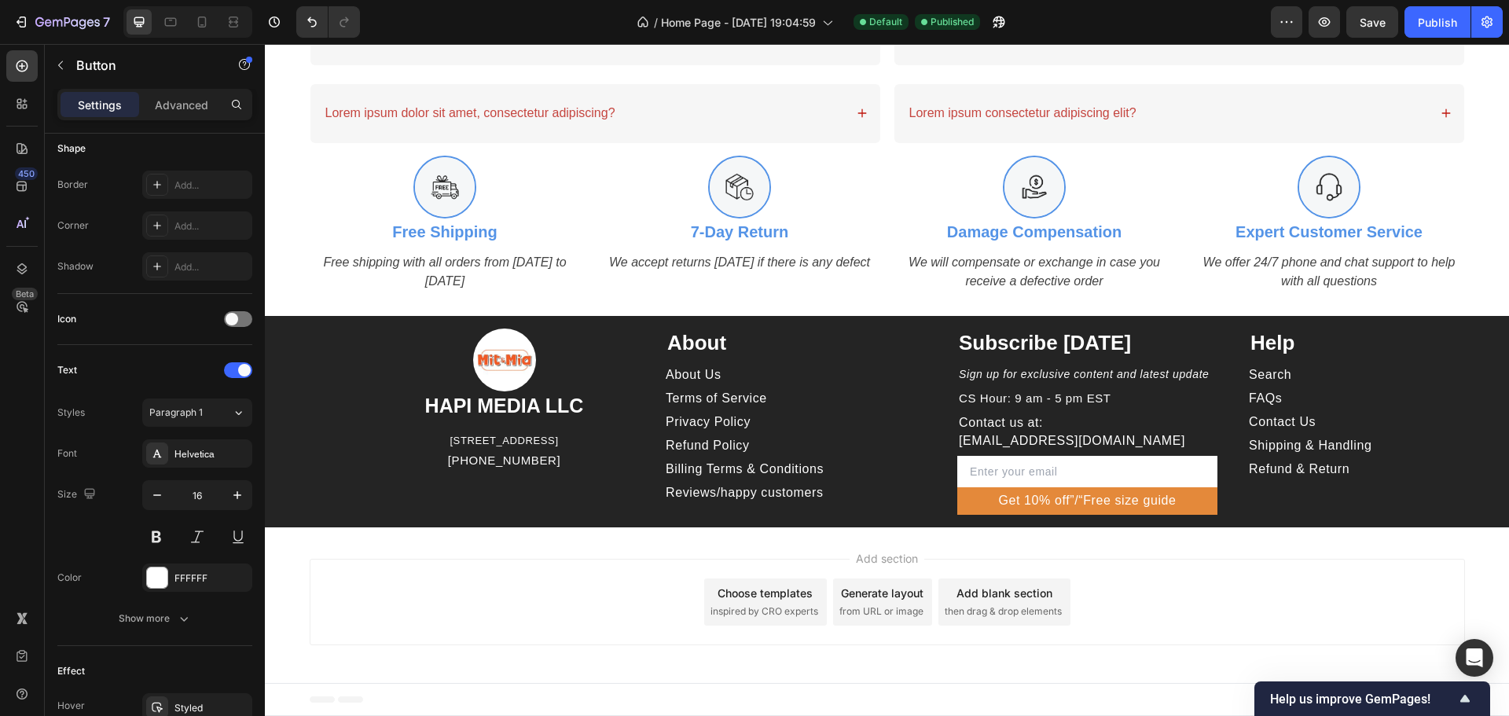
click at [791, 399] on div "Terms of Service Button" at bounding box center [796, 398] width 260 height 19
click at [736, 391] on p "Terms of Service" at bounding box center [716, 398] width 101 height 17
click at [849, 395] on div "Terms of Service Button" at bounding box center [796, 398] width 260 height 19
click at [695, 369] on p "About Us" at bounding box center [694, 374] width 56 height 17
click at [173, 109] on p "Advanced" at bounding box center [181, 105] width 53 height 17
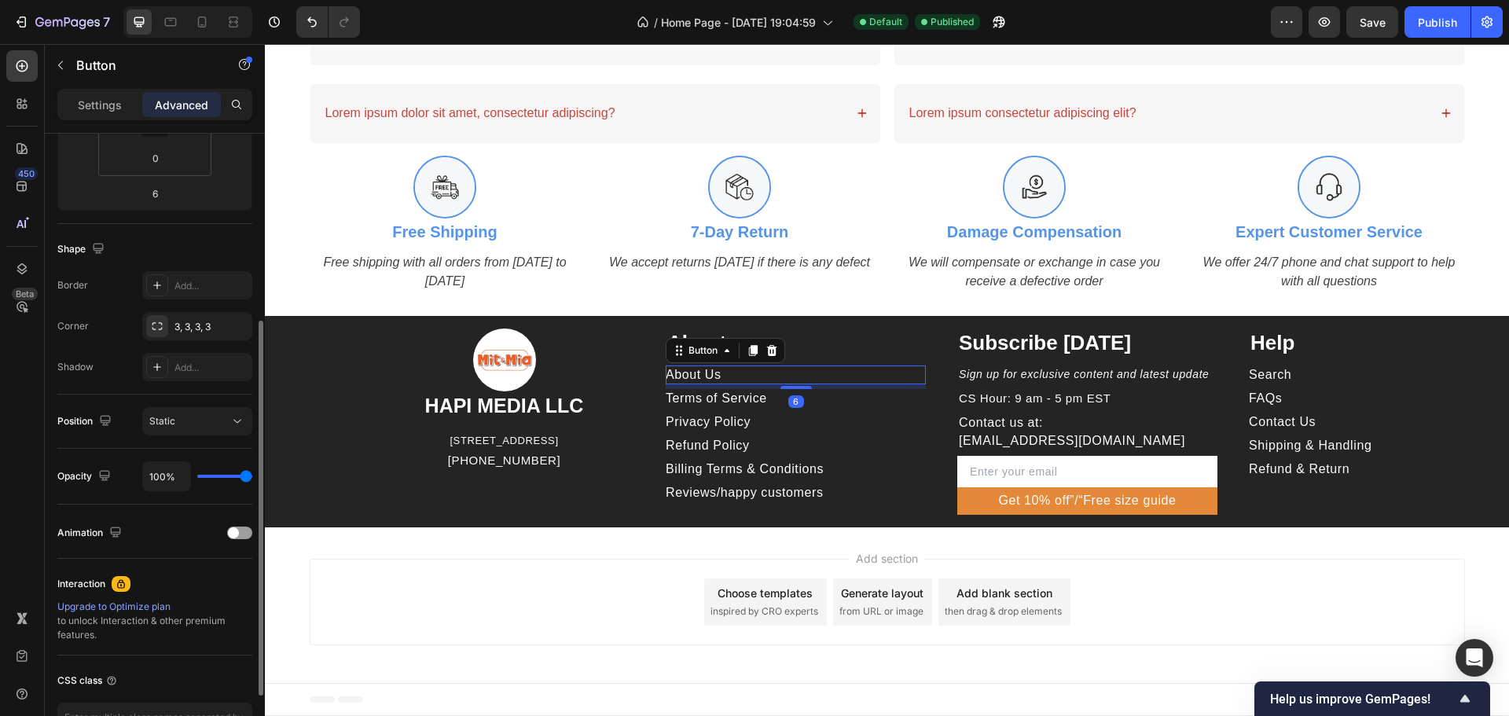
scroll to position [0, 0]
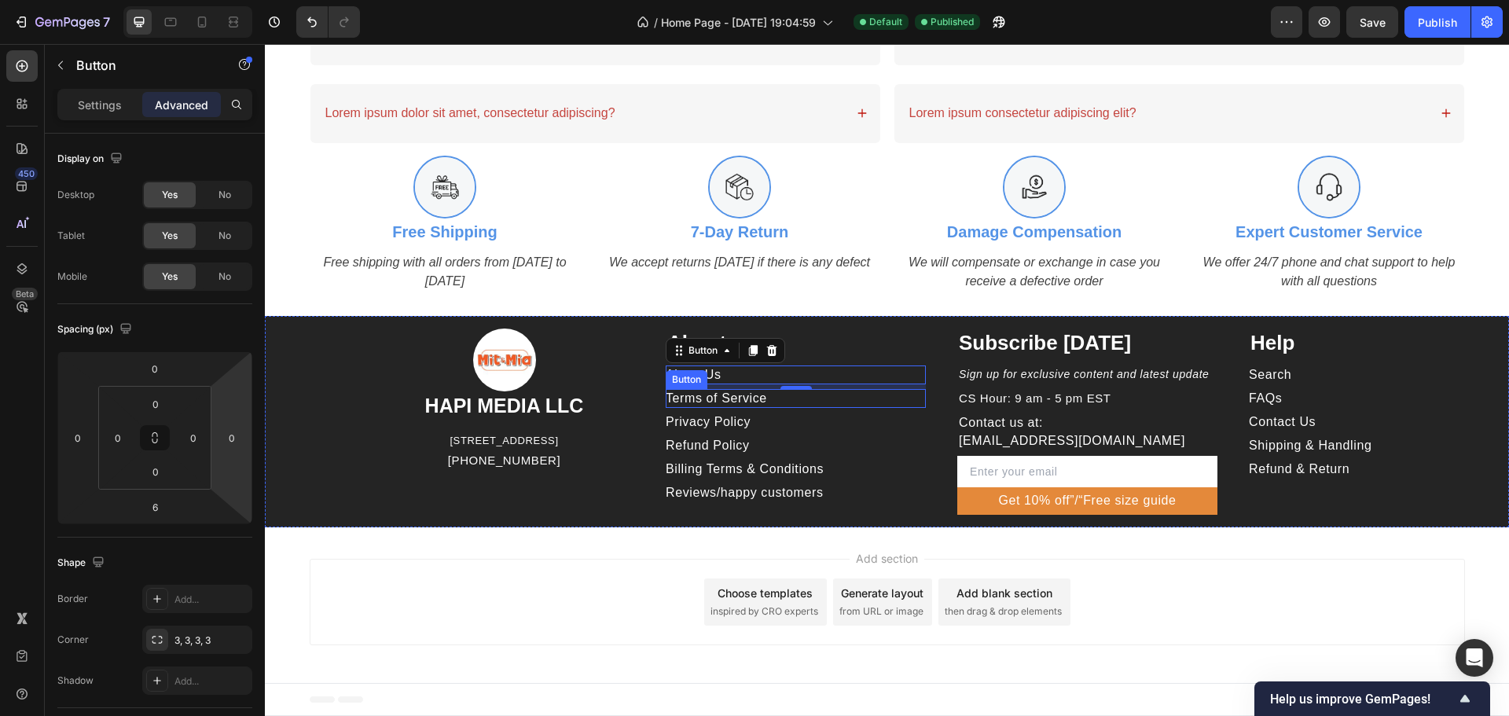
click at [791, 393] on div "Terms of Service Button" at bounding box center [796, 398] width 260 height 19
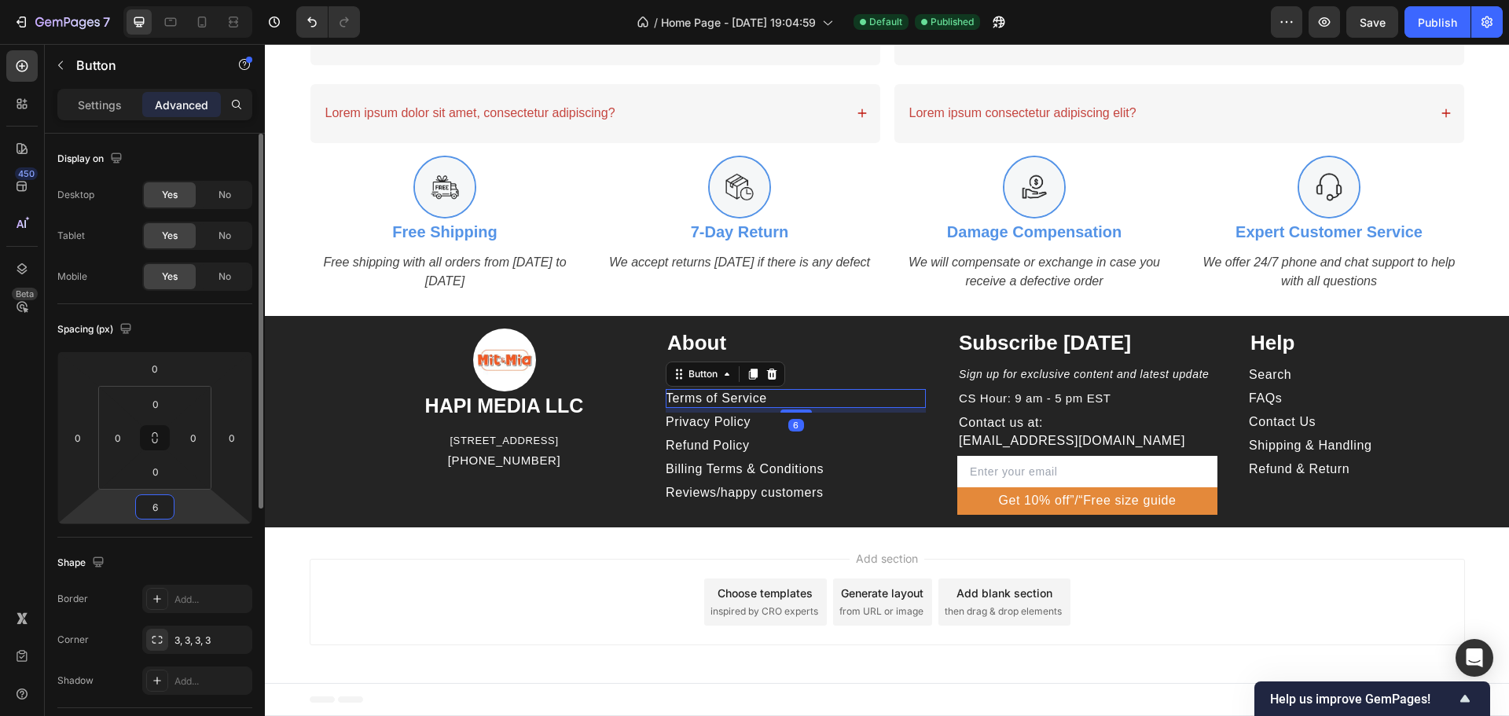
click at [167, 512] on input "6" at bounding box center [154, 507] width 31 height 24
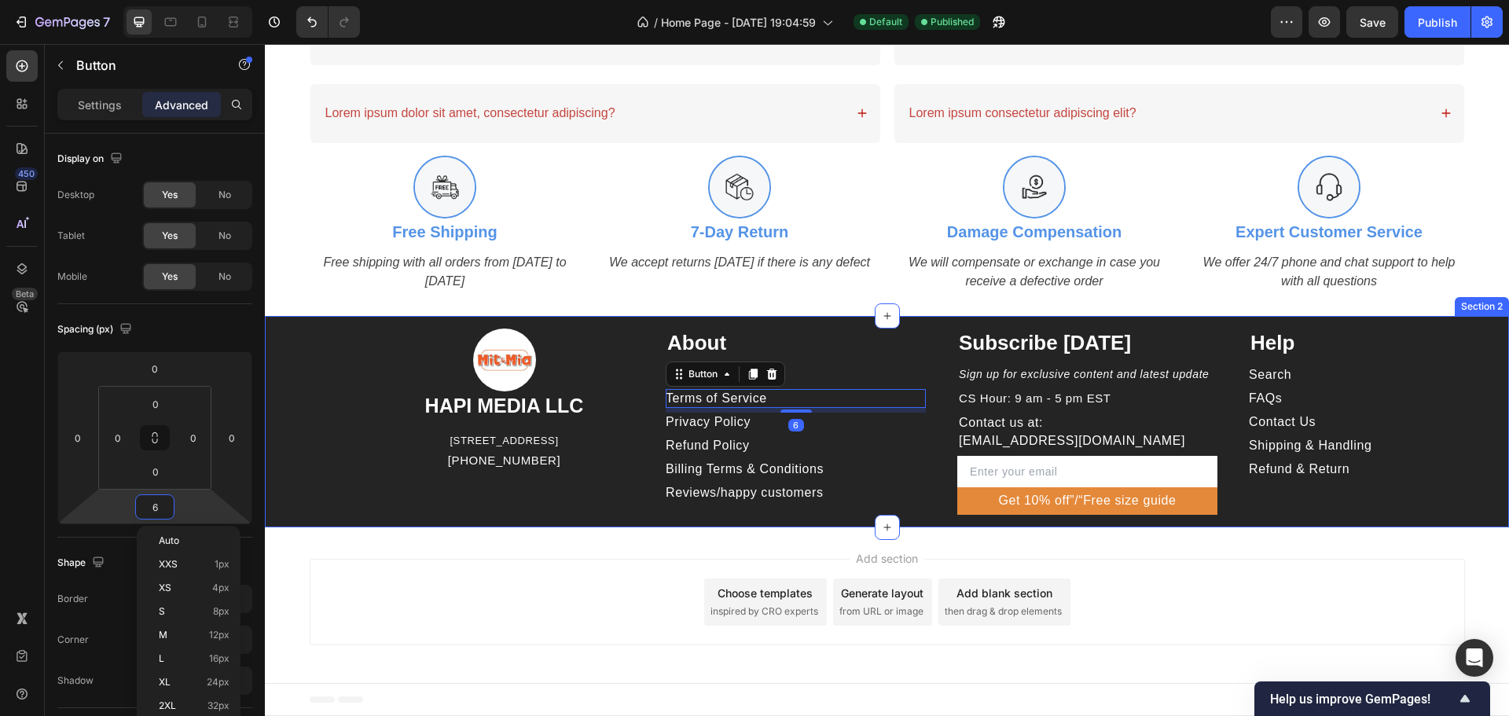
type input "5"
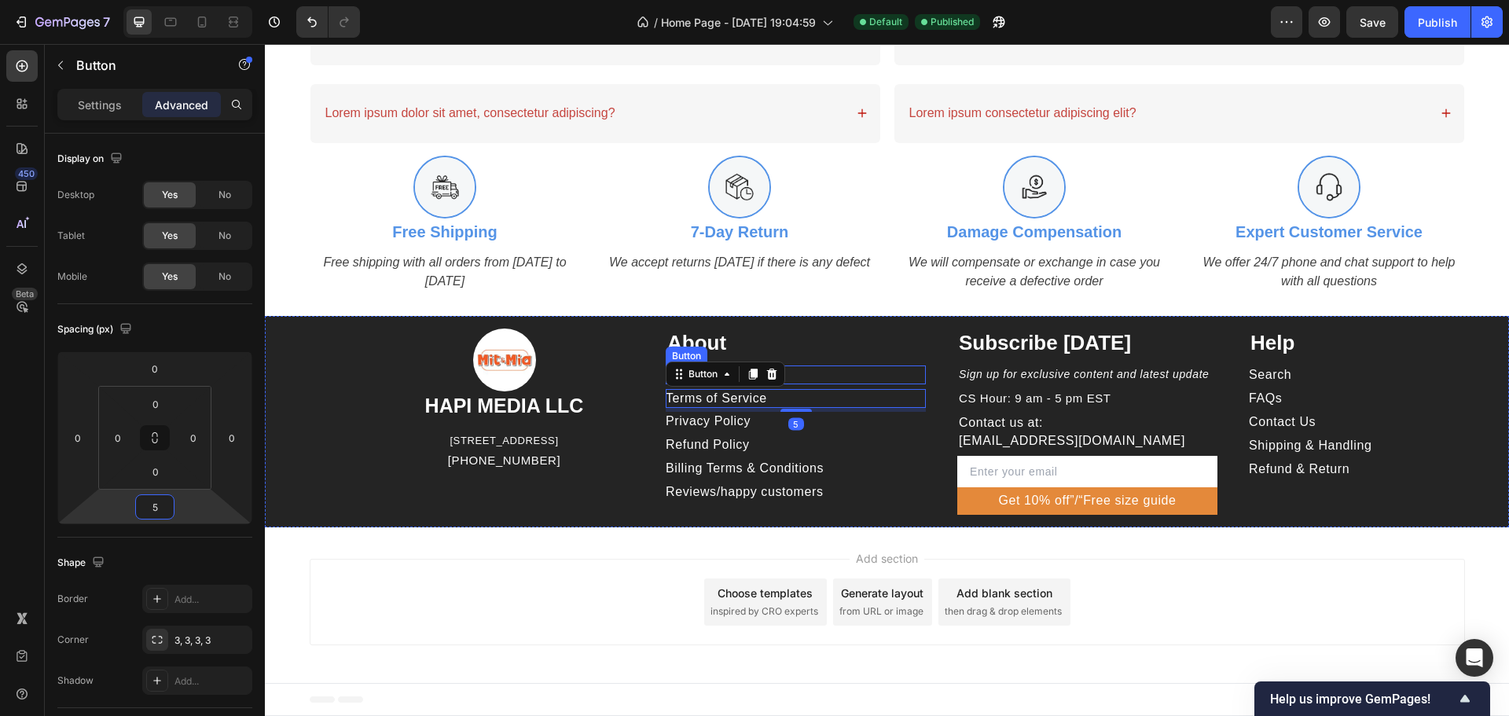
click at [835, 380] on div "About Us Button" at bounding box center [796, 374] width 260 height 19
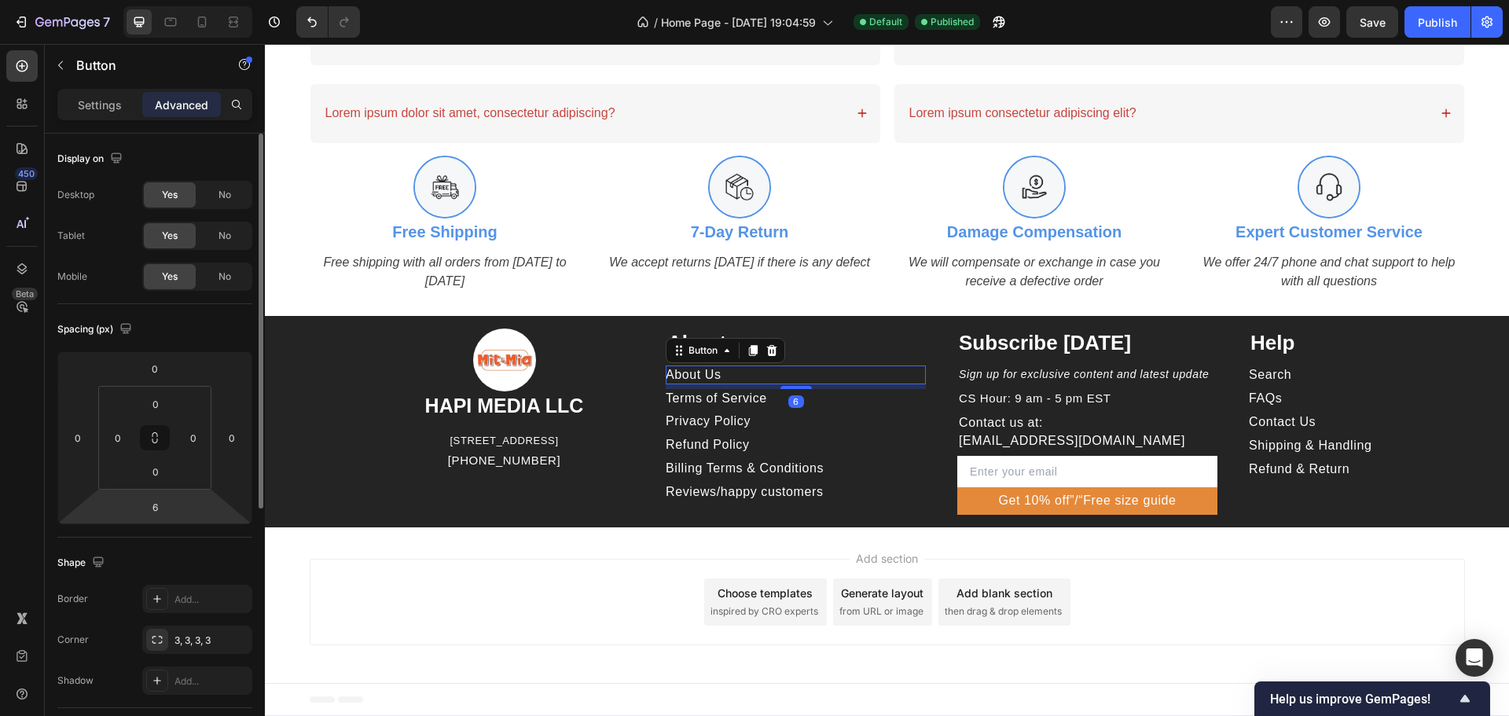
drag, startPoint x: 167, startPoint y: 508, endPoint x: 189, endPoint y: 511, distance: 22.1
click at [167, 509] on input "6" at bounding box center [154, 507] width 31 height 24
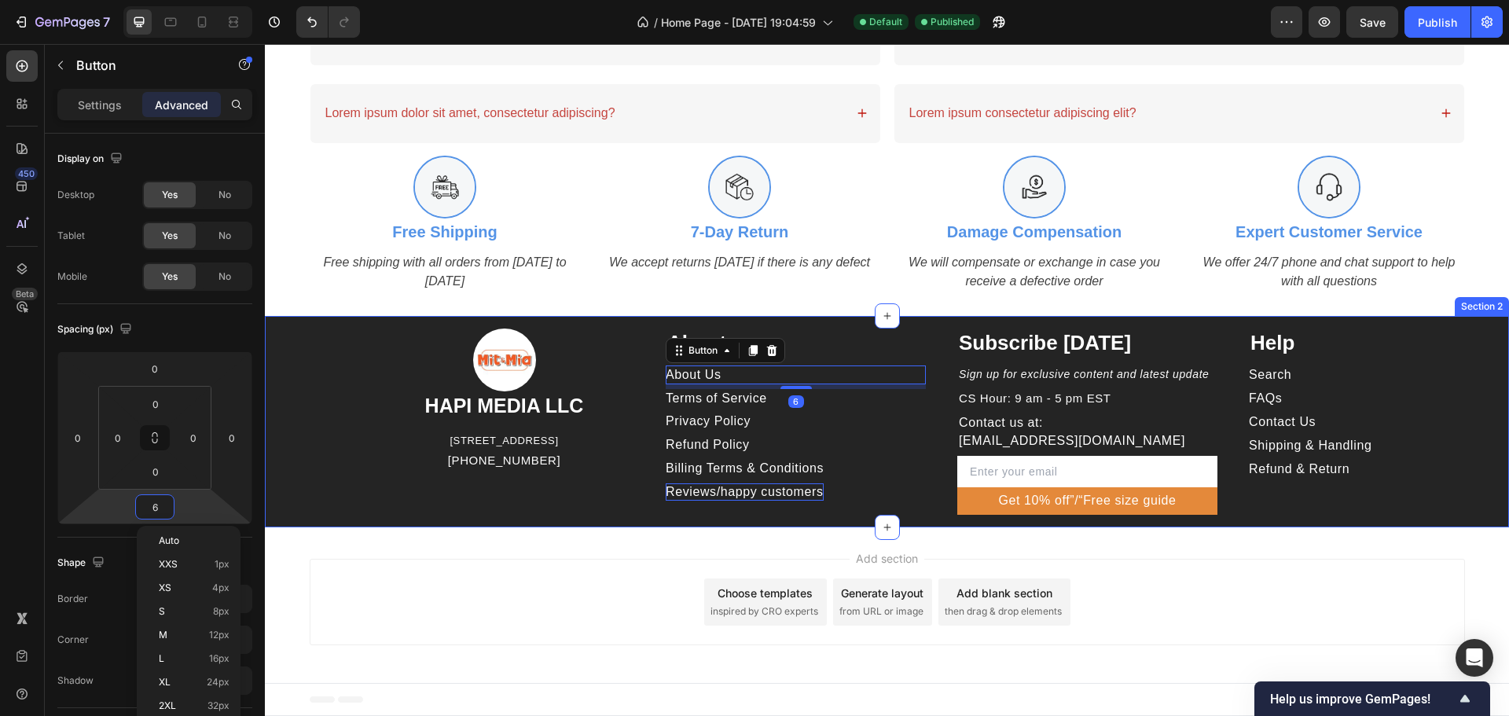
type input "5"
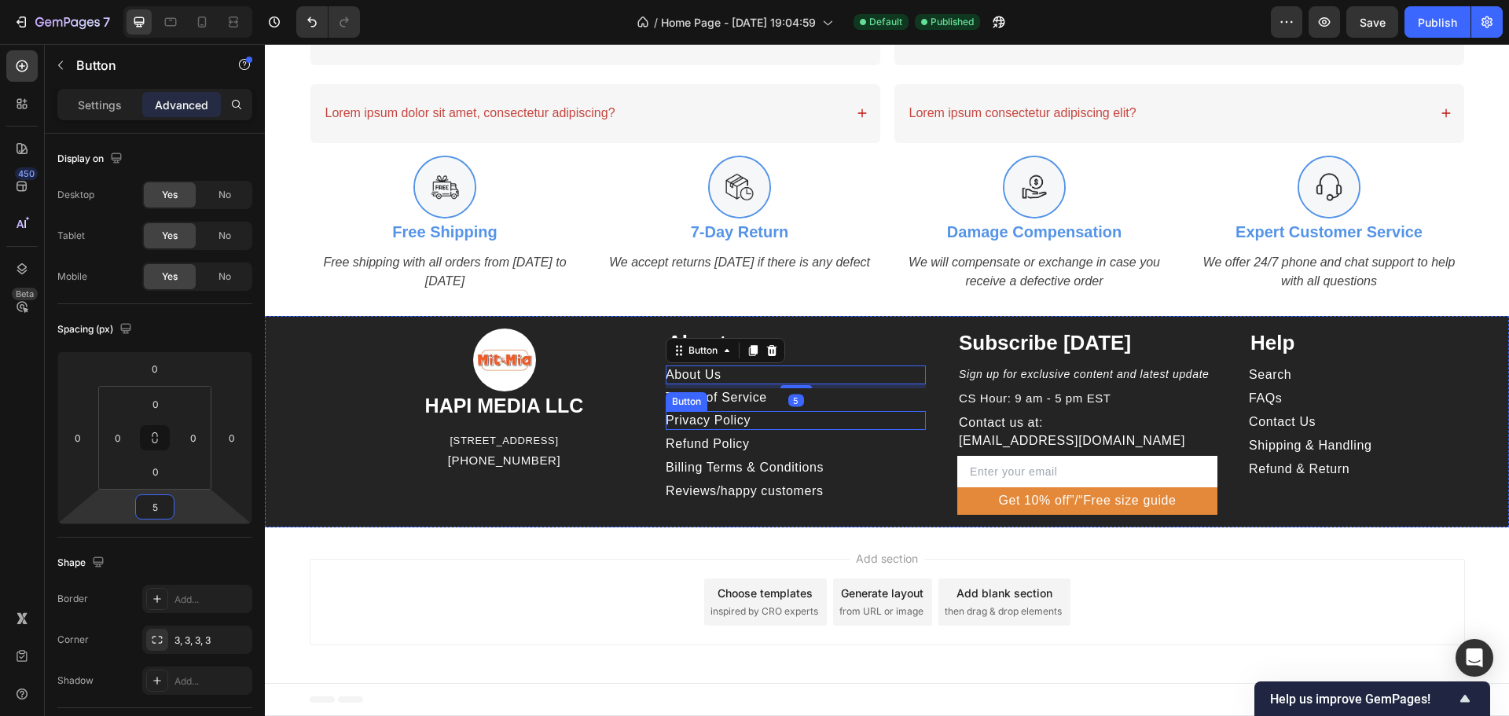
click at [806, 420] on div "Privacy Policy Button" at bounding box center [796, 420] width 260 height 19
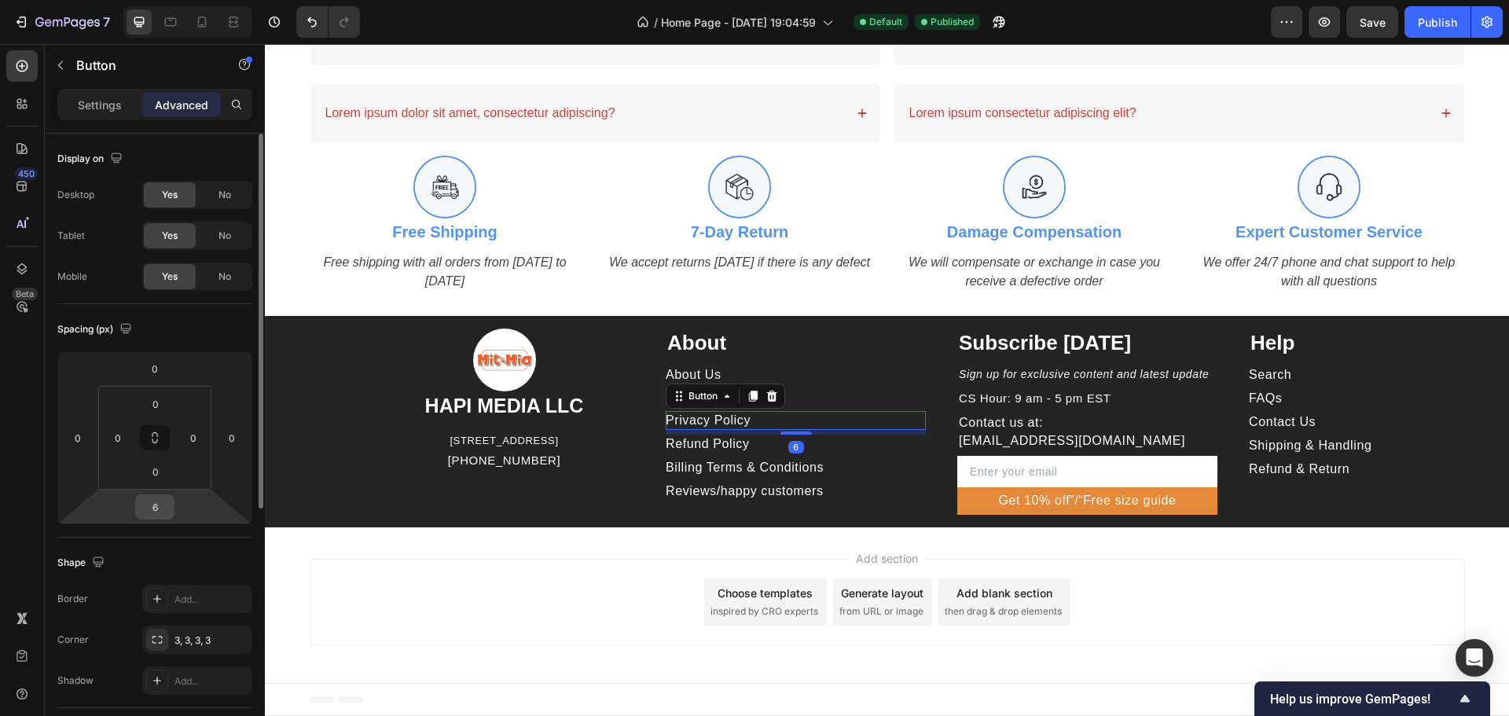
click at [161, 505] on input "6" at bounding box center [154, 507] width 31 height 24
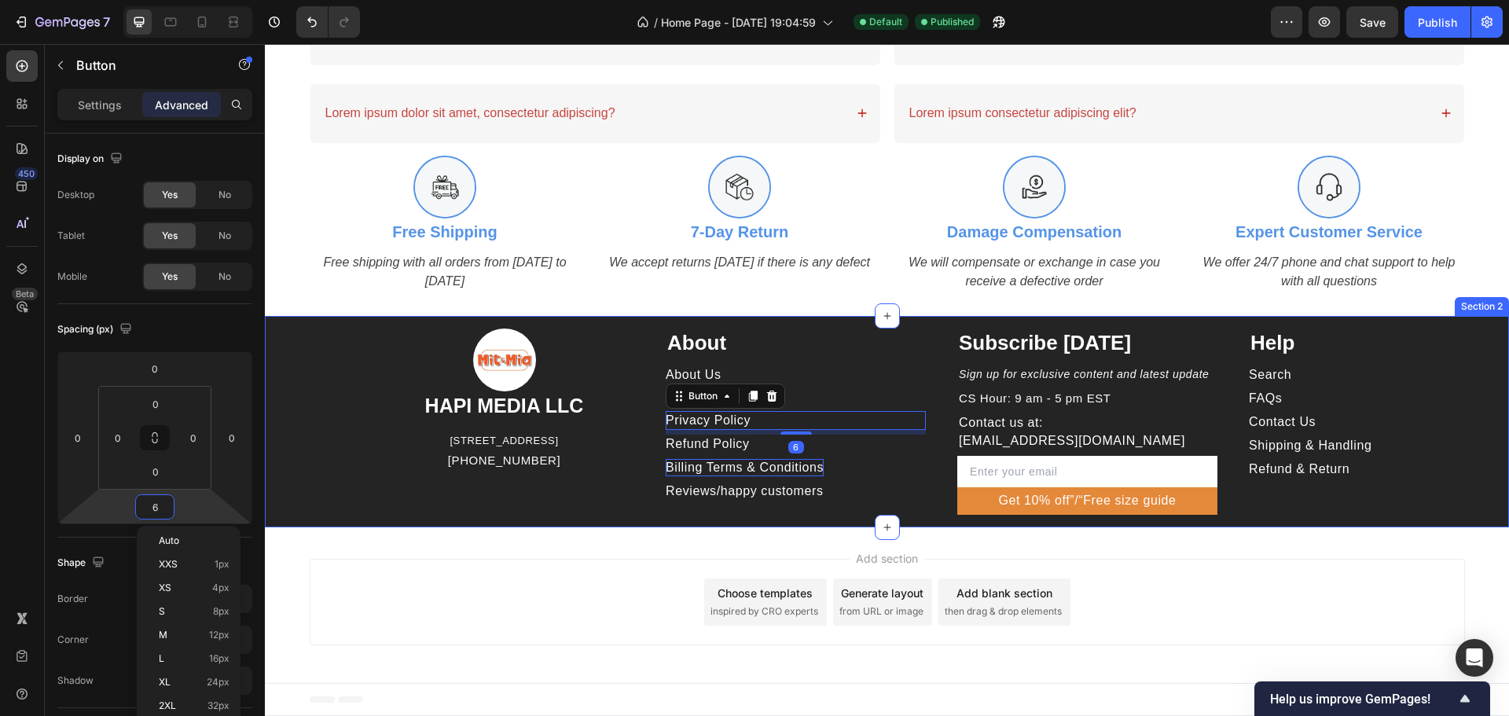
type input "5"
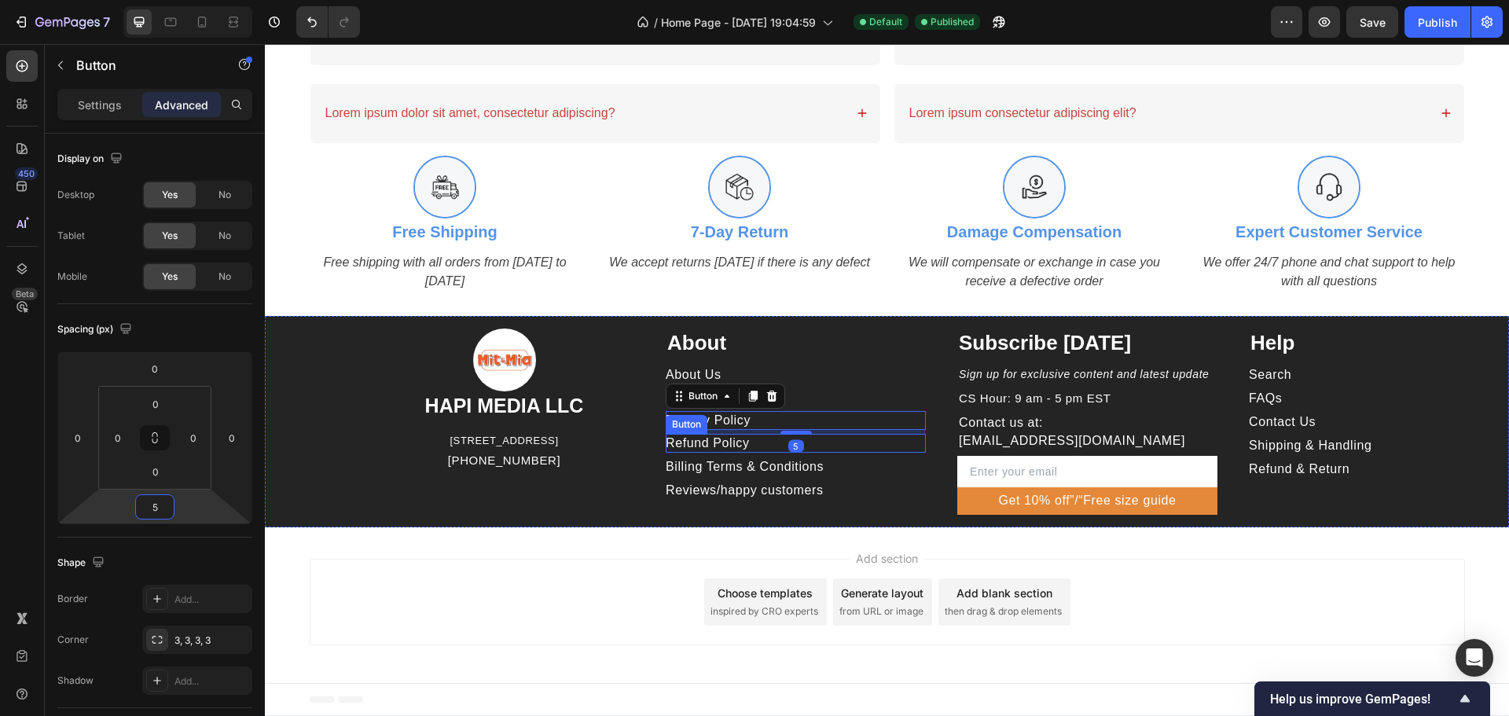
click at [840, 436] on div "Refund Policy Button" at bounding box center [796, 443] width 260 height 19
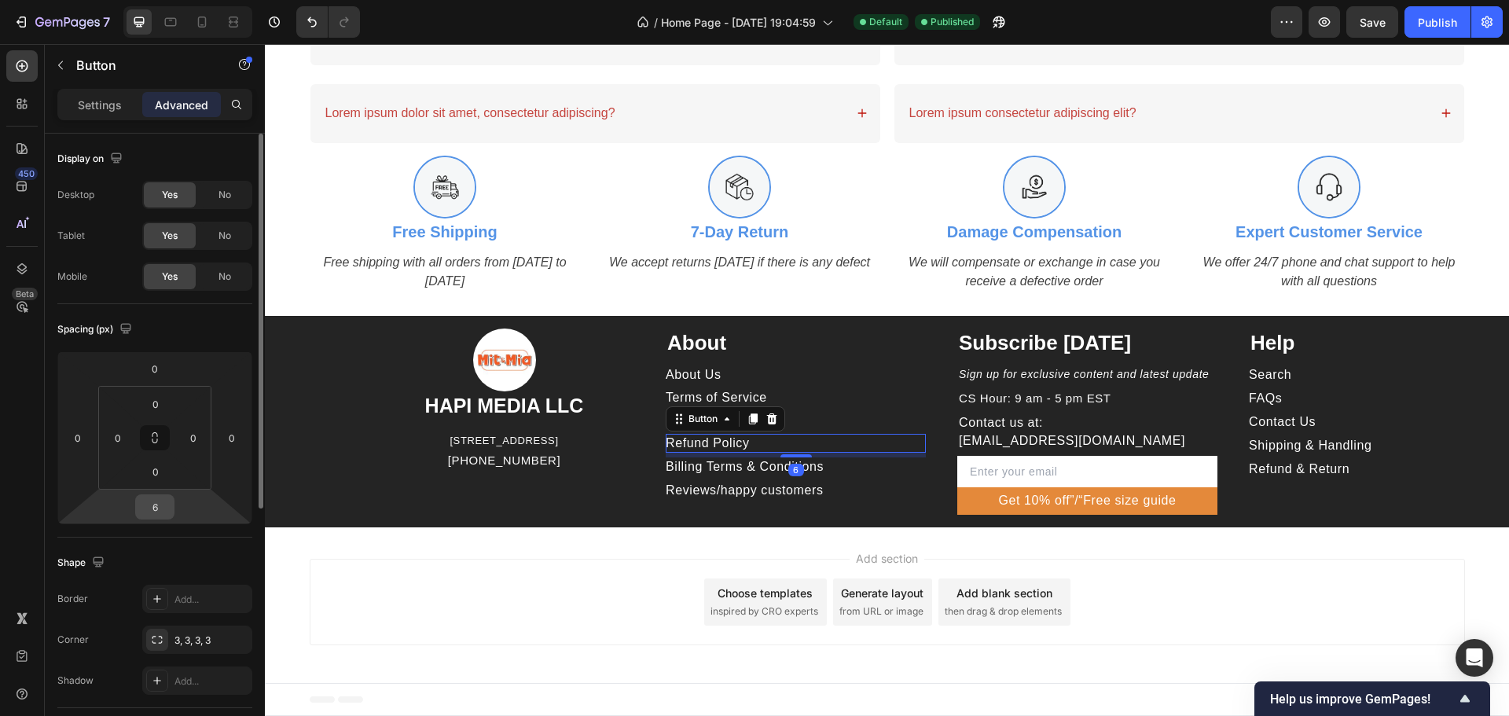
click at [158, 505] on input "6" at bounding box center [154, 507] width 31 height 24
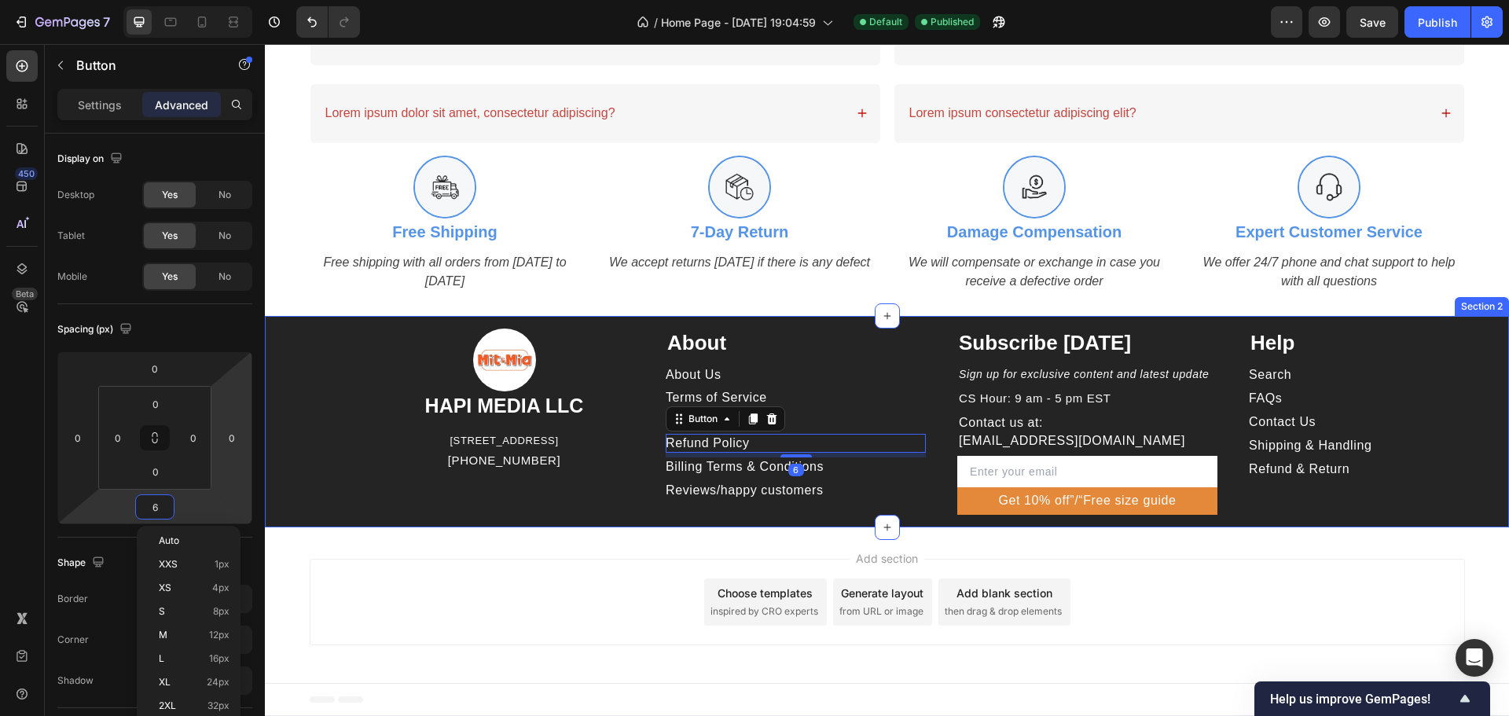
type input "5"
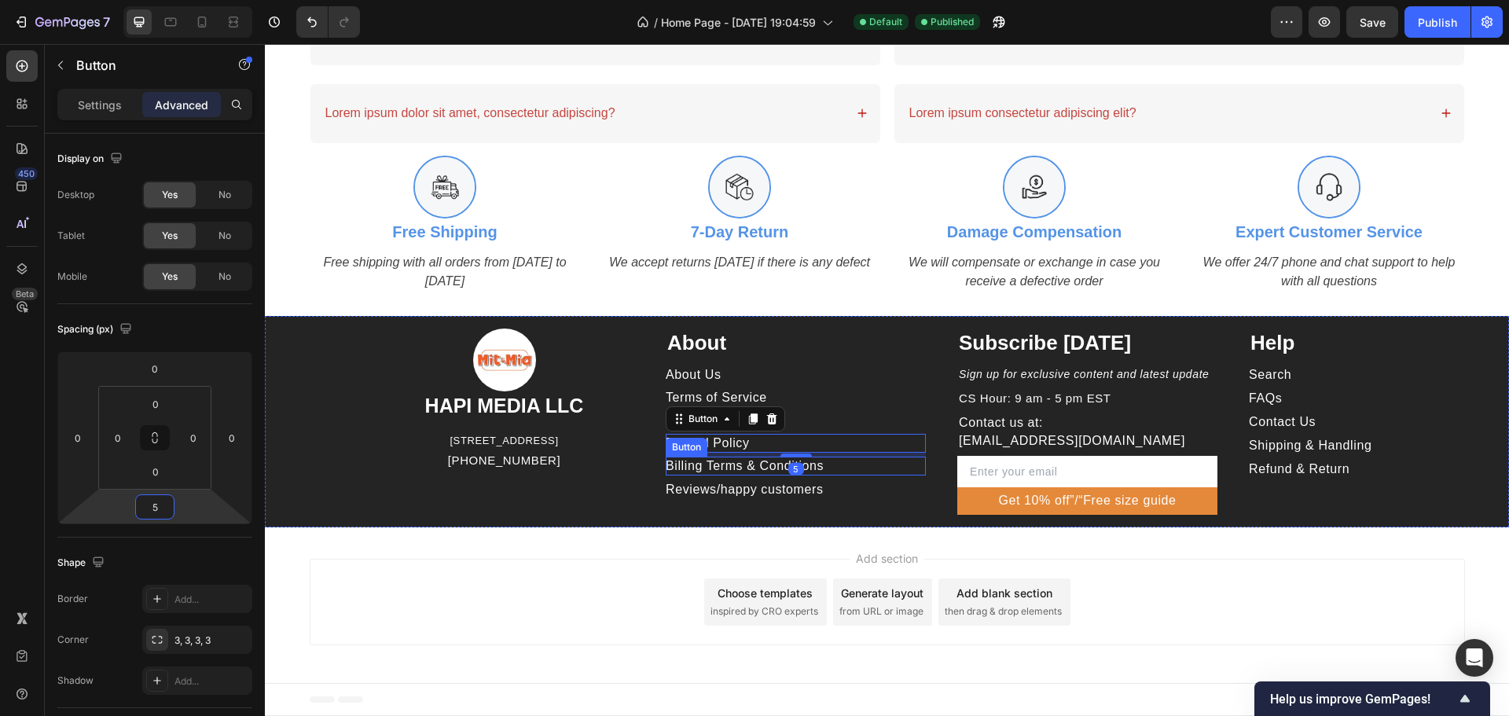
click at [853, 467] on div "Billing Terms & Conditions Button" at bounding box center [796, 466] width 260 height 19
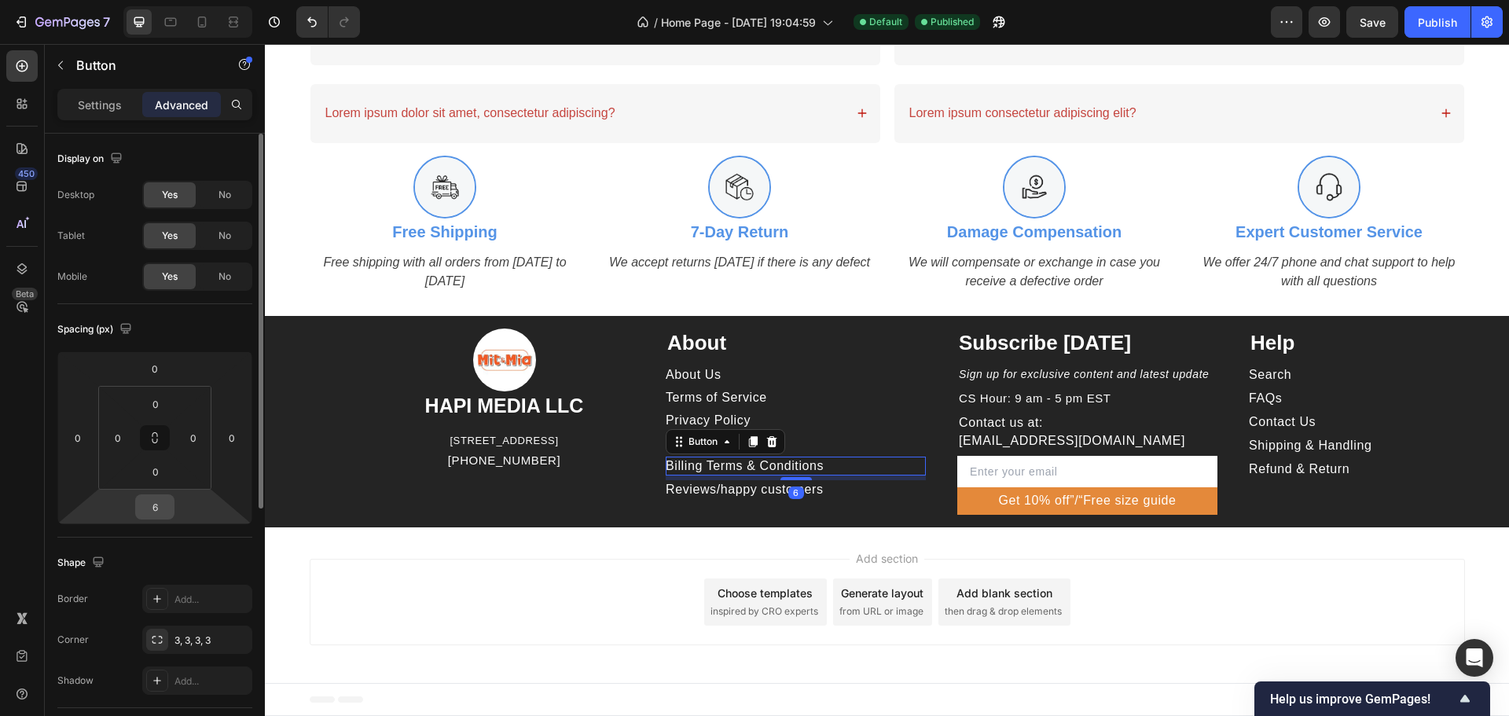
click at [152, 510] on input "6" at bounding box center [154, 507] width 31 height 24
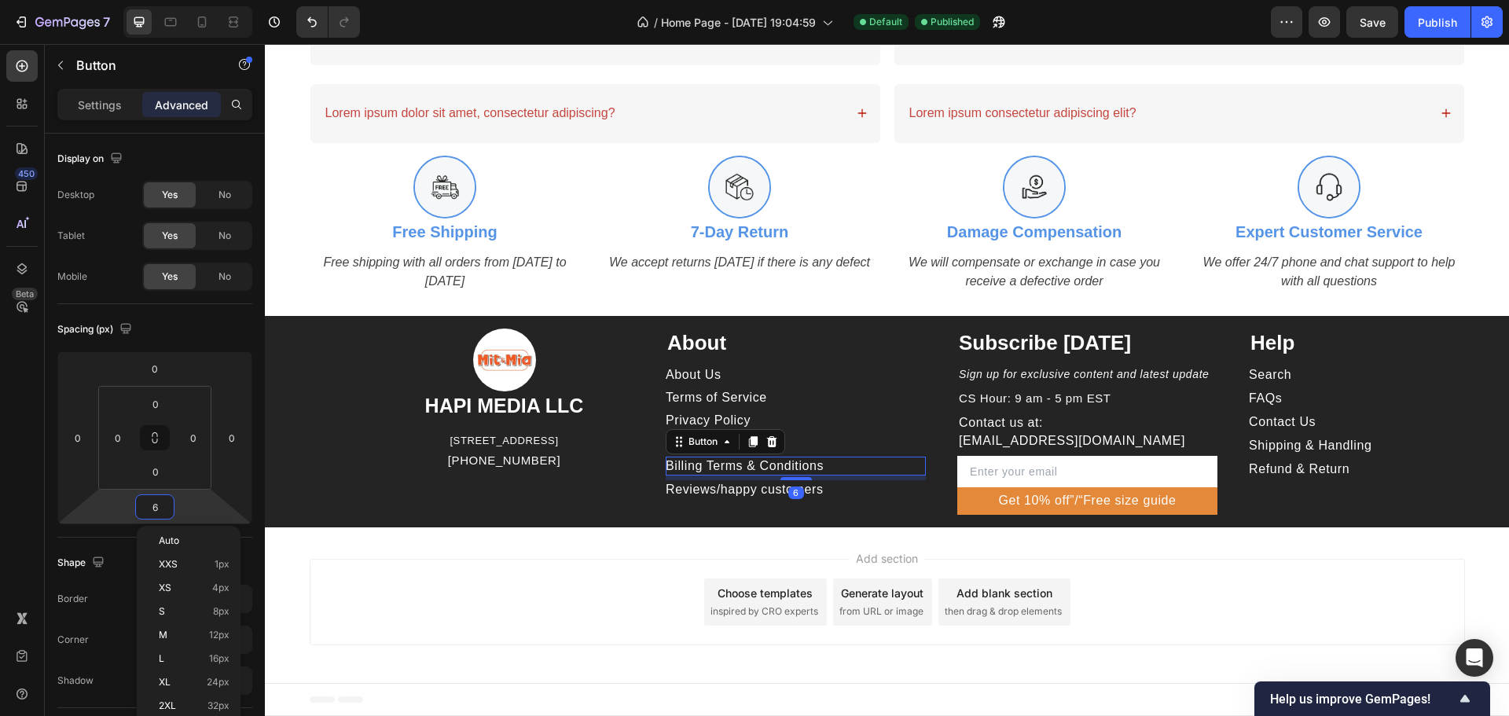
type input "5"
click at [872, 482] on div "Reviews/happy customers Button" at bounding box center [796, 488] width 260 height 19
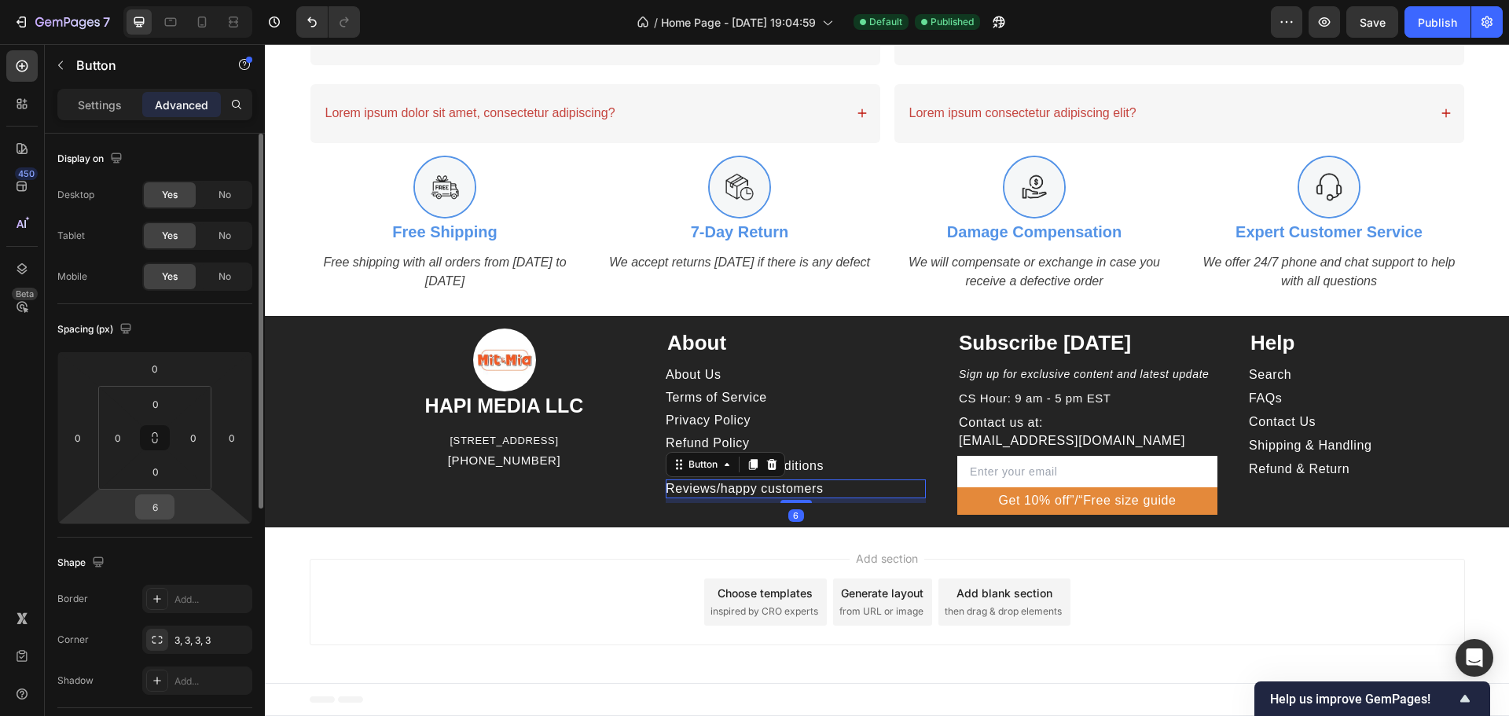
click at [163, 505] on input "6" at bounding box center [154, 507] width 31 height 24
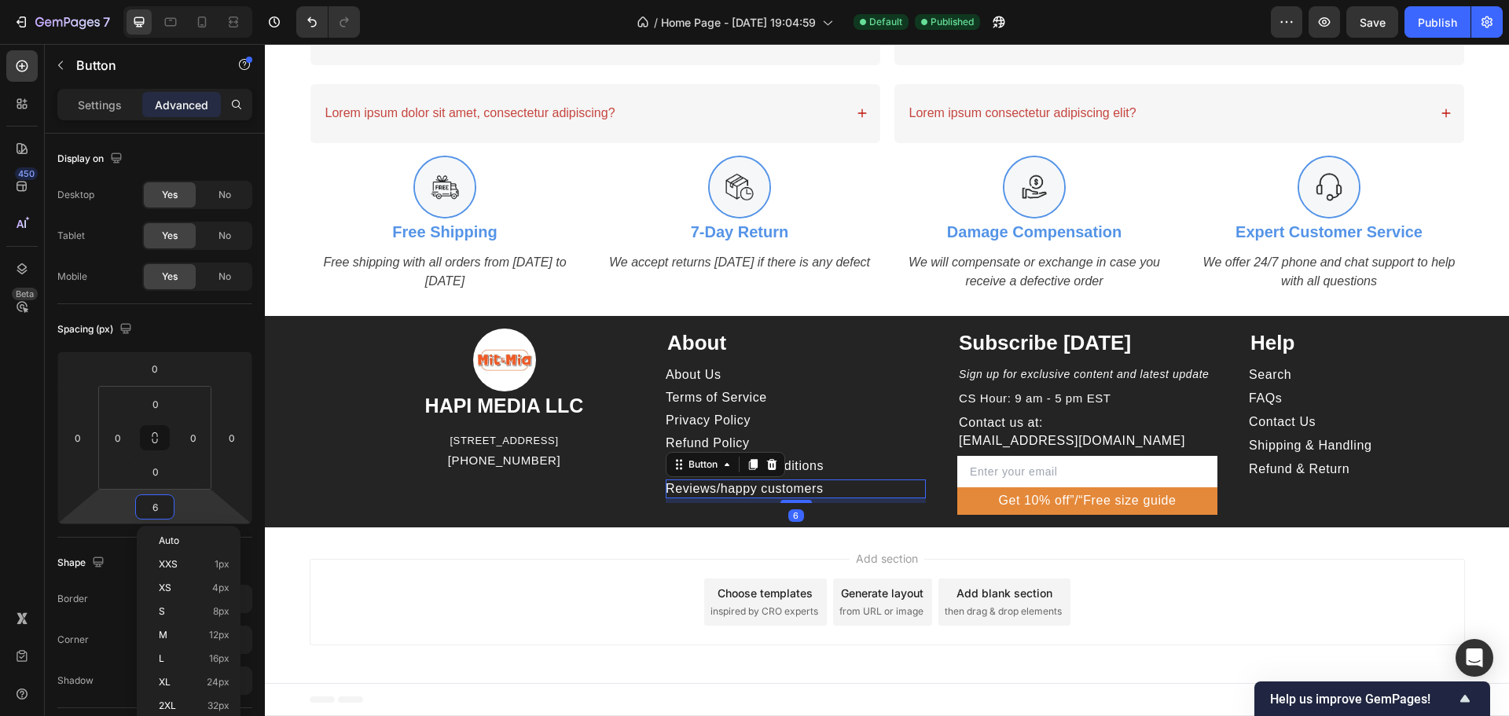
type input "5"
click at [1274, 557] on div "Add section Choose templates inspired by CRO experts Generate layout from URL o…" at bounding box center [887, 605] width 1244 height 156
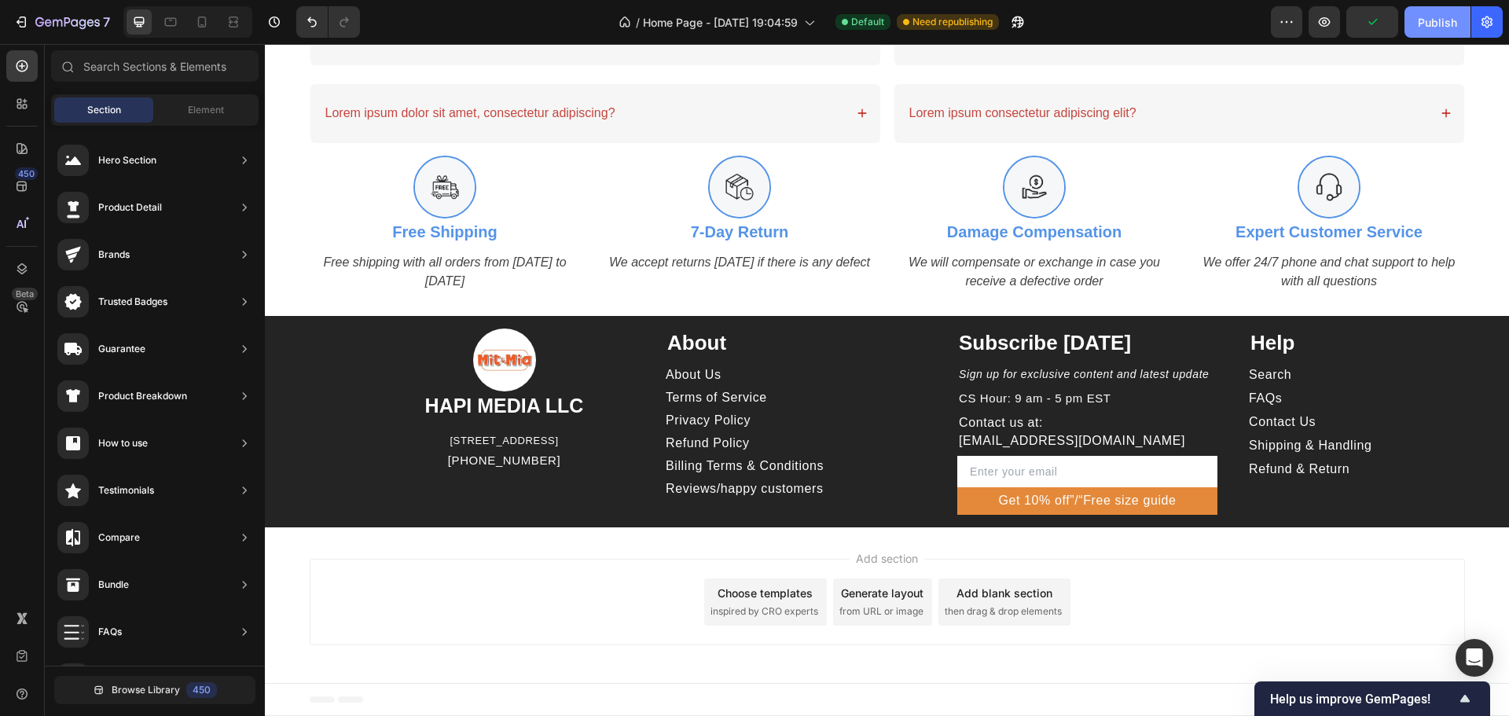
click at [1450, 21] on div "Publish" at bounding box center [1437, 22] width 39 height 17
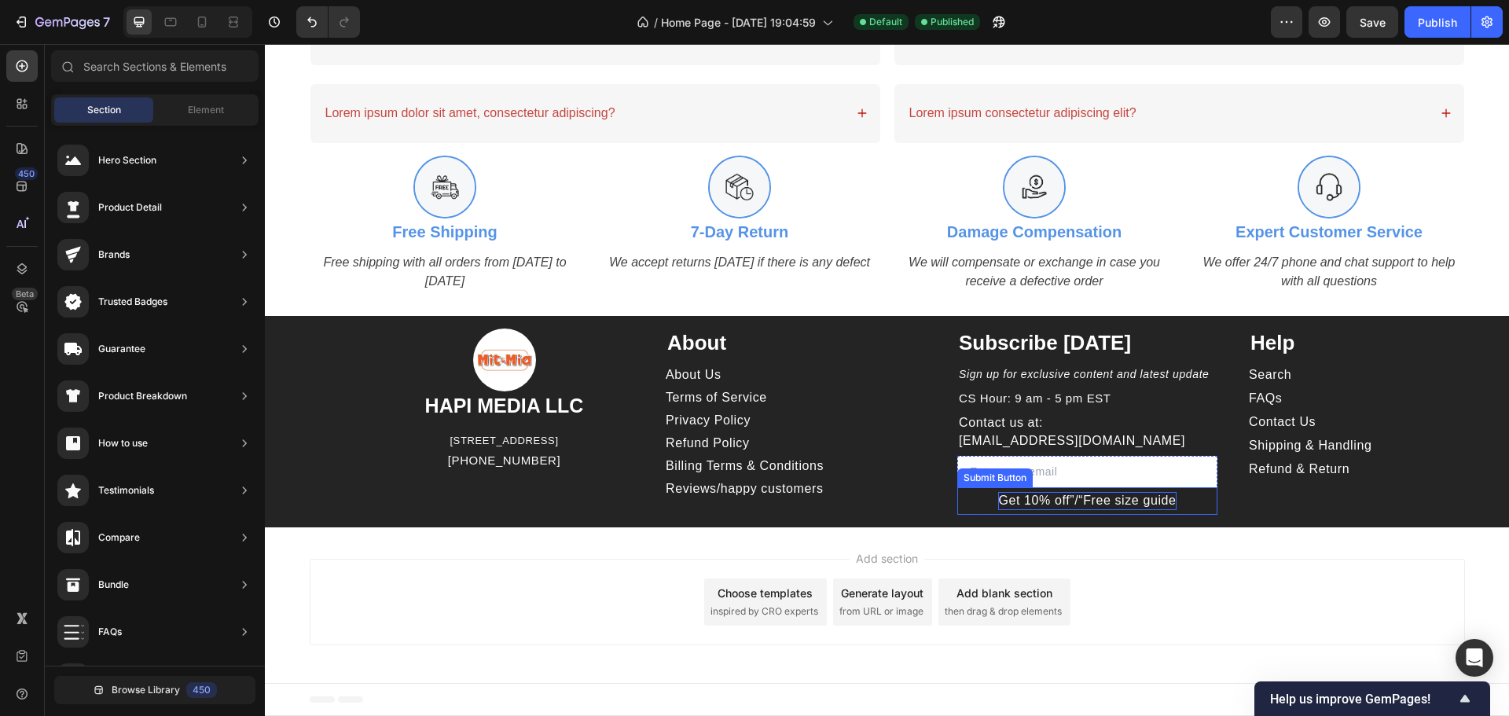
click at [1147, 508] on div "Get 10% off”/“Free size guide" at bounding box center [1087, 500] width 178 height 17
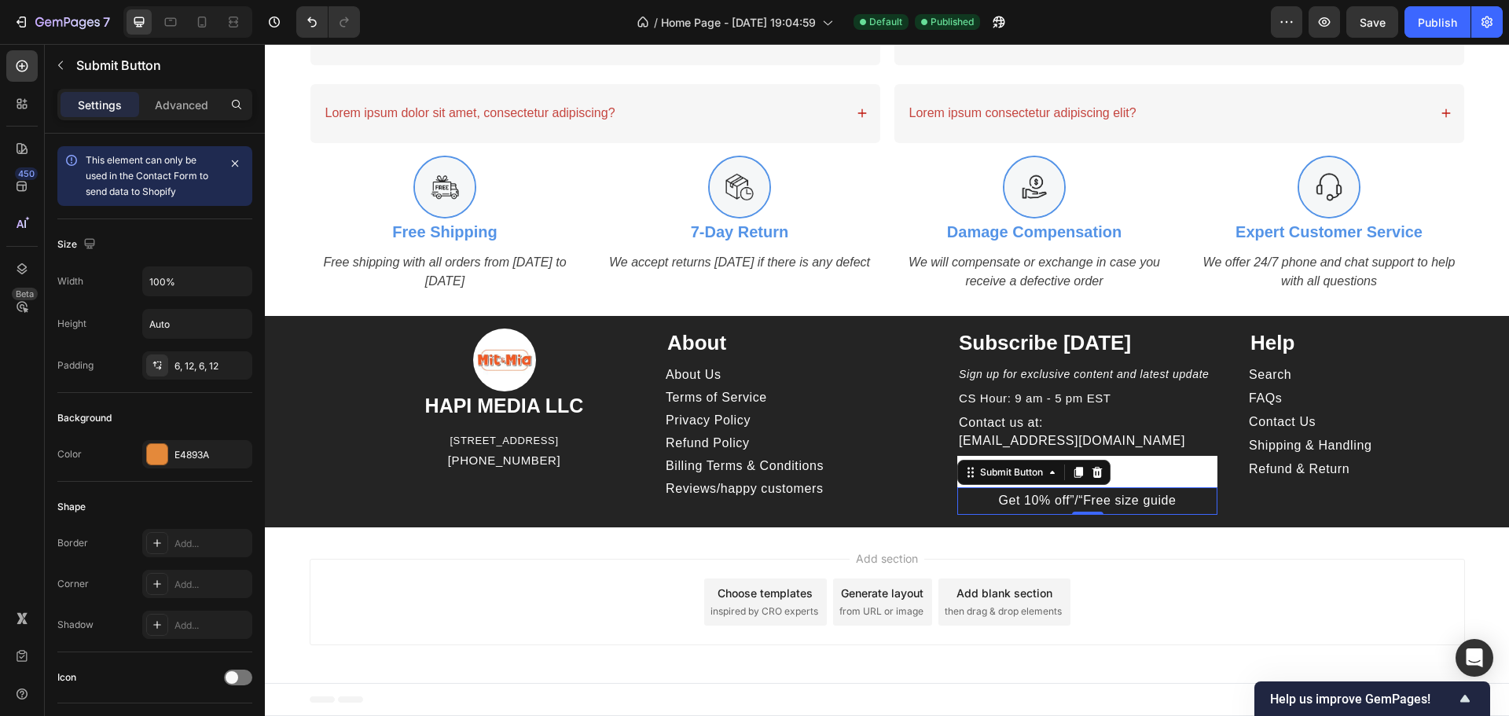
click at [1197, 504] on button "Get 10% off”/“Free size guide" at bounding box center [1087, 500] width 260 height 27
click at [28, 261] on icon at bounding box center [22, 269] width 16 height 16
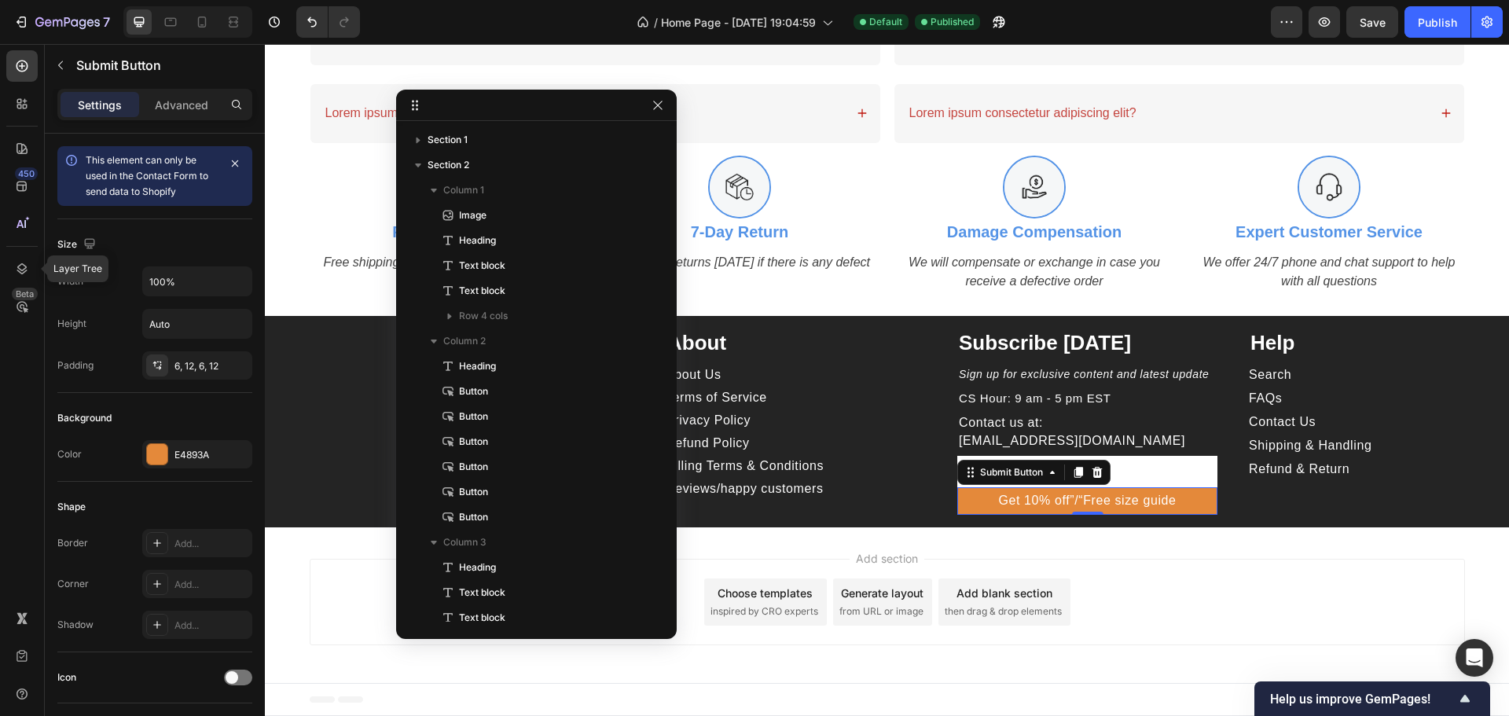
scroll to position [336, 0]
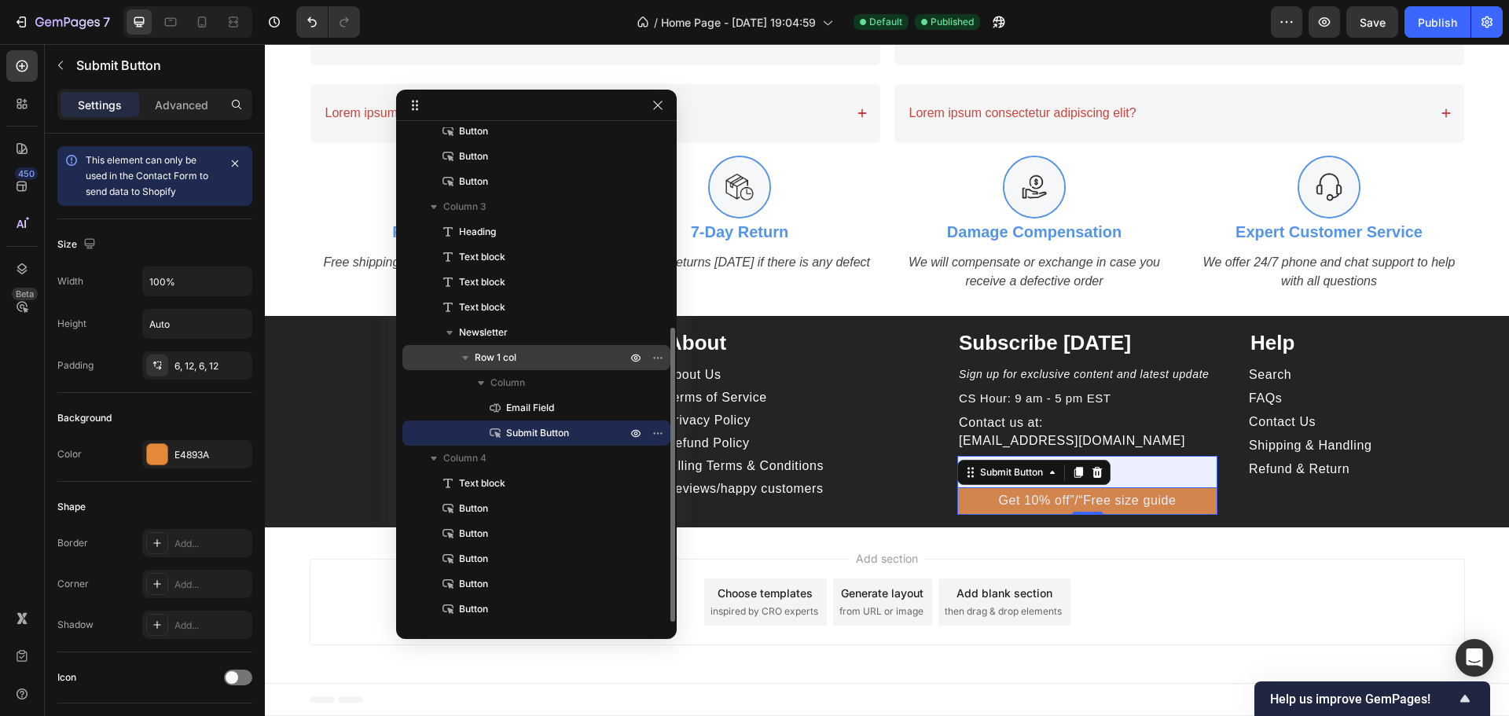
click at [506, 356] on span "Row 1 col" at bounding box center [496, 358] width 42 height 16
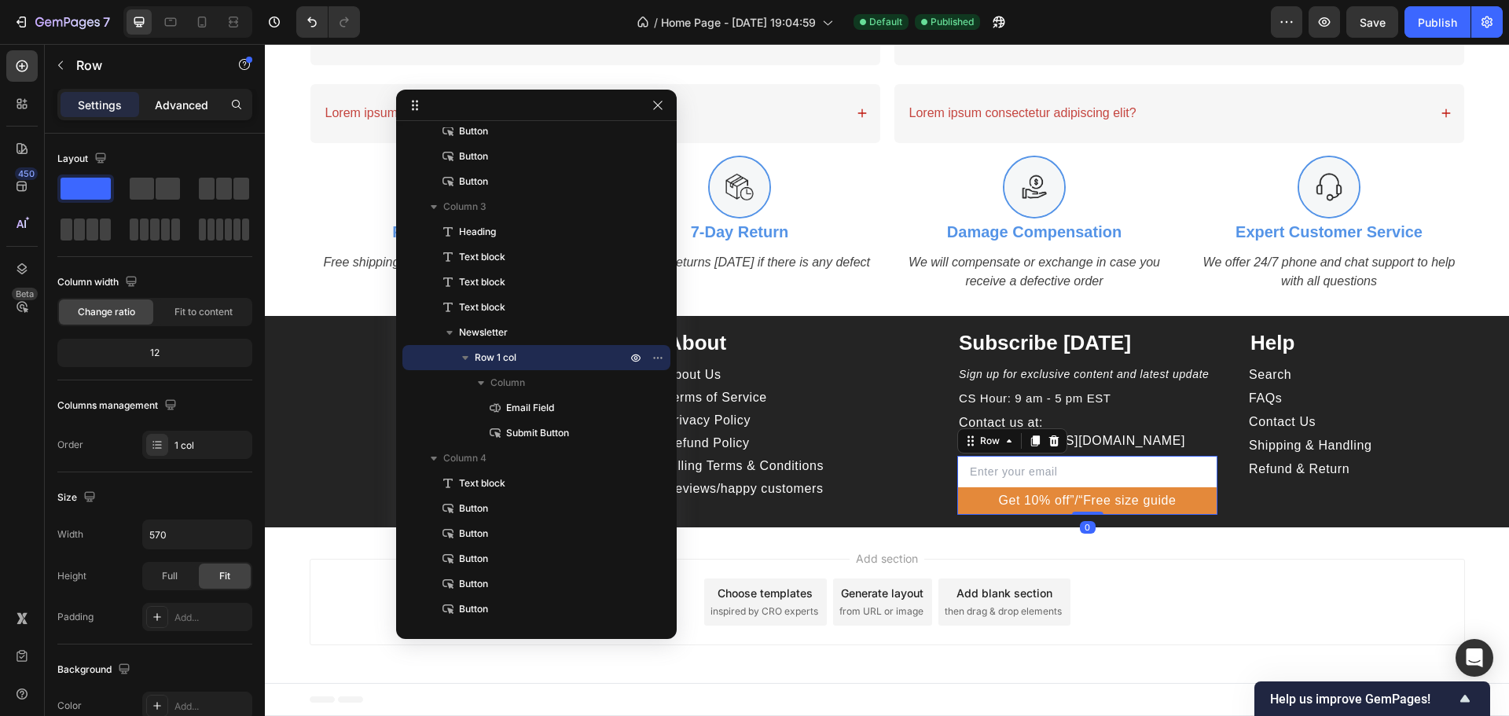
click at [176, 104] on p "Advanced" at bounding box center [181, 105] width 53 height 17
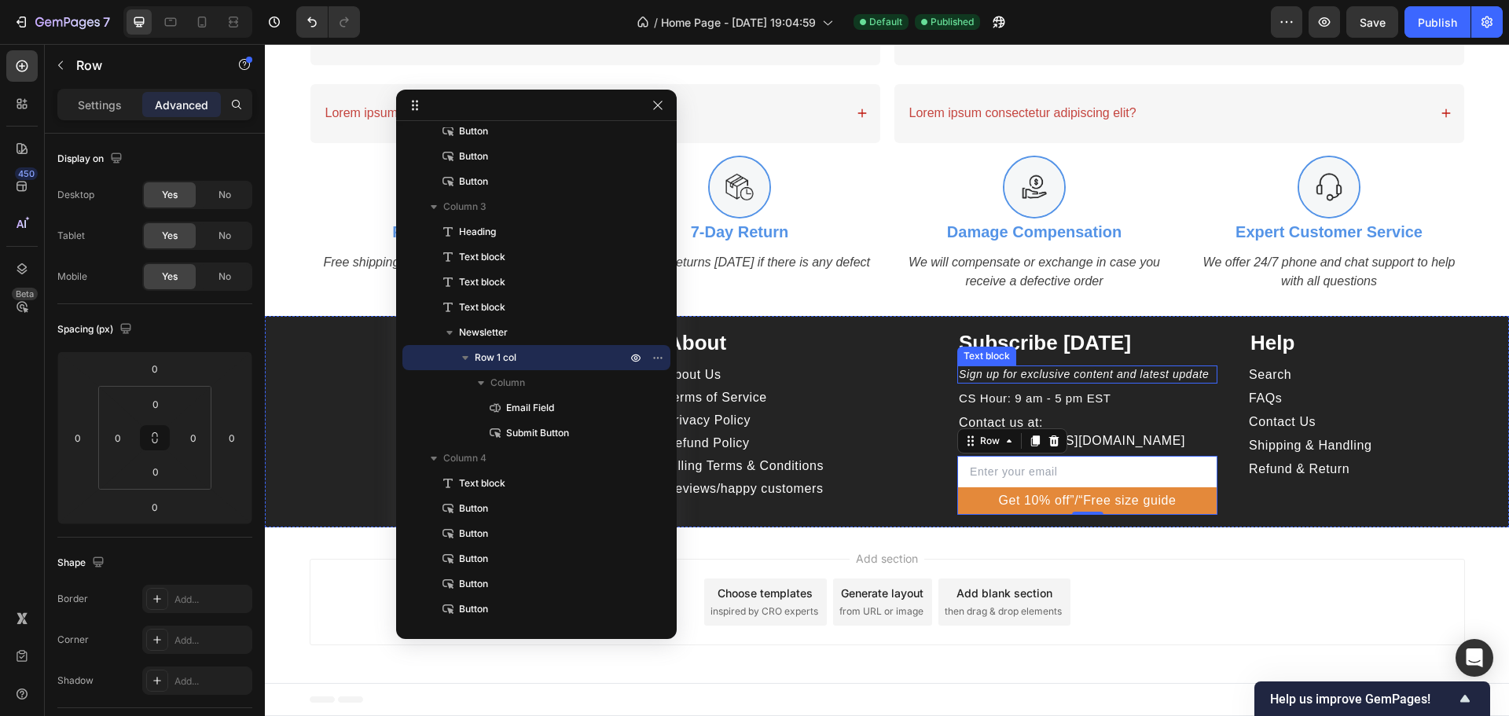
click at [1124, 384] on div "Sign up for exclusive content and latest update" at bounding box center [1087, 374] width 260 height 19
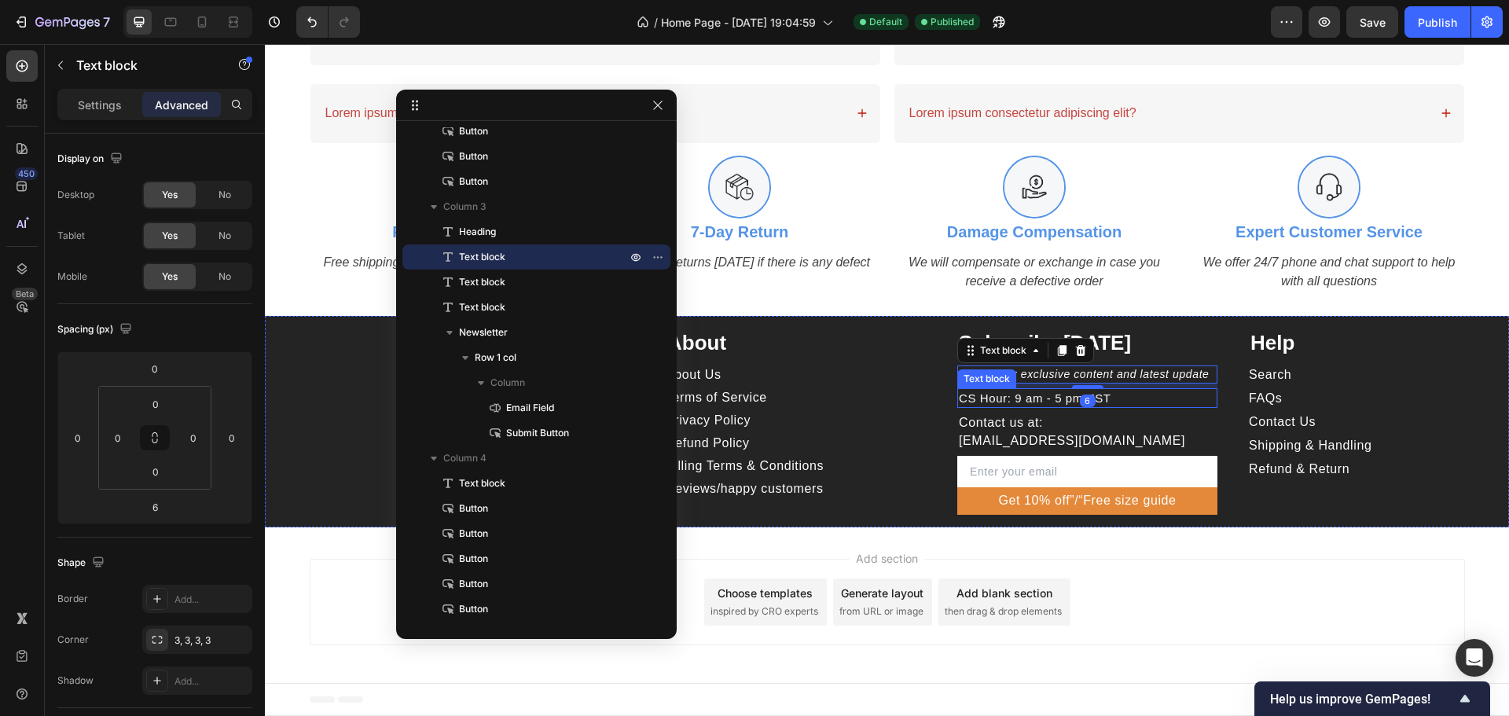
click at [1155, 397] on p "CS Hour: 9 am - 5 pm EST" at bounding box center [1087, 398] width 257 height 17
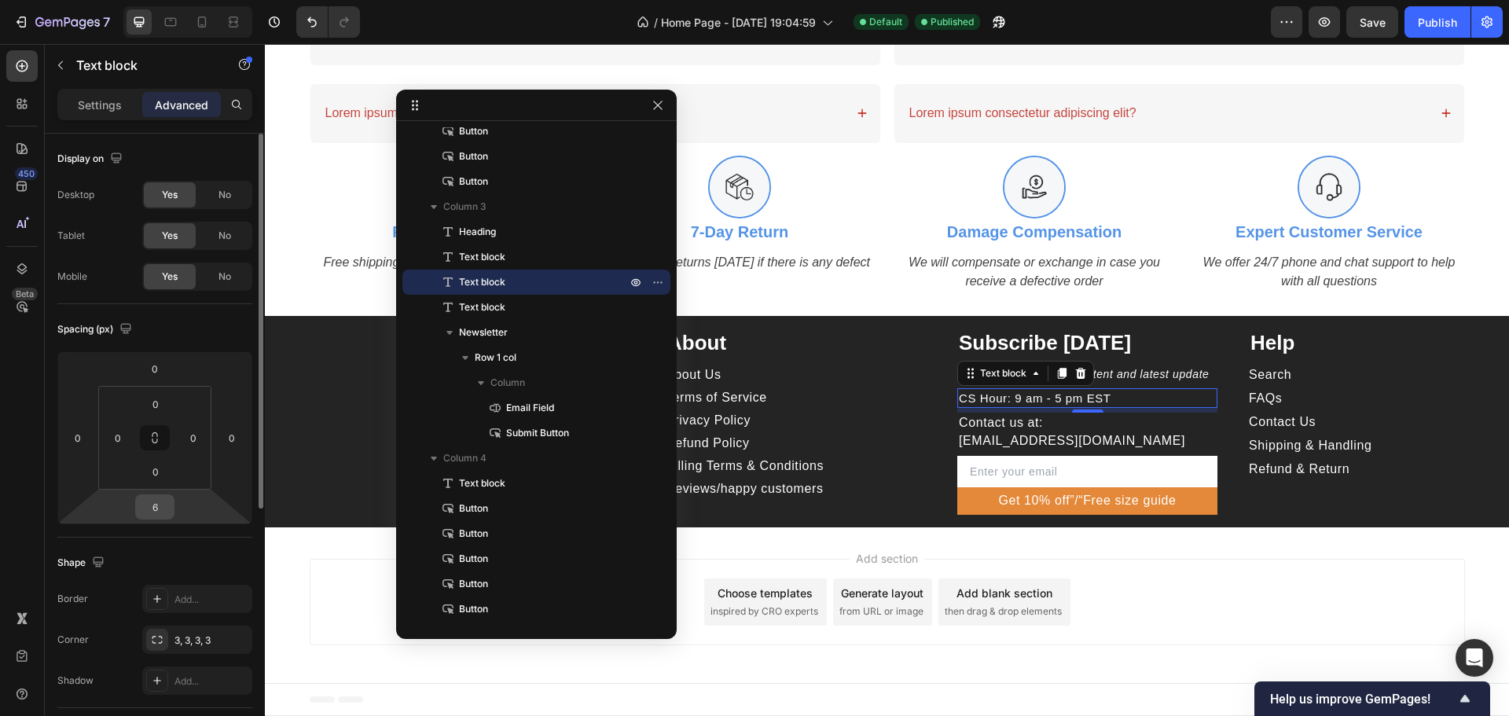
click at [158, 504] on input "6" at bounding box center [154, 507] width 31 height 24
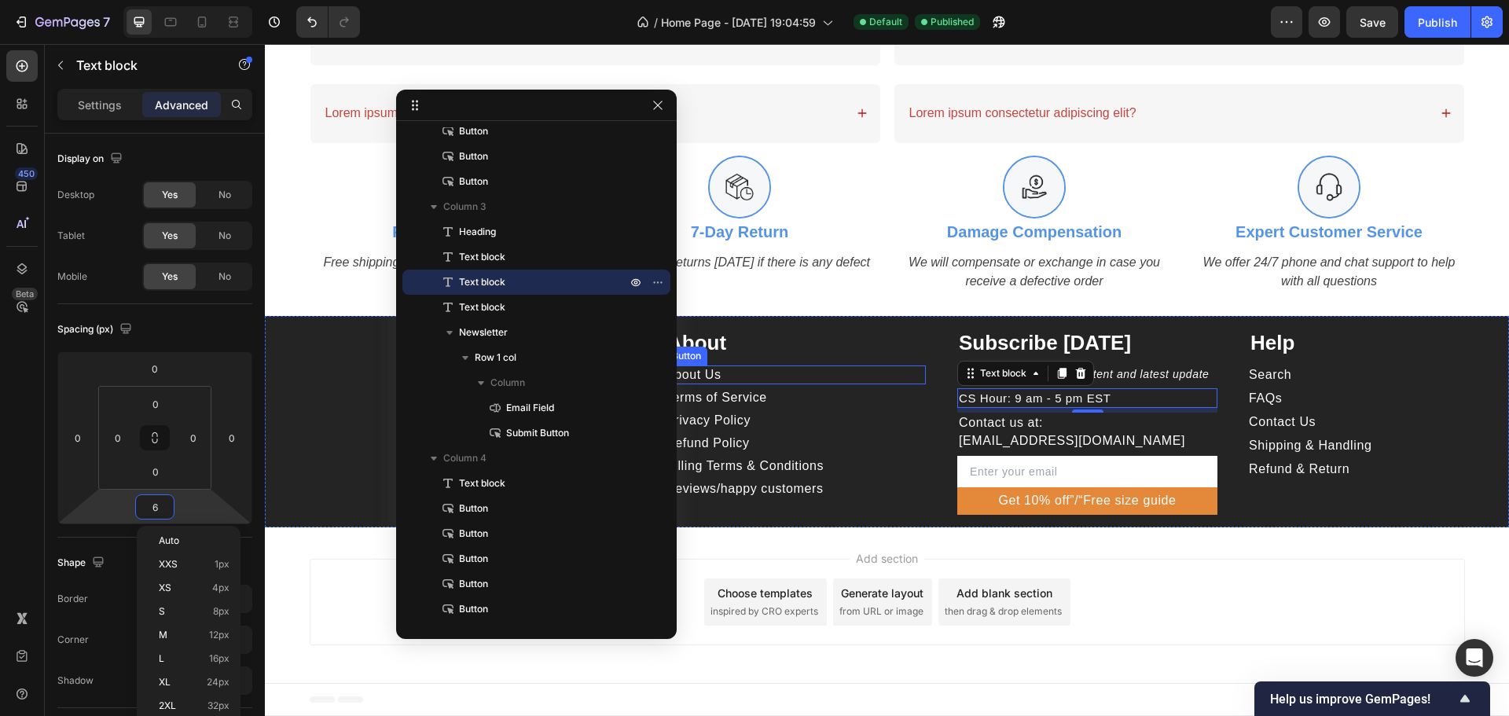
click at [751, 369] on div "About Us Button" at bounding box center [796, 374] width 260 height 19
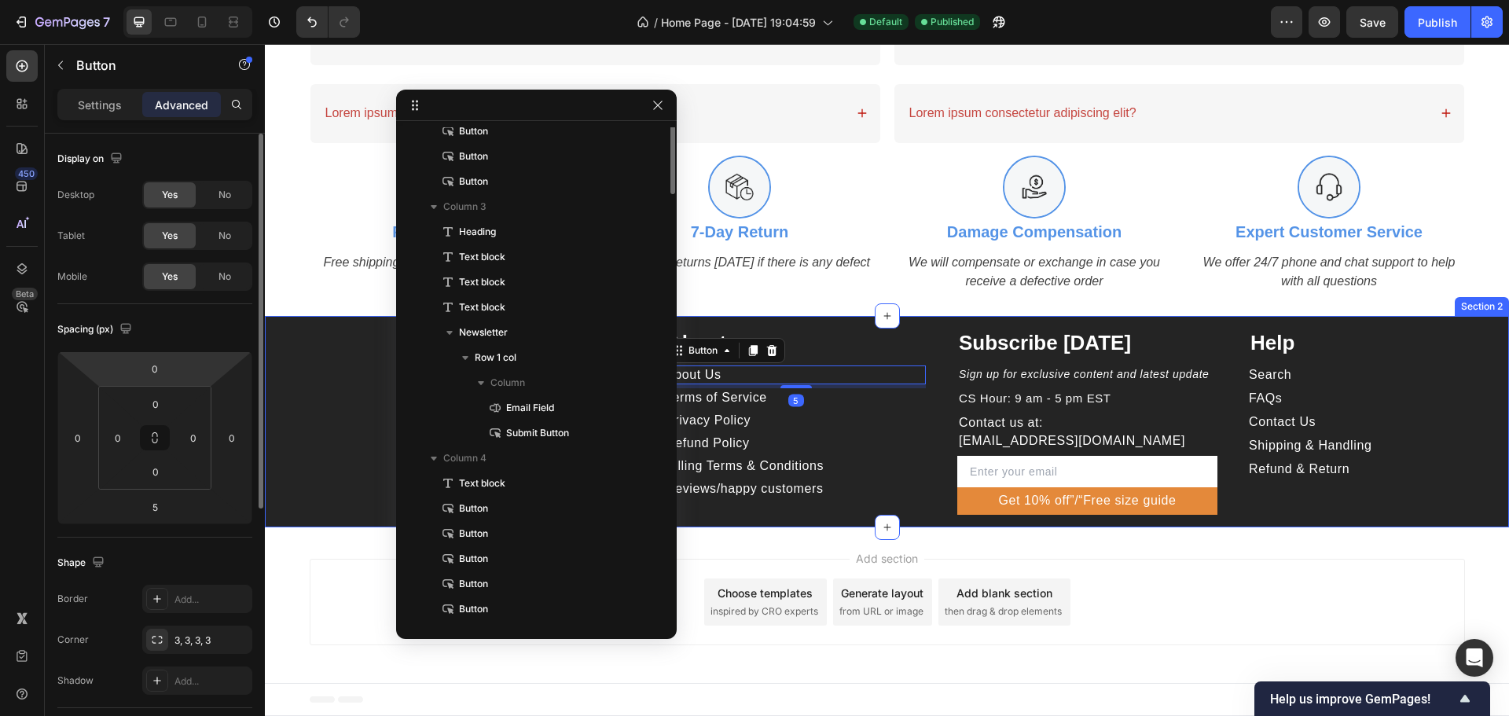
scroll to position [68, 0]
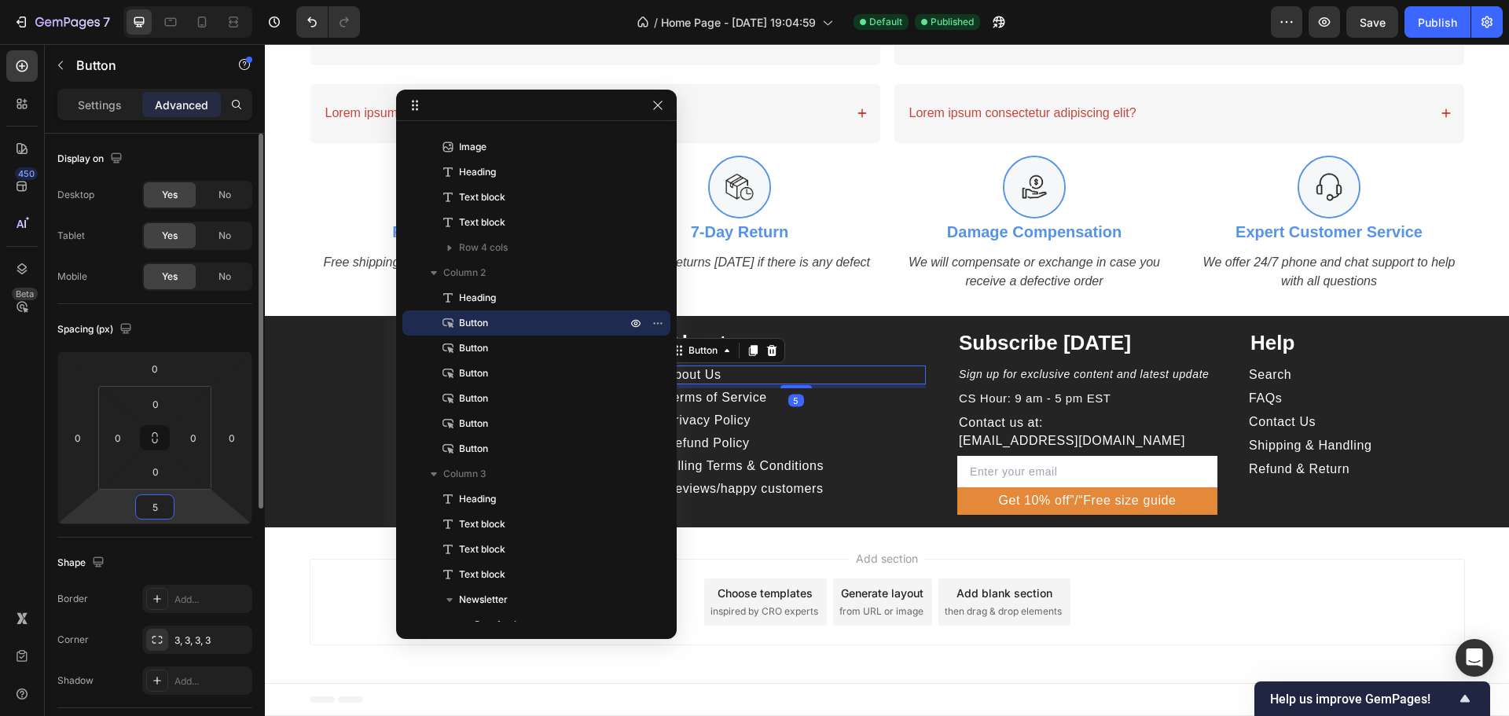
click at [164, 508] on input "5" at bounding box center [154, 507] width 31 height 24
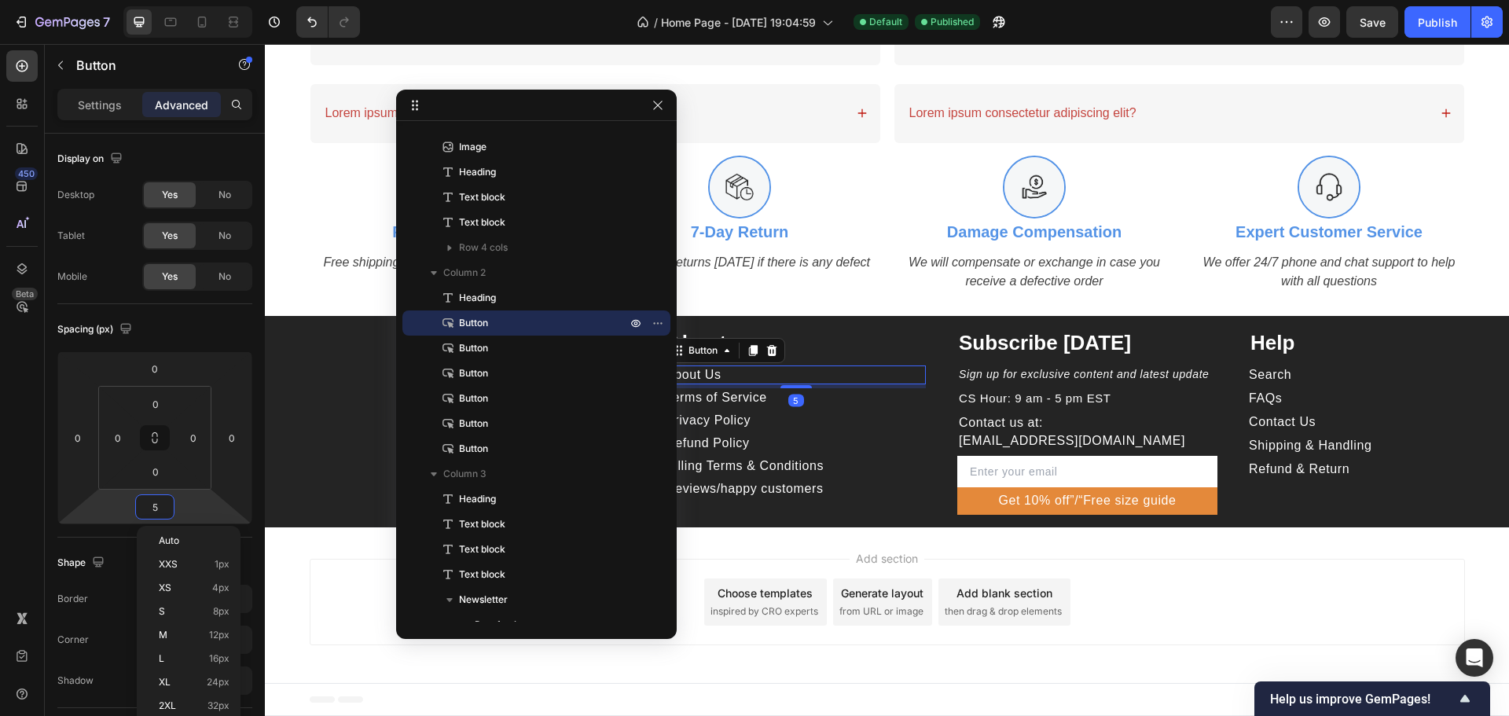
type input "3"
click at [837, 398] on div "Terms of Service Button" at bounding box center [796, 396] width 260 height 19
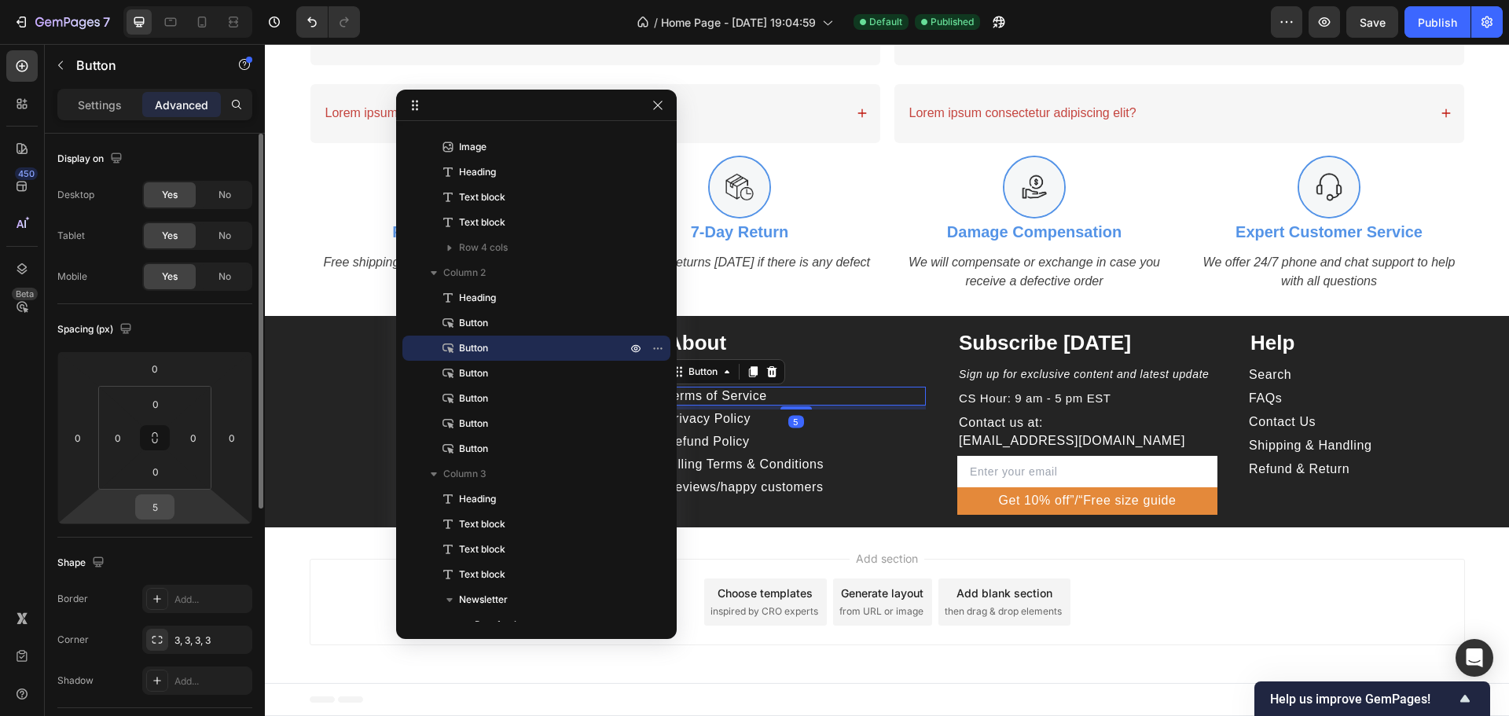
click at [156, 503] on input "5" at bounding box center [154, 507] width 31 height 24
type input "3"
click at [857, 407] on div "3" at bounding box center [796, 407] width 260 height 2
click at [876, 424] on div "Privacy Policy Button" at bounding box center [796, 417] width 260 height 19
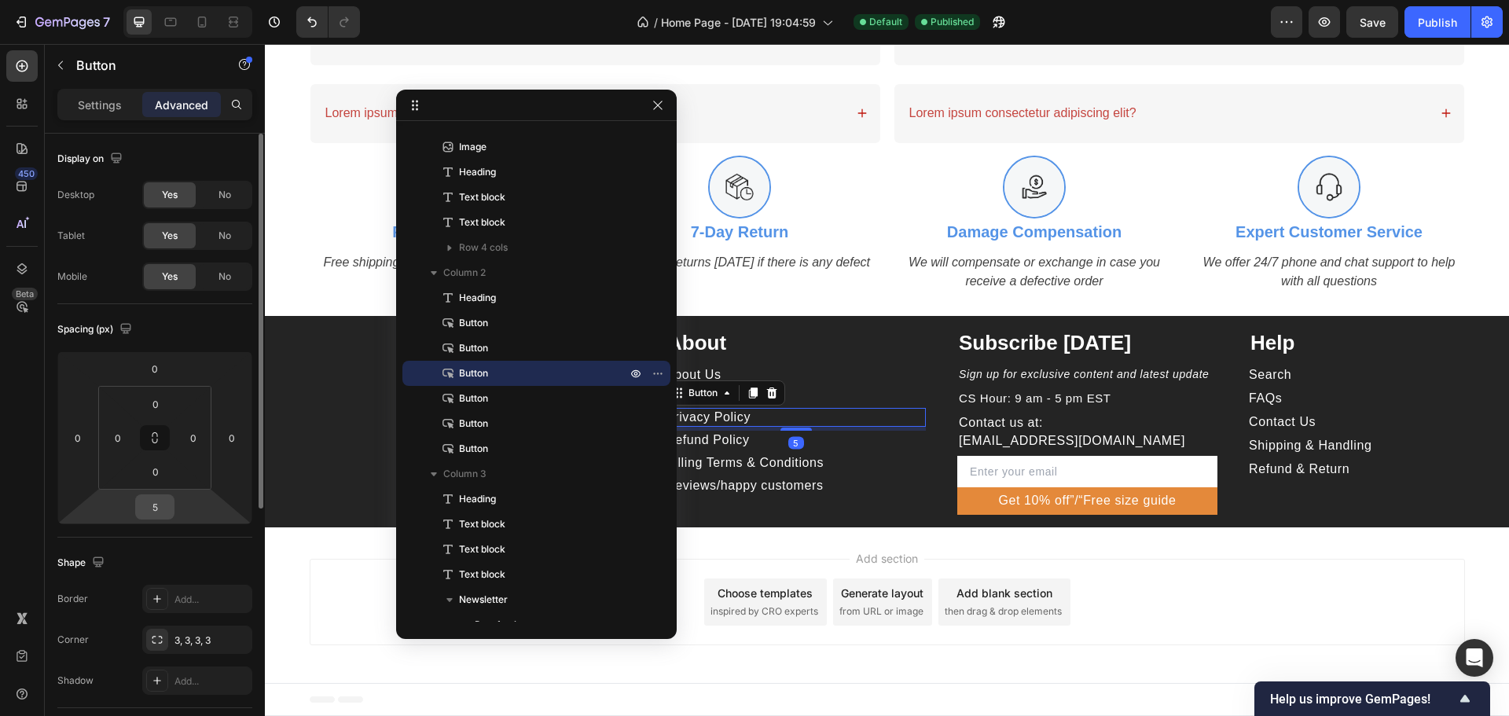
click at [164, 508] on input "5" at bounding box center [154, 507] width 31 height 24
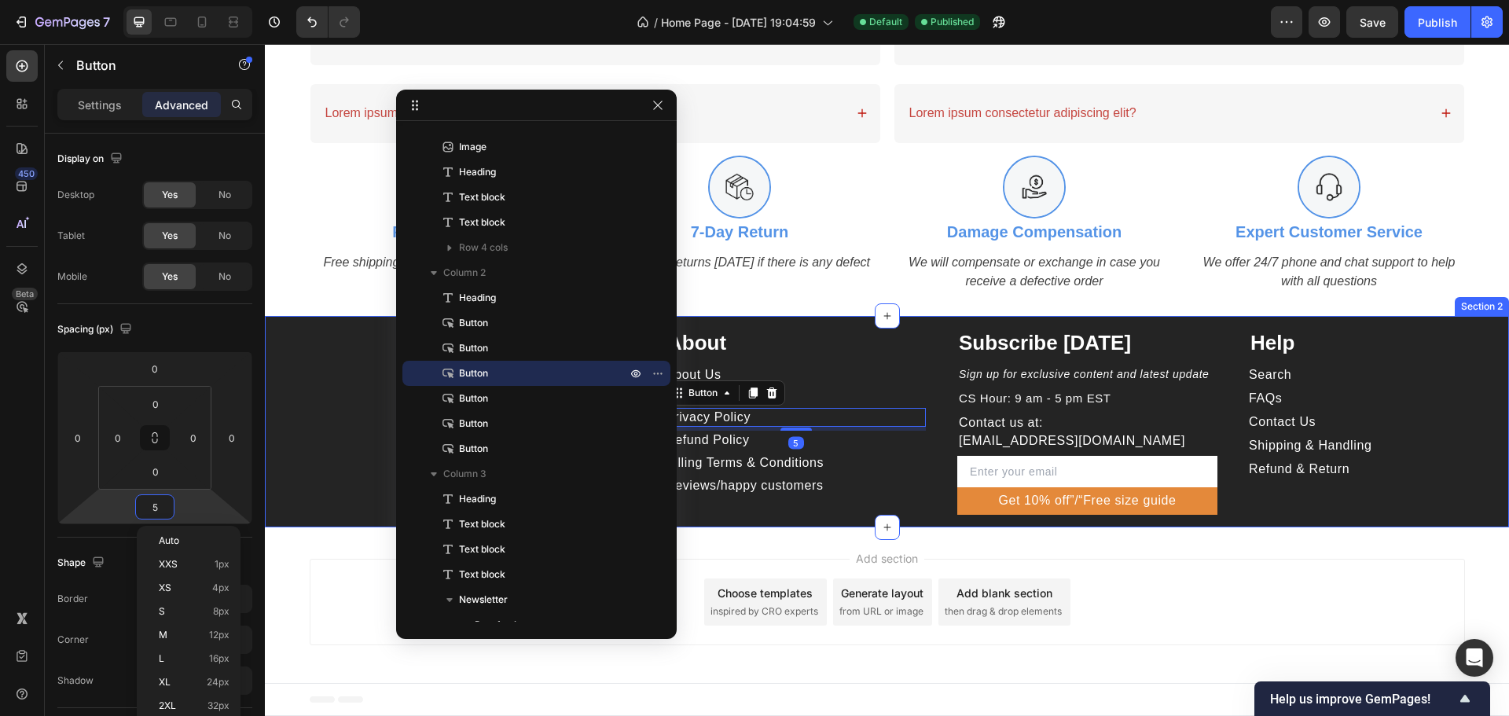
type input "3"
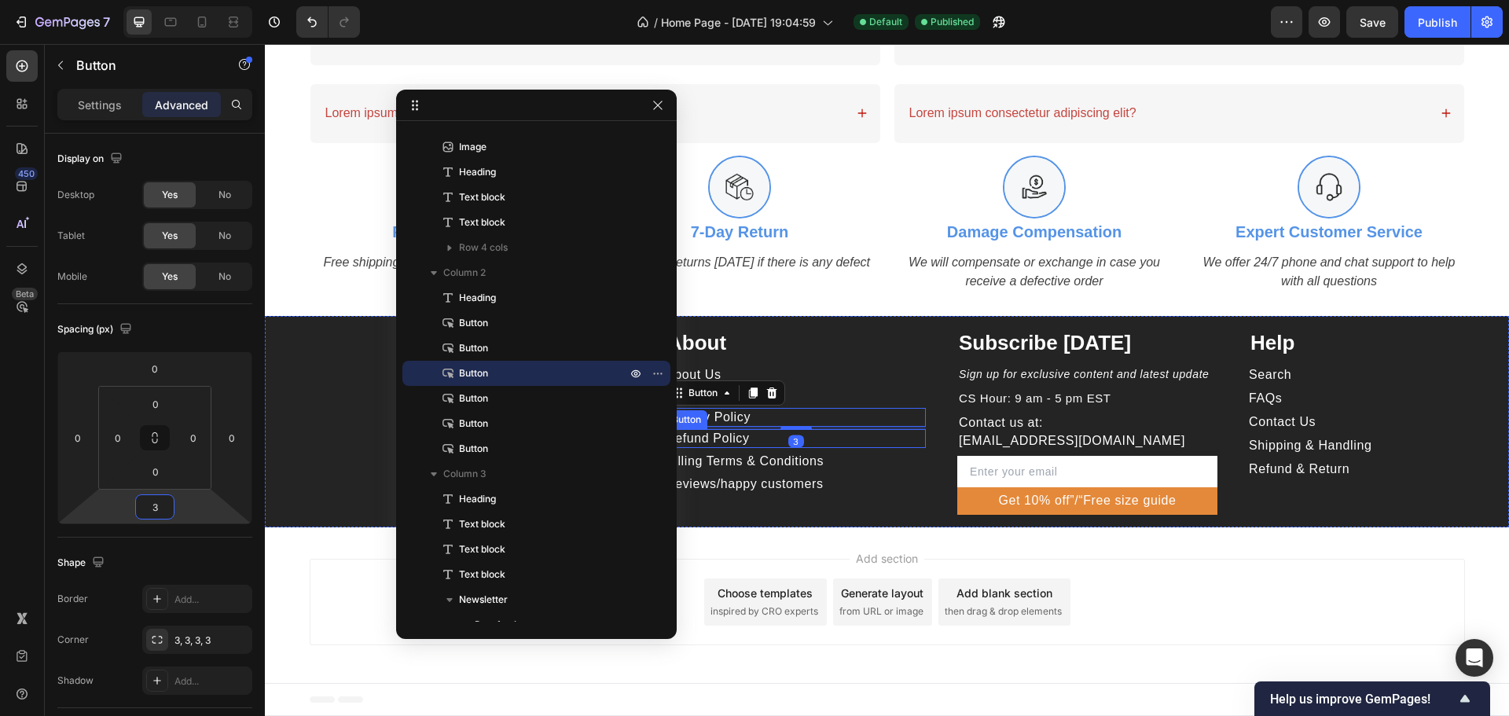
click at [850, 447] on div "Refund Policy Button" at bounding box center [796, 438] width 260 height 19
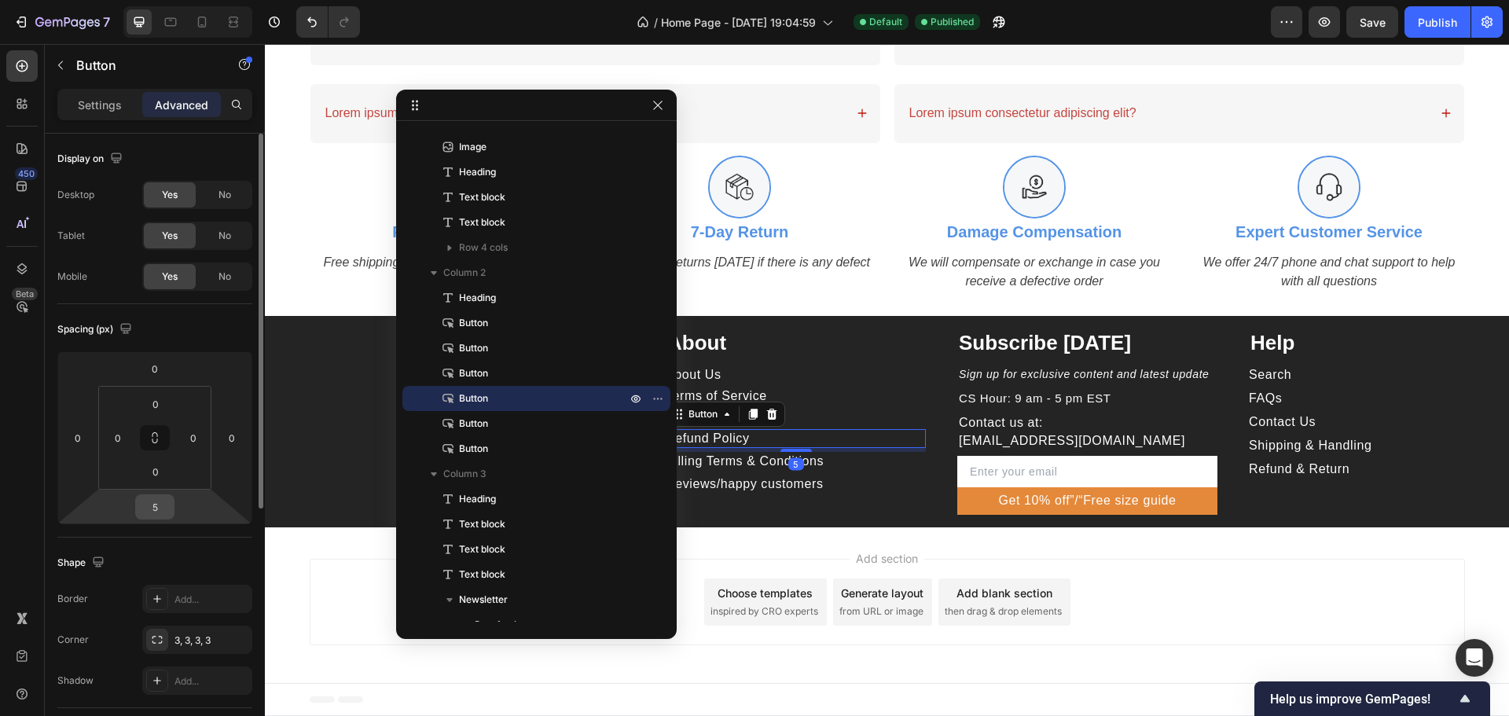
click at [159, 508] on input "5" at bounding box center [154, 507] width 31 height 24
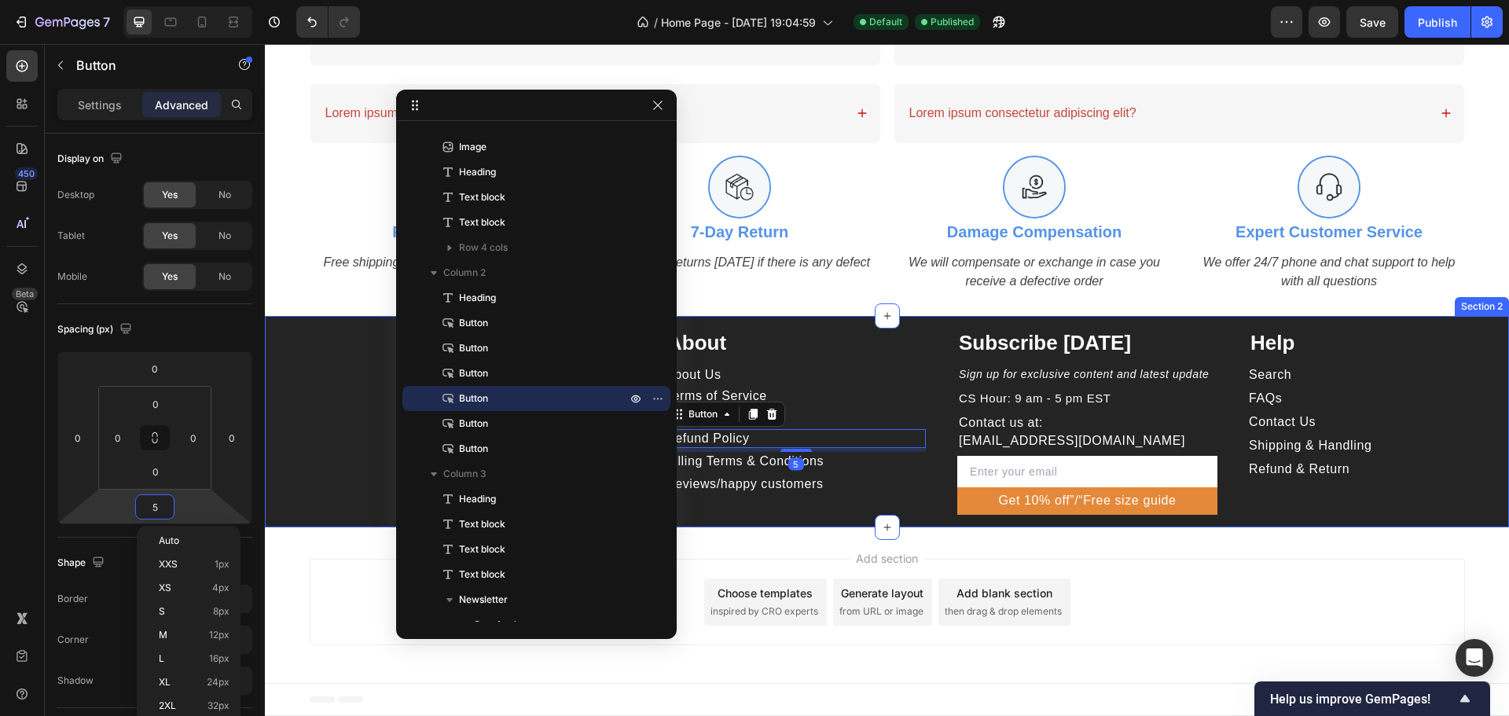
type input "3"
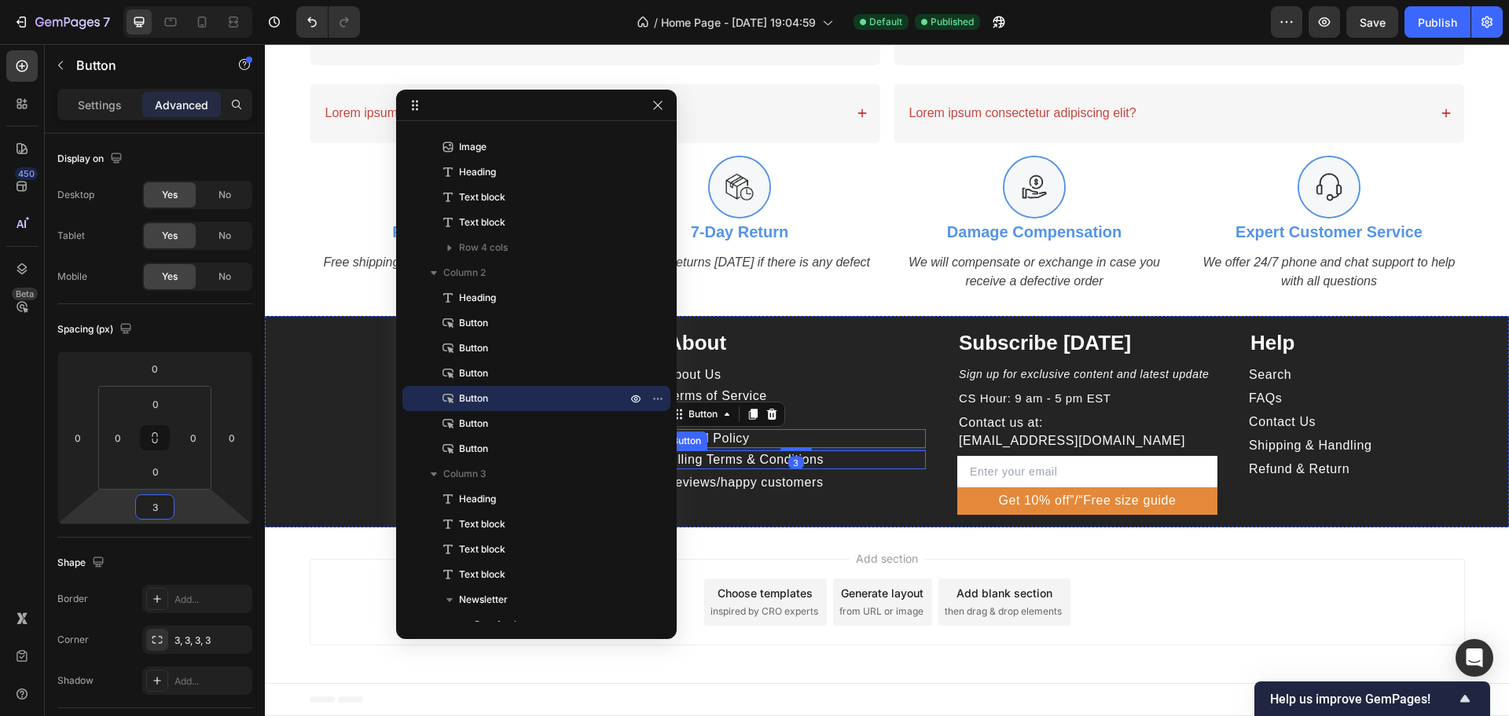
click at [850, 450] on div "Billing Terms & Conditions Button" at bounding box center [796, 459] width 260 height 19
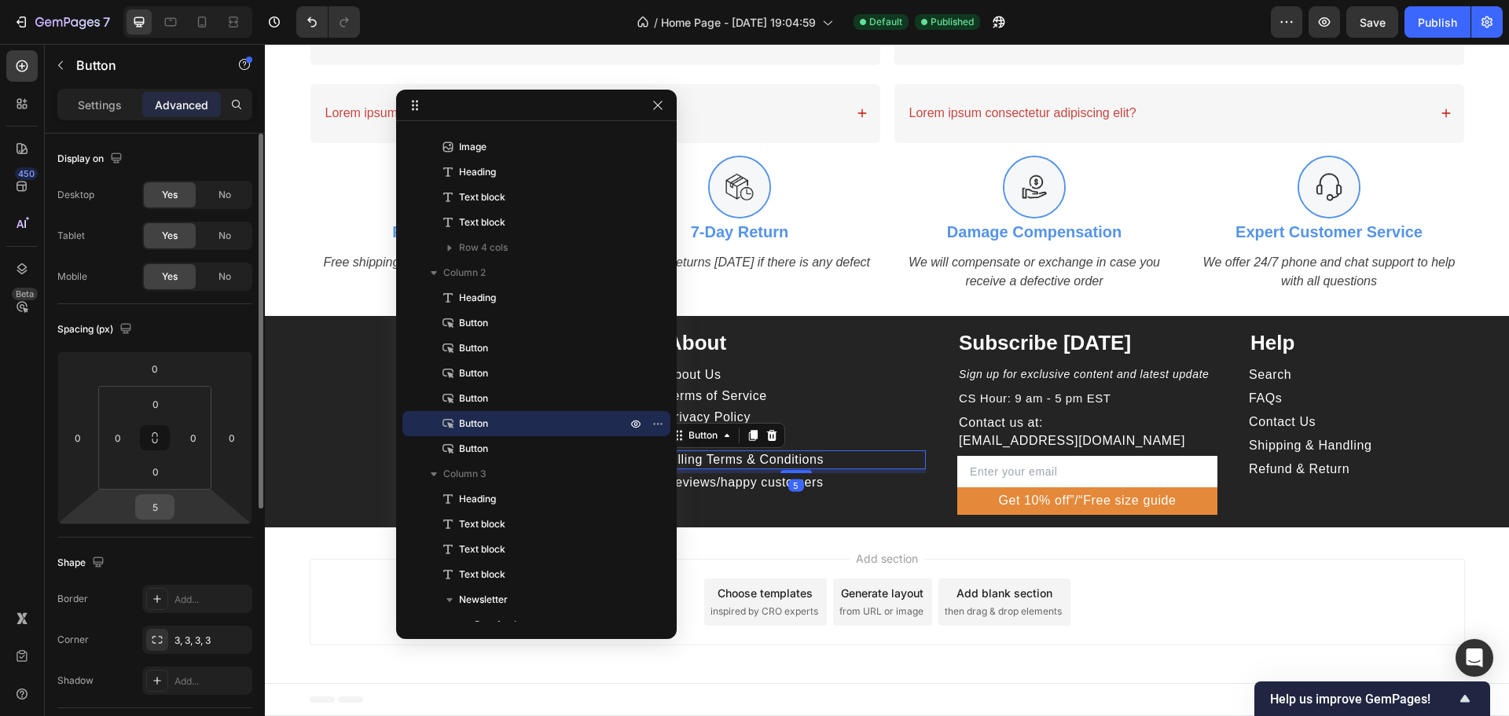
click at [171, 511] on div "5" at bounding box center [154, 506] width 39 height 25
click at [161, 508] on input "5" at bounding box center [154, 507] width 31 height 24
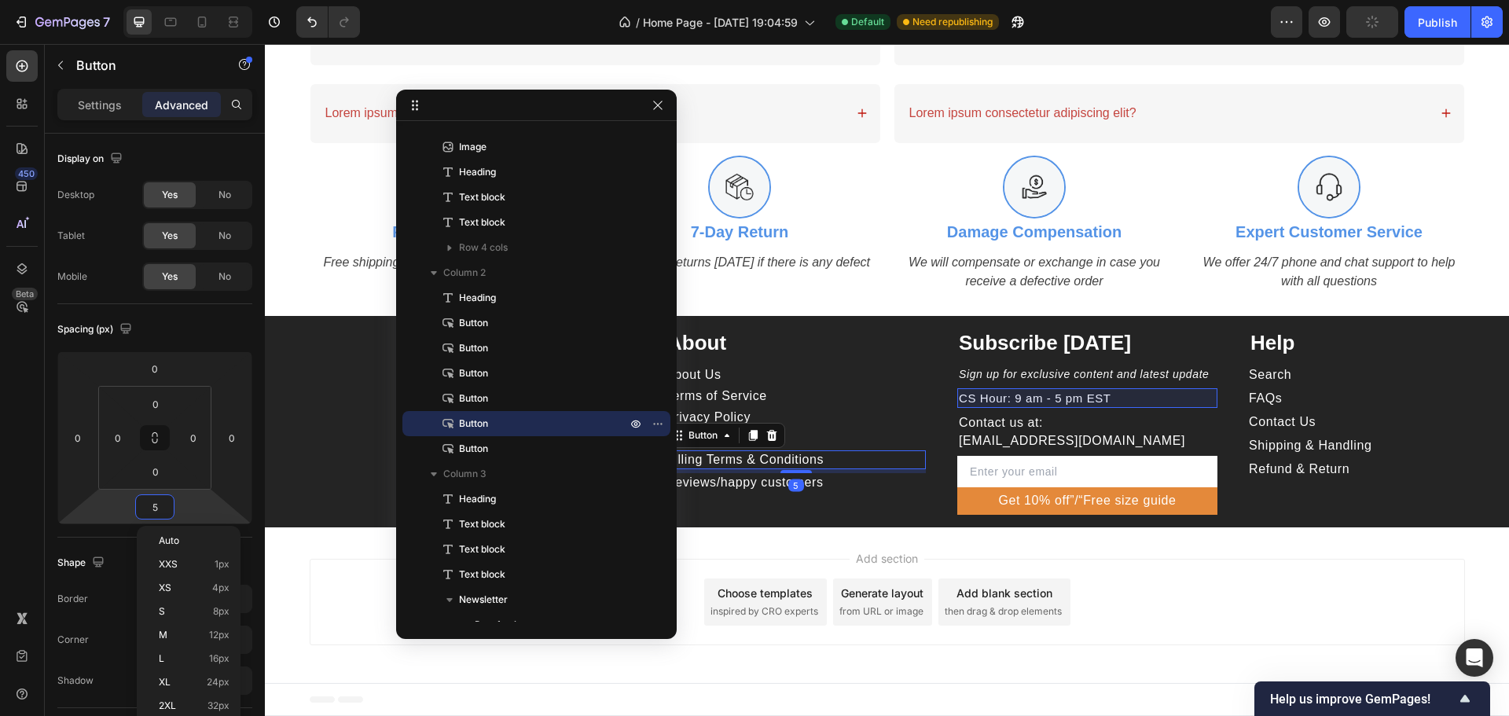
type input "3"
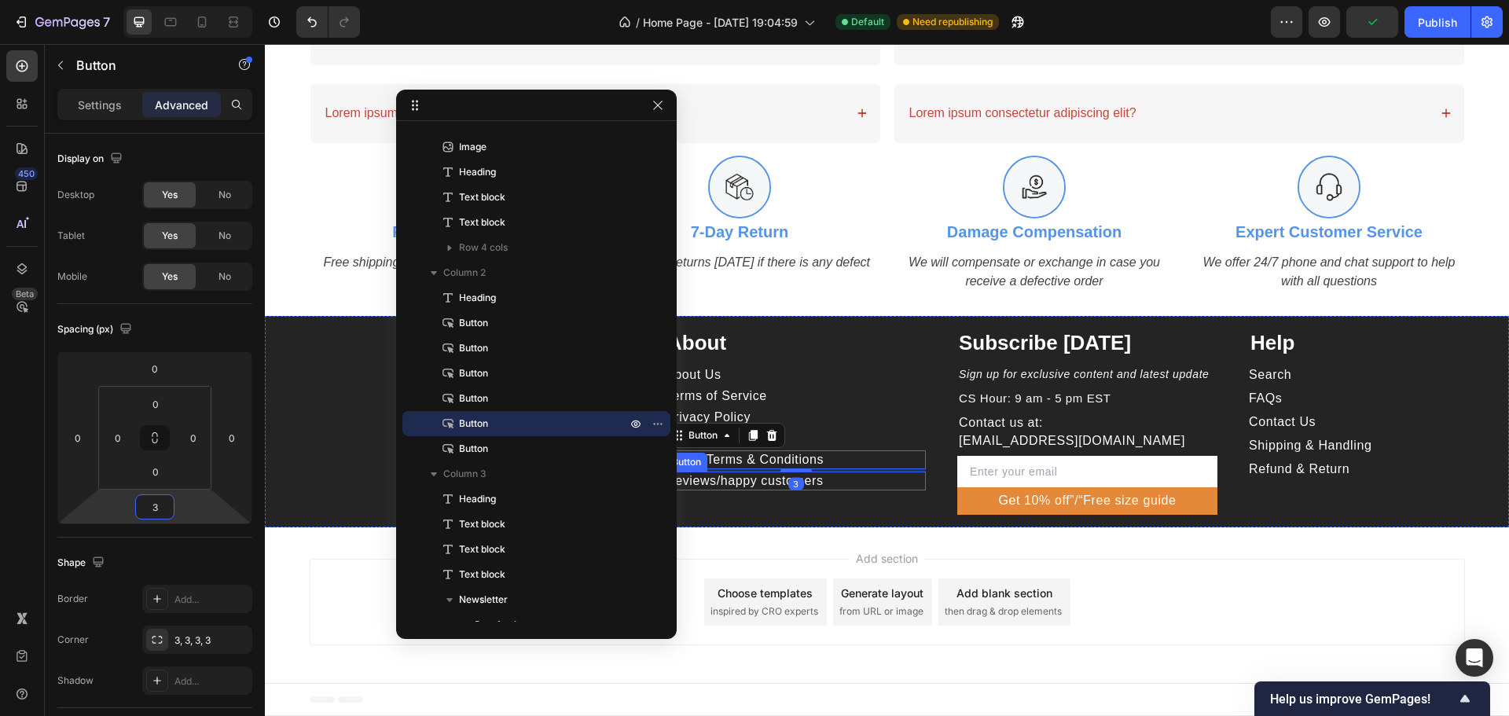
click at [884, 480] on div "Reviews/happy customers Button" at bounding box center [796, 481] width 260 height 19
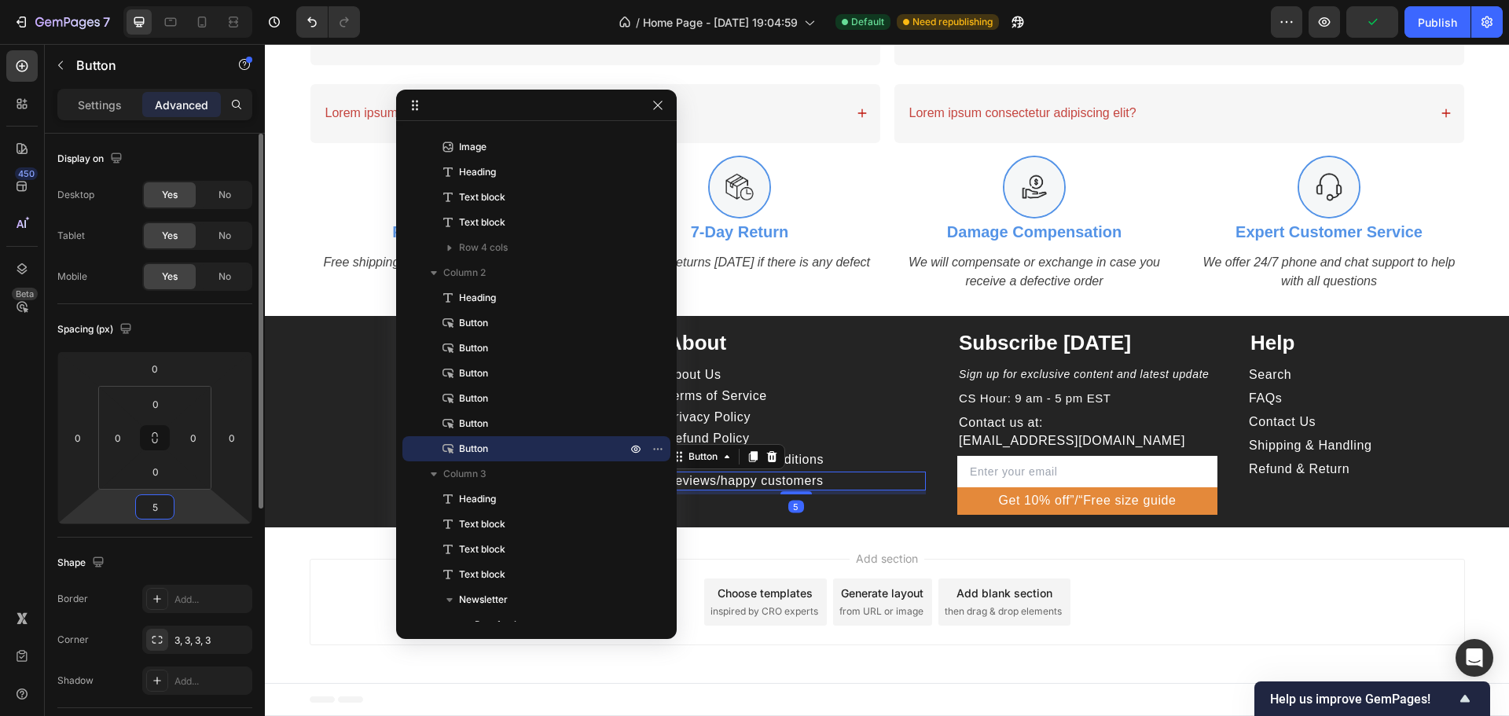
click at [161, 510] on input "5" at bounding box center [154, 507] width 31 height 24
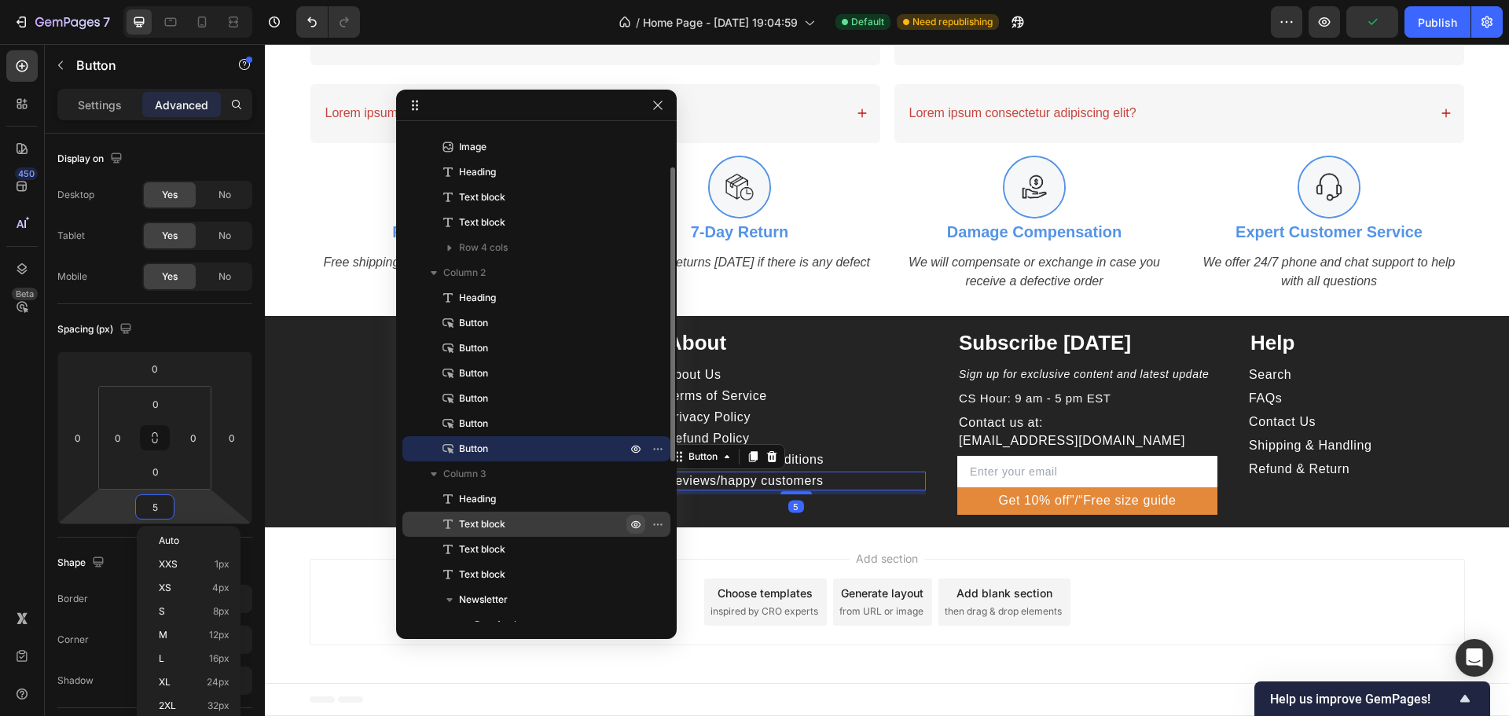
type input "3"
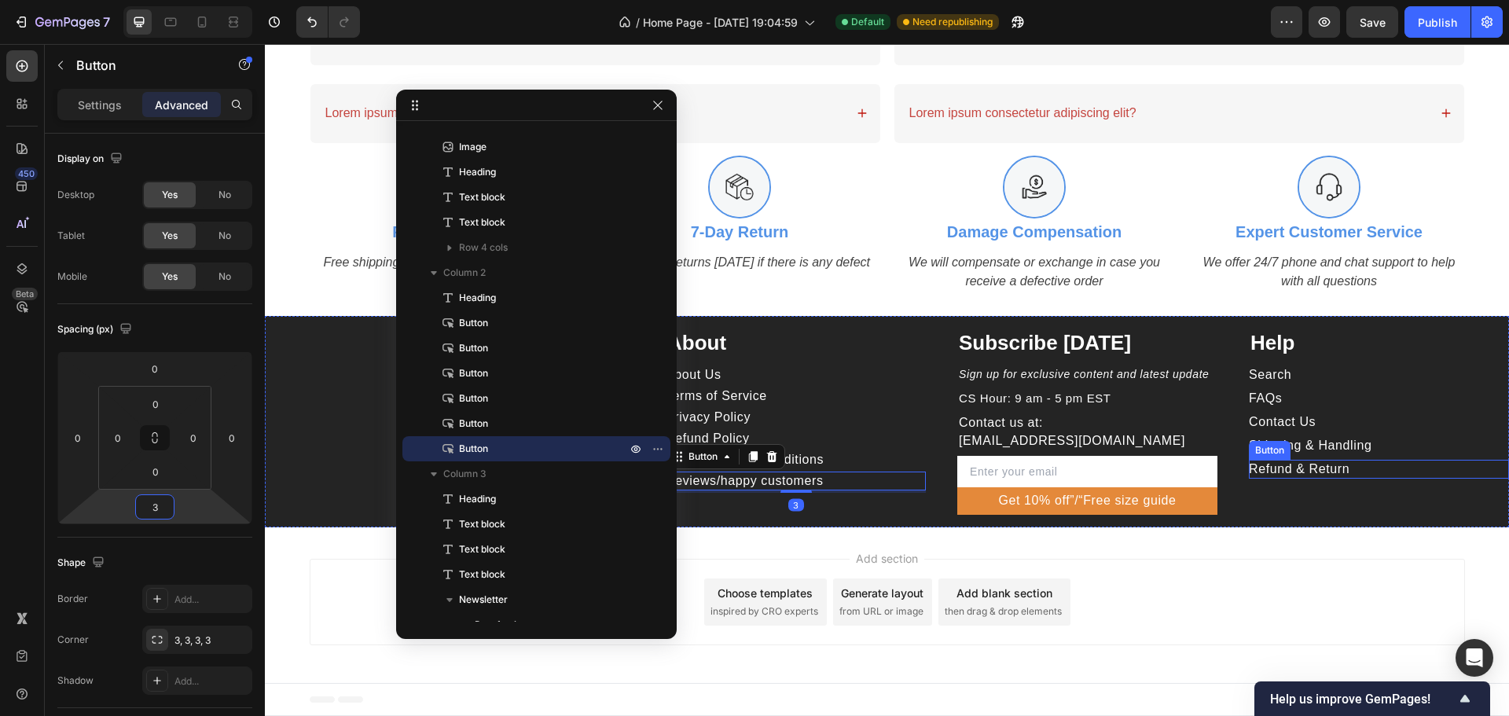
click at [1353, 471] on div "Refund & Return Button" at bounding box center [1379, 469] width 260 height 19
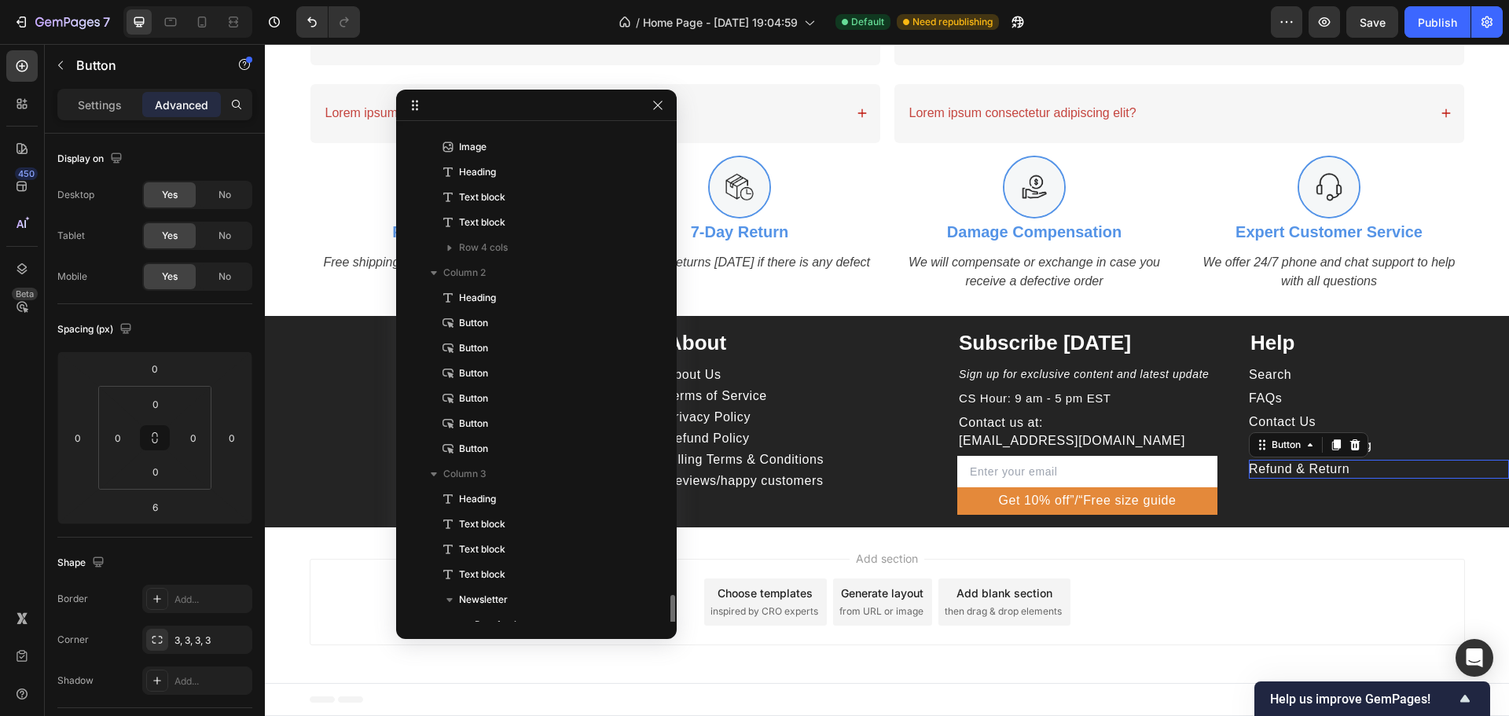
scroll to position [336, 0]
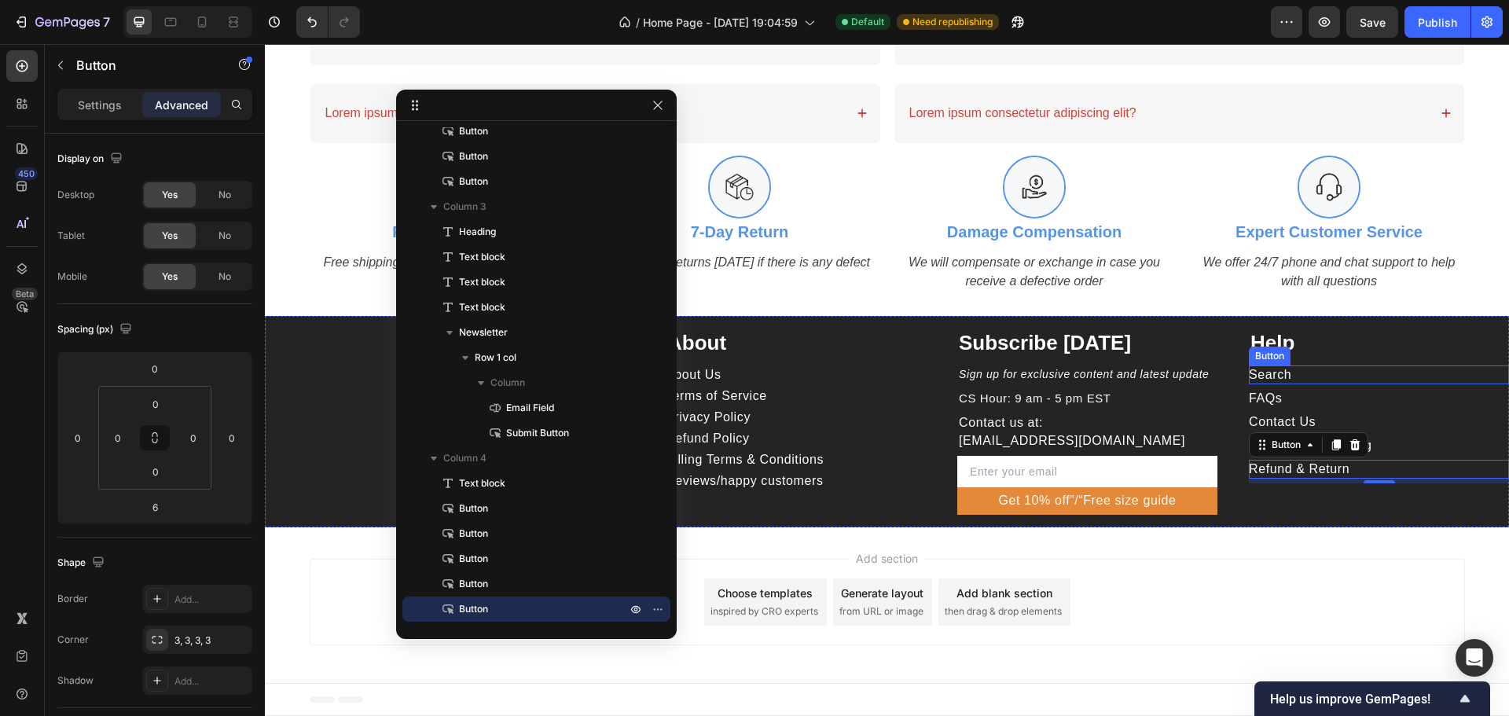
click at [1353, 369] on div "Search Button" at bounding box center [1379, 374] width 260 height 19
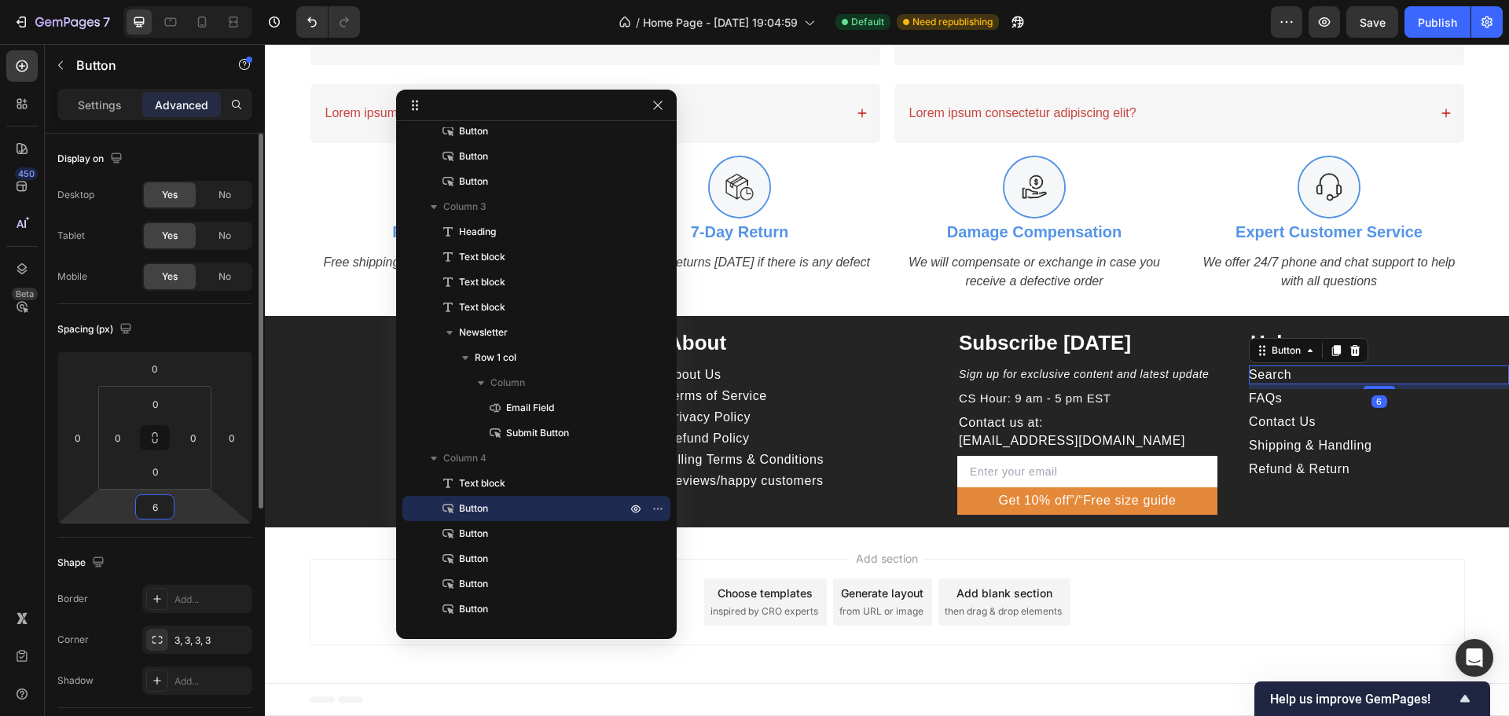
click at [148, 506] on input "6" at bounding box center [154, 507] width 31 height 24
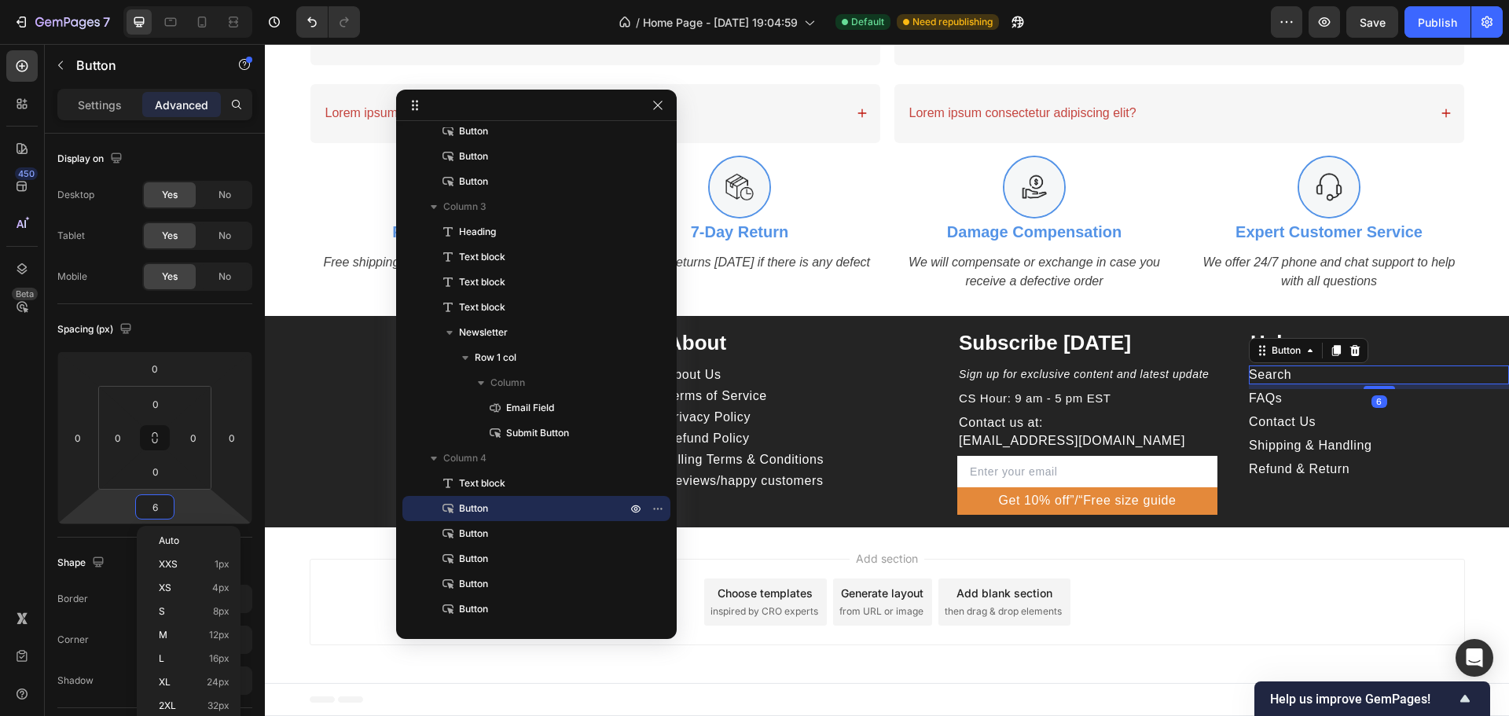
type input "3"
click at [1418, 397] on div "FAQs Button" at bounding box center [1379, 396] width 260 height 19
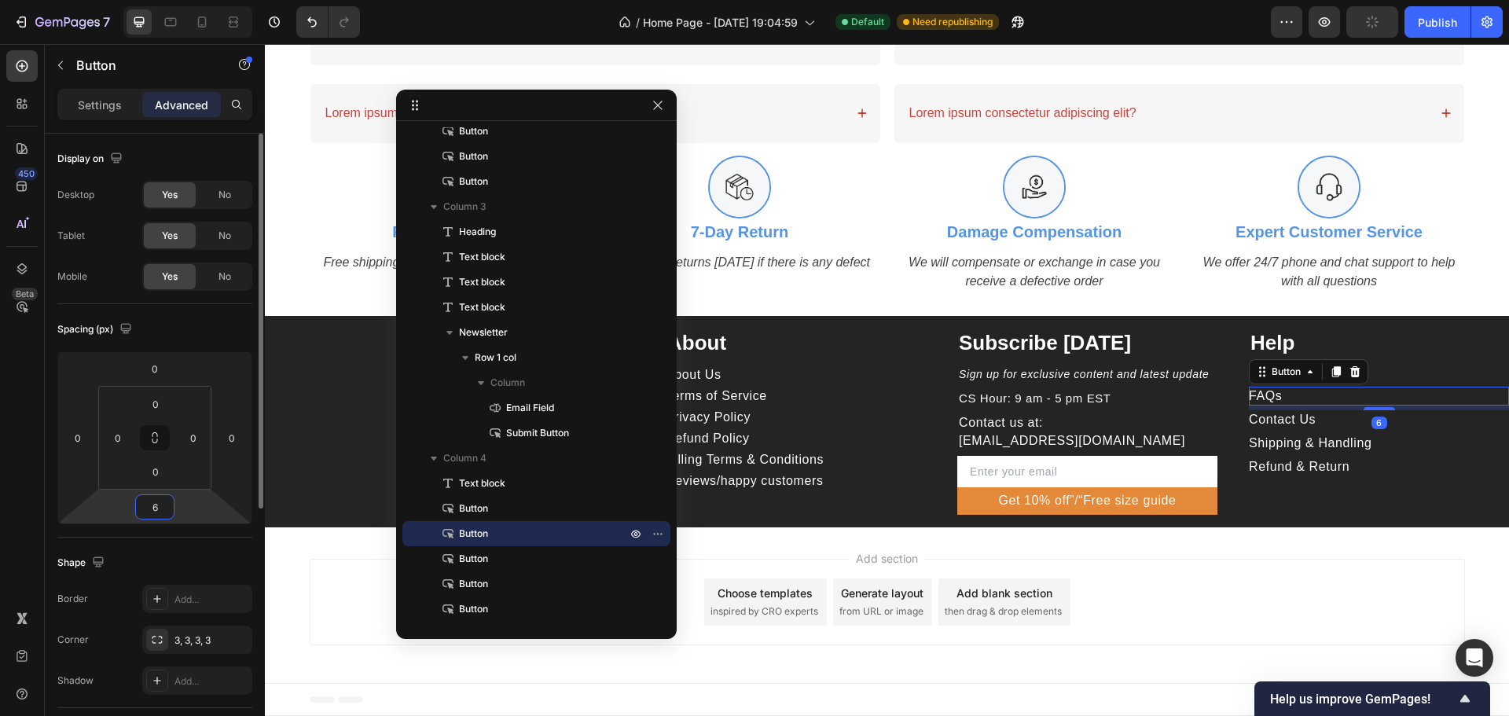
click at [155, 505] on input "6" at bounding box center [154, 507] width 31 height 24
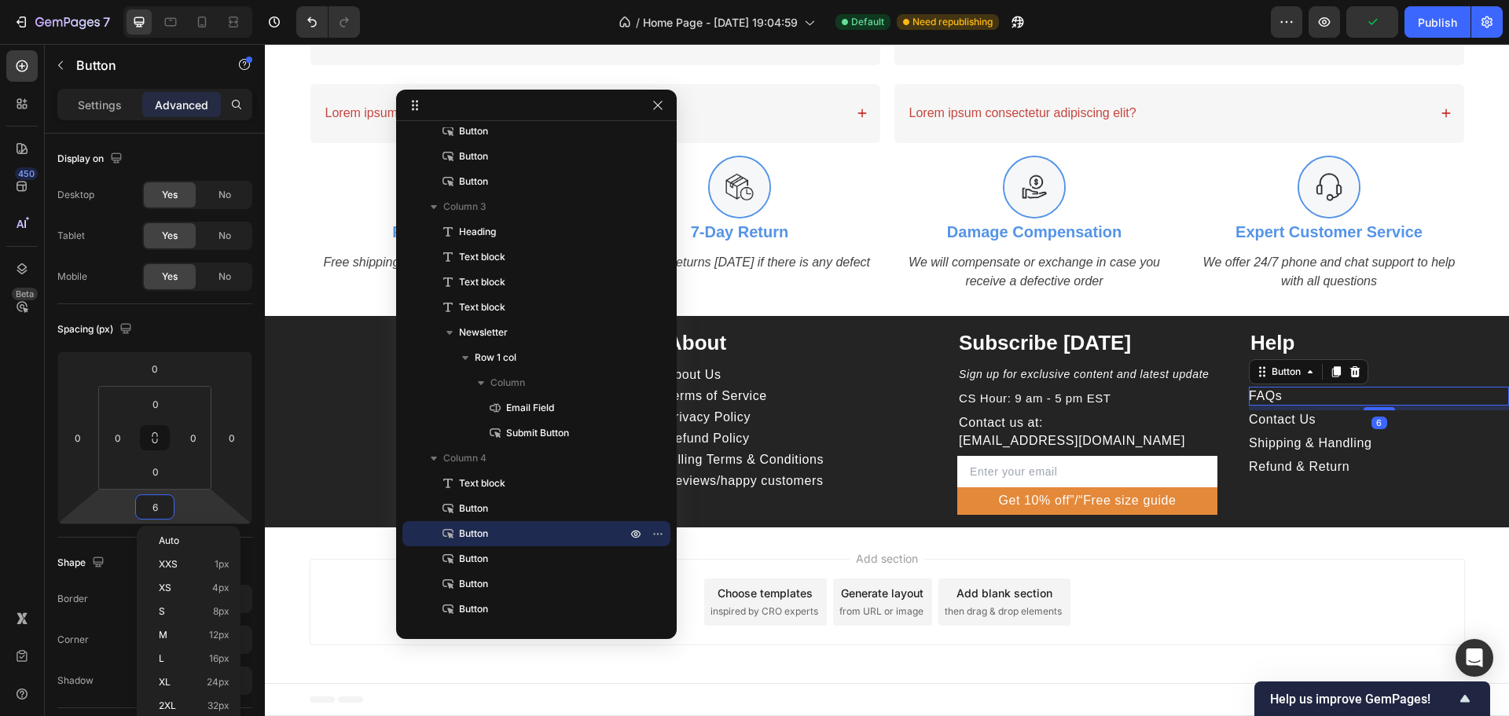
type input "3"
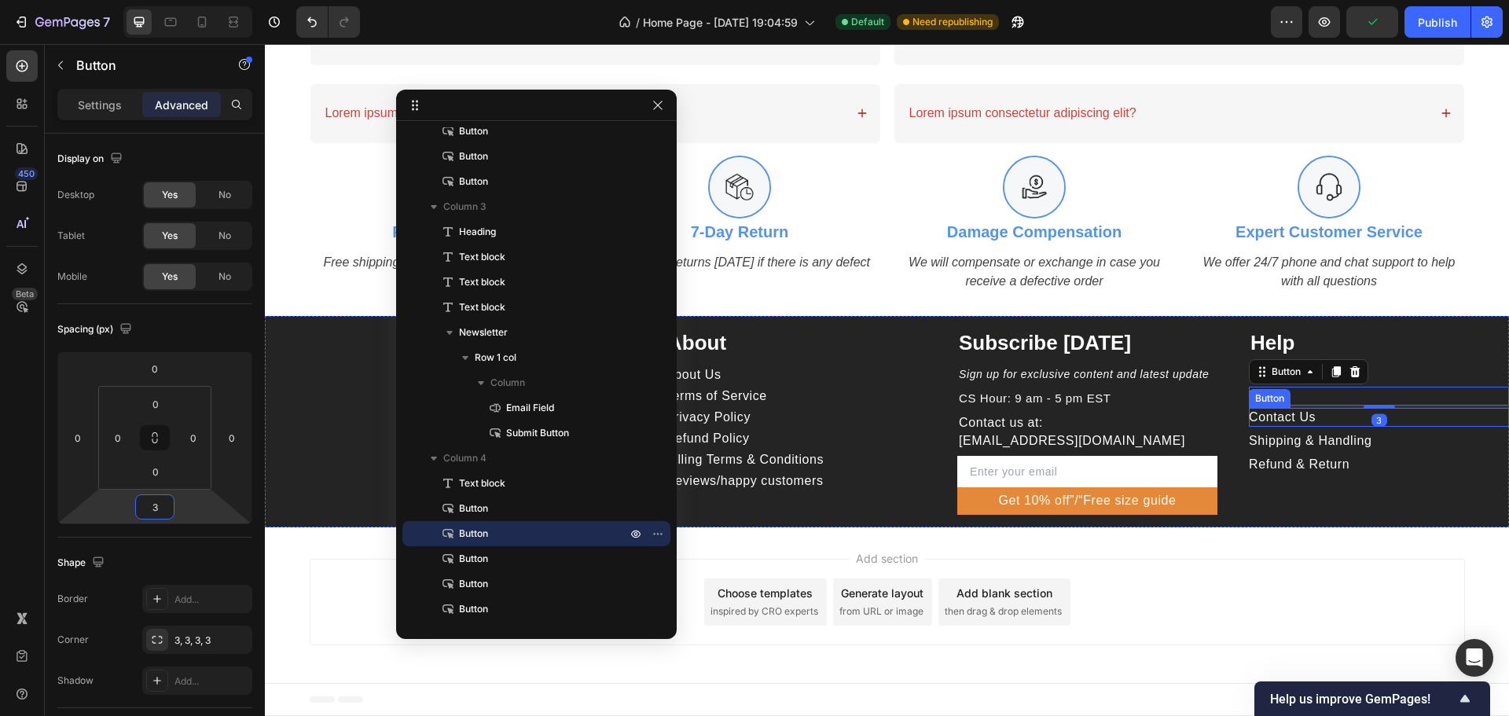
click at [1324, 420] on div "Contact Us Button" at bounding box center [1379, 417] width 260 height 19
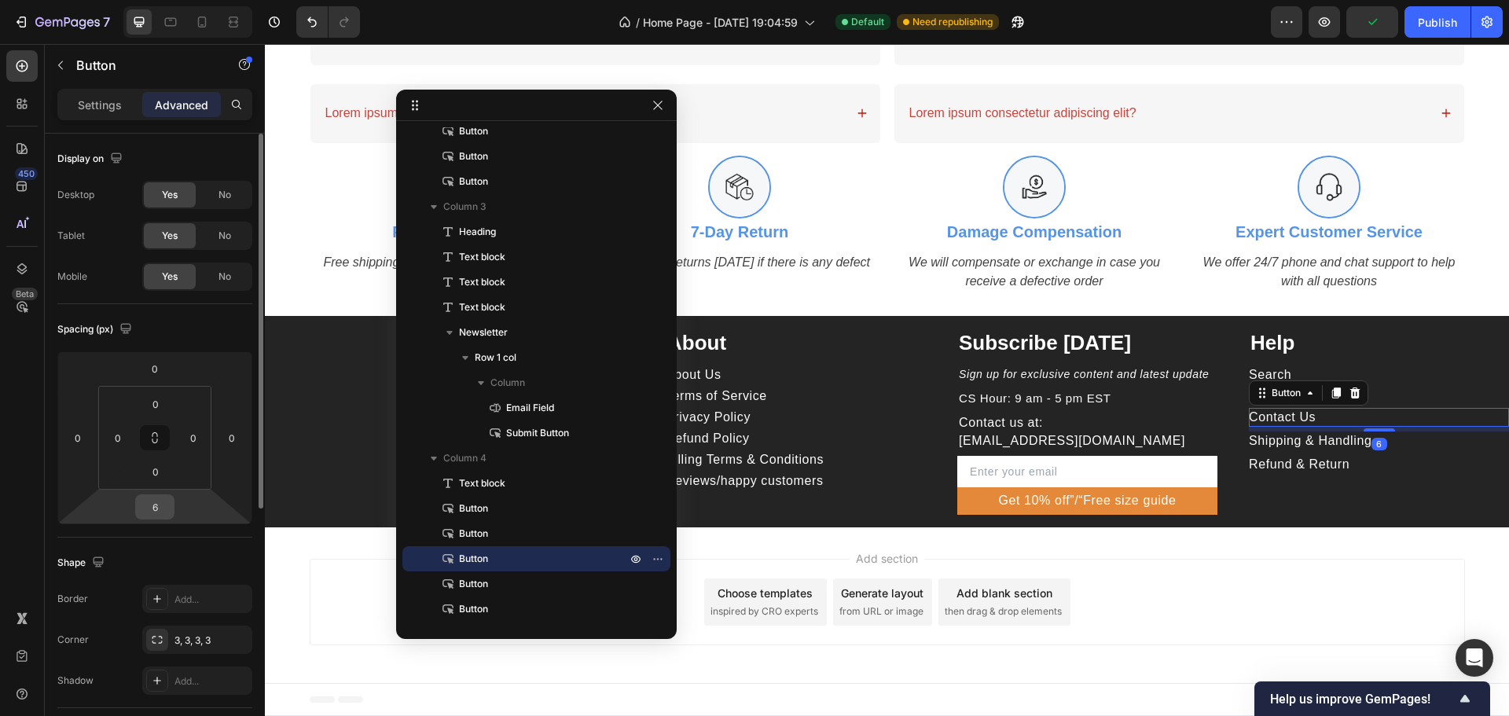
click at [149, 513] on input "6" at bounding box center [154, 507] width 31 height 24
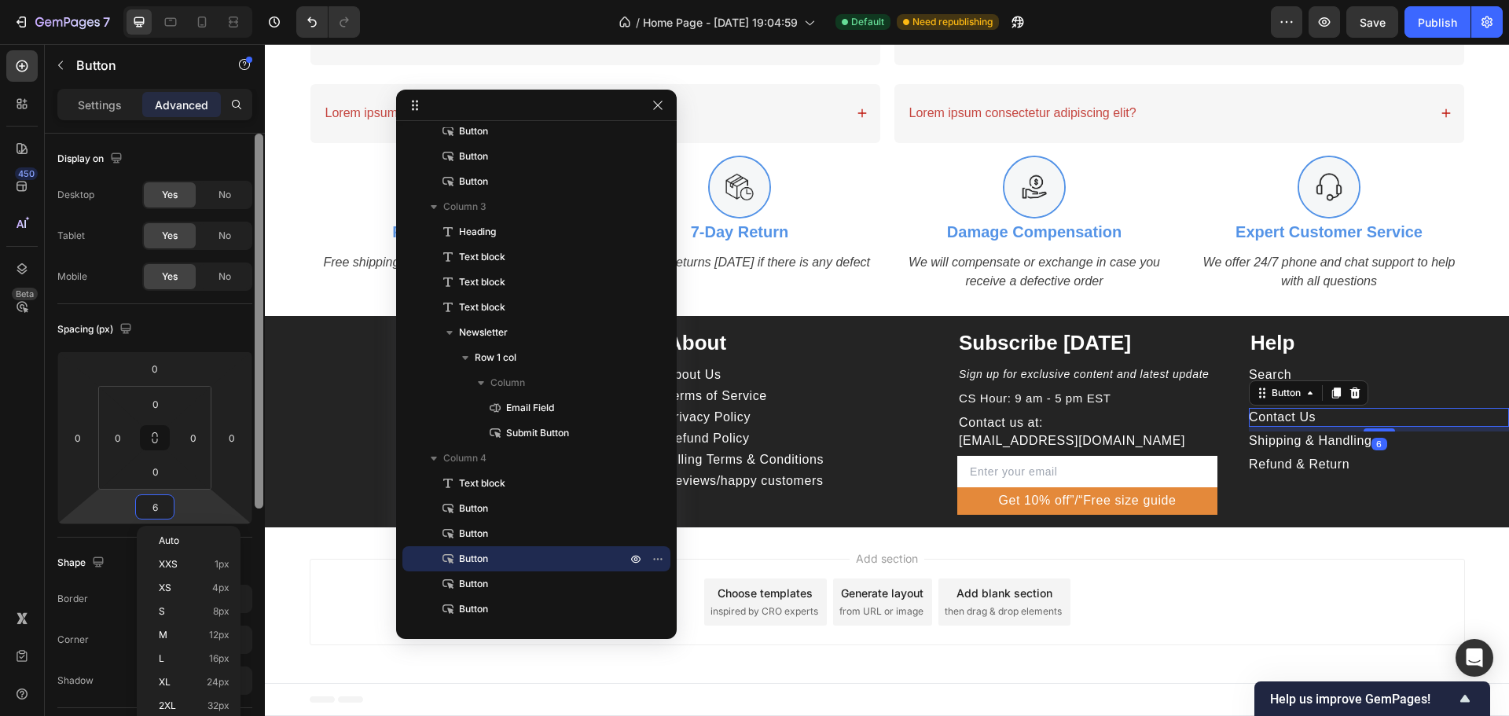
type input "3"
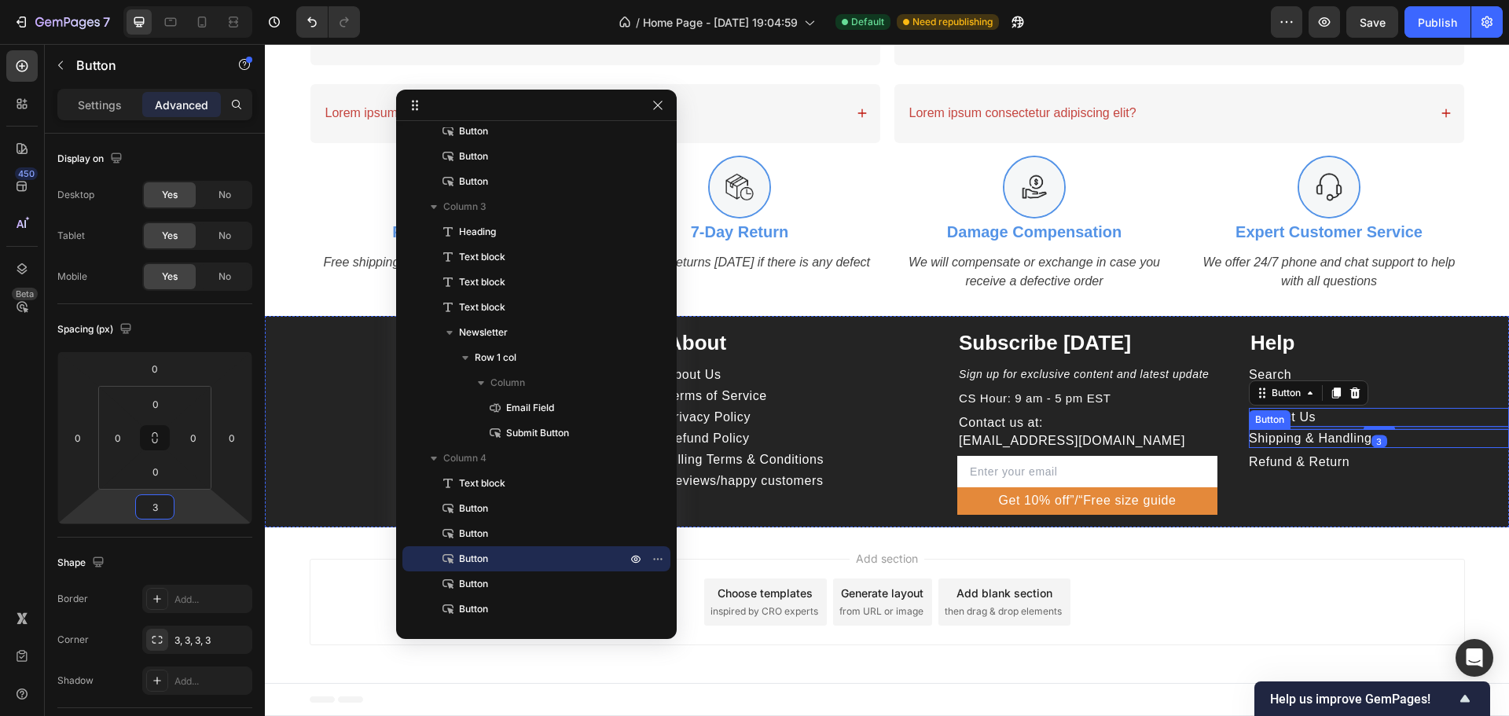
click at [1441, 433] on div "Shipping & Handling Button" at bounding box center [1379, 438] width 260 height 19
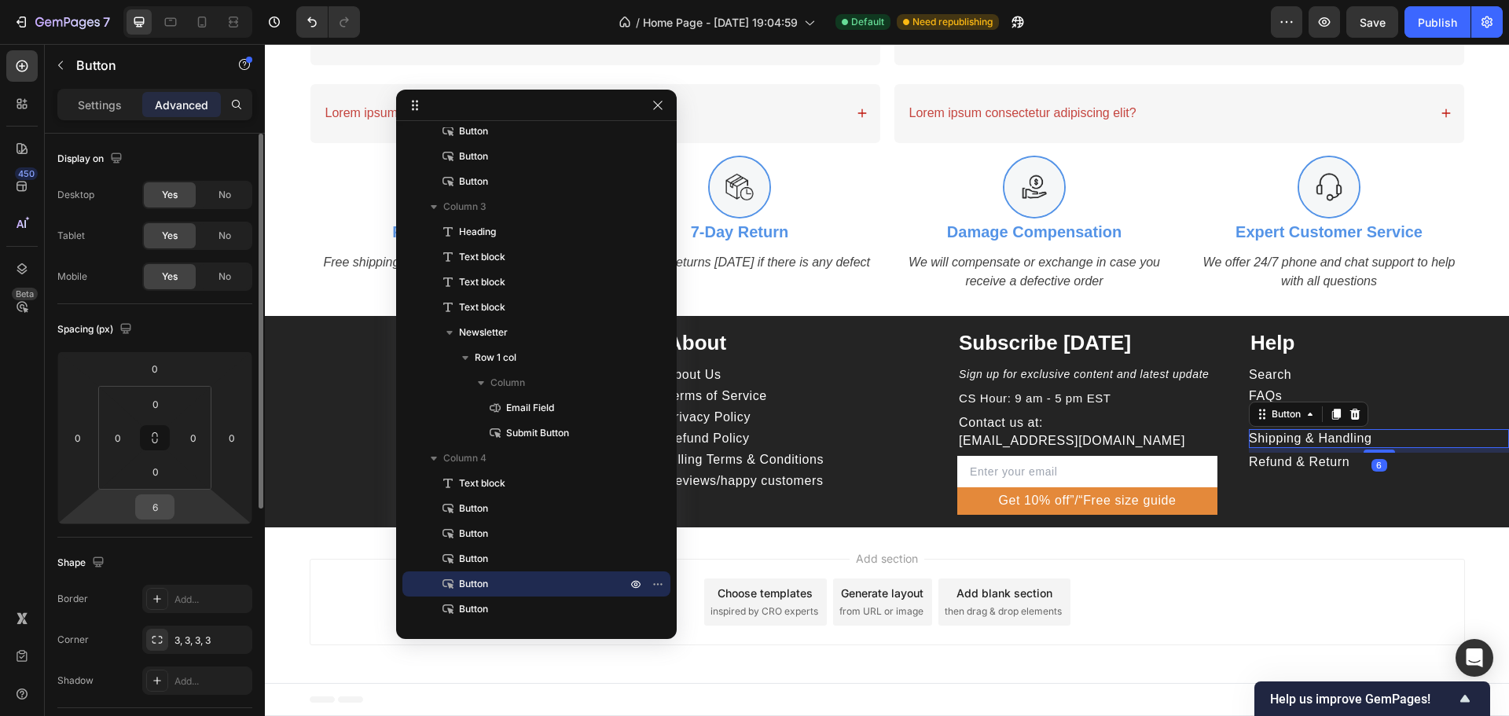
click at [154, 502] on input "6" at bounding box center [154, 507] width 31 height 24
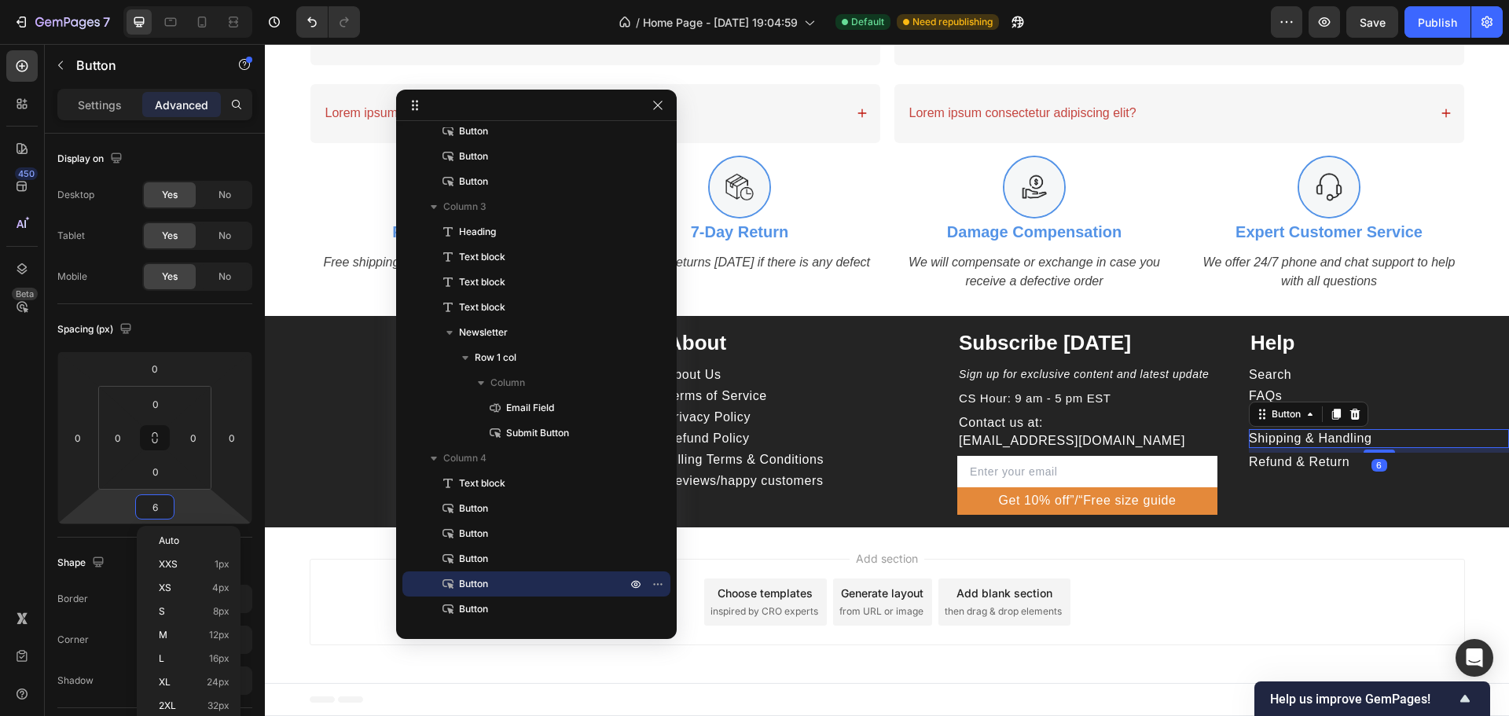
type input "3"
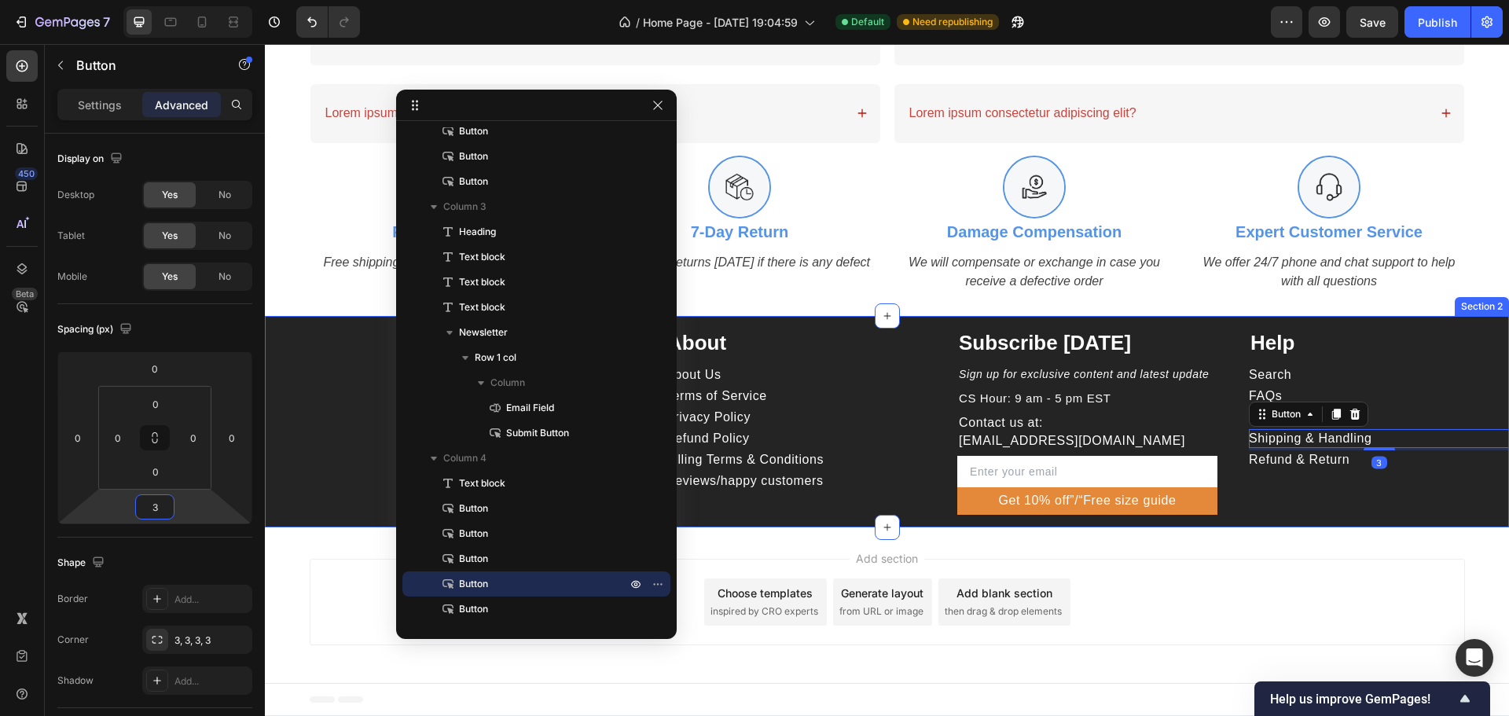
click at [1403, 461] on div "Refund & Return Button" at bounding box center [1379, 459] width 260 height 19
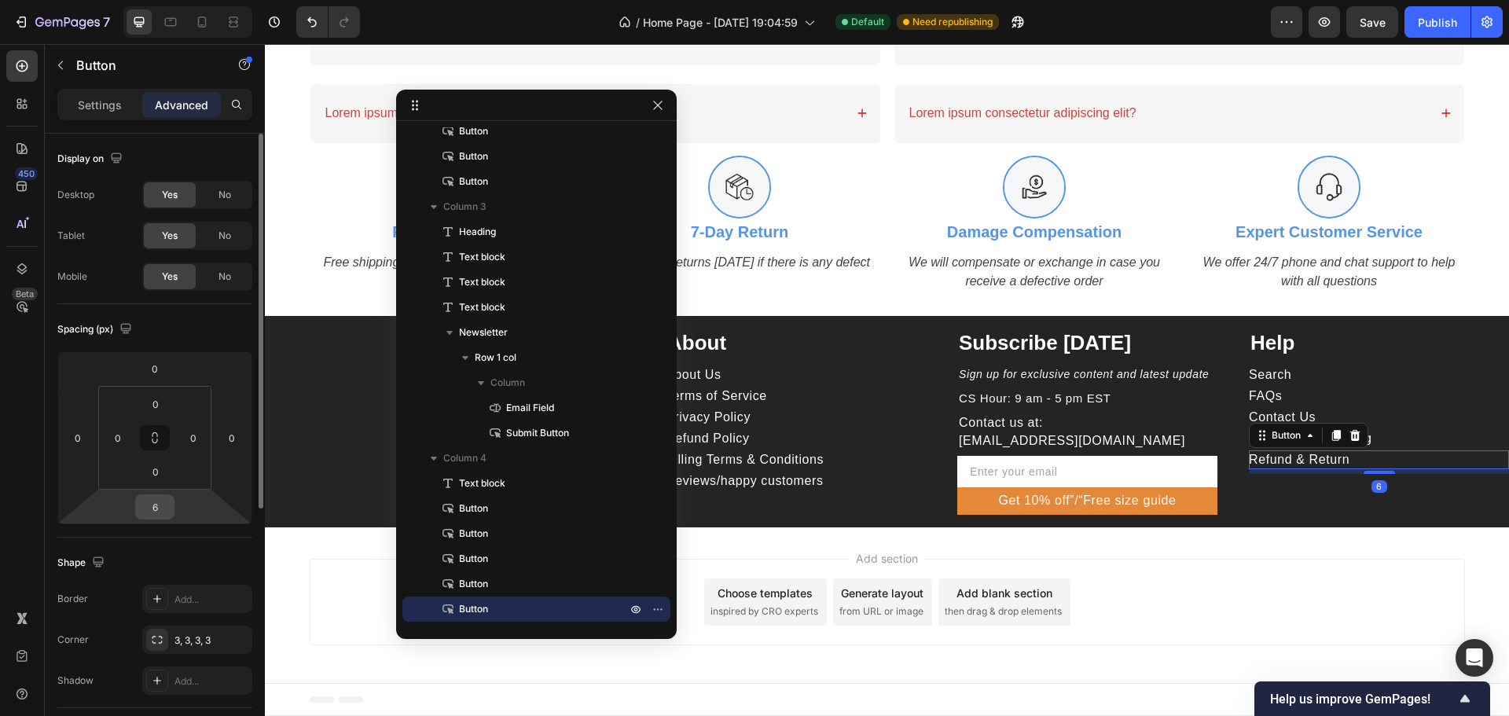
click at [141, 513] on input "6" at bounding box center [154, 507] width 31 height 24
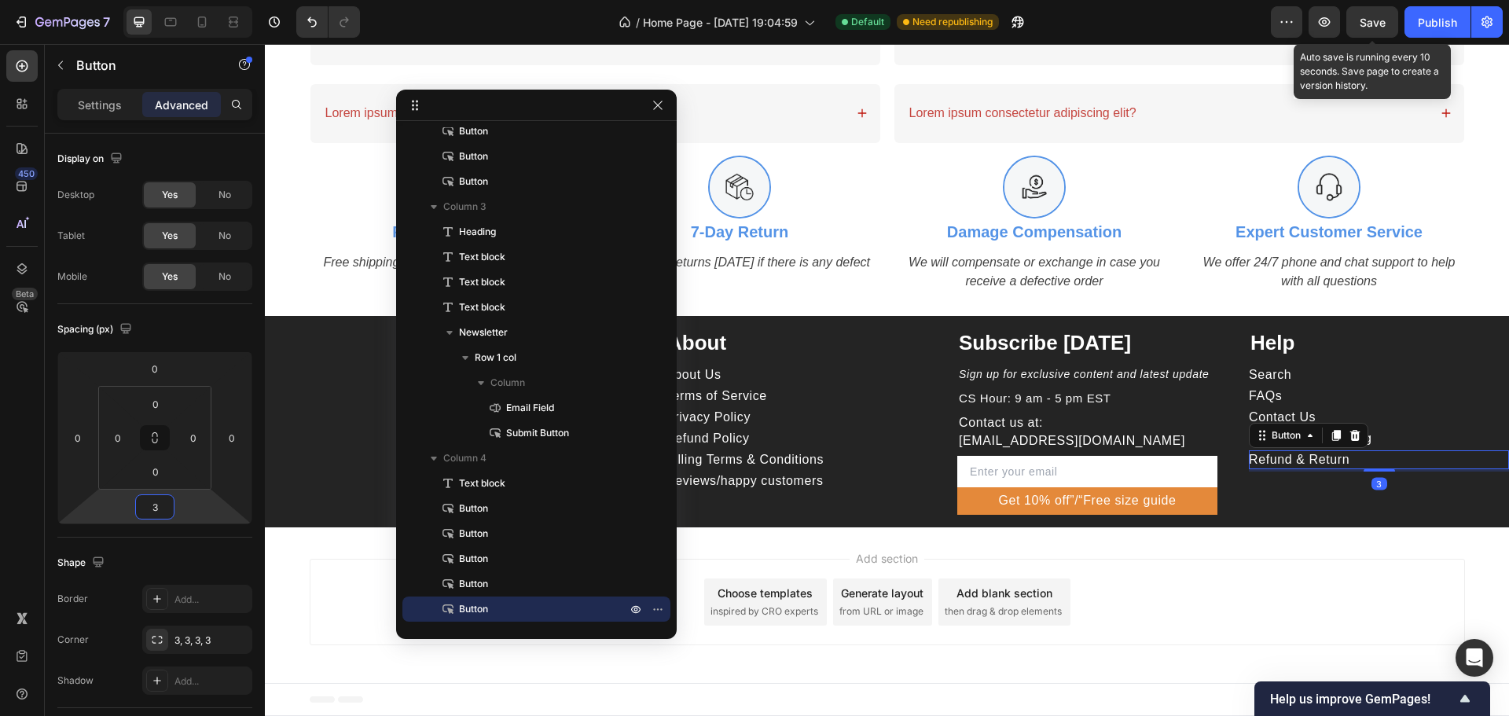
type input "3"
click at [1376, 14] on div "Save" at bounding box center [1373, 22] width 26 height 17
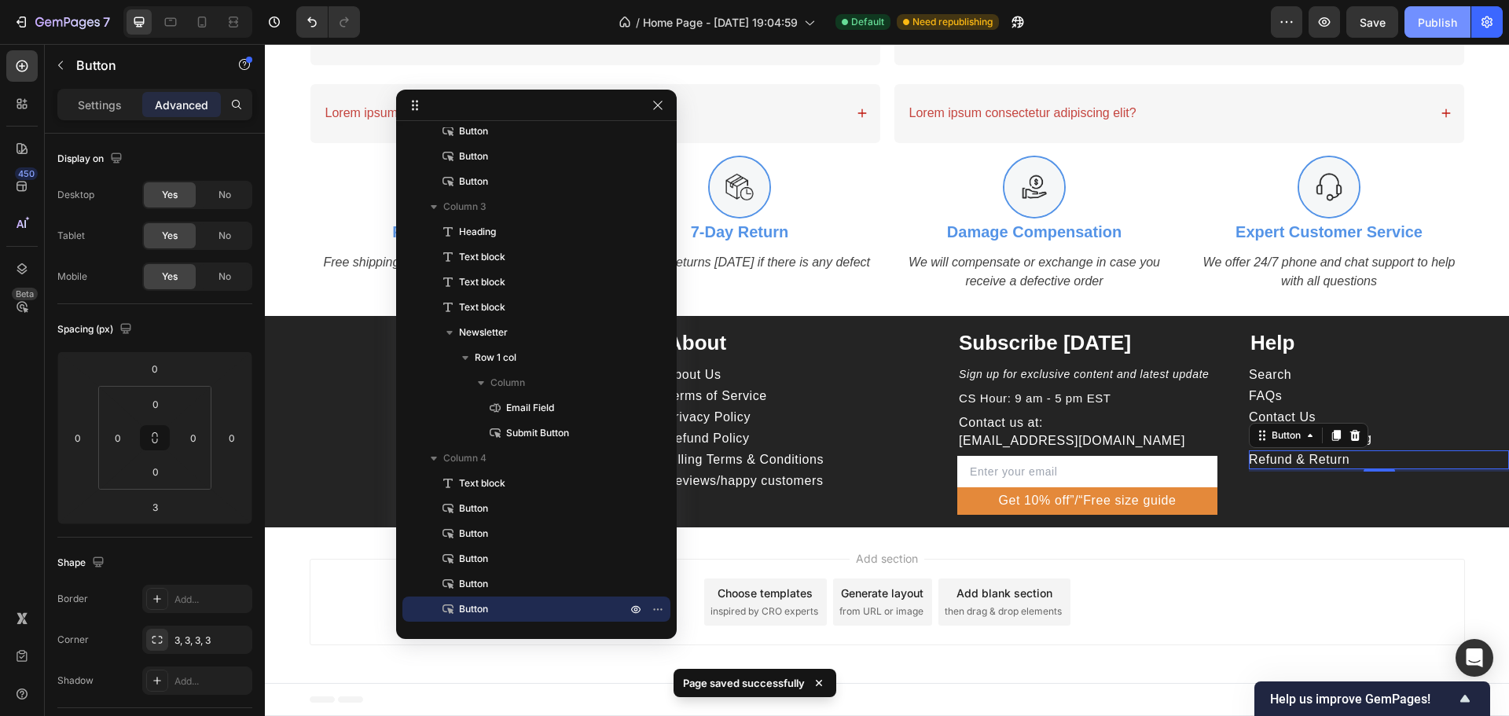
click at [1438, 17] on div "Publish" at bounding box center [1437, 22] width 39 height 17
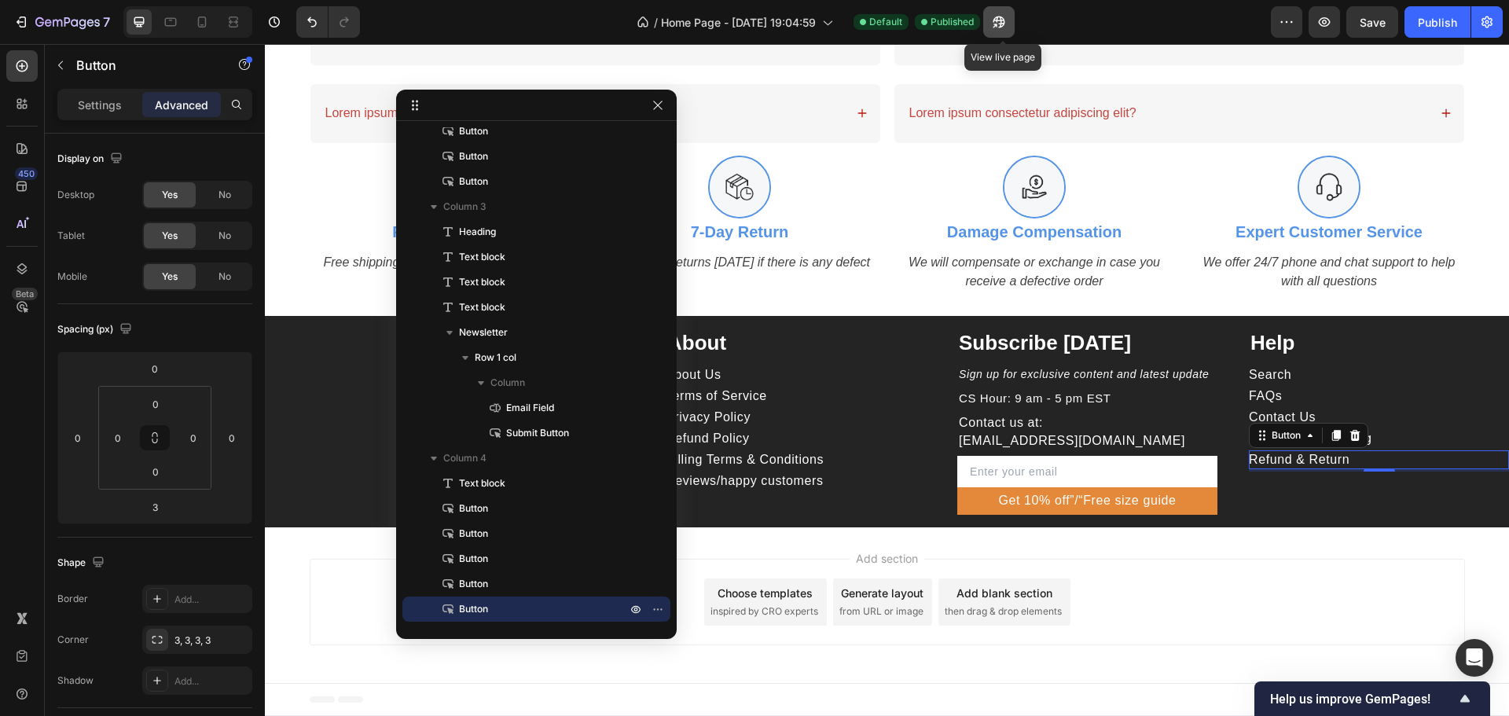
click at [1003, 29] on icon "button" at bounding box center [999, 22] width 16 height 16
click at [310, 319] on div "Image HAPI MEDIA LLC Heading 1500 N GRANT ST STE N DENVER CO 80203 US Text bloc…" at bounding box center [887, 421] width 1244 height 211
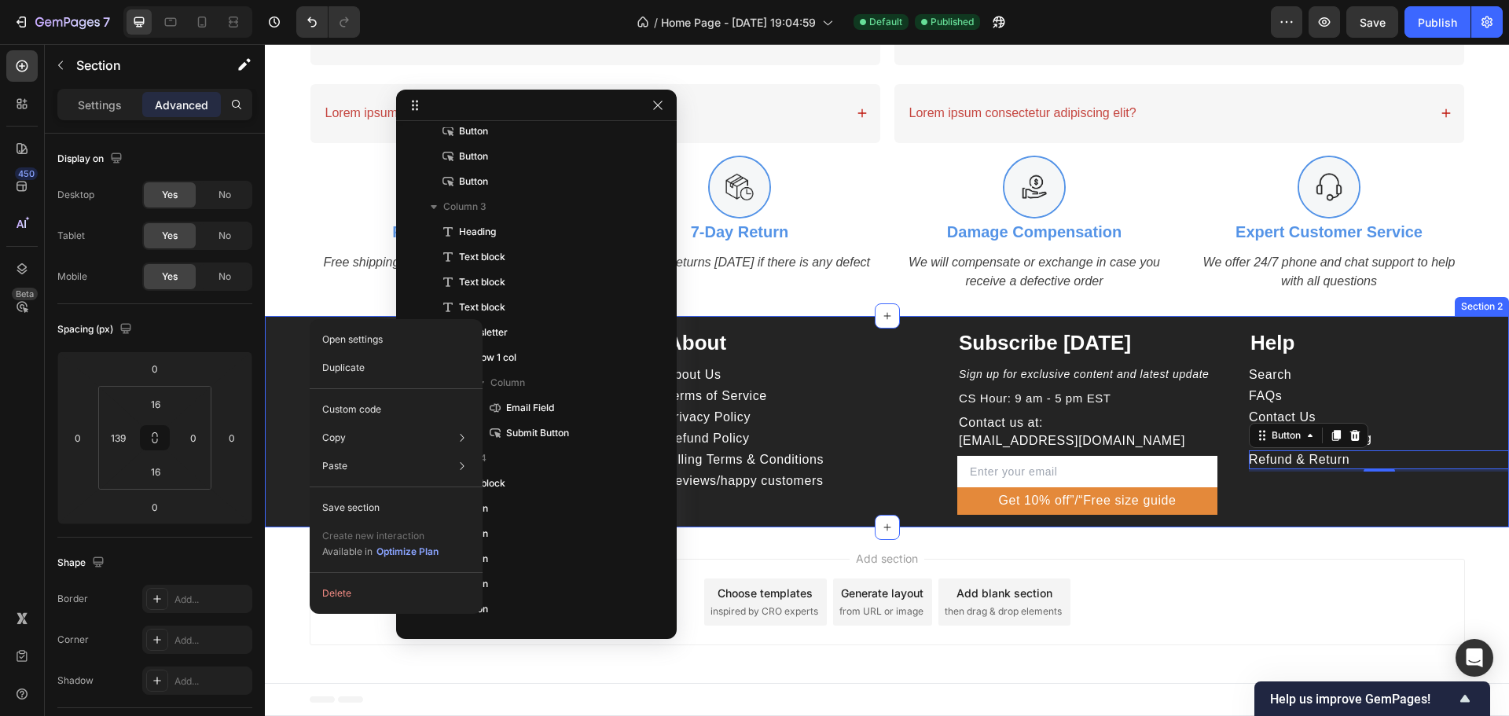
scroll to position [0, 0]
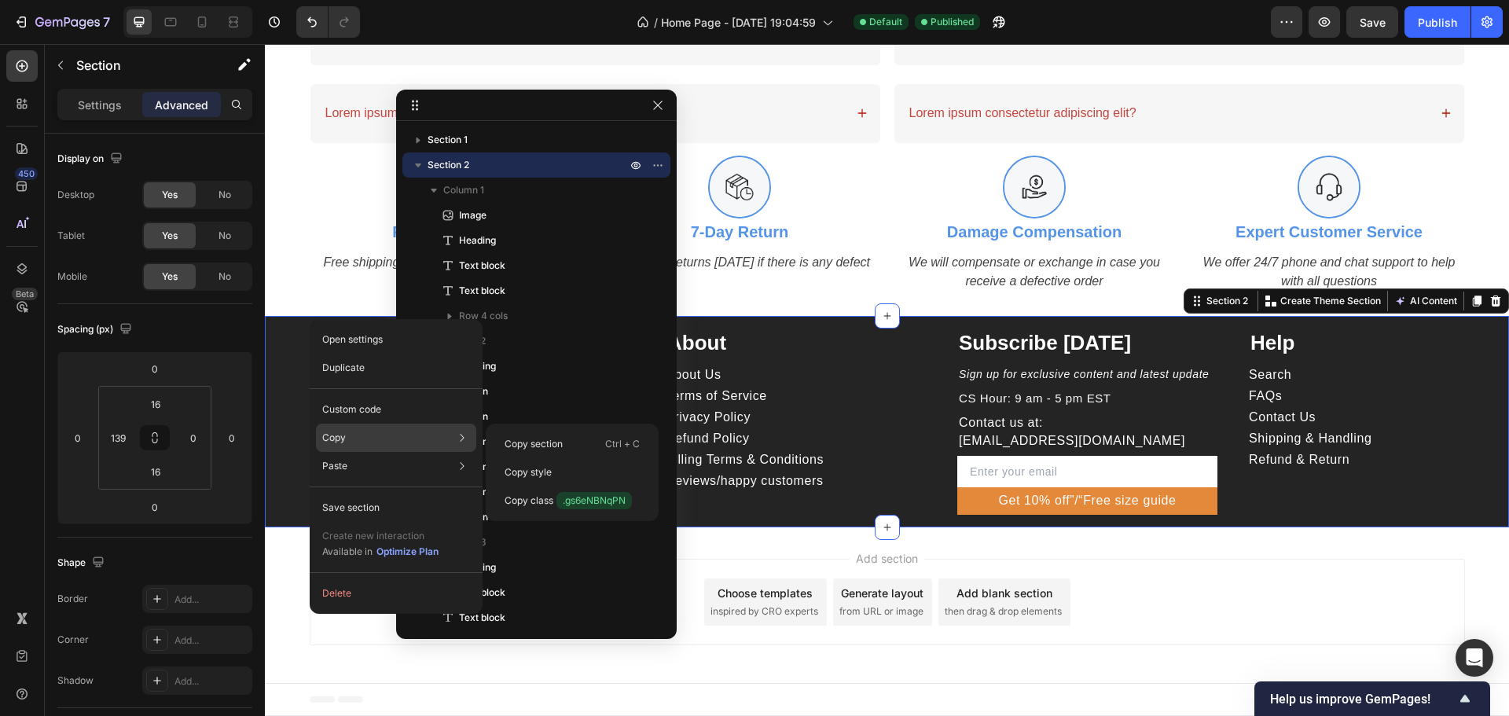
drag, startPoint x: 371, startPoint y: 429, endPoint x: 387, endPoint y: 428, distance: 16.5
click at [371, 430] on div "Copy Copy section Ctrl + C Copy style Copy class .gs6eNBNqPN" at bounding box center [396, 438] width 160 height 28
click at [556, 435] on div "Copy section Ctrl + C" at bounding box center [572, 444] width 160 height 28
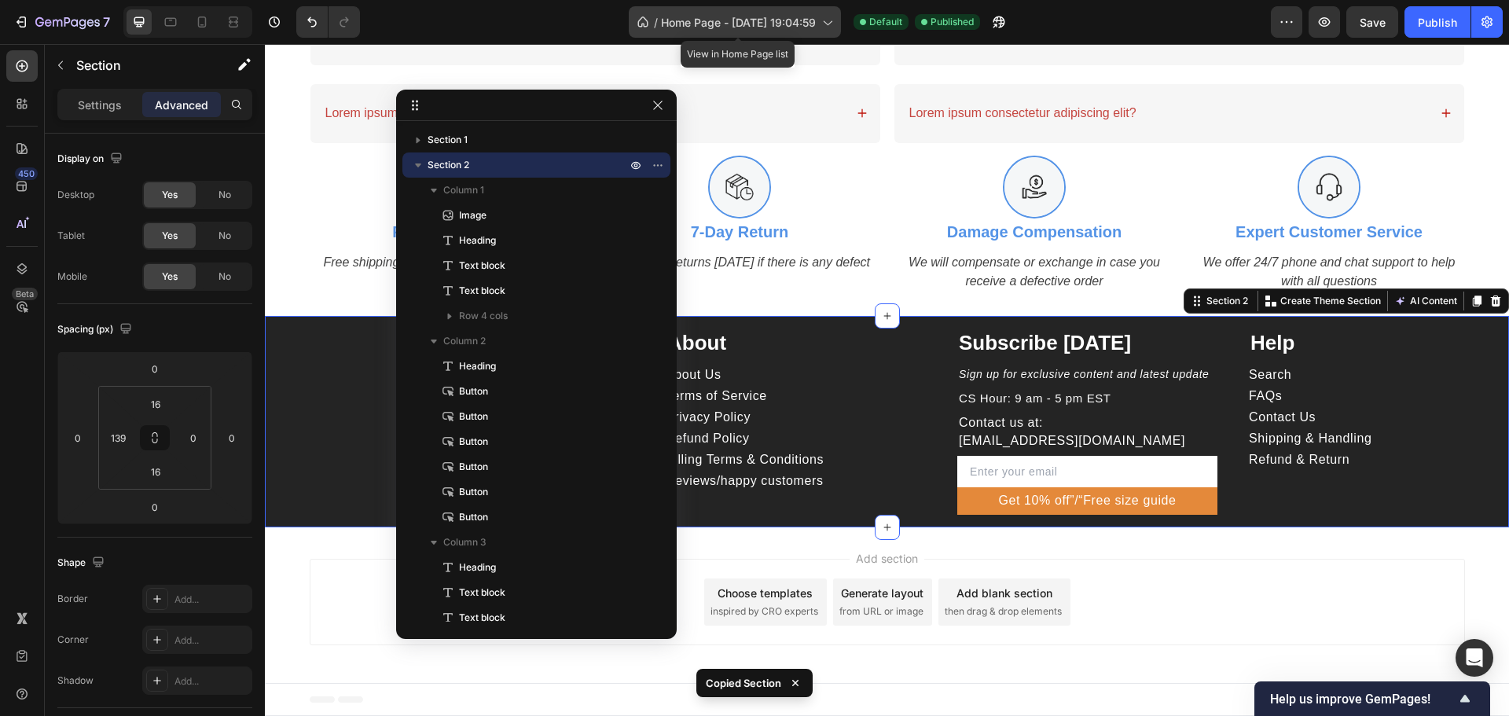
click at [696, 20] on span "Home Page - Aug 20, 19:04:59" at bounding box center [738, 22] width 155 height 17
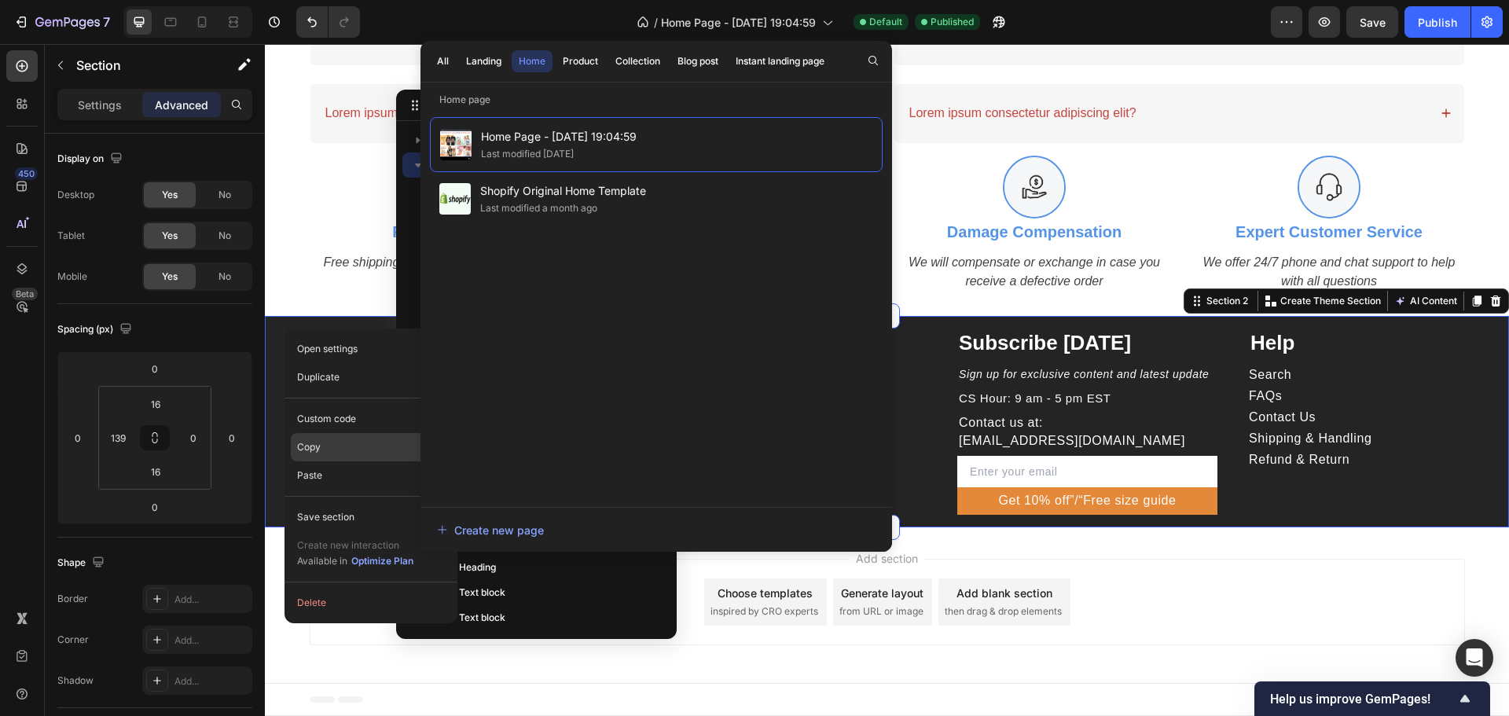
click at [334, 438] on div "Copy Copy section Ctrl + C Copy style Copy class .gs6eNBNqPN" at bounding box center [371, 447] width 160 height 28
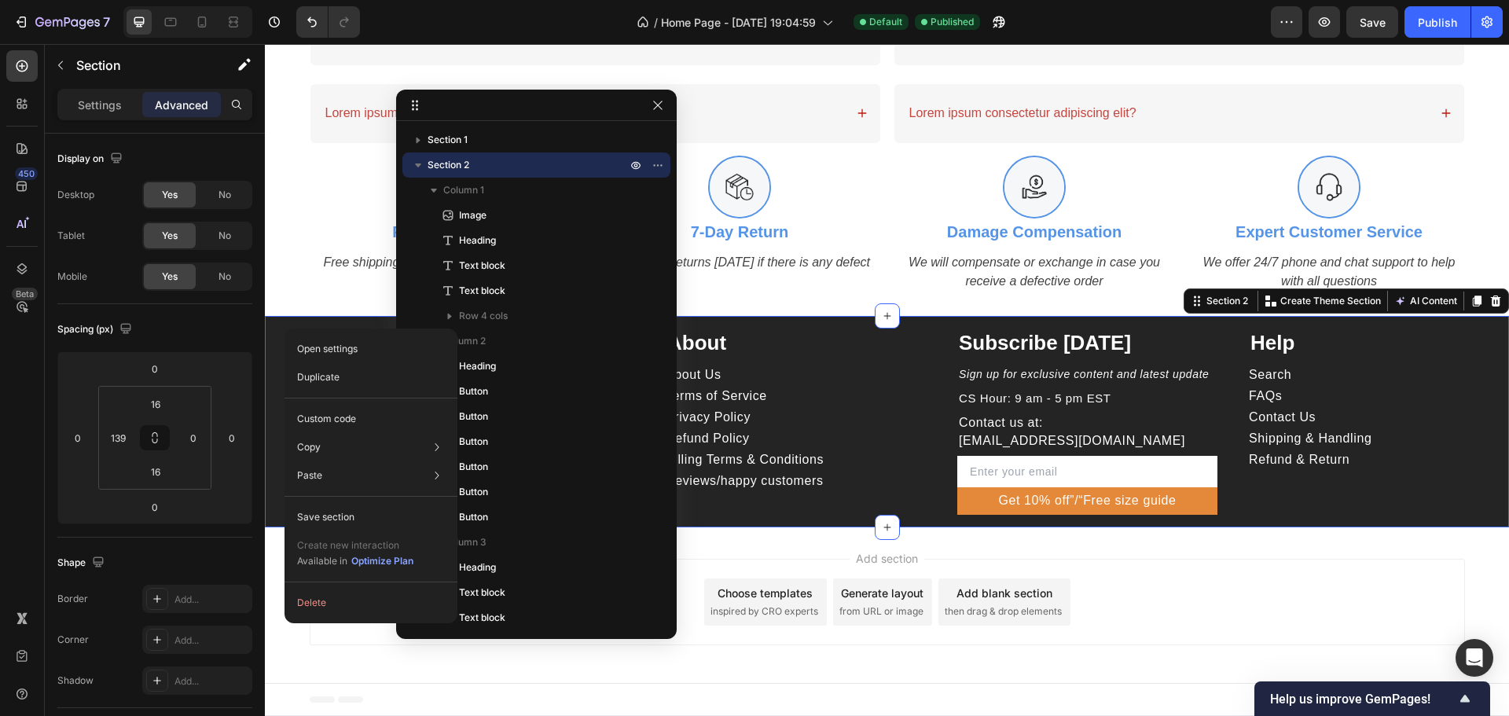
click at [1229, 551] on div "Add section Choose templates inspired by CRO experts Generate layout from URL o…" at bounding box center [887, 605] width 1244 height 156
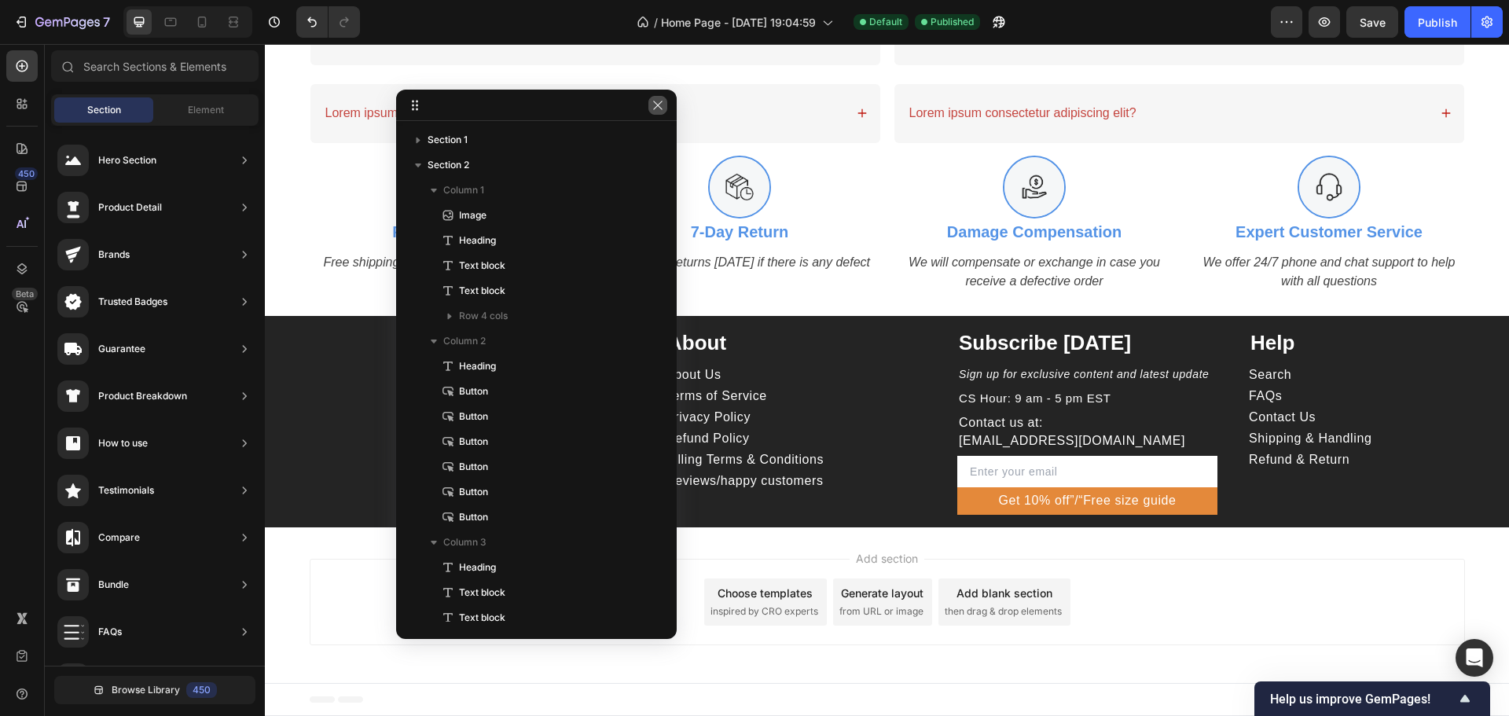
drag, startPoint x: 659, startPoint y: 112, endPoint x: 395, endPoint y: 68, distance: 268.6
click at [659, 112] on button "button" at bounding box center [657, 105] width 19 height 19
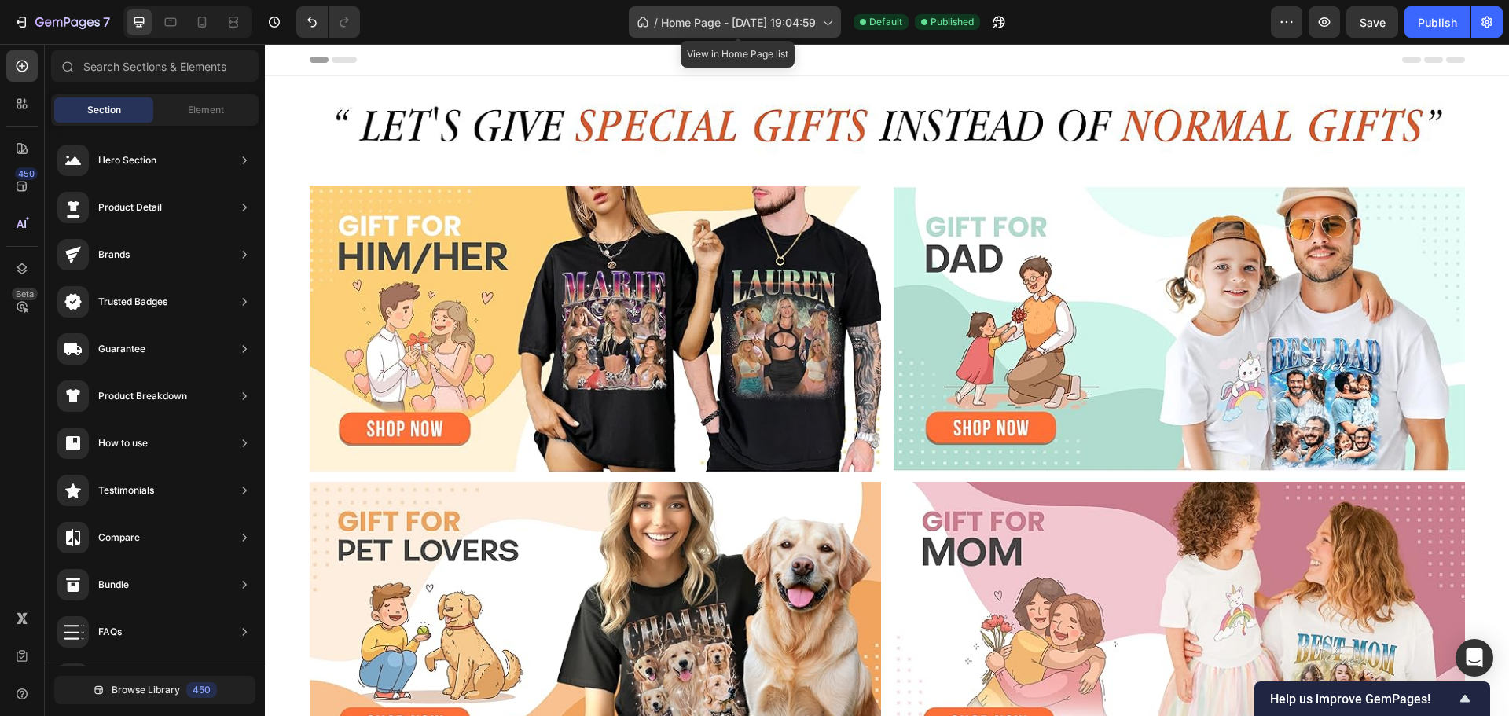
click at [821, 28] on div "/ Home Page - Aug 20, 19:04:59" at bounding box center [735, 21] width 212 height 31
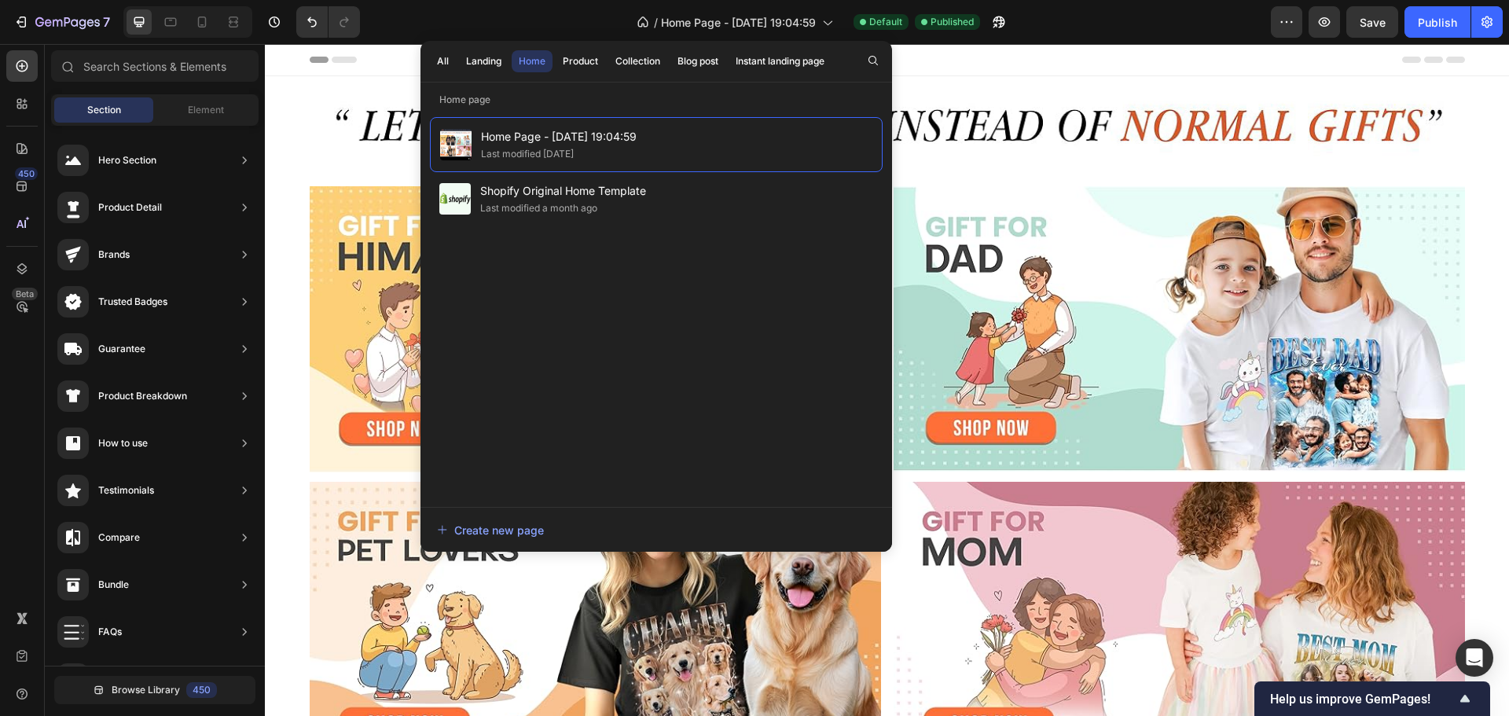
click at [1215, 17] on div "/ Home Page - Aug 20, 19:04:59 Default Published" at bounding box center [822, 21] width 898 height 31
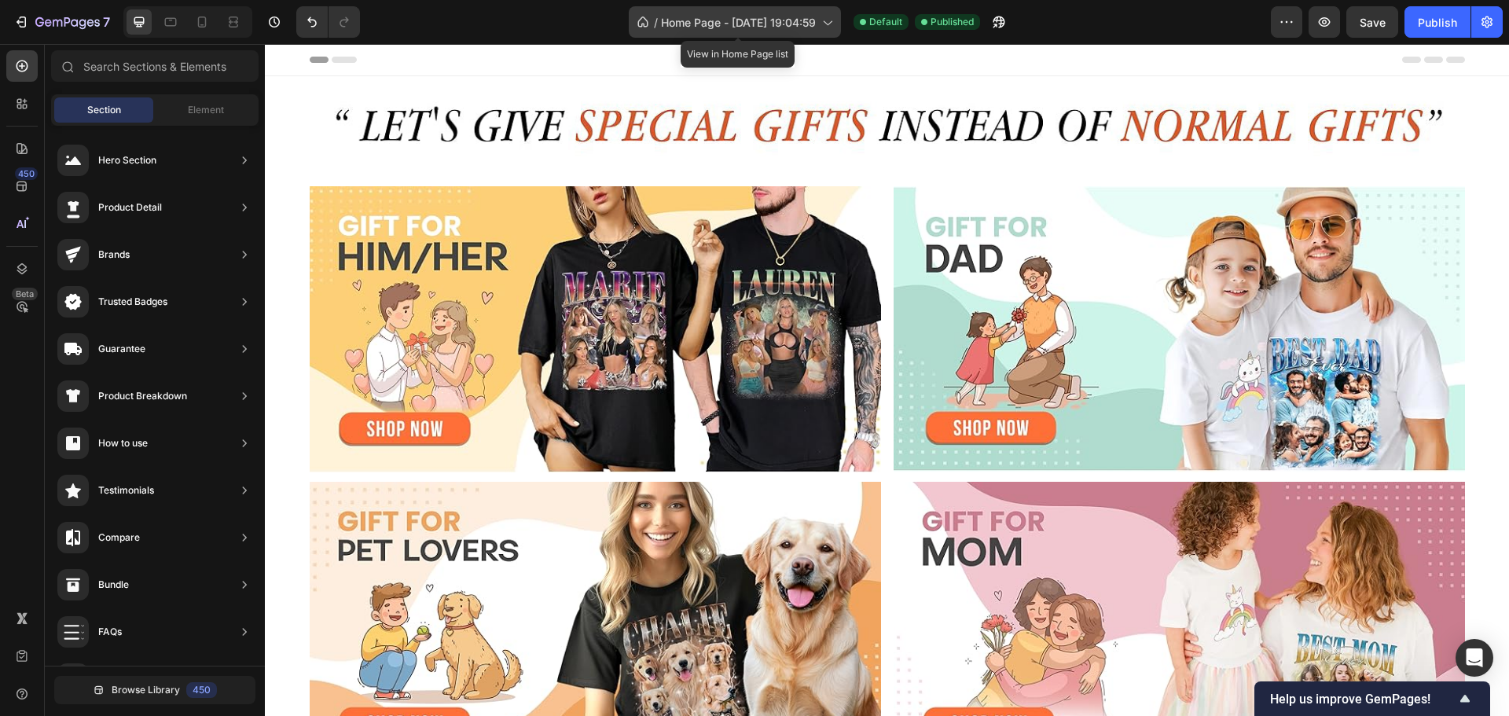
click at [746, 22] on span "Home Page - Aug 20, 19:04:59" at bounding box center [738, 22] width 155 height 17
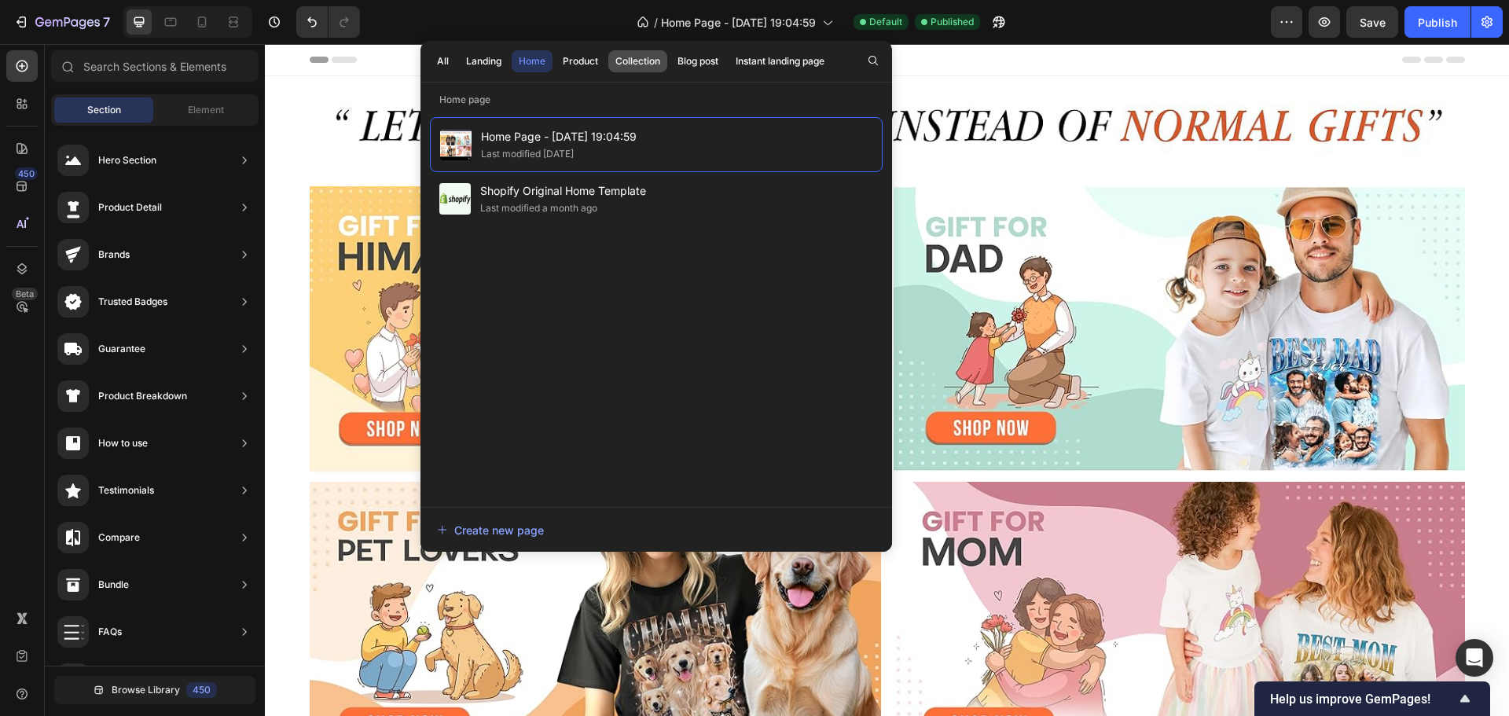
click at [631, 57] on div "Collection" at bounding box center [637, 61] width 45 height 14
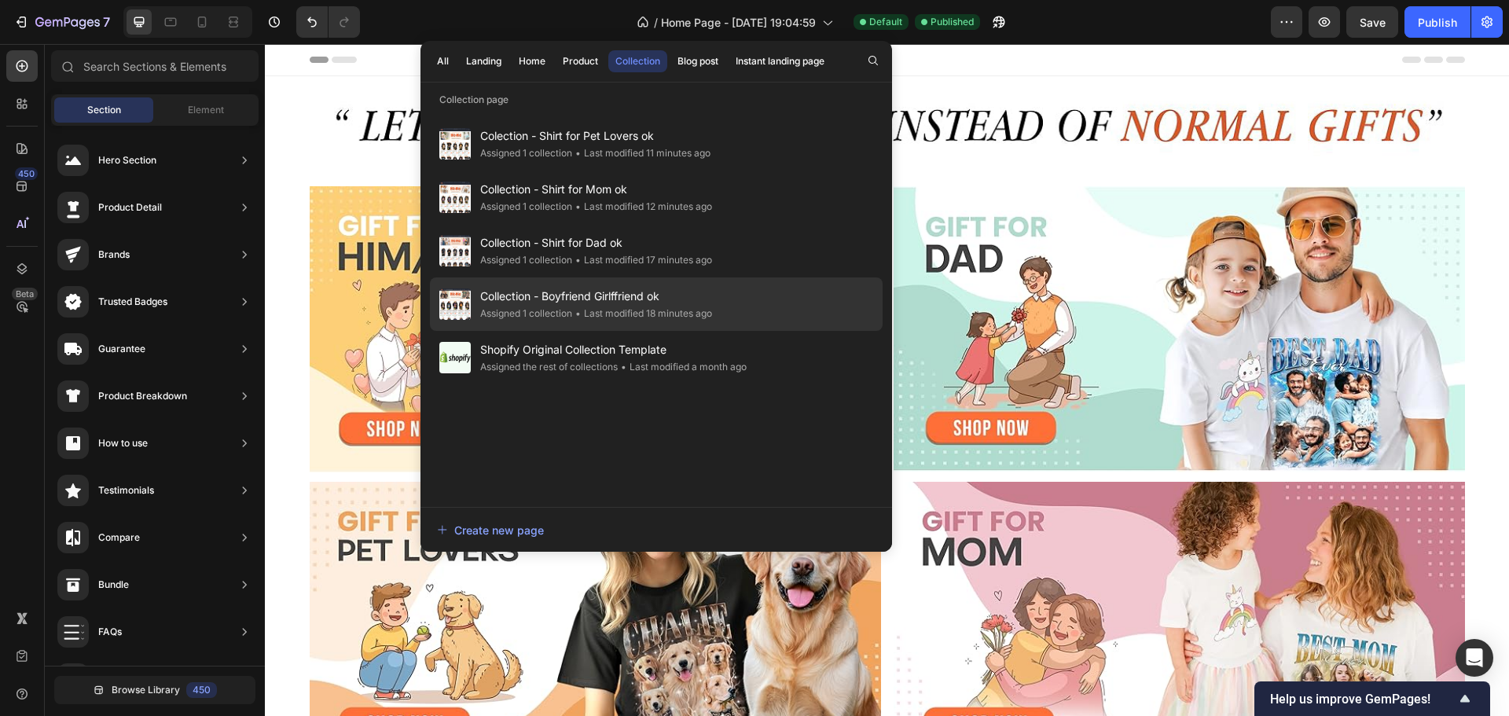
click at [597, 304] on span "Collection - Boyfriend Girlffriend ok" at bounding box center [596, 296] width 232 height 19
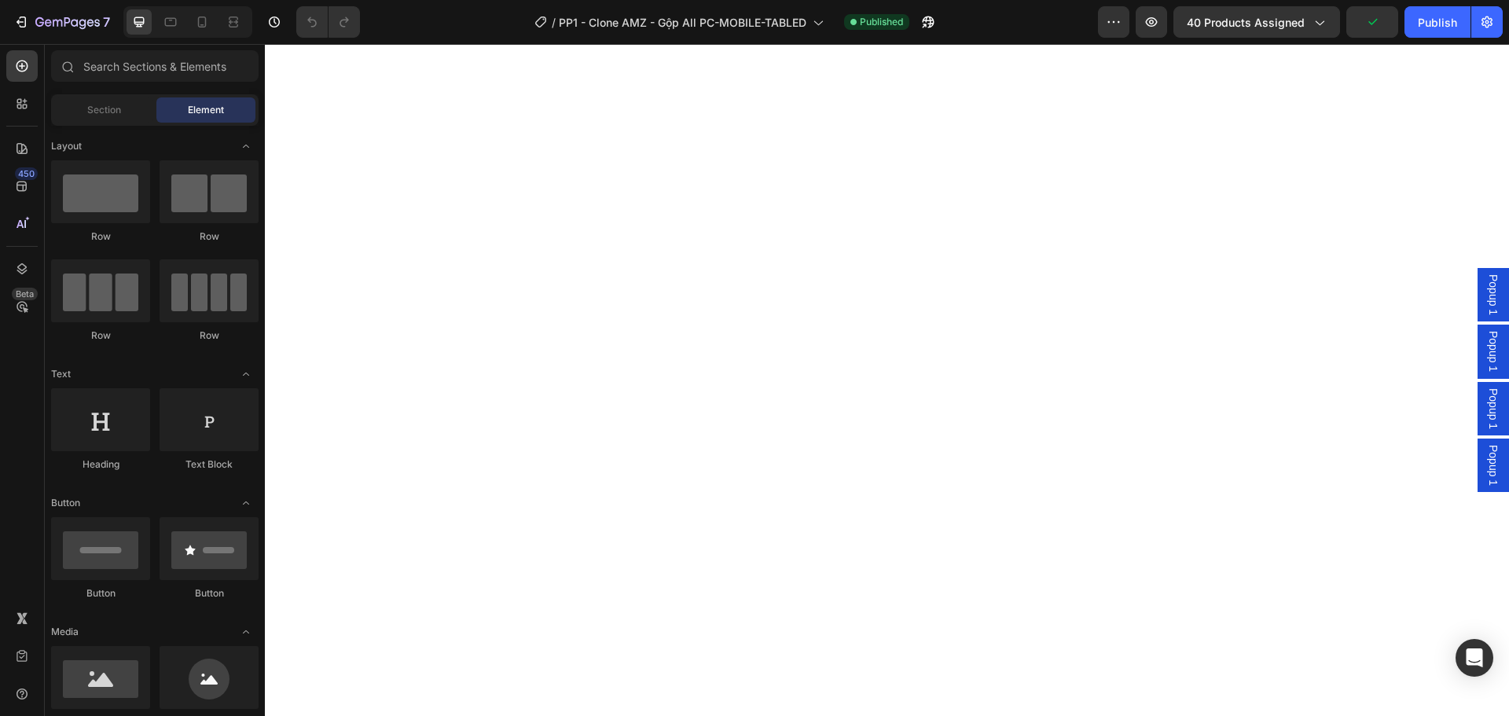
scroll to position [3746, 0]
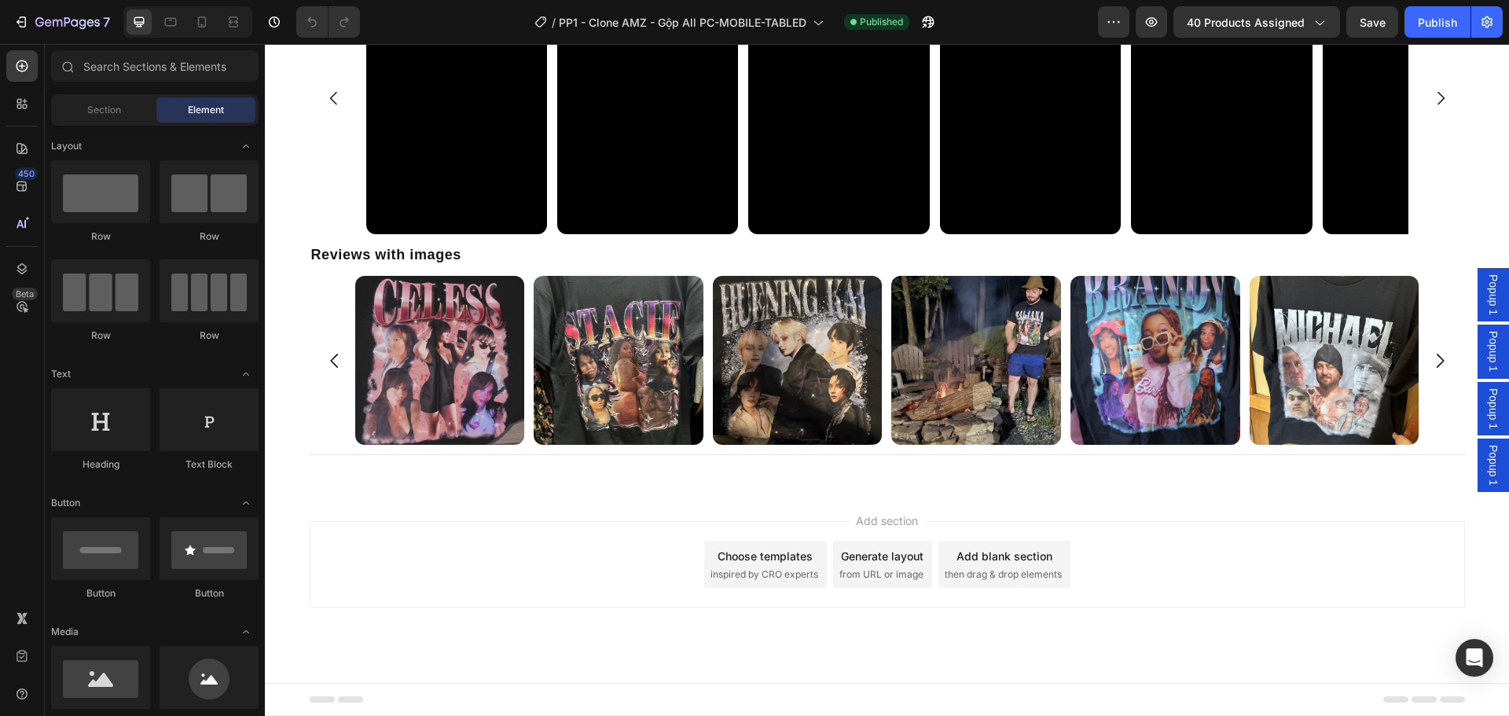
drag, startPoint x: 561, startPoint y: 512, endPoint x: 440, endPoint y: 512, distance: 121.0
drag, startPoint x: 440, startPoint y: 512, endPoint x: 479, endPoint y: 559, distance: 61.4
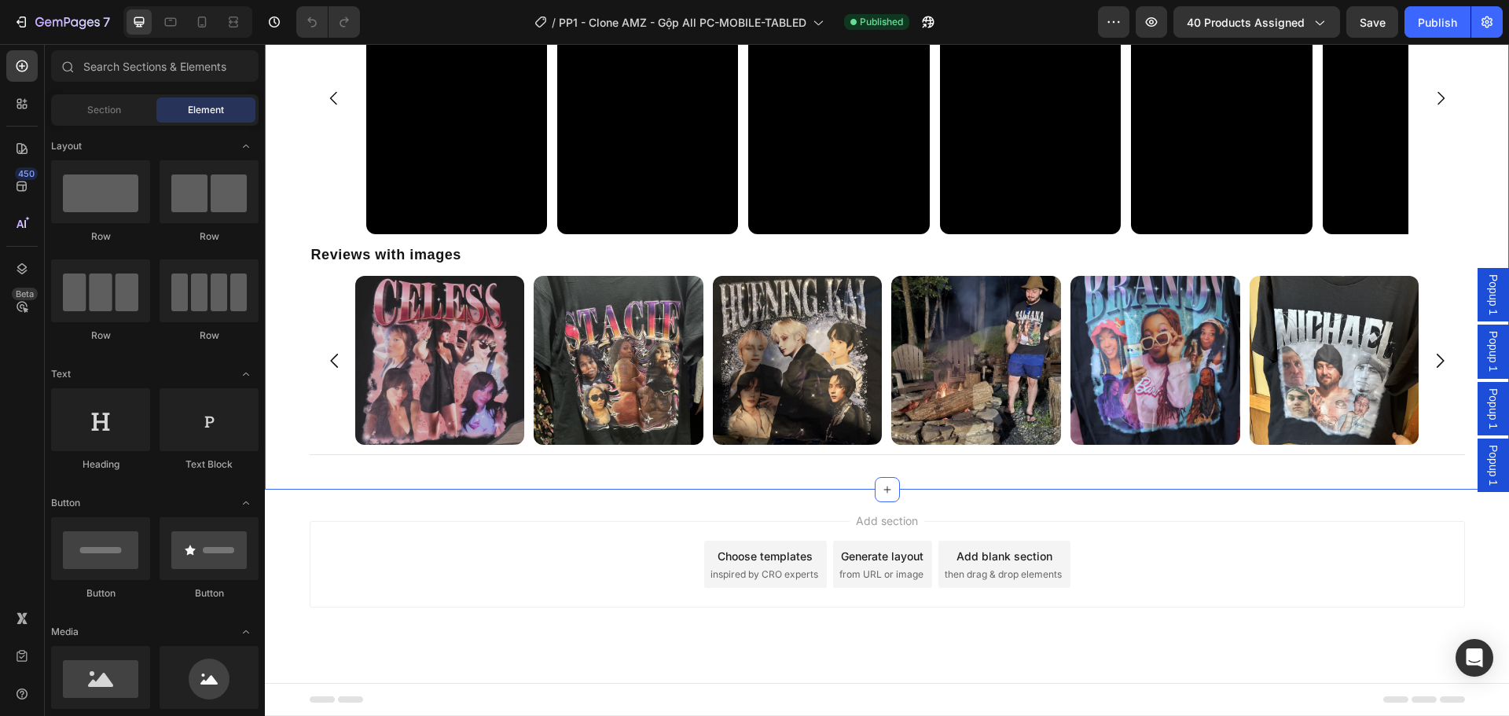
drag, startPoint x: 479, startPoint y: 559, endPoint x: 947, endPoint y: 477, distance: 474.7
click at [947, 477] on div "Reviews & questions Text Block Title Line Customer reviews Text Block Reviews w…" at bounding box center [887, 167] width 1244 height 646
click at [474, 562] on div "Add section Choose templates inspired by CRO experts Generate layout from URL o…" at bounding box center [887, 564] width 1155 height 86
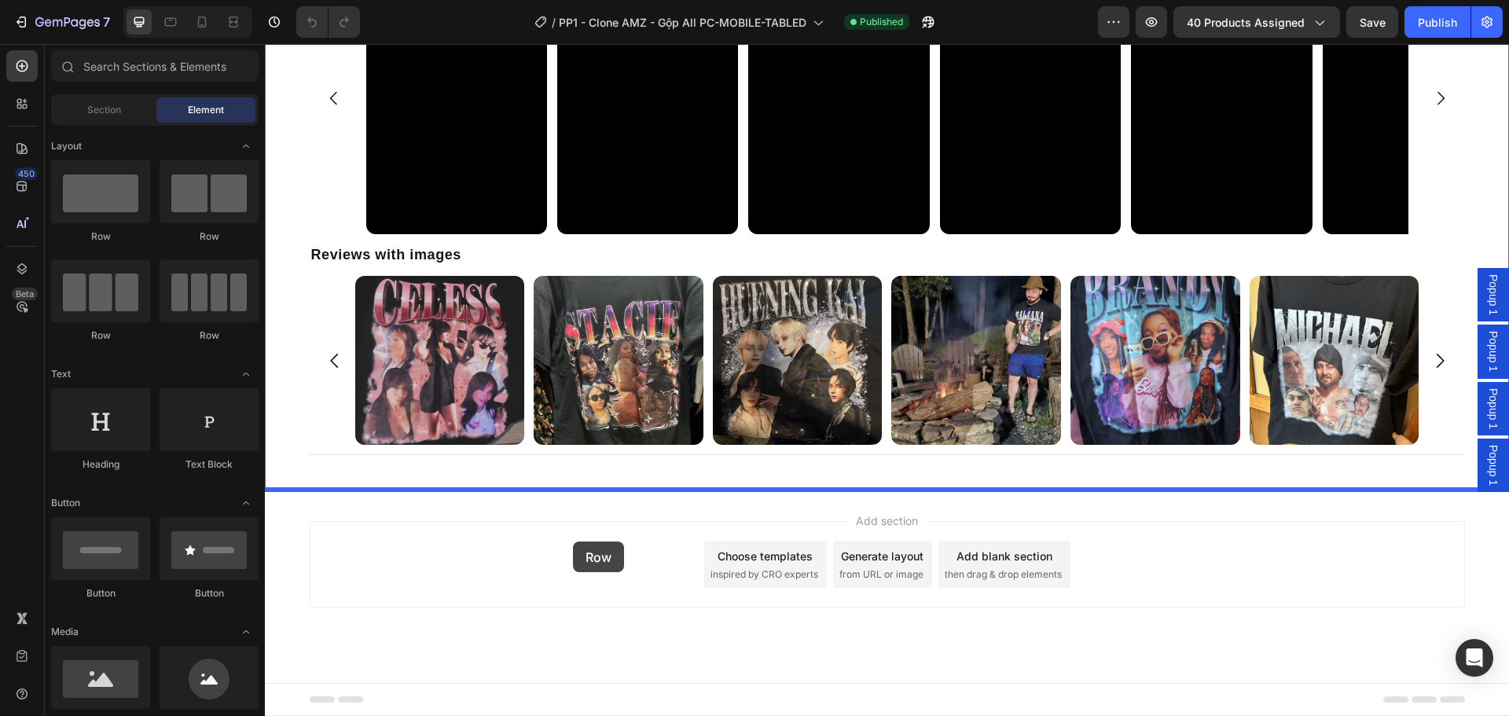
drag, startPoint x: 431, startPoint y: 281, endPoint x: 573, endPoint y: 542, distance: 296.5
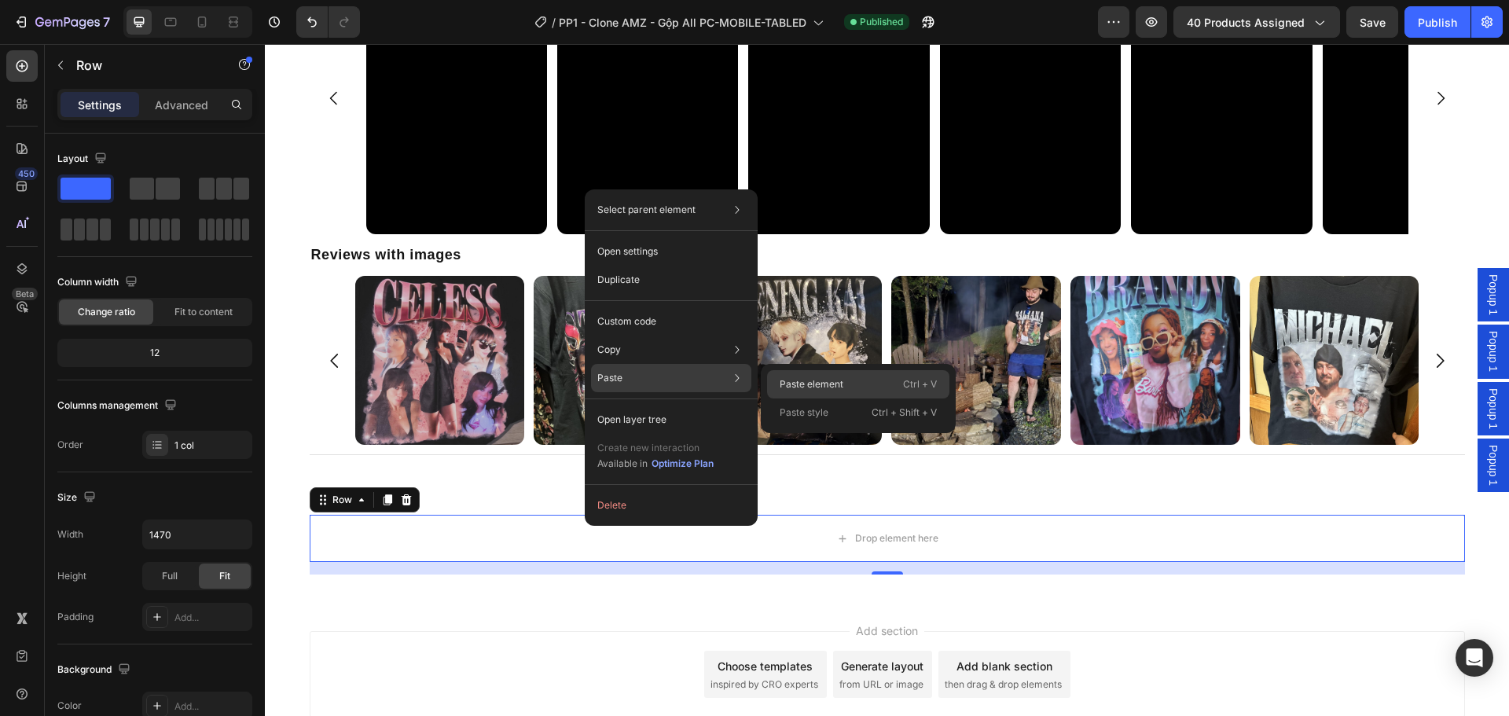
drag, startPoint x: 649, startPoint y: 375, endPoint x: 791, endPoint y: 385, distance: 142.6
click at [649, 376] on div "Paste Paste element Ctrl + V Paste style Ctrl + Shift + V" at bounding box center [671, 378] width 160 height 28
drag, startPoint x: 842, startPoint y: 386, endPoint x: 564, endPoint y: 342, distance: 280.9
click at [842, 386] on p "Paste element" at bounding box center [812, 384] width 64 height 14
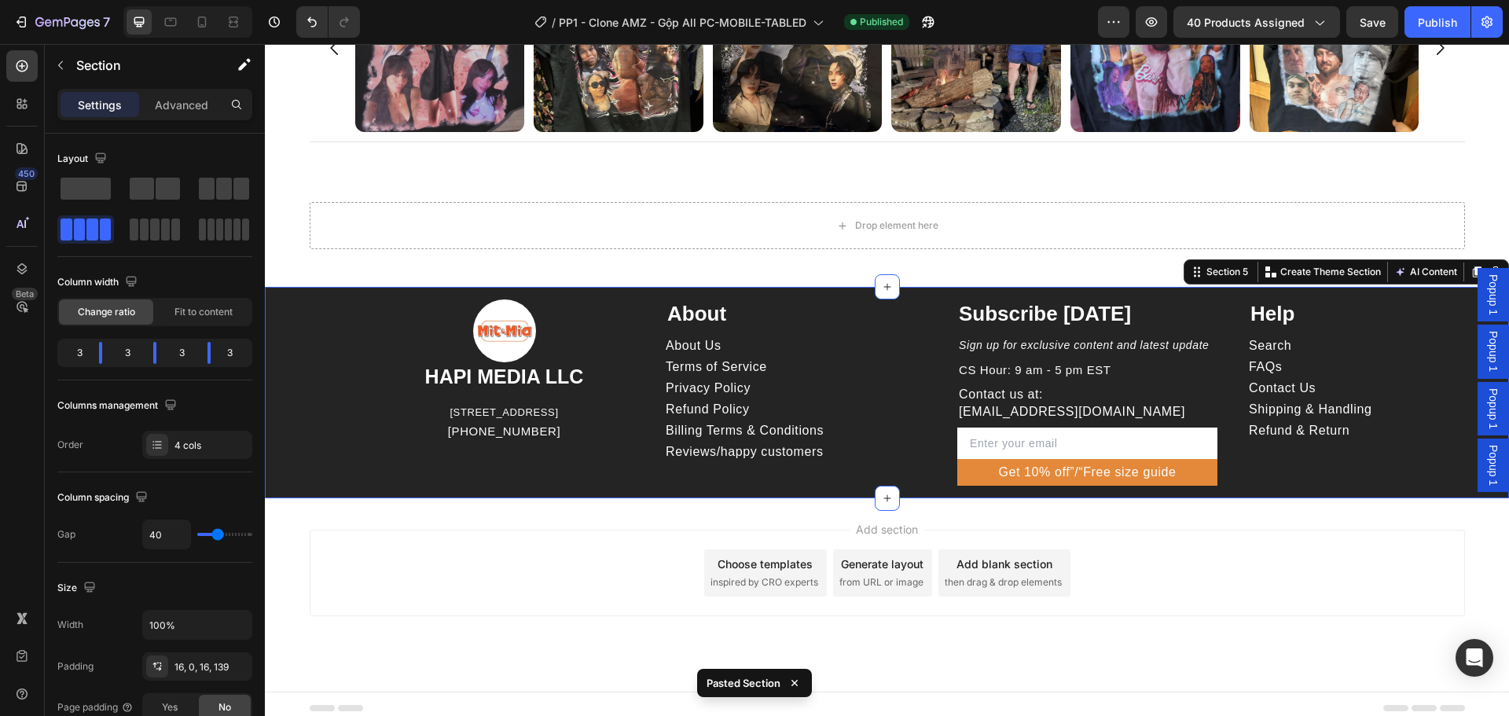
scroll to position [4067, 0]
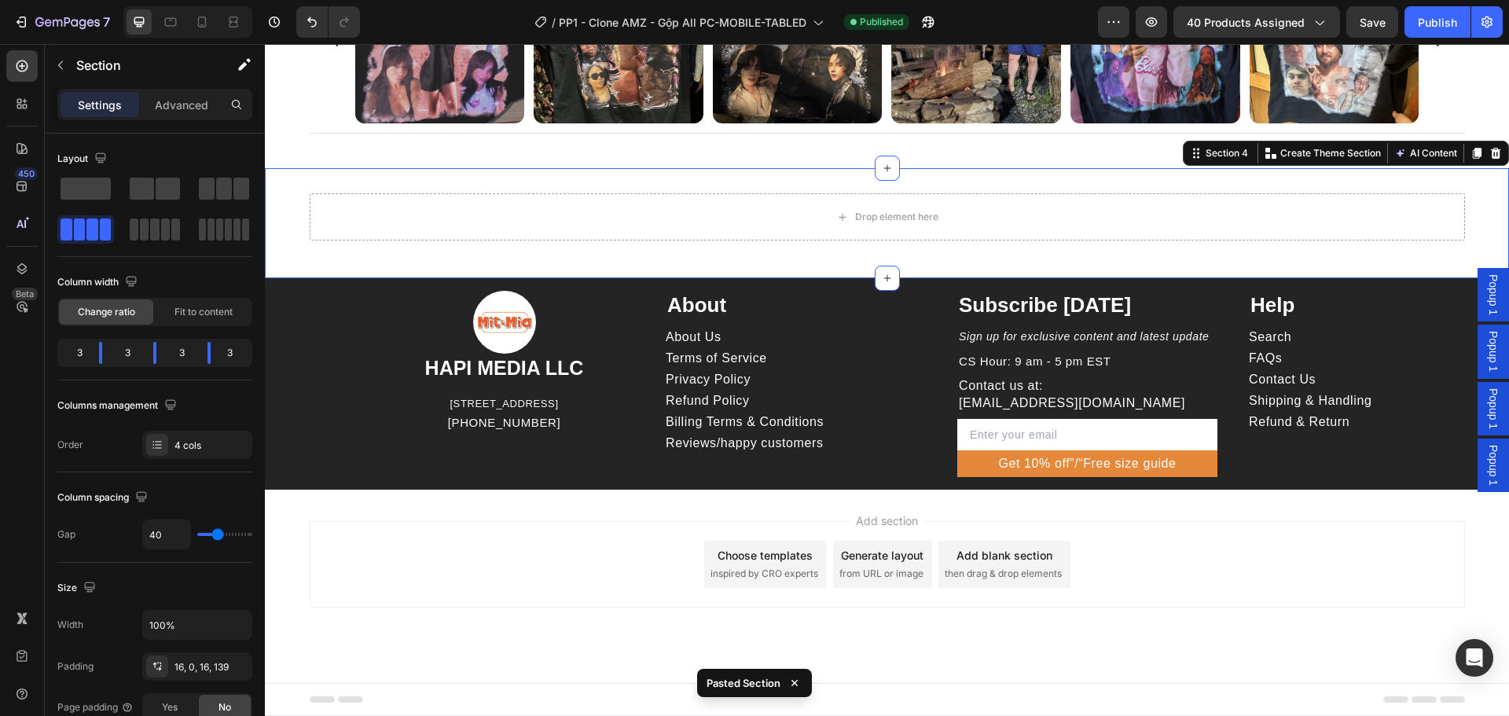
click at [1487, 174] on div "Drop element here Row Section 4 You can create reusable sections Create Theme S…" at bounding box center [887, 223] width 1244 height 110
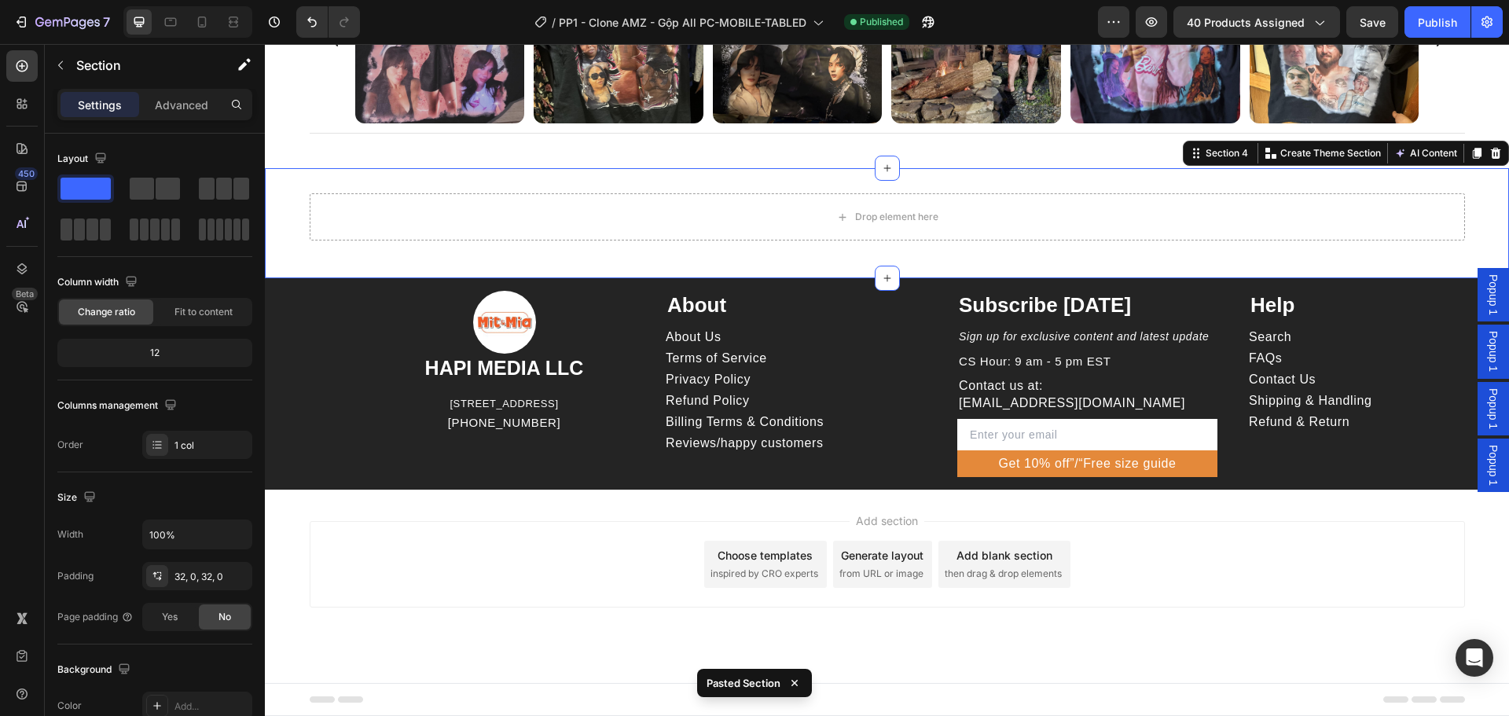
click at [1495, 149] on div "Section 4 You can create reusable sections Create Theme Section AI Content Writ…" at bounding box center [1346, 153] width 326 height 25
click at [1491, 152] on icon at bounding box center [1496, 153] width 10 height 11
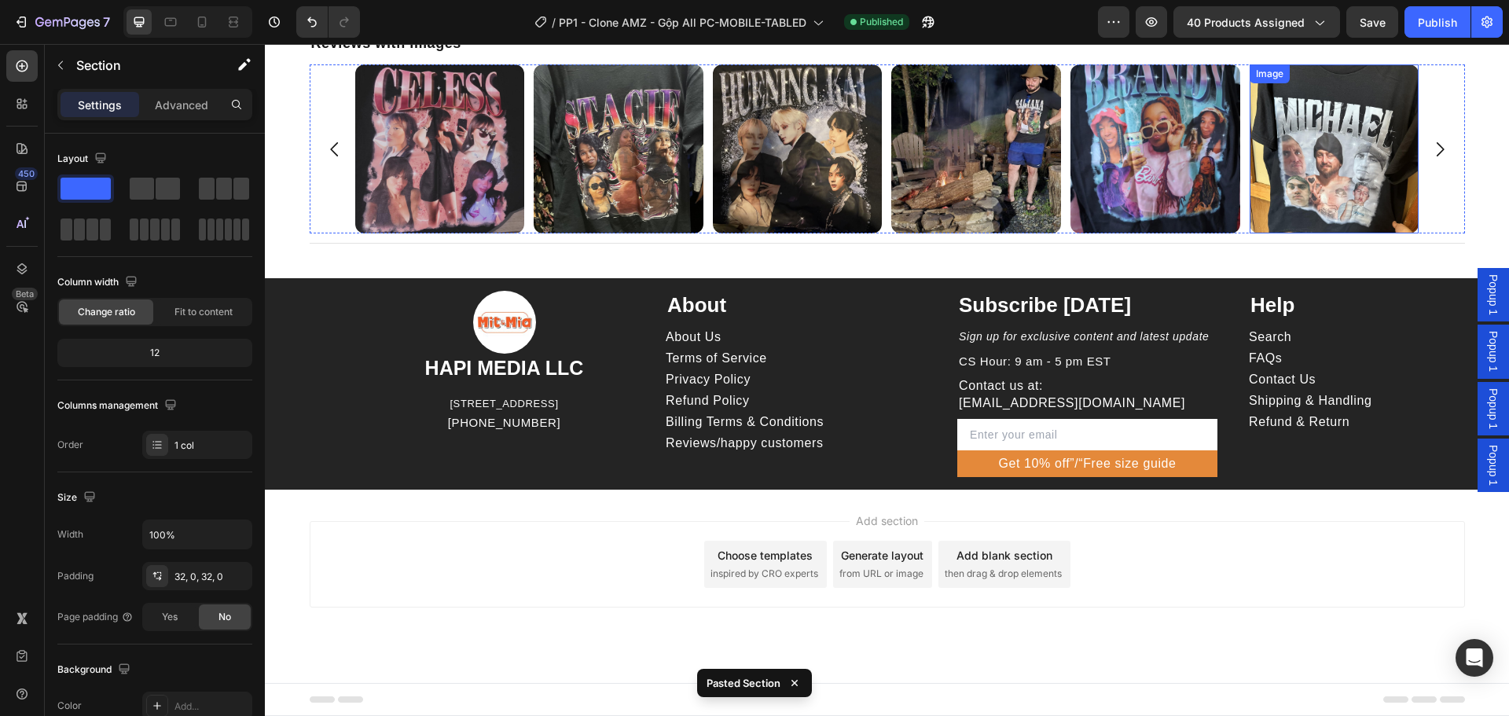
scroll to position [3957, 0]
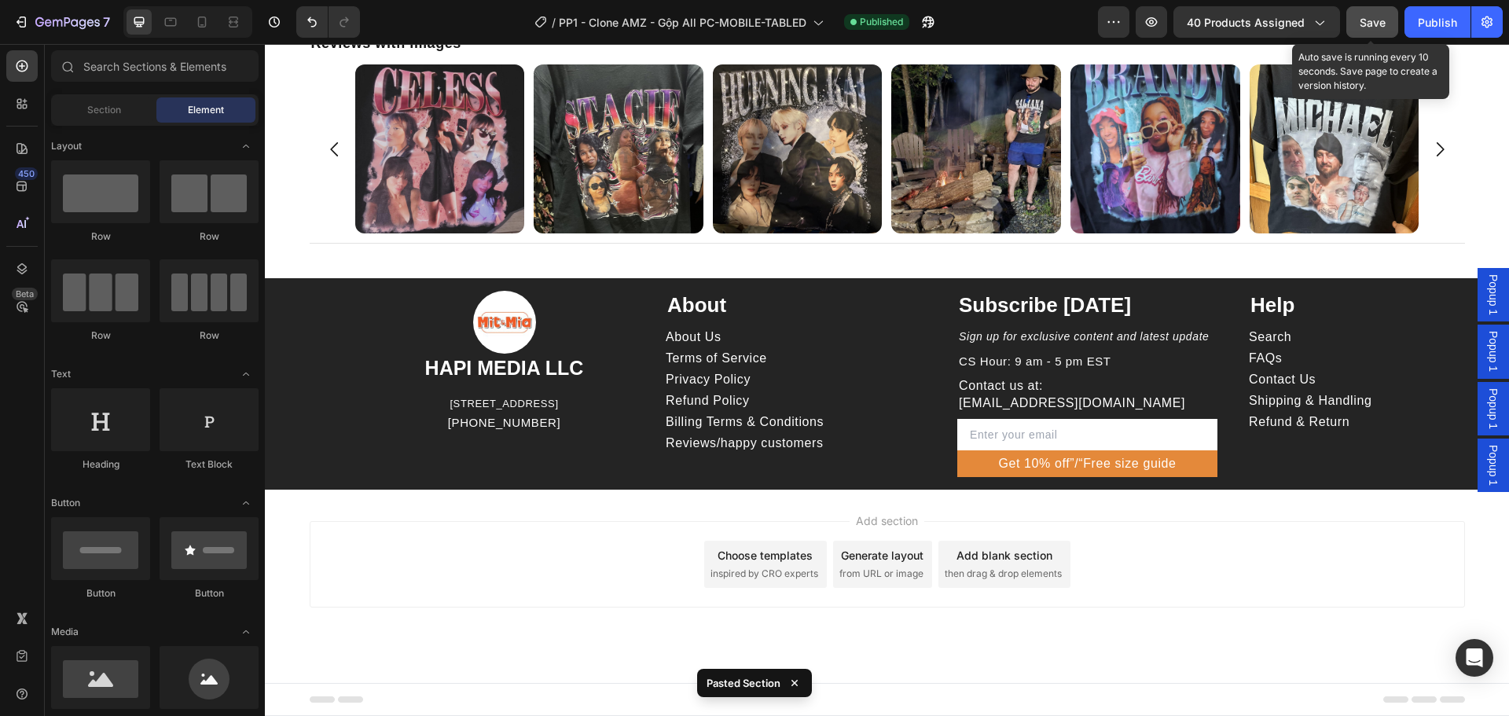
click at [1380, 13] on button "Save" at bounding box center [1372, 21] width 52 height 31
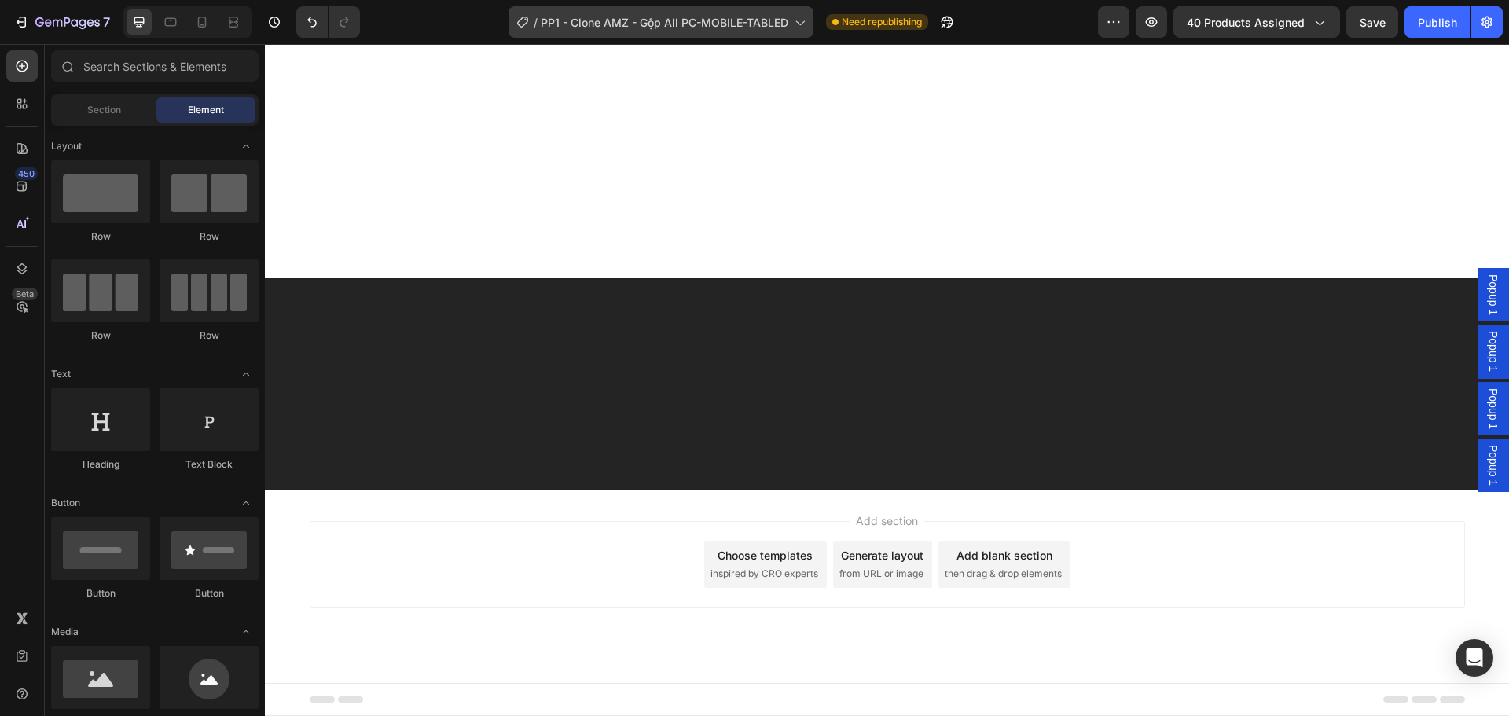
scroll to position [1572, 0]
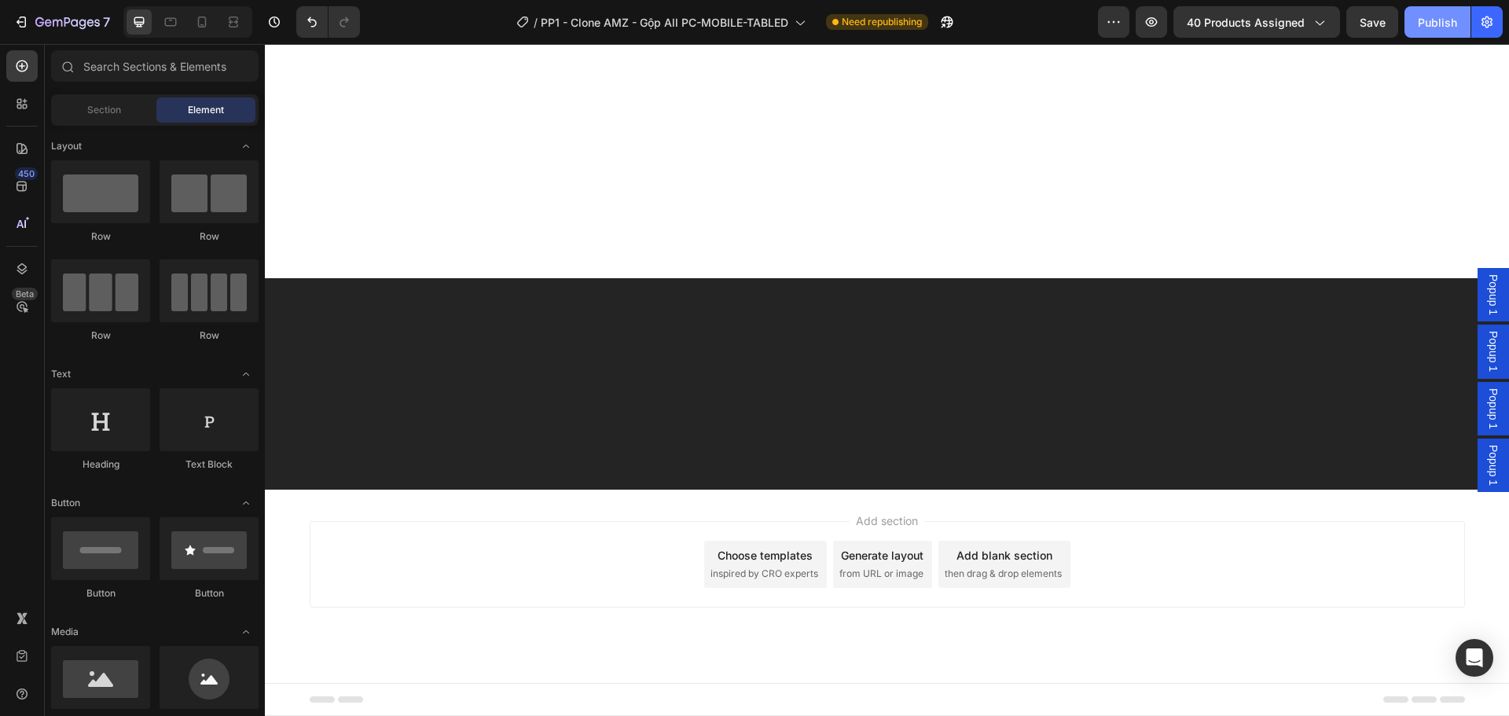
click at [1429, 14] on div "Publish" at bounding box center [1437, 22] width 39 height 17
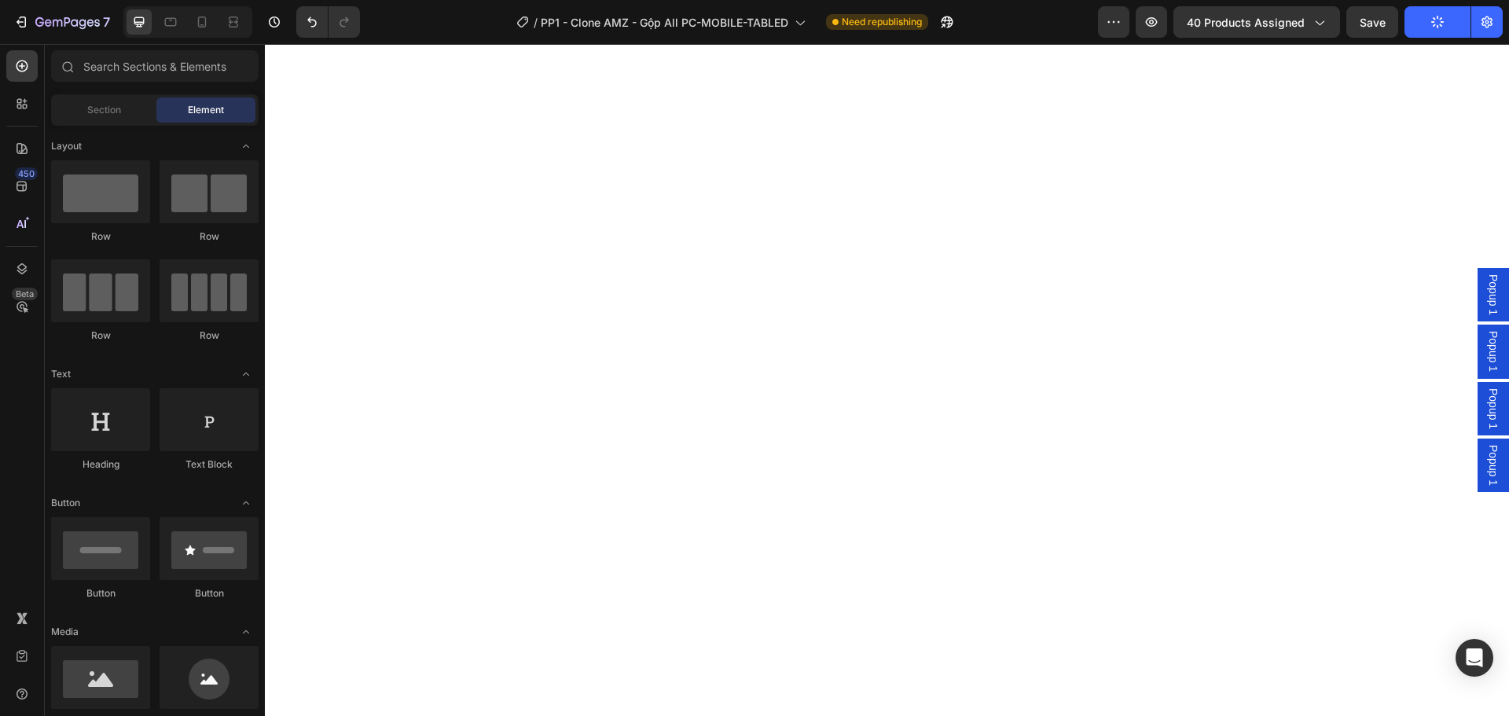
scroll to position [3957, 0]
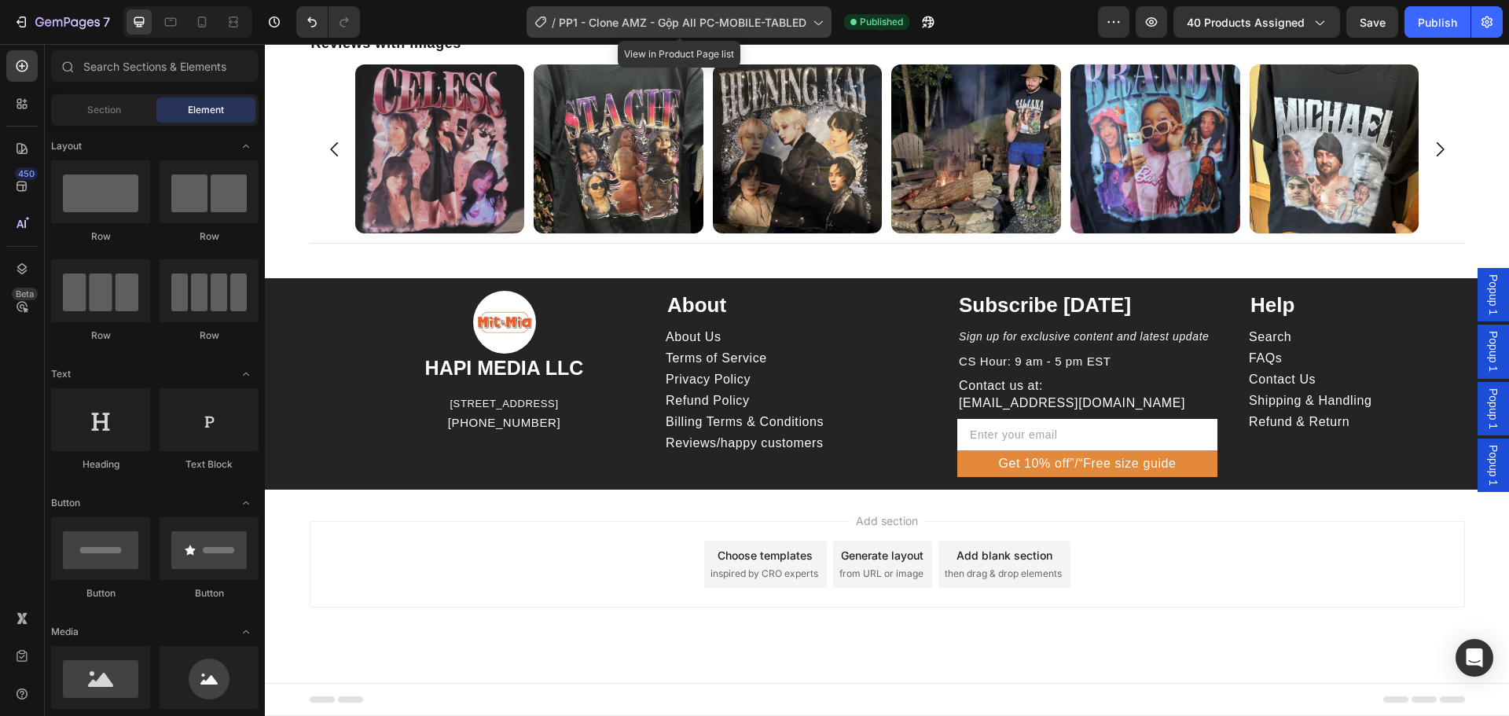
click at [747, 15] on span "PP1 - Clone AMZ - Gộp All PC-MOBILE-TABLED" at bounding box center [683, 22] width 248 height 17
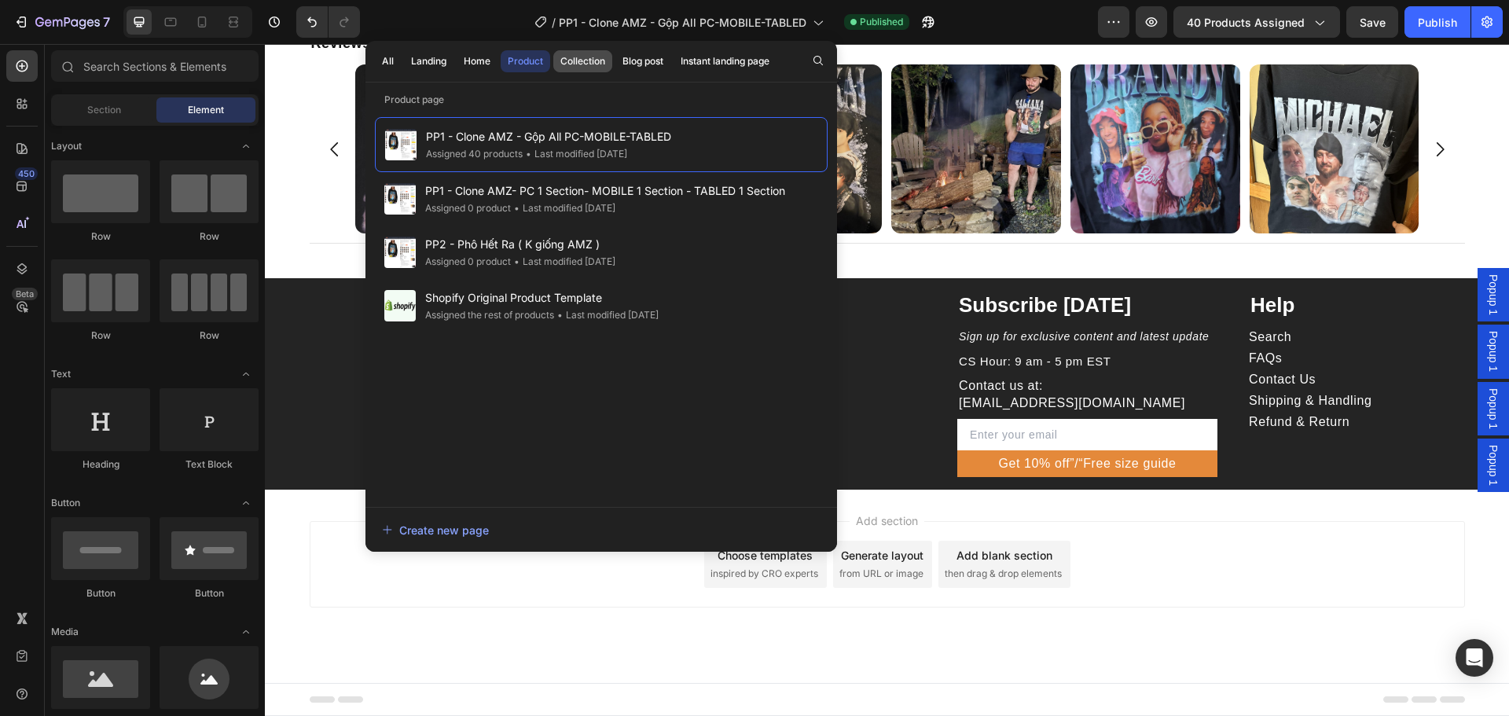
click at [570, 66] on div "Collection" at bounding box center [582, 61] width 45 height 14
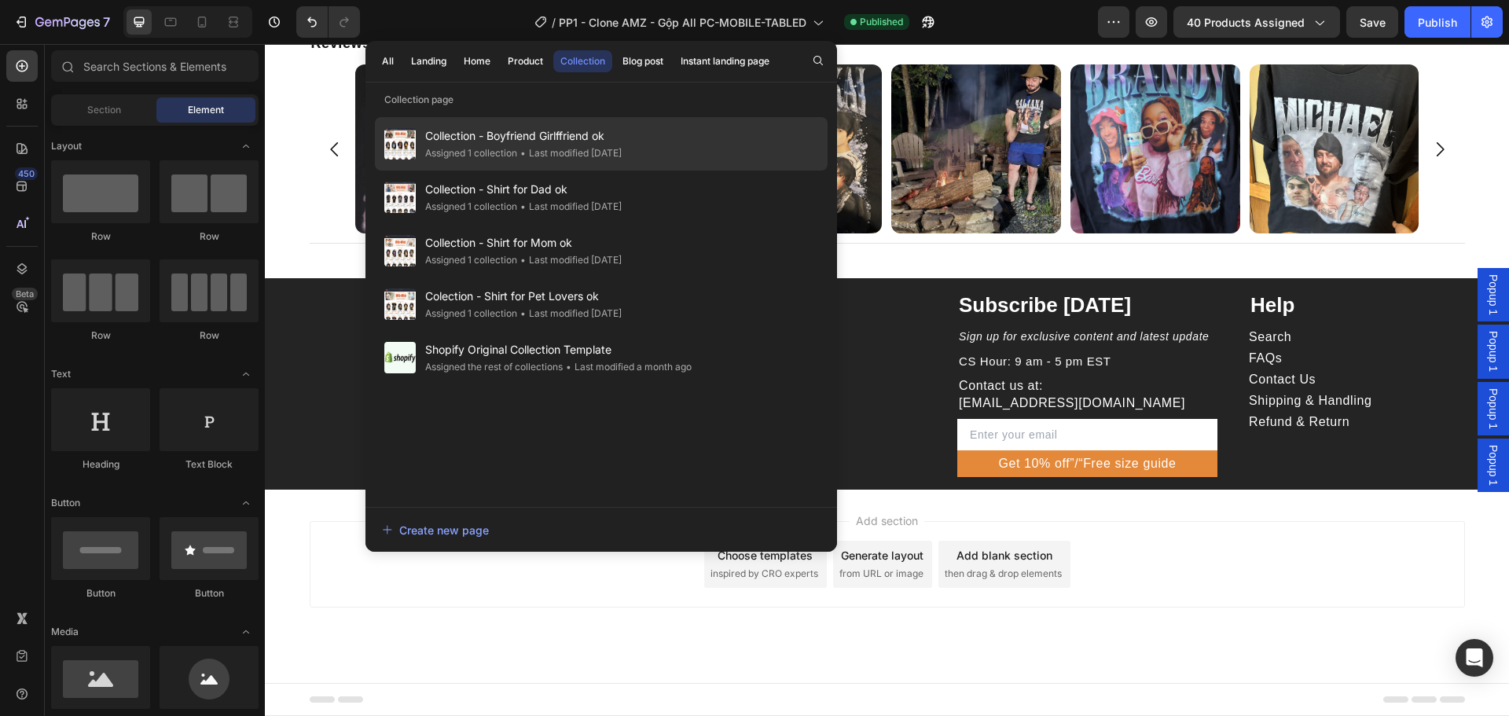
drag, startPoint x: 512, startPoint y: 145, endPoint x: 494, endPoint y: 122, distance: 29.7
click at [494, 122] on div "Collection - Boyfriend Girlffriend ok Assigned 1 collection • Last modified 2 d…" at bounding box center [601, 143] width 453 height 53
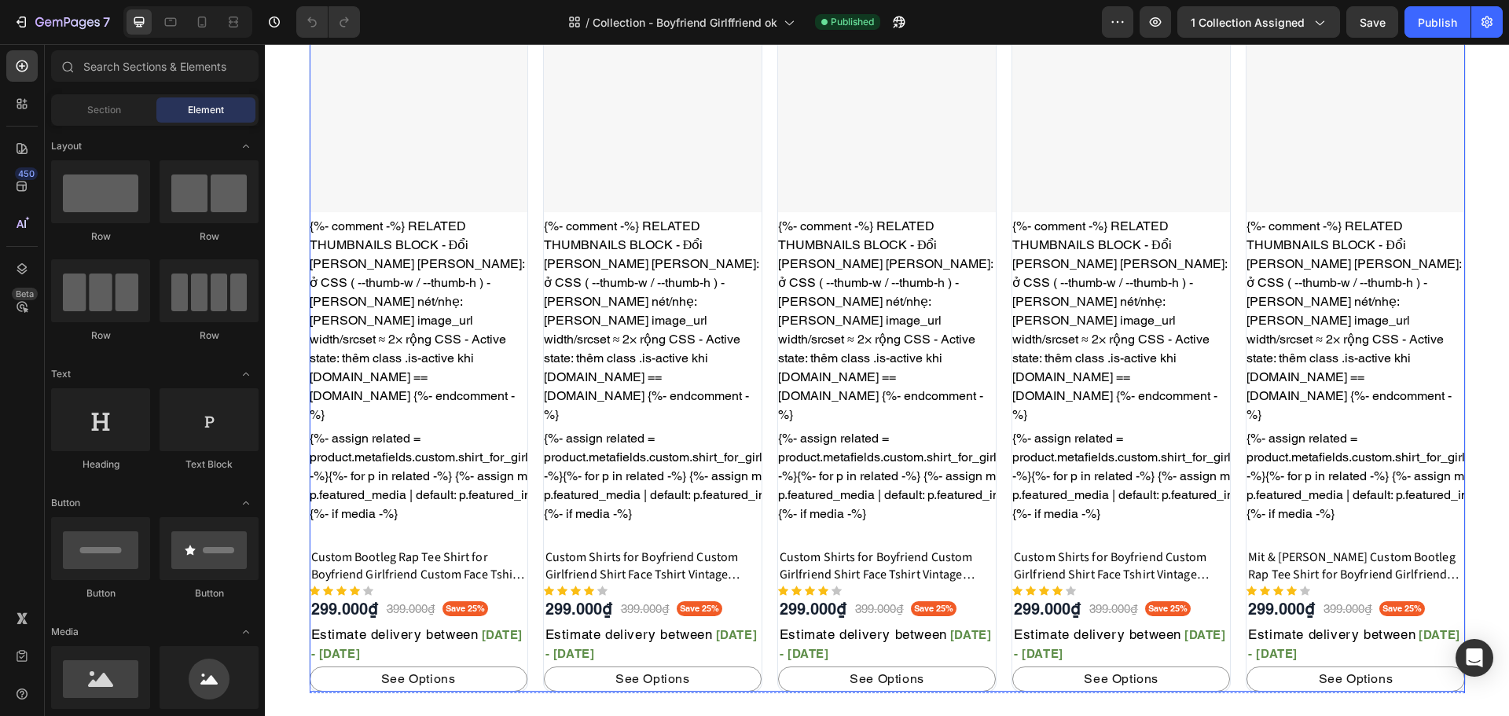
scroll to position [1248, 0]
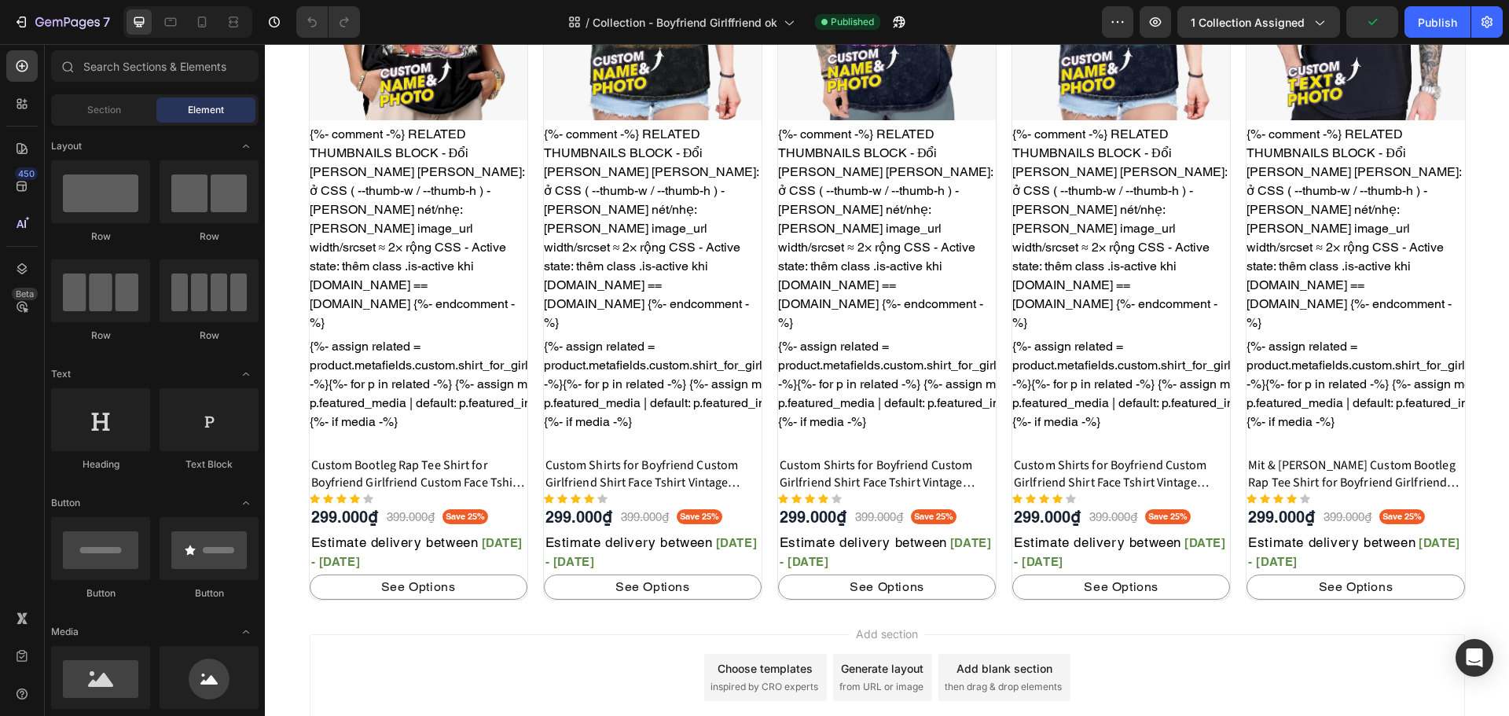
drag, startPoint x: 1147, startPoint y: 544, endPoint x: 1099, endPoint y: 517, distance: 54.9
drag, startPoint x: 1099, startPoint y: 517, endPoint x: 1047, endPoint y: 494, distance: 57.0
drag, startPoint x: 1047, startPoint y: 494, endPoint x: 990, endPoint y: 420, distance: 92.4
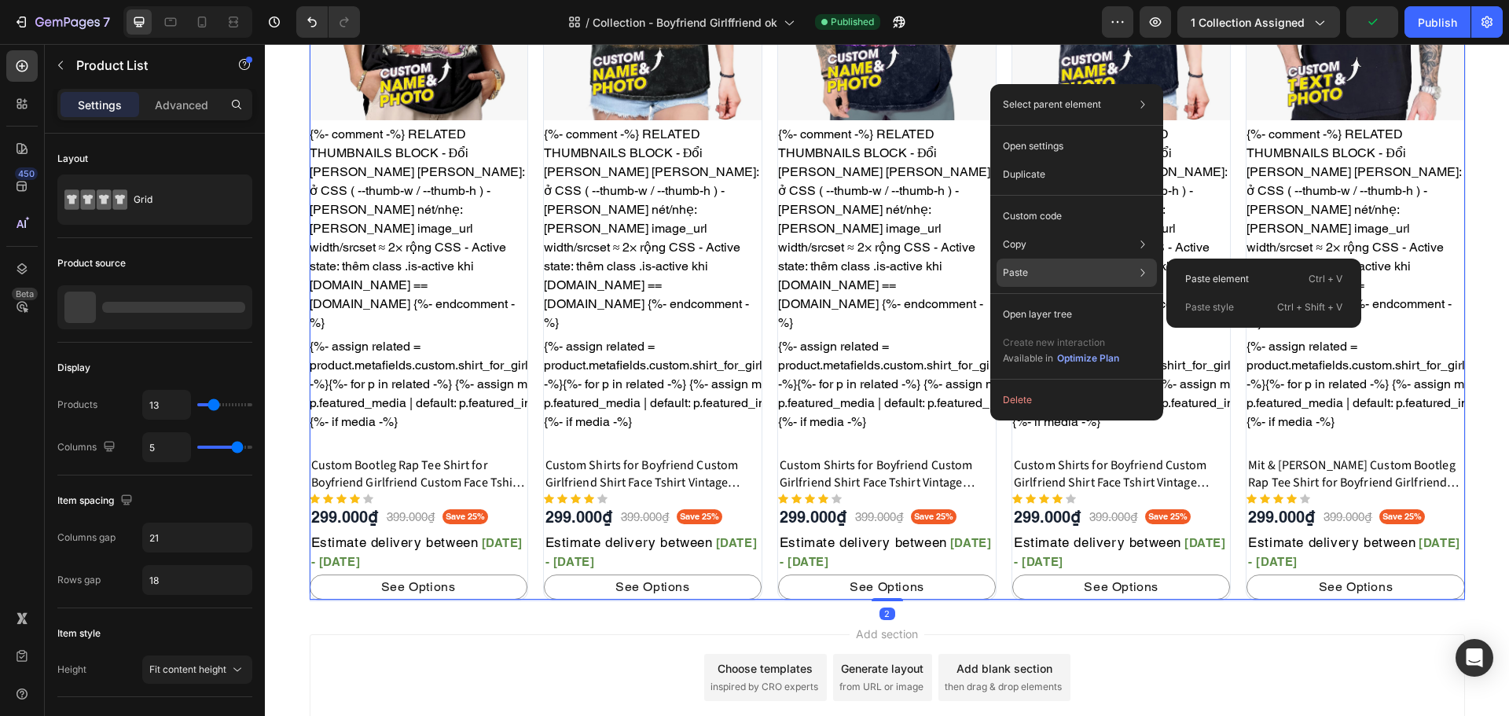
drag, startPoint x: 1054, startPoint y: 274, endPoint x: 1155, endPoint y: 273, distance: 100.6
click at [1055, 274] on div "Paste Paste element Ctrl + V Paste style Ctrl + Shift + V" at bounding box center [1077, 273] width 160 height 28
drag, startPoint x: 1202, startPoint y: 277, endPoint x: 935, endPoint y: 233, distance: 270.2
click at [1202, 277] on p "Paste element" at bounding box center [1217, 279] width 64 height 14
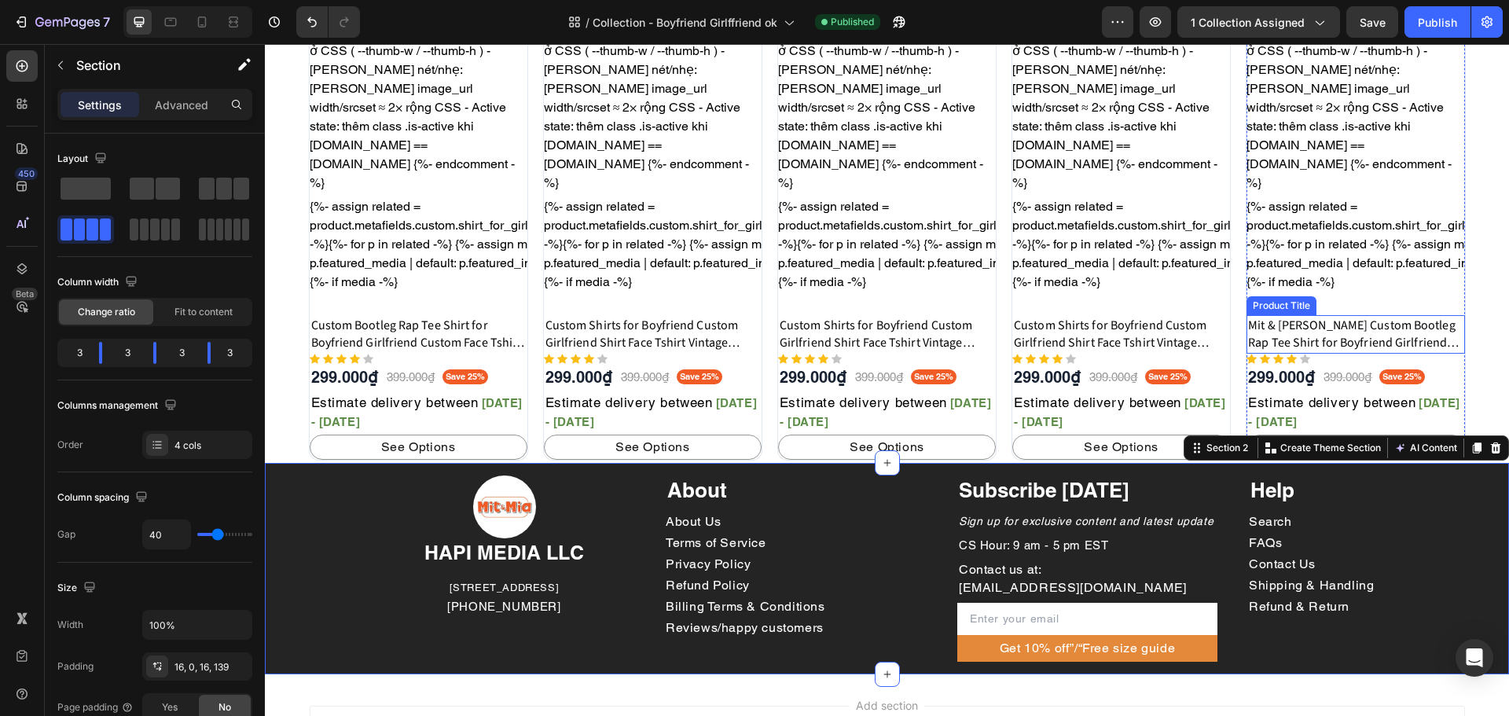
scroll to position [1354, 0]
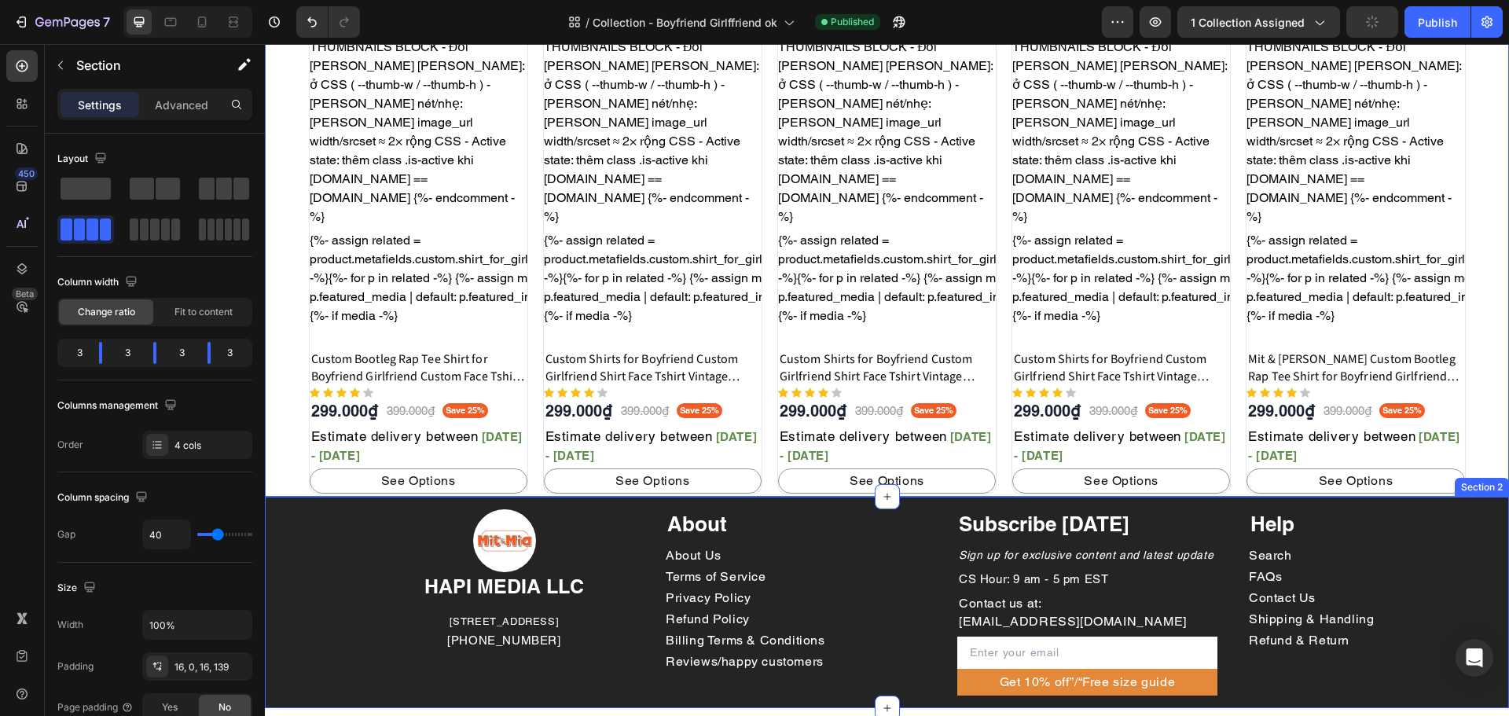
click at [1481, 478] on div "Section 2" at bounding box center [1482, 487] width 54 height 19
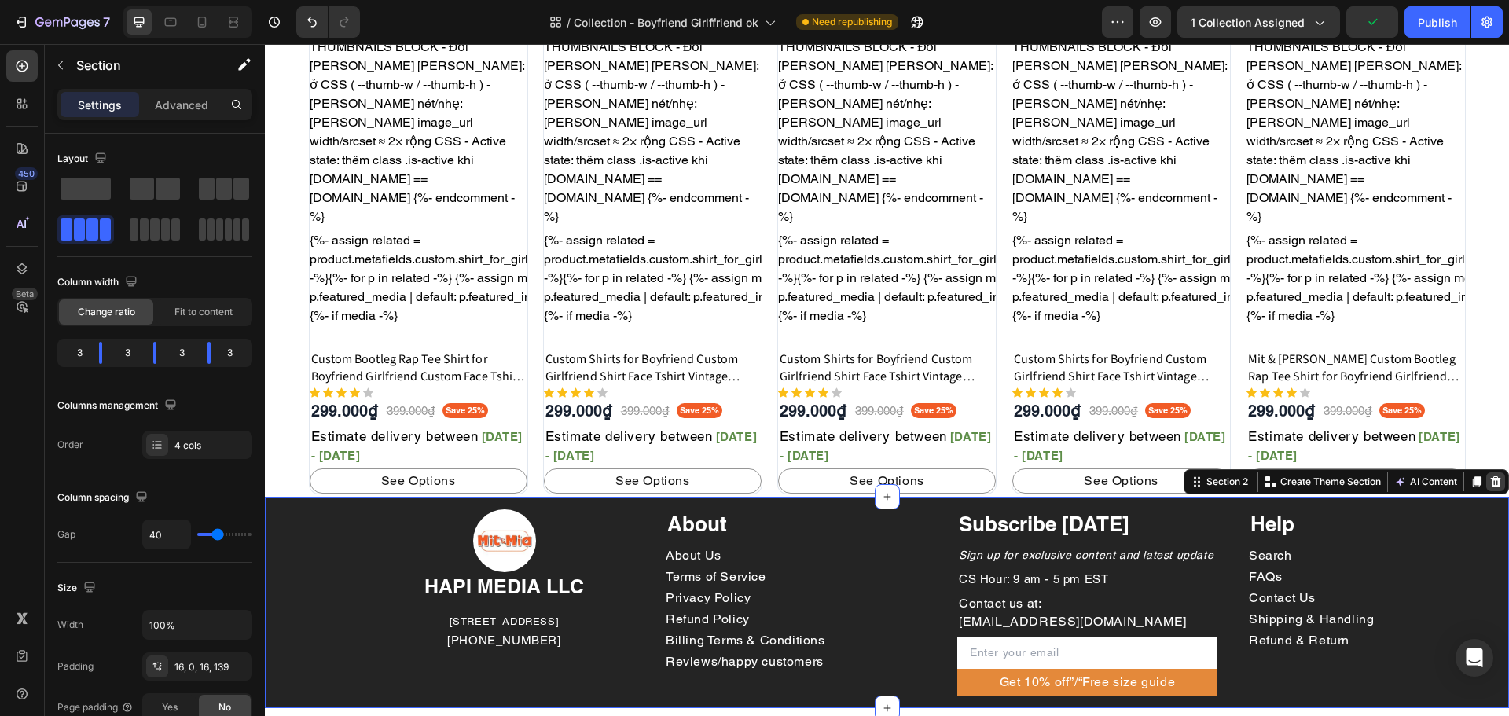
click at [1489, 475] on icon at bounding box center [1495, 481] width 13 height 13
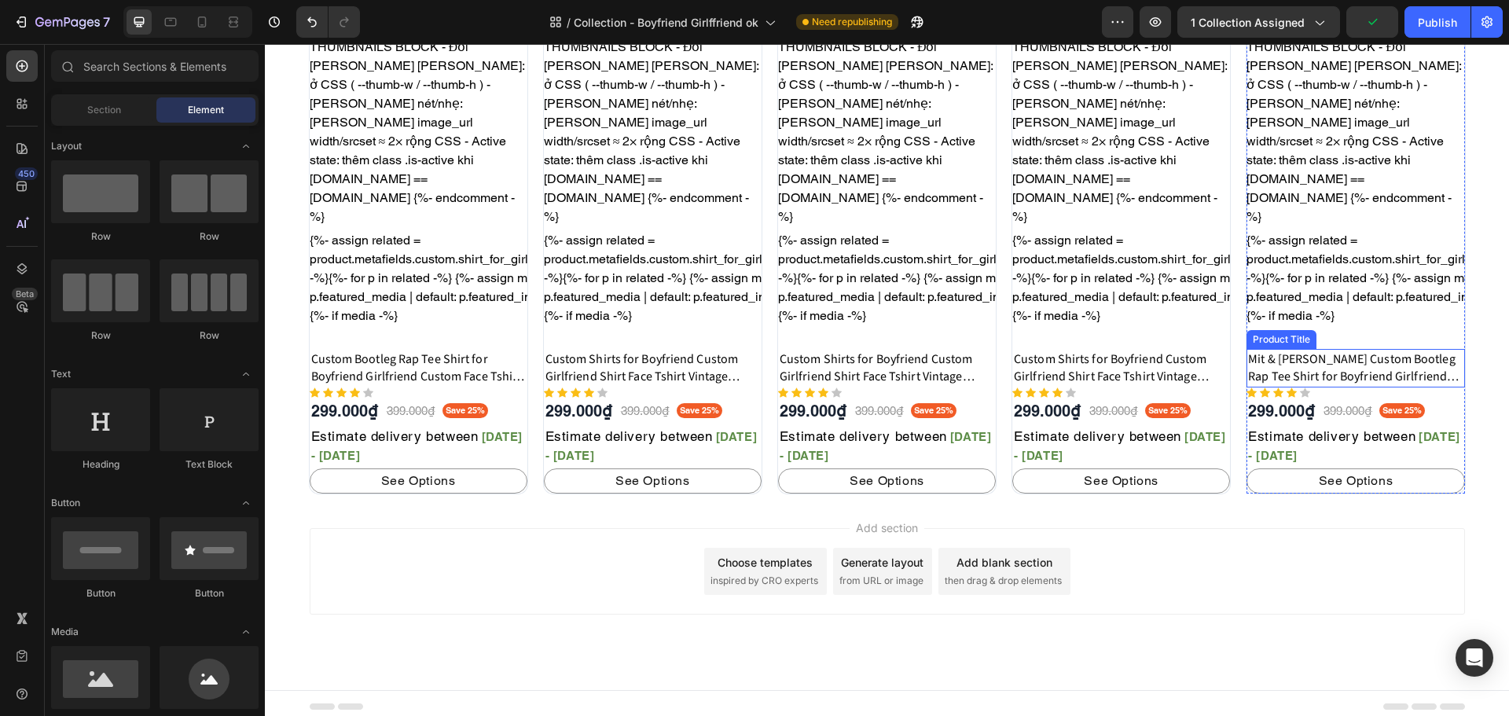
scroll to position [1248, 0]
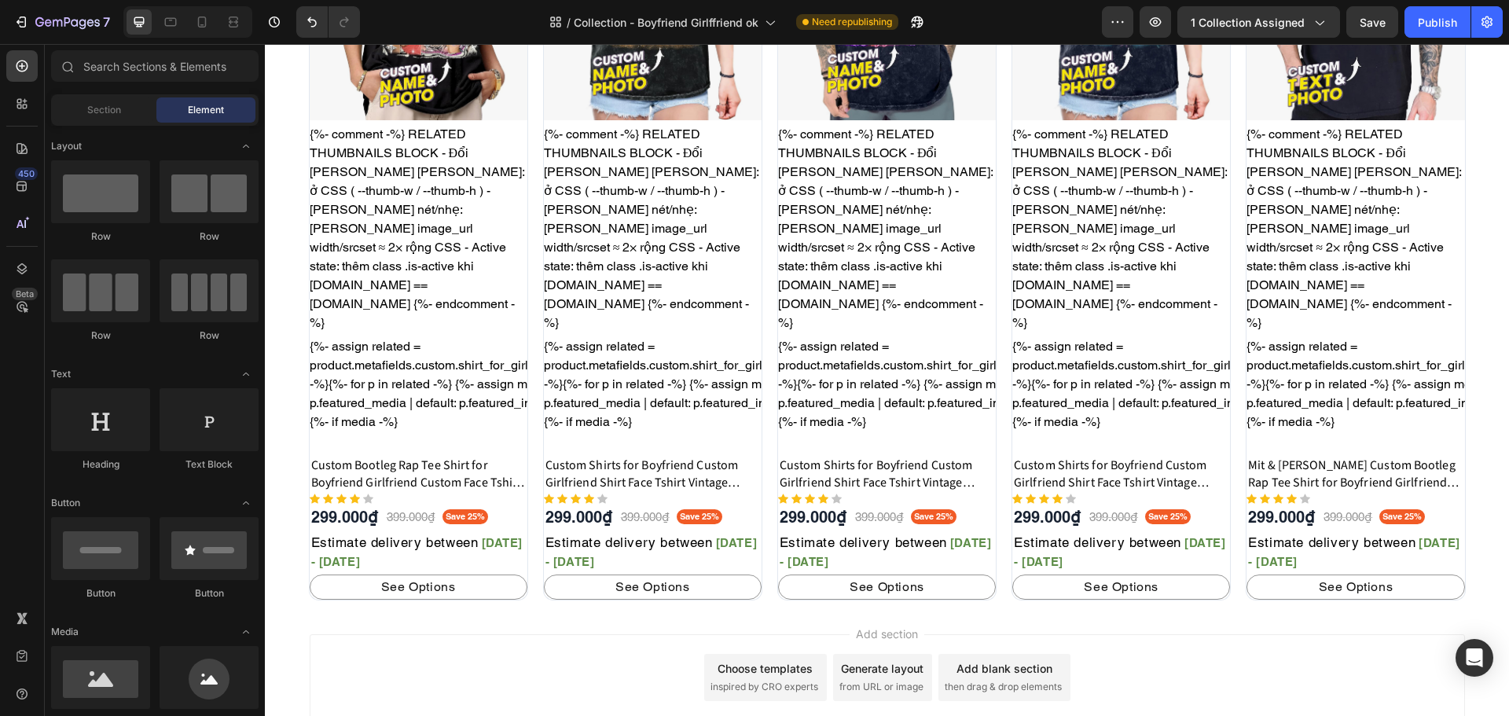
click at [494, 603] on div "Add section Choose templates inspired by CRO experts Generate layout from URL o…" at bounding box center [887, 699] width 1244 height 193
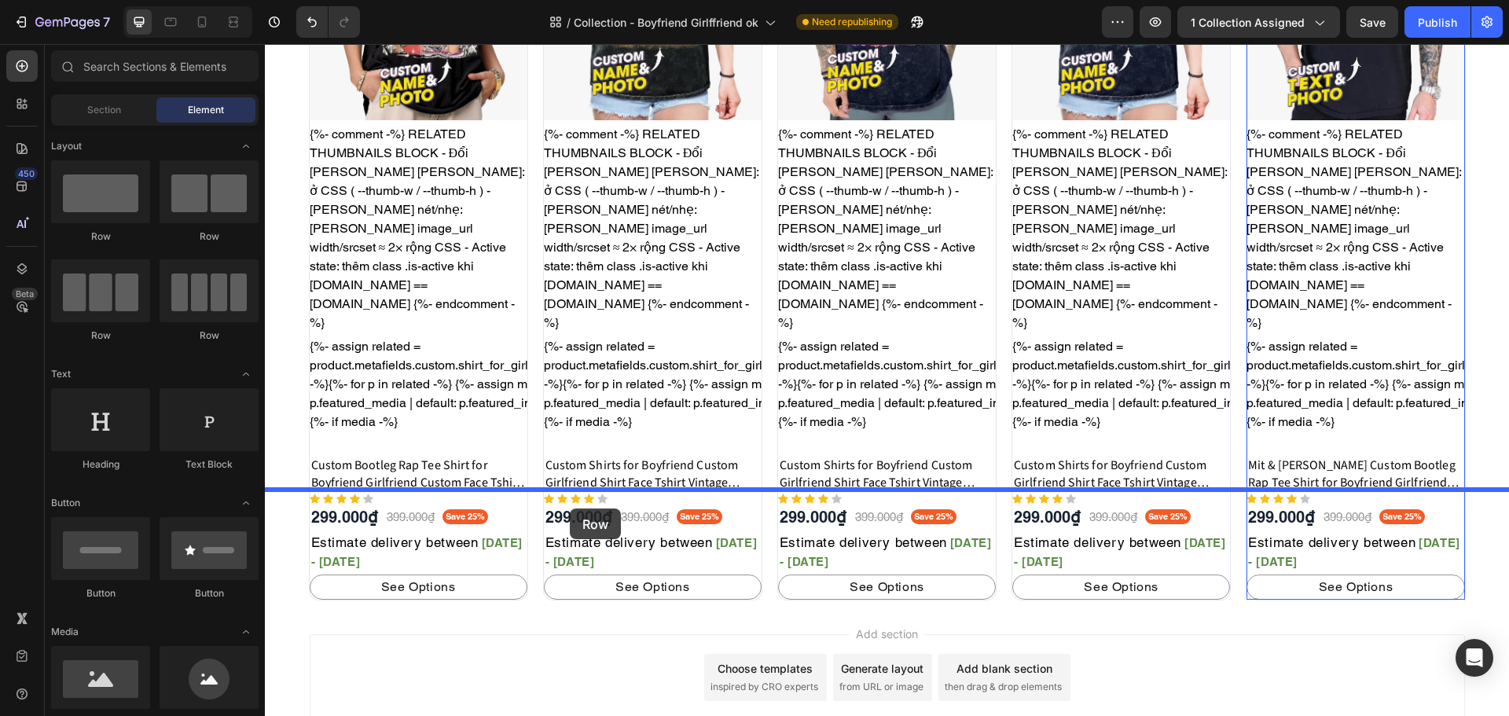
drag, startPoint x: 362, startPoint y: 226, endPoint x: 570, endPoint y: 508, distance: 351.3
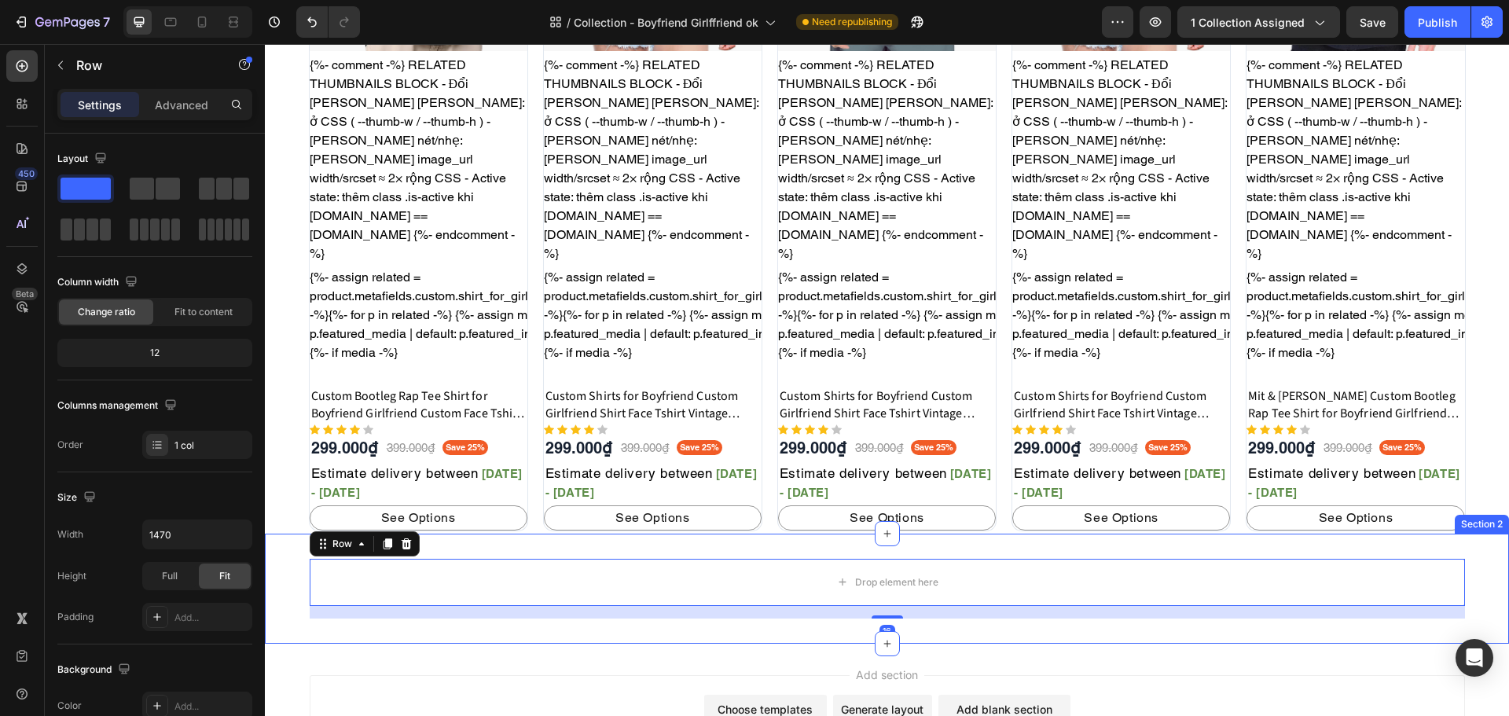
scroll to position [1358, 0]
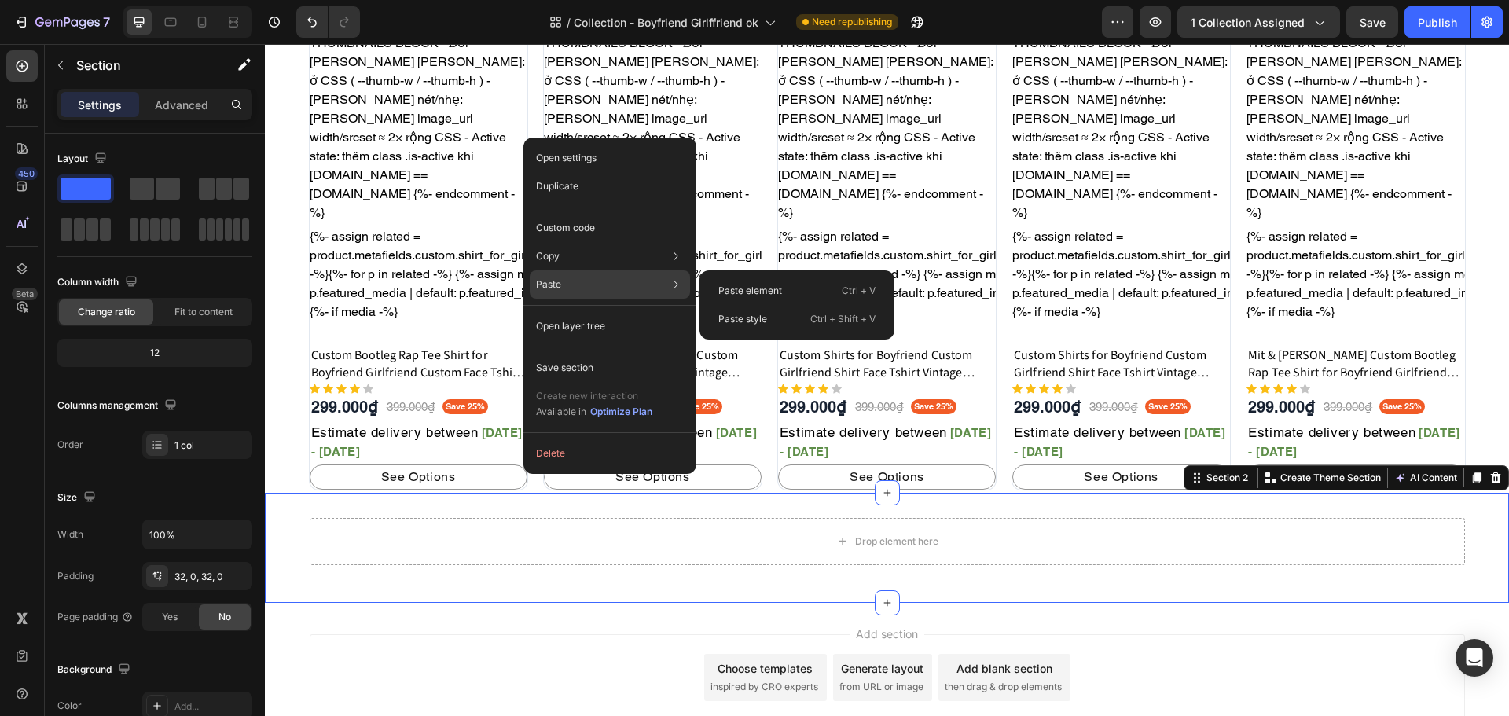
click at [575, 290] on div "Paste Paste element Ctrl + V Paste style Ctrl + Shift + V" at bounding box center [610, 284] width 160 height 28
click at [754, 285] on p "Paste element" at bounding box center [750, 291] width 64 height 14
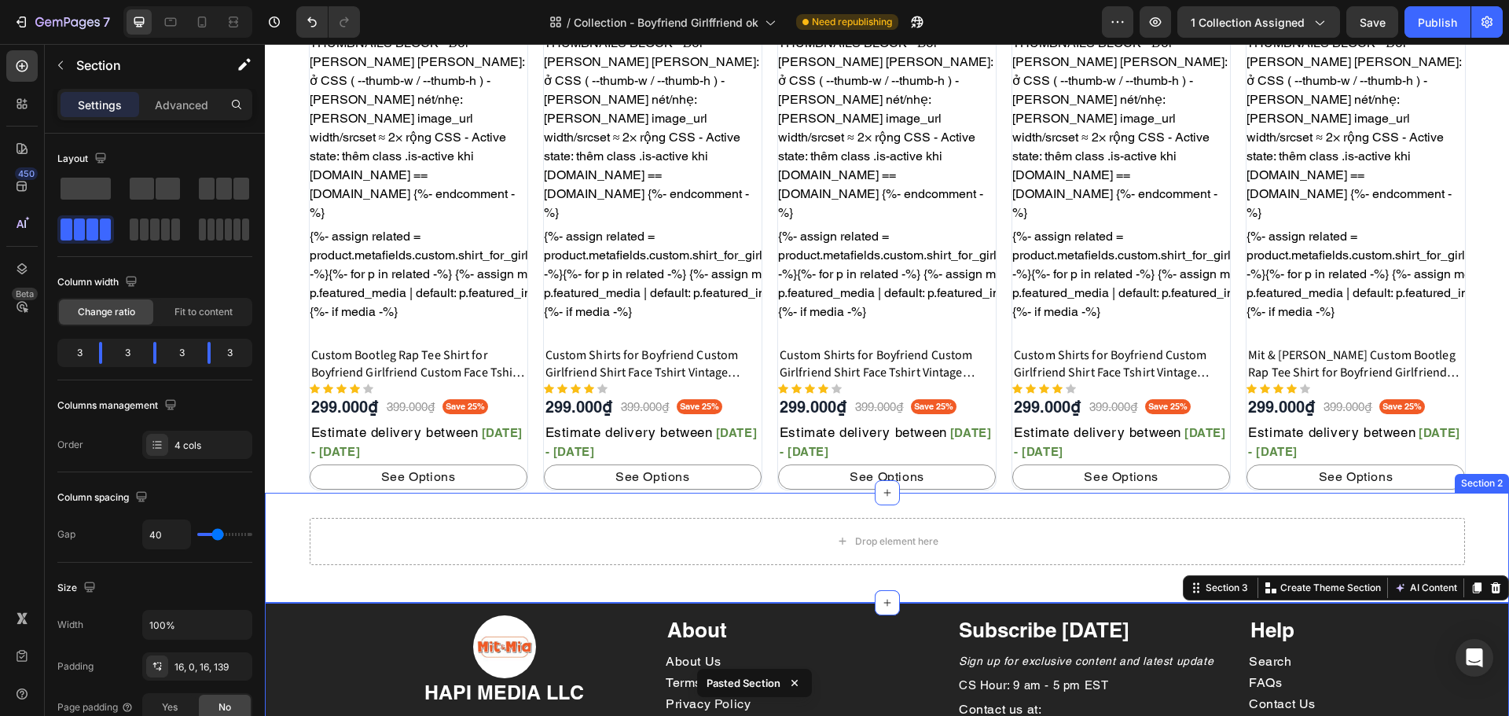
click at [289, 493] on div "Drop element here Row Section 2" at bounding box center [887, 548] width 1244 height 110
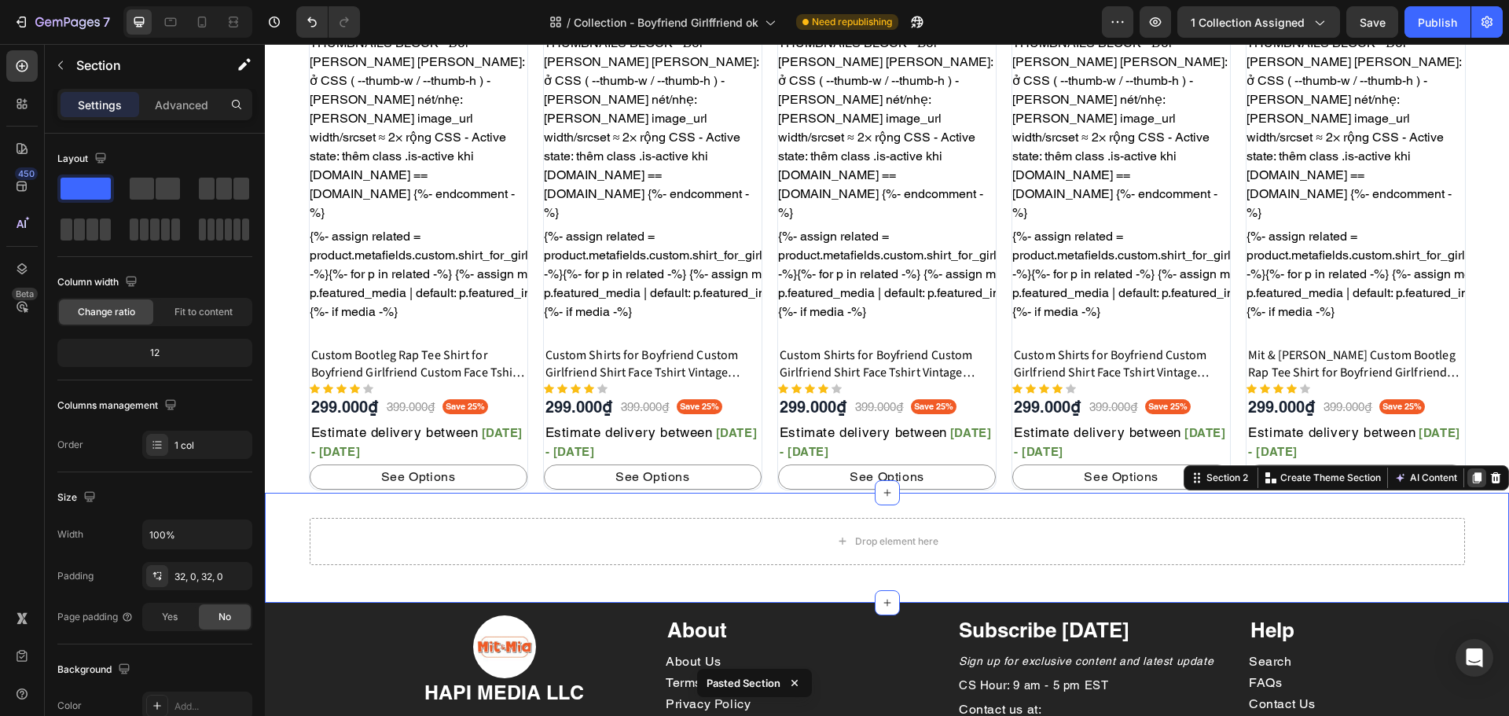
click at [1474, 468] on div at bounding box center [1476, 477] width 19 height 19
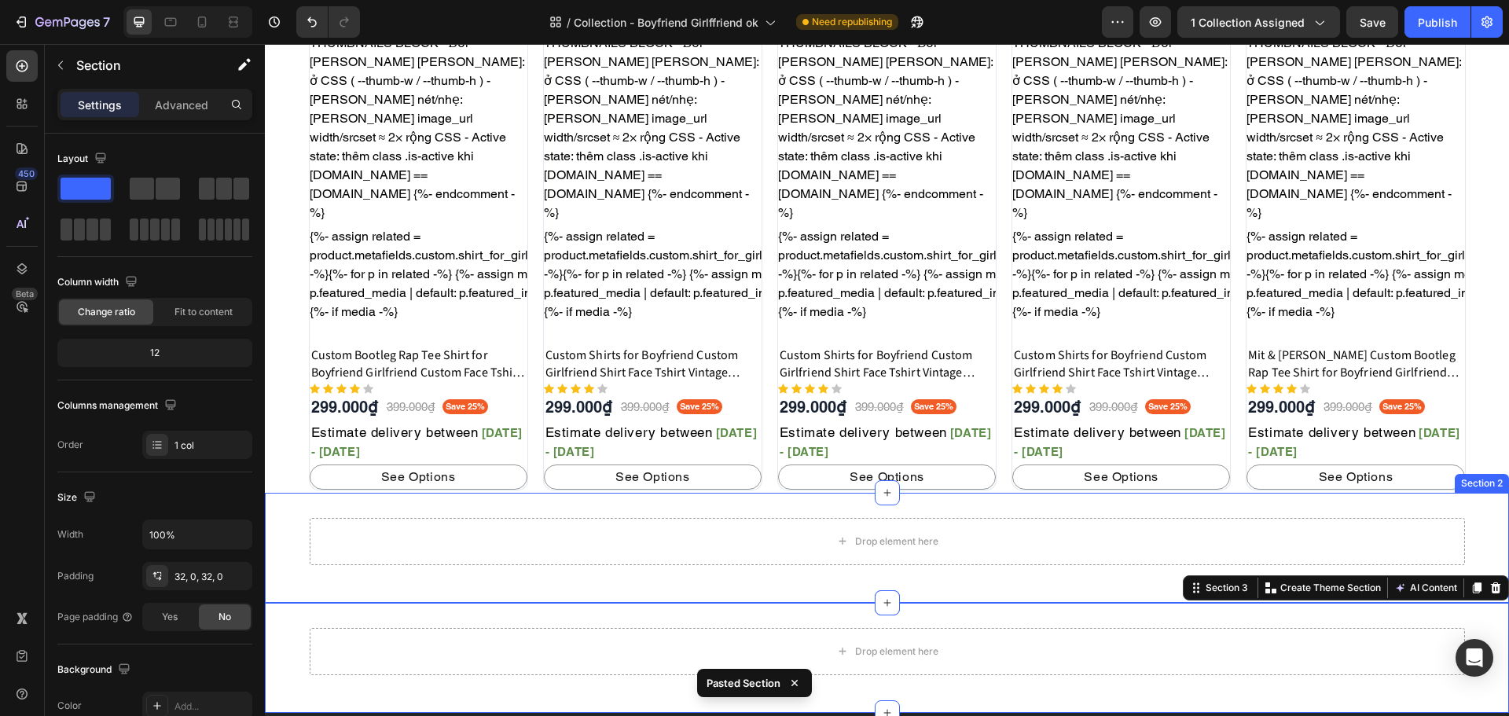
click at [1492, 518] on div "Drop element here Row" at bounding box center [887, 548] width 1244 height 60
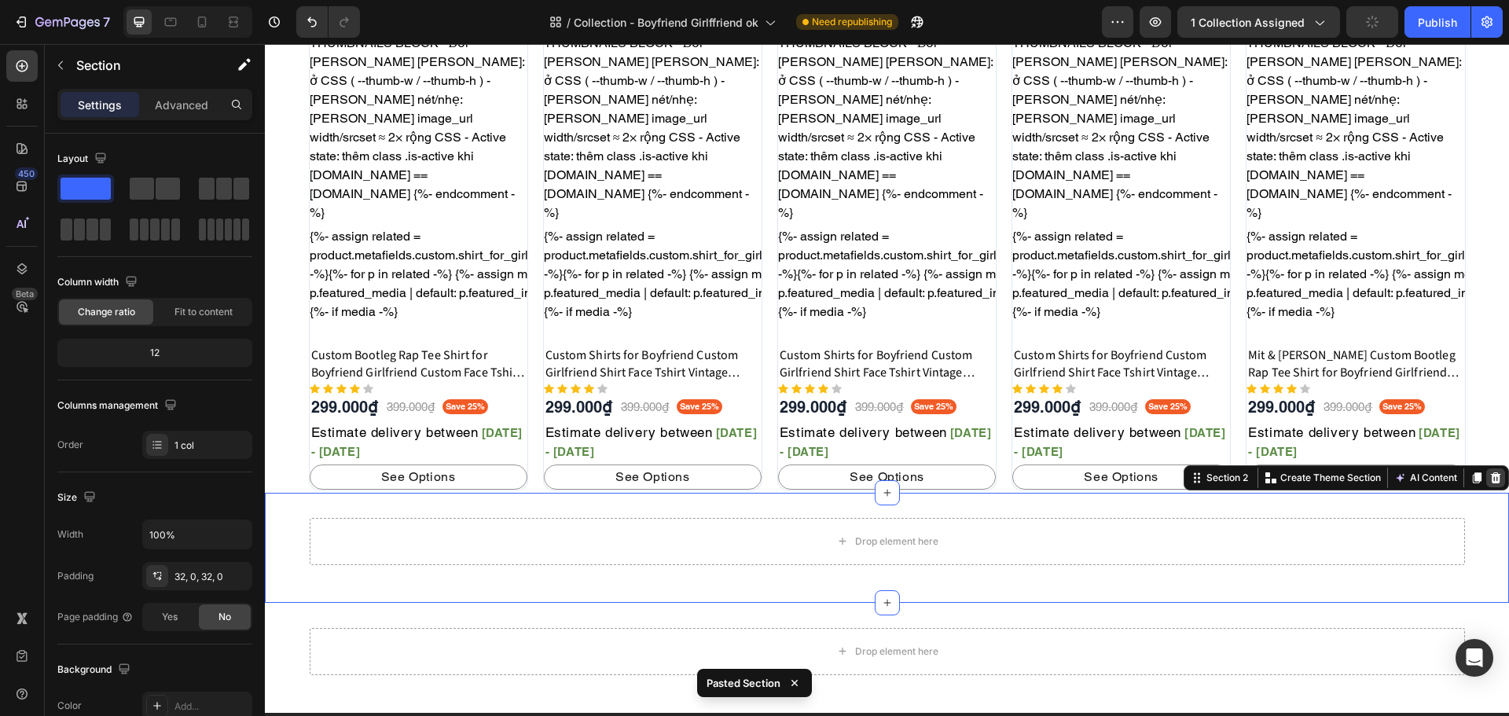
drag, startPoint x: 1487, startPoint y: 364, endPoint x: 1474, endPoint y: 435, distance: 72.6
click at [1491, 472] on icon at bounding box center [1496, 477] width 10 height 11
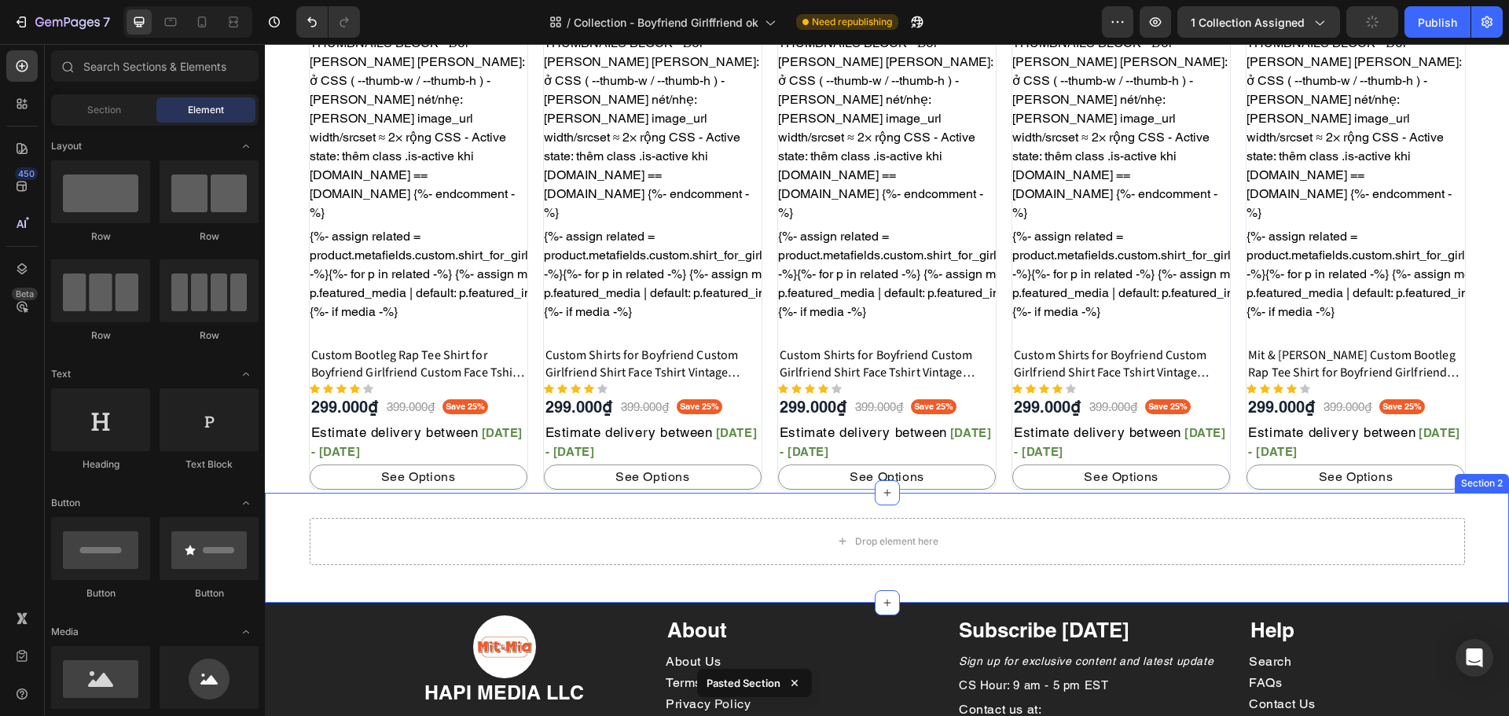
click at [1480, 518] on div "Drop element here Row" at bounding box center [887, 548] width 1244 height 60
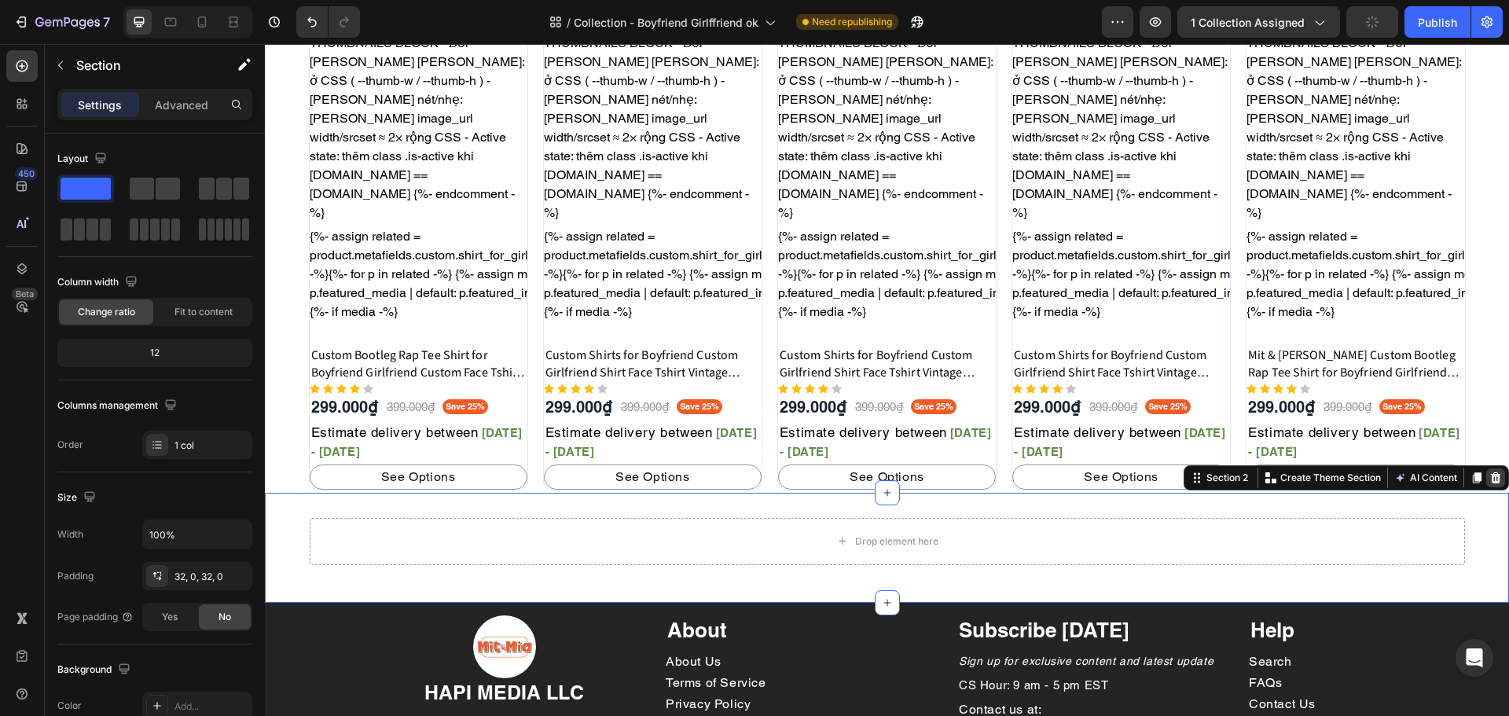
click at [1491, 472] on icon at bounding box center [1496, 477] width 10 height 11
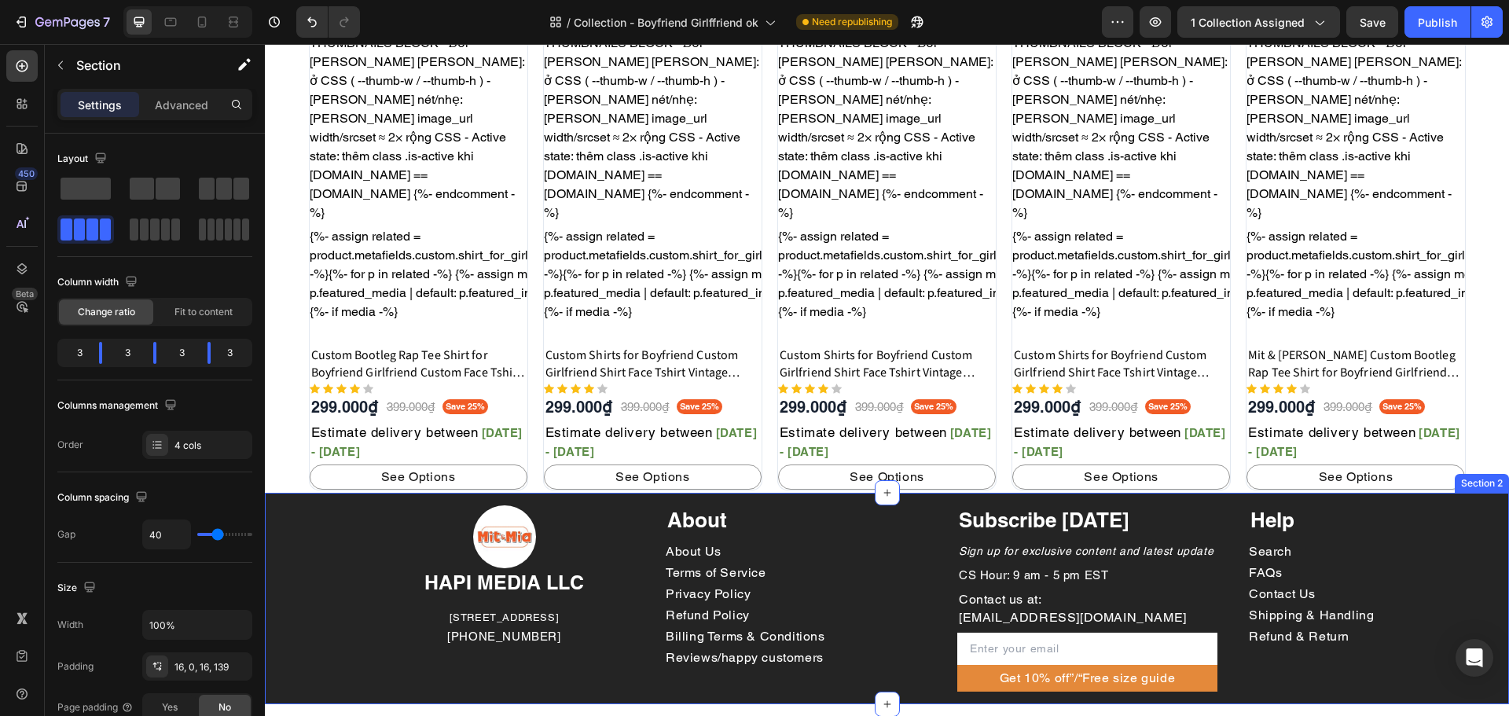
click at [1463, 493] on div "Image HAPI MEDIA LLC Heading 1500 N GRANT ST STE N DENVER CO 80203 US Text bloc…" at bounding box center [887, 599] width 1244 height 212
click at [182, 111] on p "Advanced" at bounding box center [181, 105] width 53 height 17
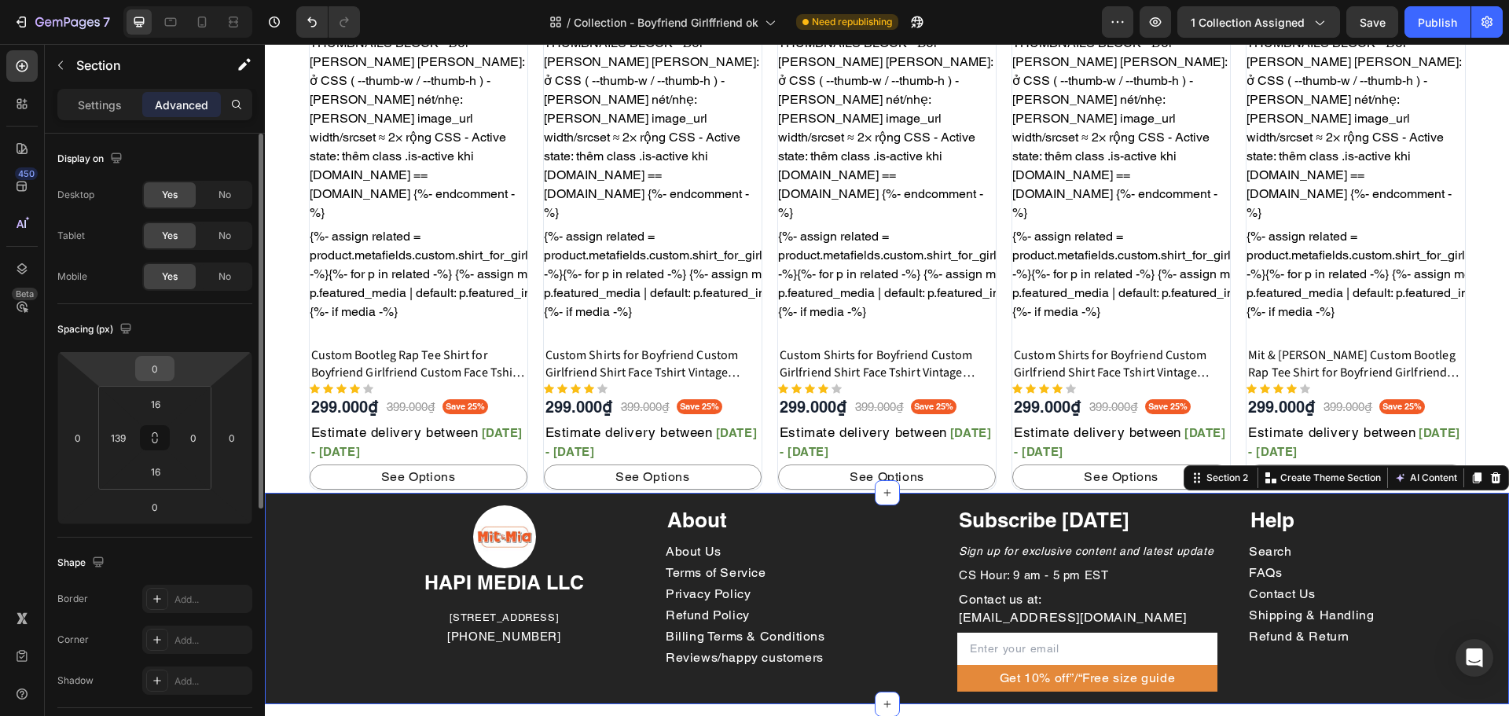
click at [156, 375] on input "0" at bounding box center [154, 369] width 31 height 24
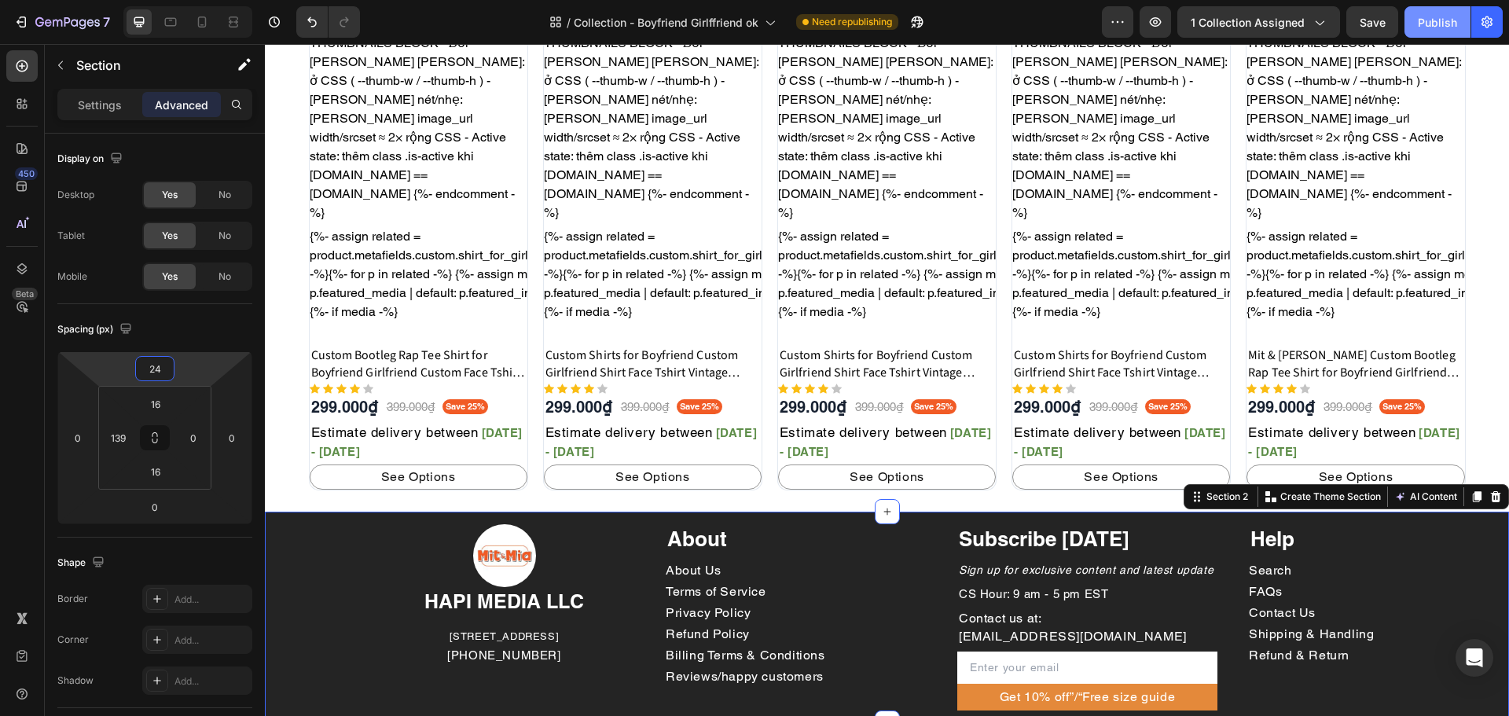
type input "24"
click at [1451, 25] on div "Publish" at bounding box center [1437, 22] width 39 height 17
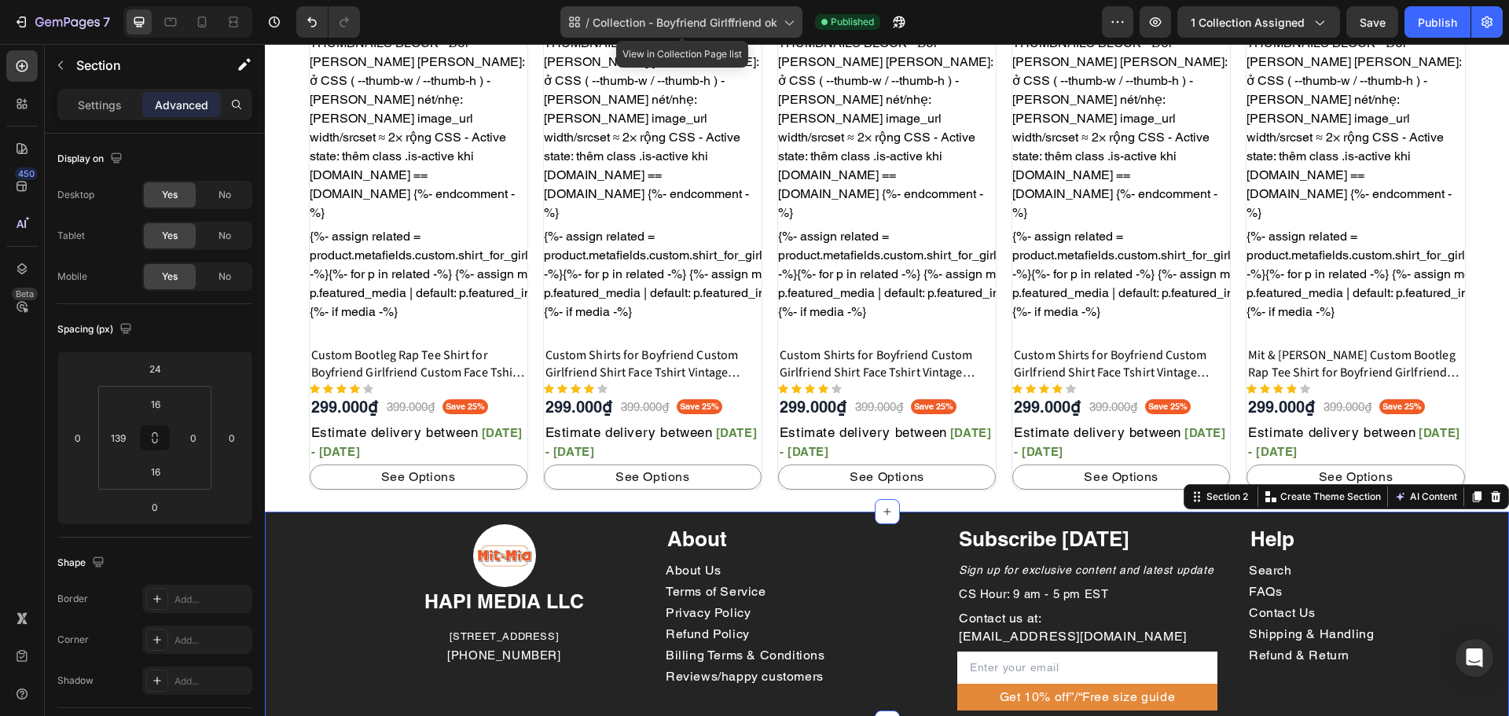
click at [731, 27] on span "Collection - Boyfriend Girlffriend ok" at bounding box center [685, 22] width 185 height 17
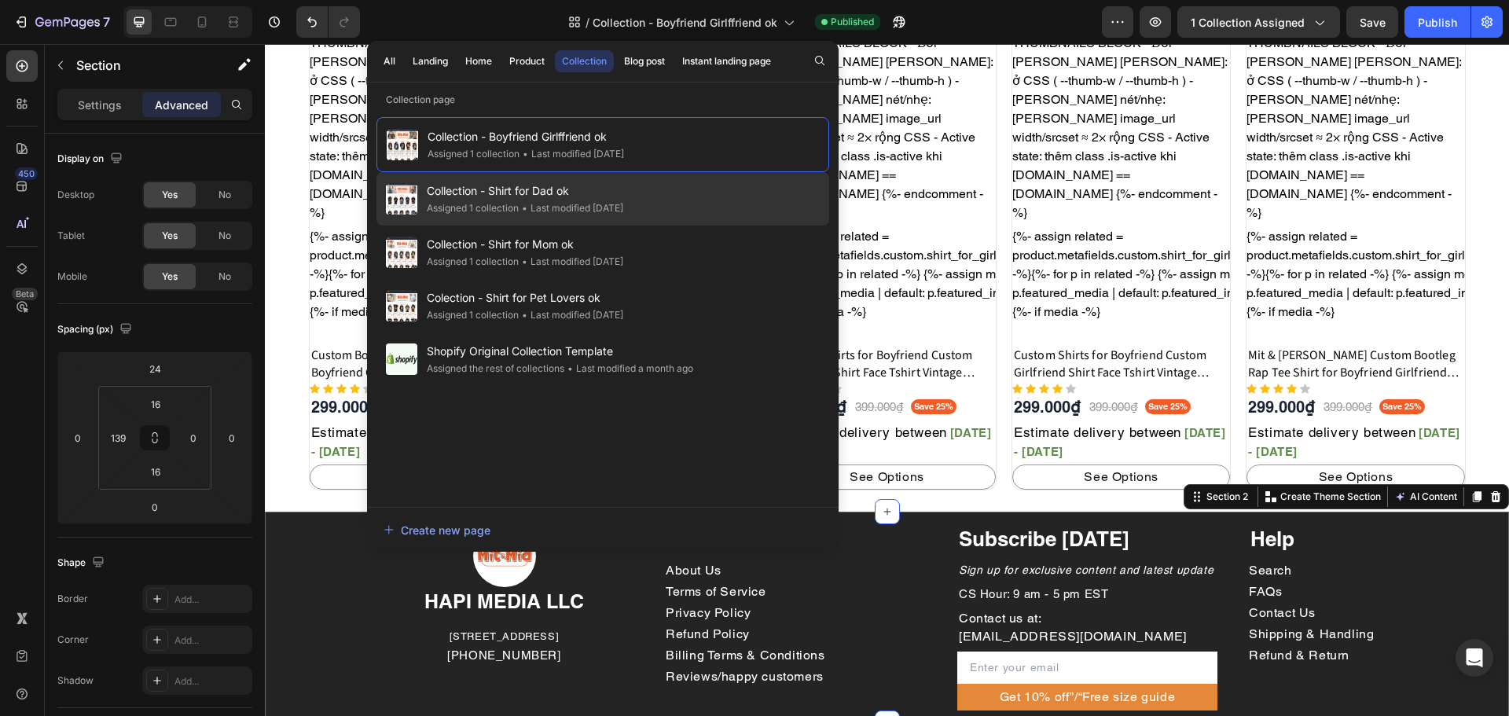
click at [561, 185] on span "Collection - Shirt for Dad ok" at bounding box center [525, 191] width 196 height 19
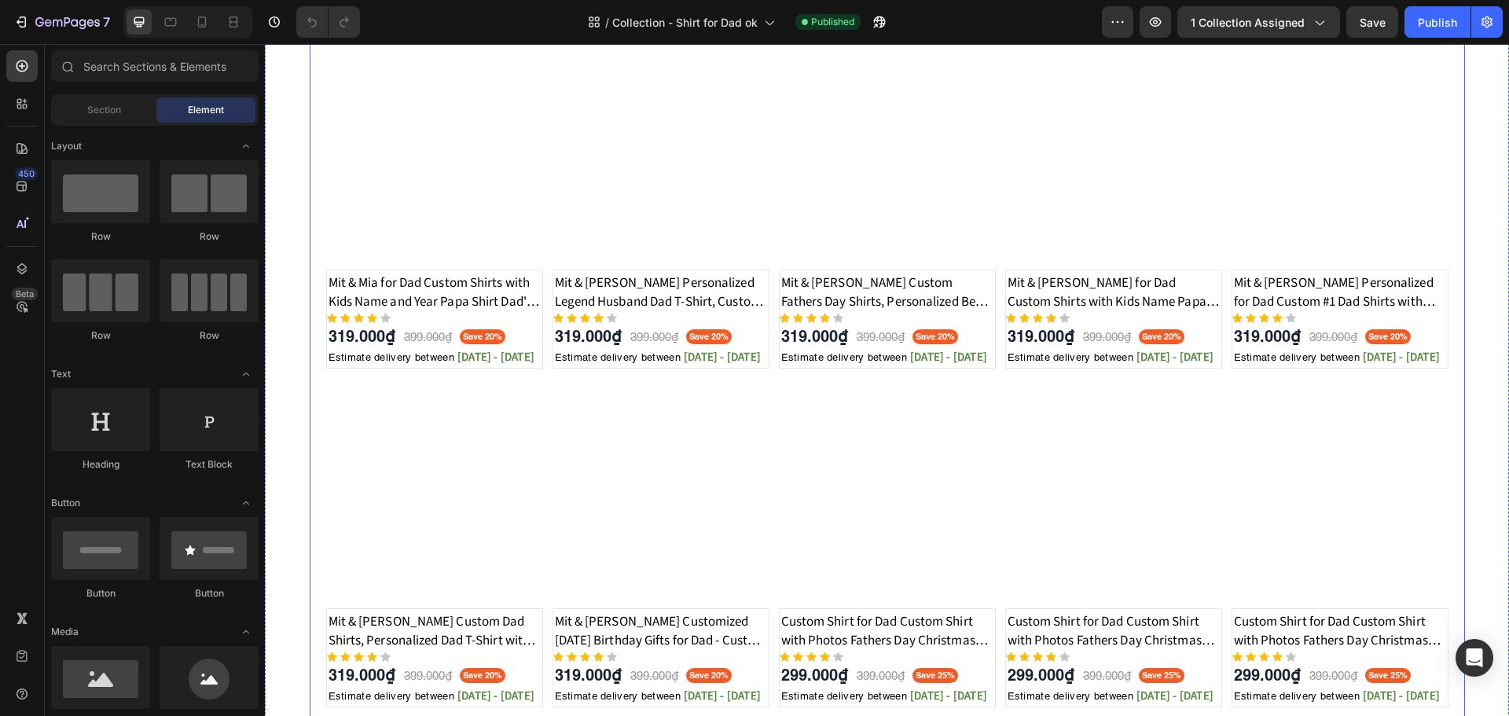
scroll to position [626, 0]
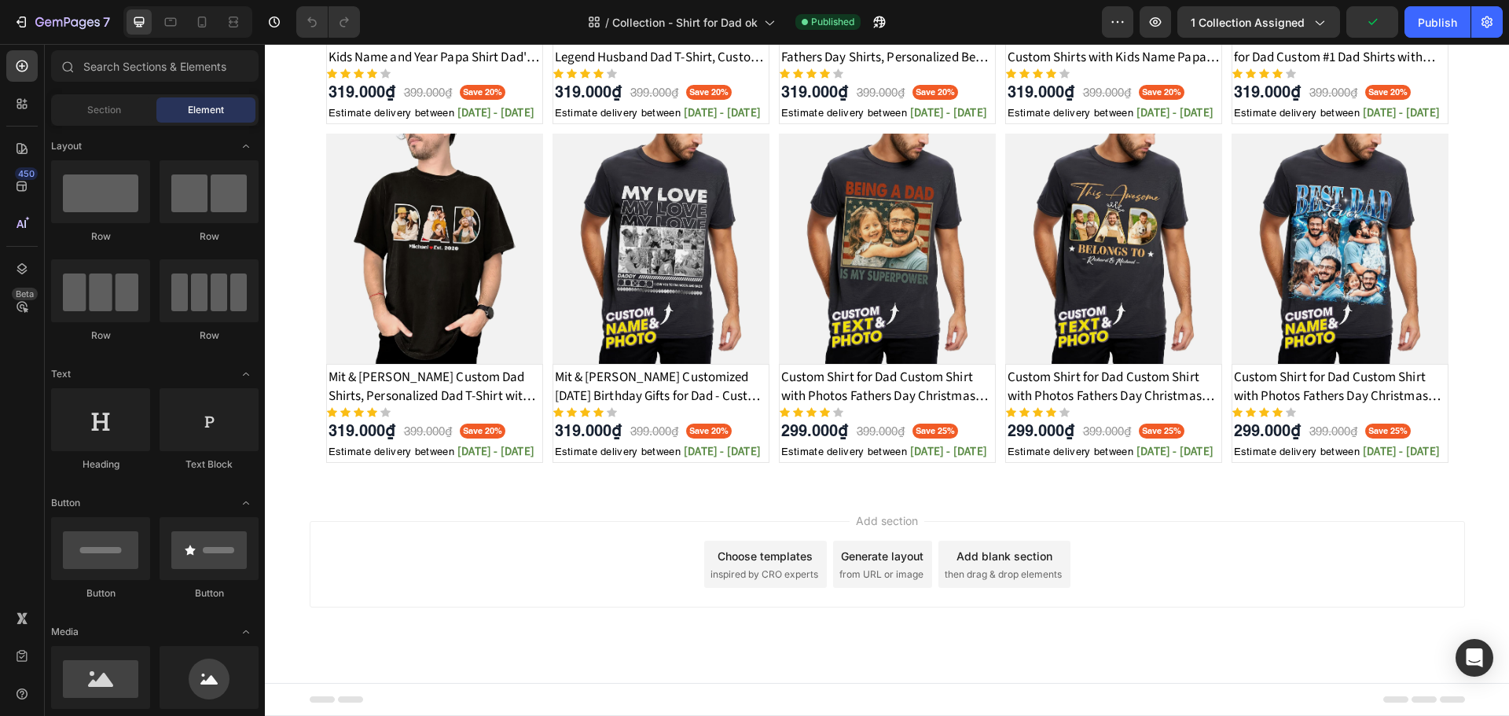
drag, startPoint x: 470, startPoint y: 563, endPoint x: 976, endPoint y: 465, distance: 515.4
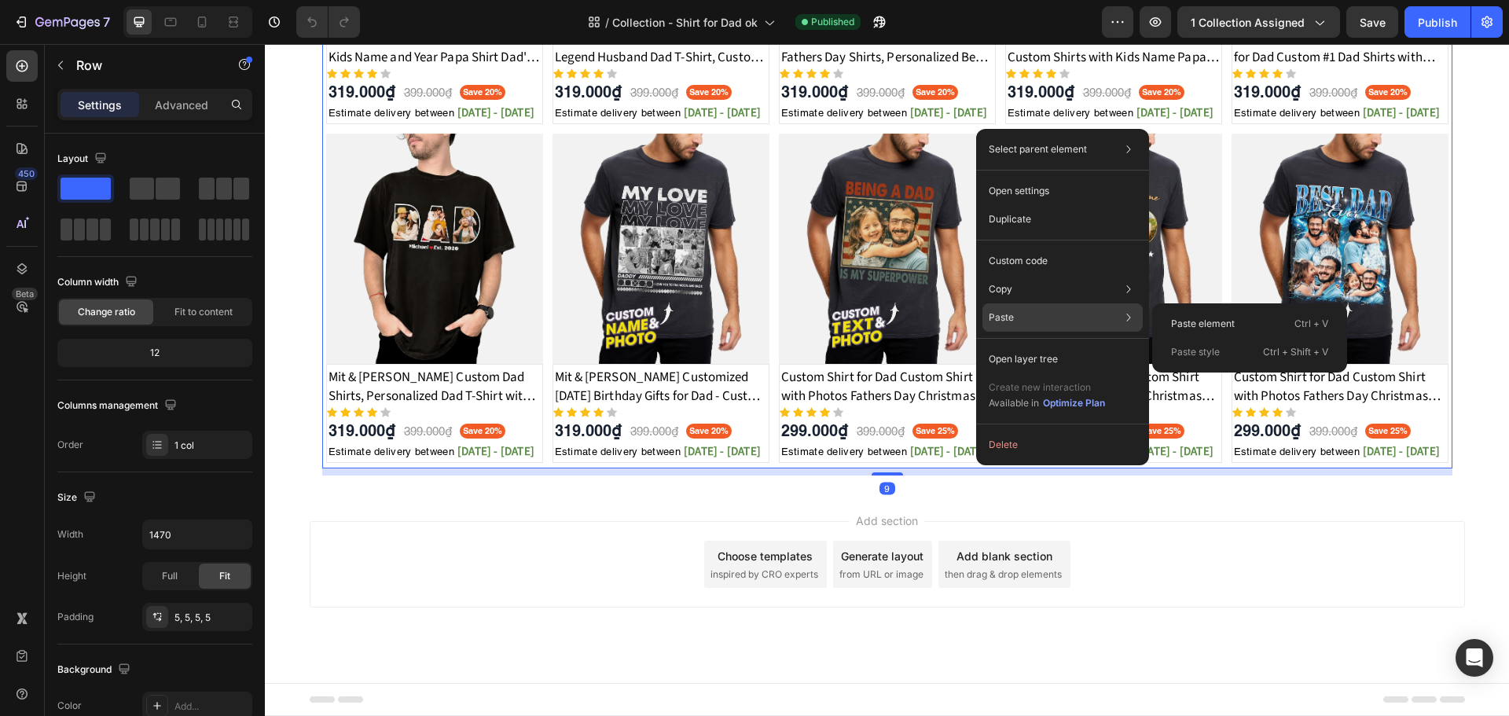
click at [1018, 324] on div "Paste Paste element Ctrl + V Paste style Ctrl + Shift + V" at bounding box center [1062, 317] width 160 height 28
click at [1109, 325] on div "Paste Paste element Ctrl + V Paste style Ctrl + Shift + V" at bounding box center [1062, 317] width 160 height 28
click at [1243, 321] on div "Paste element Ctrl + V" at bounding box center [1249, 324] width 182 height 28
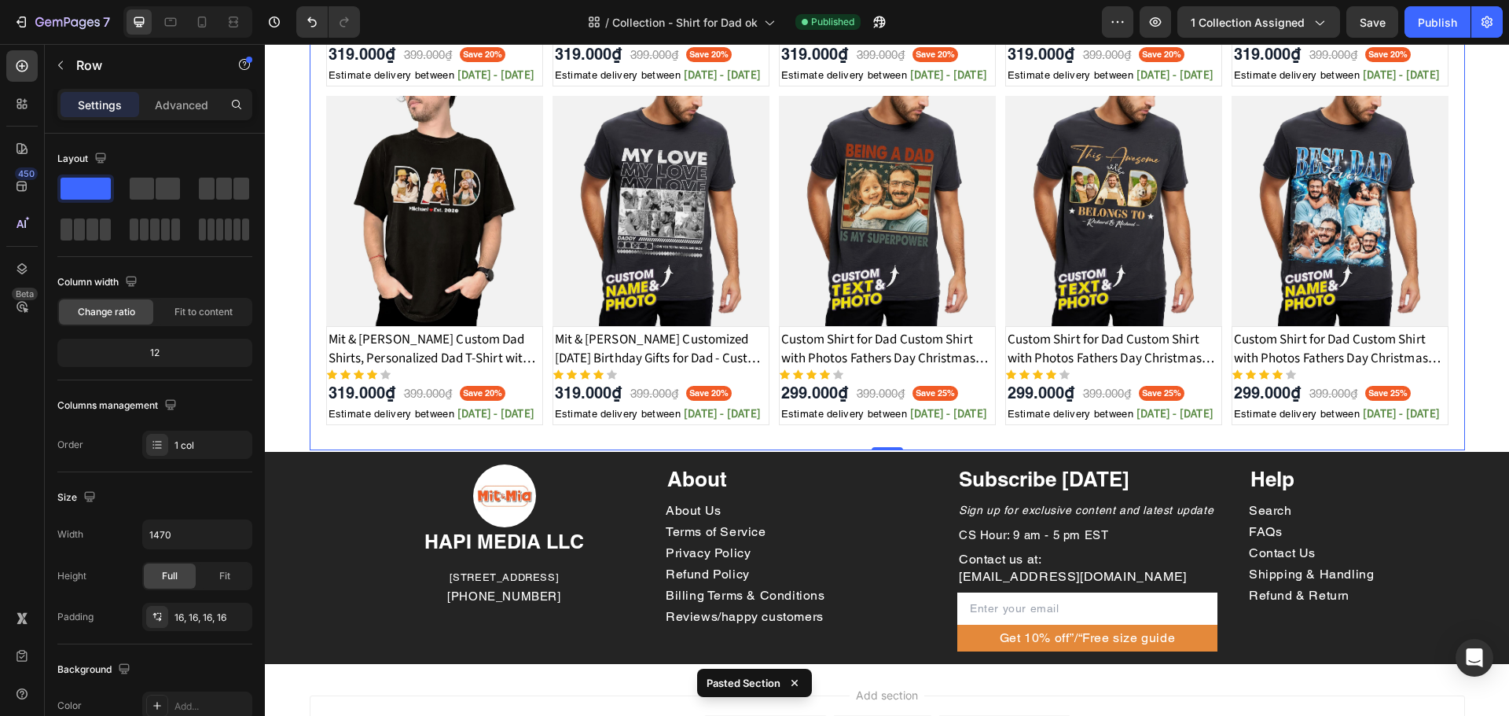
click at [1433, 22] on div "Publish" at bounding box center [1437, 22] width 39 height 17
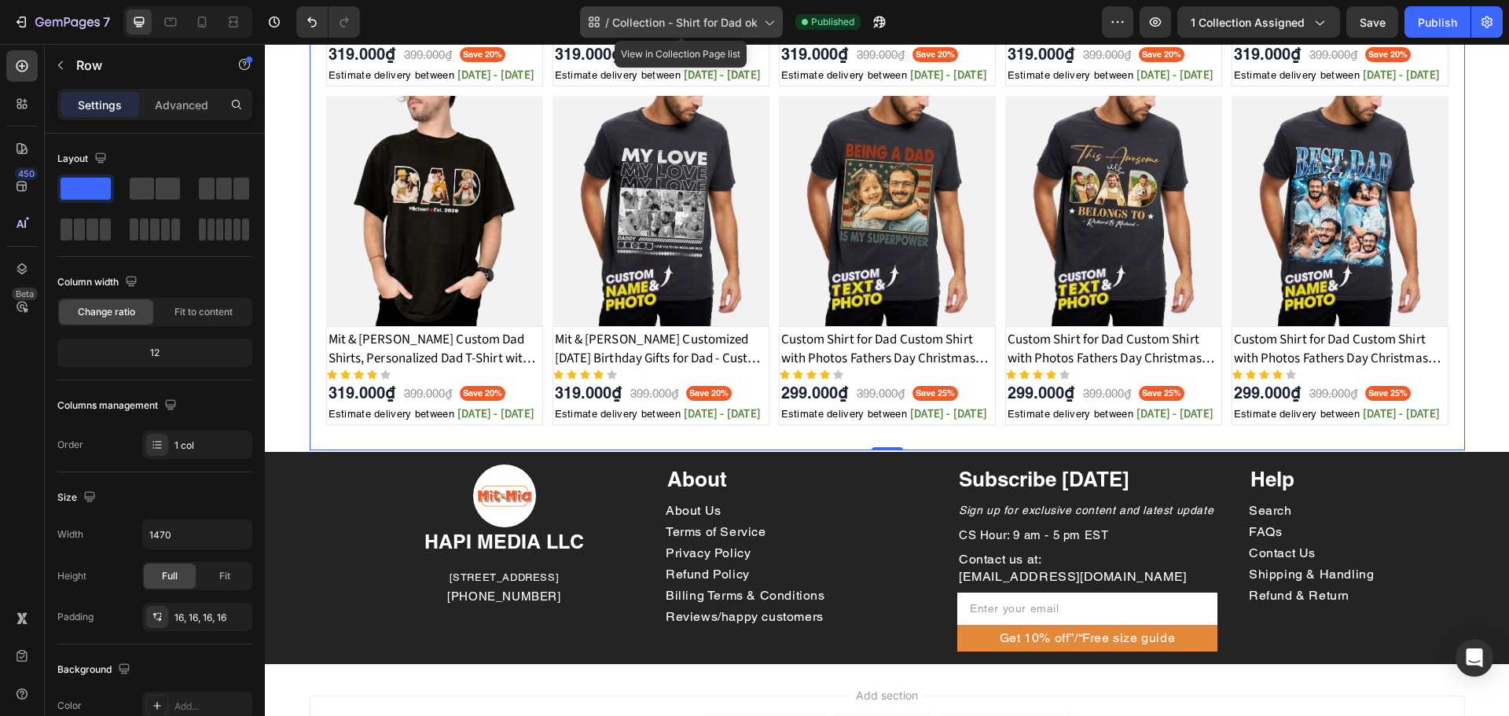
click at [767, 23] on icon at bounding box center [769, 22] width 16 height 16
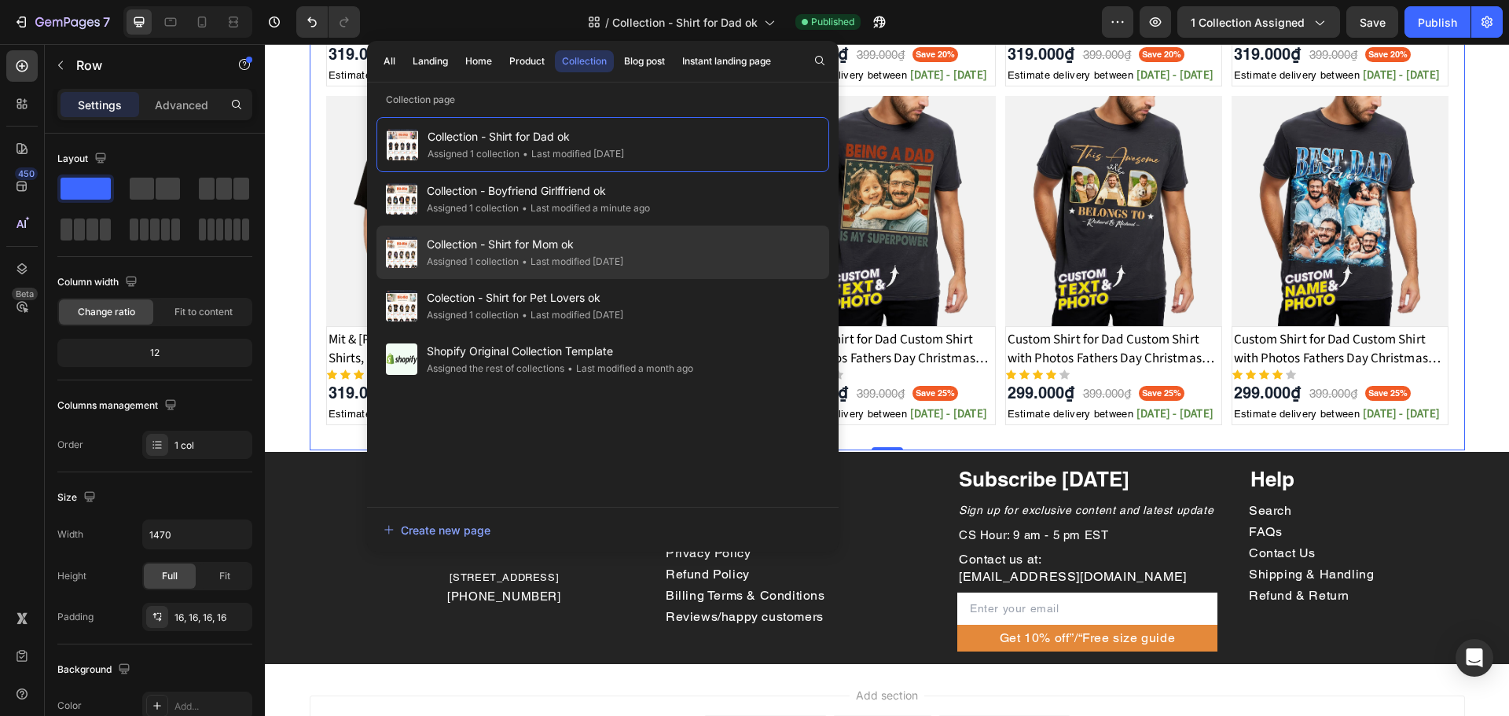
click at [613, 250] on span "Collection - Shirt for Mom ok" at bounding box center [525, 244] width 196 height 19
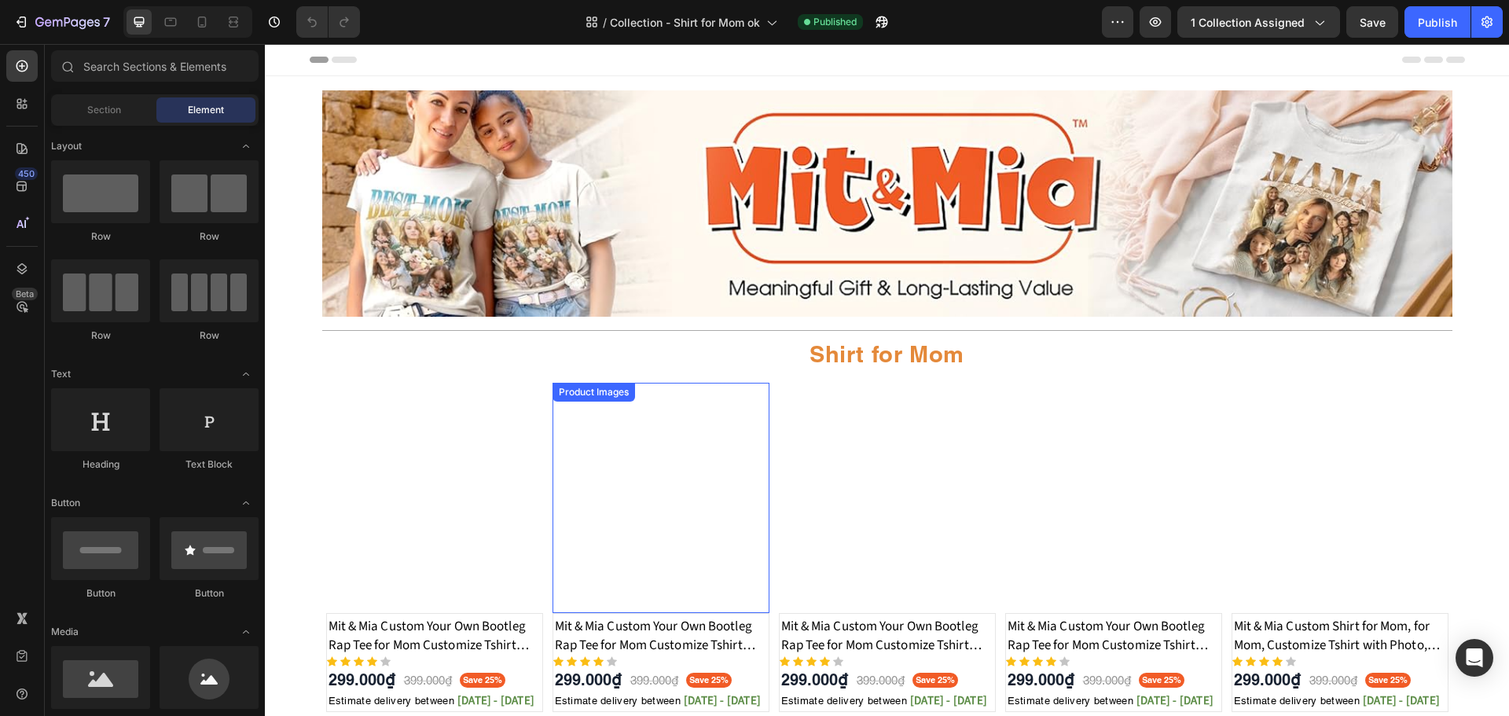
scroll to position [638, 0]
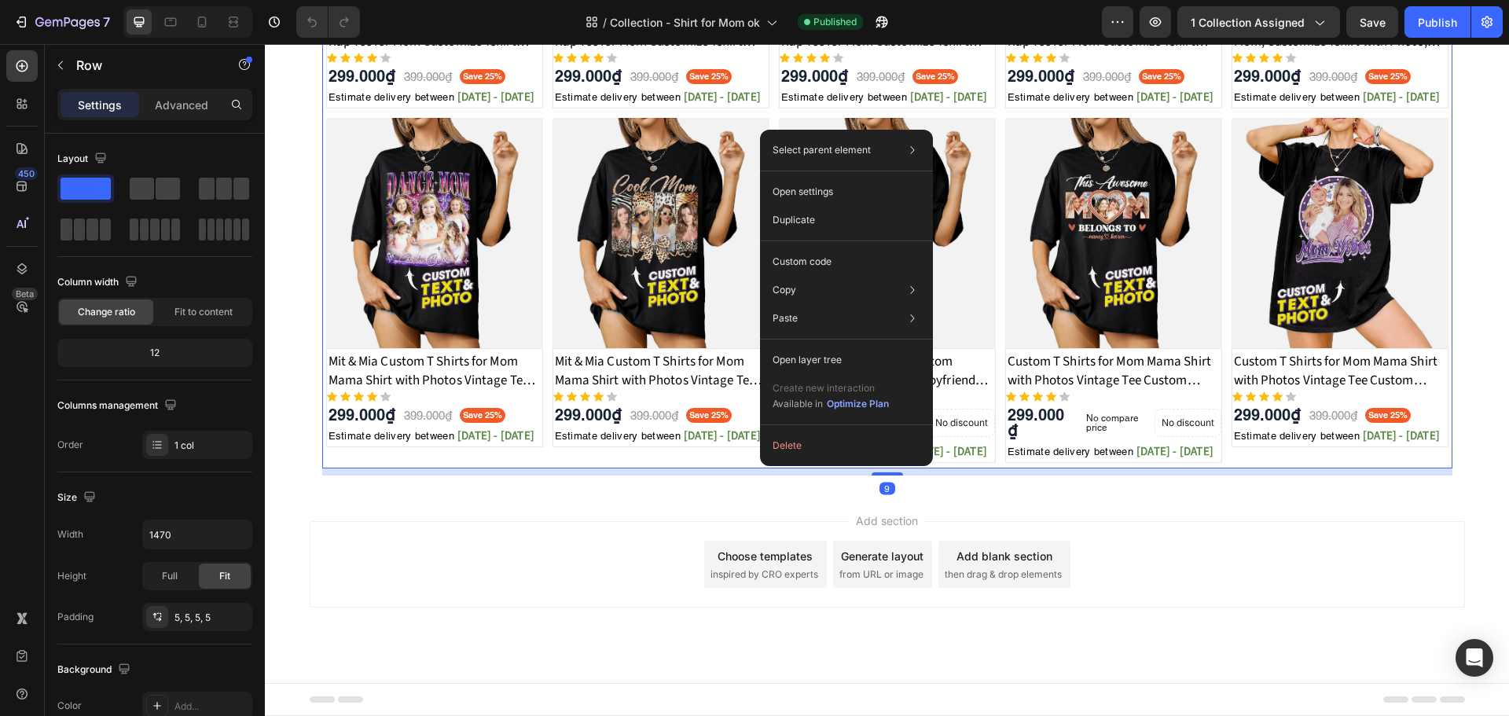
click at [1067, 519] on div "Add section Choose templates inspired by CRO experts Generate layout from URL o…" at bounding box center [887, 586] width 1244 height 193
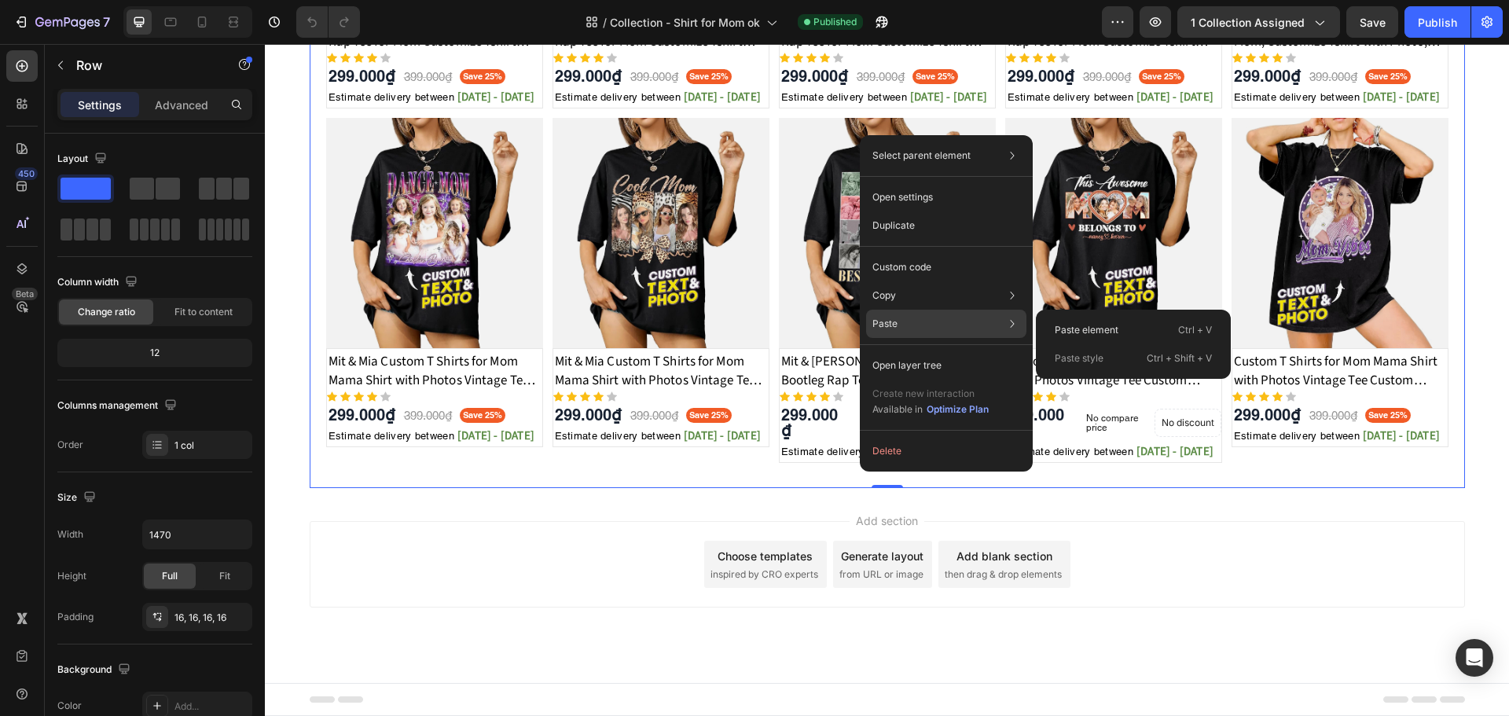
click at [914, 333] on div "Paste Paste element Ctrl + V Paste style Ctrl + Shift + V" at bounding box center [946, 324] width 160 height 28
click at [1098, 340] on div "Paste element Ctrl + V" at bounding box center [1133, 330] width 182 height 28
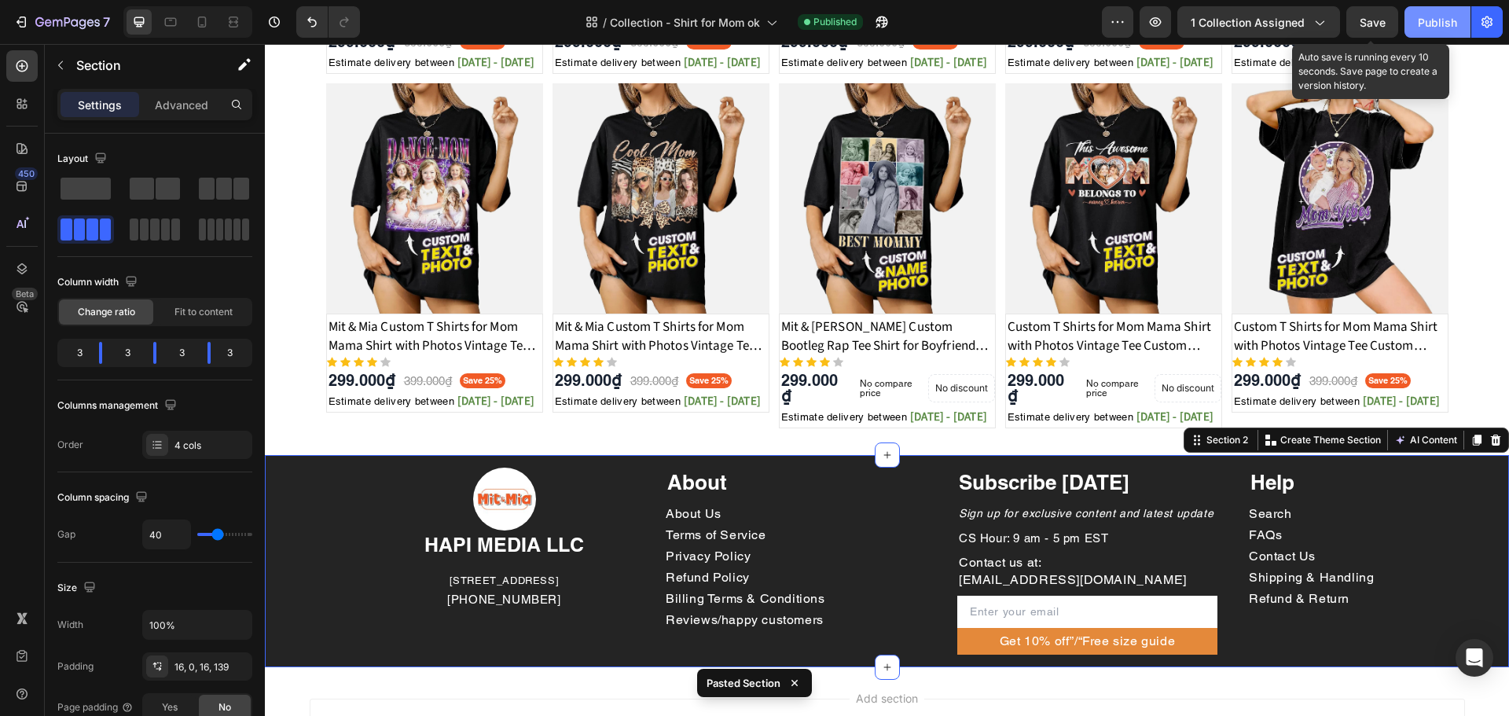
click at [1429, 18] on div "Publish" at bounding box center [1437, 22] width 39 height 17
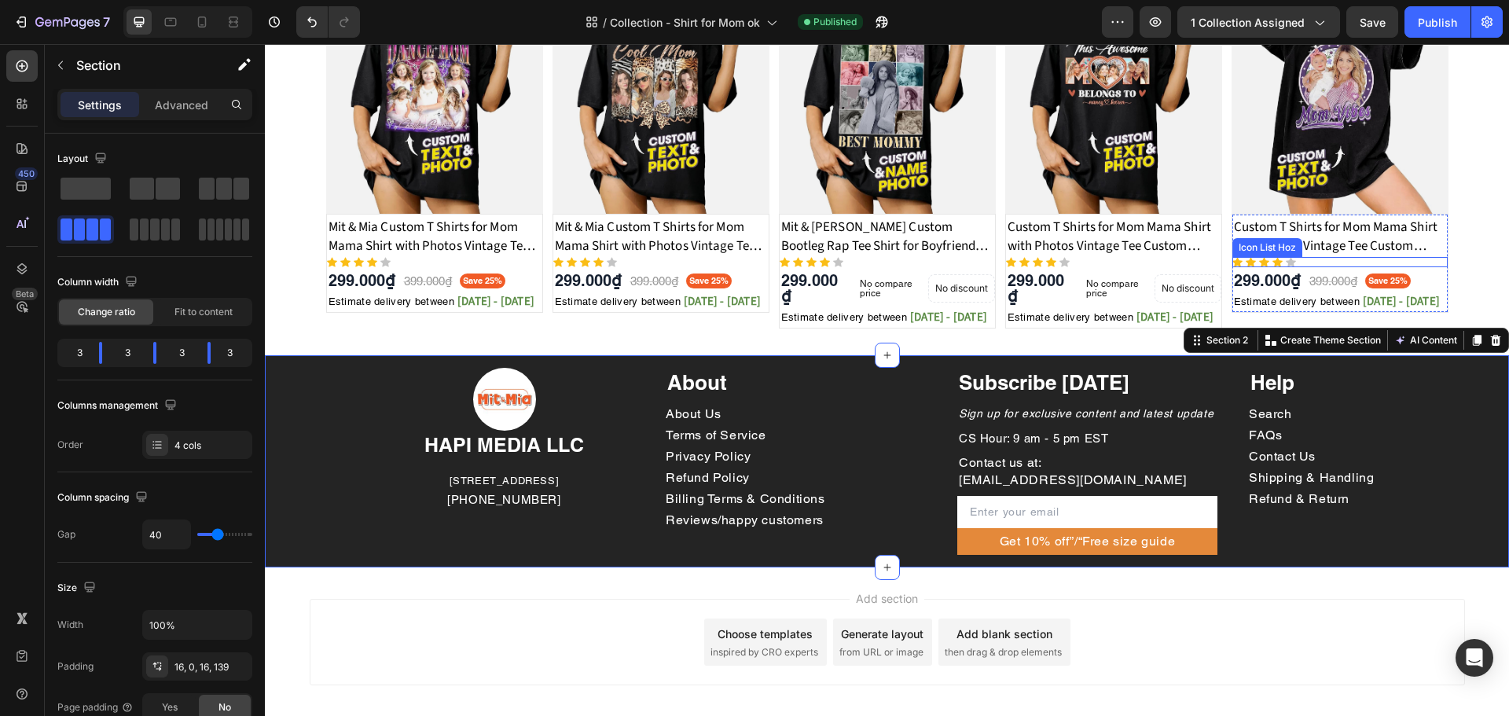
scroll to position [743, 0]
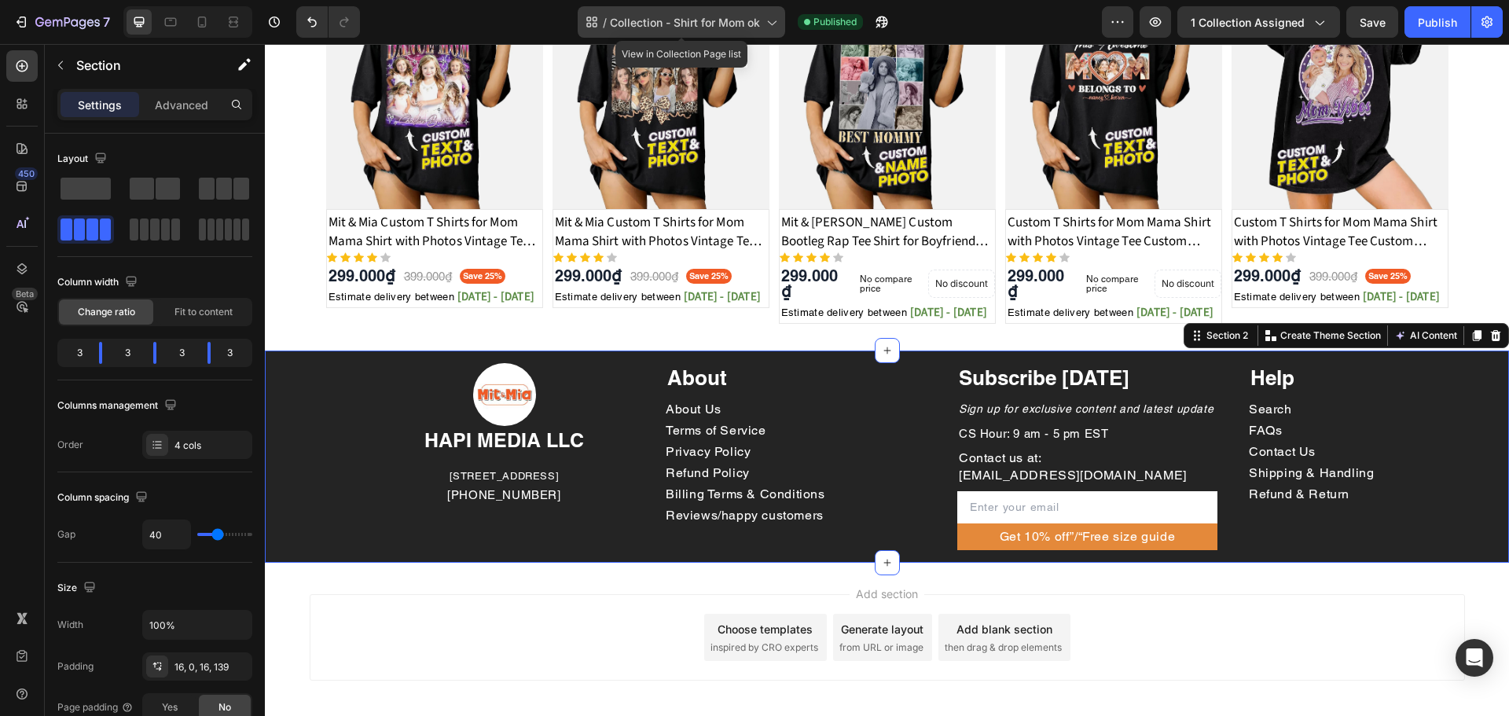
click at [758, 14] on span "Collection - Shirt for Mom ok" at bounding box center [685, 22] width 150 height 17
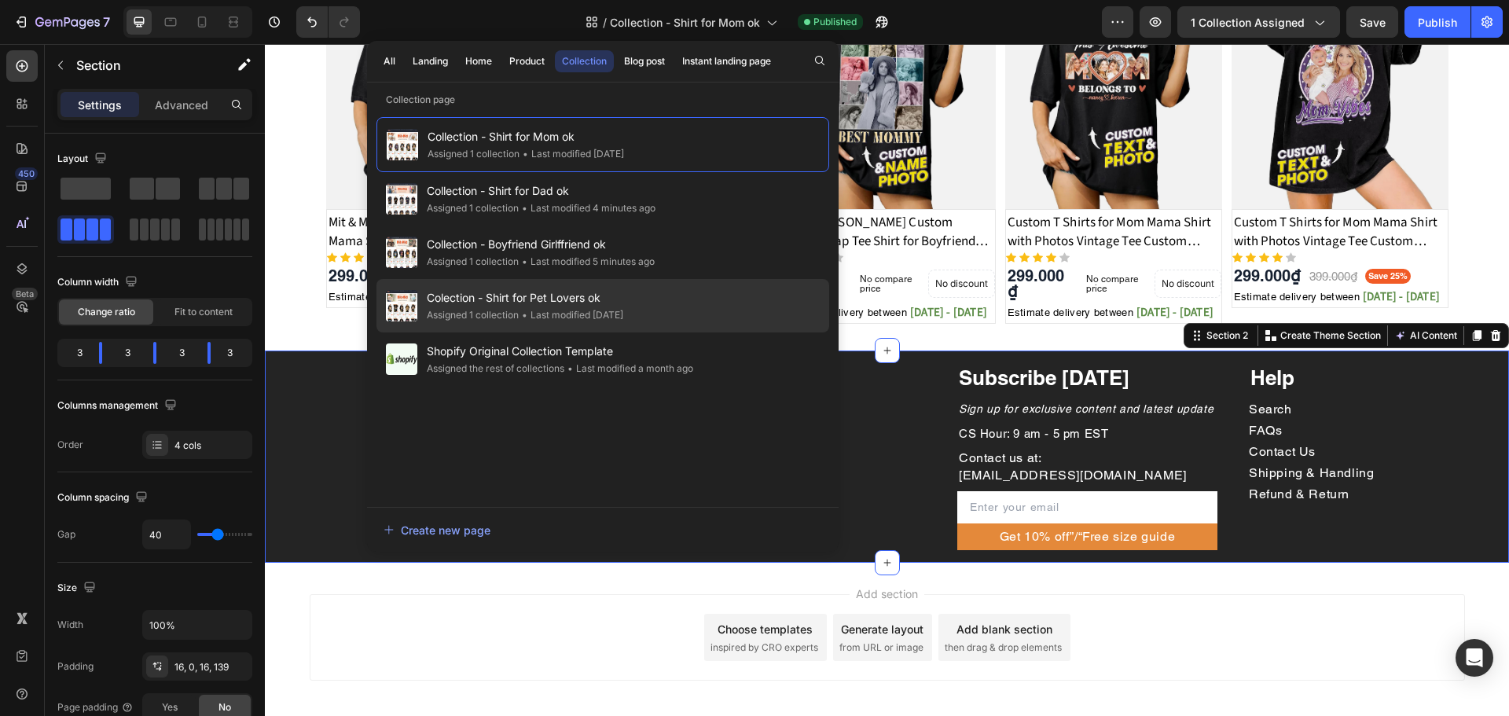
click at [619, 307] on span "Colection - Shirt for Pet Lovers ok" at bounding box center [525, 297] width 196 height 19
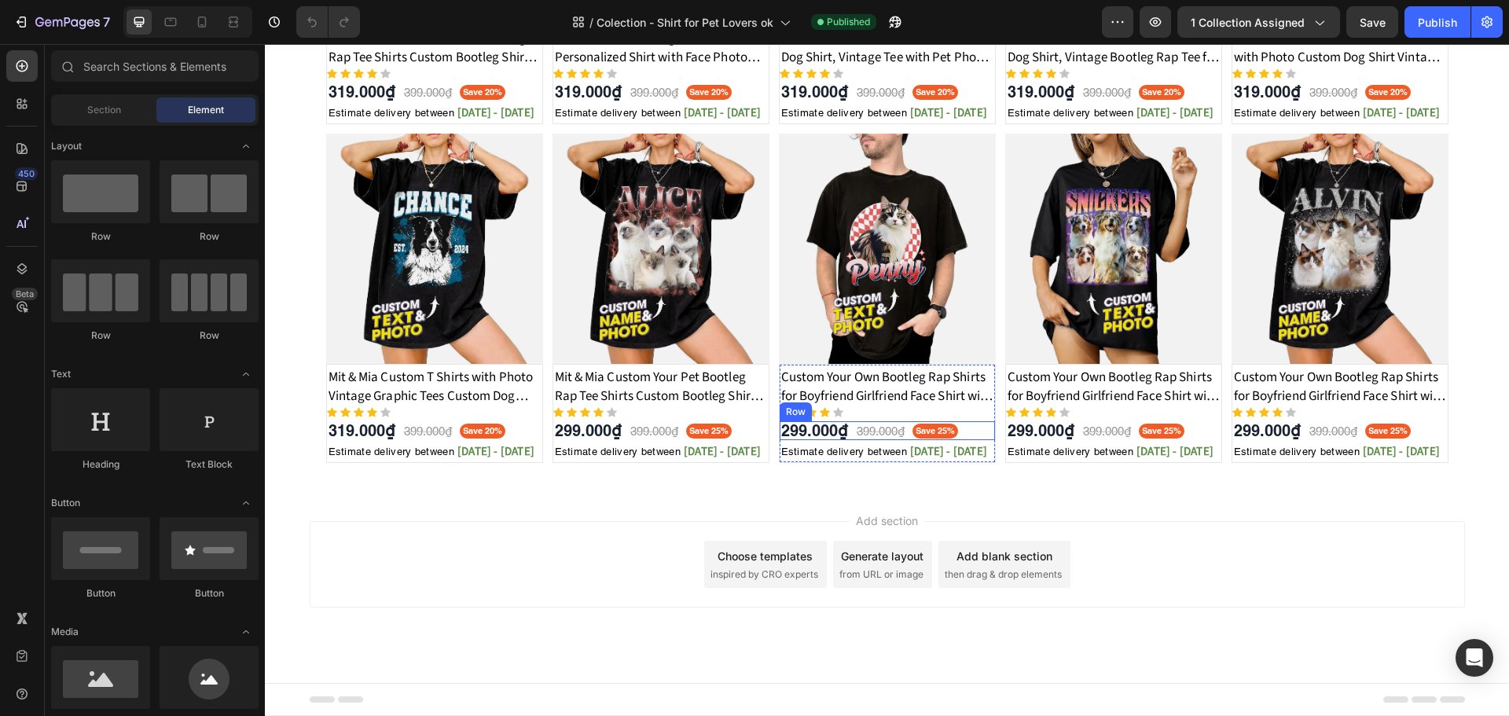
scroll to position [626, 0]
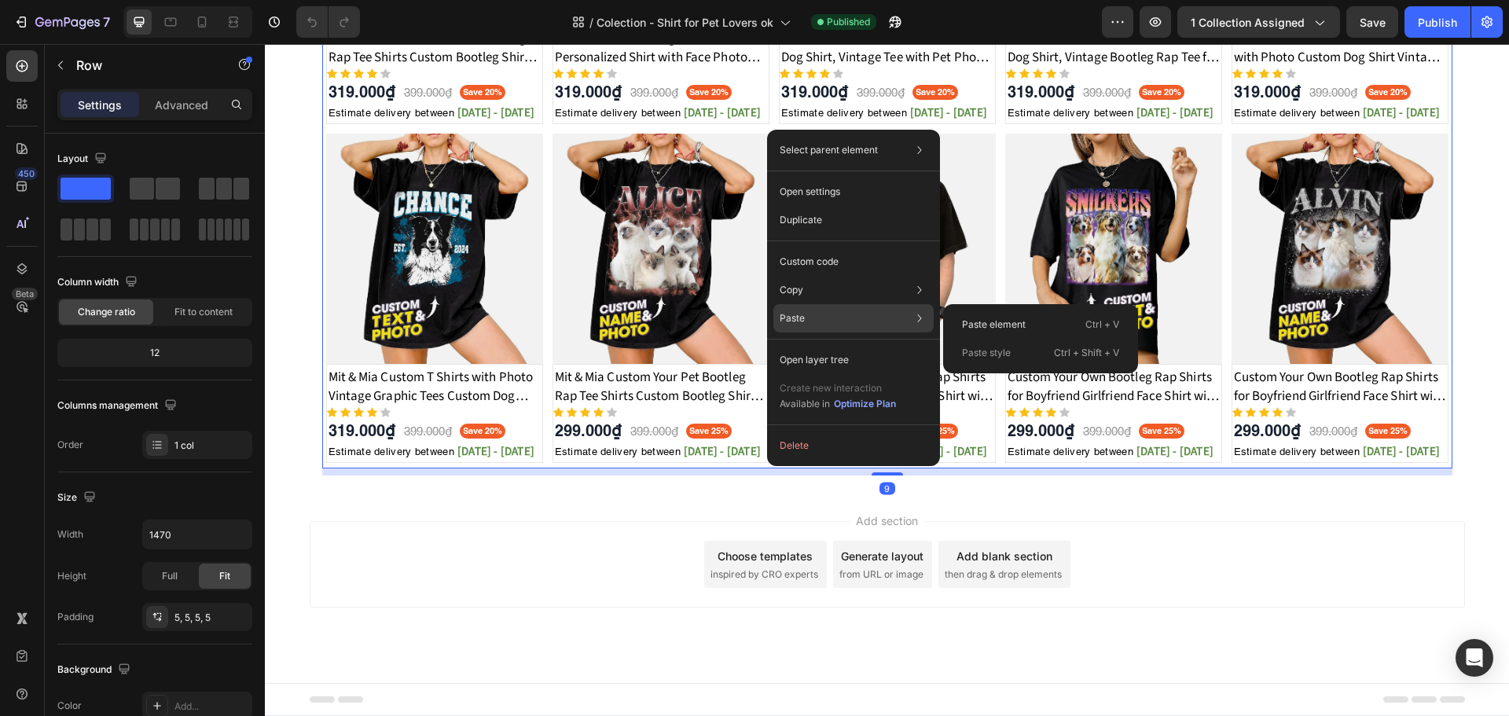
drag, startPoint x: 901, startPoint y: 323, endPoint x: 1001, endPoint y: 321, distance: 99.8
click at [902, 323] on div "Paste Paste element Ctrl + V Paste style Ctrl + Shift + V" at bounding box center [853, 318] width 160 height 28
click at [1005, 320] on p "Paste element" at bounding box center [994, 325] width 64 height 14
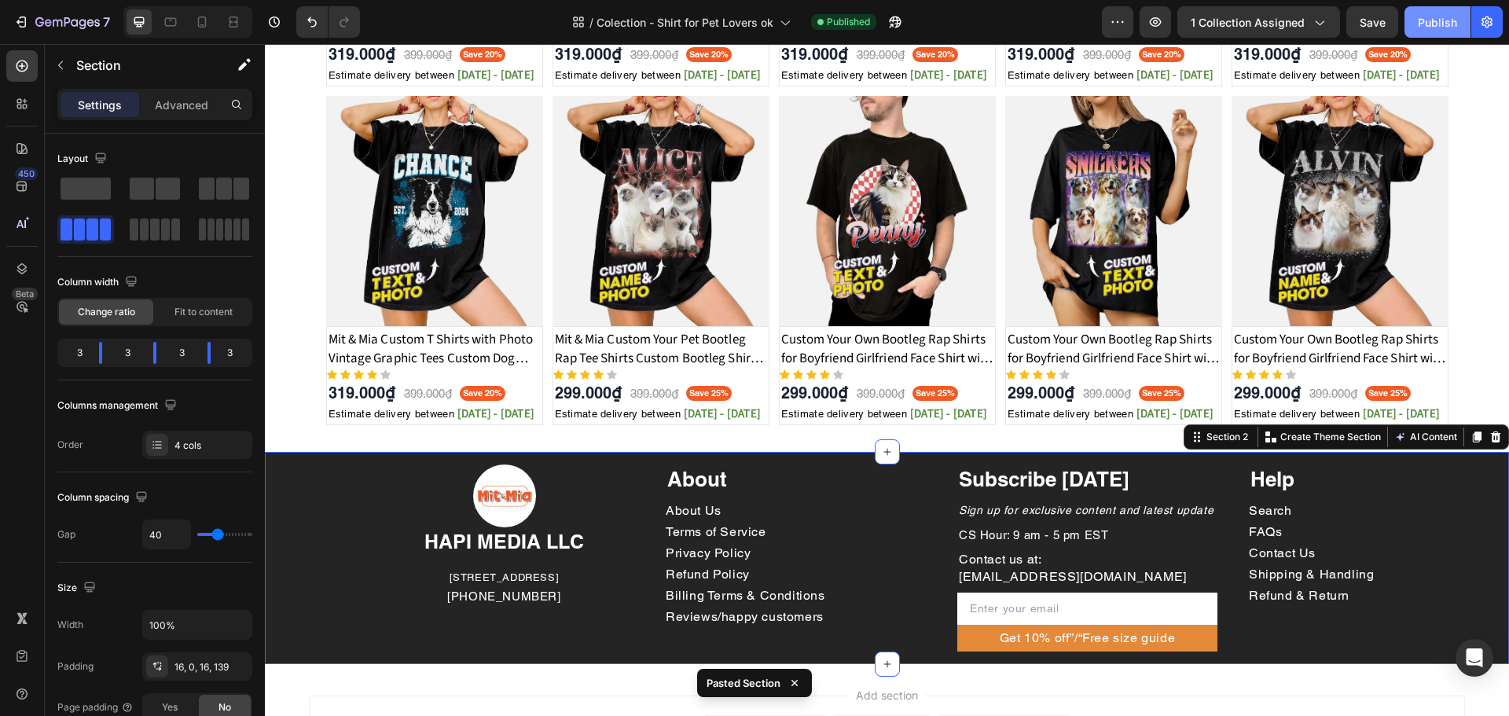
drag, startPoint x: 1379, startPoint y: 21, endPoint x: 1434, endPoint y: 19, distance: 54.3
click at [1434, 19] on div "Preview 1 collection assigned Save Publish" at bounding box center [1302, 21] width 401 height 31
click at [1441, 18] on div "Publish" at bounding box center [1437, 22] width 39 height 17
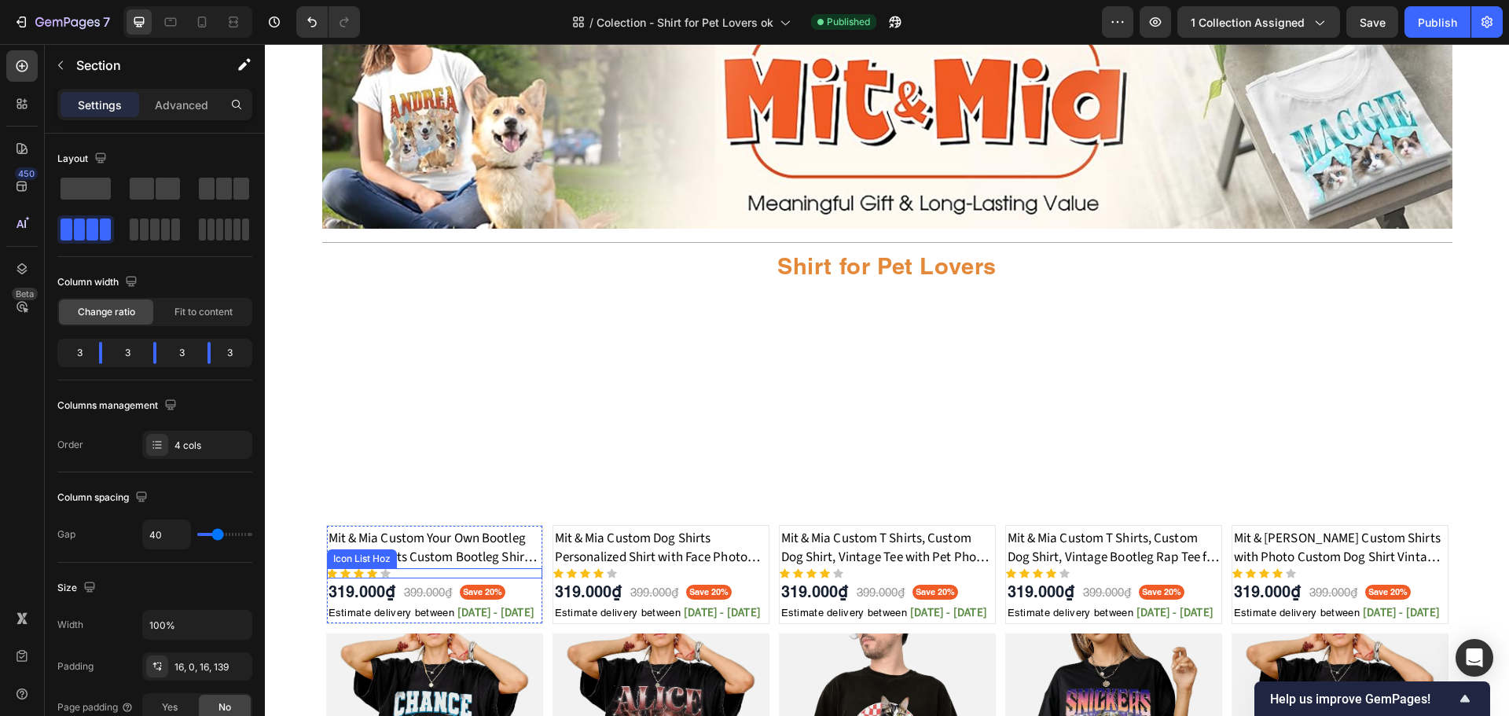
scroll to position [0, 0]
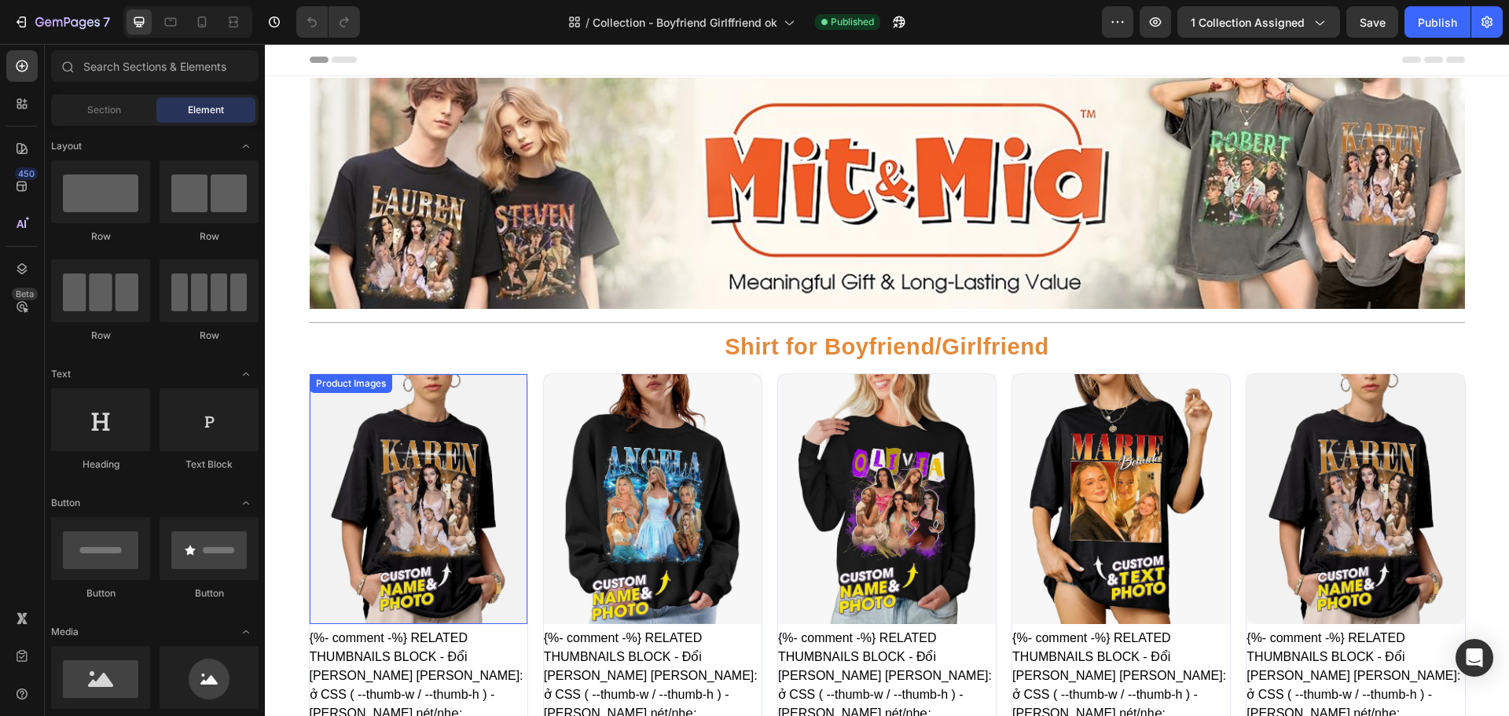
drag, startPoint x: 515, startPoint y: 605, endPoint x: 507, endPoint y: 610, distance: 9.2
click at [515, 605] on img at bounding box center [419, 499] width 218 height 251
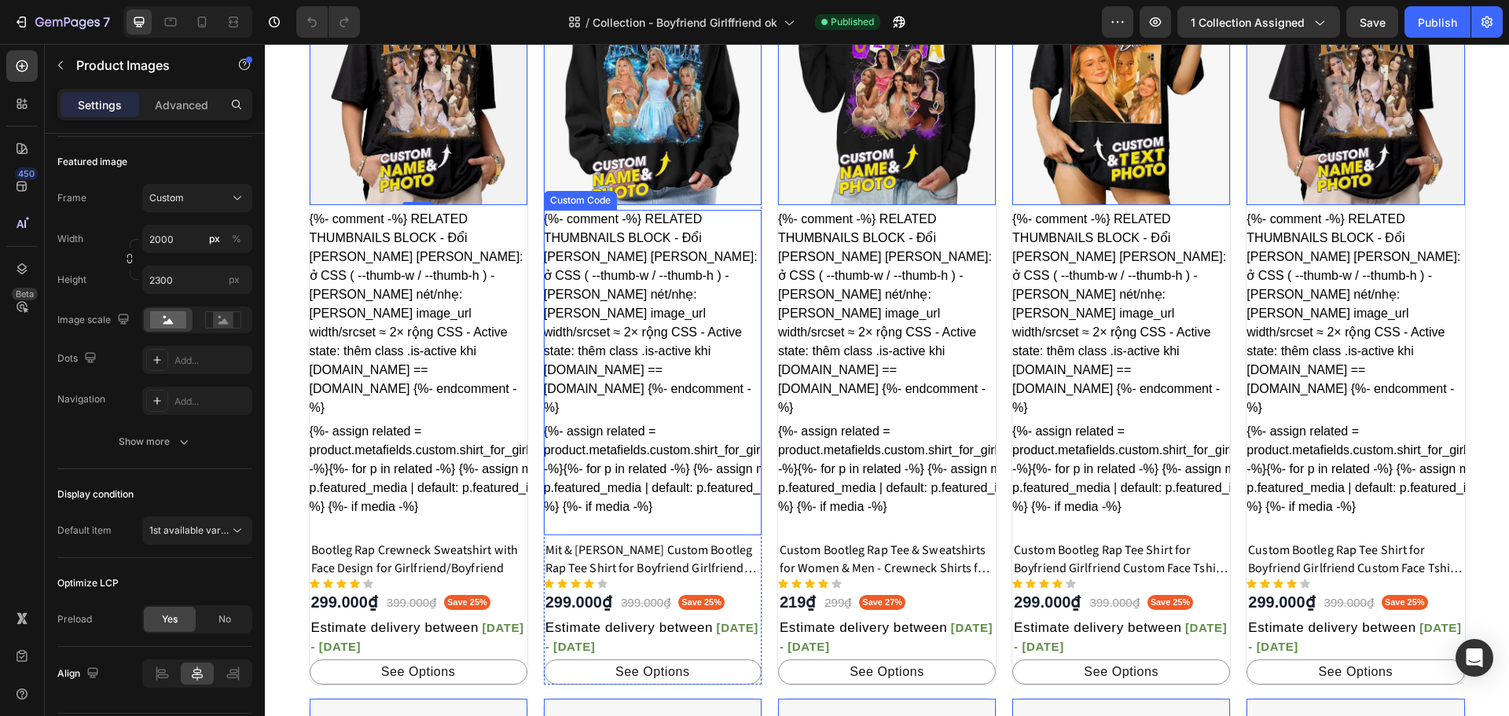
scroll to position [839, 0]
